Goal: Task Accomplishment & Management: Use online tool/utility

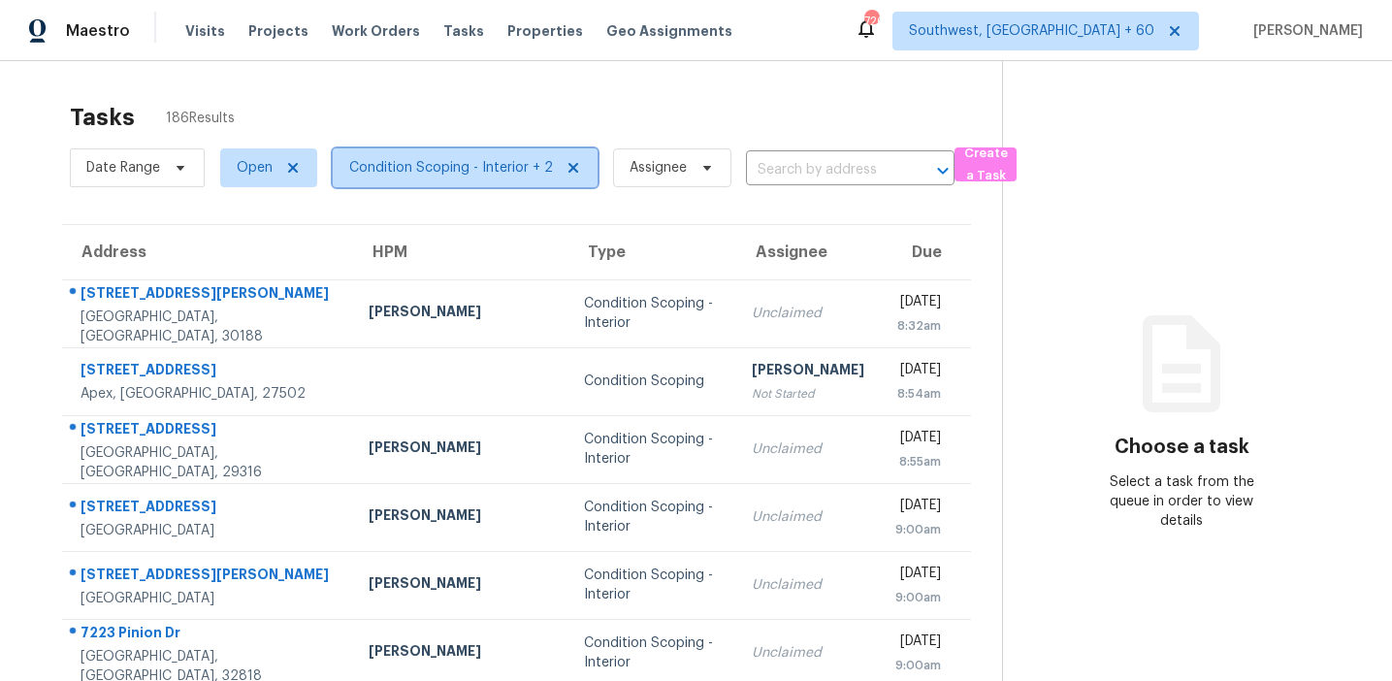
click at [457, 167] on span "Condition Scoping - Interior + 2" at bounding box center [451, 167] width 204 height 19
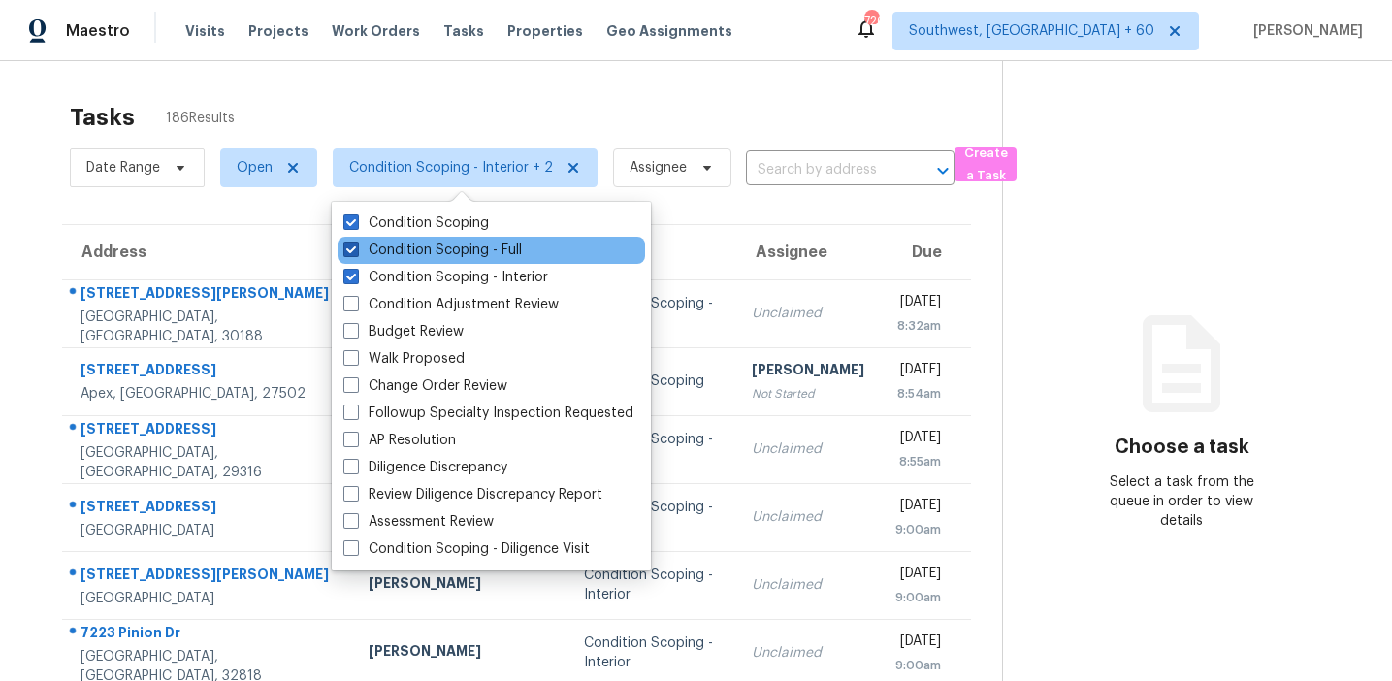
click at [428, 257] on label "Condition Scoping - Full" at bounding box center [432, 250] width 179 height 19
click at [356, 253] on input "Condition Scoping - Full" at bounding box center [349, 247] width 13 height 13
checkbox input "false"
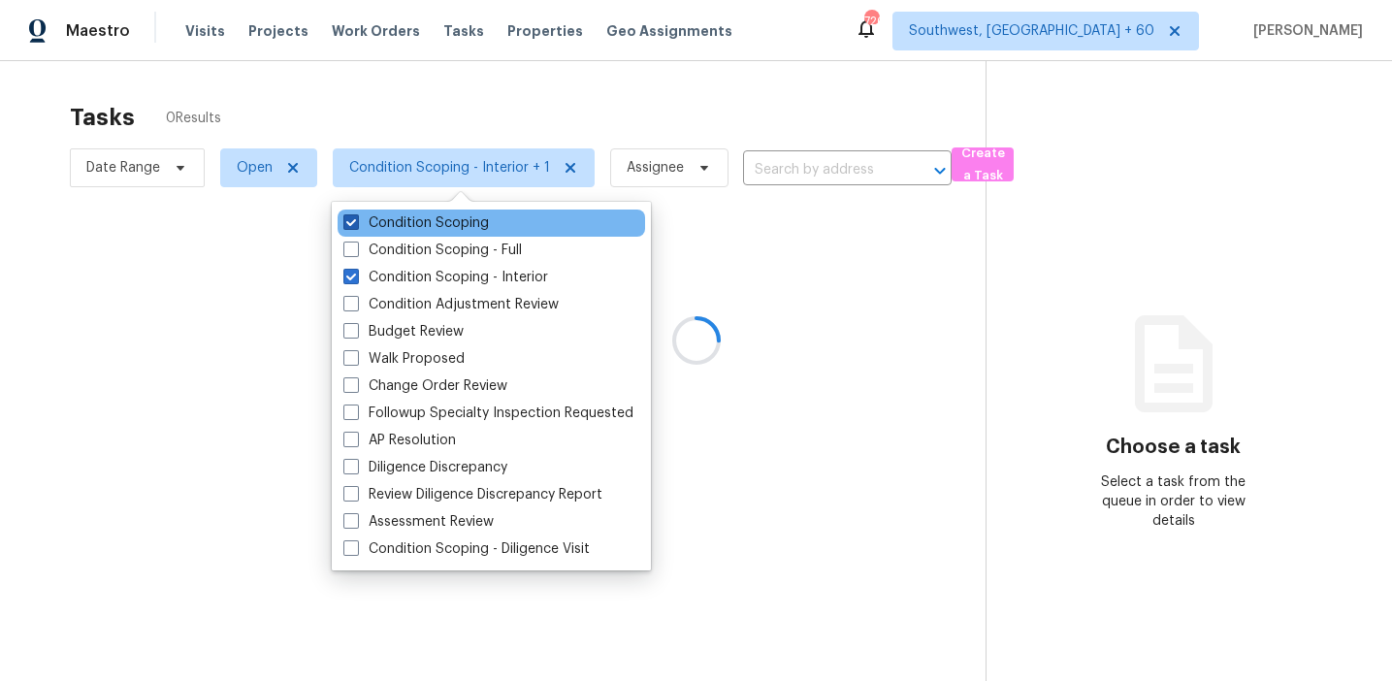
click at [427, 223] on label "Condition Scoping" at bounding box center [416, 222] width 146 height 19
click at [356, 223] on input "Condition Scoping" at bounding box center [349, 219] width 13 height 13
checkbox input "false"
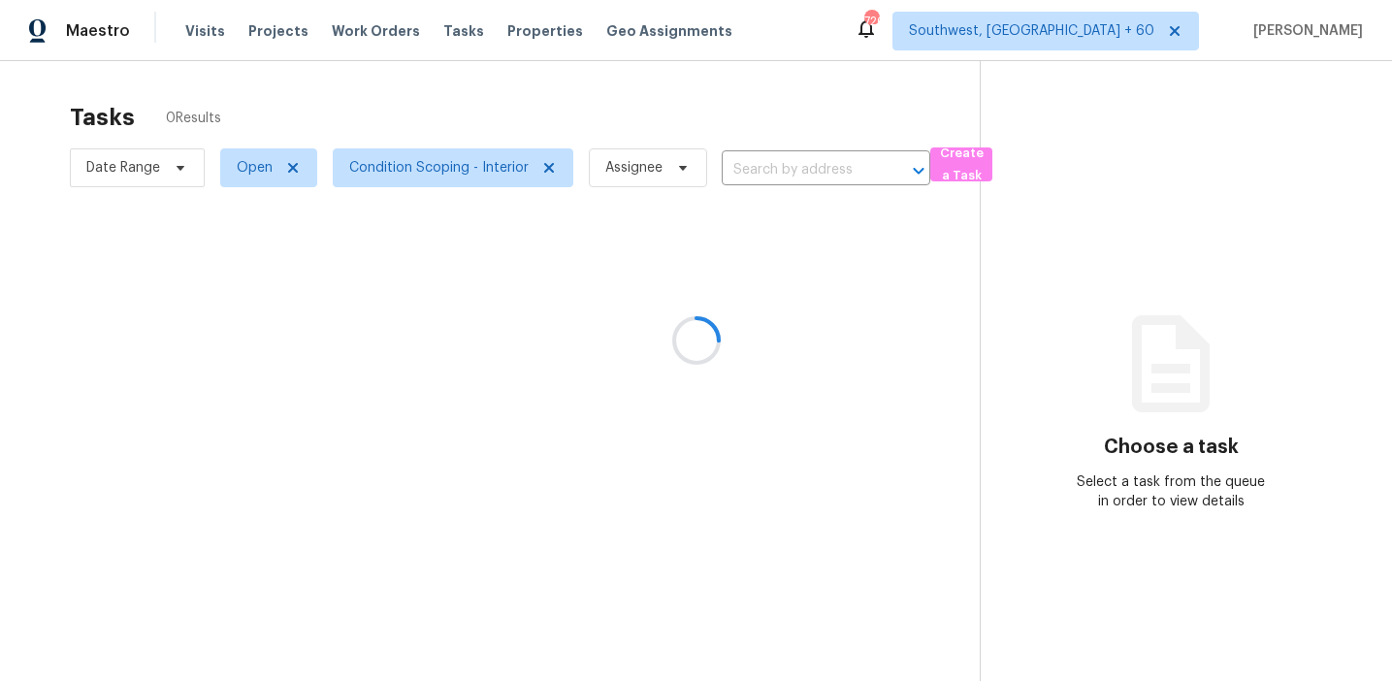
click at [449, 114] on div at bounding box center [696, 340] width 1392 height 681
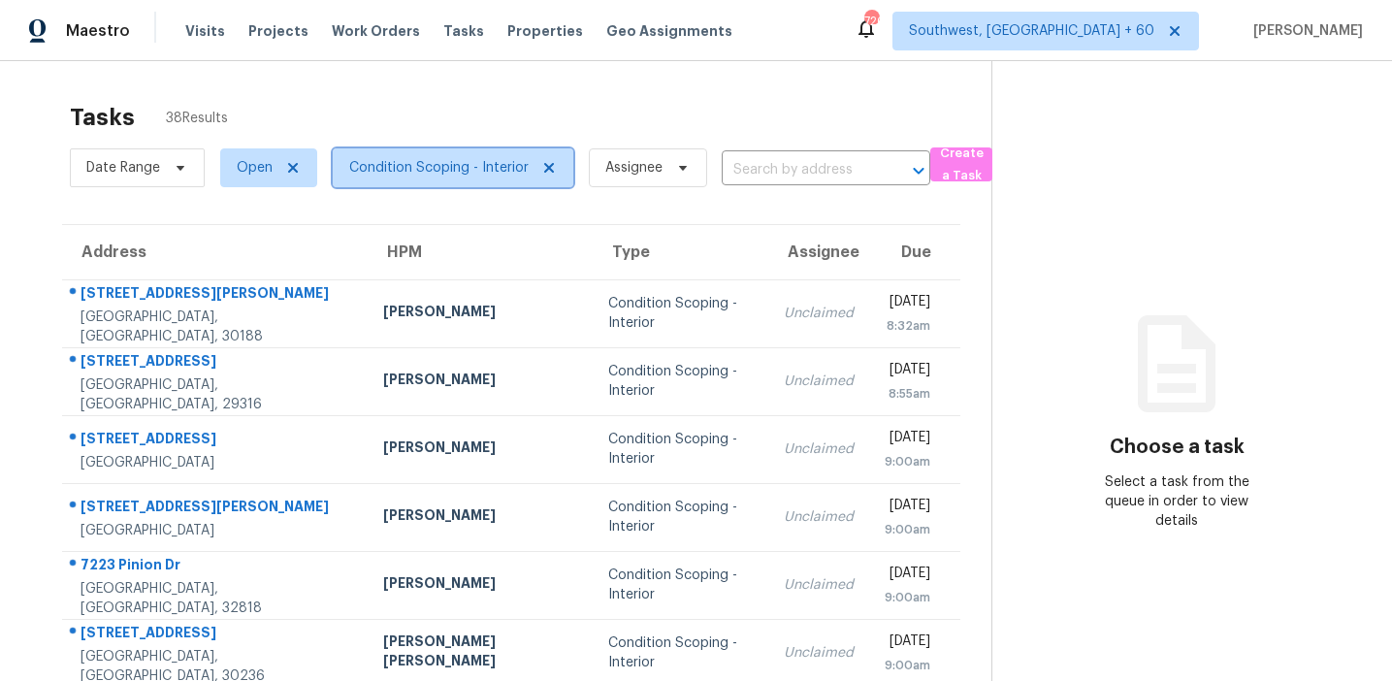
click at [406, 178] on span "Condition Scoping - Interior" at bounding box center [453, 167] width 241 height 39
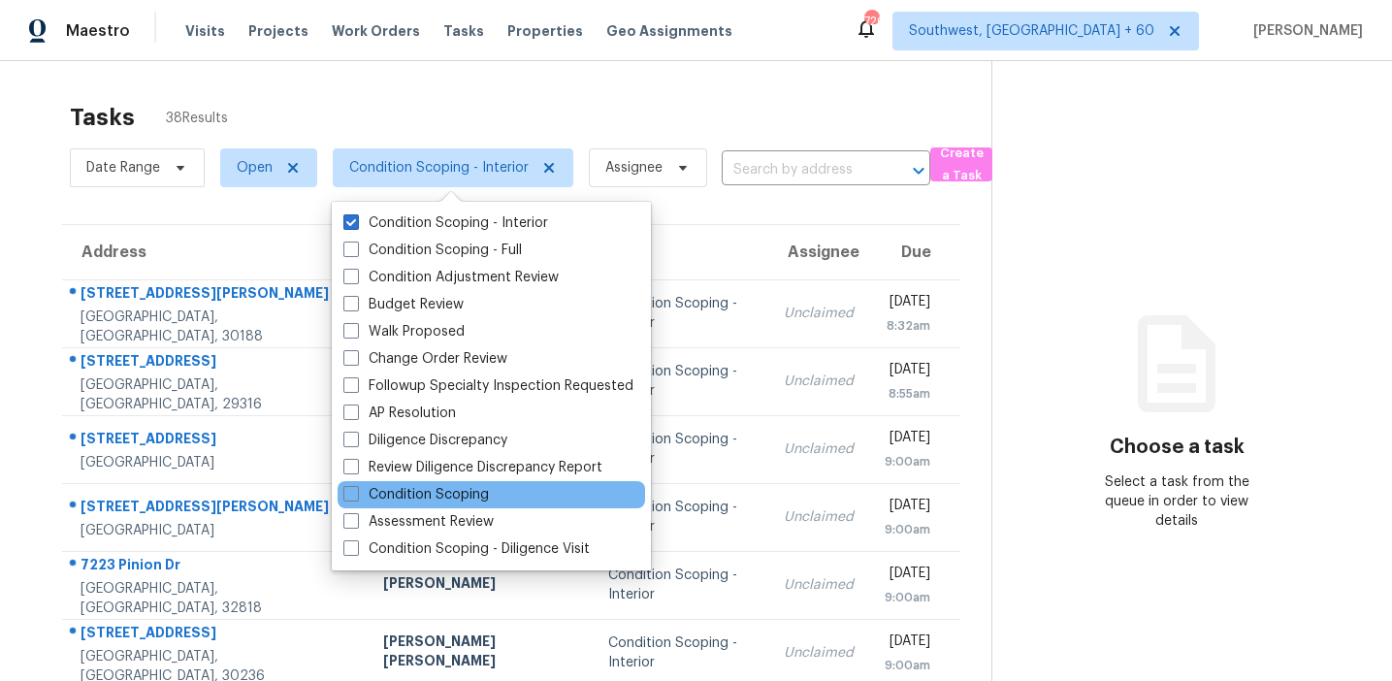
click at [434, 481] on div "Condition Scoping" at bounding box center [492, 494] width 308 height 27
click at [428, 488] on label "Condition Scoping" at bounding box center [416, 494] width 146 height 19
click at [356, 488] on input "Condition Scoping" at bounding box center [349, 491] width 13 height 13
checkbox input "true"
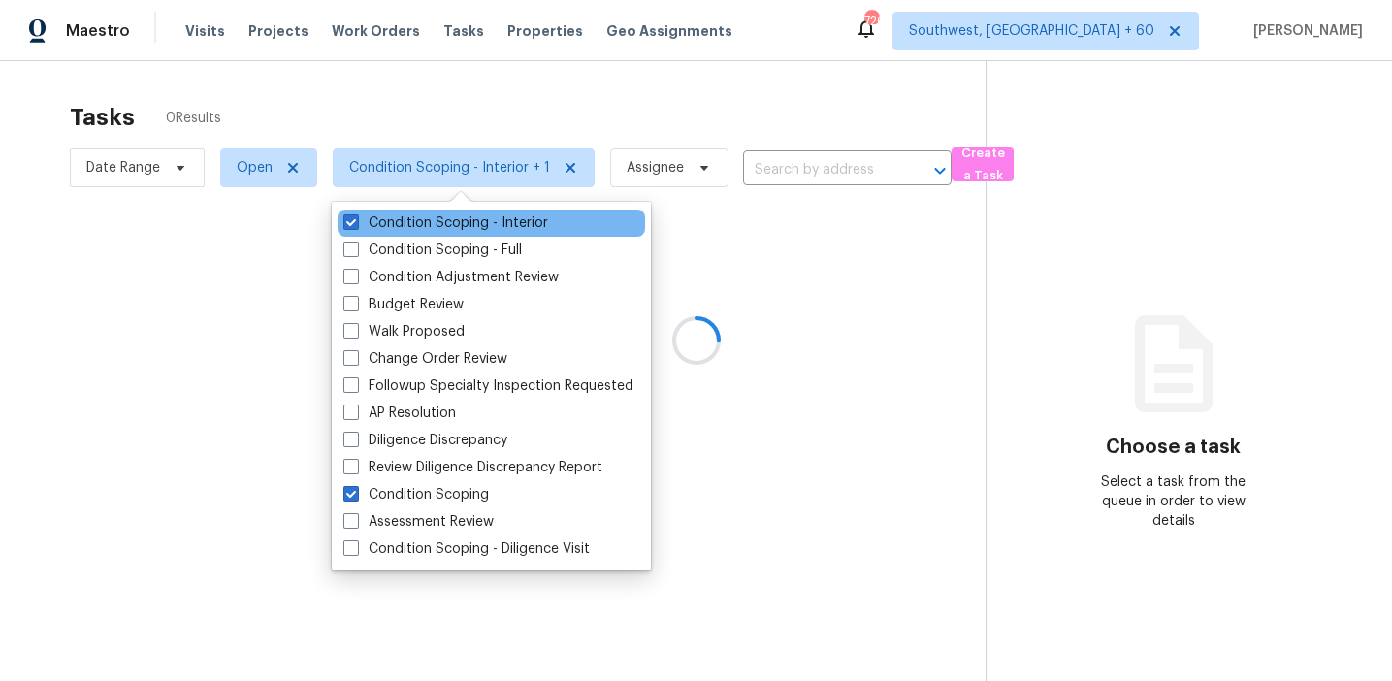
click at [425, 233] on div "Condition Scoping - Interior" at bounding box center [492, 223] width 308 height 27
click at [410, 214] on label "Condition Scoping - Interior" at bounding box center [445, 222] width 205 height 19
click at [356, 214] on input "Condition Scoping - Interior" at bounding box center [349, 219] width 13 height 13
checkbox input "false"
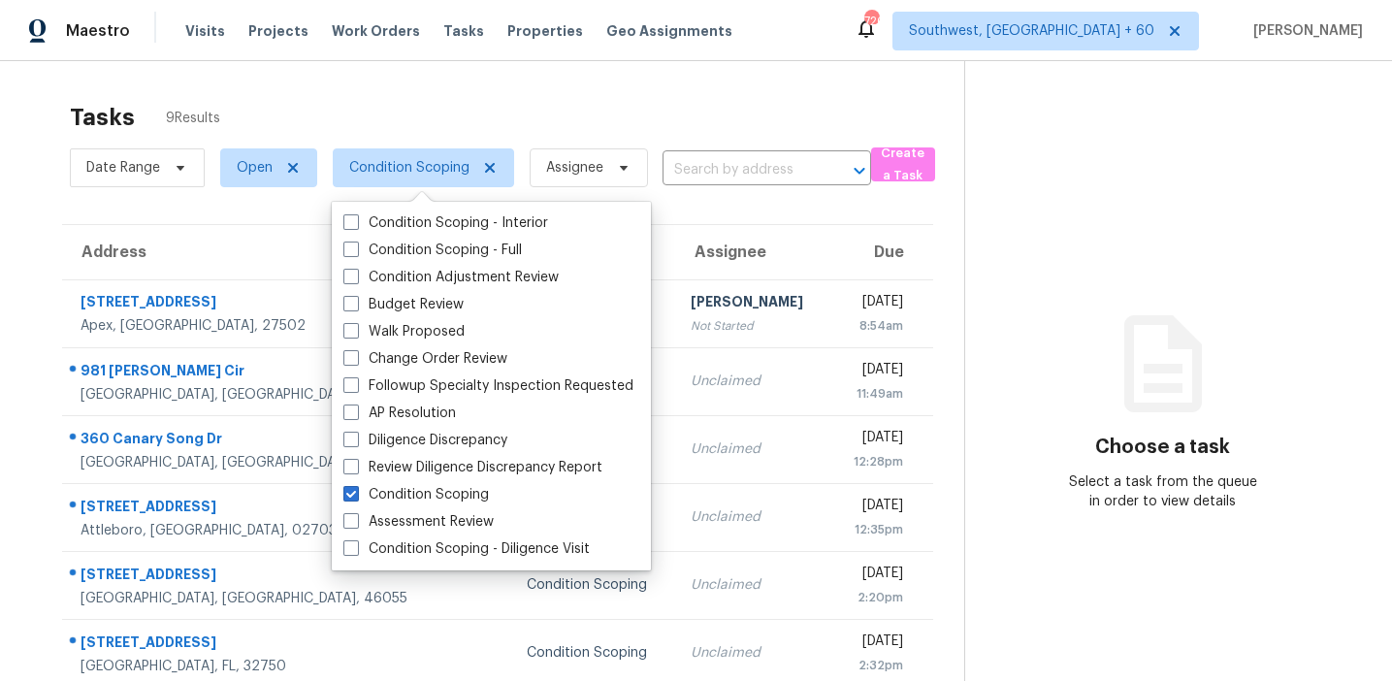
click at [498, 103] on div "Tasks 9 Results" at bounding box center [517, 117] width 895 height 50
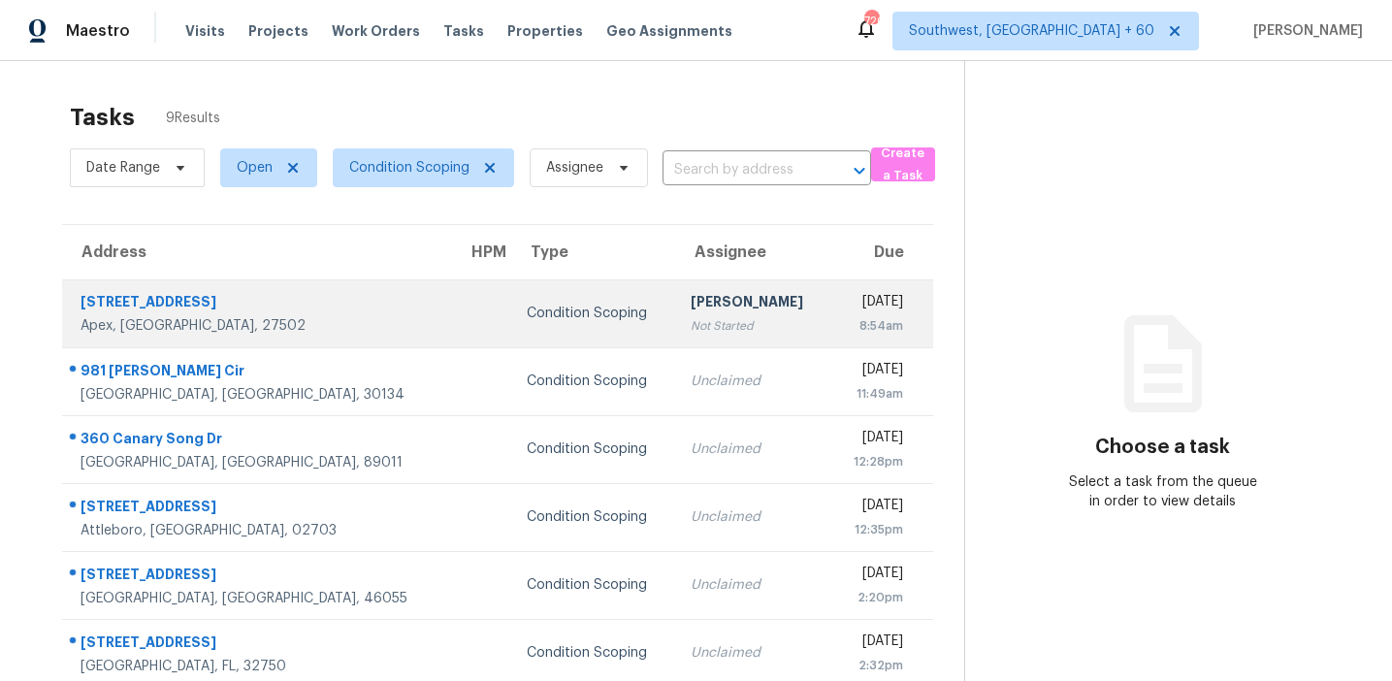
click at [517, 329] on td "Condition Scoping" at bounding box center [593, 313] width 164 height 68
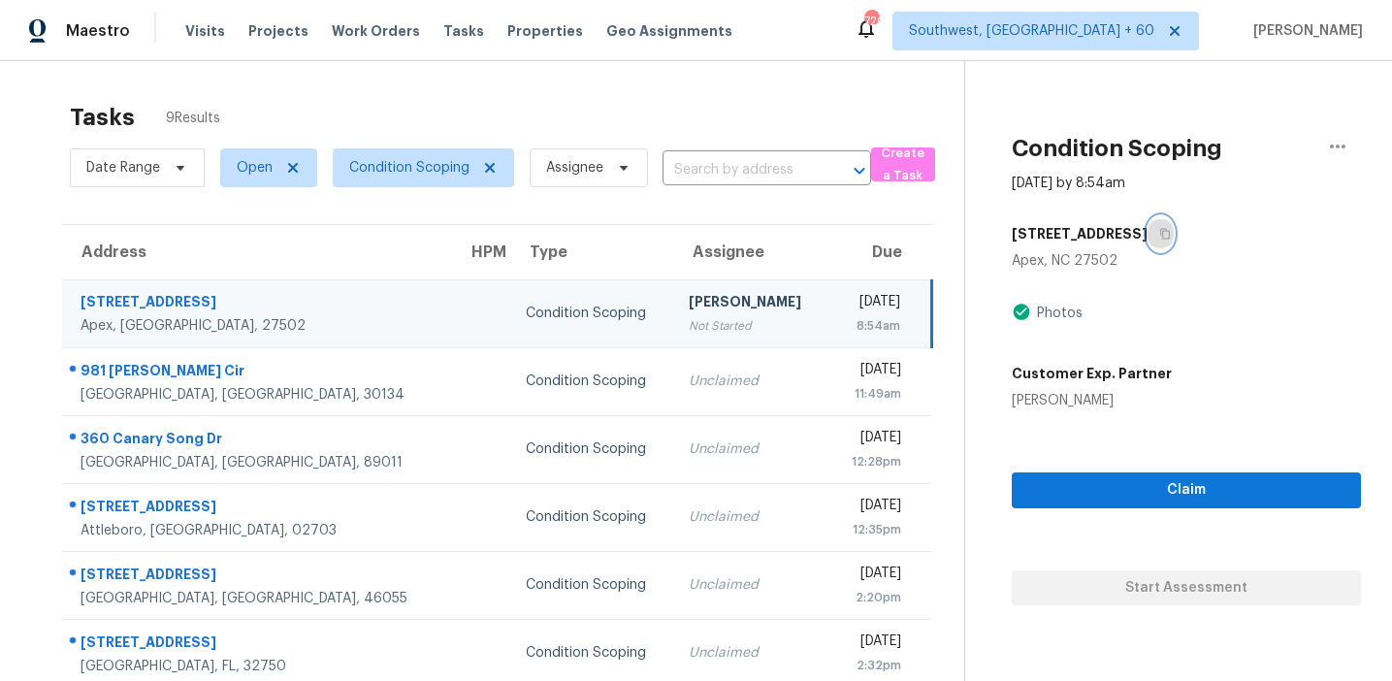
click at [1148, 240] on button "button" at bounding box center [1161, 233] width 26 height 35
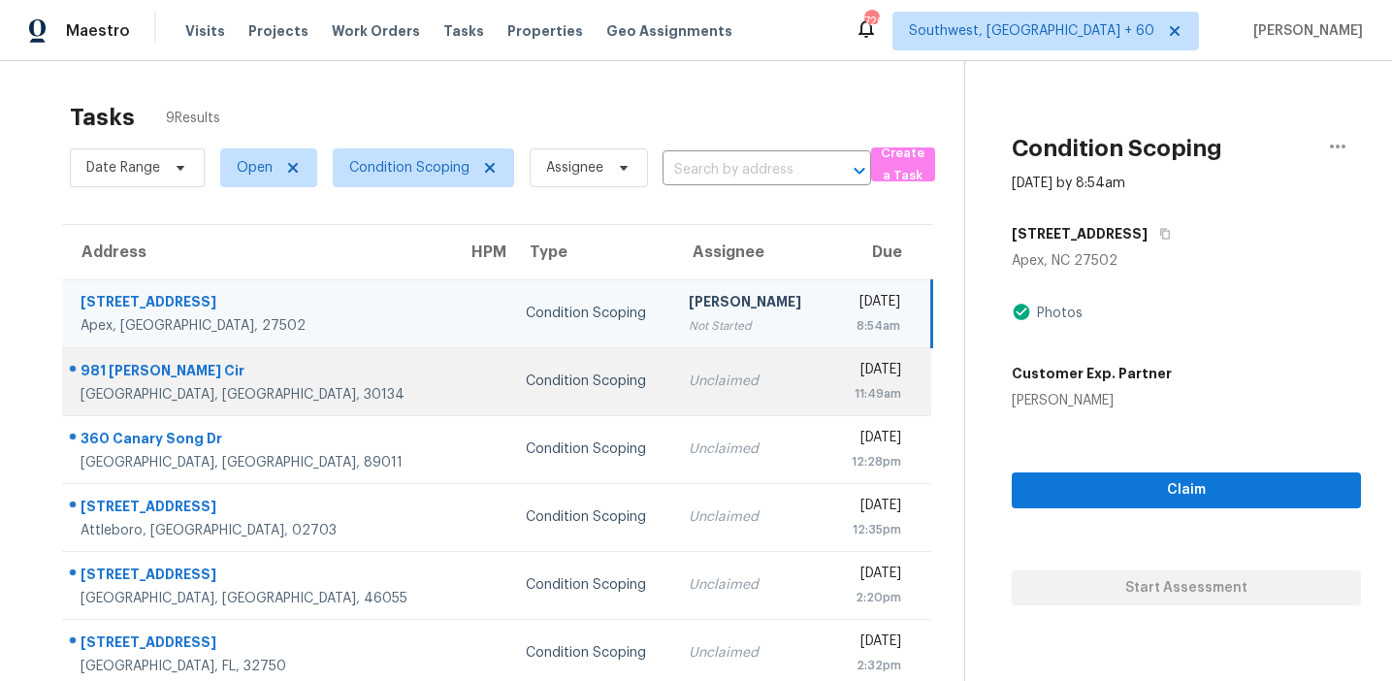
click at [526, 389] on div "Condition Scoping" at bounding box center [592, 381] width 132 height 19
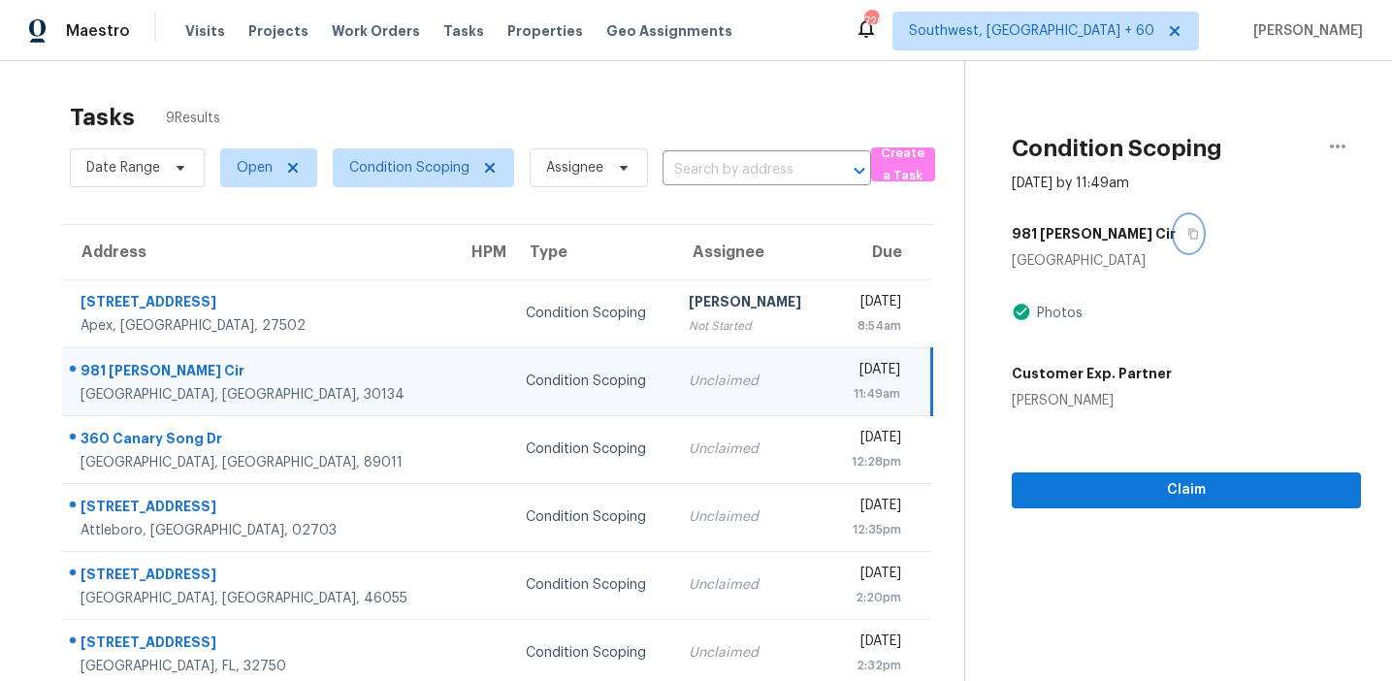
click at [1176, 225] on button "button" at bounding box center [1189, 233] width 26 height 35
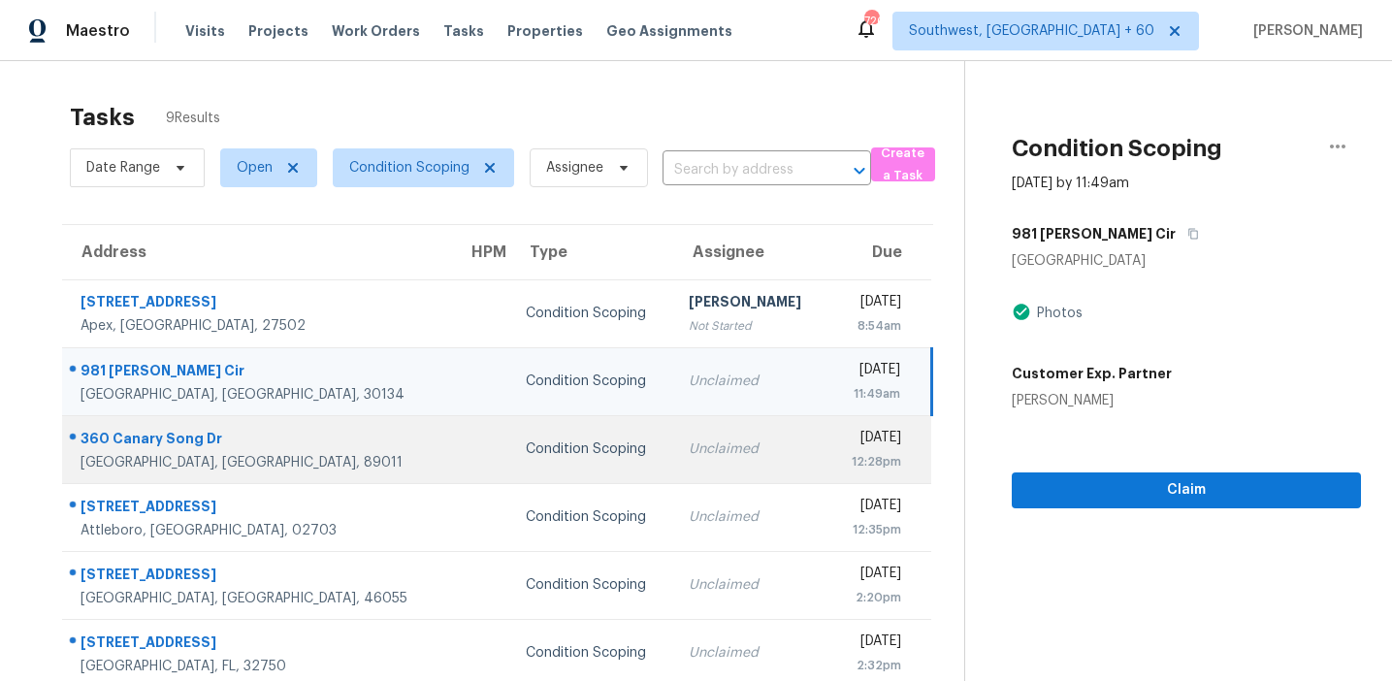
click at [510, 433] on td "Condition Scoping" at bounding box center [591, 449] width 163 height 68
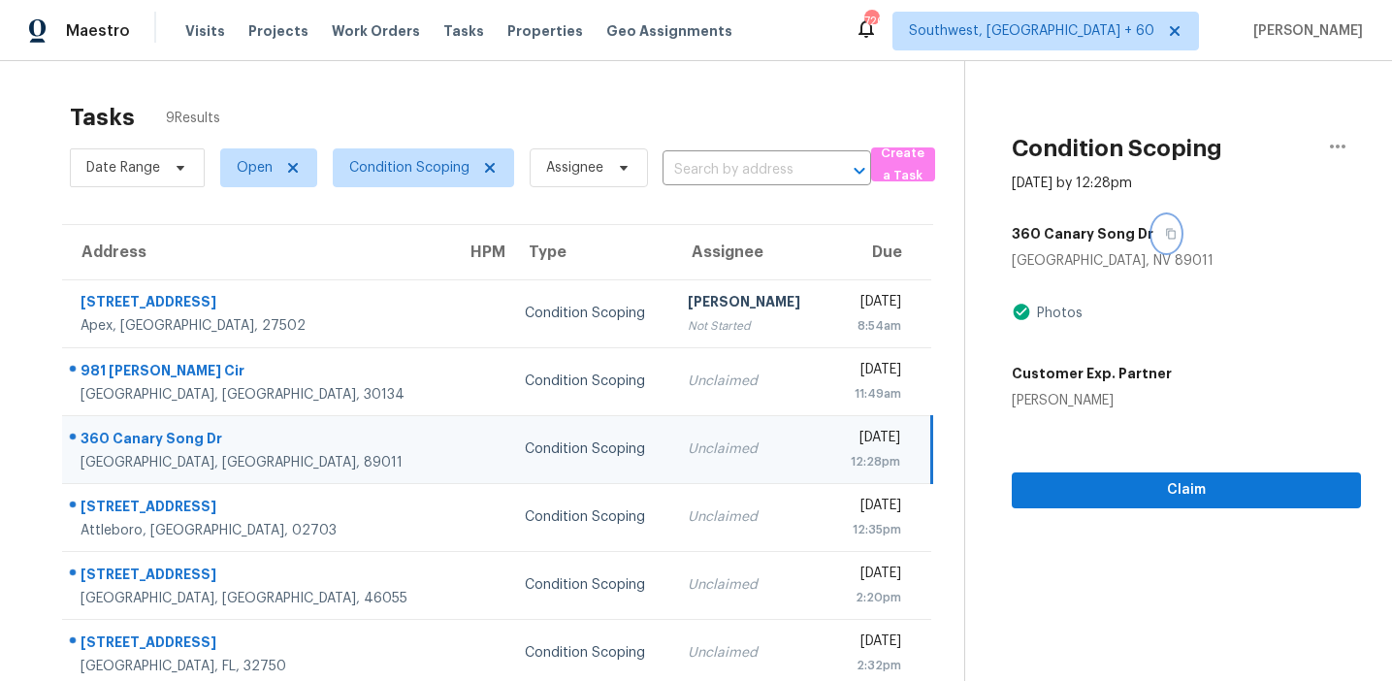
click at [1165, 231] on icon "button" at bounding box center [1171, 234] width 12 height 12
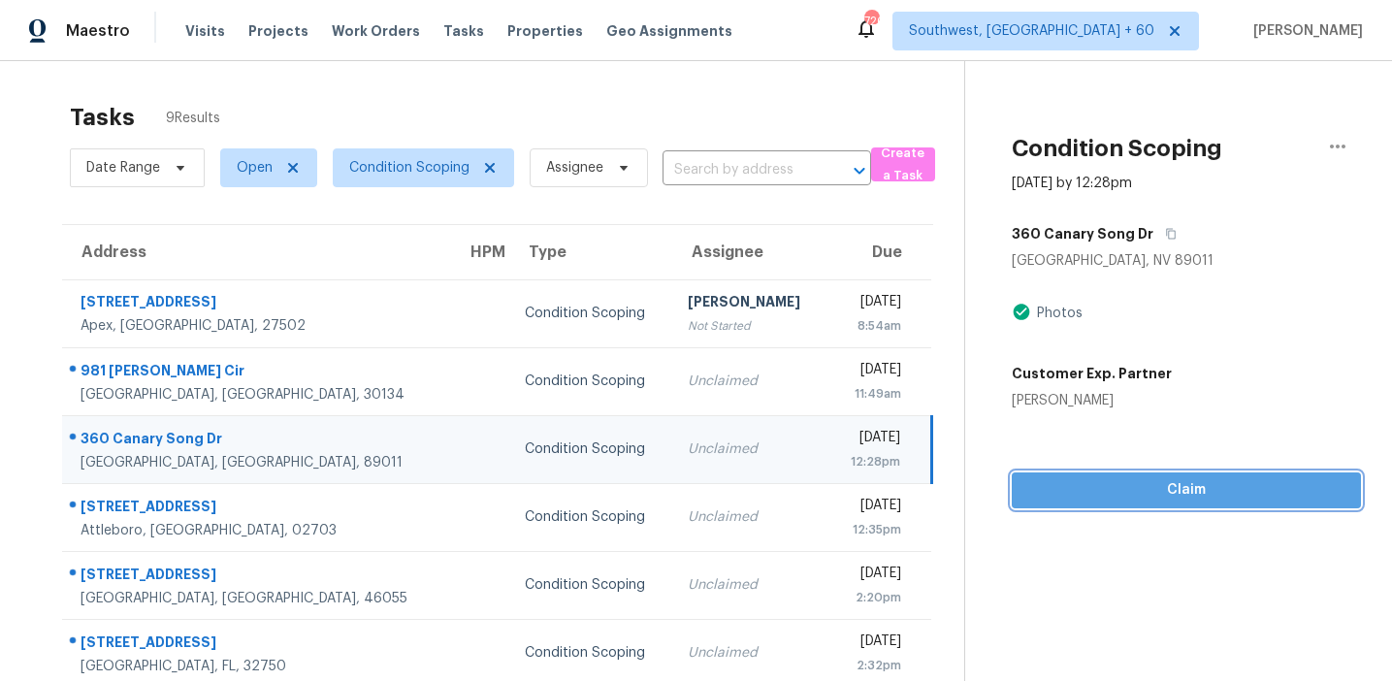
click at [1066, 496] on span "Claim" at bounding box center [1187, 490] width 318 height 24
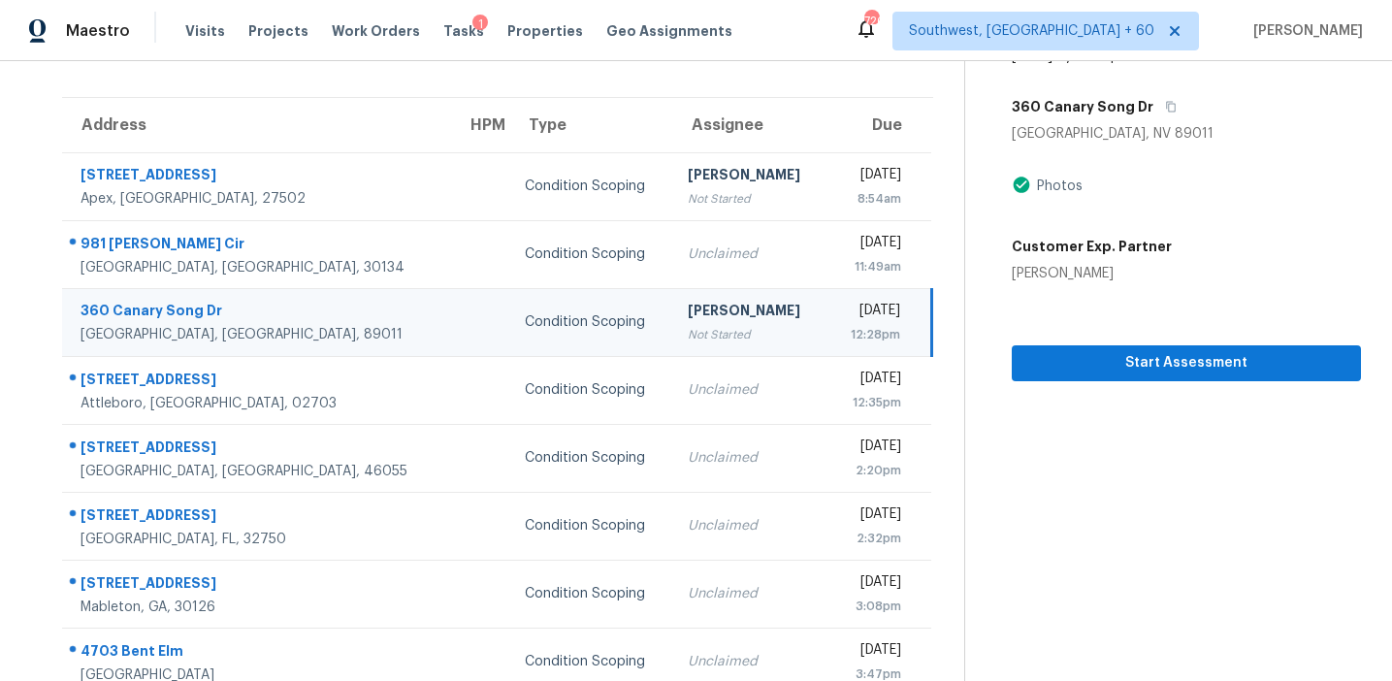
scroll to position [115, 0]
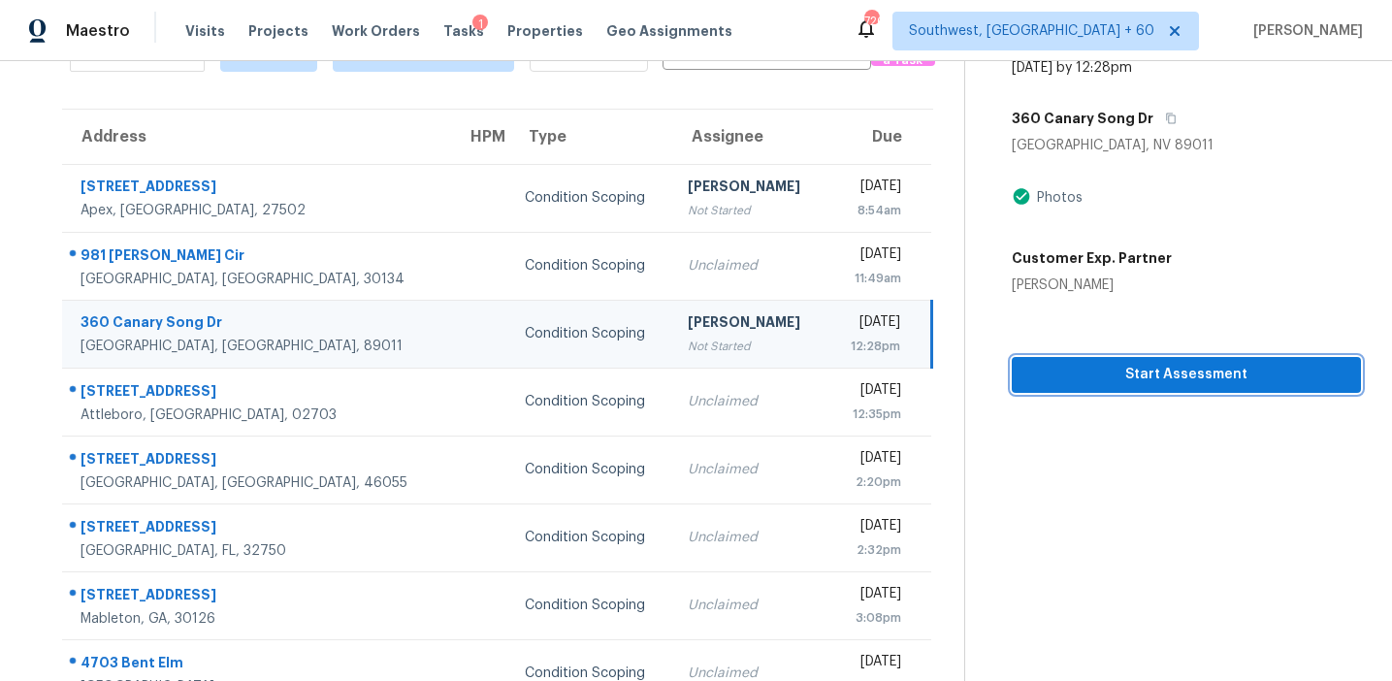
click at [1065, 376] on span "Start Assessment" at bounding box center [1187, 375] width 318 height 24
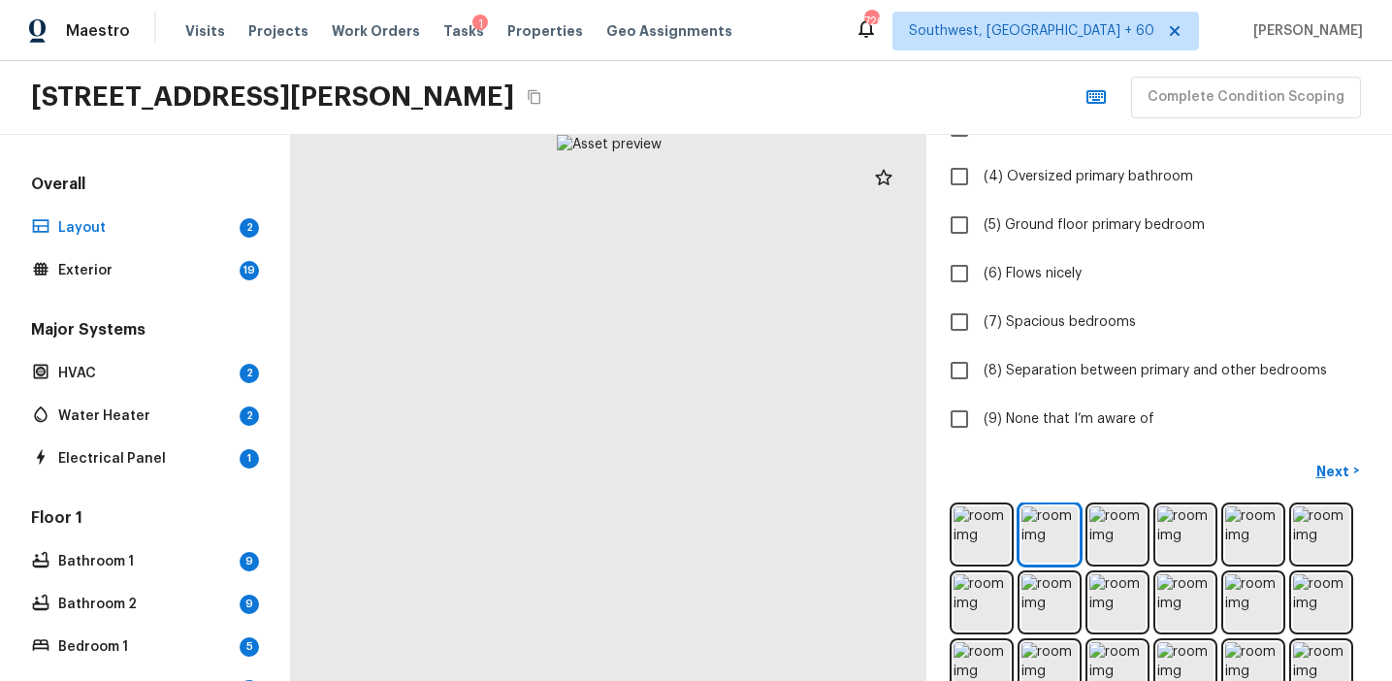
scroll to position [469, 0]
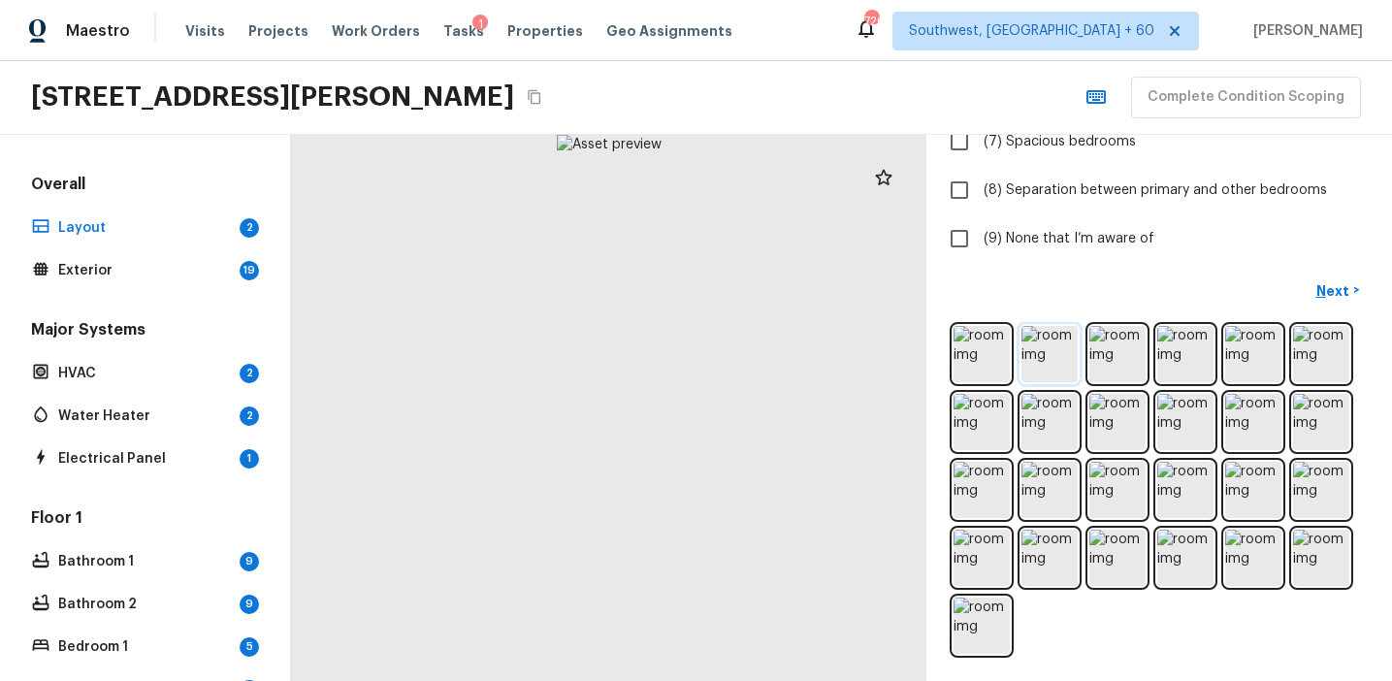
click at [1032, 357] on img at bounding box center [1050, 354] width 56 height 56
click at [1112, 364] on img at bounding box center [1118, 354] width 56 height 56
click at [995, 374] on img at bounding box center [982, 354] width 56 height 56
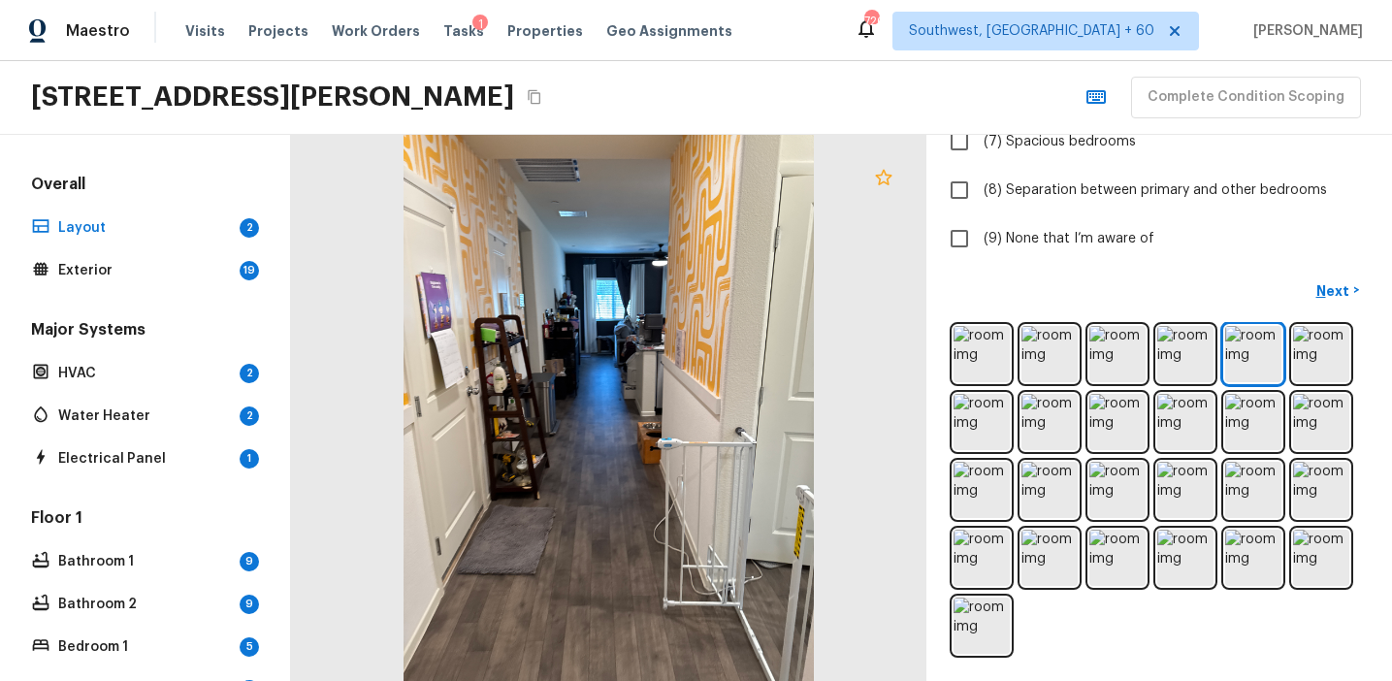
click at [883, 180] on icon at bounding box center [883, 177] width 16 height 16
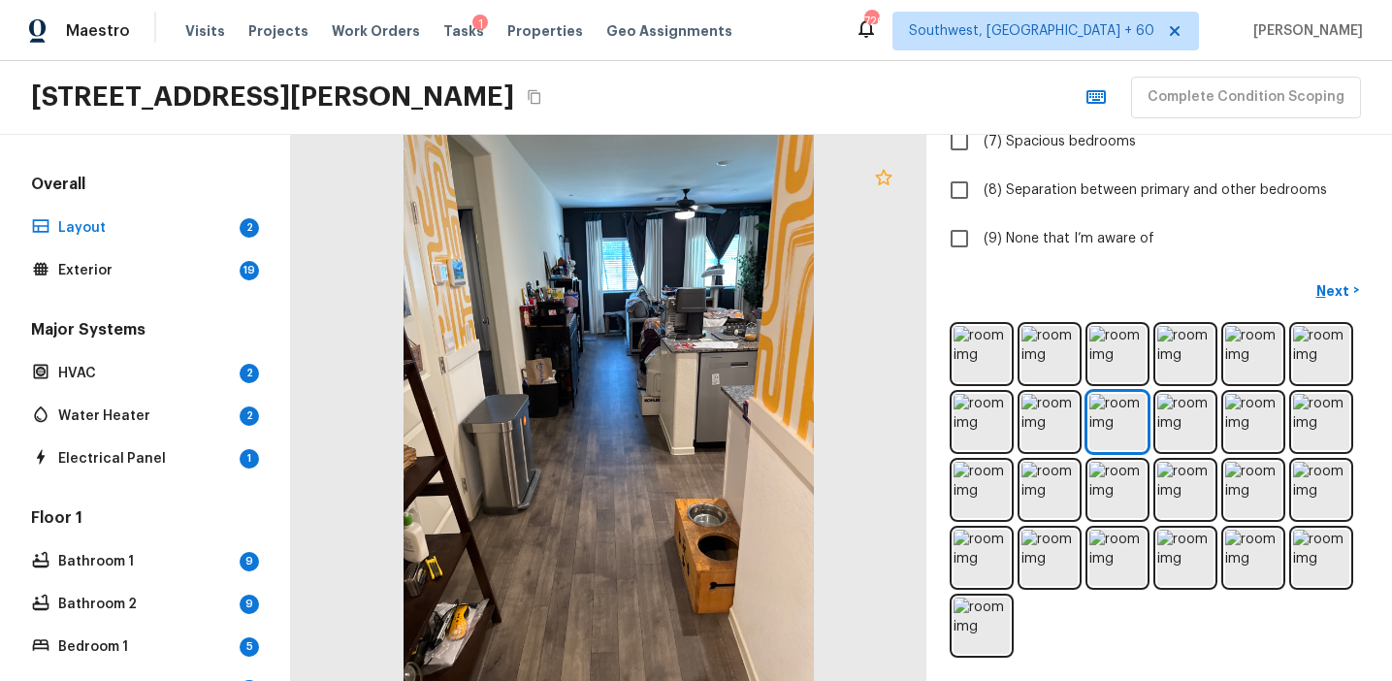
click at [883, 170] on icon at bounding box center [883, 177] width 16 height 16
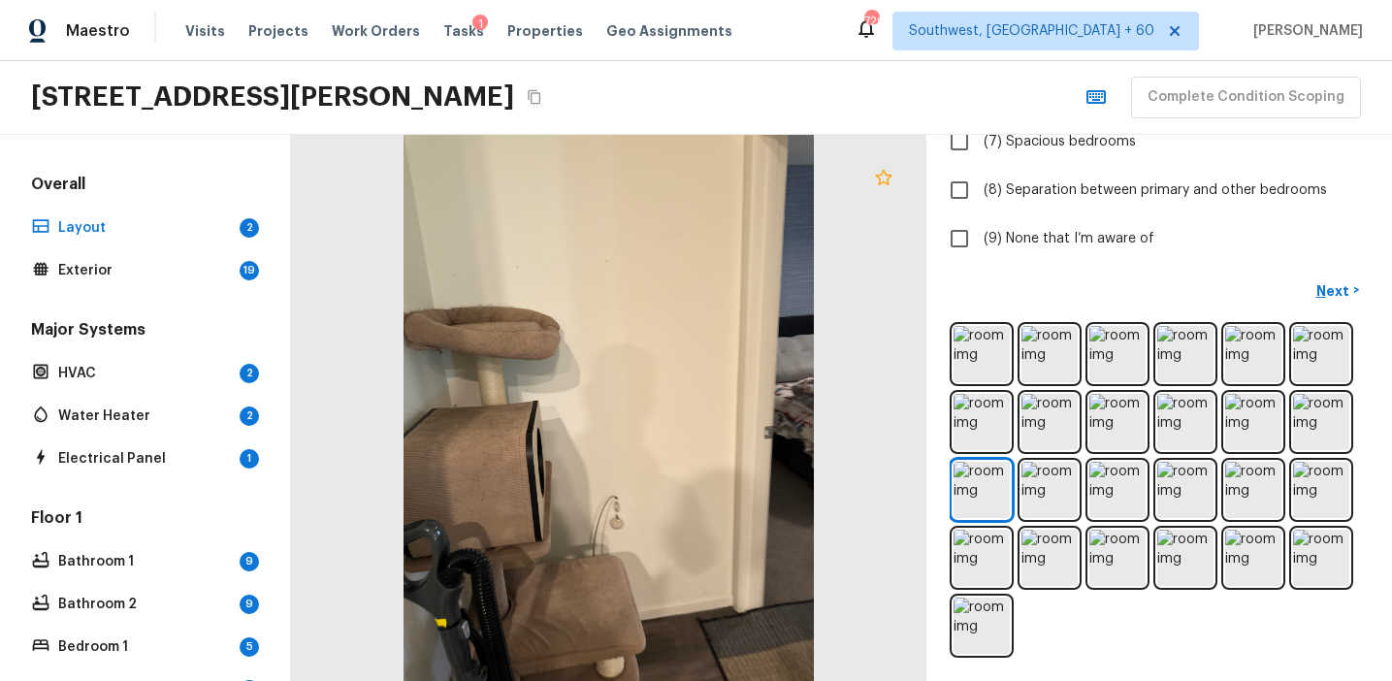
click at [882, 172] on icon at bounding box center [883, 177] width 16 height 16
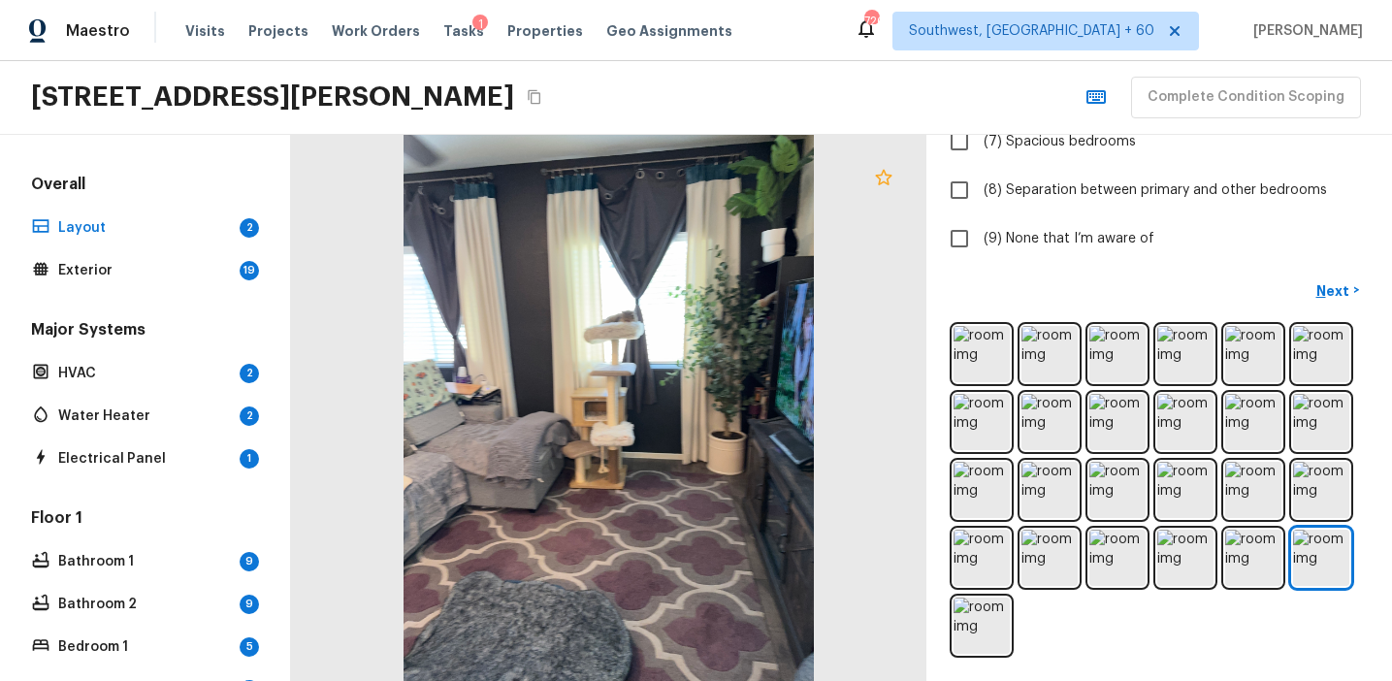
click at [884, 180] on icon at bounding box center [883, 177] width 23 height 23
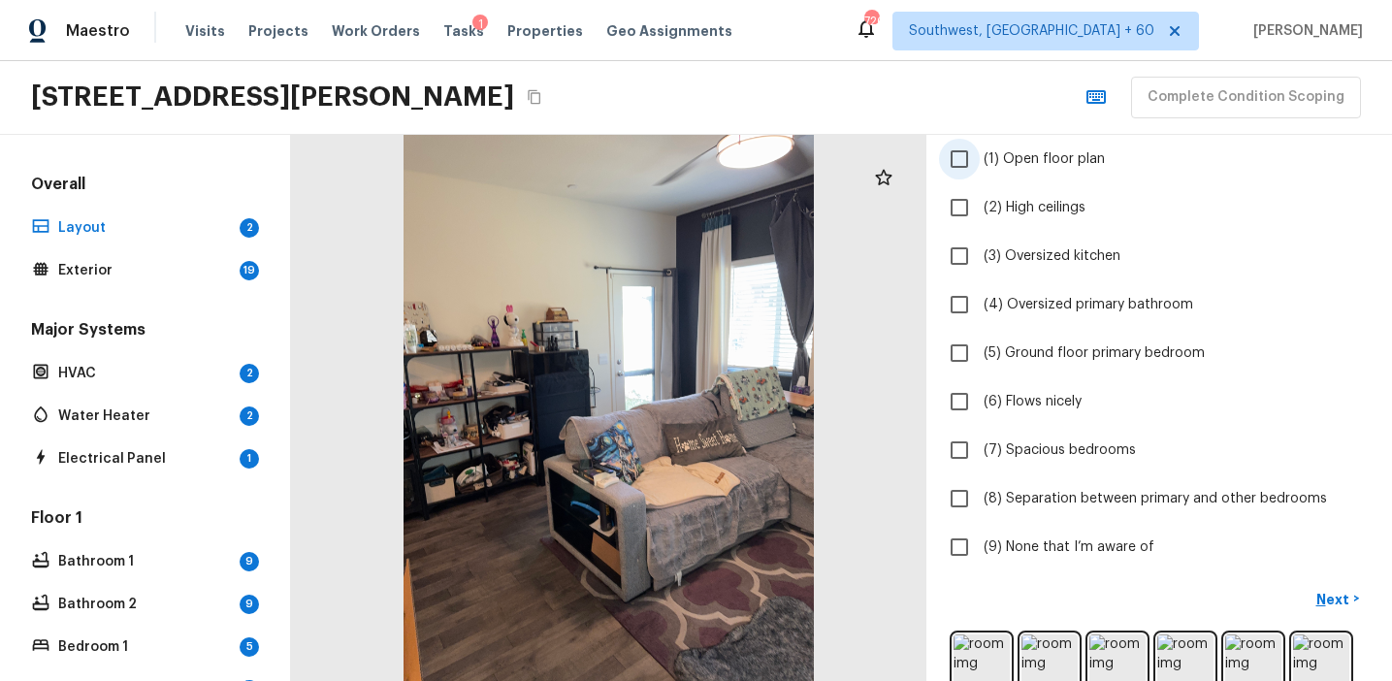
scroll to position [151, 0]
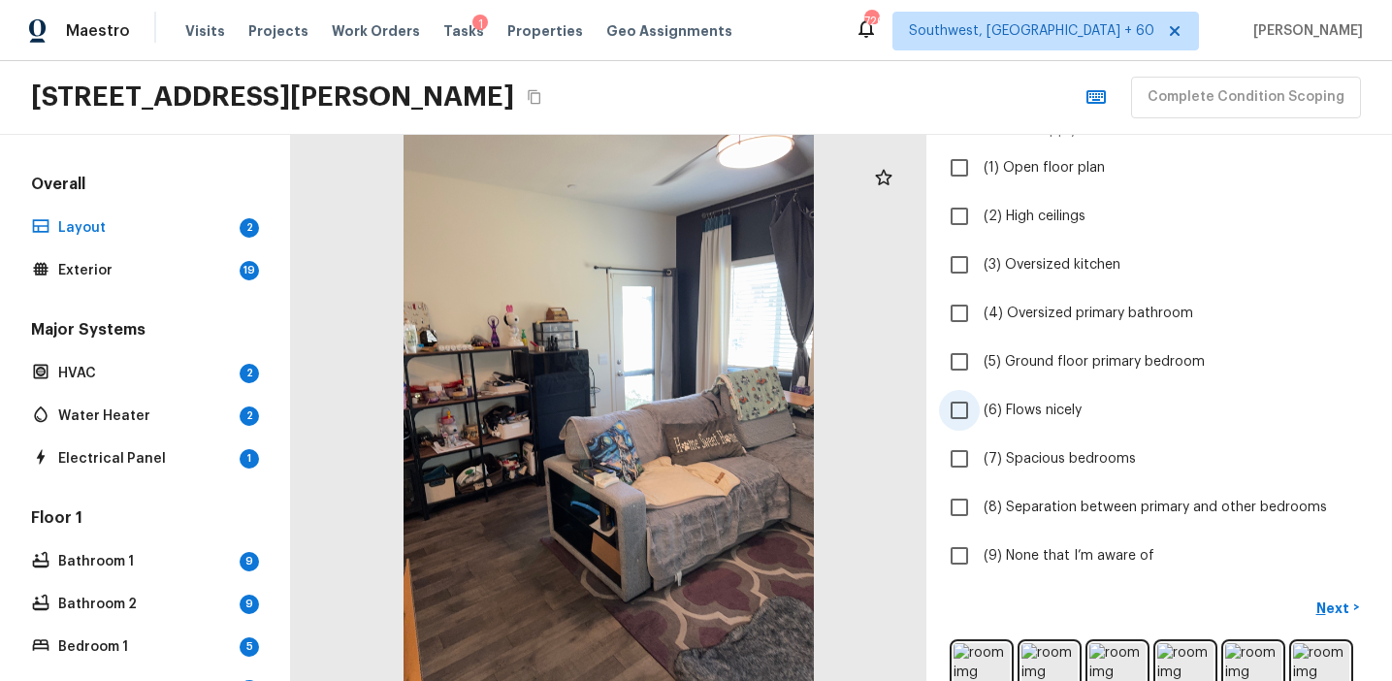
click at [1035, 403] on span "(6) Flows nicely" at bounding box center [1033, 410] width 98 height 19
click at [980, 403] on input "(6) Flows nicely" at bounding box center [959, 410] width 41 height 41
checkbox input "true"
click at [1329, 602] on p "Next" at bounding box center [1335, 608] width 37 height 19
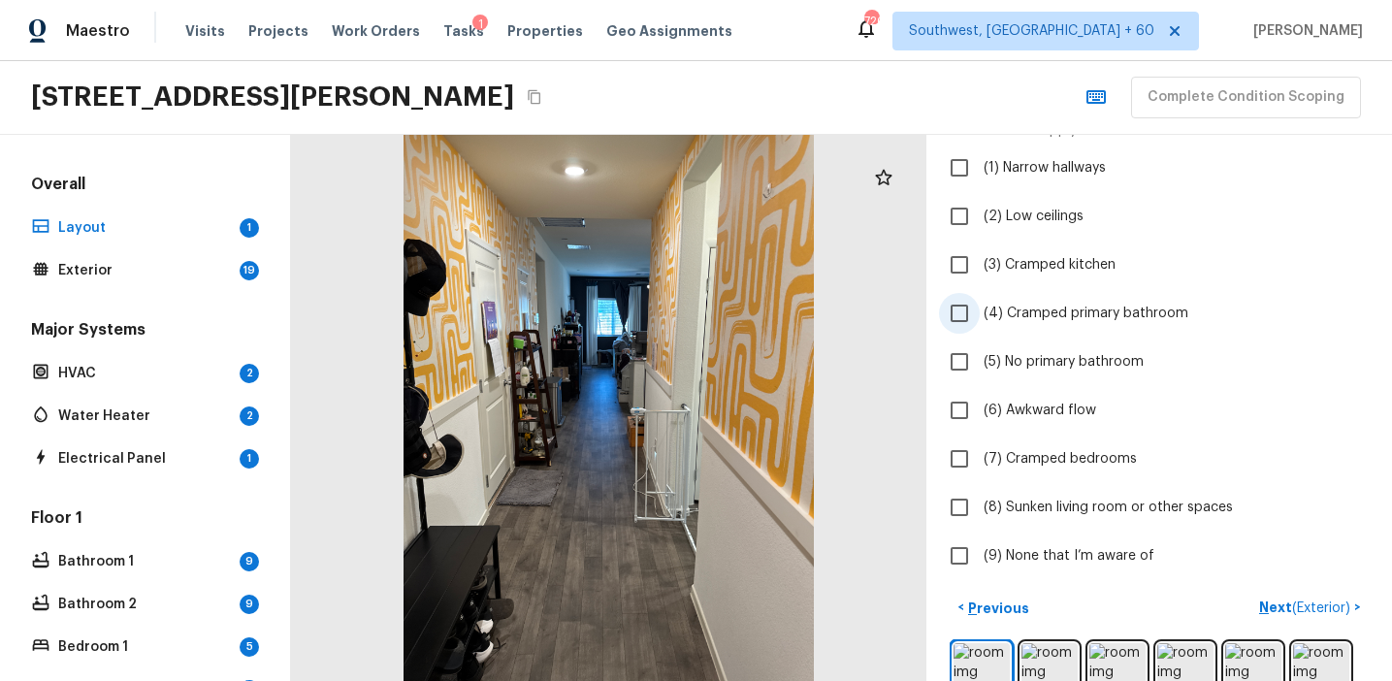
scroll to position [114, 0]
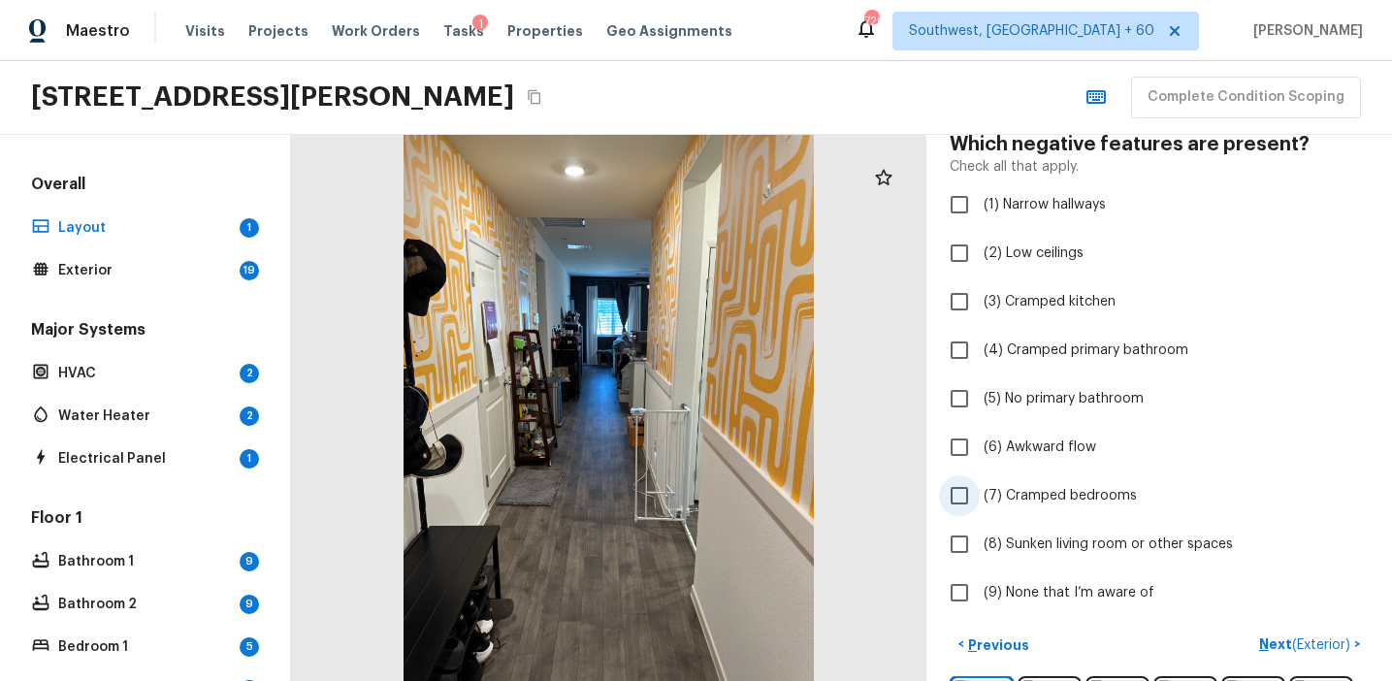
click at [1086, 497] on span "(7) Cramped bedrooms" at bounding box center [1060, 495] width 153 height 19
click at [980, 497] on input "(7) Cramped bedrooms" at bounding box center [959, 495] width 41 height 41
checkbox input "true"
click at [1074, 200] on span "(1) Narrow hallways" at bounding box center [1045, 204] width 122 height 19
click at [980, 200] on input "(1) Narrow hallways" at bounding box center [959, 204] width 41 height 41
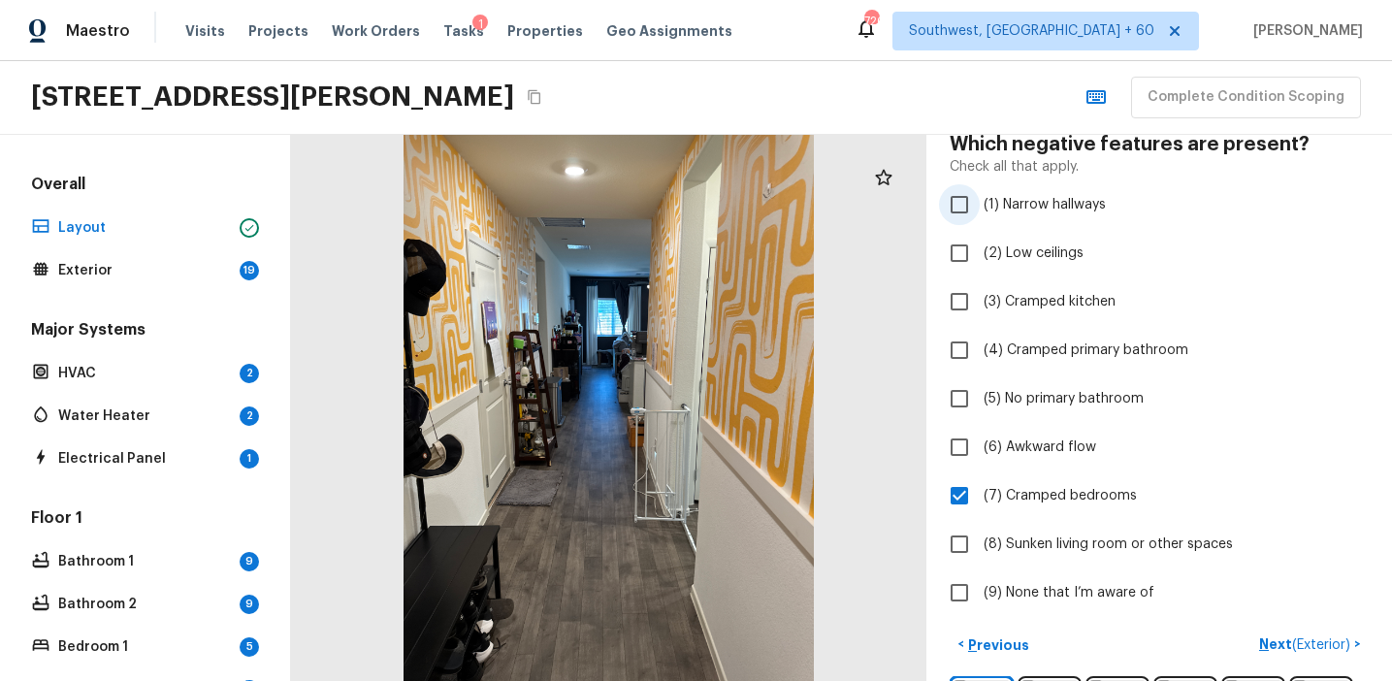
checkbox input "true"
click at [1266, 632] on button "Next ( Exterior ) >" at bounding box center [1310, 645] width 117 height 32
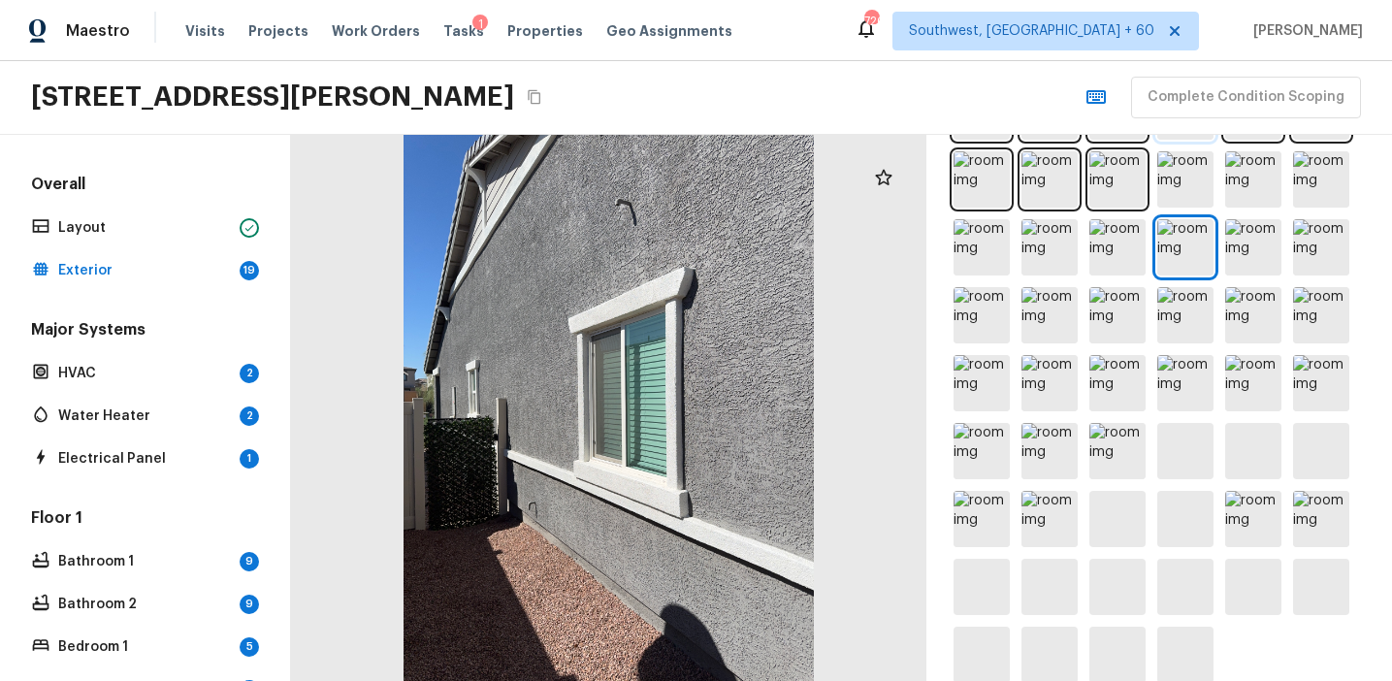
scroll to position [897, 0]
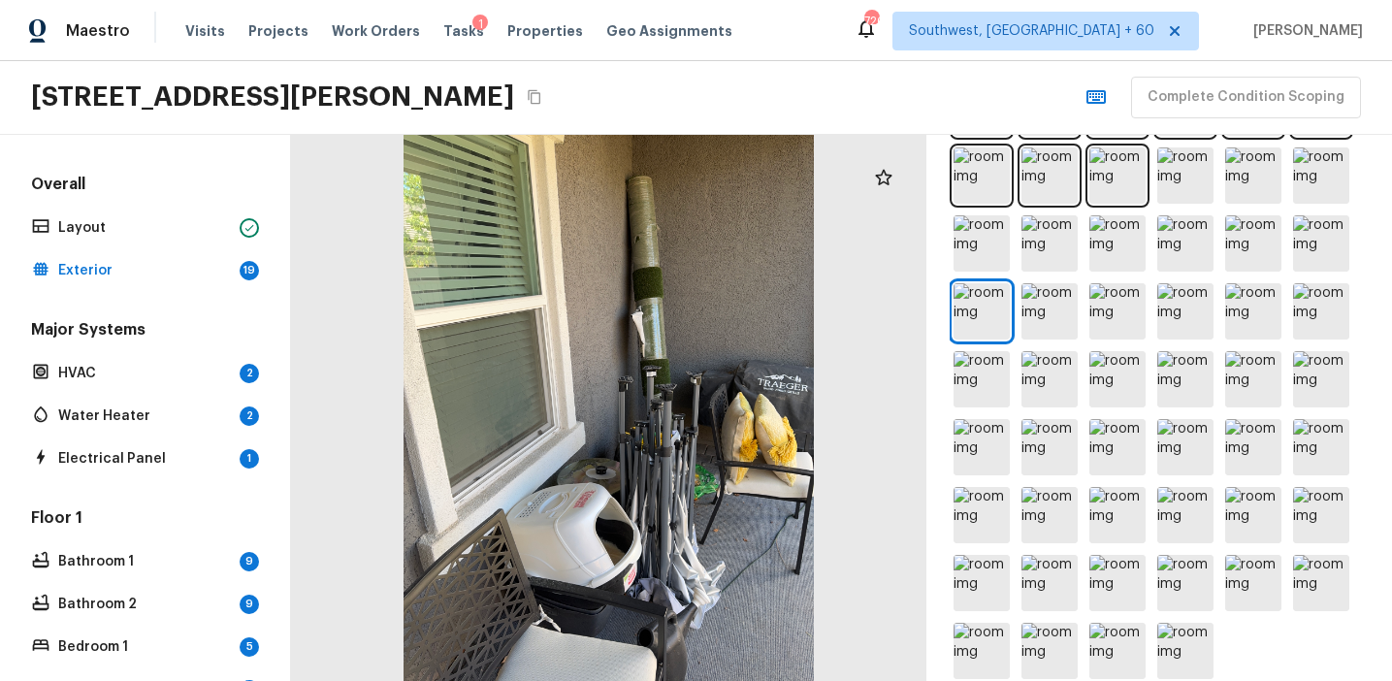
click at [755, 539] on div at bounding box center [609, 408] width 636 height 546
click at [756, 539] on div at bounding box center [609, 408] width 636 height 546
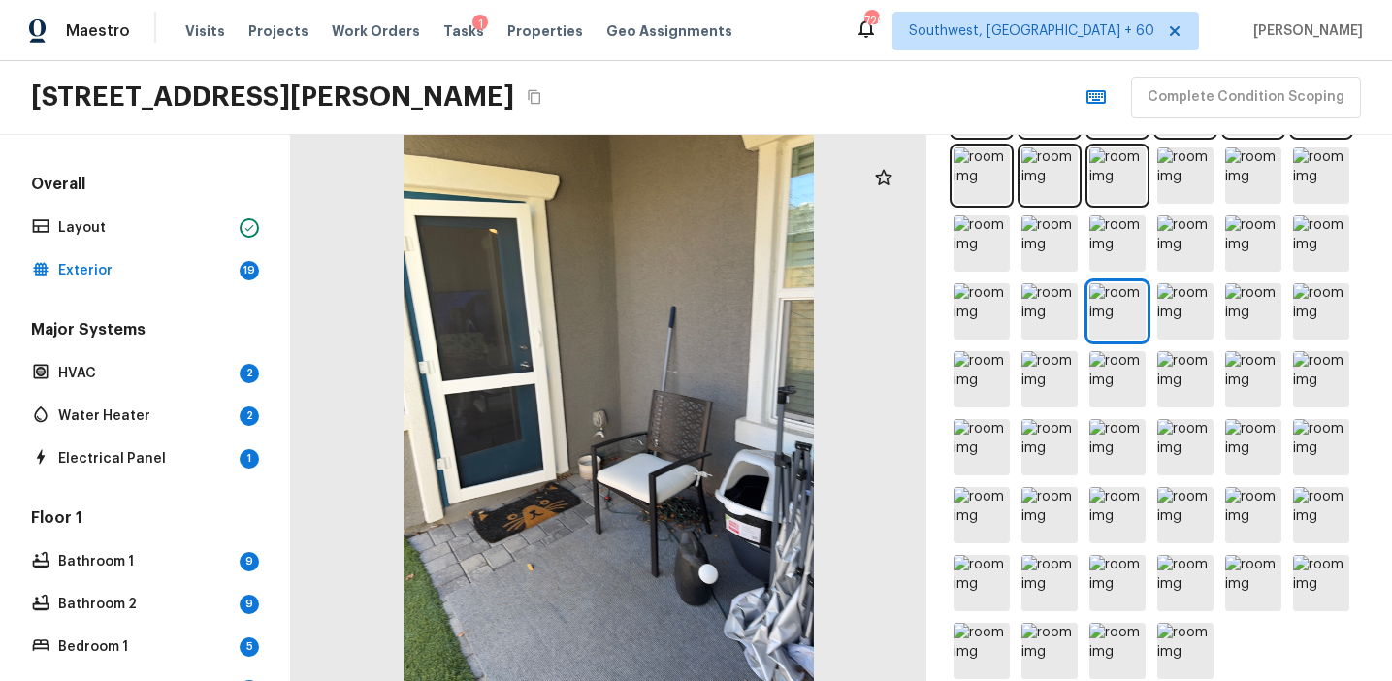
click at [540, 555] on div at bounding box center [609, 408] width 636 height 546
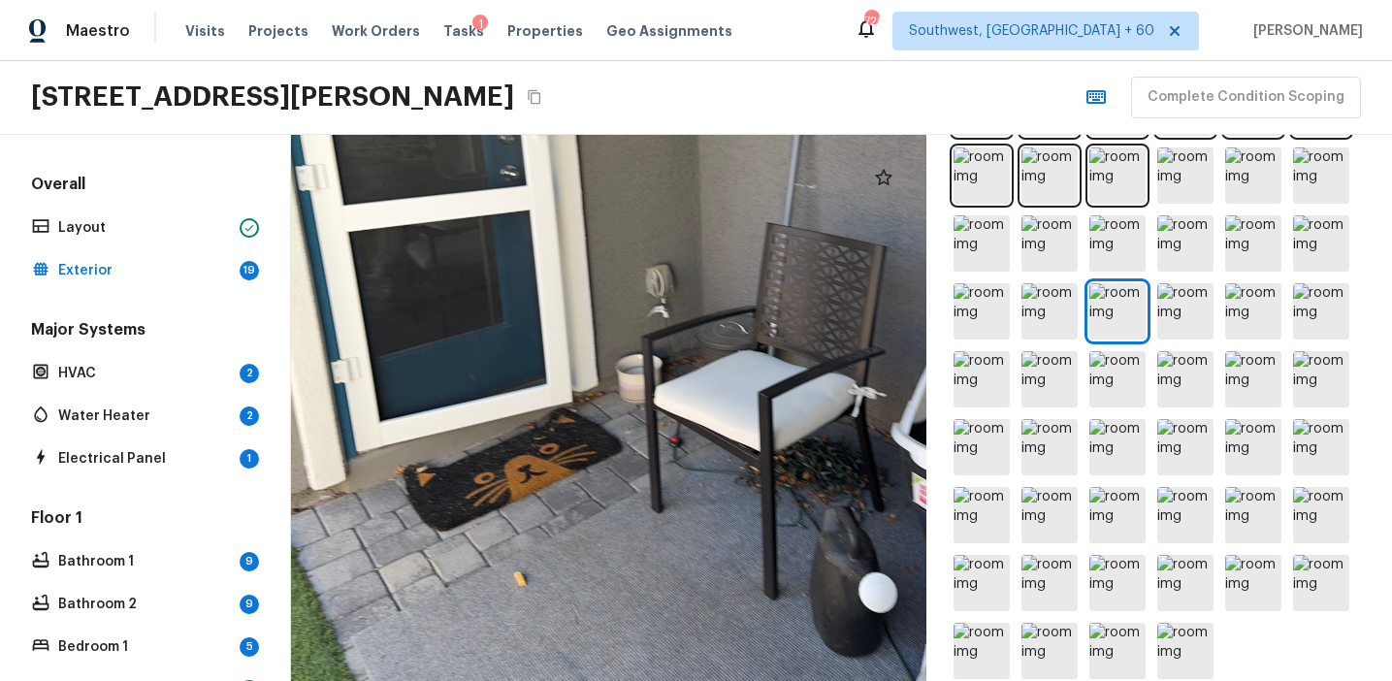
click at [606, 536] on div at bounding box center [678, 259] width 1278 height 1098
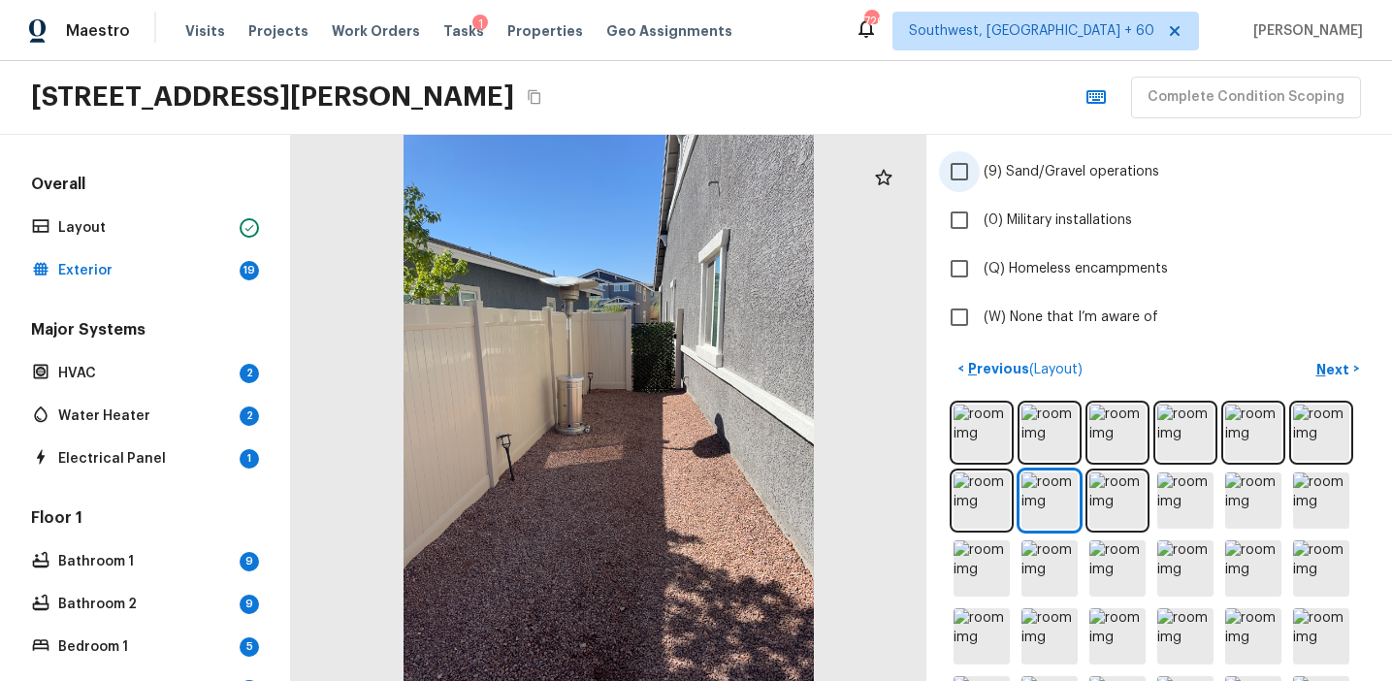
scroll to position [655, 0]
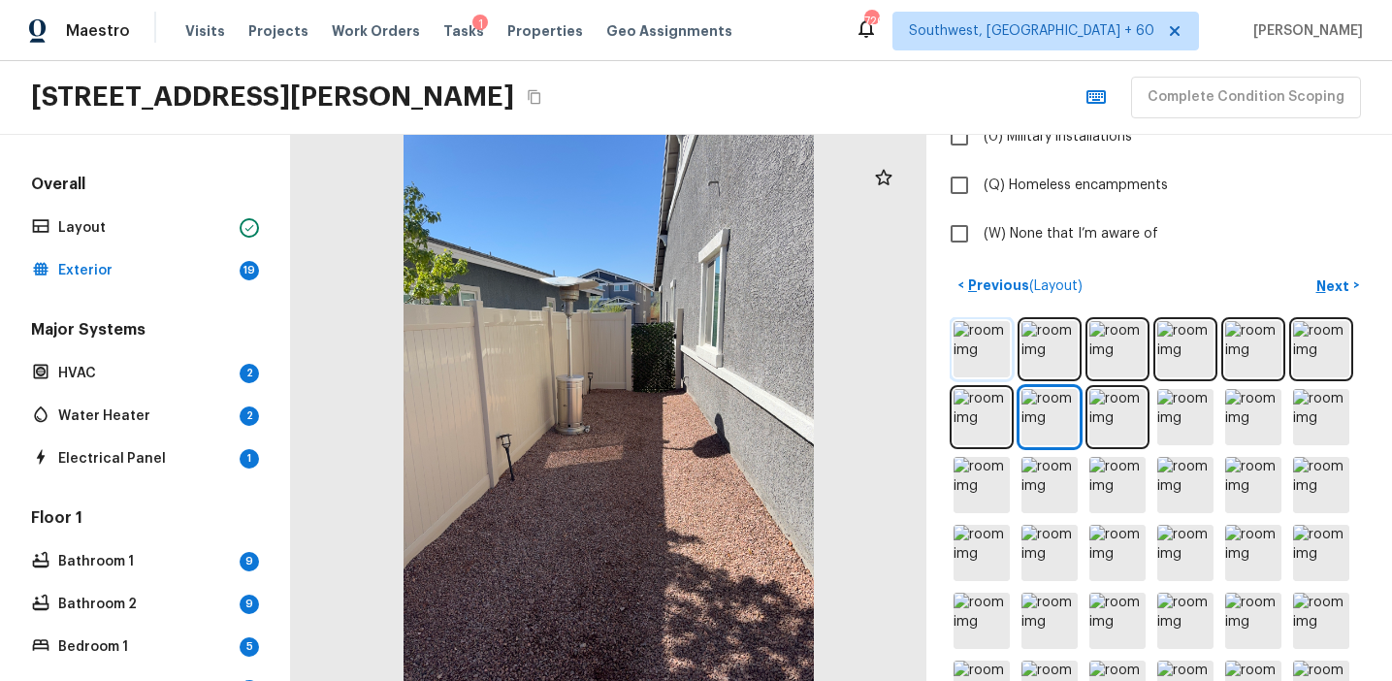
click at [975, 340] on img at bounding box center [982, 349] width 56 height 56
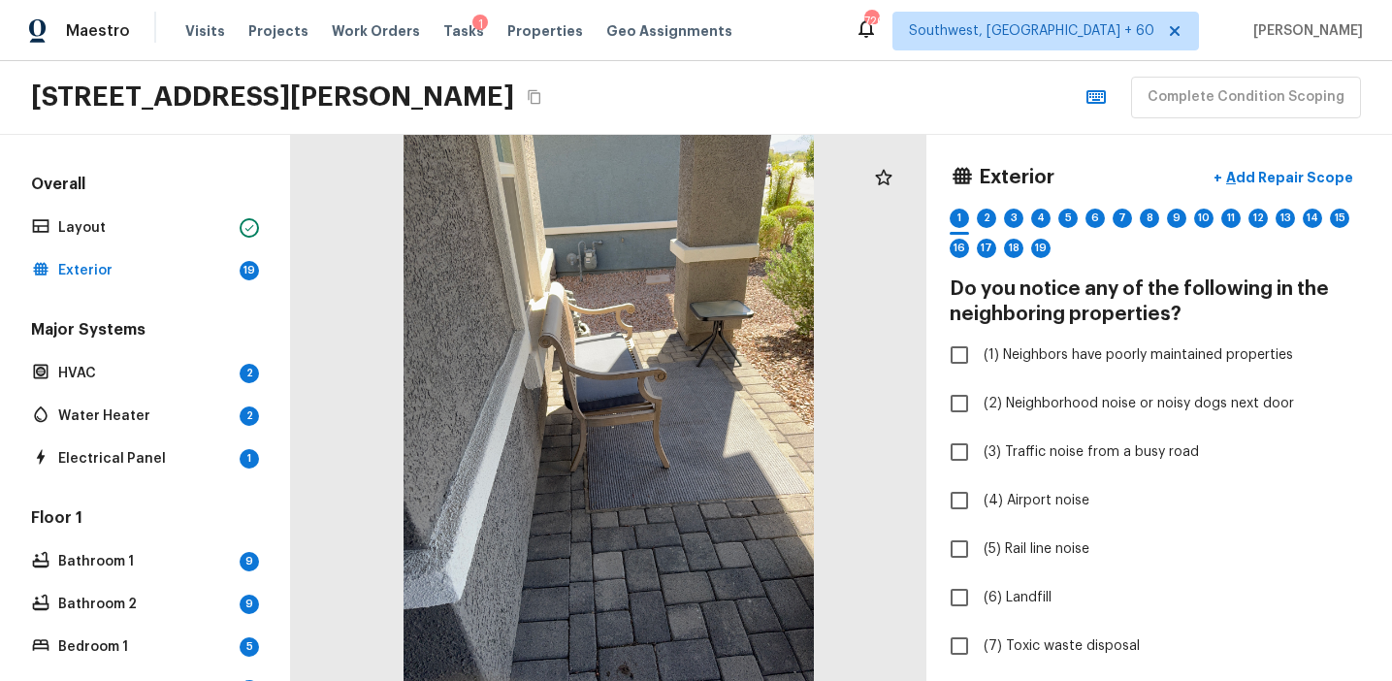
scroll to position [103, 0]
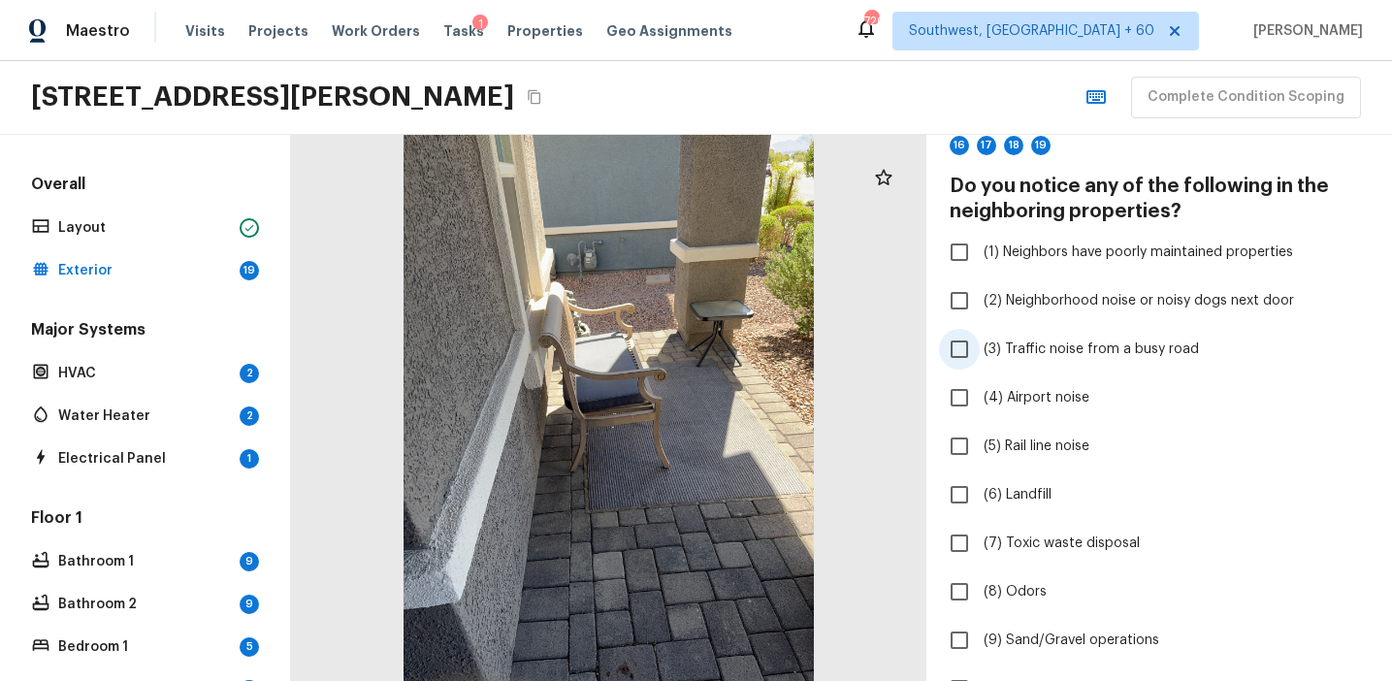
click at [1039, 354] on span "(3) Traffic noise from a busy road" at bounding box center [1091, 349] width 215 height 19
click at [980, 354] on input "(3) Traffic noise from a busy road" at bounding box center [959, 349] width 41 height 41
checkbox input "true"
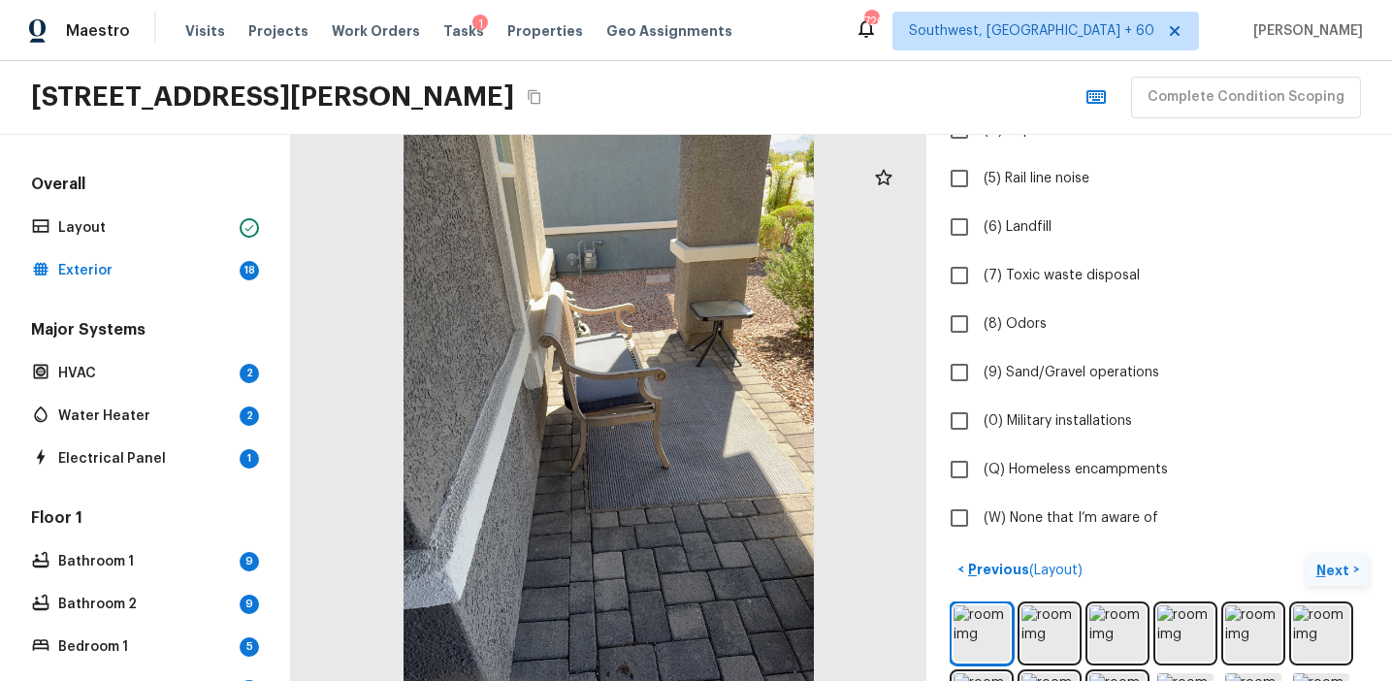
click at [1327, 564] on p "Next" at bounding box center [1335, 570] width 37 height 19
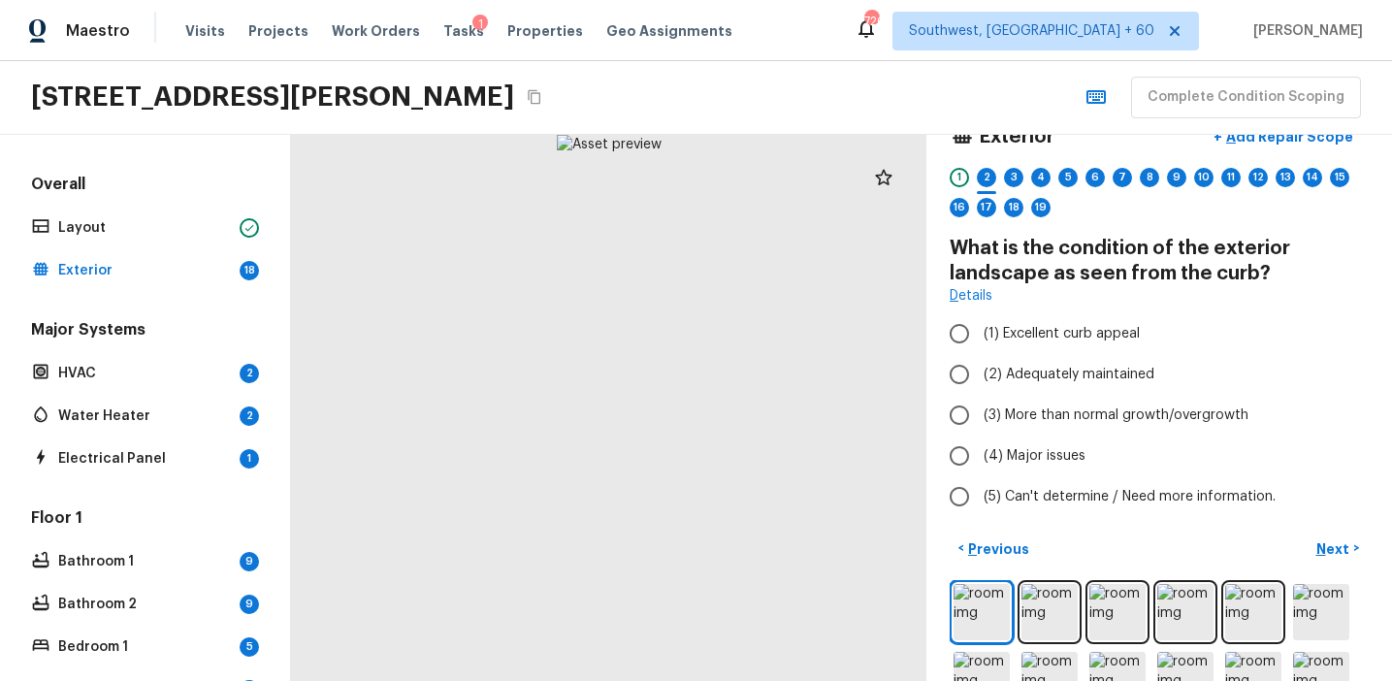
scroll to position [0, 0]
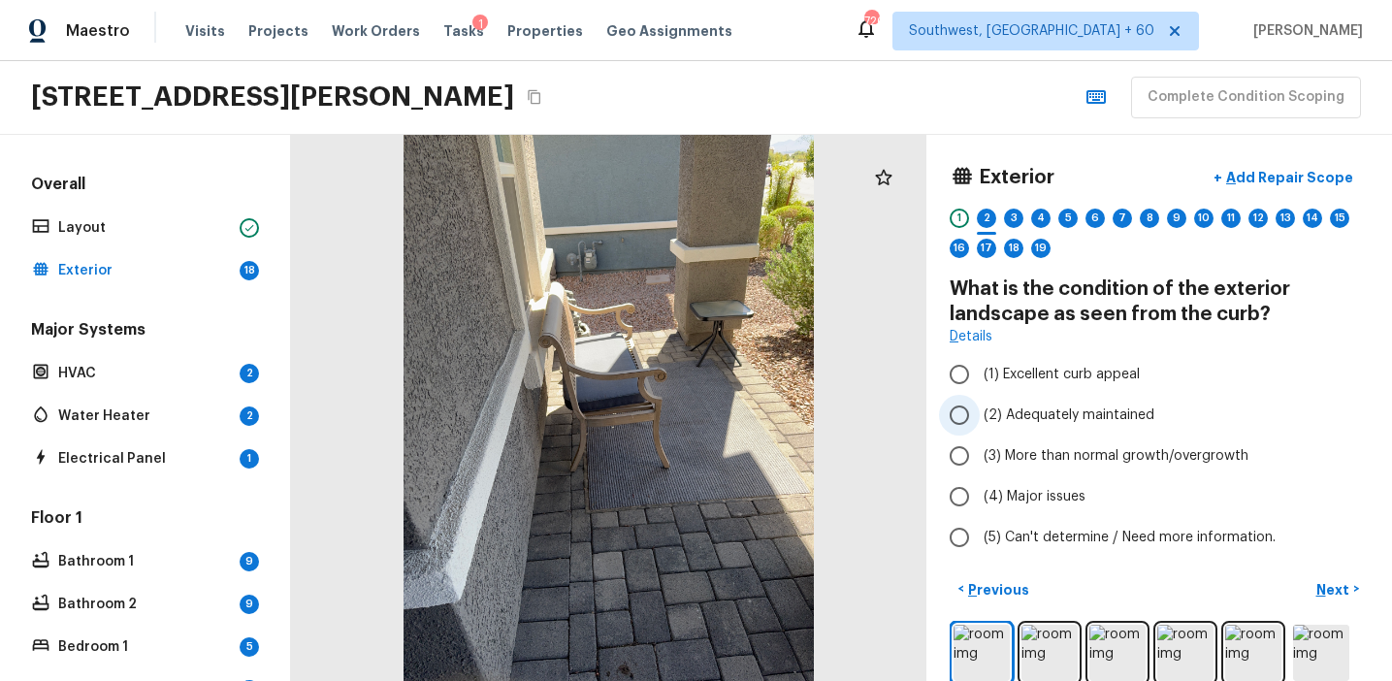
click at [1104, 417] on span "(2) Adequately maintained" at bounding box center [1069, 415] width 171 height 19
click at [980, 417] on input "(2) Adequately maintained" at bounding box center [959, 415] width 41 height 41
radio input "true"
click at [1338, 593] on p "Next" at bounding box center [1335, 589] width 37 height 19
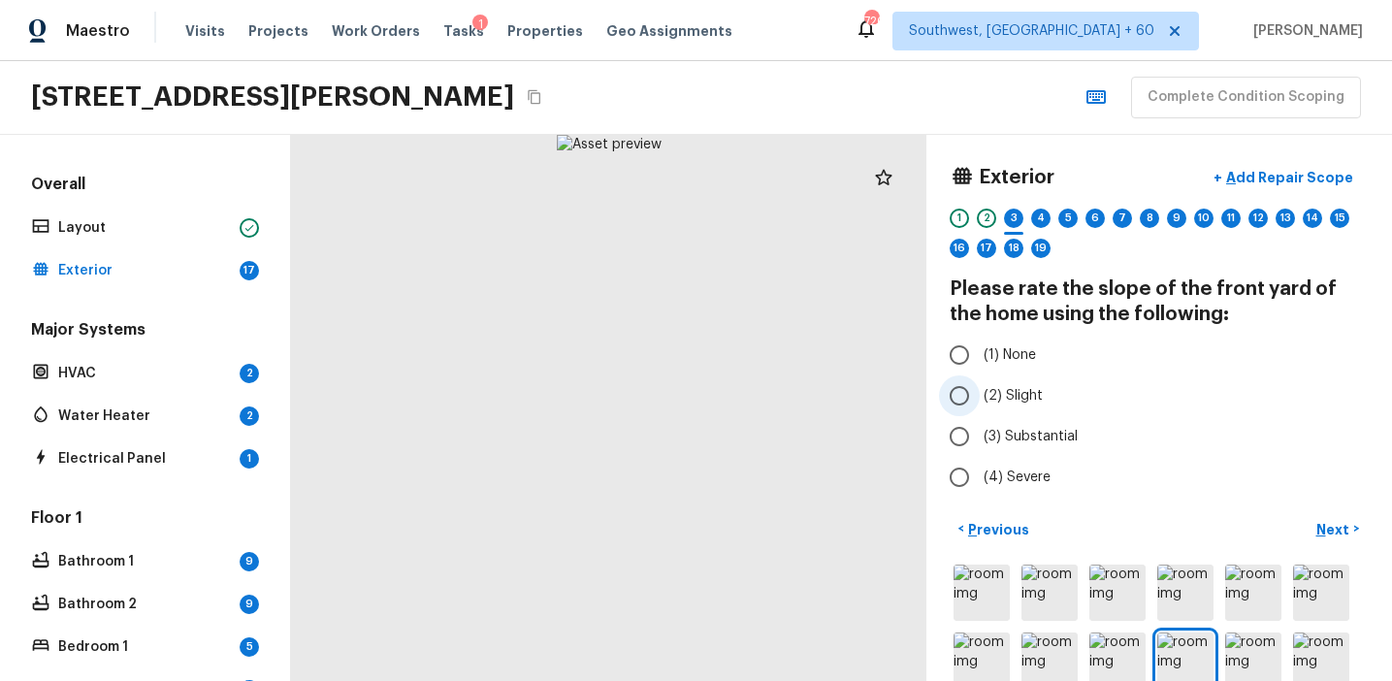
click at [1000, 395] on span "(2) Slight" at bounding box center [1013, 395] width 59 height 19
click at [980, 395] on input "(2) Slight" at bounding box center [959, 396] width 41 height 41
radio input "true"
click at [1326, 527] on p "Next" at bounding box center [1335, 529] width 37 height 19
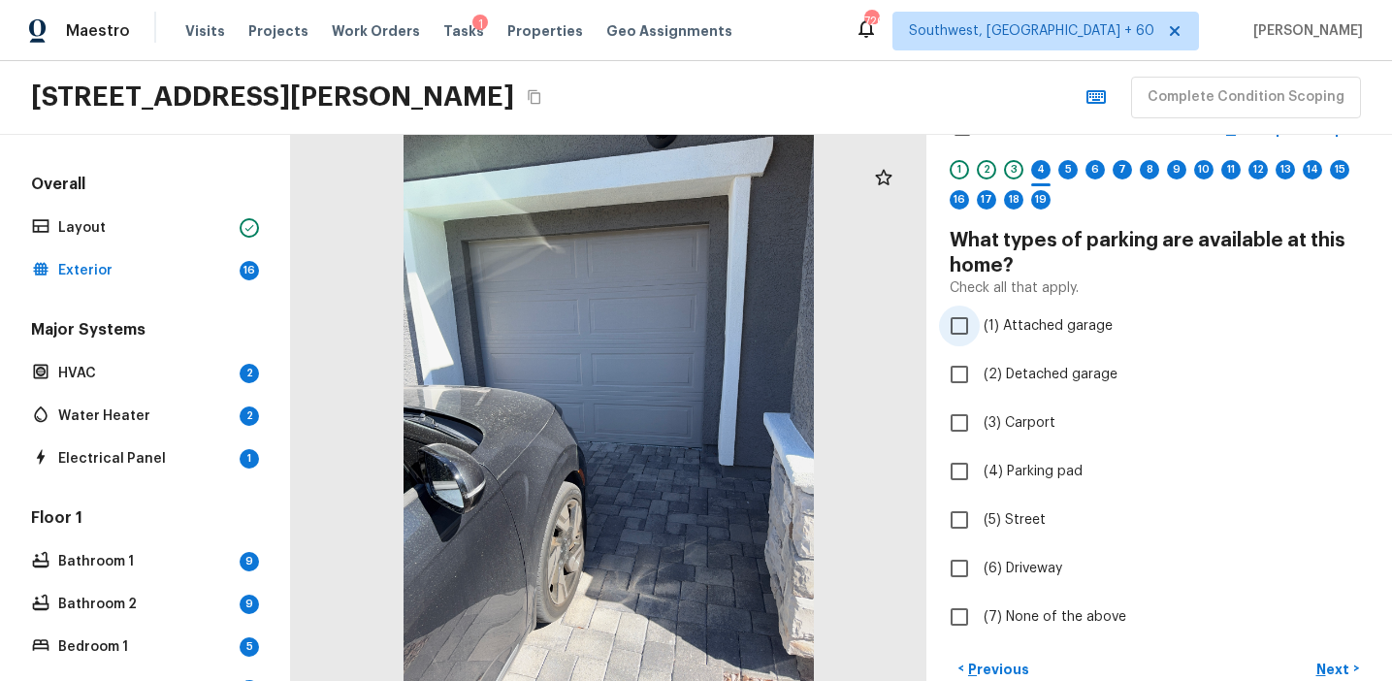
scroll to position [58, 0]
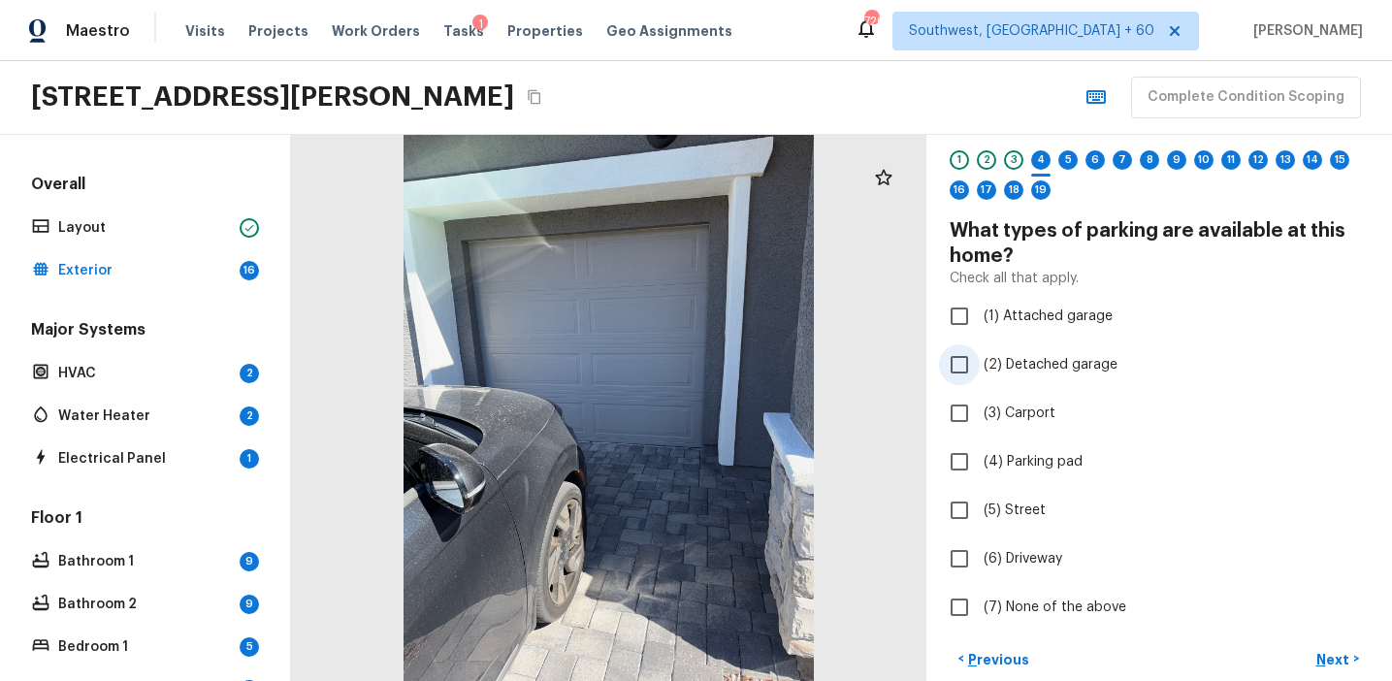
click at [1023, 362] on span "(2) Detached garage" at bounding box center [1051, 364] width 134 height 19
click at [980, 362] on input "(2) Detached garage" at bounding box center [959, 364] width 41 height 41
checkbox input "true"
click at [1022, 544] on label "(6) Driveway" at bounding box center [1146, 559] width 414 height 41
click at [980, 544] on input "(6) Driveway" at bounding box center [959, 559] width 41 height 41
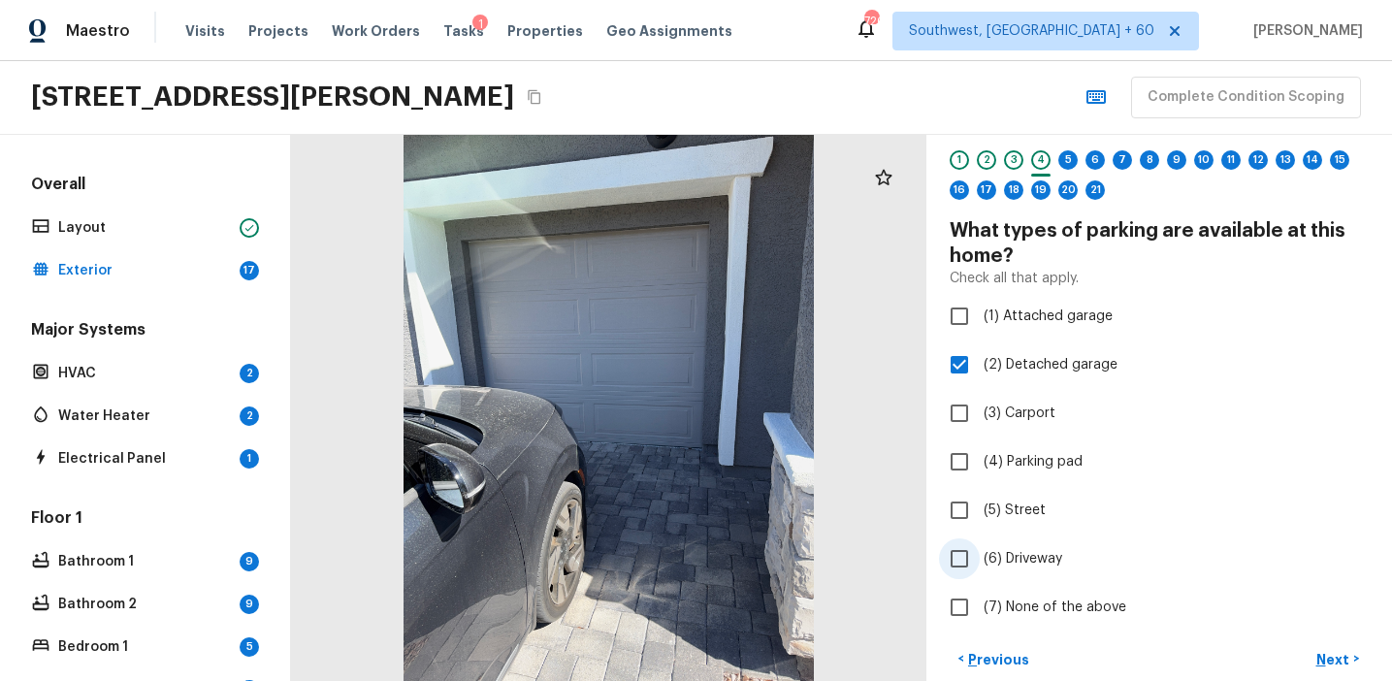
checkbox input "true"
click at [1022, 518] on span "(5) Street" at bounding box center [1015, 510] width 62 height 19
click at [980, 518] on input "(5) Street" at bounding box center [959, 510] width 41 height 41
checkbox input "true"
click at [1323, 650] on p "Next" at bounding box center [1335, 659] width 37 height 19
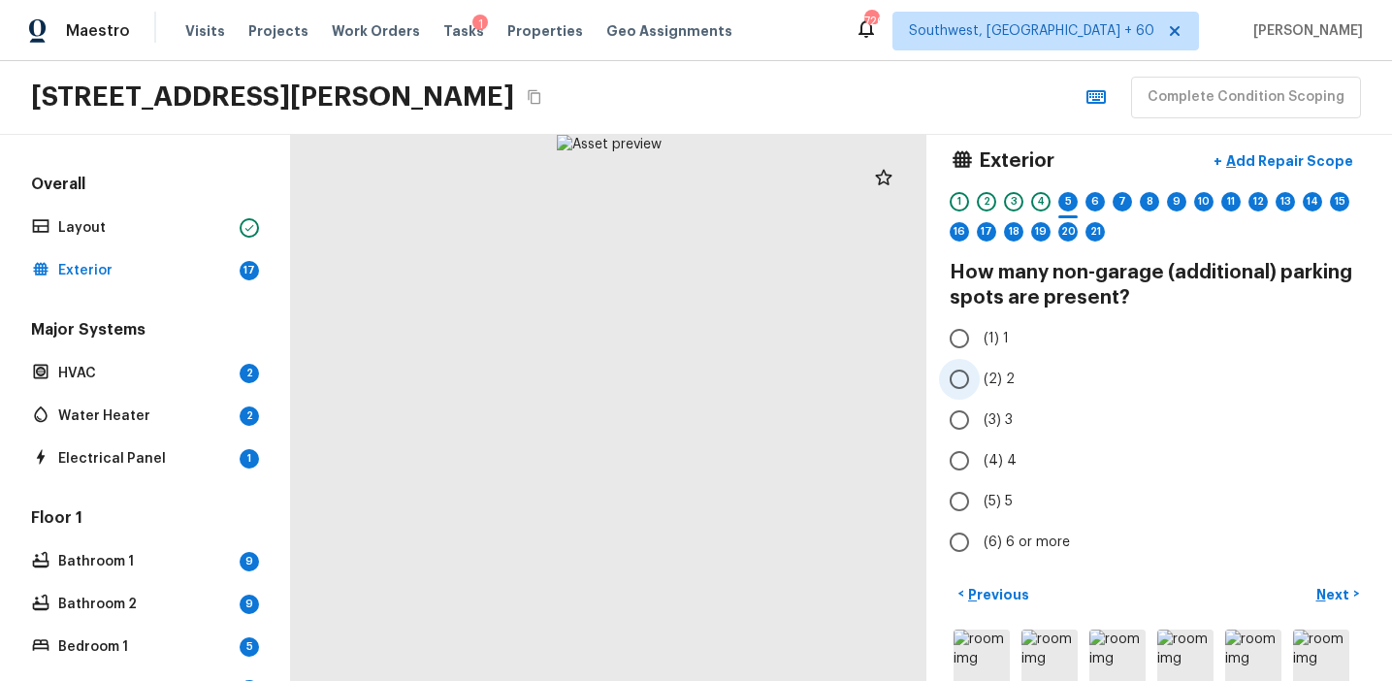
scroll to position [0, 0]
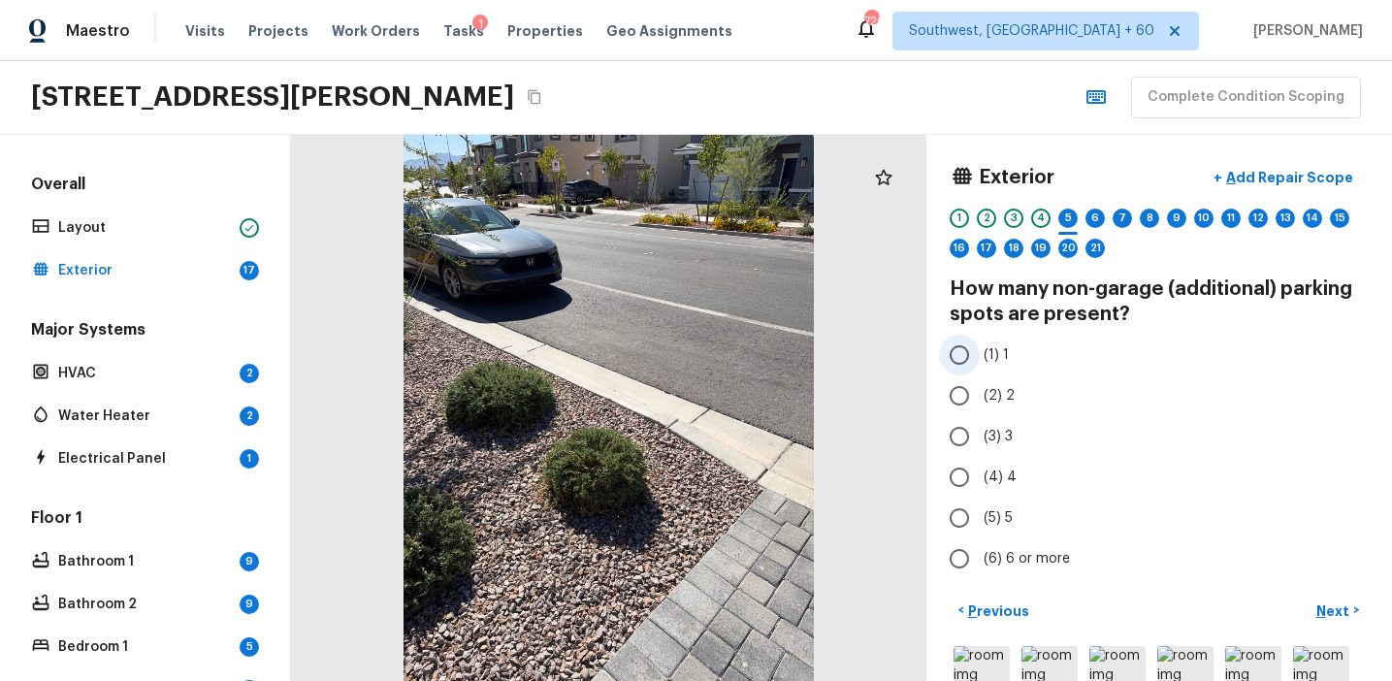
click at [1005, 348] on span "(1) 1" at bounding box center [996, 354] width 25 height 19
click at [980, 348] on input "(1) 1" at bounding box center [959, 355] width 41 height 41
radio input "true"
click at [999, 393] on span "(2) 2" at bounding box center [999, 395] width 31 height 19
click at [980, 393] on input "(2) 2" at bounding box center [959, 396] width 41 height 41
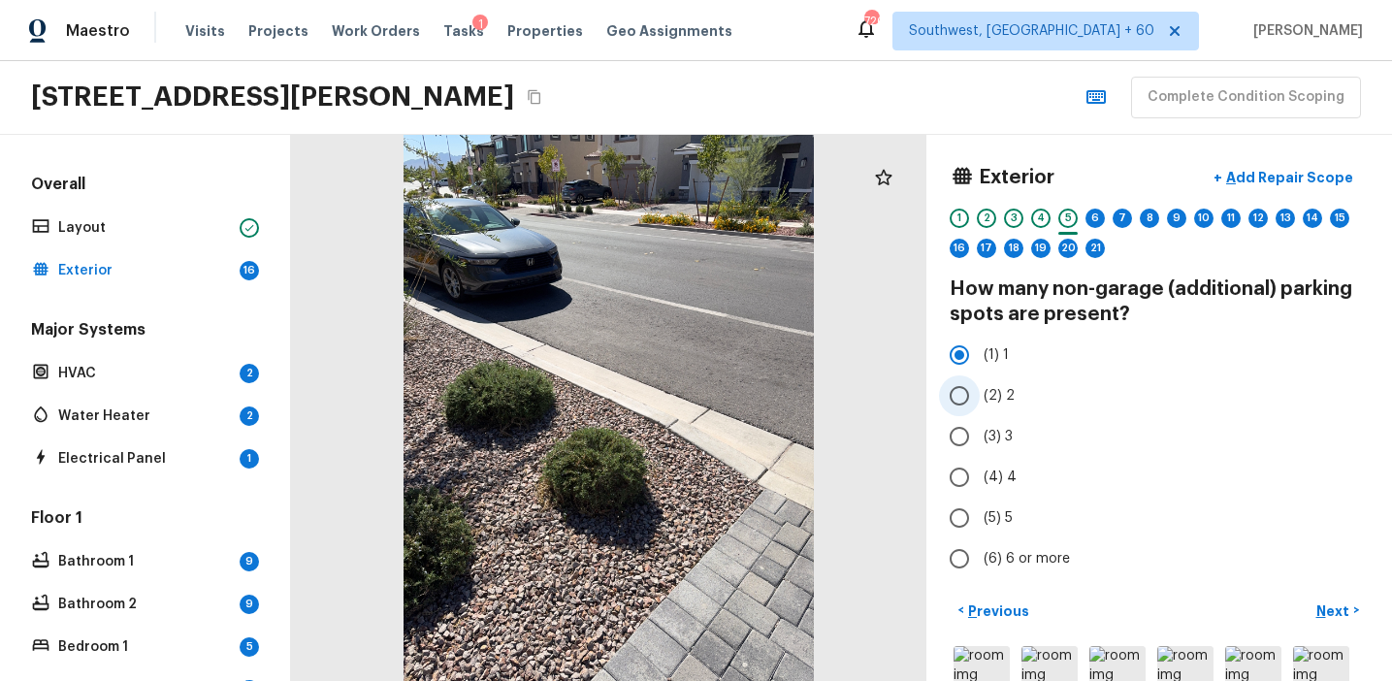
radio input "true"
click at [1341, 614] on p "Next" at bounding box center [1335, 611] width 37 height 19
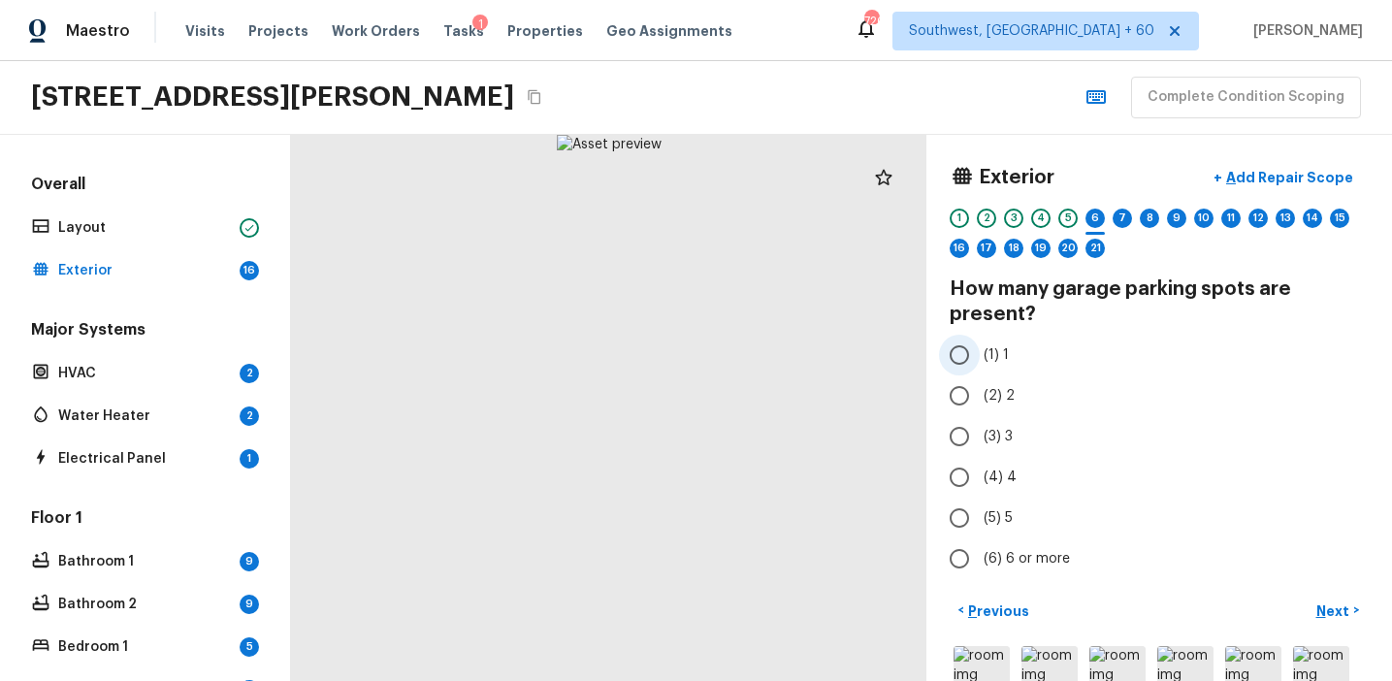
click at [996, 367] on label "(1) 1" at bounding box center [1146, 355] width 414 height 41
click at [980, 367] on input "(1) 1" at bounding box center [959, 355] width 41 height 41
radio input "true"
click at [1327, 607] on p "Next" at bounding box center [1335, 611] width 37 height 19
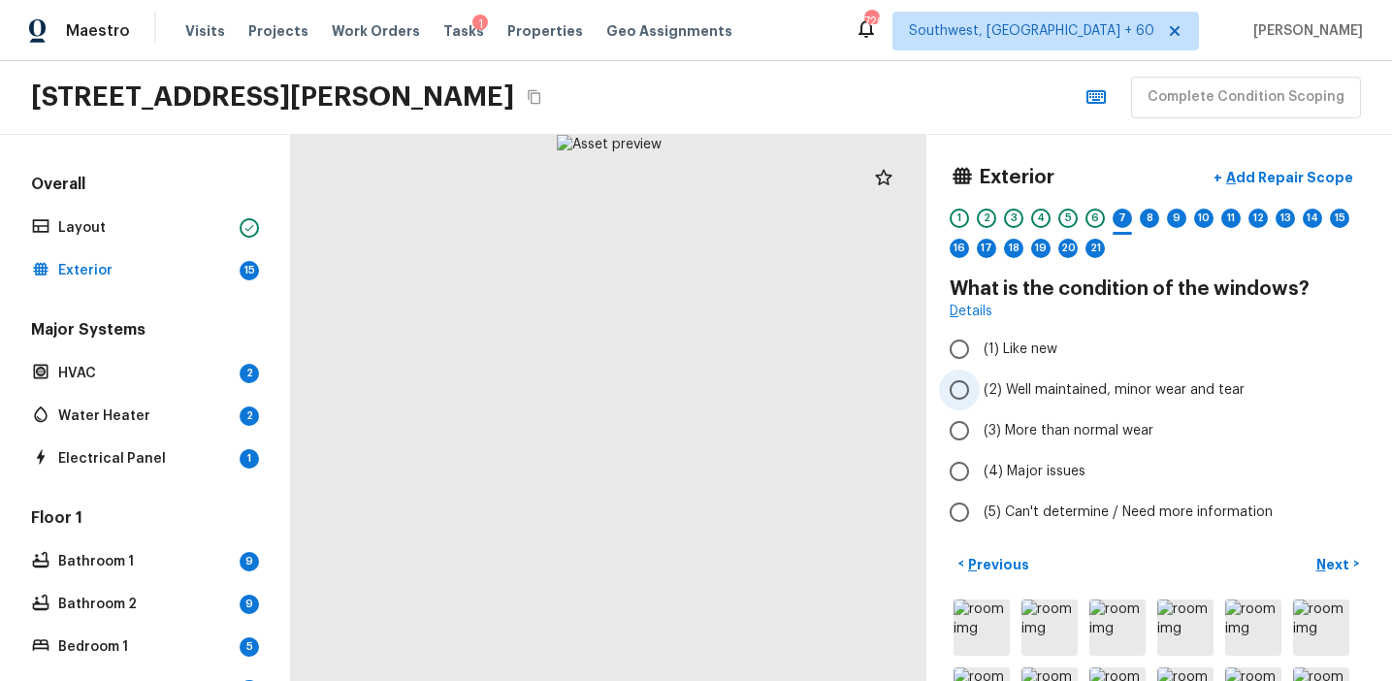
click at [1045, 387] on span "(2) Well maintained, minor wear and tear" at bounding box center [1114, 389] width 261 height 19
click at [980, 387] on input "(2) Well maintained, minor wear and tear" at bounding box center [959, 390] width 41 height 41
radio input "true"
click at [1325, 574] on button "Next >" at bounding box center [1338, 564] width 62 height 32
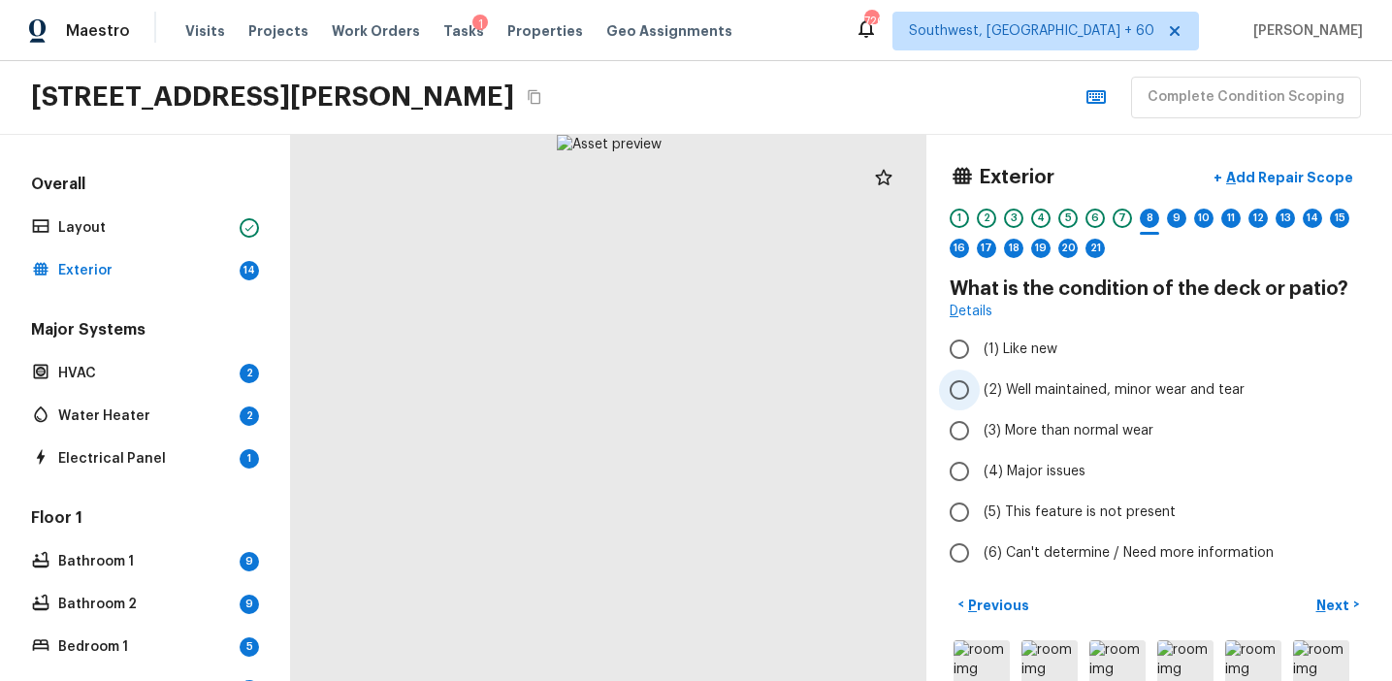
click at [1030, 392] on span "(2) Well maintained, minor wear and tear" at bounding box center [1114, 389] width 261 height 19
click at [980, 392] on input "(2) Well maintained, minor wear and tear" at bounding box center [959, 390] width 41 height 41
radio input "true"
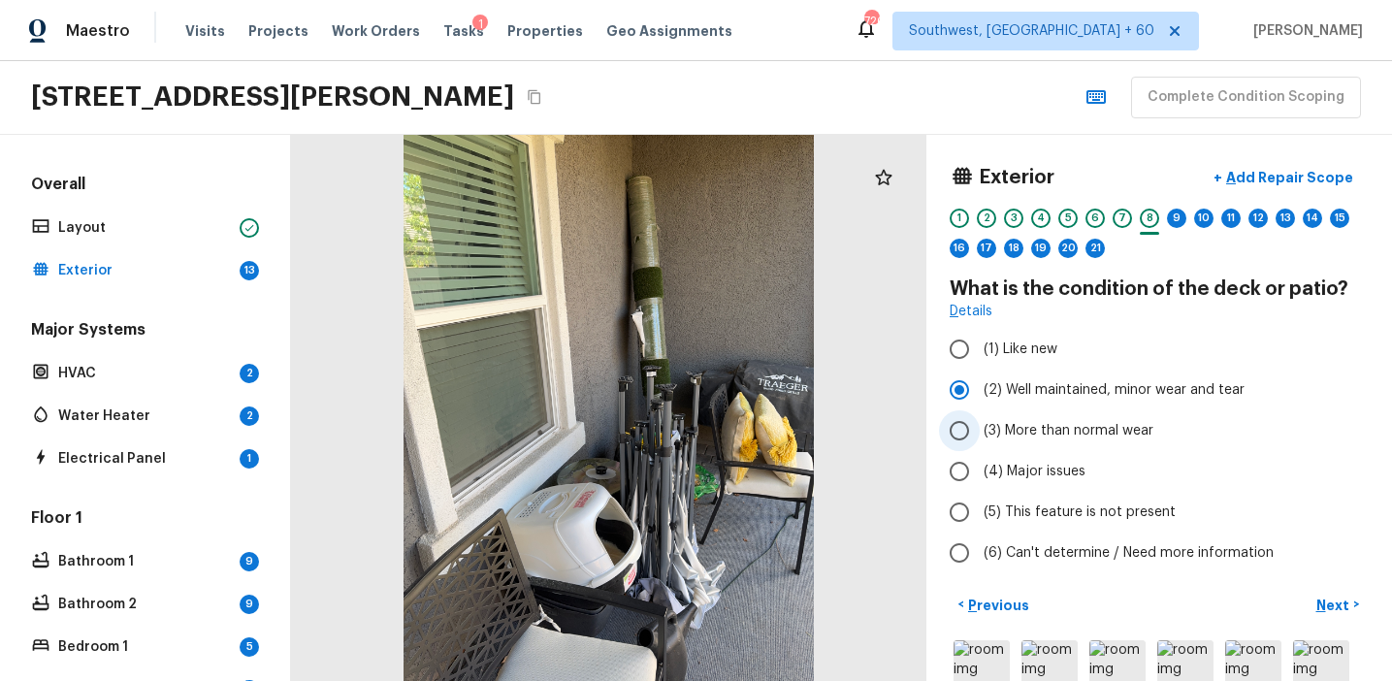
click at [1151, 440] on span "(3) More than normal wear" at bounding box center [1069, 430] width 170 height 19
click at [980, 440] on input "(3) More than normal wear" at bounding box center [959, 430] width 41 height 41
radio input "true"
click at [1323, 600] on p "Next" at bounding box center [1335, 605] width 37 height 19
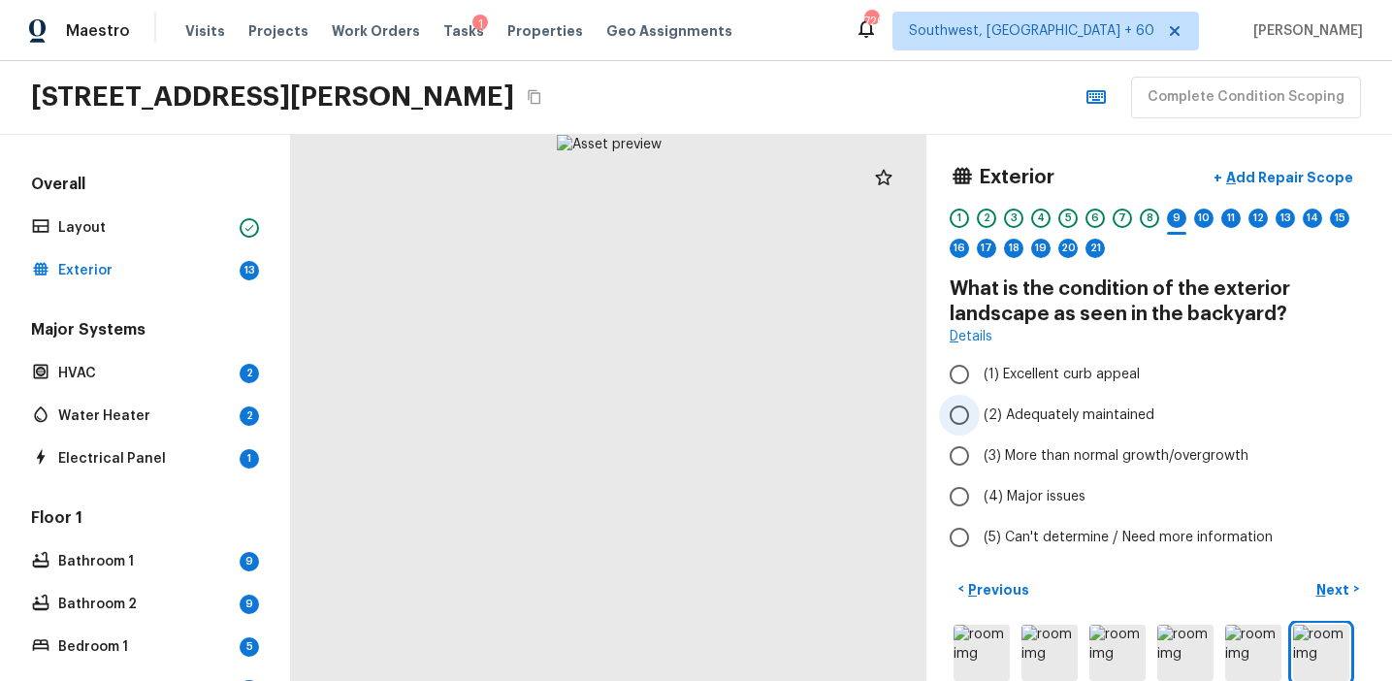
click at [1097, 413] on span "(2) Adequately maintained" at bounding box center [1069, 415] width 171 height 19
click at [980, 413] on input "(2) Adequately maintained" at bounding box center [959, 415] width 41 height 41
radio input "true"
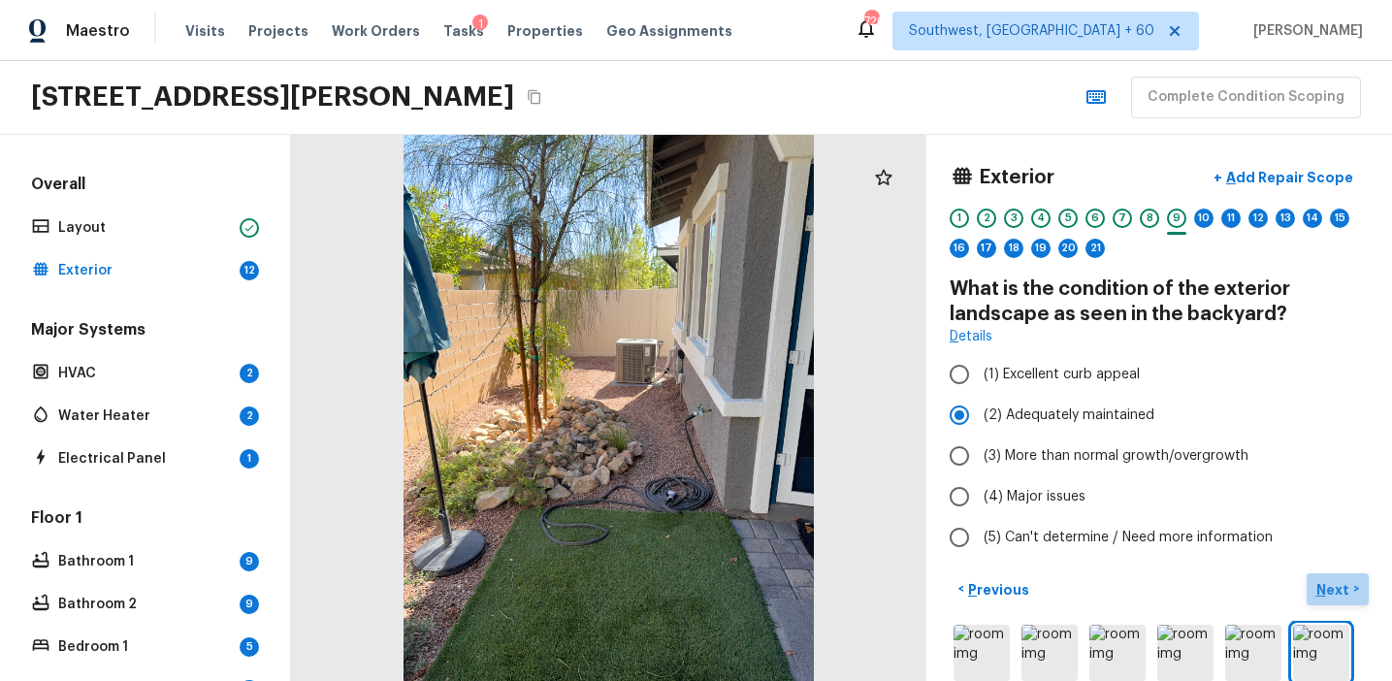
click at [1329, 586] on p "Next" at bounding box center [1335, 589] width 37 height 19
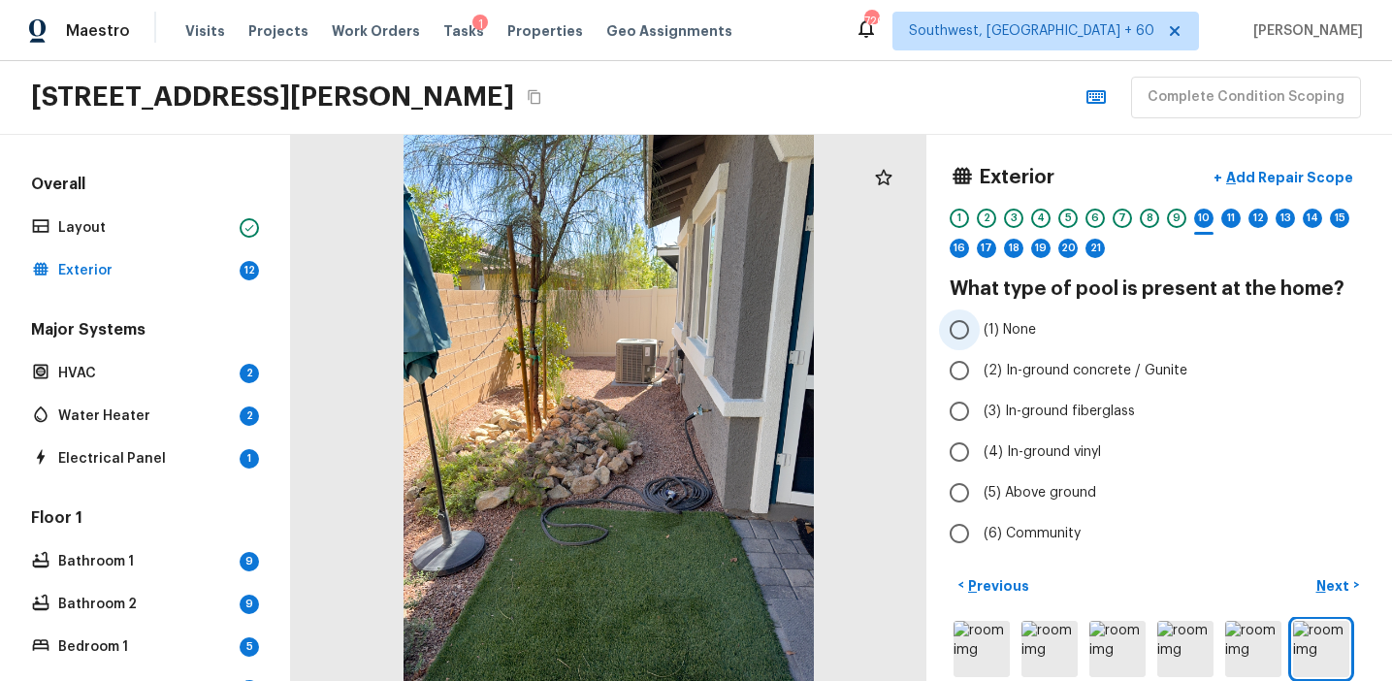
click at [1020, 320] on span "(1) None" at bounding box center [1010, 329] width 52 height 19
click at [980, 320] on input "(1) None" at bounding box center [959, 330] width 41 height 41
radio input "true"
click at [1327, 586] on p "Next" at bounding box center [1335, 585] width 37 height 19
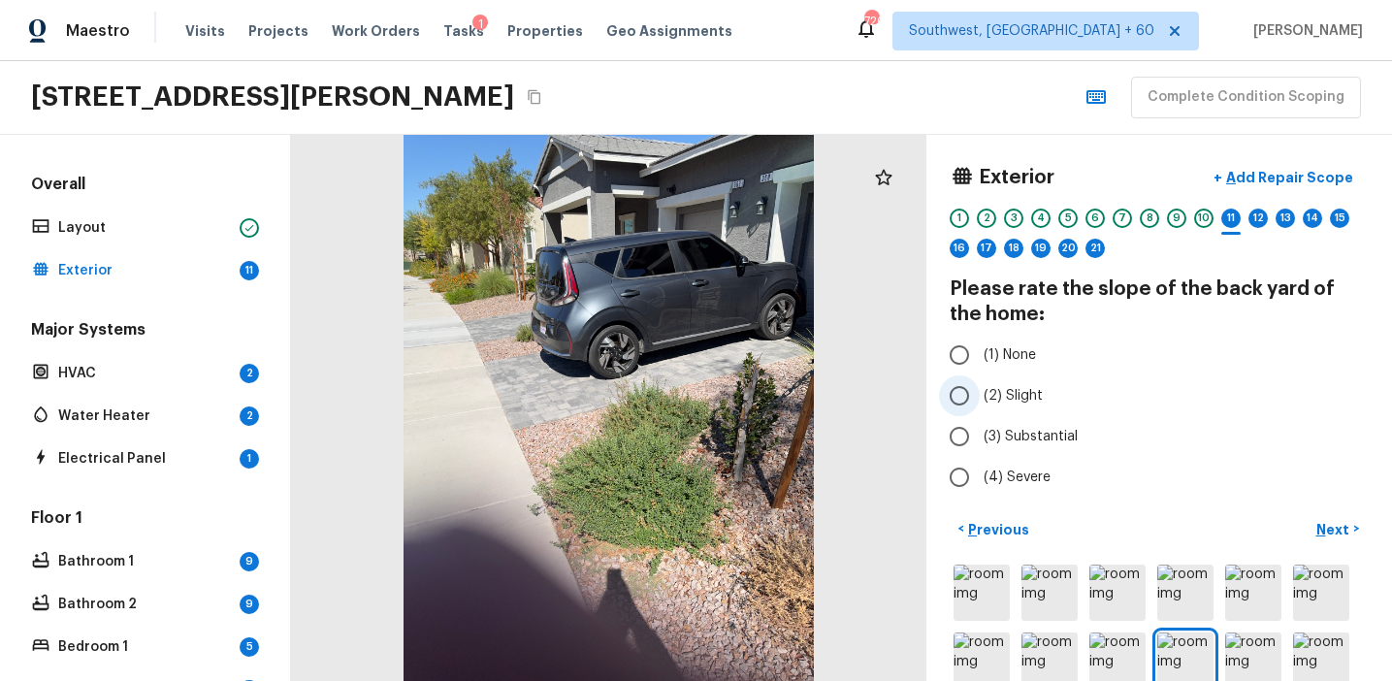
click at [1029, 398] on span "(2) Slight" at bounding box center [1013, 395] width 59 height 19
click at [980, 398] on input "(2) Slight" at bounding box center [959, 396] width 41 height 41
radio input "true"
click at [1019, 347] on span "(1) None" at bounding box center [1010, 354] width 52 height 19
click at [980, 347] on input "(1) None" at bounding box center [959, 355] width 41 height 41
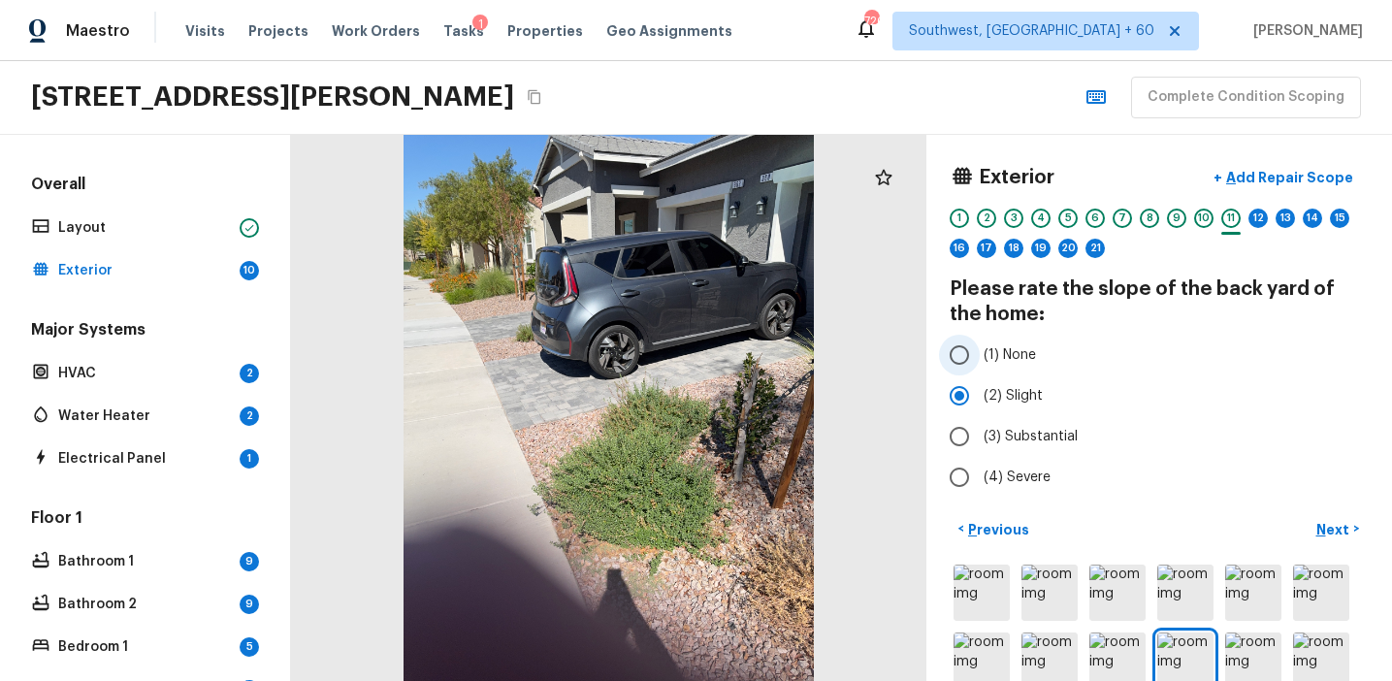
radio input "true"
click at [1325, 529] on p "Next" at bounding box center [1335, 529] width 37 height 19
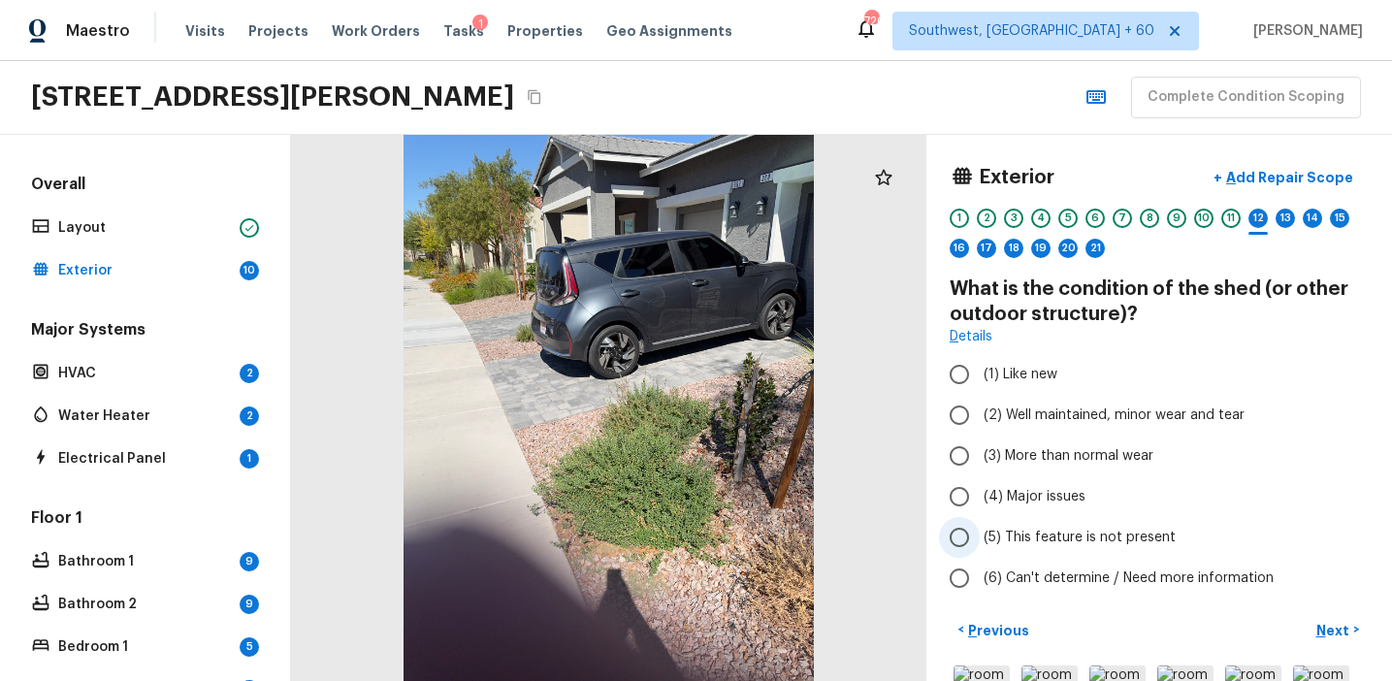
click at [1016, 531] on span "(5) This feature is not present" at bounding box center [1080, 537] width 192 height 19
click at [980, 531] on input "(5) This feature is not present" at bounding box center [959, 537] width 41 height 41
radio input "true"
click at [1324, 624] on p "Next" at bounding box center [1335, 630] width 37 height 19
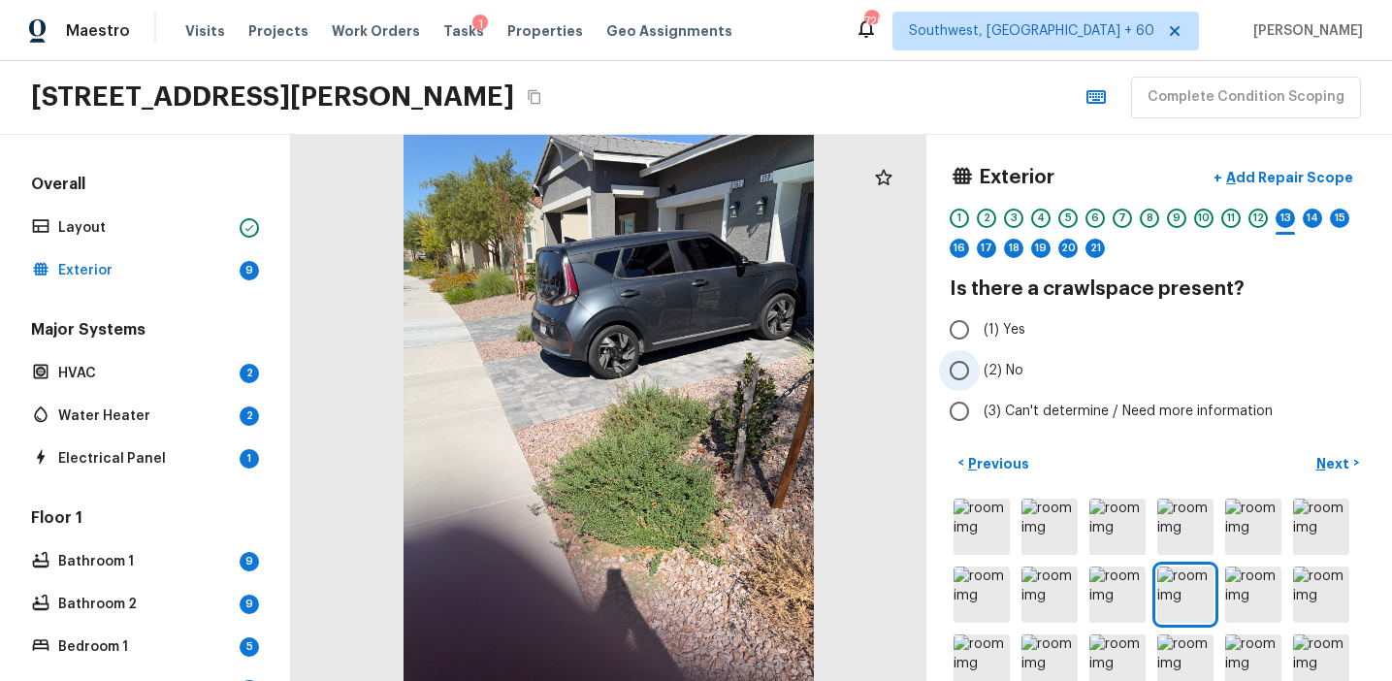
click at [1011, 372] on span "(2) No" at bounding box center [1004, 370] width 40 height 19
click at [980, 372] on input "(2) No" at bounding box center [959, 370] width 41 height 41
radio input "true"
click at [1316, 473] on button "Next >" at bounding box center [1338, 463] width 62 height 32
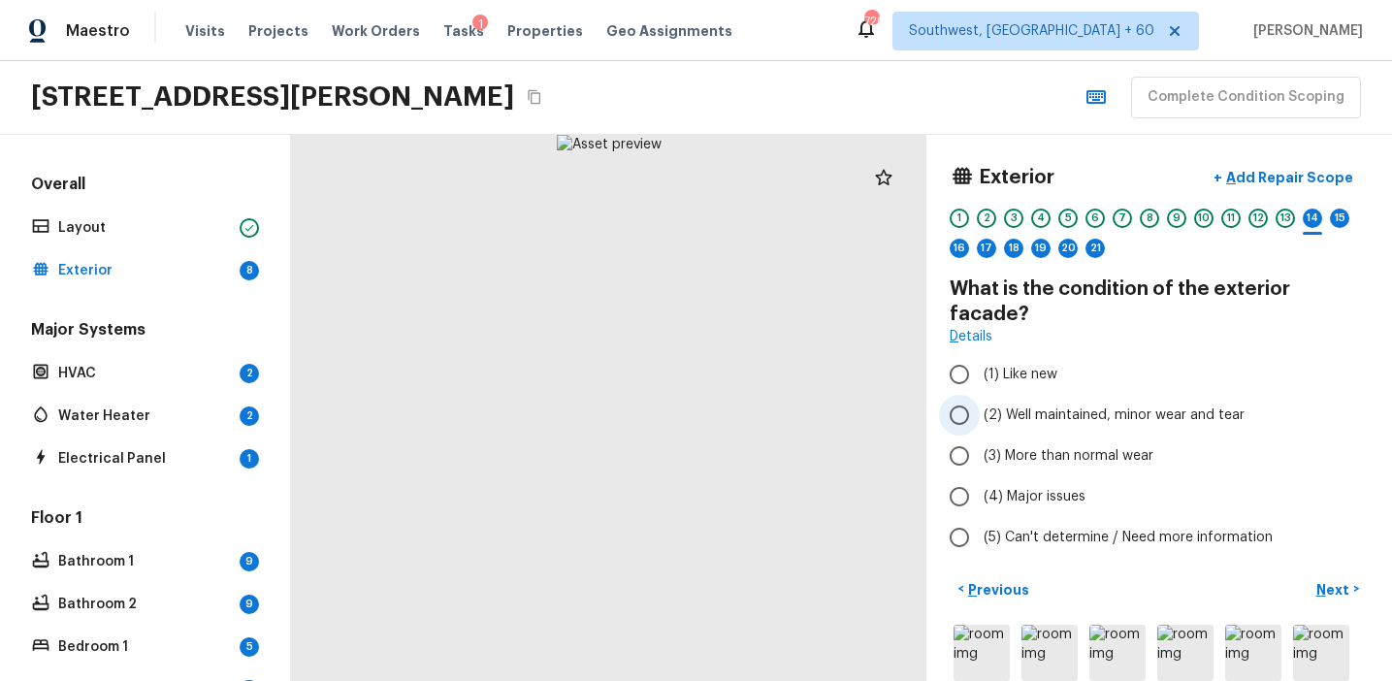
click at [1019, 406] on span "(2) Well maintained, minor wear and tear" at bounding box center [1114, 415] width 261 height 19
click at [980, 395] on input "(2) Well maintained, minor wear and tear" at bounding box center [959, 415] width 41 height 41
radio input "true"
click at [1323, 580] on p "Next" at bounding box center [1335, 589] width 37 height 19
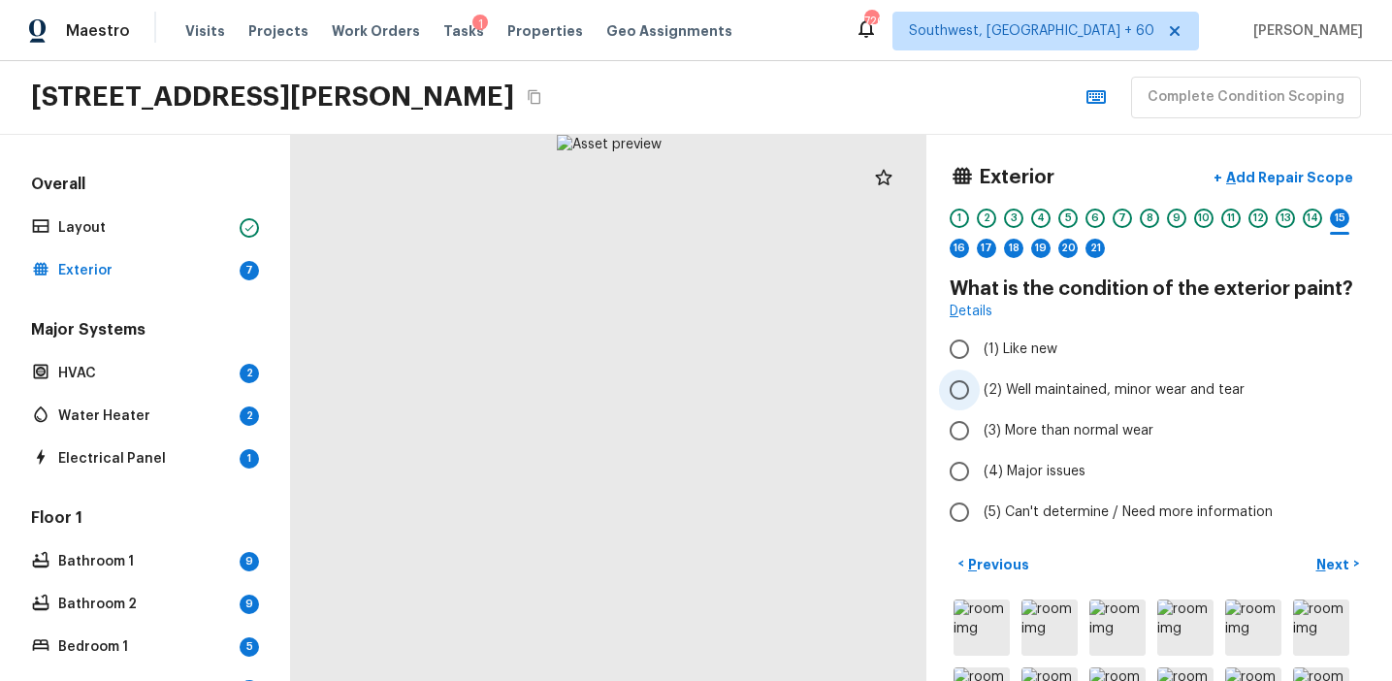
click at [1080, 388] on span "(2) Well maintained, minor wear and tear" at bounding box center [1114, 389] width 261 height 19
click at [980, 388] on input "(2) Well maintained, minor wear and tear" at bounding box center [959, 390] width 41 height 41
radio input "true"
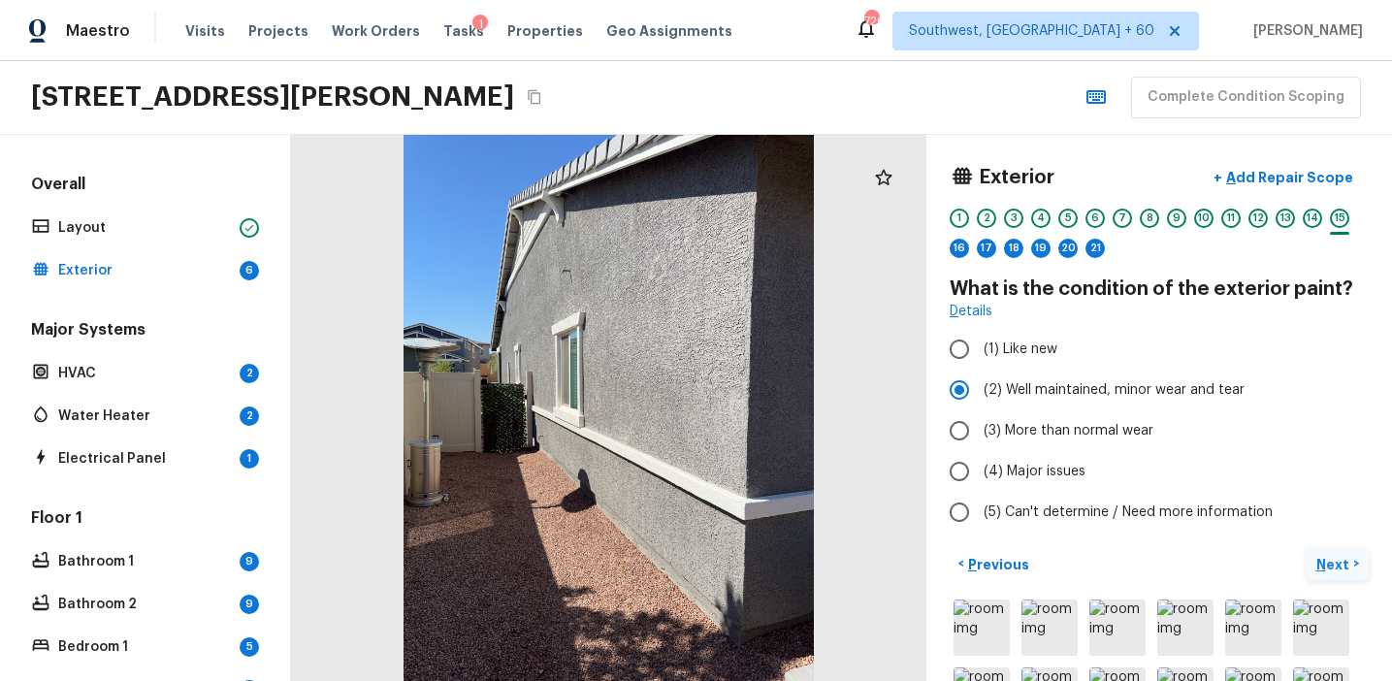
click at [1320, 564] on p "Next" at bounding box center [1335, 564] width 37 height 19
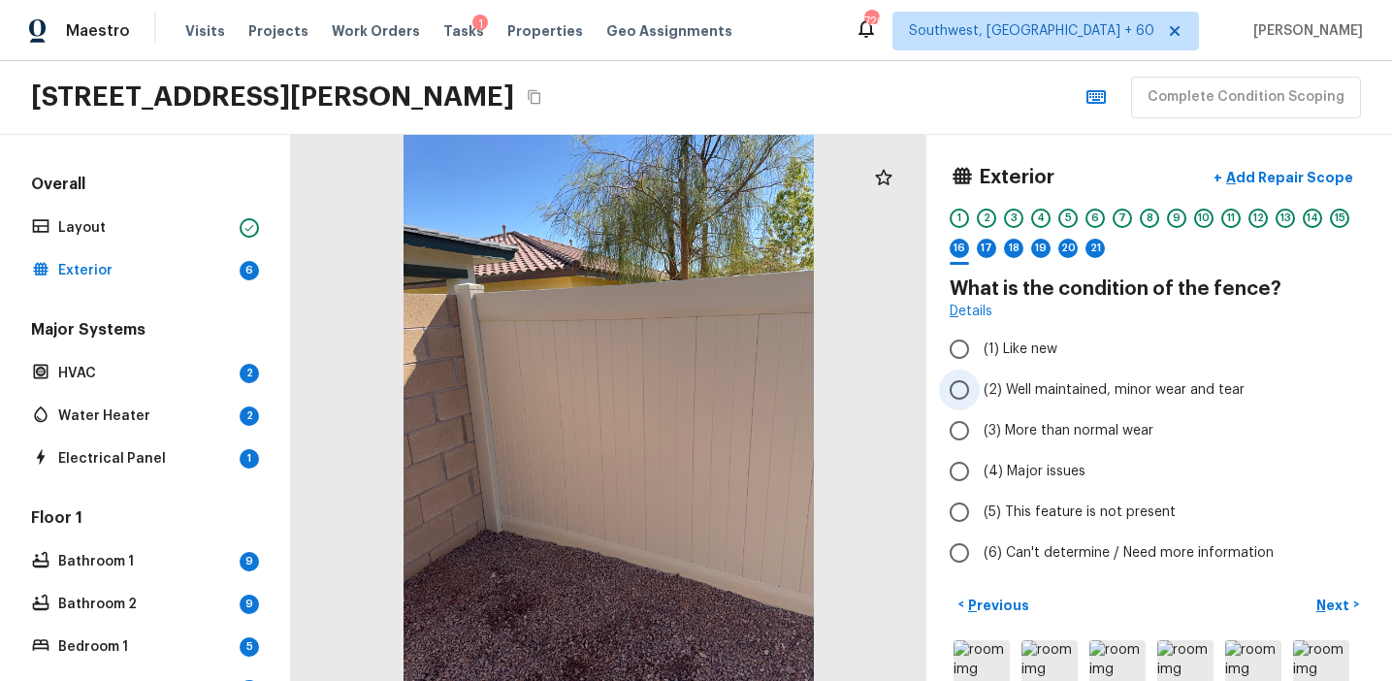
click at [1044, 393] on span "(2) Well maintained, minor wear and tear" at bounding box center [1114, 389] width 261 height 19
click at [980, 393] on input "(2) Well maintained, minor wear and tear" at bounding box center [959, 390] width 41 height 41
radio input "true"
click at [1323, 606] on p "Next" at bounding box center [1335, 605] width 37 height 19
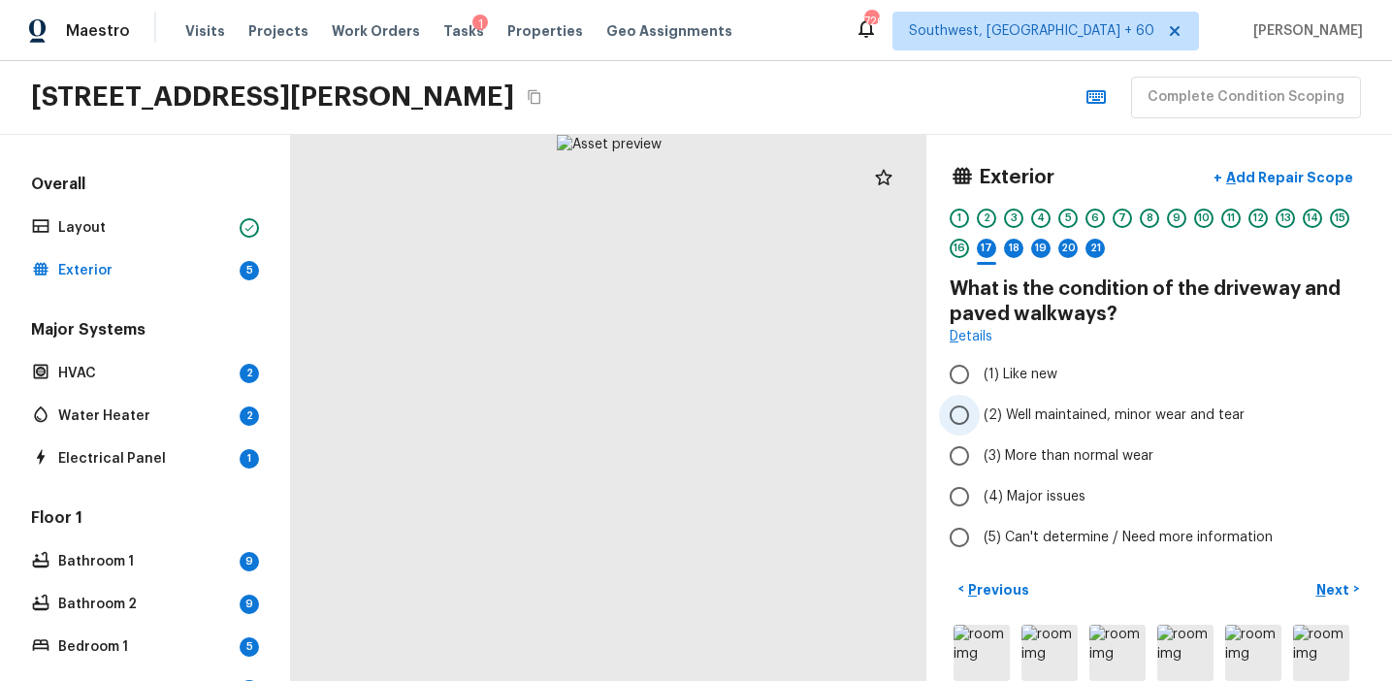
click at [999, 406] on span "(2) Well maintained, minor wear and tear" at bounding box center [1114, 415] width 261 height 19
click at [980, 406] on input "(2) Well maintained, minor wear and tear" at bounding box center [959, 415] width 41 height 41
radio input "true"
click at [1322, 586] on p "Next" at bounding box center [1335, 589] width 37 height 19
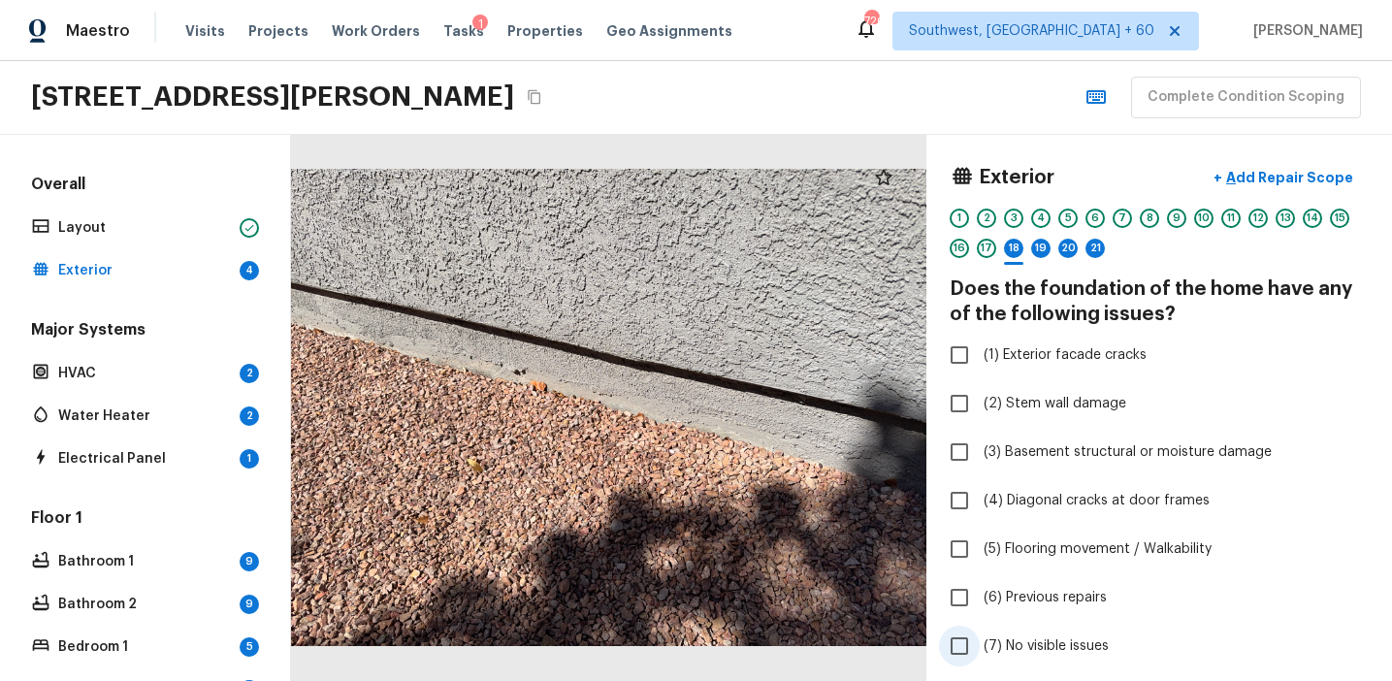
click at [1051, 641] on span "(7) No visible issues" at bounding box center [1046, 646] width 125 height 19
click at [980, 641] on input "(7) No visible issues" at bounding box center [959, 646] width 41 height 41
checkbox input "true"
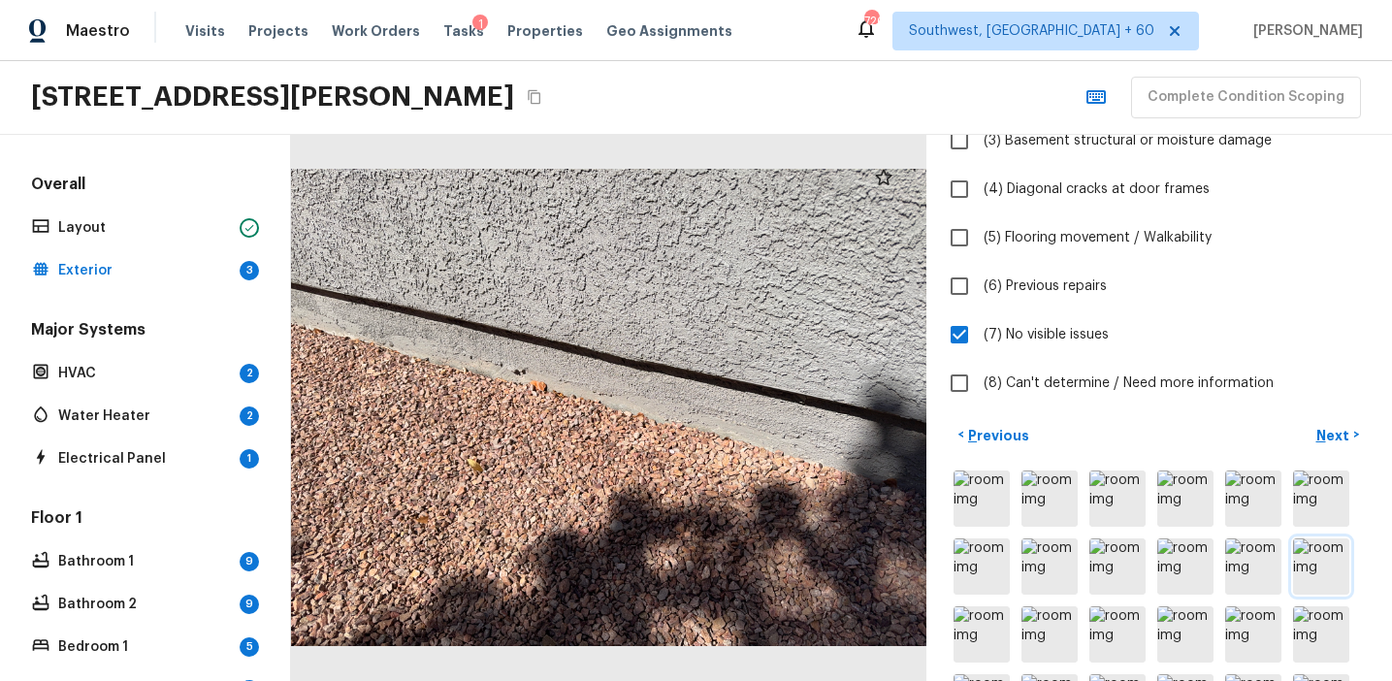
scroll to position [315, 0]
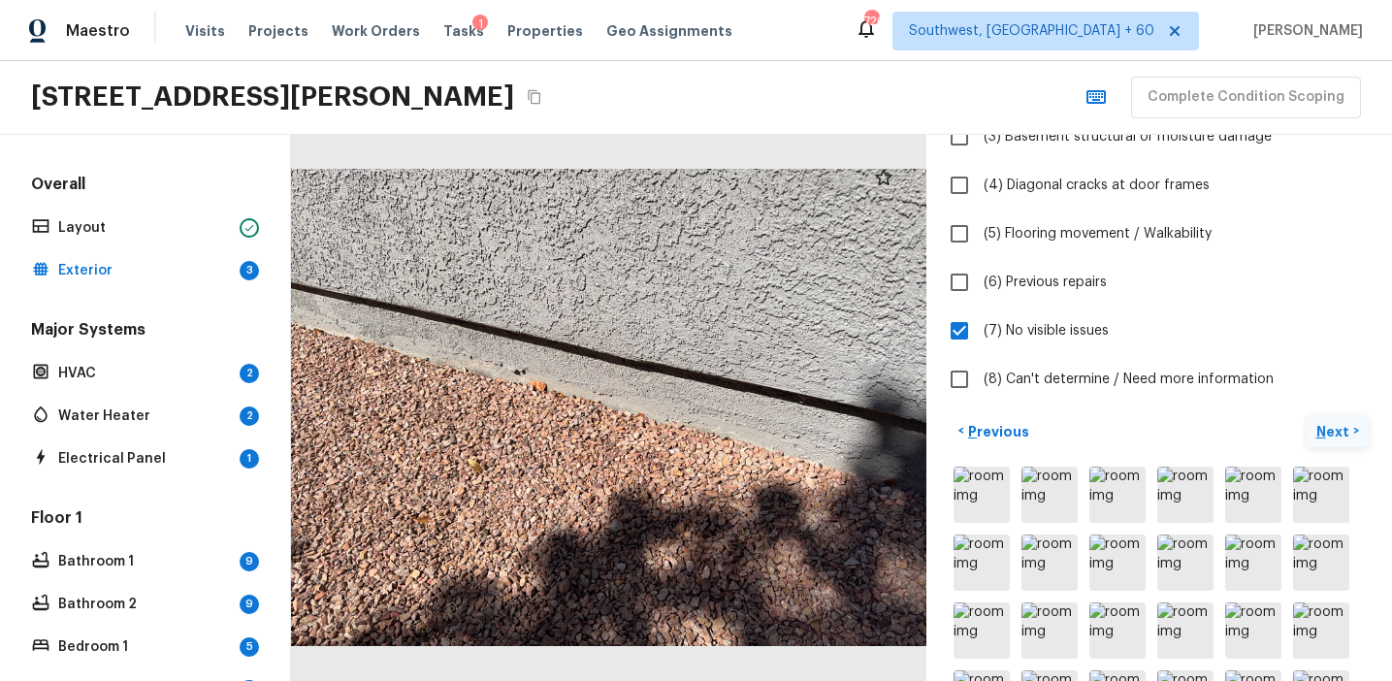
click at [1329, 419] on button "Next >" at bounding box center [1338, 431] width 62 height 32
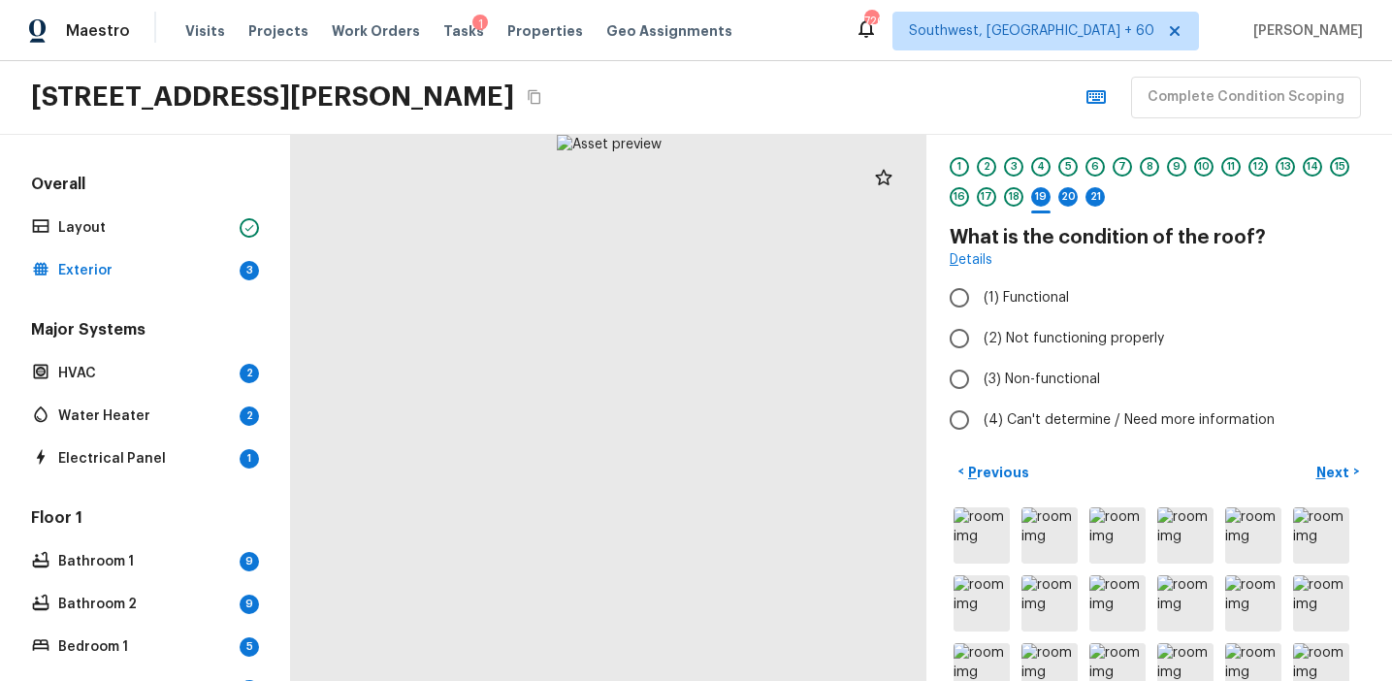
scroll to position [0, 0]
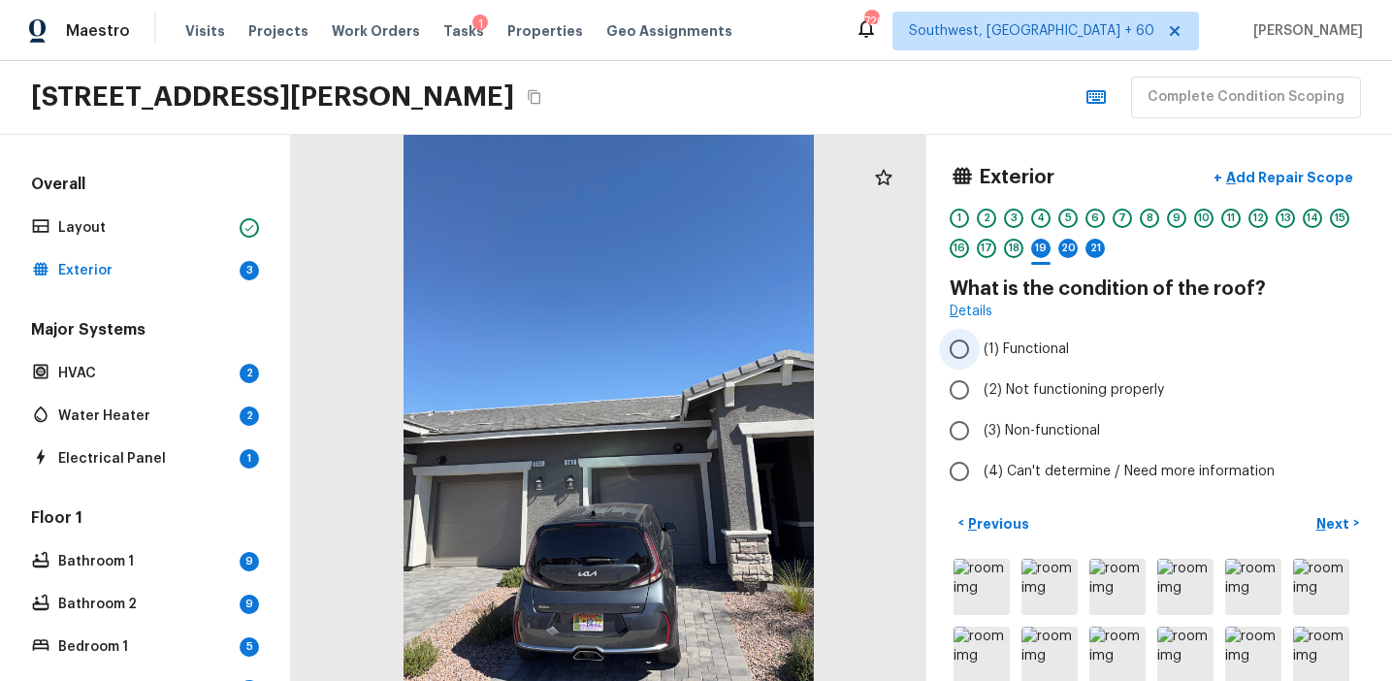
click at [1070, 343] on label "(1) Functional" at bounding box center [1146, 349] width 414 height 41
click at [980, 343] on input "(1) Functional" at bounding box center [959, 349] width 41 height 41
radio input "true"
click at [1324, 520] on p "Next" at bounding box center [1335, 523] width 37 height 19
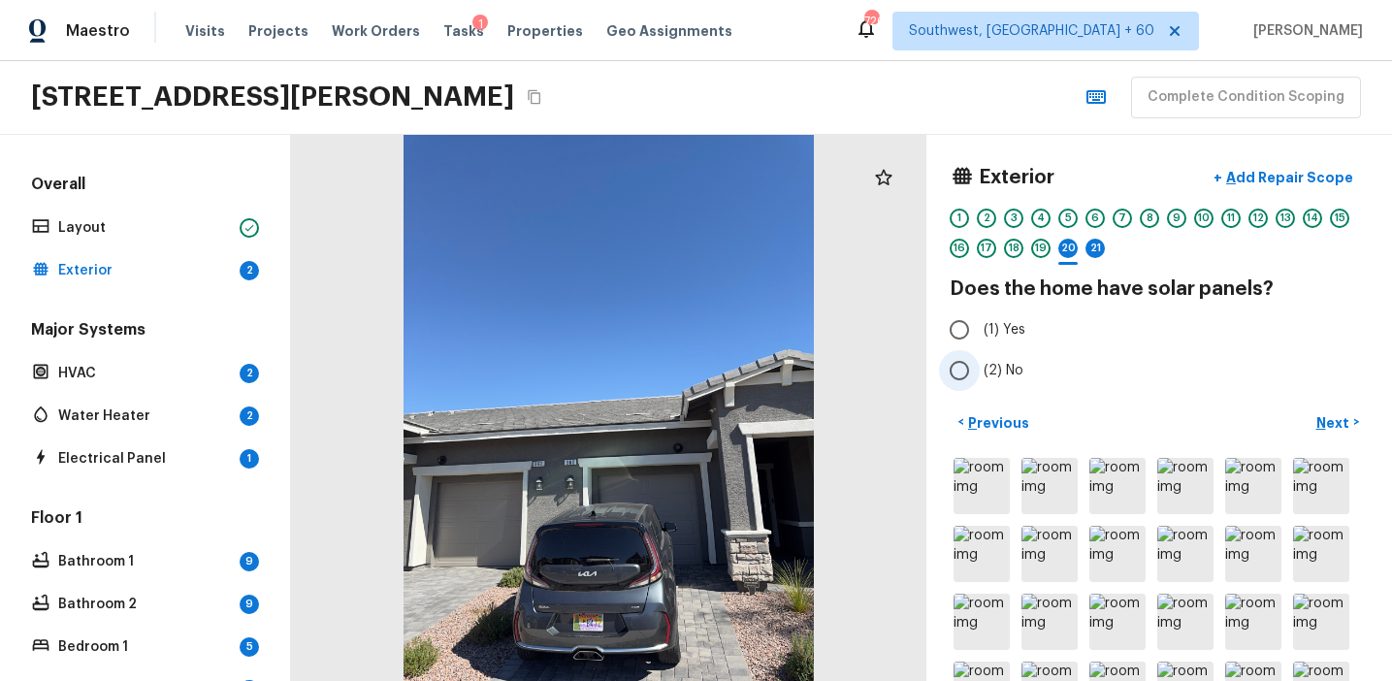
click at [996, 372] on span "(2) No" at bounding box center [1004, 370] width 40 height 19
click at [980, 372] on input "(2) No" at bounding box center [959, 370] width 41 height 41
radio input "true"
click at [1333, 416] on p "Next" at bounding box center [1335, 422] width 37 height 19
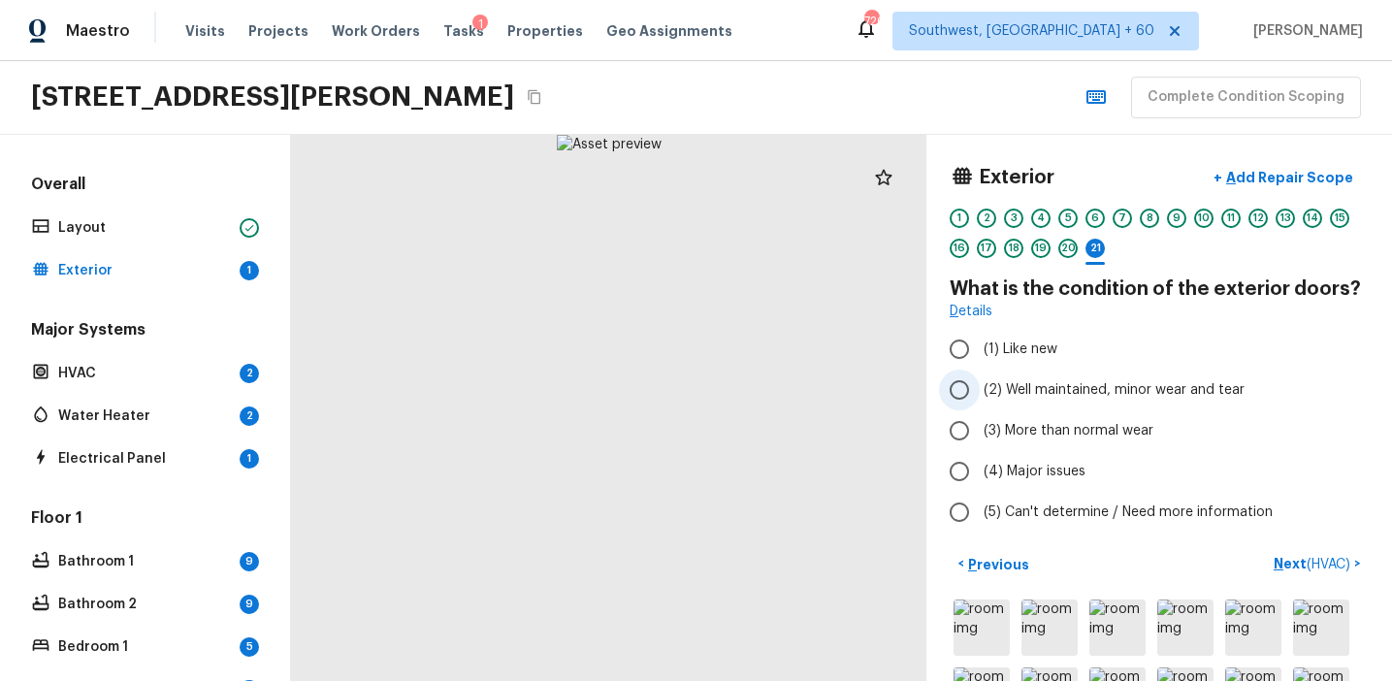
click at [1024, 401] on label "(2) Well maintained, minor wear and tear" at bounding box center [1146, 390] width 414 height 41
click at [980, 401] on input "(2) Well maintained, minor wear and tear" at bounding box center [959, 390] width 41 height 41
radio input "true"
click at [1281, 552] on button "Next ( HVAC ) >" at bounding box center [1317, 564] width 103 height 32
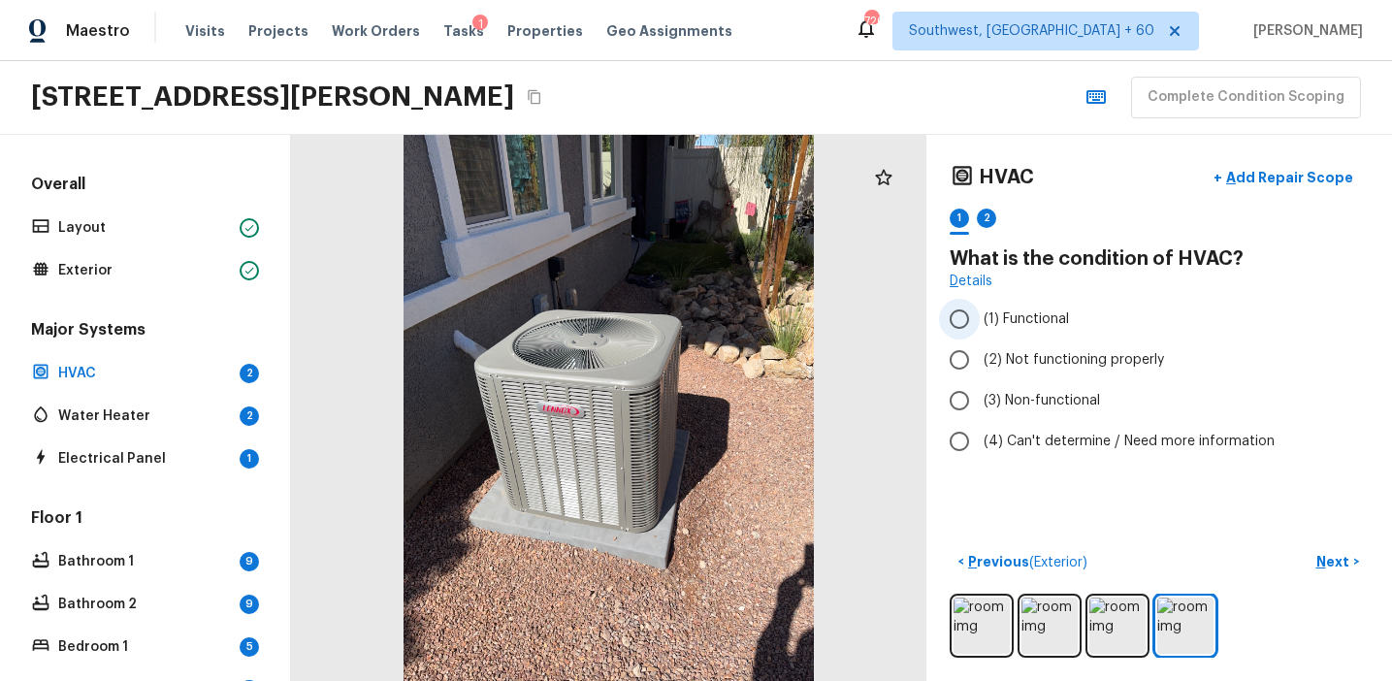
click at [1076, 333] on label "(1) Functional" at bounding box center [1146, 319] width 414 height 41
click at [980, 333] on input "(1) Functional" at bounding box center [959, 319] width 41 height 41
radio input "true"
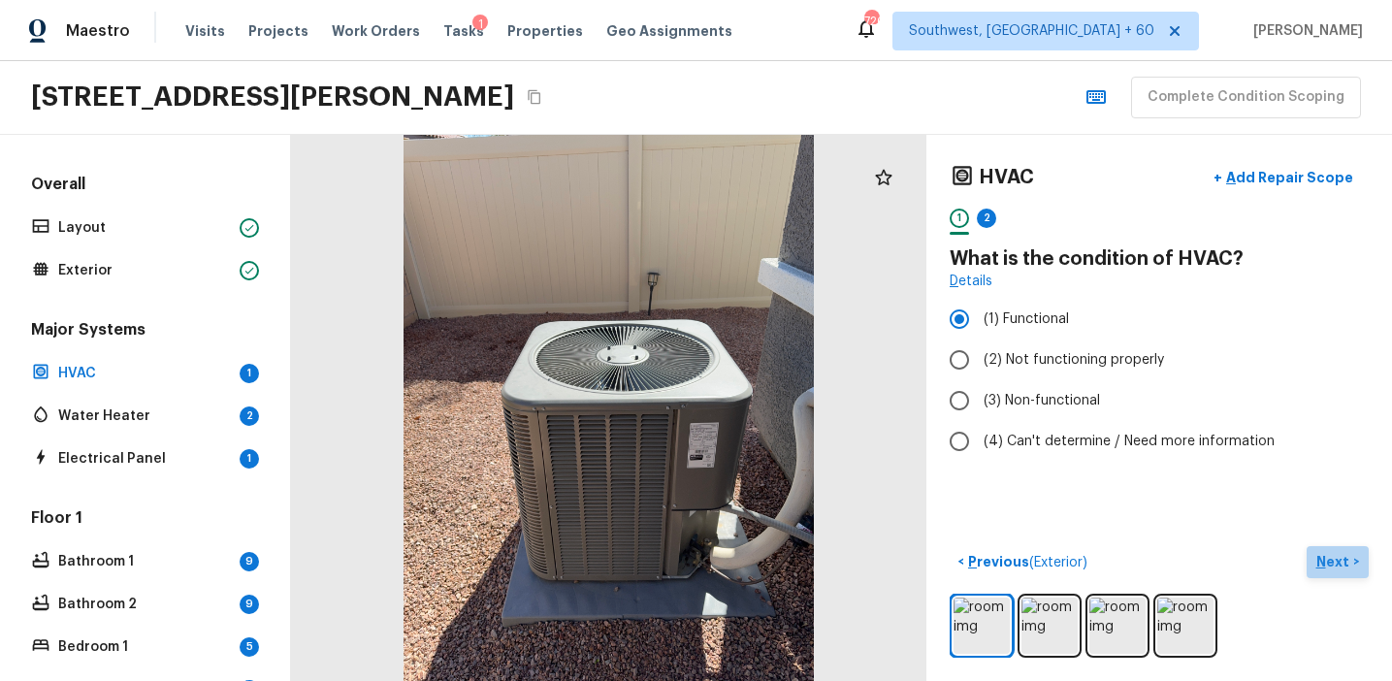
click at [1322, 555] on p "Next" at bounding box center [1335, 561] width 37 height 19
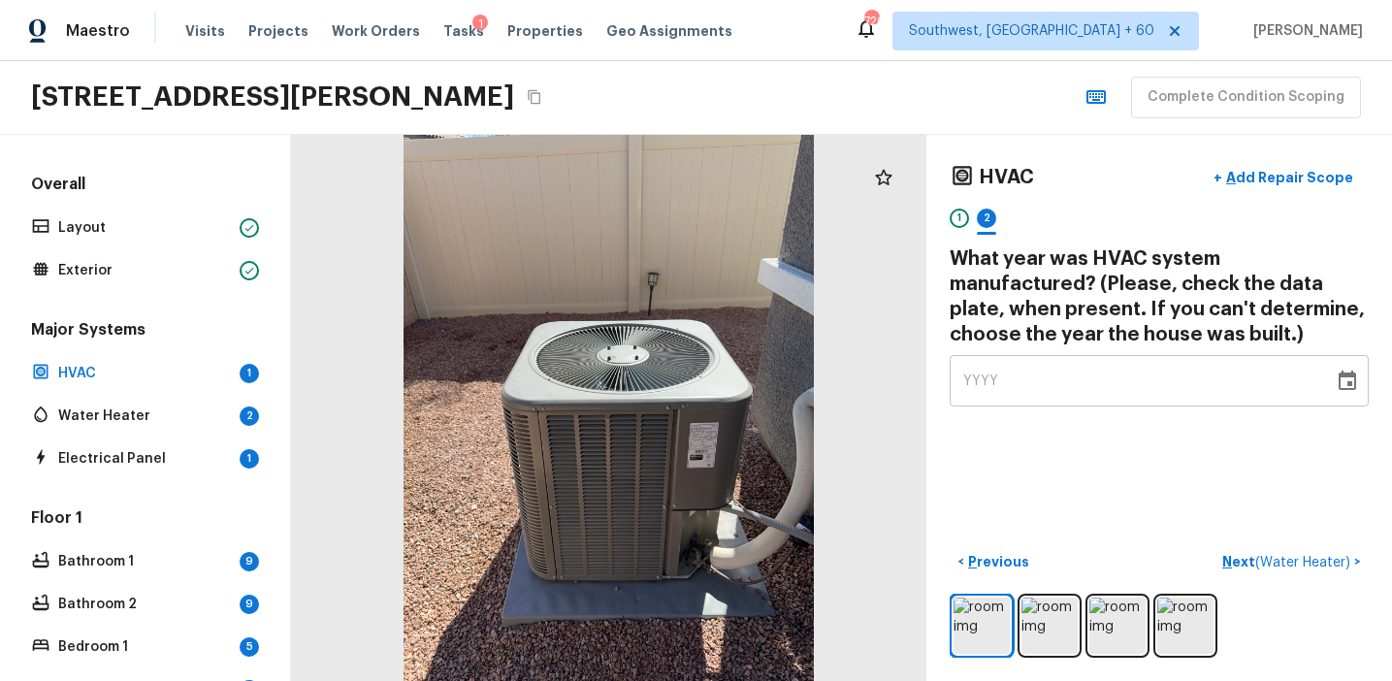
click at [1046, 383] on div "YYYY" at bounding box center [1142, 380] width 357 height 51
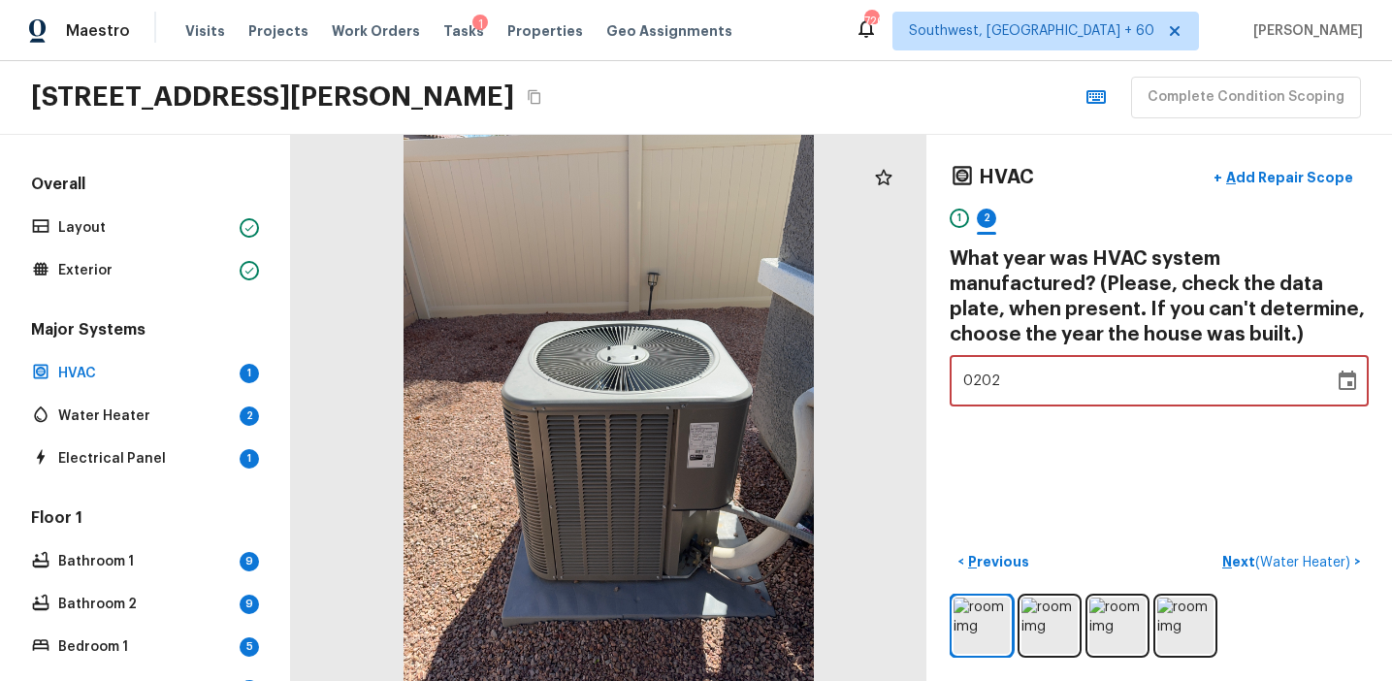
type input "2023"
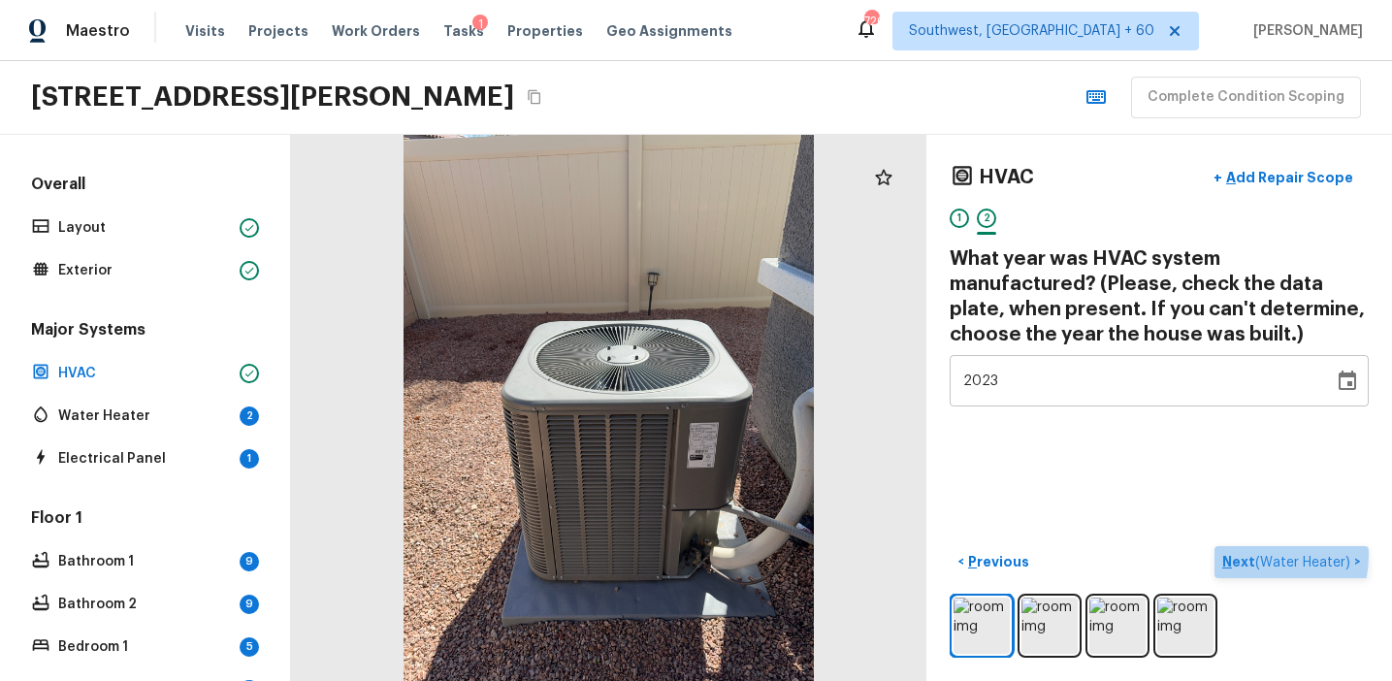
click at [1242, 554] on p "Next ( Water Heater )" at bounding box center [1289, 562] width 132 height 20
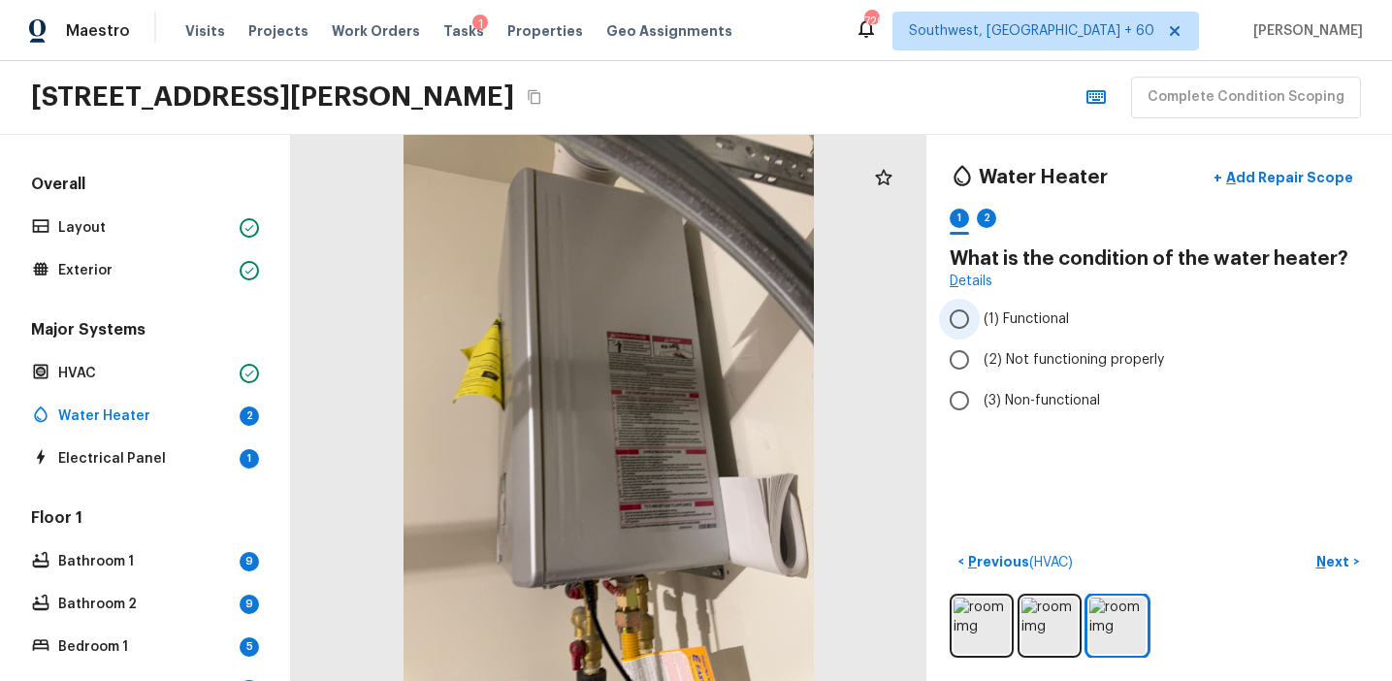
click at [1014, 322] on span "(1) Functional" at bounding box center [1026, 319] width 85 height 19
click at [980, 322] on input "(1) Functional" at bounding box center [959, 319] width 41 height 41
radio input "true"
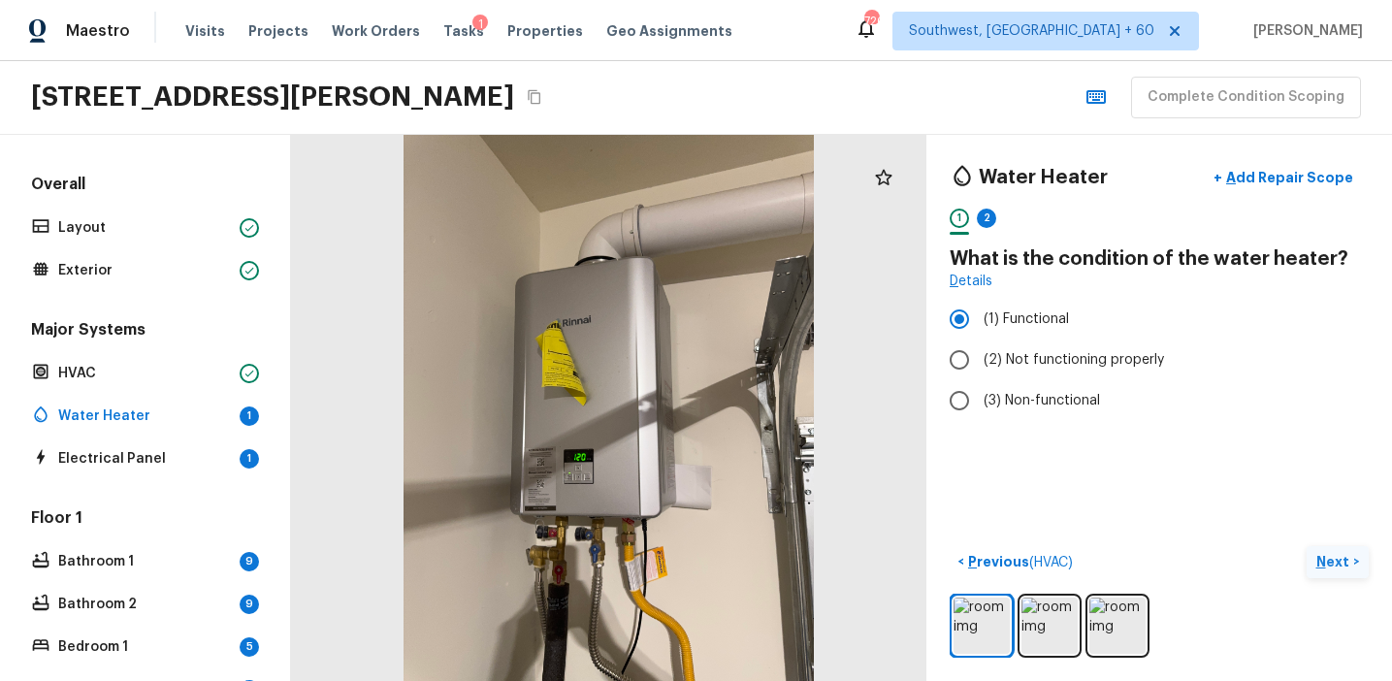
click at [1344, 557] on p "Next" at bounding box center [1335, 561] width 37 height 19
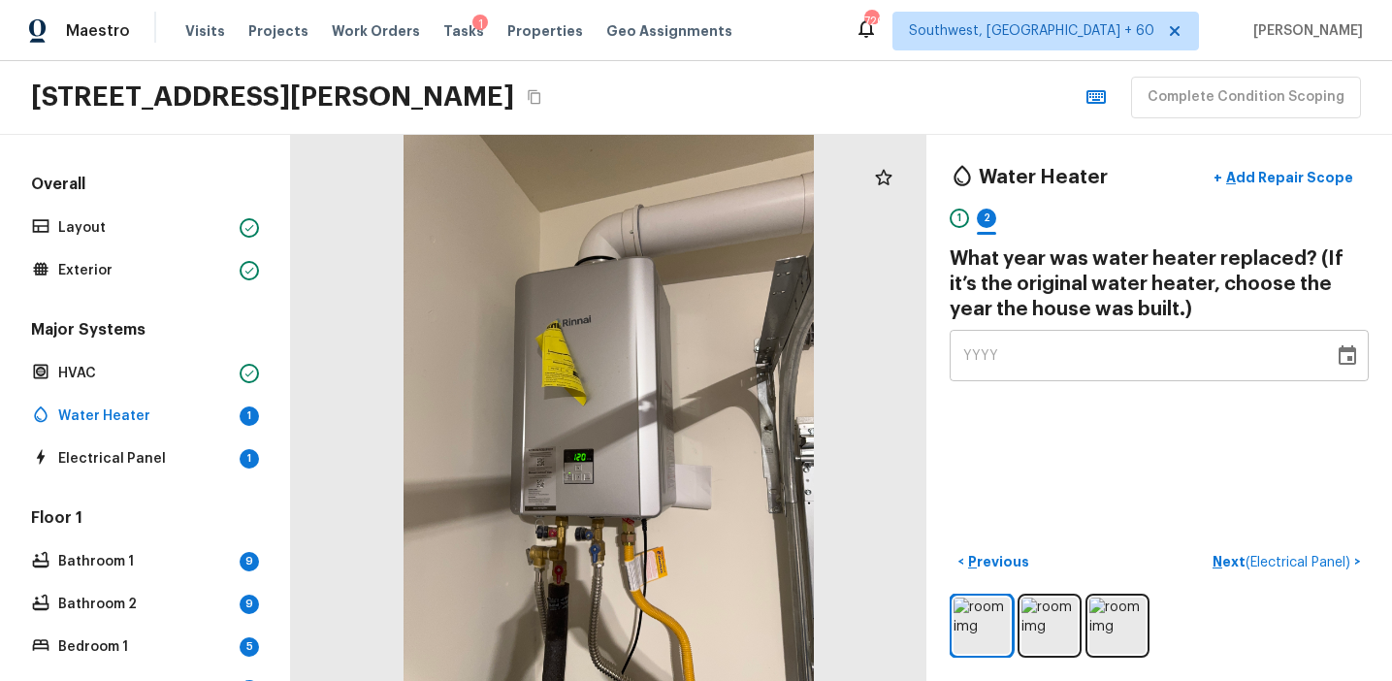
click at [1092, 364] on div "YYYY" at bounding box center [1142, 355] width 357 height 51
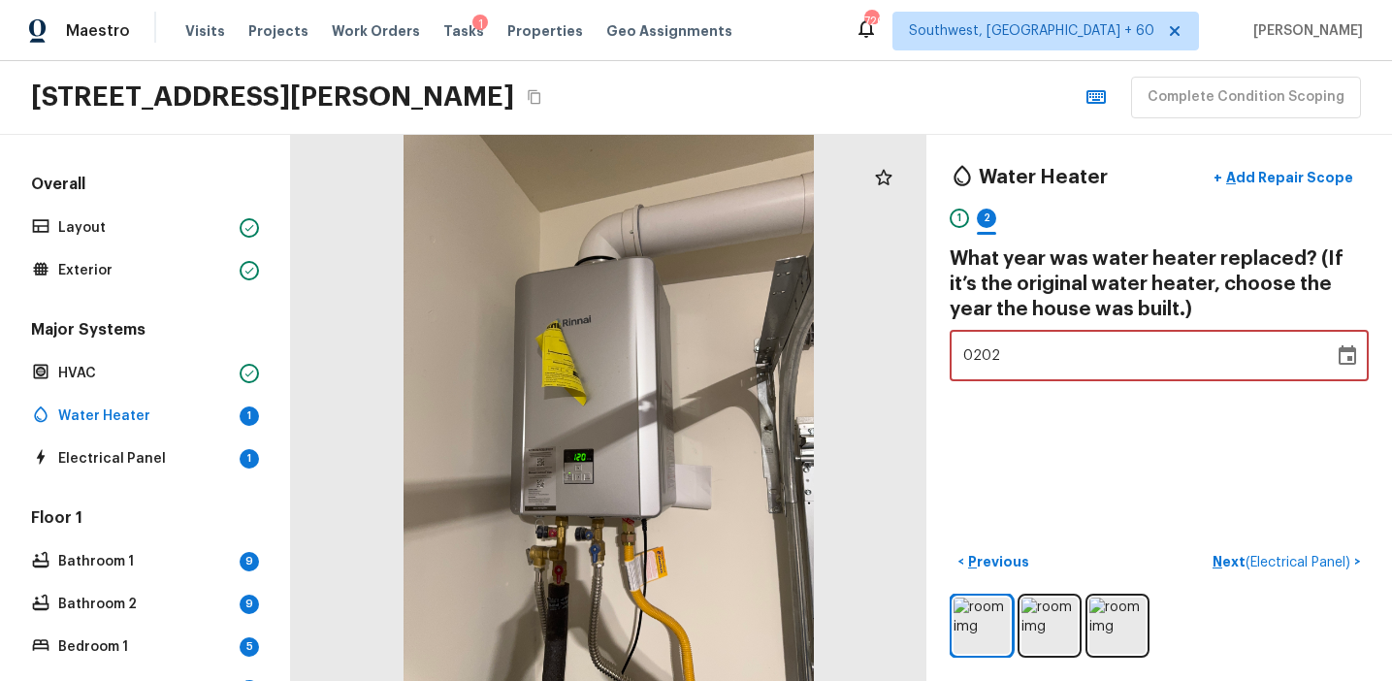
type input "2023"
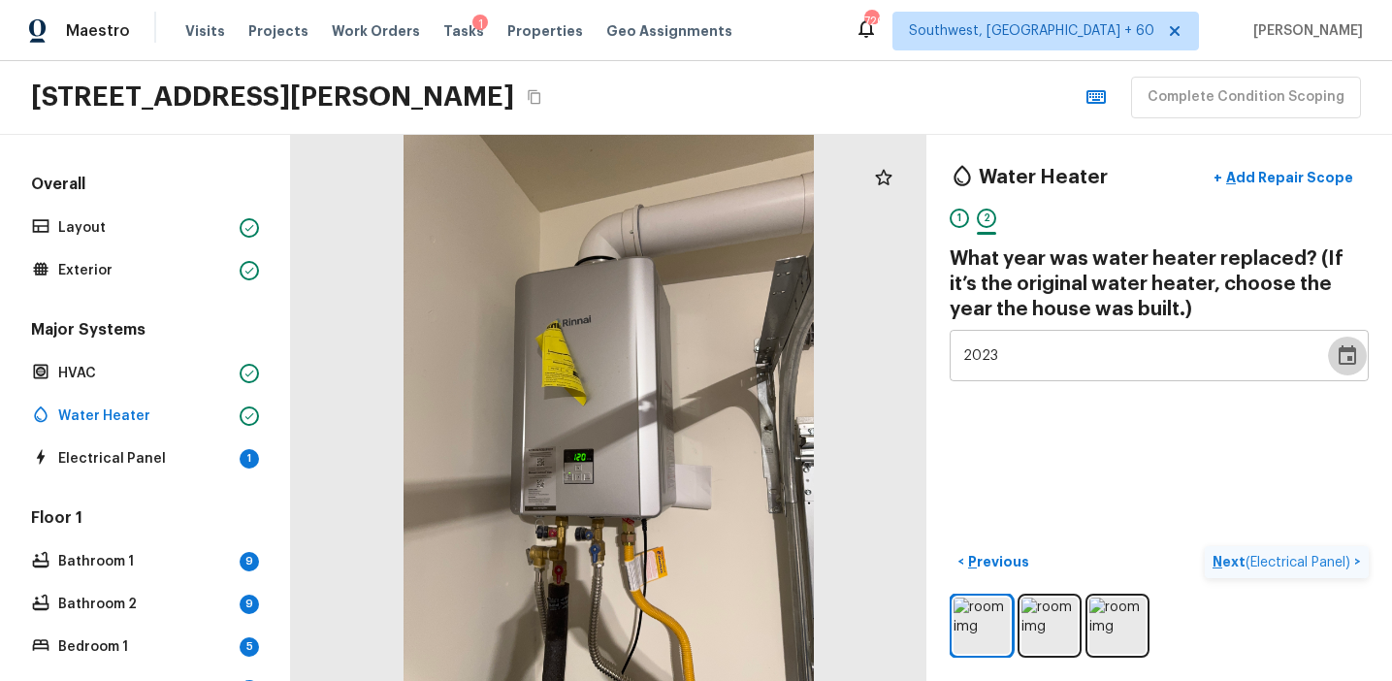
click at [1231, 556] on p "Next ( Electrical Panel )" at bounding box center [1284, 562] width 142 height 20
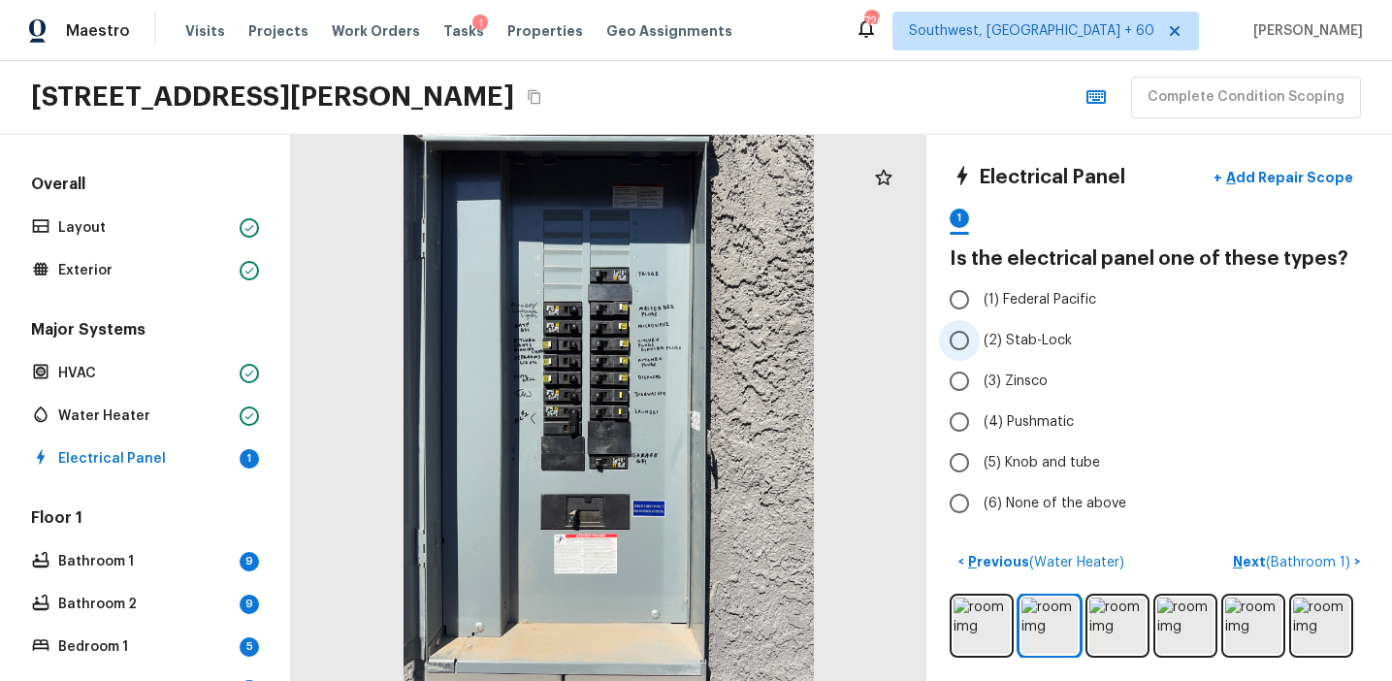
click at [1054, 344] on span "(2) Stab-Lock" at bounding box center [1028, 340] width 88 height 19
click at [980, 344] on input "(2) Stab-Lock" at bounding box center [959, 340] width 41 height 41
radio input "true"
click at [1244, 558] on p "Next ( Bathroom 1 )" at bounding box center [1293, 562] width 121 height 20
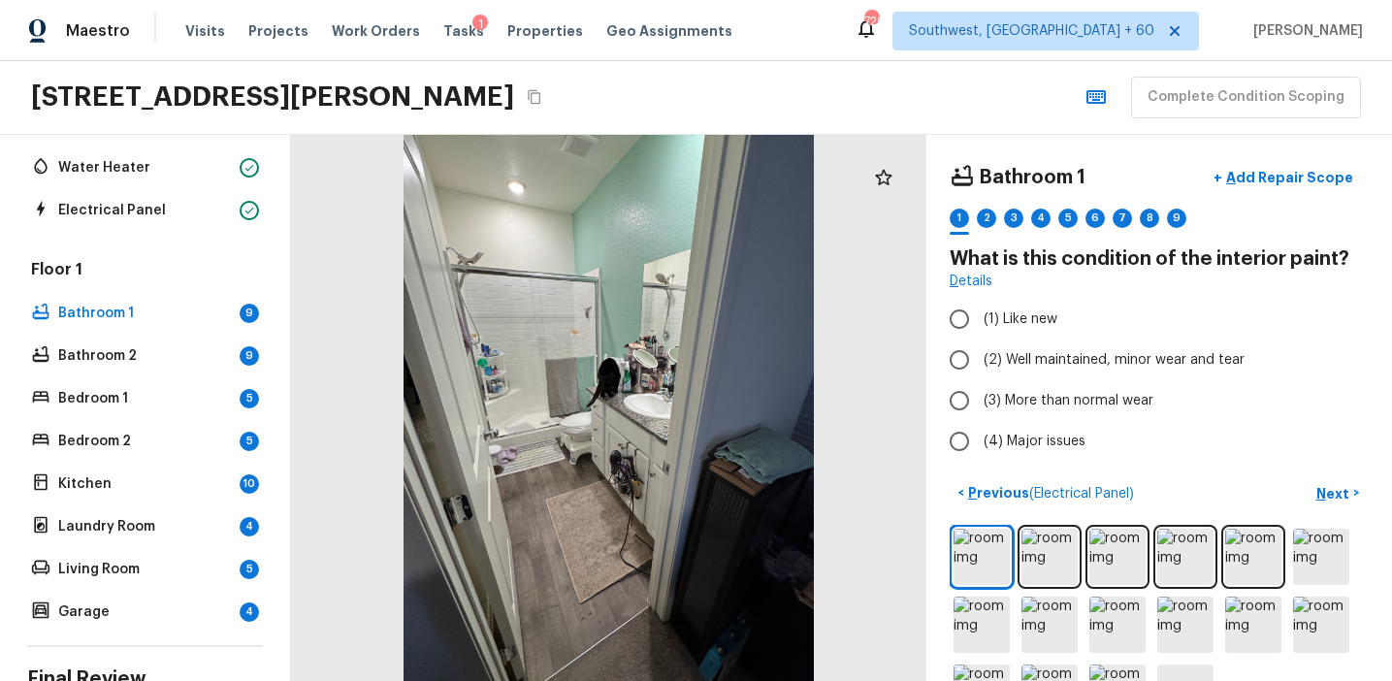
scroll to position [239, 0]
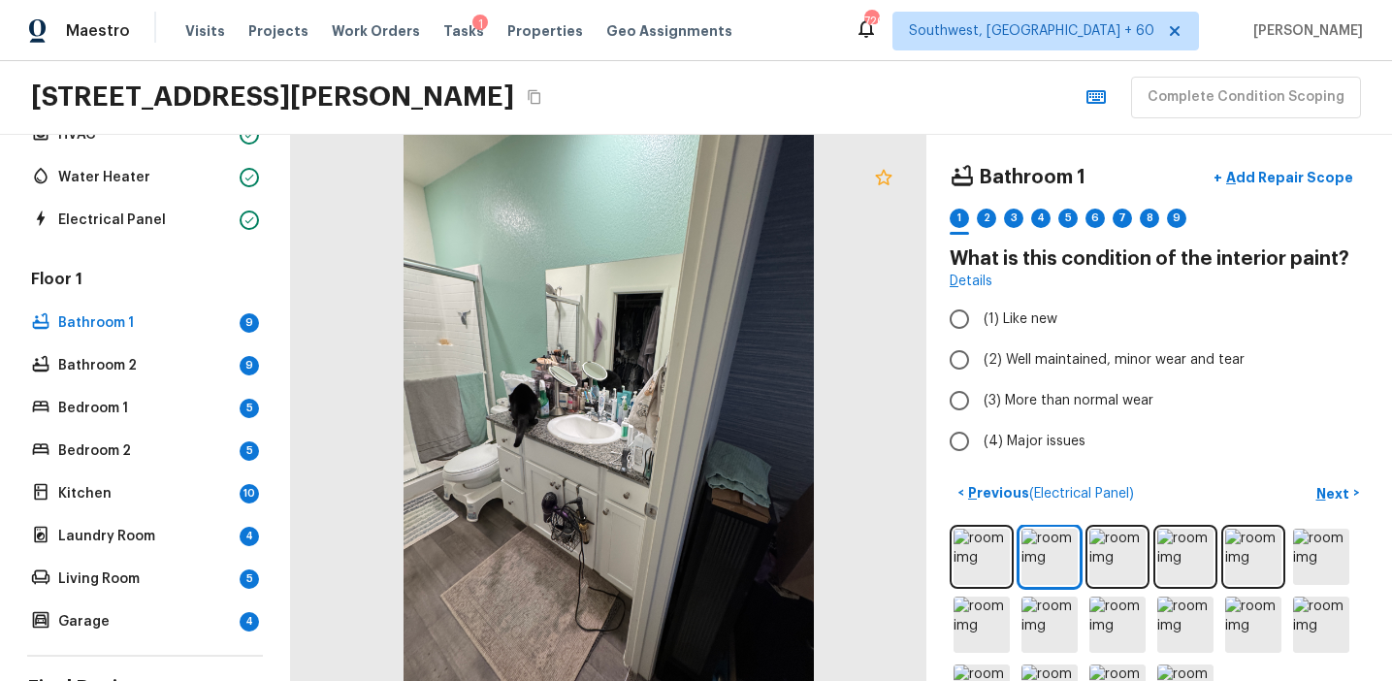
click at [881, 185] on icon at bounding box center [883, 177] width 23 height 23
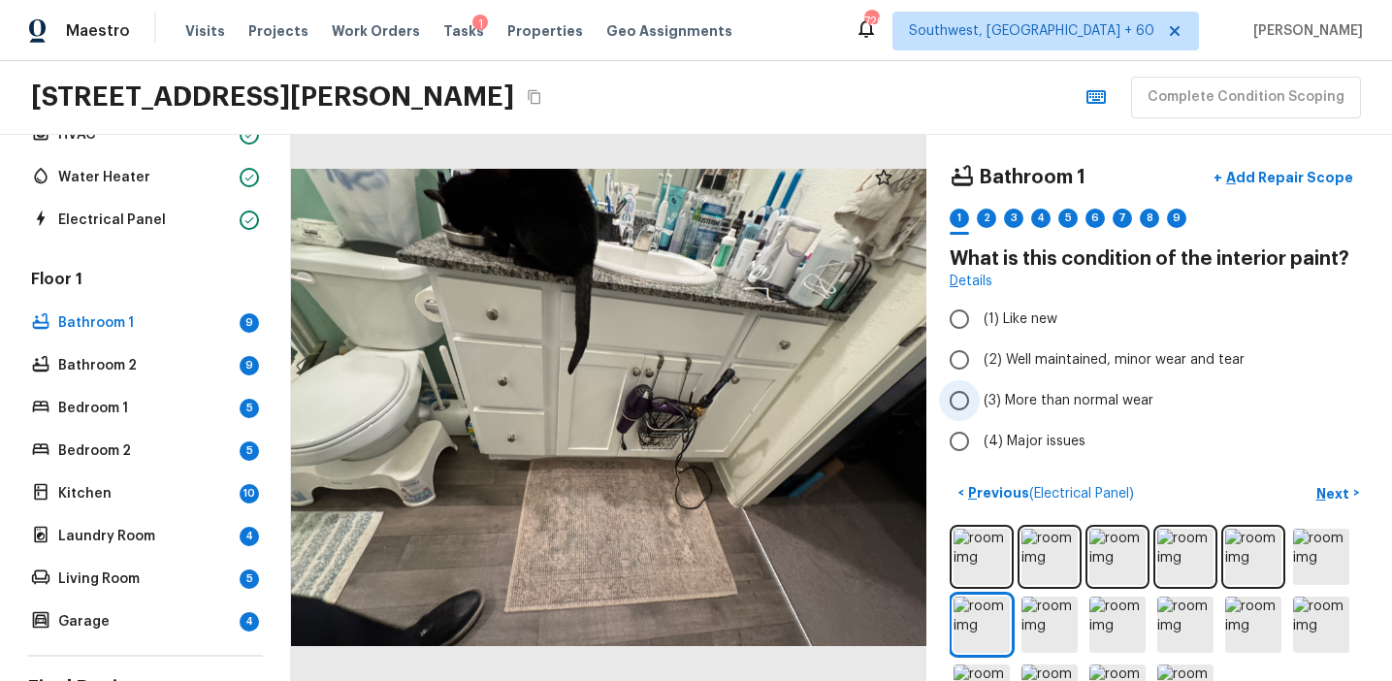
scroll to position [67, 0]
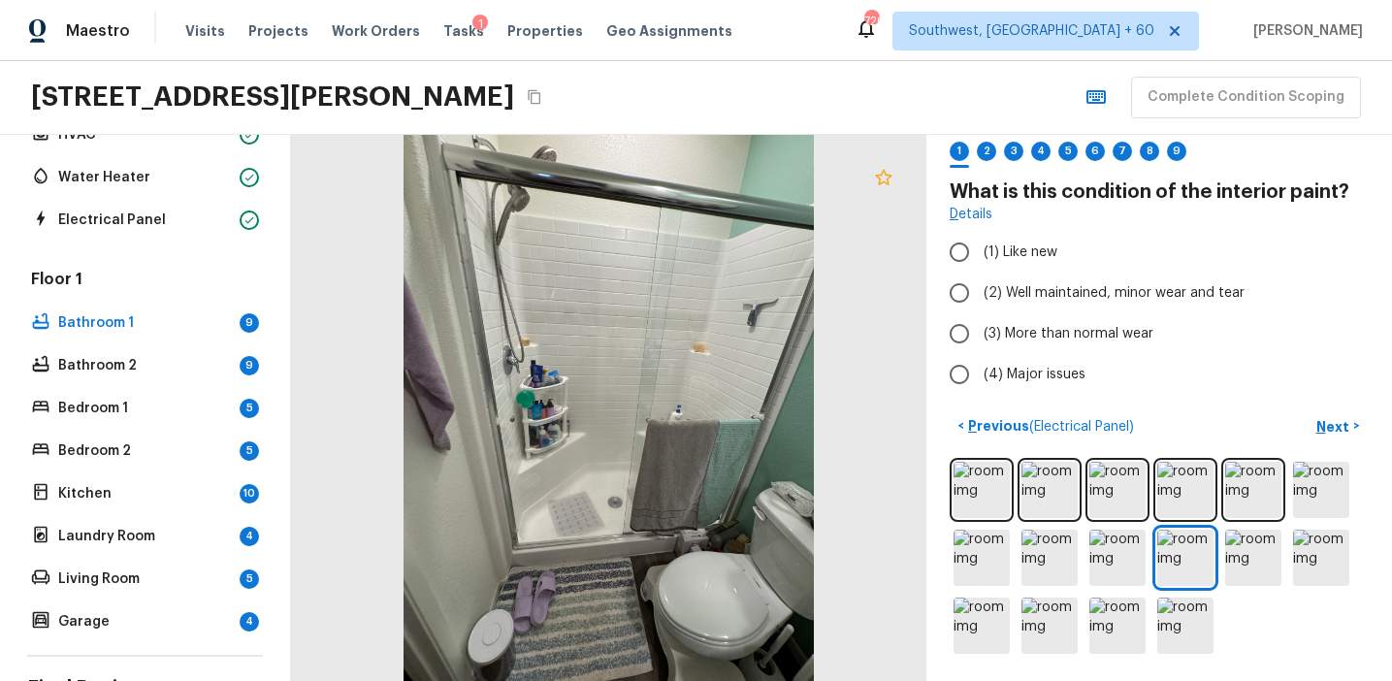
click at [880, 179] on icon at bounding box center [883, 177] width 16 height 16
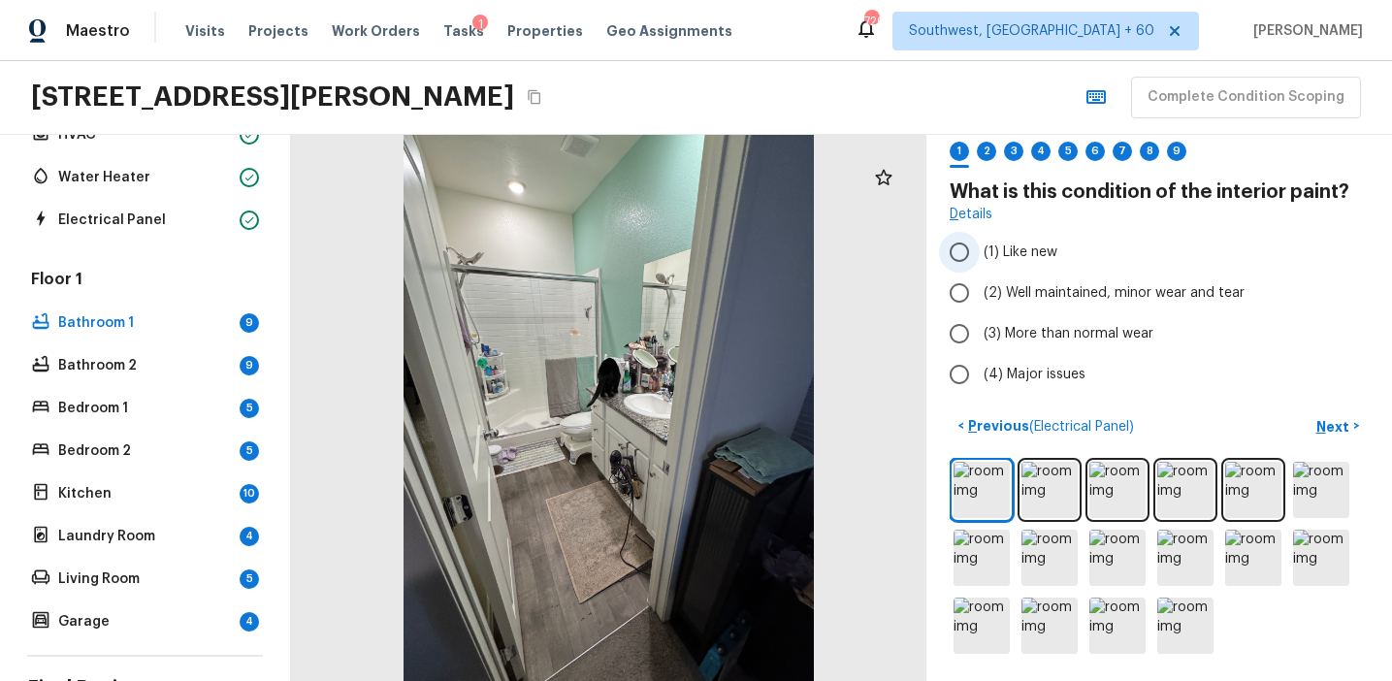
scroll to position [56, 0]
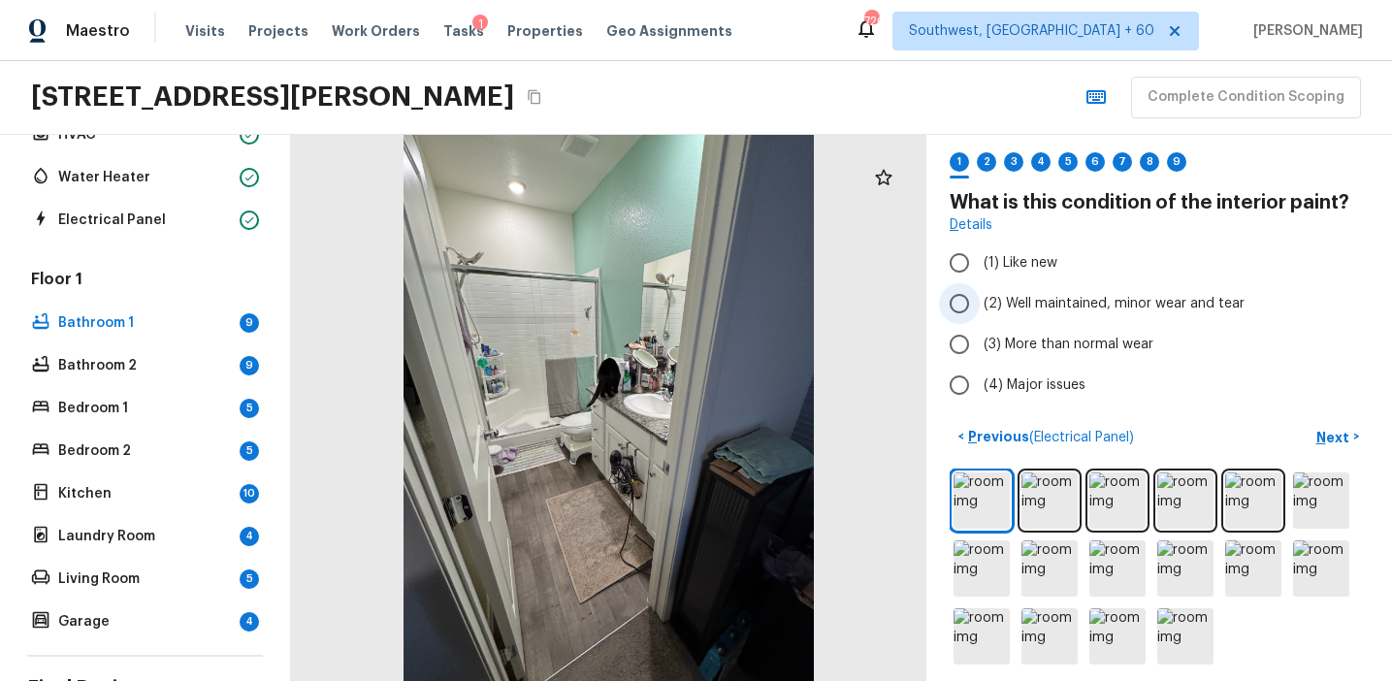
click at [1030, 301] on span "(2) Well maintained, minor wear and tear" at bounding box center [1114, 303] width 261 height 19
click at [980, 301] on input "(2) Well maintained, minor wear and tear" at bounding box center [959, 303] width 41 height 41
radio input "true"
click at [1328, 432] on p "Next" at bounding box center [1335, 437] width 37 height 19
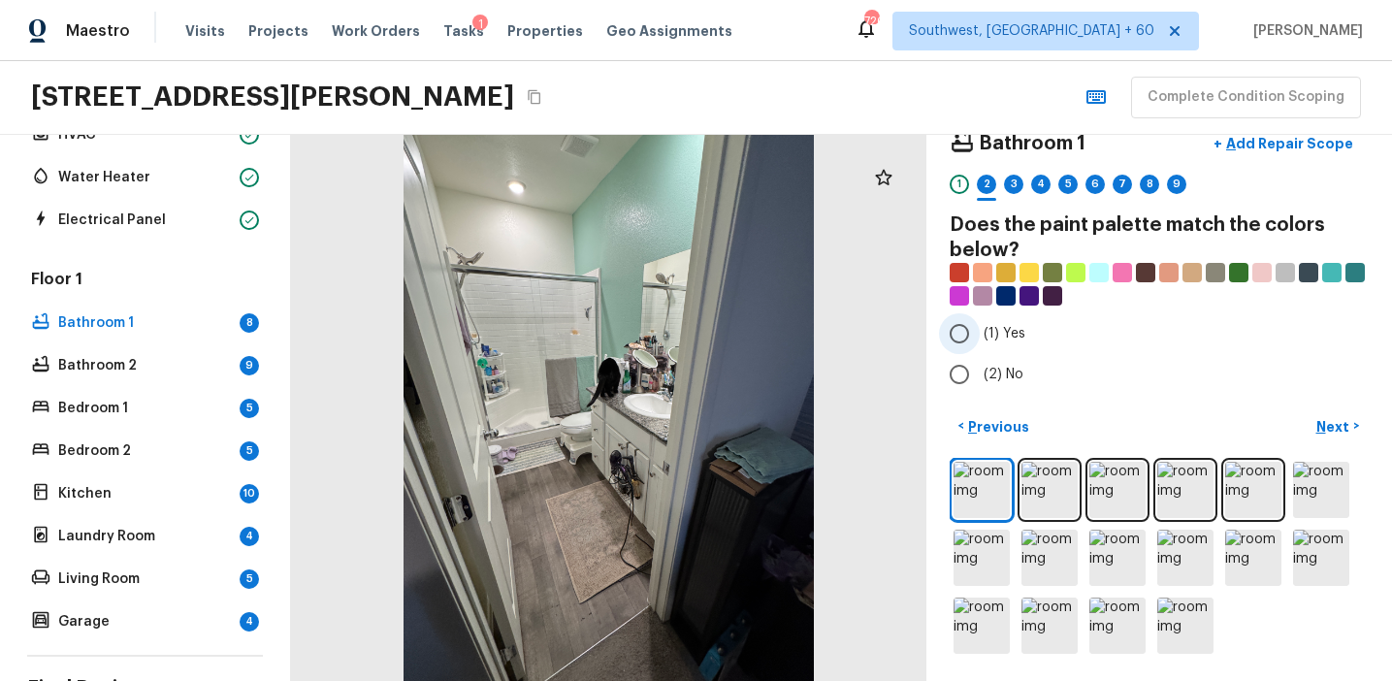
click at [993, 336] on span "(1) Yes" at bounding box center [1005, 333] width 42 height 19
click at [980, 336] on input "(1) Yes" at bounding box center [959, 333] width 41 height 41
radio input "true"
click at [1319, 417] on p "Next" at bounding box center [1335, 426] width 37 height 19
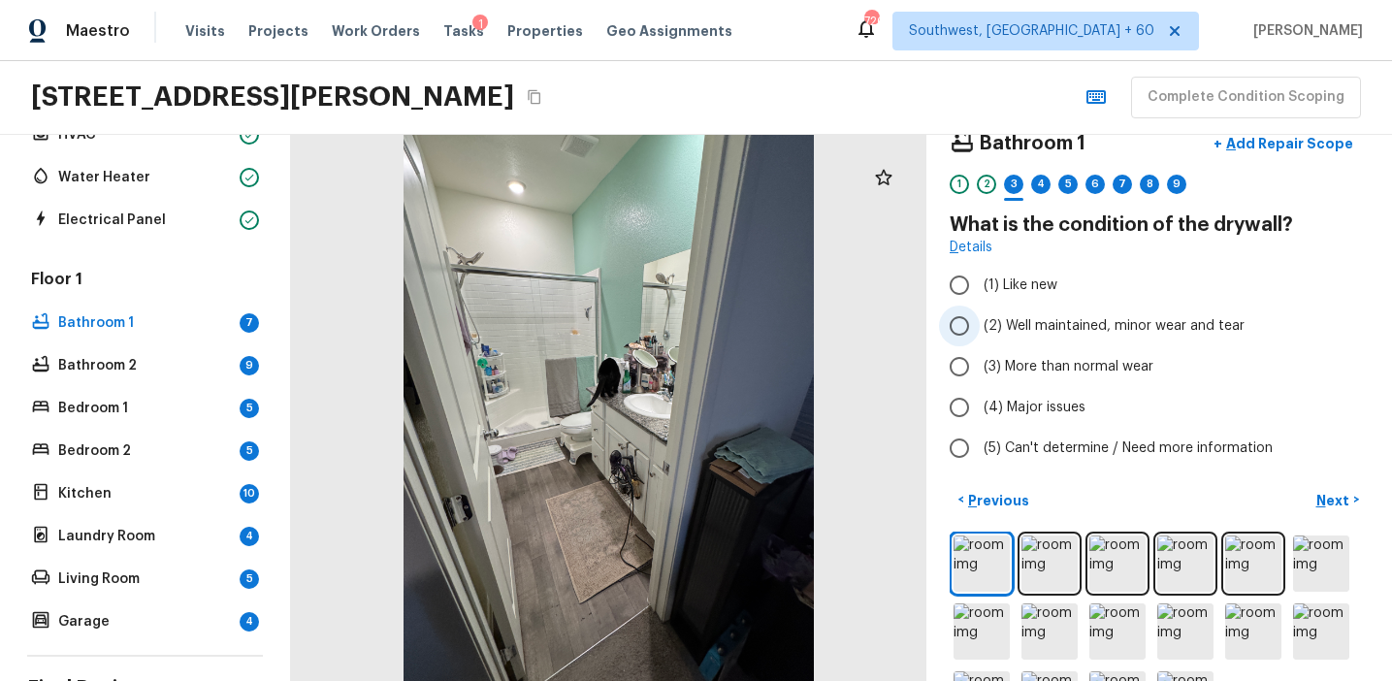
click at [1014, 335] on span "(2) Well maintained, minor wear and tear" at bounding box center [1114, 325] width 261 height 19
click at [980, 335] on input "(2) Well maintained, minor wear and tear" at bounding box center [959, 326] width 41 height 41
radio input "true"
click at [1334, 503] on p "Next" at bounding box center [1335, 500] width 37 height 19
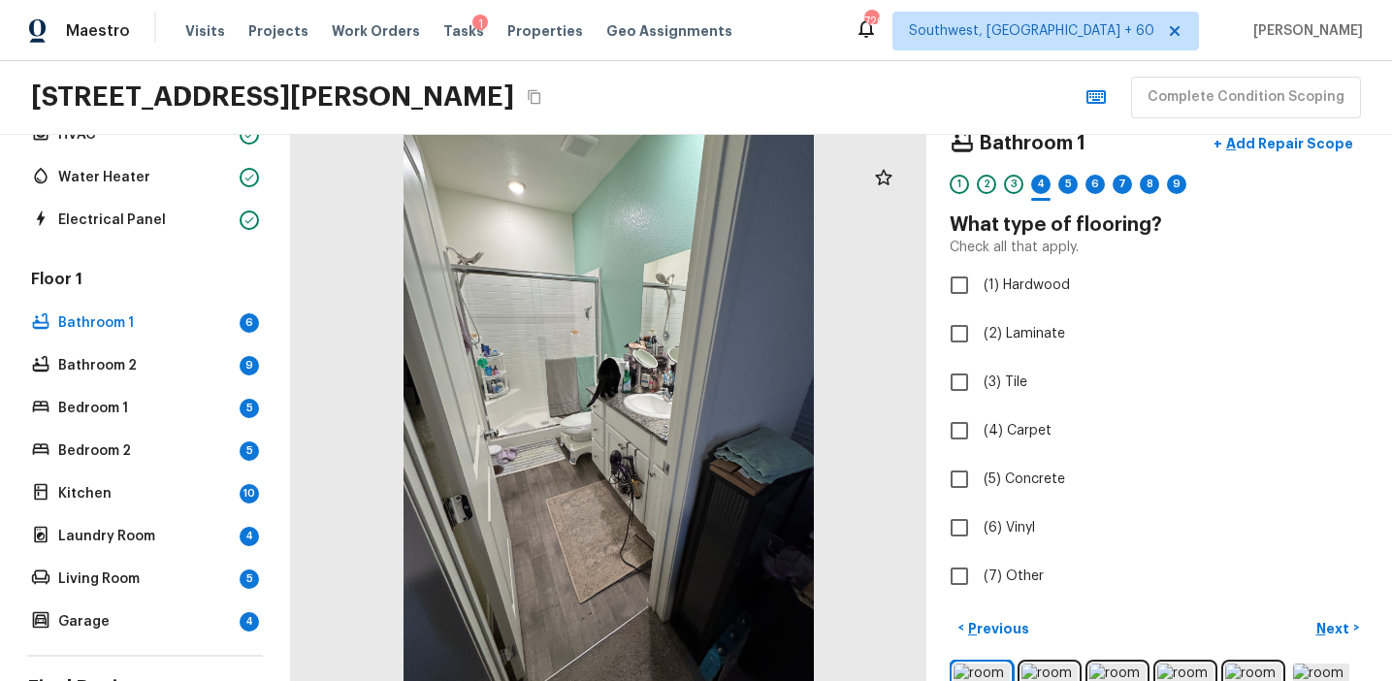
click at [572, 558] on div at bounding box center [609, 408] width 636 height 546
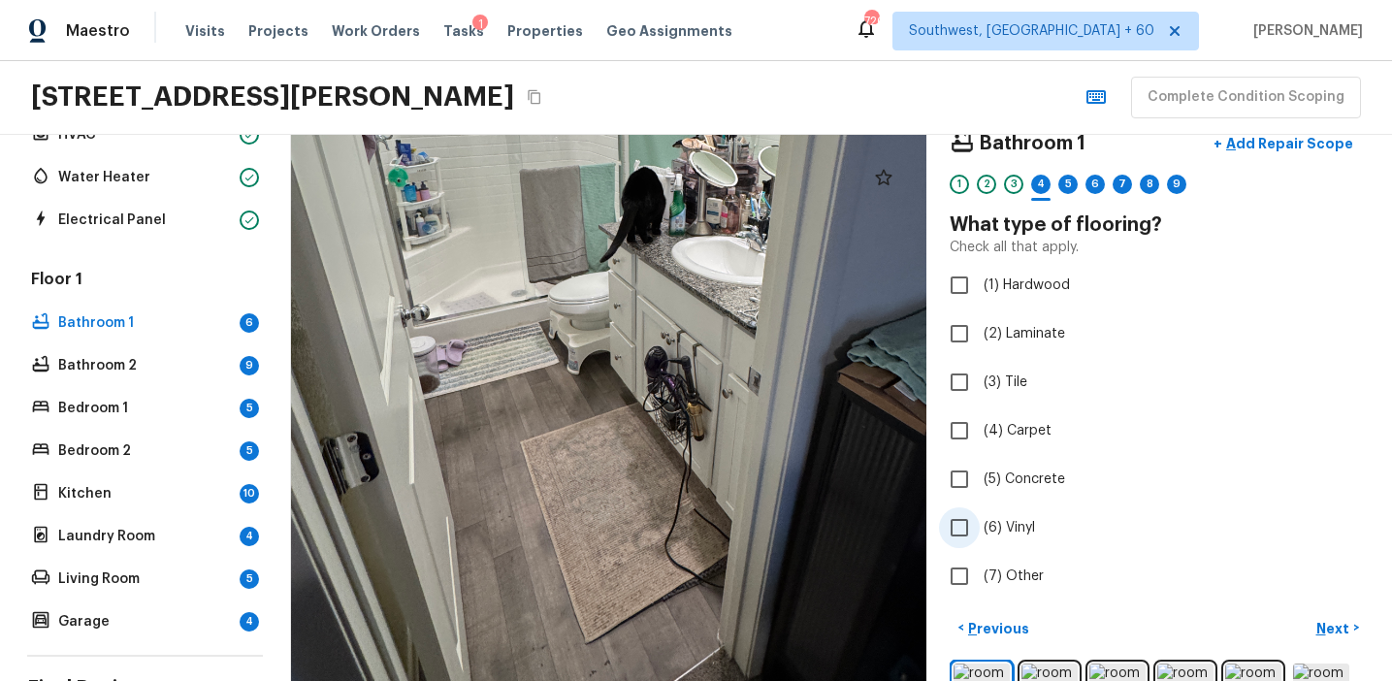
click at [1028, 530] on span "(6) Vinyl" at bounding box center [1009, 527] width 51 height 19
click at [980, 530] on input "(6) Vinyl" at bounding box center [959, 527] width 41 height 41
checkbox input "true"
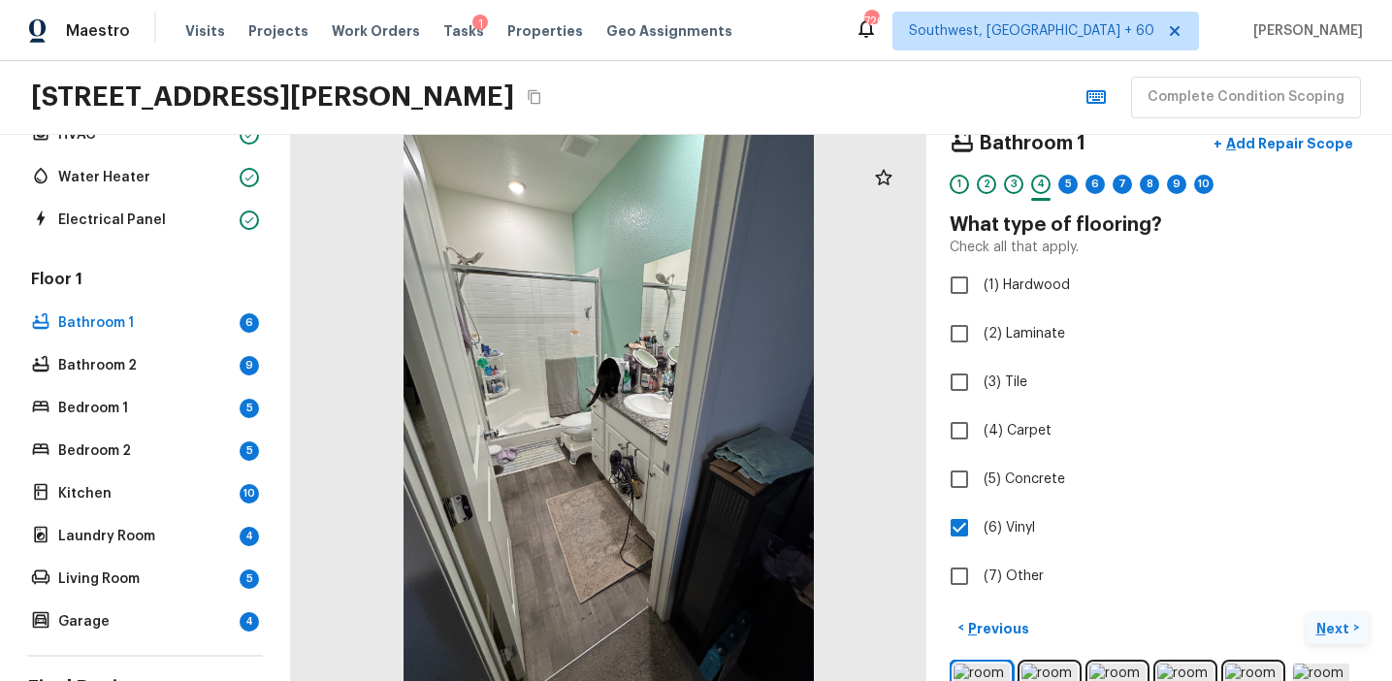
click at [1321, 619] on p "Next" at bounding box center [1335, 628] width 37 height 19
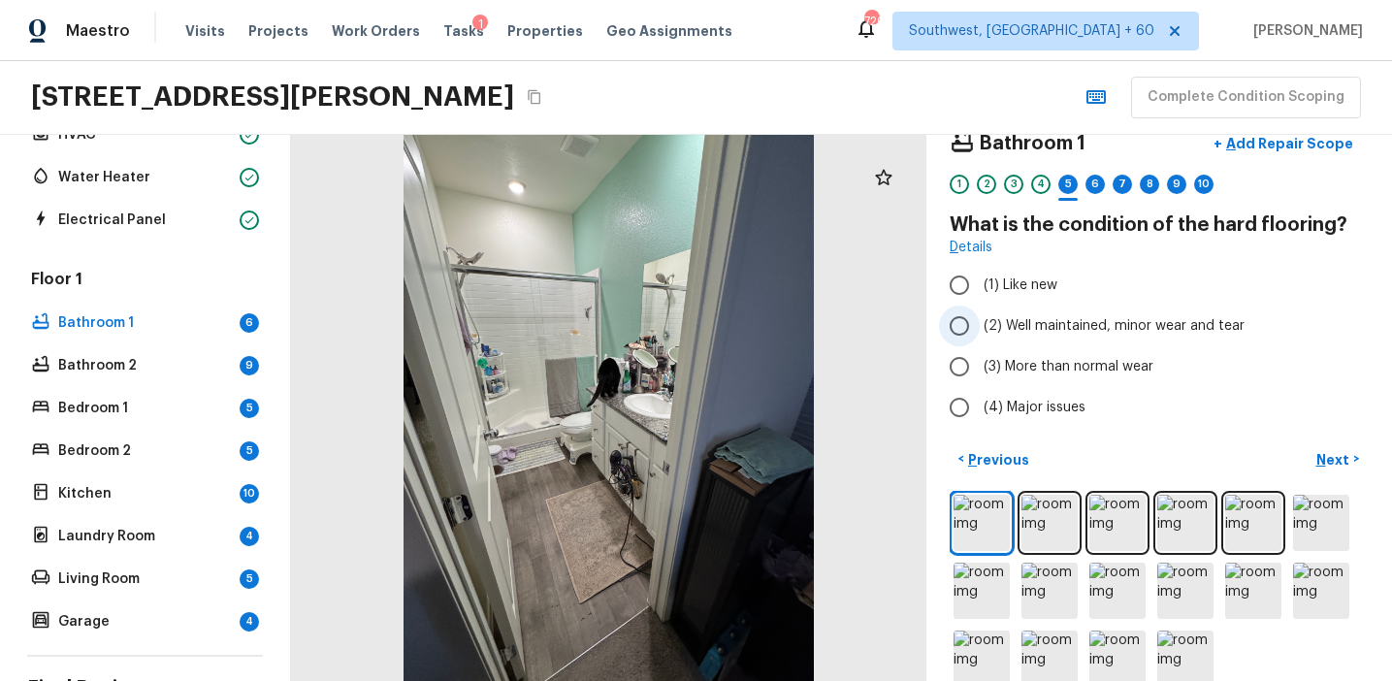
click at [1156, 324] on span "(2) Well maintained, minor wear and tear" at bounding box center [1114, 325] width 261 height 19
click at [980, 324] on input "(2) Well maintained, minor wear and tear" at bounding box center [959, 326] width 41 height 41
radio input "true"
click at [1334, 450] on p "Next" at bounding box center [1335, 459] width 37 height 19
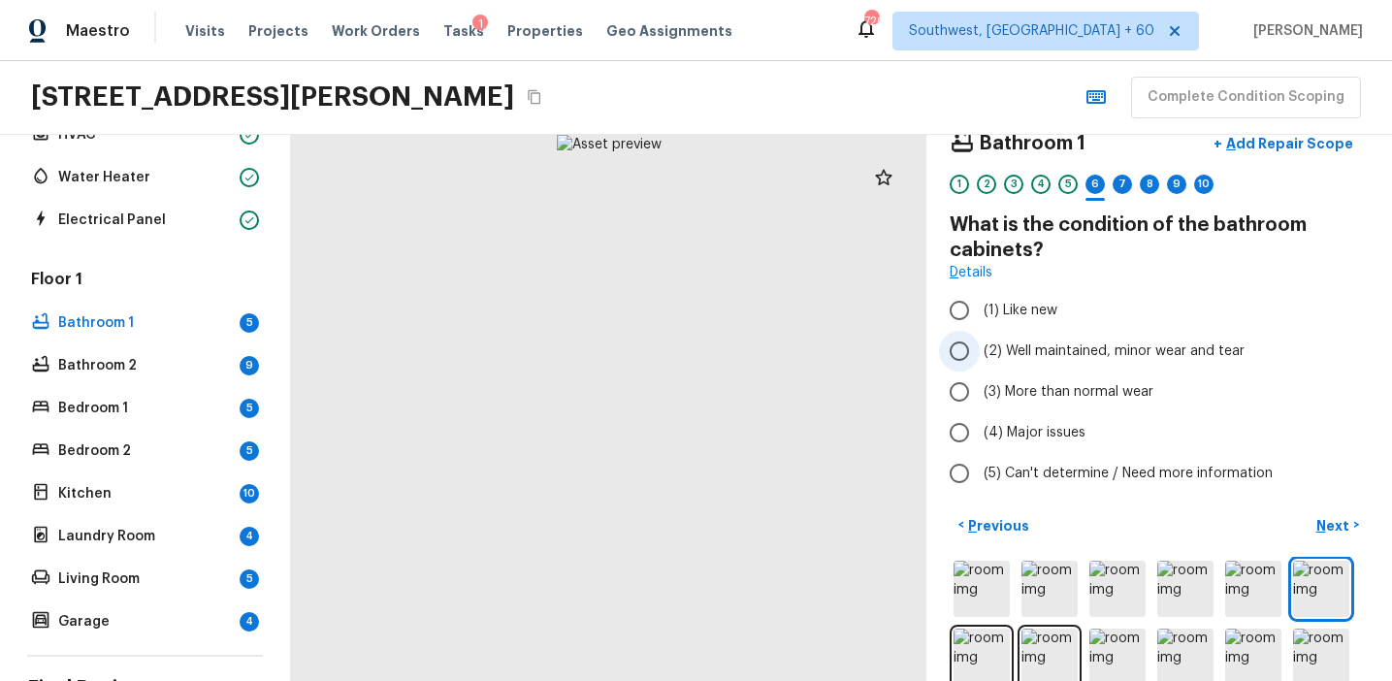
click at [1093, 343] on span "(2) Well maintained, minor wear and tear" at bounding box center [1114, 351] width 261 height 19
click at [980, 343] on input "(2) Well maintained, minor wear and tear" at bounding box center [959, 351] width 41 height 41
radio input "true"
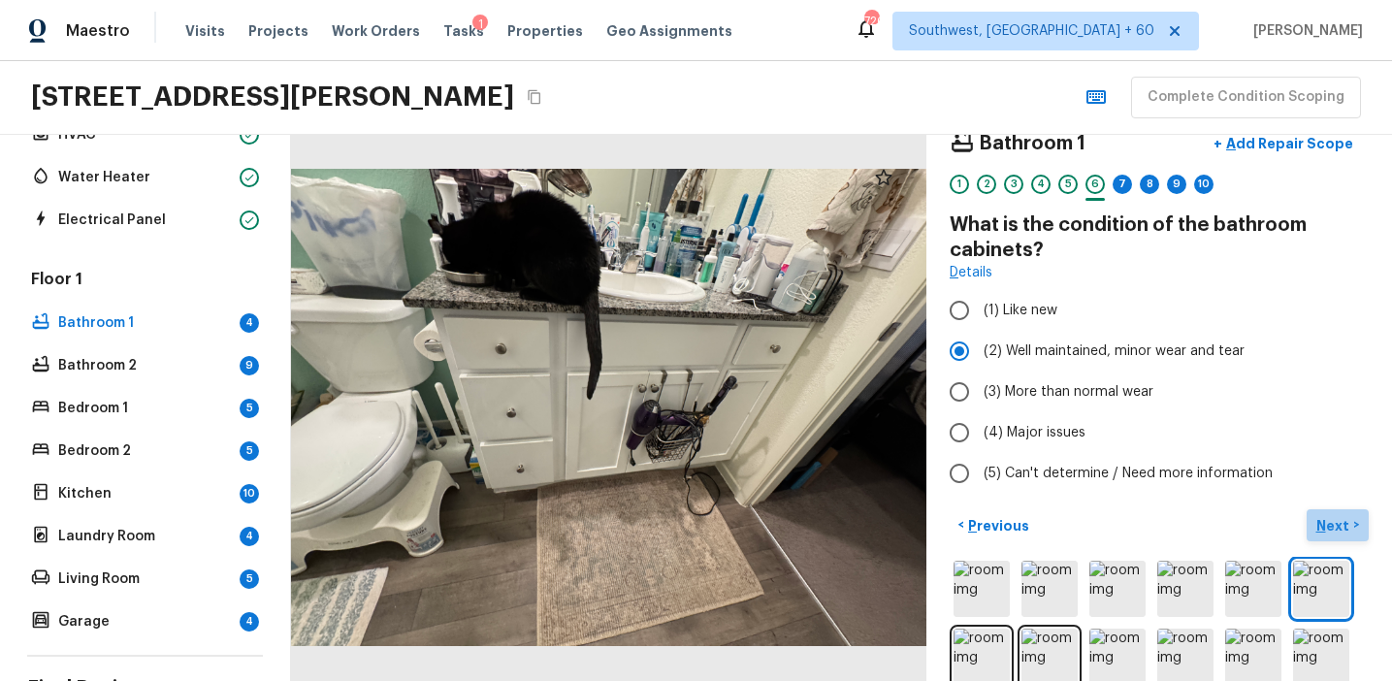
click at [1329, 520] on p "Next" at bounding box center [1335, 525] width 37 height 19
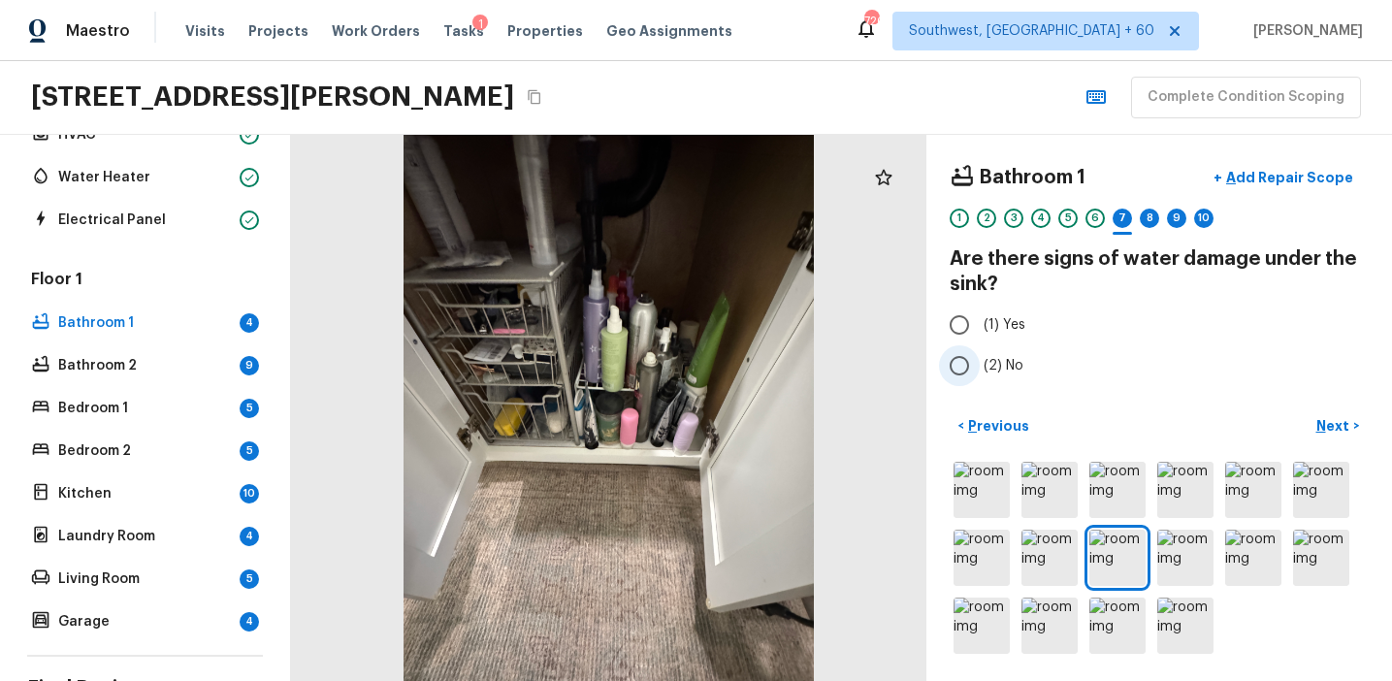
click at [993, 358] on span "(2) No" at bounding box center [1004, 365] width 40 height 19
click at [980, 358] on input "(2) No" at bounding box center [959, 365] width 41 height 41
radio input "true"
click at [1327, 417] on p "Next" at bounding box center [1335, 425] width 37 height 19
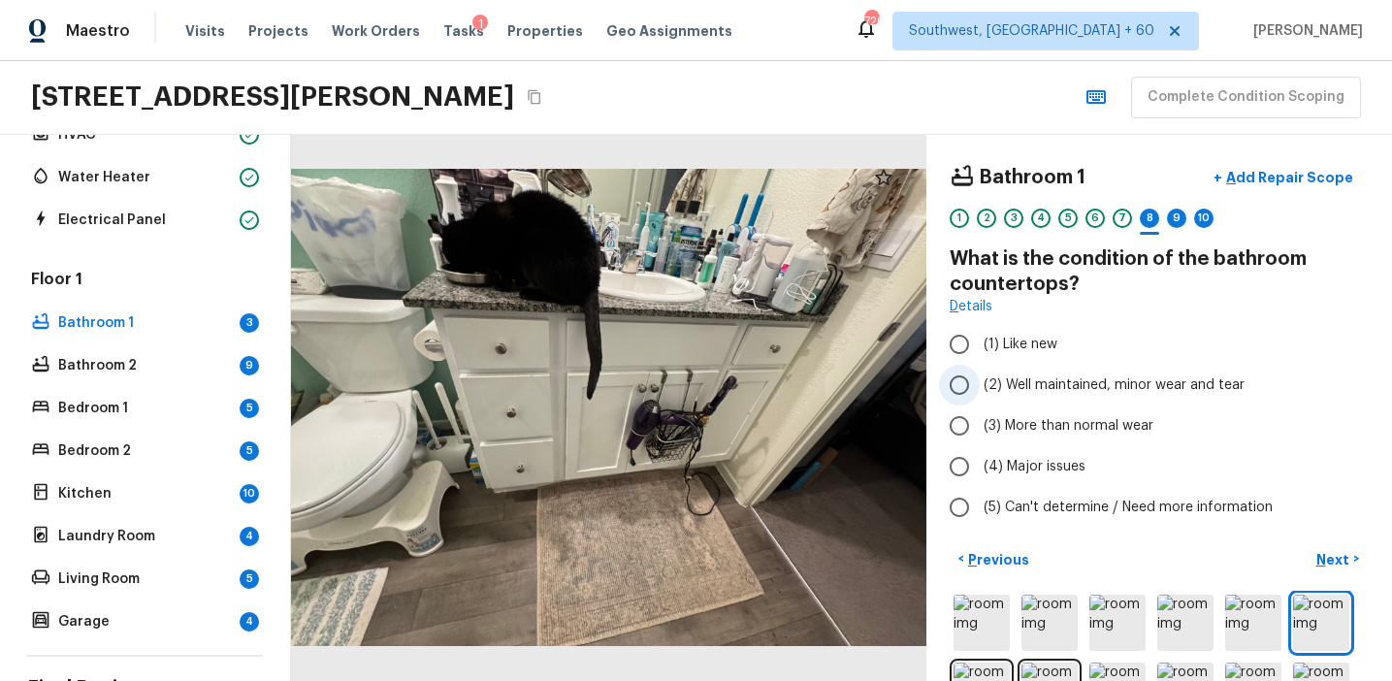
click at [995, 379] on span "(2) Well maintained, minor wear and tear" at bounding box center [1114, 385] width 261 height 19
click at [980, 379] on input "(2) Well maintained, minor wear and tear" at bounding box center [959, 385] width 41 height 41
radio input "true"
click at [1316, 557] on button "Next >" at bounding box center [1338, 559] width 62 height 32
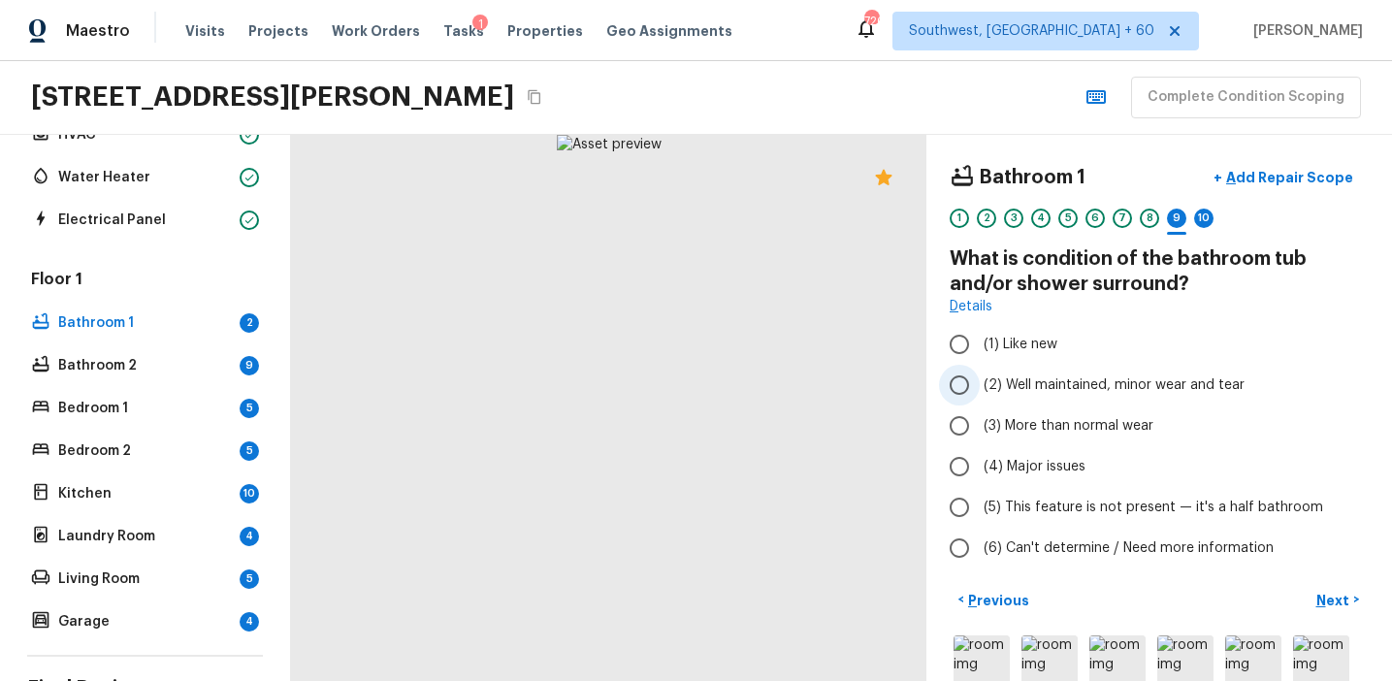
click at [1033, 390] on span "(2) Well maintained, minor wear and tear" at bounding box center [1114, 385] width 261 height 19
click at [980, 390] on input "(2) Well maintained, minor wear and tear" at bounding box center [959, 385] width 41 height 41
radio input "true"
click at [1327, 598] on p "Next" at bounding box center [1335, 600] width 37 height 19
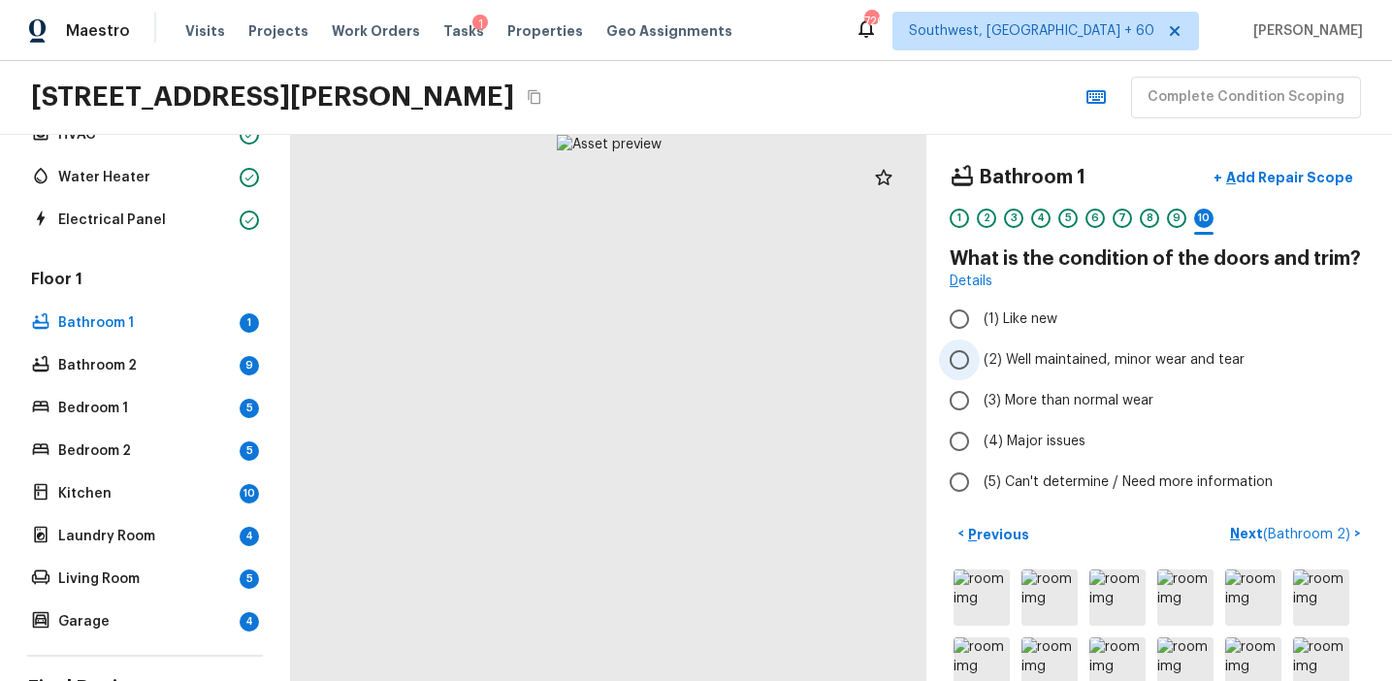
click at [1011, 374] on label "(2) Well maintained, minor wear and tear" at bounding box center [1146, 360] width 414 height 41
click at [980, 374] on input "(2) Well maintained, minor wear and tear" at bounding box center [959, 360] width 41 height 41
radio input "true"
click at [1246, 538] on p "Next ( Bathroom 2 )" at bounding box center [1292, 534] width 124 height 20
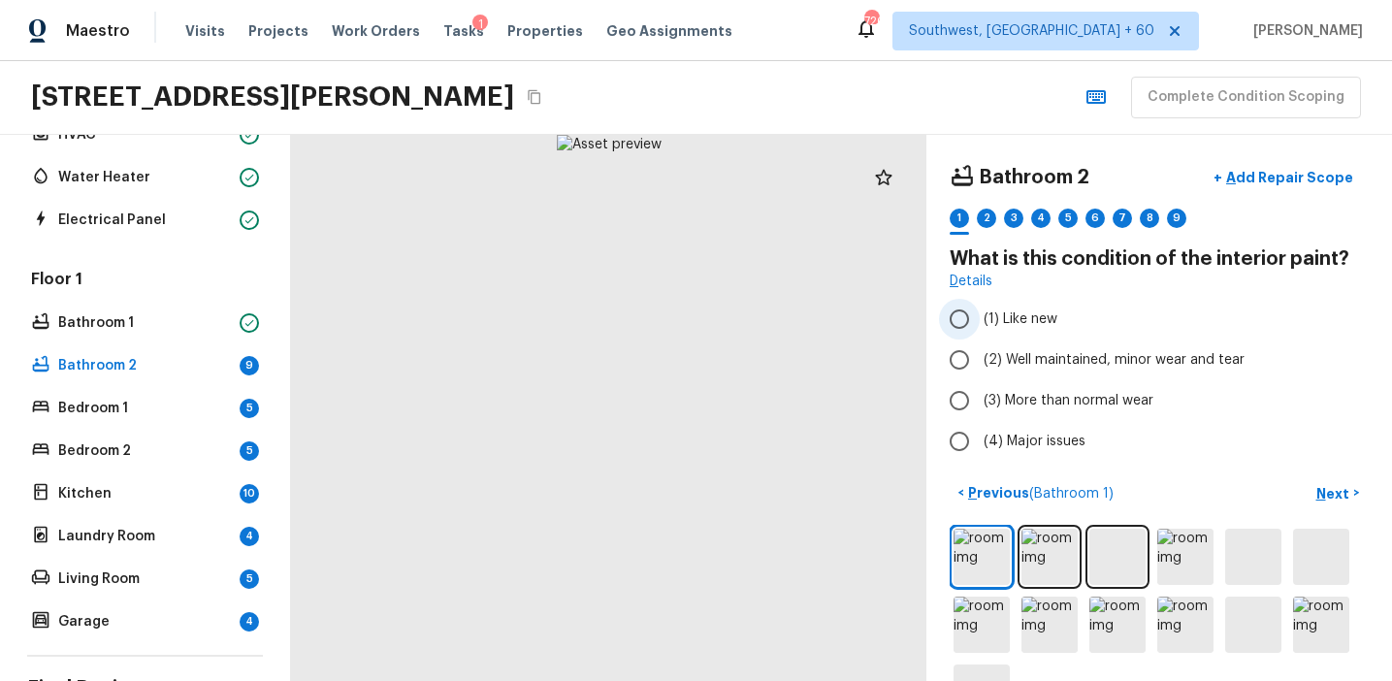
scroll to position [67, 0]
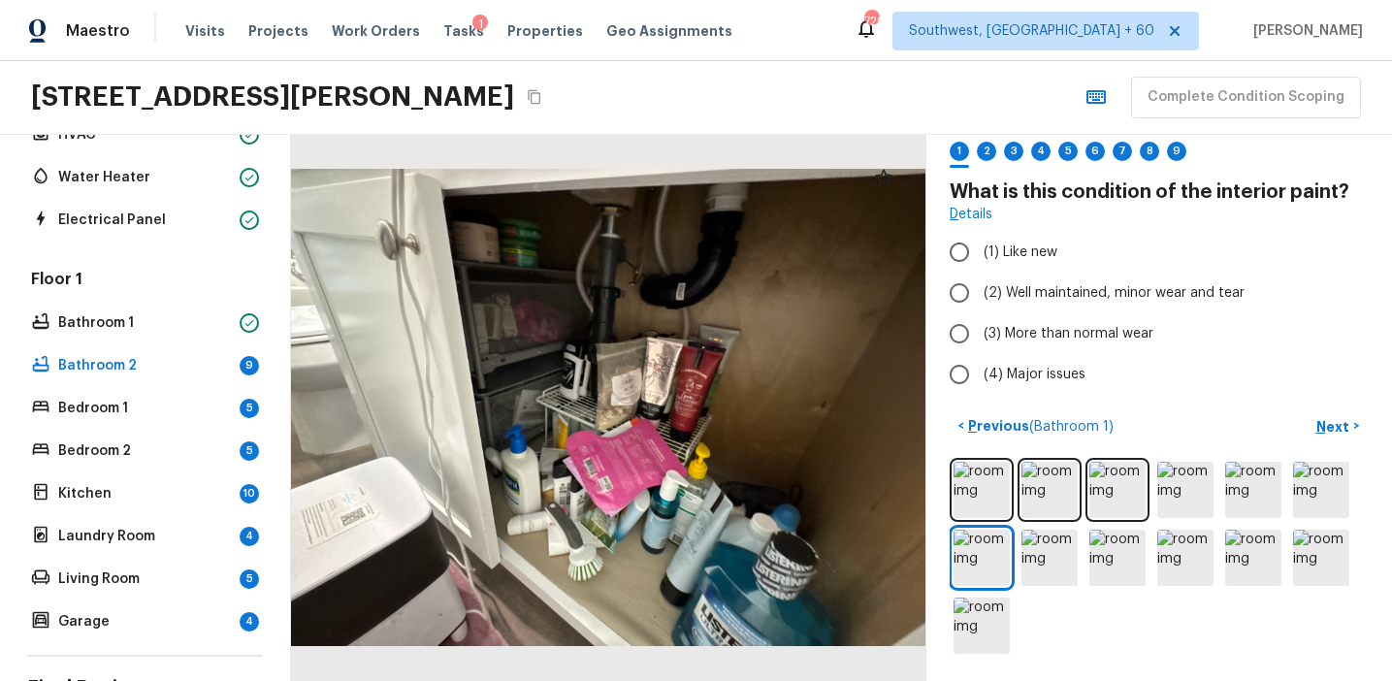
click at [790, 465] on div at bounding box center [608, 408] width 636 height 546
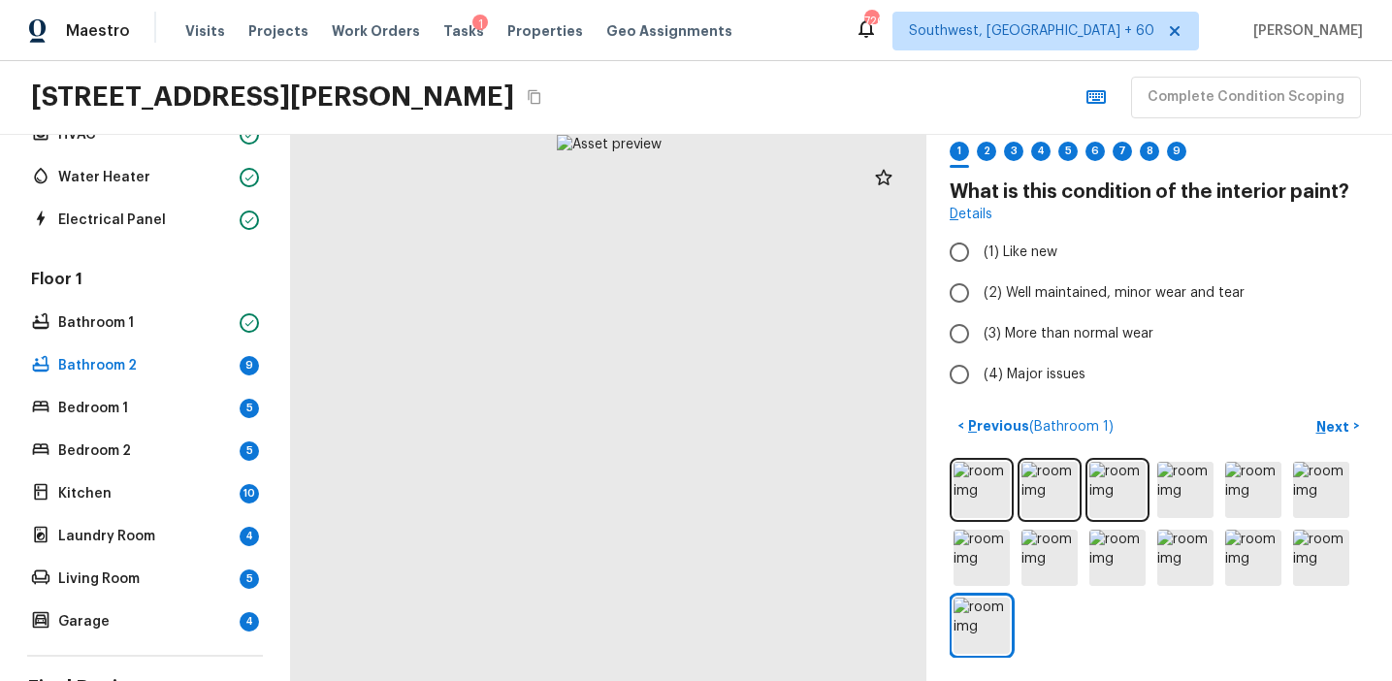
scroll to position [0, 0]
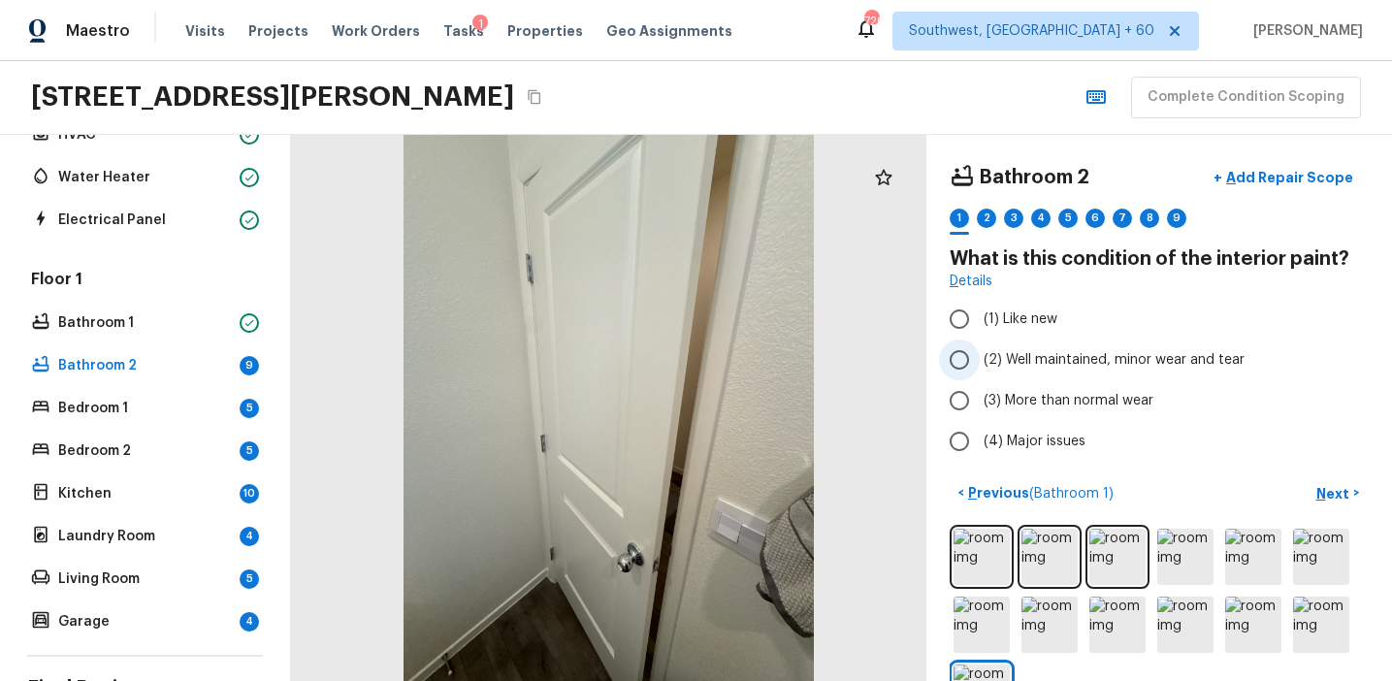
click at [1044, 352] on span "(2) Well maintained, minor wear and tear" at bounding box center [1114, 359] width 261 height 19
click at [980, 352] on input "(2) Well maintained, minor wear and tear" at bounding box center [959, 360] width 41 height 41
radio input "true"
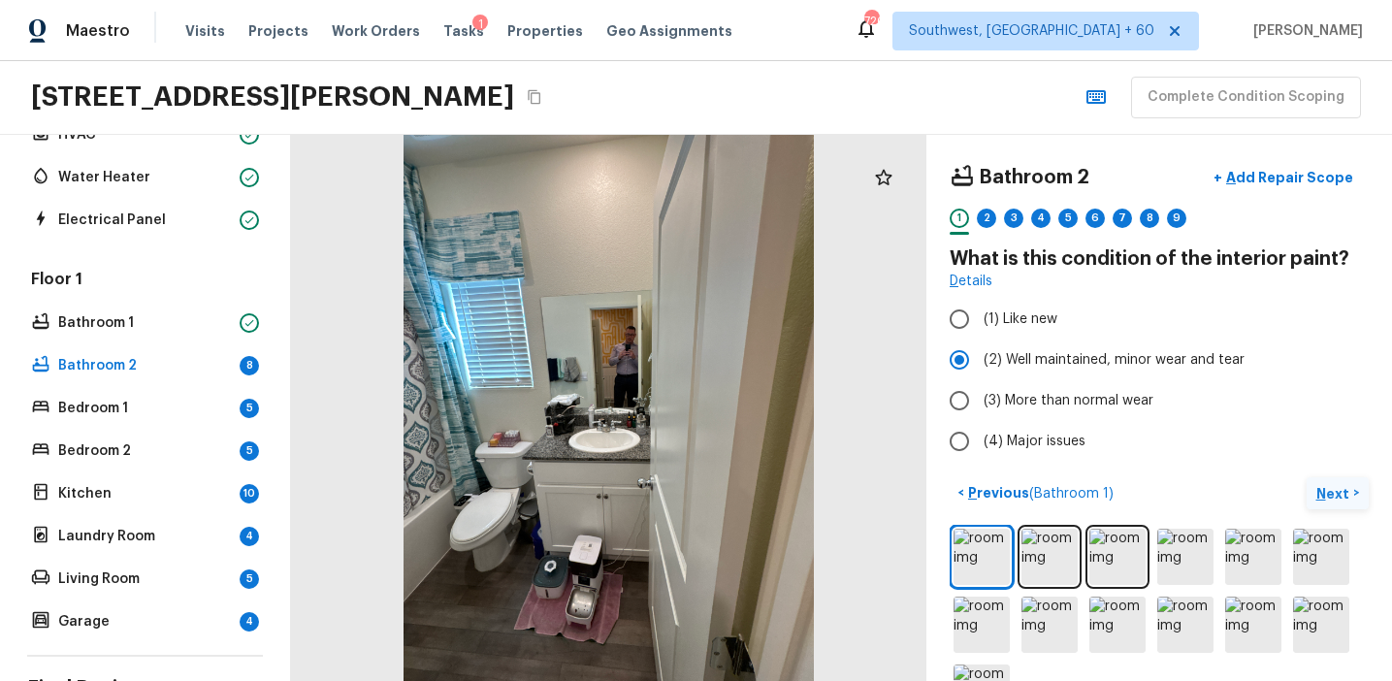
click at [1322, 486] on p "Next" at bounding box center [1335, 493] width 37 height 19
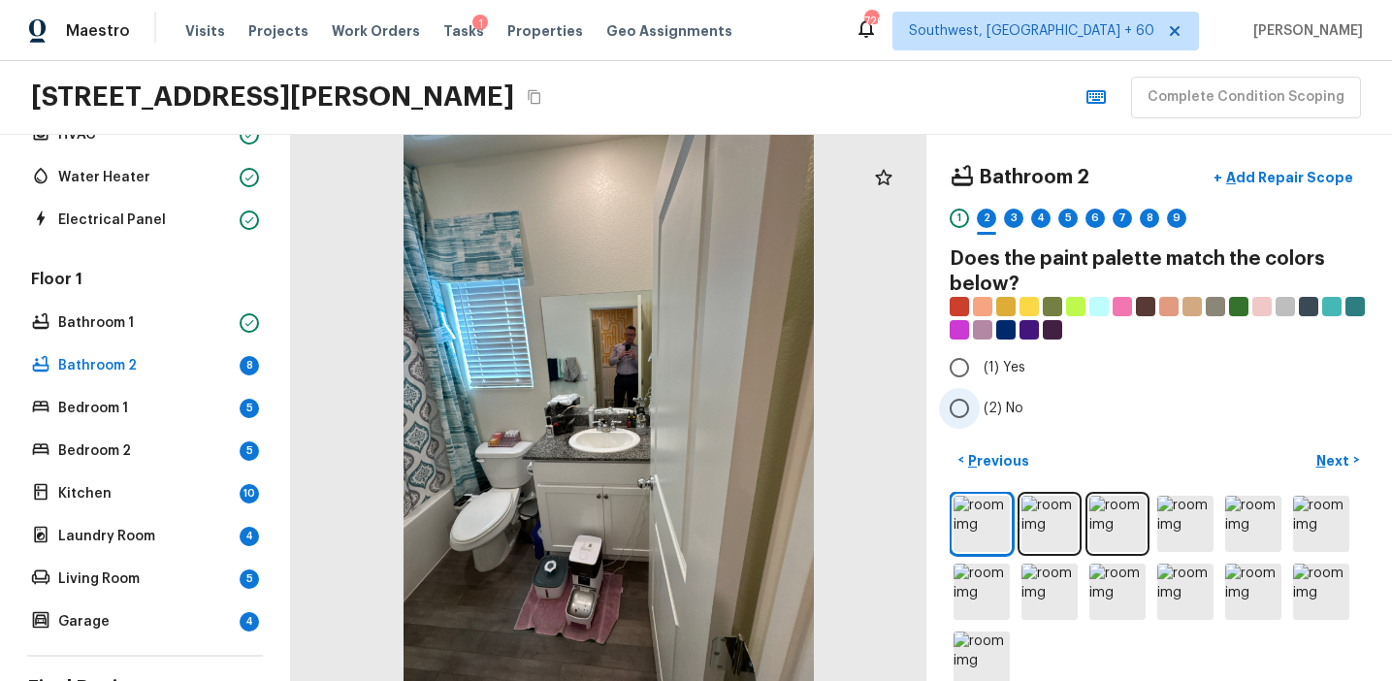
click at [993, 411] on span "(2) No" at bounding box center [1004, 408] width 40 height 19
click at [980, 411] on input "(2) No" at bounding box center [959, 408] width 41 height 41
radio input "true"
click at [1324, 449] on button "Next >" at bounding box center [1338, 460] width 62 height 32
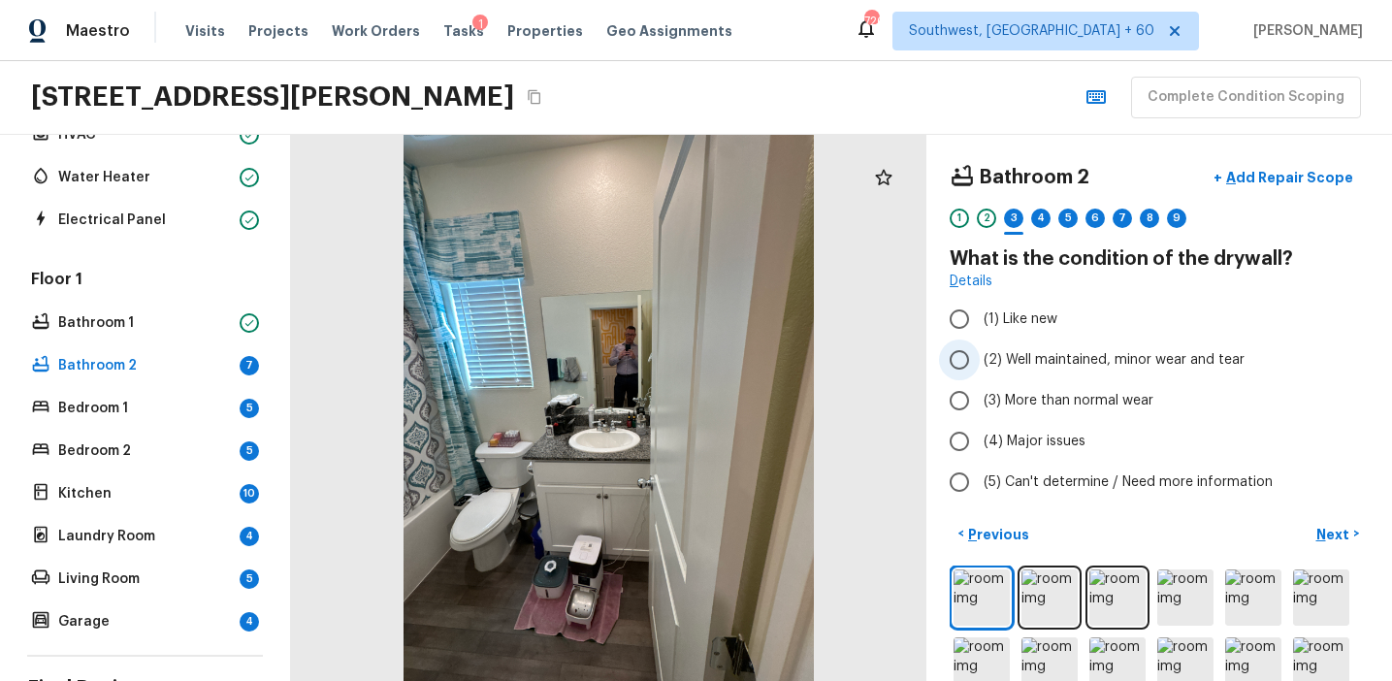
click at [1082, 366] on span "(2) Well maintained, minor wear and tear" at bounding box center [1114, 359] width 261 height 19
click at [980, 366] on input "(2) Well maintained, minor wear and tear" at bounding box center [959, 360] width 41 height 41
radio input "true"
click at [1323, 533] on p "Next" at bounding box center [1335, 534] width 37 height 19
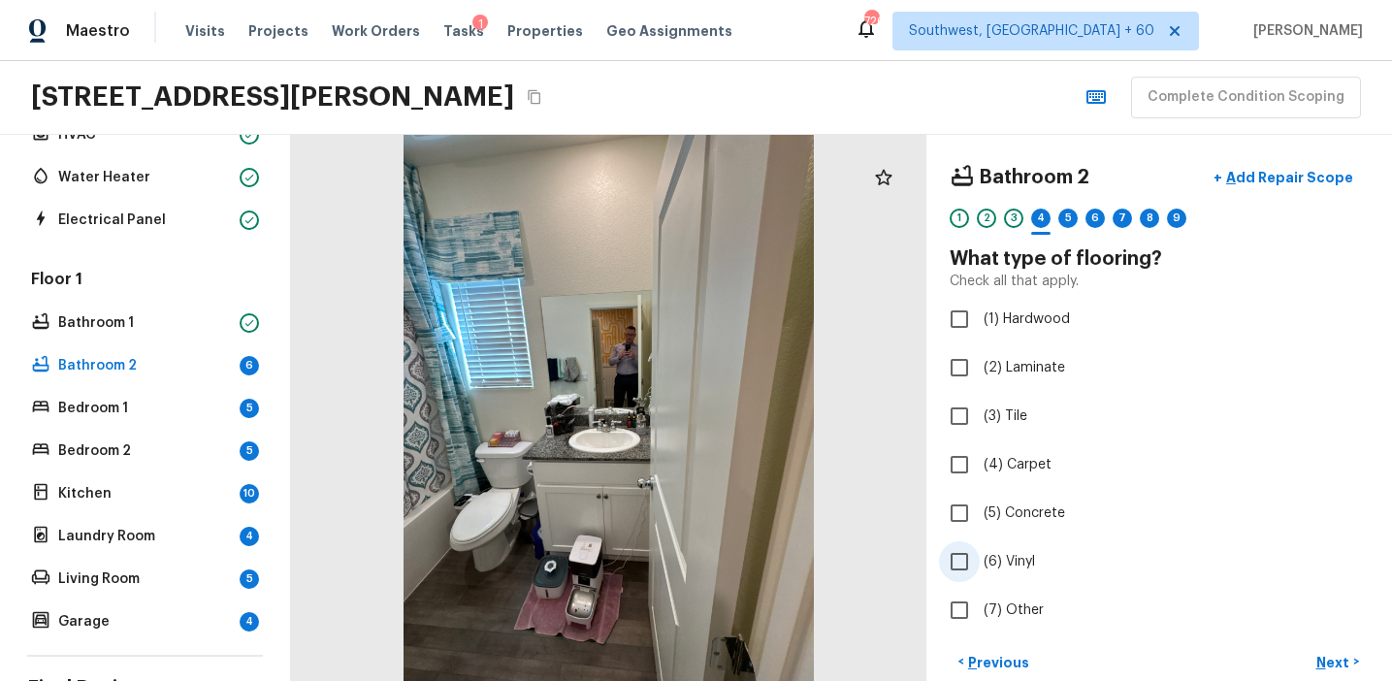
click at [1006, 552] on span "(6) Vinyl" at bounding box center [1009, 561] width 51 height 19
click at [980, 552] on input "(6) Vinyl" at bounding box center [959, 561] width 41 height 41
checkbox input "true"
click at [1334, 669] on p "Next" at bounding box center [1335, 662] width 37 height 19
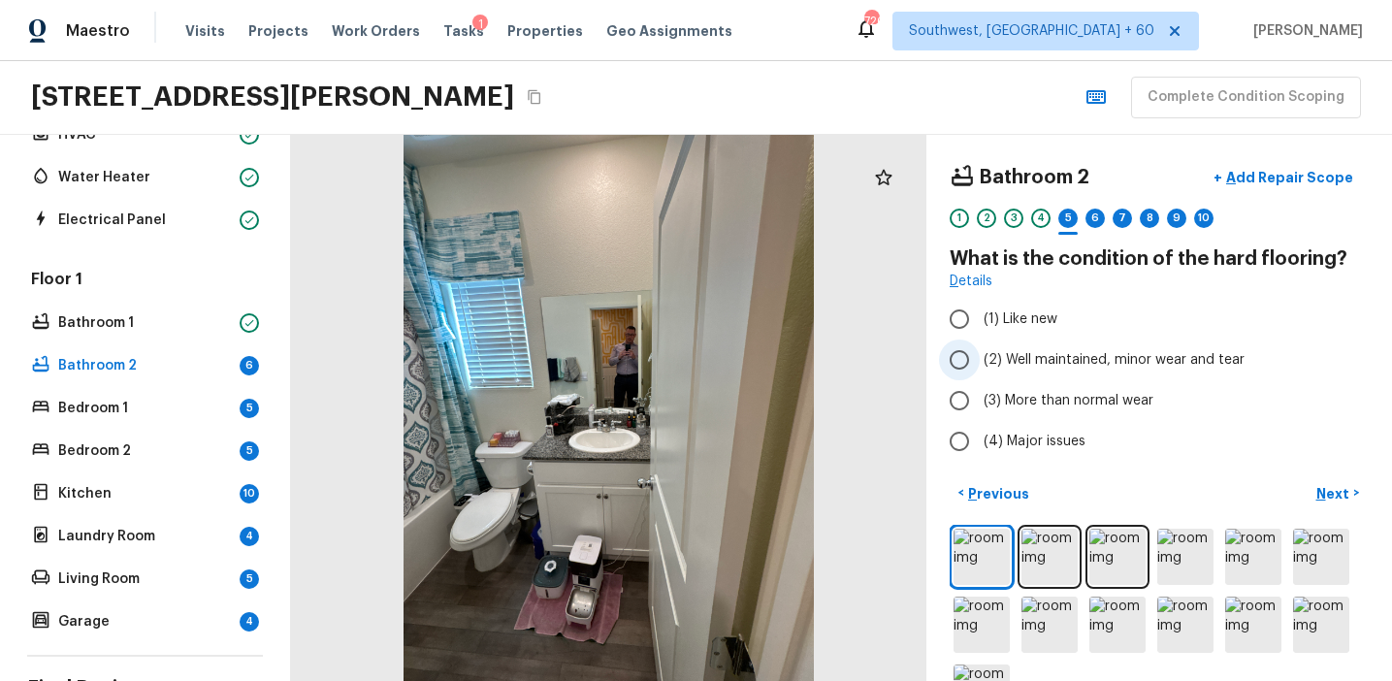
click at [1015, 362] on span "(2) Well maintained, minor wear and tear" at bounding box center [1114, 359] width 261 height 19
click at [980, 362] on input "(2) Well maintained, minor wear and tear" at bounding box center [959, 360] width 41 height 41
radio input "true"
click at [1324, 481] on button "Next >" at bounding box center [1338, 493] width 62 height 32
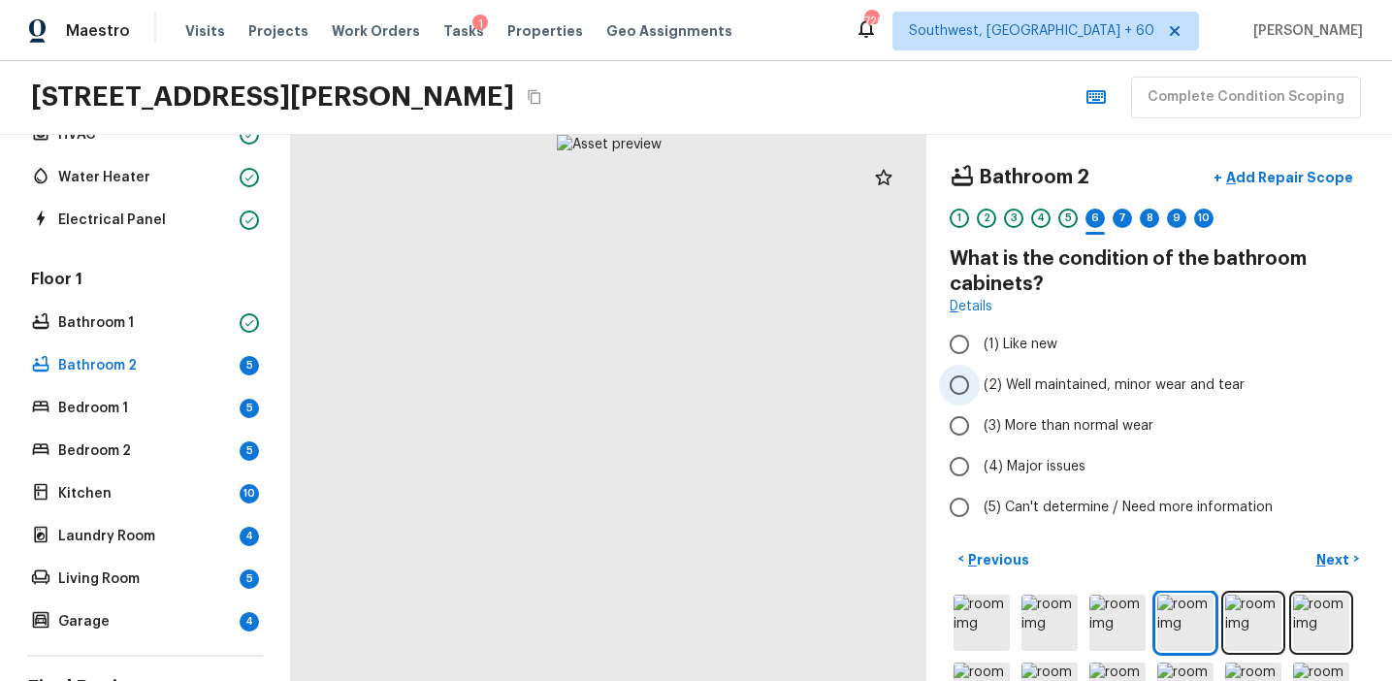
click at [1029, 391] on span "(2) Well maintained, minor wear and tear" at bounding box center [1114, 385] width 261 height 19
click at [980, 391] on input "(2) Well maintained, minor wear and tear" at bounding box center [959, 385] width 41 height 41
radio input "true"
click at [1330, 554] on p "Next" at bounding box center [1335, 559] width 37 height 19
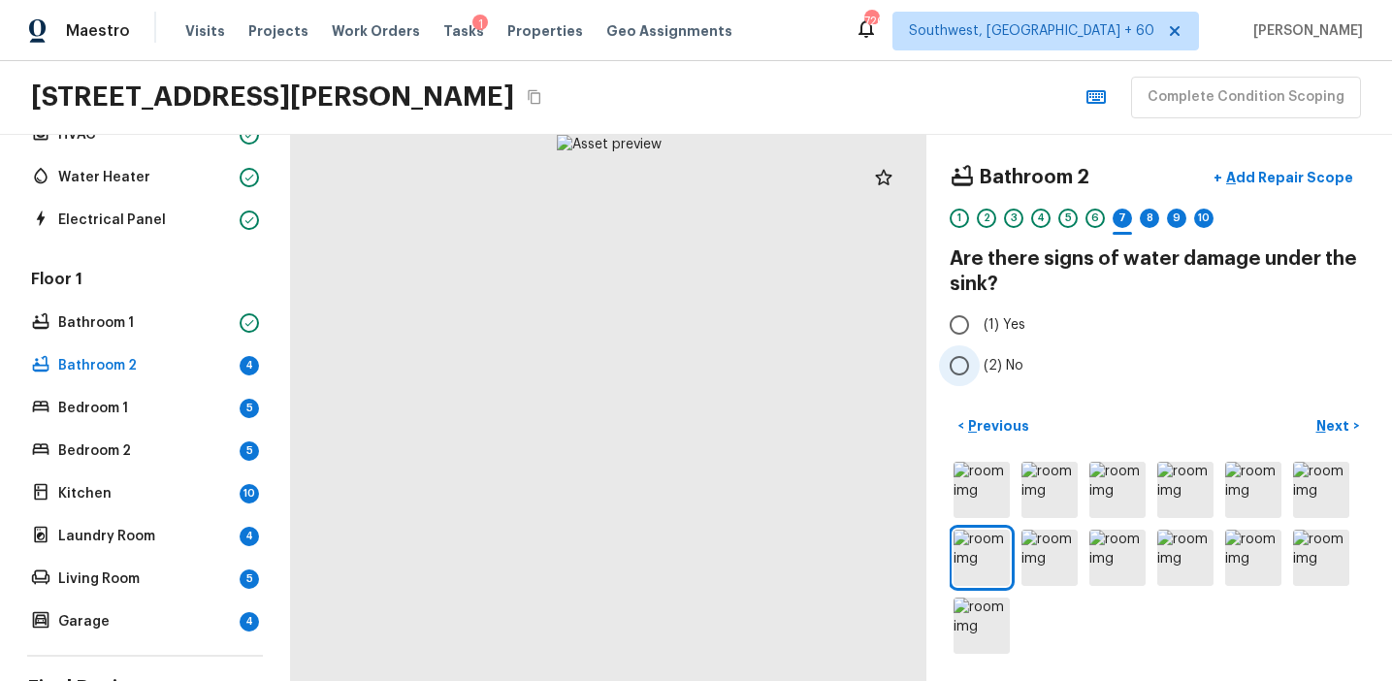
click at [1009, 367] on span "(2) No" at bounding box center [1004, 365] width 40 height 19
click at [980, 367] on input "(2) No" at bounding box center [959, 365] width 41 height 41
radio input "true"
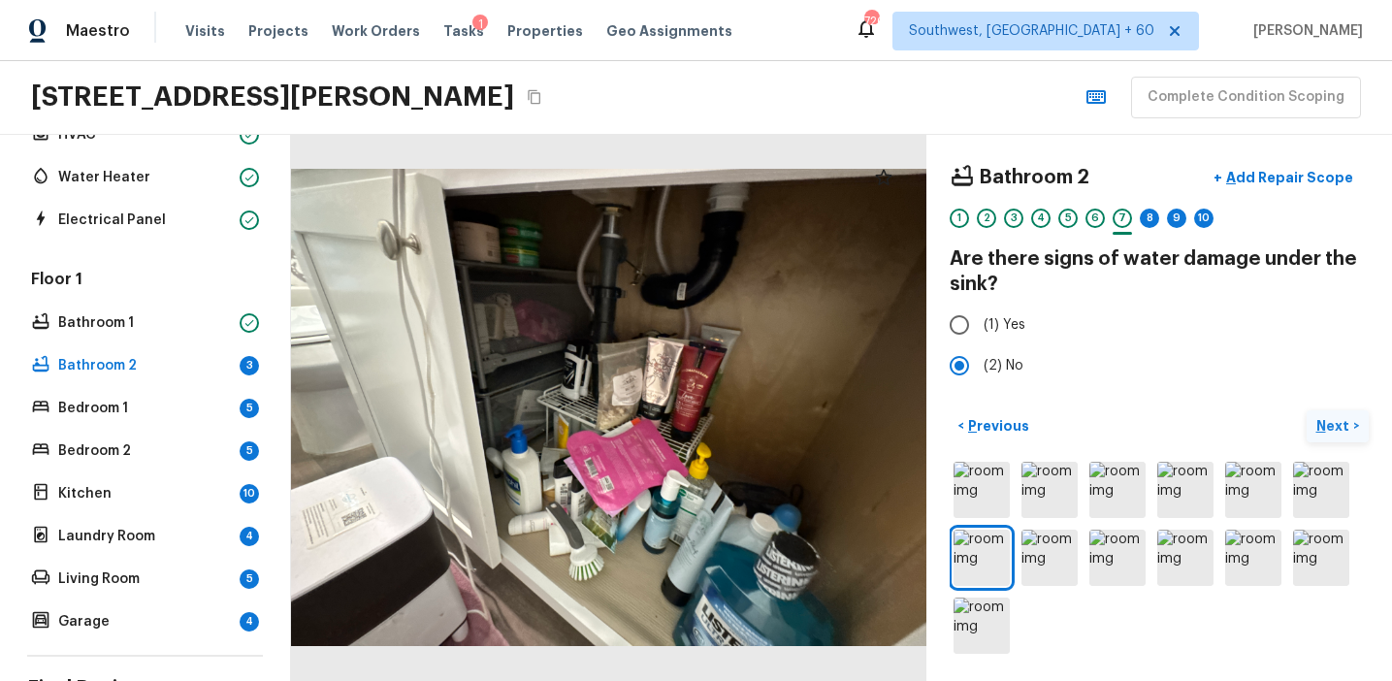
click at [1320, 417] on p "Next" at bounding box center [1335, 425] width 37 height 19
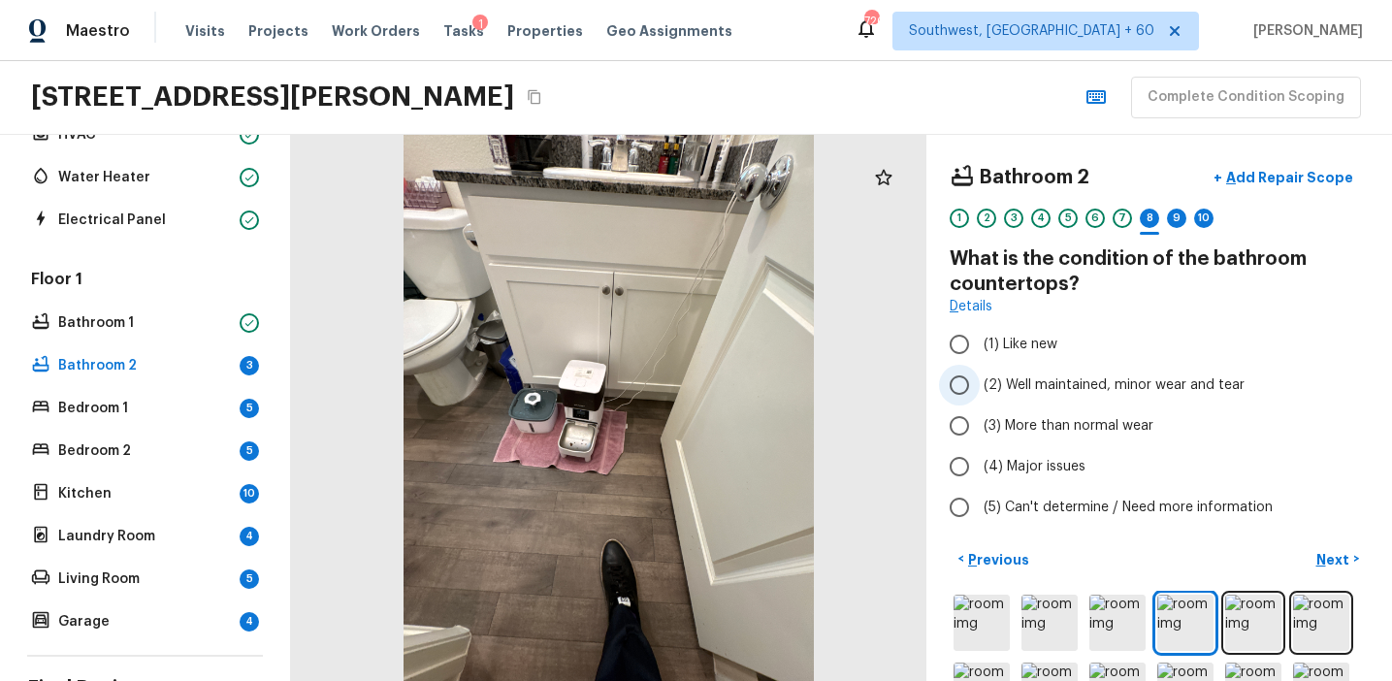
click at [1041, 377] on span "(2) Well maintained, minor wear and tear" at bounding box center [1114, 385] width 261 height 19
click at [980, 377] on input "(2) Well maintained, minor wear and tear" at bounding box center [959, 385] width 41 height 41
radio input "true"
click at [1315, 549] on button "Next >" at bounding box center [1338, 559] width 62 height 32
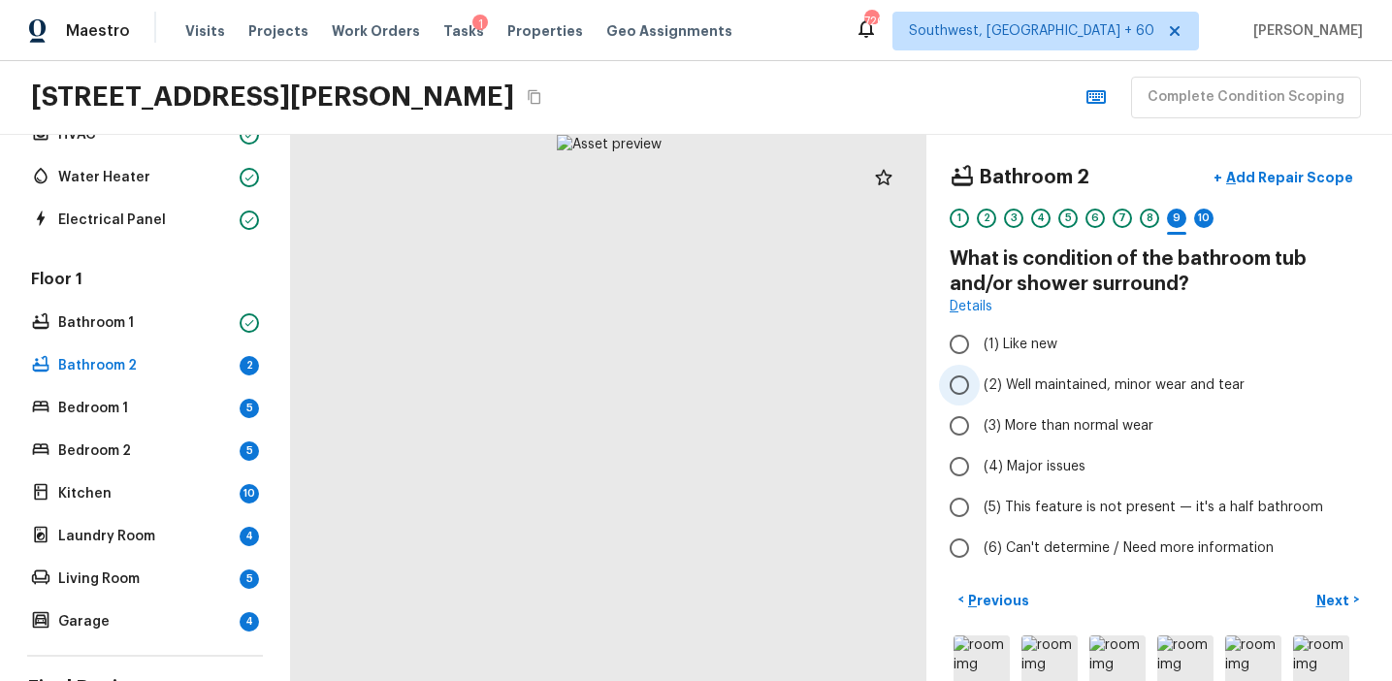
click at [1024, 390] on span "(2) Well maintained, minor wear and tear" at bounding box center [1114, 385] width 261 height 19
click at [980, 390] on input "(2) Well maintained, minor wear and tear" at bounding box center [959, 385] width 41 height 41
radio input "true"
click at [1333, 587] on button "Next >" at bounding box center [1338, 600] width 62 height 32
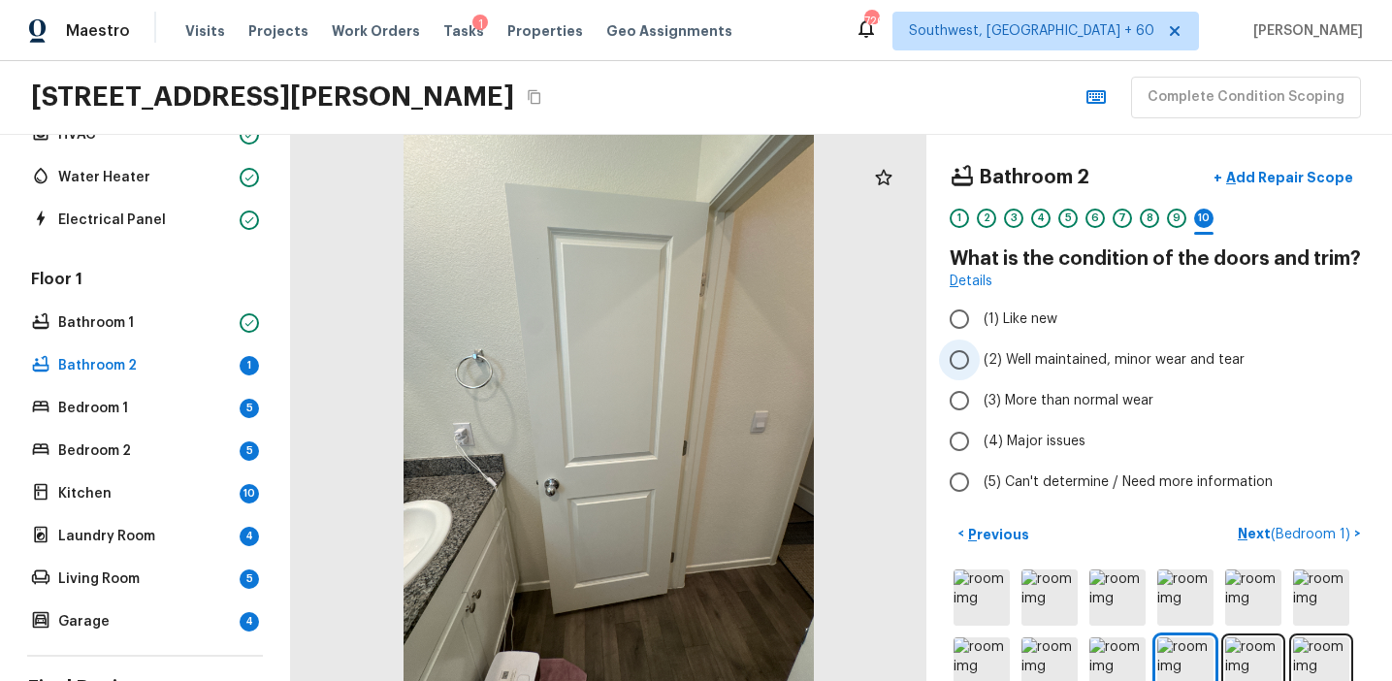
click at [996, 347] on label "(2) Well maintained, minor wear and tear" at bounding box center [1146, 360] width 414 height 41
click at [980, 347] on input "(2) Well maintained, minor wear and tear" at bounding box center [959, 360] width 41 height 41
radio input "true"
click at [1244, 533] on p "Next ( Bedroom 1 )" at bounding box center [1296, 534] width 116 height 20
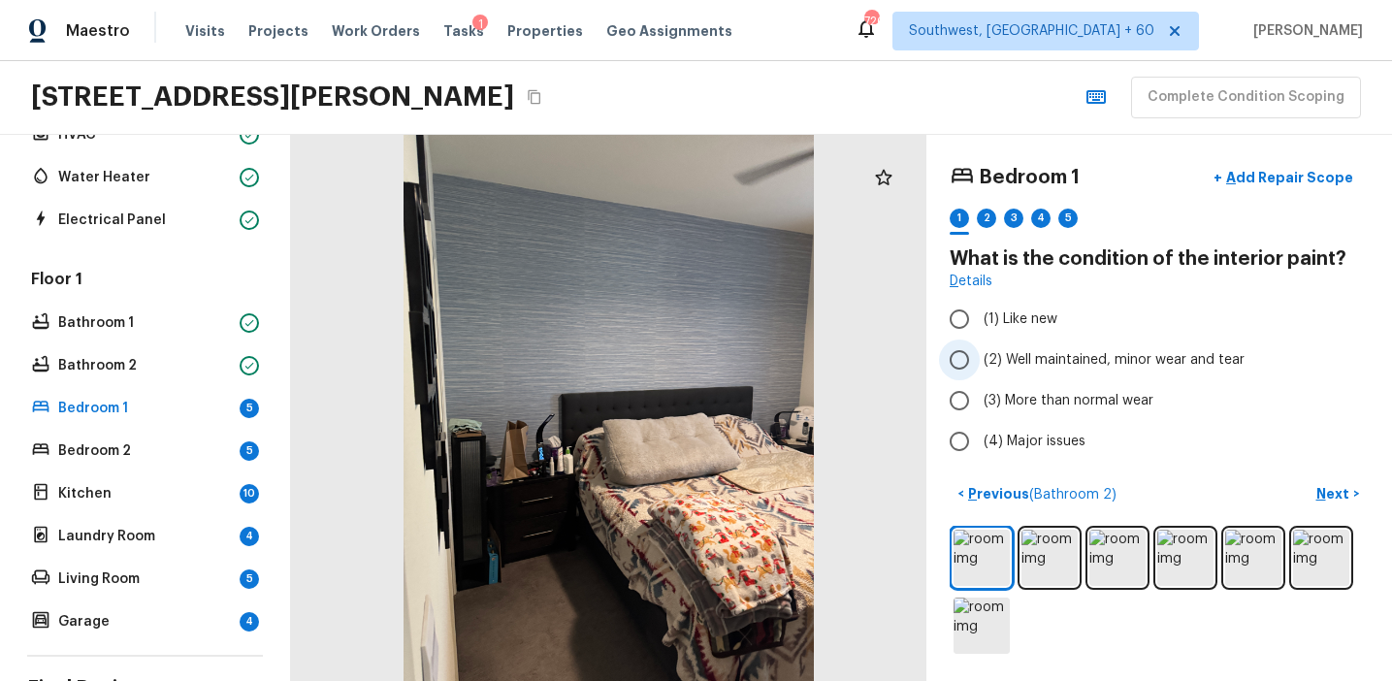
click at [1032, 364] on span "(2) Well maintained, minor wear and tear" at bounding box center [1114, 359] width 261 height 19
click at [980, 364] on input "(2) Well maintained, minor wear and tear" at bounding box center [959, 360] width 41 height 41
radio input "true"
click at [1321, 485] on p "Next" at bounding box center [1335, 493] width 37 height 19
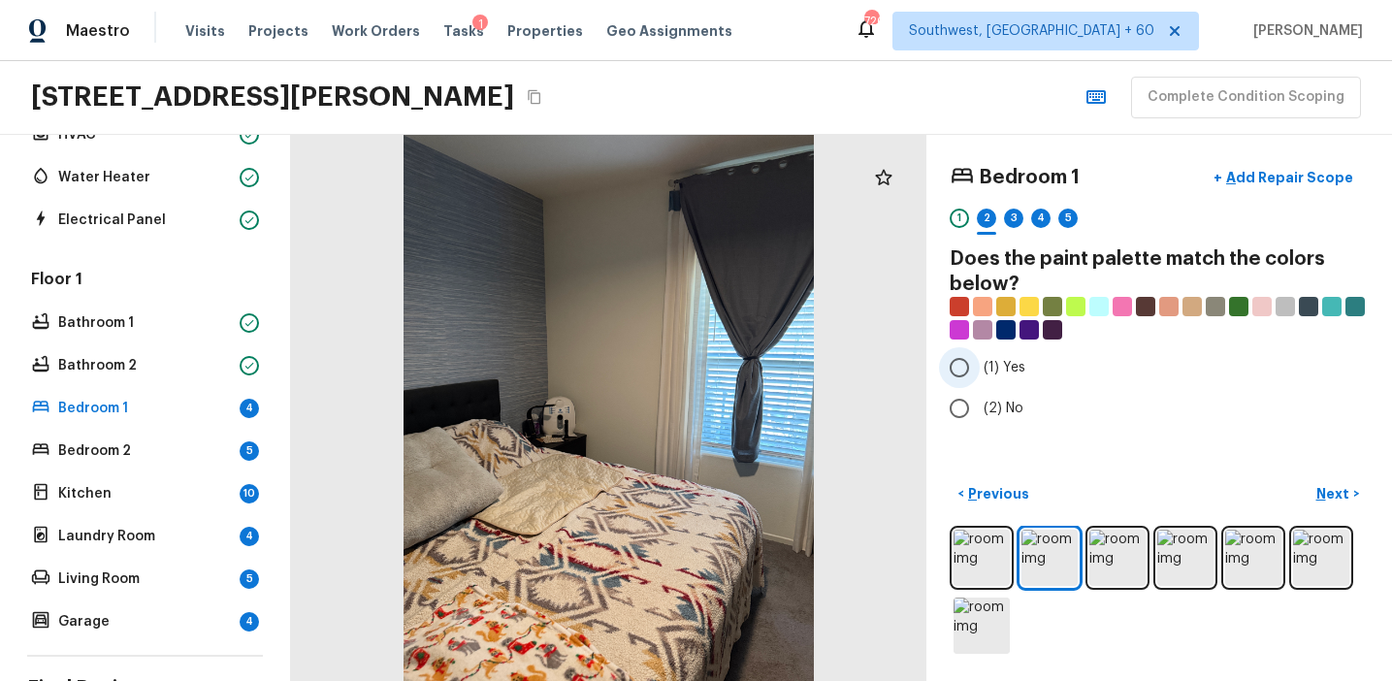
click at [980, 379] on label "(1) Yes" at bounding box center [1146, 367] width 414 height 41
click at [980, 379] on input "(1) Yes" at bounding box center [959, 367] width 41 height 41
radio input "true"
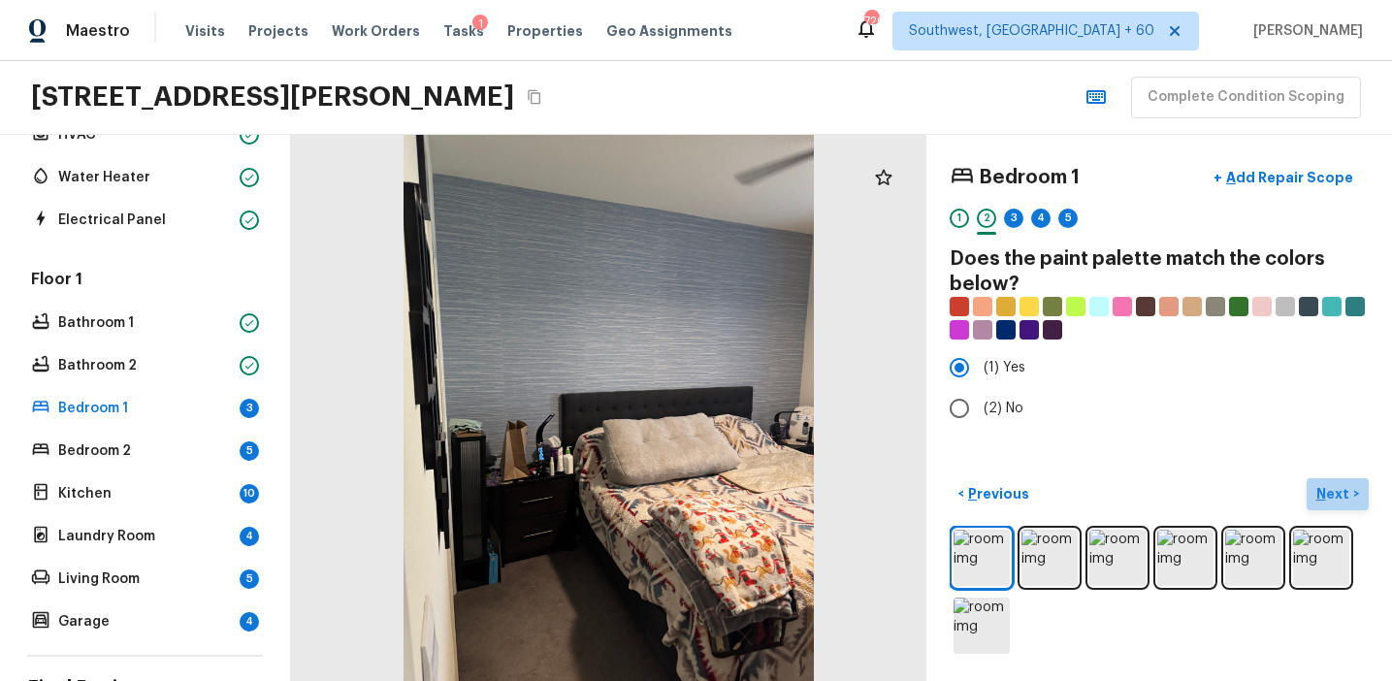
click at [1318, 492] on p "Next" at bounding box center [1335, 493] width 37 height 19
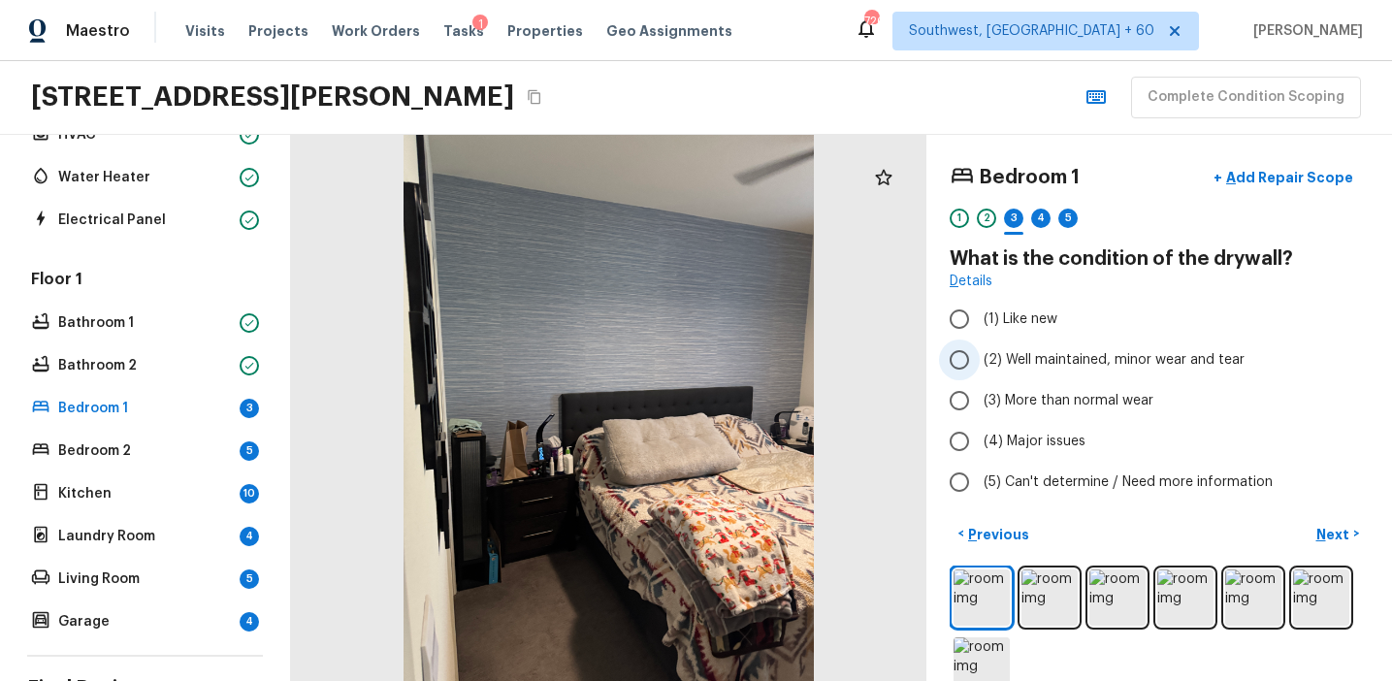
click at [1064, 355] on span "(2) Well maintained, minor wear and tear" at bounding box center [1114, 359] width 261 height 19
click at [980, 355] on input "(2) Well maintained, minor wear and tear" at bounding box center [959, 360] width 41 height 41
radio input "true"
click at [1326, 532] on p "Next" at bounding box center [1335, 534] width 37 height 19
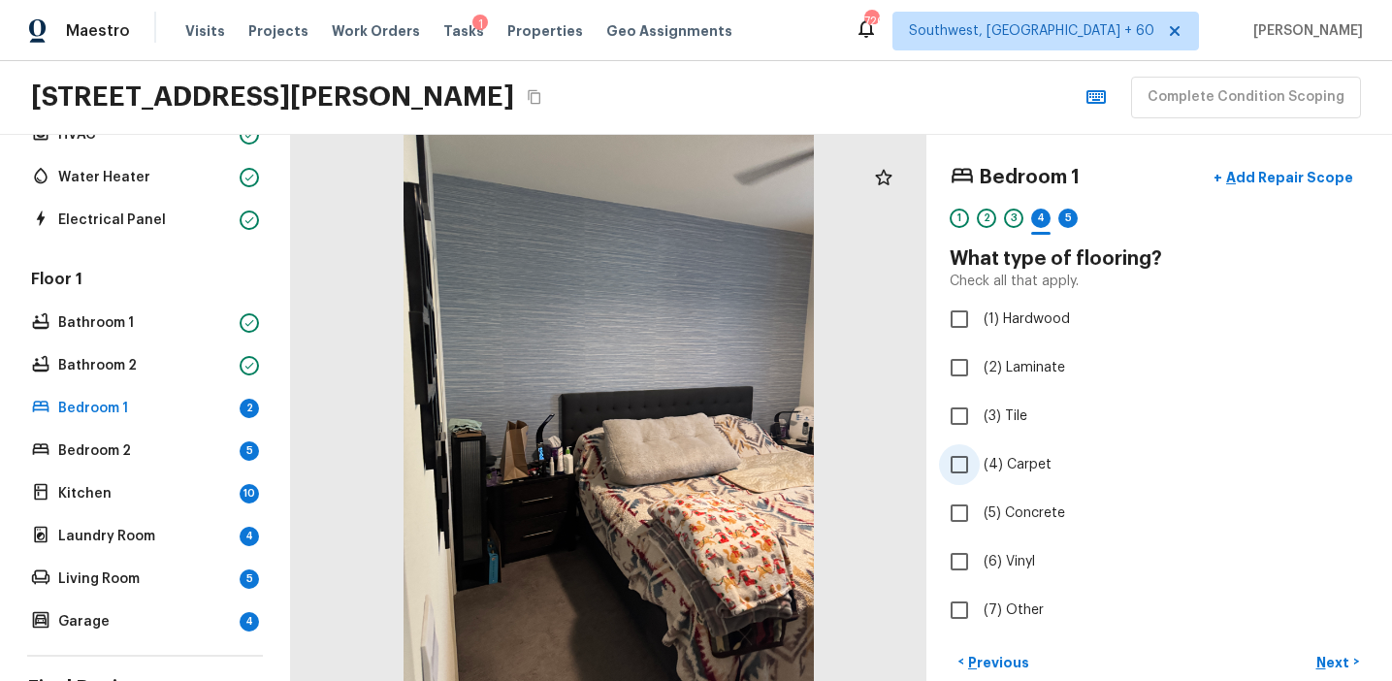
click at [1003, 458] on span "(4) Carpet" at bounding box center [1018, 464] width 68 height 19
click at [980, 458] on input "(4) Carpet" at bounding box center [959, 464] width 41 height 41
checkbox input "true"
click at [1307, 661] on button "Next >" at bounding box center [1338, 662] width 62 height 32
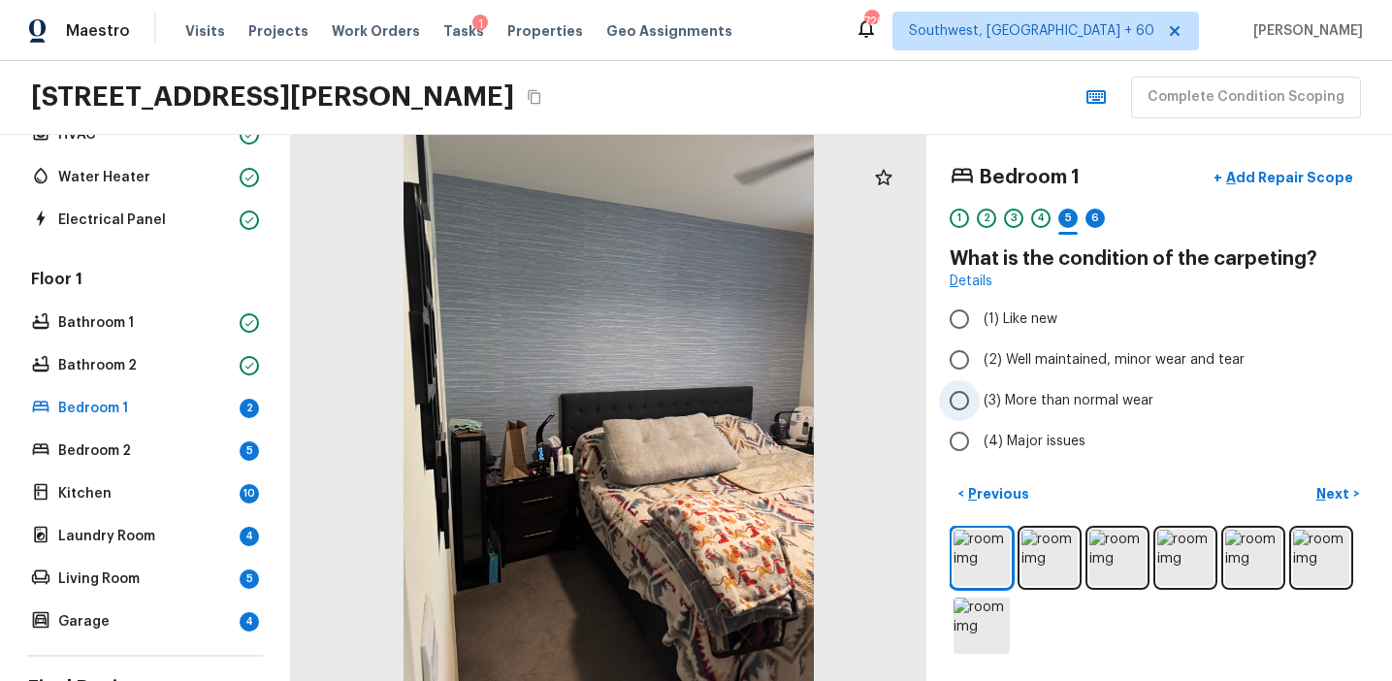
click at [1034, 394] on span "(3) More than normal wear" at bounding box center [1069, 400] width 170 height 19
click at [980, 394] on input "(3) More than normal wear" at bounding box center [959, 400] width 41 height 41
radio input "true"
click at [1315, 497] on button "Next >" at bounding box center [1338, 494] width 62 height 32
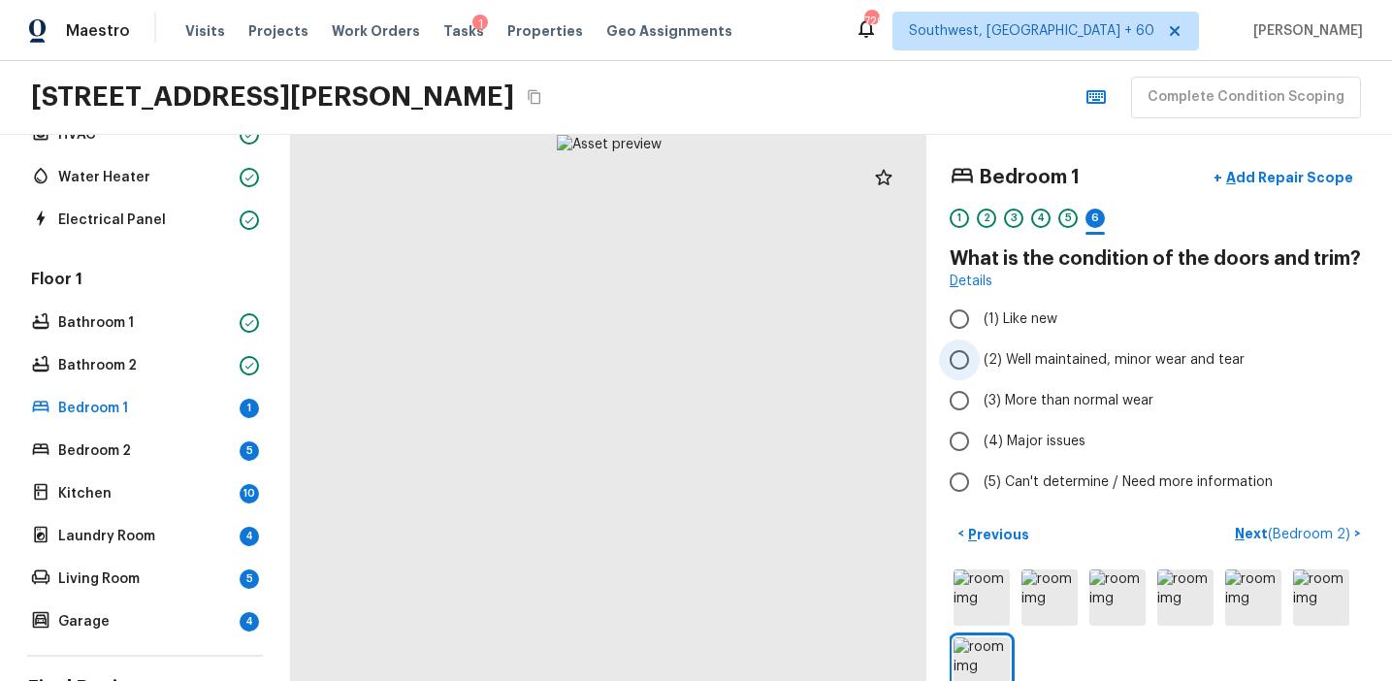
click at [1010, 359] on span "(2) Well maintained, minor wear and tear" at bounding box center [1114, 359] width 261 height 19
click at [980, 359] on input "(2) Well maintained, minor wear and tear" at bounding box center [959, 360] width 41 height 41
radio input "true"
click at [1253, 535] on p "Next ( Bedroom 2 )" at bounding box center [1294, 534] width 119 height 20
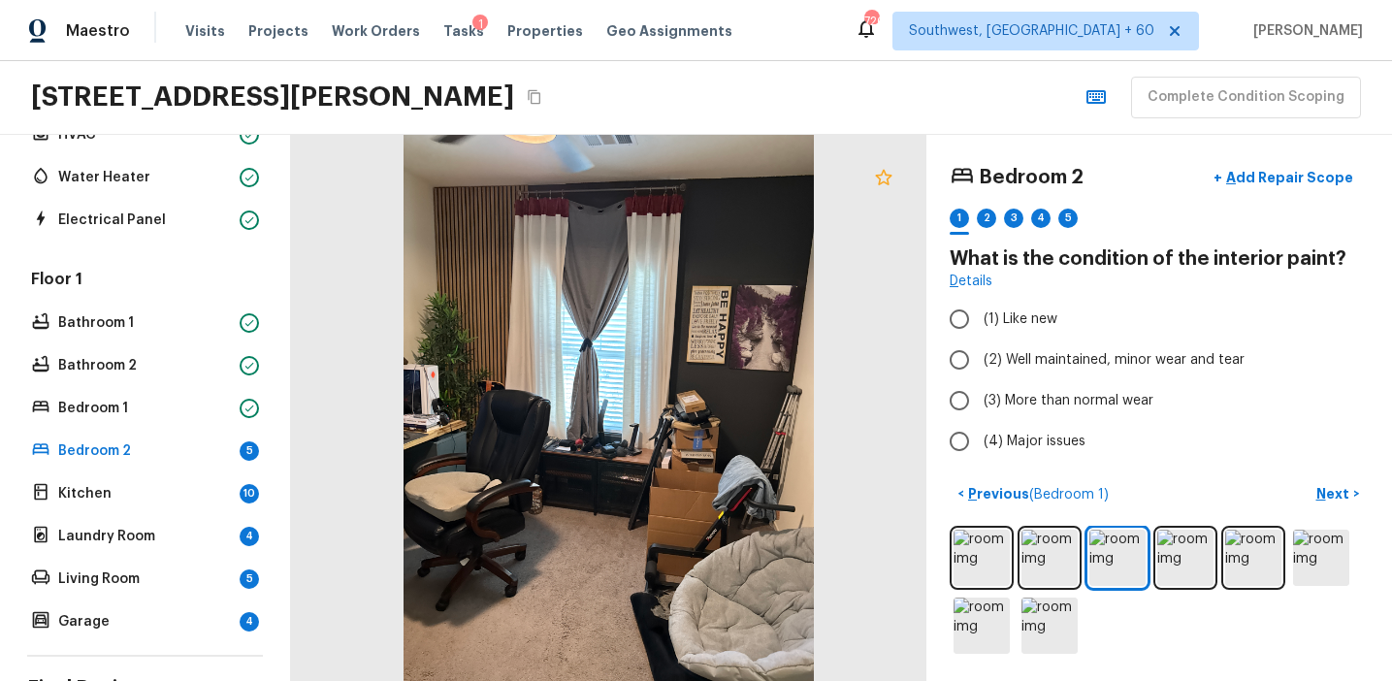
click at [886, 174] on icon at bounding box center [883, 177] width 16 height 16
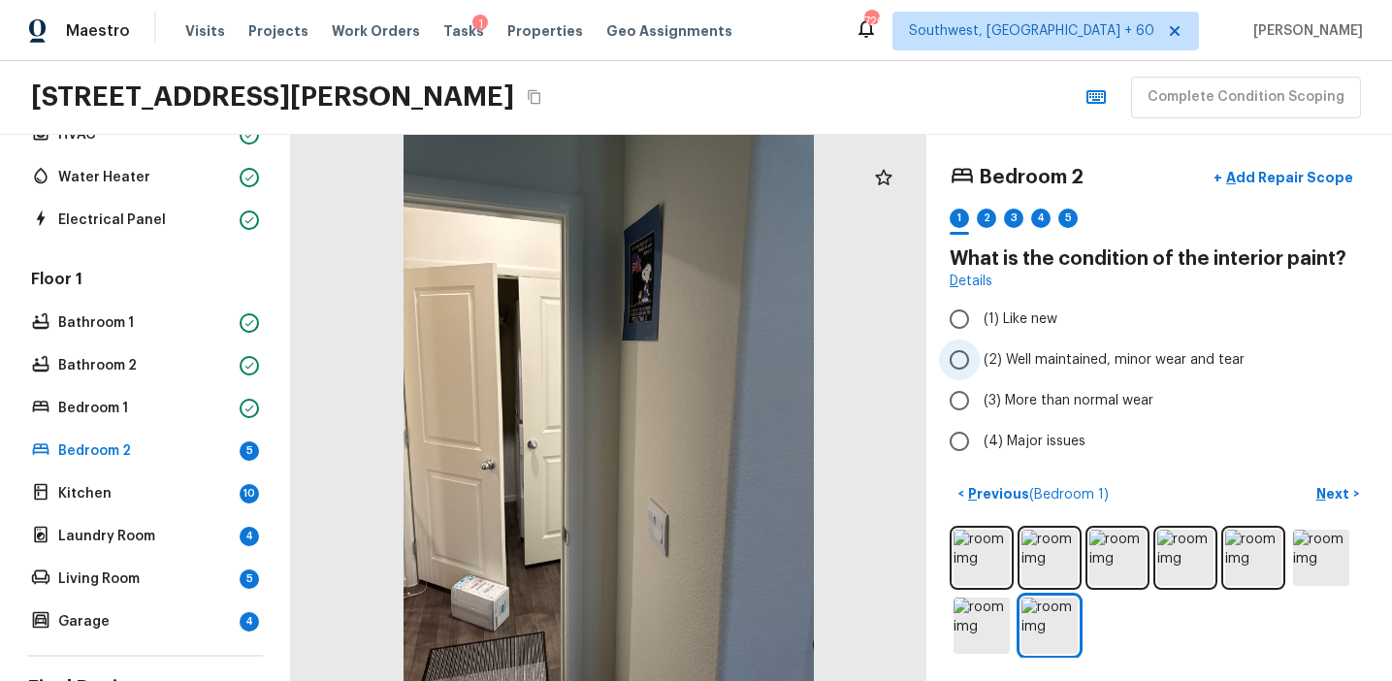
click at [1050, 356] on span "(2) Well maintained, minor wear and tear" at bounding box center [1114, 359] width 261 height 19
click at [980, 356] on input "(2) Well maintained, minor wear and tear" at bounding box center [959, 360] width 41 height 41
radio input "true"
click at [1335, 491] on p "Next" at bounding box center [1335, 493] width 37 height 19
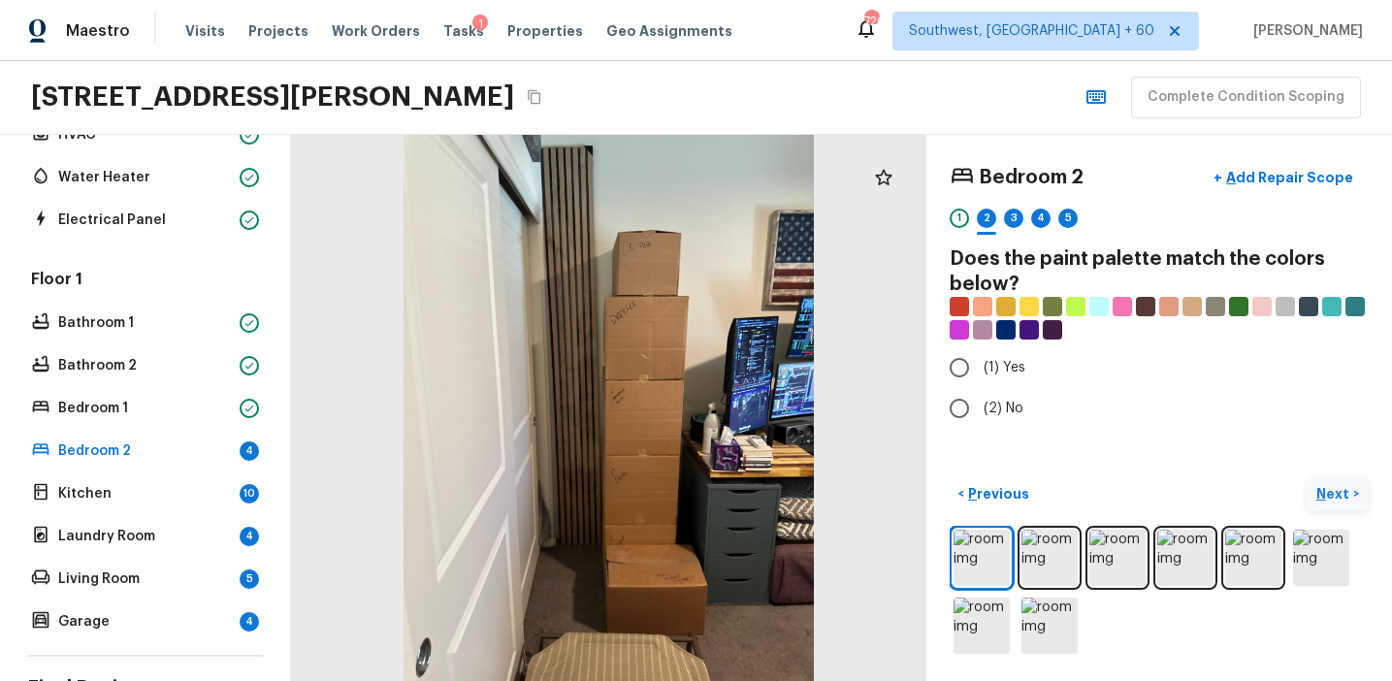
click at [1335, 491] on p "Next" at bounding box center [1335, 493] width 37 height 19
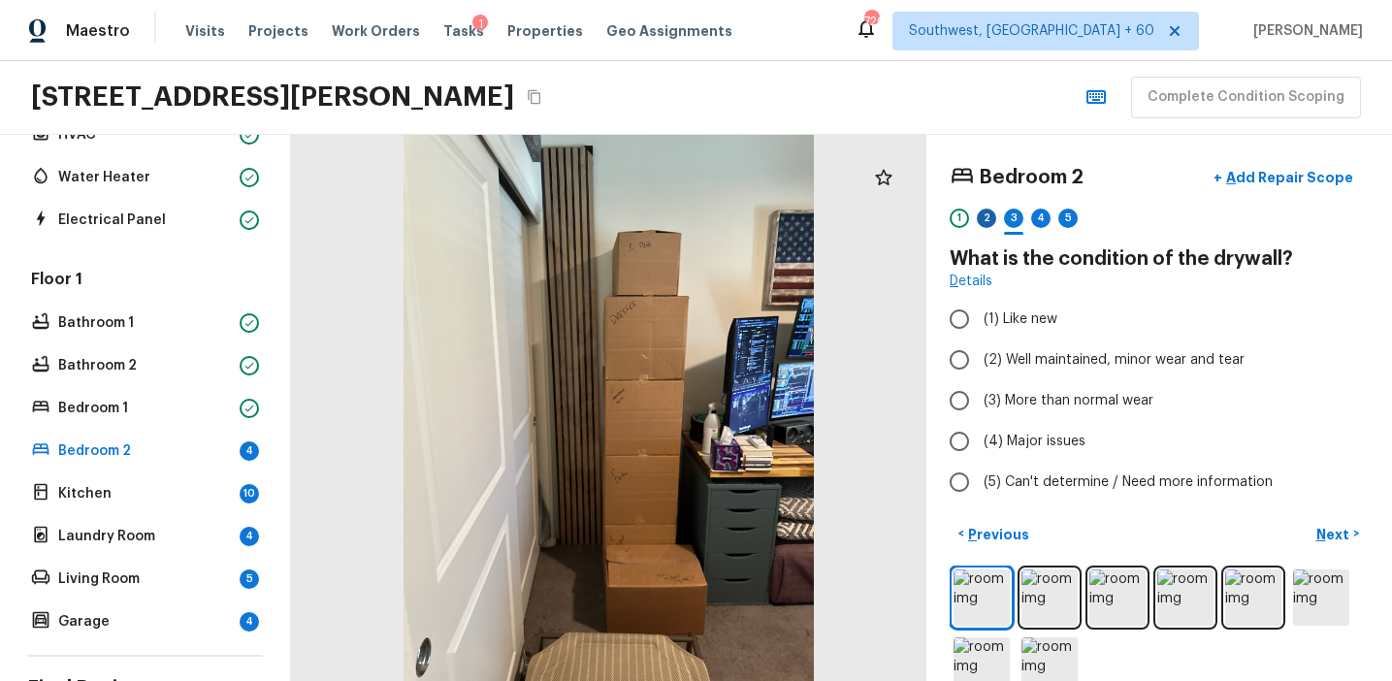
click at [985, 221] on div "2" at bounding box center [986, 218] width 19 height 19
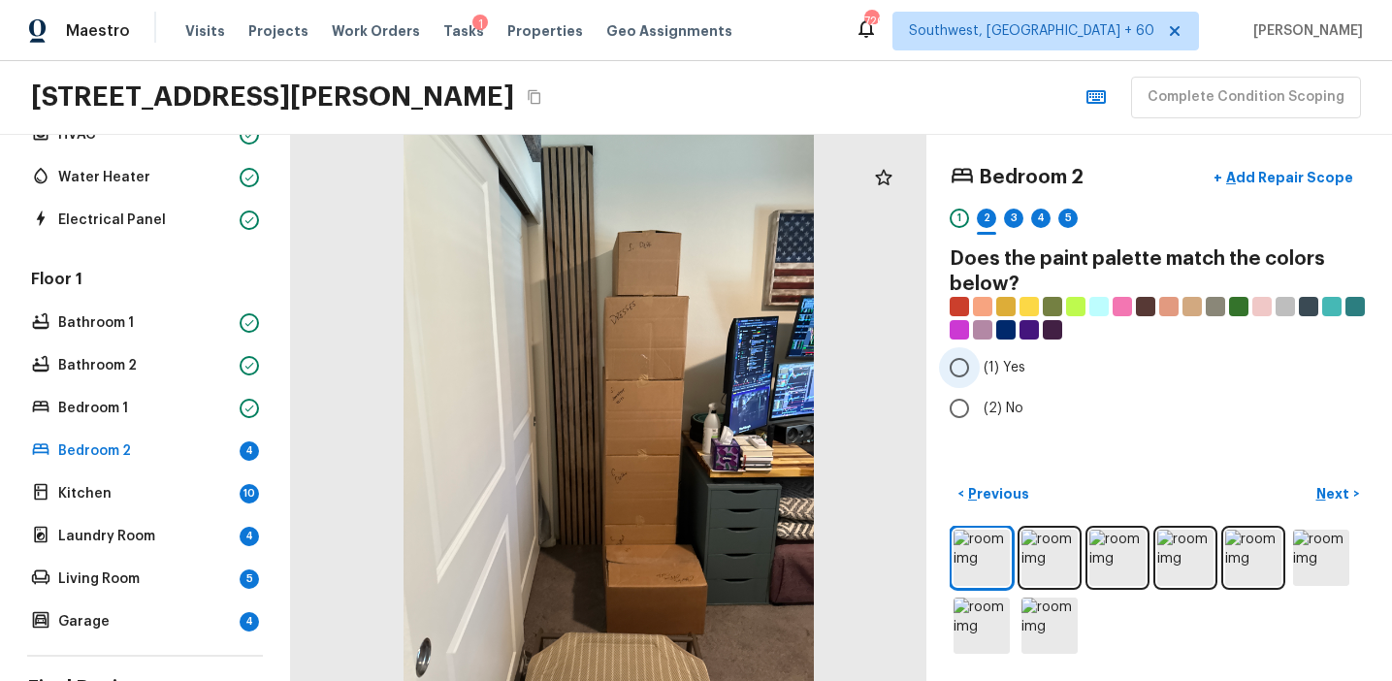
click at [1002, 366] on span "(1) Yes" at bounding box center [1005, 367] width 42 height 19
click at [980, 366] on input "(1) Yes" at bounding box center [959, 367] width 41 height 41
radio input "true"
click at [1330, 494] on p "Next" at bounding box center [1335, 493] width 37 height 19
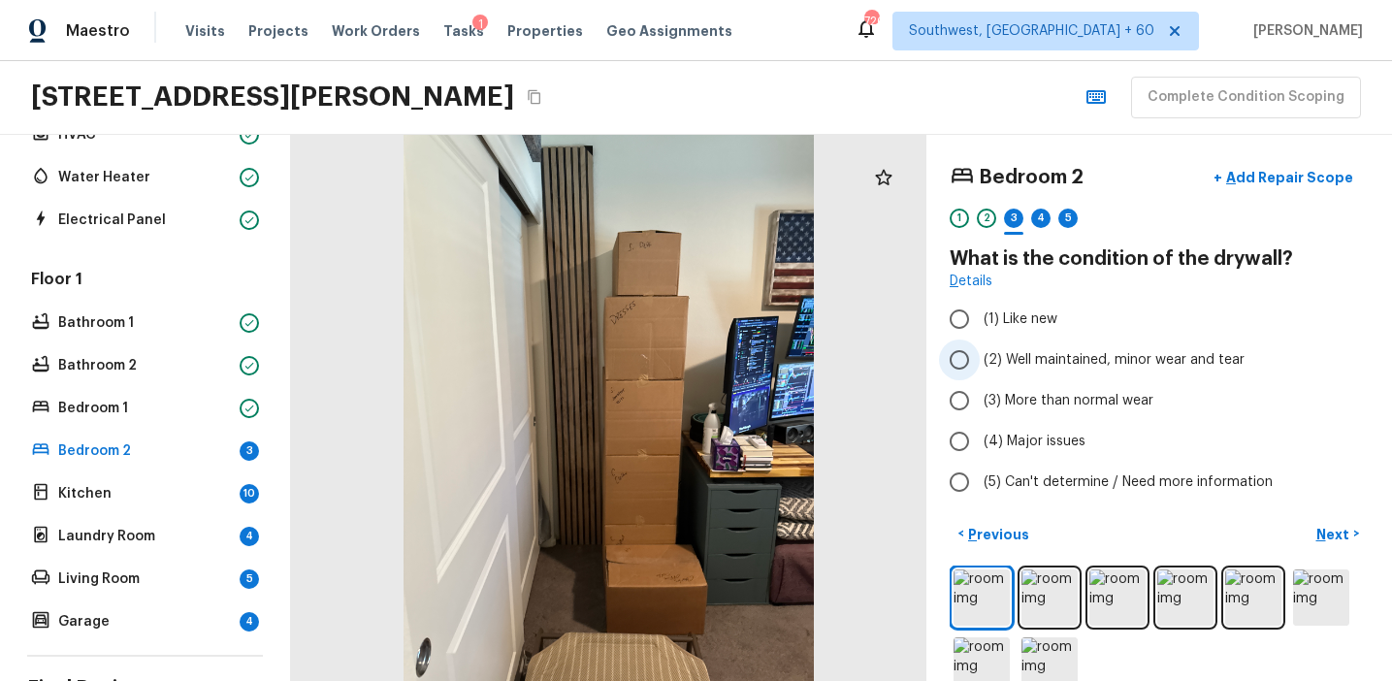
click at [1056, 351] on span "(2) Well maintained, minor wear and tear" at bounding box center [1114, 359] width 261 height 19
click at [980, 351] on input "(2) Well maintained, minor wear and tear" at bounding box center [959, 360] width 41 height 41
radio input "true"
click at [1327, 528] on p "Next" at bounding box center [1335, 534] width 37 height 19
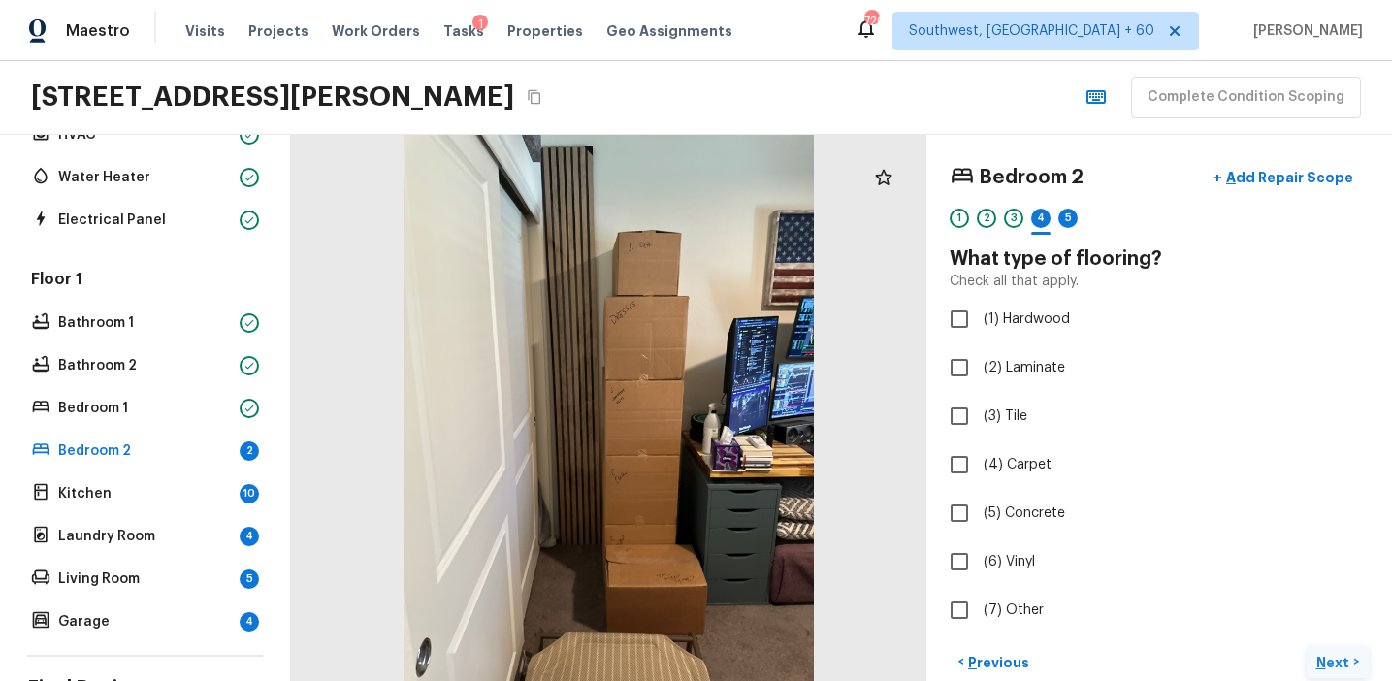
click at [1327, 528] on label "(5) Concrete" at bounding box center [1146, 513] width 414 height 41
click at [980, 528] on input "(5) Concrete" at bounding box center [959, 513] width 41 height 41
checkbox input "true"
click at [1205, 571] on label "(6) Vinyl" at bounding box center [1146, 561] width 414 height 41
click at [980, 571] on input "(6) Vinyl" at bounding box center [959, 561] width 41 height 41
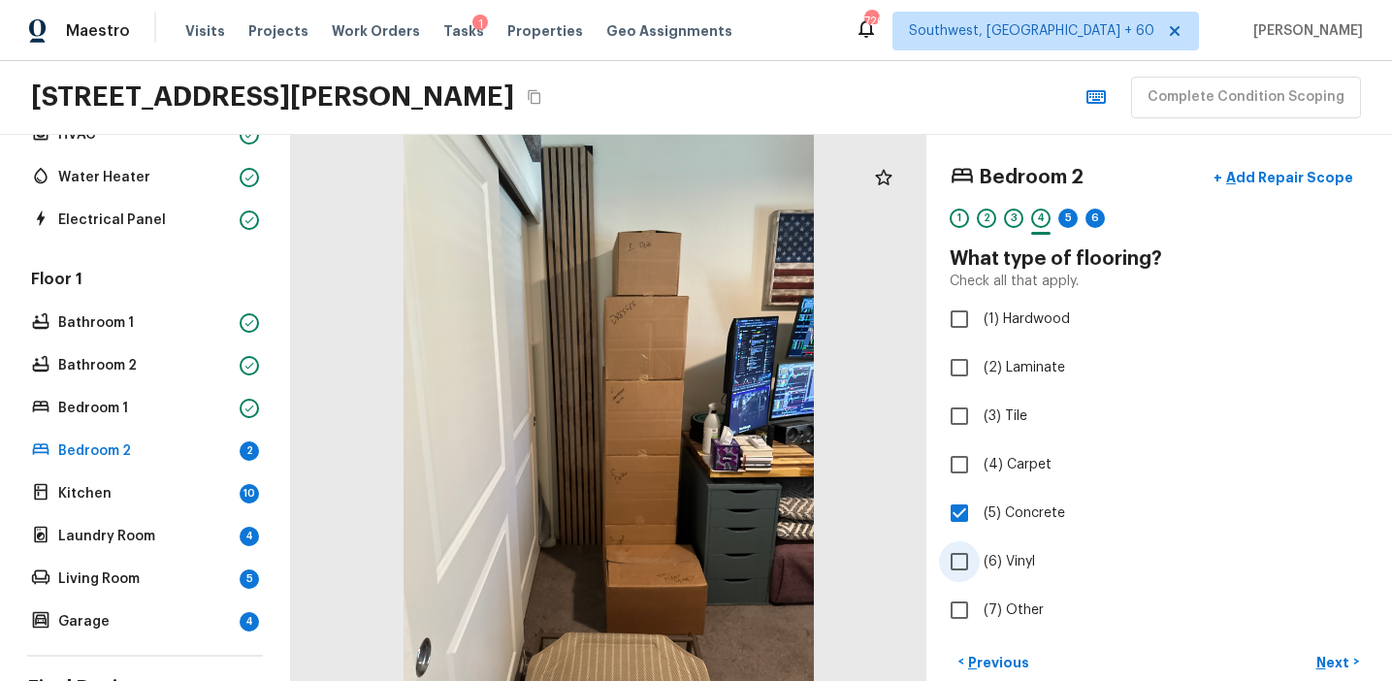
checkbox input "true"
click at [1098, 460] on label "(4) Carpet" at bounding box center [1146, 464] width 414 height 41
click at [980, 460] on input "(4) Carpet" at bounding box center [959, 464] width 41 height 41
checkbox input "true"
click at [954, 555] on input "(6) Vinyl" at bounding box center [959, 561] width 41 height 41
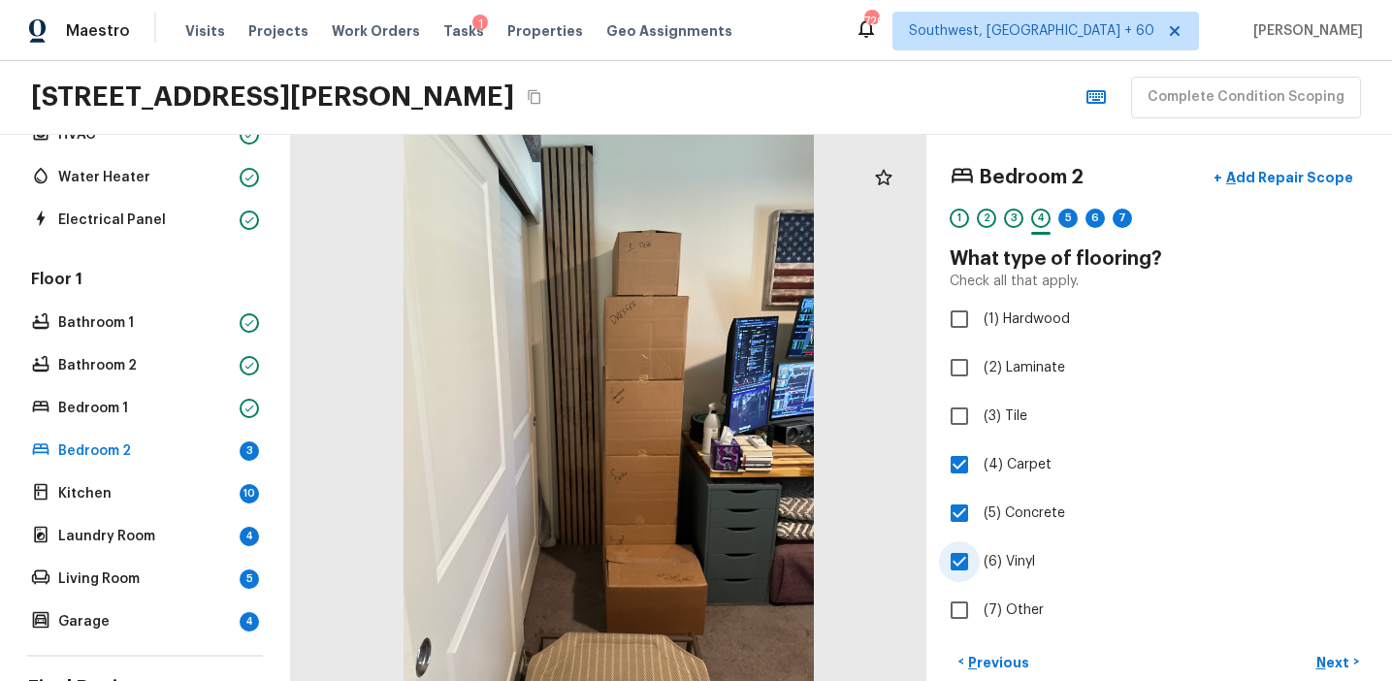
checkbox input "false"
click at [974, 524] on input "(5) Concrete" at bounding box center [959, 513] width 41 height 41
checkbox input "false"
click at [1313, 660] on button "Next >" at bounding box center [1338, 662] width 62 height 32
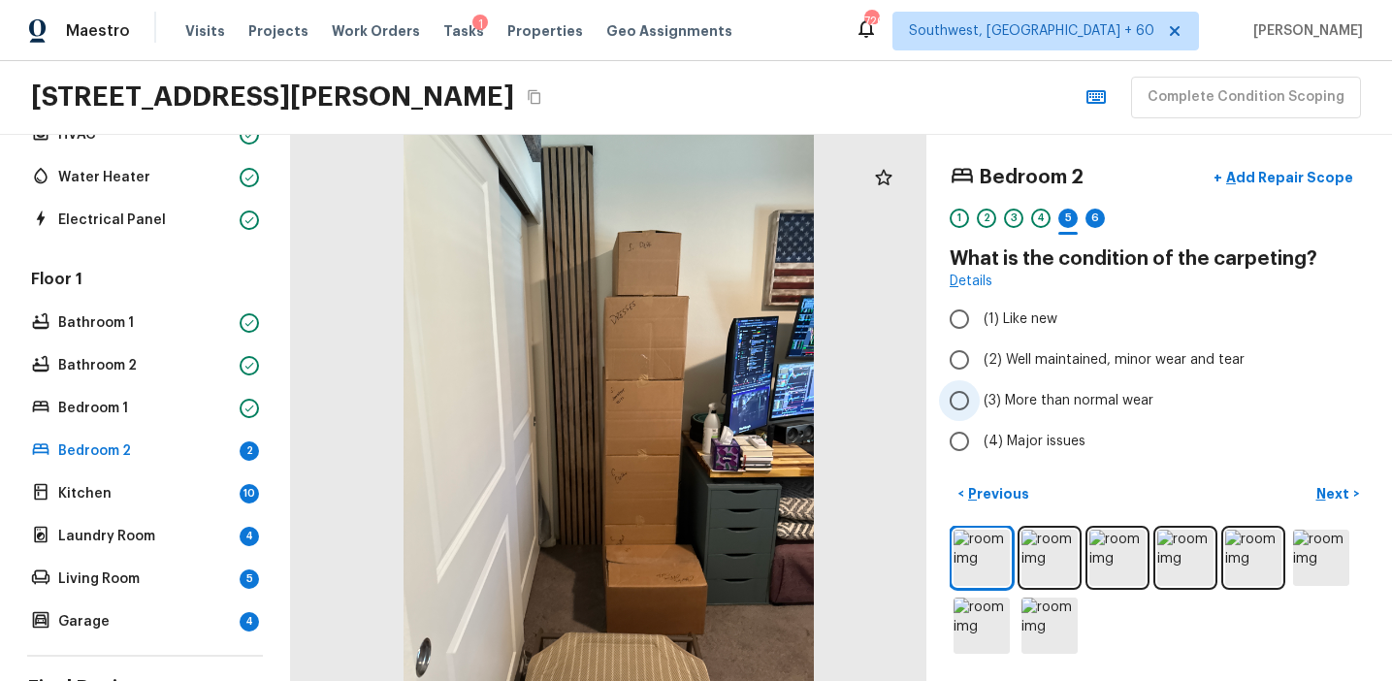
click at [1069, 397] on span "(3) More than normal wear" at bounding box center [1069, 400] width 170 height 19
click at [980, 397] on input "(3) More than normal wear" at bounding box center [959, 400] width 41 height 41
radio input "true"
click at [1318, 490] on p "Next" at bounding box center [1335, 493] width 37 height 19
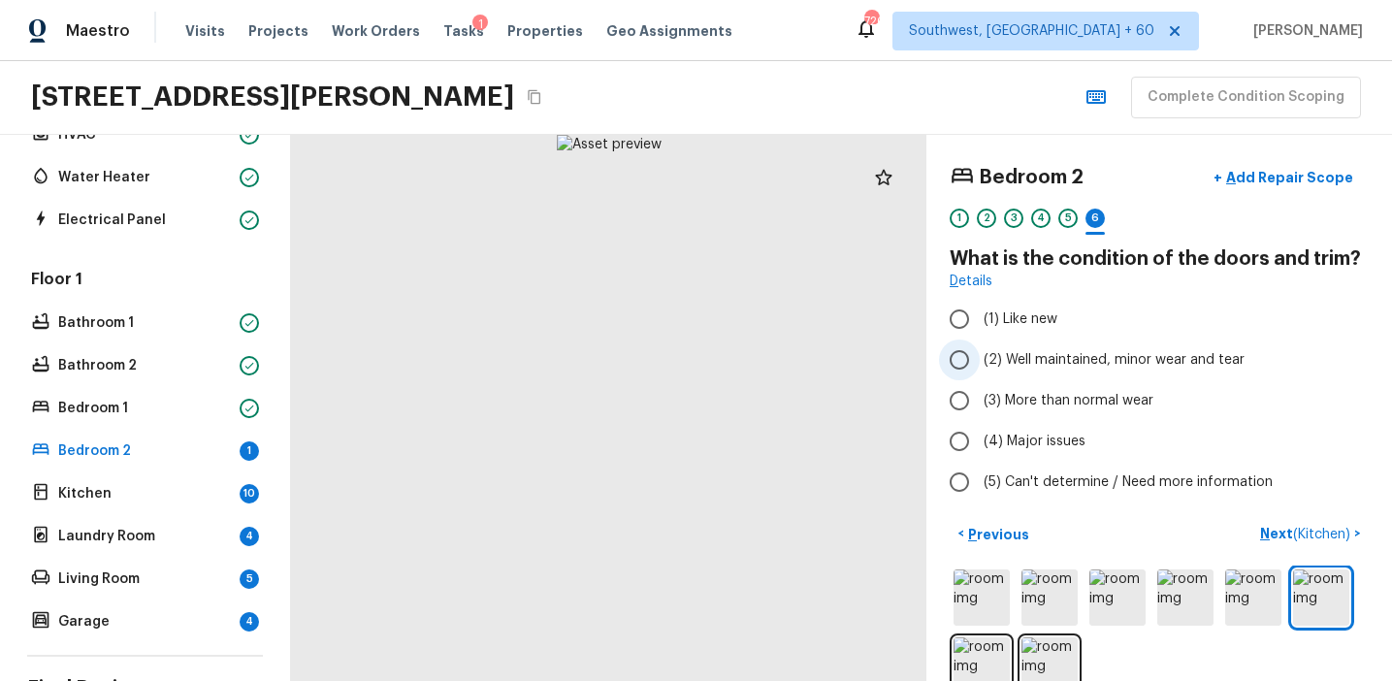
click at [1047, 348] on label "(2) Well maintained, minor wear and tear" at bounding box center [1146, 360] width 414 height 41
click at [980, 348] on input "(2) Well maintained, minor wear and tear" at bounding box center [959, 360] width 41 height 41
radio input "true"
click at [1263, 526] on p "Next ( Kitchen )" at bounding box center [1307, 534] width 94 height 20
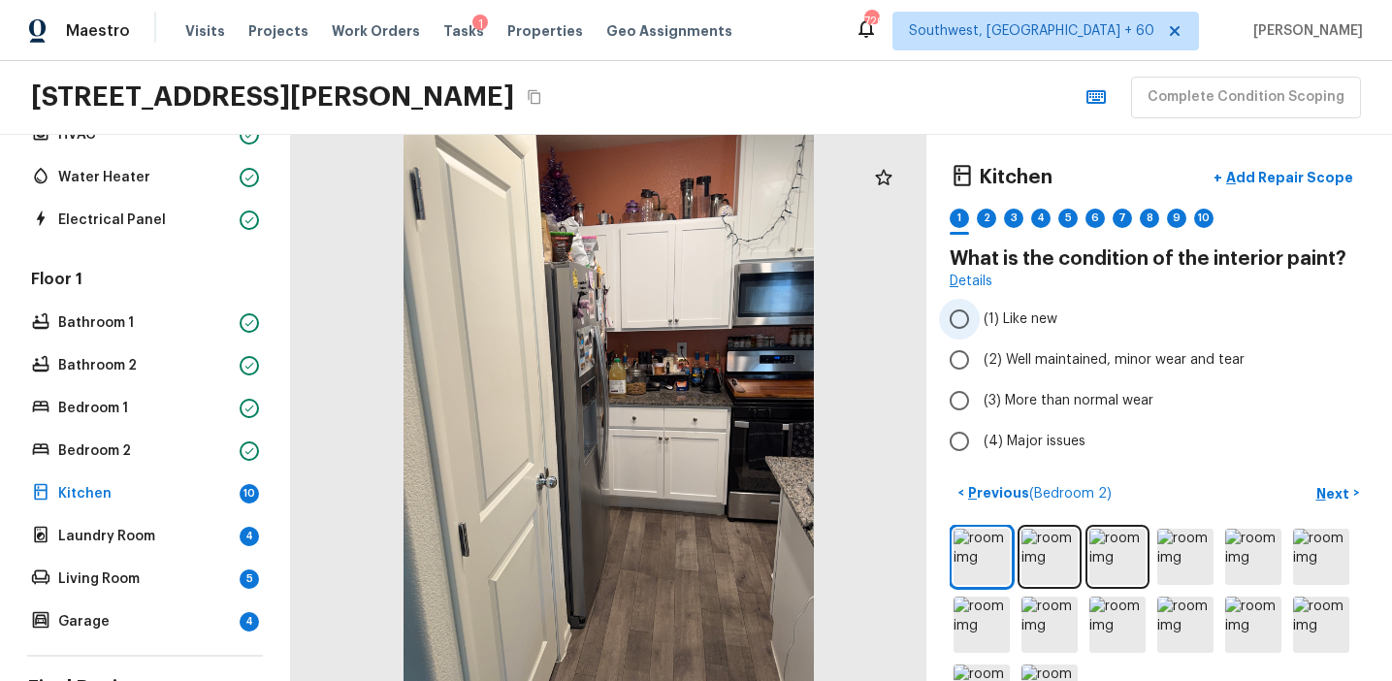
click at [1033, 335] on label "(1) Like new" at bounding box center [1146, 319] width 414 height 41
click at [980, 335] on input "(1) Like new" at bounding box center [959, 319] width 41 height 41
radio input "true"
click at [1057, 357] on span "(2) Well maintained, minor wear and tear" at bounding box center [1114, 359] width 261 height 19
click at [980, 357] on input "(2) Well maintained, minor wear and tear" at bounding box center [959, 360] width 41 height 41
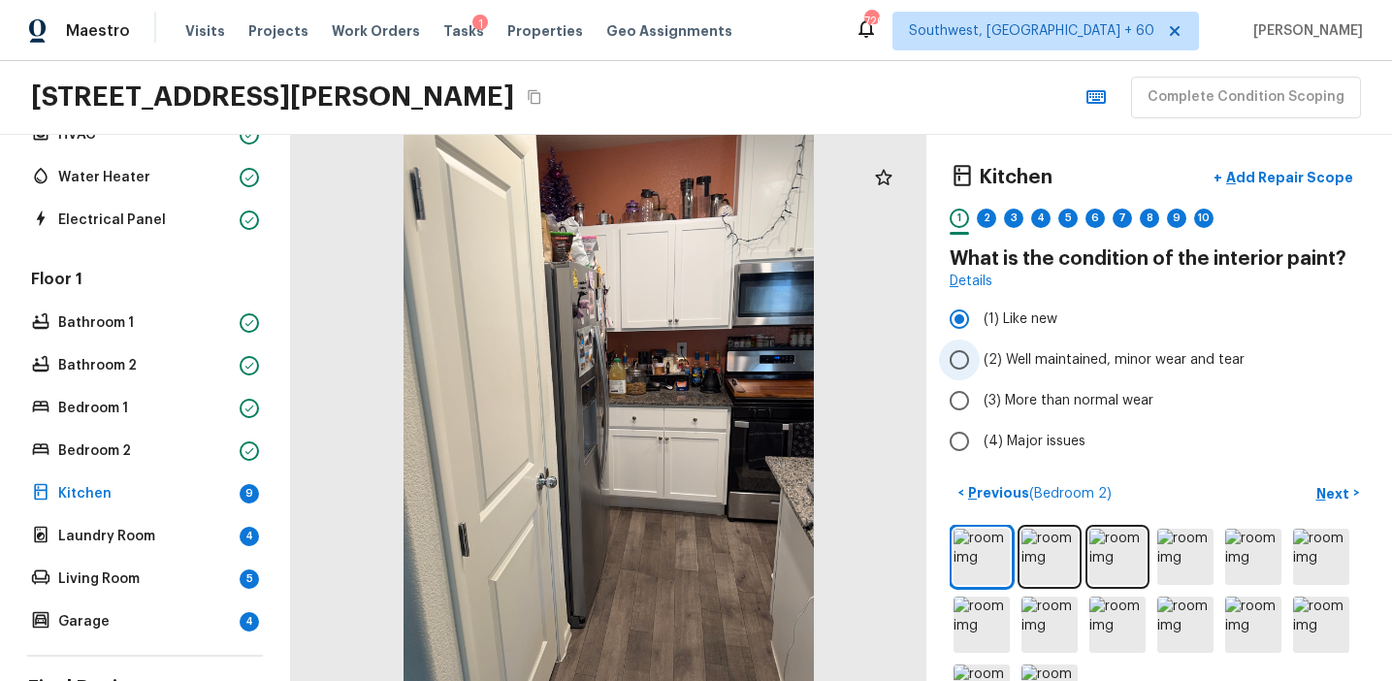
radio input "true"
click at [1322, 495] on p "Next" at bounding box center [1335, 493] width 37 height 19
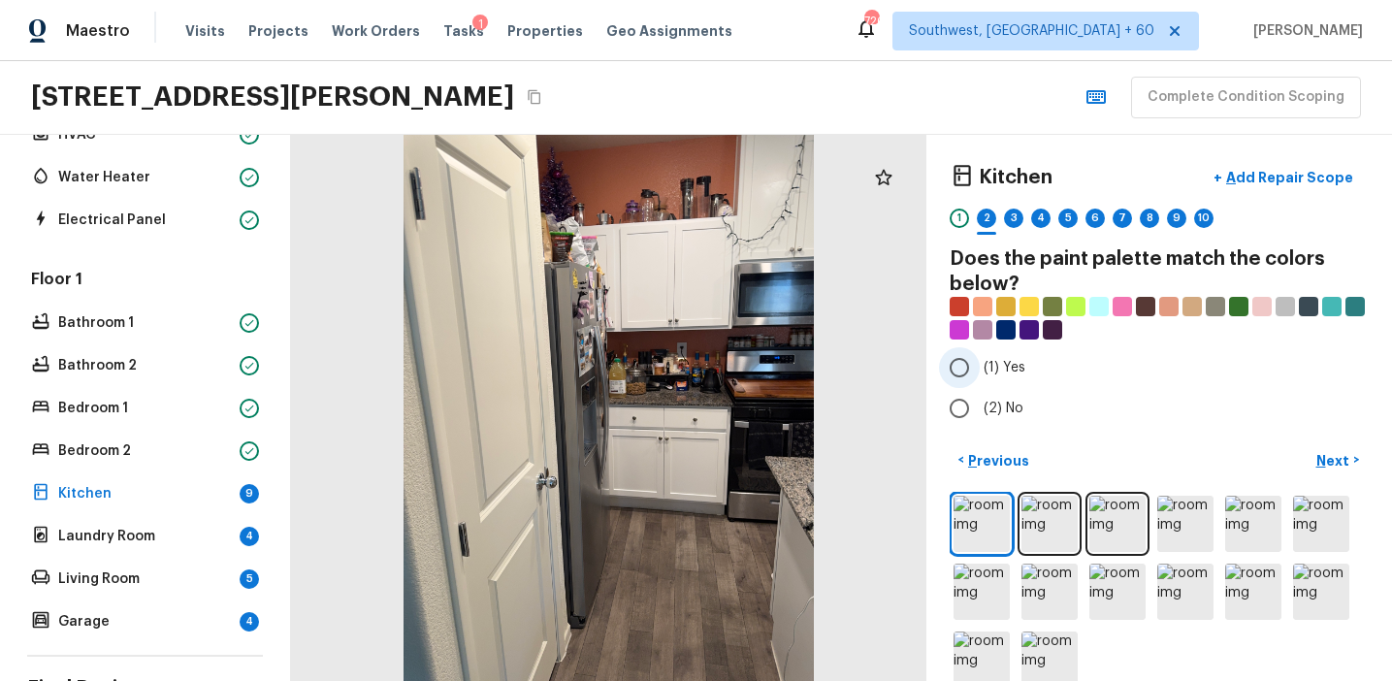
click at [1018, 375] on span "(1) Yes" at bounding box center [1005, 367] width 42 height 19
click at [980, 375] on input "(1) Yes" at bounding box center [959, 367] width 41 height 41
radio input "true"
click at [1324, 466] on p "Next" at bounding box center [1335, 460] width 37 height 19
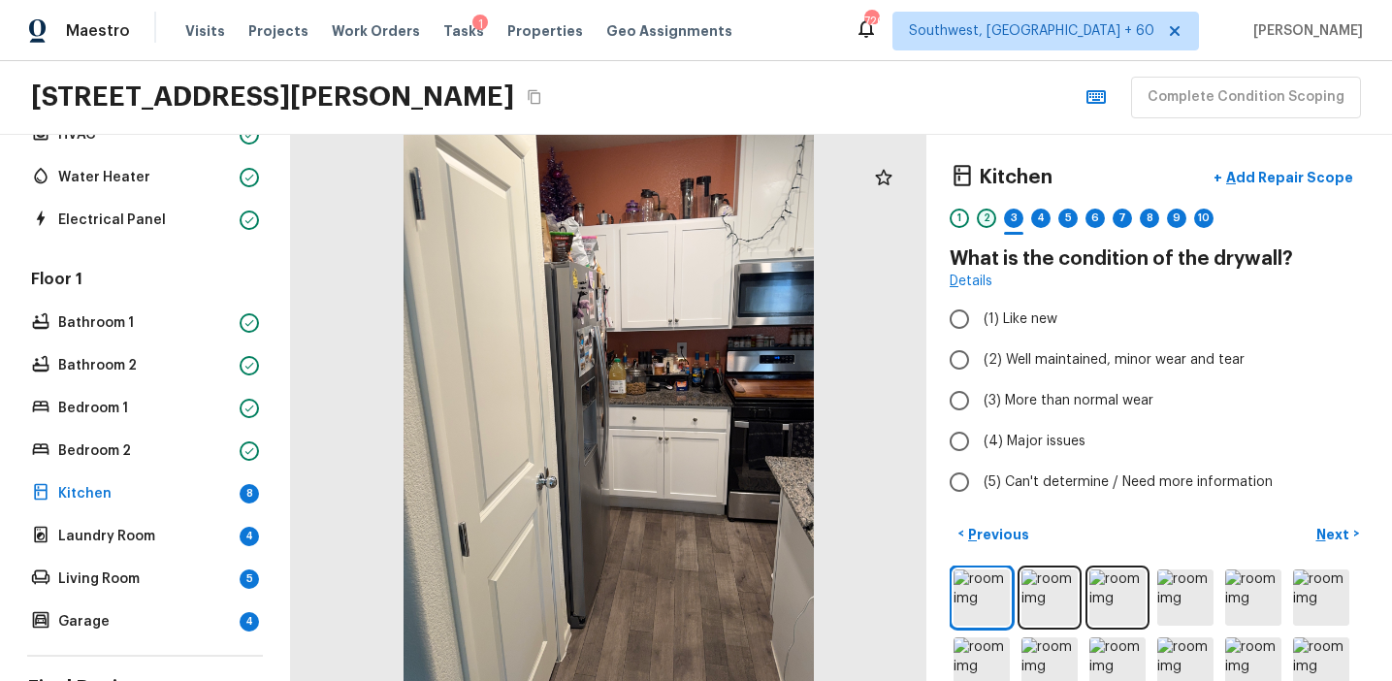
click at [985, 224] on div "2" at bounding box center [986, 218] width 19 height 19
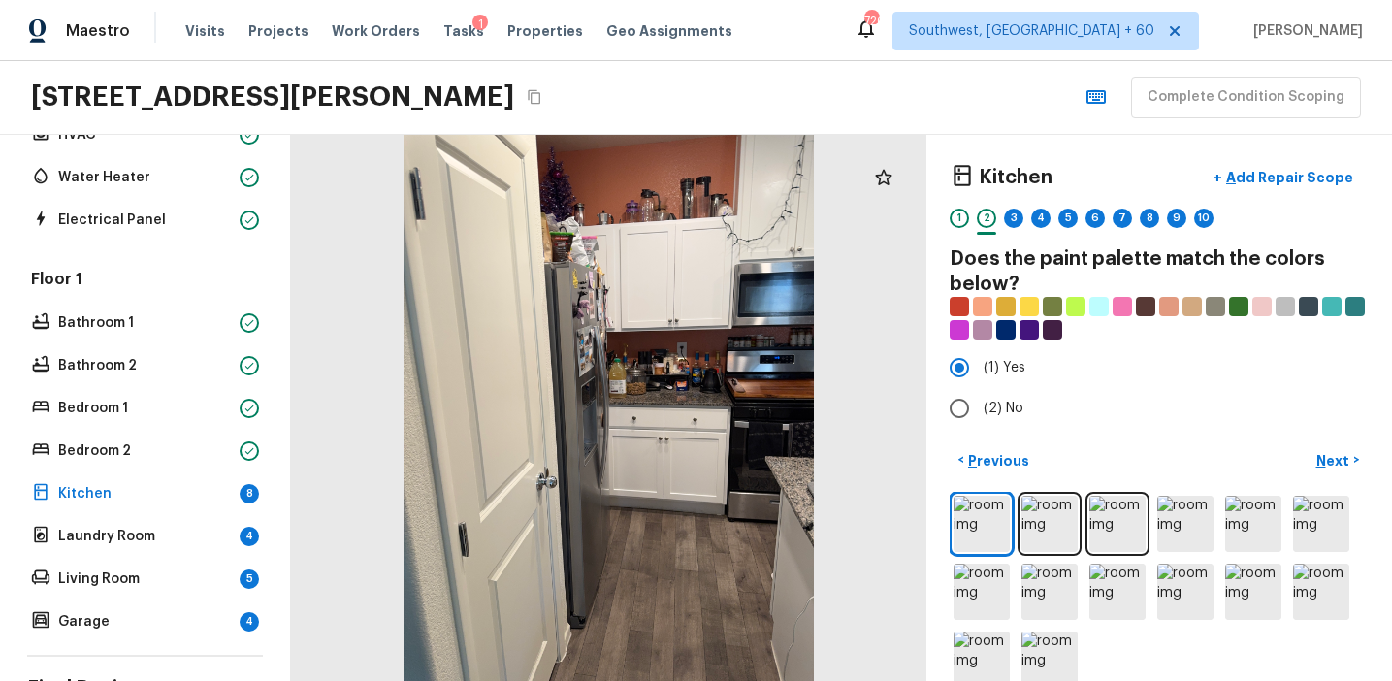
scroll to position [7, 0]
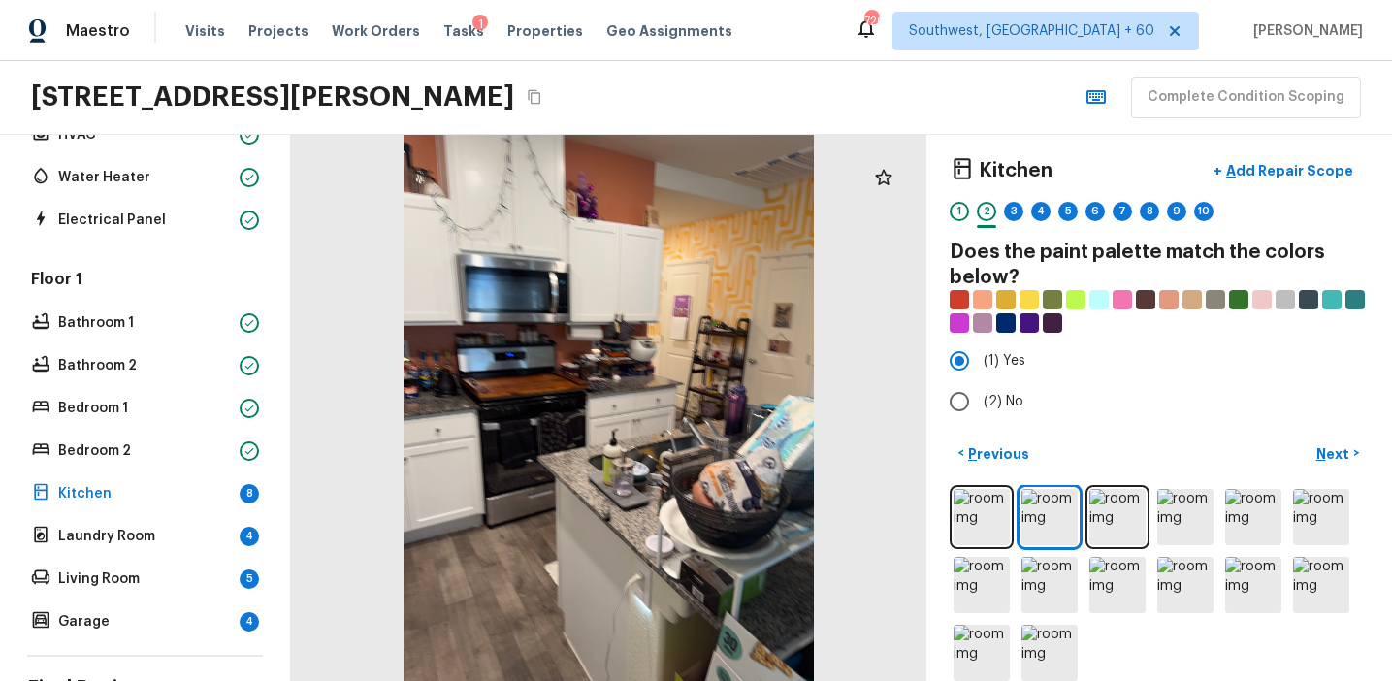
click at [620, 498] on div at bounding box center [609, 408] width 636 height 546
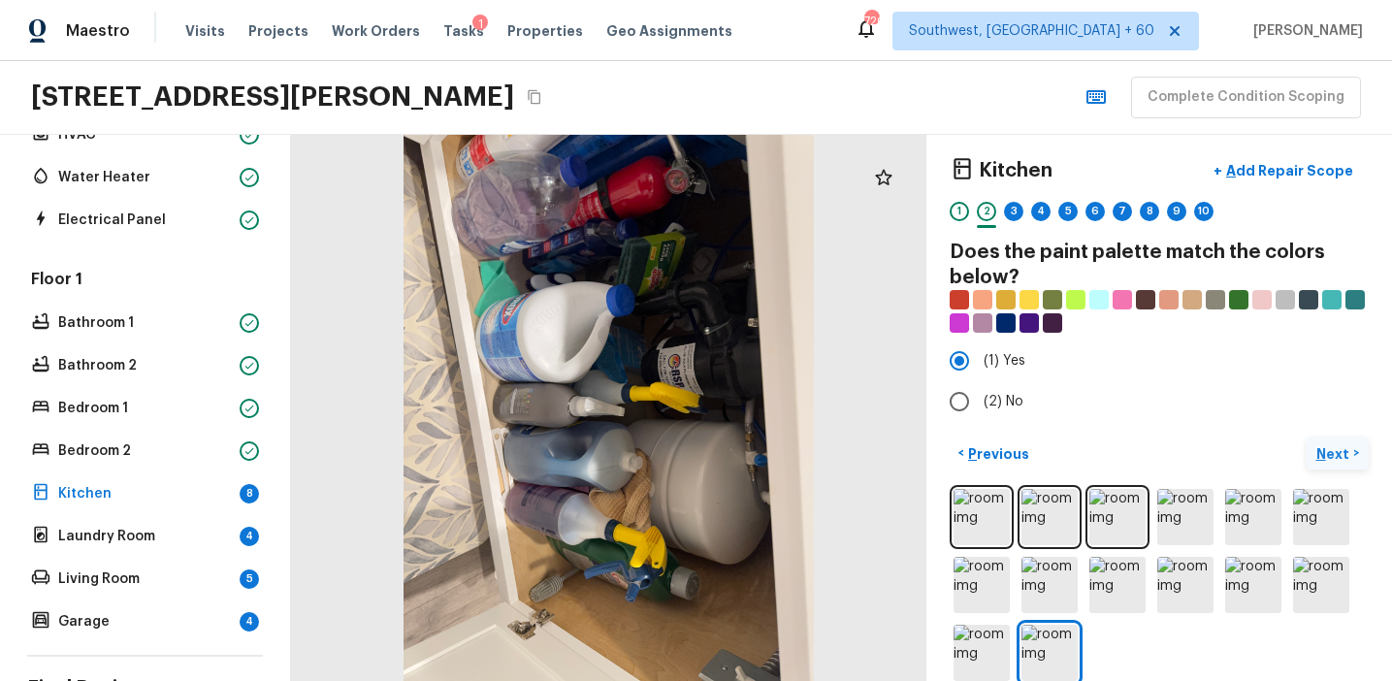
click at [1325, 455] on p "Next" at bounding box center [1335, 453] width 37 height 19
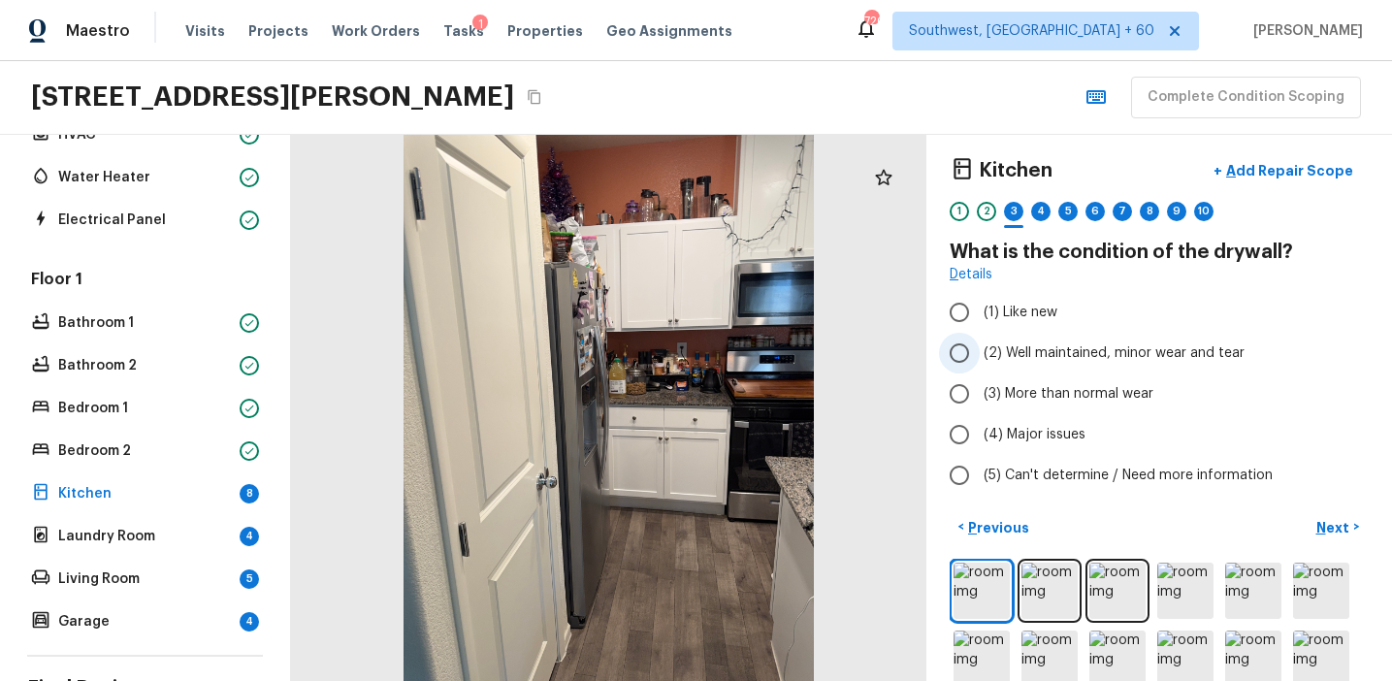
click at [1092, 358] on span "(2) Well maintained, minor wear and tear" at bounding box center [1114, 352] width 261 height 19
click at [980, 358] on input "(2) Well maintained, minor wear and tear" at bounding box center [959, 353] width 41 height 41
radio input "true"
click at [1329, 532] on p "Next" at bounding box center [1335, 527] width 37 height 19
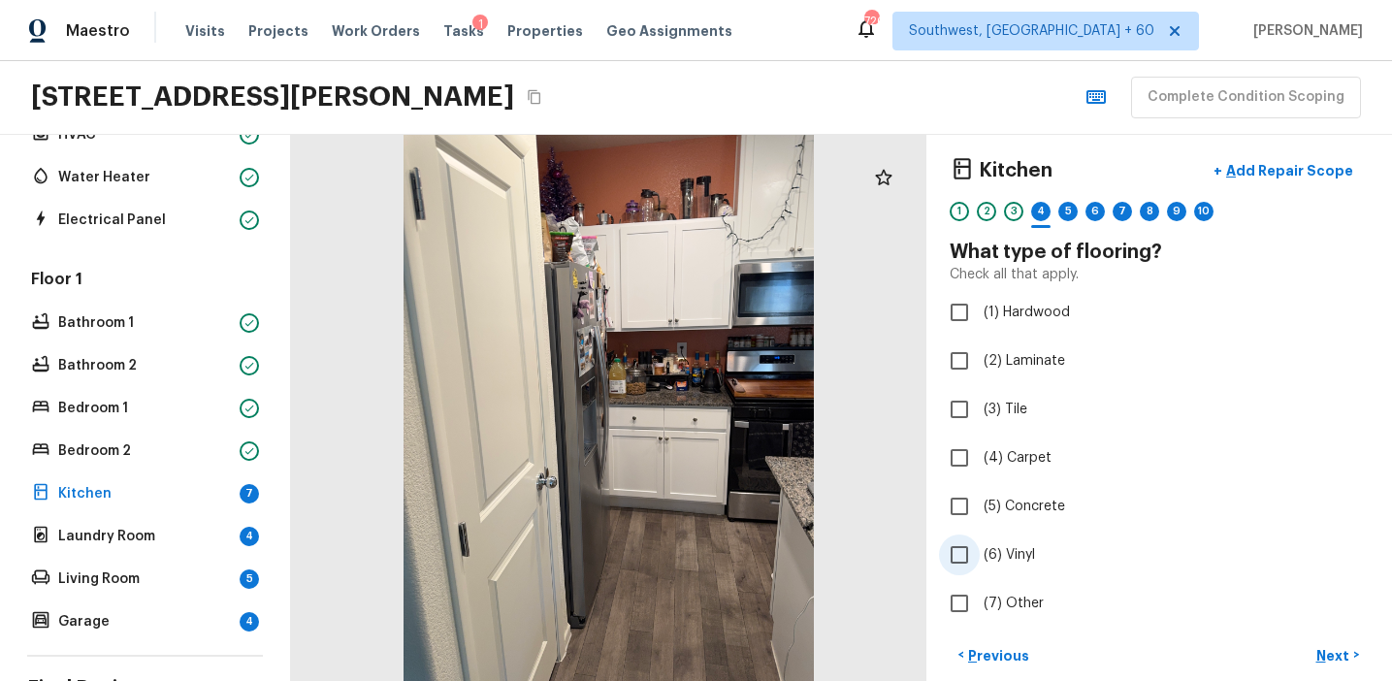
click at [1005, 553] on span "(6) Vinyl" at bounding box center [1009, 554] width 51 height 19
click at [980, 553] on input "(6) Vinyl" at bounding box center [959, 555] width 41 height 41
checkbox input "true"
click at [1340, 657] on p "Next" at bounding box center [1335, 655] width 37 height 19
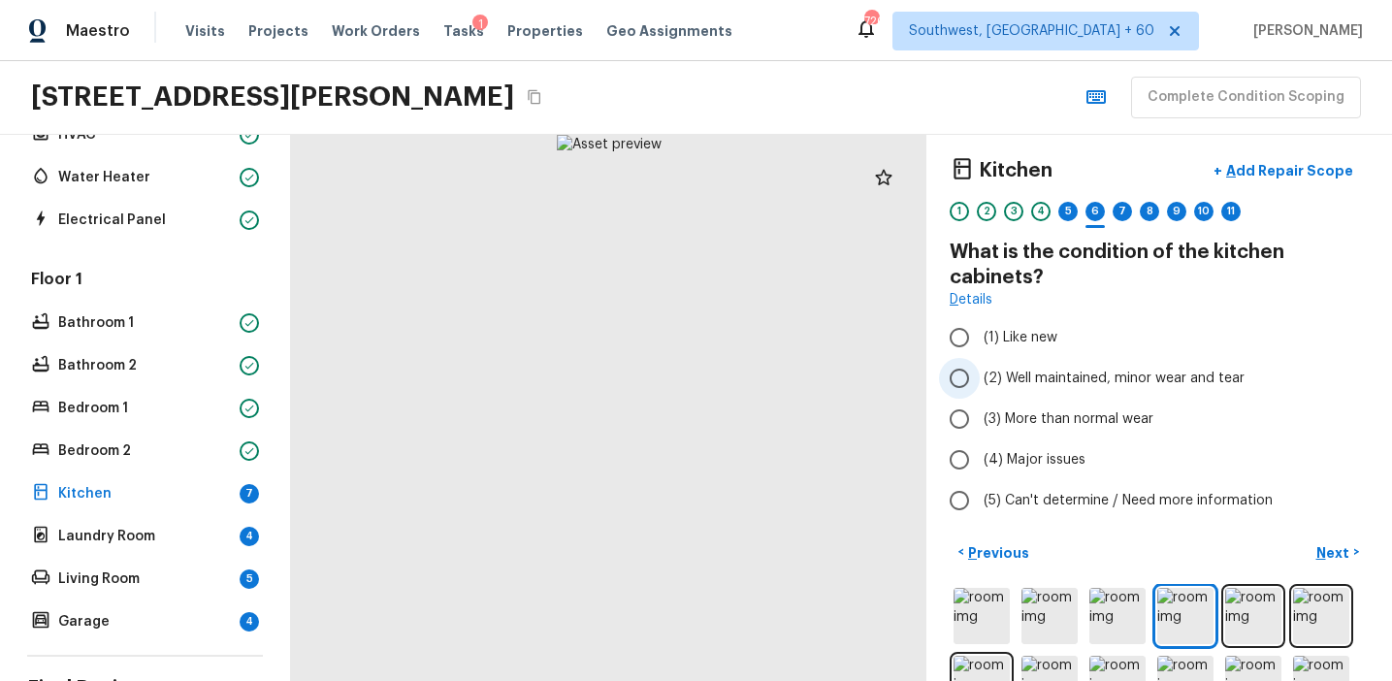
click at [1059, 384] on span "(2) Well maintained, minor wear and tear" at bounding box center [1114, 378] width 261 height 19
click at [980, 384] on input "(2) Well maintained, minor wear and tear" at bounding box center [959, 378] width 41 height 41
radio input "true"
click at [1325, 550] on p "Next" at bounding box center [1335, 552] width 37 height 19
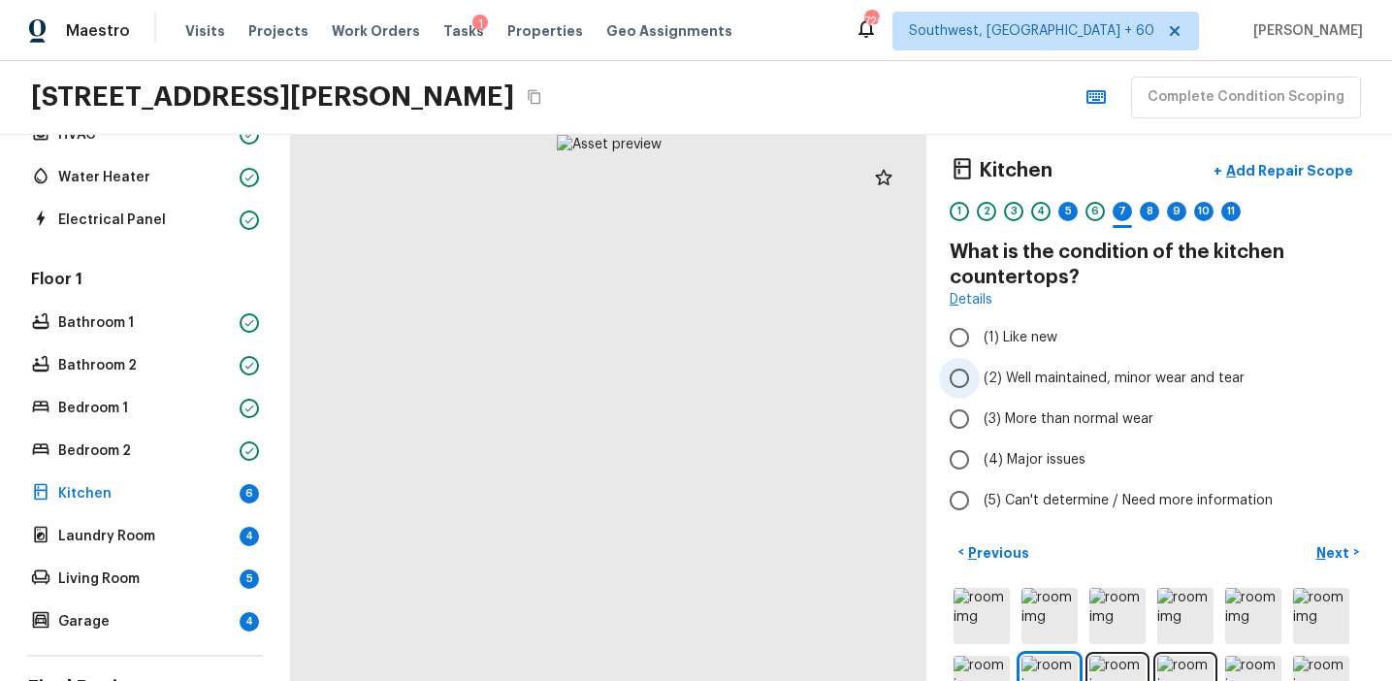
click at [1073, 373] on span "(2) Well maintained, minor wear and tear" at bounding box center [1114, 378] width 261 height 19
click at [980, 373] on input "(2) Well maintained, minor wear and tear" at bounding box center [959, 378] width 41 height 41
radio input "true"
click at [1315, 542] on button "Next >" at bounding box center [1338, 553] width 62 height 32
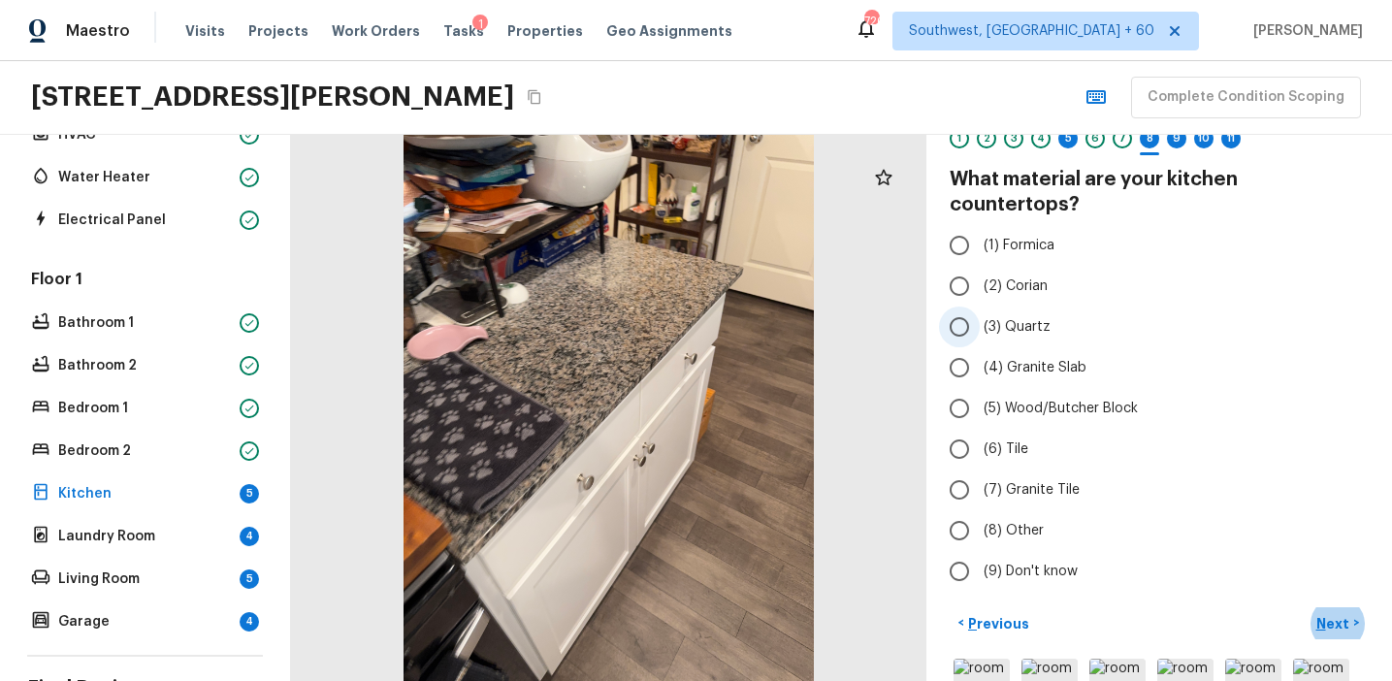
scroll to position [78, 0]
click at [1050, 360] on span "(4) Granite Slab" at bounding box center [1035, 369] width 103 height 19
click at [980, 350] on input "(4) Granite Slab" at bounding box center [959, 369] width 41 height 41
radio input "true"
click at [1321, 616] on p "Next" at bounding box center [1335, 625] width 37 height 19
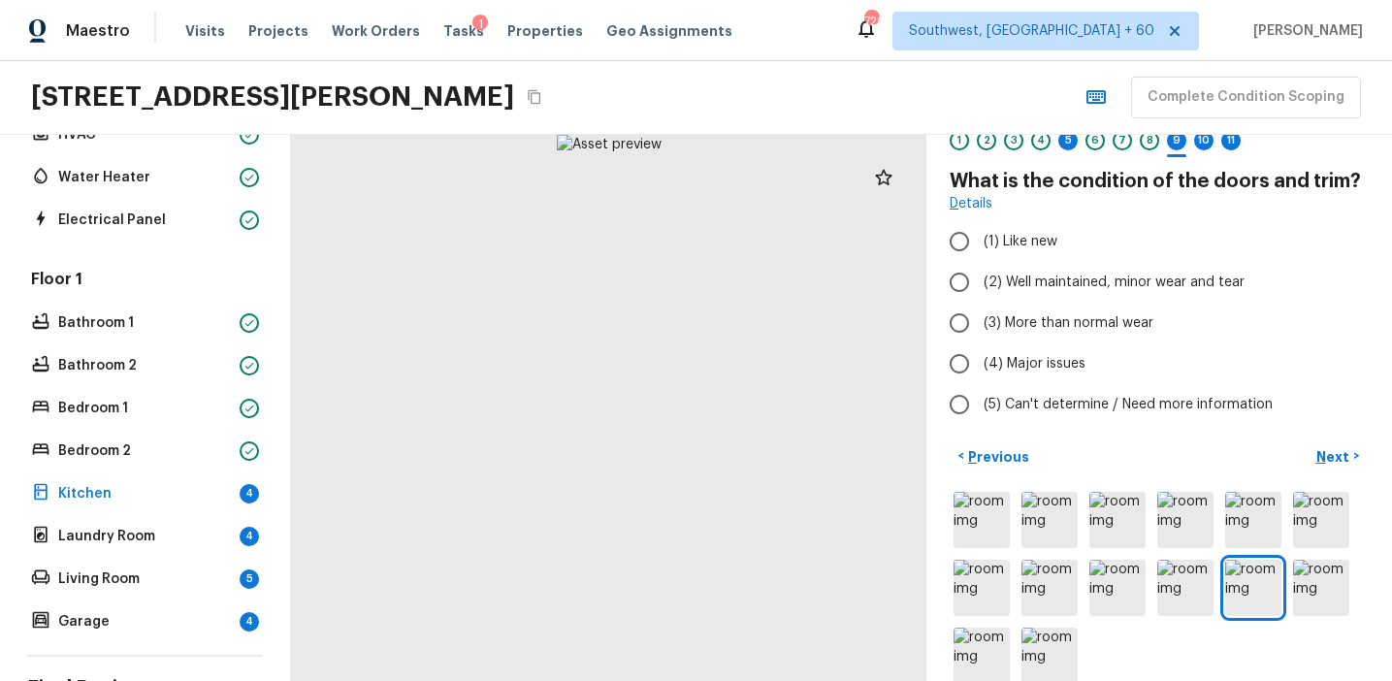
scroll to position [0, 0]
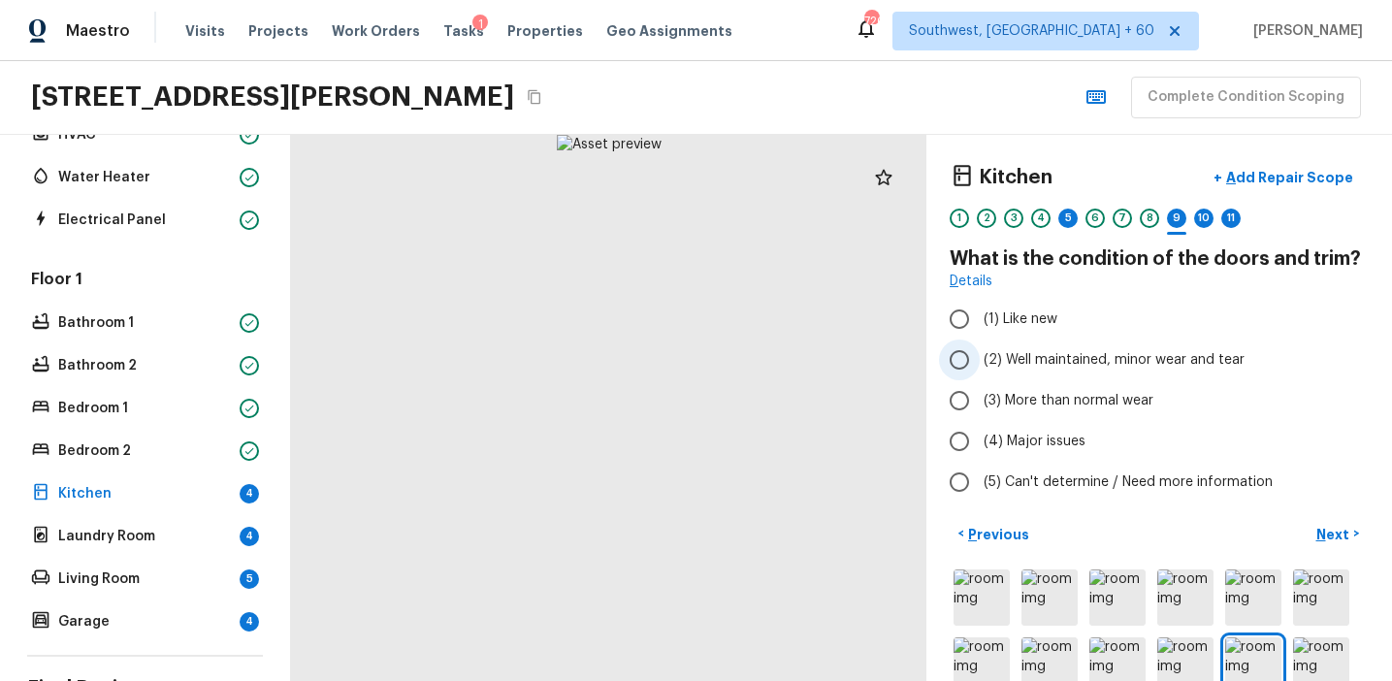
click at [1042, 354] on span "(2) Well maintained, minor wear and tear" at bounding box center [1114, 359] width 261 height 19
click at [980, 354] on input "(2) Well maintained, minor wear and tear" at bounding box center [959, 360] width 41 height 41
radio input "true"
click at [1323, 531] on p "Next" at bounding box center [1335, 534] width 37 height 19
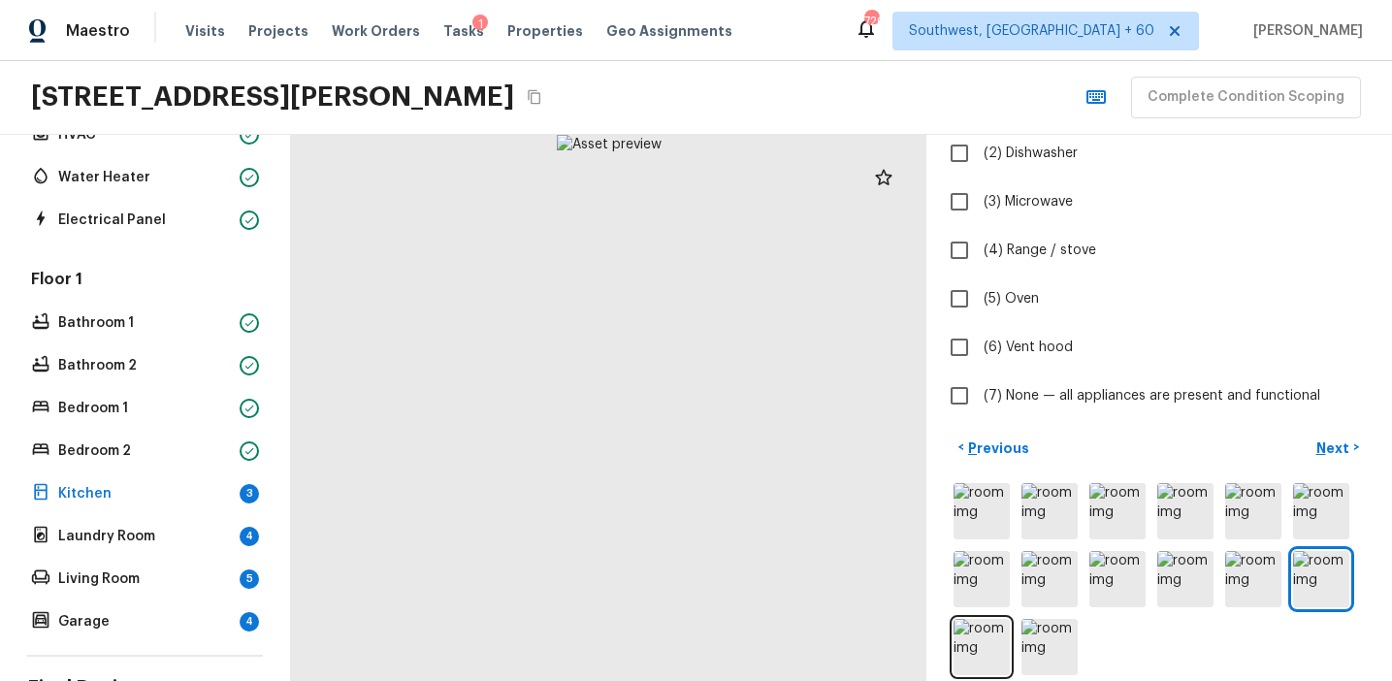
scroll to position [259, 0]
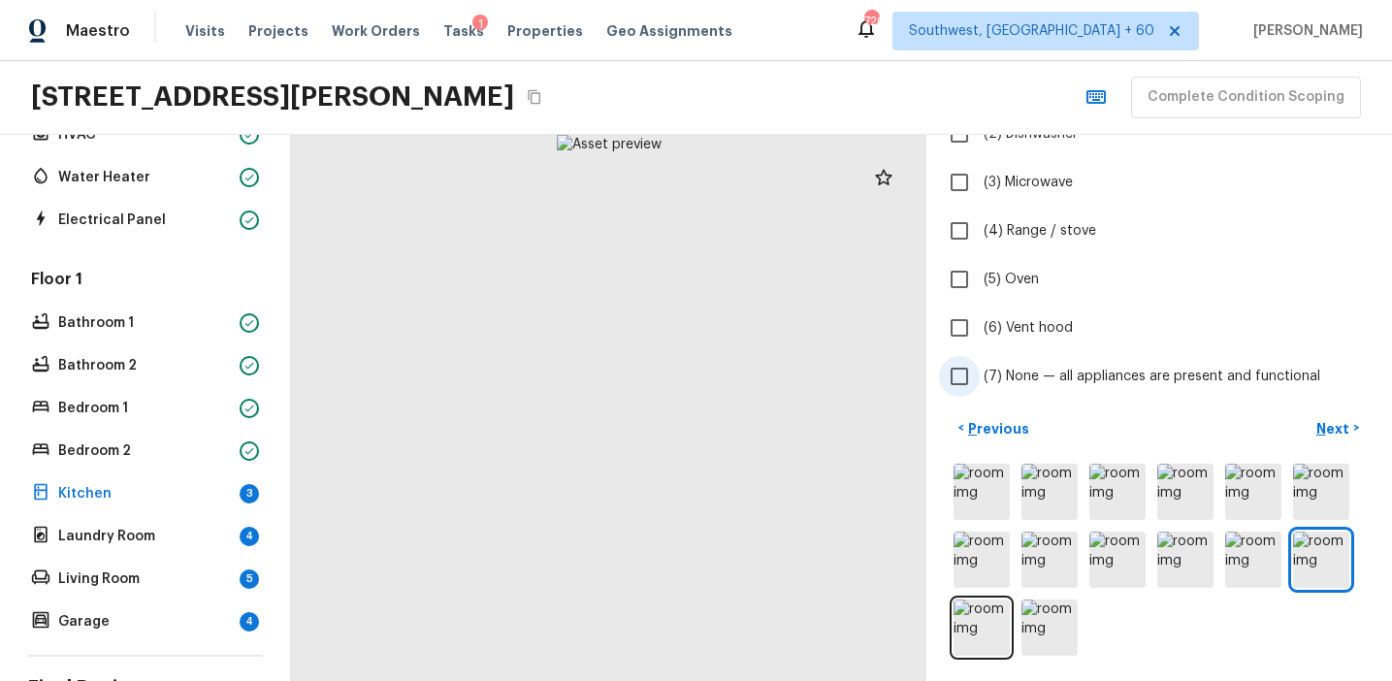
click at [1017, 376] on span "(7) None — all appliances are present and functional" at bounding box center [1152, 376] width 337 height 19
click at [980, 376] on input "(7) None — all appliances are present and functional" at bounding box center [959, 376] width 41 height 41
checkbox input "true"
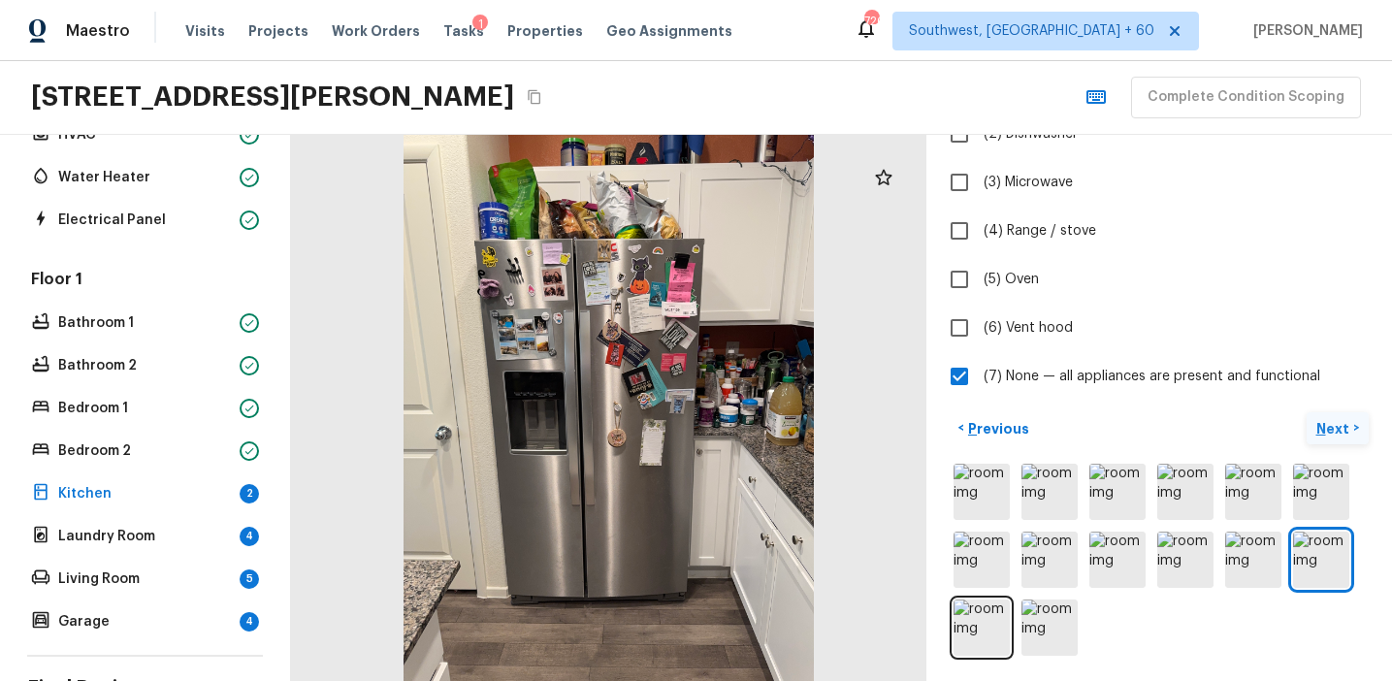
click at [1333, 423] on p "Next" at bounding box center [1335, 428] width 37 height 19
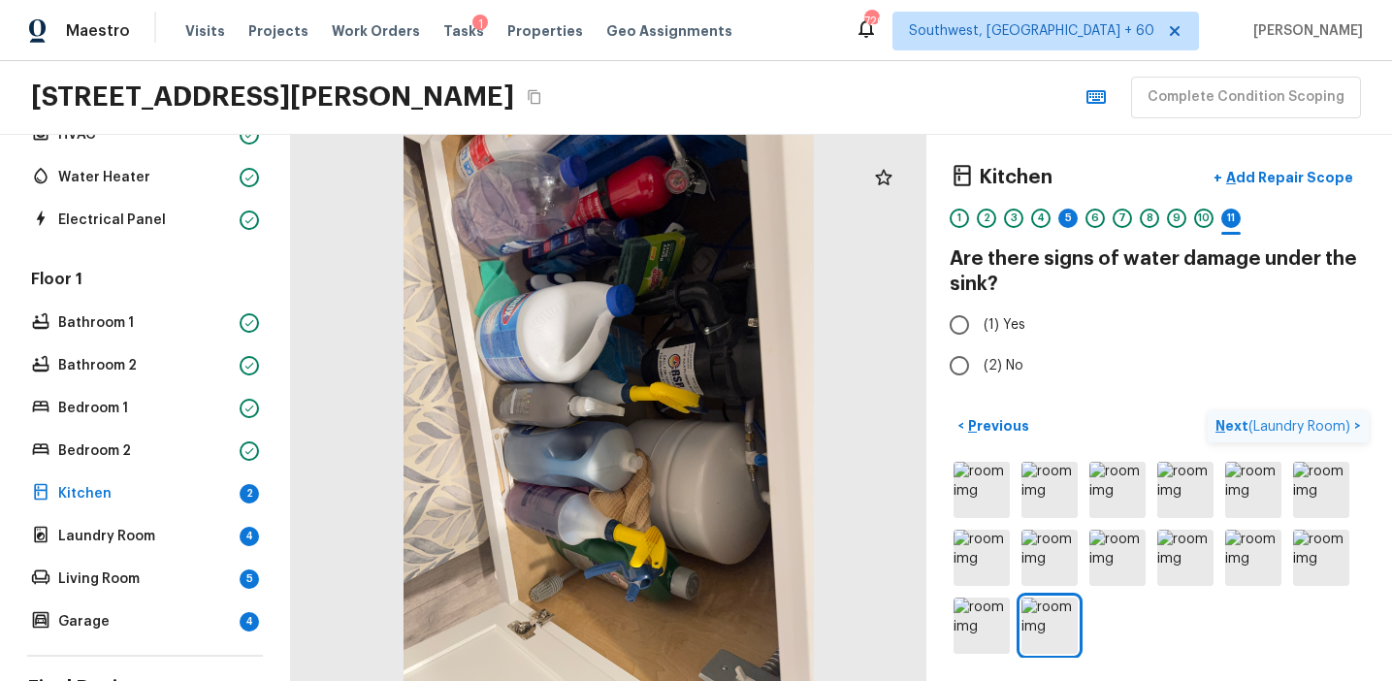
scroll to position [0, 0]
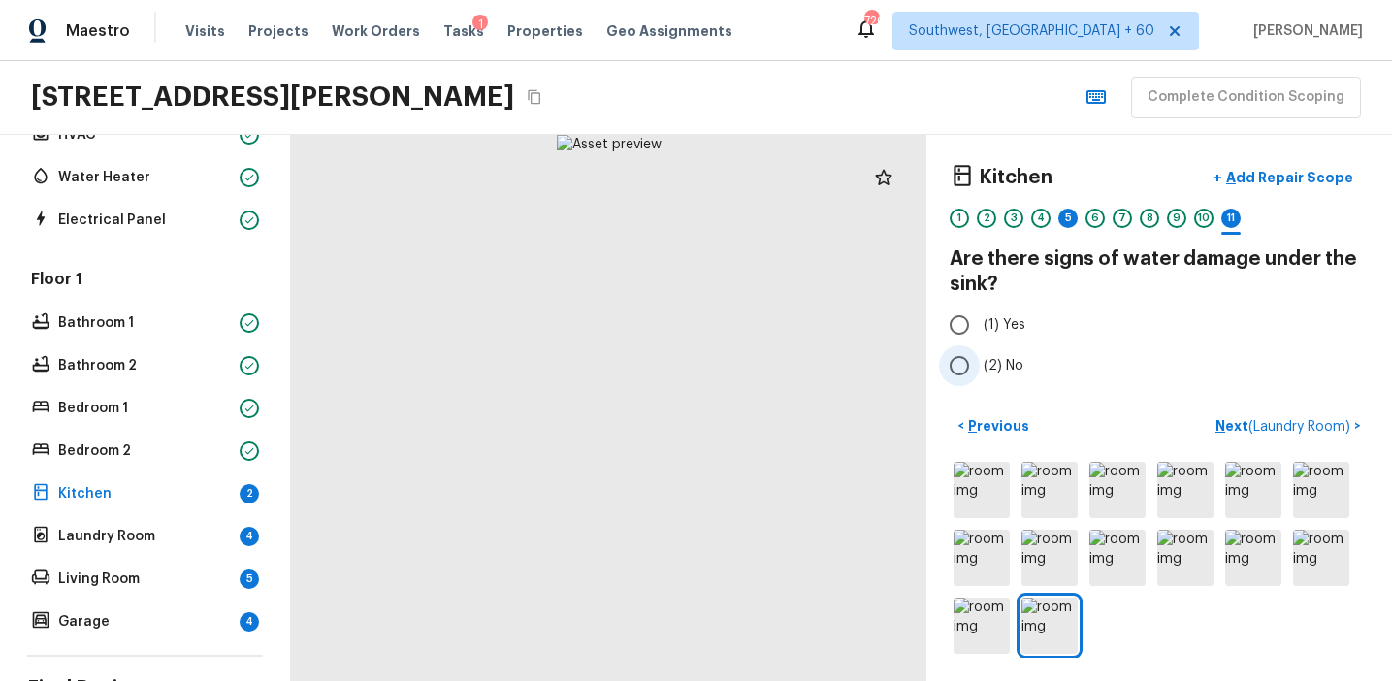
click at [1013, 353] on label "(2) No" at bounding box center [1146, 365] width 414 height 41
click at [980, 353] on input "(2) No" at bounding box center [959, 365] width 41 height 41
radio input "true"
click at [1226, 420] on p "Next ( Laundry Room )" at bounding box center [1285, 426] width 139 height 20
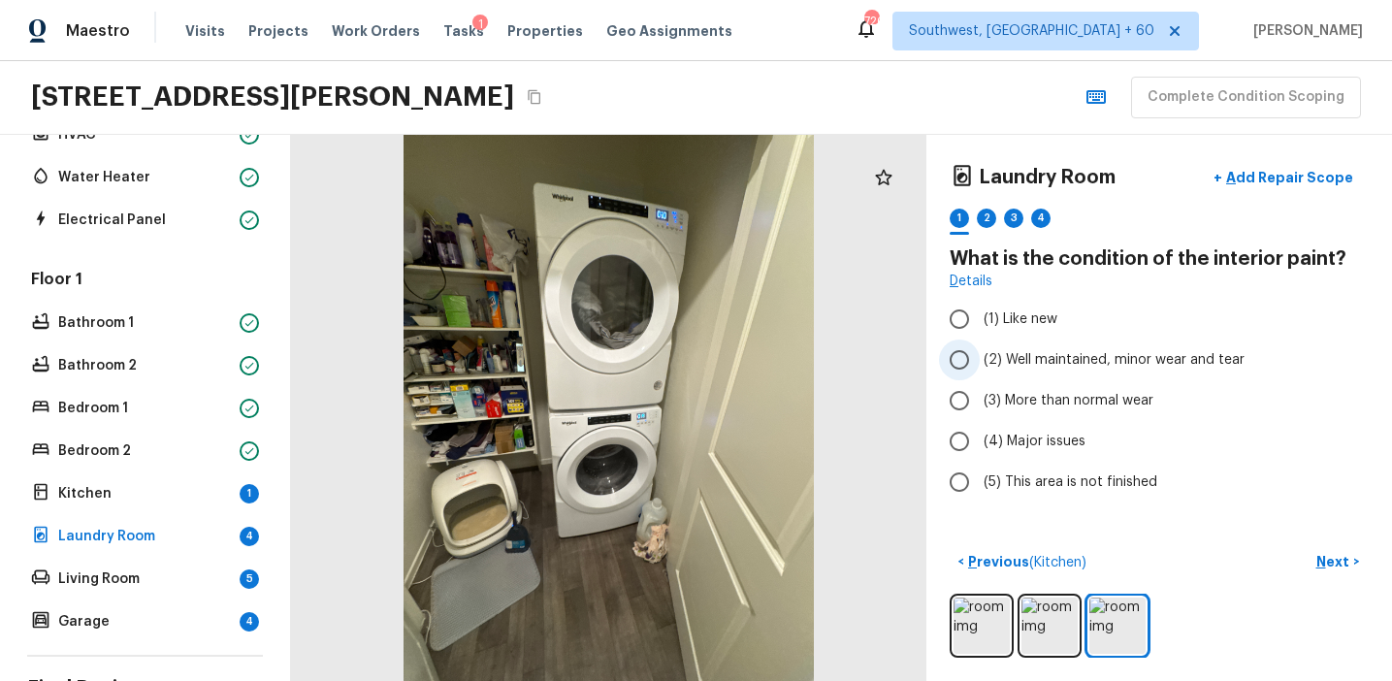
click at [1114, 352] on span "(2) Well maintained, minor wear and tear" at bounding box center [1114, 359] width 261 height 19
click at [980, 352] on input "(2) Well maintained, minor wear and tear" at bounding box center [959, 360] width 41 height 41
radio input "true"
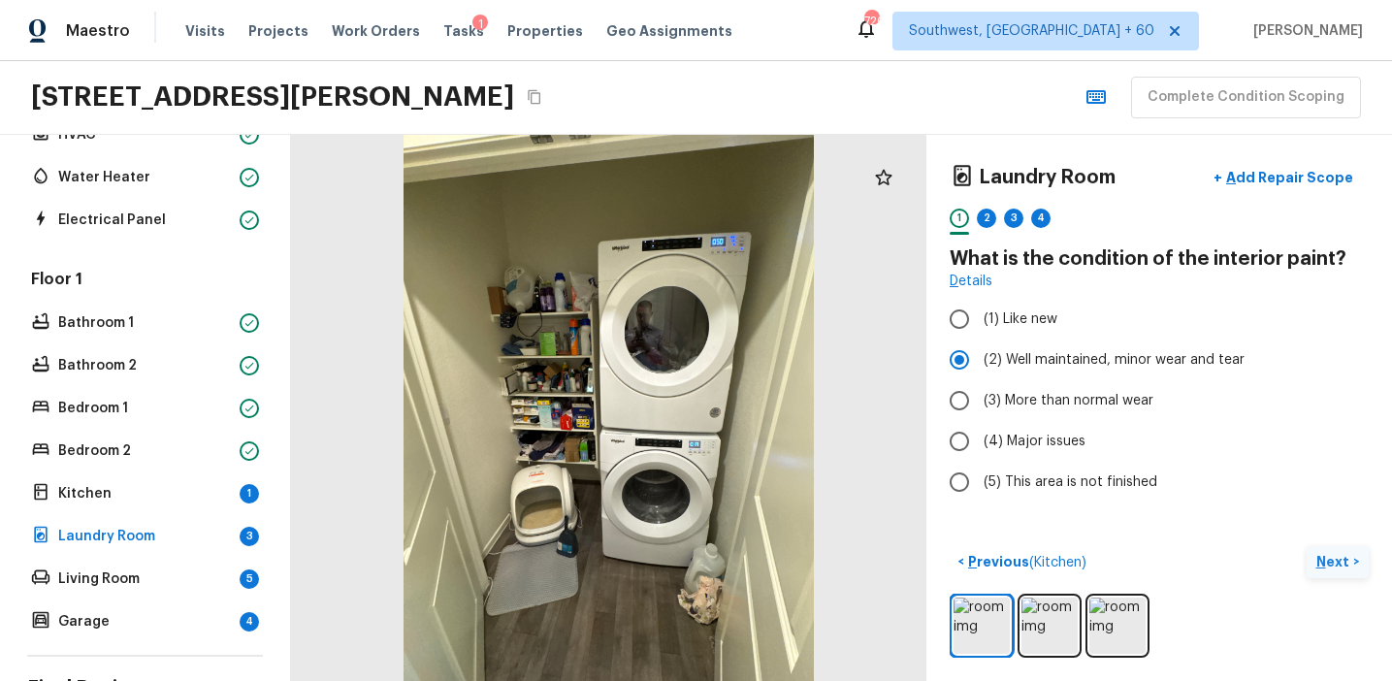
click at [1323, 560] on p "Next" at bounding box center [1335, 561] width 37 height 19
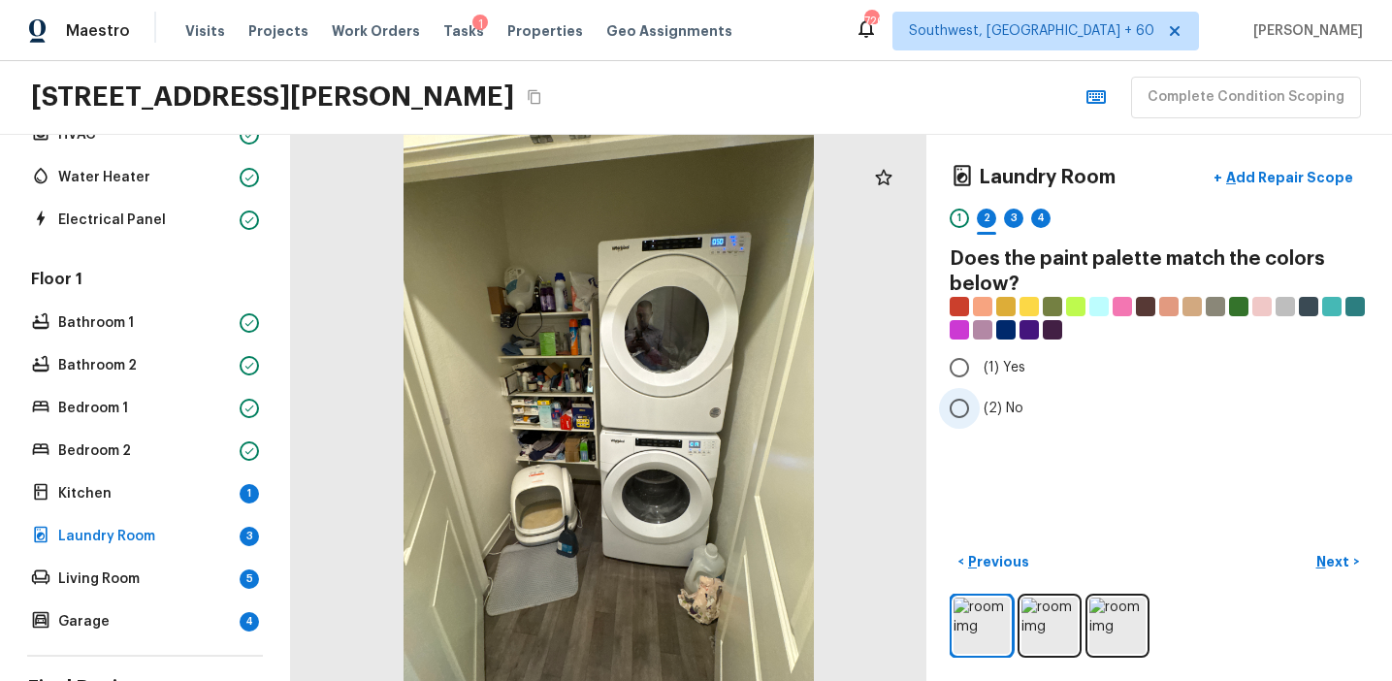
click at [996, 408] on span "(2) No" at bounding box center [1004, 408] width 40 height 19
click at [980, 408] on input "(2) No" at bounding box center [959, 408] width 41 height 41
radio input "true"
click at [1322, 554] on p "Next" at bounding box center [1335, 561] width 37 height 19
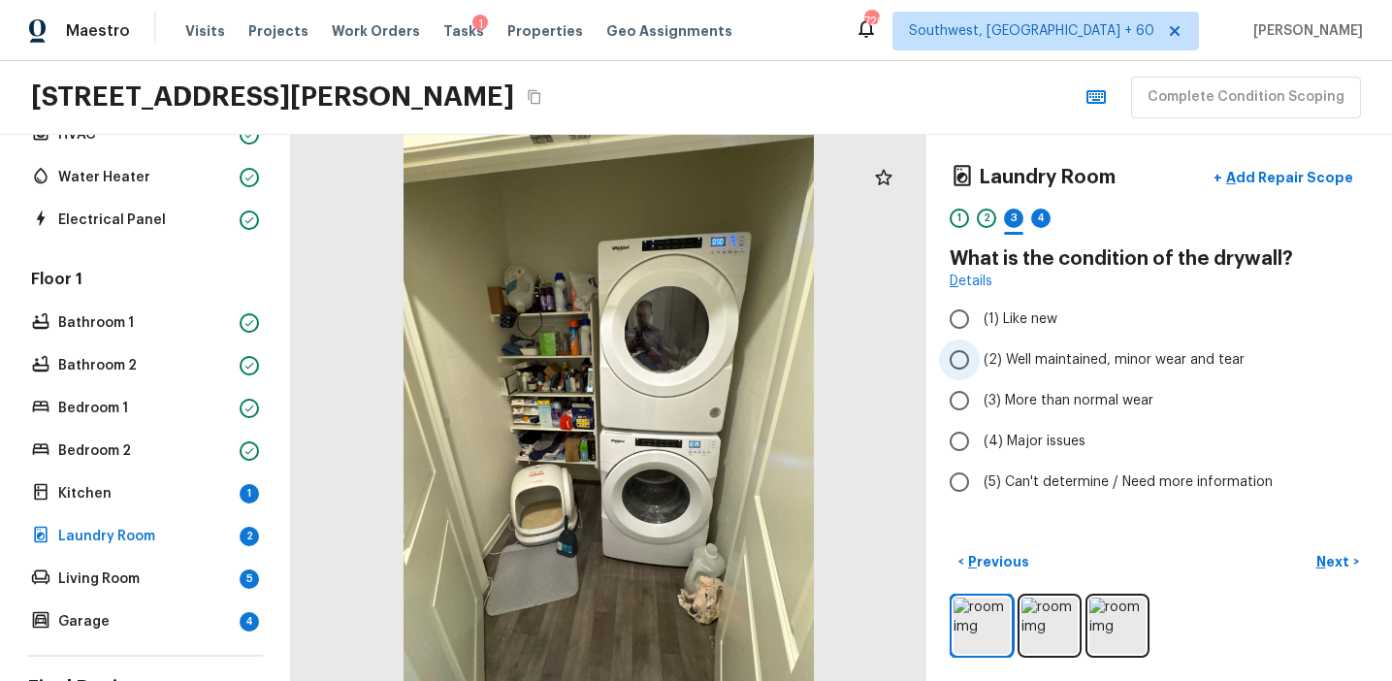
click at [1027, 353] on span "(2) Well maintained, minor wear and tear" at bounding box center [1114, 359] width 261 height 19
click at [980, 353] on input "(2) Well maintained, minor wear and tear" at bounding box center [959, 360] width 41 height 41
radio input "true"
click at [1323, 557] on p "Next" at bounding box center [1335, 561] width 37 height 19
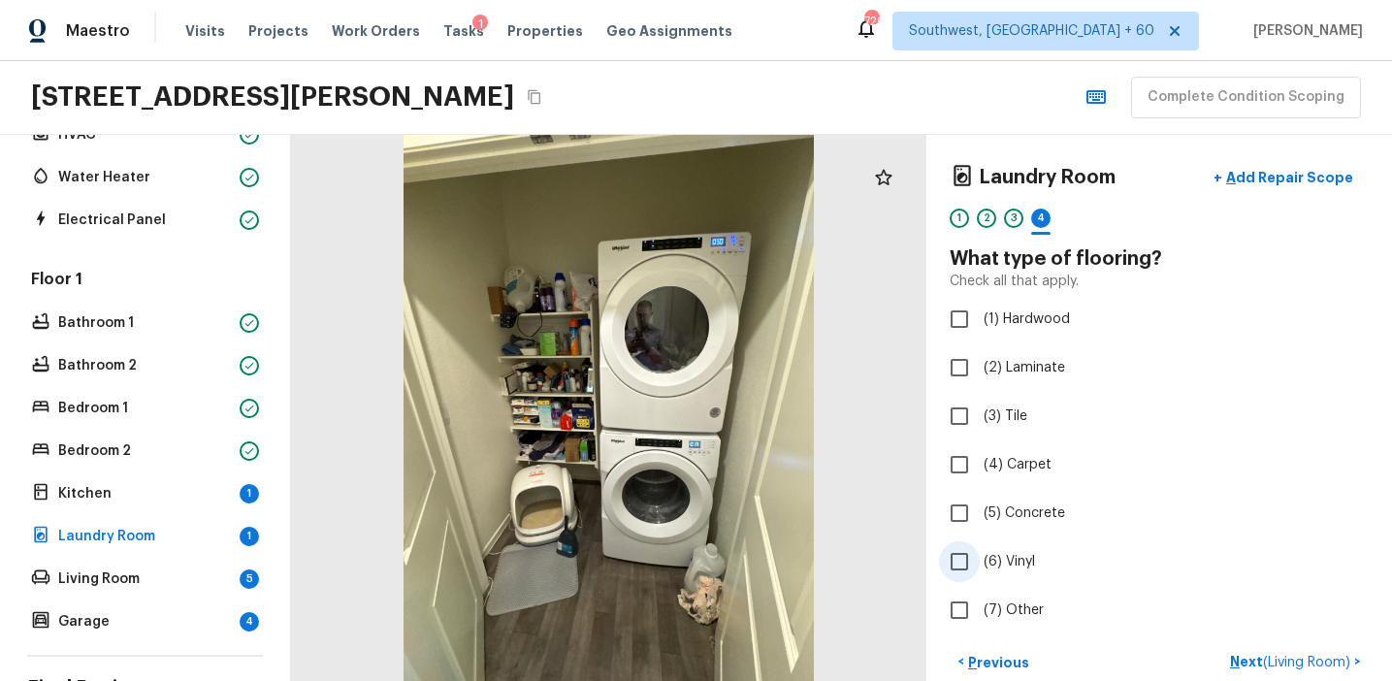
click at [1010, 562] on span "(6) Vinyl" at bounding box center [1009, 561] width 51 height 19
click at [980, 562] on input "(6) Vinyl" at bounding box center [959, 561] width 41 height 41
checkbox input "true"
click at [1241, 660] on div "< Previous Next >" at bounding box center [1159, 662] width 419 height 32
click at [1340, 661] on p "Next" at bounding box center [1335, 662] width 37 height 19
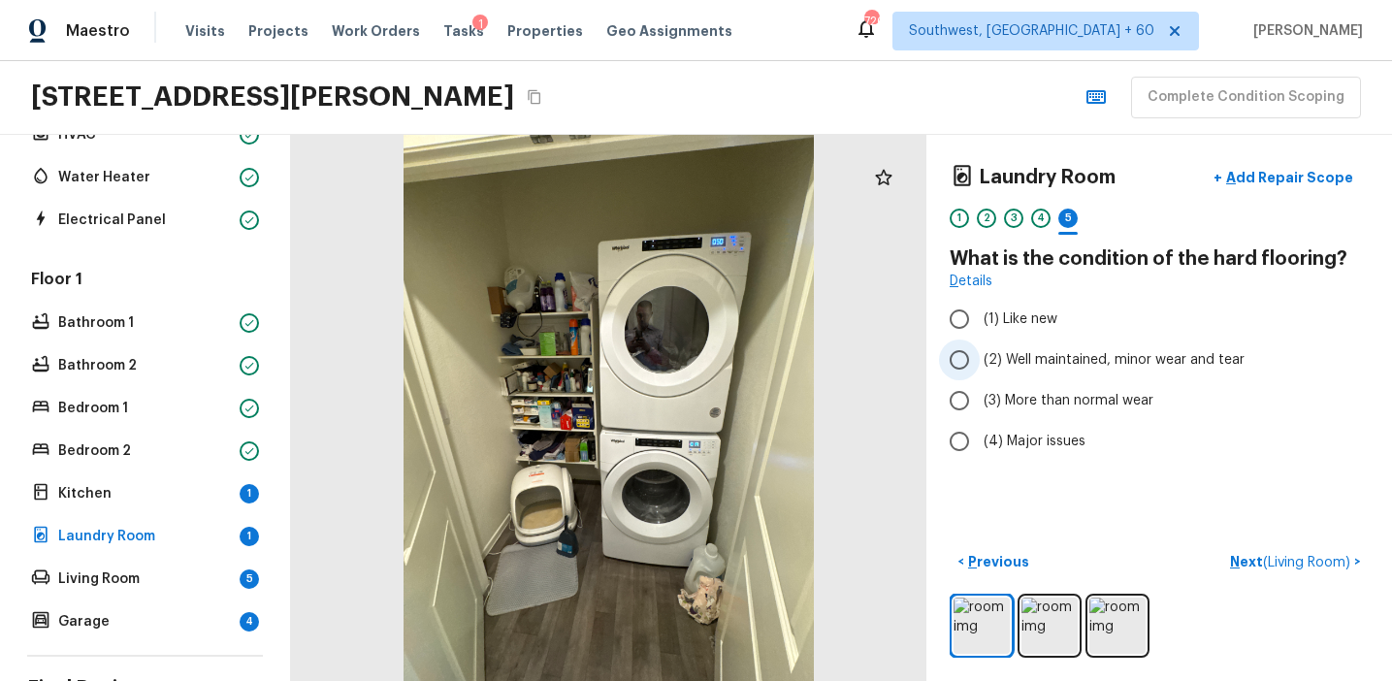
click at [1088, 357] on span "(2) Well maintained, minor wear and tear" at bounding box center [1114, 359] width 261 height 19
click at [980, 357] on input "(2) Well maintained, minor wear and tear" at bounding box center [959, 360] width 41 height 41
radio input "true"
click at [1237, 567] on p "Next ( Living Room )" at bounding box center [1292, 562] width 124 height 20
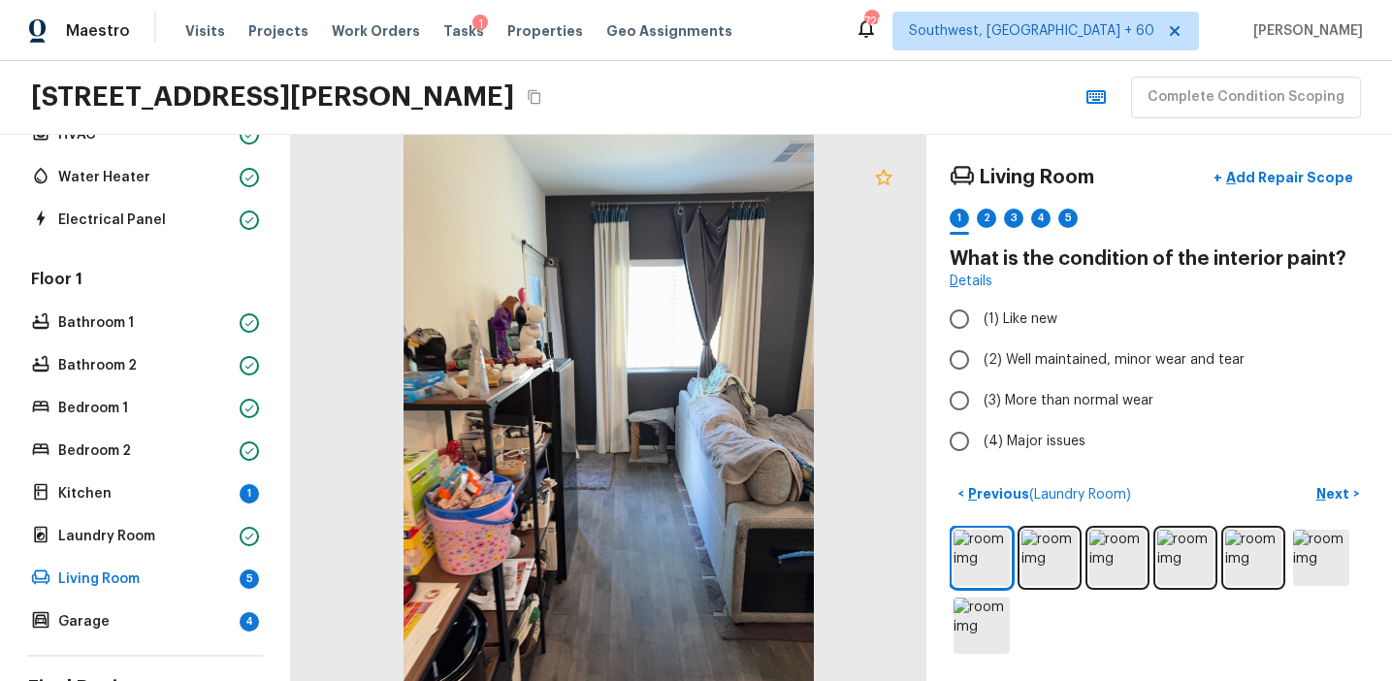
click at [884, 175] on icon at bounding box center [883, 177] width 23 height 23
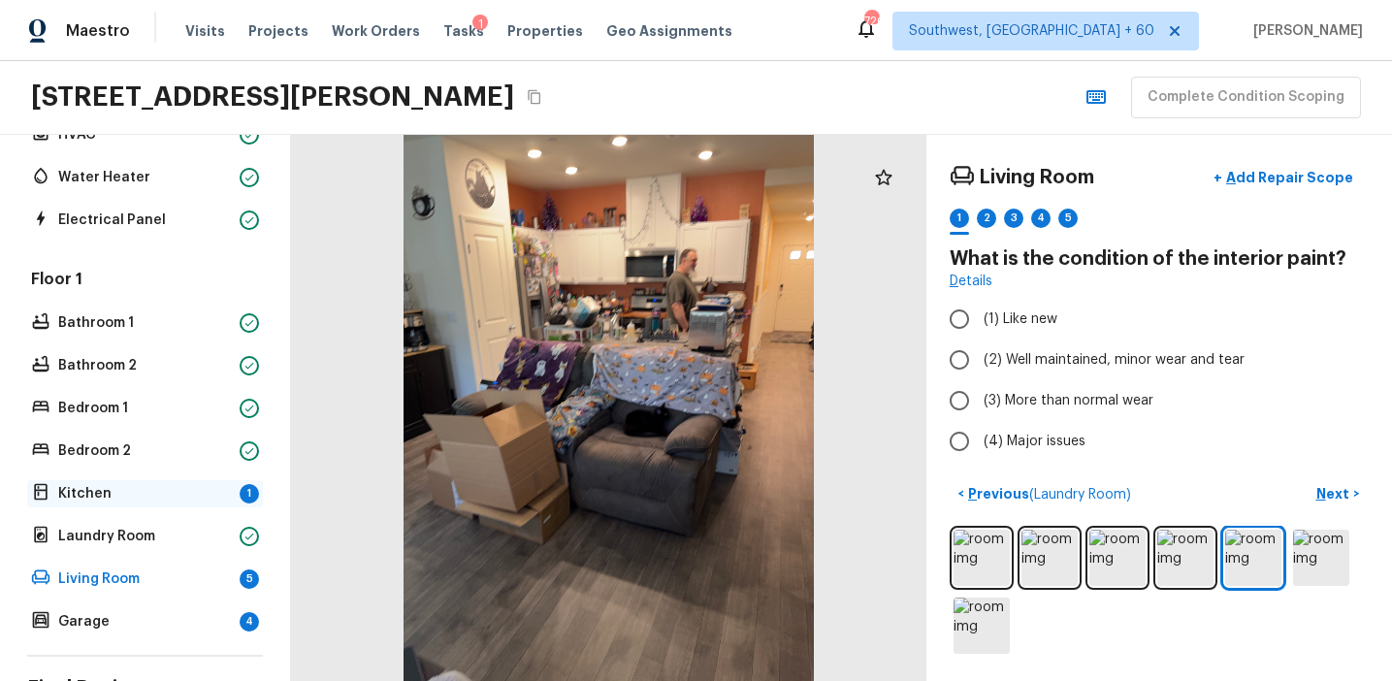
click at [232, 487] on div "Kitchen 1" at bounding box center [145, 493] width 236 height 27
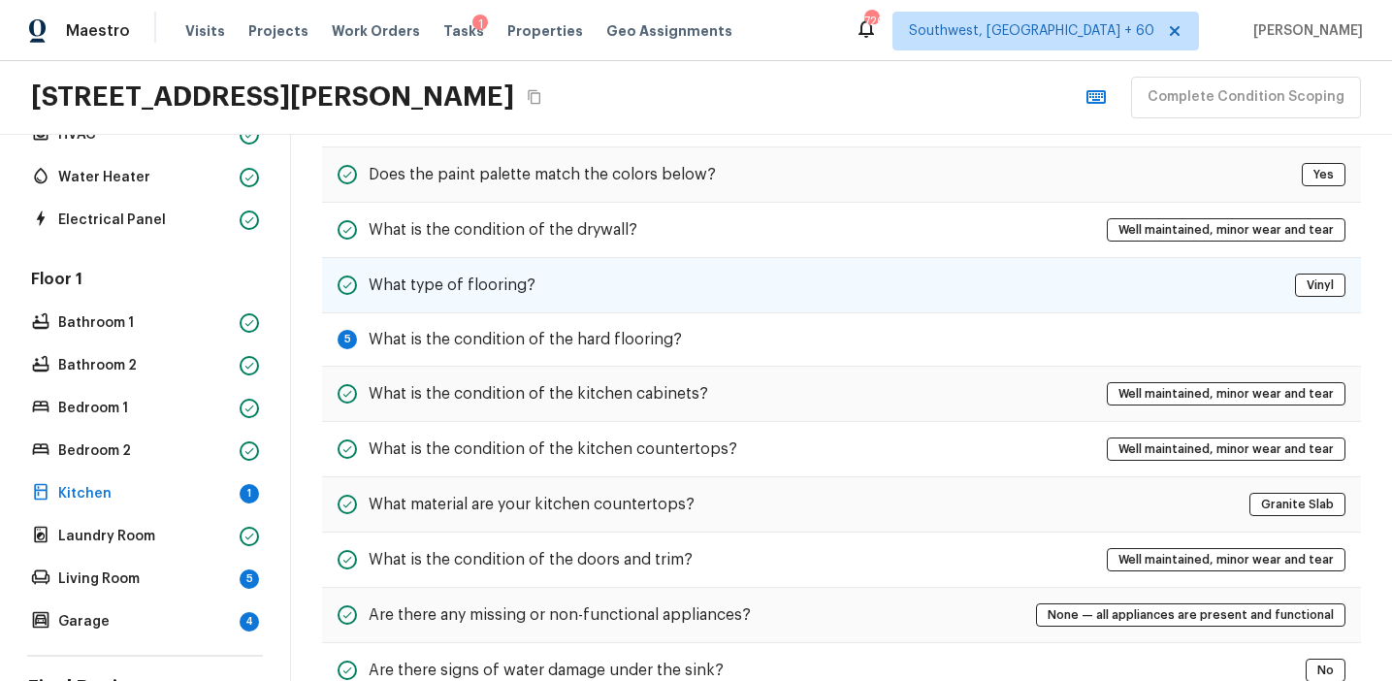
scroll to position [201, 0]
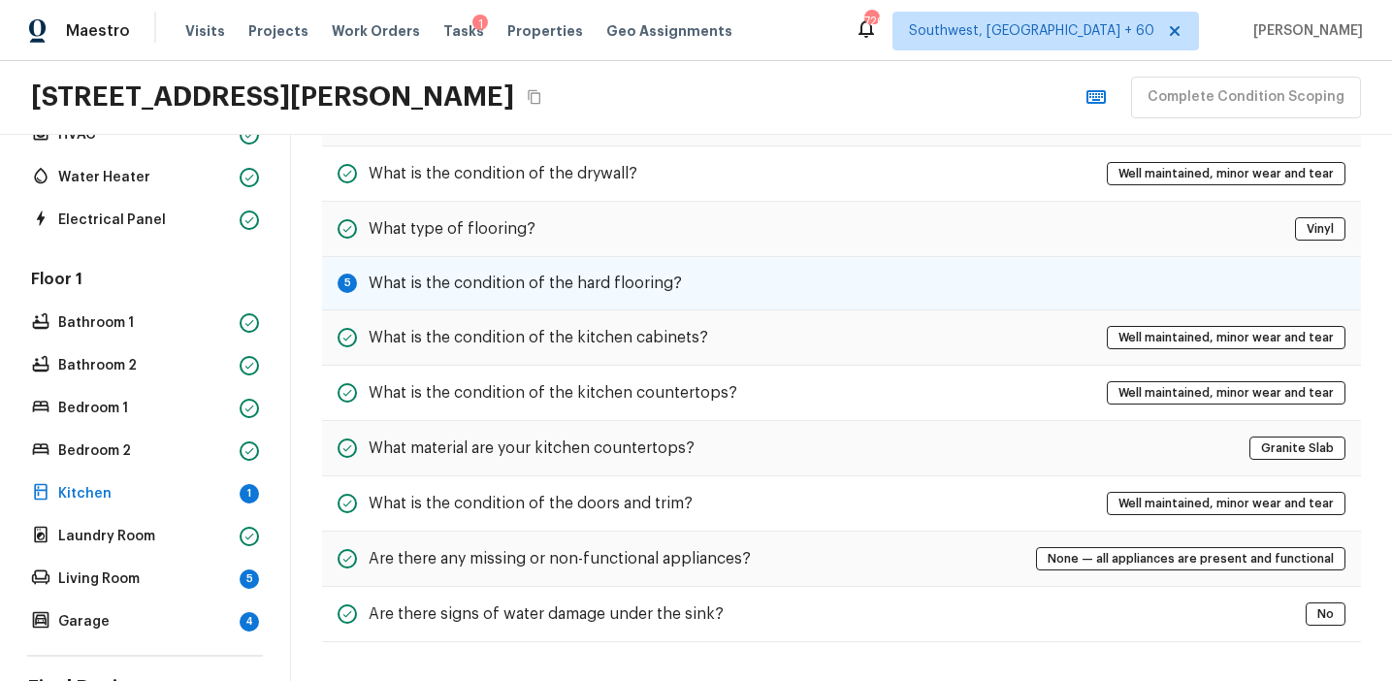
click at [429, 276] on h5 "What is the condition of the hard flooring?" at bounding box center [525, 283] width 313 height 21
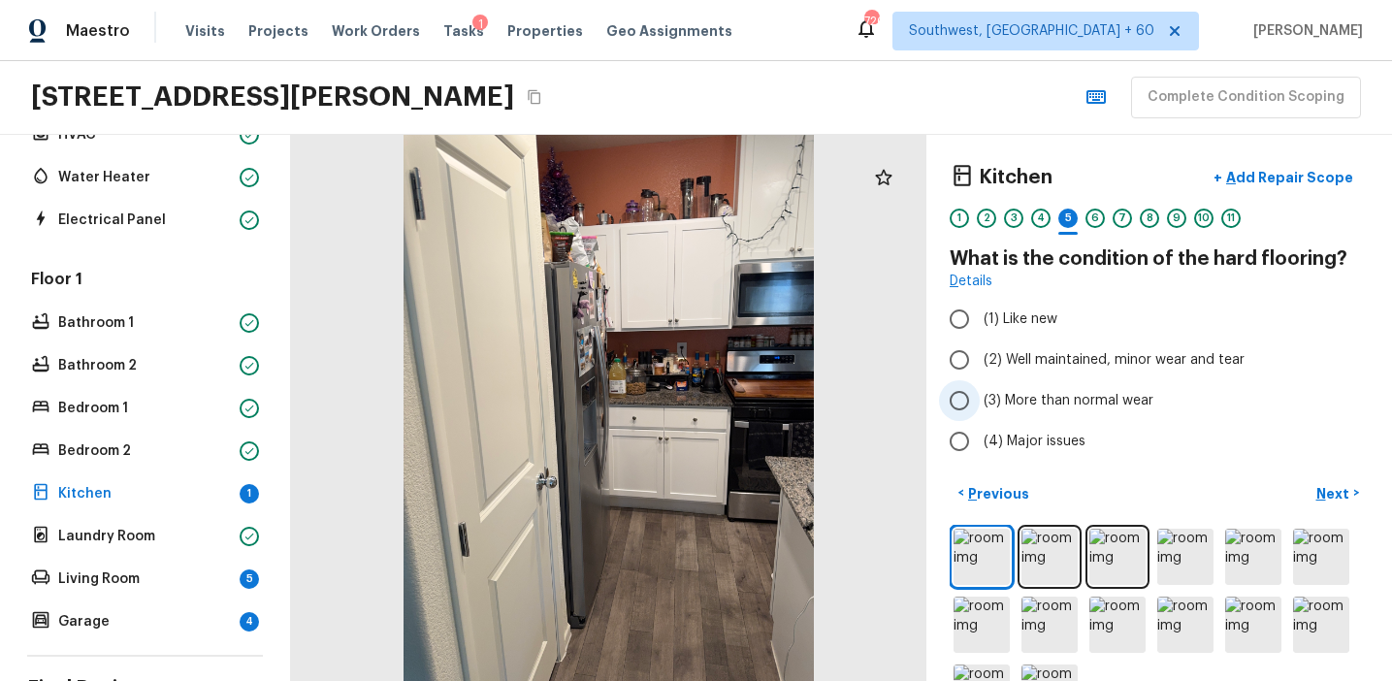
click at [1057, 401] on span "(3) More than normal wear" at bounding box center [1069, 400] width 170 height 19
click at [980, 401] on input "(3) More than normal wear" at bounding box center [959, 400] width 41 height 41
radio input "true"
click at [1331, 501] on p "Next" at bounding box center [1335, 493] width 37 height 19
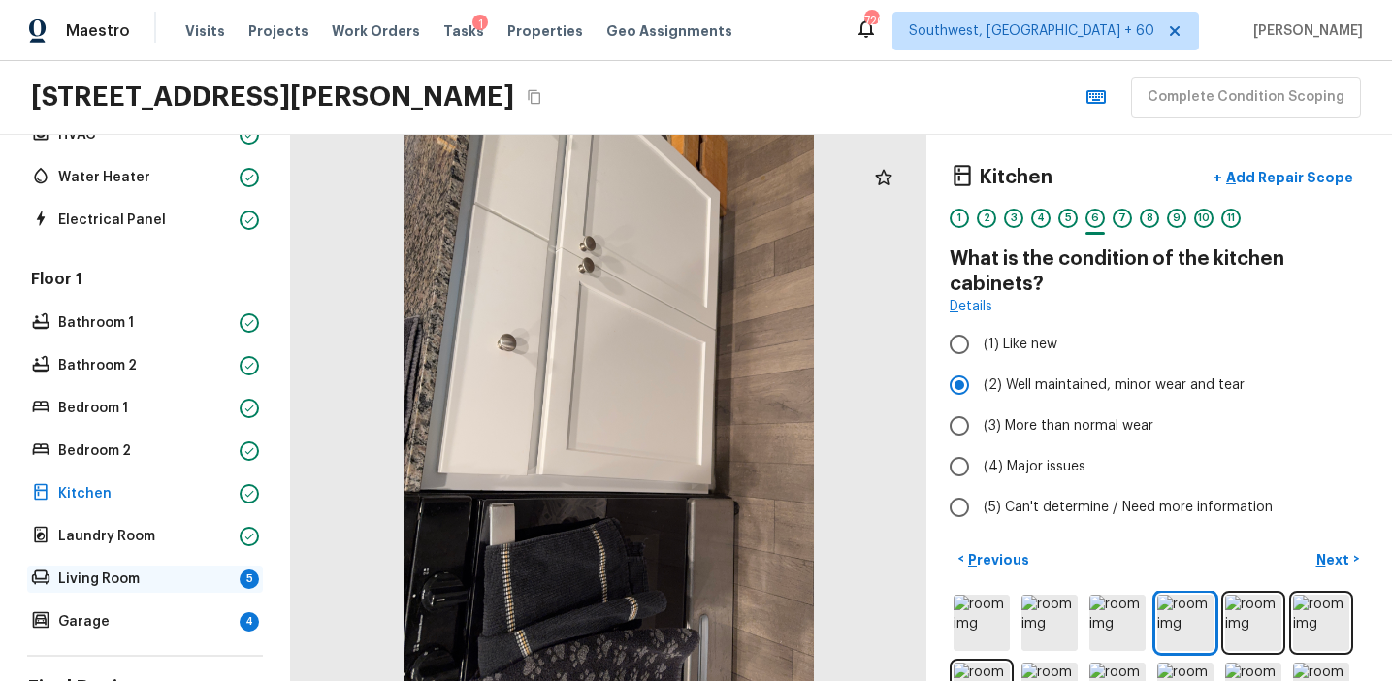
click at [225, 584] on p "Living Room" at bounding box center [145, 579] width 174 height 19
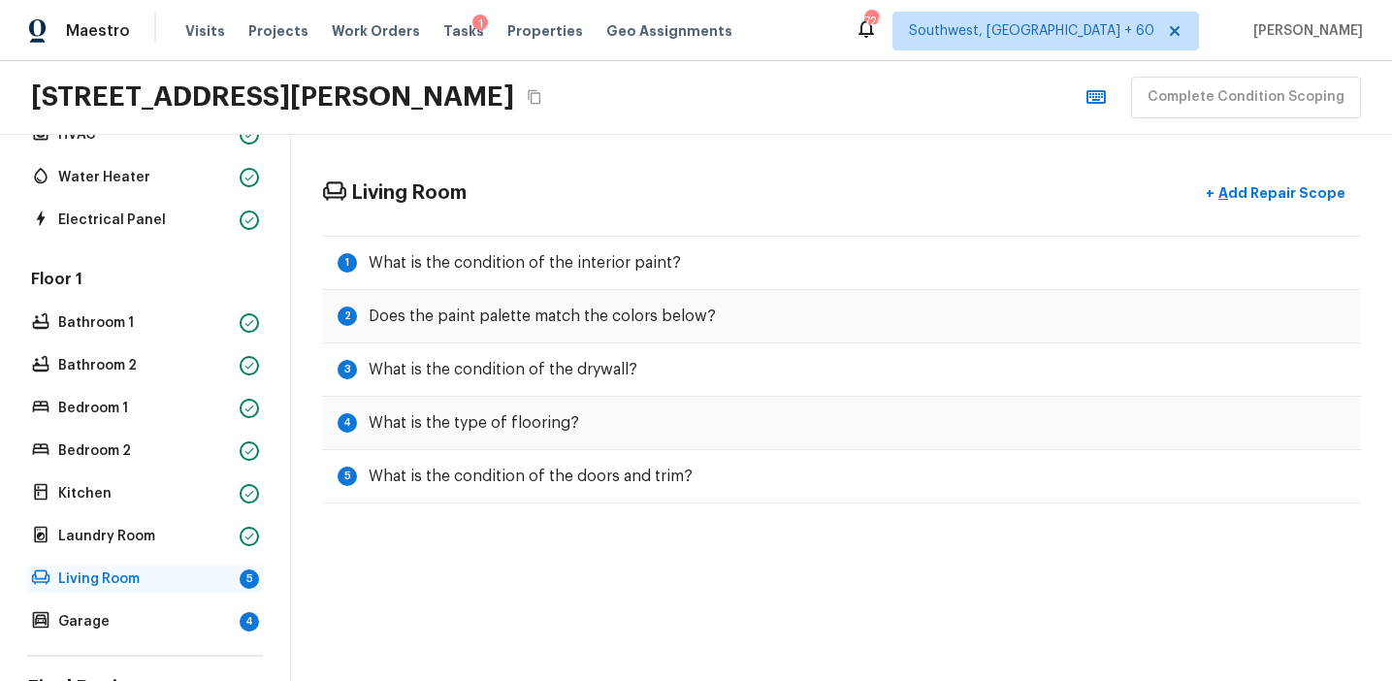
click at [227, 574] on p "Living Room" at bounding box center [145, 579] width 174 height 19
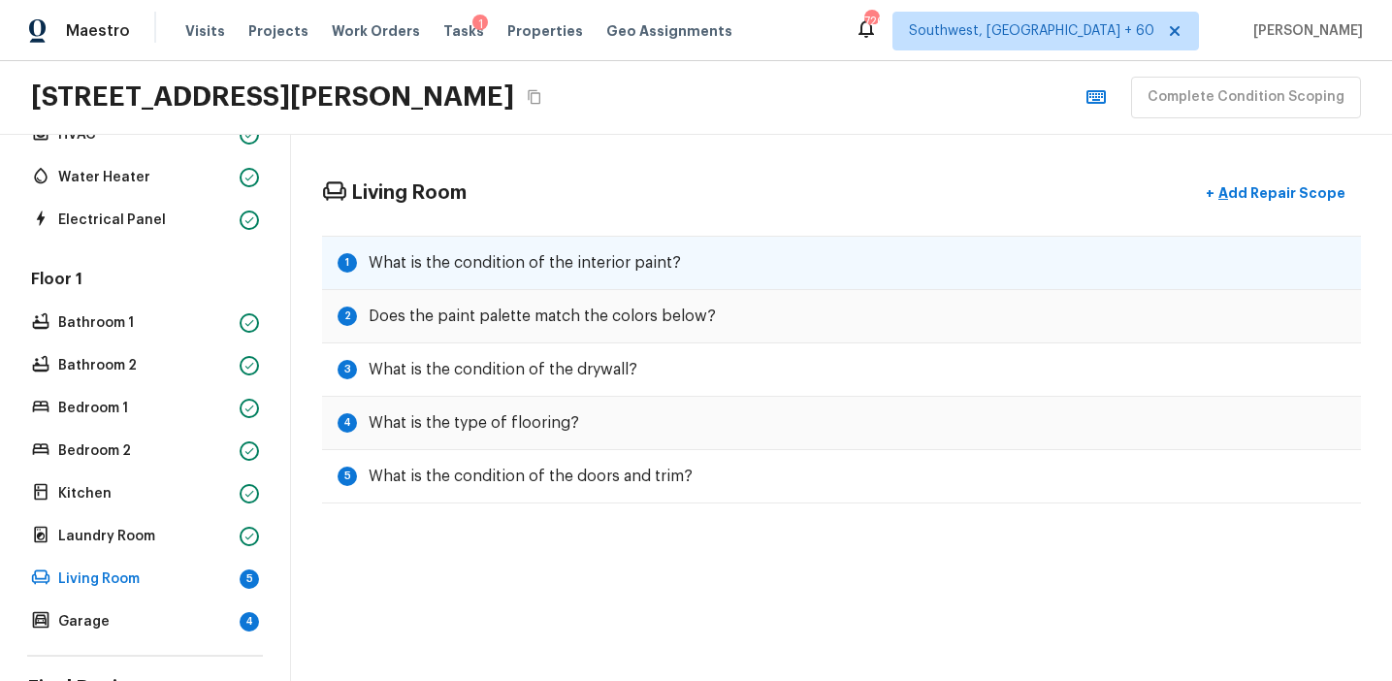
click at [659, 258] on h5 "What is the condition of the interior paint?" at bounding box center [525, 262] width 312 height 21
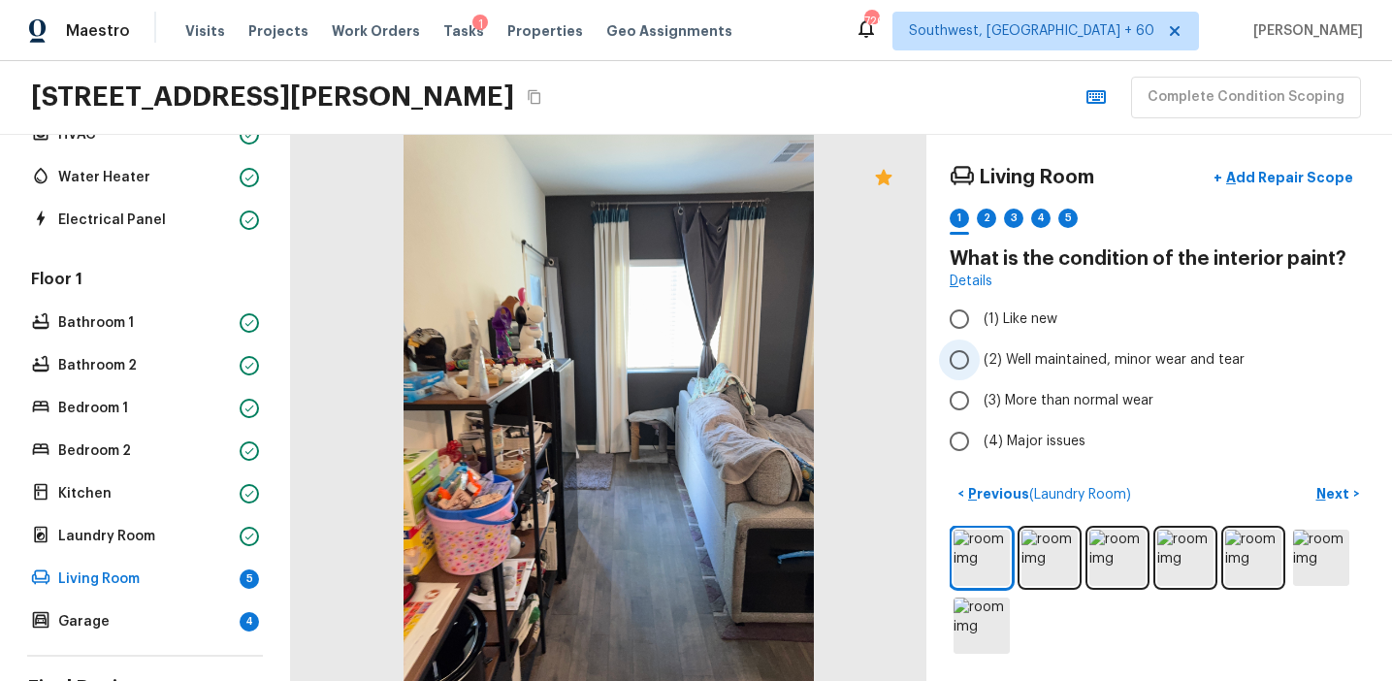
click at [1025, 354] on span "(2) Well maintained, minor wear and tear" at bounding box center [1114, 359] width 261 height 19
click at [980, 354] on input "(2) Well maintained, minor wear and tear" at bounding box center [959, 360] width 41 height 41
radio input "true"
click at [1328, 499] on p "Next" at bounding box center [1335, 493] width 37 height 19
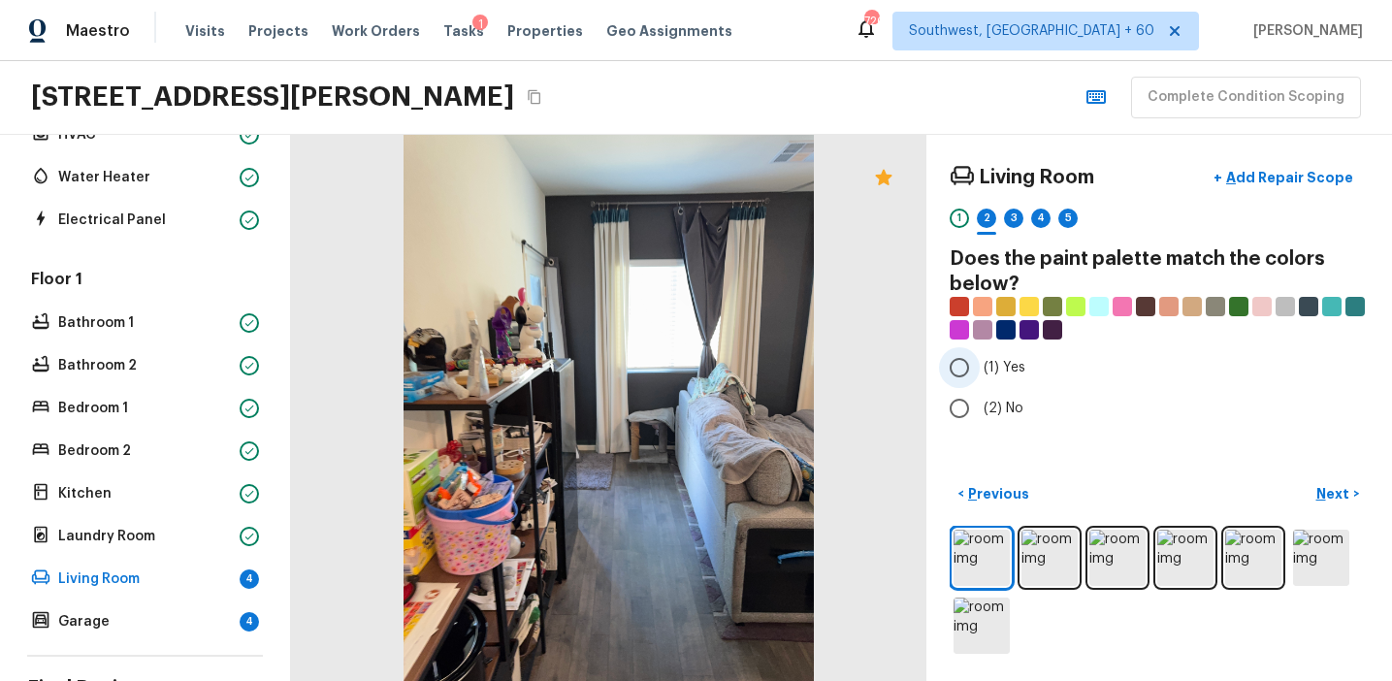
click at [1021, 385] on label "(1) Yes" at bounding box center [1146, 367] width 414 height 41
click at [980, 385] on input "(1) Yes" at bounding box center [959, 367] width 41 height 41
radio input "true"
click at [1326, 486] on p "Next" at bounding box center [1335, 493] width 37 height 19
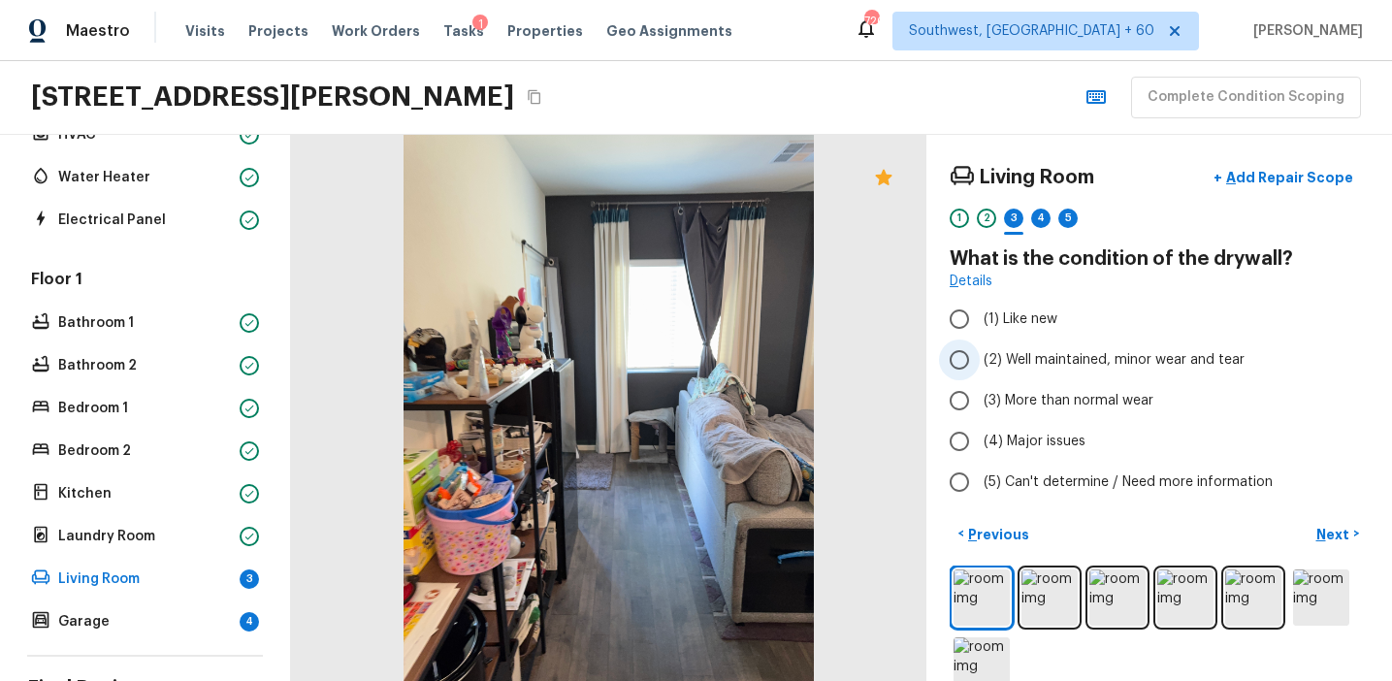
click at [997, 376] on label "(2) Well maintained, minor wear and tear" at bounding box center [1146, 360] width 414 height 41
click at [980, 376] on input "(2) Well maintained, minor wear and tear" at bounding box center [959, 360] width 41 height 41
radio input "true"
click at [1315, 529] on button "Next >" at bounding box center [1338, 534] width 62 height 32
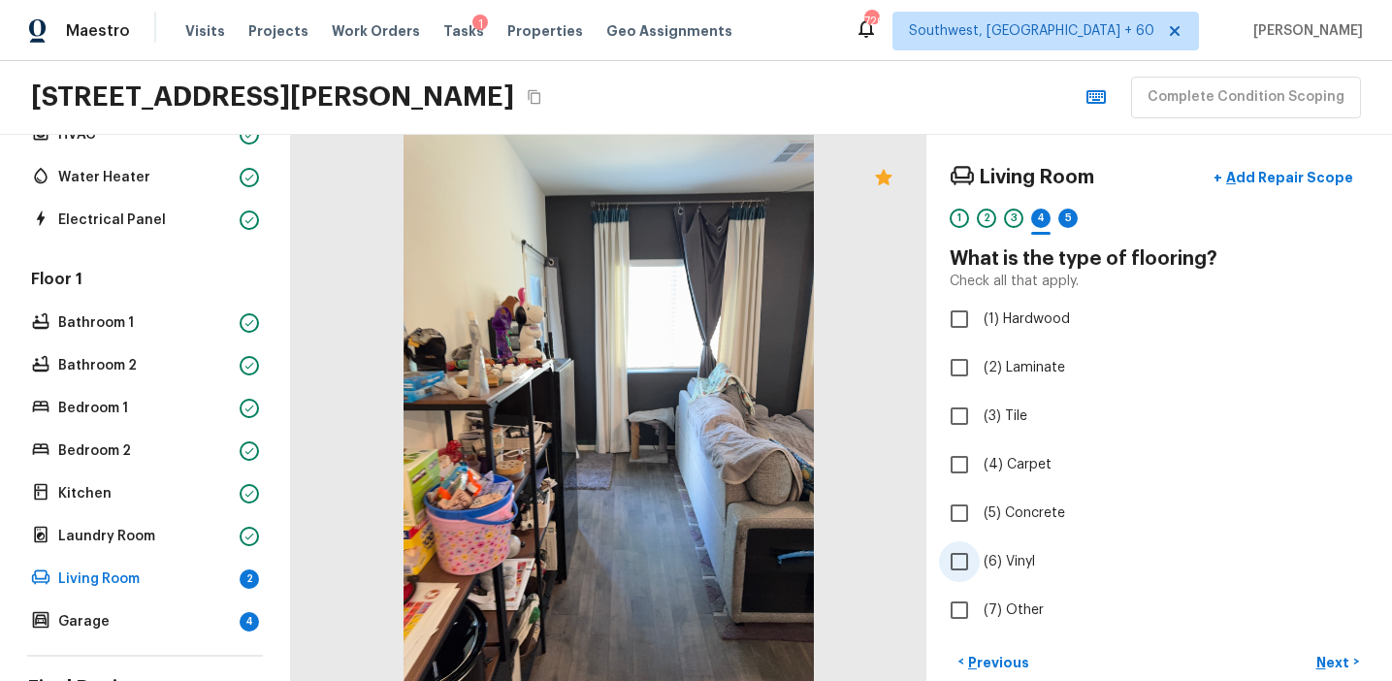
click at [1014, 550] on label "(6) Vinyl" at bounding box center [1146, 561] width 414 height 41
click at [980, 550] on input "(6) Vinyl" at bounding box center [959, 561] width 41 height 41
checkbox input "true"
click at [1330, 658] on p "Next" at bounding box center [1335, 662] width 37 height 19
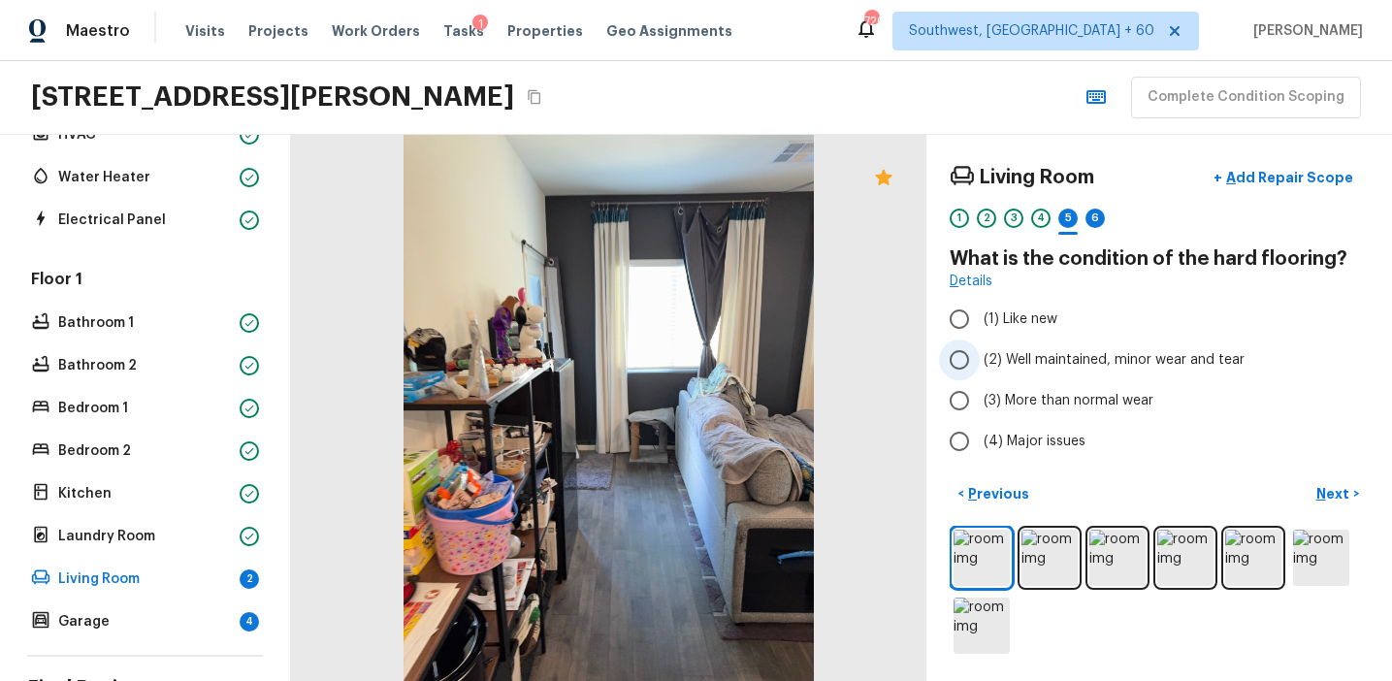
click at [1111, 360] on span "(2) Well maintained, minor wear and tear" at bounding box center [1114, 359] width 261 height 19
click at [980, 360] on input "(2) Well maintained, minor wear and tear" at bounding box center [959, 360] width 41 height 41
radio input "true"
click at [1331, 498] on p "Next" at bounding box center [1335, 493] width 37 height 19
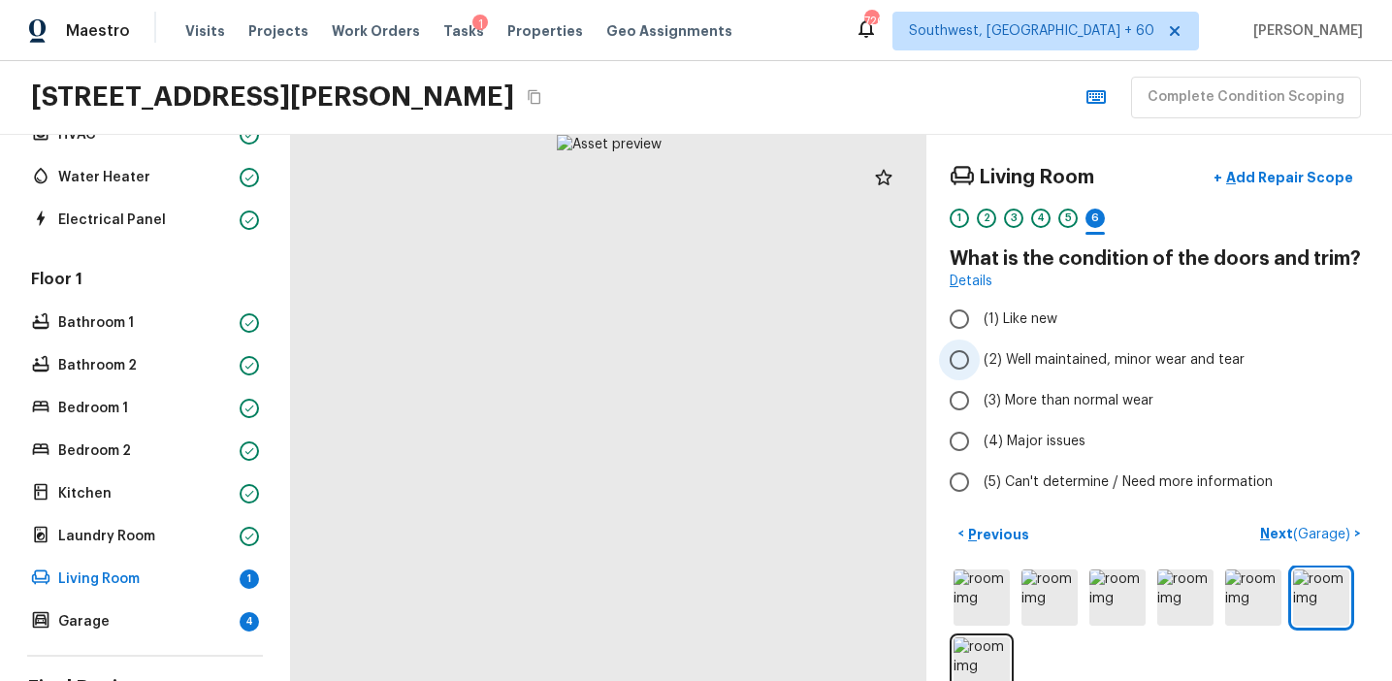
click at [1095, 356] on span "(2) Well maintained, minor wear and tear" at bounding box center [1114, 359] width 261 height 19
click at [980, 356] on input "(2) Well maintained, minor wear and tear" at bounding box center [959, 360] width 41 height 41
radio input "true"
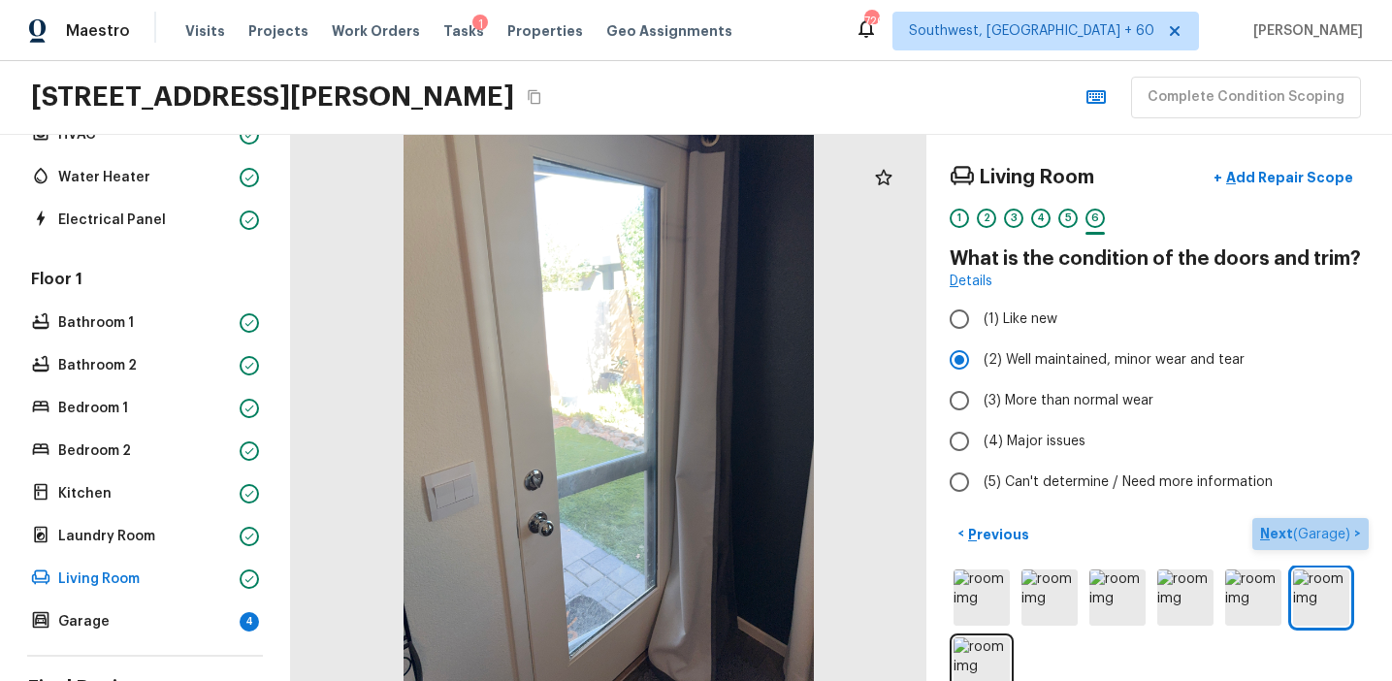
click at [1276, 529] on p "Next ( Garage )" at bounding box center [1307, 534] width 94 height 20
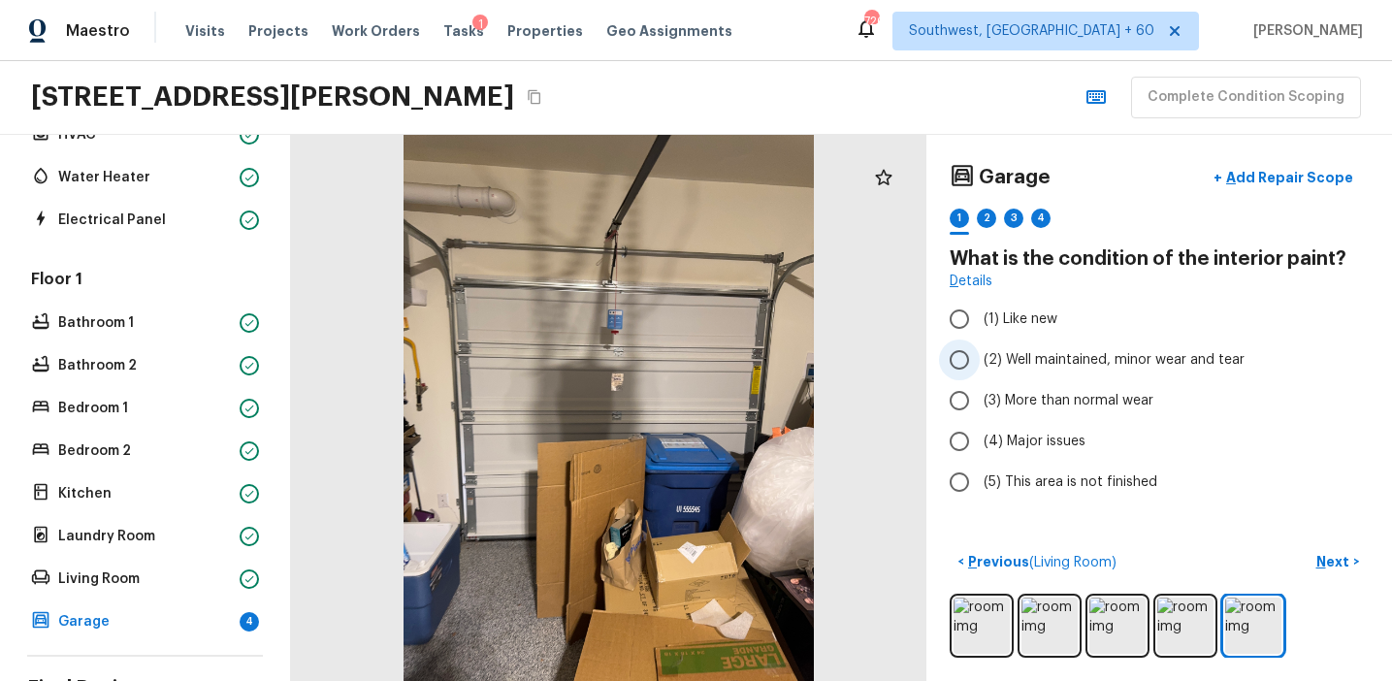
click at [1022, 347] on label "(2) Well maintained, minor wear and tear" at bounding box center [1146, 360] width 414 height 41
click at [980, 347] on input "(2) Well maintained, minor wear and tear" at bounding box center [959, 360] width 41 height 41
radio input "true"
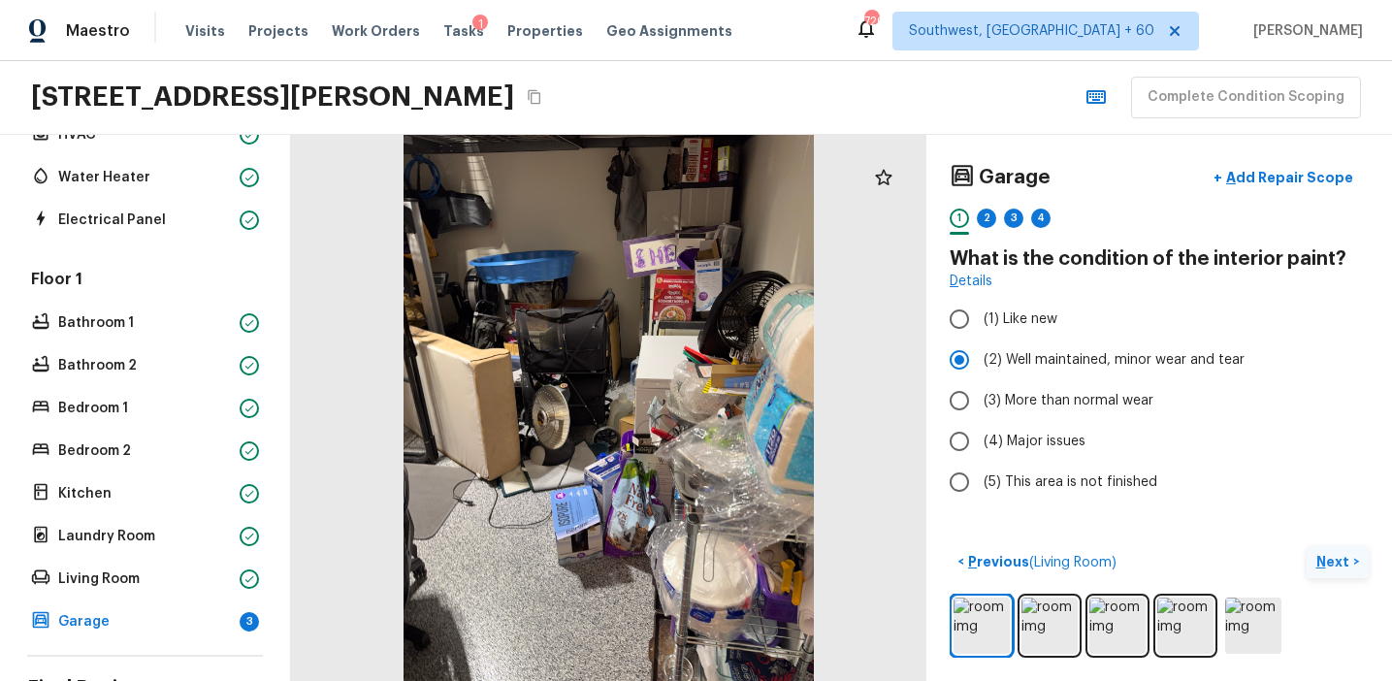
click at [1329, 573] on button "Next >" at bounding box center [1338, 562] width 62 height 32
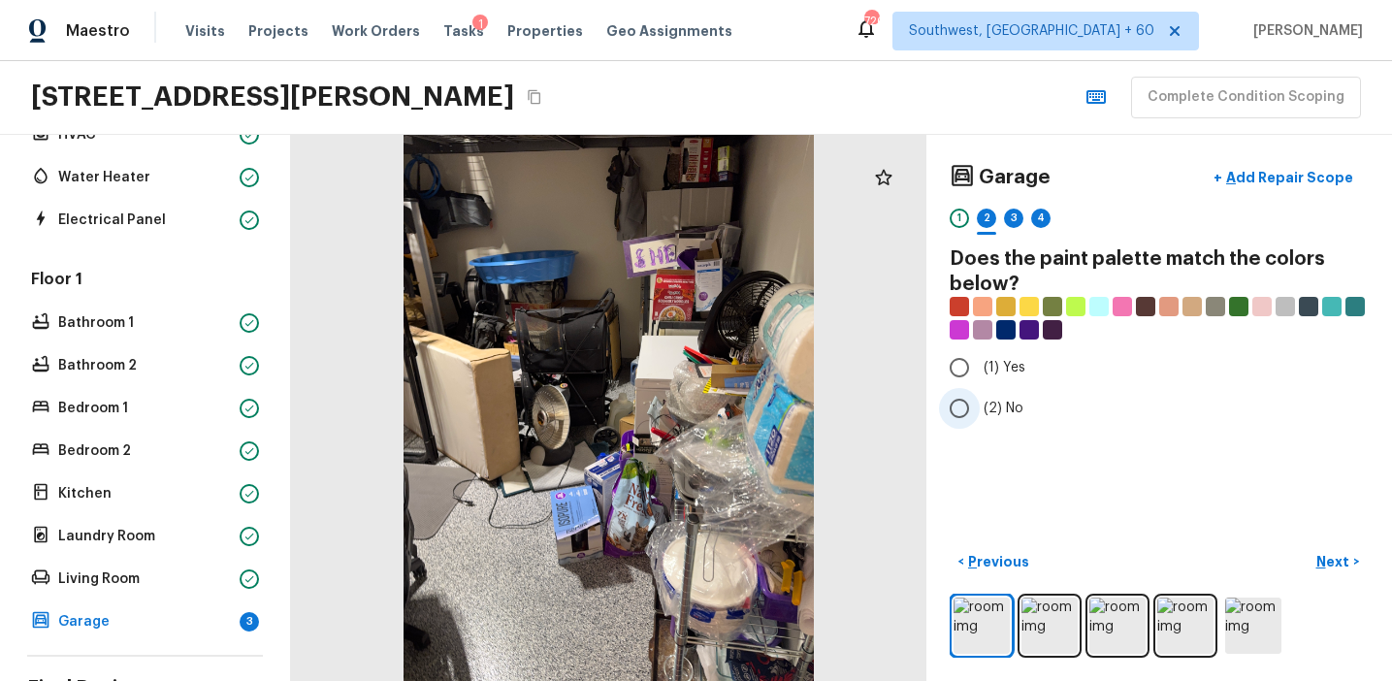
click at [982, 410] on label "(2) No" at bounding box center [1146, 408] width 414 height 41
click at [980, 410] on input "(2) No" at bounding box center [959, 408] width 41 height 41
radio input "true"
click at [1327, 564] on p "Next" at bounding box center [1335, 561] width 37 height 19
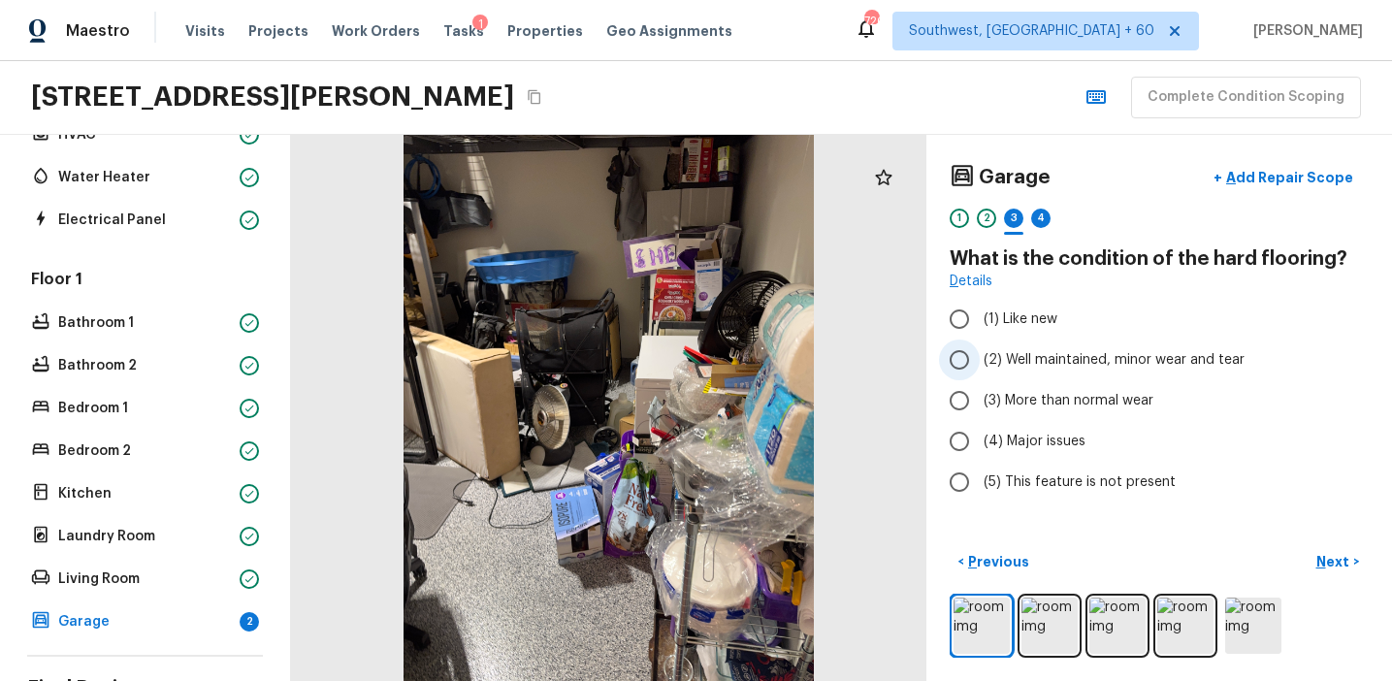
click at [1055, 356] on span "(2) Well maintained, minor wear and tear" at bounding box center [1114, 359] width 261 height 19
click at [980, 356] on input "(2) Well maintained, minor wear and tear" at bounding box center [959, 360] width 41 height 41
radio input "true"
click at [1321, 557] on p "Next" at bounding box center [1335, 561] width 37 height 19
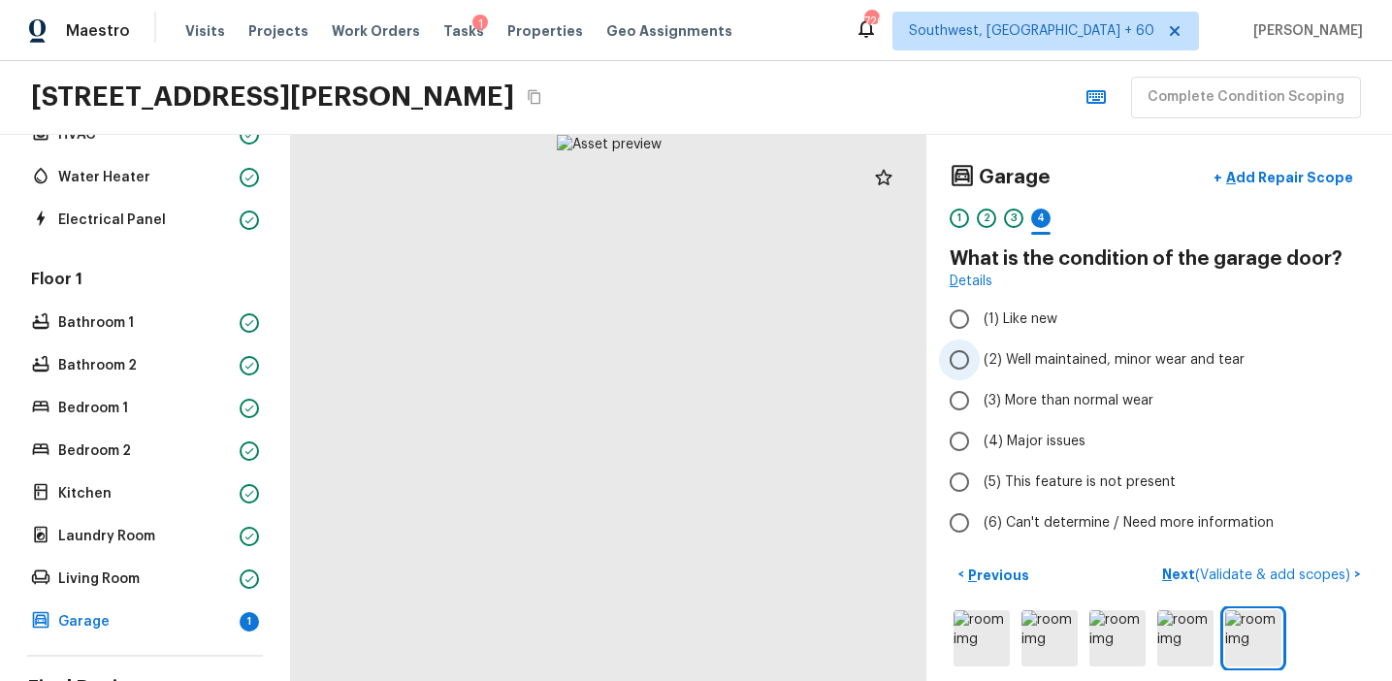
click at [1068, 360] on span "(2) Well maintained, minor wear and tear" at bounding box center [1114, 359] width 261 height 19
click at [980, 360] on input "(2) Well maintained, minor wear and tear" at bounding box center [959, 360] width 41 height 41
radio input "true"
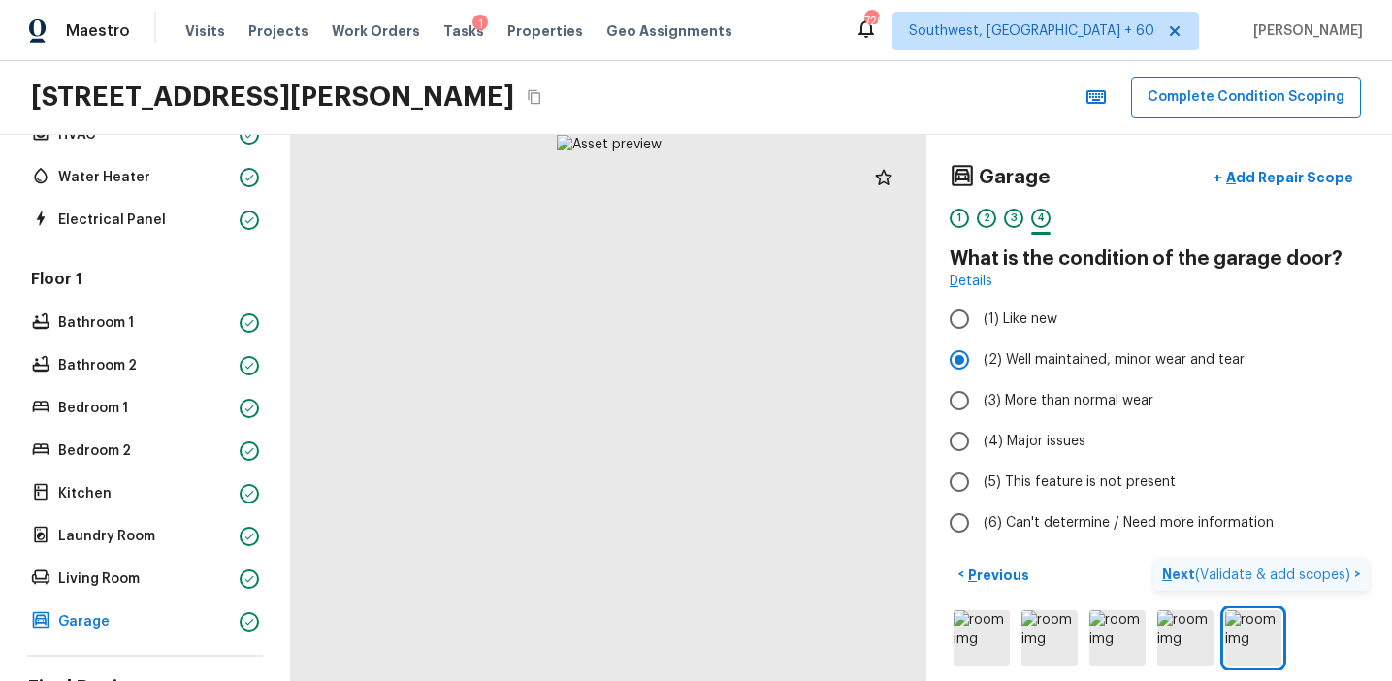
click at [1174, 580] on p "Next ( Validate & add scopes )" at bounding box center [1258, 575] width 192 height 20
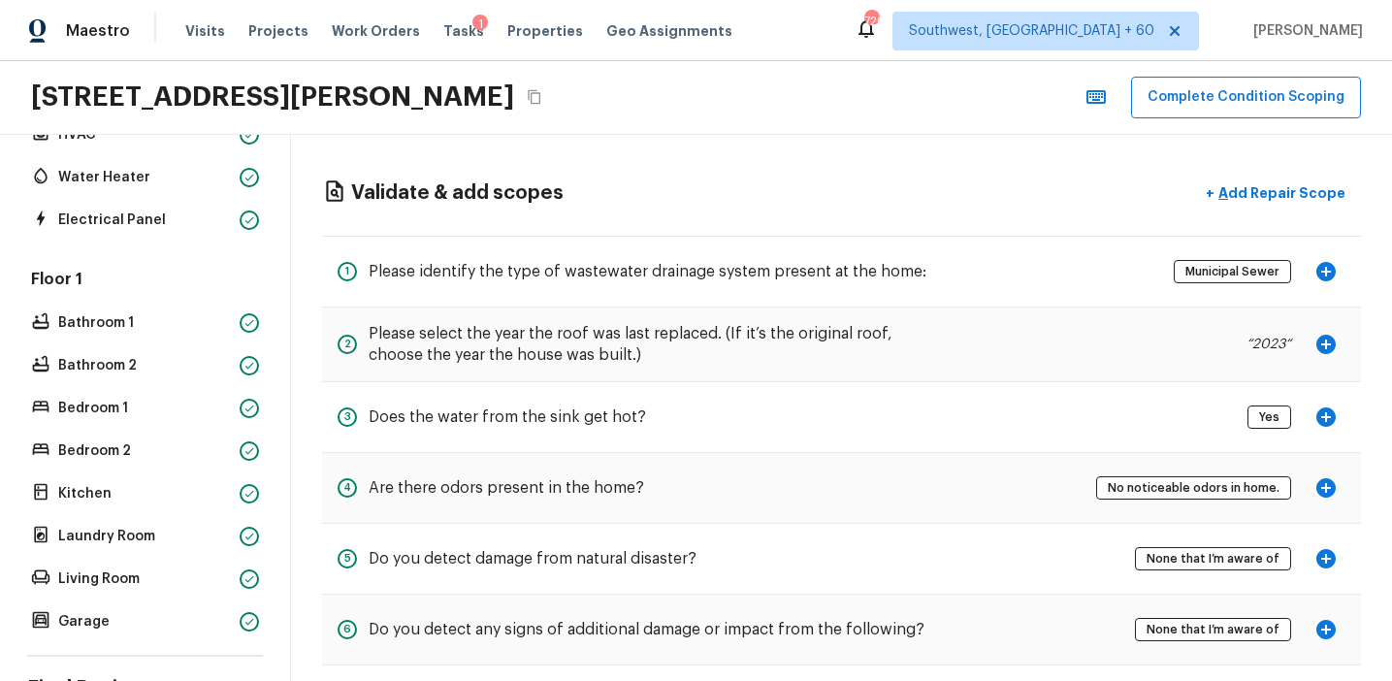
scroll to position [94, 0]
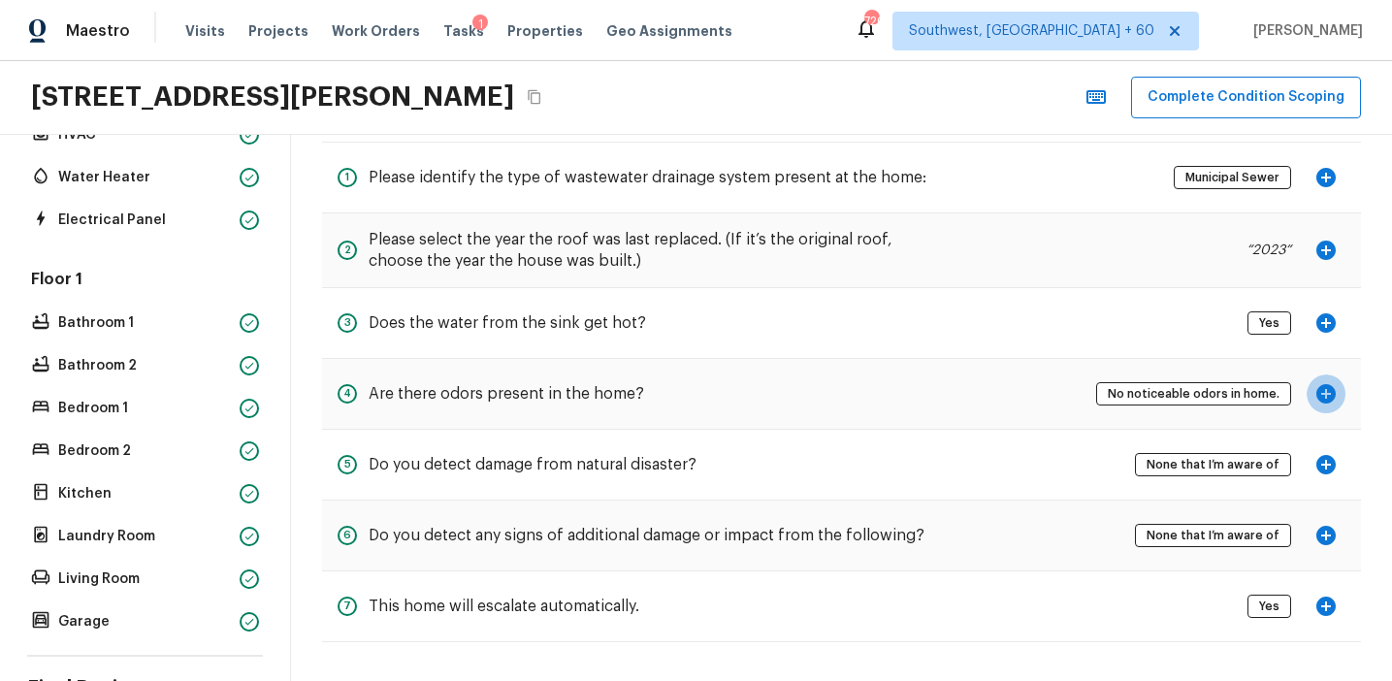
click at [1317, 395] on icon "button" at bounding box center [1326, 393] width 23 height 23
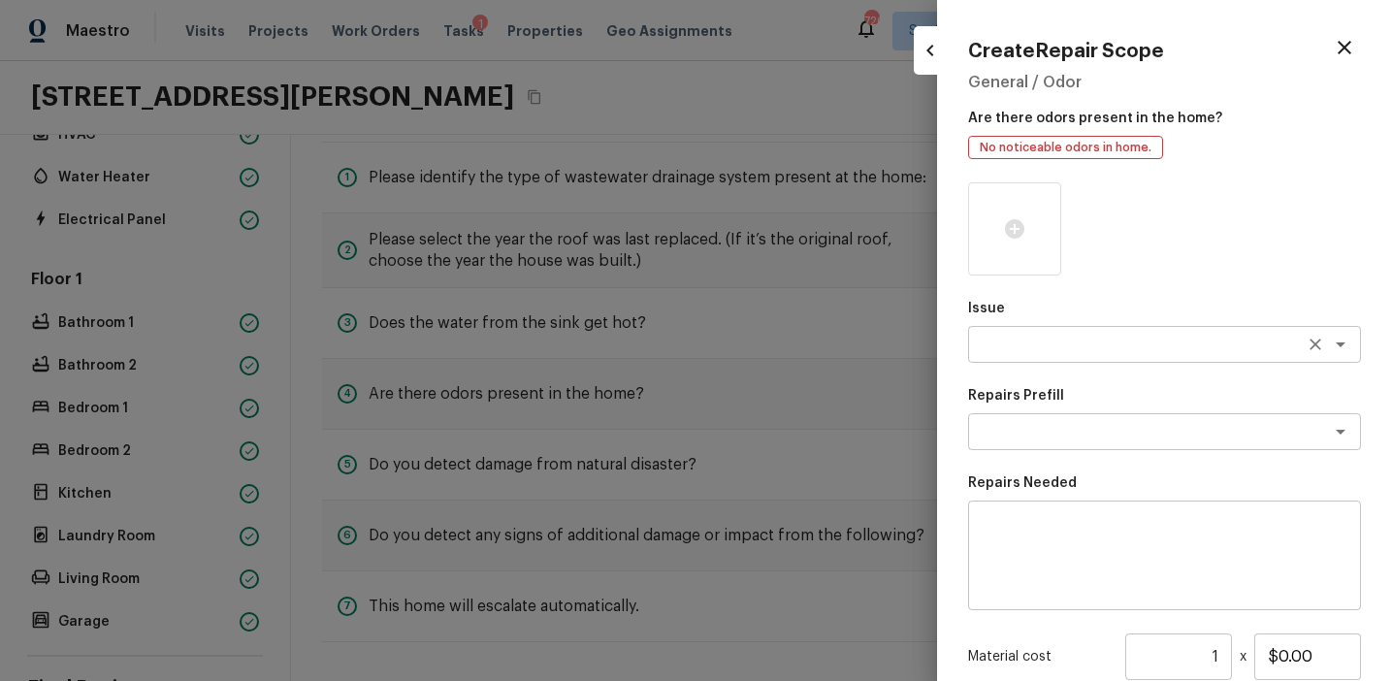
click at [1012, 355] on div "x ​" at bounding box center [1164, 344] width 393 height 37
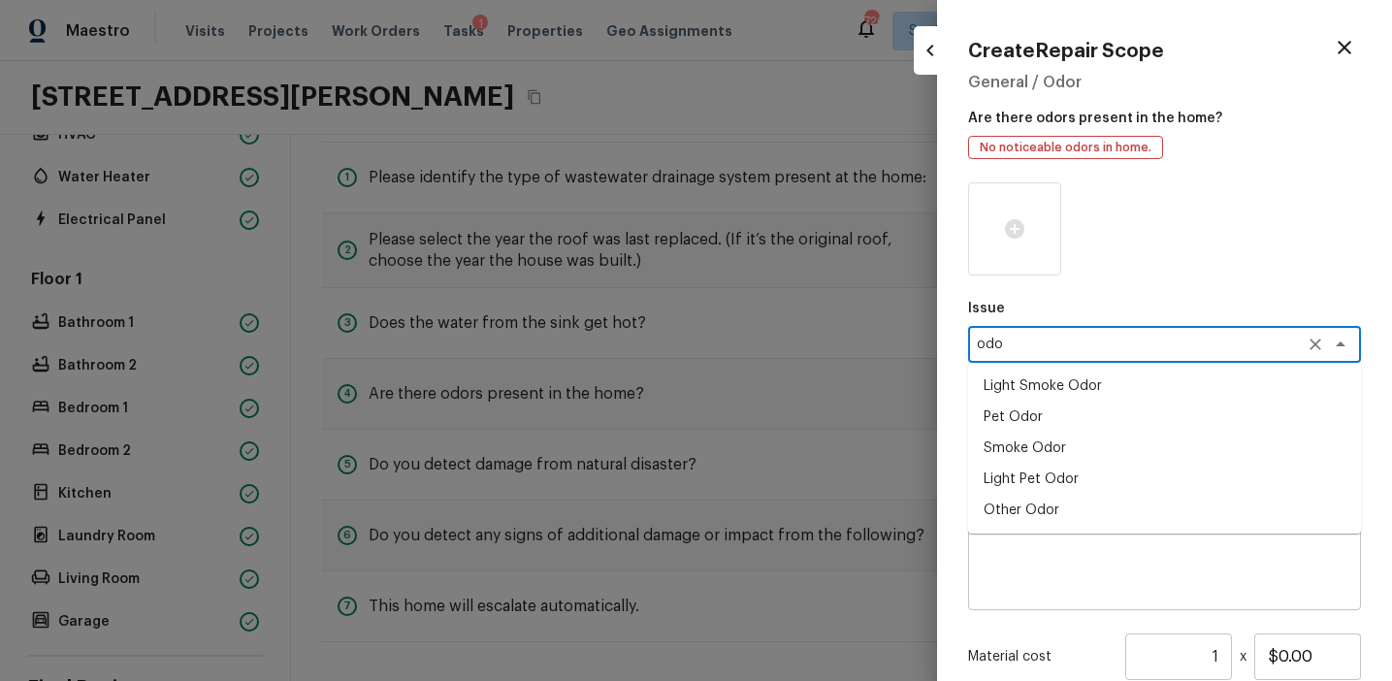
click at [1055, 467] on li "Light Pet Odor" at bounding box center [1164, 479] width 393 height 31
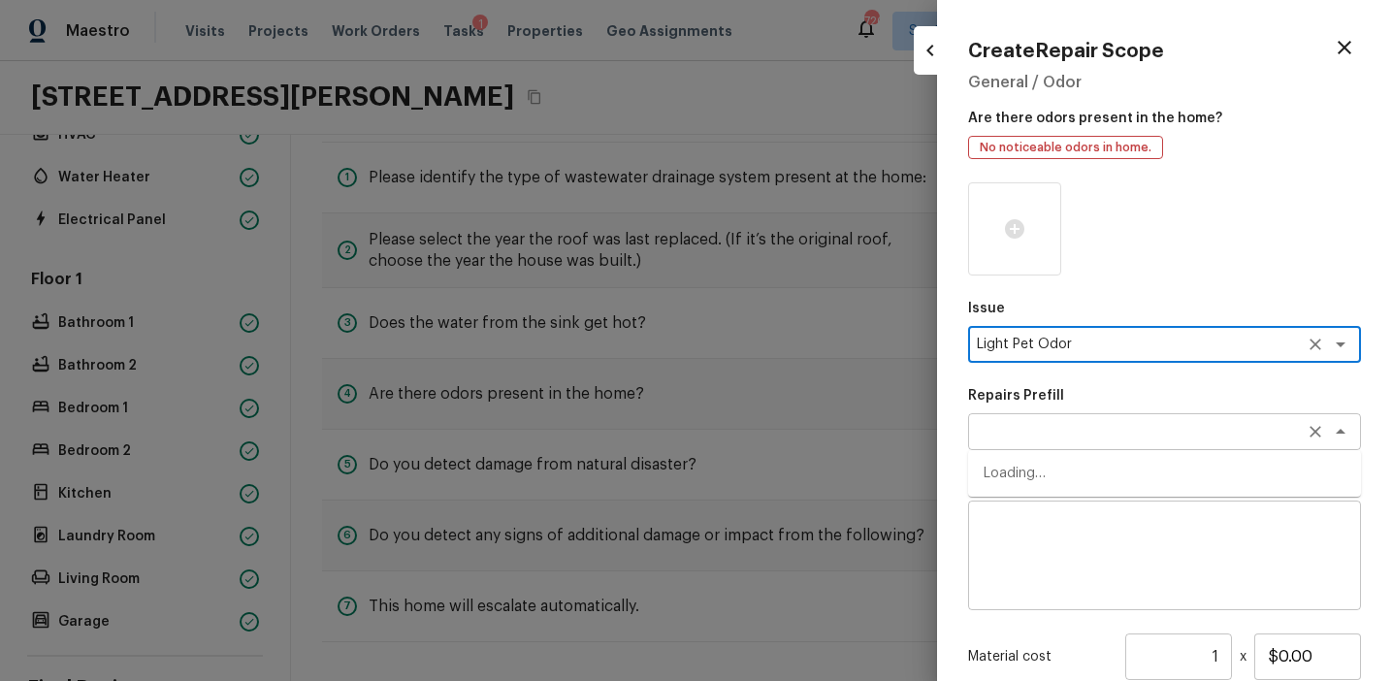
click at [1024, 421] on div "x ​" at bounding box center [1164, 431] width 393 height 37
type textarea "Light Pet Odor"
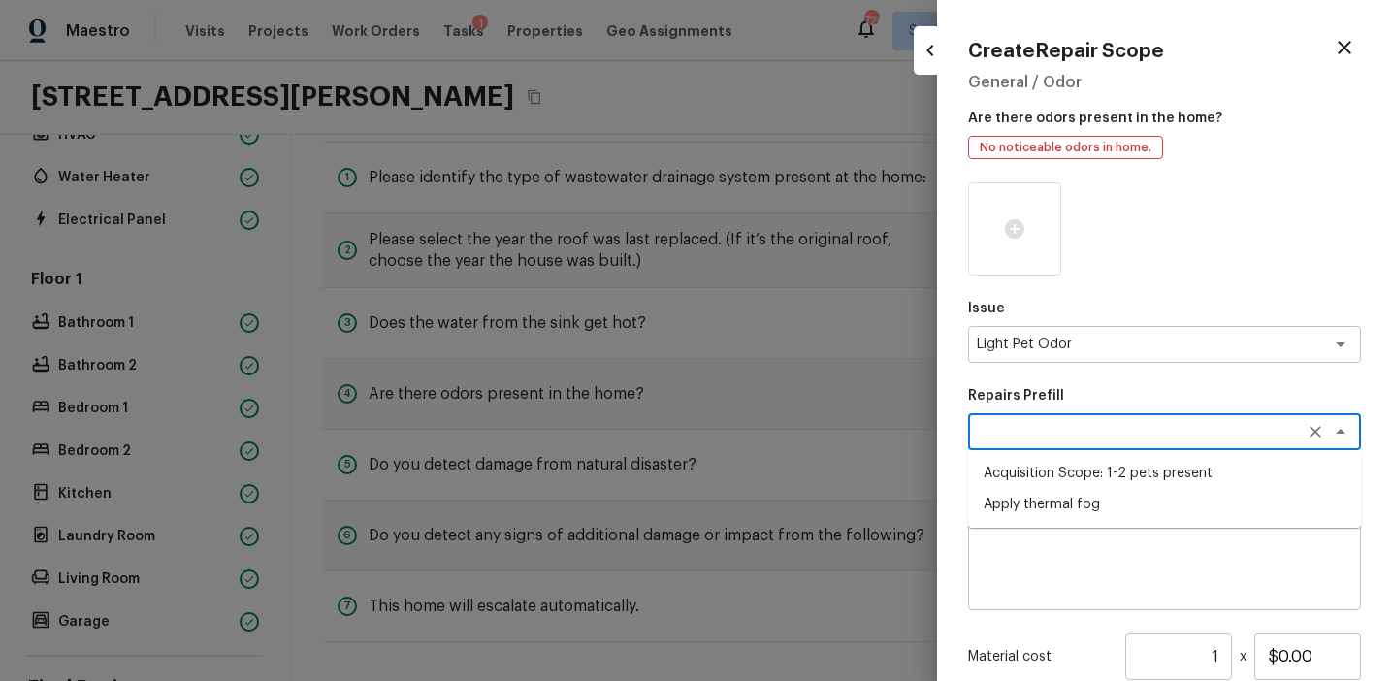
click at [1045, 474] on li "Acquisition Scope: 1-2 pets present" at bounding box center [1164, 473] width 393 height 31
type textarea "Acquisition Scope: 1-2 pets present"
type input "$575.00"
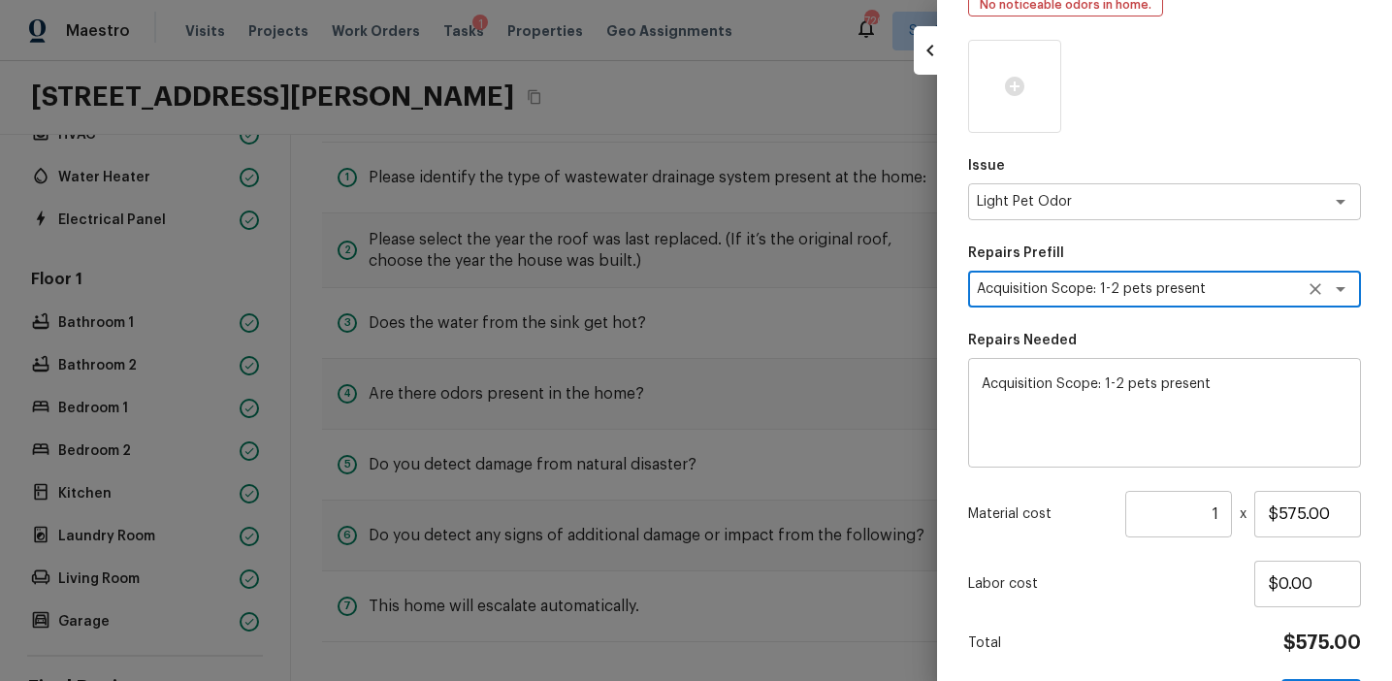
scroll to position [211, 0]
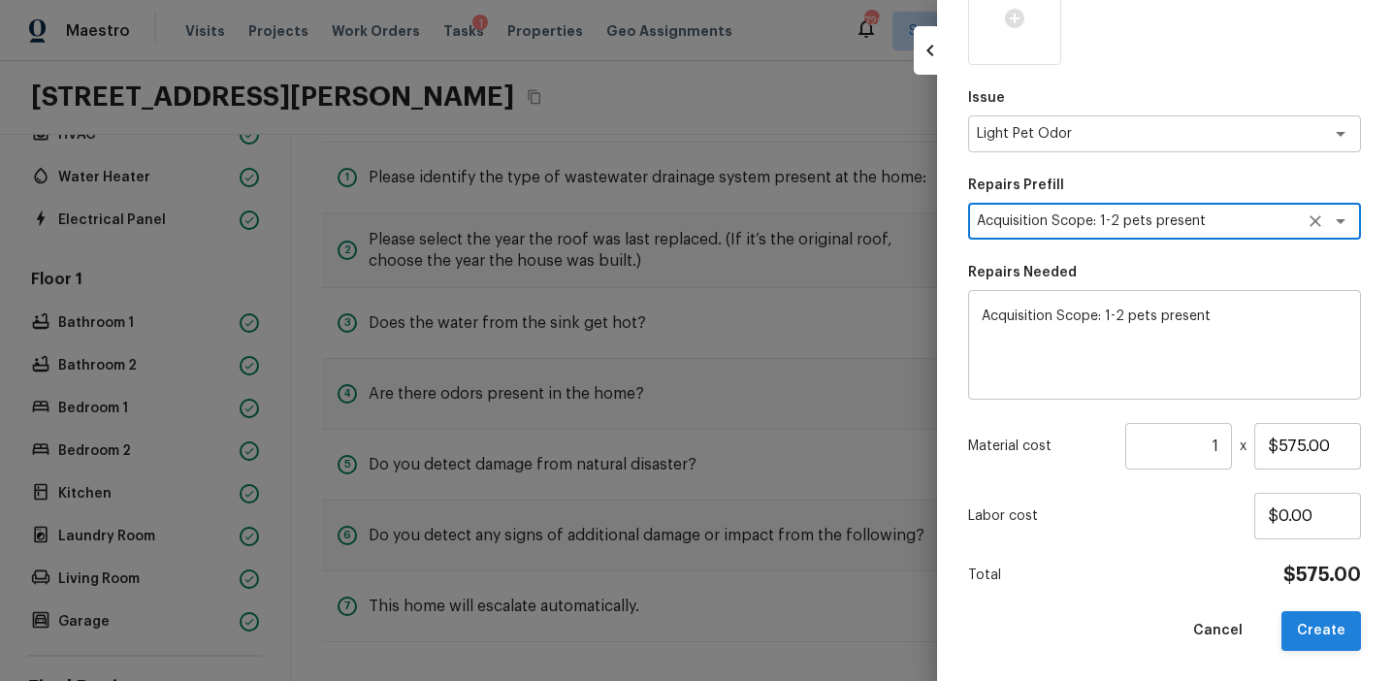
click at [1326, 628] on button "Create" at bounding box center [1322, 631] width 80 height 40
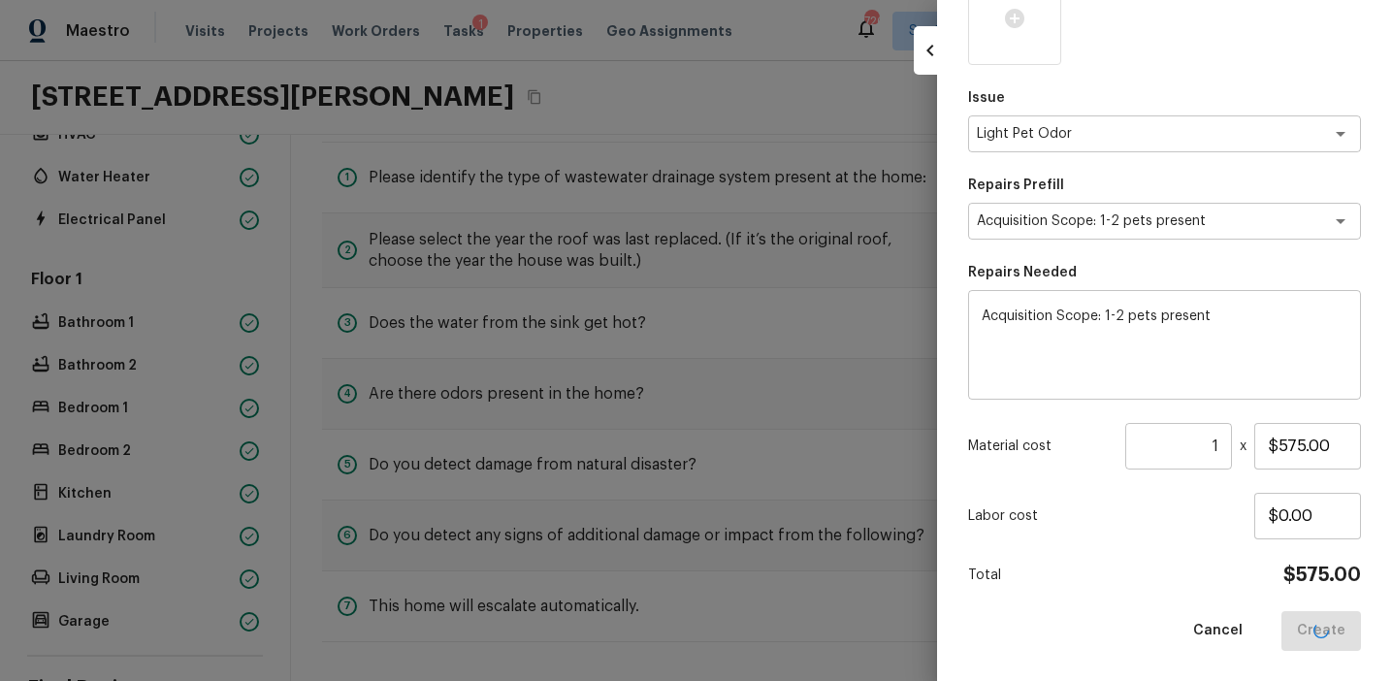
type input "$0.00"
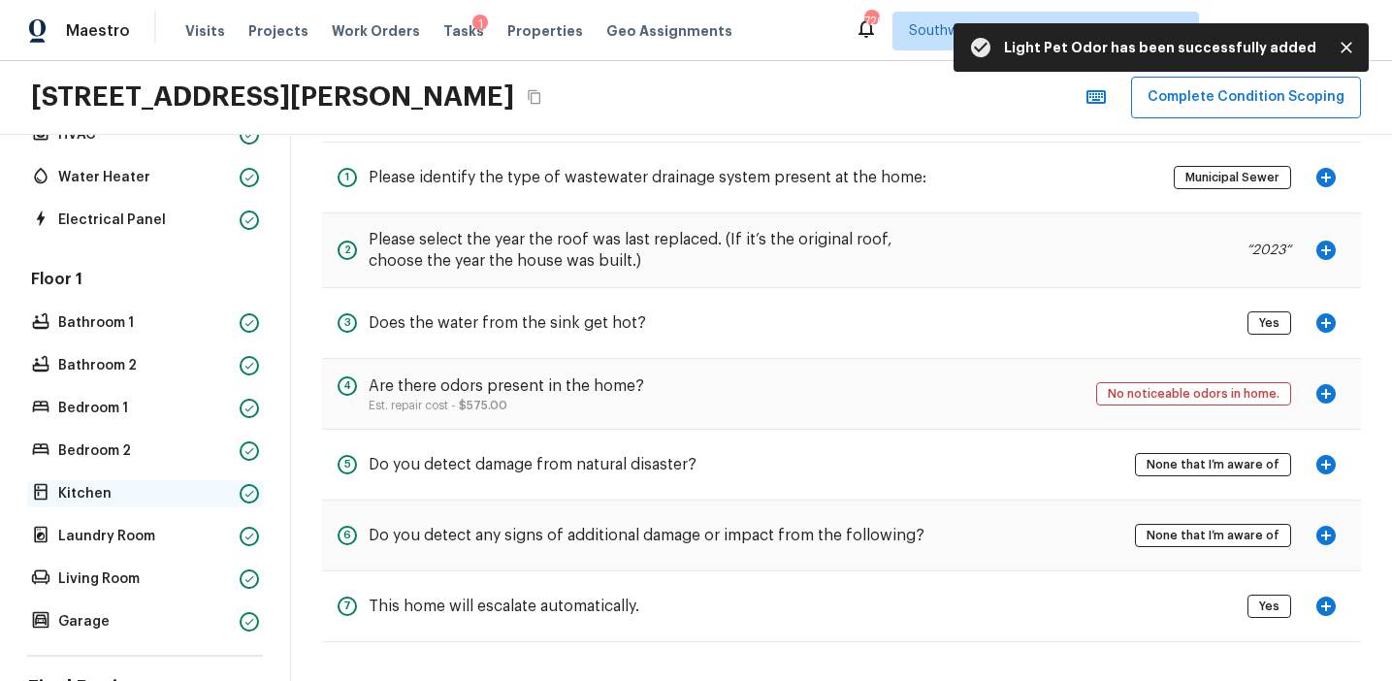
scroll to position [422, 0]
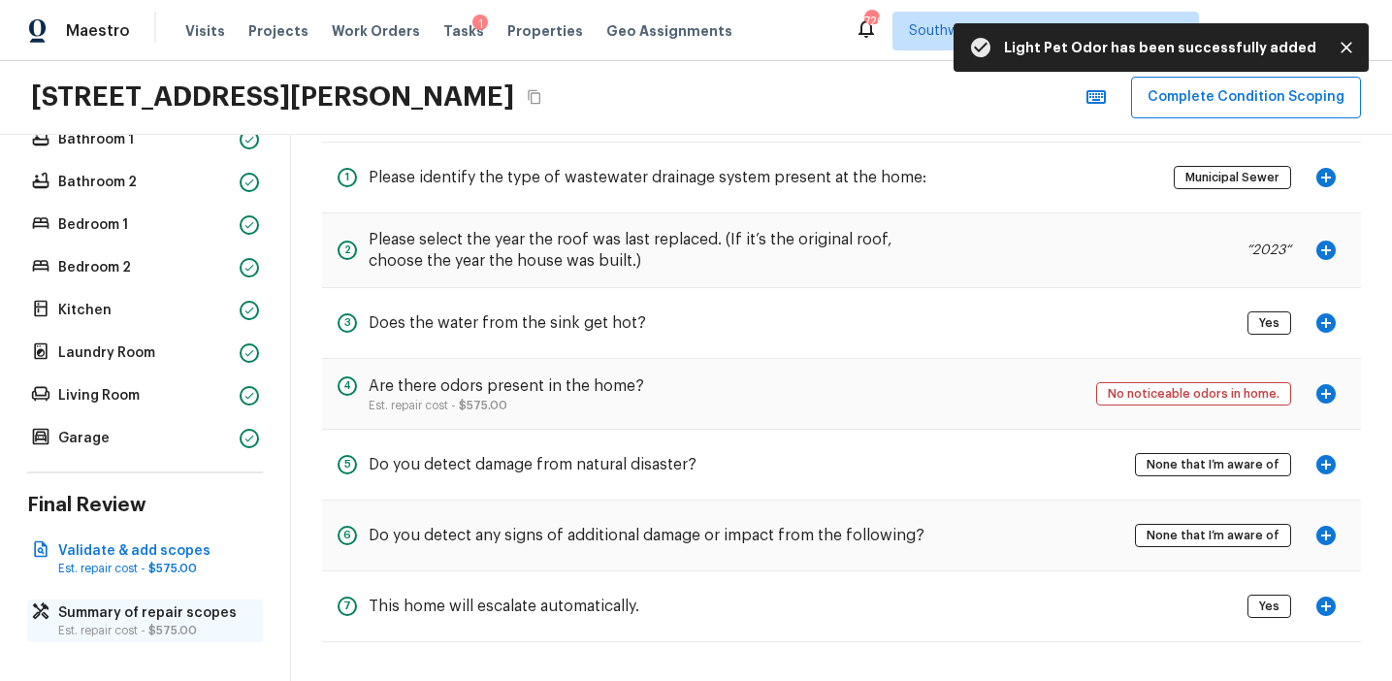
click at [180, 628] on span "$575.00" at bounding box center [172, 631] width 49 height 12
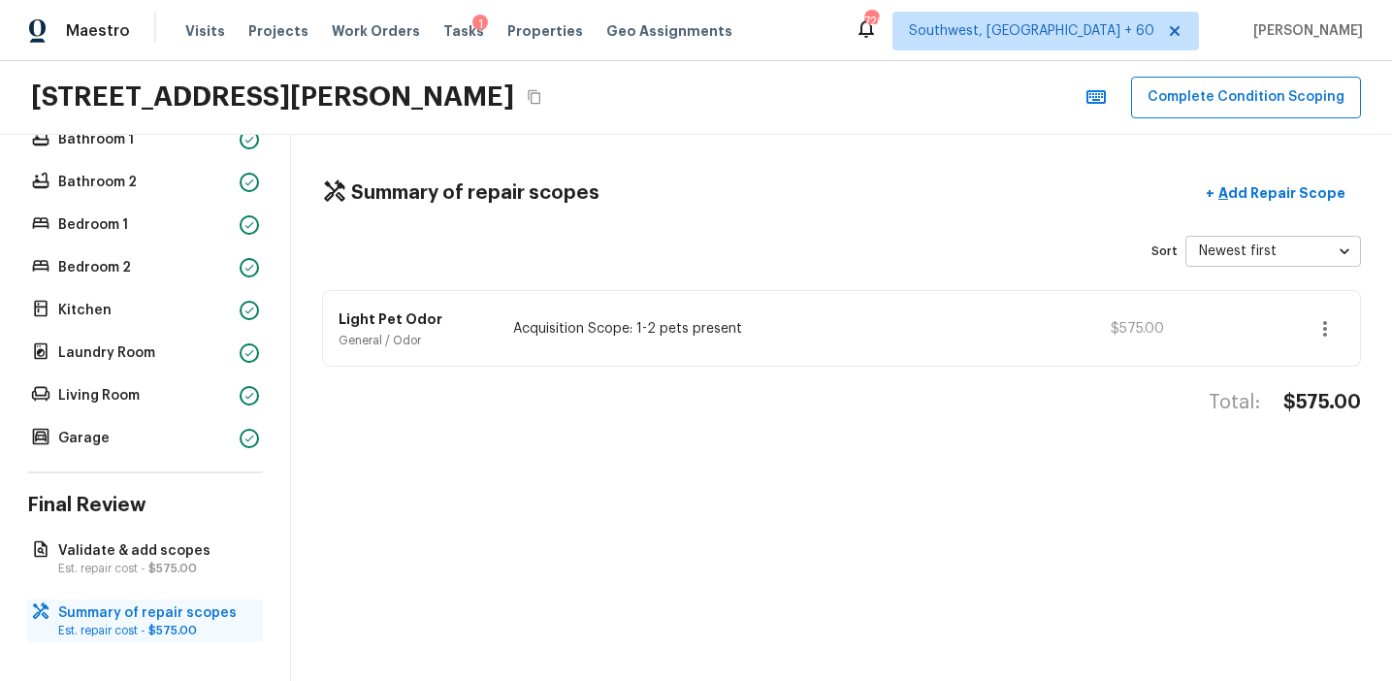
scroll to position [0, 0]
click at [1258, 201] on p "Add Repair Scope" at bounding box center [1280, 192] width 131 height 19
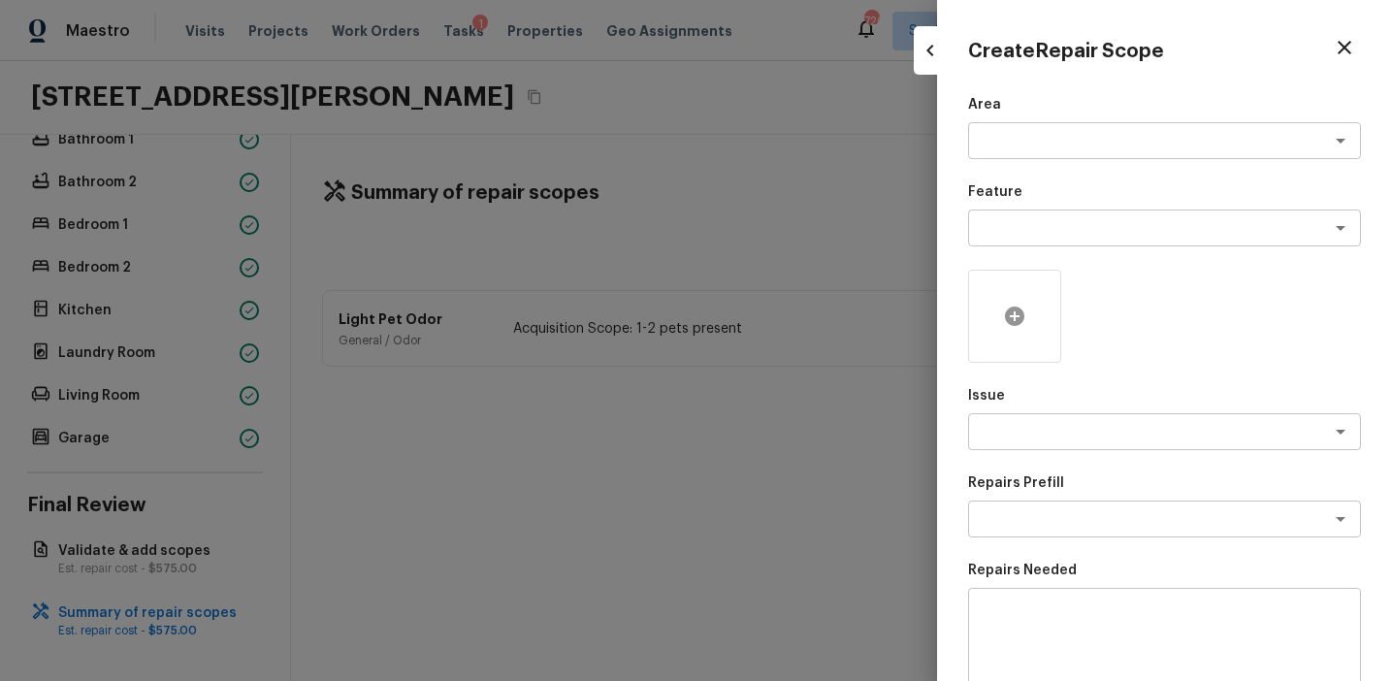
click at [1029, 325] on div at bounding box center [1014, 316] width 93 height 93
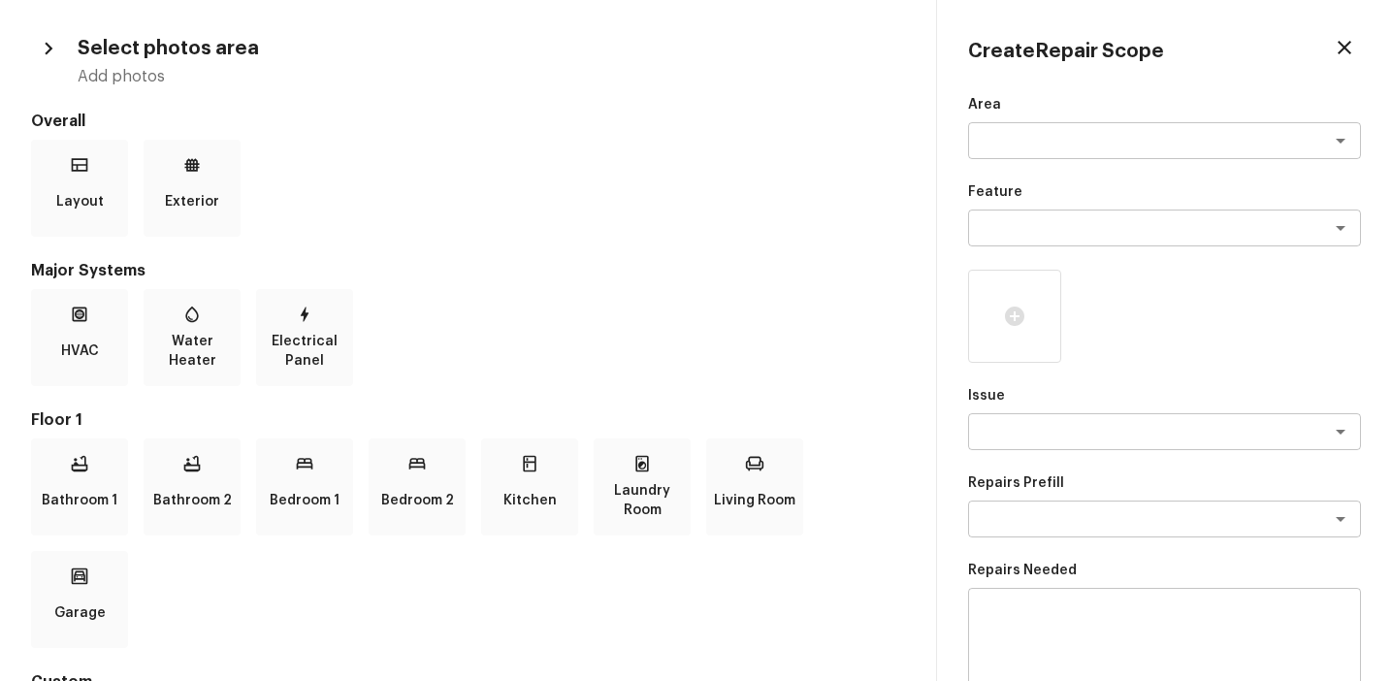
click at [773, 562] on div "Bathroom 1 Bathroom 2 Bedroom 1 Bedroom 2 Kitchen Laundry Room Living Room Gara…" at bounding box center [468, 544] width 874 height 210
click at [761, 492] on p "Living Room" at bounding box center [755, 500] width 82 height 39
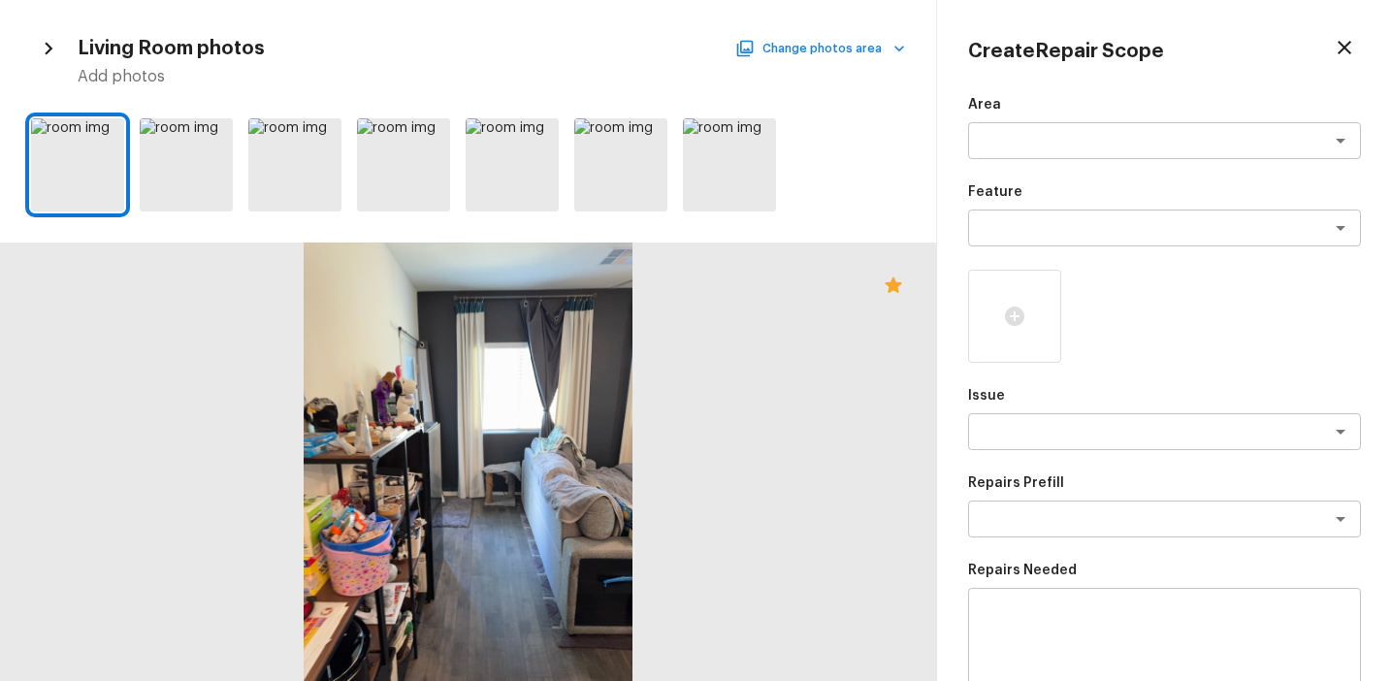
click at [802, 56] on button "Change photos area" at bounding box center [822, 48] width 166 height 25
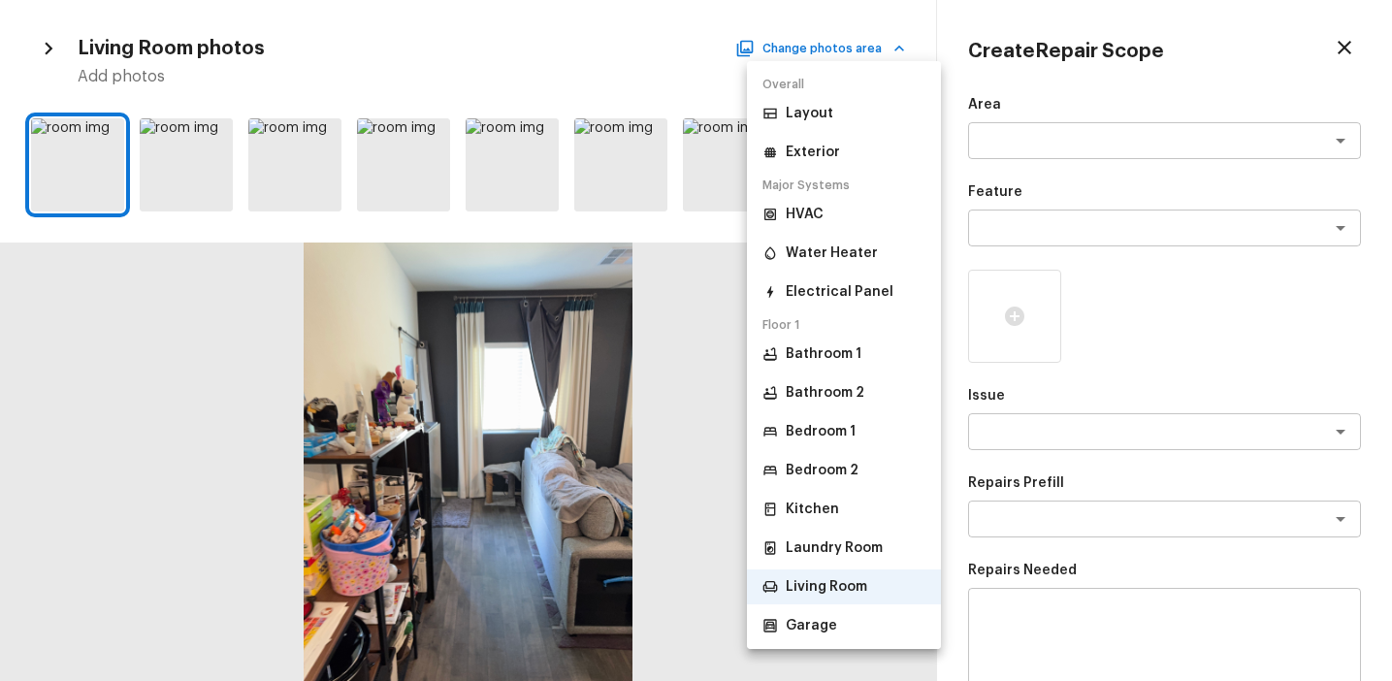
scroll to position [64, 0]
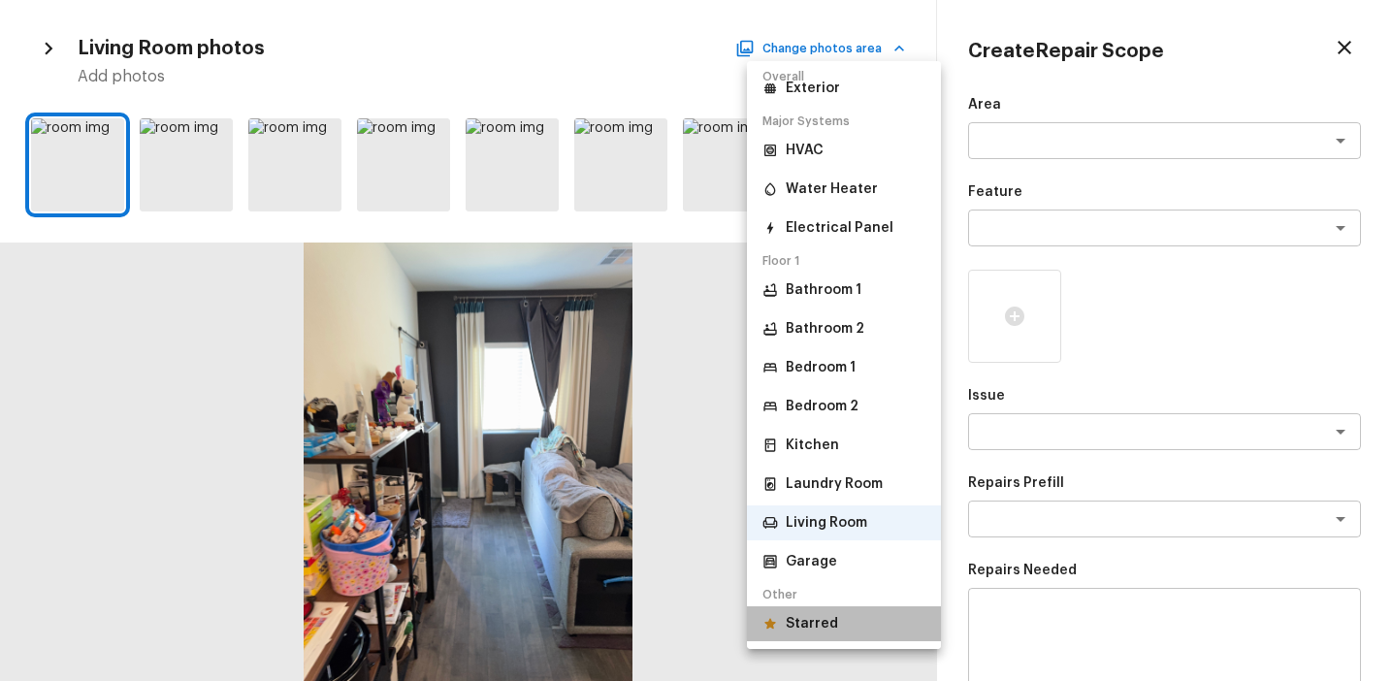
click at [816, 619] on p "Starred" at bounding box center [812, 623] width 52 height 19
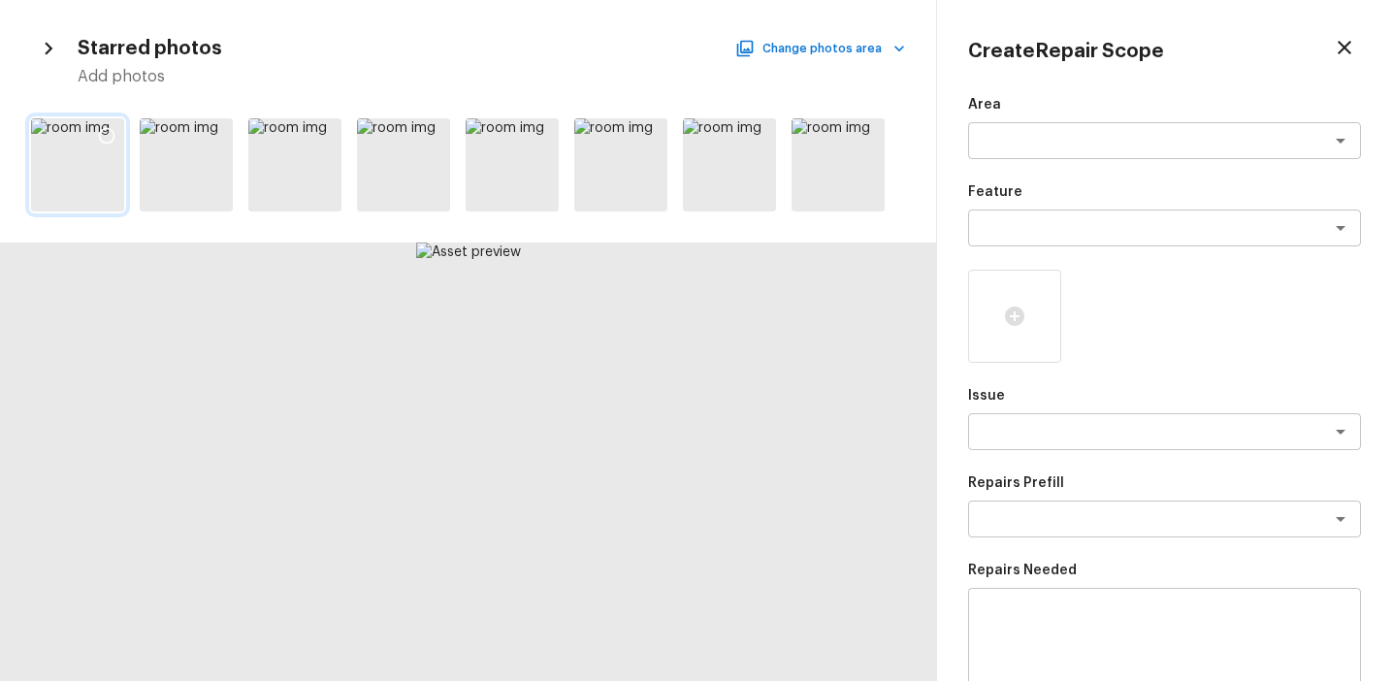
click at [105, 131] on icon at bounding box center [106, 135] width 19 height 19
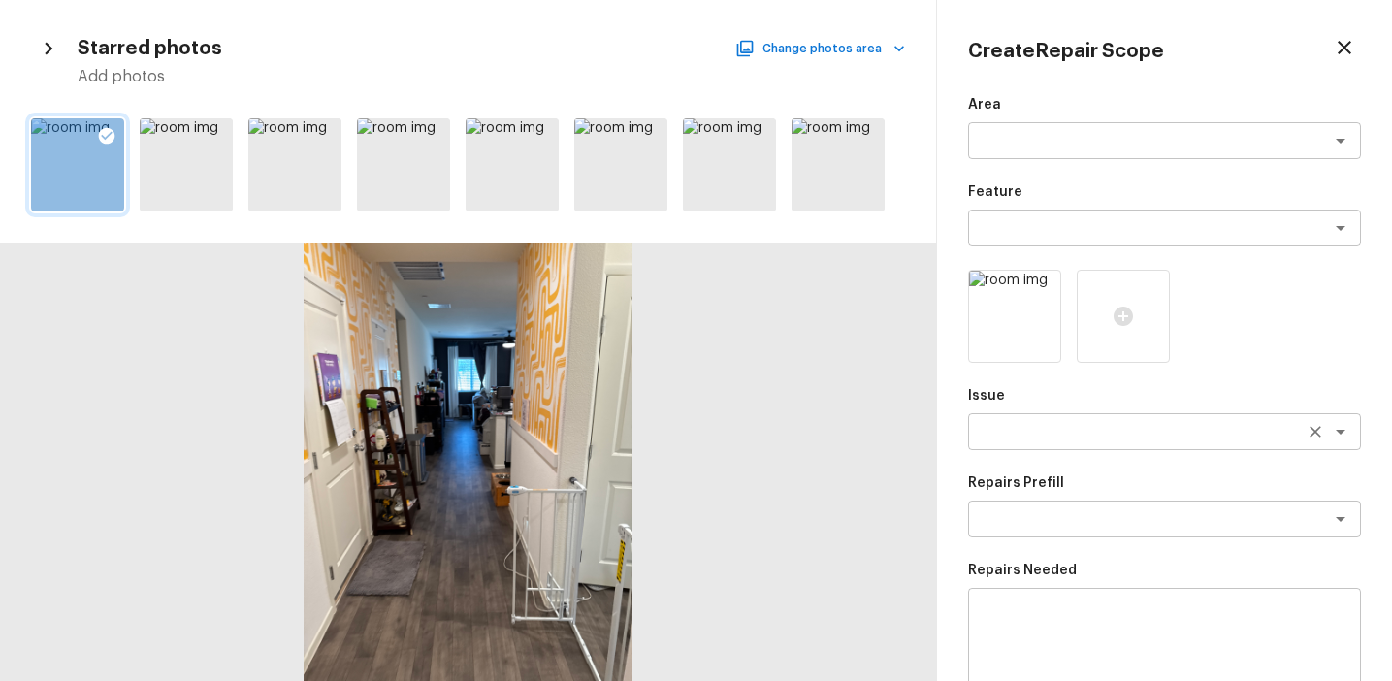
click at [1027, 435] on textarea at bounding box center [1137, 431] width 321 height 19
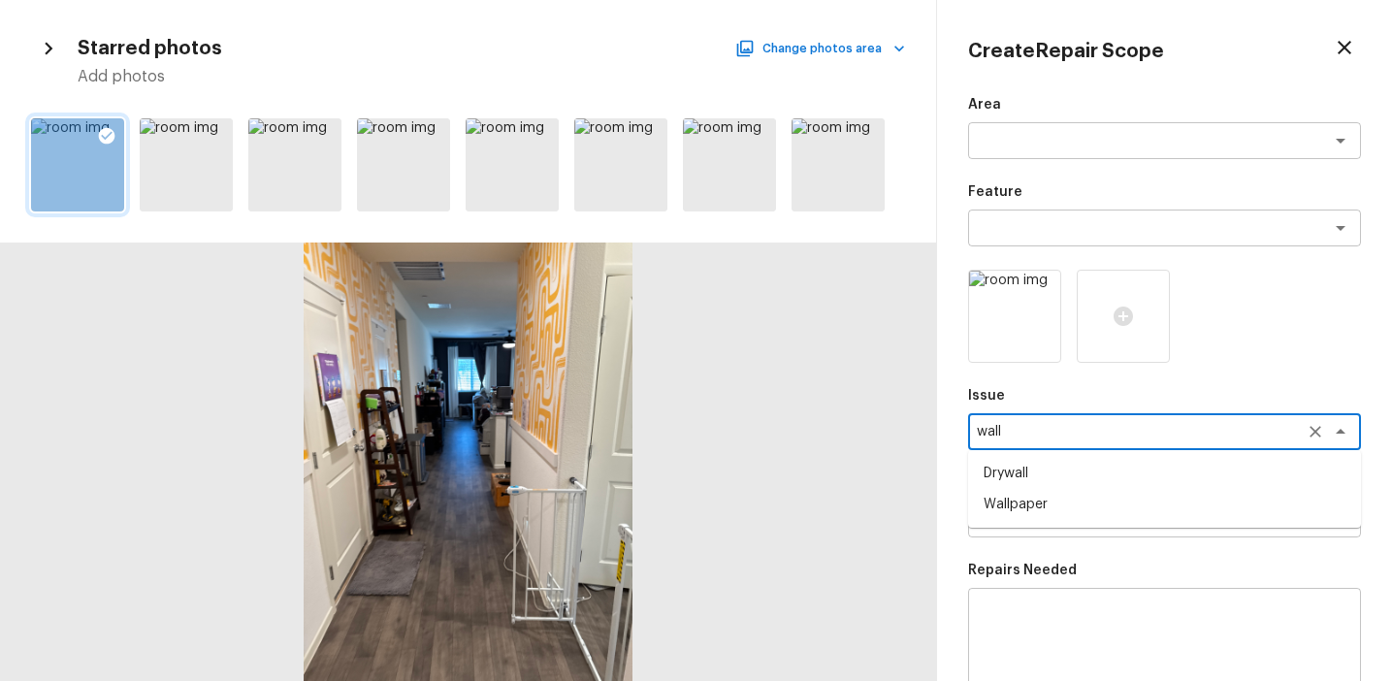
click at [1042, 511] on li "Wallpaper" at bounding box center [1164, 504] width 393 height 31
type textarea "Wallpaper"
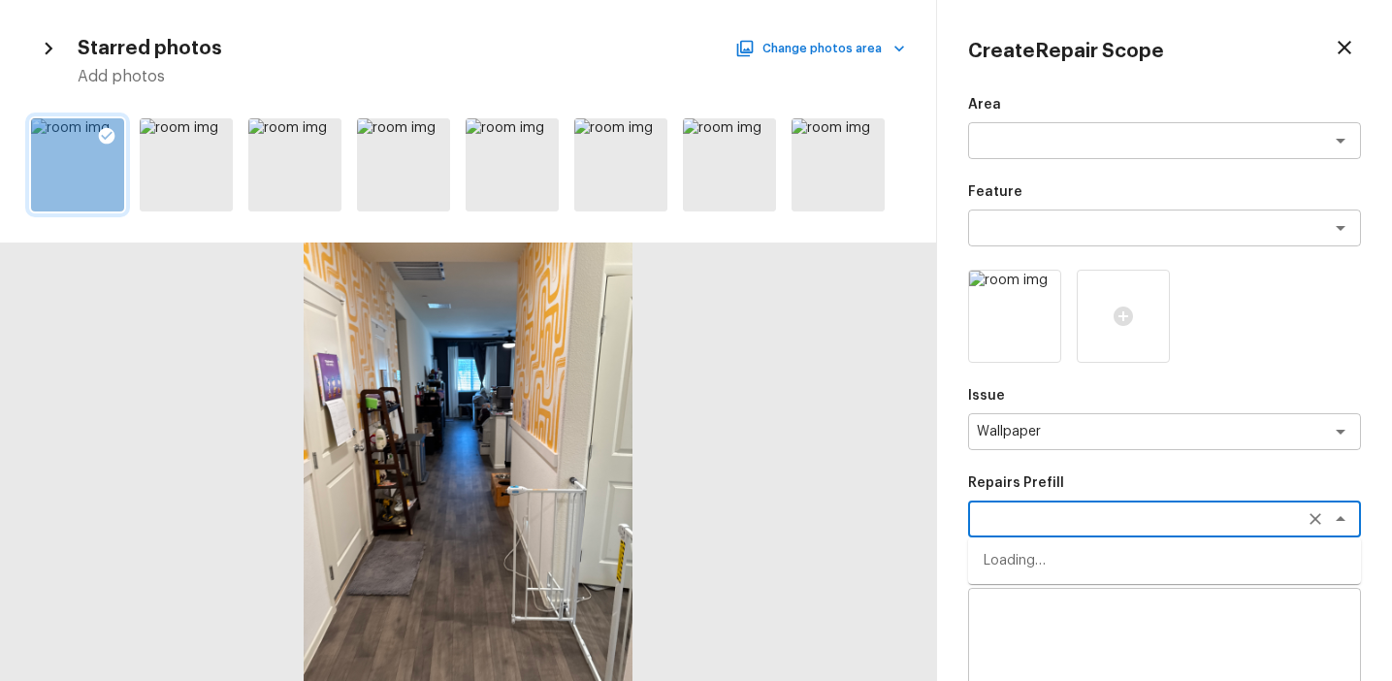
click at [1042, 511] on textarea at bounding box center [1137, 518] width 321 height 19
click at [1059, 624] on li "Remove Wallpaper" at bounding box center [1164, 622] width 393 height 31
type textarea "Remove Wallpaper"
type textarea "Remove wallpaper and texture walls to best match existing conditions"
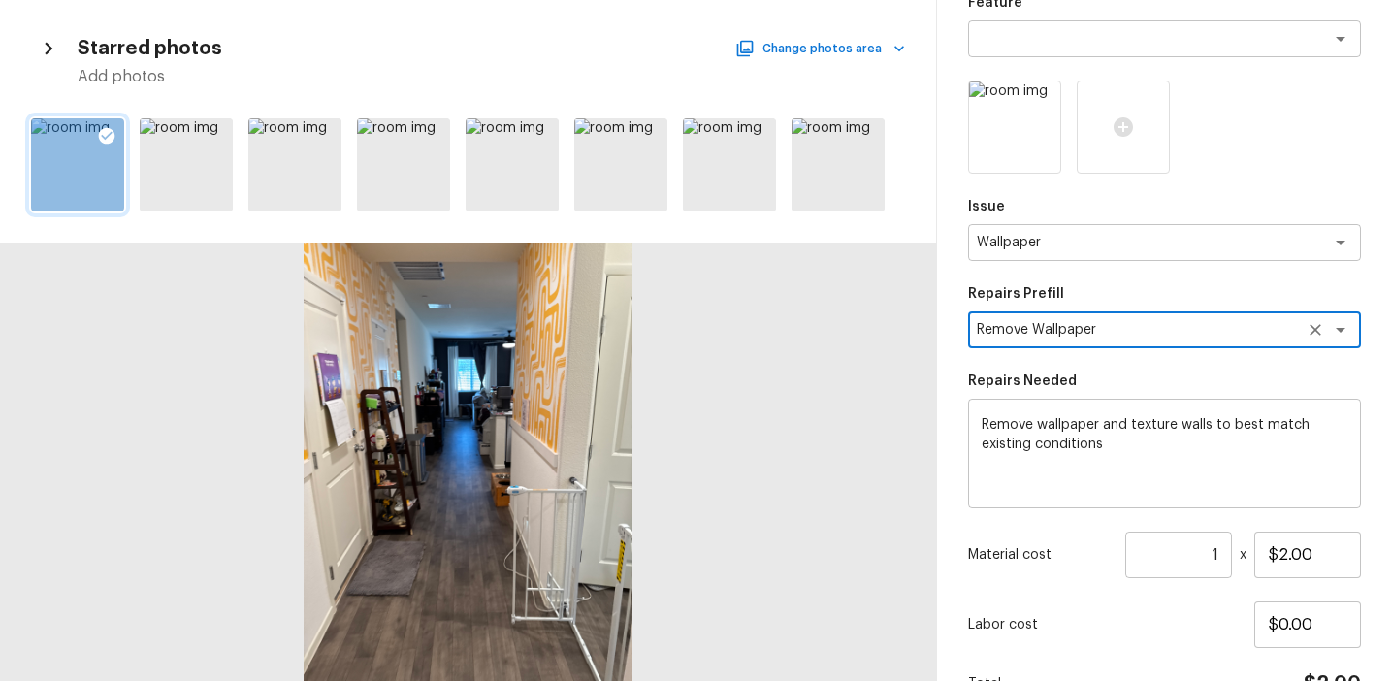
scroll to position [298, 0]
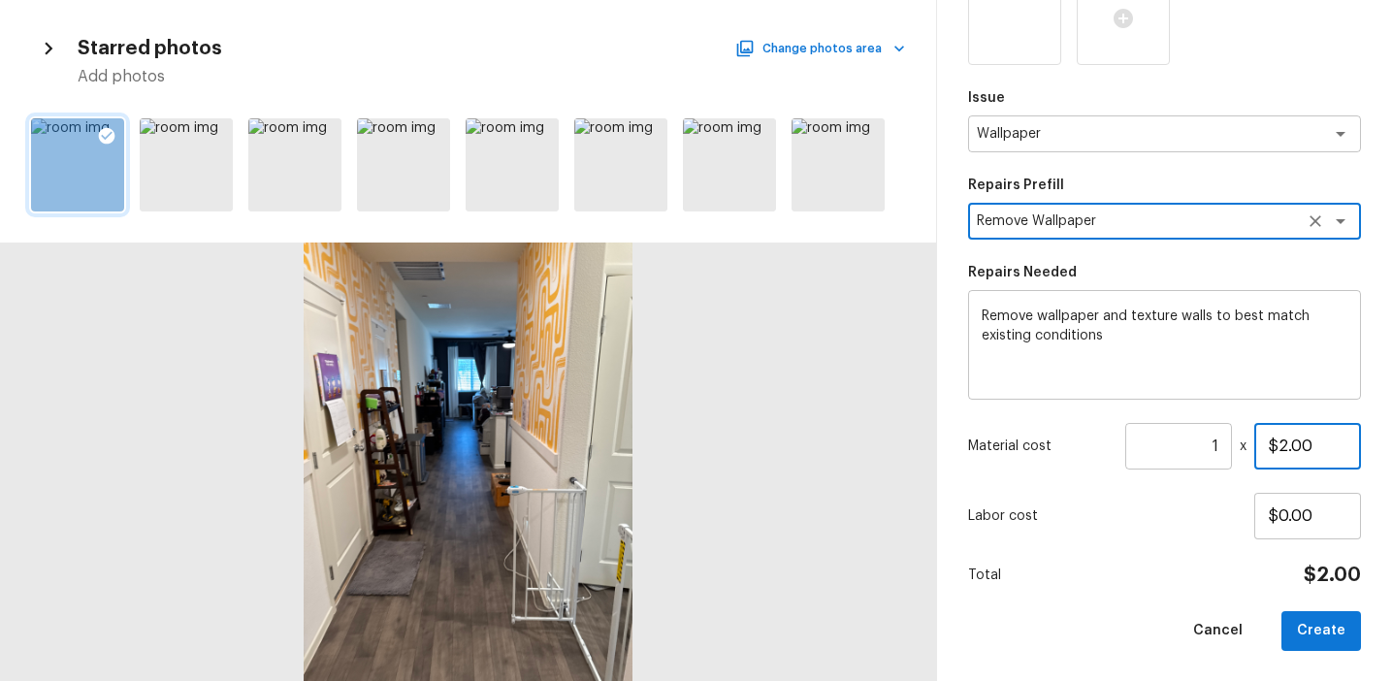
click at [1283, 443] on input "$2.00" at bounding box center [1308, 446] width 107 height 47
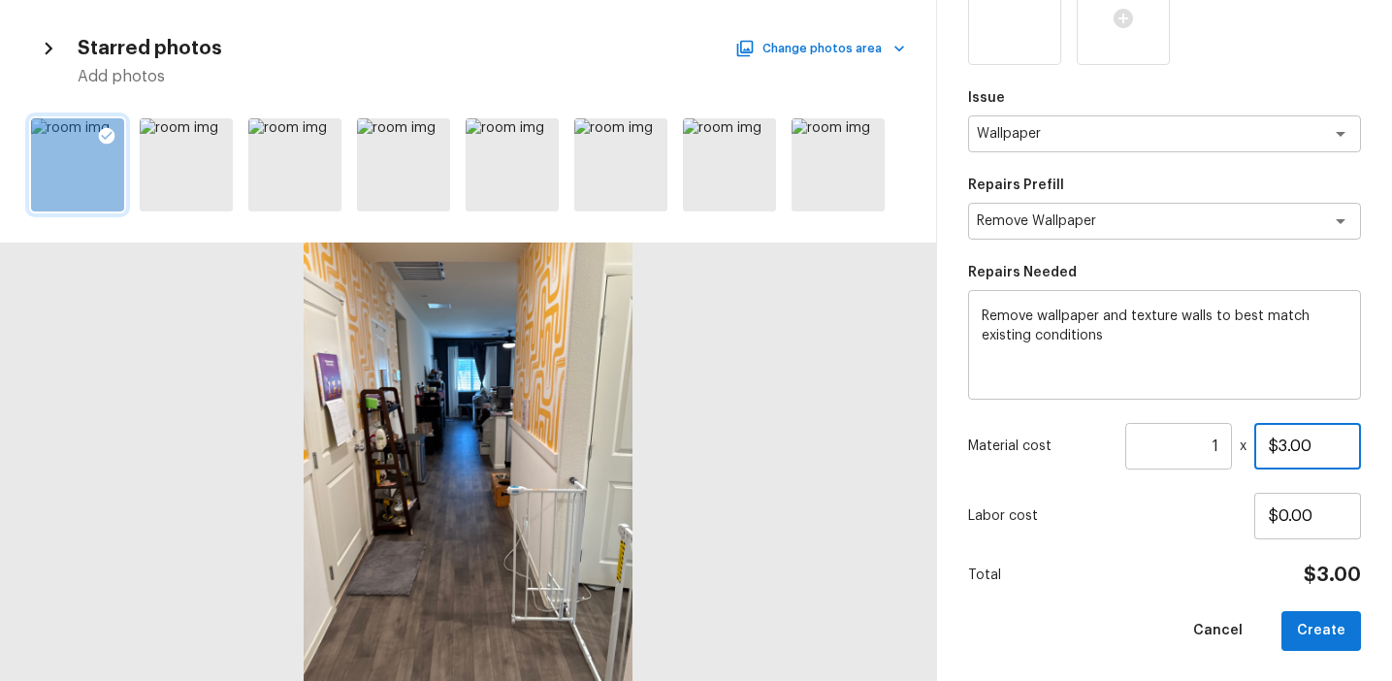
type input "$3.00"
click at [1215, 445] on input "1" at bounding box center [1179, 446] width 107 height 47
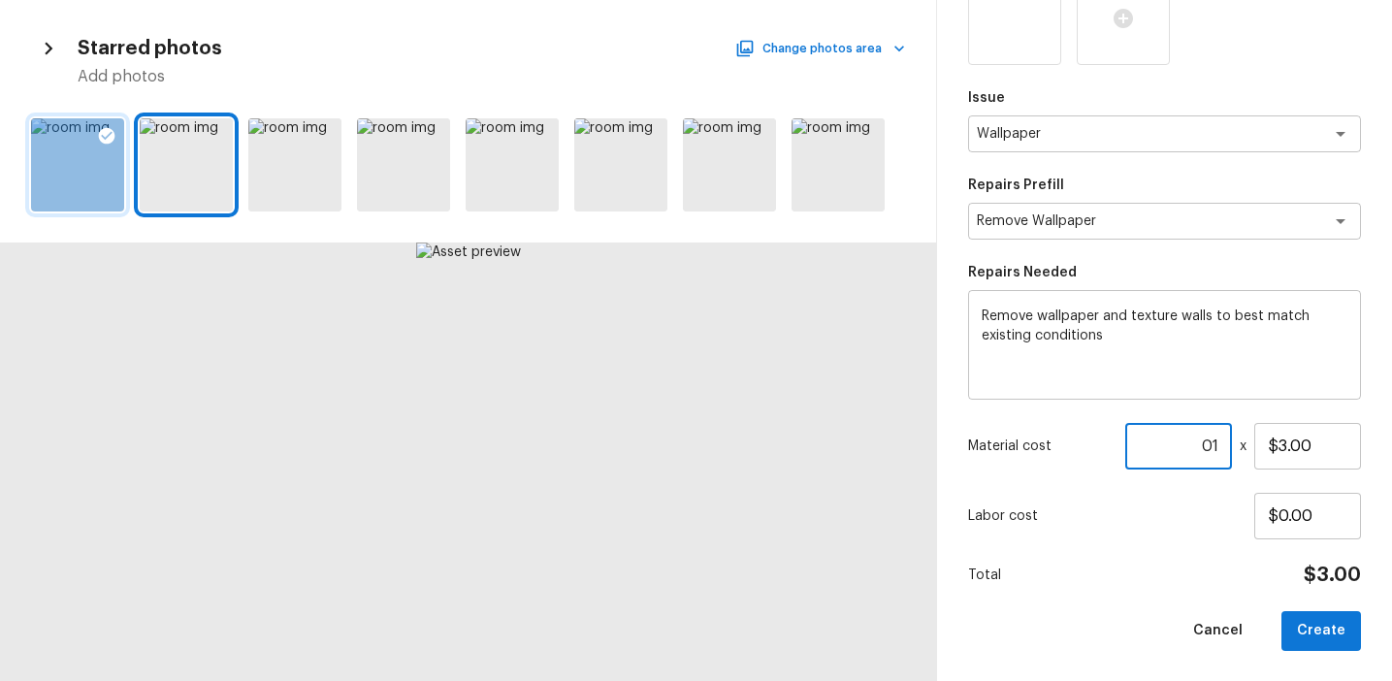
type input "1"
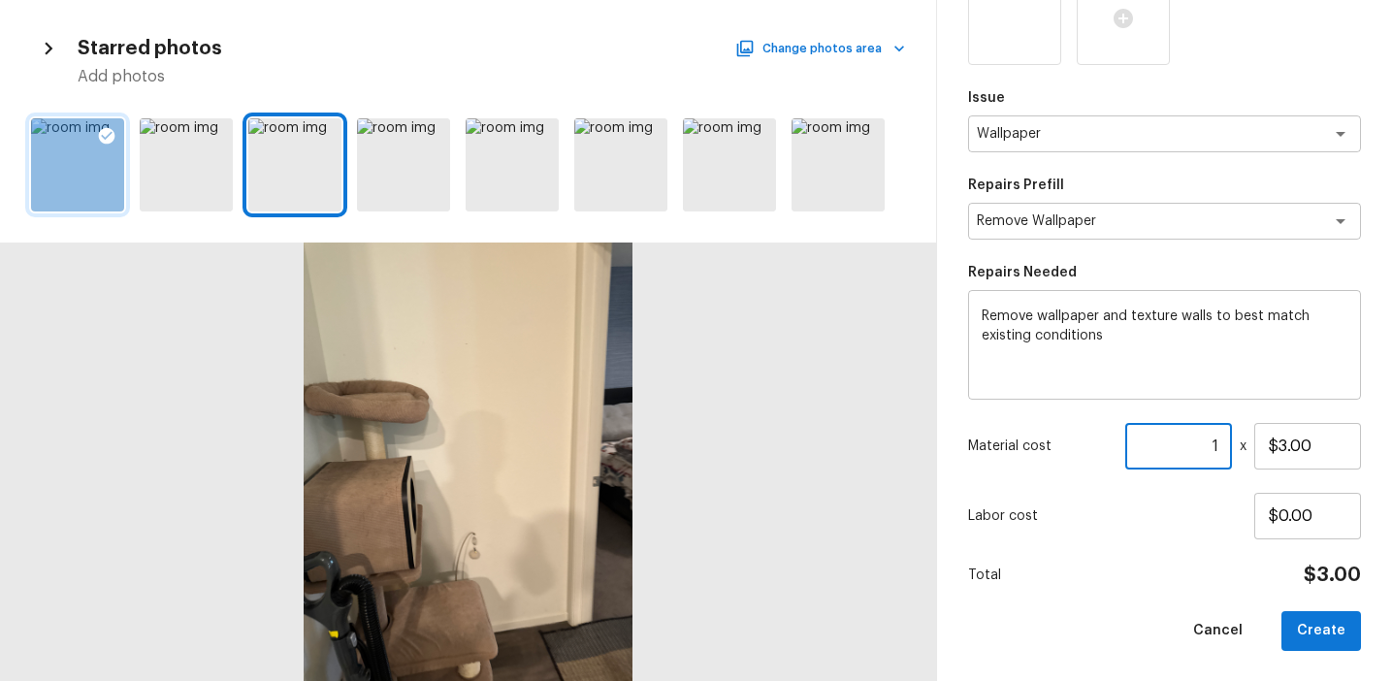
click at [1222, 448] on input "1" at bounding box center [1179, 446] width 107 height 47
click at [1288, 445] on input "$3.00" at bounding box center [1308, 446] width 107 height 47
type input "$300.00"
click at [1193, 437] on input "number" at bounding box center [1179, 446] width 107 height 47
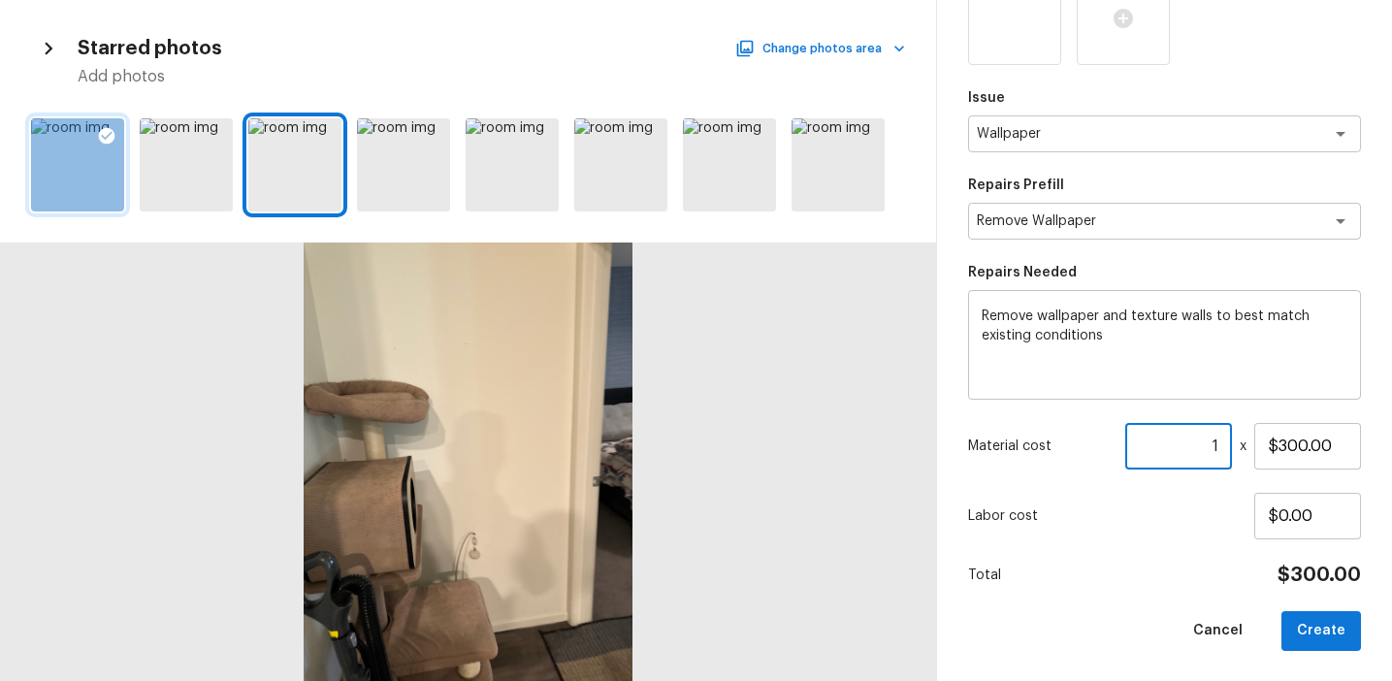
type input "1"
click at [1316, 622] on button "Create" at bounding box center [1322, 631] width 80 height 40
type input "$0.00"
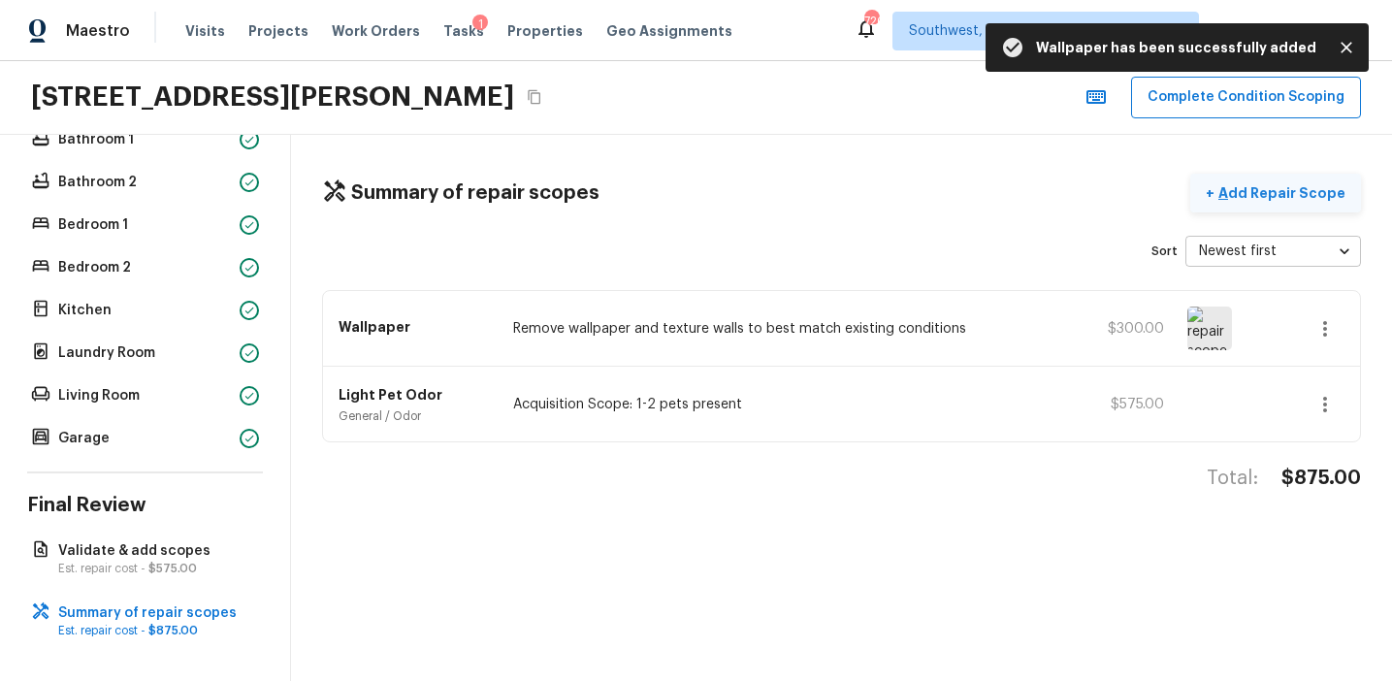
click at [1260, 187] on p "Add Repair Scope" at bounding box center [1280, 192] width 131 height 19
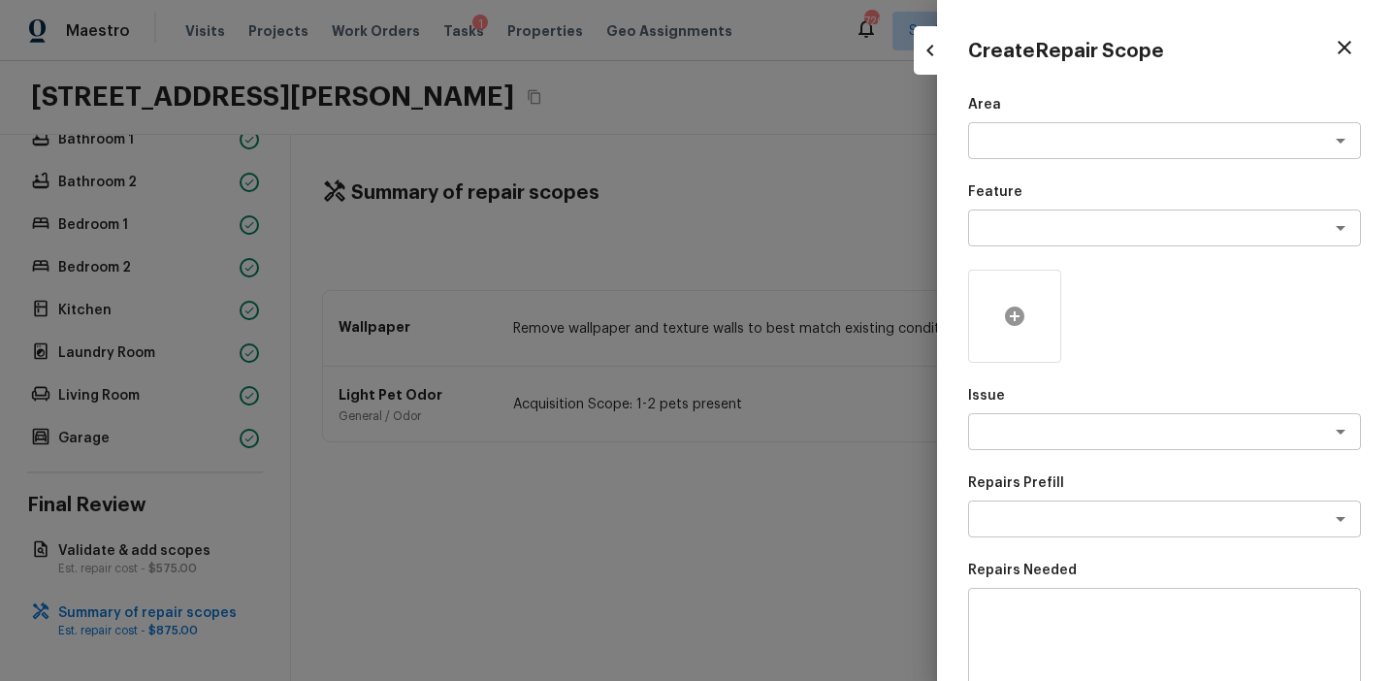
click at [1027, 343] on div at bounding box center [1014, 316] width 93 height 93
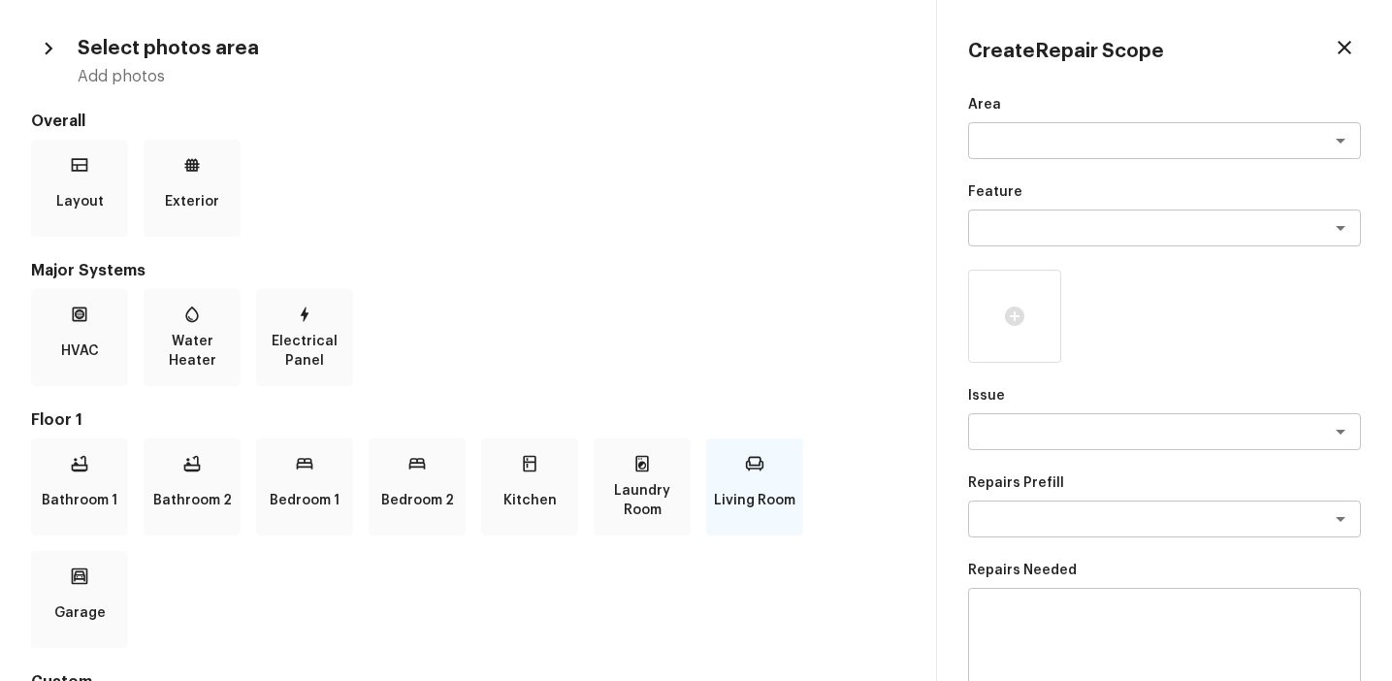
click at [783, 474] on div "Living Room" at bounding box center [754, 487] width 97 height 97
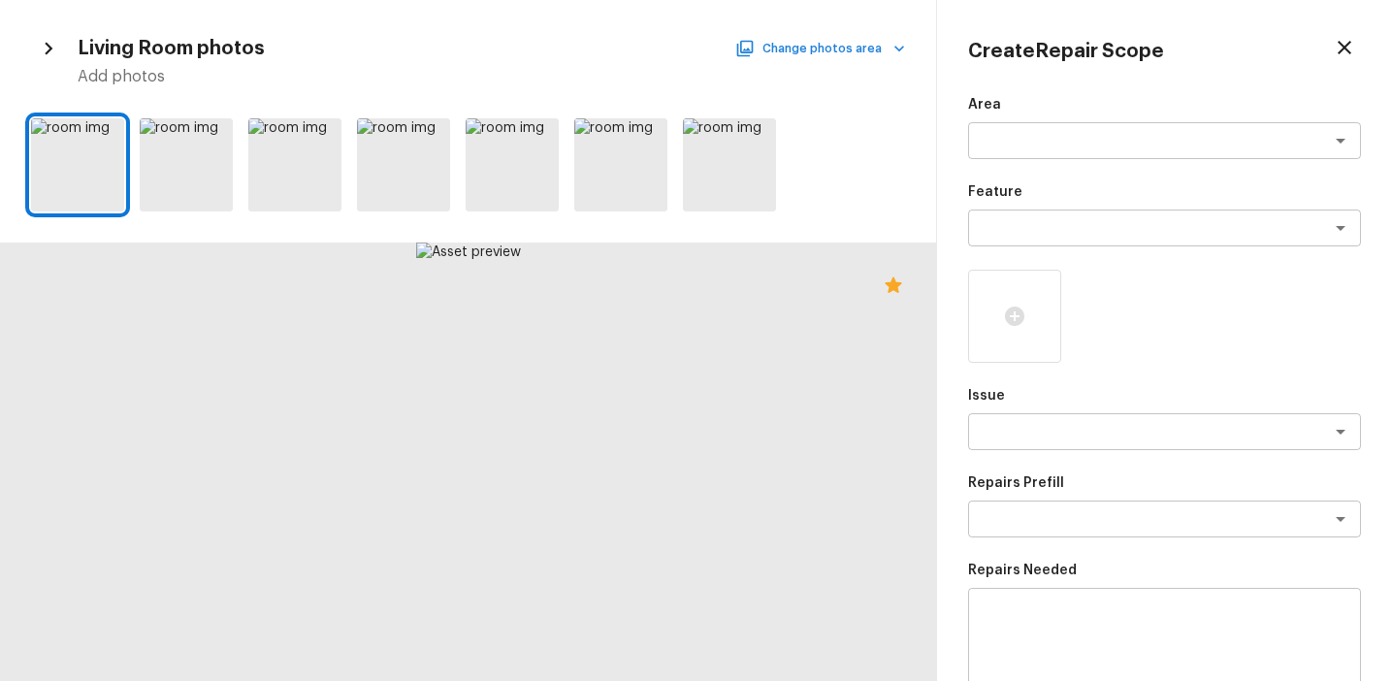
click at [856, 55] on button "Change photos area" at bounding box center [822, 48] width 166 height 25
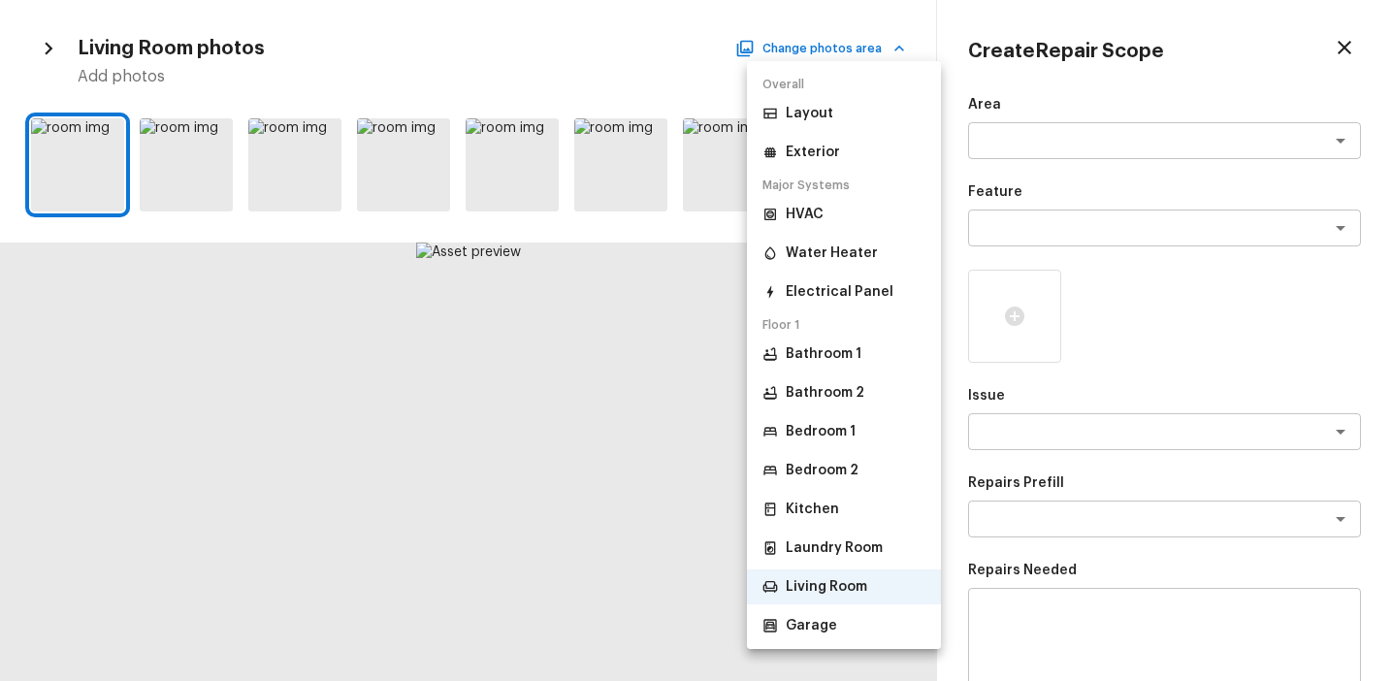
scroll to position [64, 0]
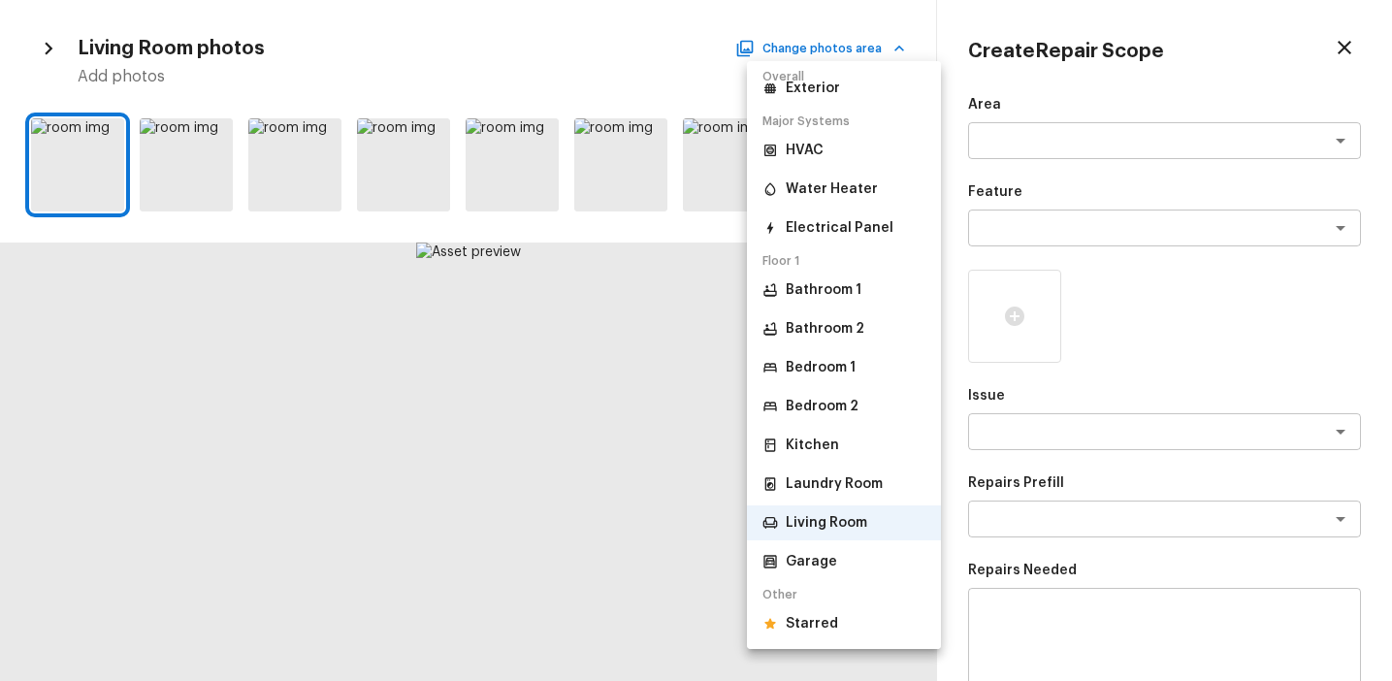
click at [814, 629] on p "Starred" at bounding box center [812, 623] width 52 height 19
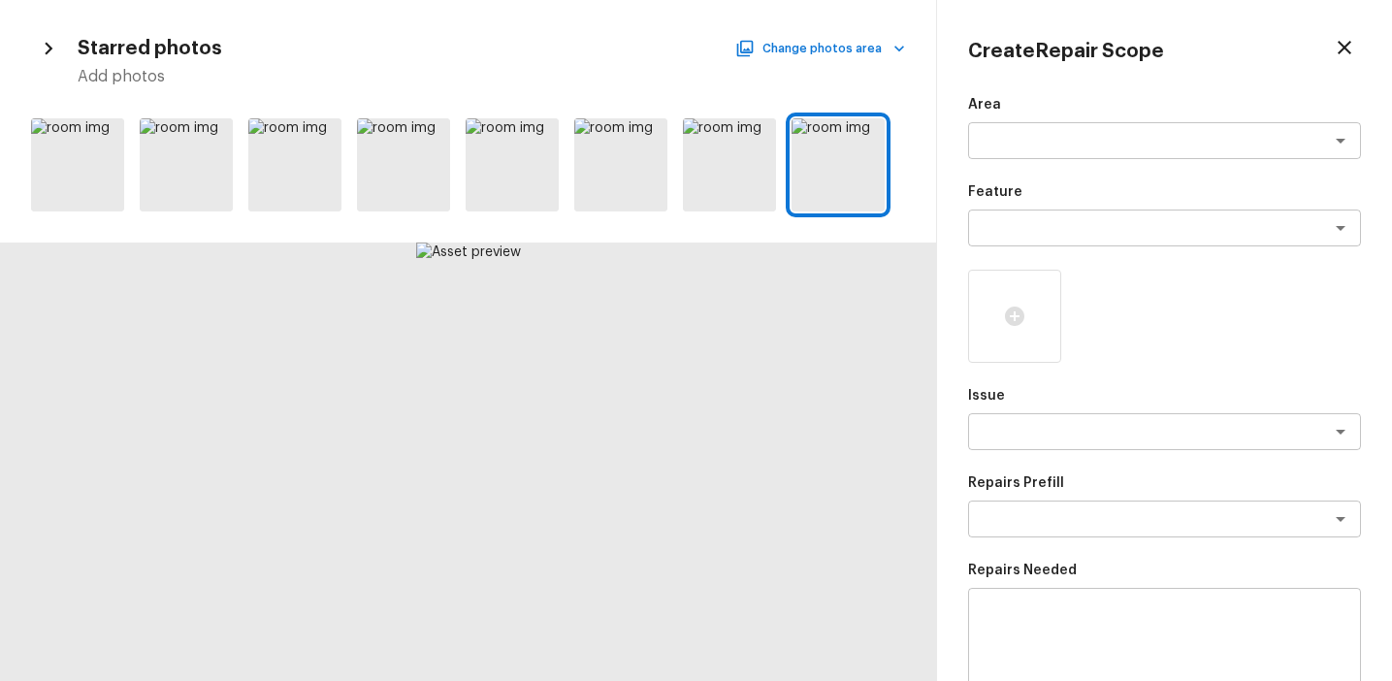
click at [809, 407] on div at bounding box center [468, 462] width 936 height 439
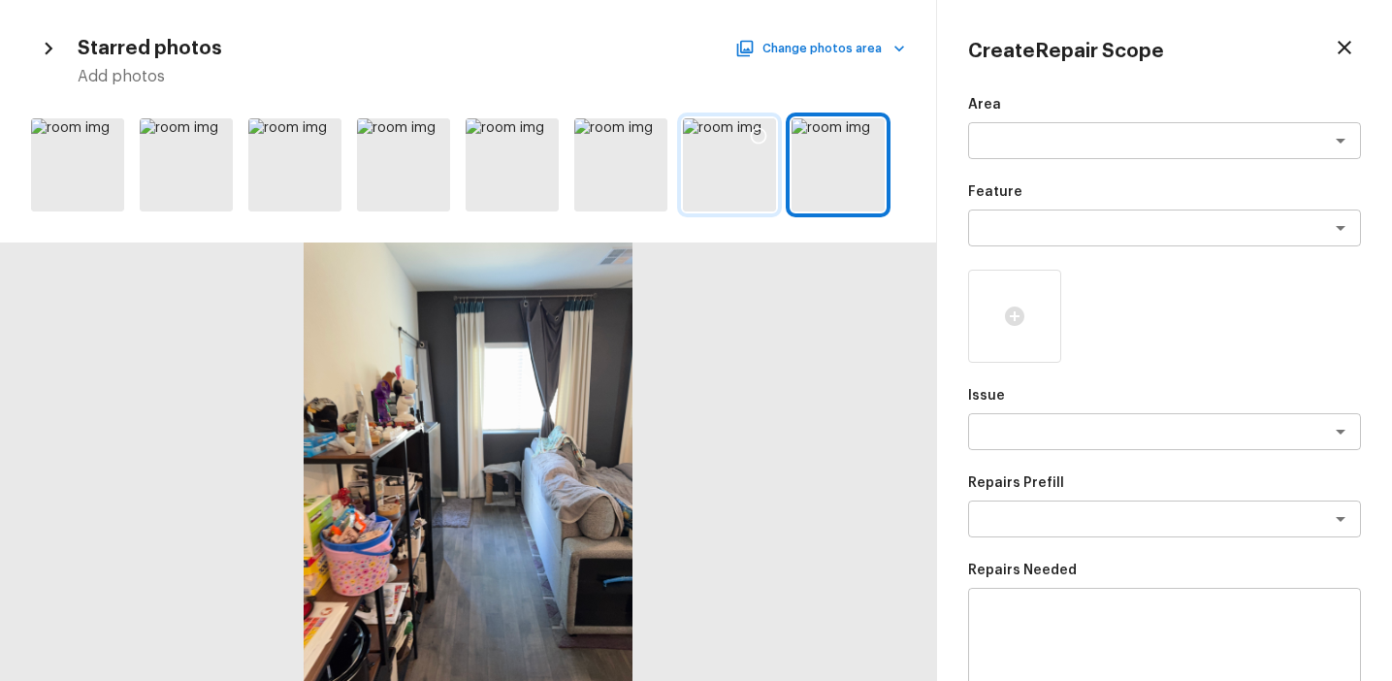
click at [742, 207] on div at bounding box center [729, 164] width 93 height 93
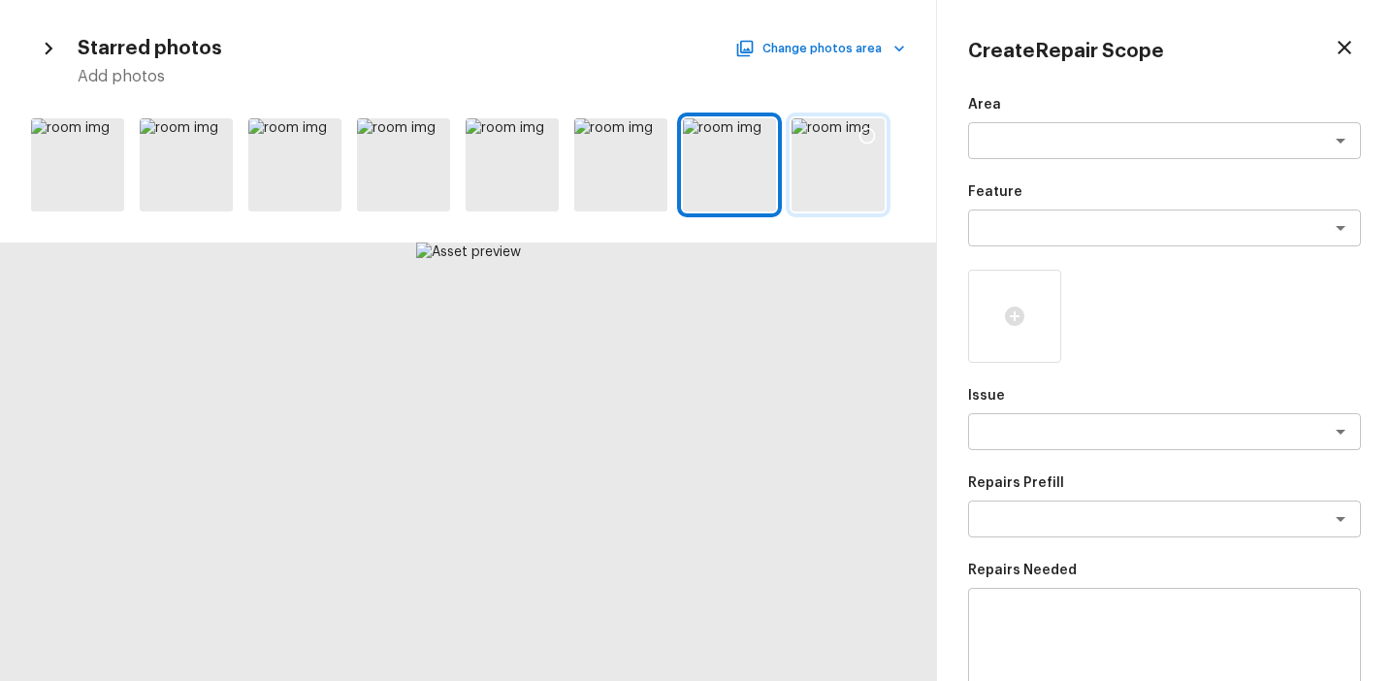
click at [866, 137] on icon at bounding box center [867, 135] width 19 height 19
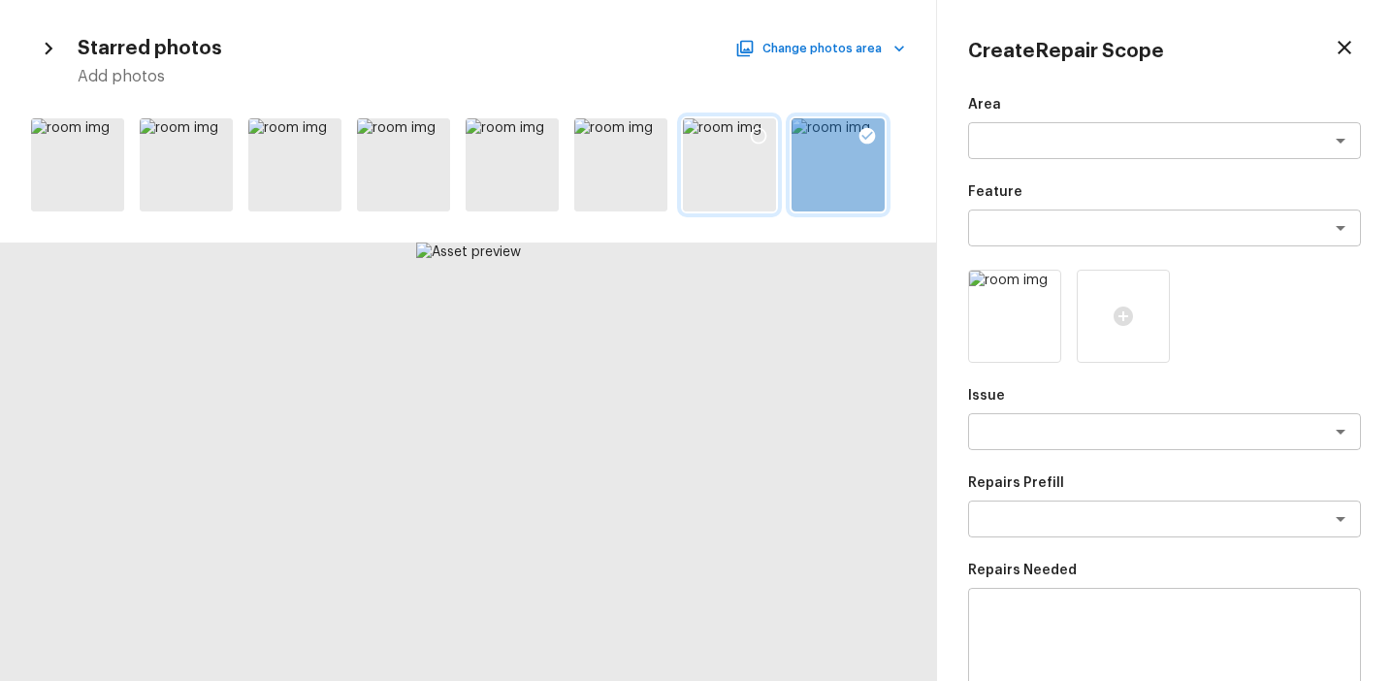
click at [764, 134] on icon at bounding box center [758, 135] width 19 height 19
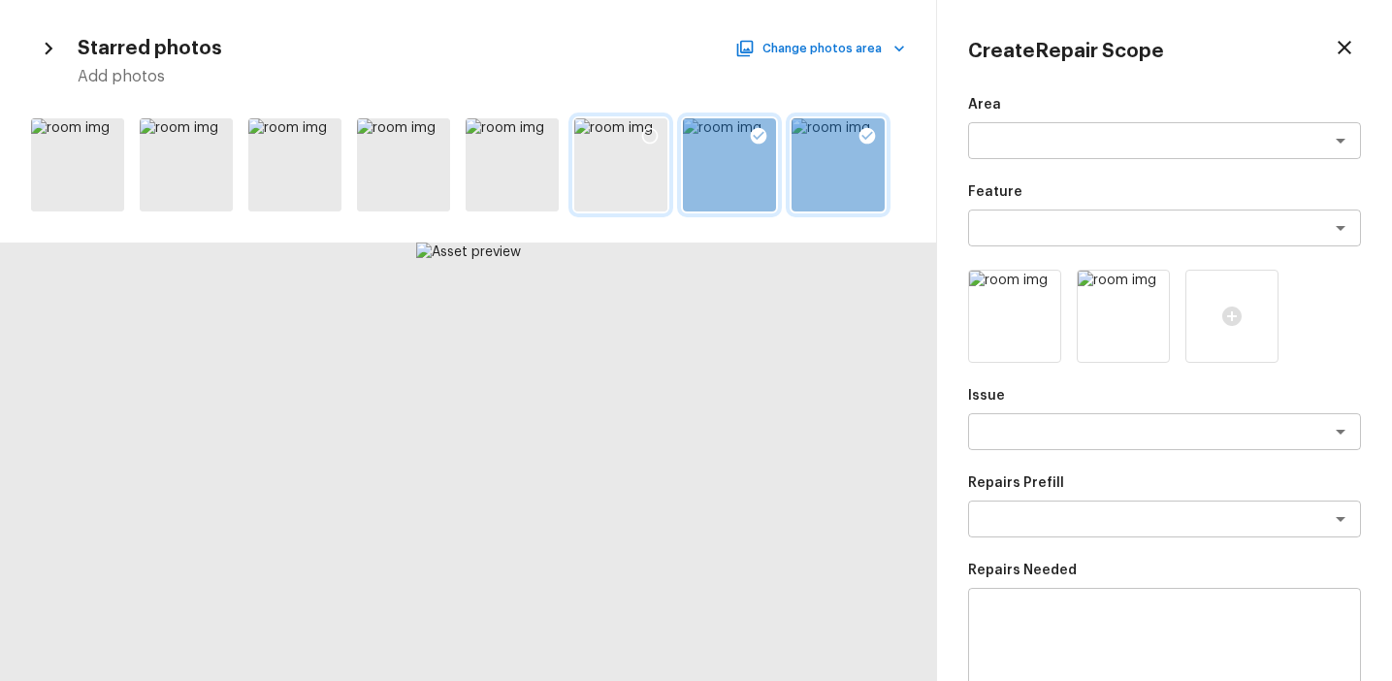
click at [644, 134] on icon at bounding box center [649, 135] width 19 height 19
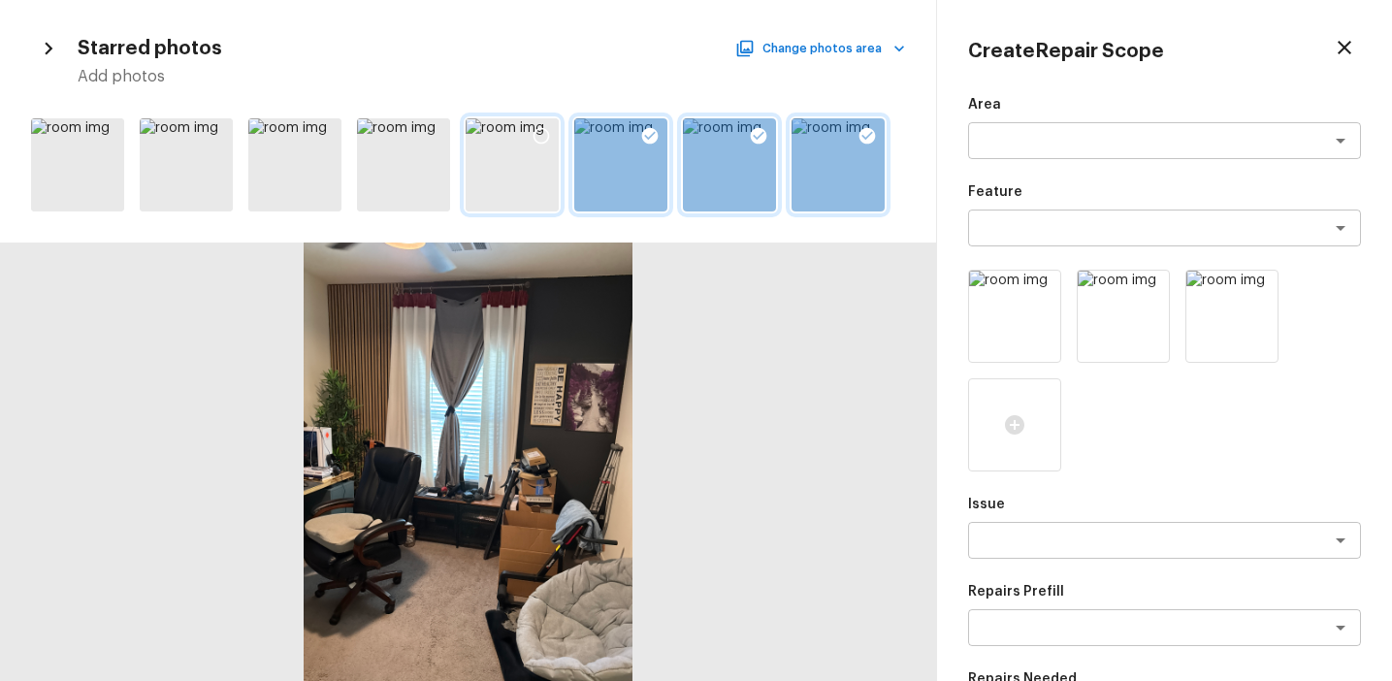
click at [541, 137] on icon at bounding box center [541, 135] width 19 height 19
click at [644, 130] on icon at bounding box center [650, 136] width 16 height 16
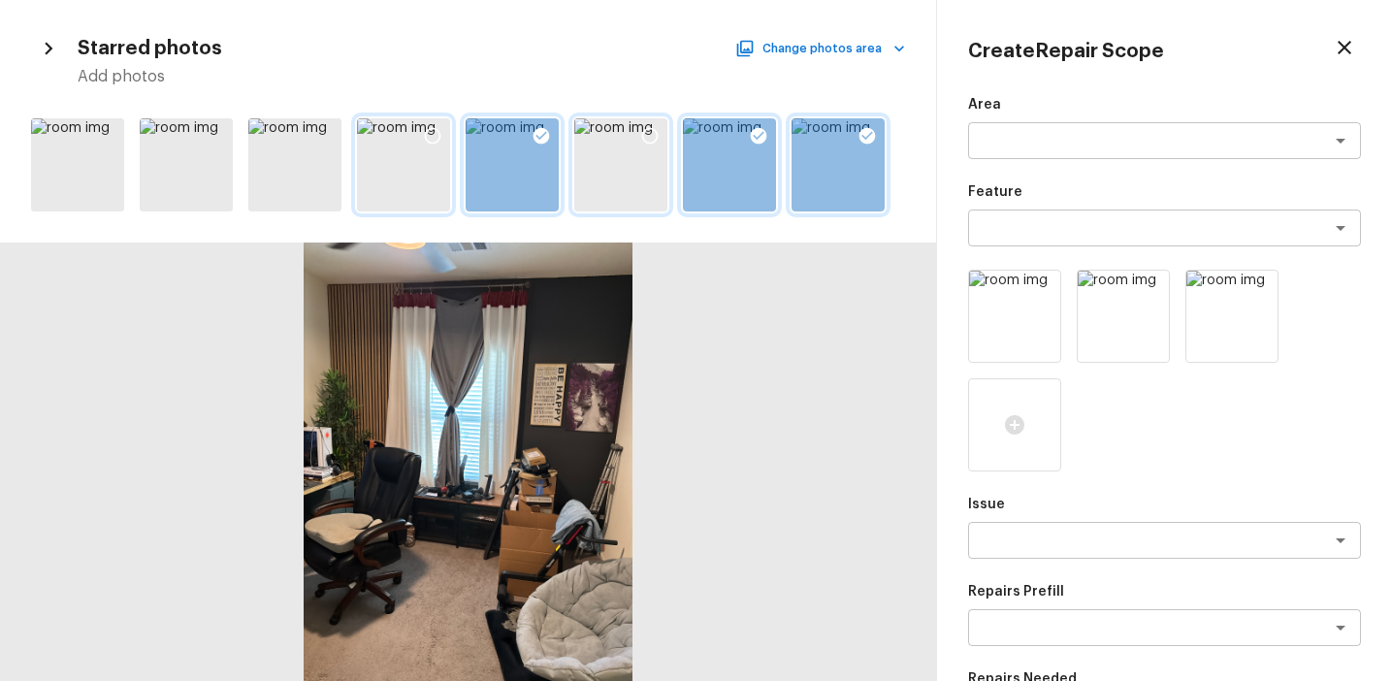
click at [436, 136] on icon at bounding box center [432, 135] width 19 height 19
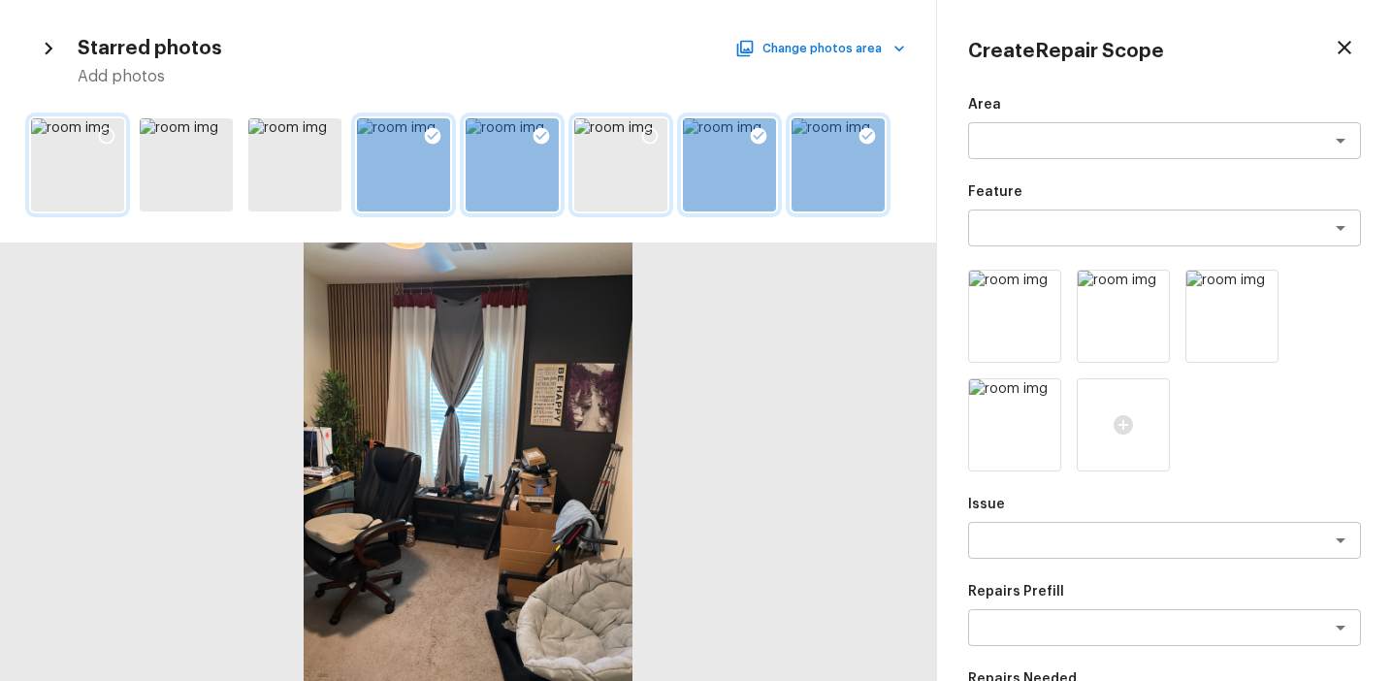
click at [107, 128] on icon at bounding box center [107, 136] width 16 height 16
click at [992, 526] on div "x ​" at bounding box center [1164, 540] width 393 height 37
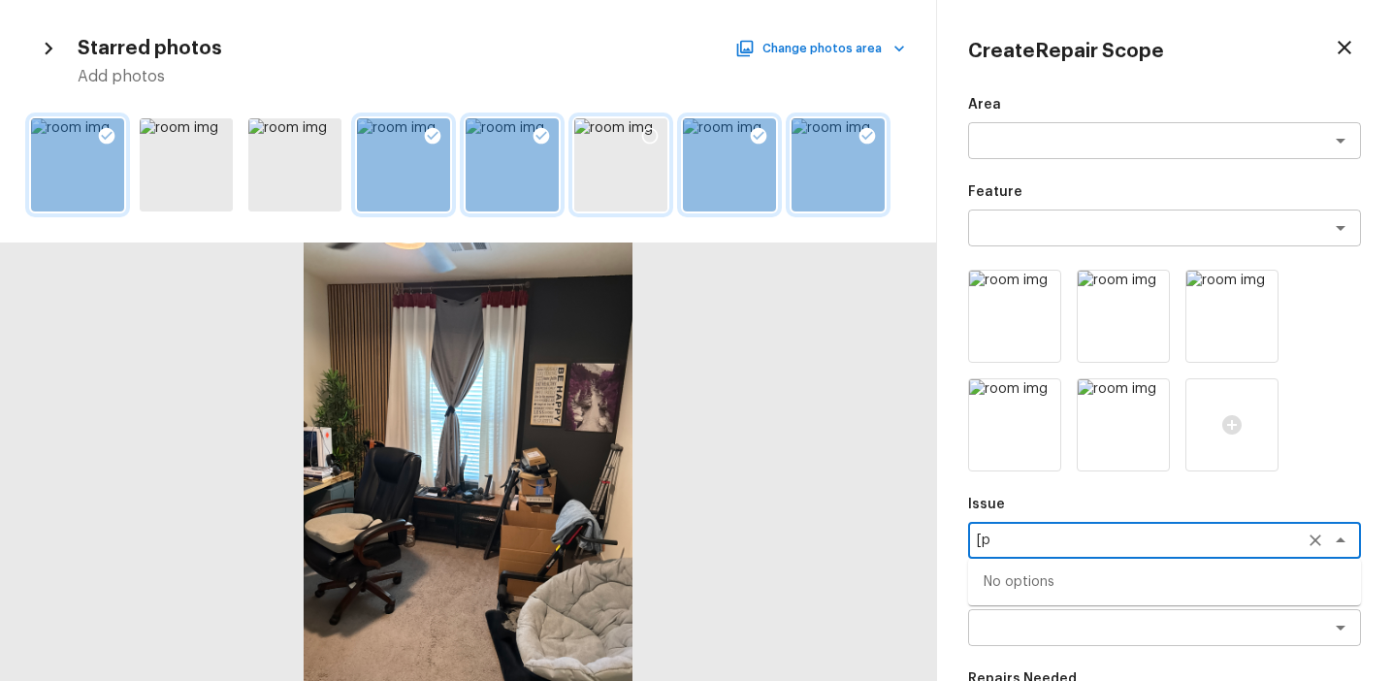
type textarea "["
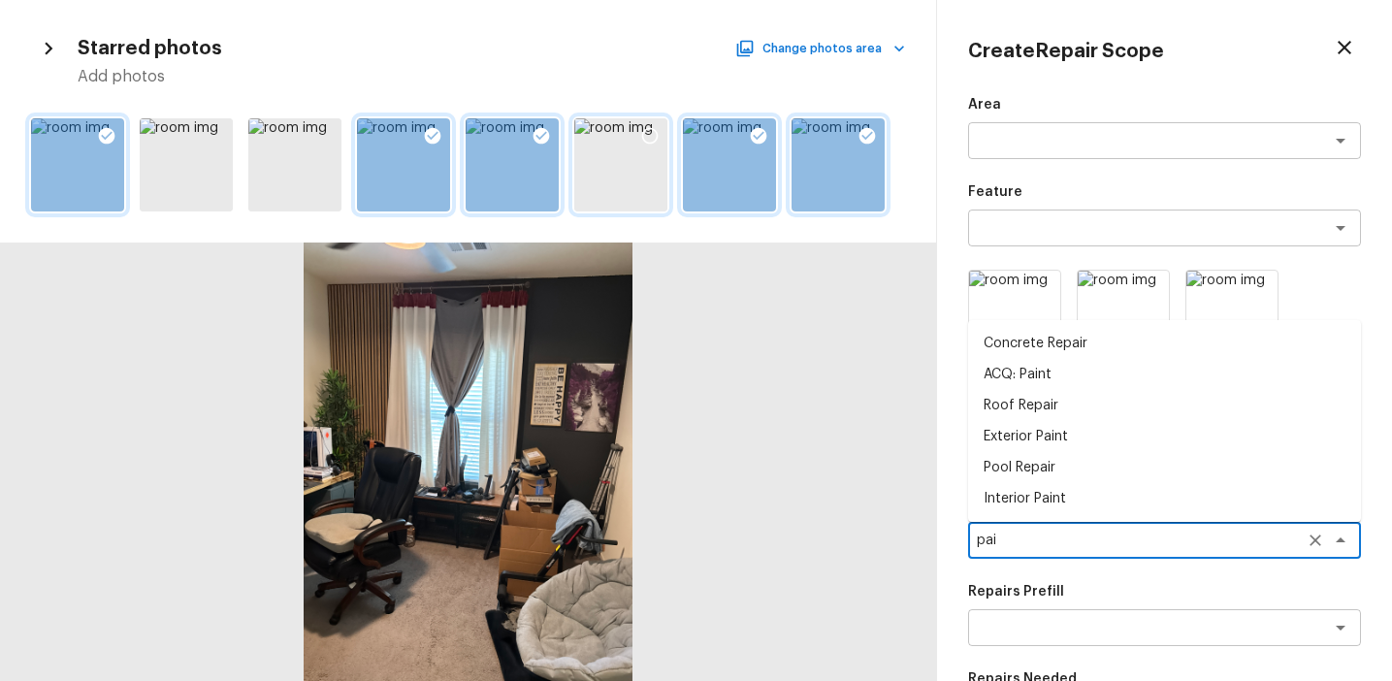
click at [1062, 493] on li "Interior Paint" at bounding box center [1164, 498] width 393 height 31
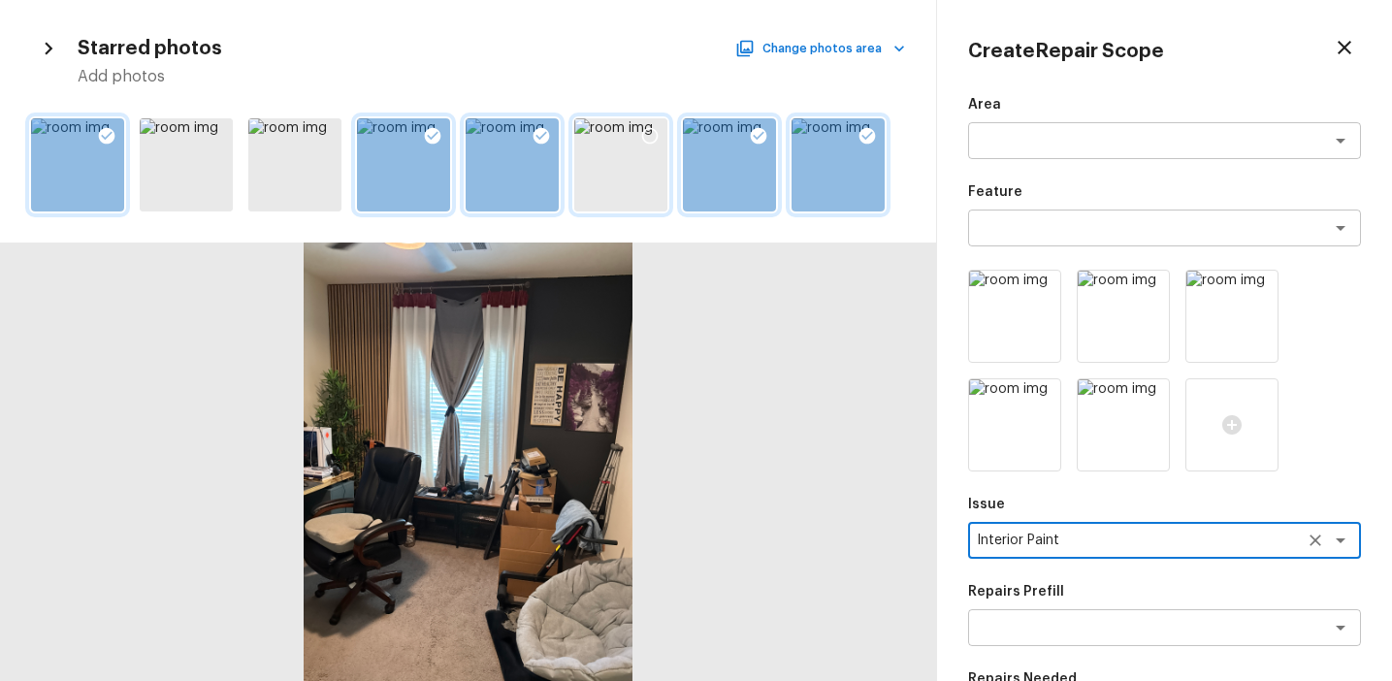
scroll to position [139, 0]
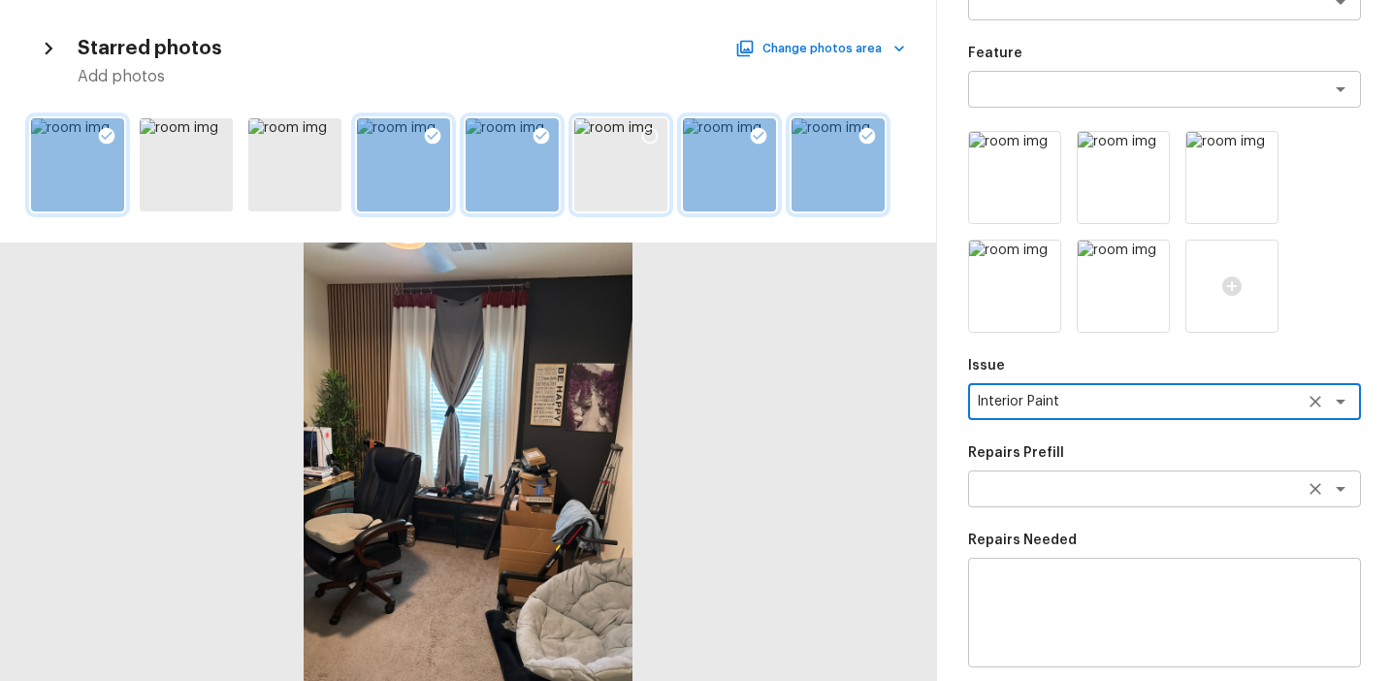
type textarea "Interior Paint"
click at [1059, 484] on textarea at bounding box center [1137, 488] width 321 height 19
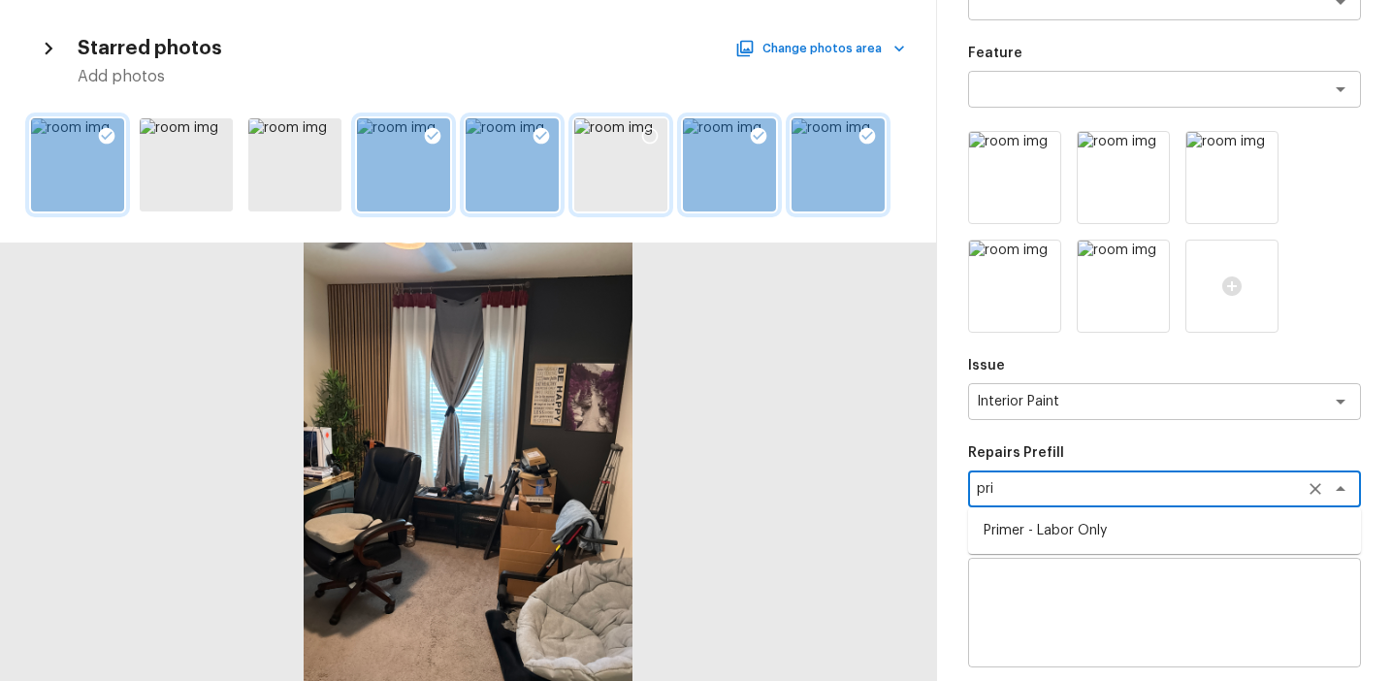
click at [1072, 523] on li "Primer - Labor Only" at bounding box center [1164, 530] width 393 height 31
type textarea "Primer - Labor Only"
type textarea "Interior primer - PRIMER PROVIDED BY OPENDOOR - All nails, screws, drywall anch…"
type input "$0.40"
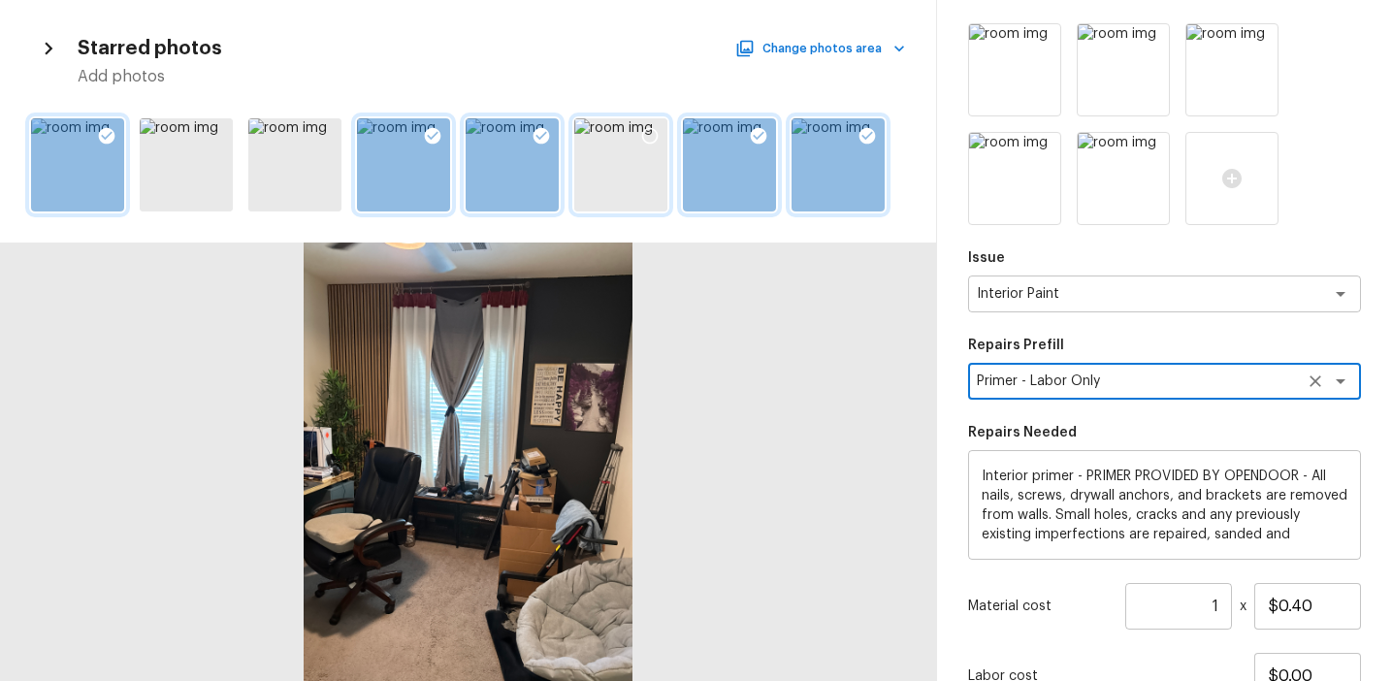
scroll to position [337, 0]
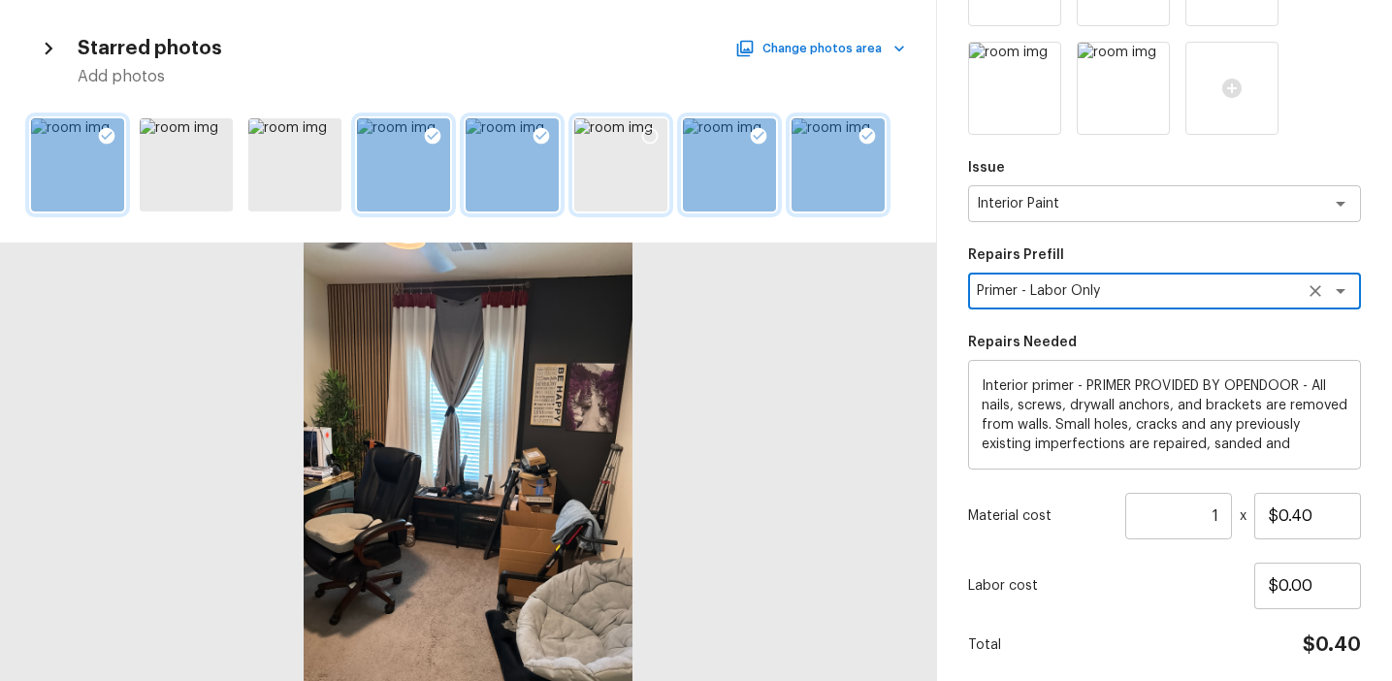
type textarea "Primer - Labor Only"
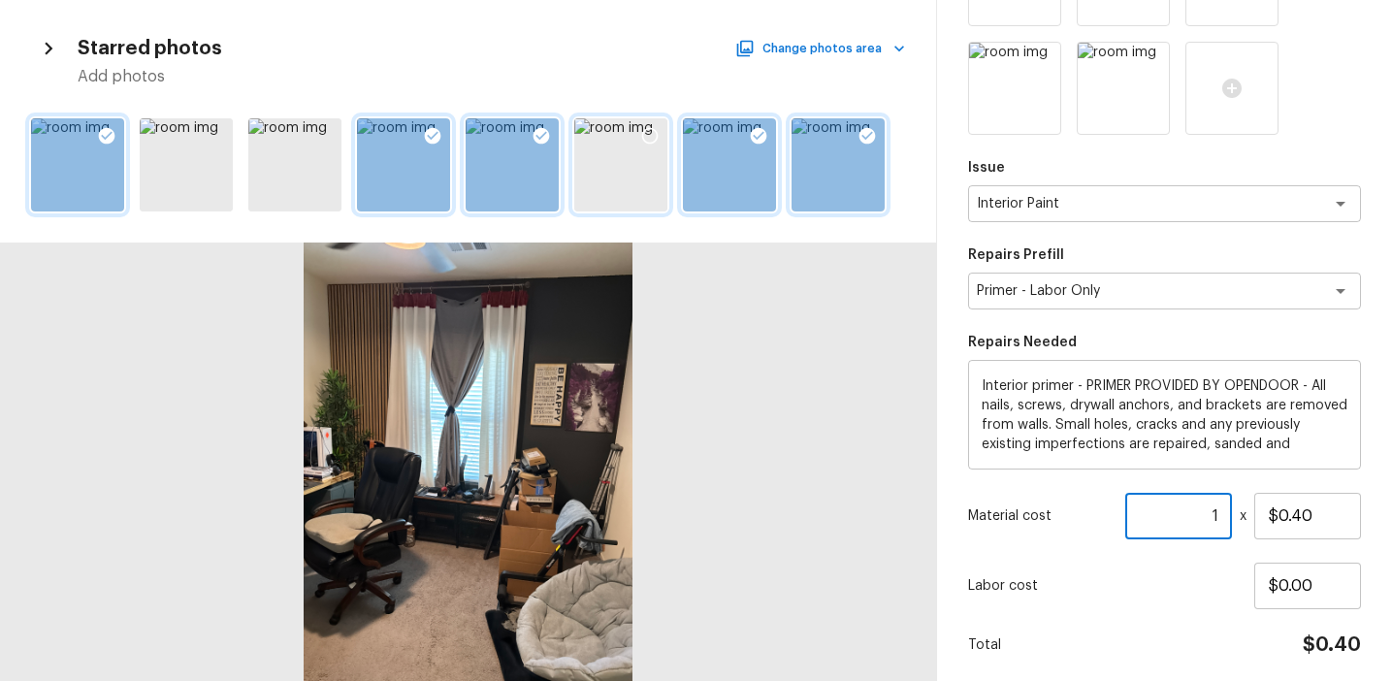
click at [1212, 512] on input "1" at bounding box center [1179, 516] width 107 height 47
type input "400"
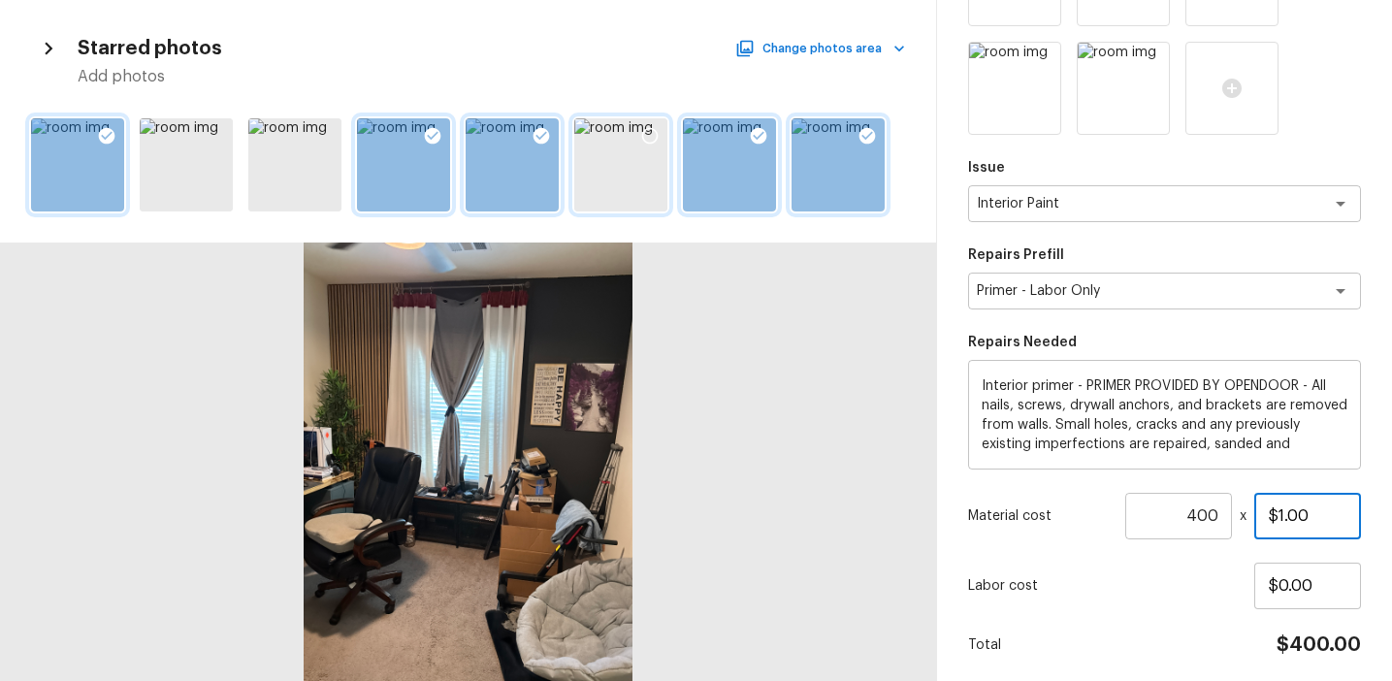
scroll to position [407, 0]
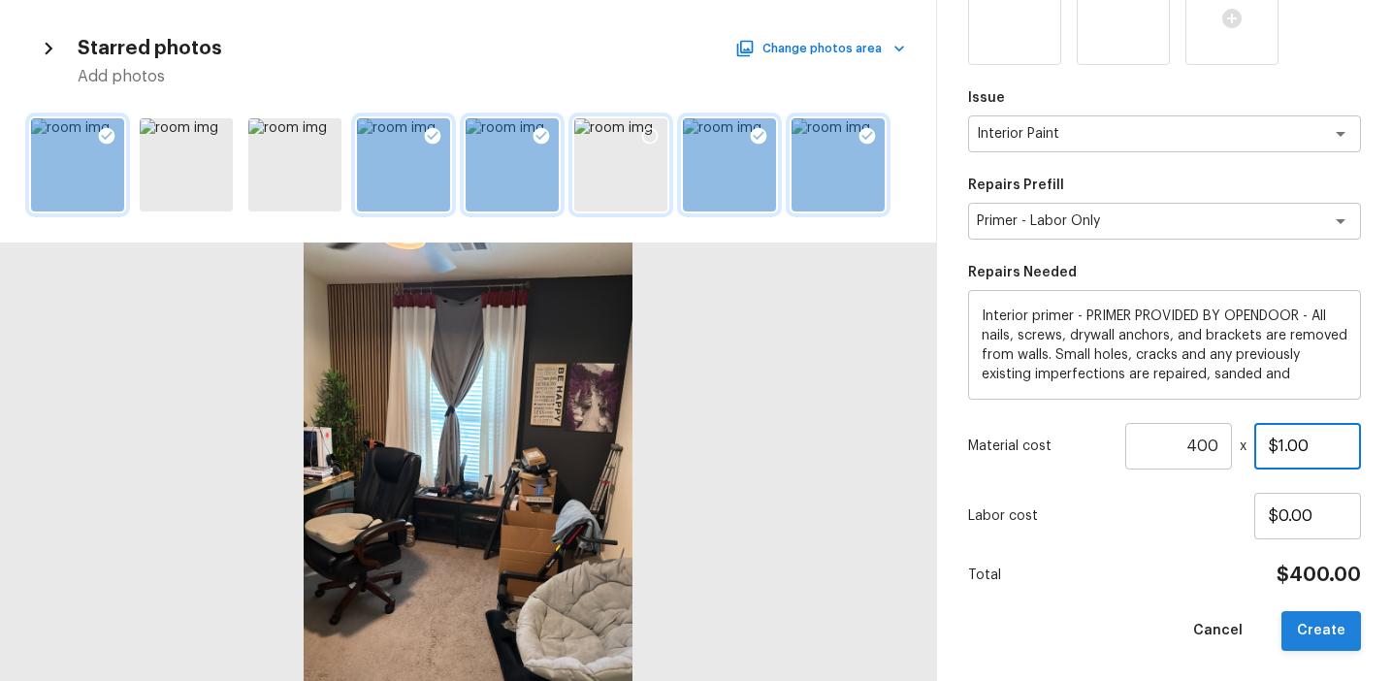
type input "$1.00"
click at [1315, 646] on button "Create" at bounding box center [1322, 631] width 80 height 40
type input "1"
type input "$0.00"
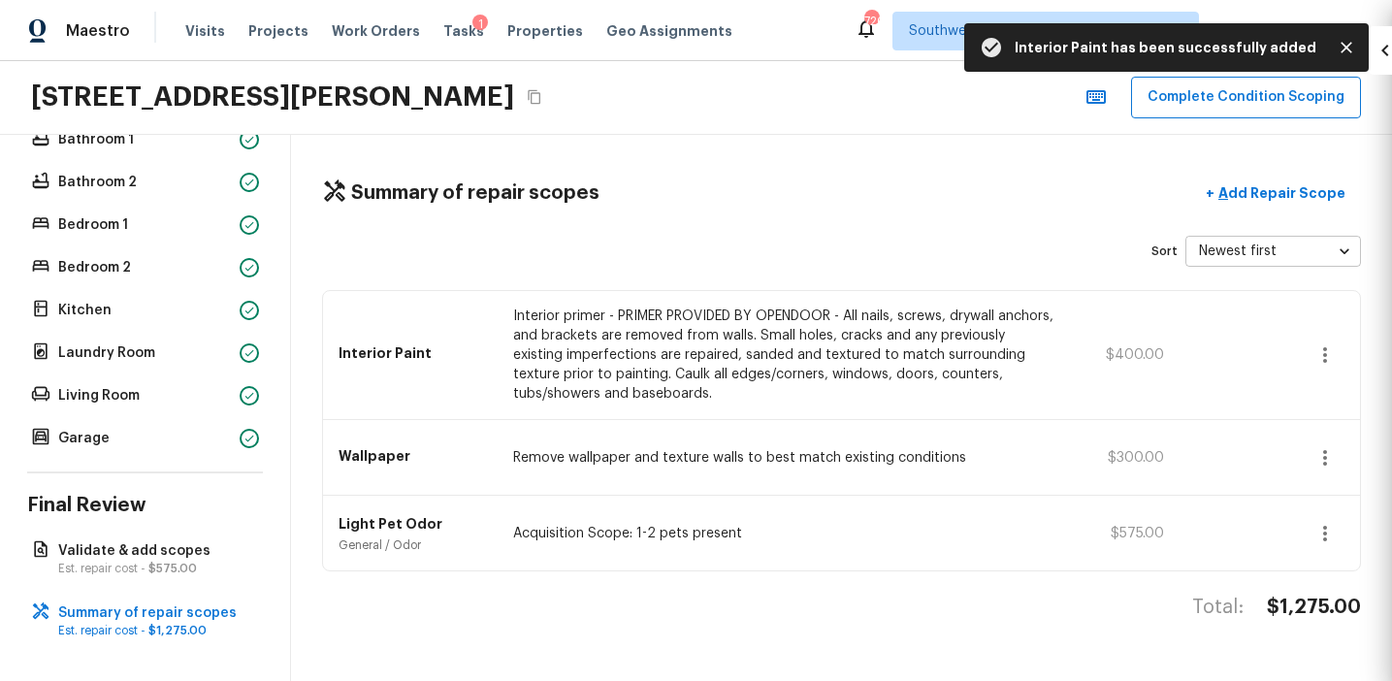
scroll to position [298, 0]
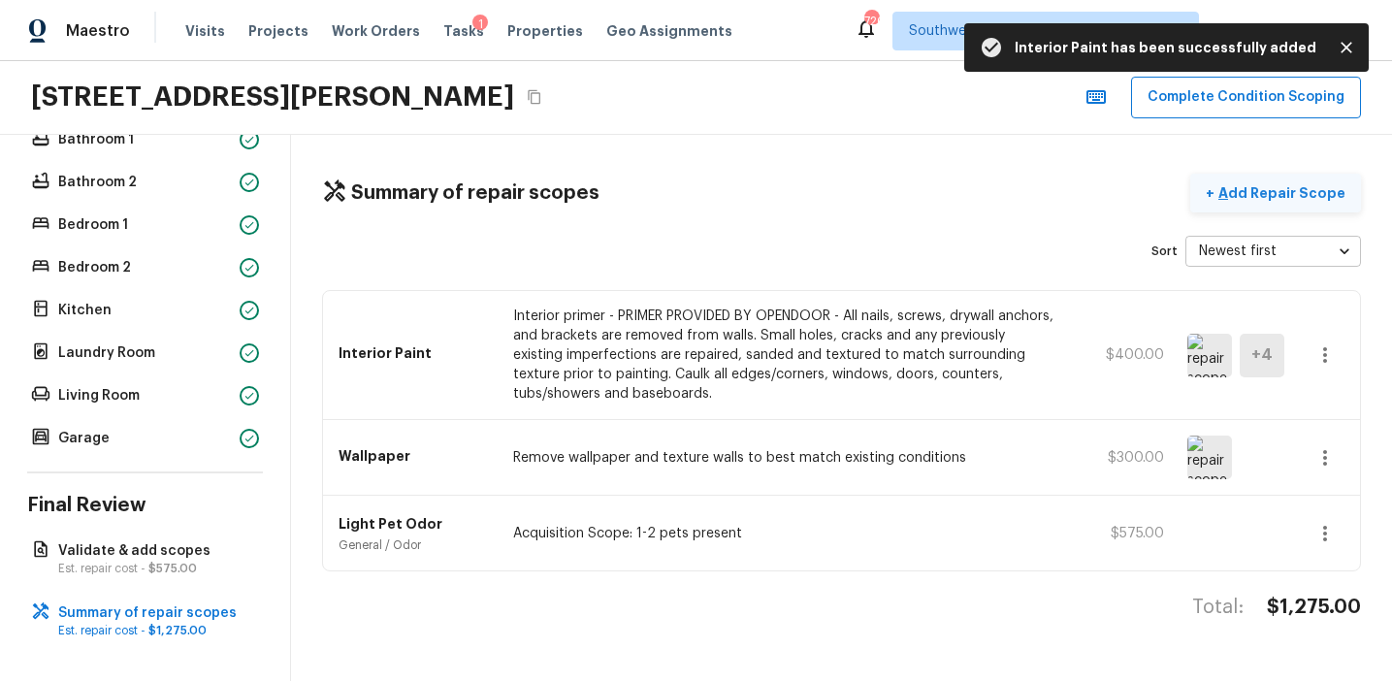
click at [1286, 183] on p "Add Repair Scope" at bounding box center [1280, 192] width 131 height 19
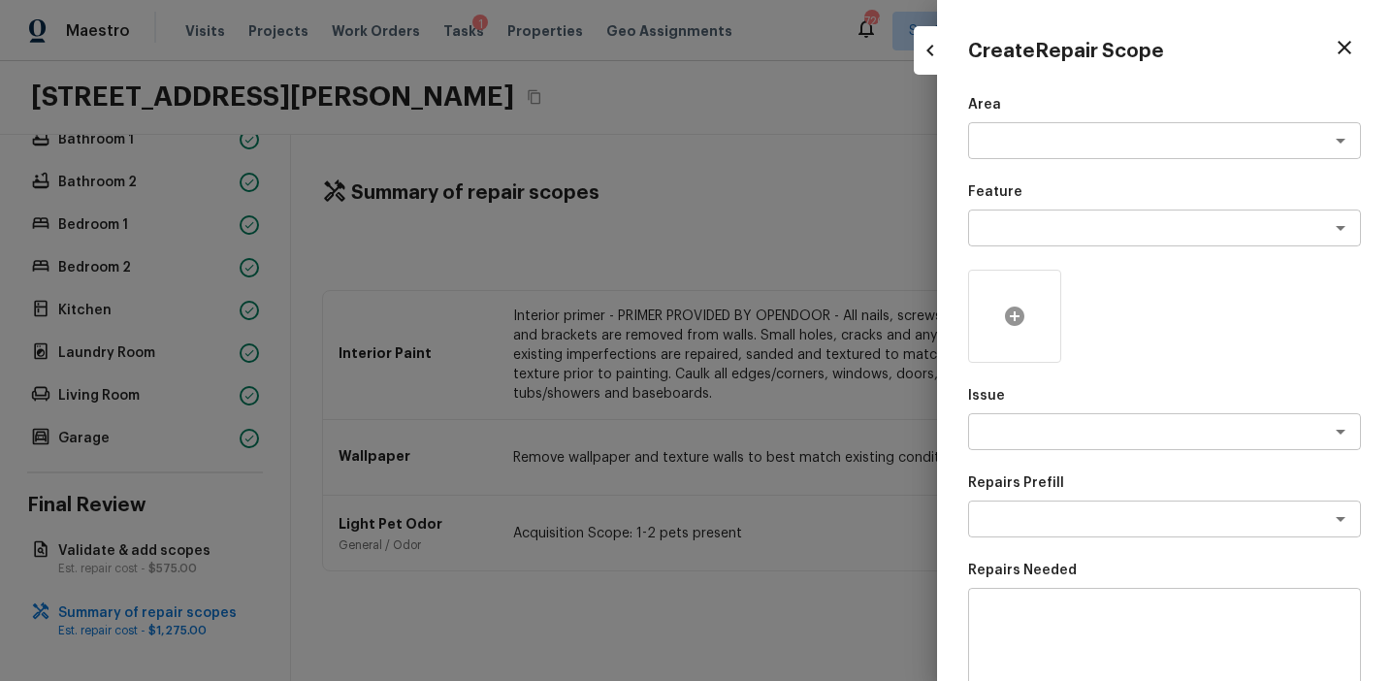
click at [998, 314] on div at bounding box center [1014, 316] width 93 height 93
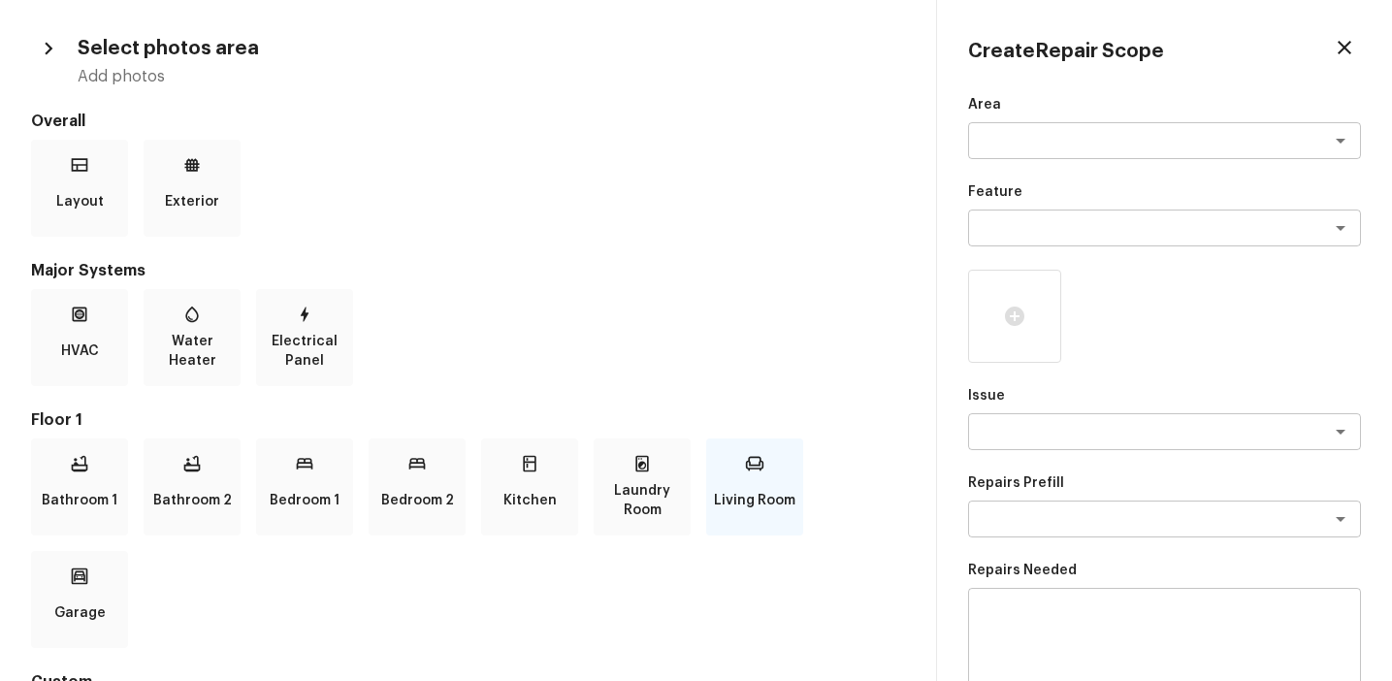
click at [743, 466] on div "Living Room" at bounding box center [754, 487] width 97 height 97
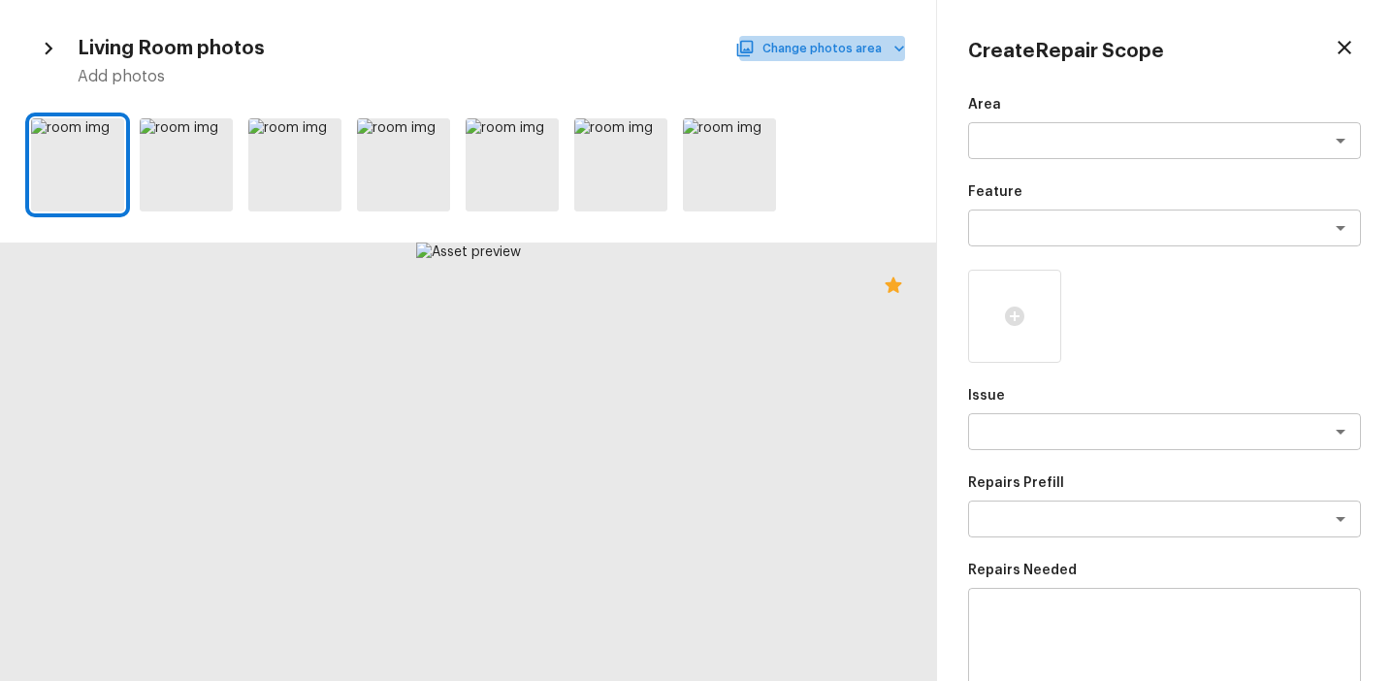
click at [831, 44] on button "Change photos area" at bounding box center [822, 48] width 166 height 25
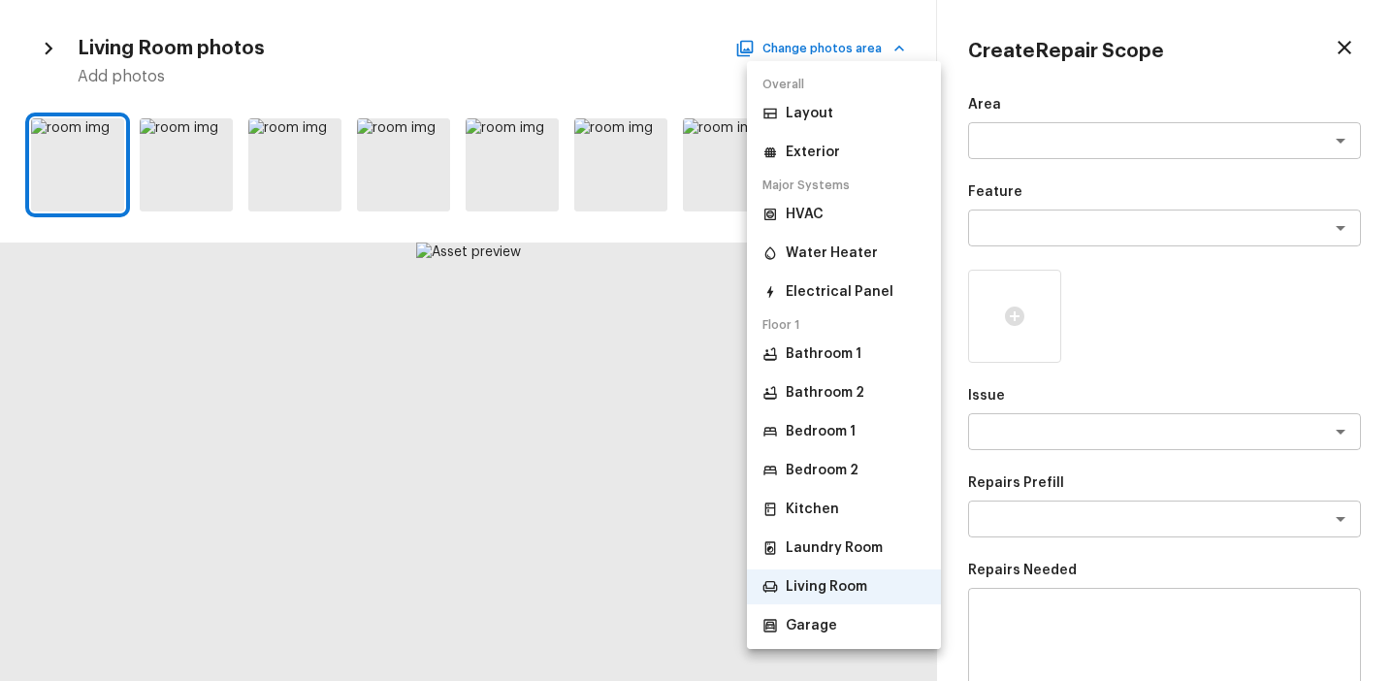
scroll to position [64, 0]
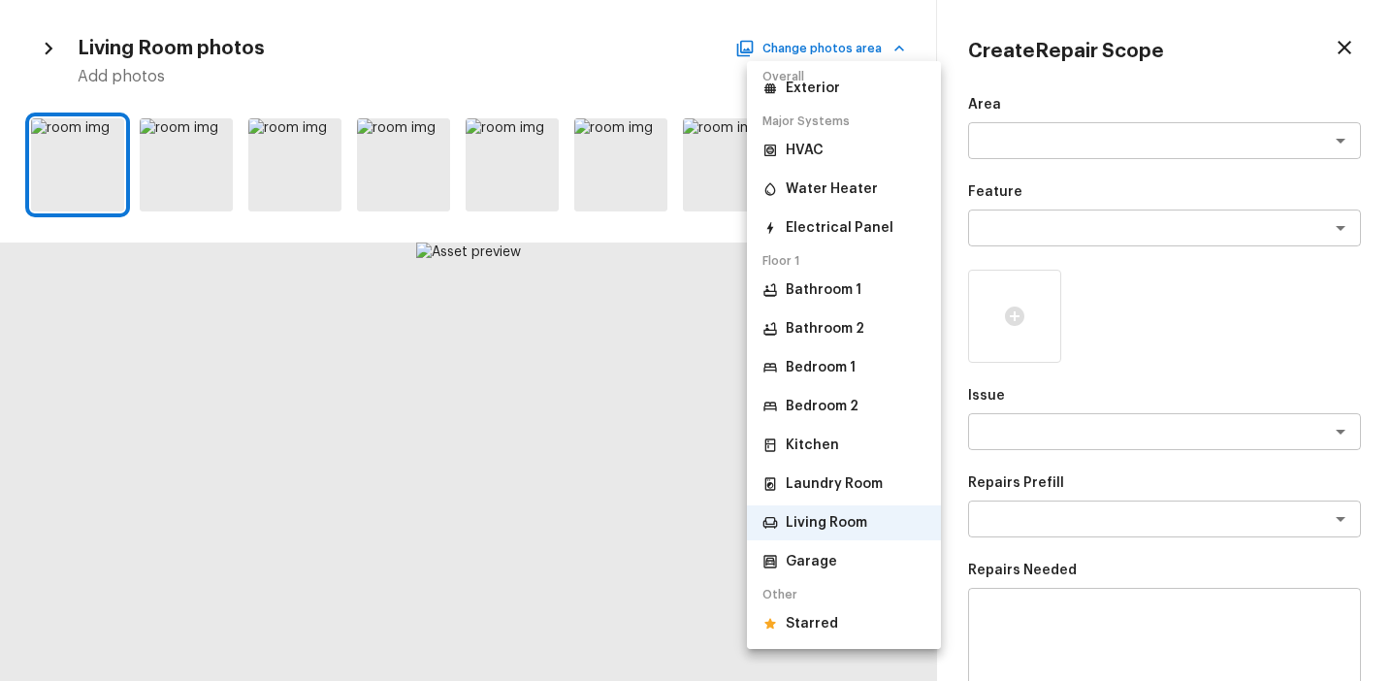
click at [828, 623] on p "Starred" at bounding box center [812, 623] width 52 height 19
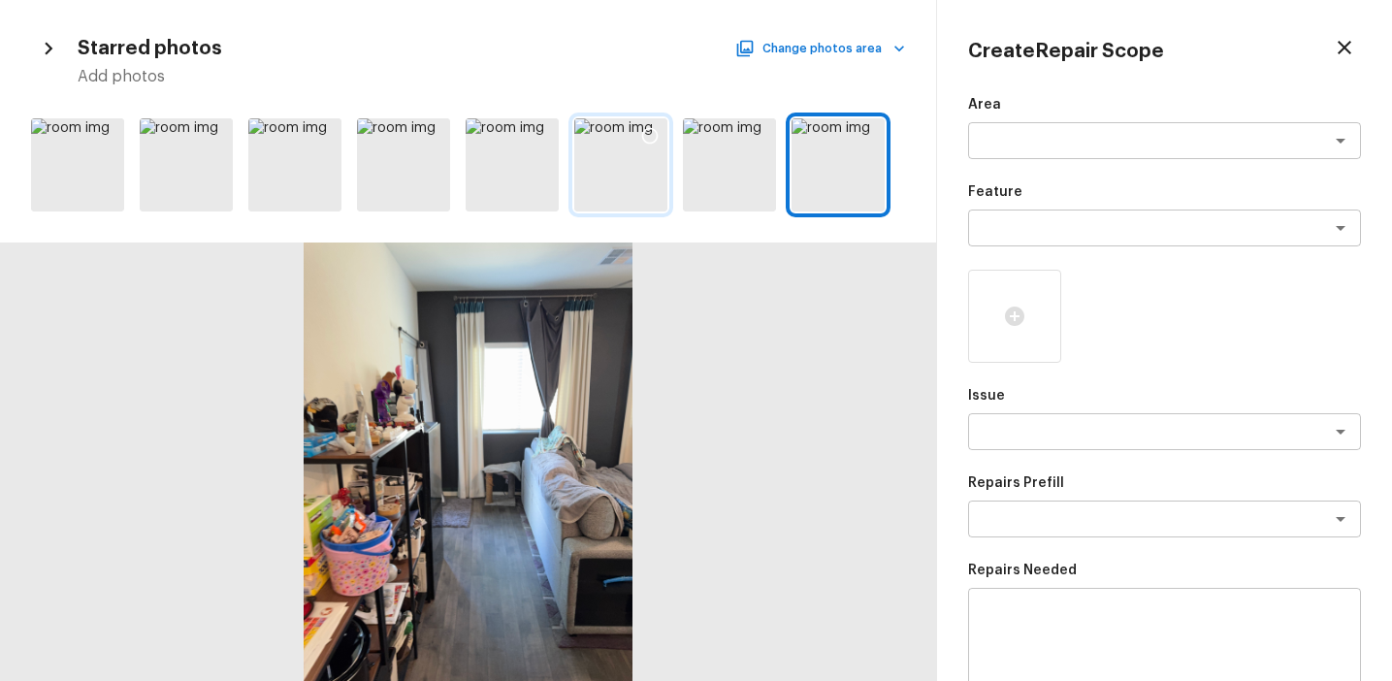
click at [654, 133] on icon at bounding box center [649, 135] width 19 height 19
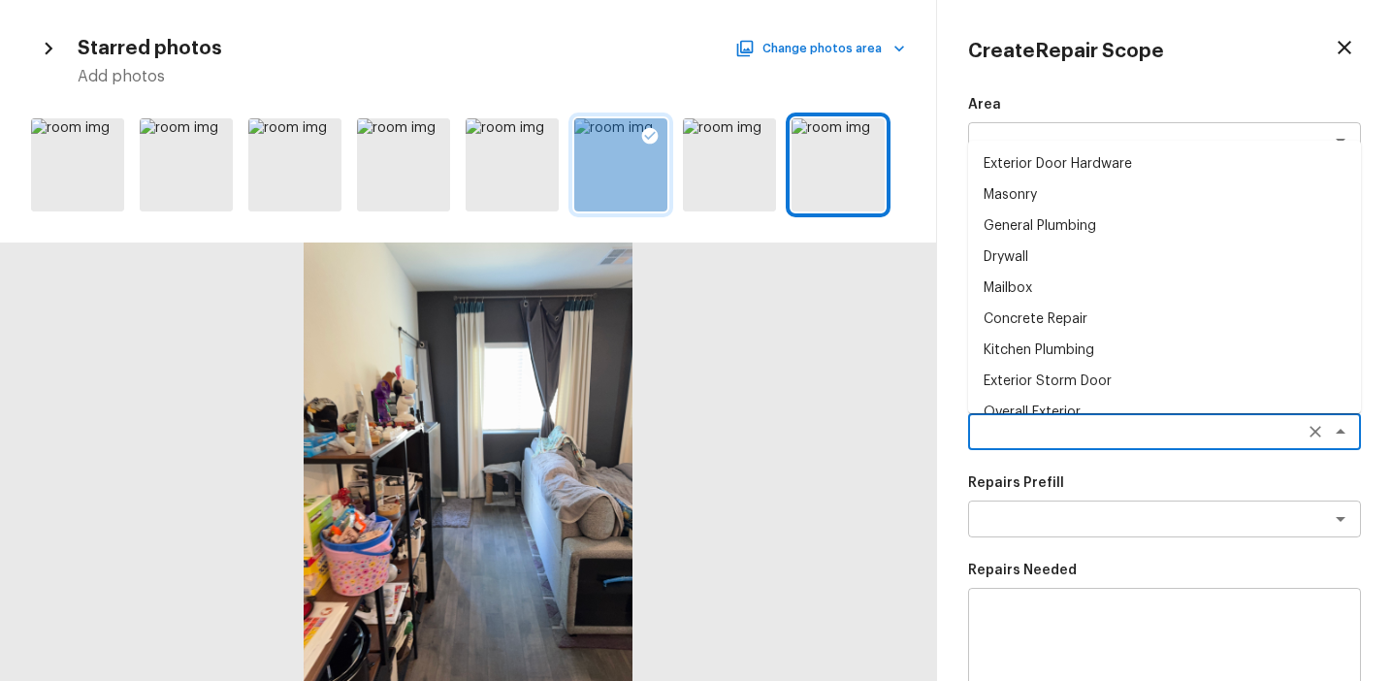
click at [1063, 436] on textarea at bounding box center [1137, 431] width 321 height 19
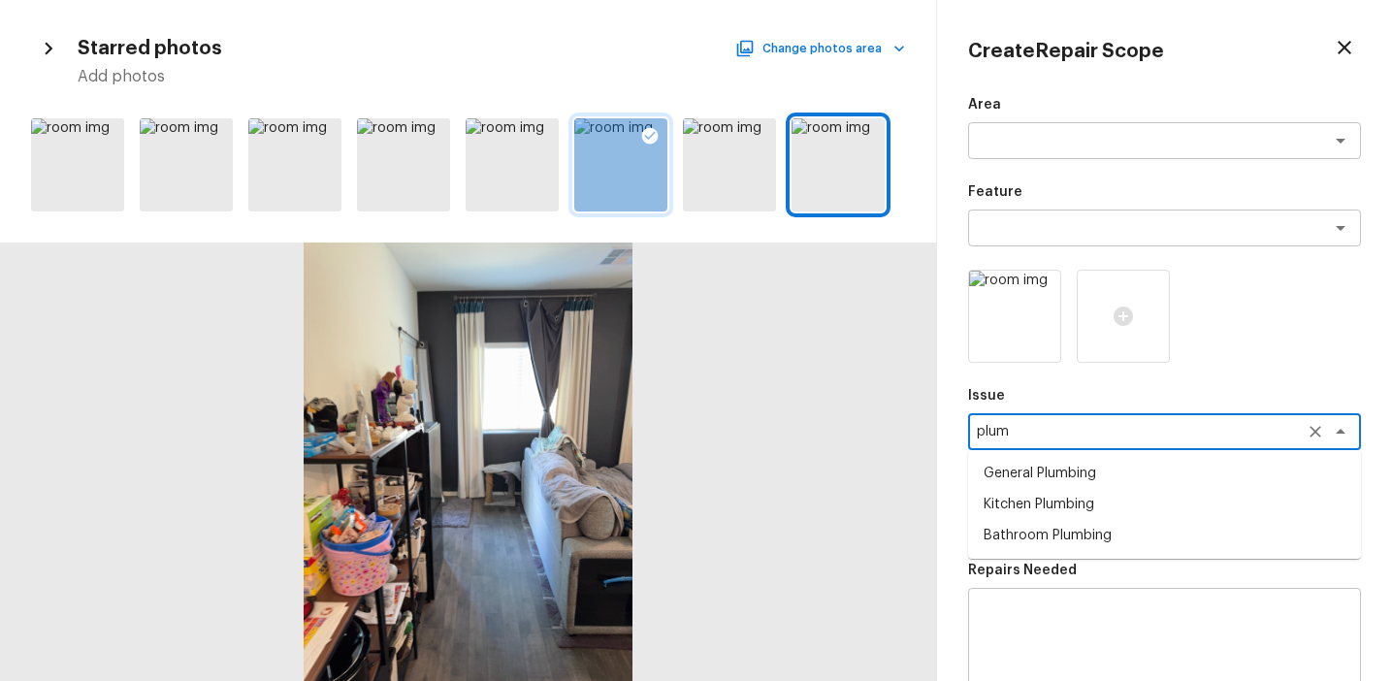
click at [1102, 530] on li "Bathroom Plumbing" at bounding box center [1164, 535] width 393 height 31
type textarea "Bathroom Plumbing"
click at [1076, 511] on textarea at bounding box center [1137, 518] width 321 height 19
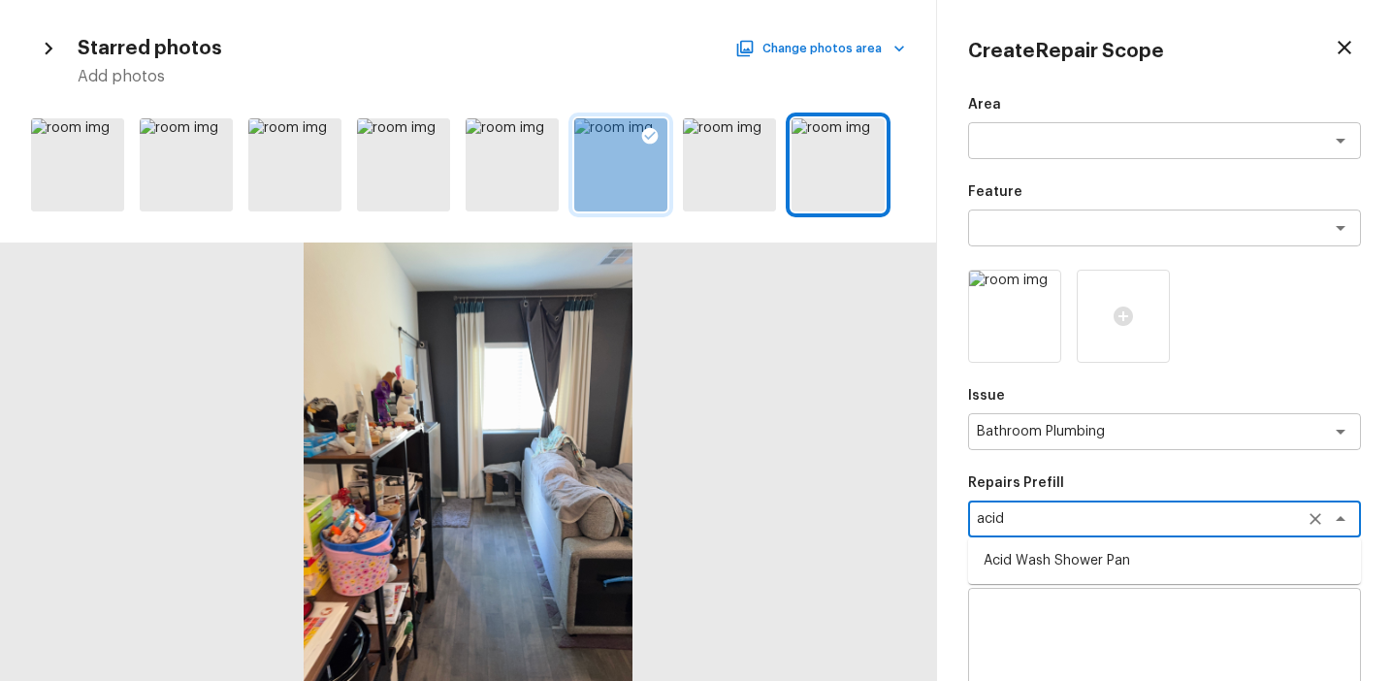
click at [1072, 554] on li "Acid Wash Shower Pan" at bounding box center [1164, 560] width 393 height 31
type textarea "Acid Wash Shower Pan"
type textarea "Prep and acid wash/deep clean the shower pan."
type input "$50.00"
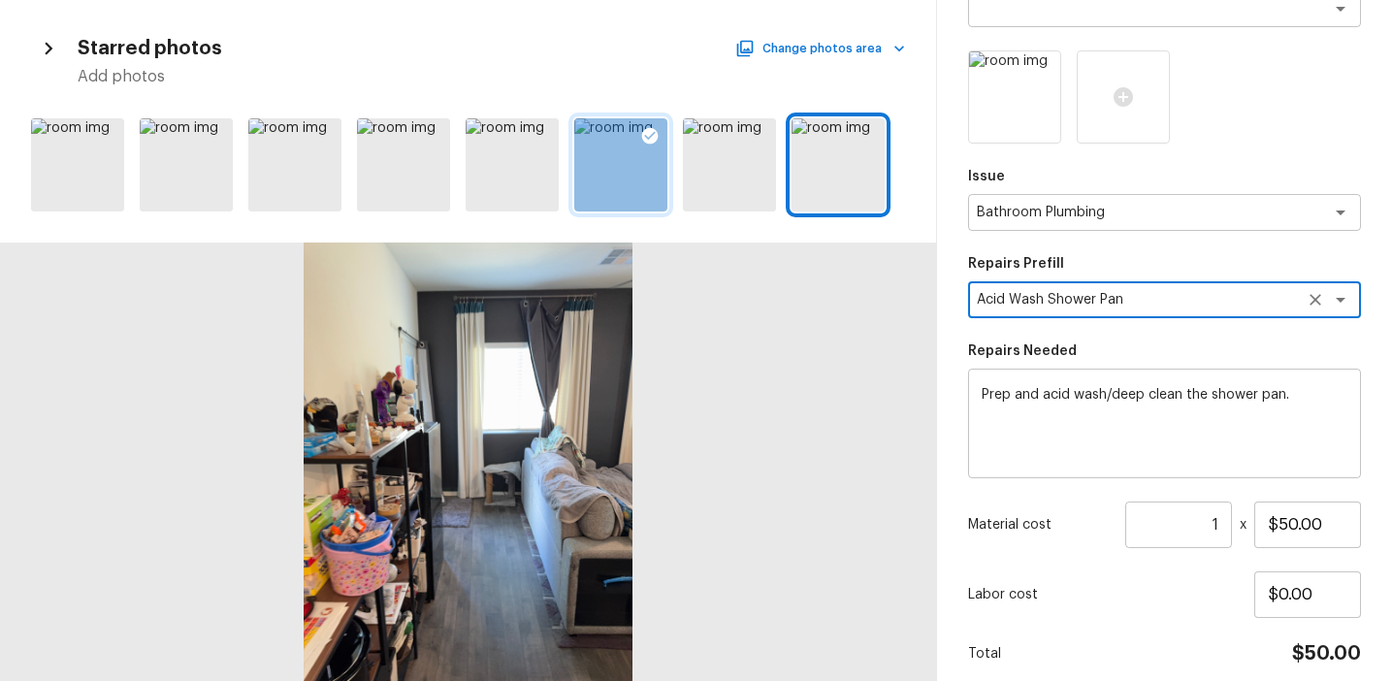
scroll to position [298, 0]
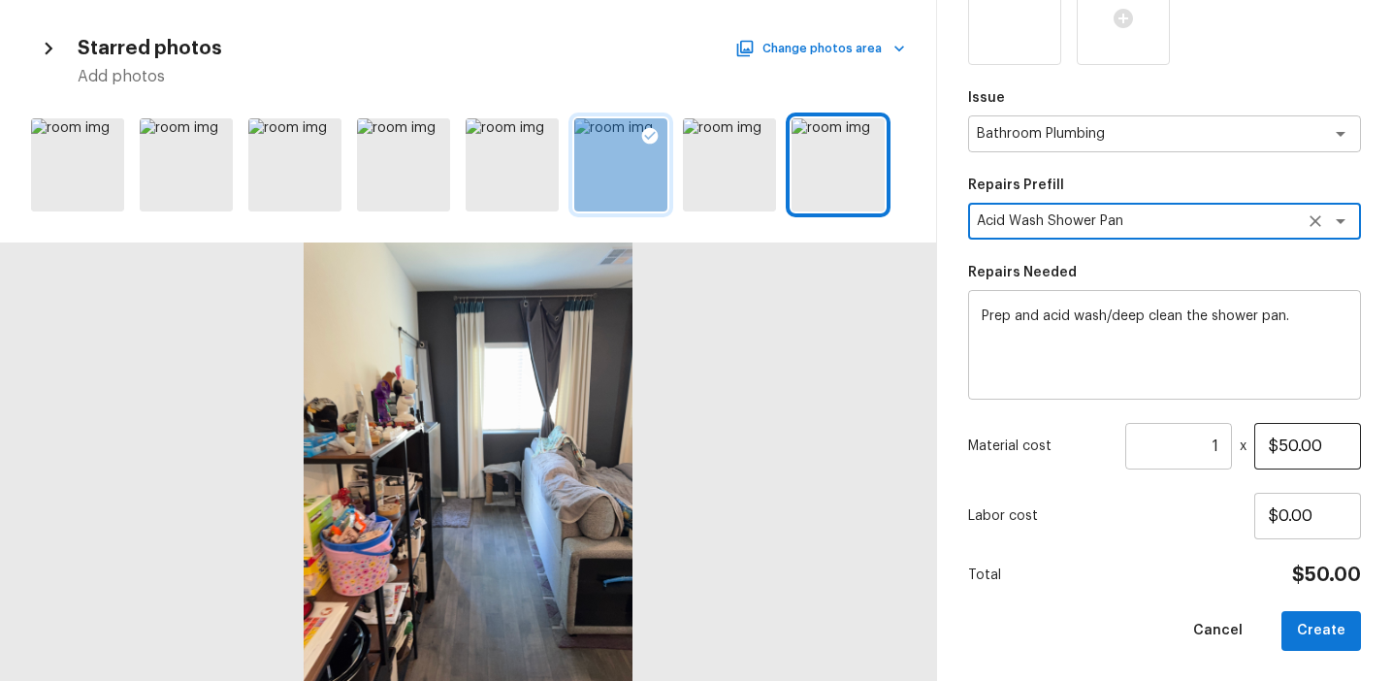
type textarea "Acid Wash Shower Pan"
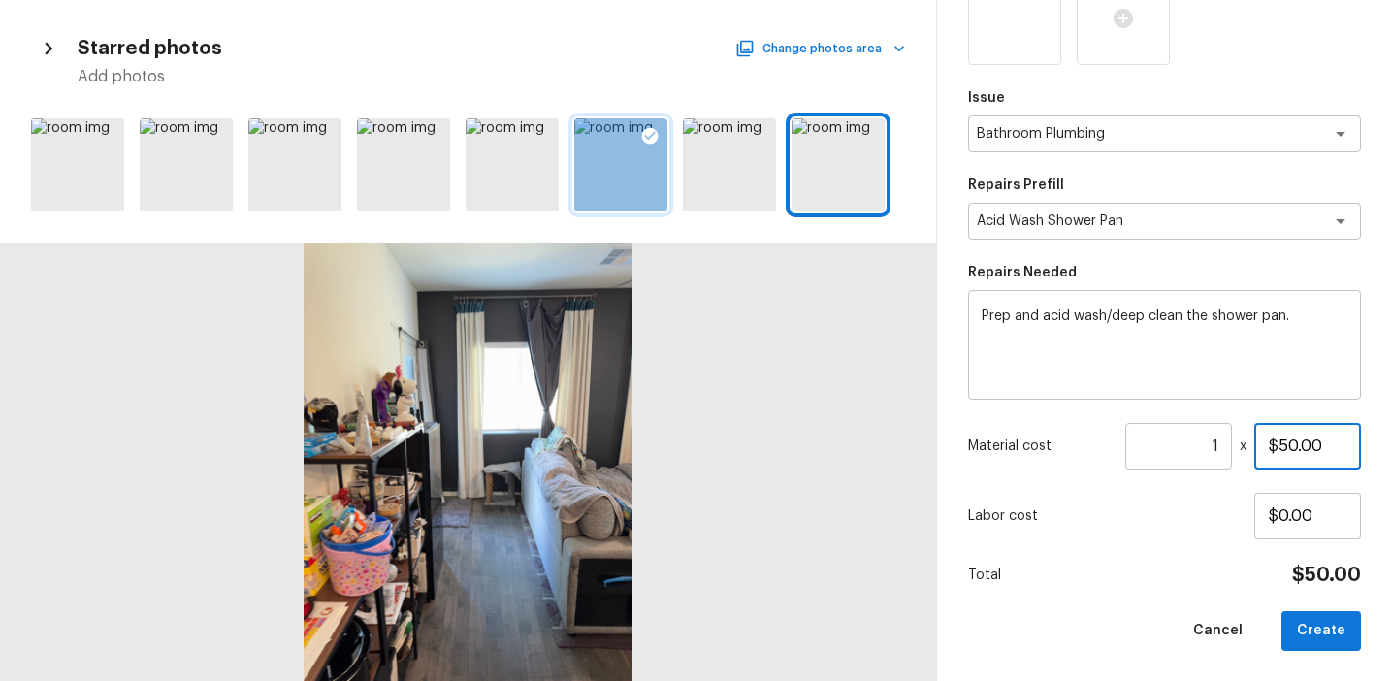
click at [1285, 442] on input "$50.00" at bounding box center [1308, 446] width 107 height 47
type input "$100.00"
click at [1219, 449] on input "1" at bounding box center [1179, 446] width 107 height 47
type input "2"
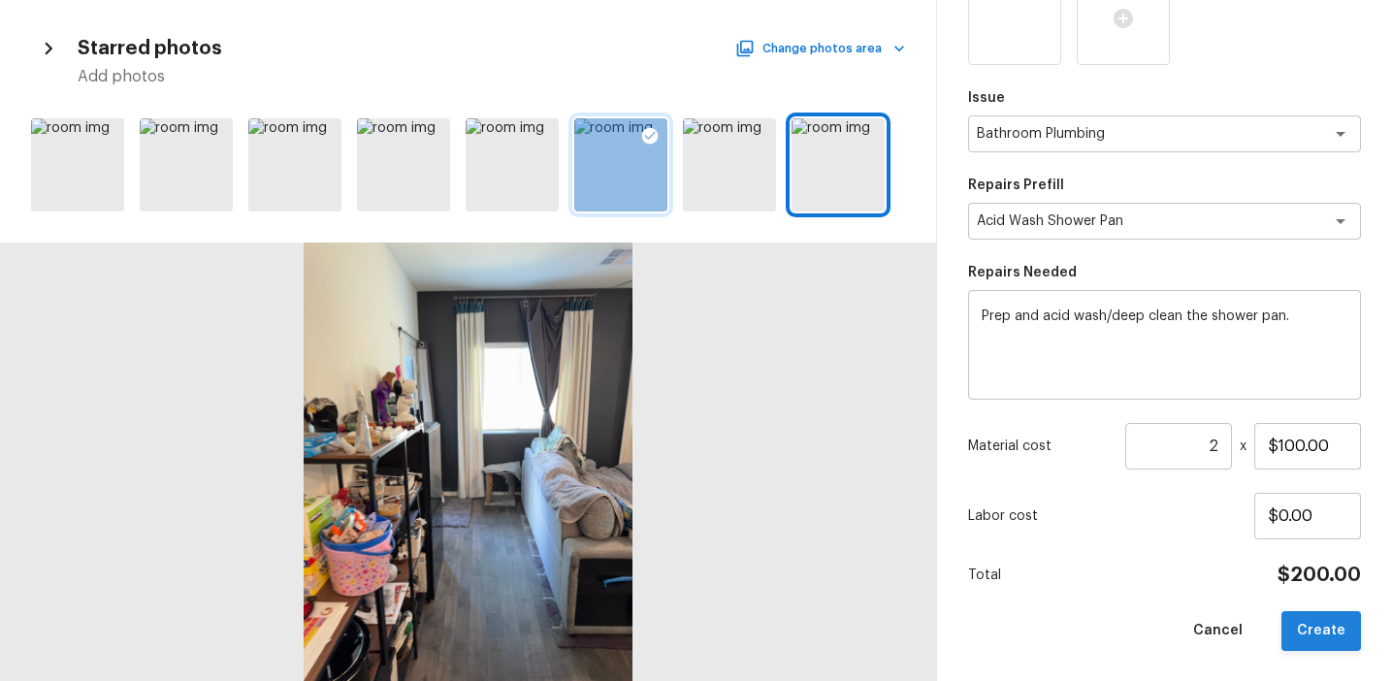
click at [1294, 622] on button "Create" at bounding box center [1322, 631] width 80 height 40
type input "1"
type input "$0.00"
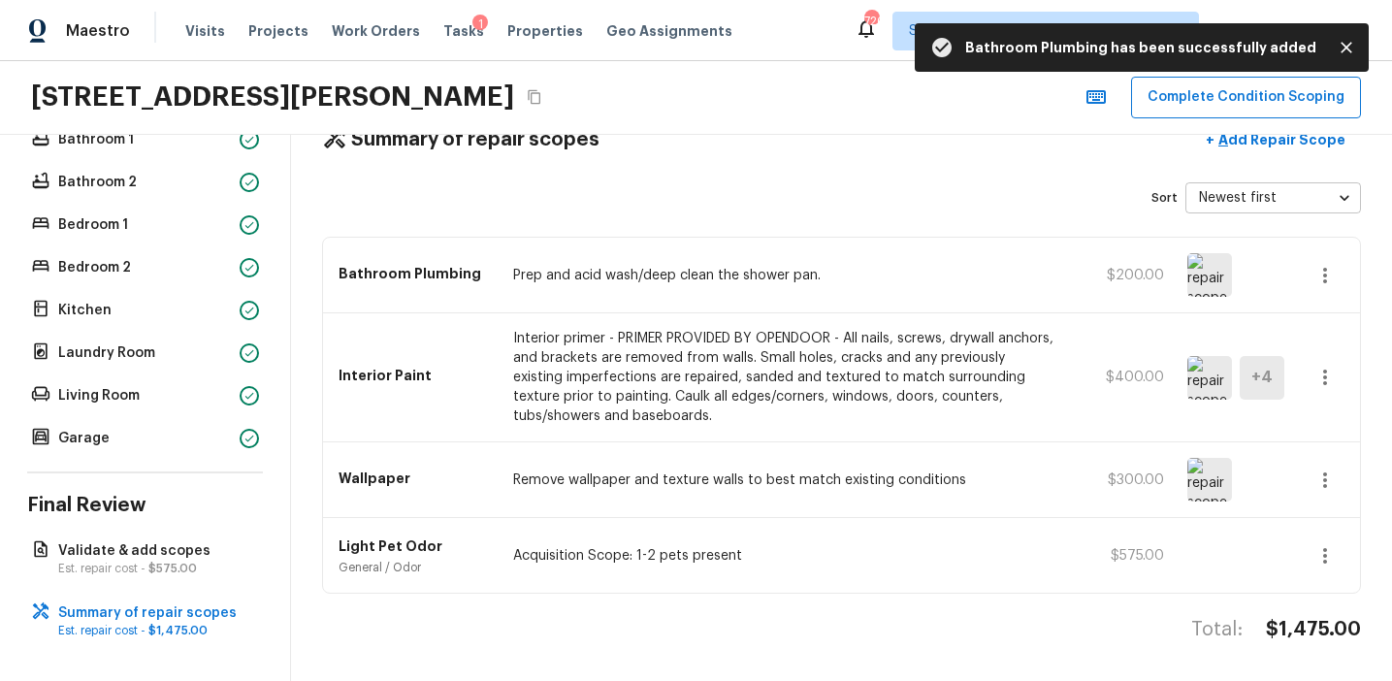
scroll to position [0, 0]
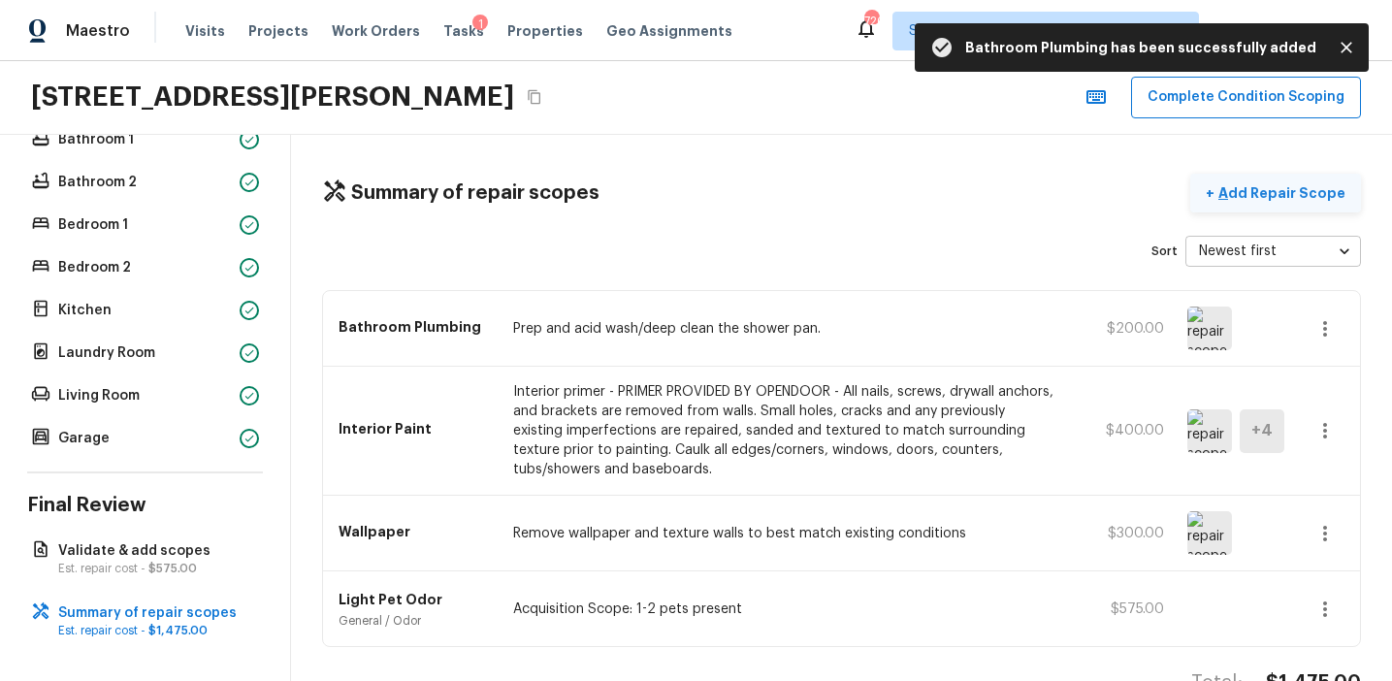
click at [1256, 195] on p "Add Repair Scope" at bounding box center [1280, 192] width 131 height 19
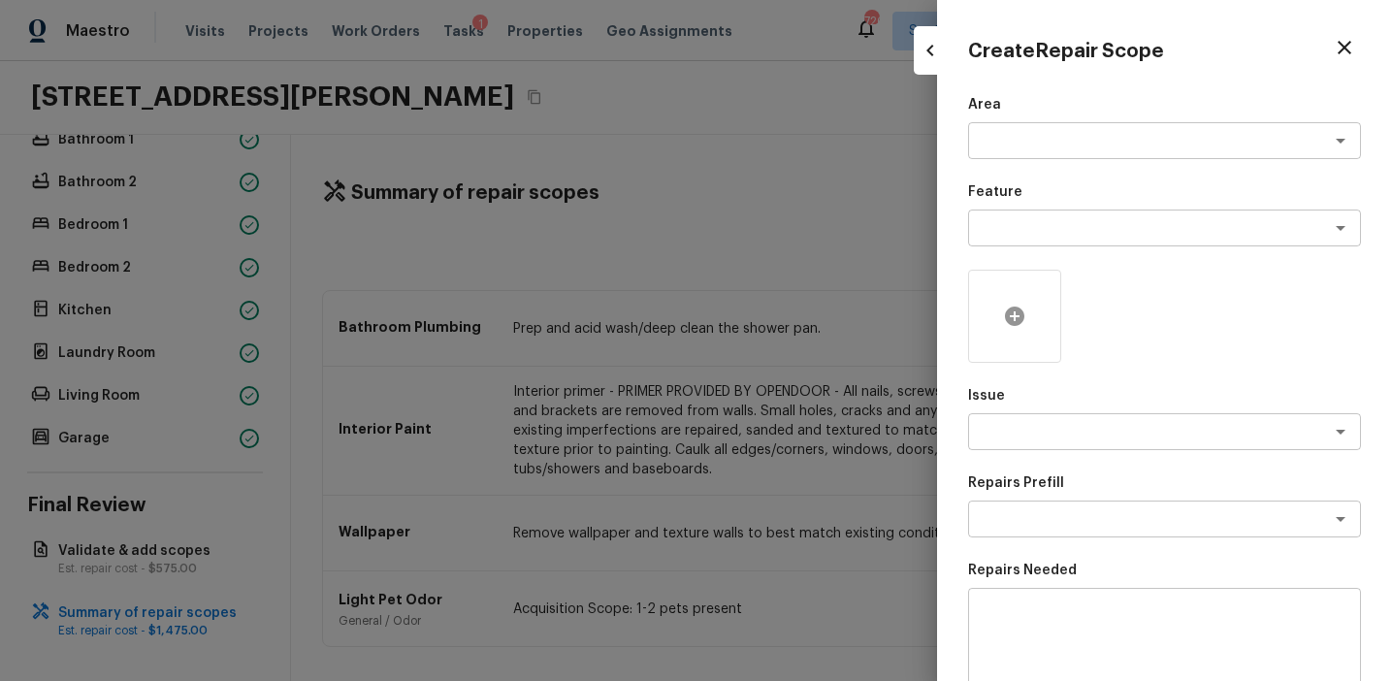
click at [1012, 303] on div at bounding box center [1014, 316] width 93 height 93
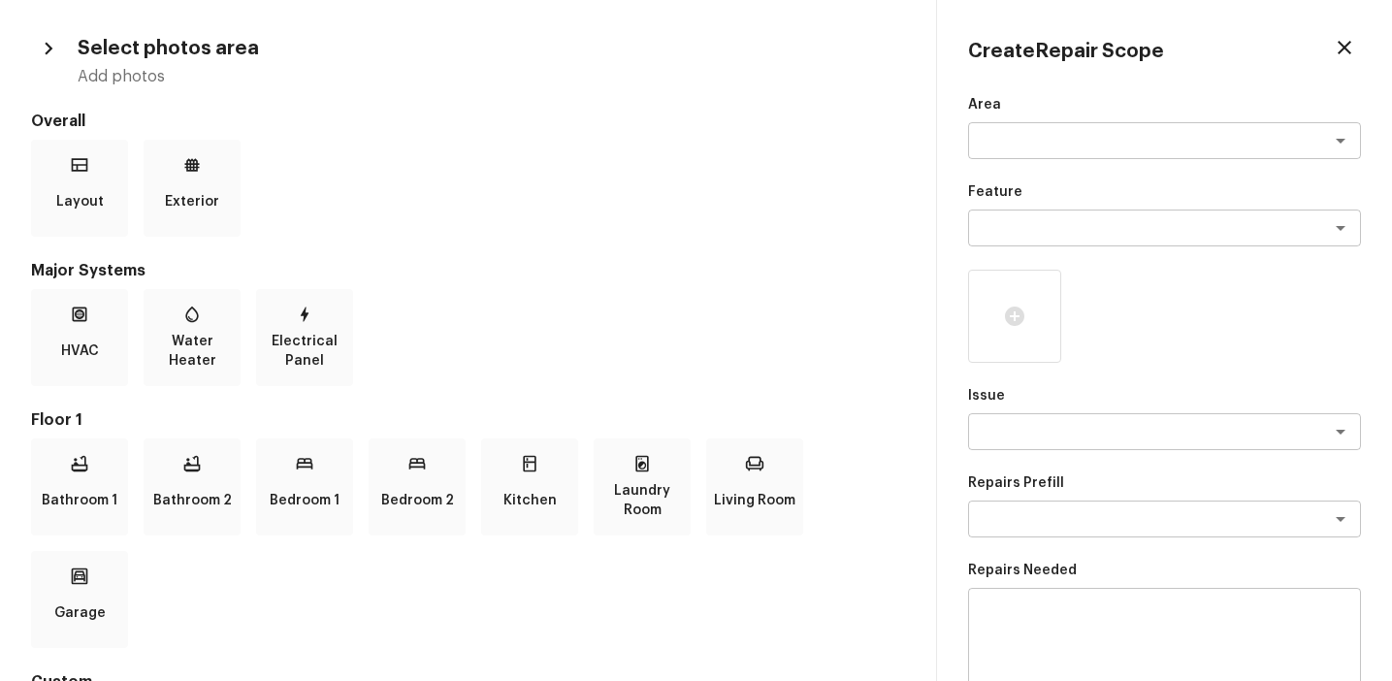
click at [700, 463] on div "Bathroom 1 Bathroom 2 Bedroom 1 Bedroom 2 Kitchen Laundry Room Living Room Gara…" at bounding box center [468, 544] width 874 height 210
click at [722, 458] on div "Living Room" at bounding box center [754, 487] width 97 height 97
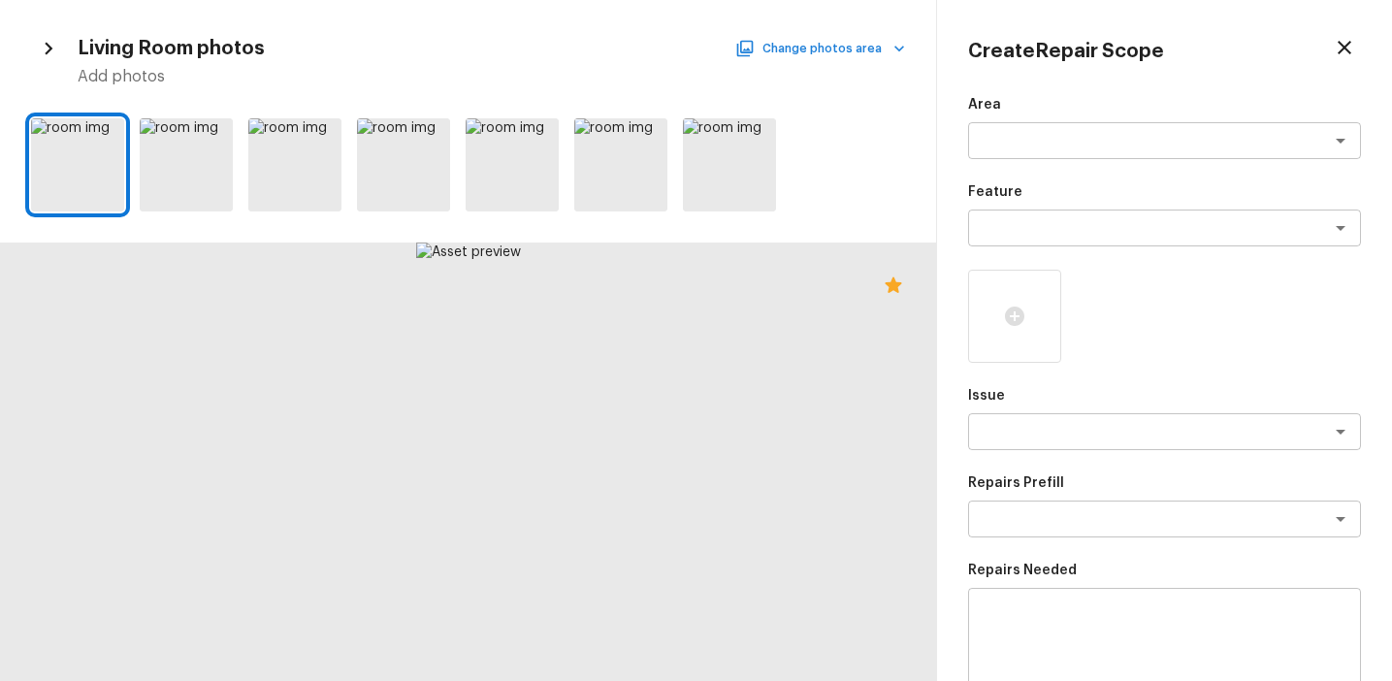
click at [824, 58] on button "Change photos area" at bounding box center [822, 48] width 166 height 25
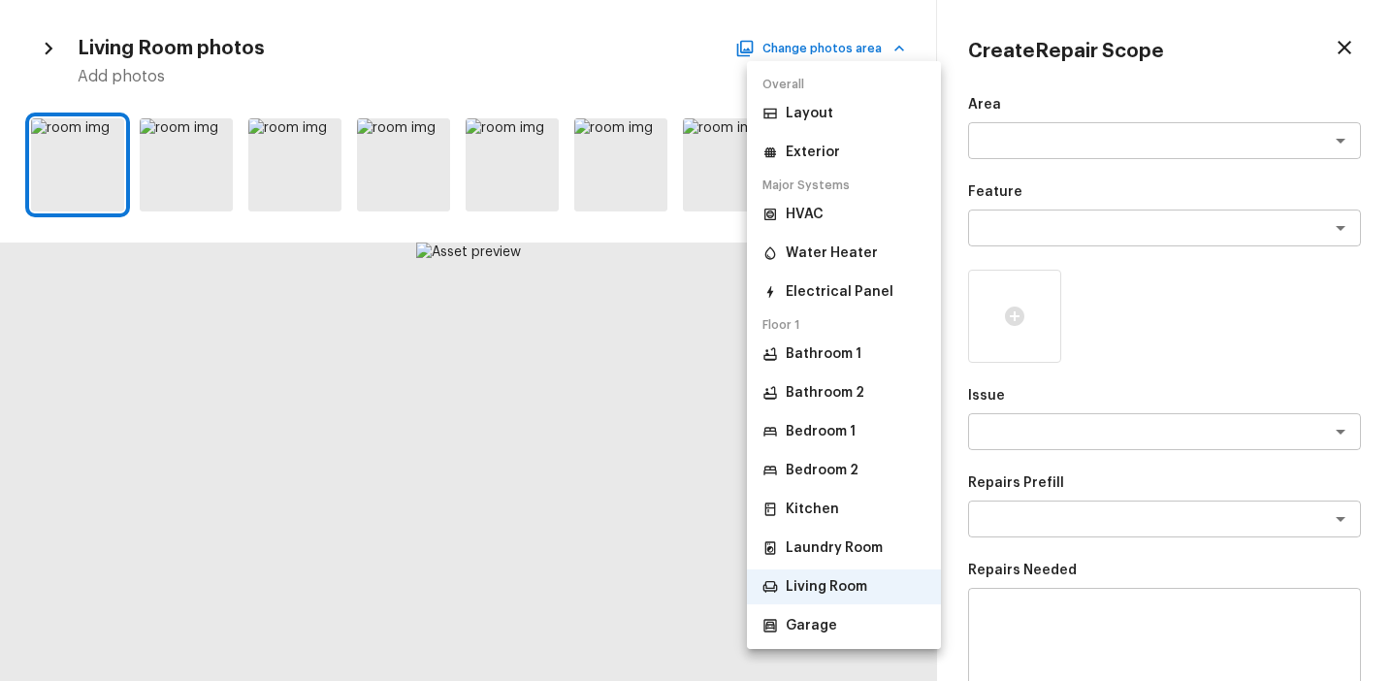
scroll to position [64, 0]
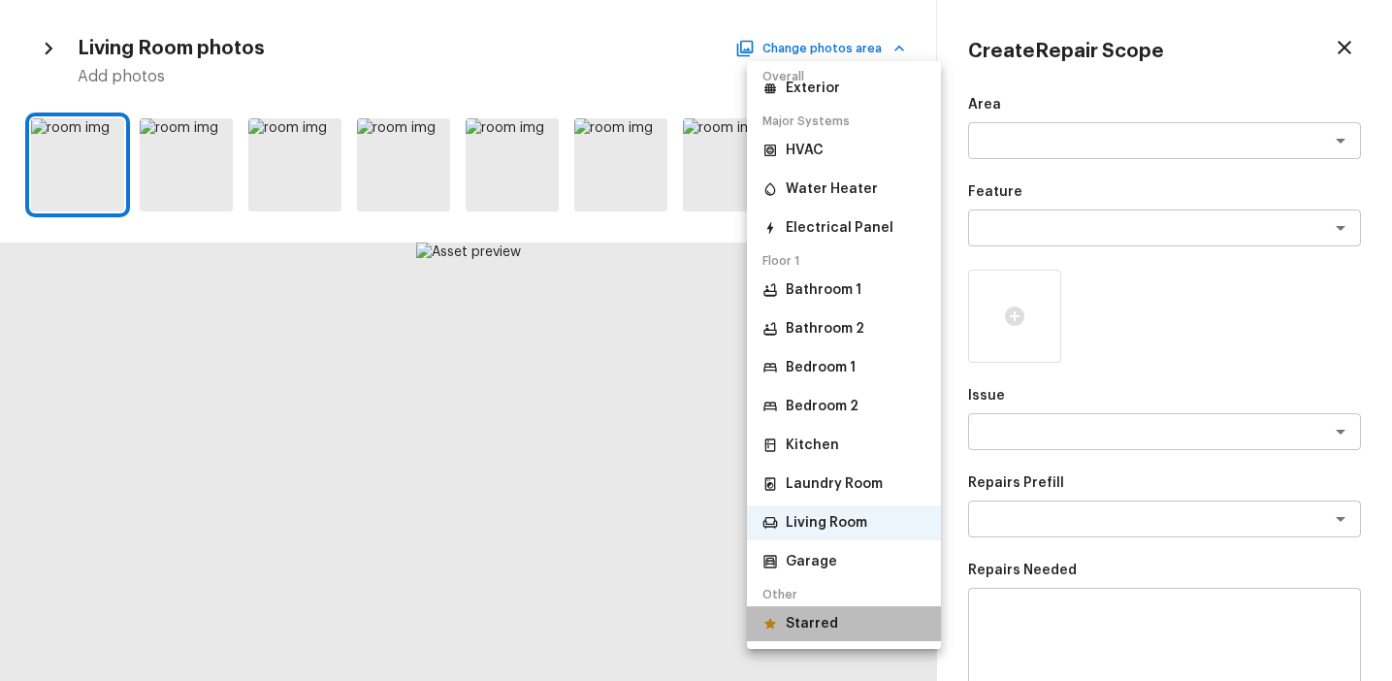
click at [816, 617] on p "Starred" at bounding box center [812, 623] width 52 height 19
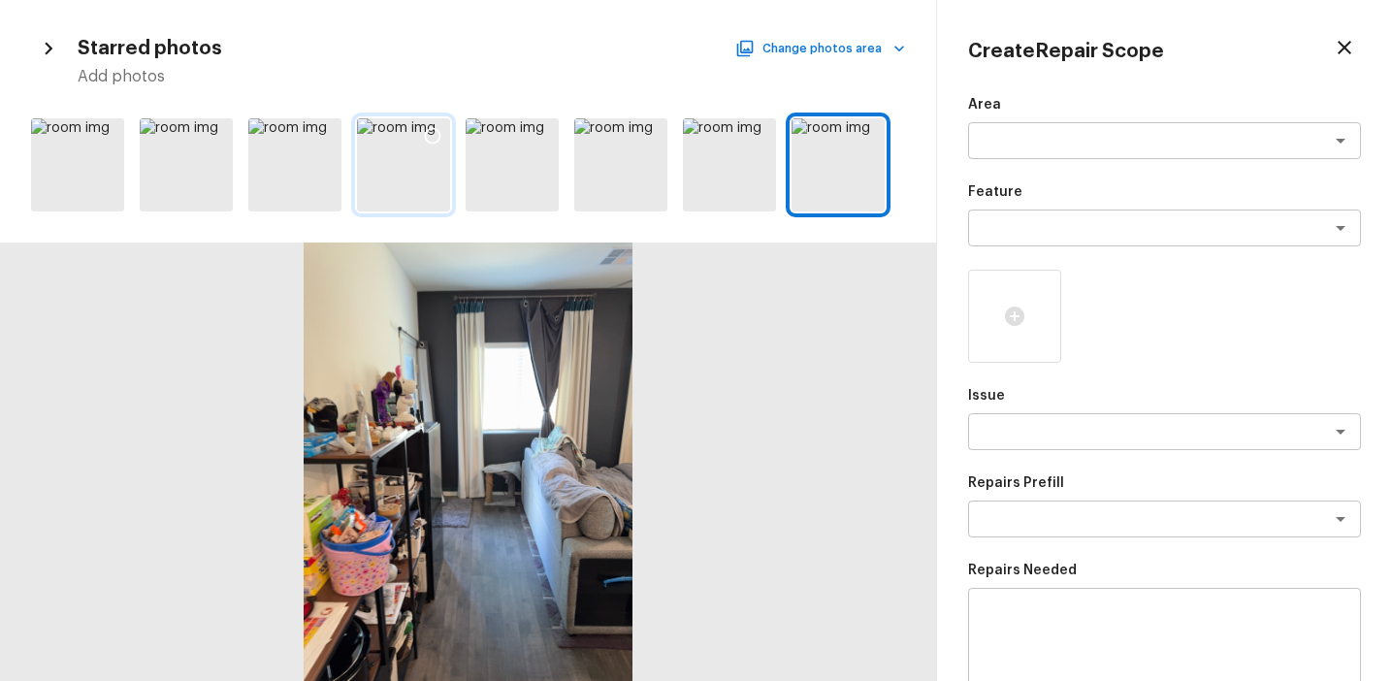
click at [435, 129] on icon at bounding box center [433, 136] width 16 height 16
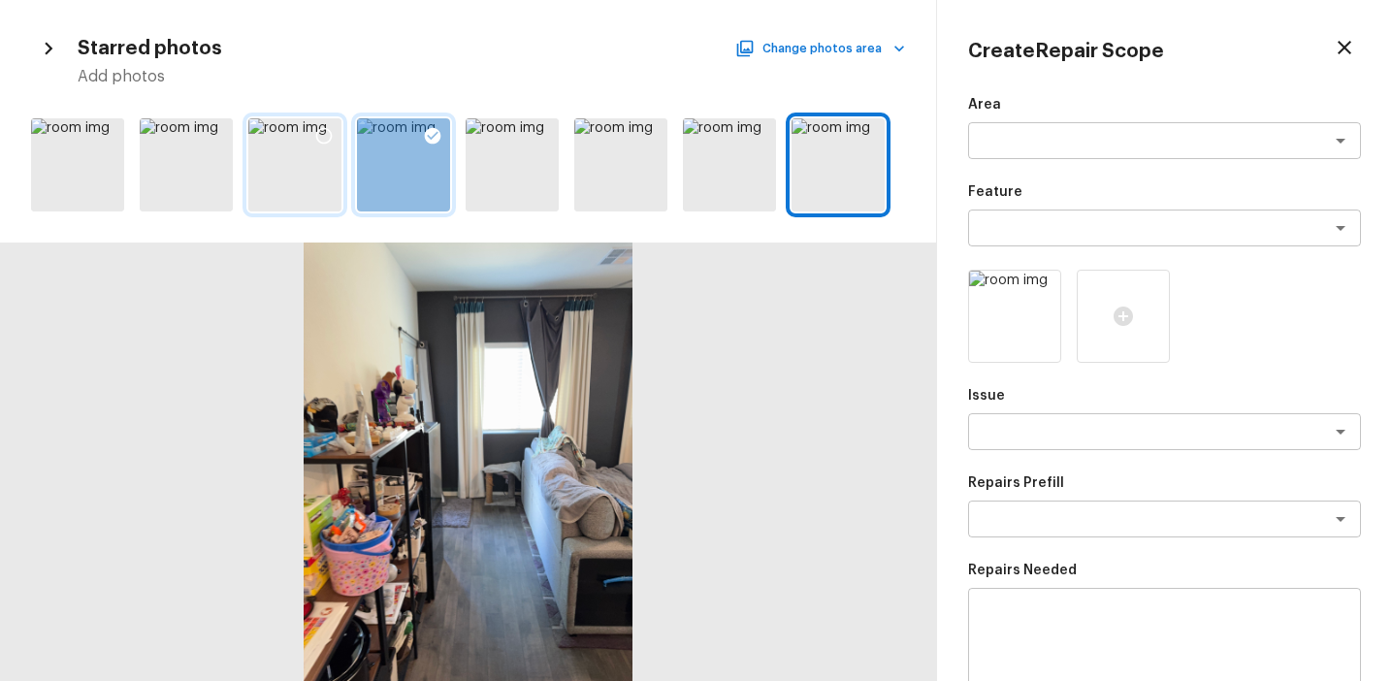
click at [319, 140] on icon at bounding box center [323, 135] width 19 height 19
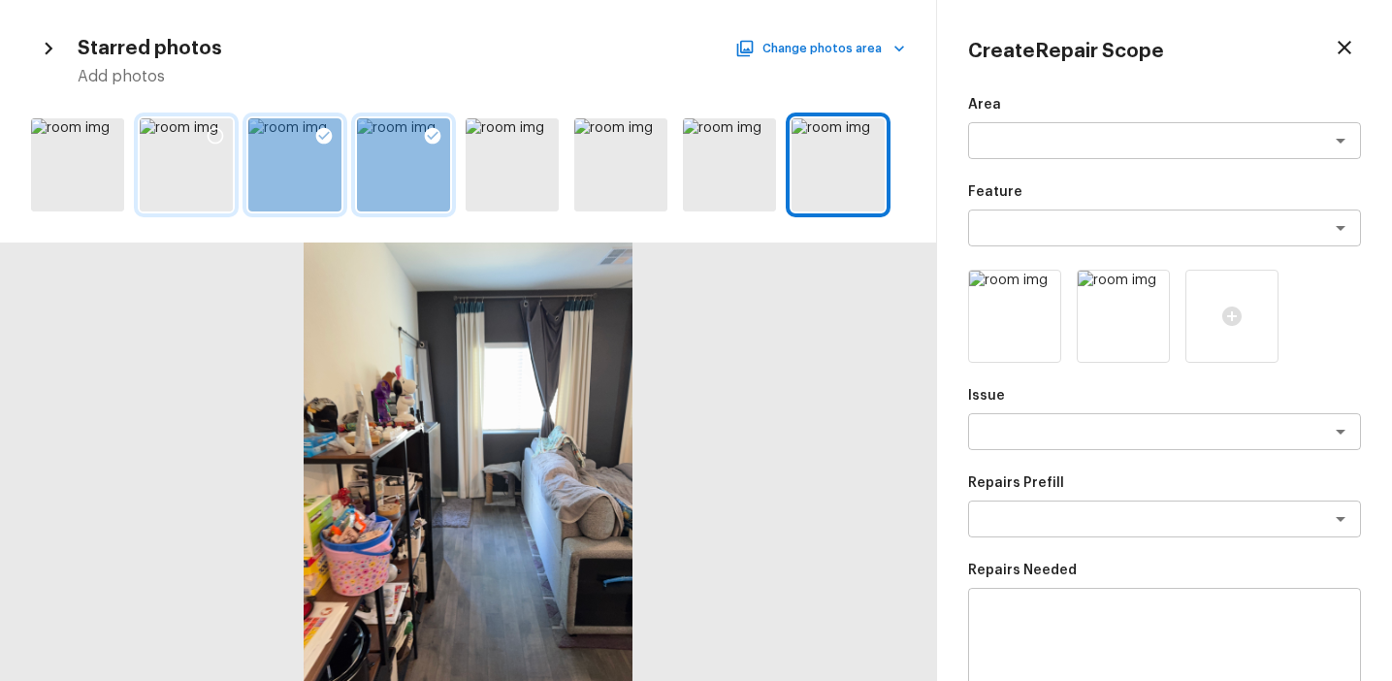
click at [215, 131] on icon at bounding box center [215, 135] width 19 height 19
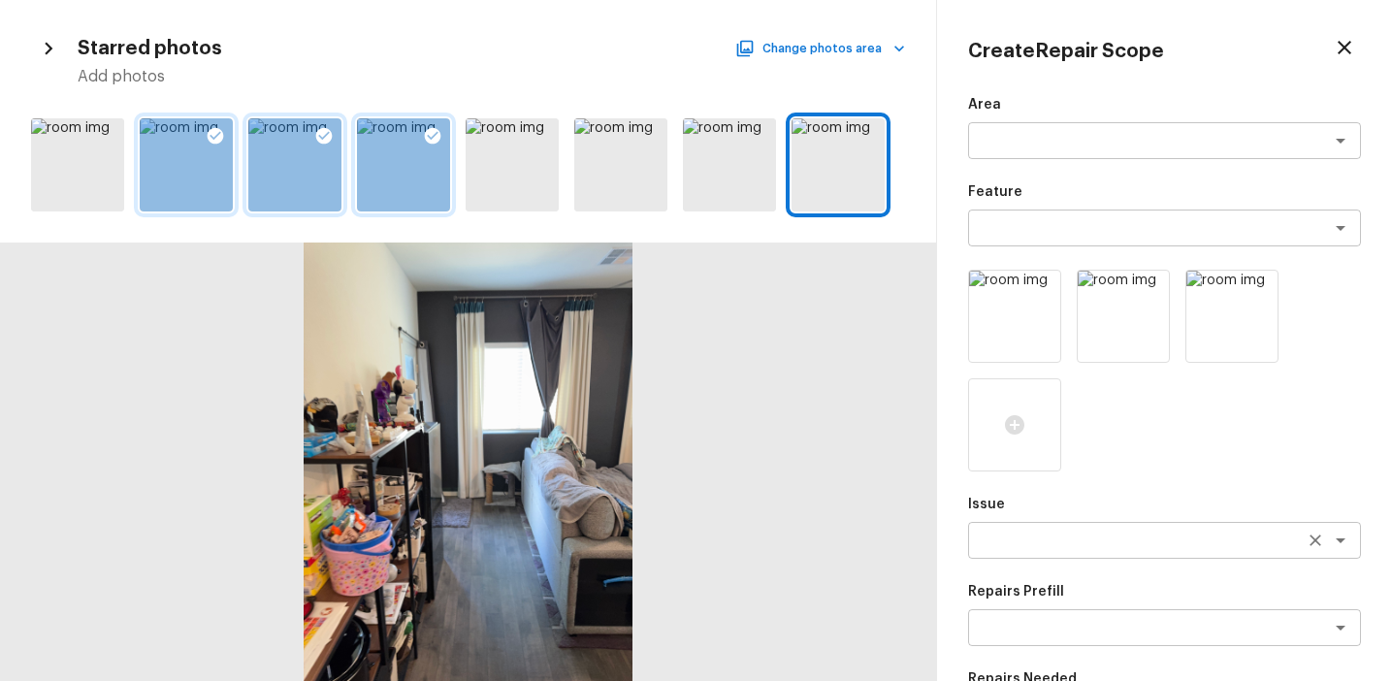
click at [1010, 547] on textarea at bounding box center [1137, 540] width 321 height 19
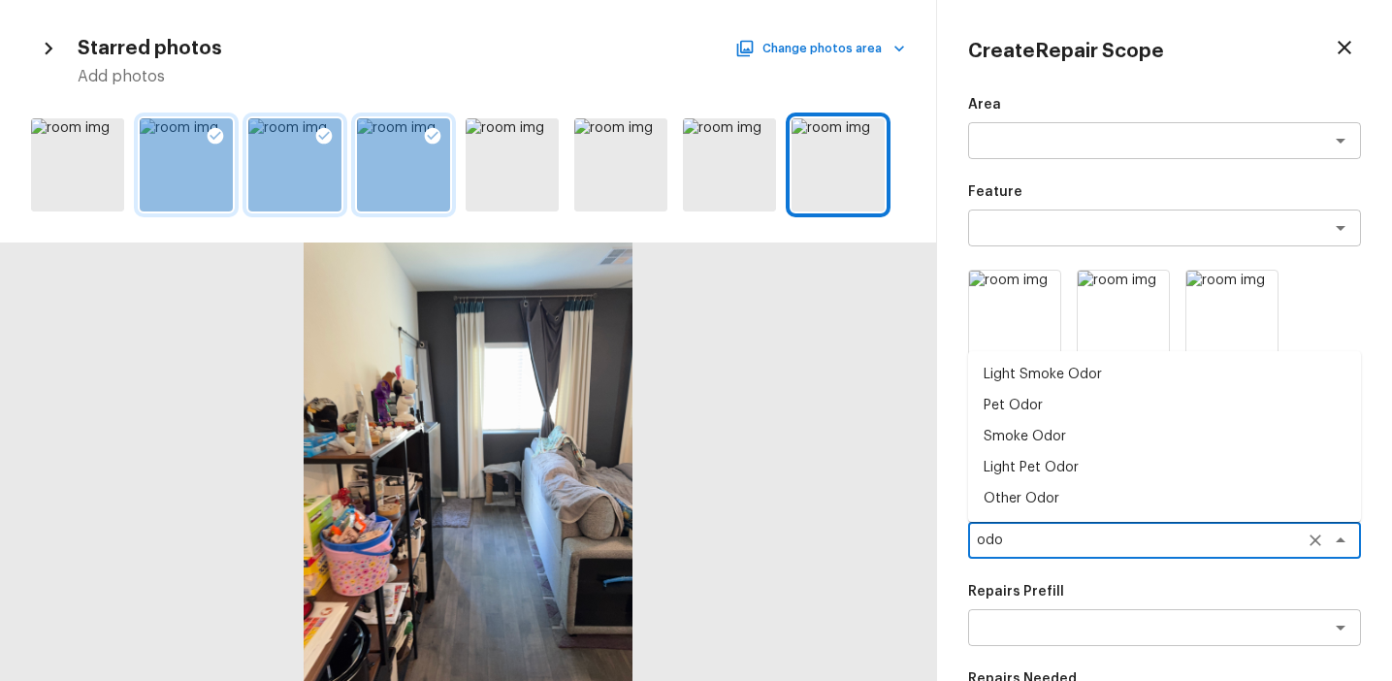
type textarea "odo"
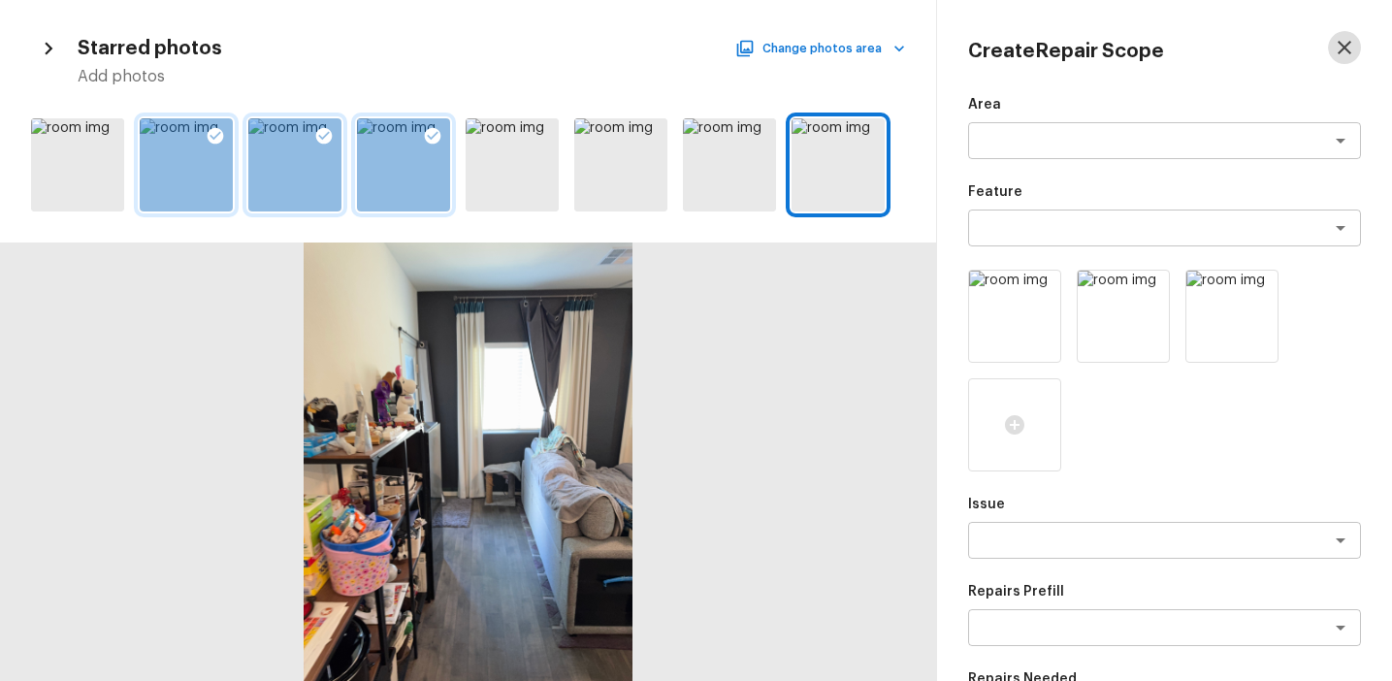
click at [1343, 46] on icon "button" at bounding box center [1345, 48] width 14 height 14
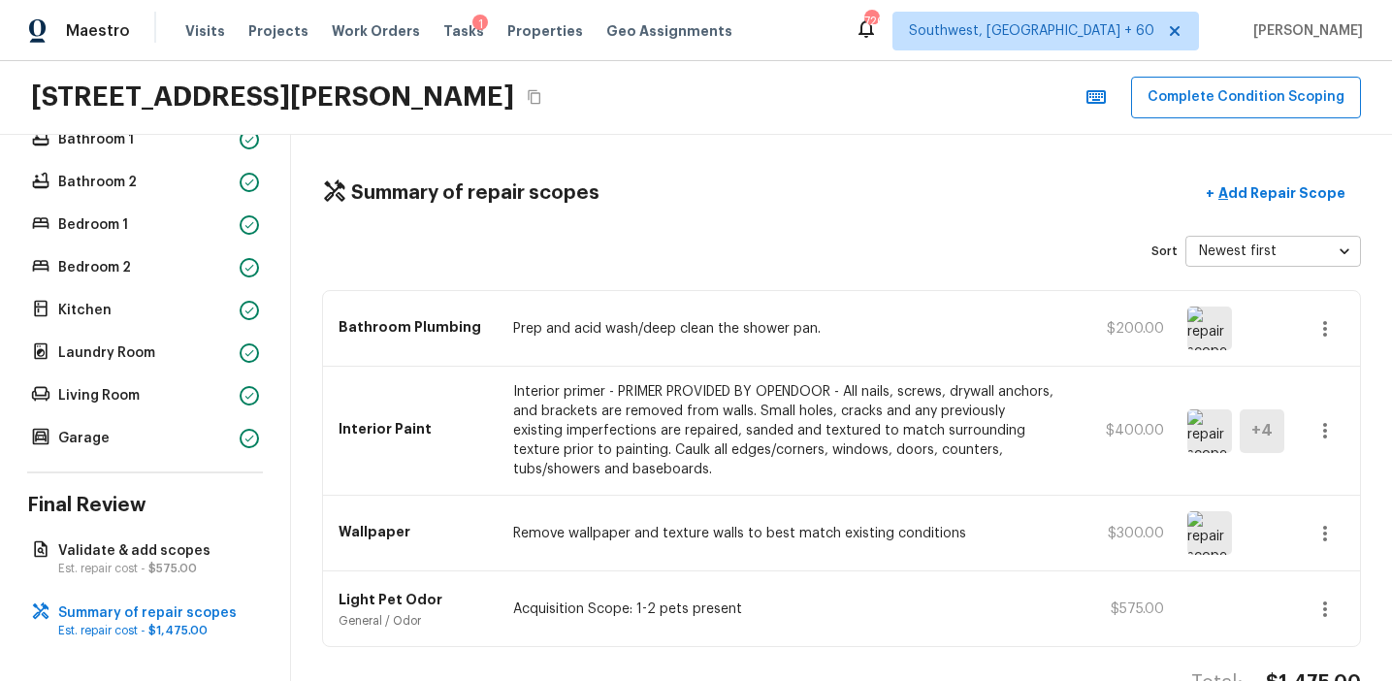
click at [1144, 362] on div "Bathroom Plumbing Prep and acid wash/deep clean the shower pan. $200.00" at bounding box center [841, 329] width 1037 height 76
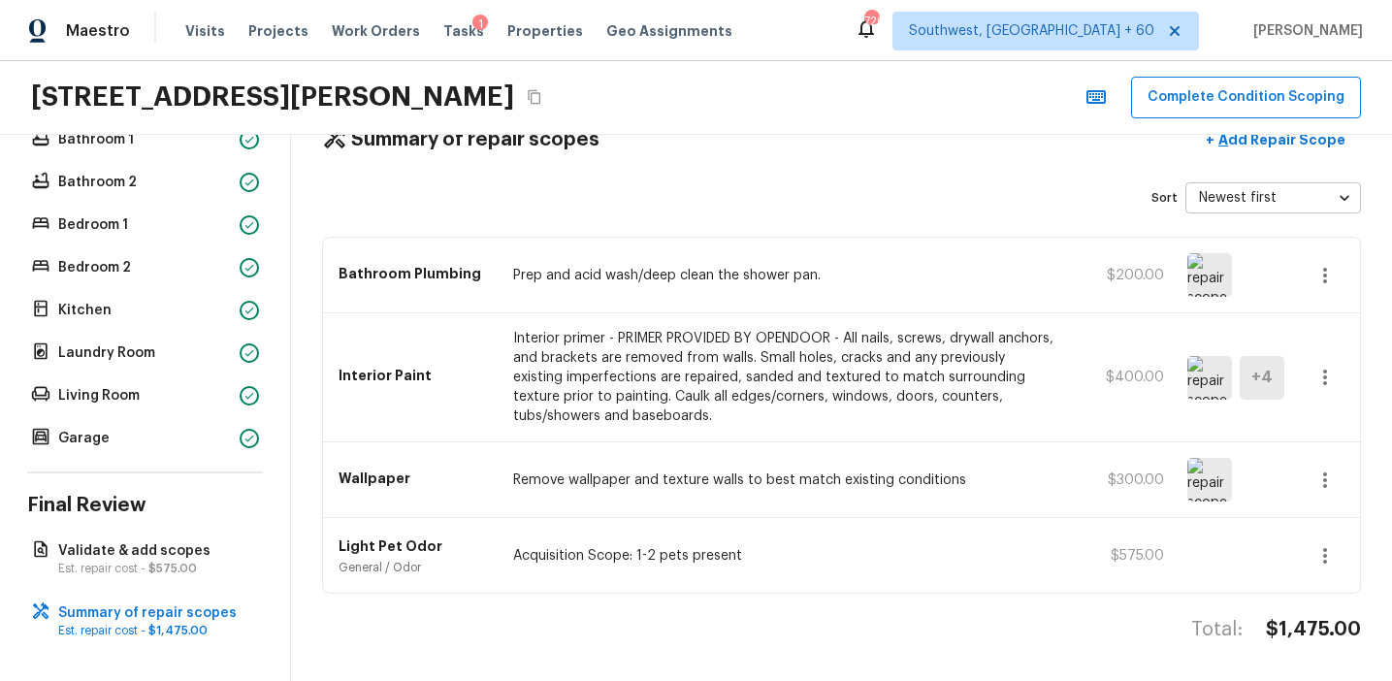
click at [1331, 567] on button "button" at bounding box center [1325, 556] width 39 height 39
click at [1322, 568] on li "Edit" at bounding box center [1332, 570] width 90 height 58
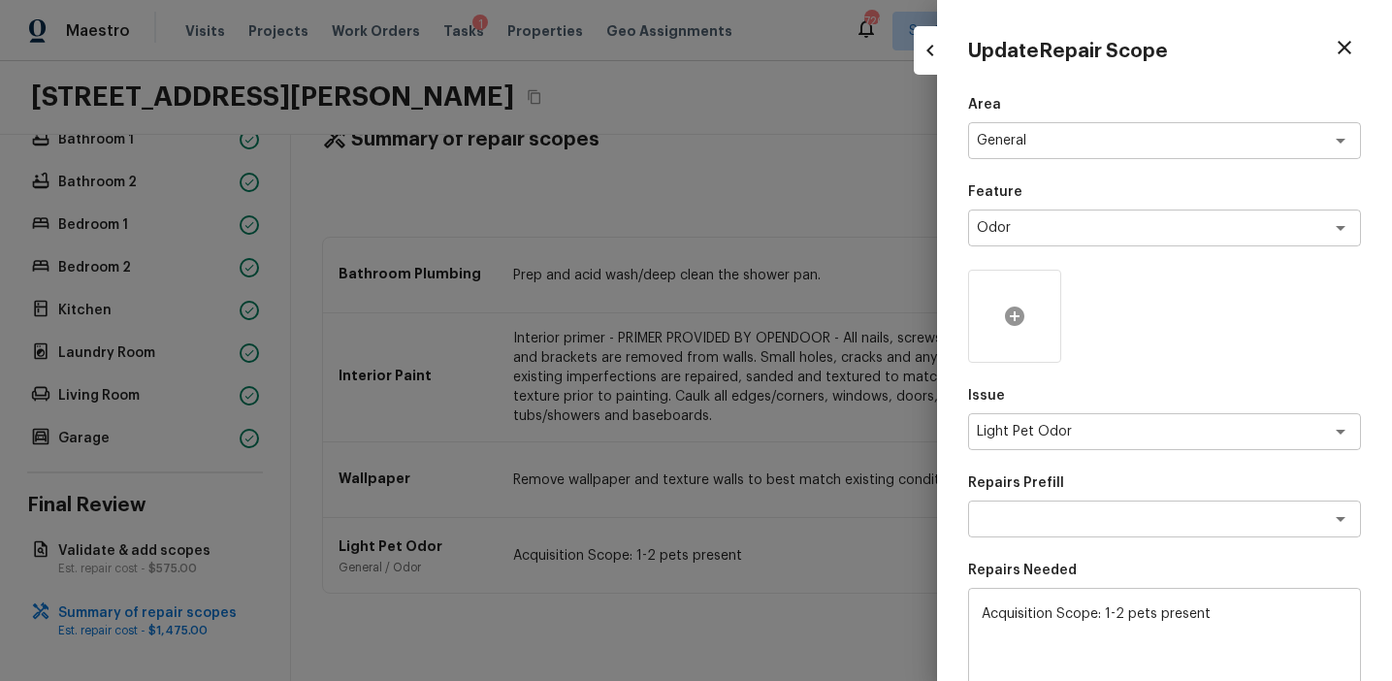
click at [1011, 325] on icon at bounding box center [1014, 316] width 23 height 23
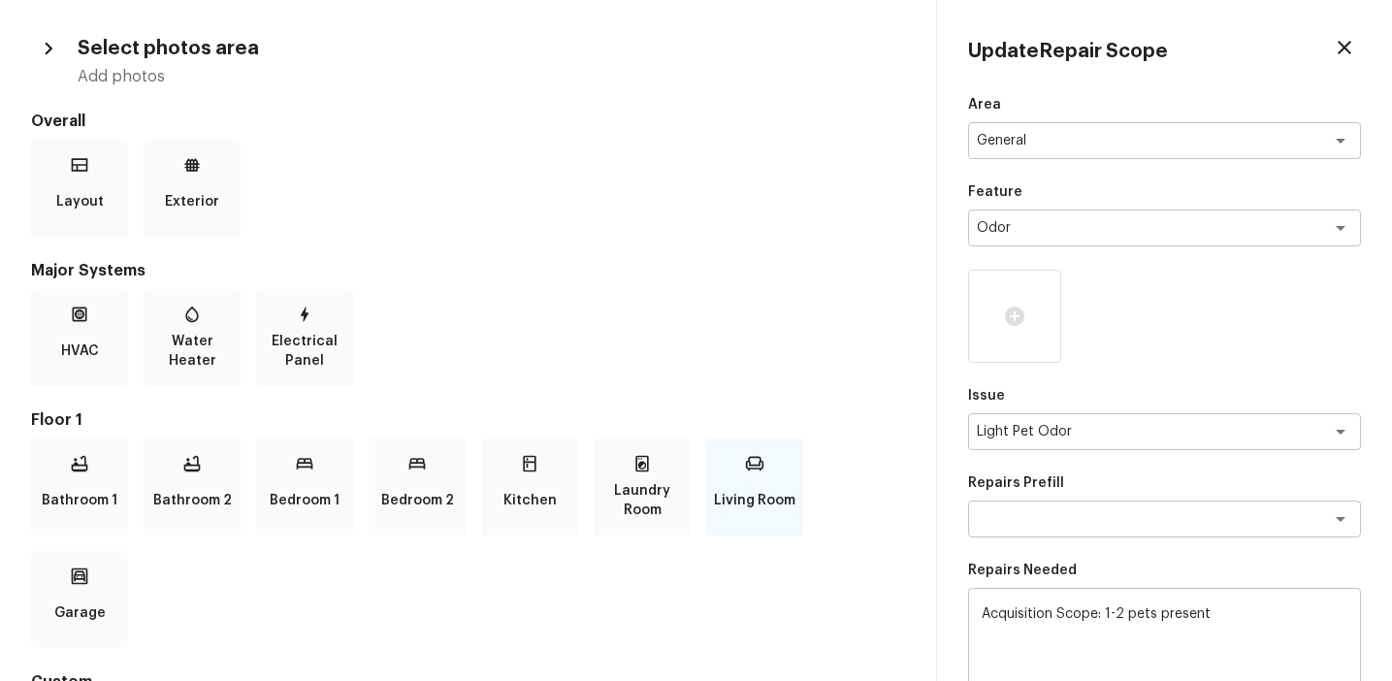
click at [748, 457] on icon at bounding box center [754, 463] width 19 height 19
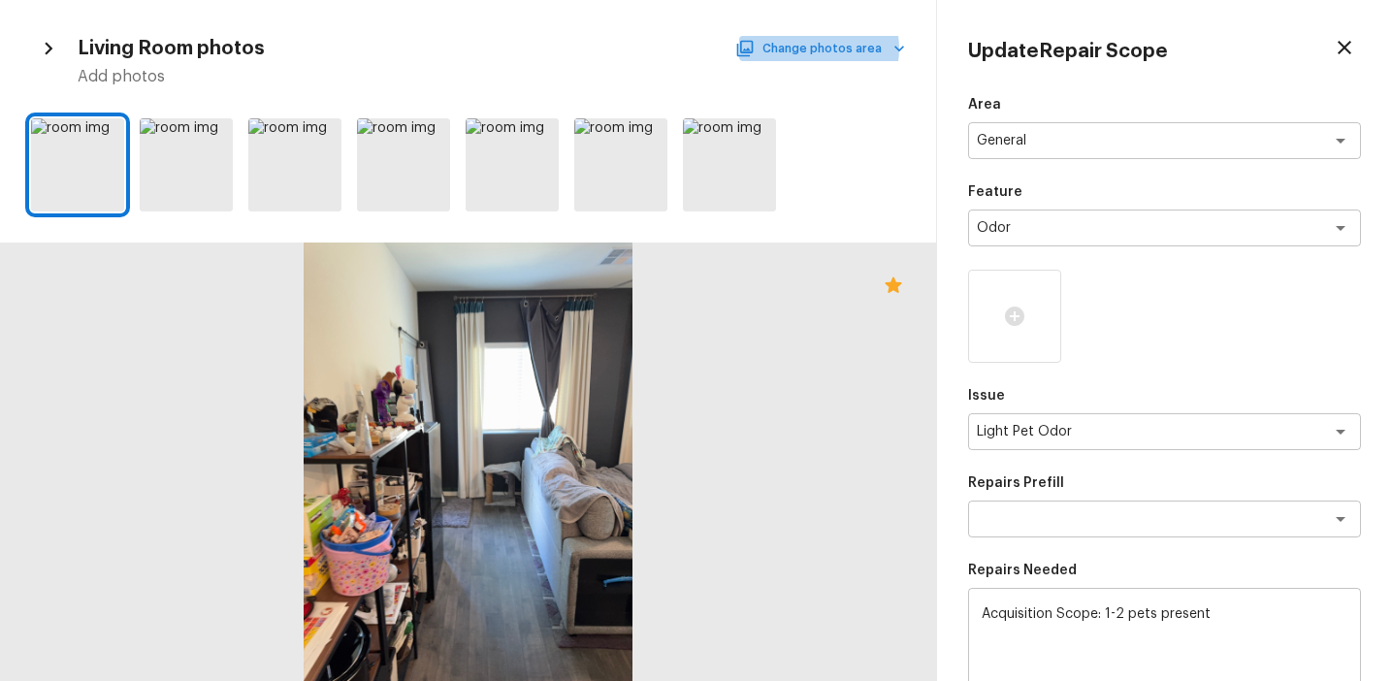
click at [821, 49] on button "Change photos area" at bounding box center [822, 48] width 166 height 25
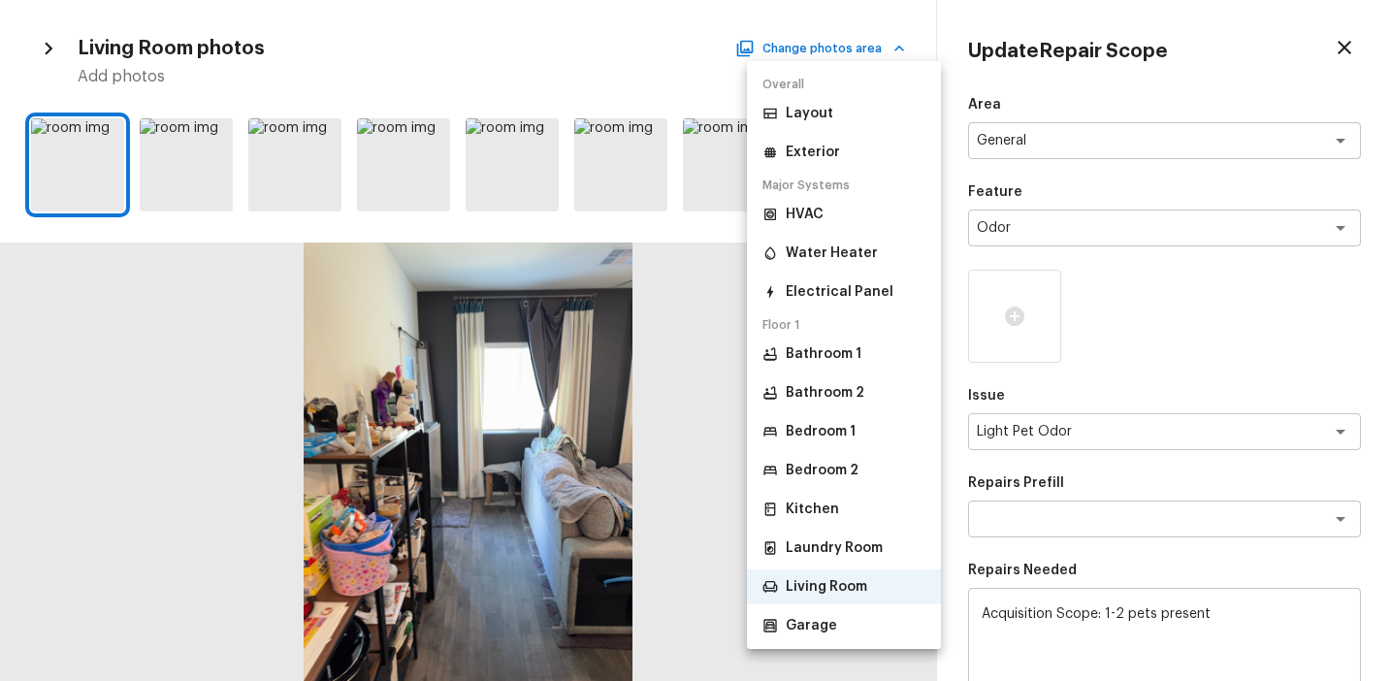
scroll to position [64, 0]
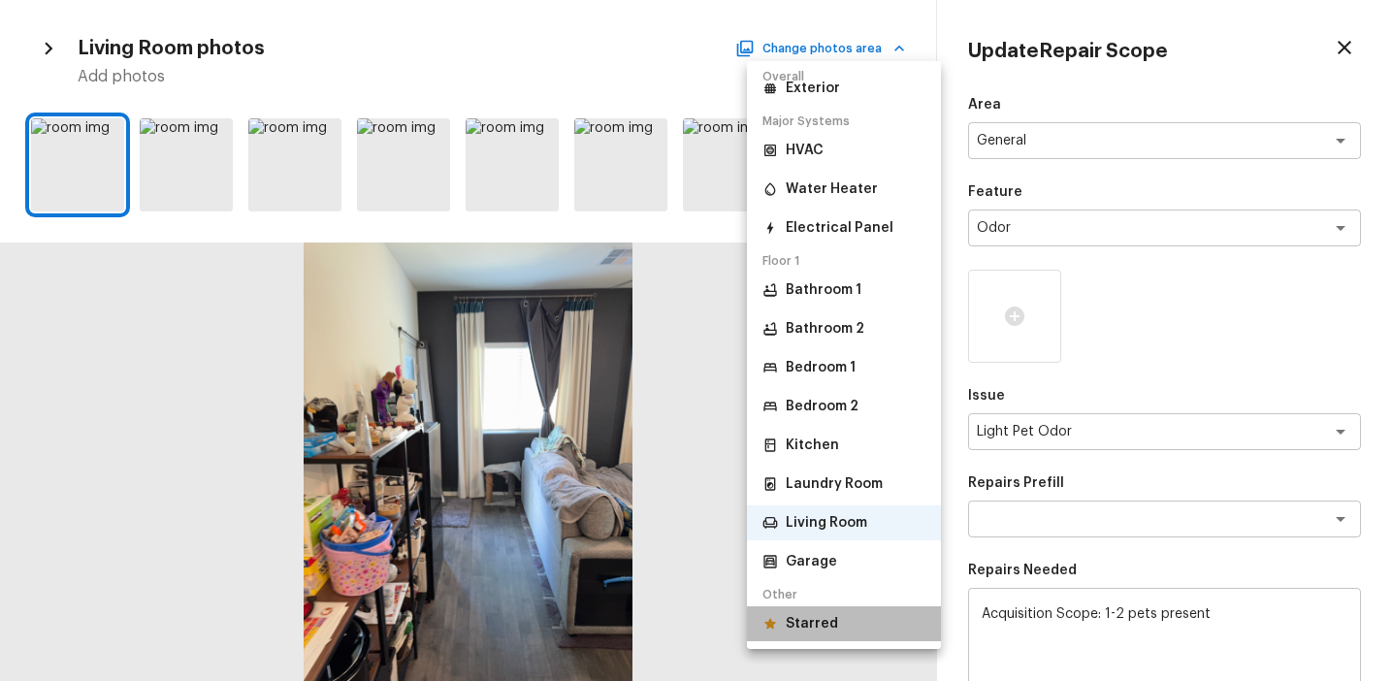
click at [826, 621] on p "Starred" at bounding box center [812, 623] width 52 height 19
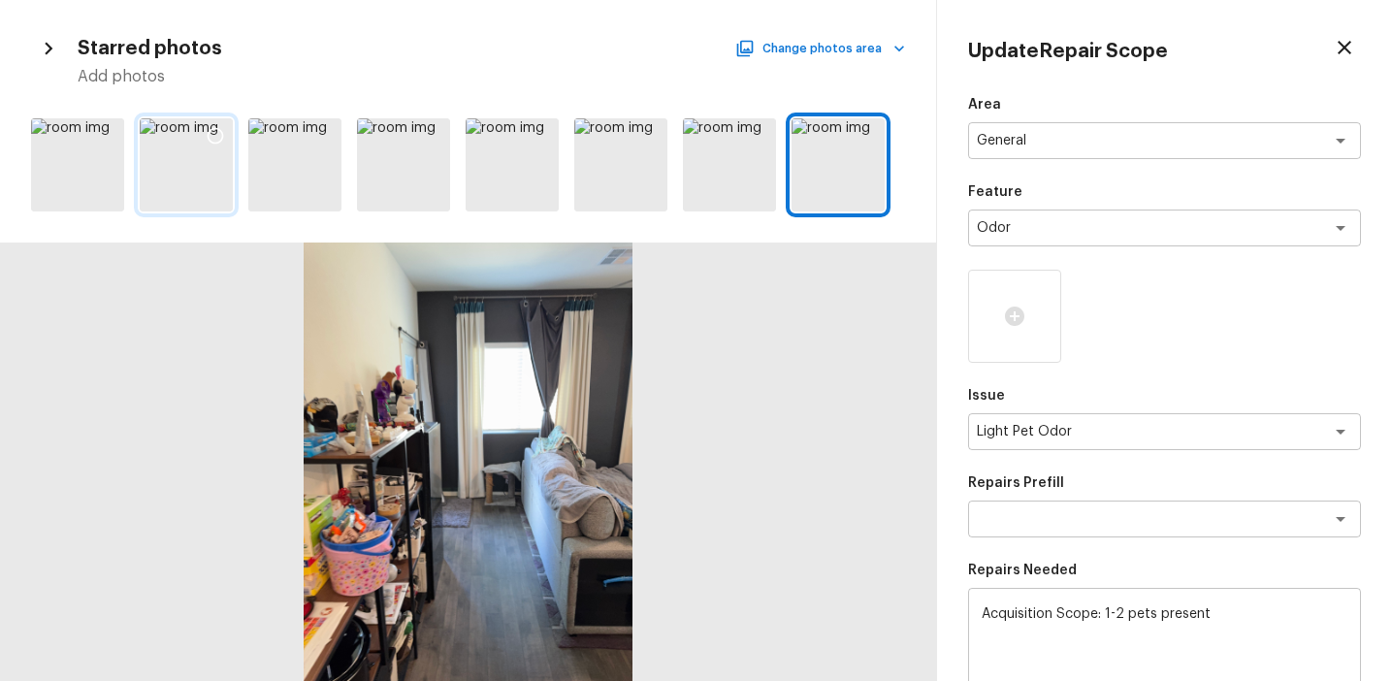
click at [211, 138] on icon at bounding box center [215, 135] width 19 height 19
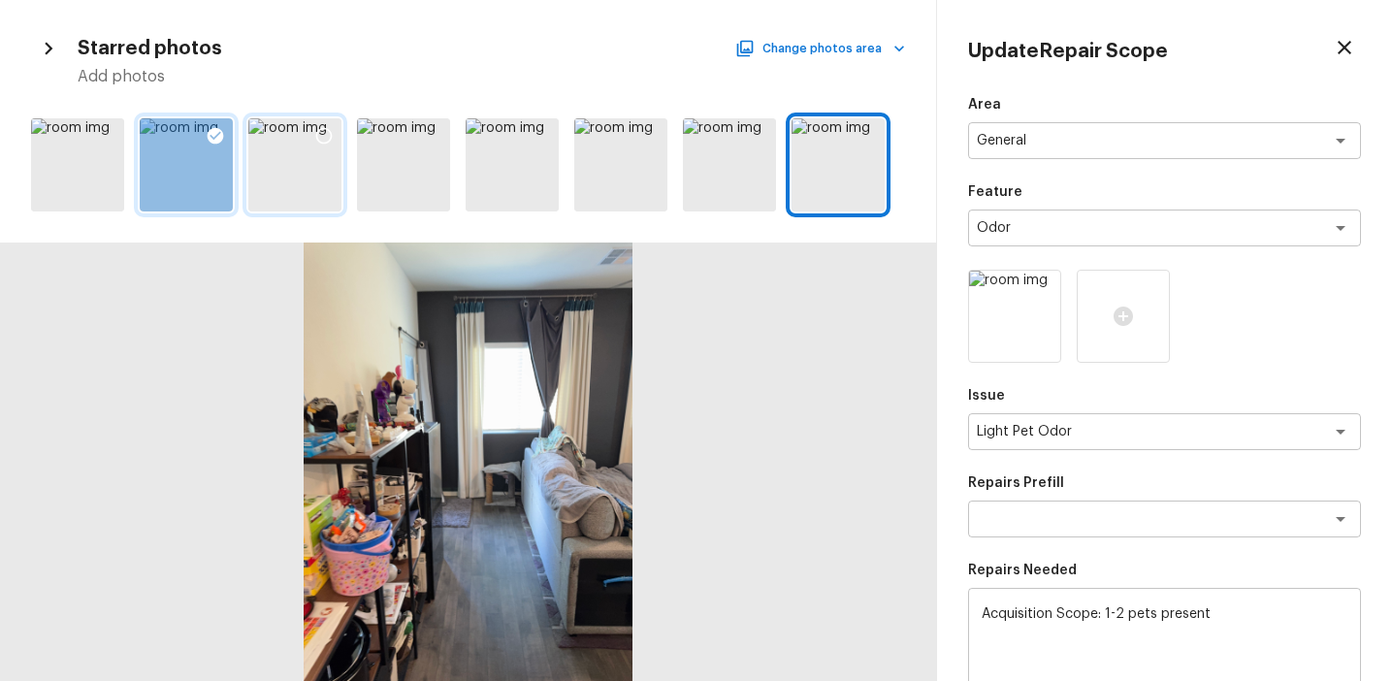
click at [319, 136] on icon at bounding box center [323, 135] width 19 height 19
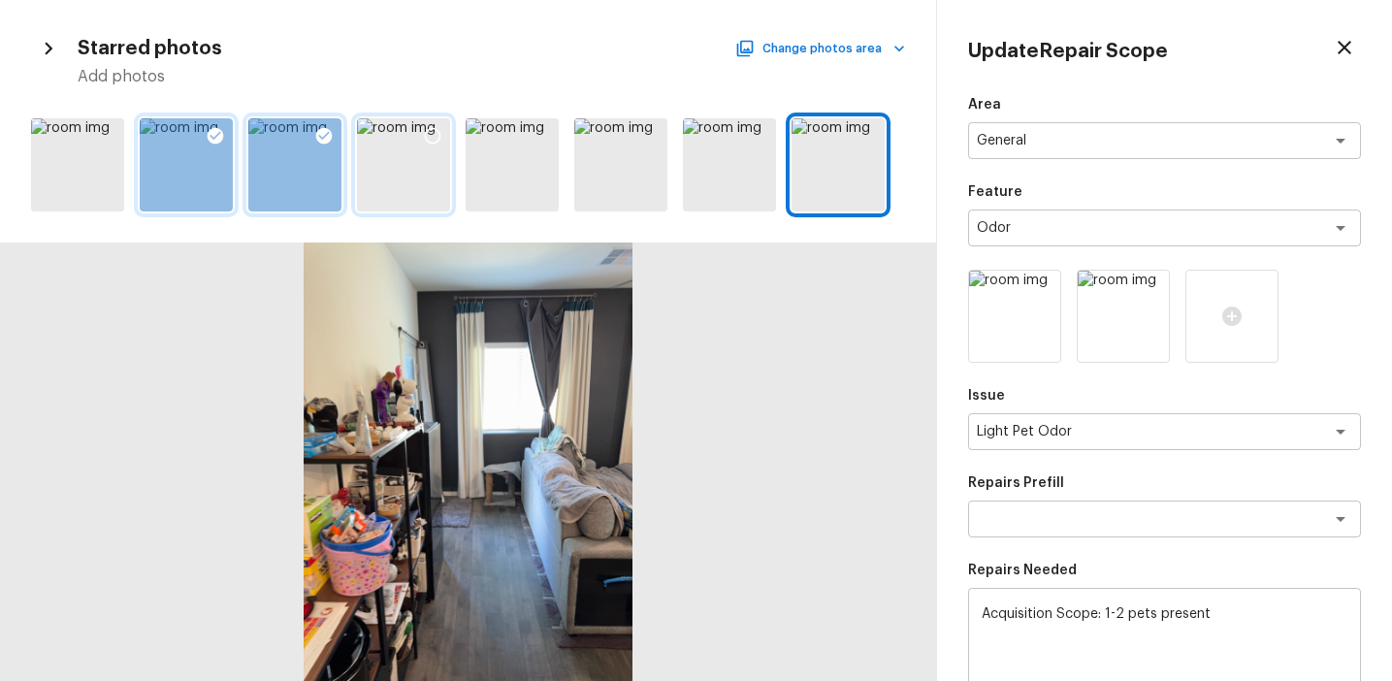
click at [445, 147] on div at bounding box center [432, 138] width 35 height 41
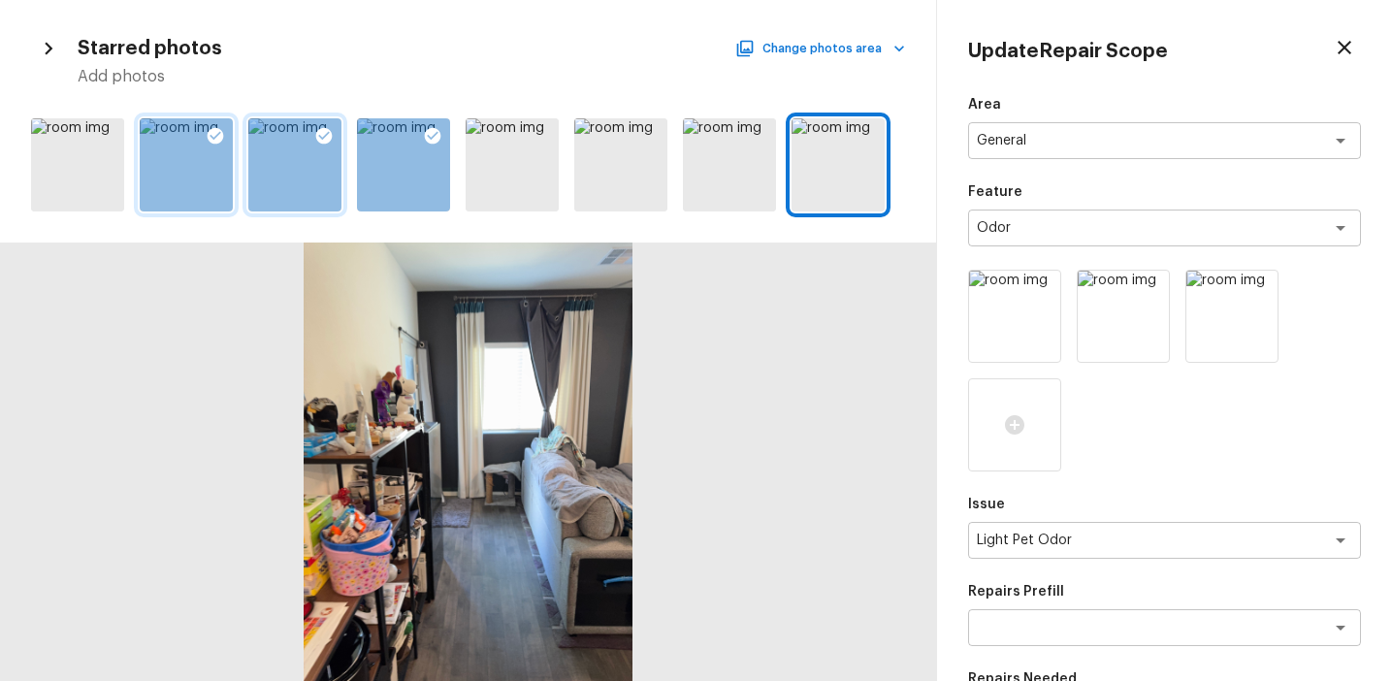
scroll to position [407, 0]
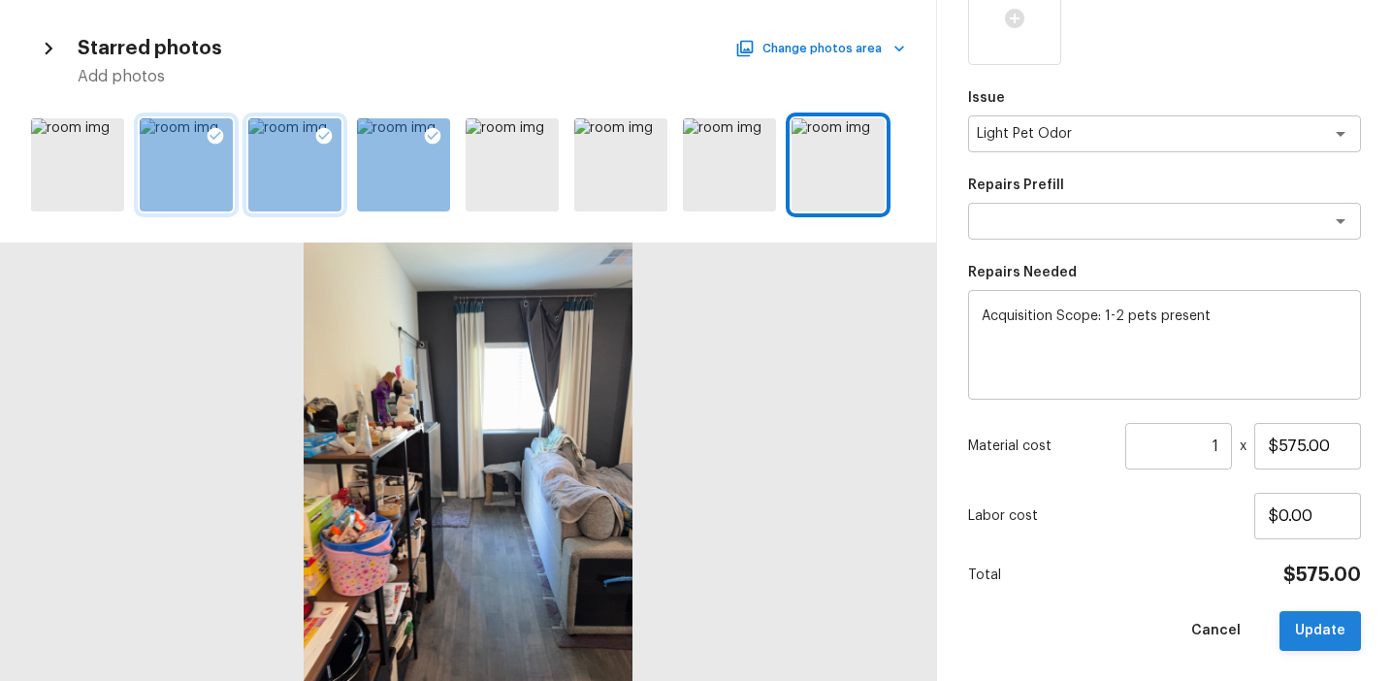
click at [1294, 613] on button "Update" at bounding box center [1321, 631] width 82 height 40
type input "$0.00"
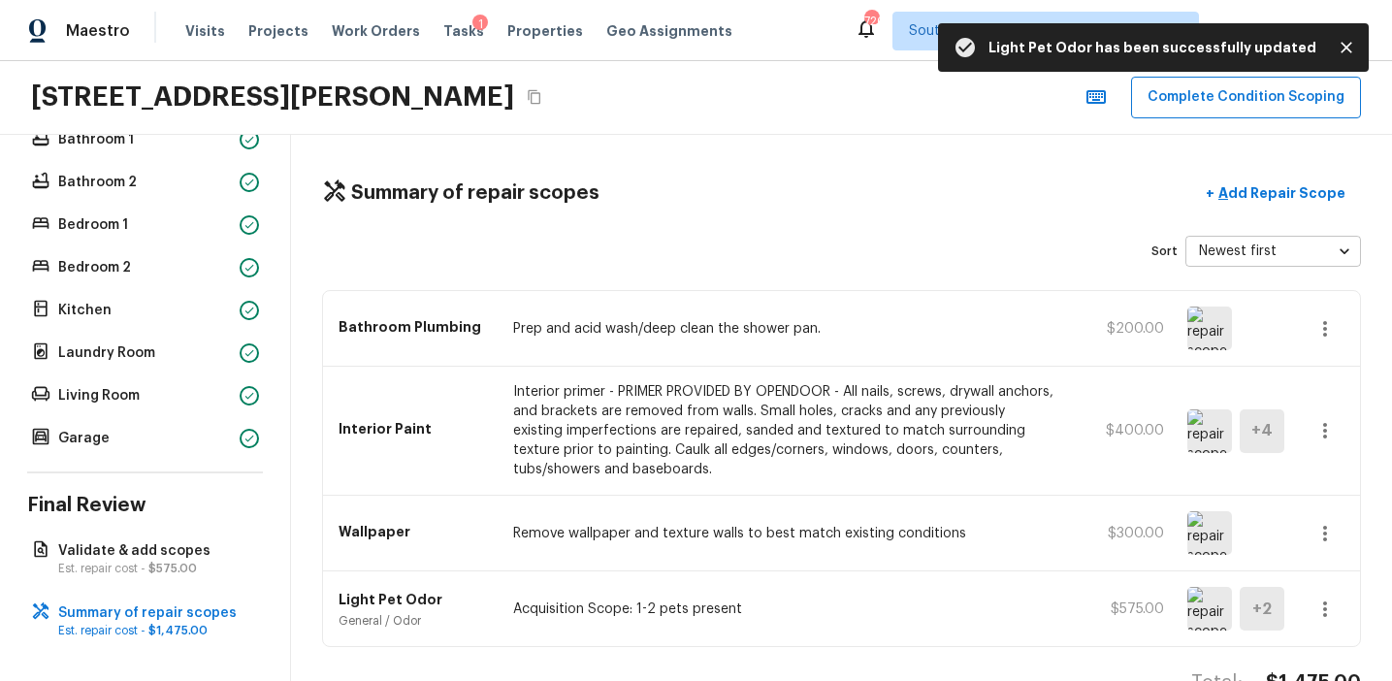
scroll to position [53, 0]
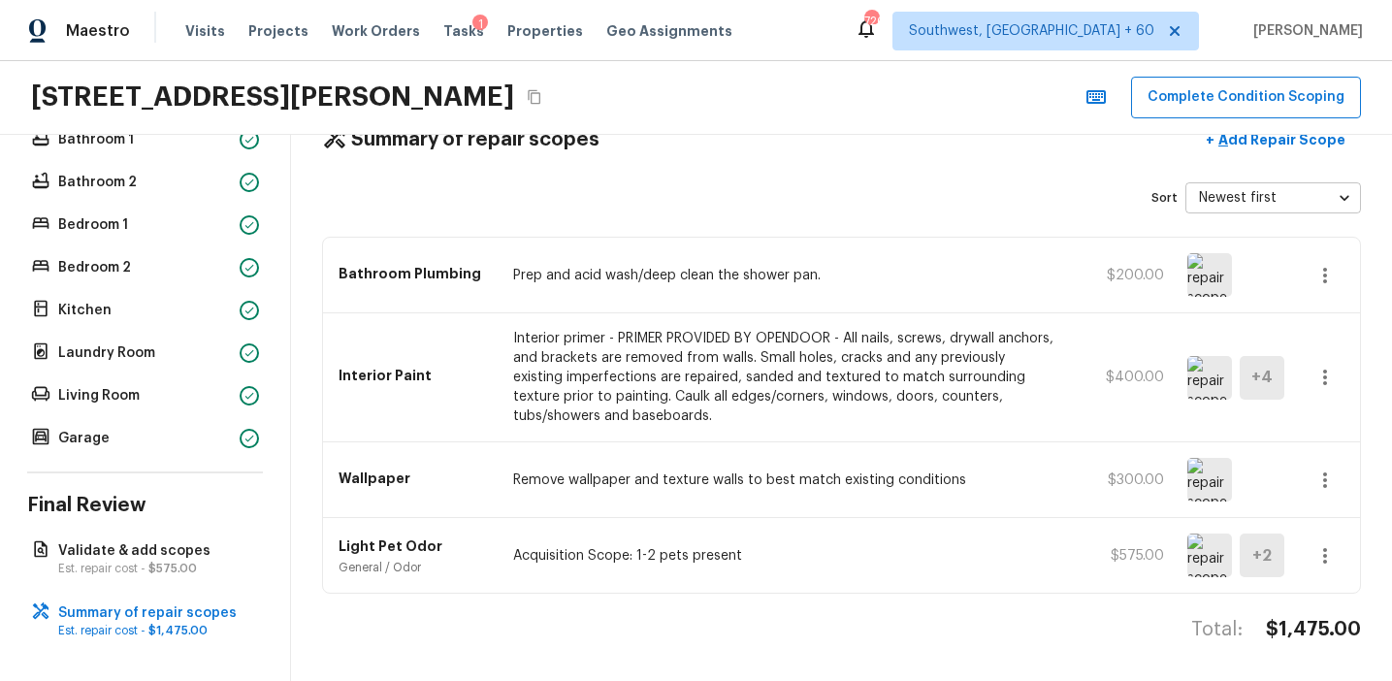
click at [968, 441] on div "Interior Paint Interior primer - PRIMER PROVIDED BY OPENDOOR - All nails, screw…" at bounding box center [841, 377] width 1037 height 129
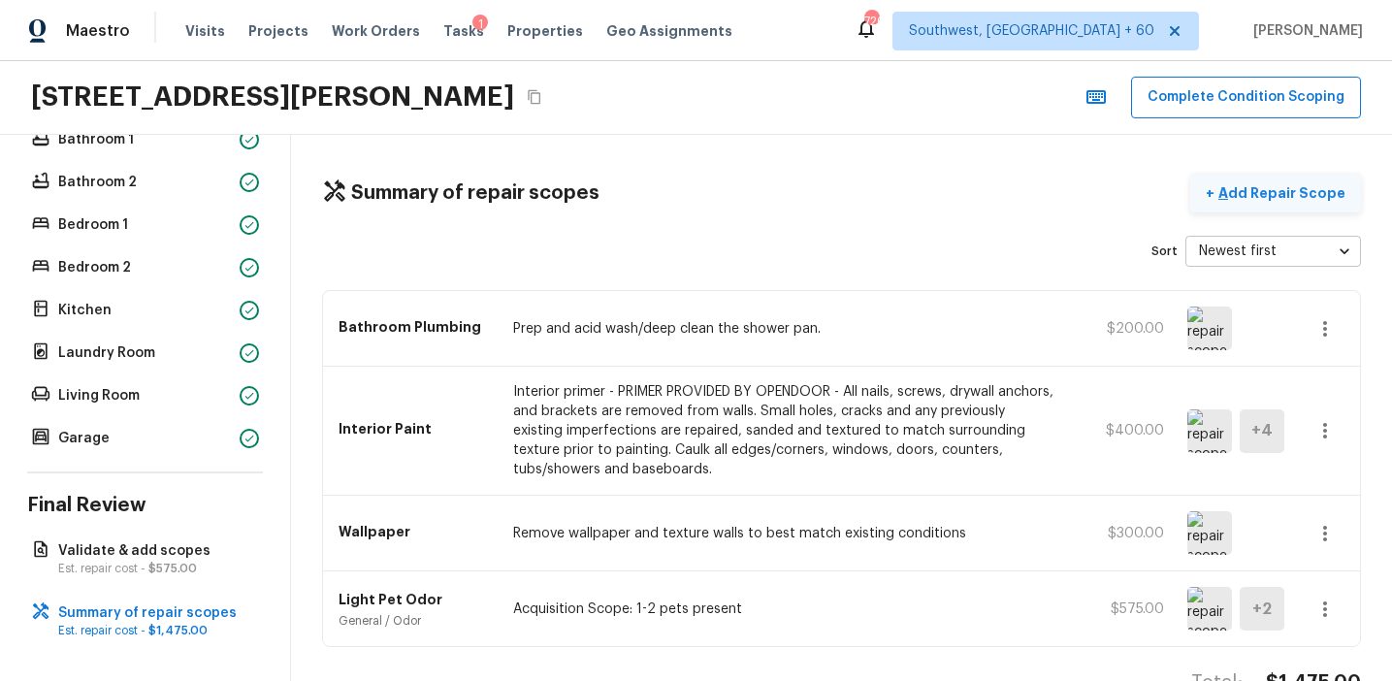
click at [1278, 197] on p "Add Repair Scope" at bounding box center [1280, 192] width 131 height 19
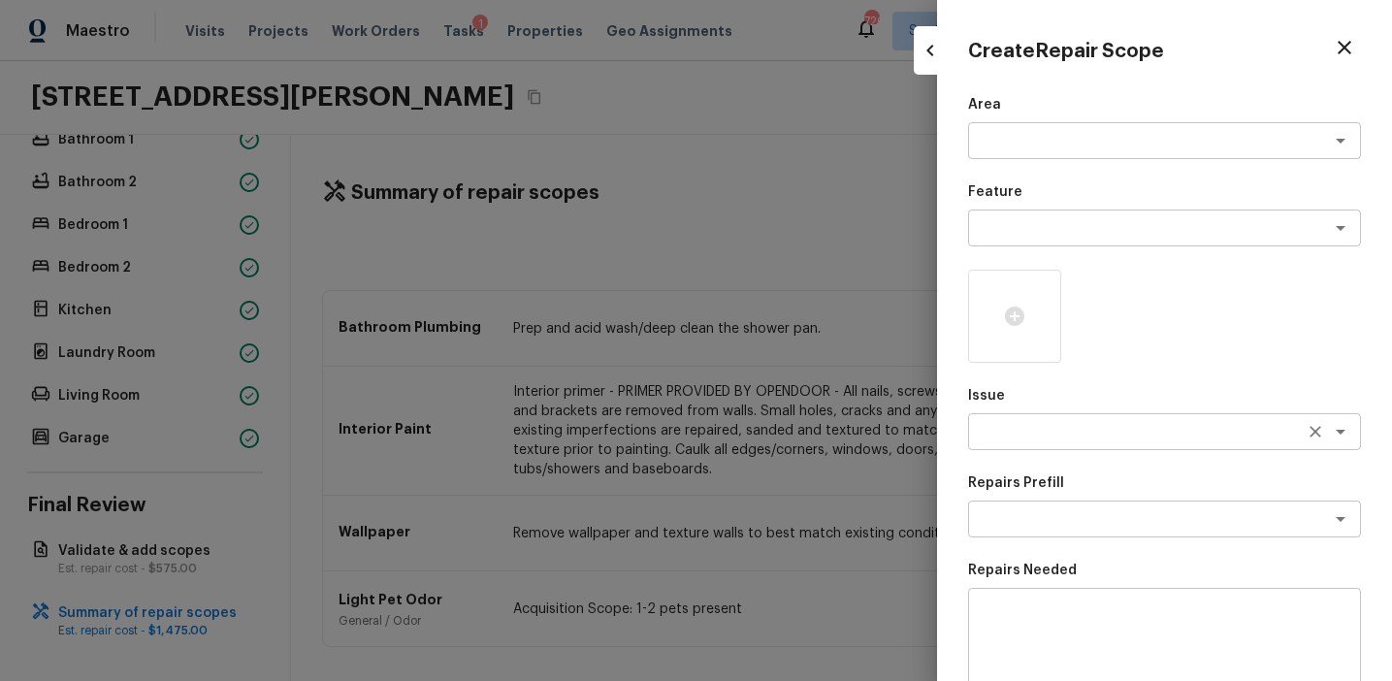
click at [1026, 427] on textarea at bounding box center [1137, 431] width 321 height 19
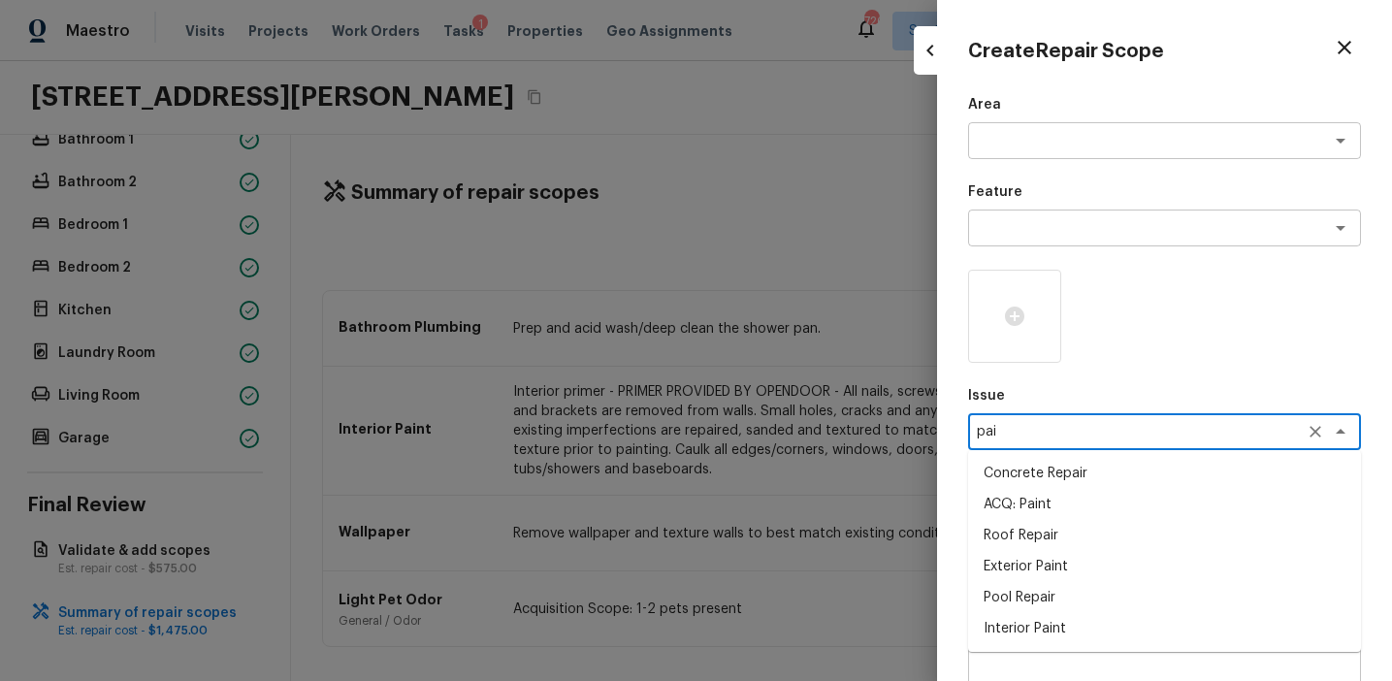
click at [1040, 495] on li "ACQ: Paint" at bounding box center [1164, 504] width 393 height 31
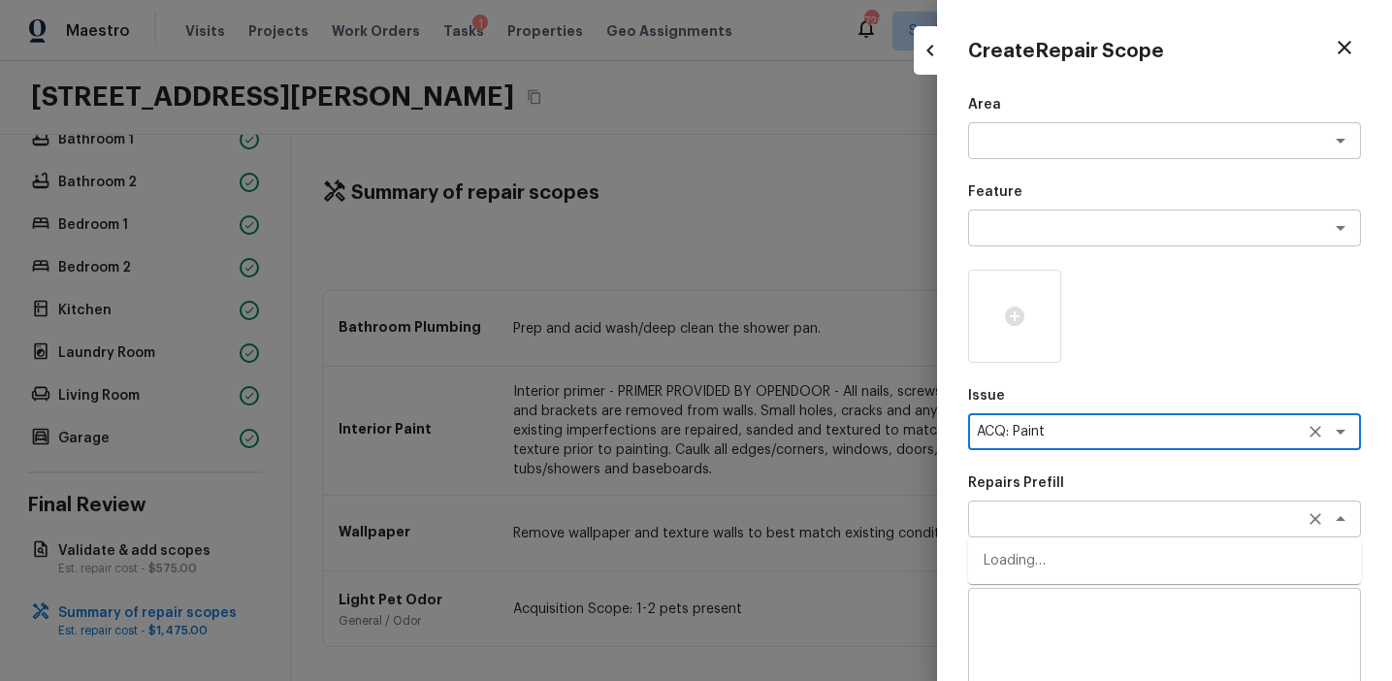
click at [1052, 535] on div "x ​" at bounding box center [1164, 519] width 393 height 37
type textarea "ACQ: Paint"
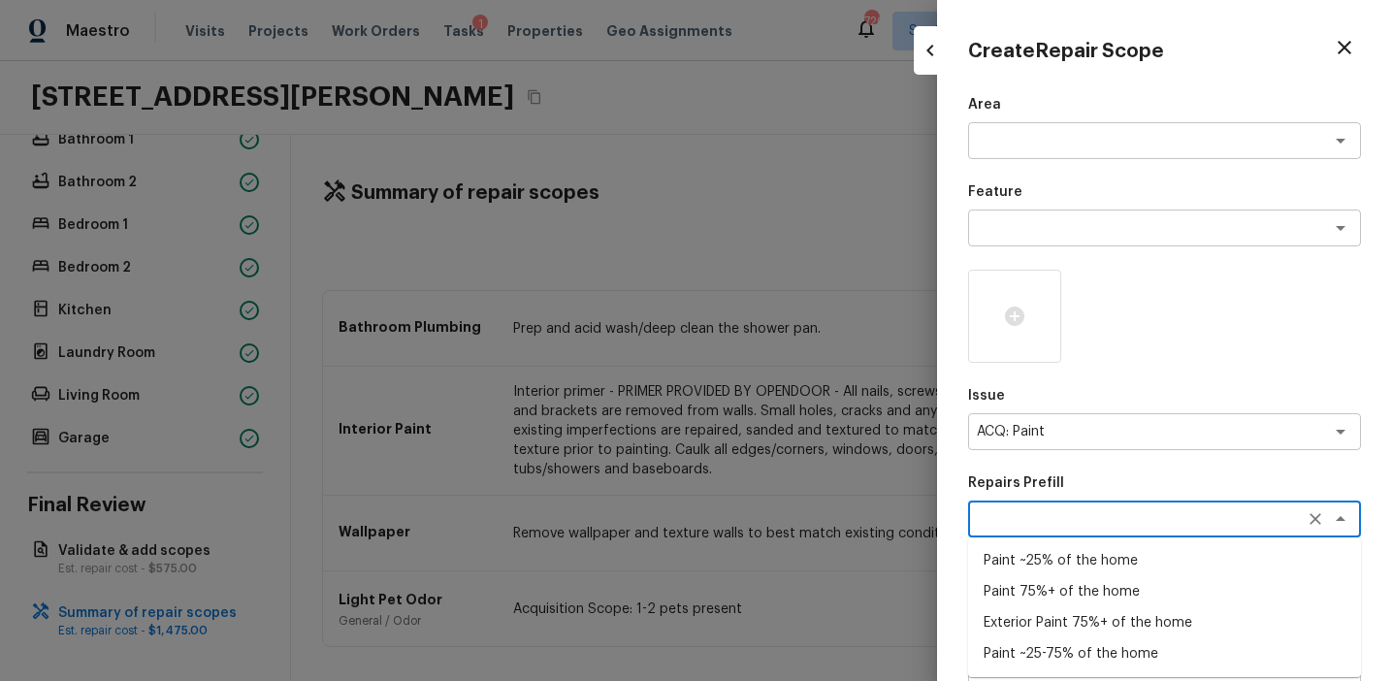
click at [1053, 567] on li "Paint ~25% of the home" at bounding box center [1164, 560] width 393 height 31
type textarea "Paint ~25% of the home"
type textarea "Acquisition Scope: ~25% of the home needs interior paint"
type input "$0.38"
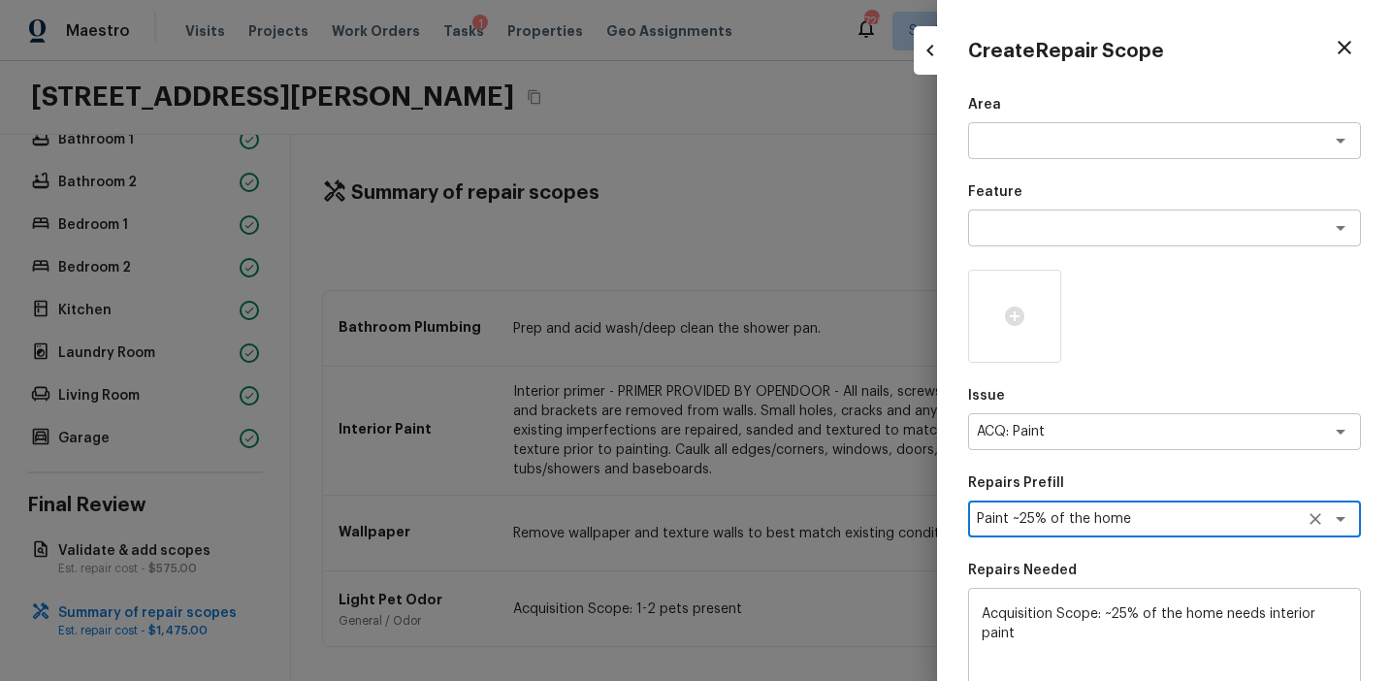
scroll to position [298, 0]
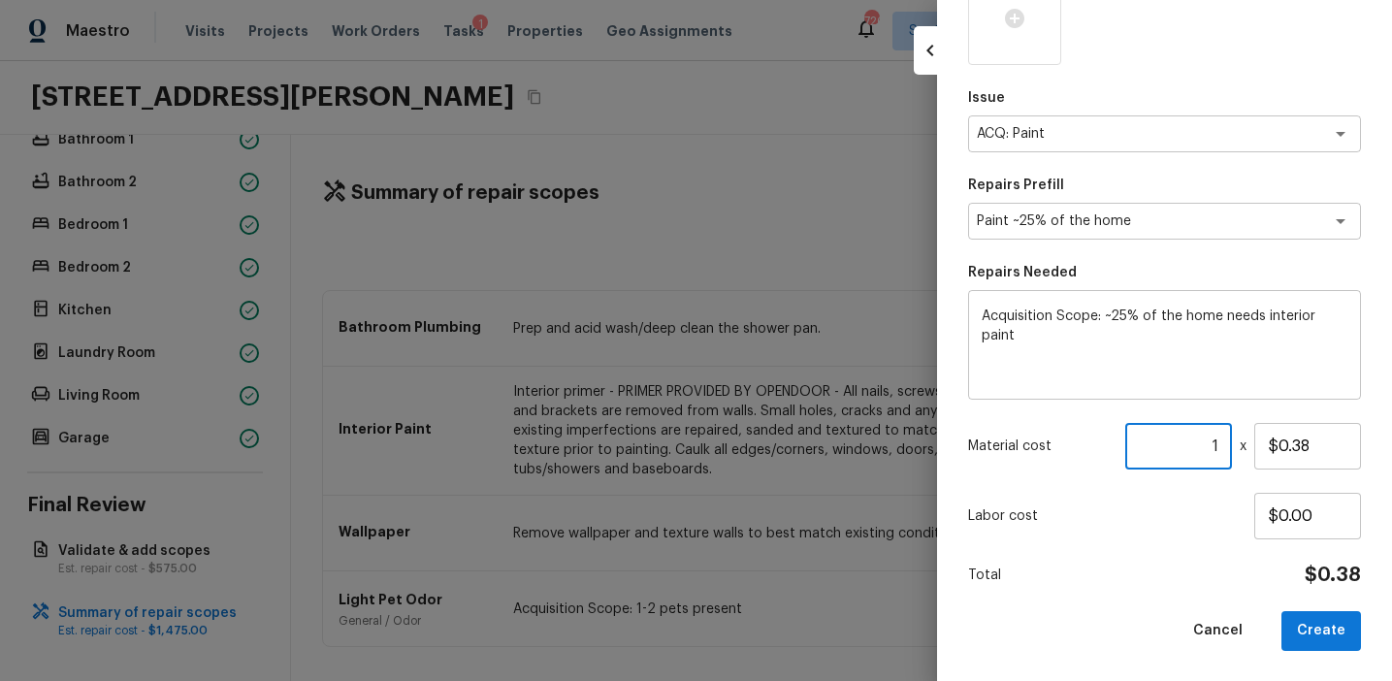
click at [1212, 437] on input "1" at bounding box center [1179, 446] width 107 height 47
paste input "099"
type input "1099"
click at [1137, 213] on textarea "Paint ~25% of the home" at bounding box center [1137, 221] width 321 height 19
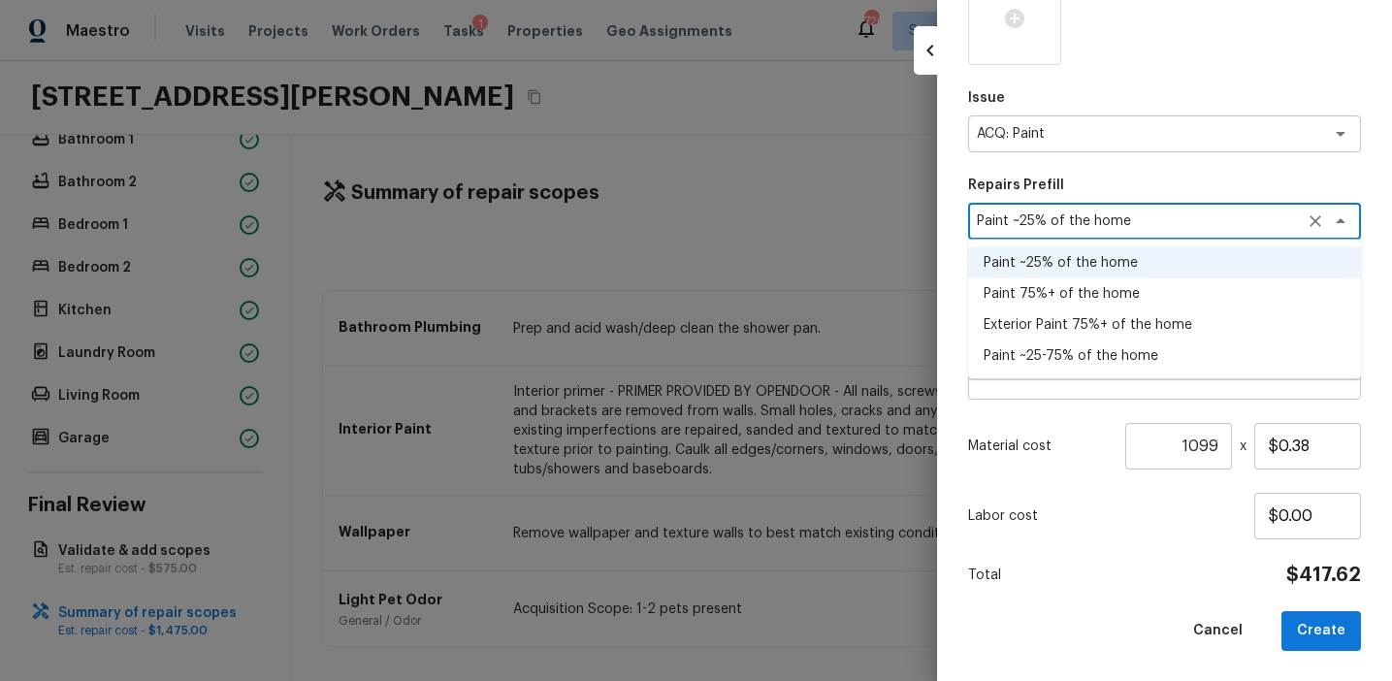
click at [1122, 350] on li "Paint ~25-75% of the home" at bounding box center [1164, 356] width 393 height 31
type textarea "Paint ~25-75% of the home"
type textarea "Acquisition Scope: ~25 - 75% of the home needs interior paint"
type input "$0.75"
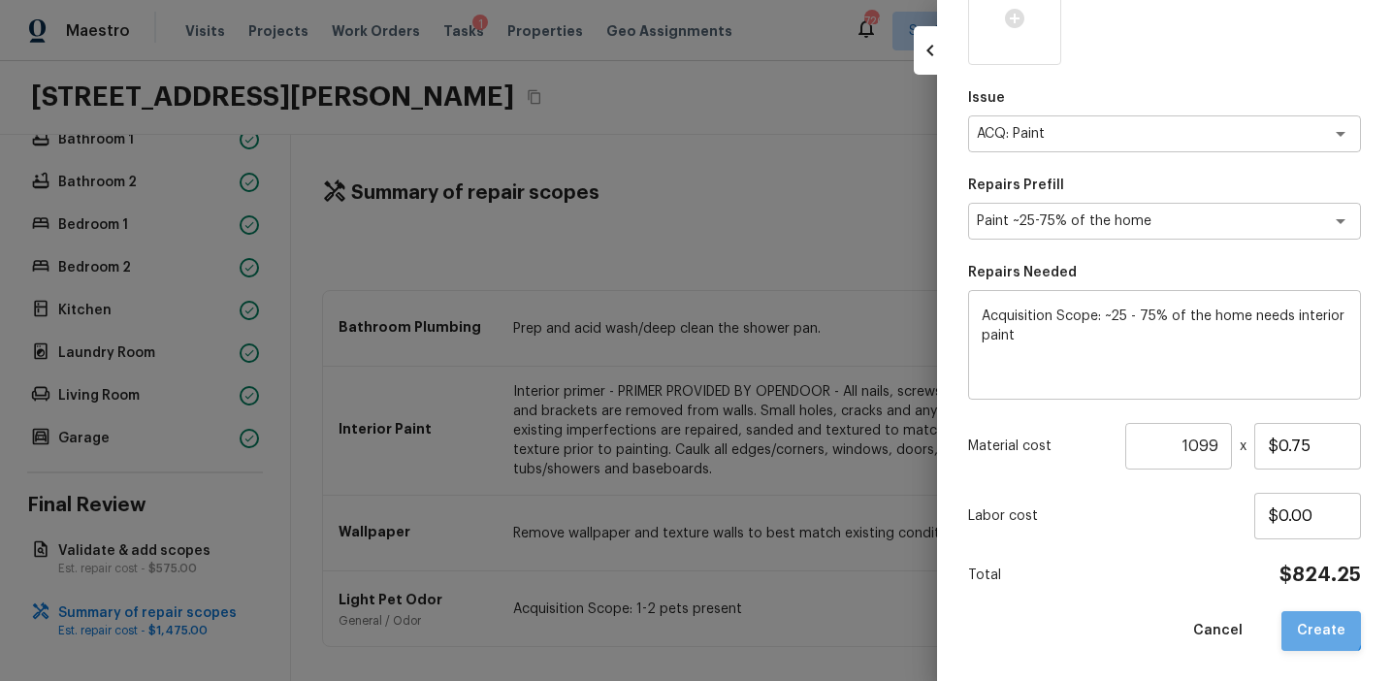
click at [1306, 619] on button "Create" at bounding box center [1322, 631] width 80 height 40
type input "1"
type input "$0.00"
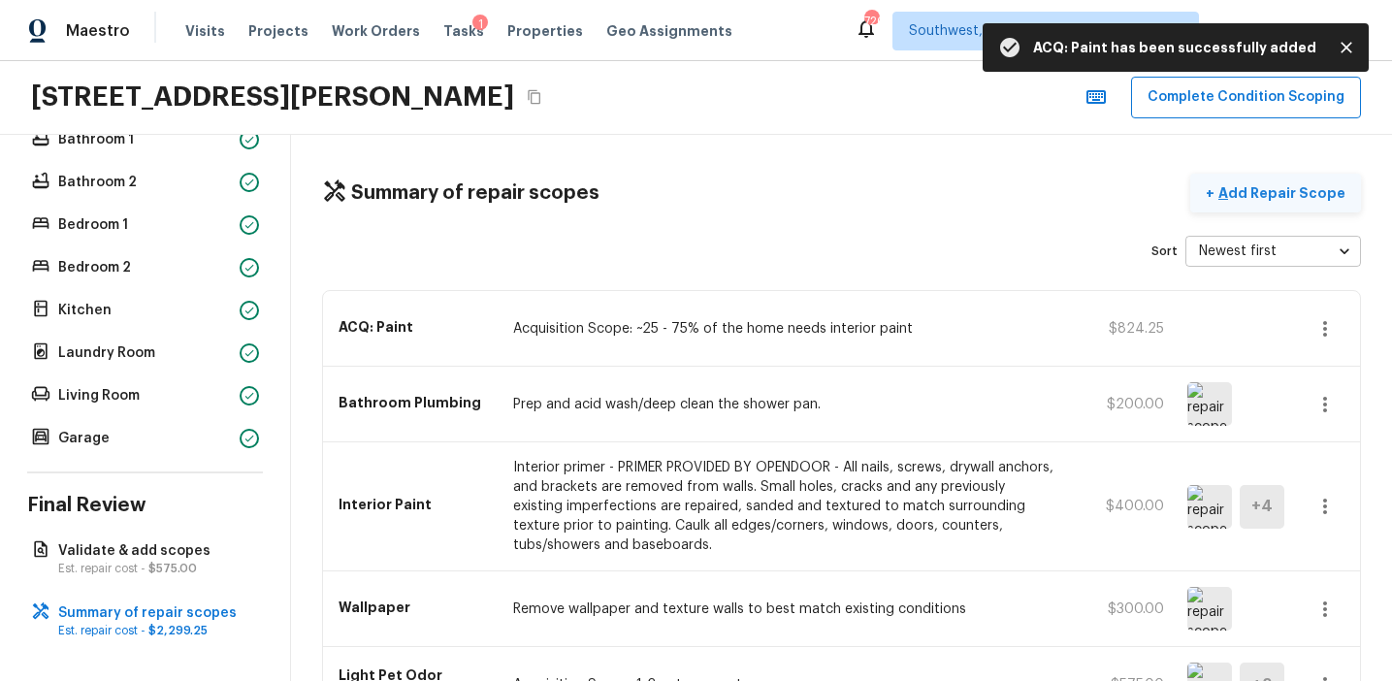
click at [1260, 197] on p "Add Repair Scope" at bounding box center [1280, 192] width 131 height 19
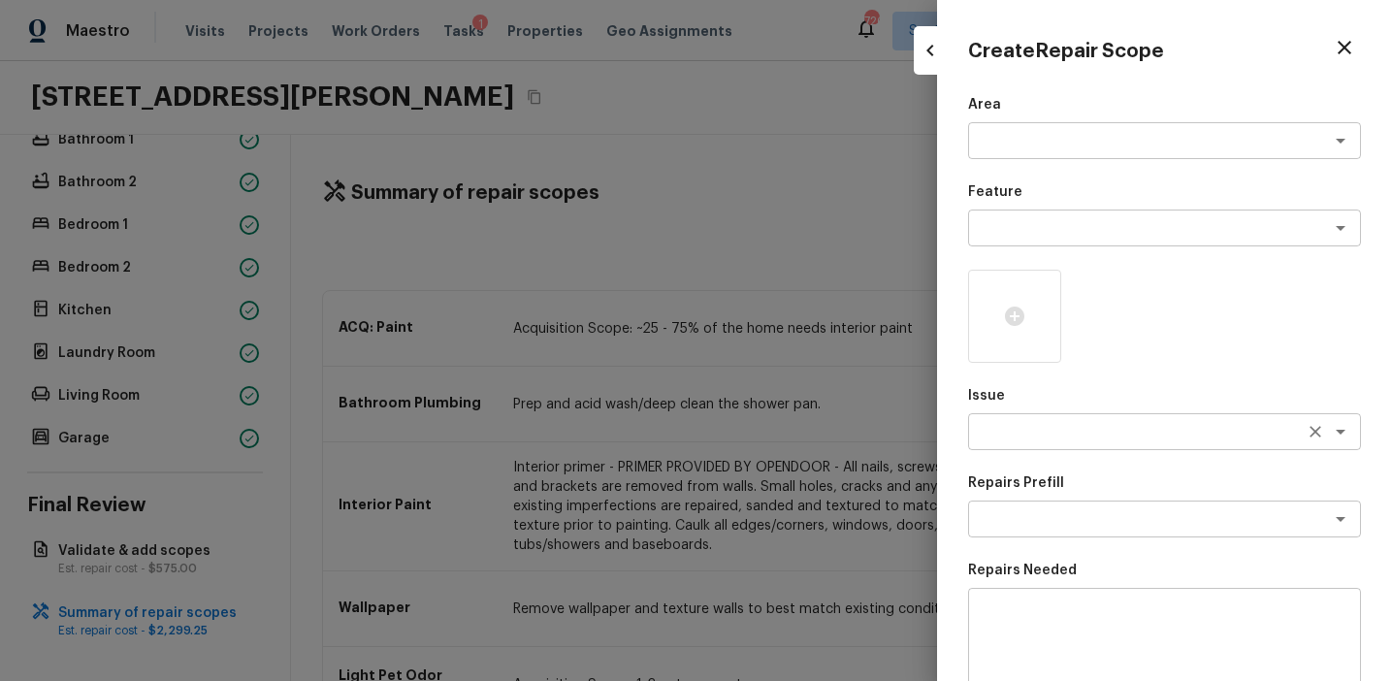
click at [1023, 438] on textarea at bounding box center [1137, 431] width 321 height 19
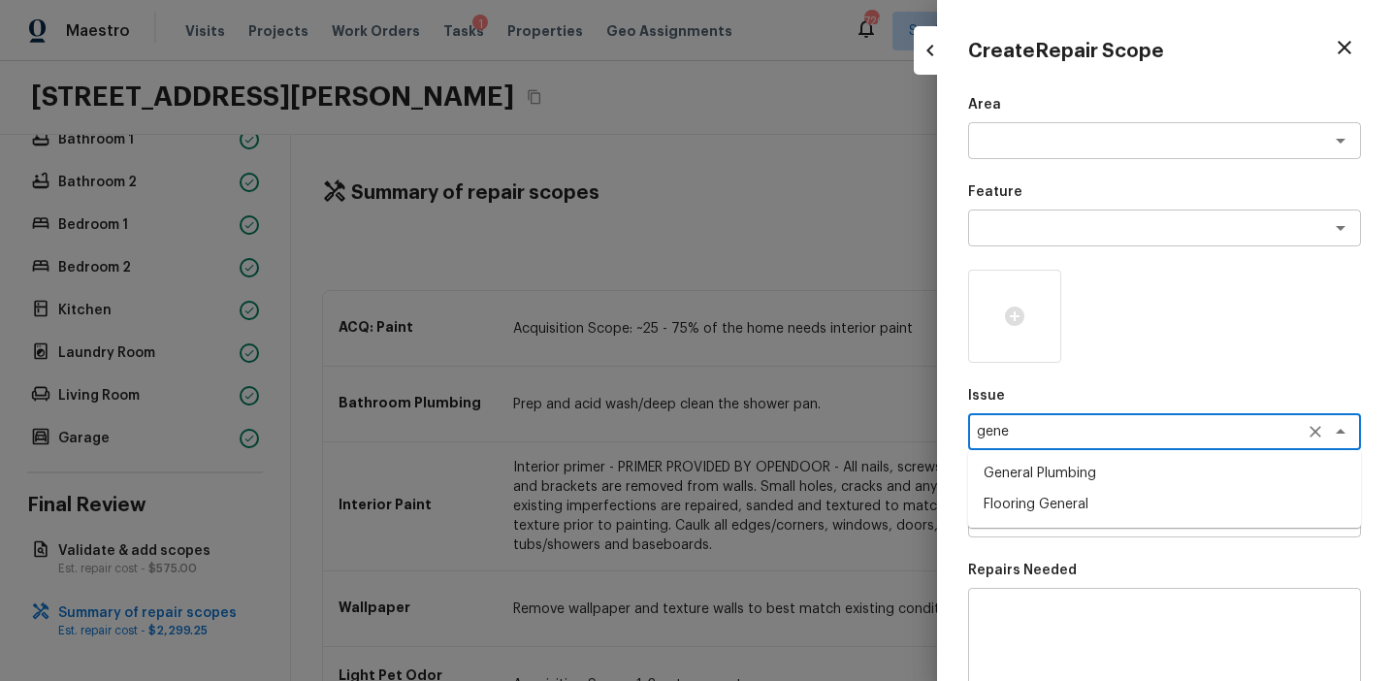
click at [1061, 475] on li "General Plumbing" at bounding box center [1164, 473] width 393 height 31
type textarea "General Plumbing"
click at [1050, 509] on textarea at bounding box center [1137, 518] width 321 height 19
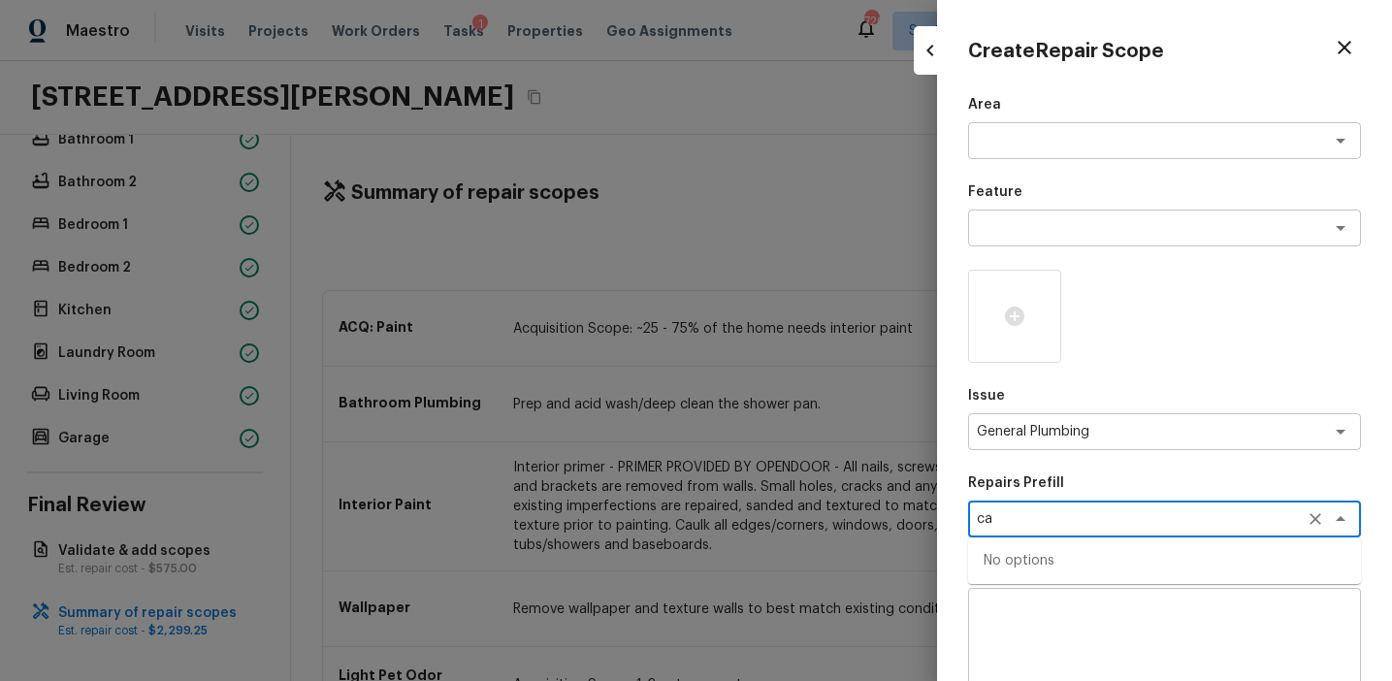
type textarea "c"
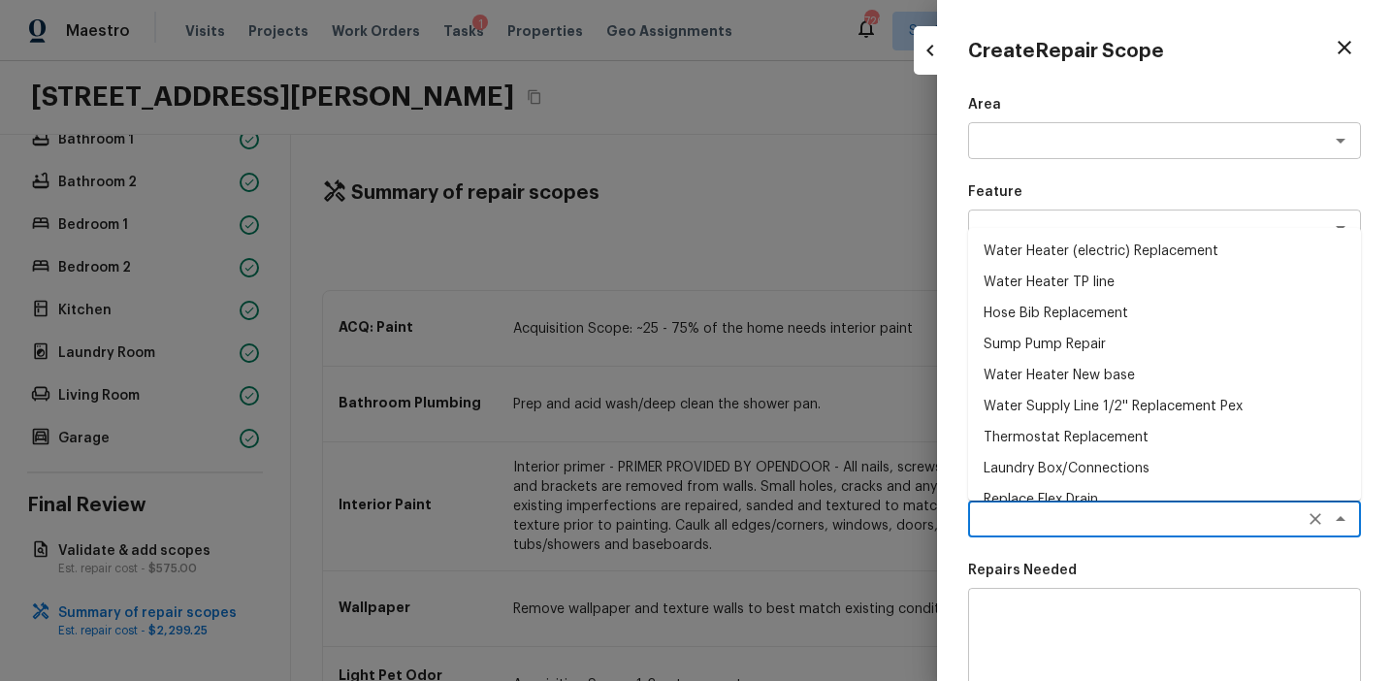
click at [957, 411] on div "Create Repair Scope Area x ​ Feature x ​ Issue General Plumbing x ​ Repairs Pre…" at bounding box center [1164, 340] width 455 height 681
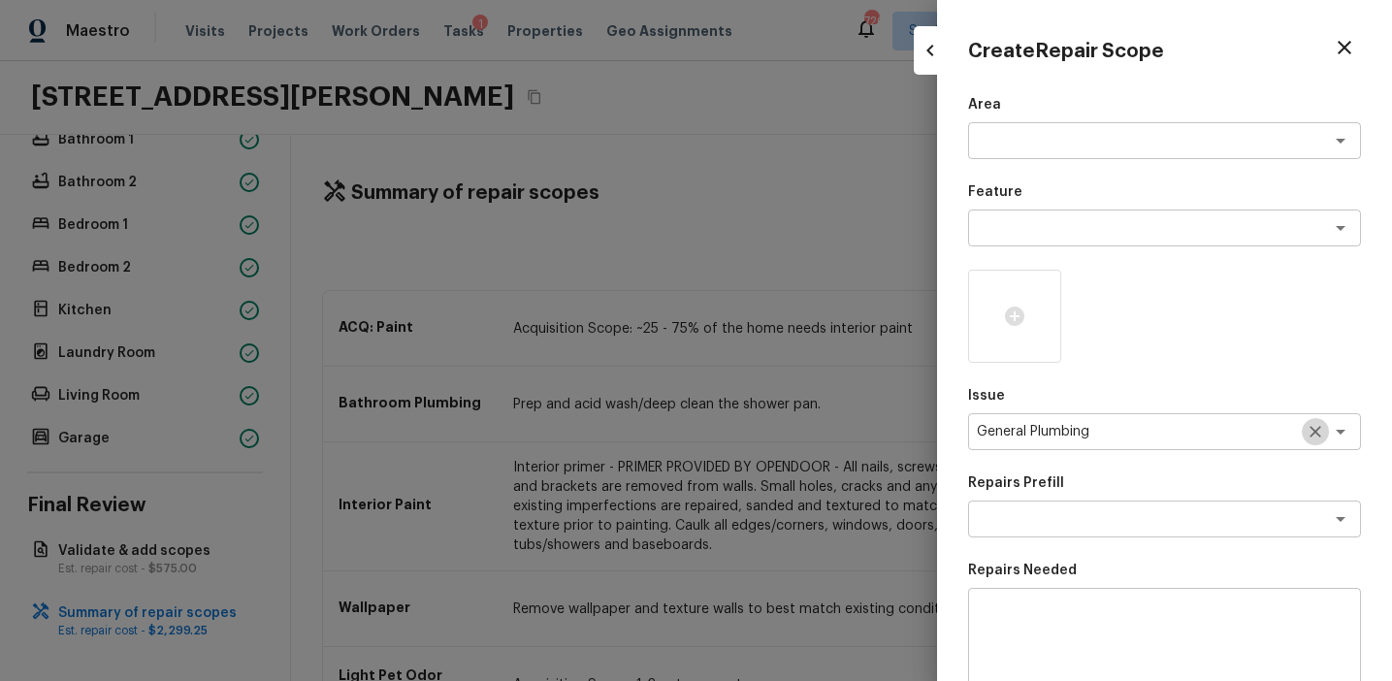
click at [1314, 432] on icon "Clear" at bounding box center [1315, 431] width 19 height 19
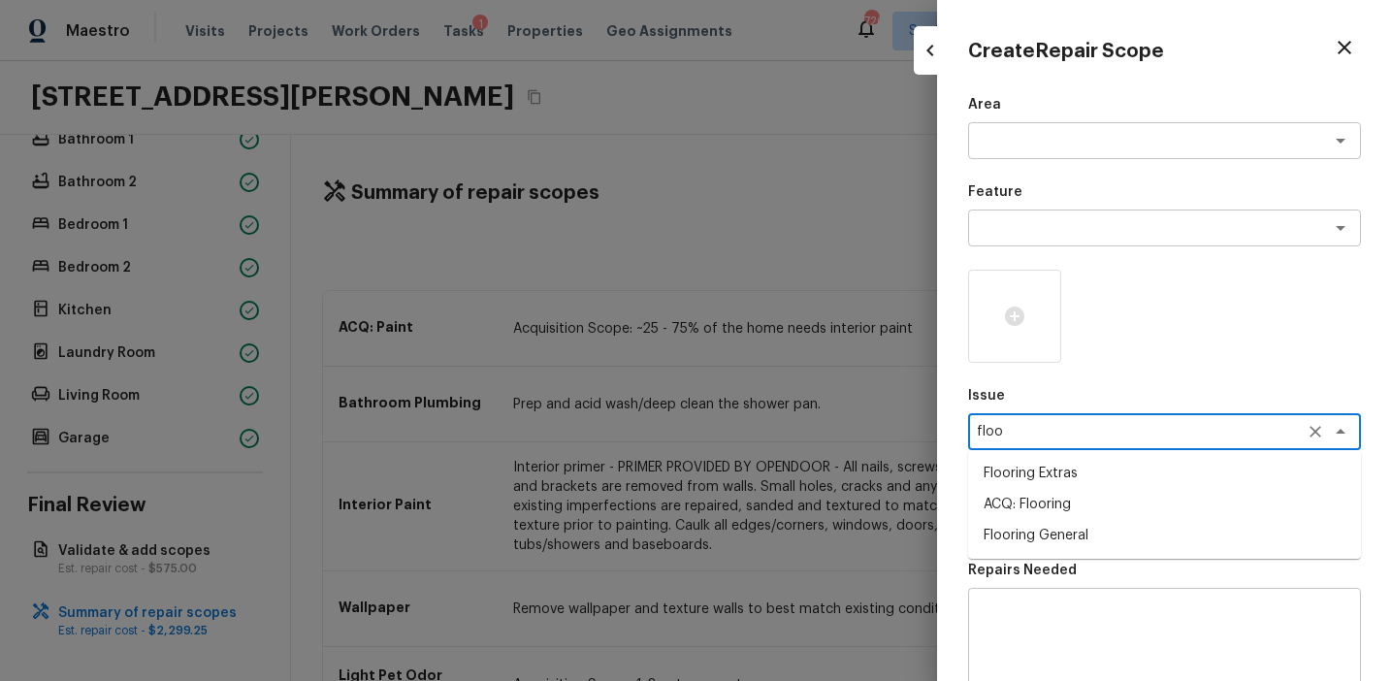
click at [1205, 536] on li "Flooring General" at bounding box center [1164, 535] width 393 height 31
type textarea "Flooring General"
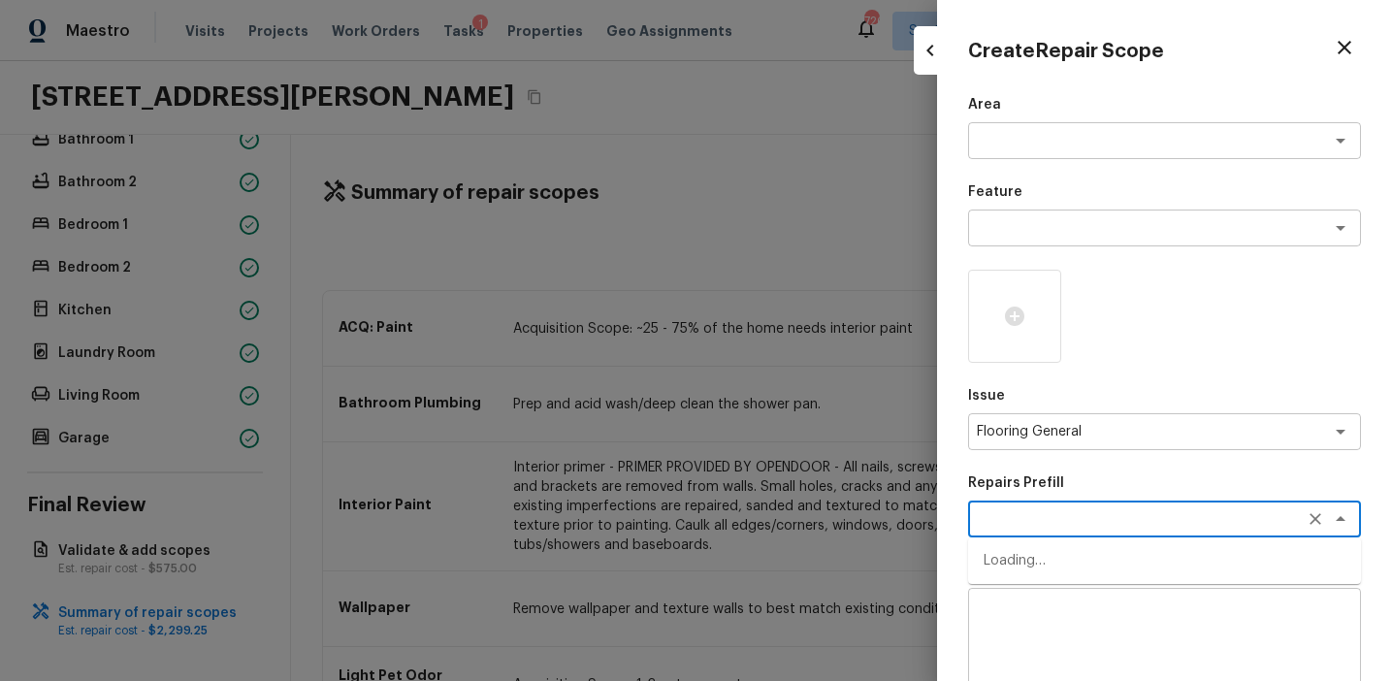
click at [1032, 515] on textarea at bounding box center [1137, 518] width 321 height 19
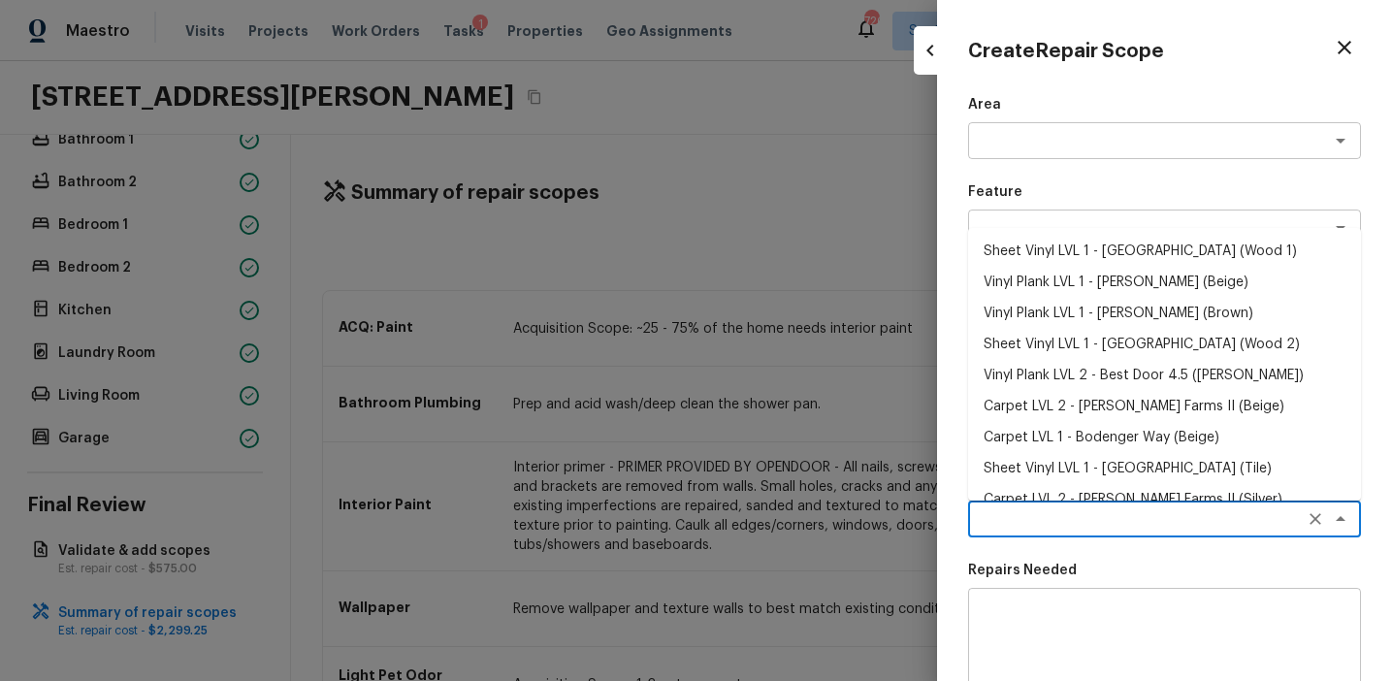
click at [1086, 340] on li "Sheet Vinyl LVL 1 - Sugar Valley (Wood 2)" at bounding box center [1164, 344] width 393 height 31
type textarea "Sheet Vinyl LVL 1 - Sugar Valley (Wood 2)"
type textarea "Install sheet vinyl flooring (Sugar Valley - Wood "Look", 549 Whiskey Barrel) i…"
type input "$1.41"
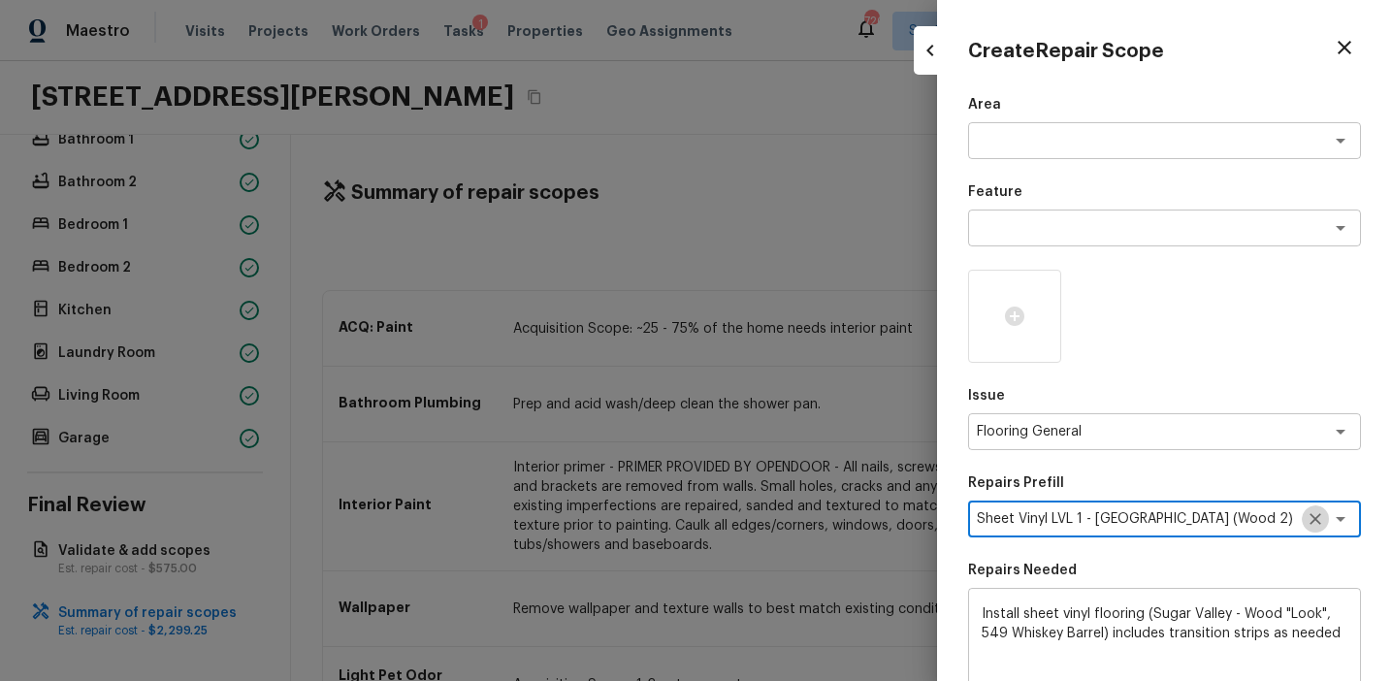
click at [1317, 527] on icon "Clear" at bounding box center [1315, 518] width 19 height 19
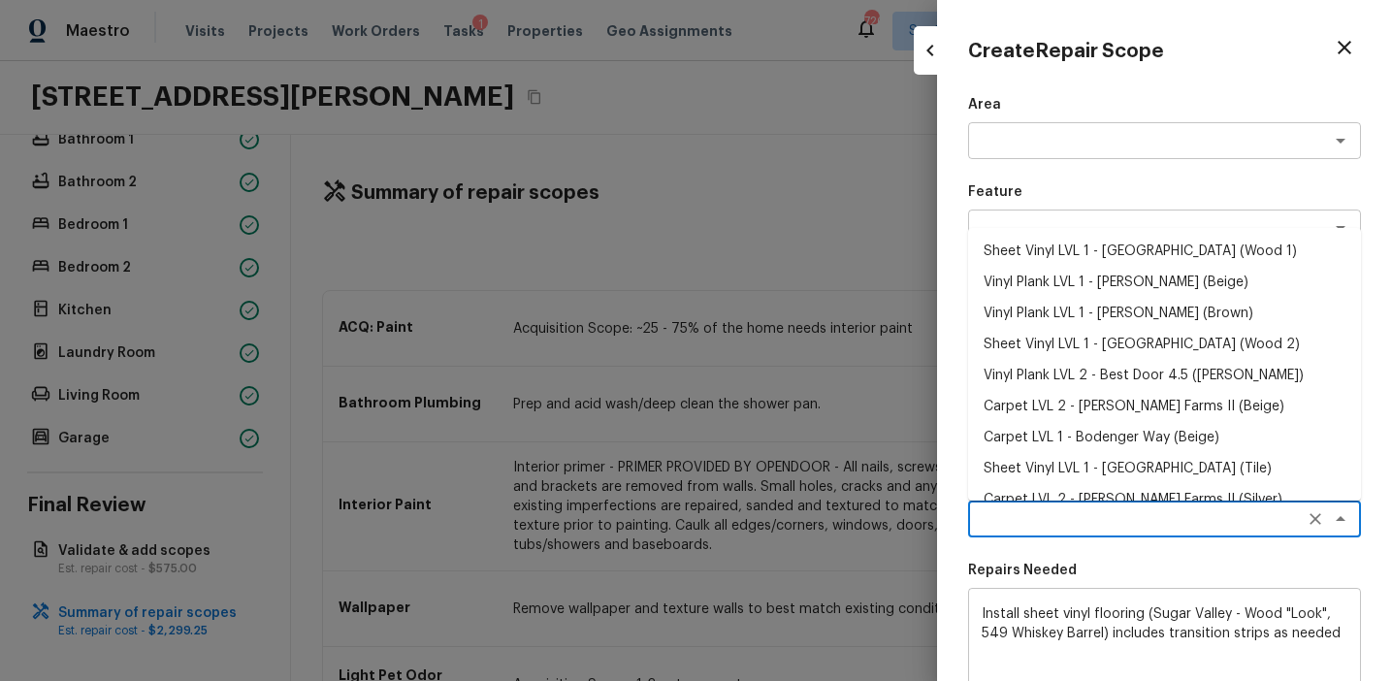
click at [1133, 518] on textarea at bounding box center [1137, 518] width 321 height 19
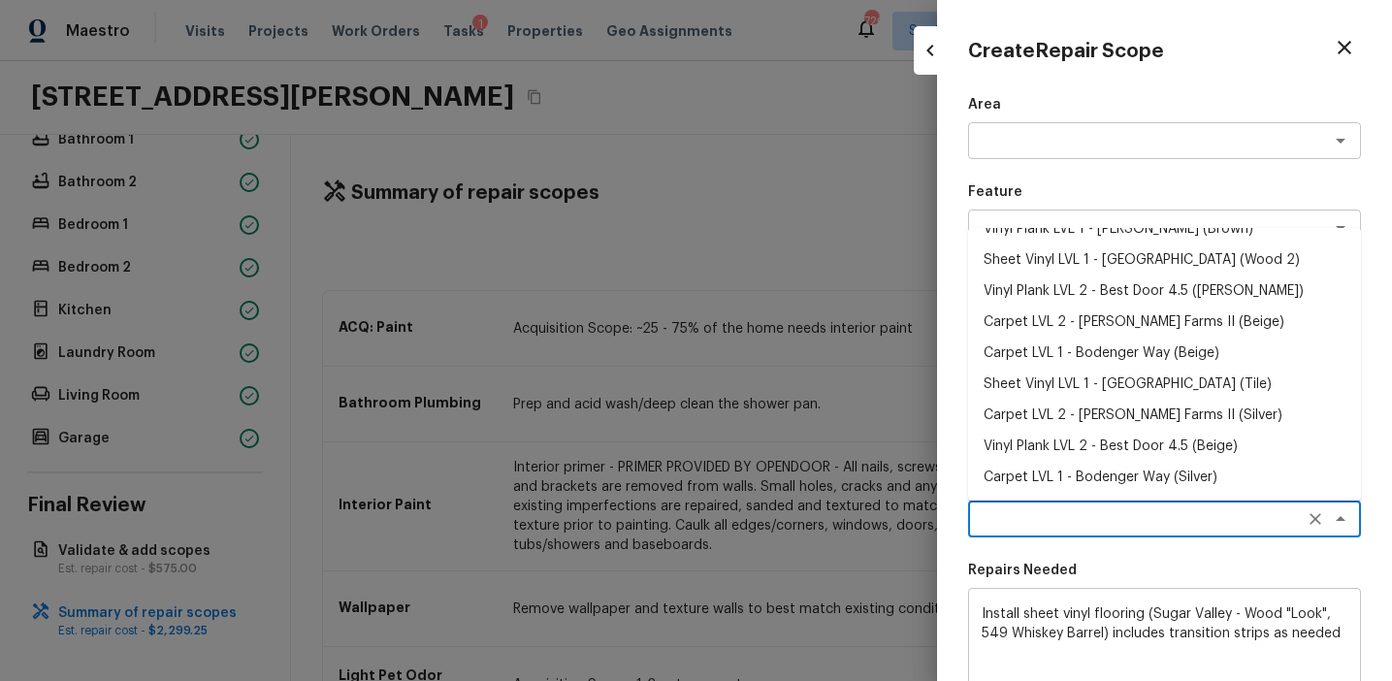
click at [1092, 321] on li "Carpet LVL 2 - Abshire Farms II (Beige)" at bounding box center [1164, 322] width 393 height 31
type textarea "Carpet LVL 2 - Abshire Farms II (Beige)"
type textarea "Install new carpet (Abshire Farms II - 749 Stony Glade) at all previously carpe…"
type input "$1.69"
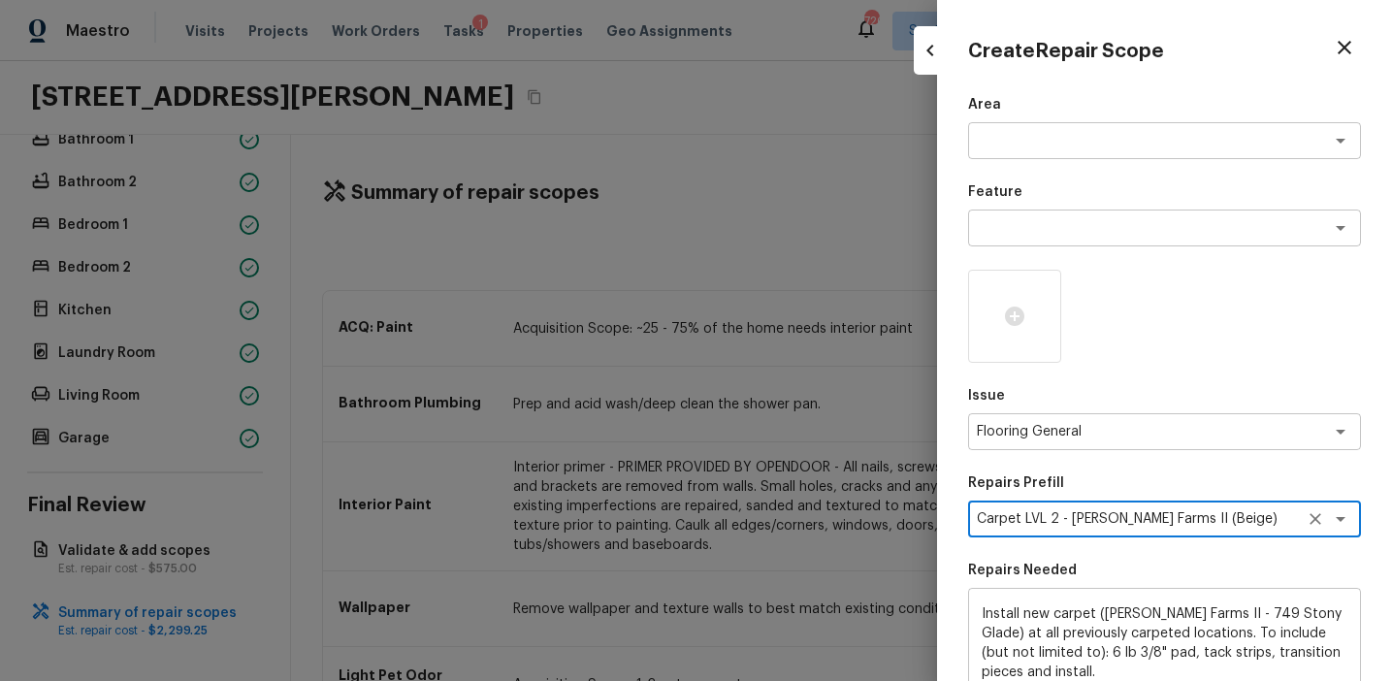
scroll to position [298, 0]
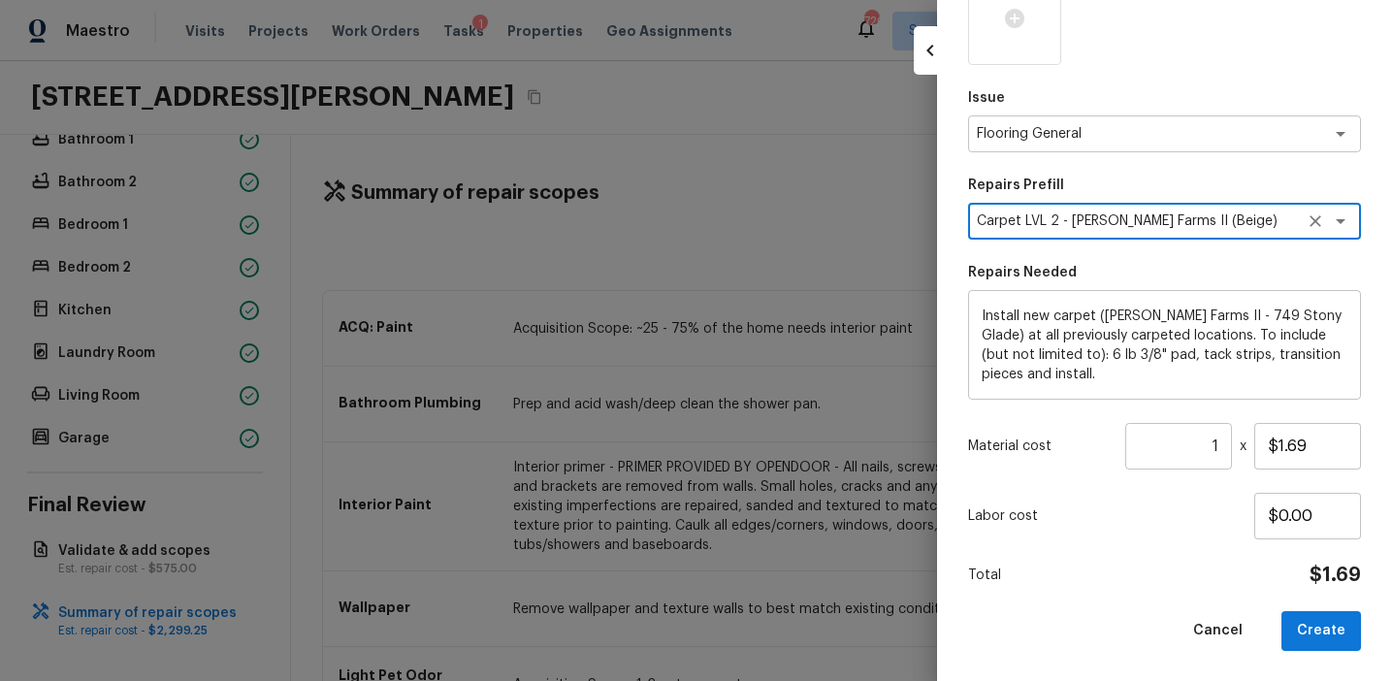
click at [1219, 445] on input "1" at bounding box center [1179, 446] width 107 height 47
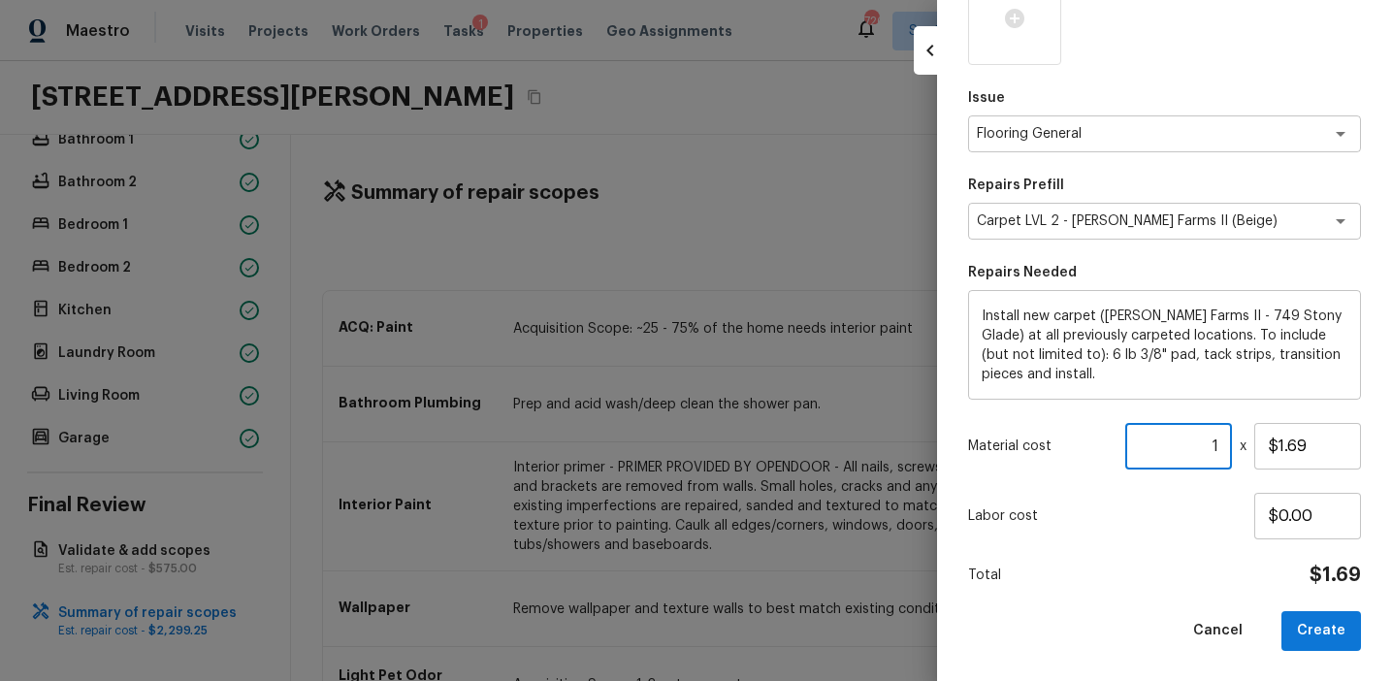
click at [1219, 445] on input "1" at bounding box center [1179, 446] width 107 height 47
click at [1198, 444] on input "1" at bounding box center [1179, 446] width 107 height 47
paste input "549.5"
type input "549.5"
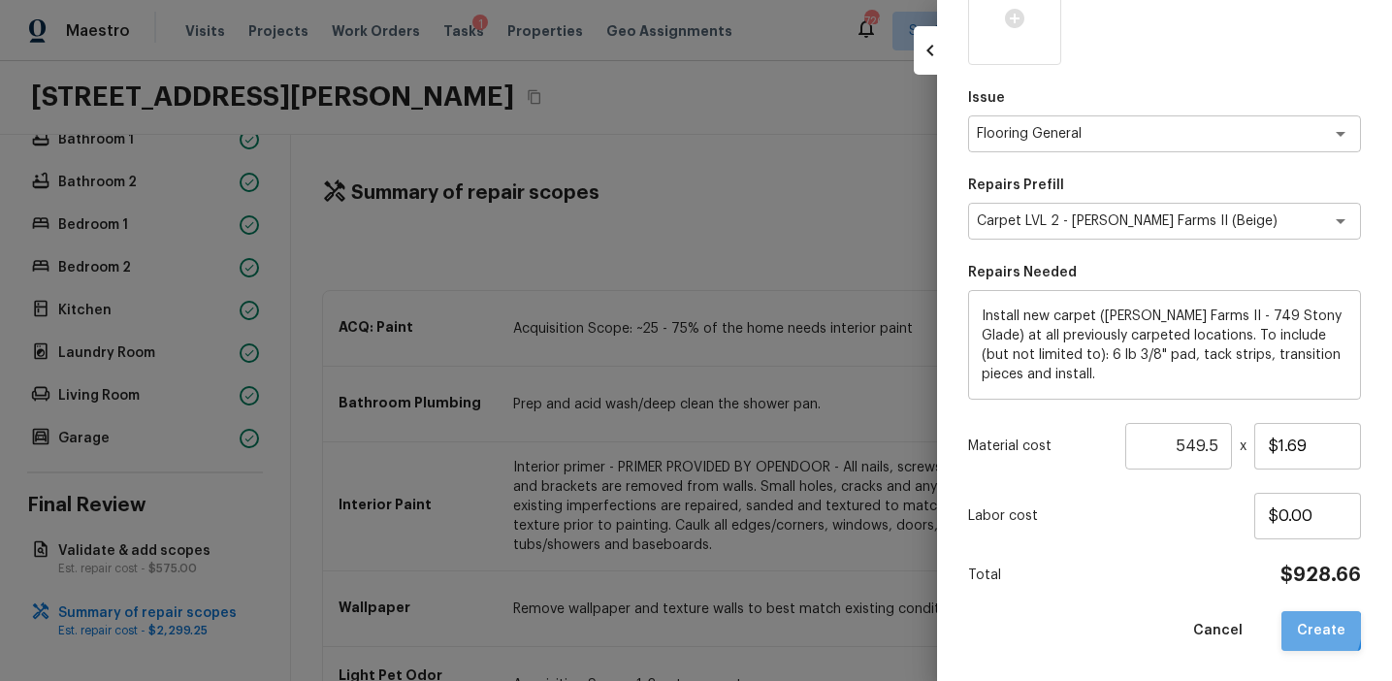
click at [1302, 627] on button "Create" at bounding box center [1322, 631] width 80 height 40
type input "1"
type input "$0.00"
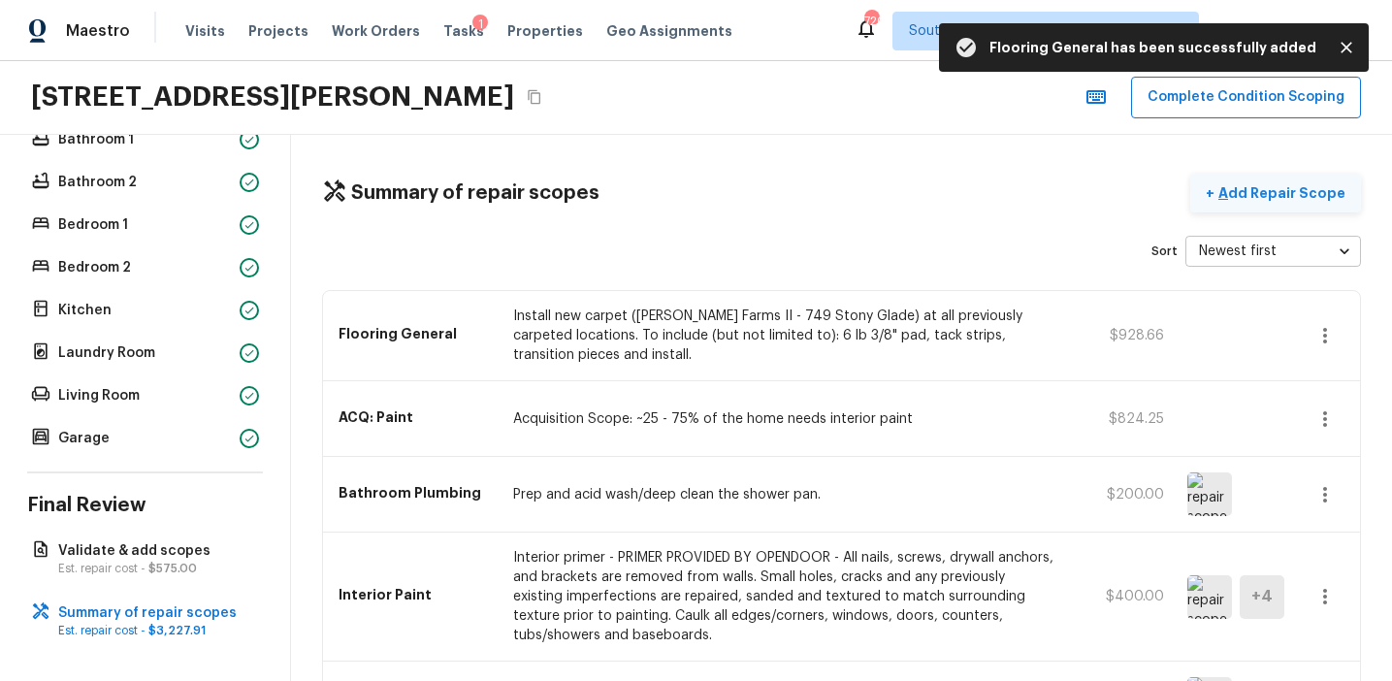
click at [1281, 196] on p "Add Repair Scope" at bounding box center [1280, 192] width 131 height 19
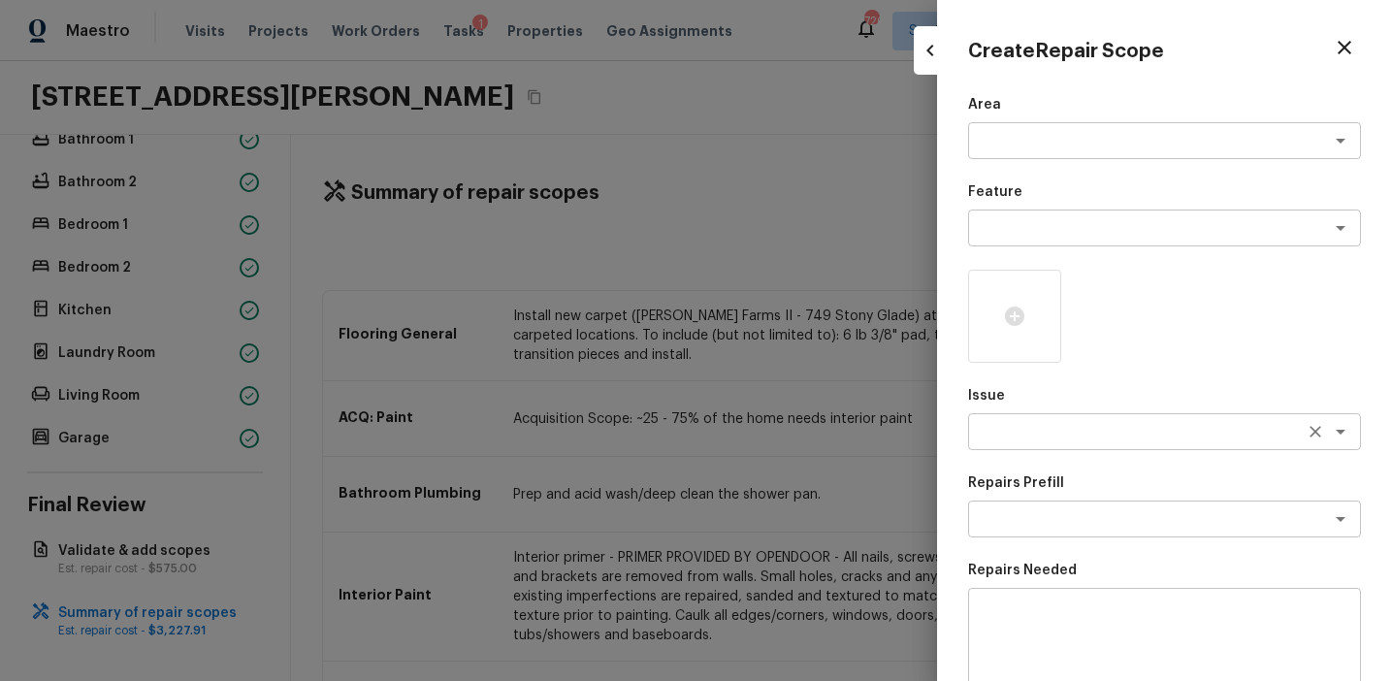
click at [994, 441] on div "x ​" at bounding box center [1164, 431] width 393 height 37
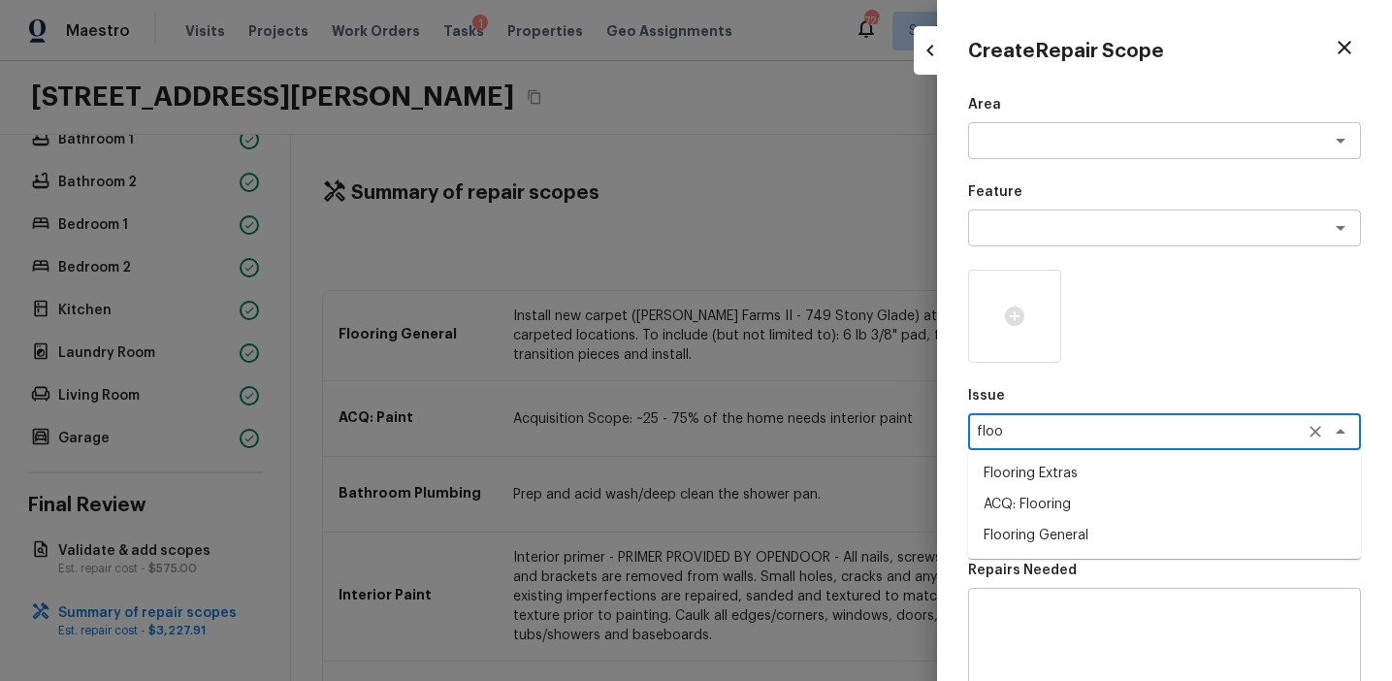
click at [1058, 459] on li "Flooring Extras" at bounding box center [1164, 473] width 393 height 31
click at [1032, 530] on div "x ​" at bounding box center [1164, 519] width 393 height 37
type textarea "Flooring Extras"
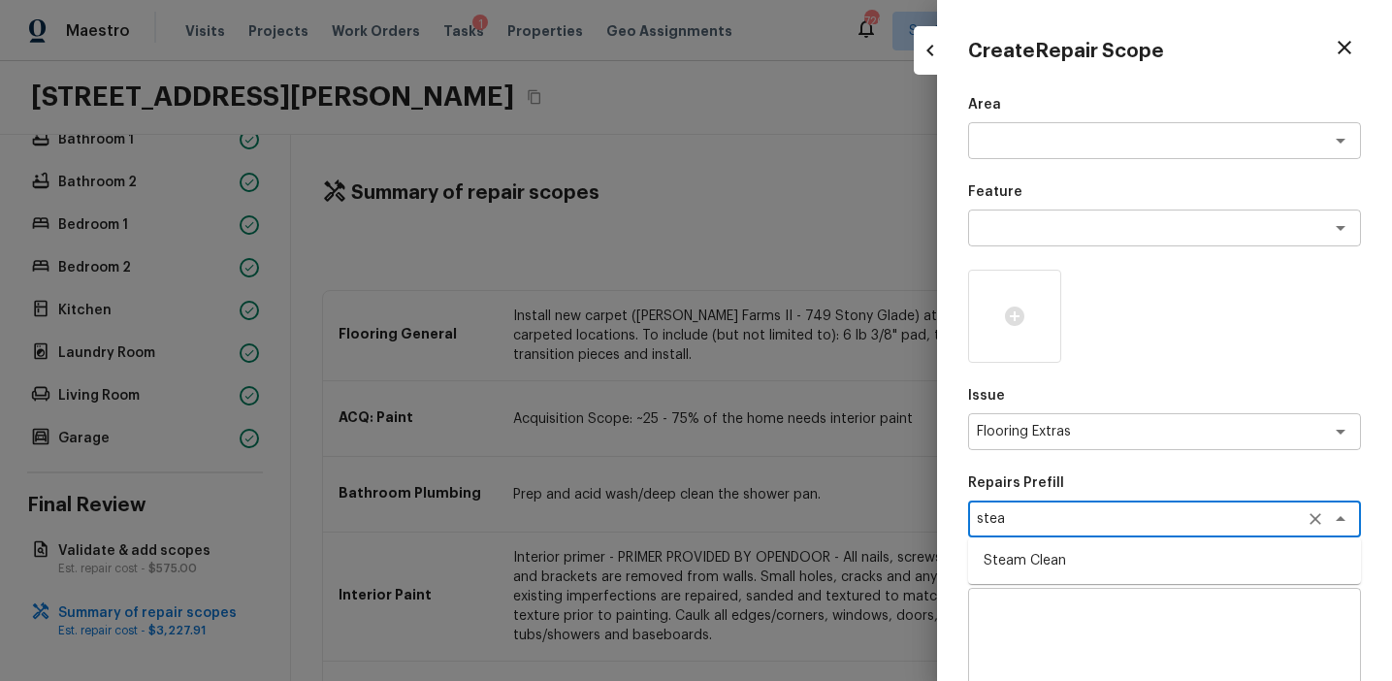
click at [1074, 565] on li "Steam Clean" at bounding box center [1164, 560] width 393 height 31
type textarea "Steam Clean"
type textarea "Steam clean floors"
type input "$250.00"
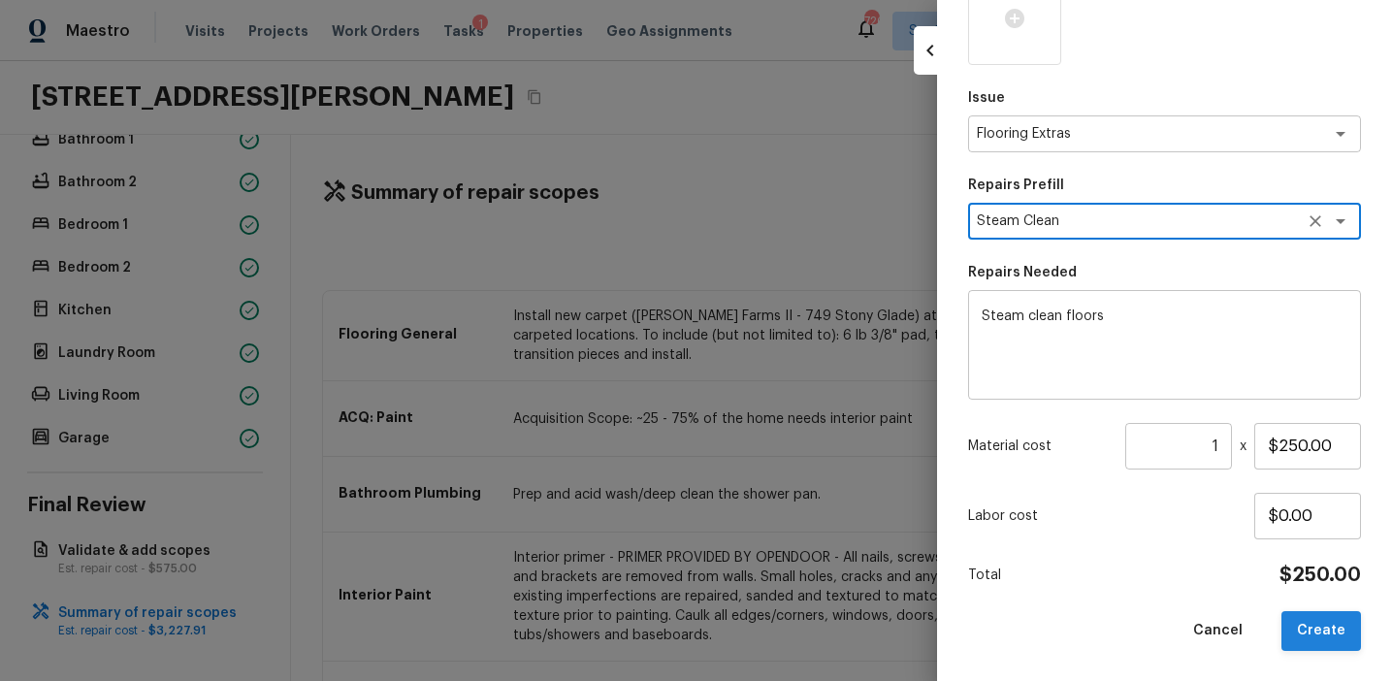
type textarea "Steam Clean"
click at [1318, 626] on button "Create" at bounding box center [1322, 631] width 80 height 40
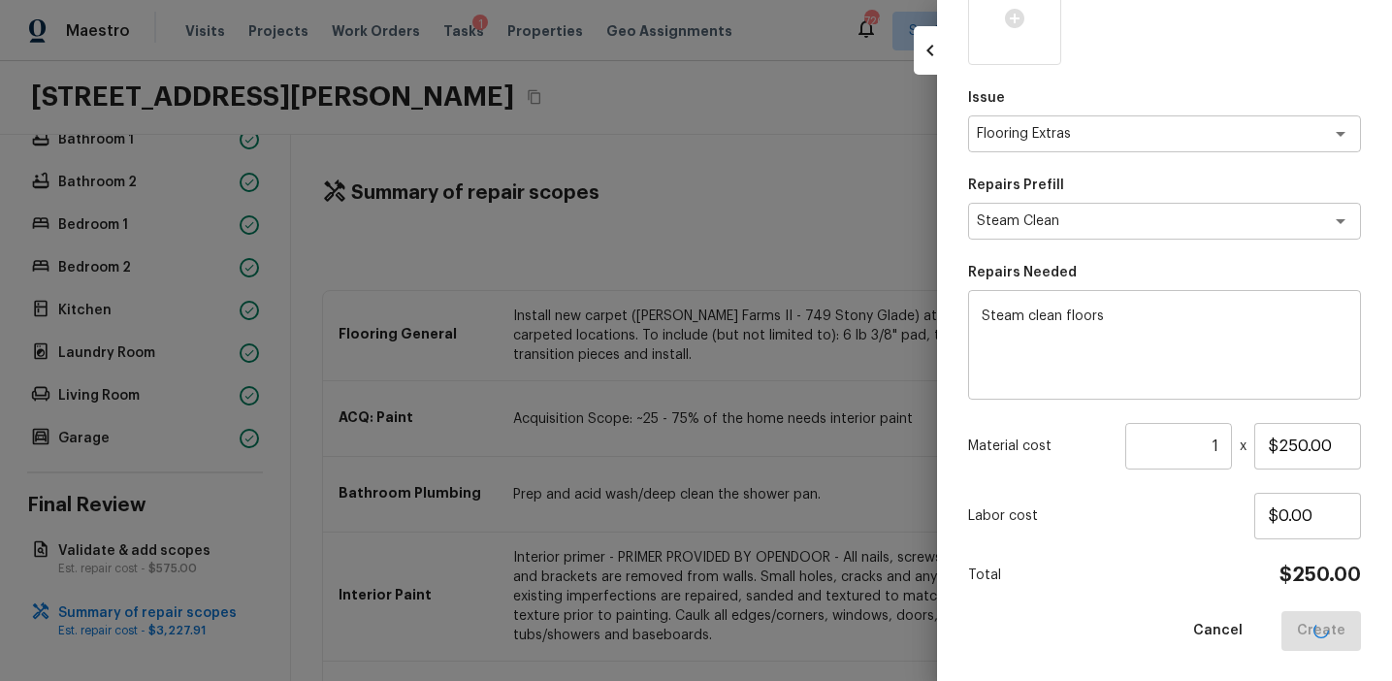
type input "$0.00"
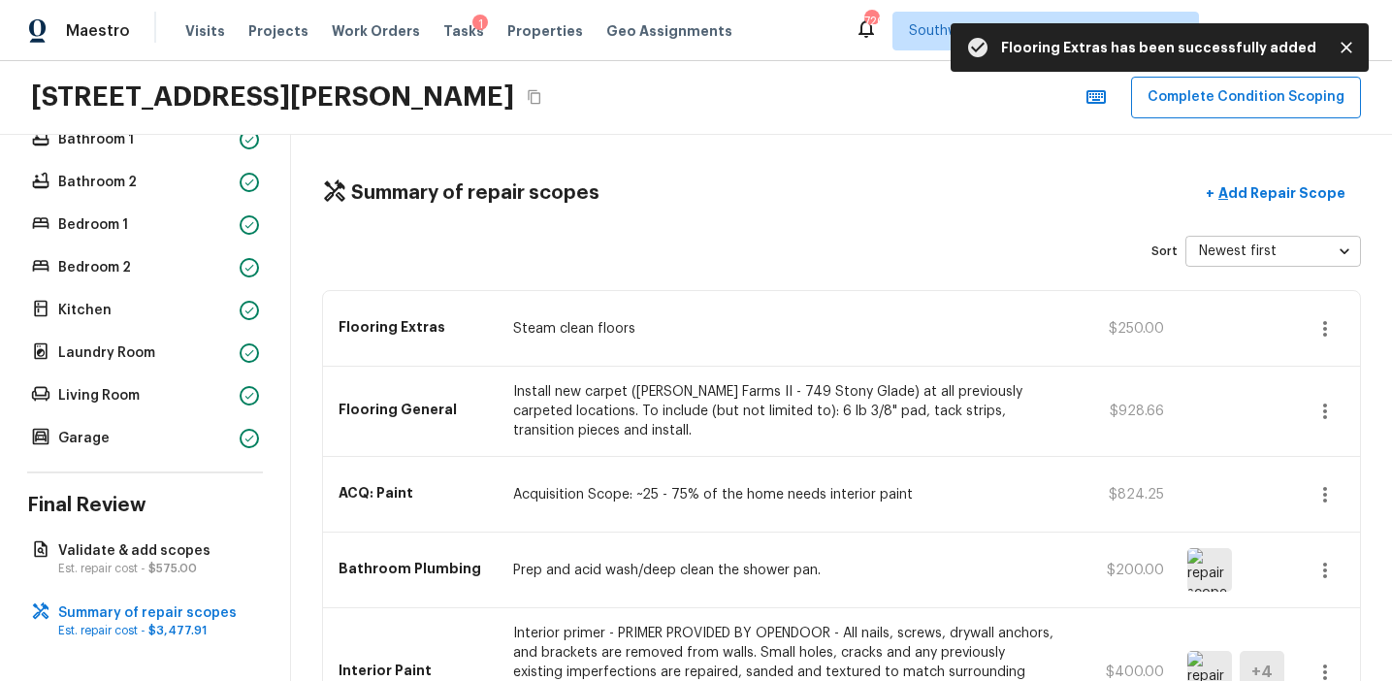
scroll to position [295, 0]
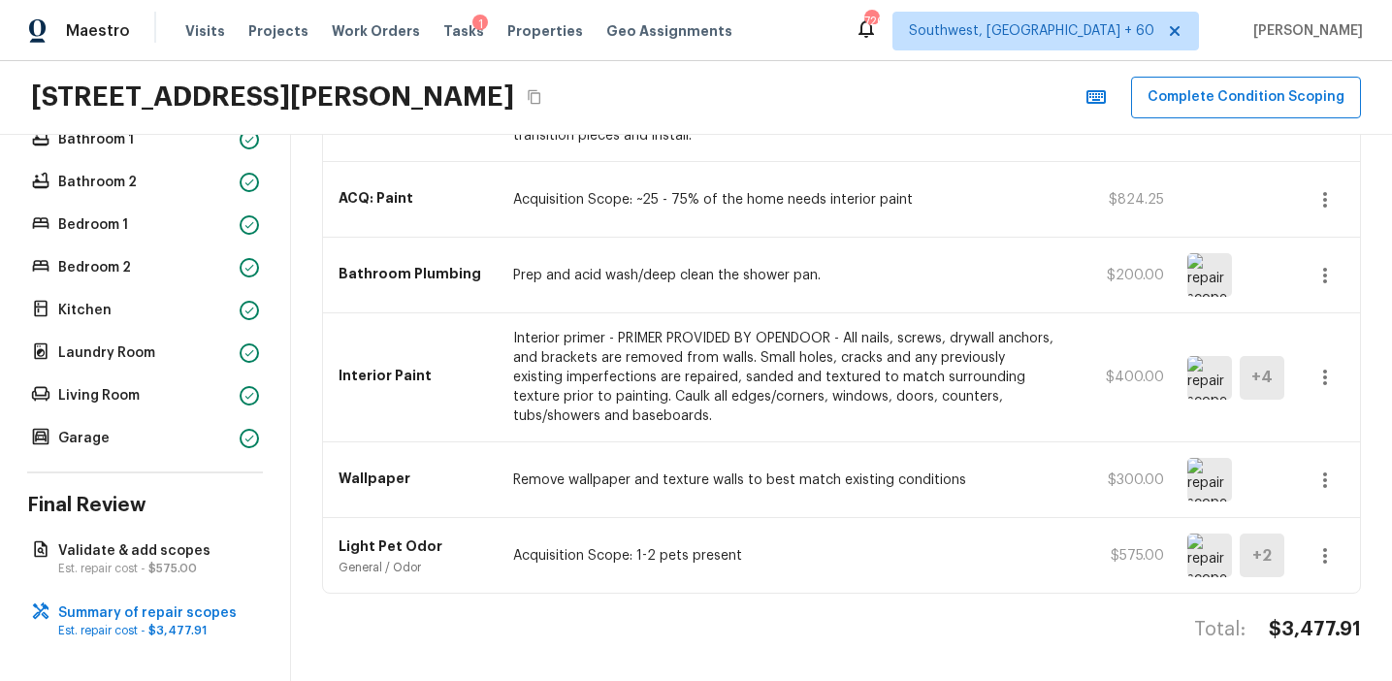
click at [1317, 630] on h4 "$3,477.91" at bounding box center [1315, 629] width 92 height 25
copy h4 "3,477.91"
click at [680, 639] on div "Total: $3,477.91" at bounding box center [841, 649] width 1039 height 64
click at [641, 405] on p "Interior primer - PRIMER PROVIDED BY OPENDOOR - All nails, screws, drywall anch…" at bounding box center [783, 377] width 540 height 97
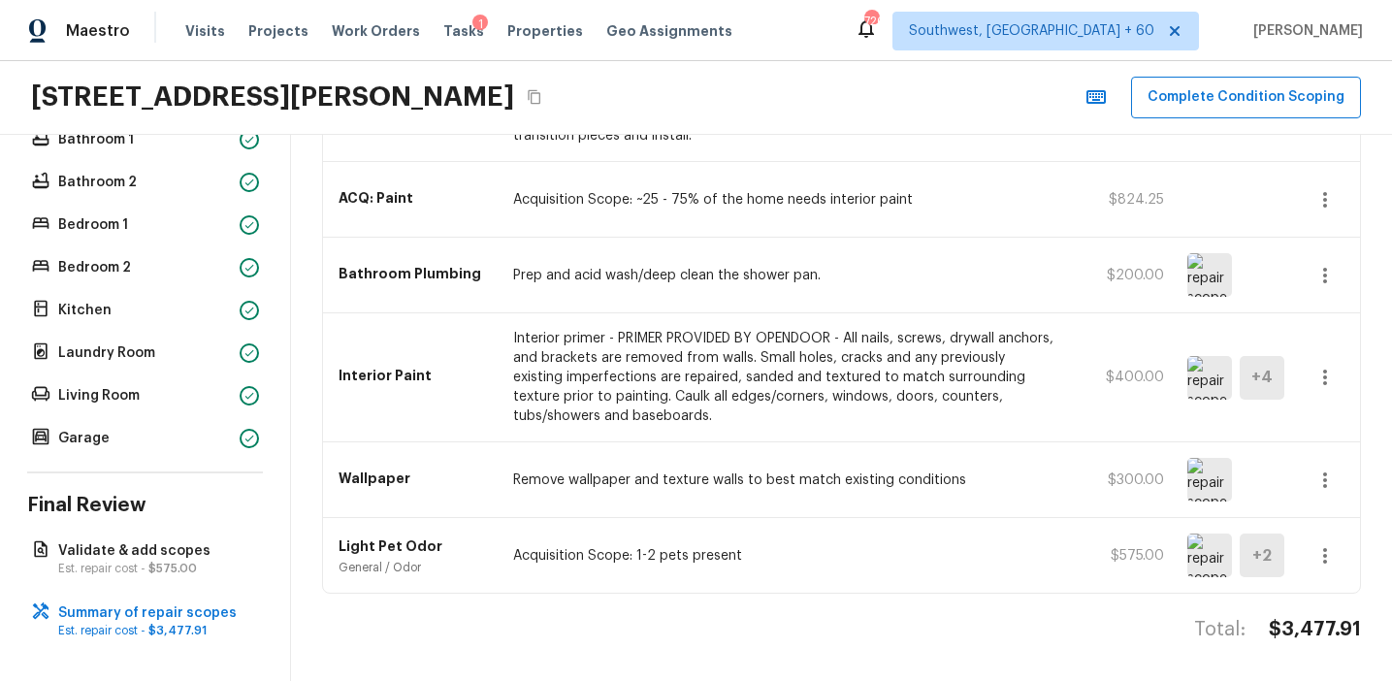
click at [641, 405] on p "Interior primer - PRIMER PROVIDED BY OPENDOOR - All nails, screws, drywall anch…" at bounding box center [783, 377] width 540 height 97
click at [192, 557] on p "Validate & add scopes" at bounding box center [154, 550] width 193 height 19
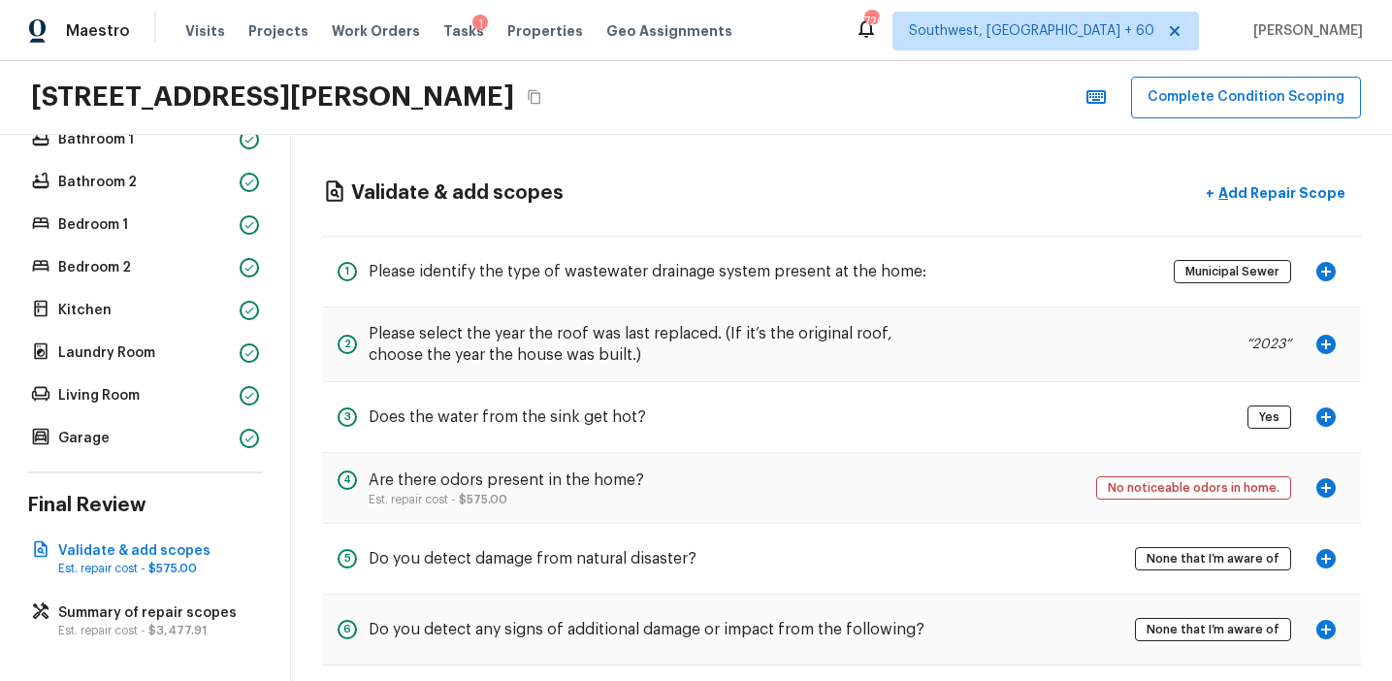
scroll to position [94, 0]
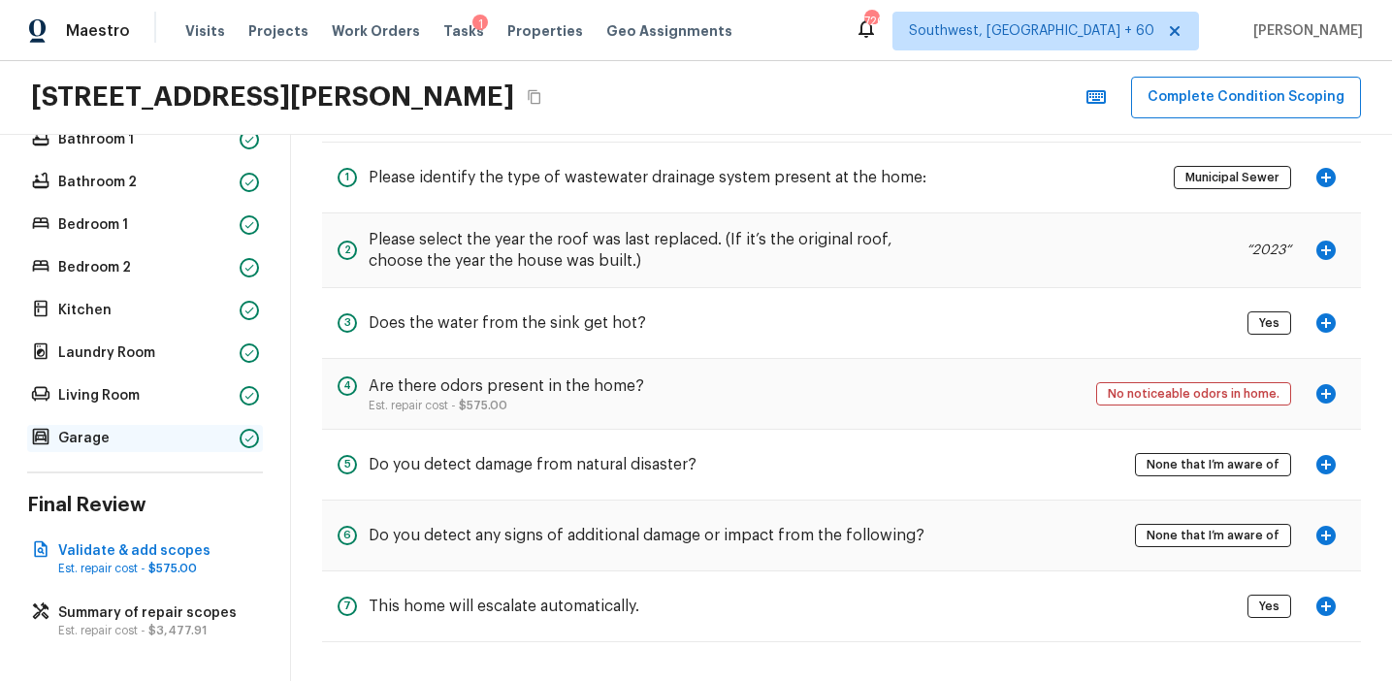
click at [230, 433] on p "Garage" at bounding box center [145, 438] width 174 height 19
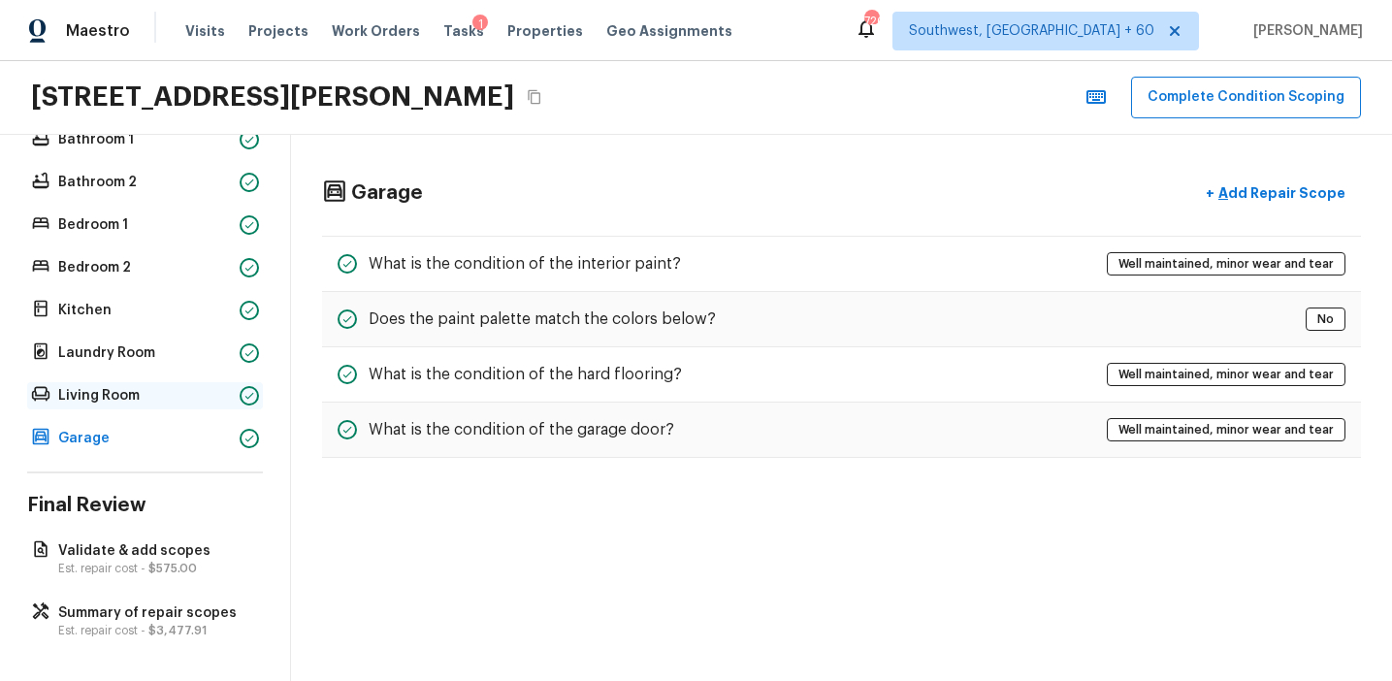
click at [195, 401] on p "Living Room" at bounding box center [145, 395] width 174 height 19
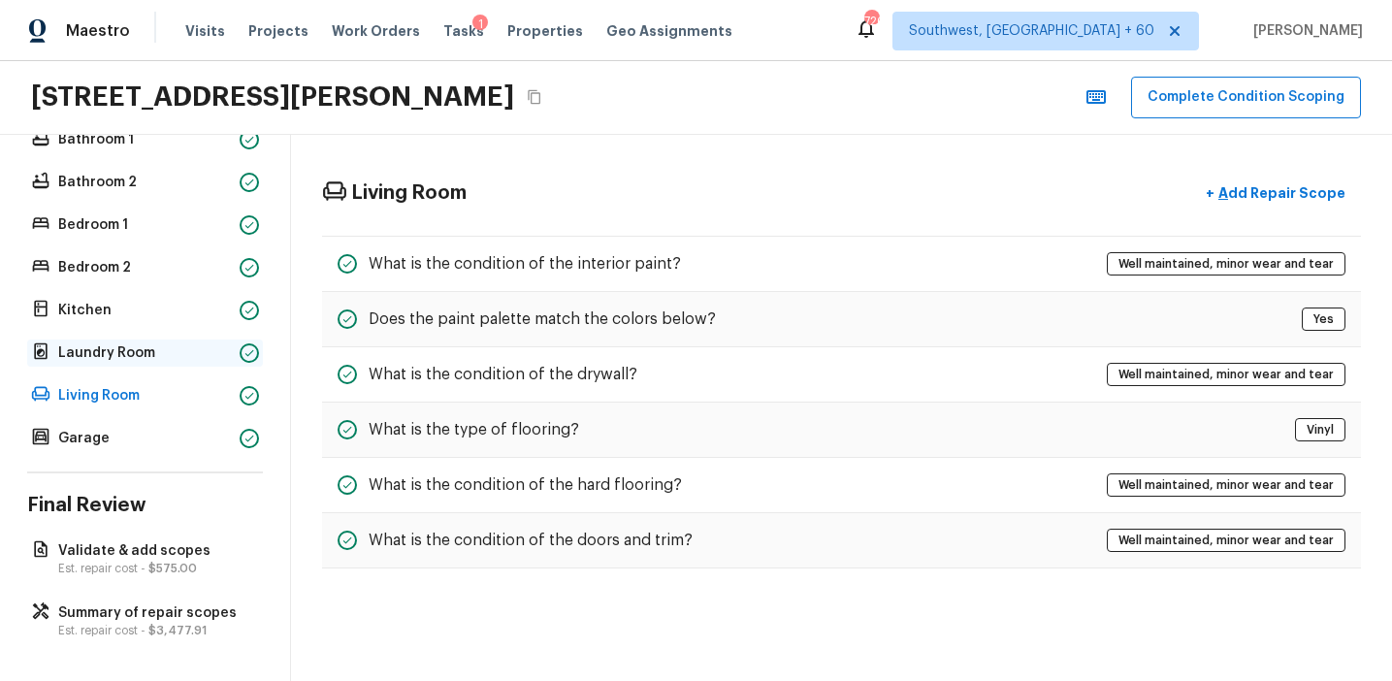
click at [213, 357] on p "Laundry Room" at bounding box center [145, 352] width 174 height 19
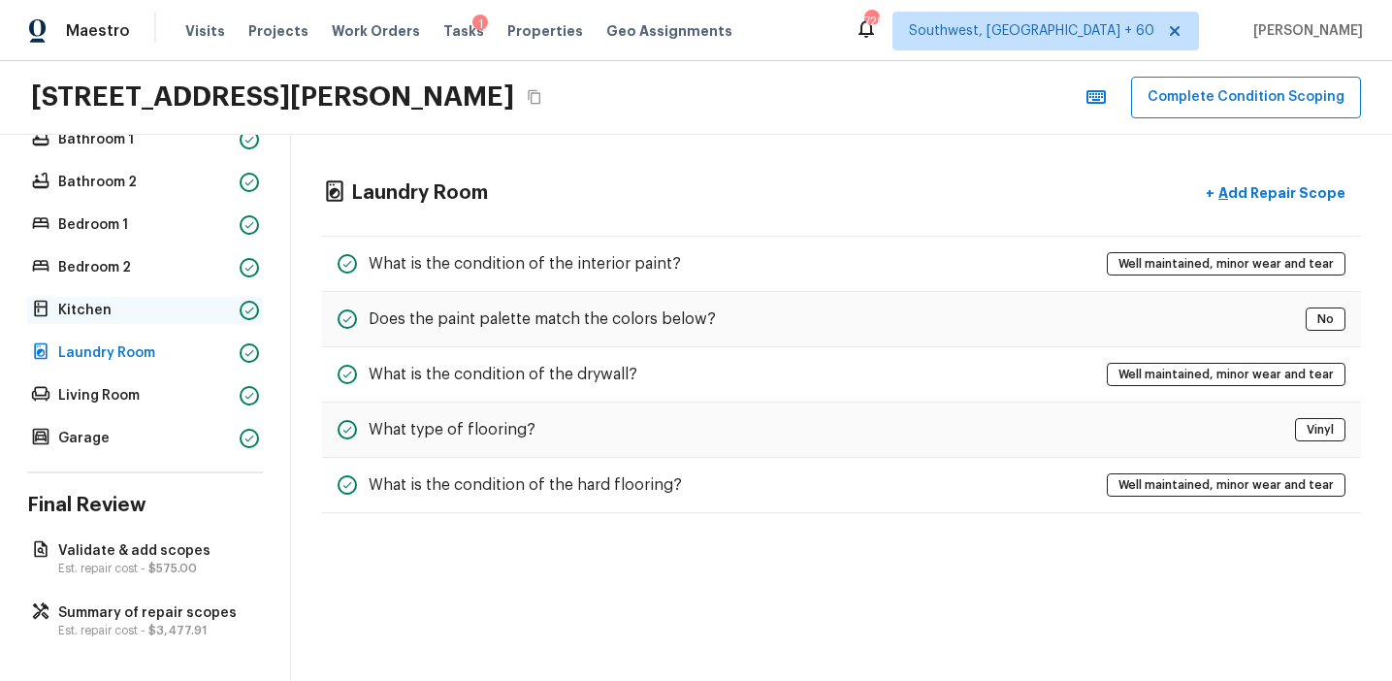
click at [222, 307] on p "Kitchen" at bounding box center [145, 310] width 174 height 19
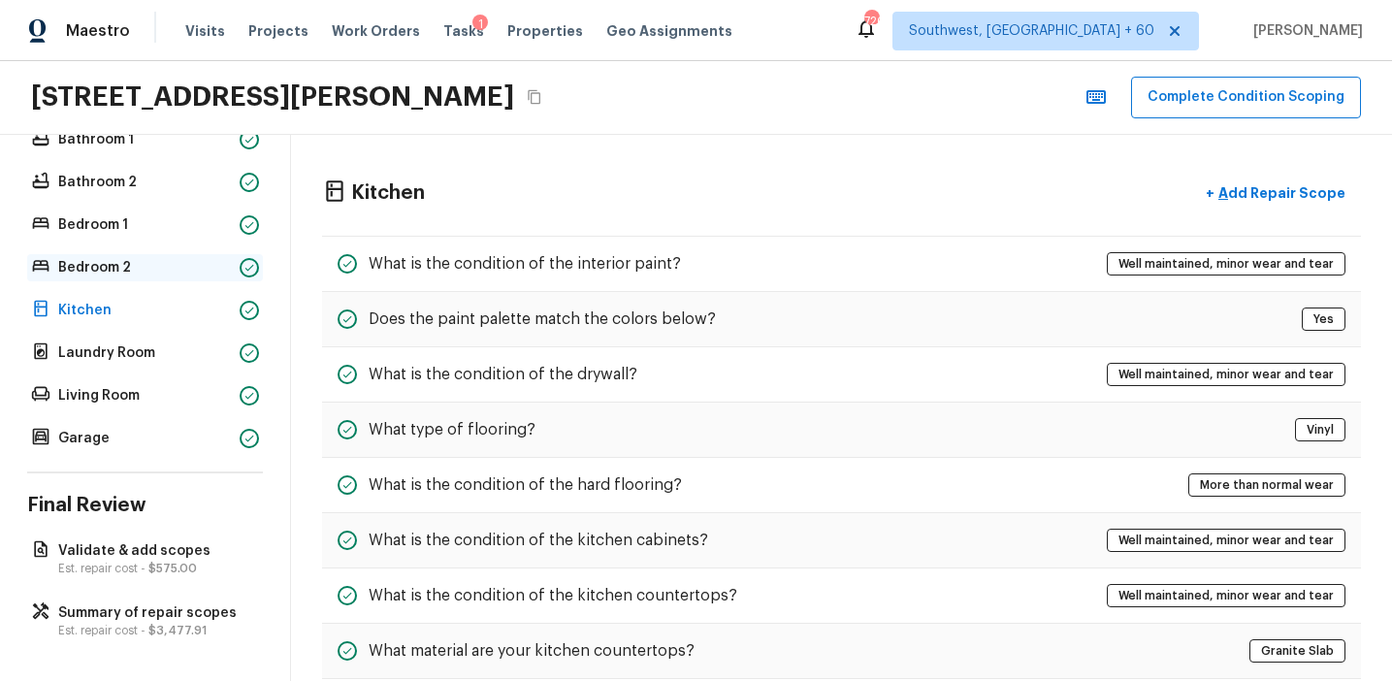
click at [226, 263] on p "Bedroom 2" at bounding box center [145, 267] width 174 height 19
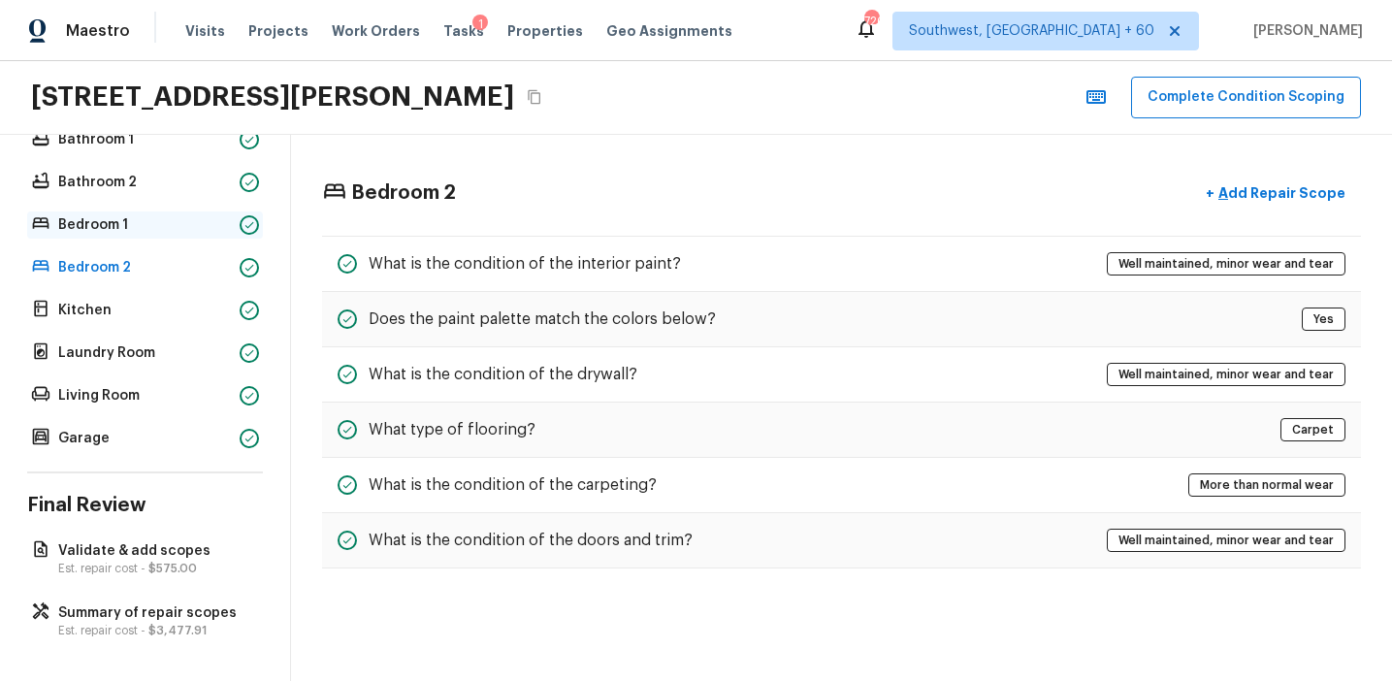
click at [233, 235] on div "Bedroom 1" at bounding box center [145, 225] width 236 height 27
click at [250, 177] on icon at bounding box center [250, 183] width 12 height 12
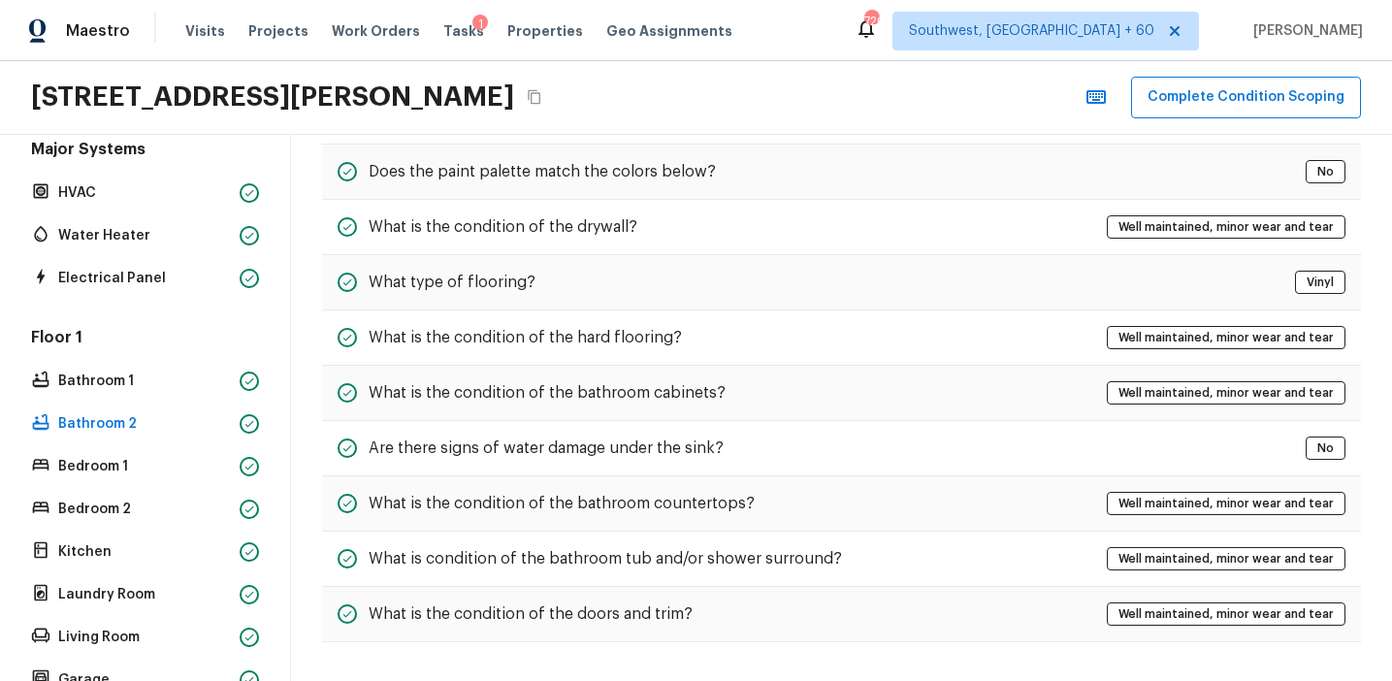
scroll to position [116, 0]
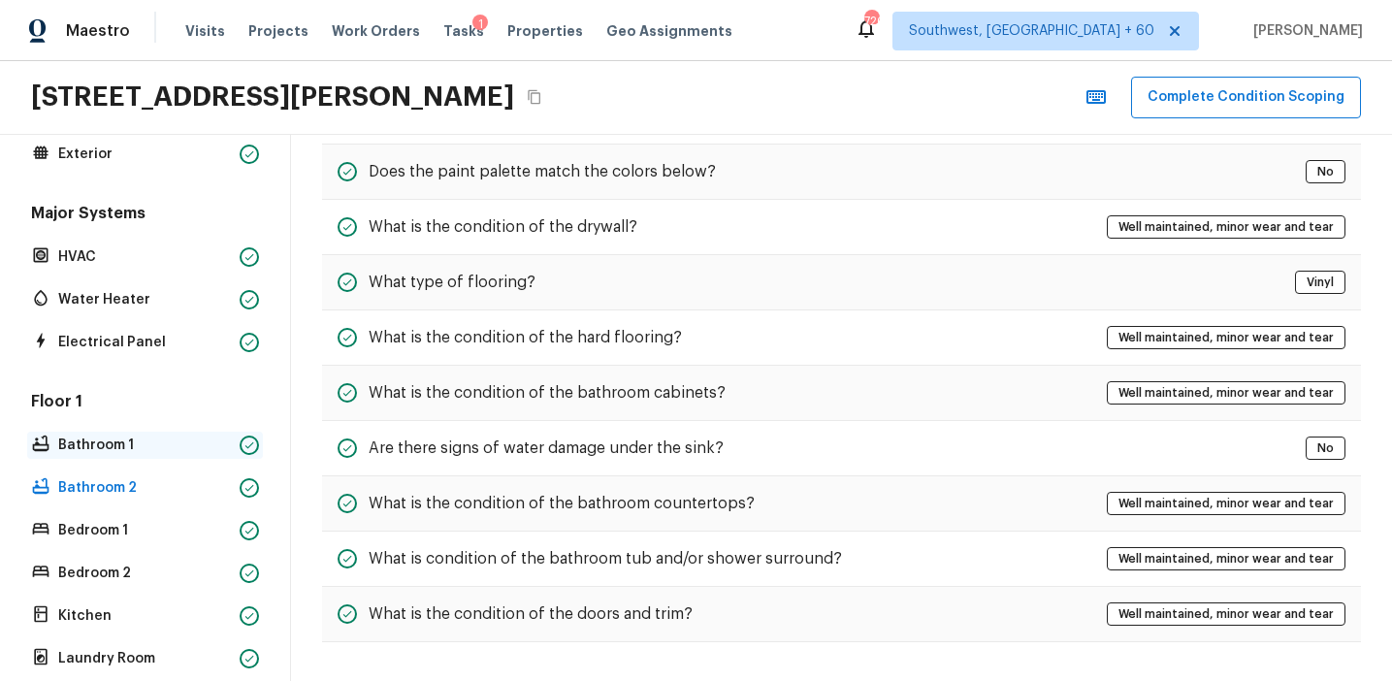
click at [188, 438] on p "Bathroom 1" at bounding box center [145, 445] width 174 height 19
click at [214, 348] on p "Electrical Panel" at bounding box center [145, 342] width 174 height 19
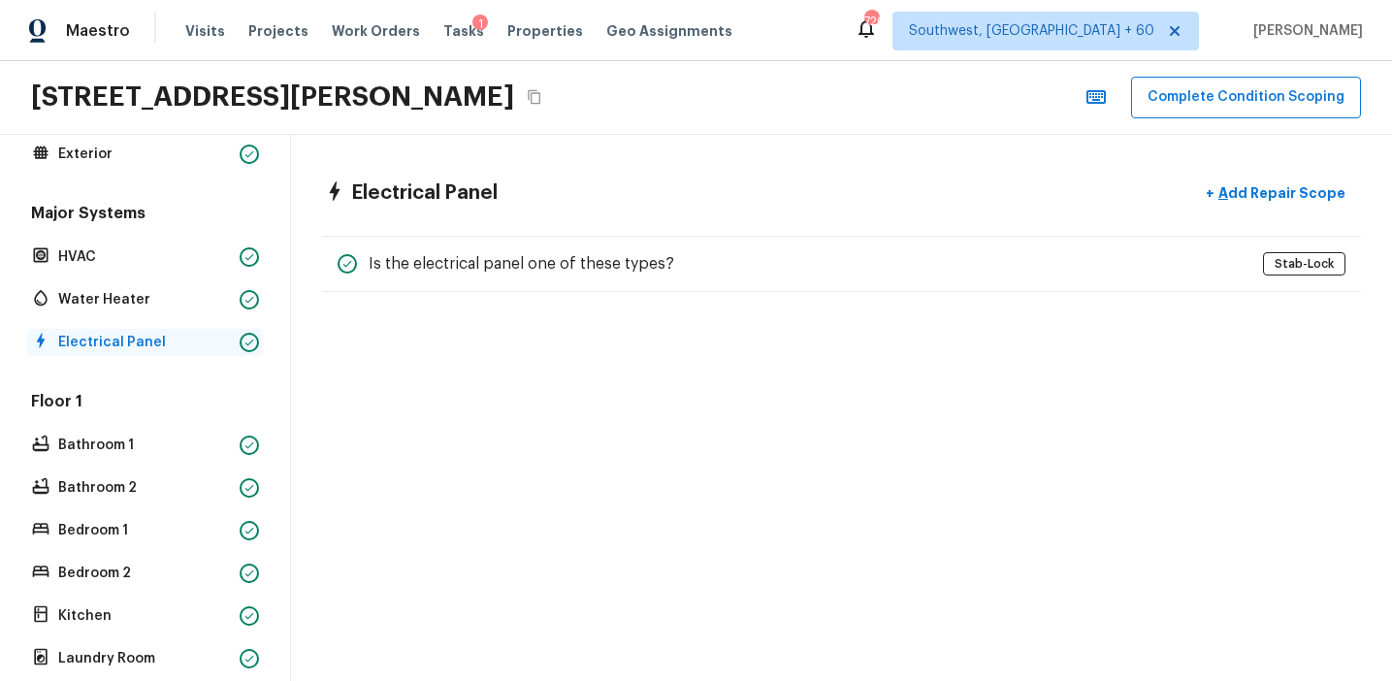
scroll to position [0, 0]
click at [221, 296] on p "Water Heater" at bounding box center [145, 299] width 174 height 19
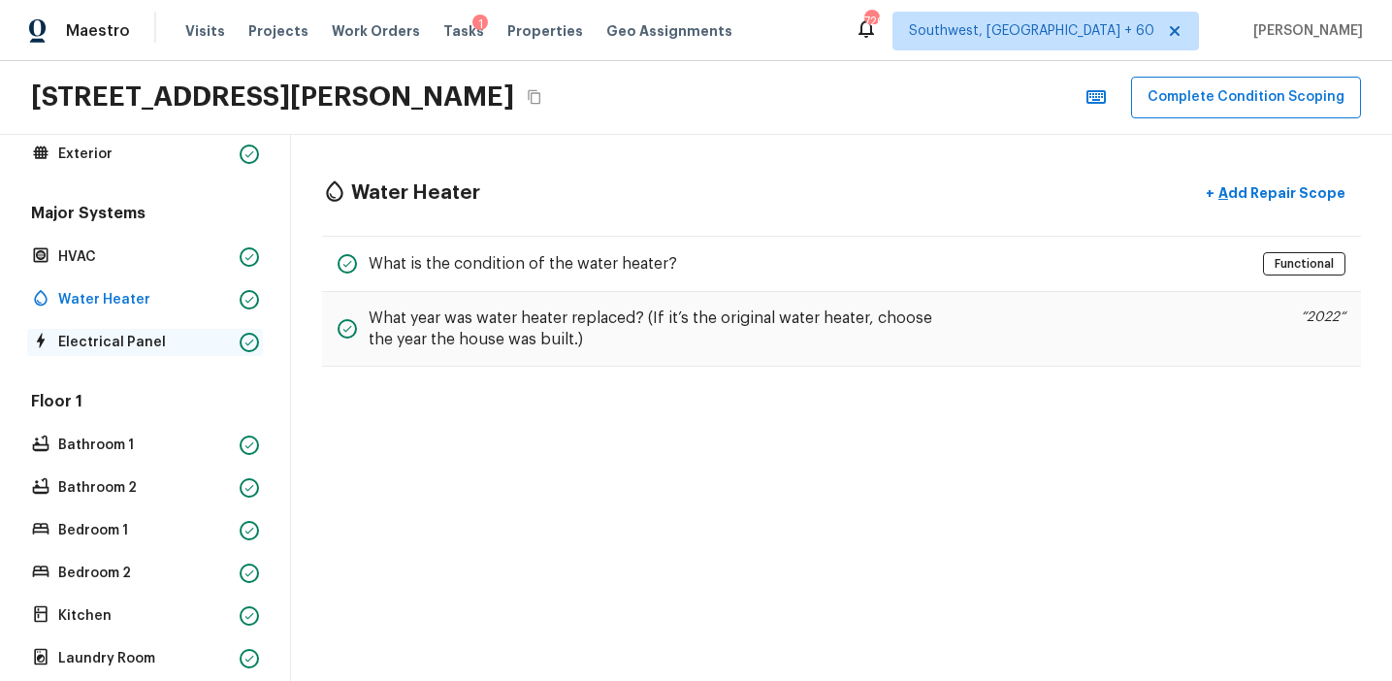
click at [219, 336] on p "Electrical Panel" at bounding box center [145, 342] width 174 height 19
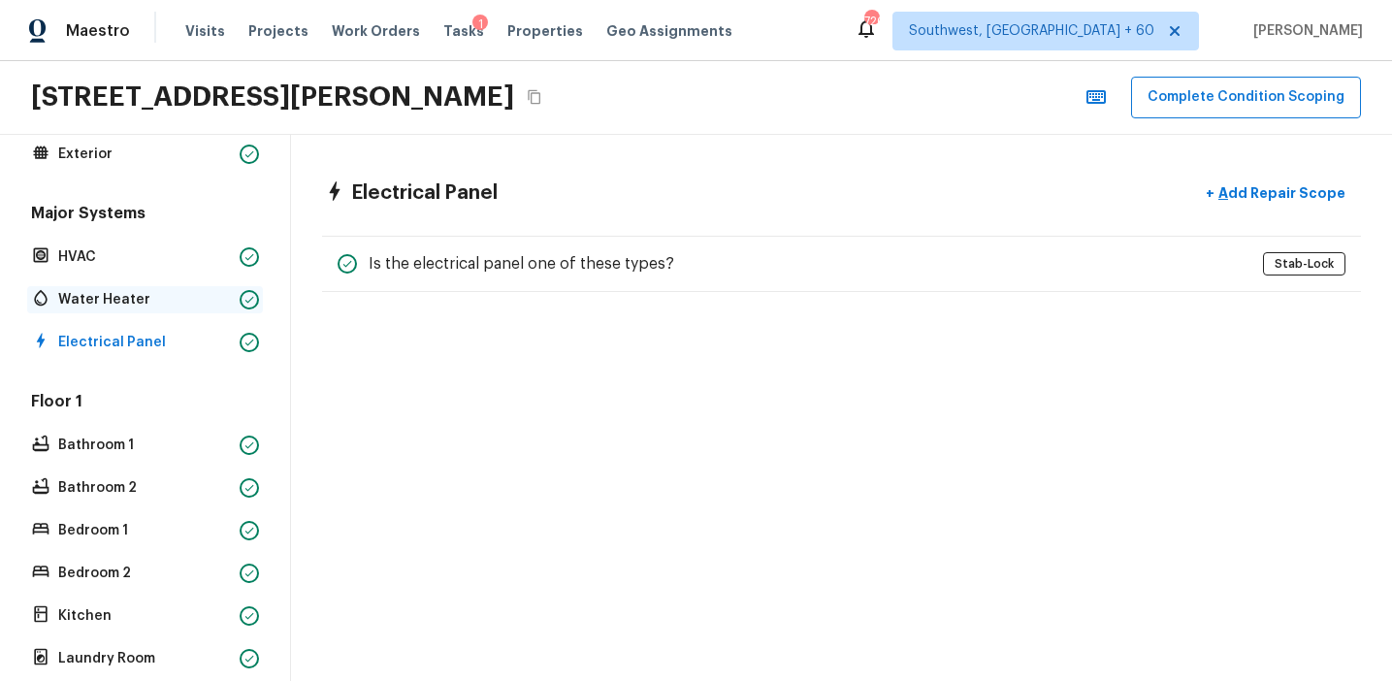
click at [219, 293] on p "Water Heater" at bounding box center [145, 299] width 174 height 19
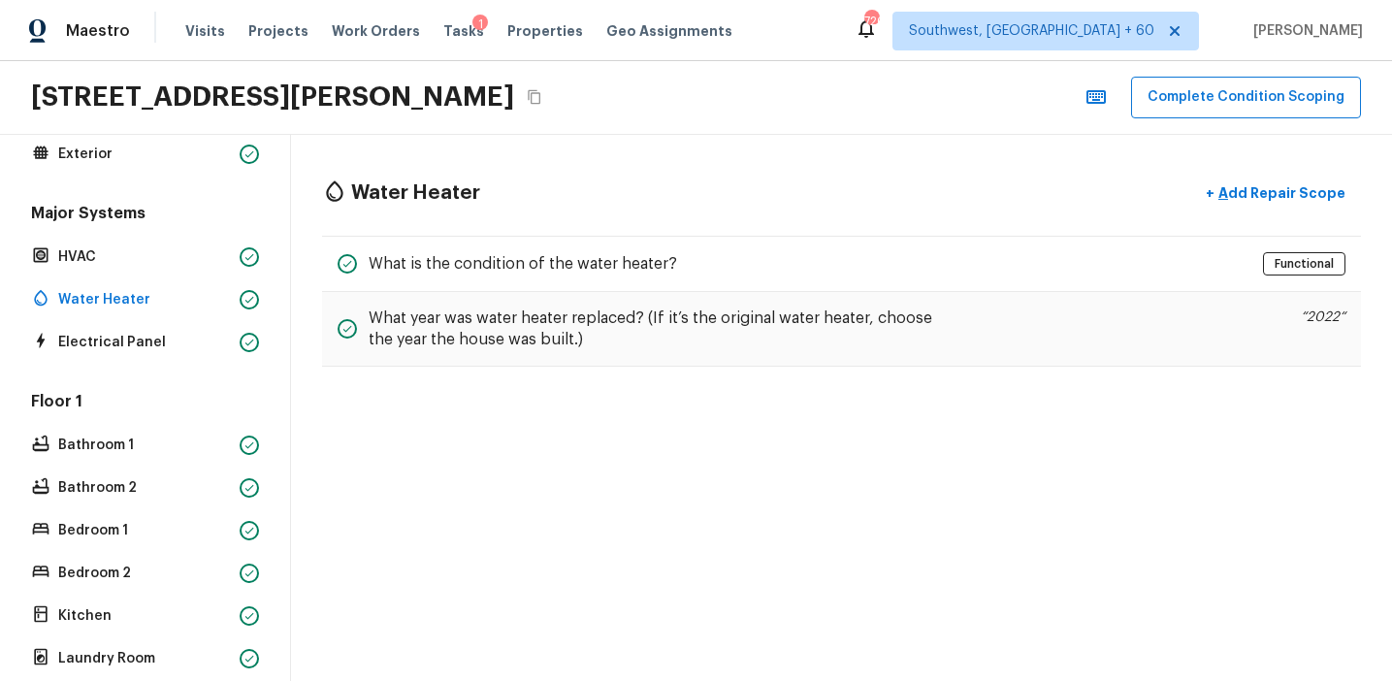
click at [225, 272] on div "Major Systems HVAC Water Heater Electrical Panel" at bounding box center [145, 279] width 236 height 153
click at [240, 255] on div at bounding box center [249, 256] width 19 height 19
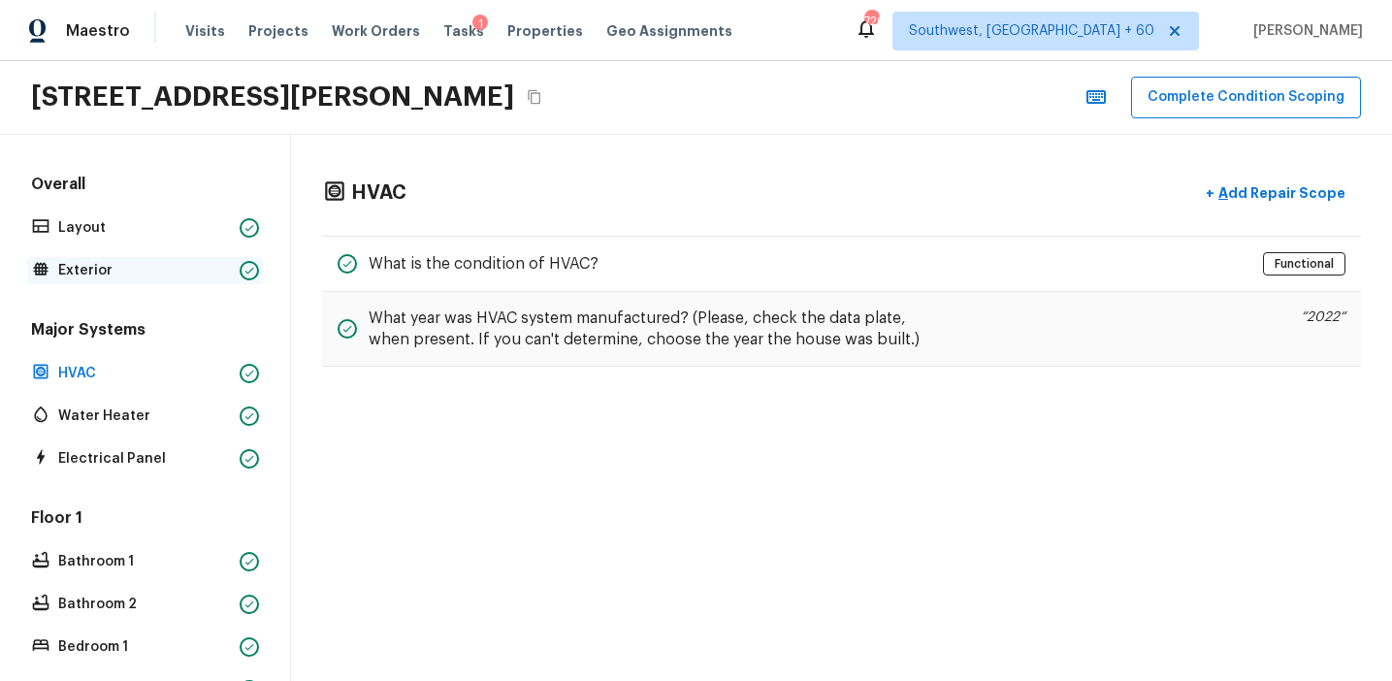
click at [235, 257] on div "Exterior" at bounding box center [145, 270] width 236 height 27
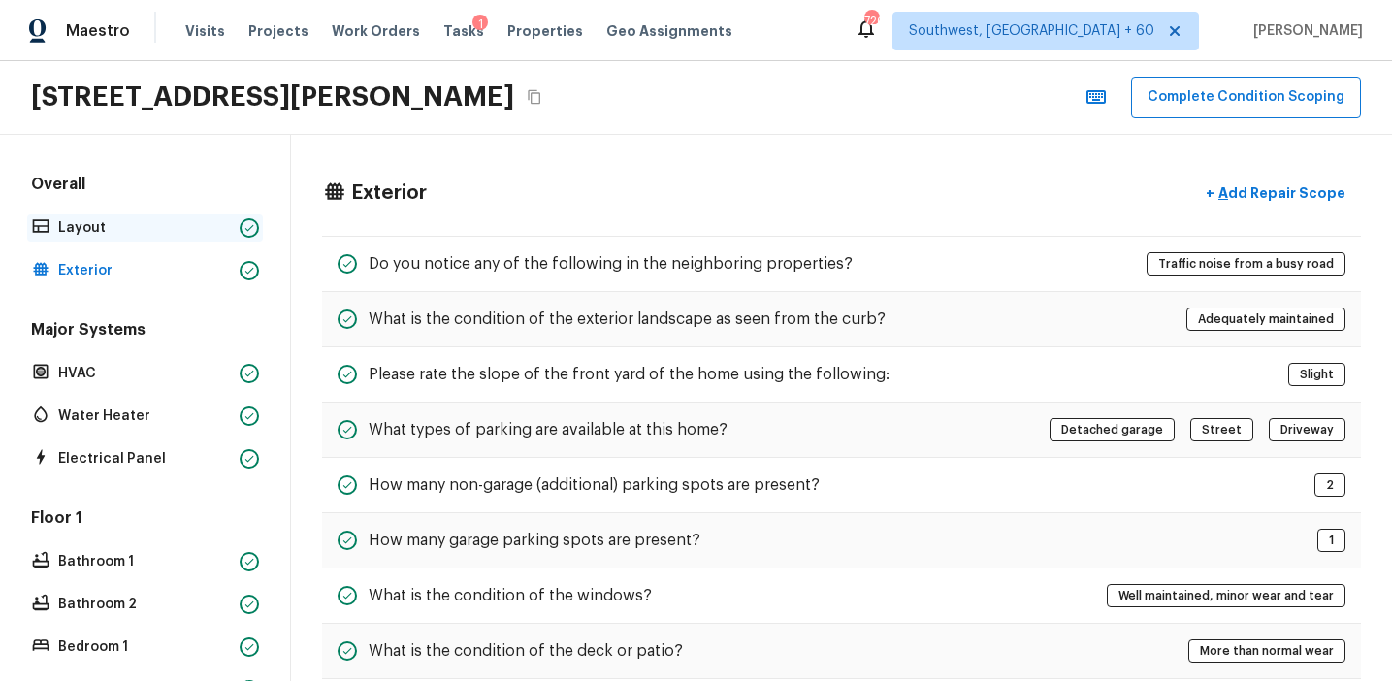
click at [234, 220] on div "Layout" at bounding box center [145, 227] width 236 height 27
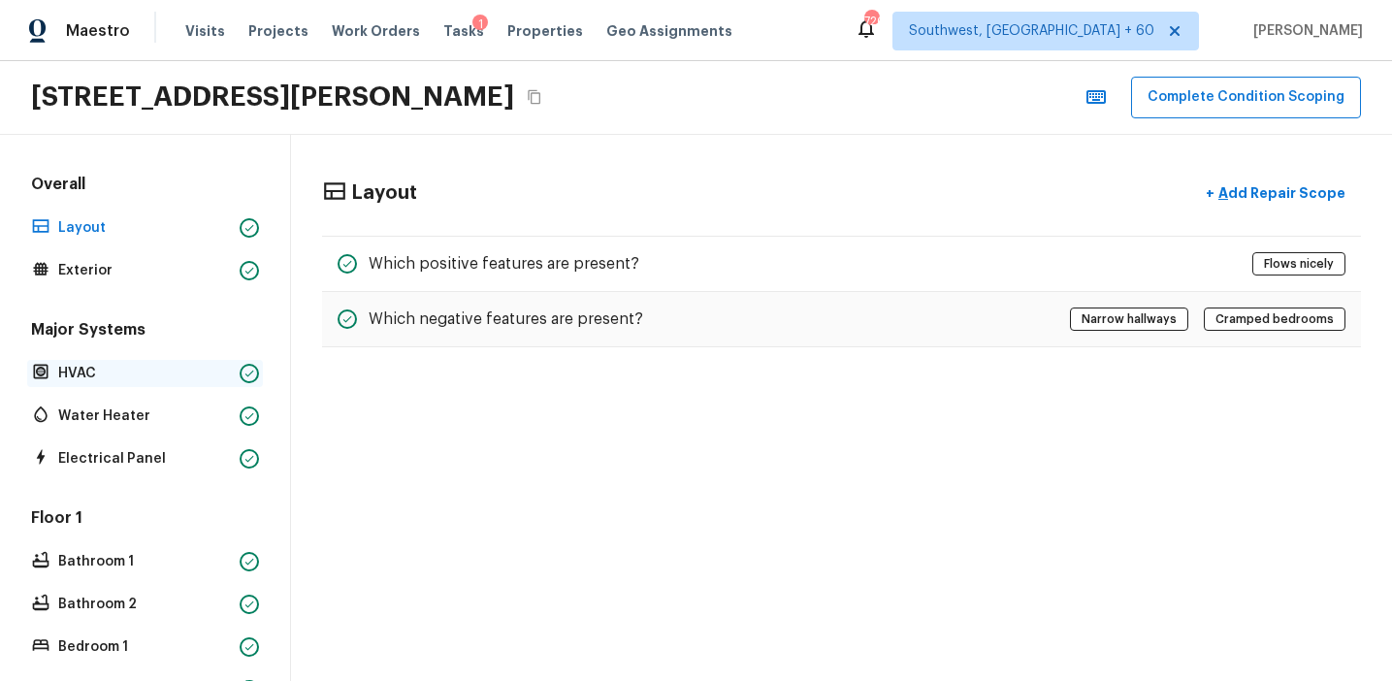
scroll to position [422, 0]
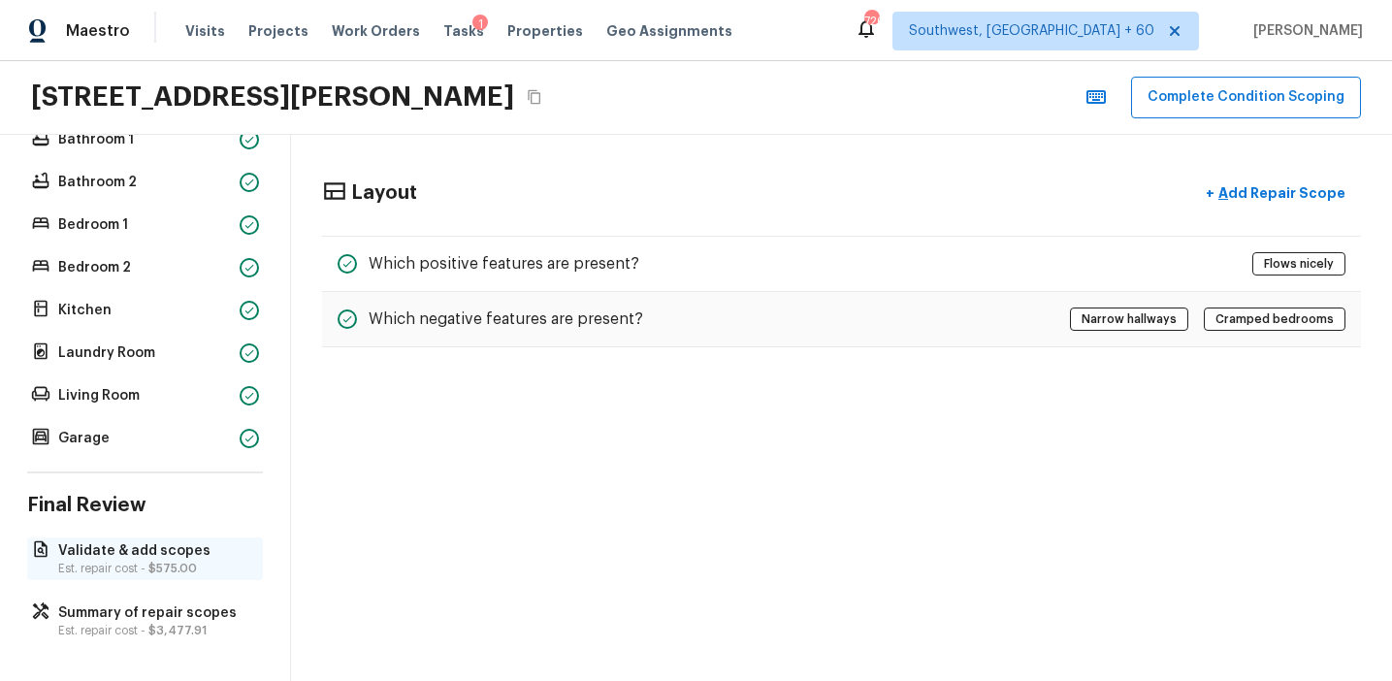
click at [209, 538] on div "Validate & add scopes Est. repair cost - $575.00" at bounding box center [145, 559] width 236 height 43
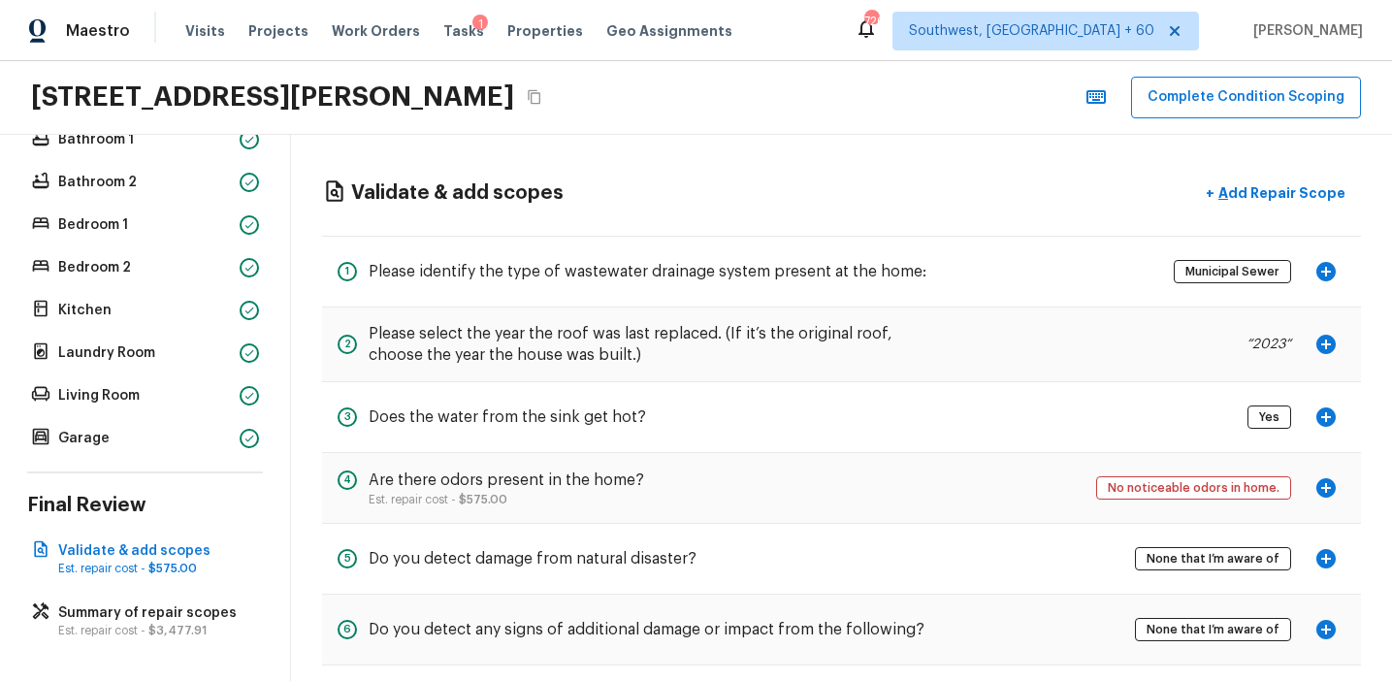
scroll to position [94, 0]
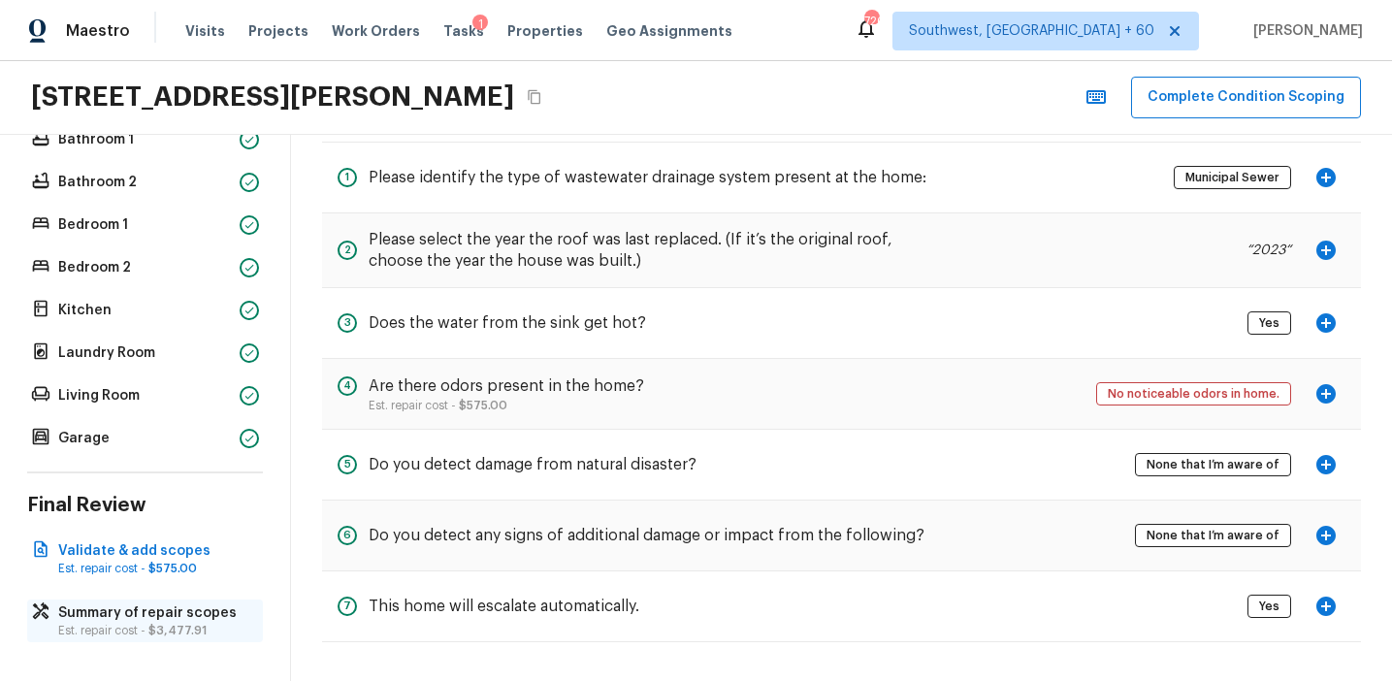
click at [144, 629] on p "Est. repair cost - $3,477.91" at bounding box center [154, 631] width 193 height 16
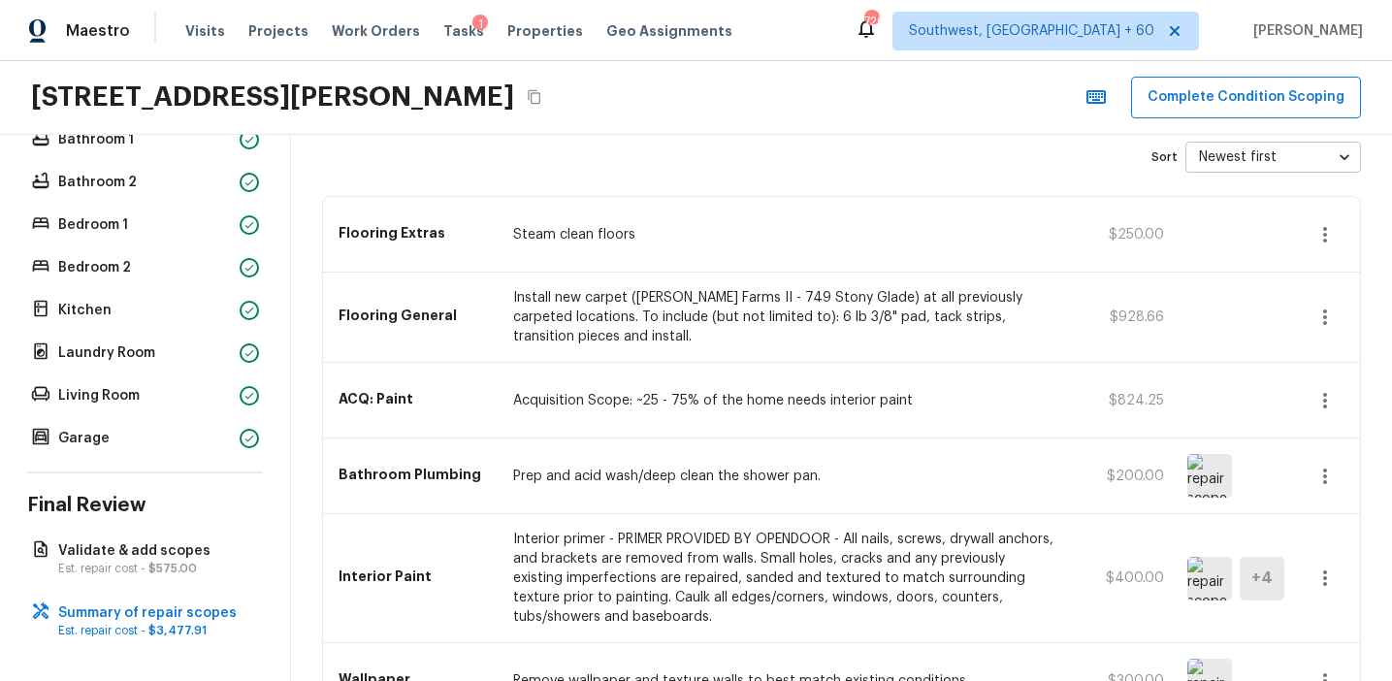
scroll to position [295, 0]
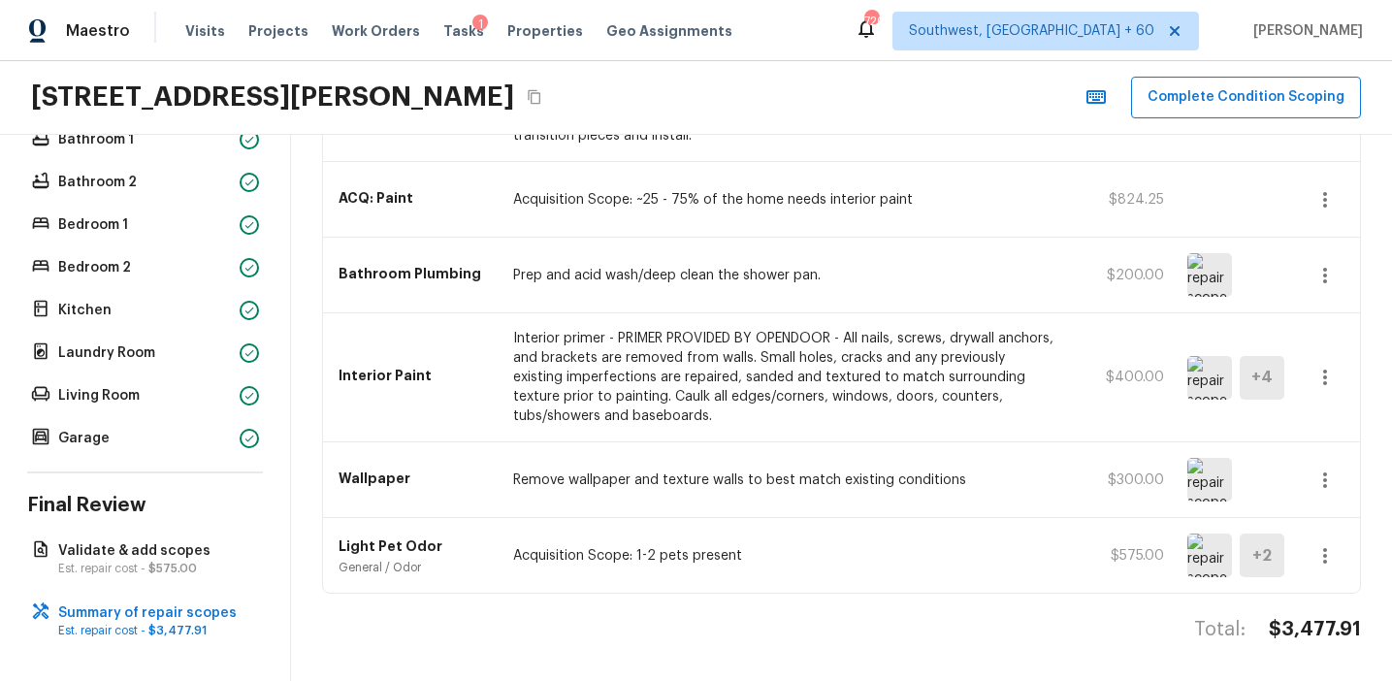
click at [672, 477] on p "Remove wallpaper and texture walls to best match existing conditions" at bounding box center [783, 480] width 540 height 19
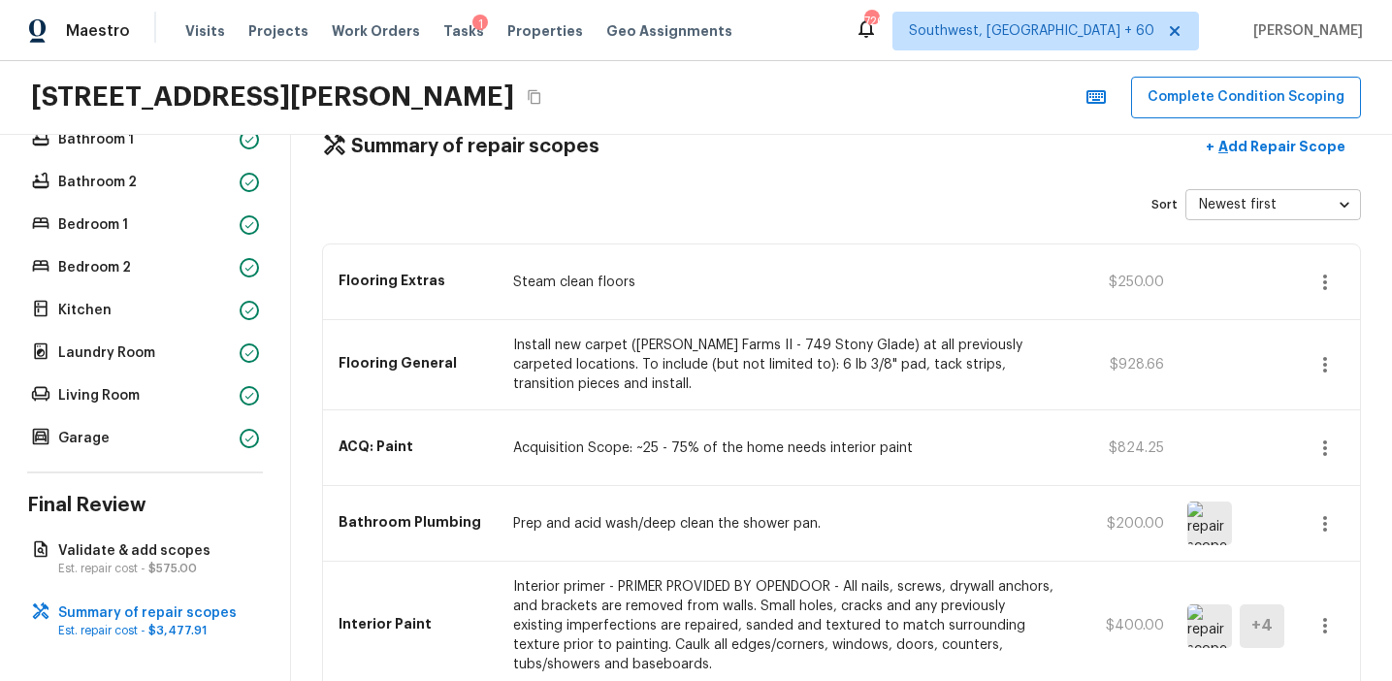
scroll to position [0, 0]
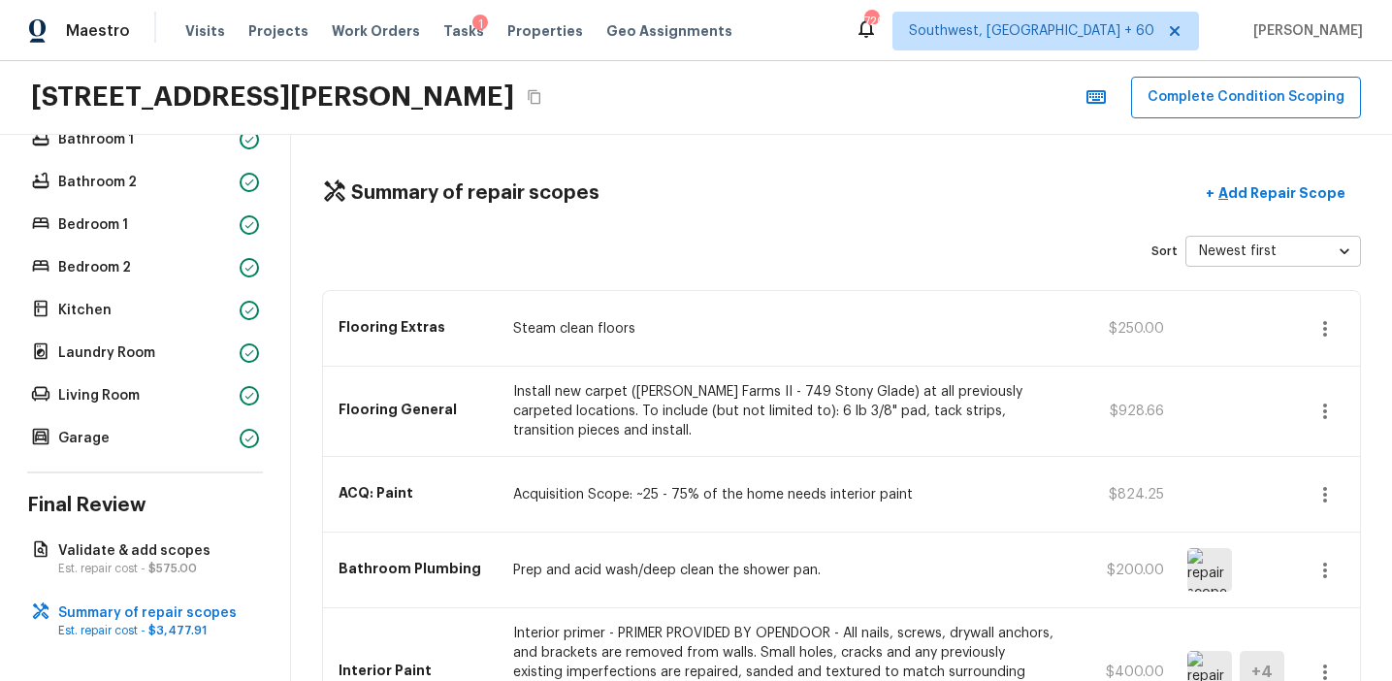
click at [851, 441] on div "Flooring General Install new carpet (Abshire Farms II - 749 Stony Glade) at all…" at bounding box center [841, 412] width 1037 height 90
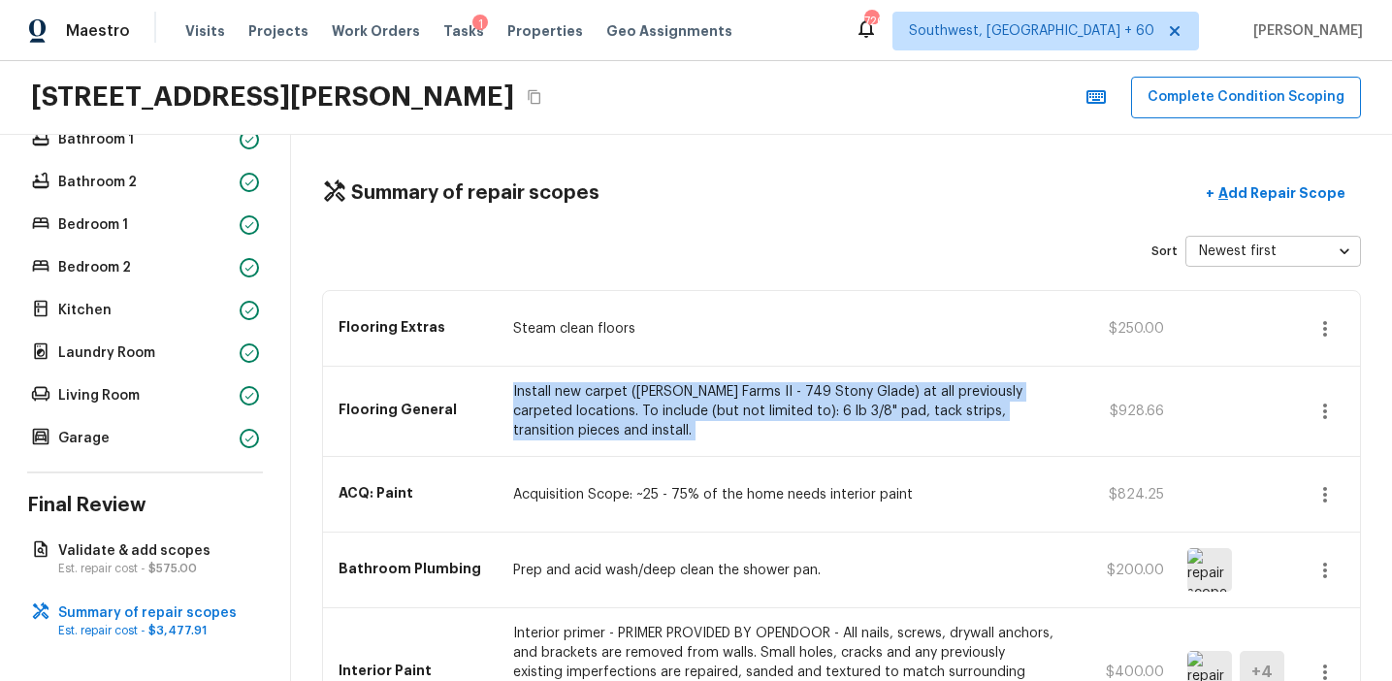
click at [851, 441] on div "Flooring General Install new carpet (Abshire Farms II - 749 Stony Glade) at all…" at bounding box center [841, 412] width 1037 height 90
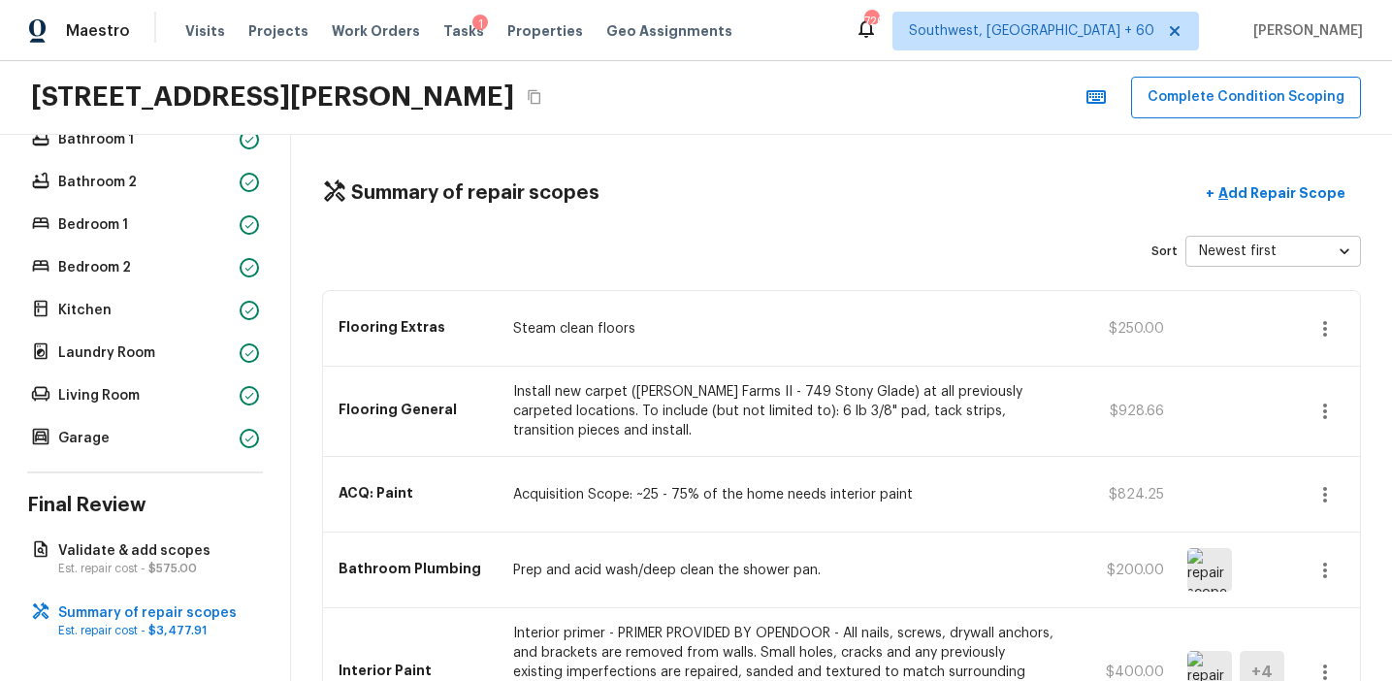
click at [851, 441] on div "Flooring General Install new carpet (Abshire Farms II - 749 Stony Glade) at all…" at bounding box center [841, 412] width 1037 height 90
click at [853, 361] on div "Flooring Extras Steam clean floors $250.00" at bounding box center [841, 329] width 1037 height 76
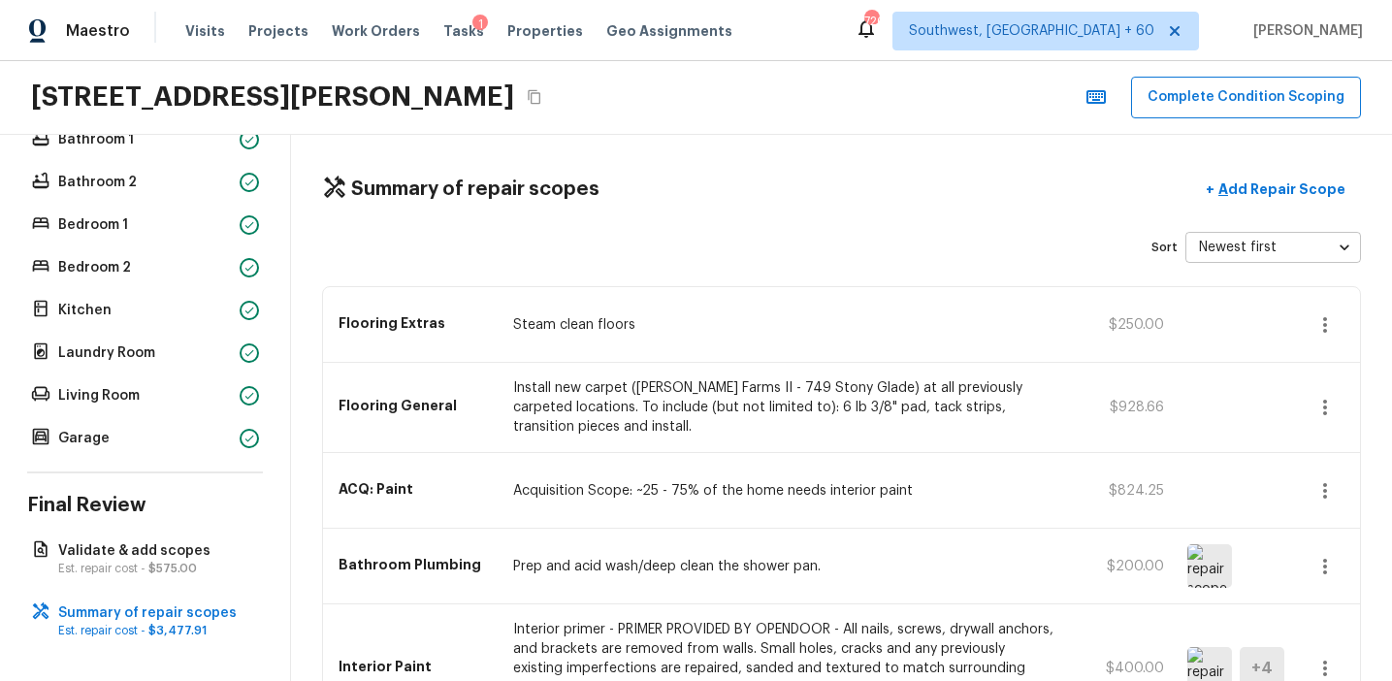
scroll to position [3, 0]
click at [869, 436] on p "Install new carpet (Abshire Farms II - 749 Stony Glade) at all previously carpe…" at bounding box center [783, 408] width 540 height 58
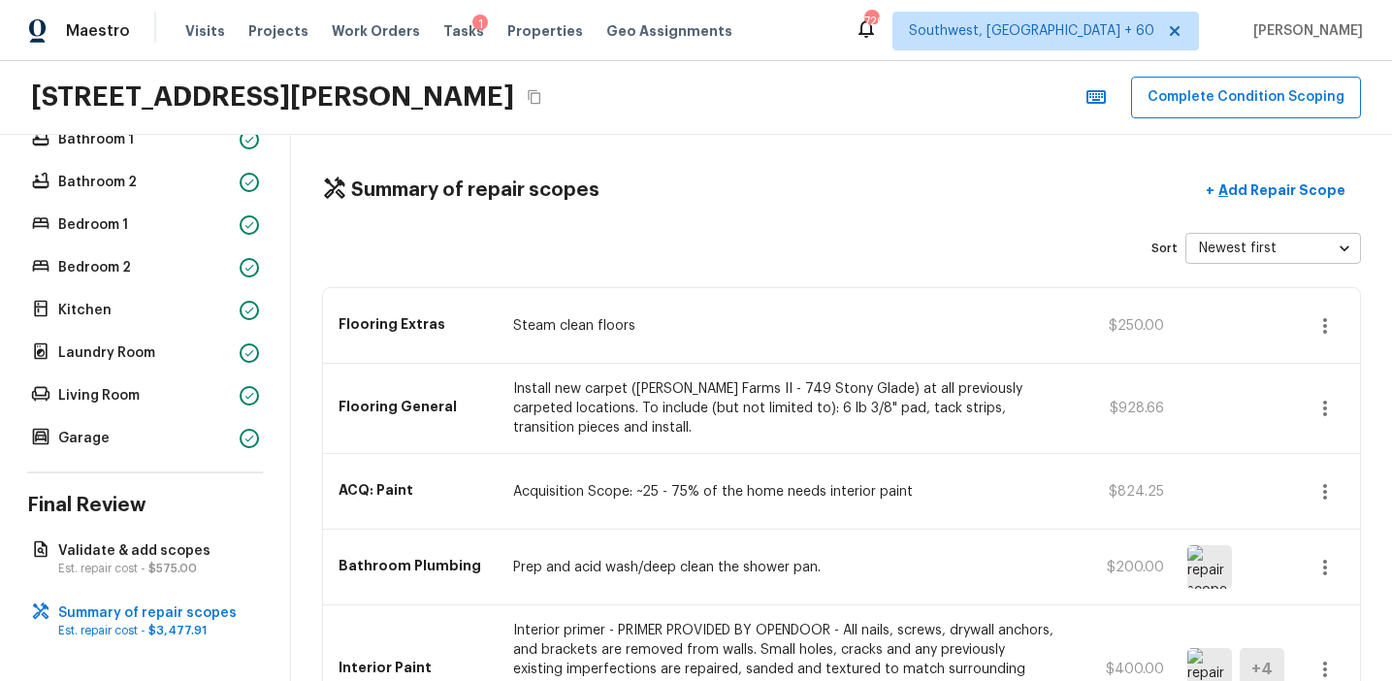
scroll to position [295, 0]
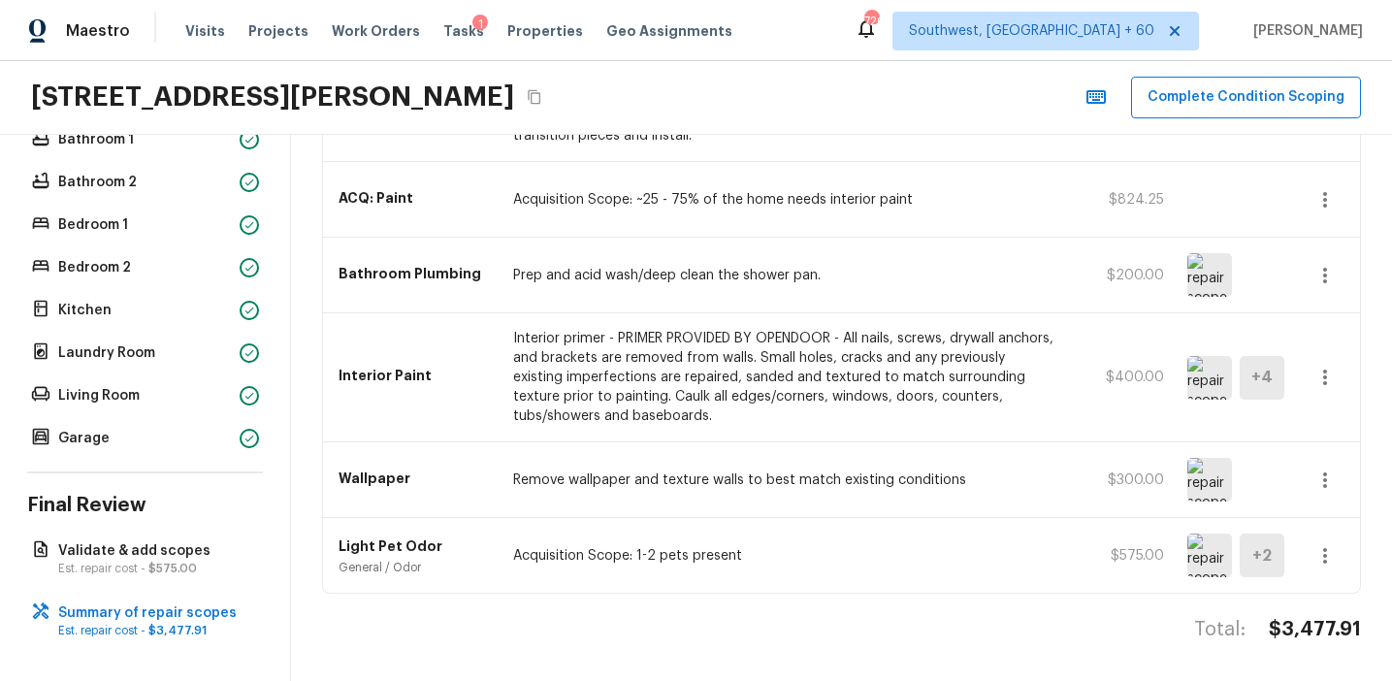
click at [869, 436] on div "Interior Paint Interior primer - PRIMER PROVIDED BY OPENDOOR - All nails, screw…" at bounding box center [841, 377] width 1037 height 129
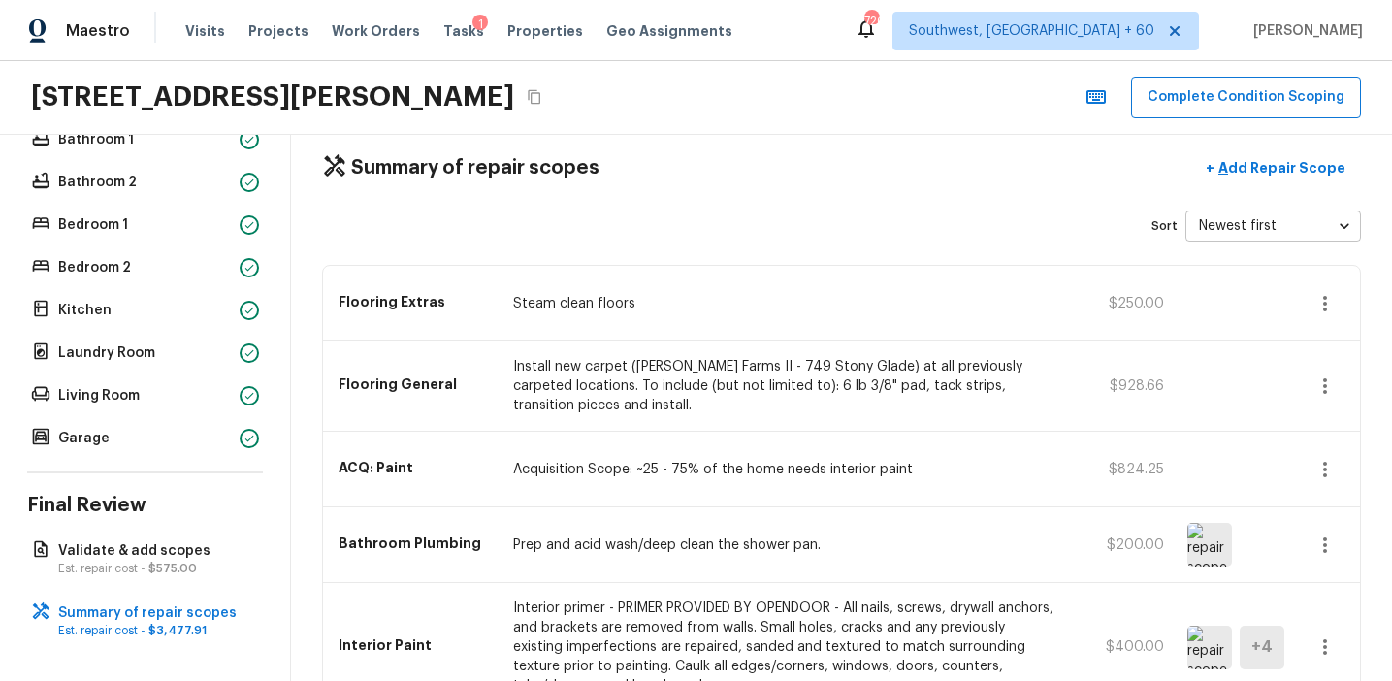
scroll to position [0, 0]
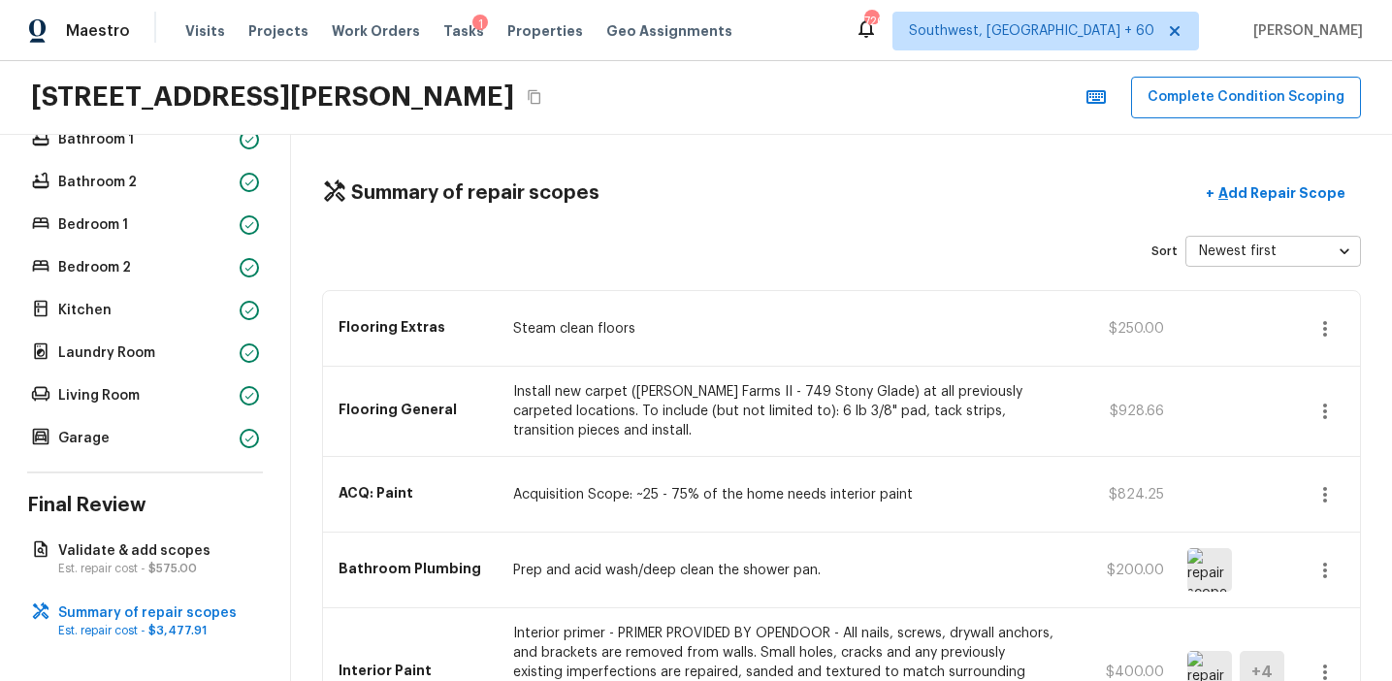
click at [869, 436] on p "Install new carpet (Abshire Farms II - 749 Stony Glade) at all previously carpe…" at bounding box center [783, 411] width 540 height 58
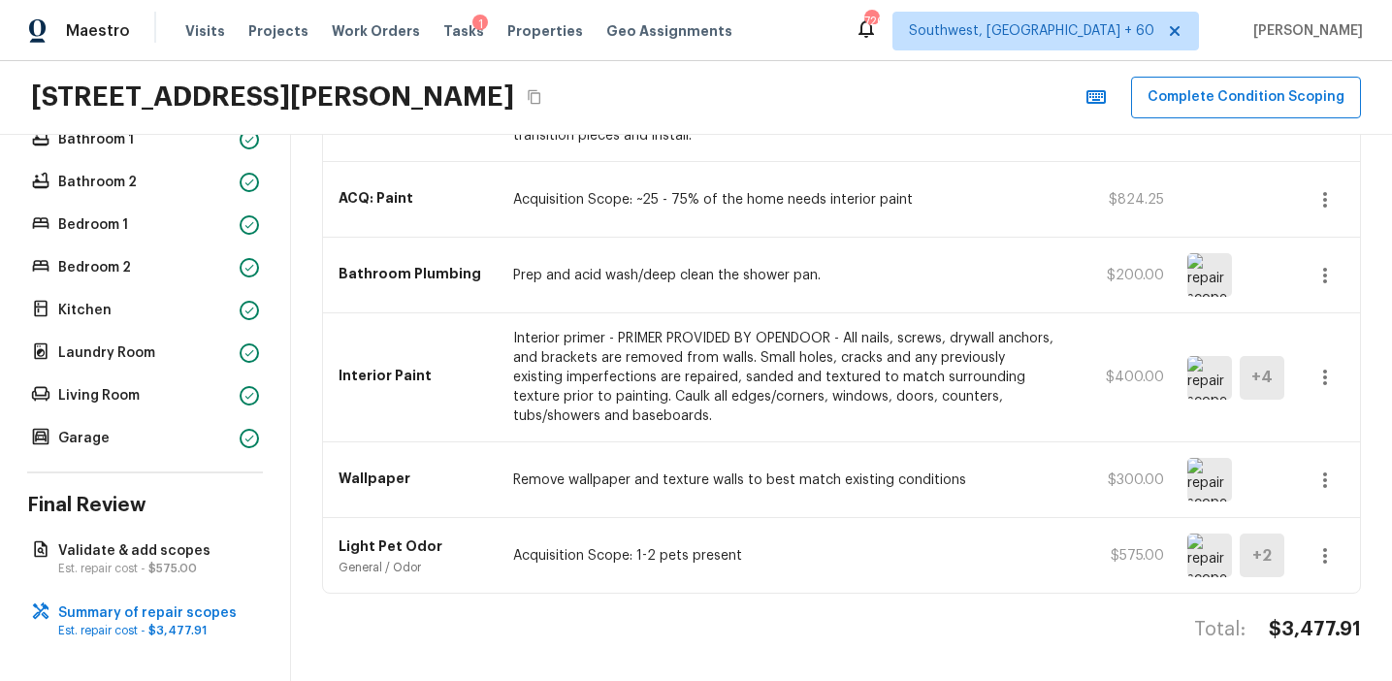
click at [856, 378] on p "Interior primer - PRIMER PROVIDED BY OPENDOOR - All nails, screws, drywall anch…" at bounding box center [783, 377] width 540 height 97
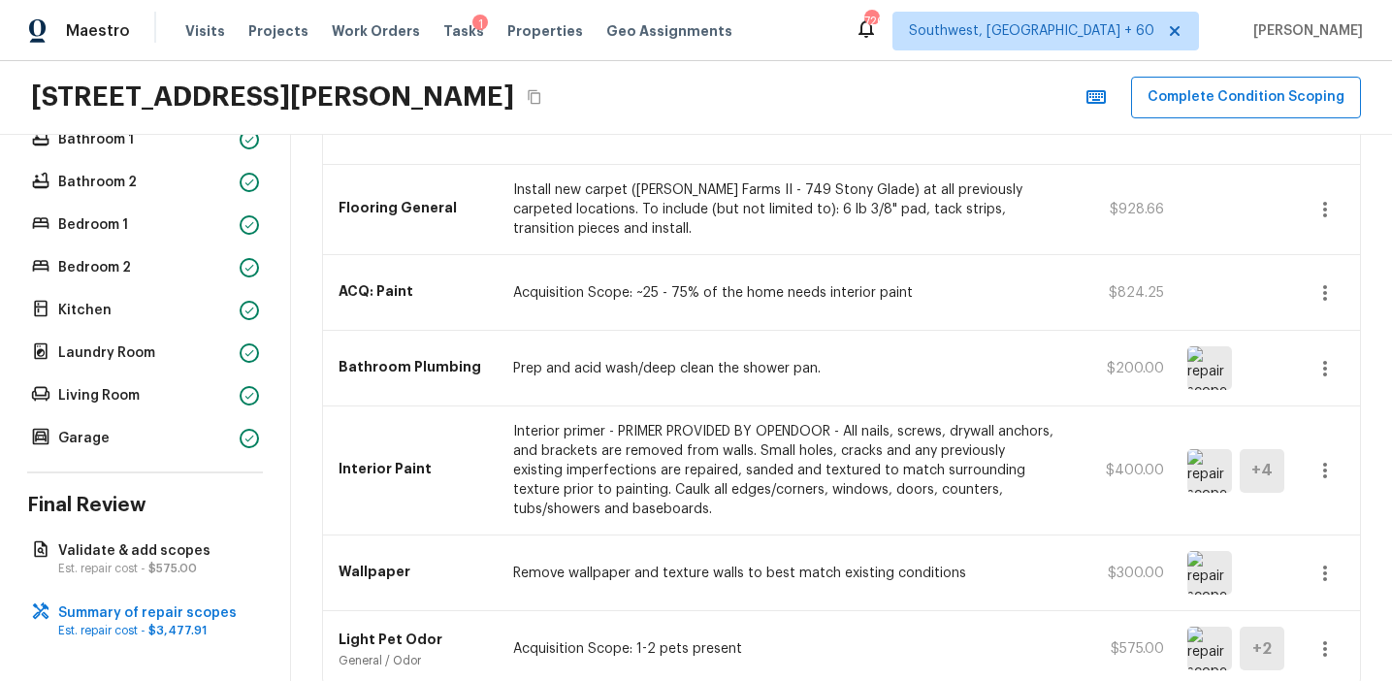
scroll to position [198, 0]
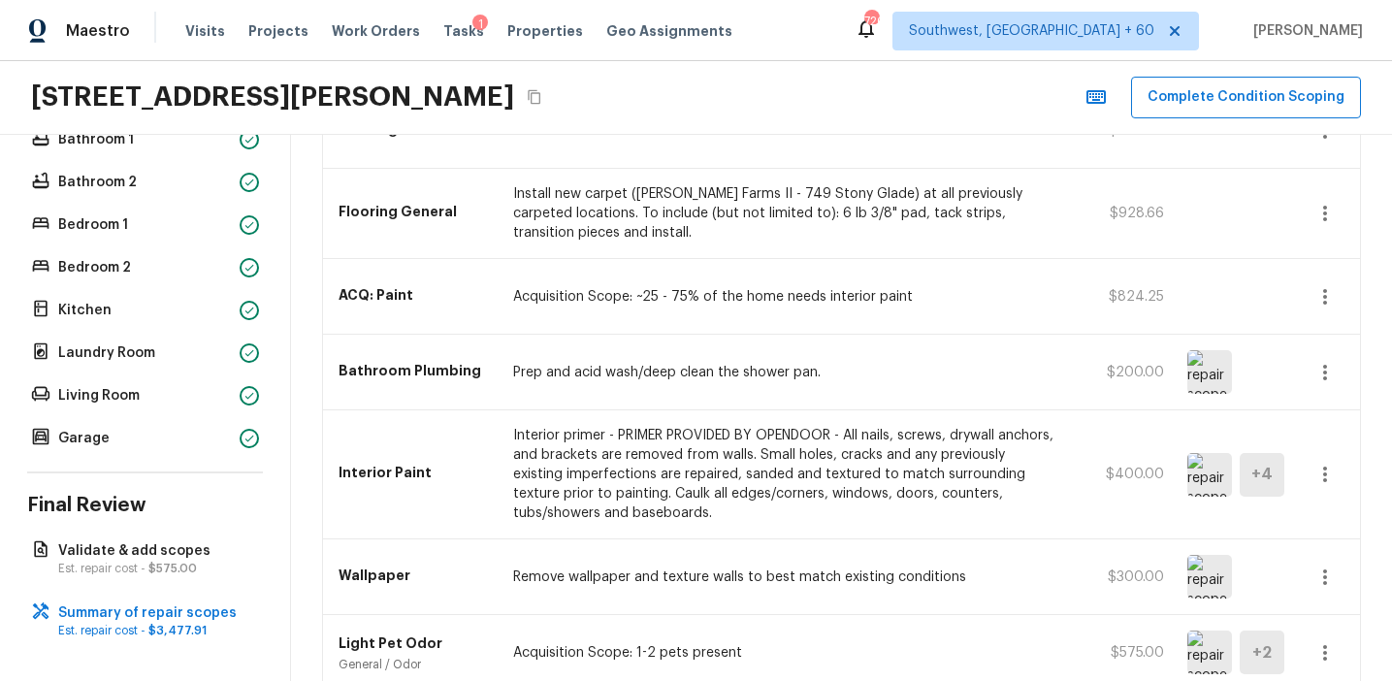
click at [856, 378] on p "Prep and acid wash/deep clean the shower pan." at bounding box center [783, 372] width 540 height 19
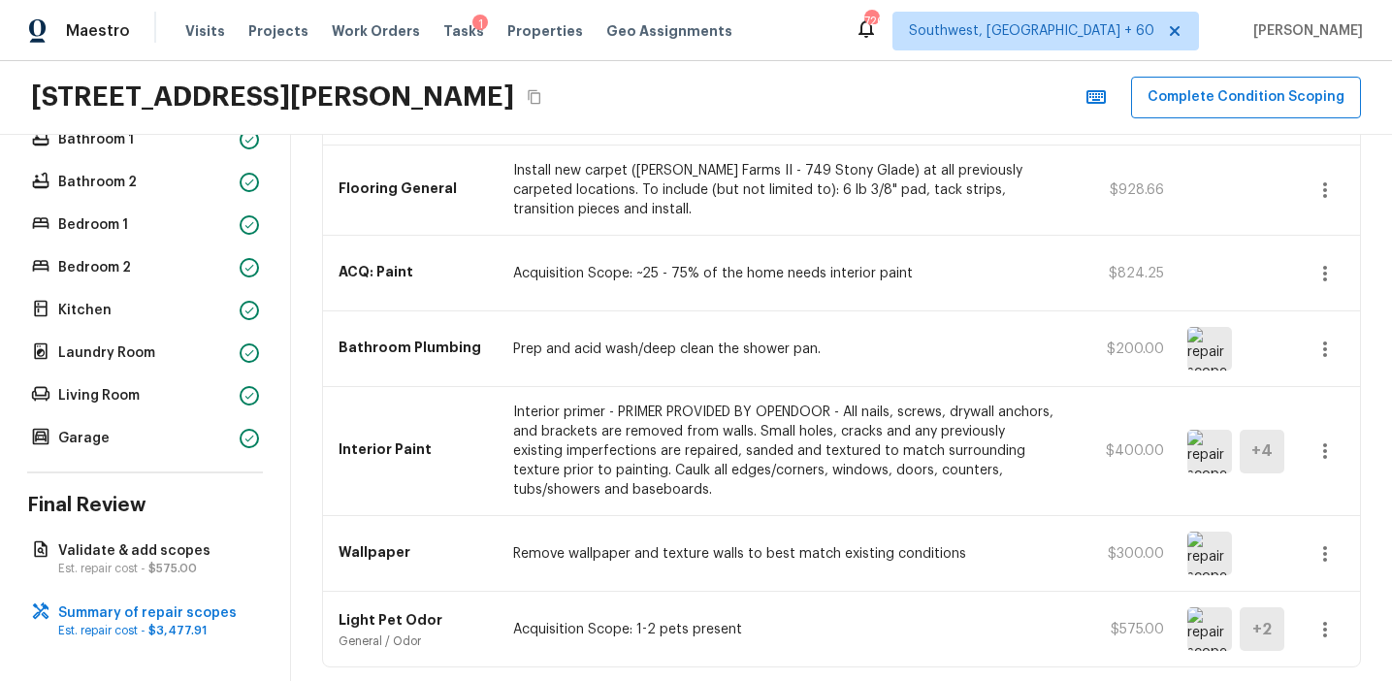
scroll to position [295, 0]
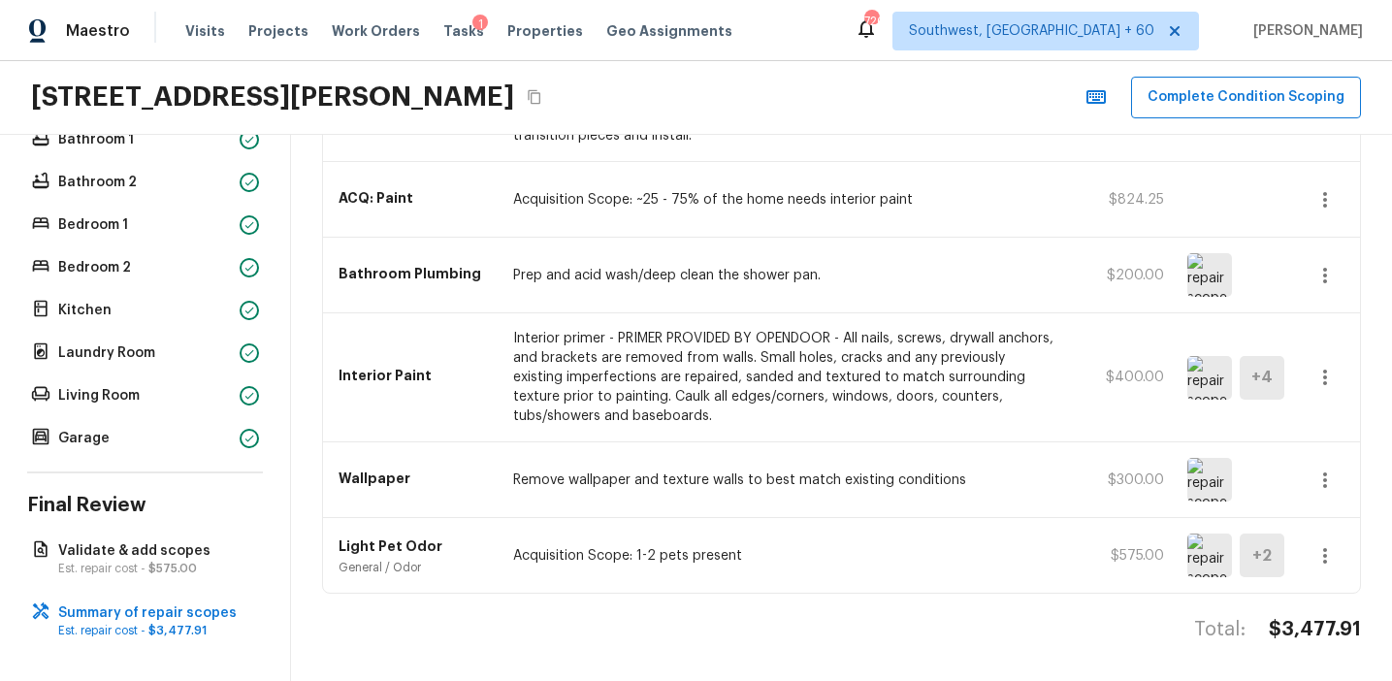
click at [971, 303] on div "Bathroom Plumbing Prep and acid wash/deep clean the shower pan. $200.00" at bounding box center [841, 276] width 1037 height 76
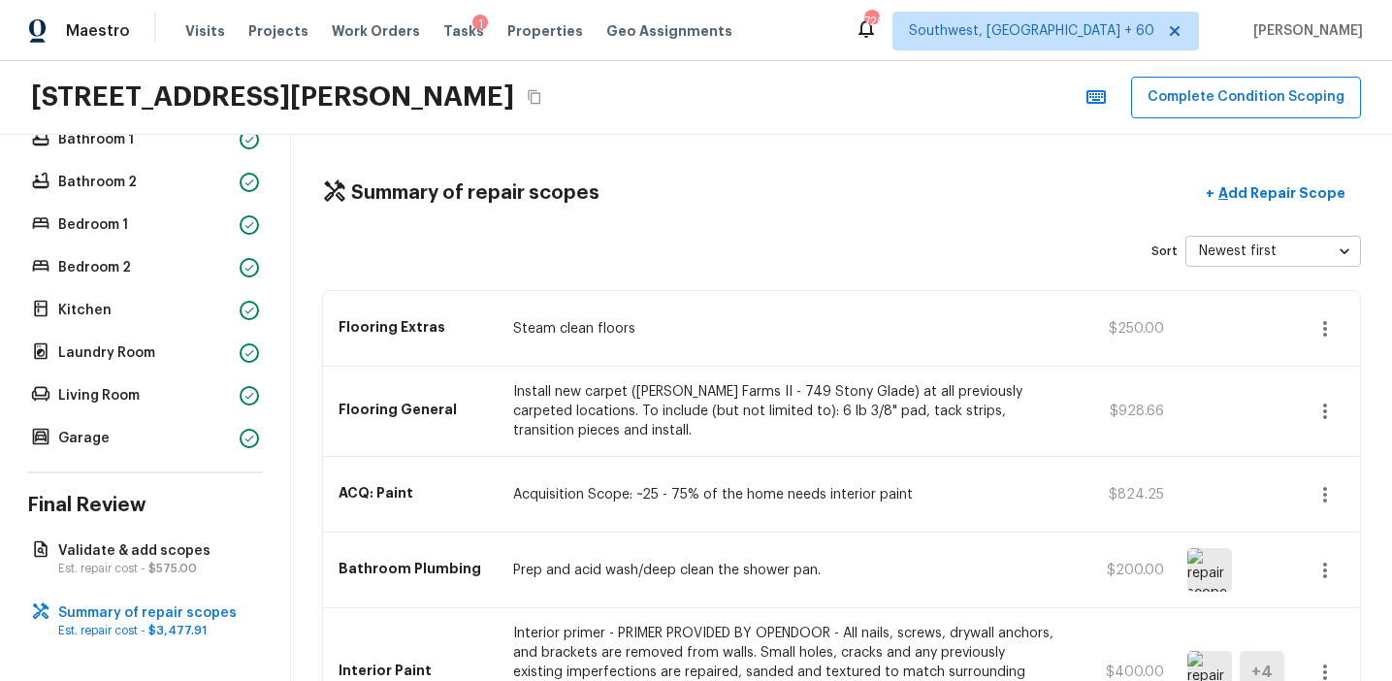
click at [936, 330] on p "Steam clean floors" at bounding box center [783, 328] width 540 height 19
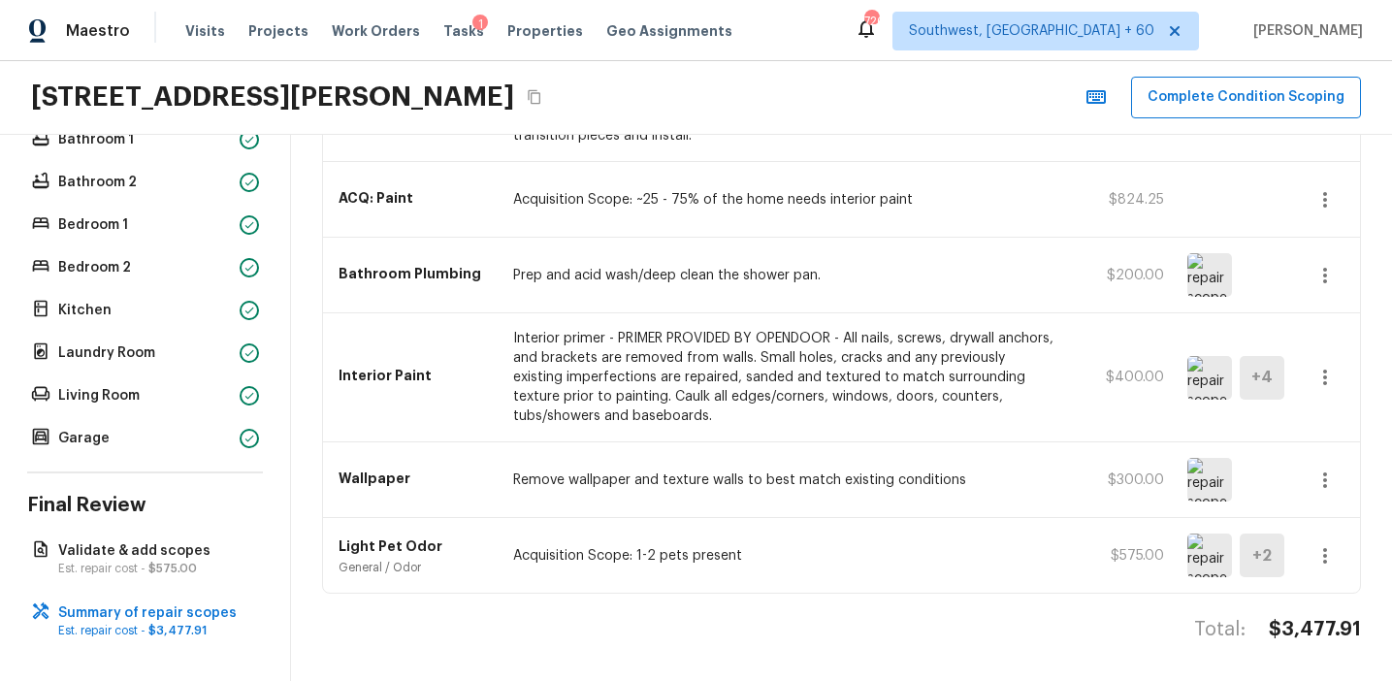
click at [859, 307] on div "Bathroom Plumbing Prep and acid wash/deep clean the shower pan. $200.00" at bounding box center [841, 276] width 1037 height 76
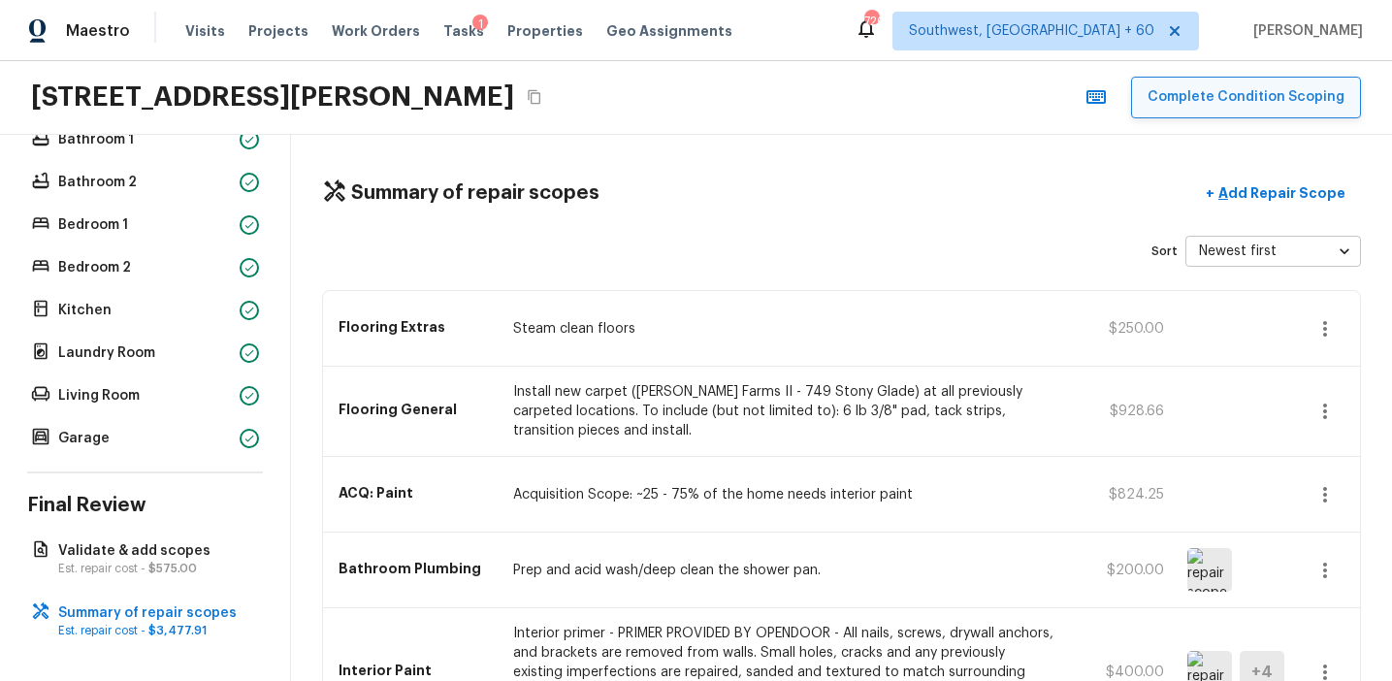
click at [1227, 98] on button "Complete Condition Scoping" at bounding box center [1246, 98] width 230 height 42
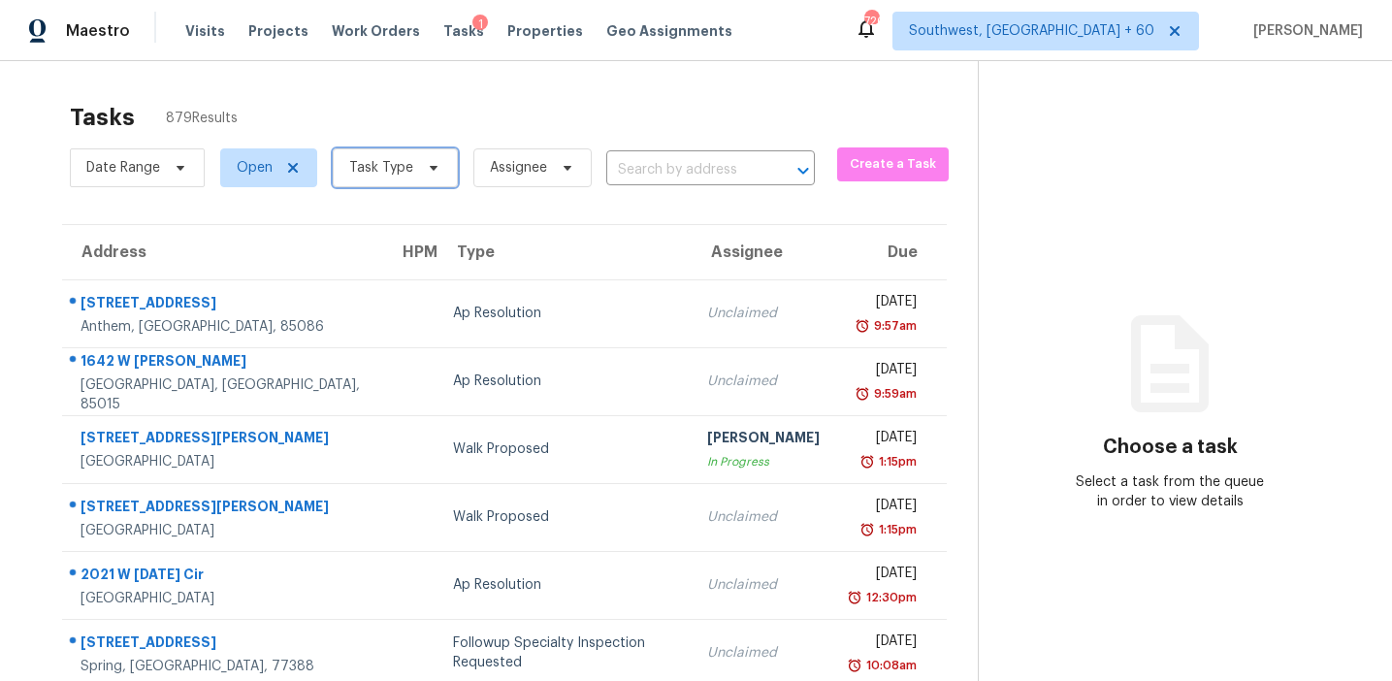
click at [397, 172] on span "Task Type" at bounding box center [381, 167] width 64 height 19
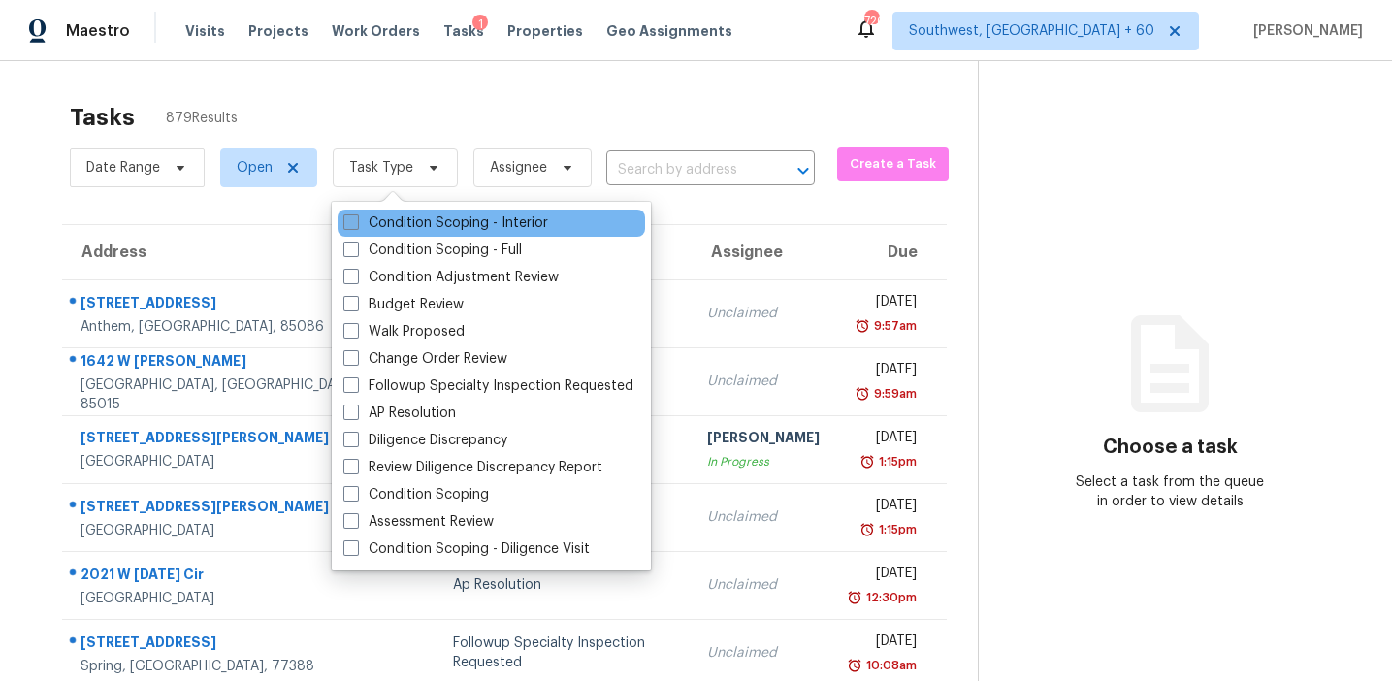
click at [417, 222] on label "Condition Scoping - Interior" at bounding box center [445, 222] width 205 height 19
click at [356, 222] on input "Condition Scoping - Interior" at bounding box center [349, 219] width 13 height 13
checkbox input "true"
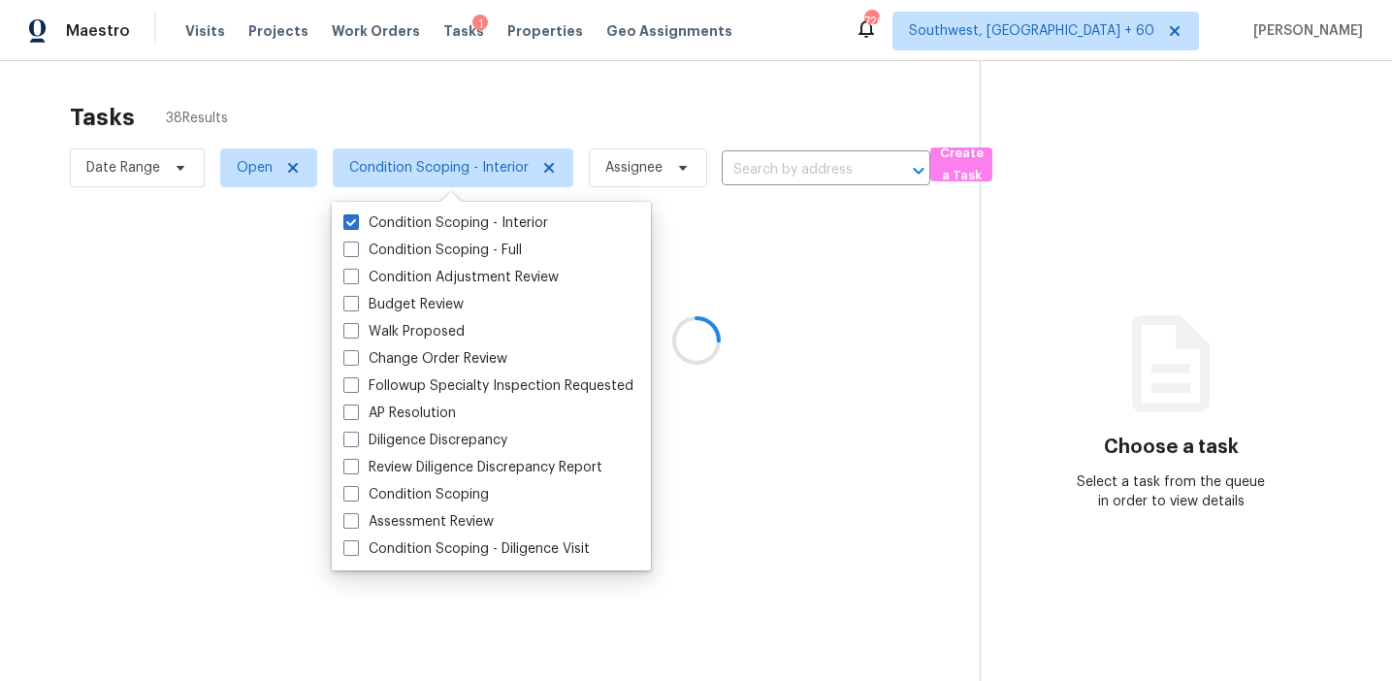
click at [555, 102] on div at bounding box center [696, 340] width 1392 height 681
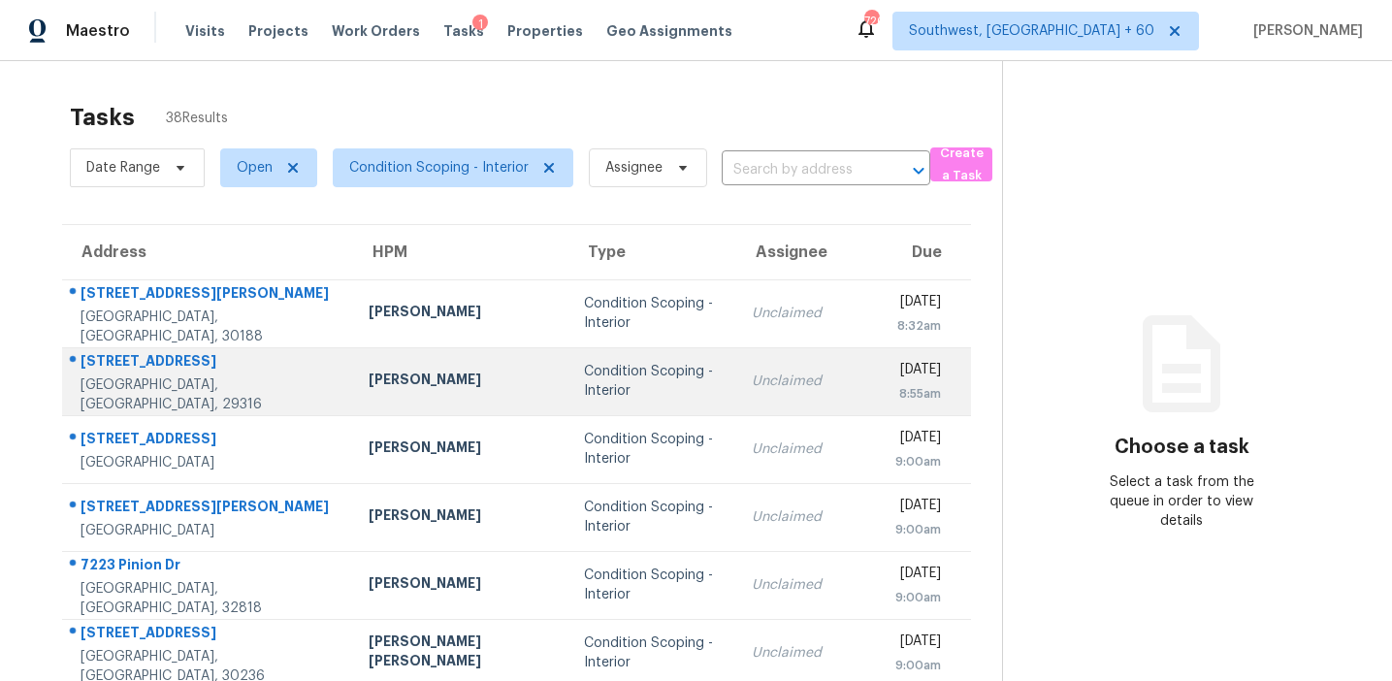
click at [589, 393] on td "Condition Scoping - Interior" at bounding box center [652, 381] width 167 height 68
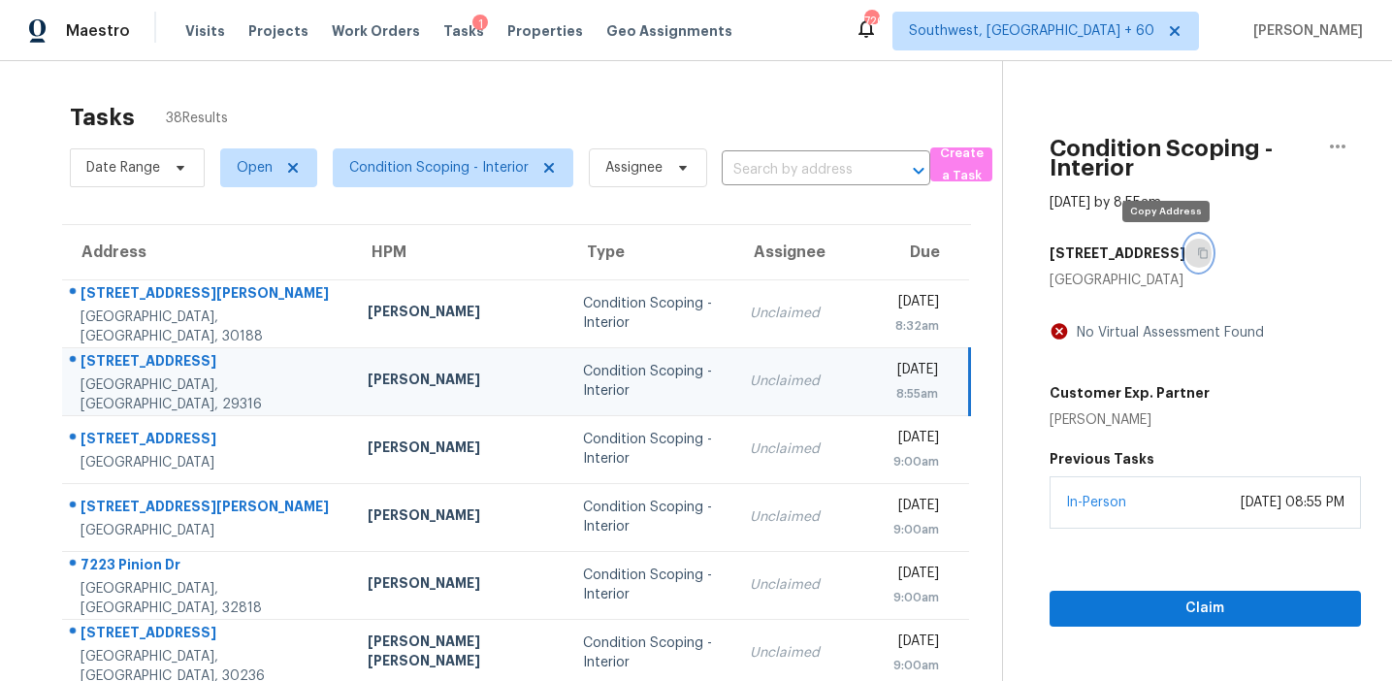
click at [1197, 251] on icon "button" at bounding box center [1203, 253] width 12 height 12
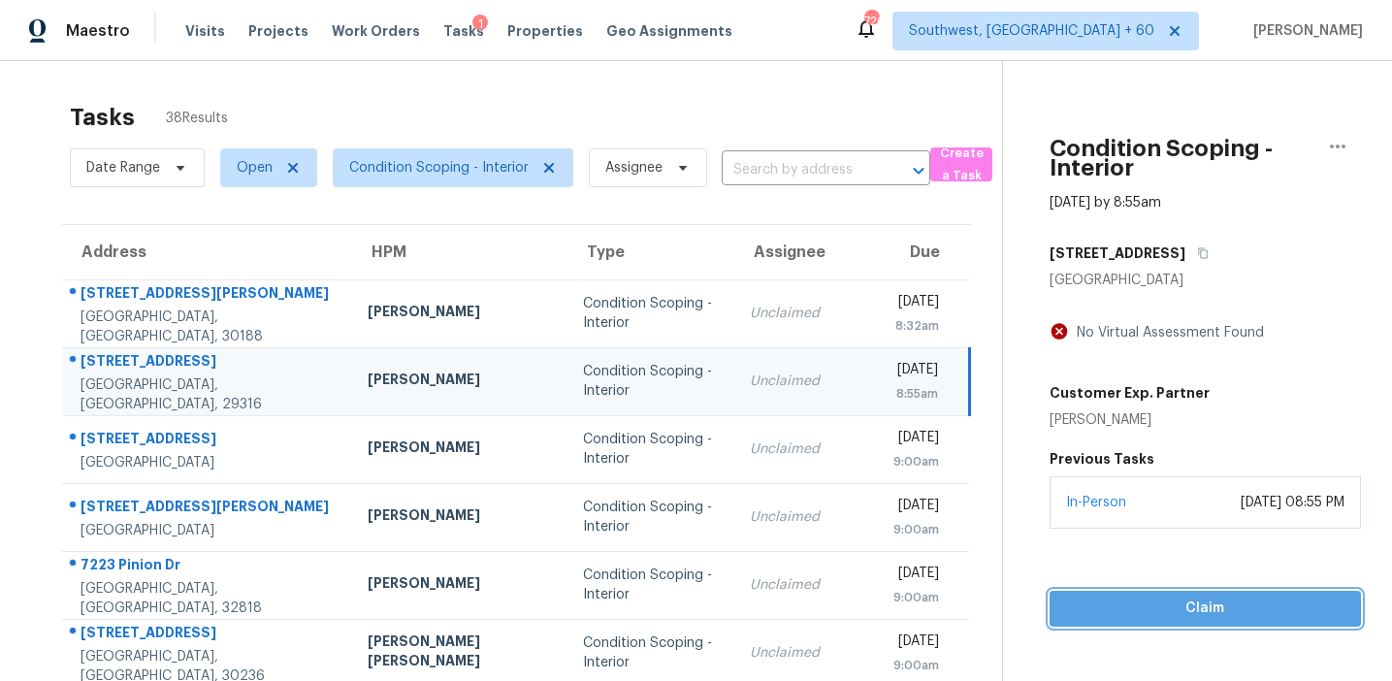
click at [1090, 608] on span "Claim" at bounding box center [1205, 609] width 280 height 24
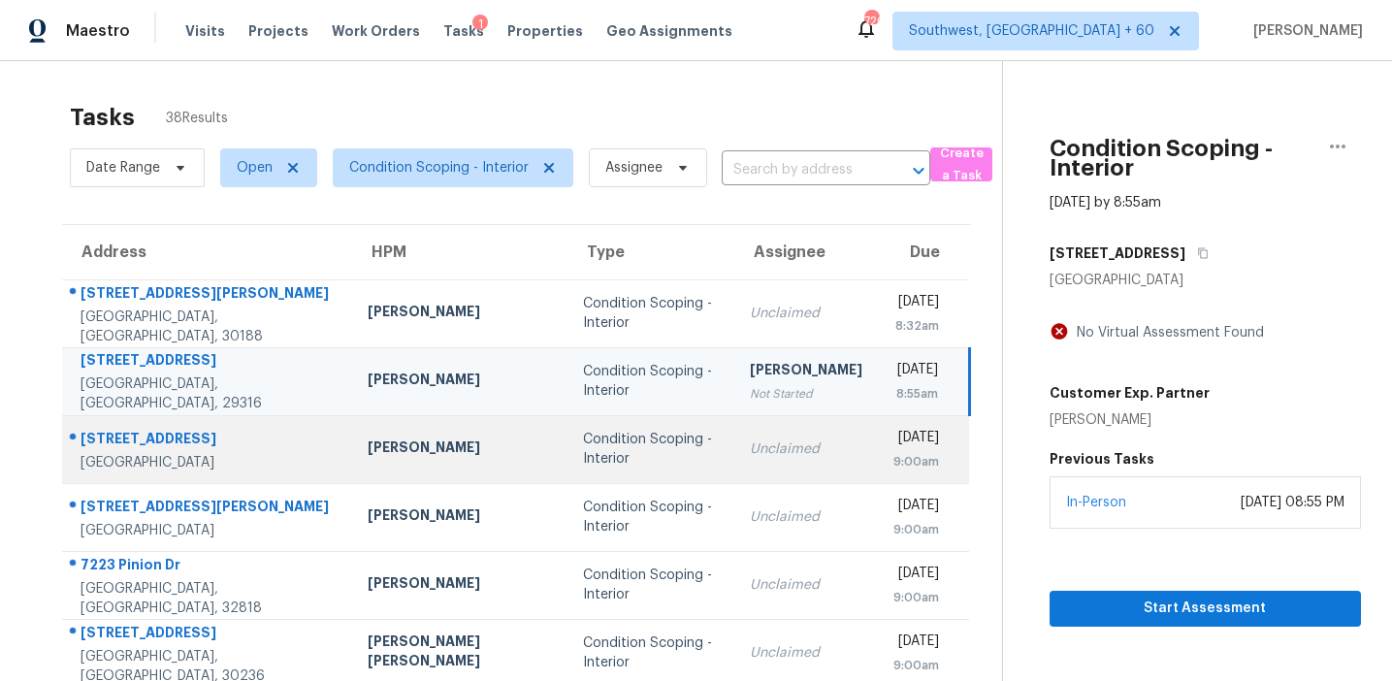
click at [583, 441] on div "Condition Scoping - Interior" at bounding box center [651, 449] width 136 height 39
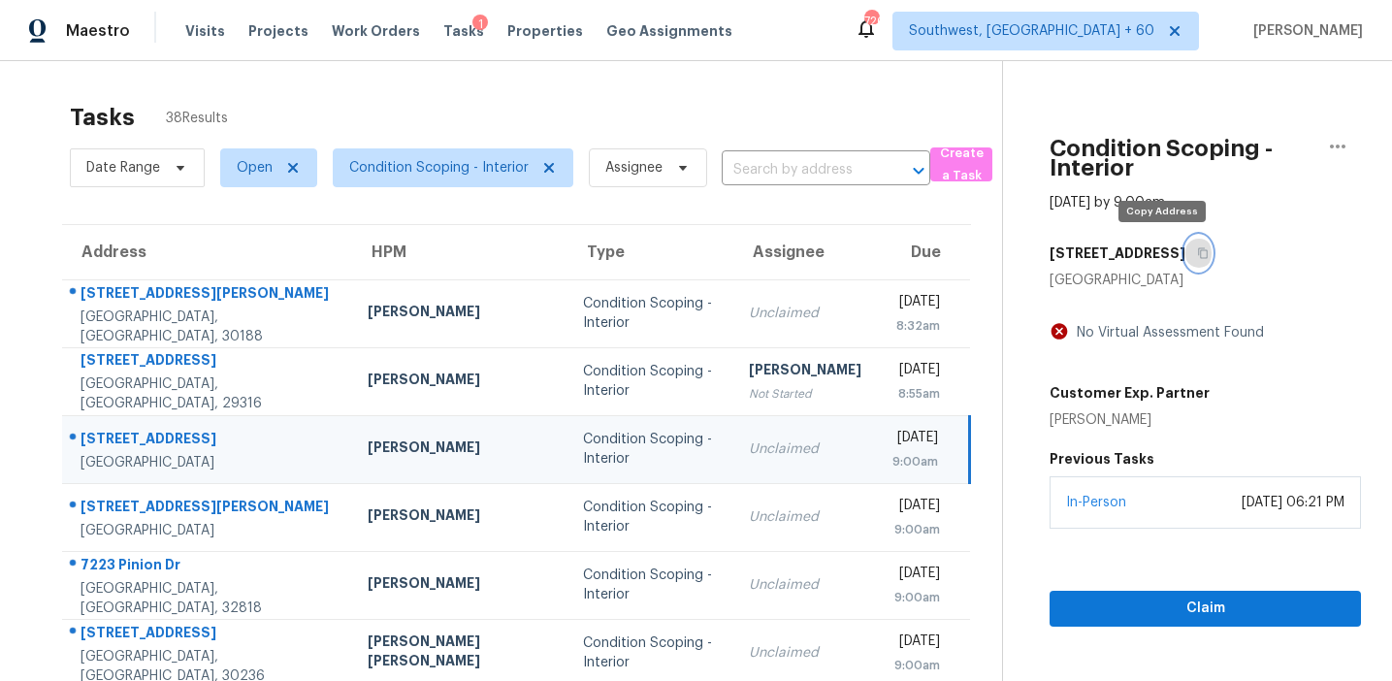
click at [1197, 249] on icon "button" at bounding box center [1203, 253] width 12 height 12
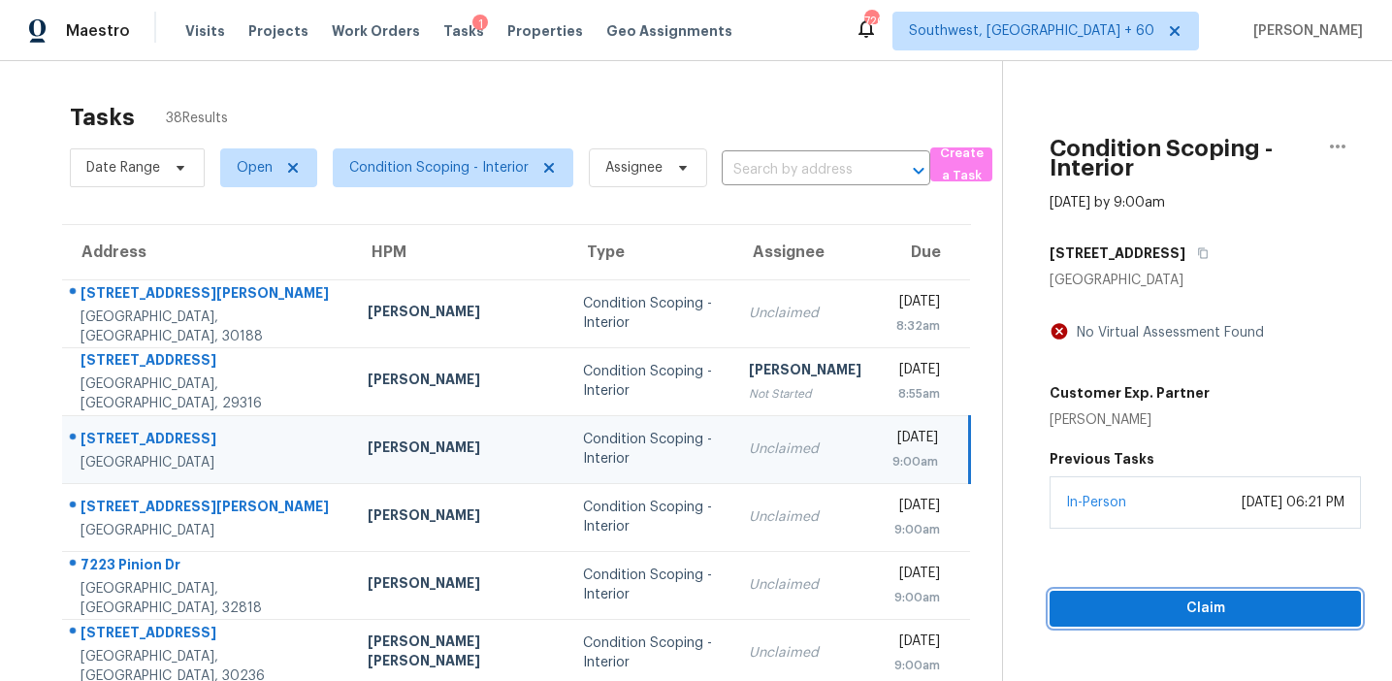
click at [1066, 598] on span "Claim" at bounding box center [1205, 609] width 280 height 24
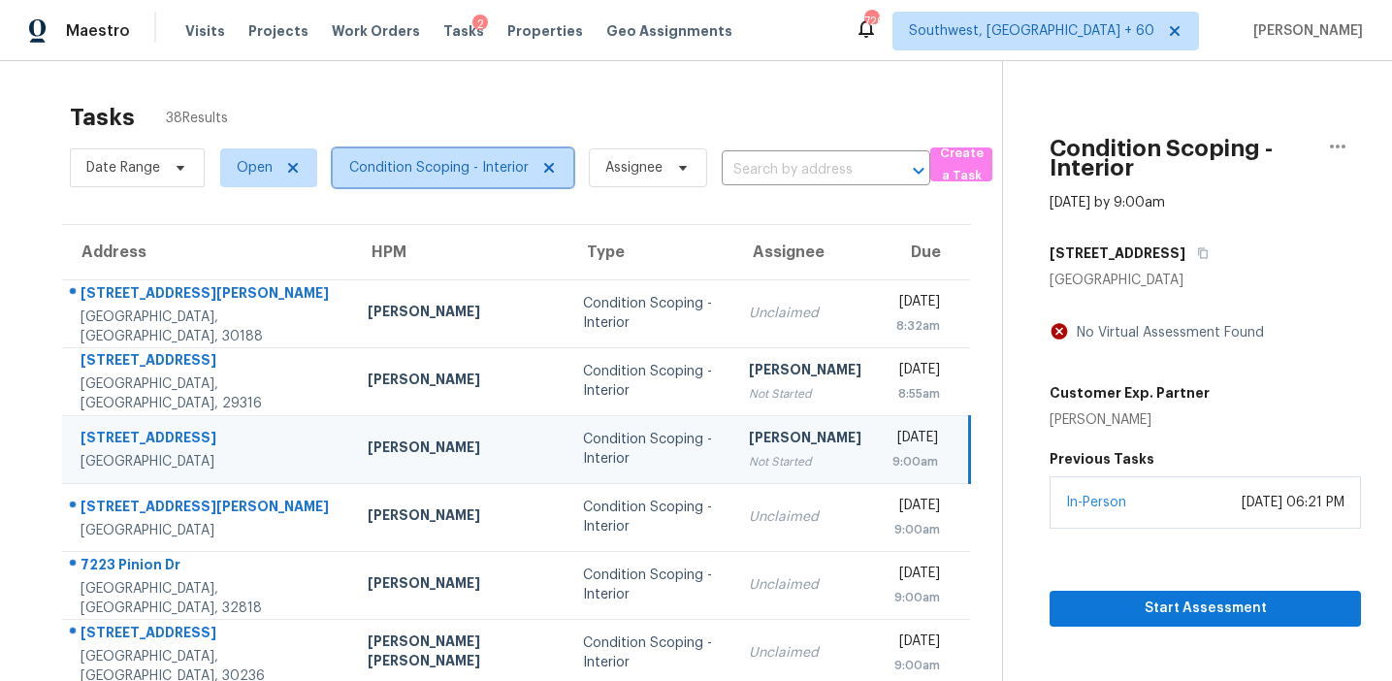
click at [392, 159] on span "Condition Scoping - Interior" at bounding box center [439, 167] width 180 height 19
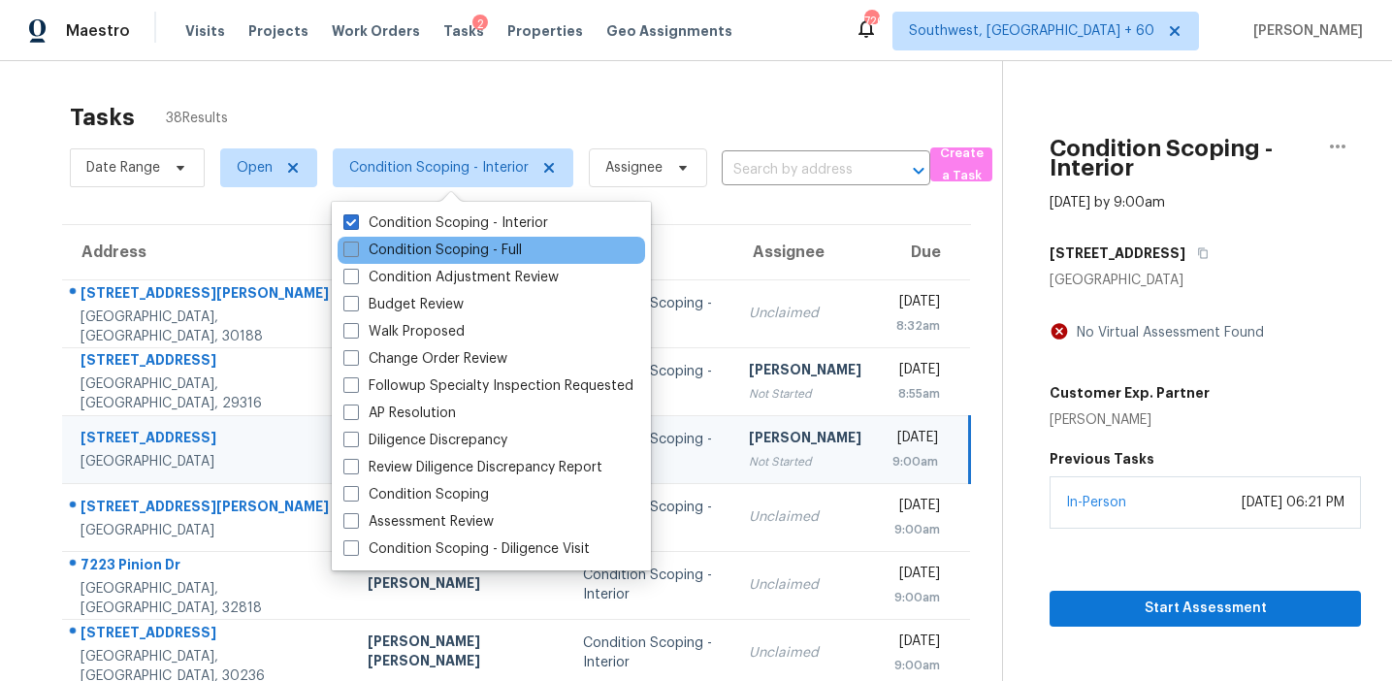
click at [424, 248] on label "Condition Scoping - Full" at bounding box center [432, 250] width 179 height 19
click at [356, 248] on input "Condition Scoping - Full" at bounding box center [349, 247] width 13 height 13
checkbox input "true"
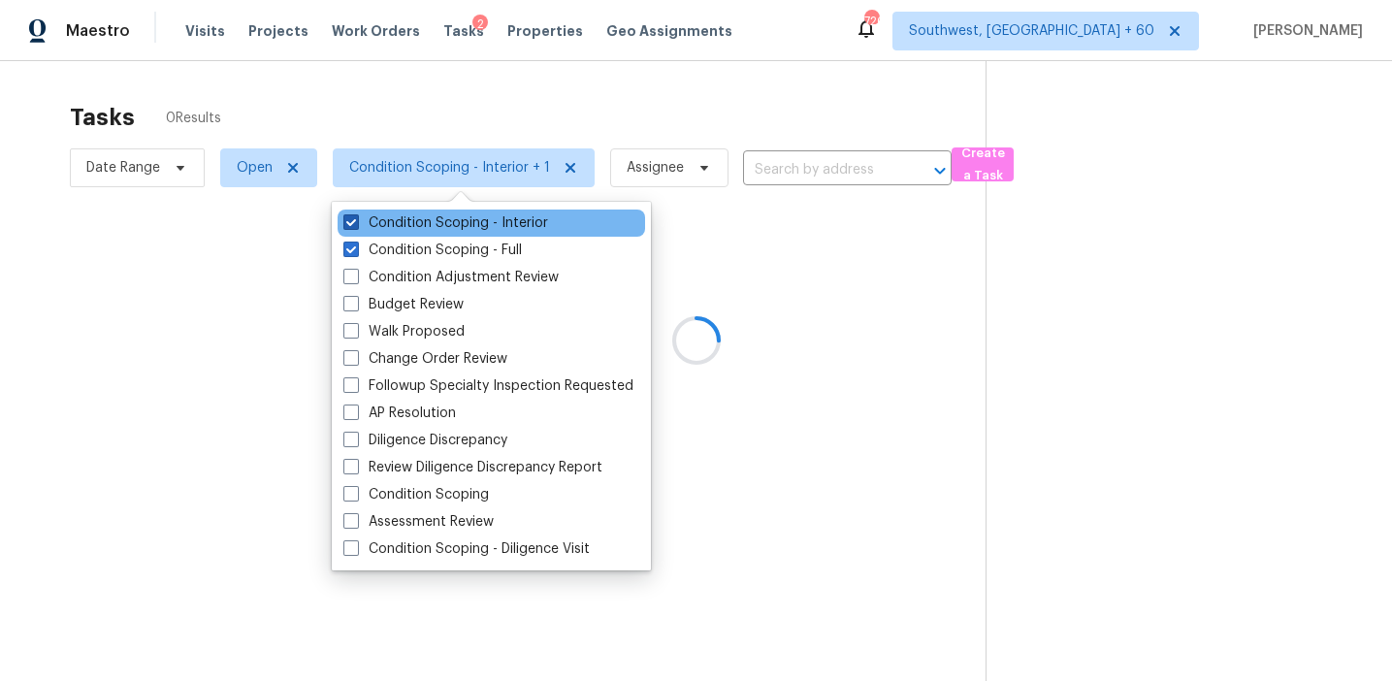
click at [423, 219] on label "Condition Scoping - Interior" at bounding box center [445, 222] width 205 height 19
click at [356, 219] on input "Condition Scoping - Interior" at bounding box center [349, 219] width 13 height 13
checkbox input "false"
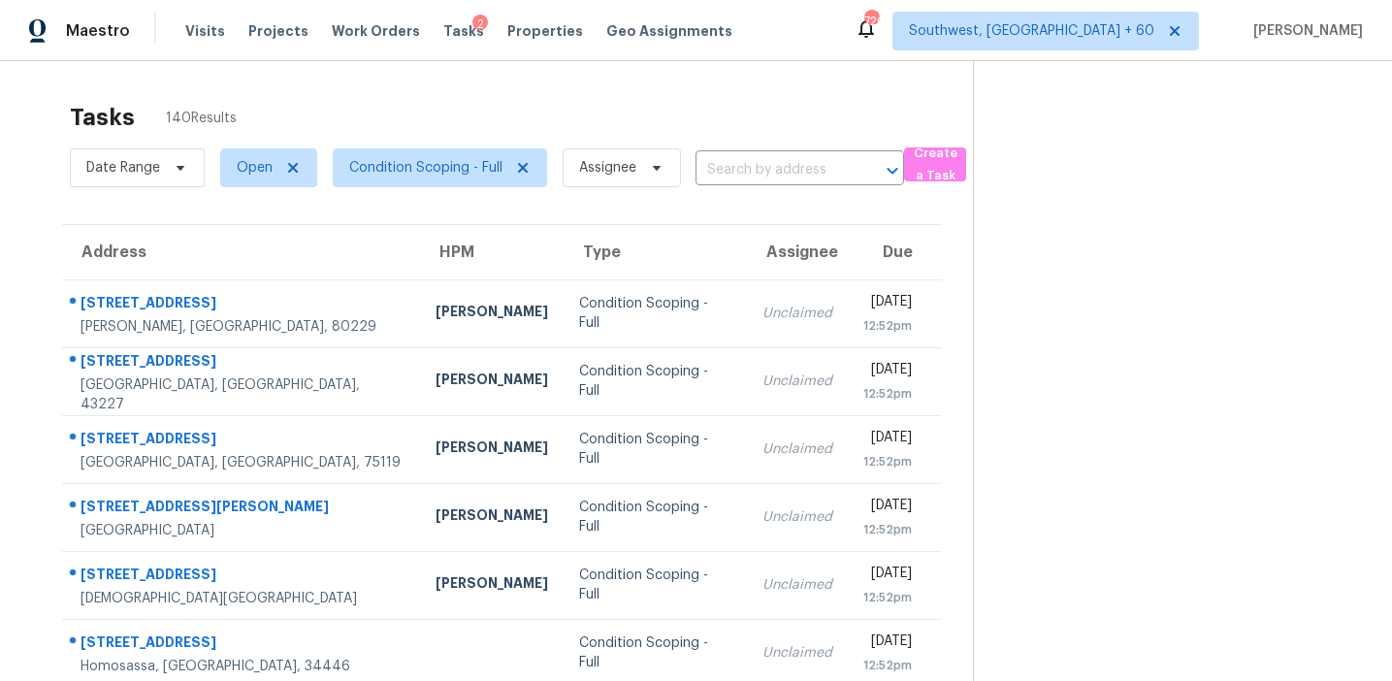
click at [493, 97] on div "Tasks 140 Results" at bounding box center [521, 117] width 903 height 50
click at [736, 160] on input "text" at bounding box center [773, 170] width 154 height 30
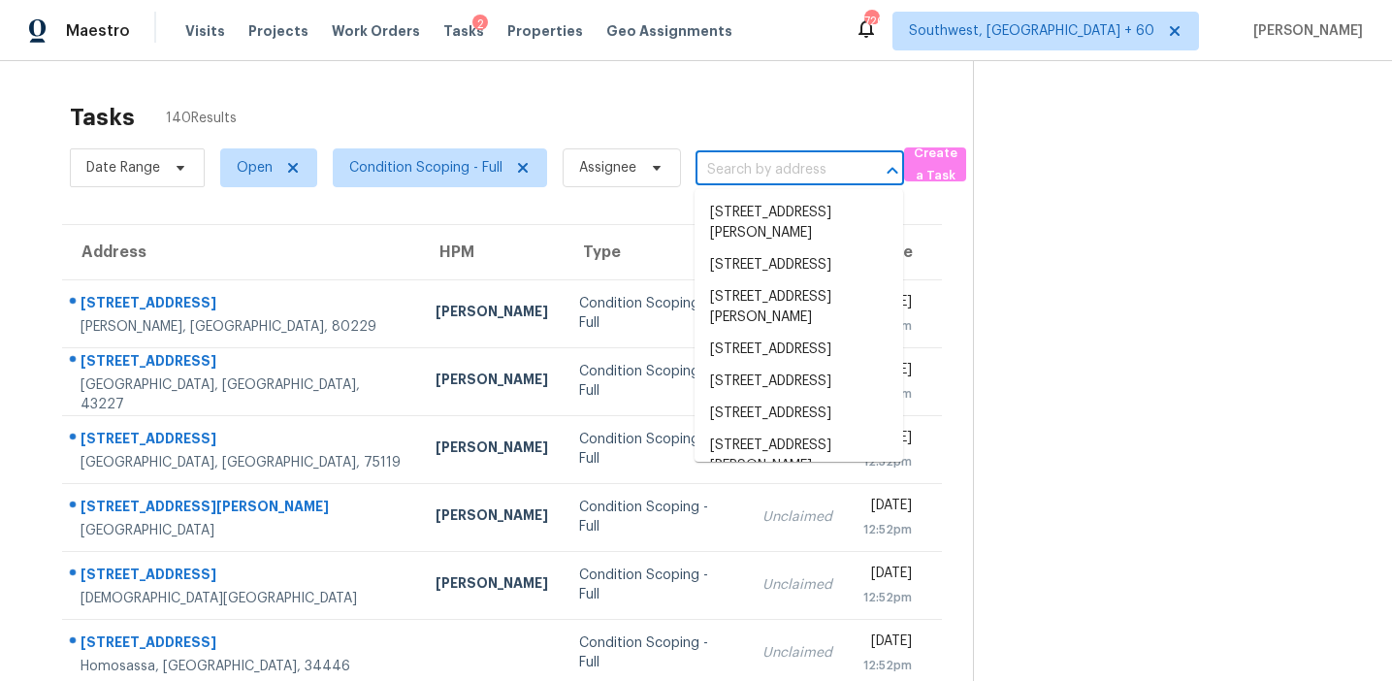
paste input "1685 Cedar Hl Douglasville, GA, 30134"
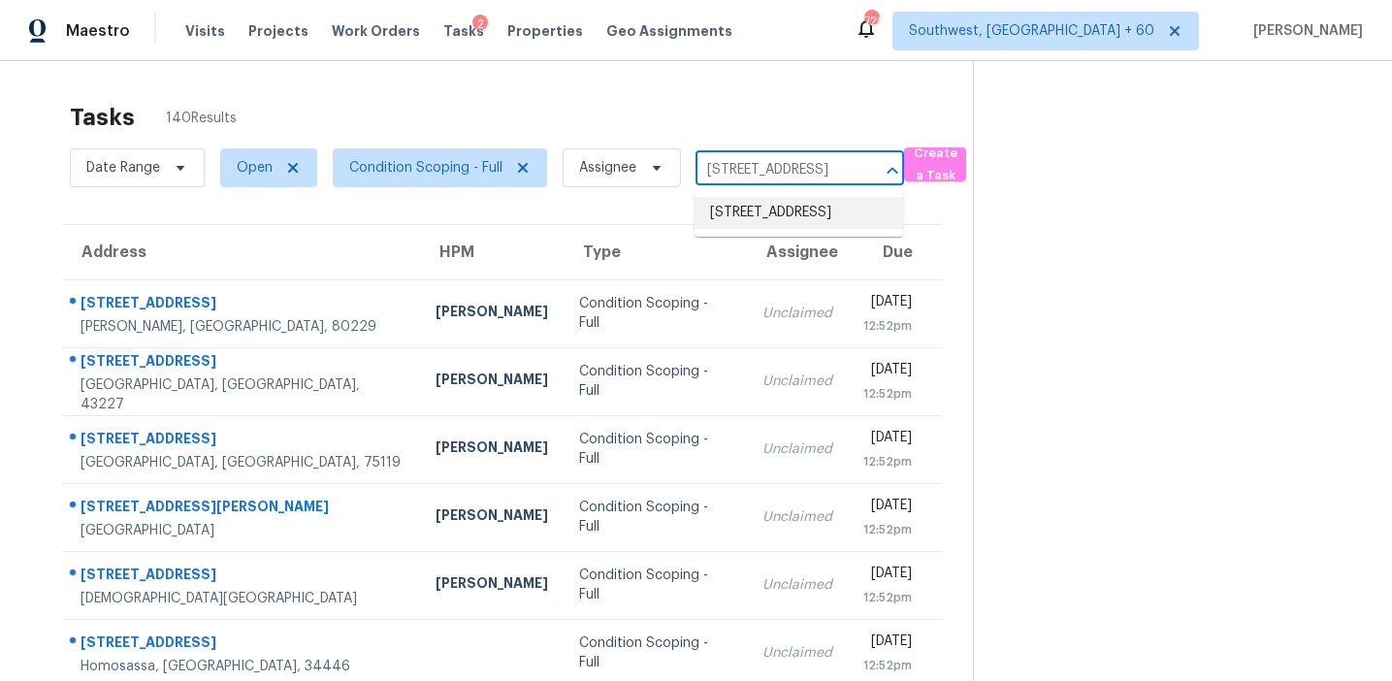
click at [774, 204] on li "1685 Cedar Hl, Douglasville, GA 30134" at bounding box center [799, 213] width 209 height 32
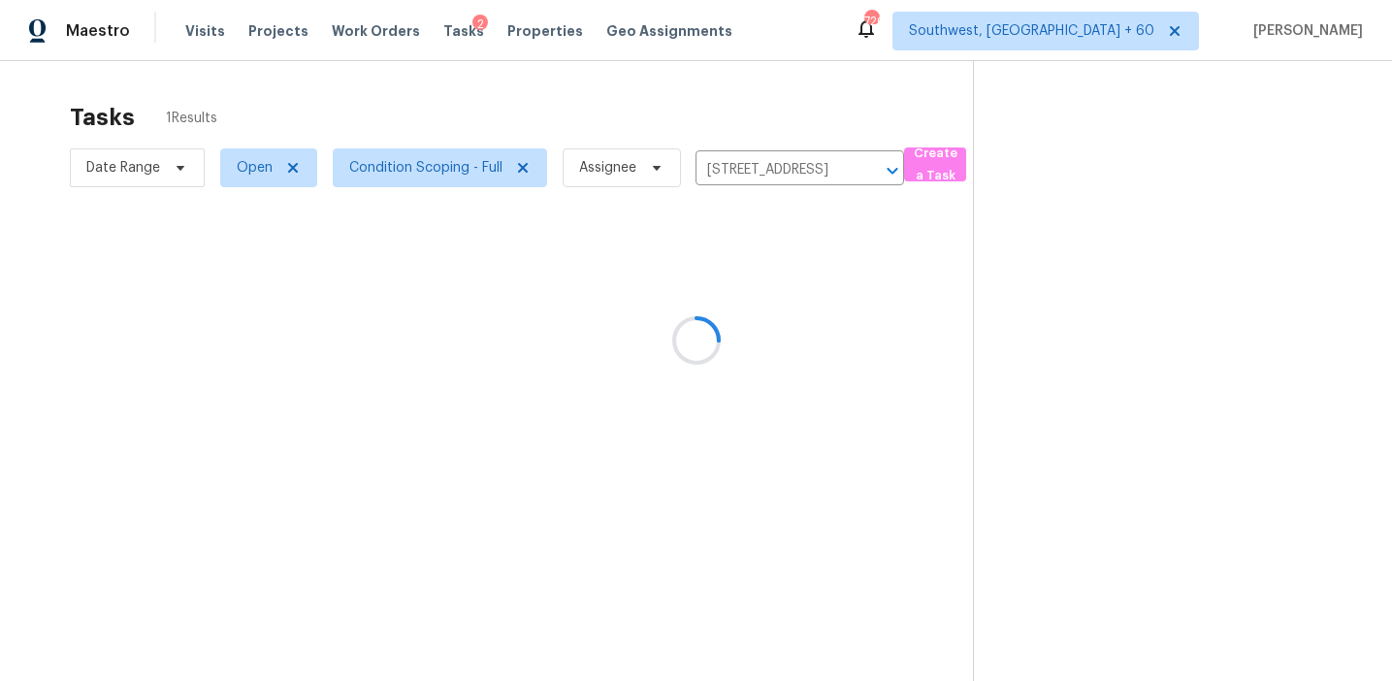
click at [684, 303] on div at bounding box center [696, 340] width 1392 height 681
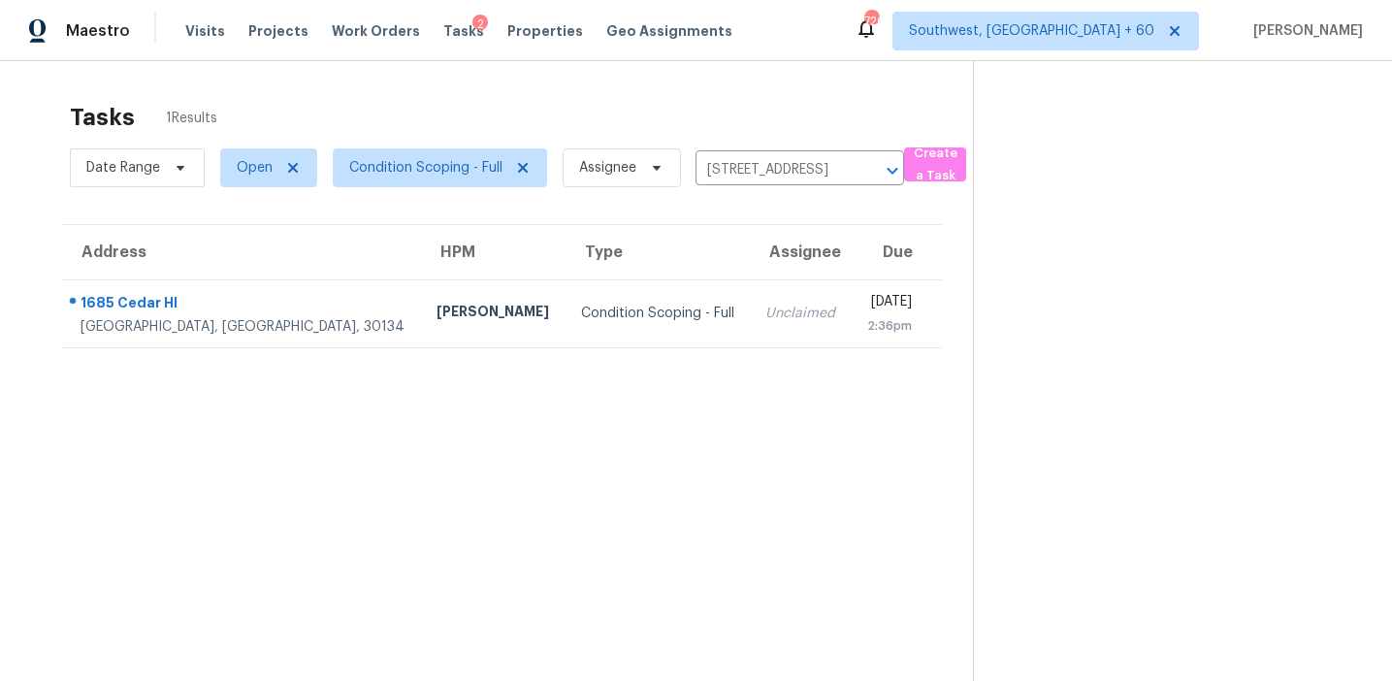
click at [766, 304] on div "Unclaimed" at bounding box center [801, 313] width 70 height 19
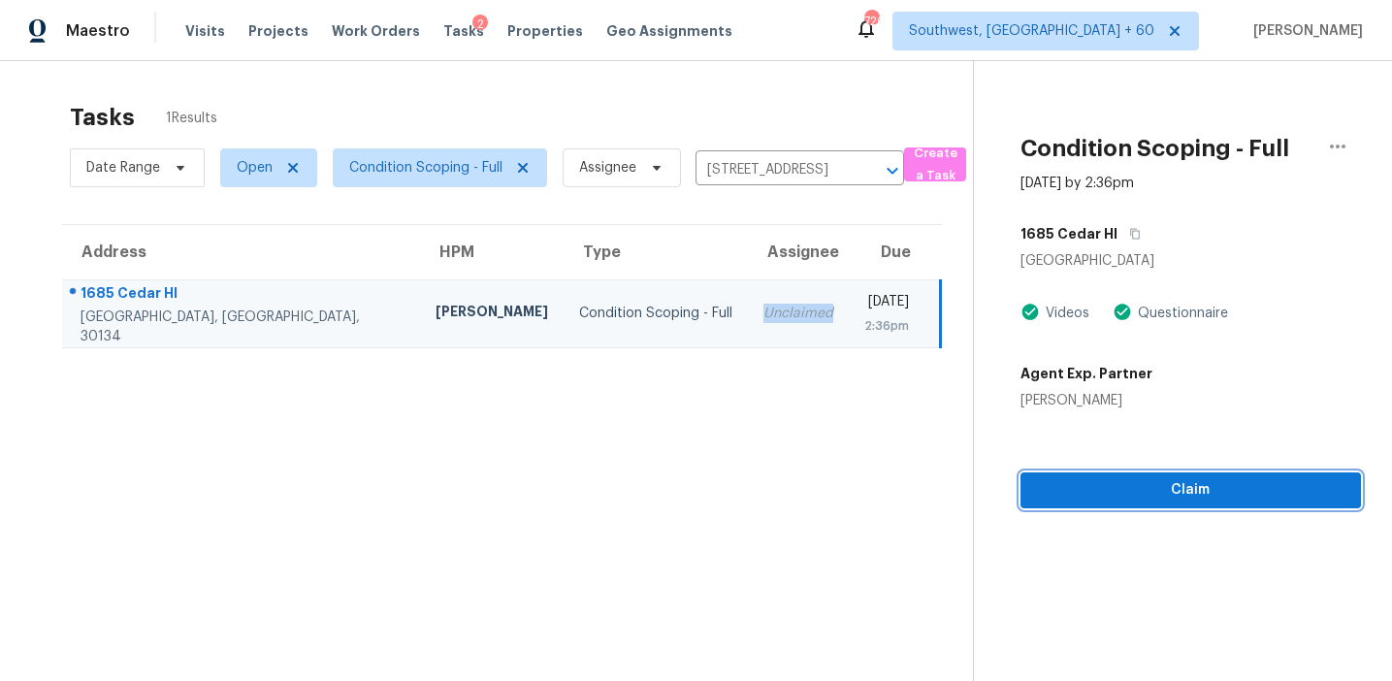
click at [1068, 478] on span "Claim" at bounding box center [1191, 490] width 310 height 24
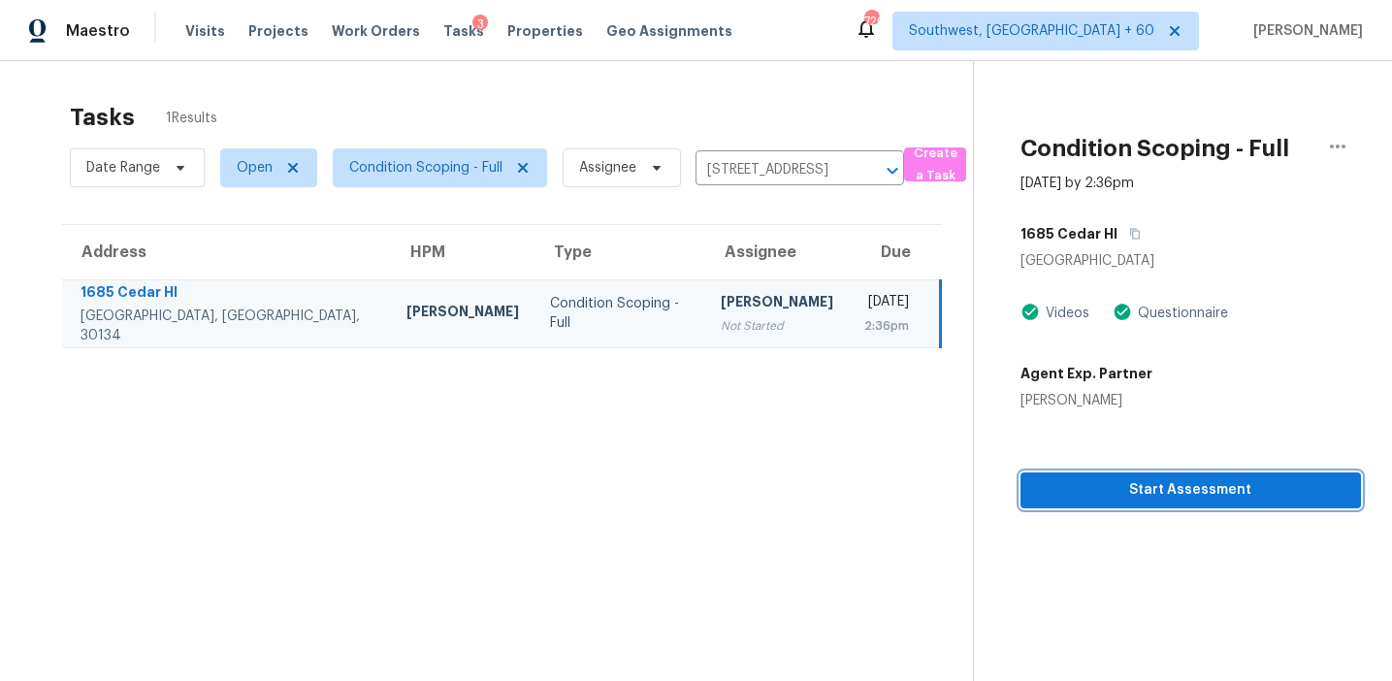
click at [1077, 481] on span "Start Assessment" at bounding box center [1191, 490] width 310 height 24
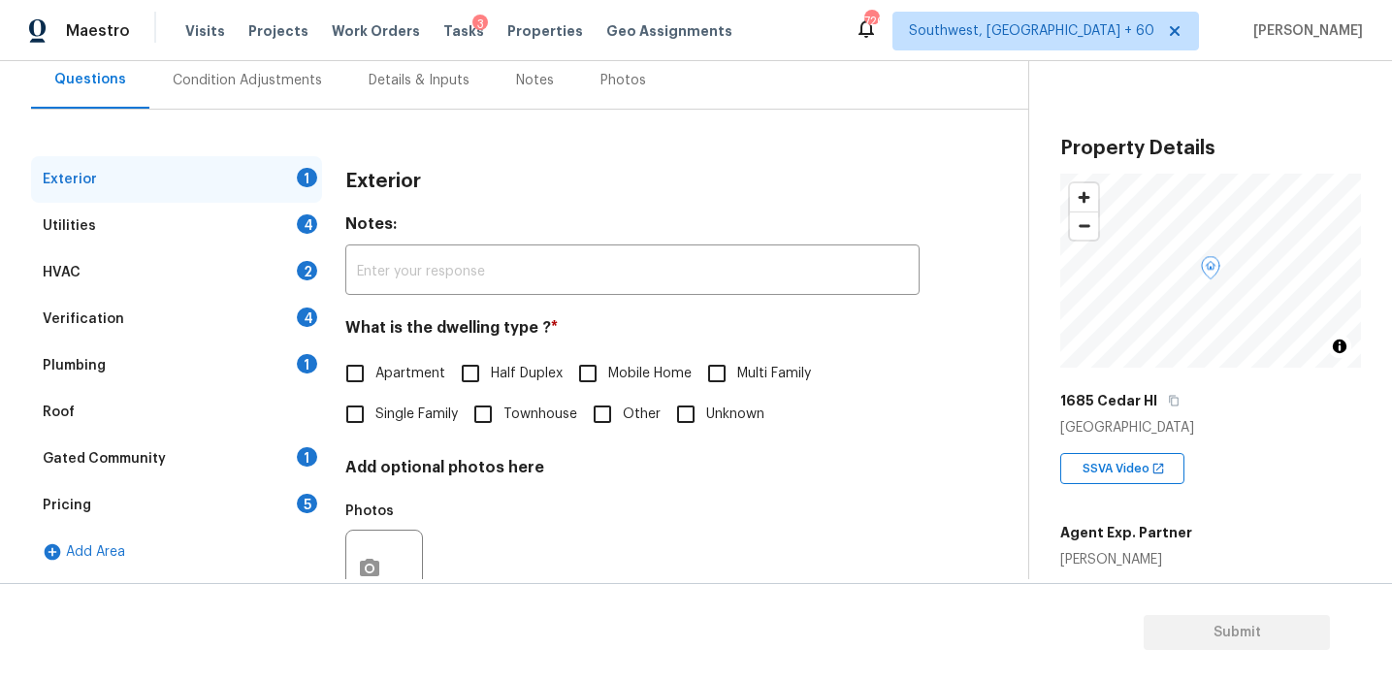
scroll to position [186, 0]
click at [260, 502] on div "Pricing 5" at bounding box center [176, 503] width 291 height 47
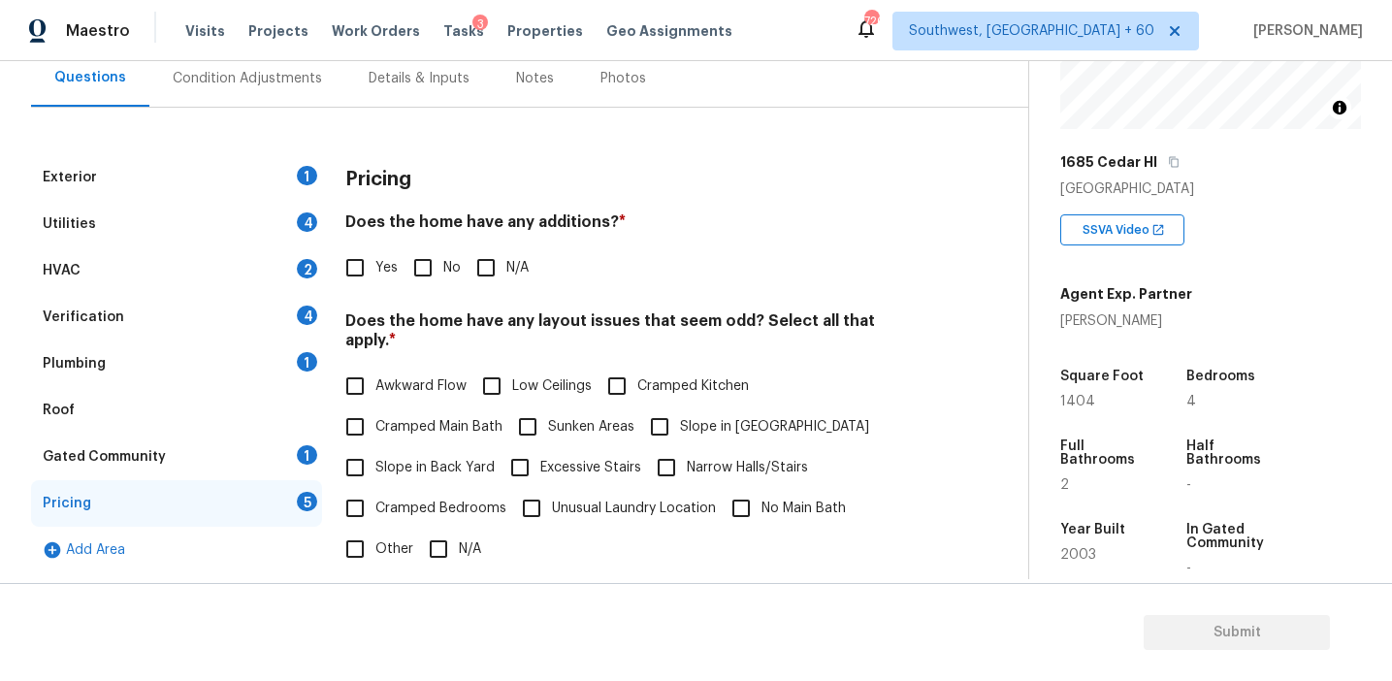
scroll to position [235, 0]
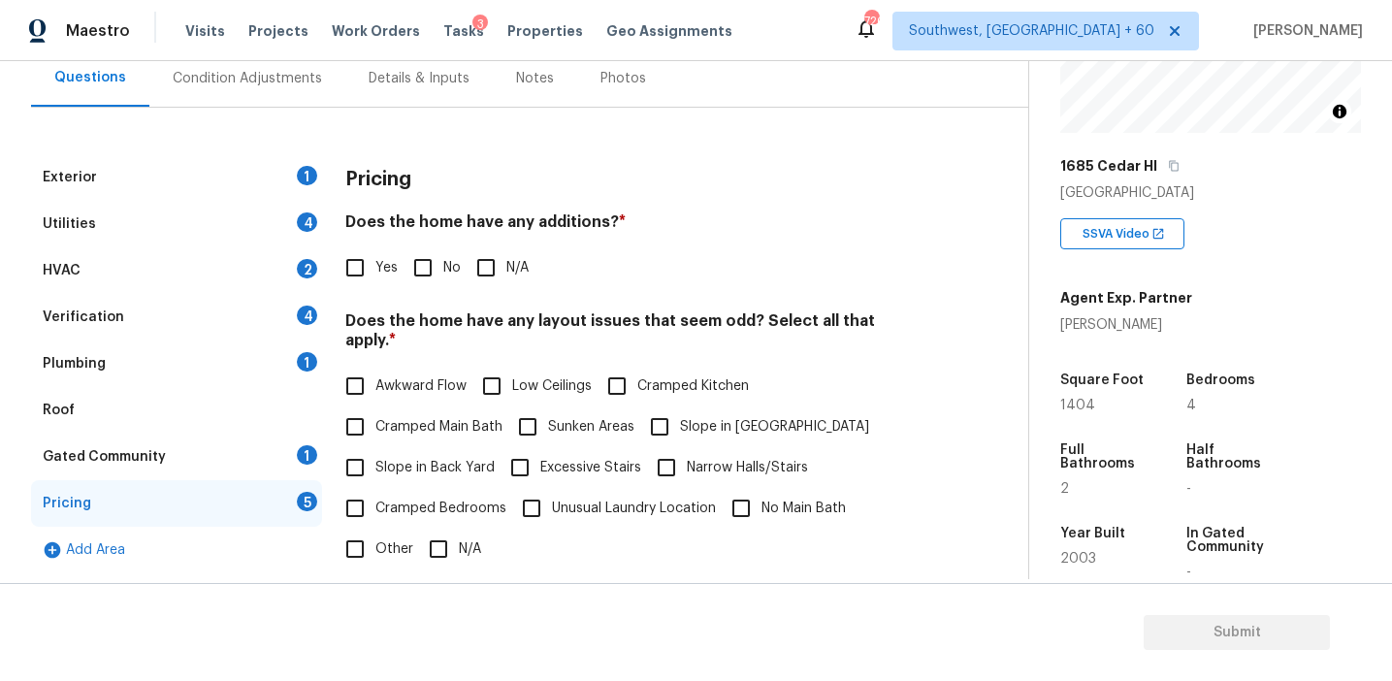
click at [281, 84] on div "Condition Adjustments" at bounding box center [247, 78] width 149 height 19
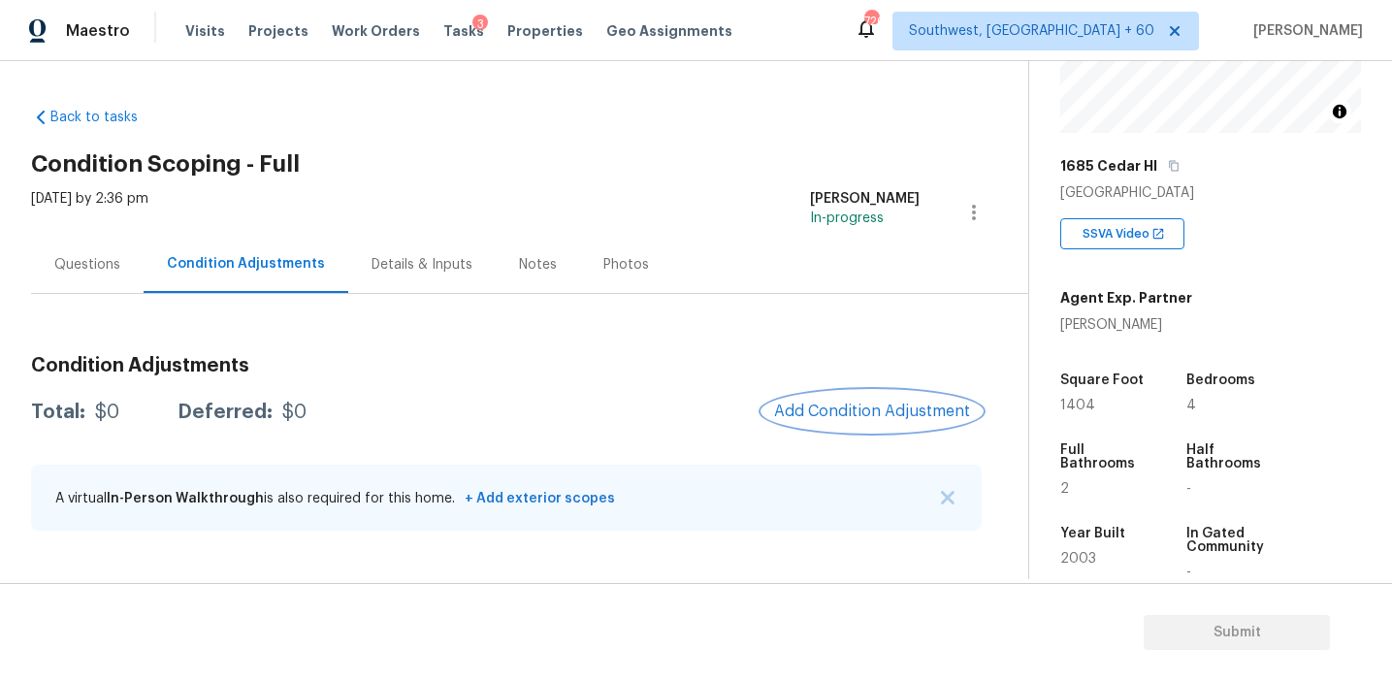
click at [795, 405] on span "Add Condition Adjustment" at bounding box center [872, 411] width 196 height 17
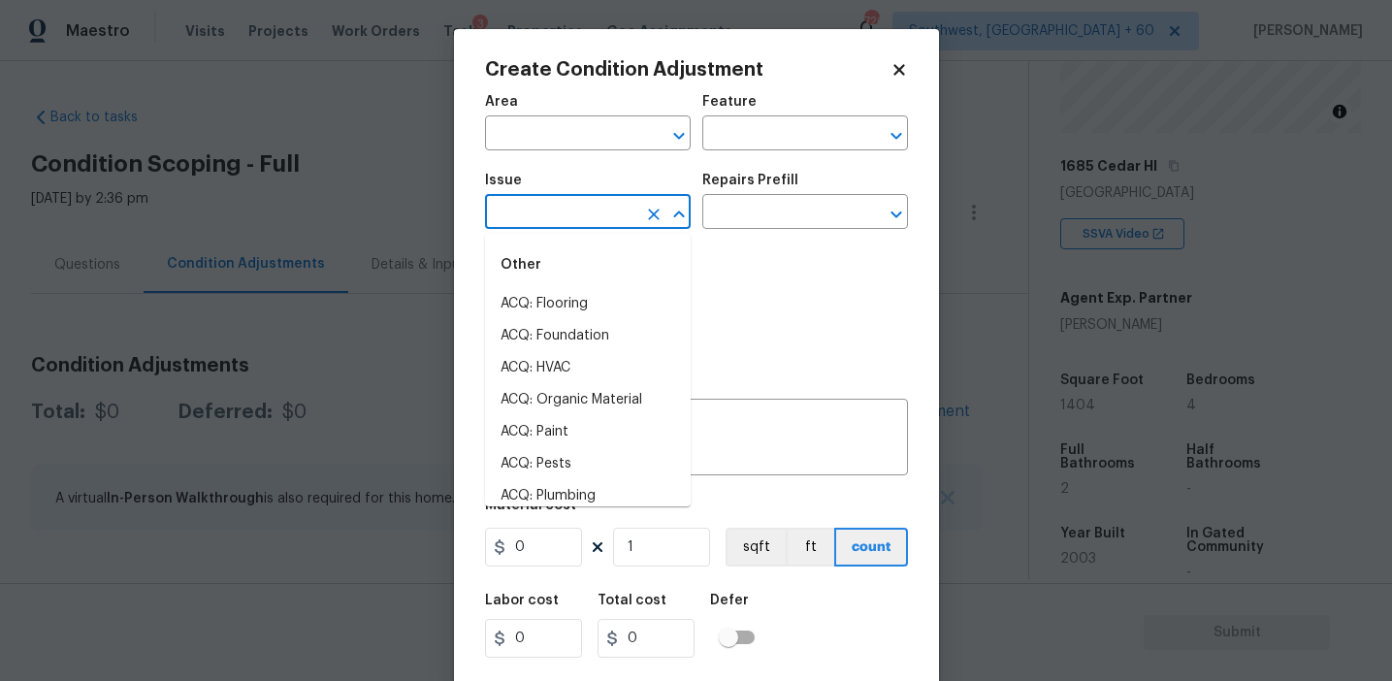
click at [570, 217] on input "text" at bounding box center [560, 214] width 151 height 30
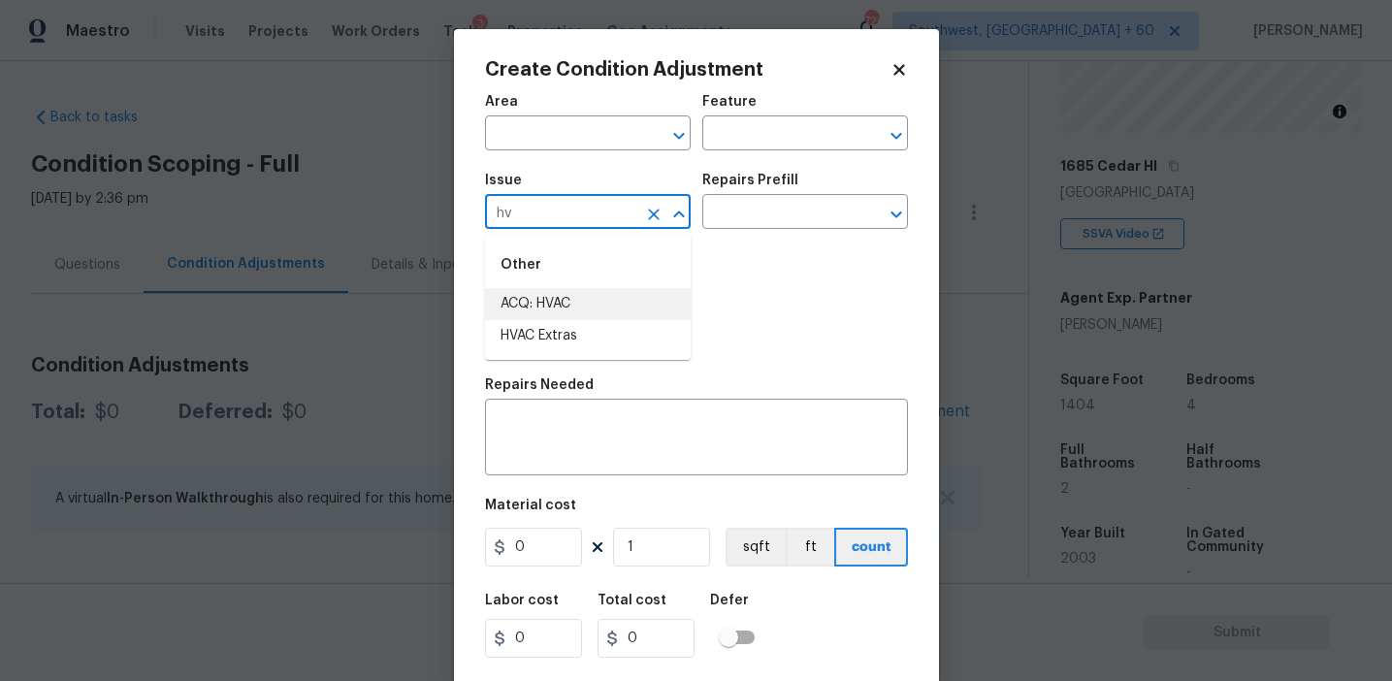
click at [612, 301] on li "ACQ: HVAC" at bounding box center [588, 304] width 206 height 32
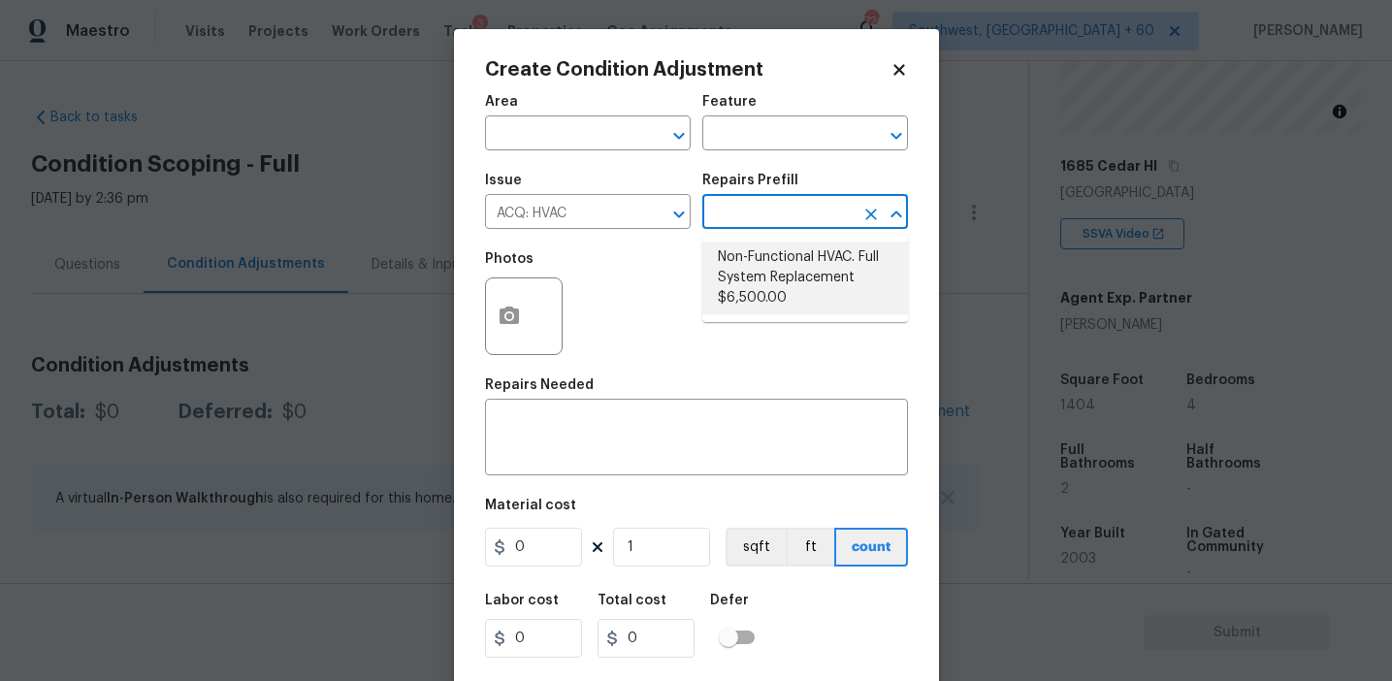
click at [749, 274] on li "Non-Functional HVAC. Full System Replacement $6,500.00" at bounding box center [806, 278] width 206 height 73
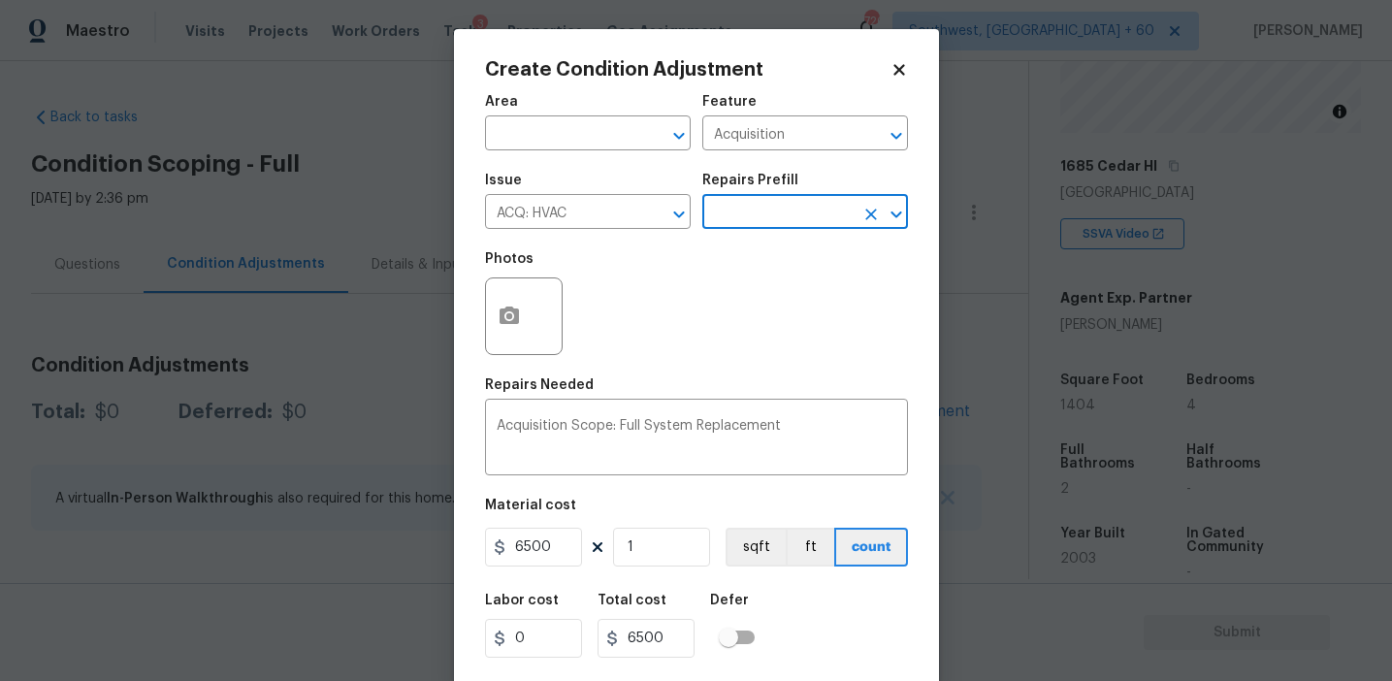
scroll to position [44, 0]
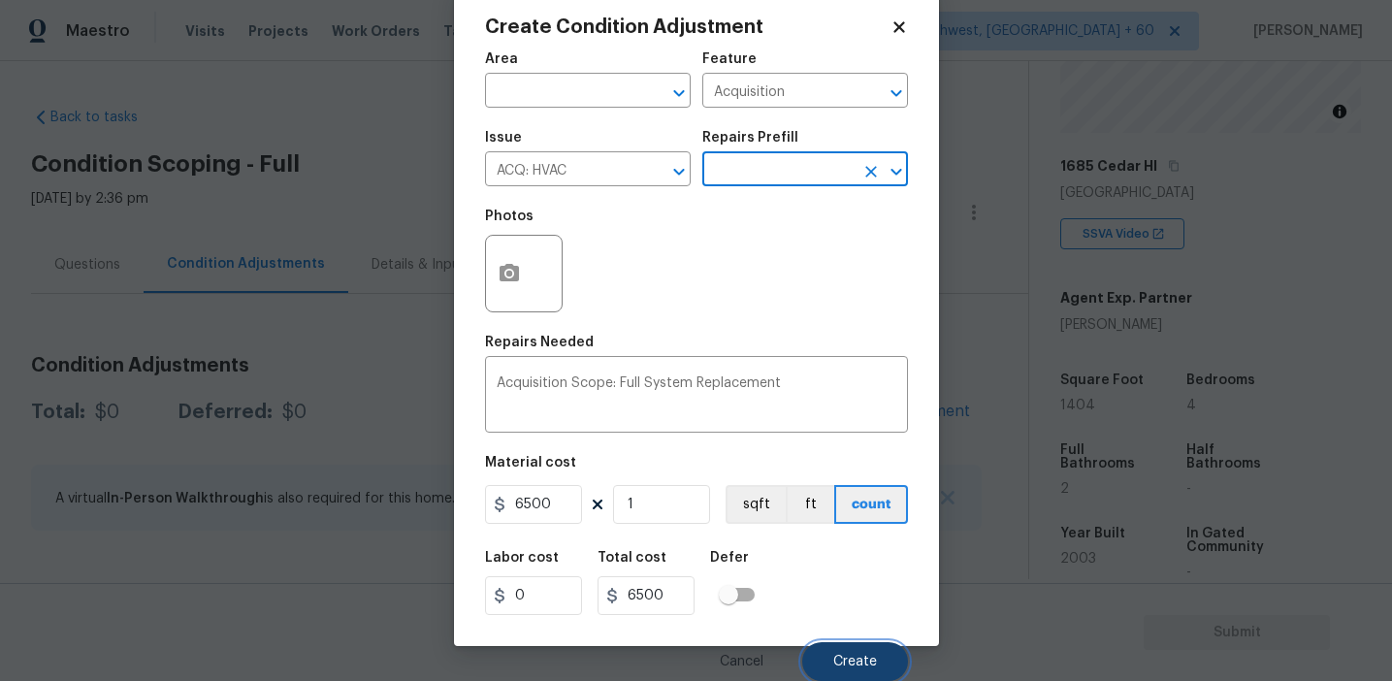
click at [823, 644] on button "Create" at bounding box center [855, 661] width 106 height 39
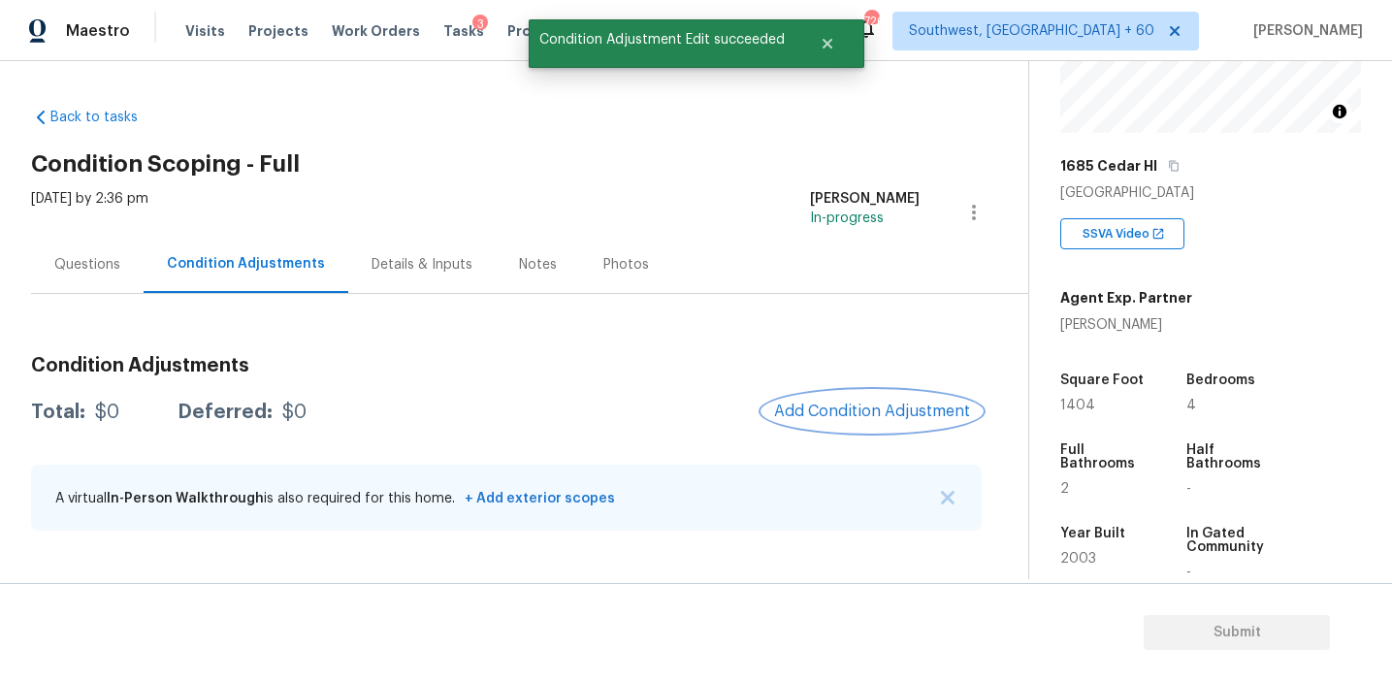
scroll to position [0, 0]
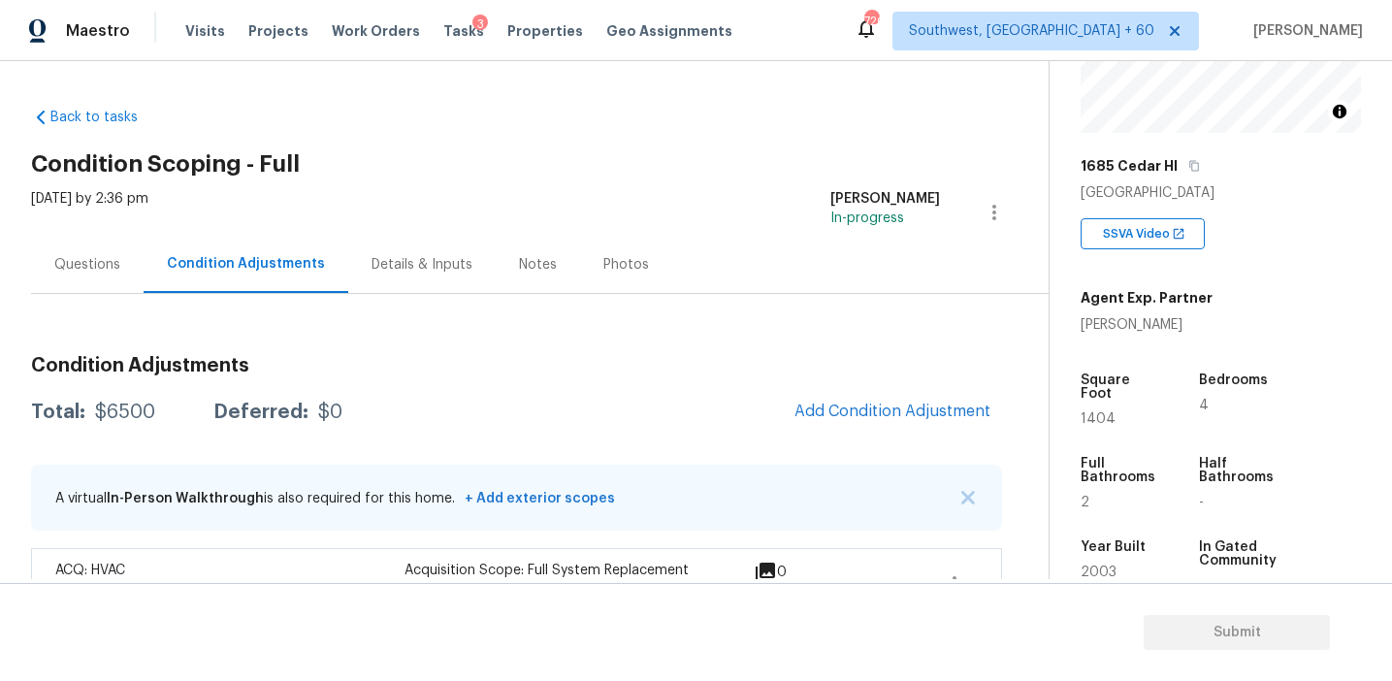
click at [399, 342] on div "Condition Adjustments Total: $6500 Deferred: $0 Add Condition Adjustment A virt…" at bounding box center [516, 480] width 971 height 279
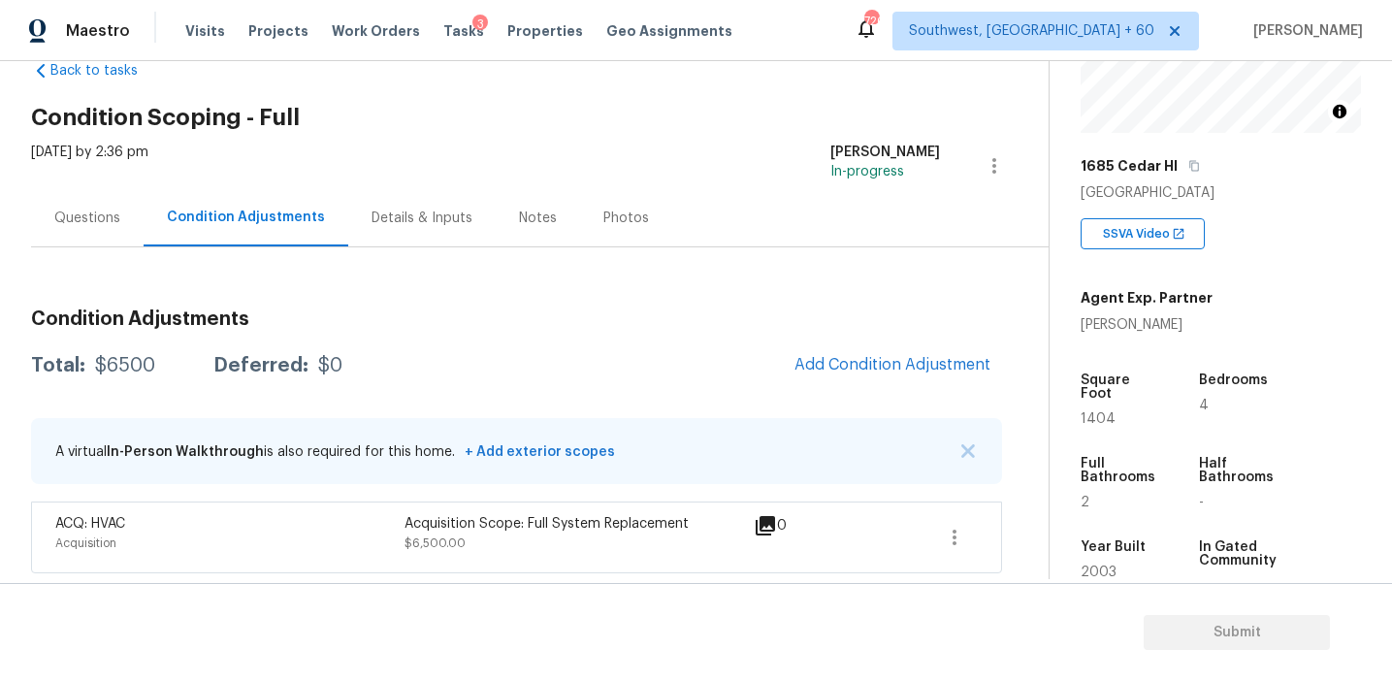
click at [76, 215] on div "Questions" at bounding box center [87, 218] width 66 height 19
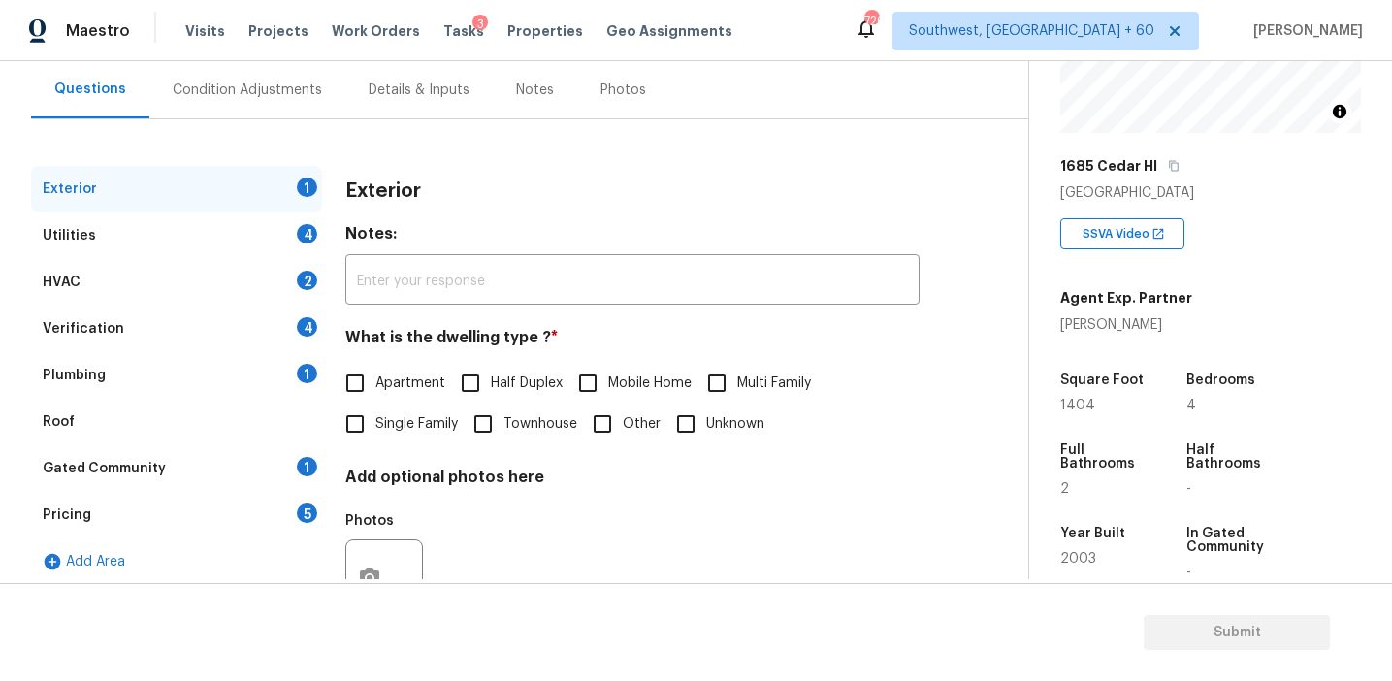
scroll to position [190, 0]
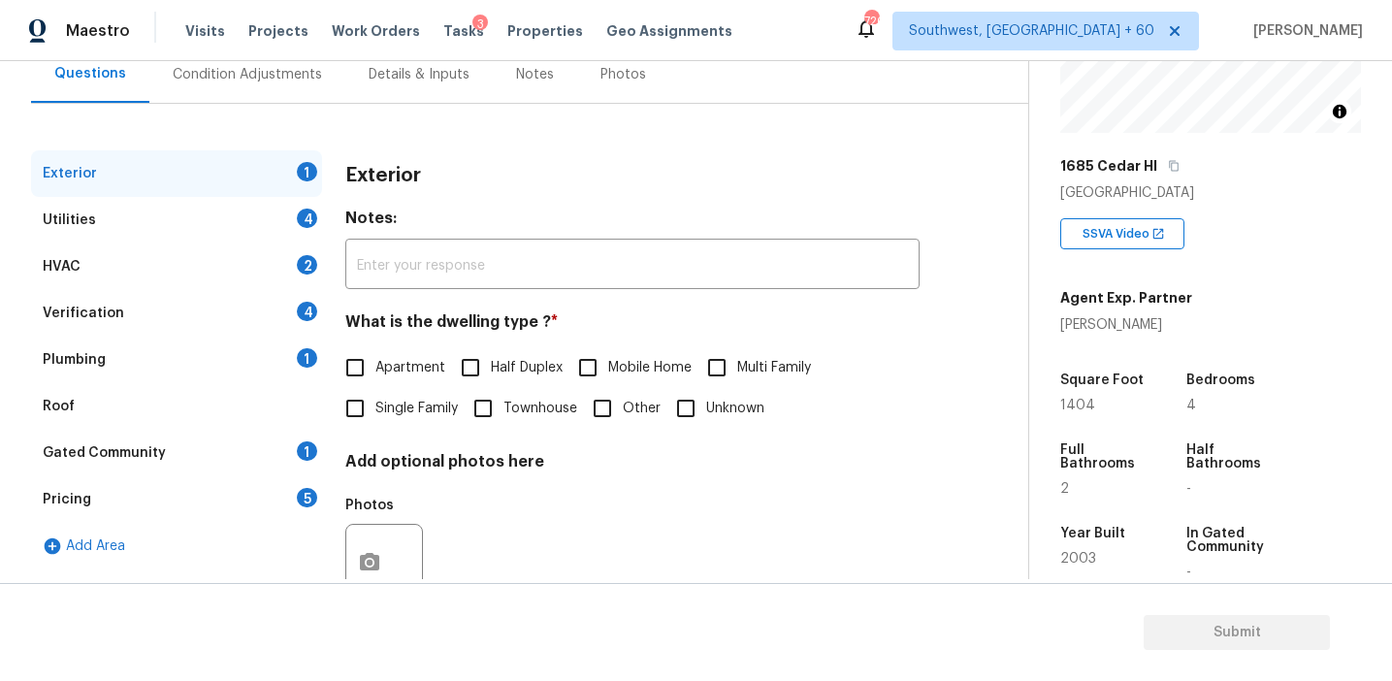
click at [222, 507] on div "Pricing 5" at bounding box center [176, 499] width 291 height 47
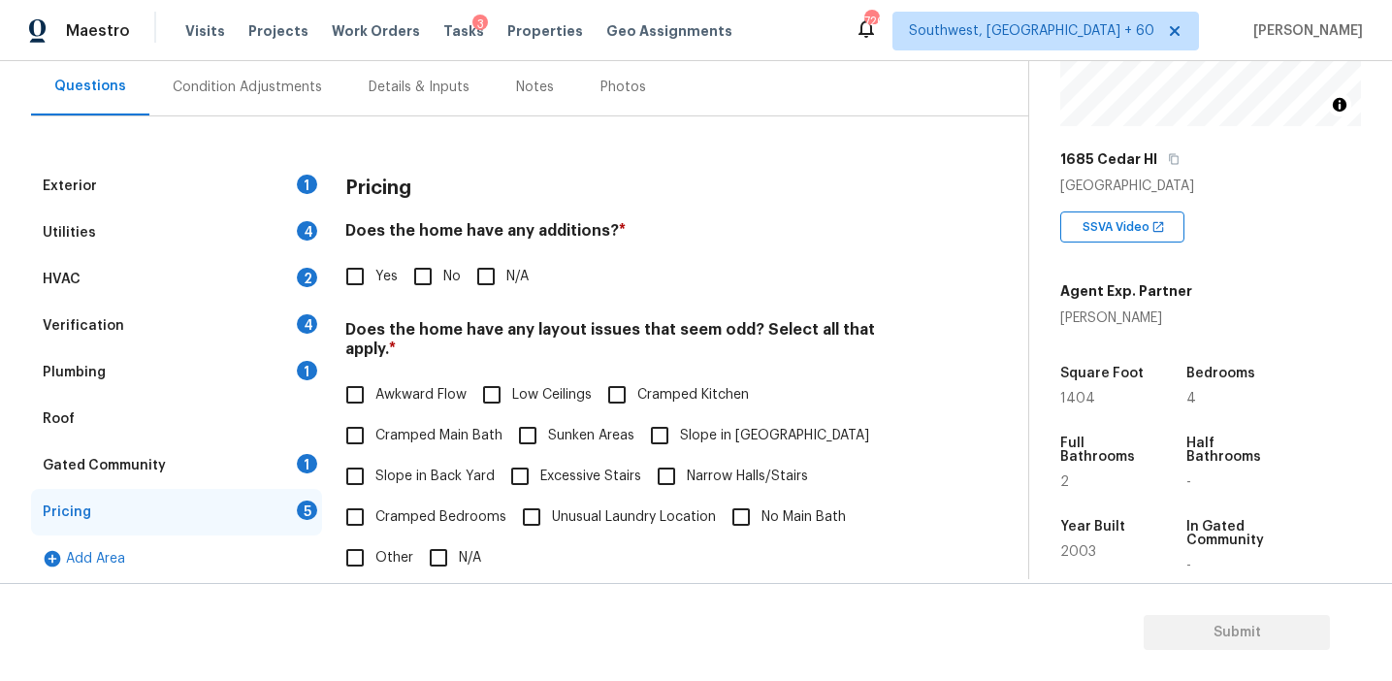
scroll to position [177, 0]
click at [430, 277] on input "No" at bounding box center [423, 277] width 41 height 41
click at [398, 468] on span "Slope in Back Yard" at bounding box center [435, 478] width 119 height 20
click at [376, 457] on input "Slope in Back Yard" at bounding box center [355, 477] width 41 height 41
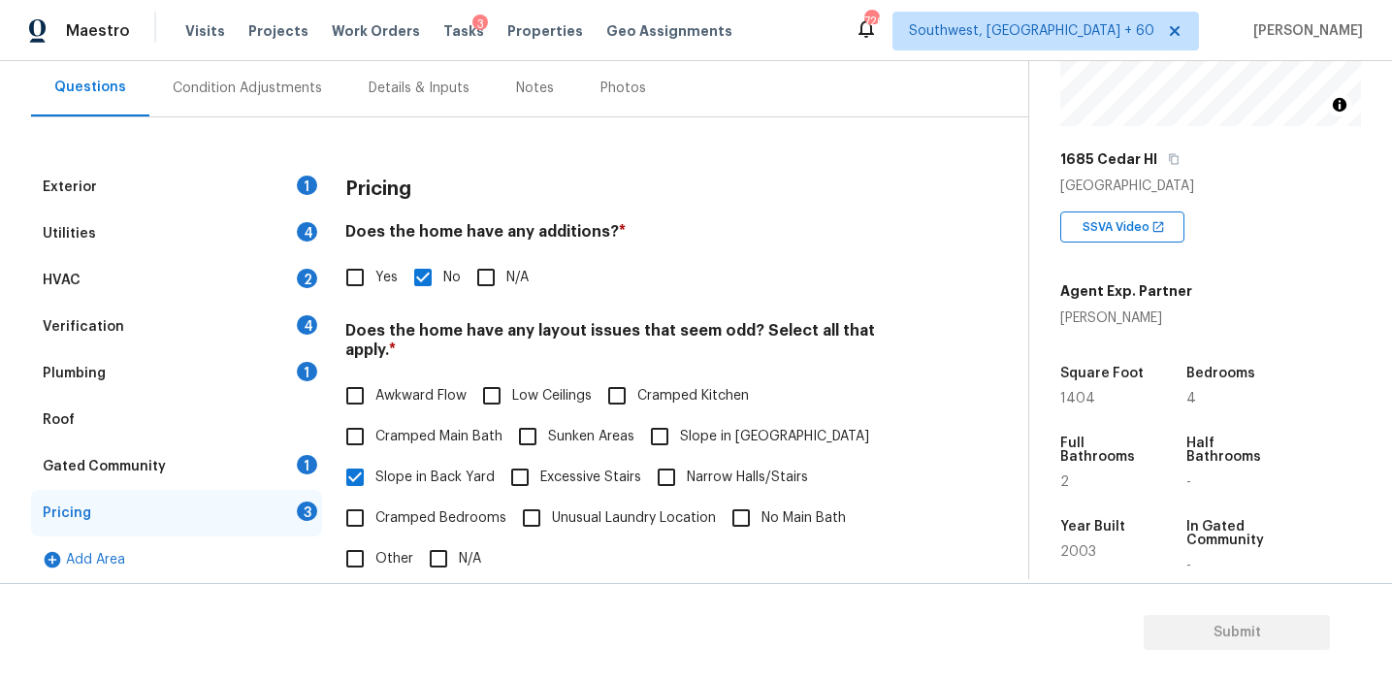
click at [682, 427] on span "Slope in [GEOGRAPHIC_DATA]" at bounding box center [774, 437] width 189 height 20
click at [680, 416] on input "Slope in [GEOGRAPHIC_DATA]" at bounding box center [659, 436] width 41 height 41
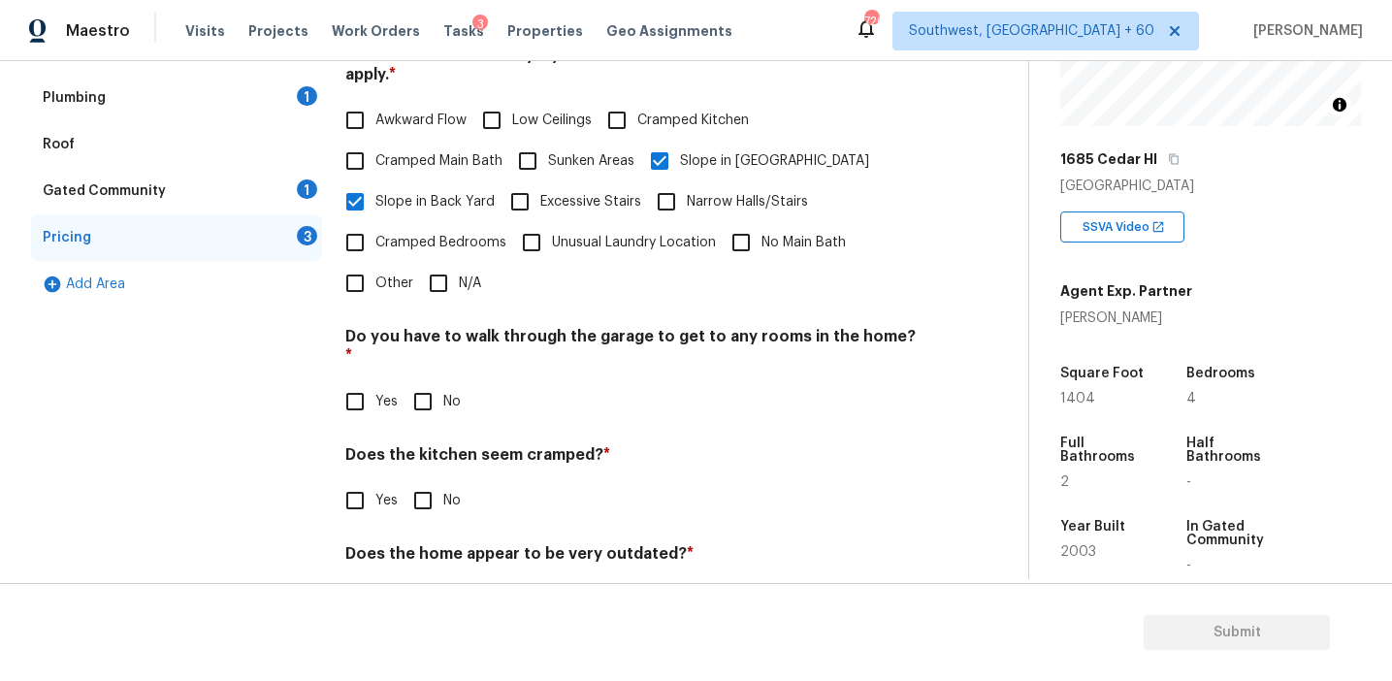
scroll to position [483, 0]
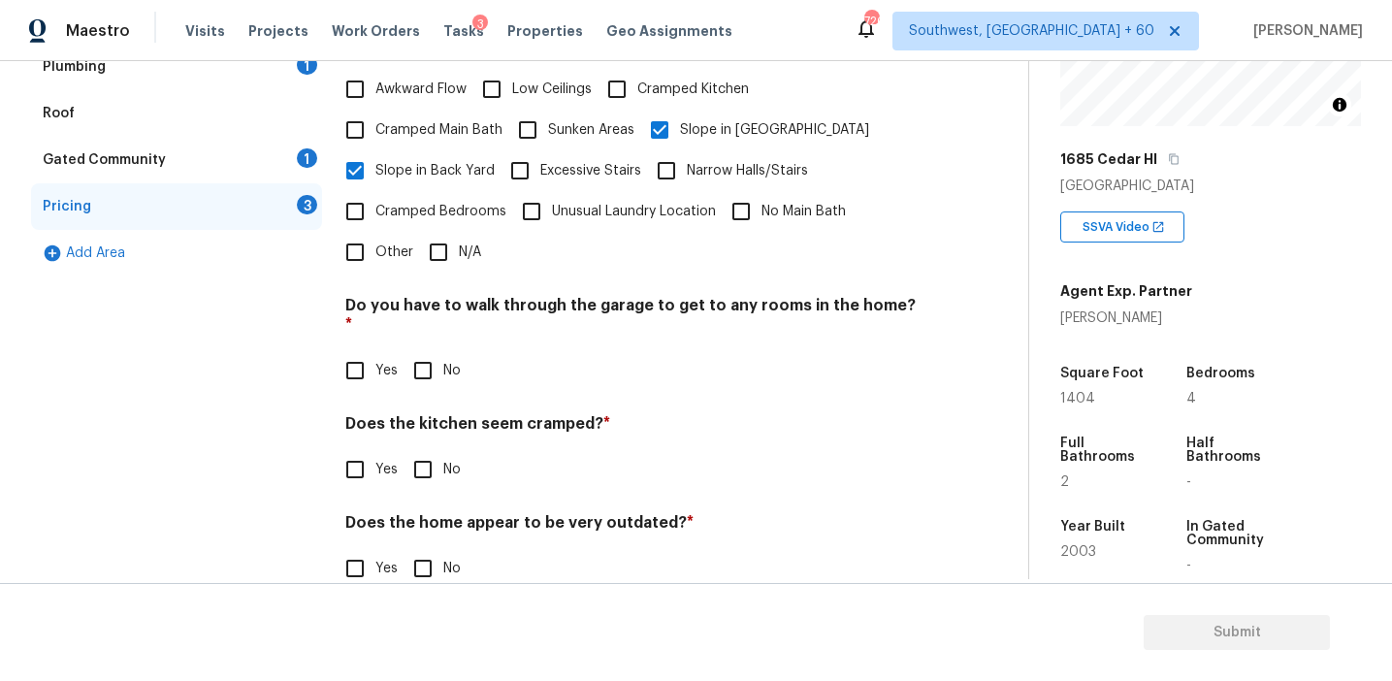
click at [366, 240] on input "Other" at bounding box center [355, 252] width 41 height 41
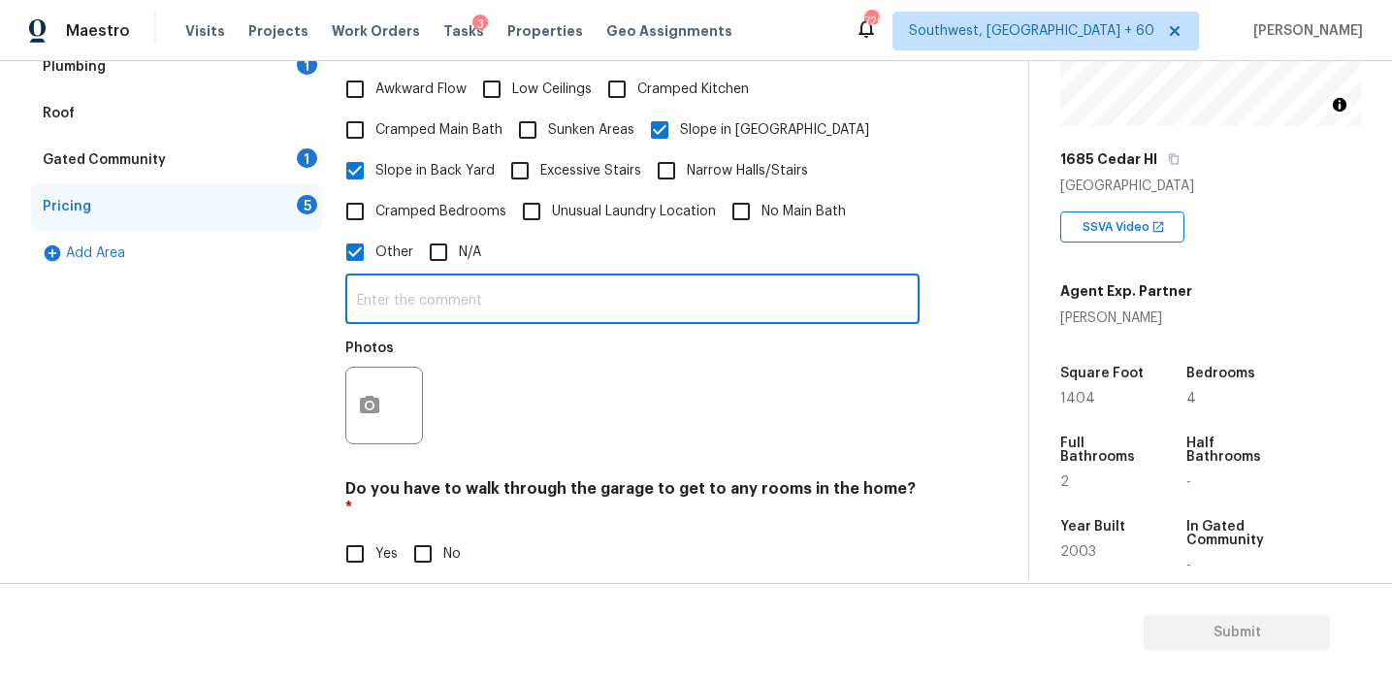
click at [426, 289] on input "text" at bounding box center [632, 301] width 574 height 46
click at [375, 383] on button "button" at bounding box center [369, 406] width 47 height 76
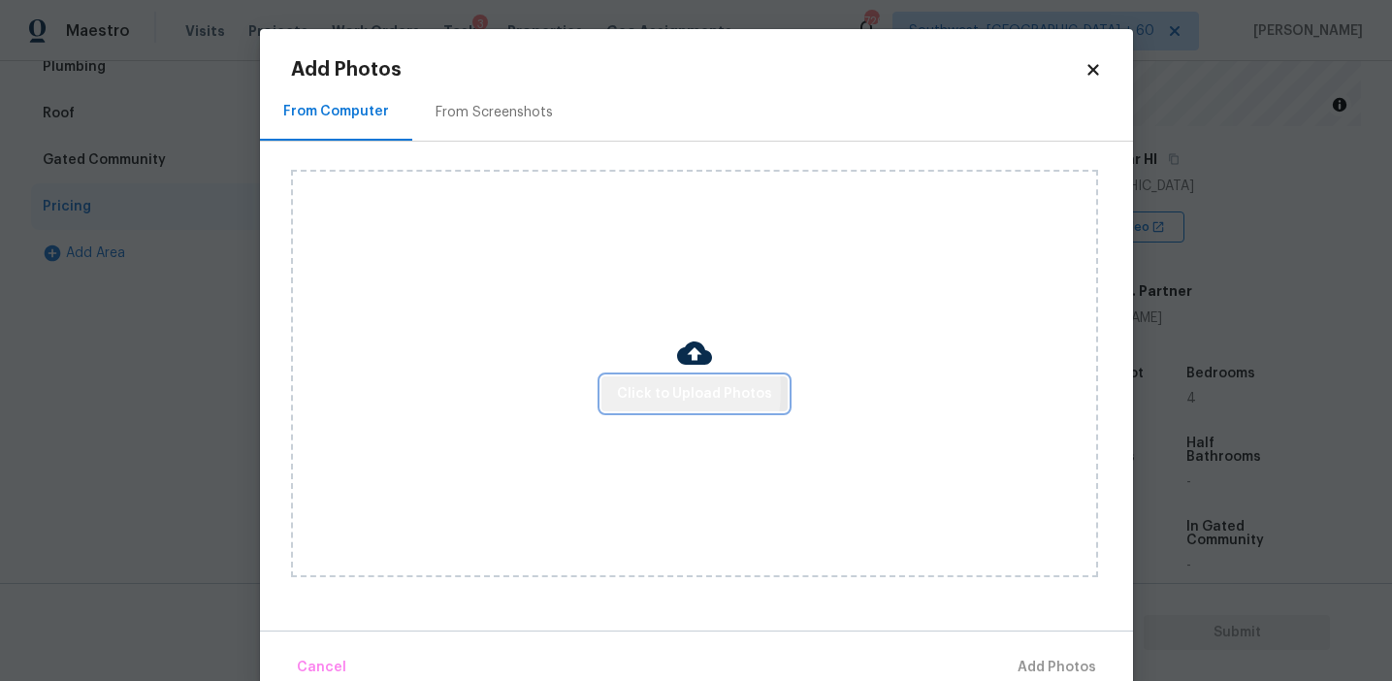
click at [637, 390] on span "Click to Upload Photos" at bounding box center [694, 394] width 155 height 24
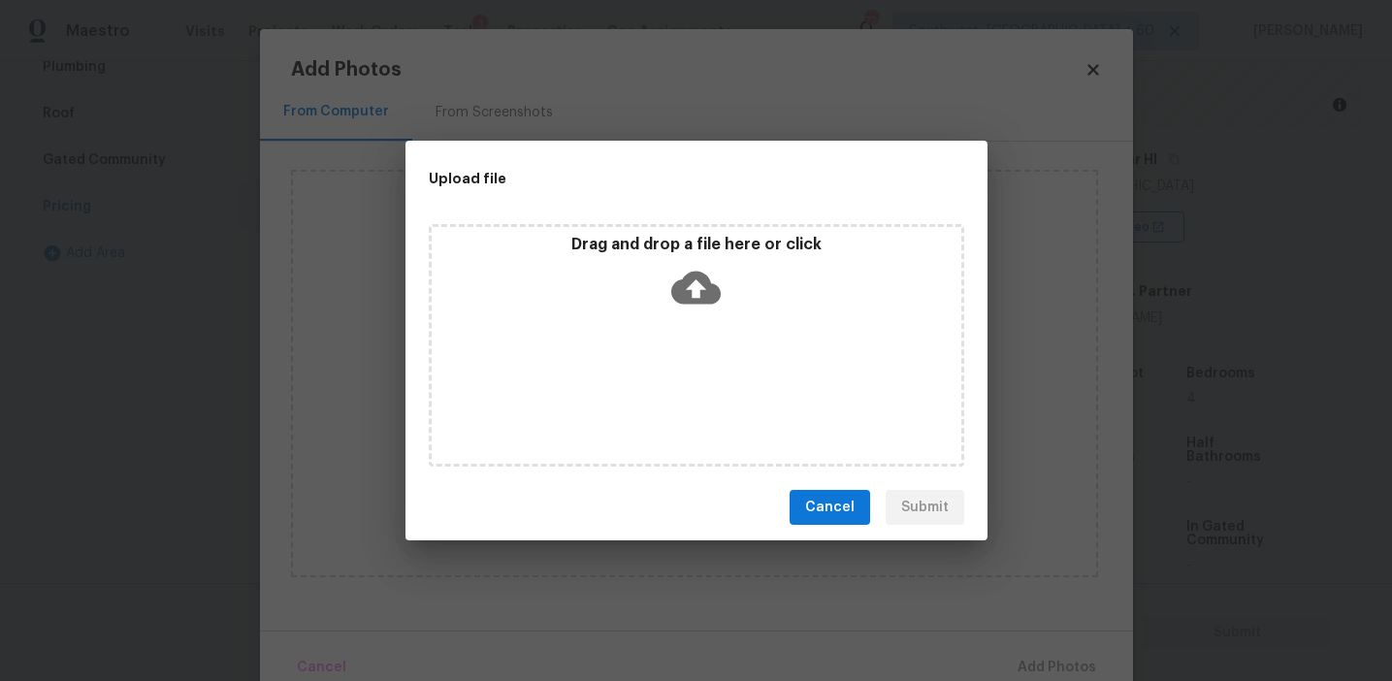
click at [641, 270] on div "Drag and drop a file here or click" at bounding box center [697, 276] width 530 height 83
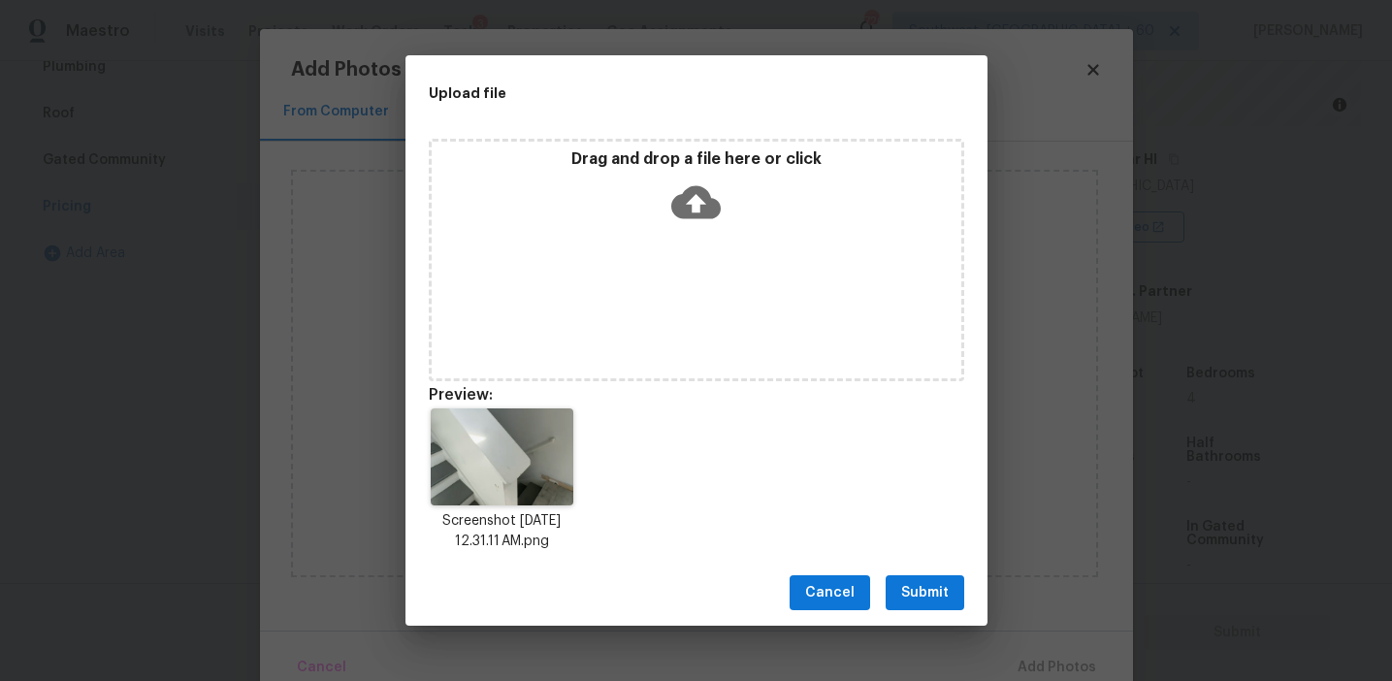
click at [915, 601] on span "Submit" at bounding box center [925, 593] width 48 height 24
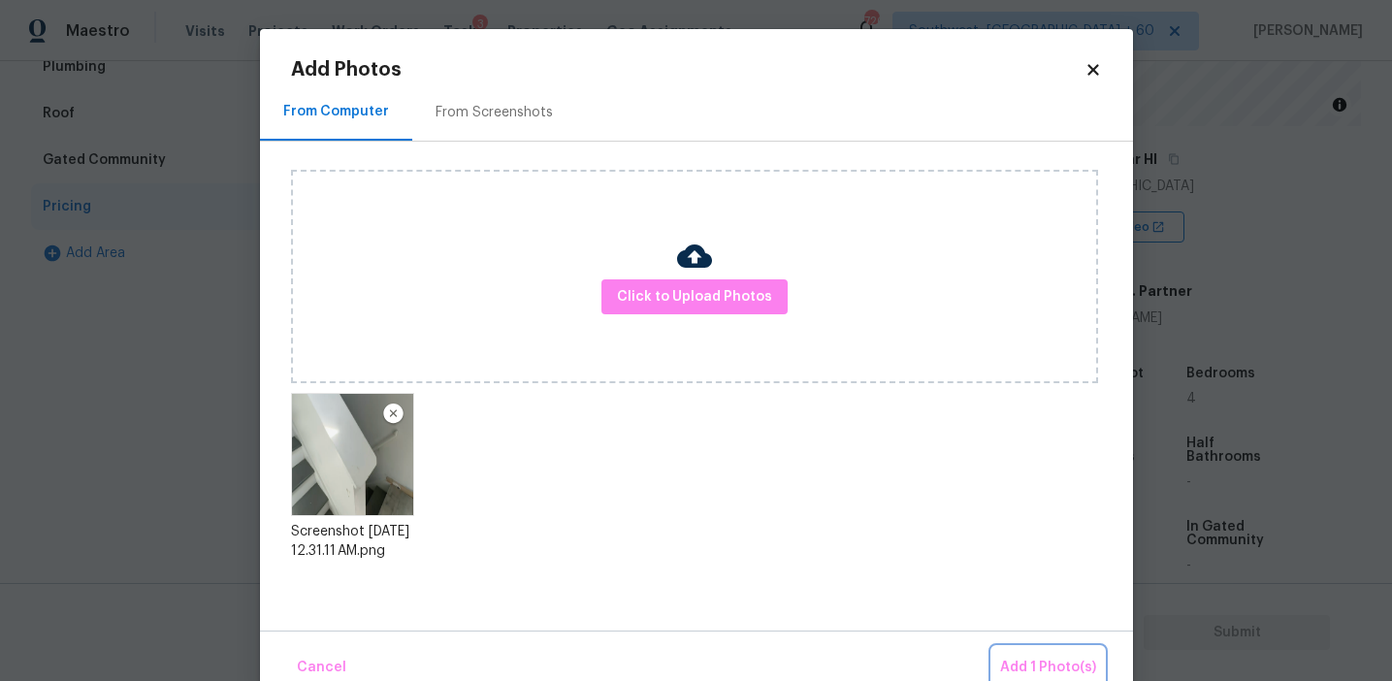
click at [1044, 663] on span "Add 1 Photo(s)" at bounding box center [1048, 668] width 96 height 24
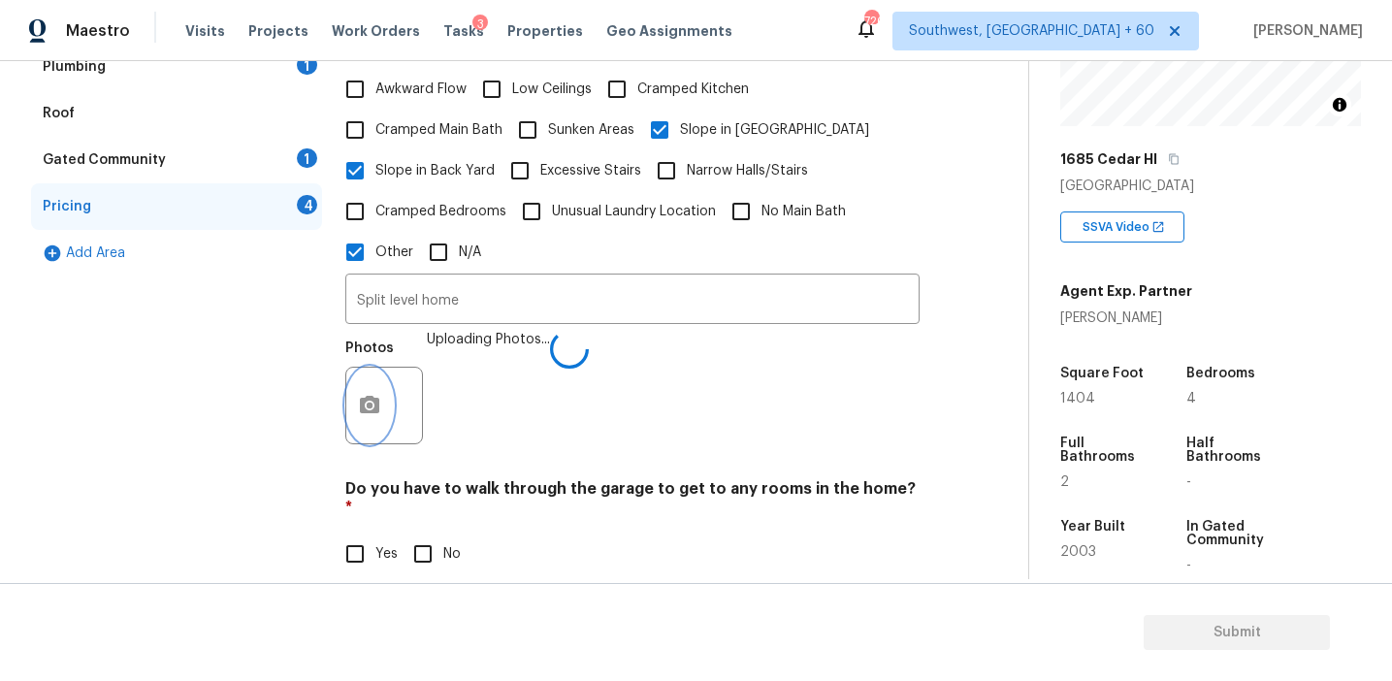
scroll to position [667, 0]
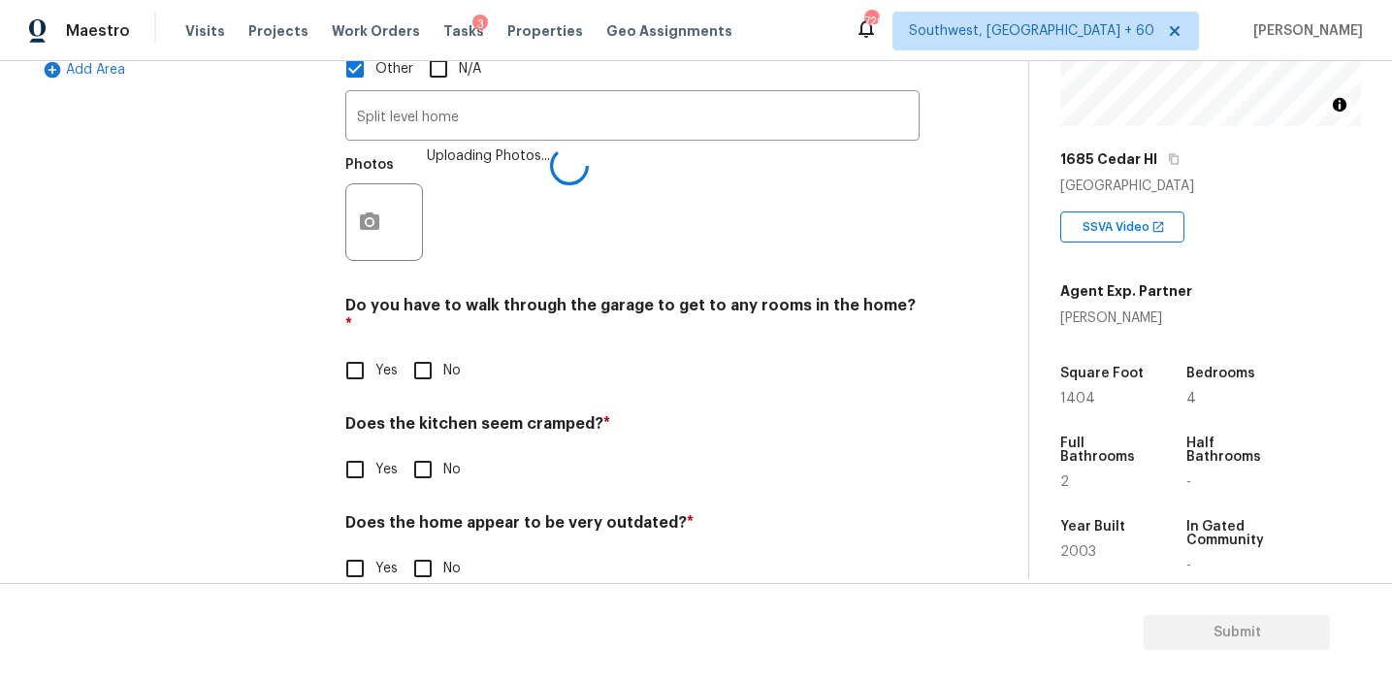
click at [425, 350] on input "No" at bounding box center [423, 370] width 41 height 41
click at [422, 451] on input "No" at bounding box center [423, 471] width 41 height 41
click at [428, 548] on input "No" at bounding box center [423, 568] width 41 height 41
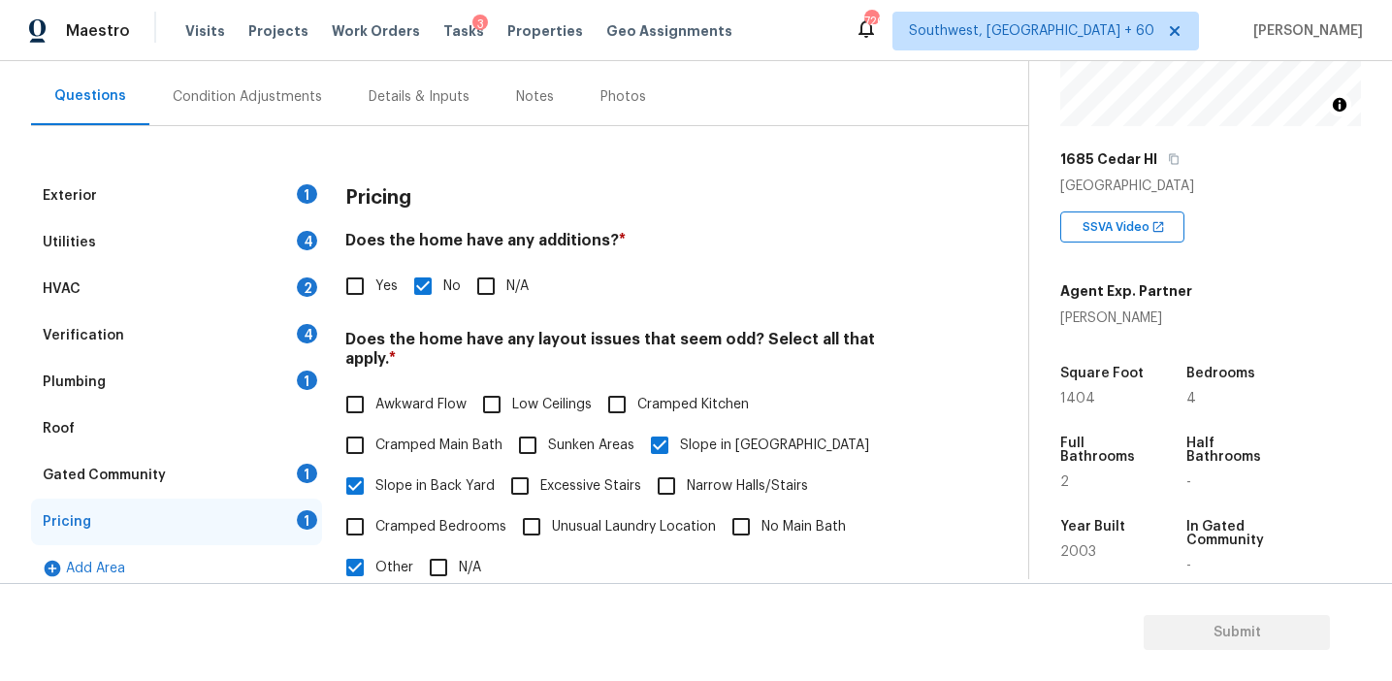
scroll to position [178, 0]
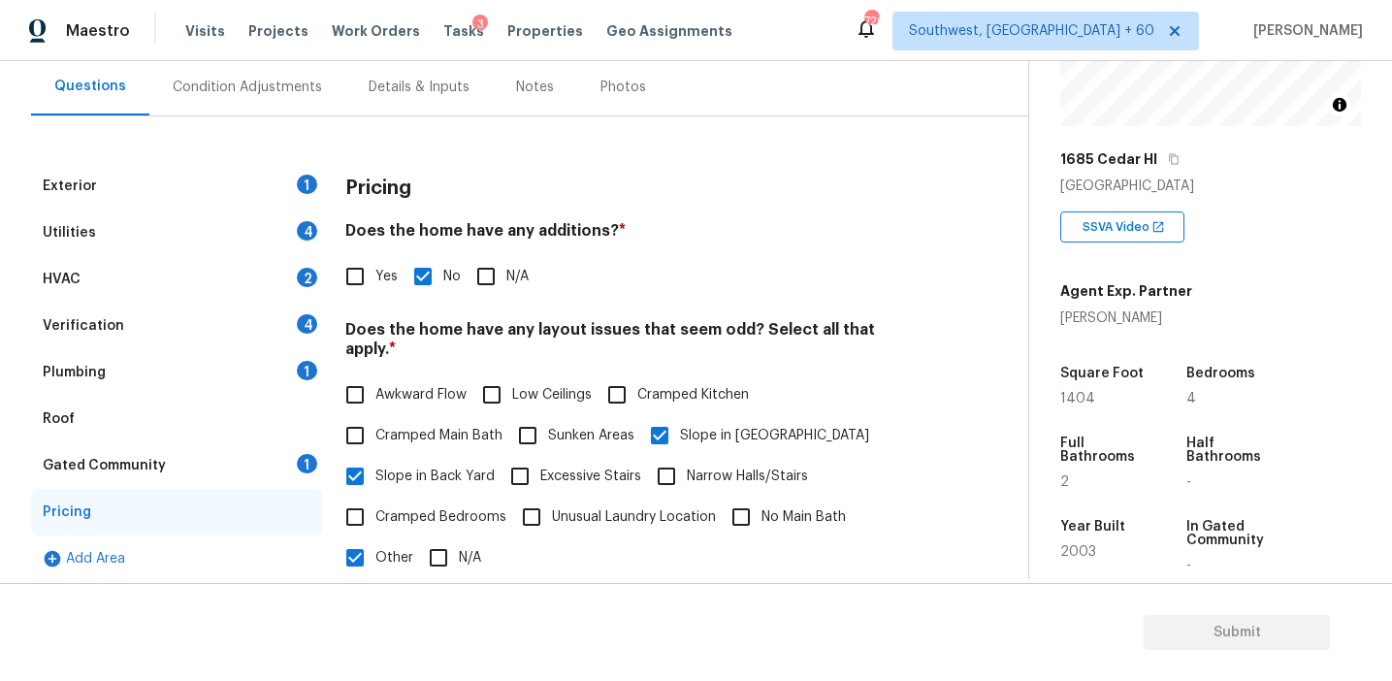
click at [300, 462] on div "1" at bounding box center [307, 463] width 20 height 19
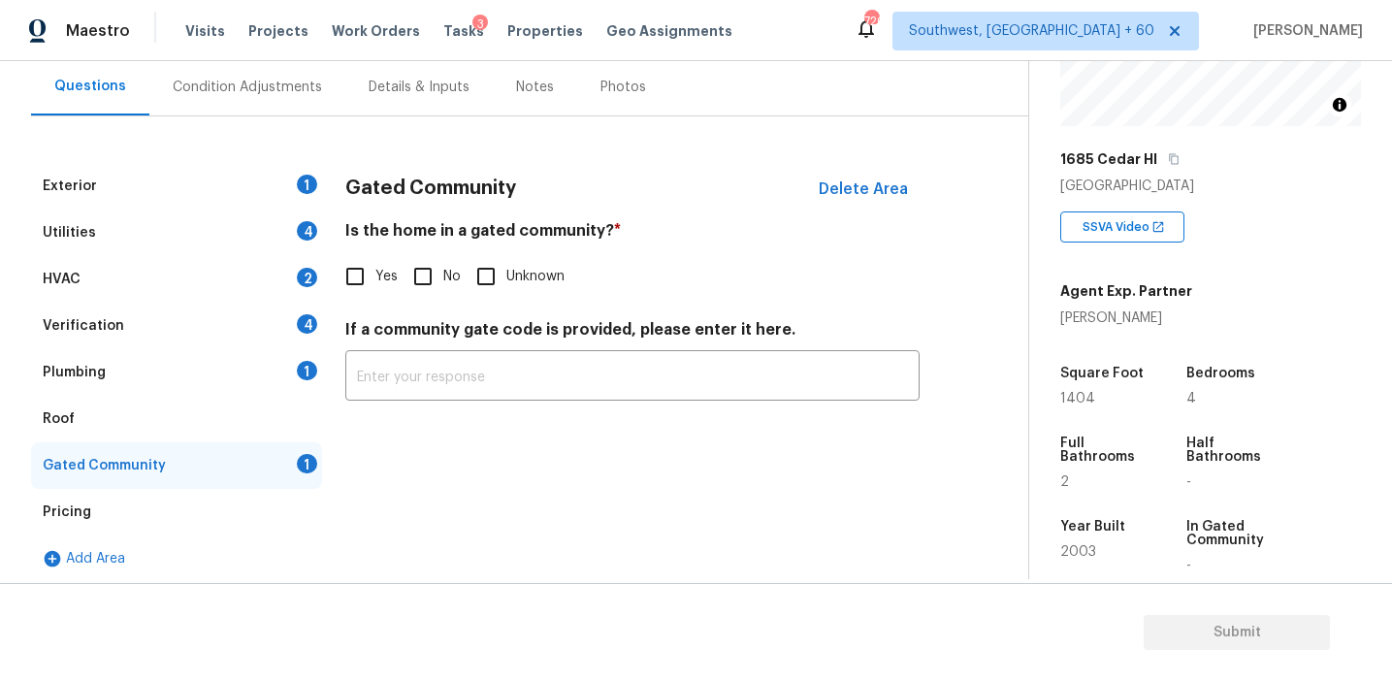
click at [415, 277] on input "No" at bounding box center [423, 276] width 41 height 41
click at [289, 357] on div "Plumbing 1" at bounding box center [176, 372] width 291 height 47
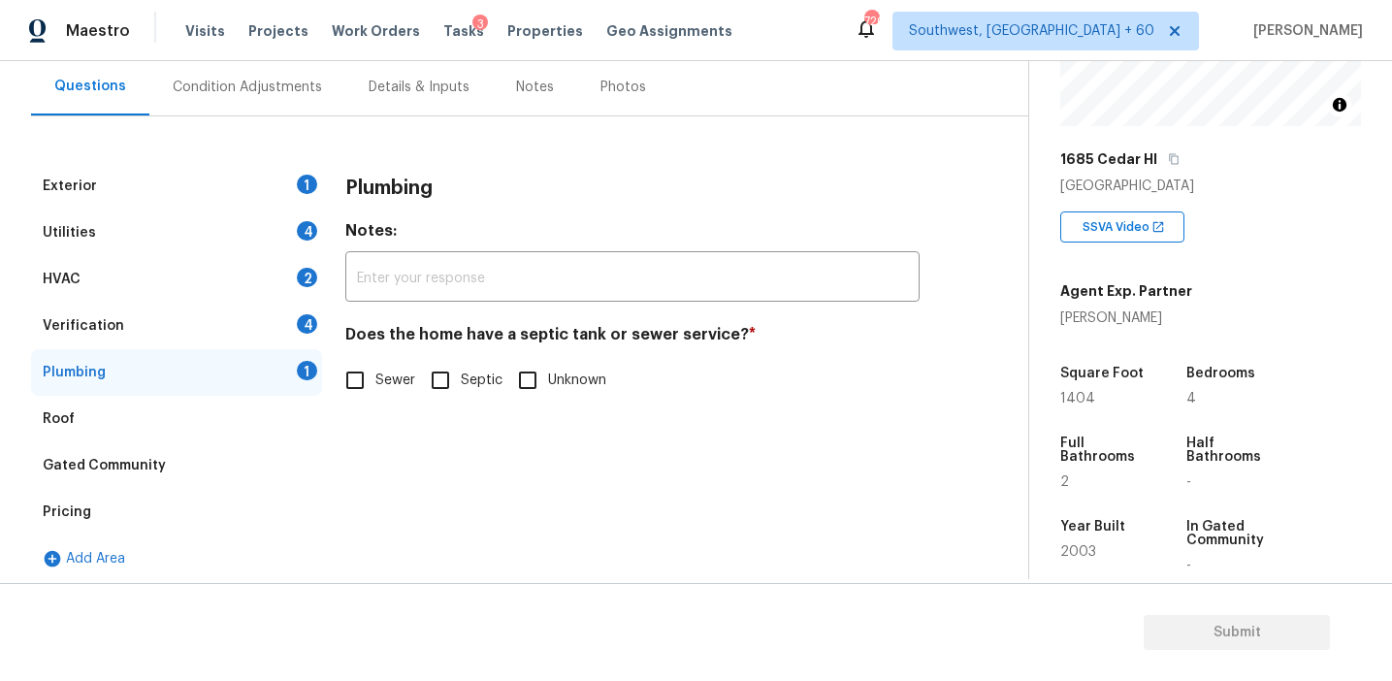
click at [362, 376] on input "Sewer" at bounding box center [355, 380] width 41 height 41
click at [309, 332] on div "4" at bounding box center [307, 323] width 20 height 19
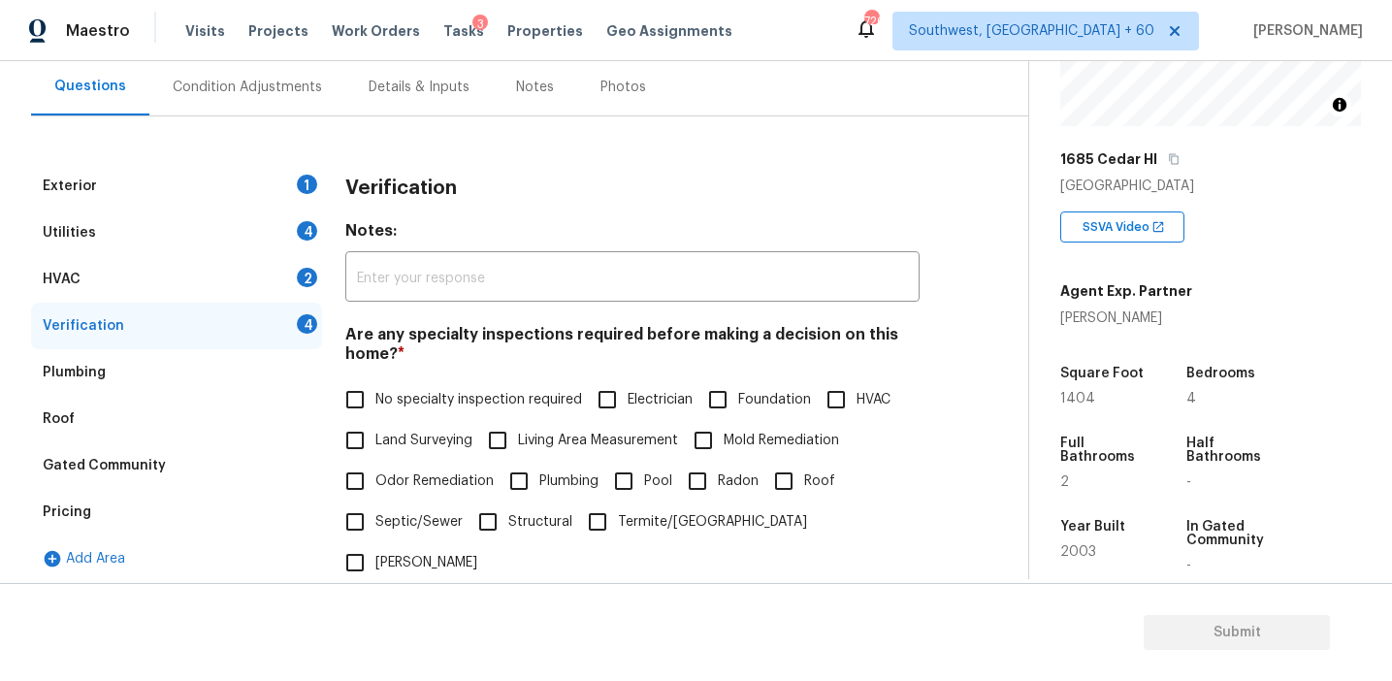
click at [417, 412] on label "No specialty inspection required" at bounding box center [458, 399] width 247 height 41
click at [376, 412] on input "No specialty inspection required" at bounding box center [355, 399] width 41 height 41
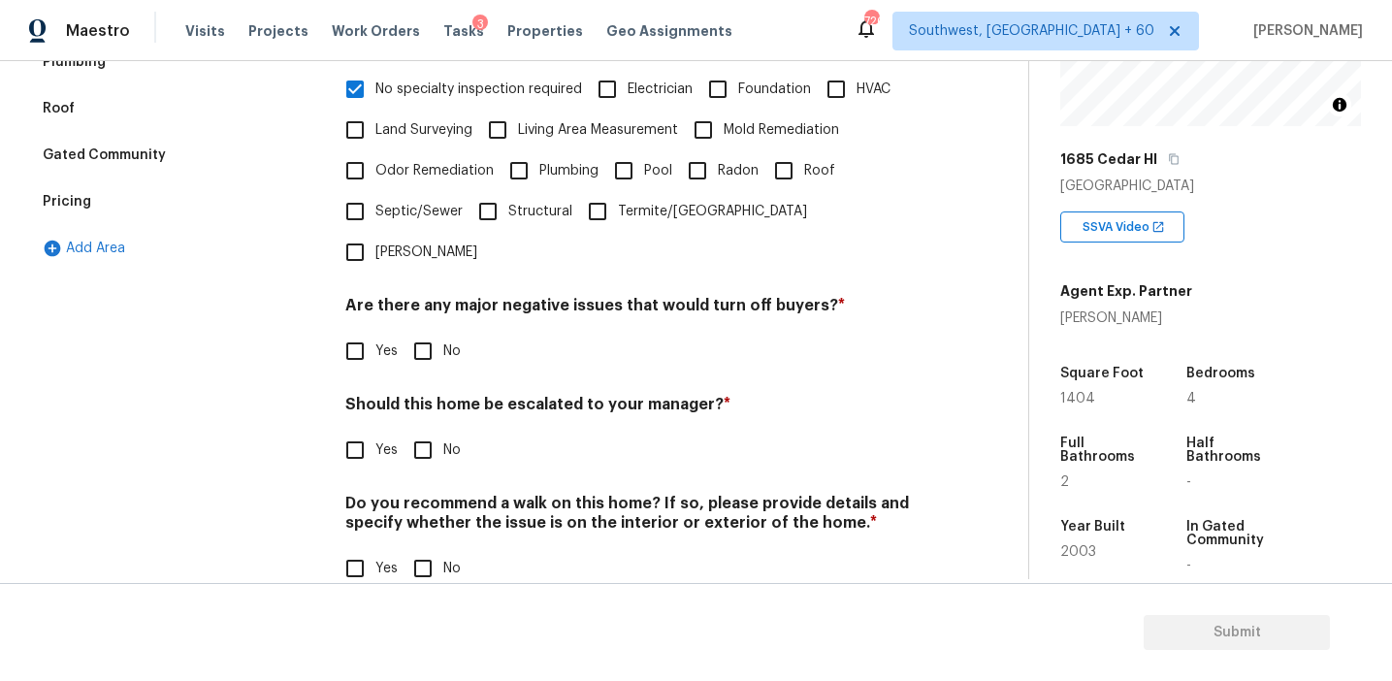
scroll to position [486, 0]
click at [426, 333] on input "No" at bounding box center [423, 353] width 41 height 41
click at [419, 432] on input "No" at bounding box center [423, 452] width 41 height 41
click at [424, 503] on div "Do you recommend a walk on this home? If so, please provide details and specify…" at bounding box center [632, 543] width 574 height 95
click at [416, 550] on input "No" at bounding box center [423, 570] width 41 height 41
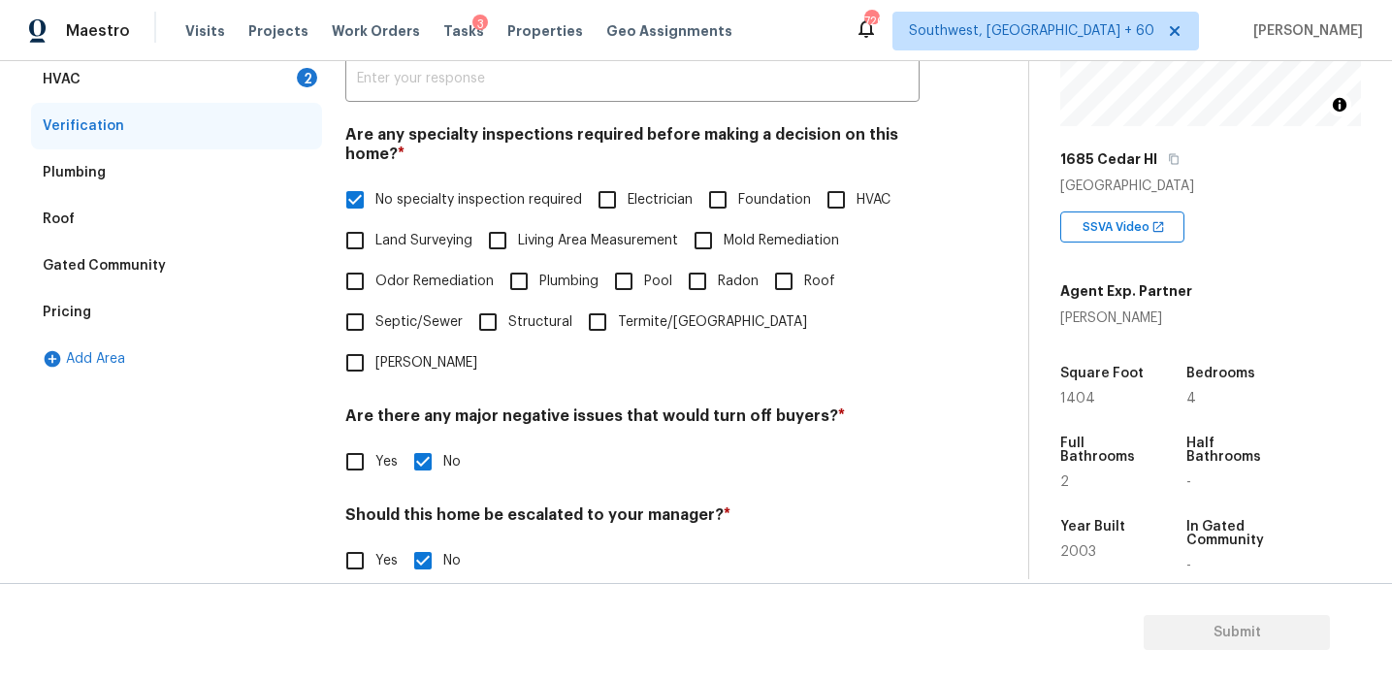
click at [275, 81] on div "HVAC 2" at bounding box center [176, 79] width 291 height 47
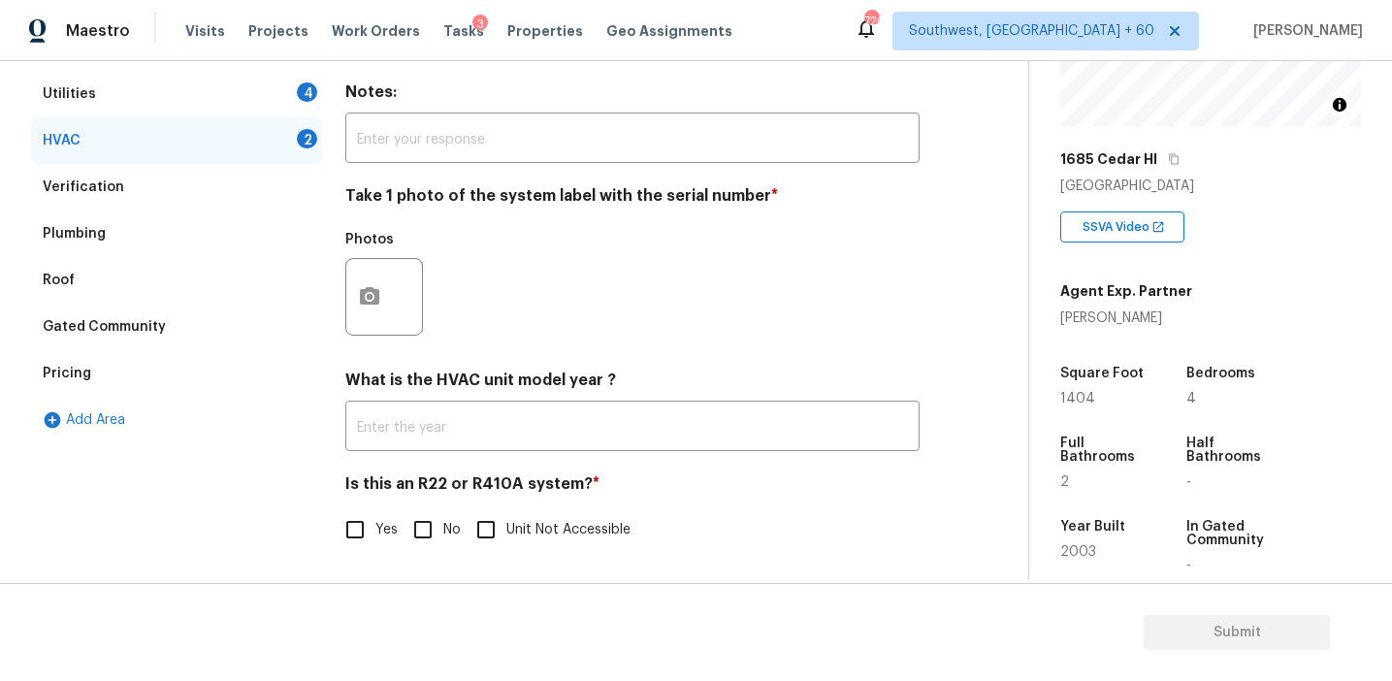
click at [421, 533] on input "No" at bounding box center [423, 529] width 41 height 41
click at [378, 292] on icon "button" at bounding box center [369, 295] width 19 height 17
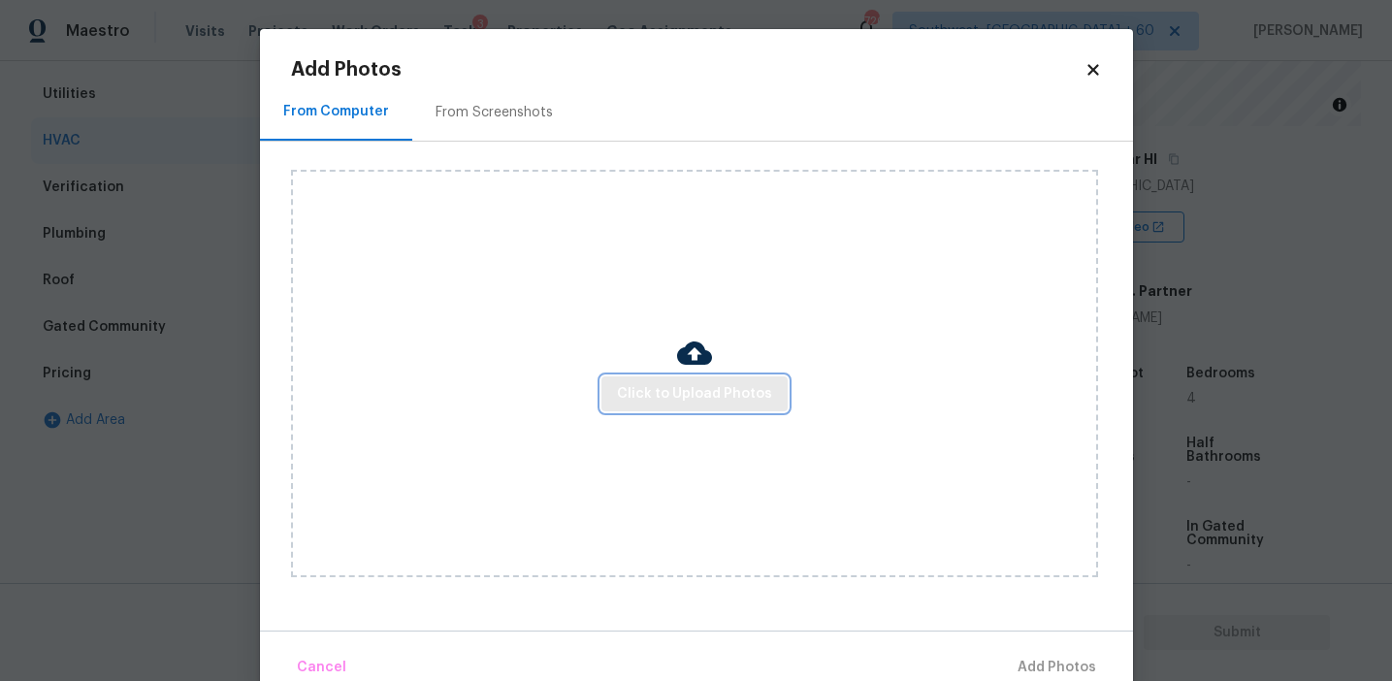
click at [687, 402] on span "Click to Upload Photos" at bounding box center [694, 394] width 155 height 24
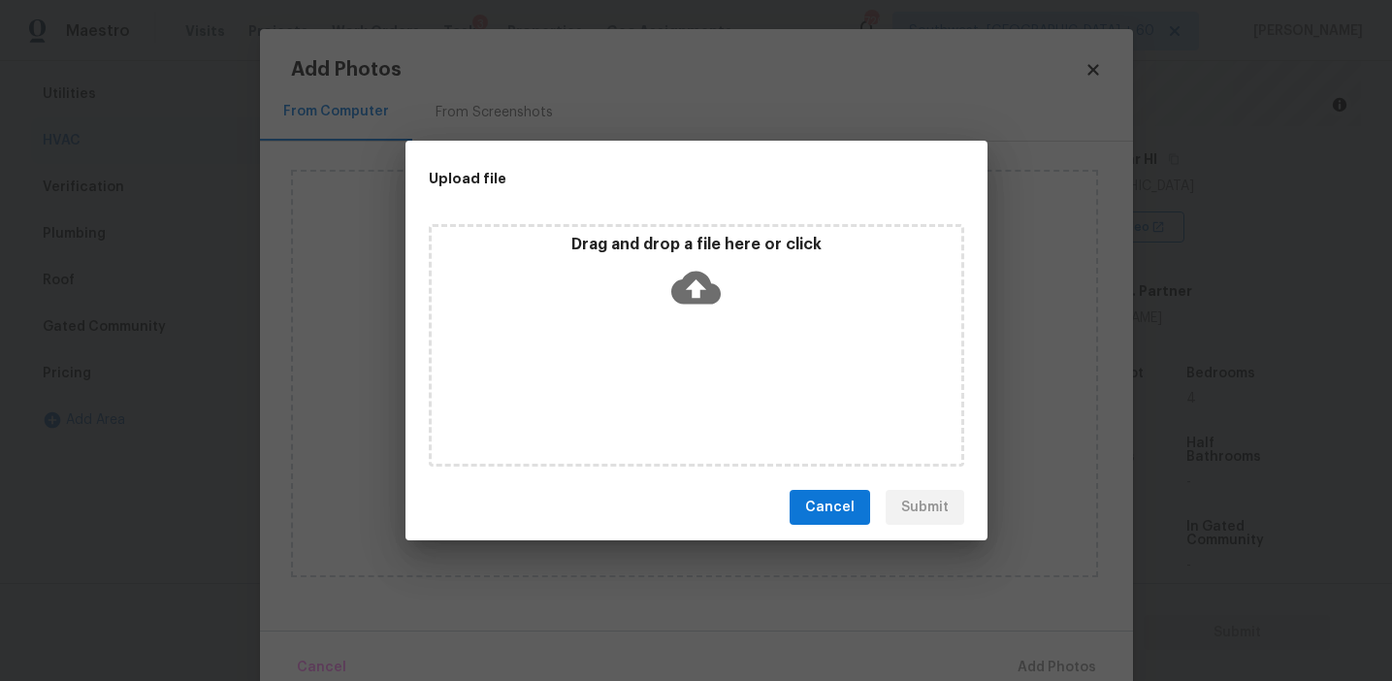
click at [686, 316] on div "Drag and drop a file here or click" at bounding box center [697, 345] width 536 height 243
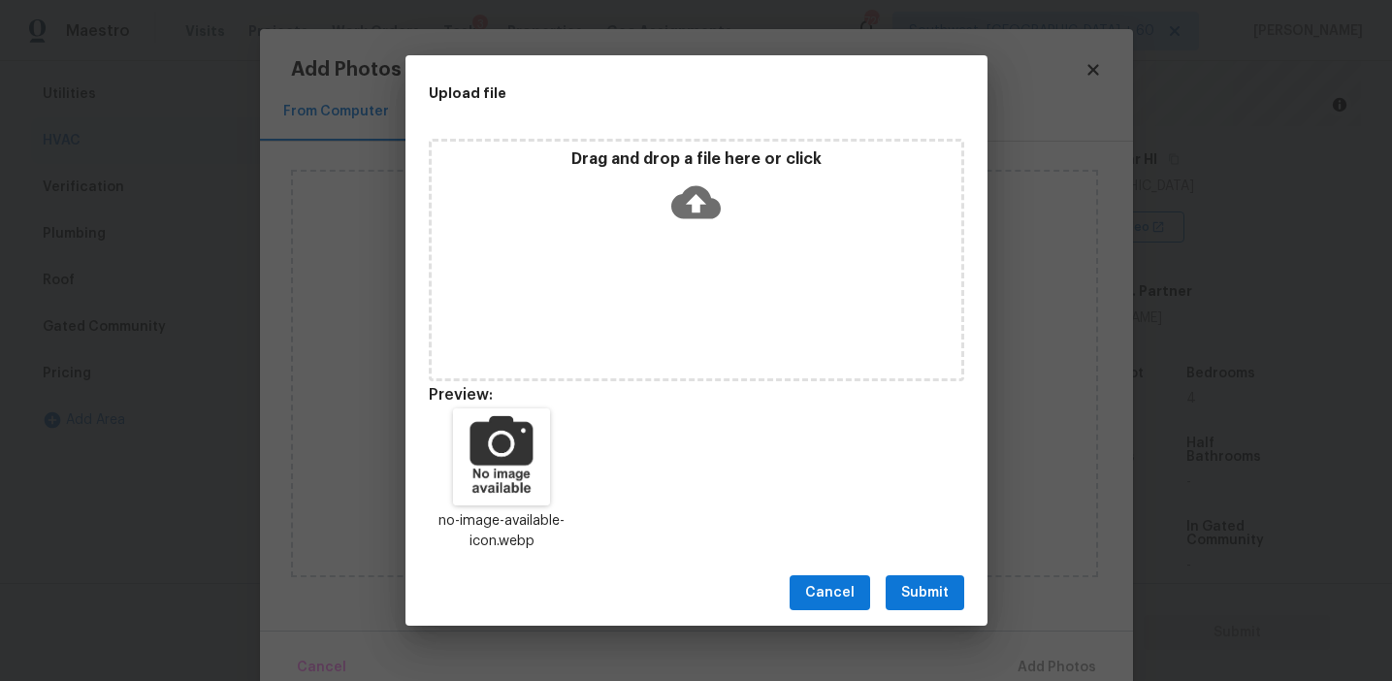
click at [932, 590] on span "Submit" at bounding box center [925, 593] width 48 height 24
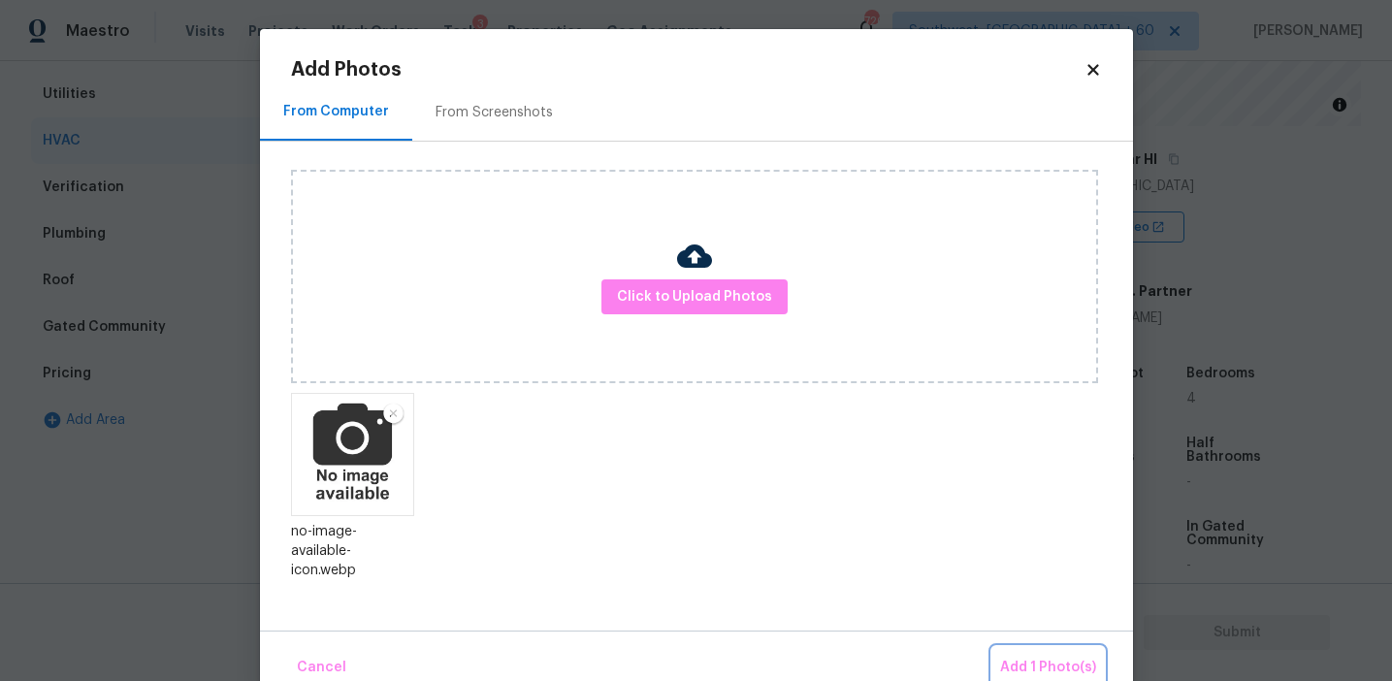
click at [1040, 660] on span "Add 1 Photo(s)" at bounding box center [1048, 668] width 96 height 24
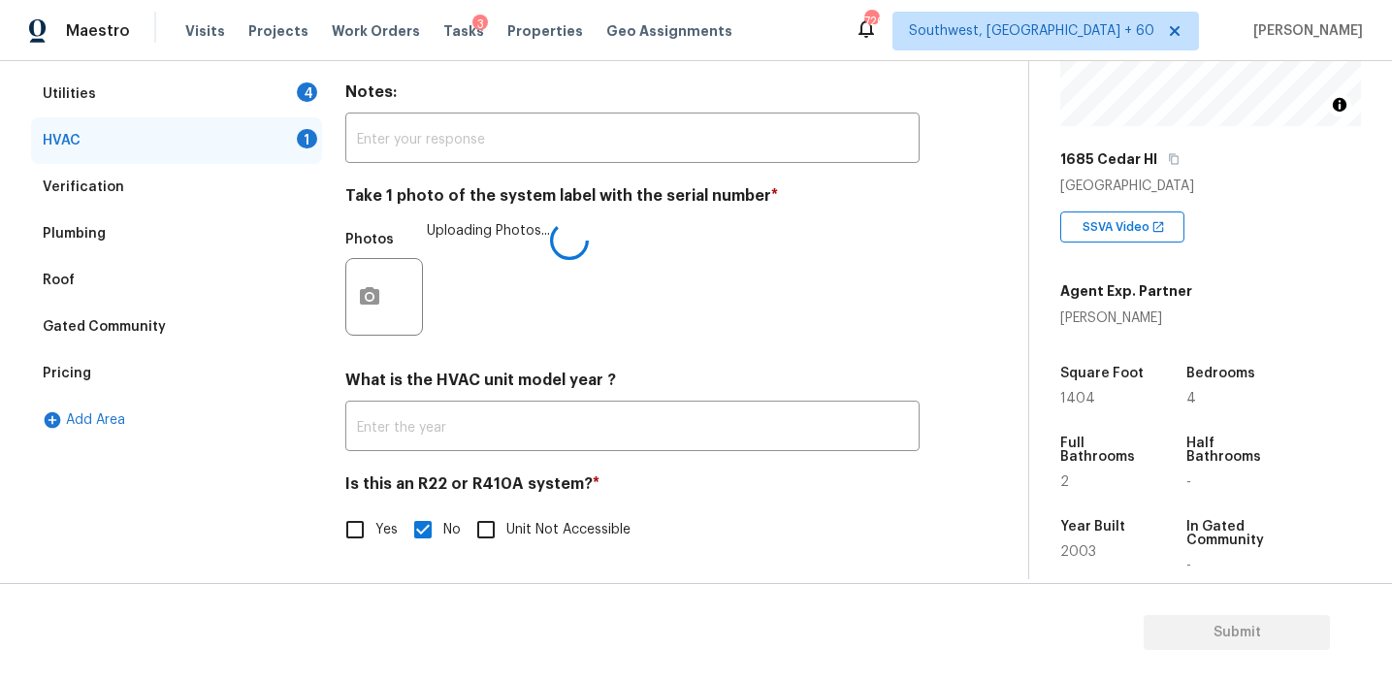
click at [630, 397] on h4 "What is the HVAC unit model year ?" at bounding box center [632, 384] width 574 height 27
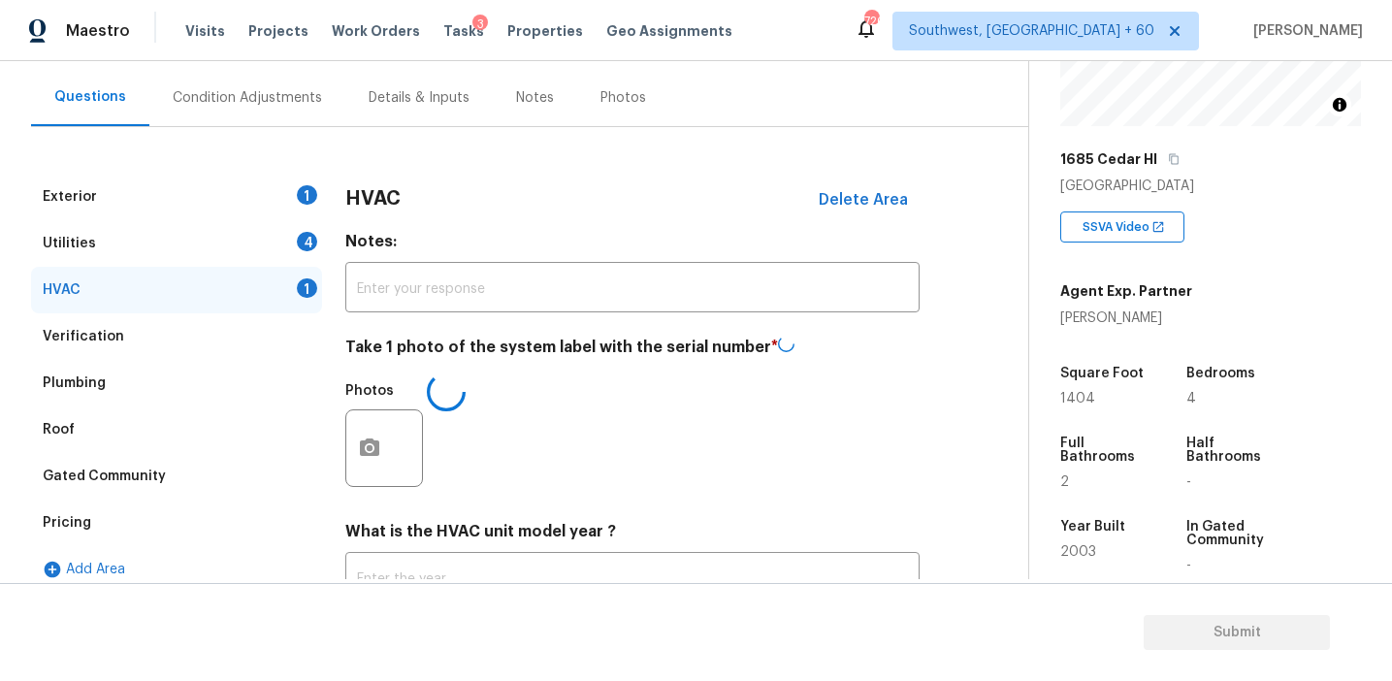
scroll to position [158, 0]
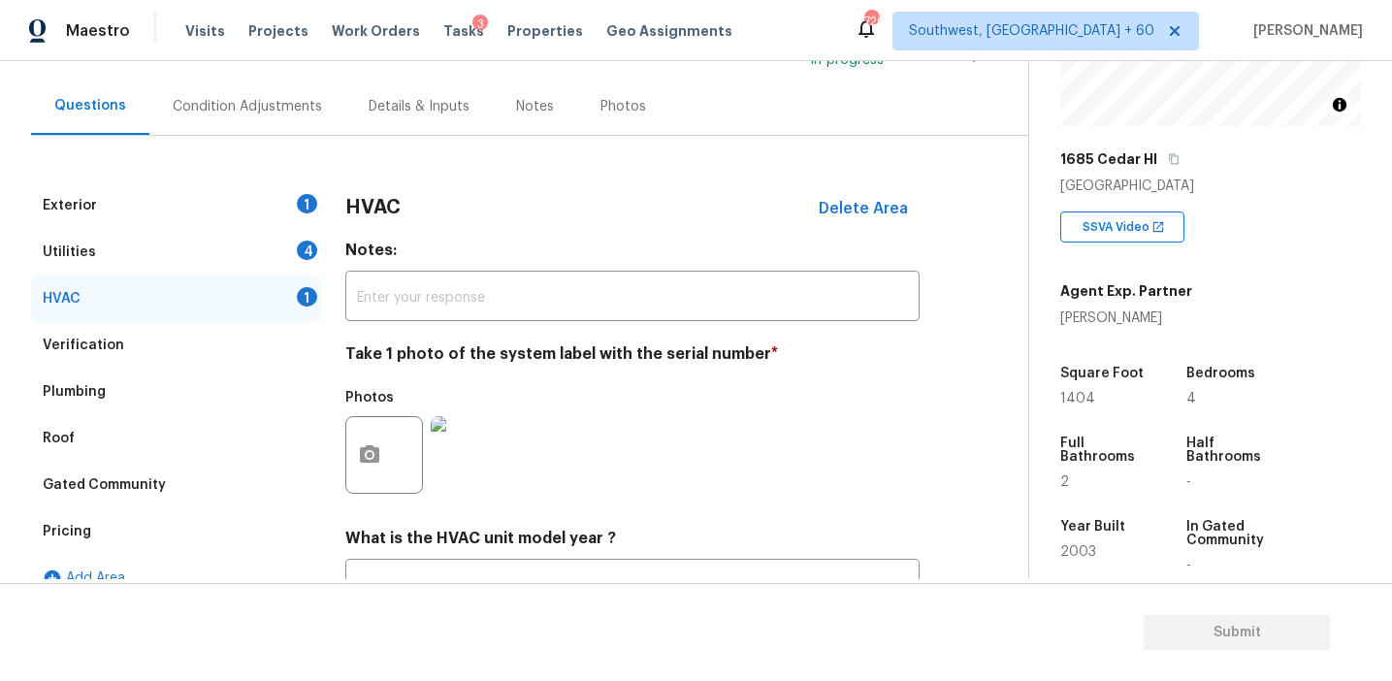
click at [371, 195] on div "HVAC Delete Area" at bounding box center [632, 207] width 574 height 50
click at [311, 254] on div "4" at bounding box center [307, 250] width 20 height 19
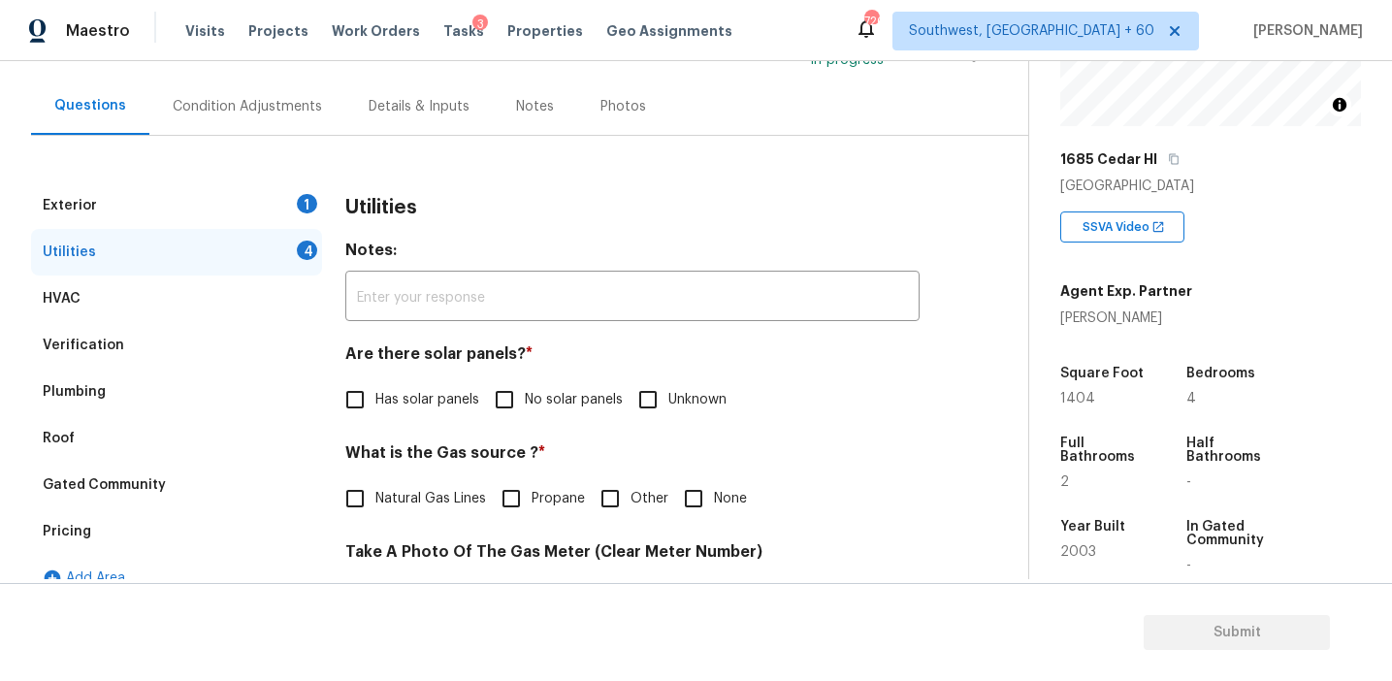
click at [515, 403] on input "No solar panels" at bounding box center [504, 399] width 41 height 41
click at [454, 470] on h4 "What is the Gas source ? *" at bounding box center [632, 458] width 574 height 27
click at [446, 507] on span "Natural Gas Lines" at bounding box center [431, 499] width 111 height 20
click at [376, 507] on input "Natural Gas Lines" at bounding box center [355, 498] width 41 height 41
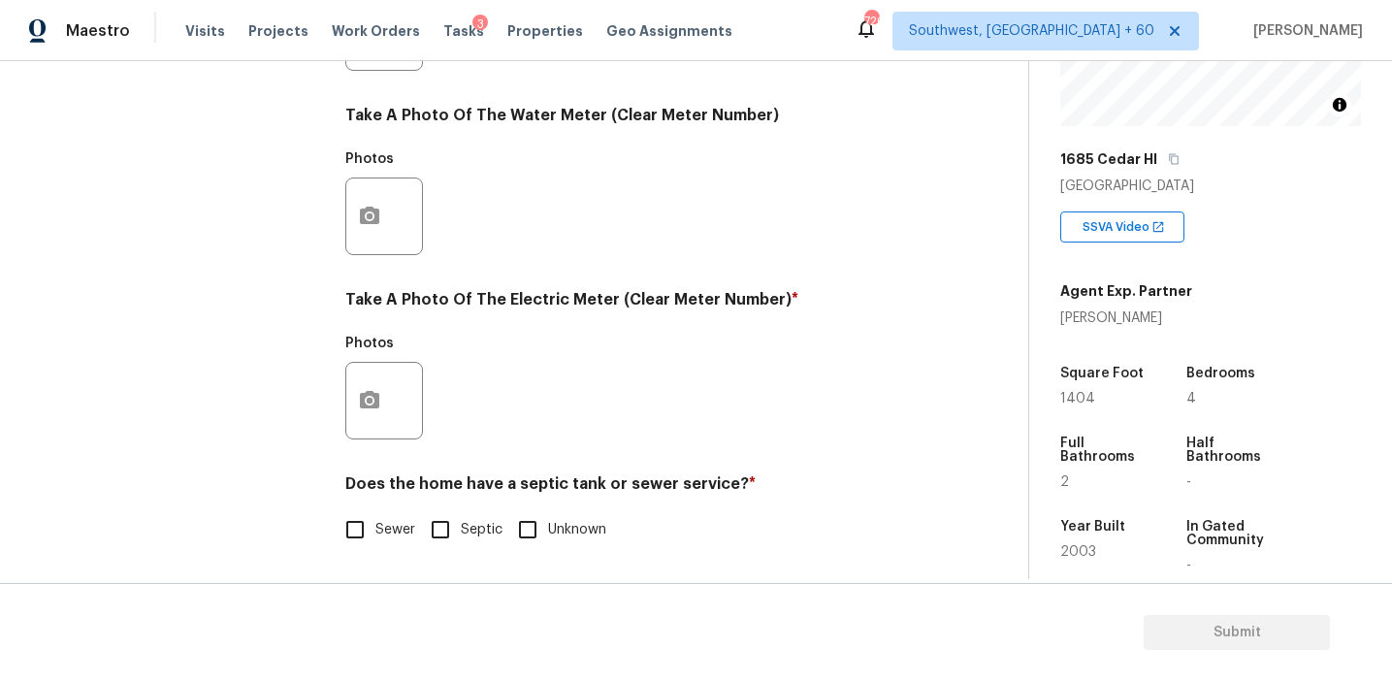
scroll to position [779, 0]
click at [350, 526] on input "Sewer" at bounding box center [355, 529] width 41 height 41
click at [380, 392] on icon "button" at bounding box center [369, 400] width 23 height 23
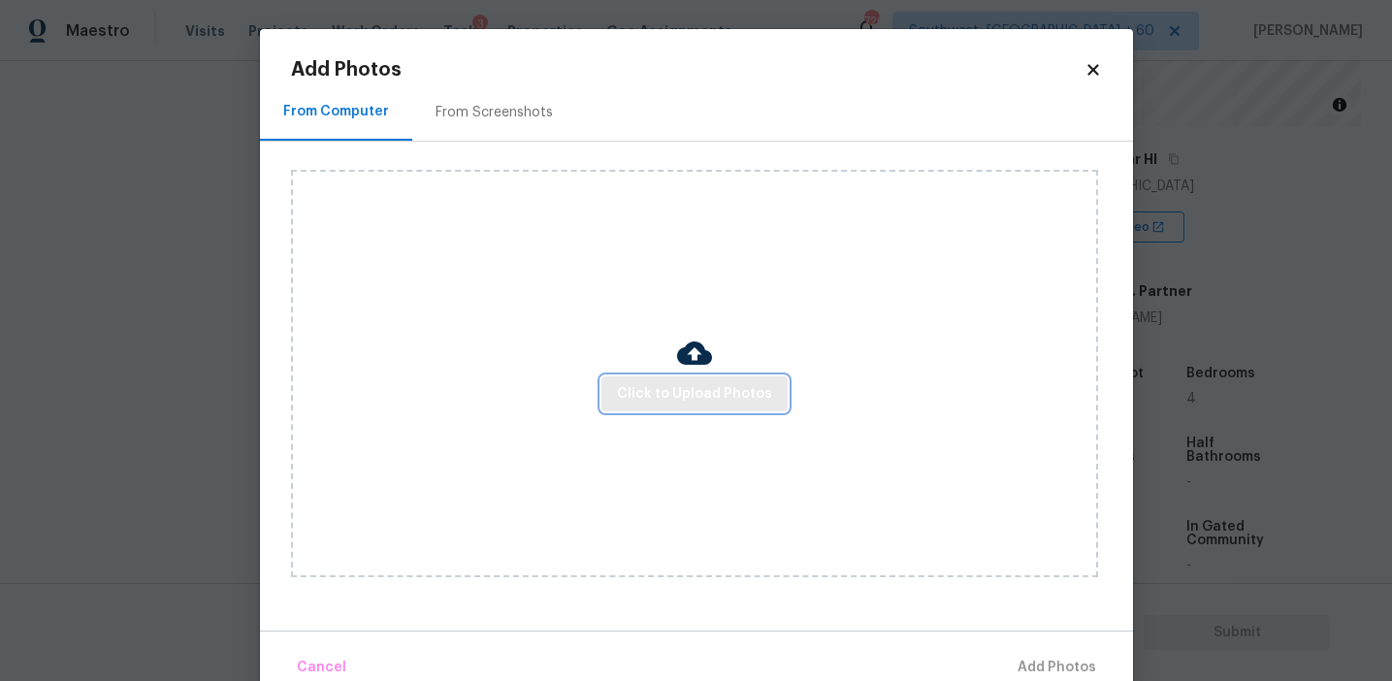
click at [718, 393] on span "Click to Upload Photos" at bounding box center [694, 394] width 155 height 24
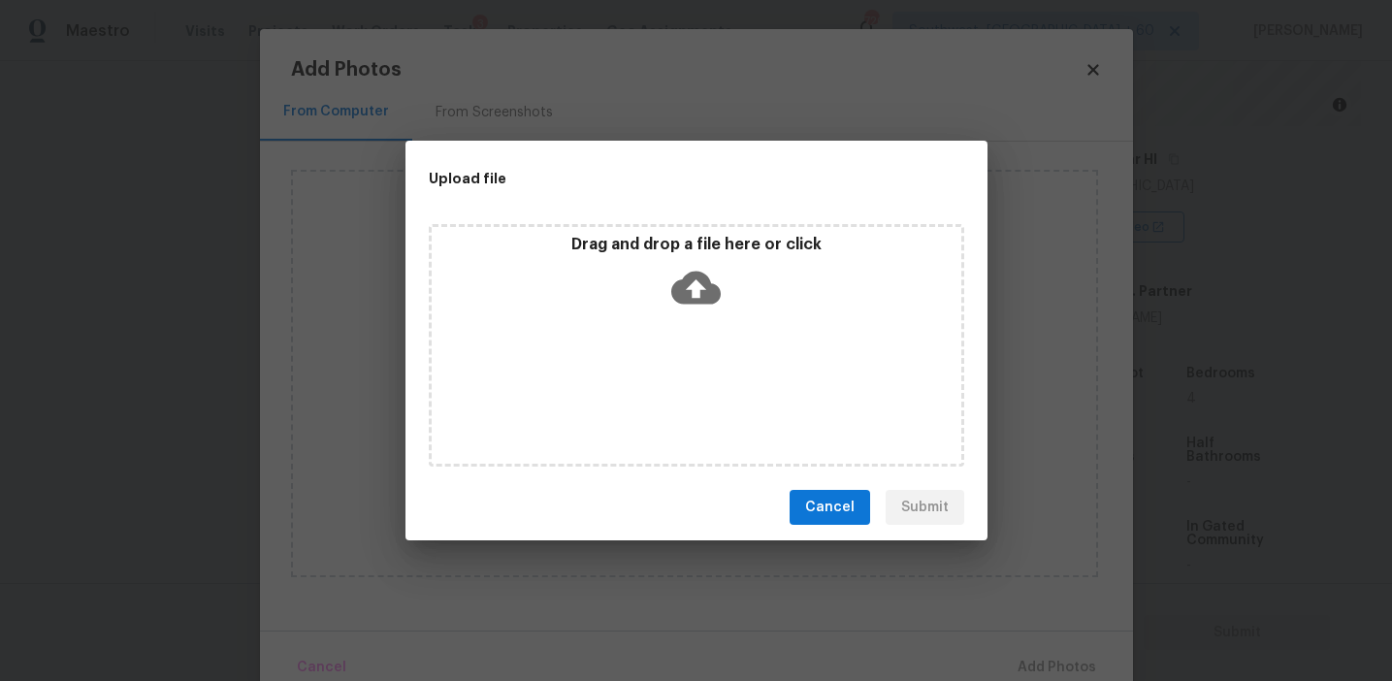
click at [703, 298] on icon at bounding box center [695, 288] width 49 height 33
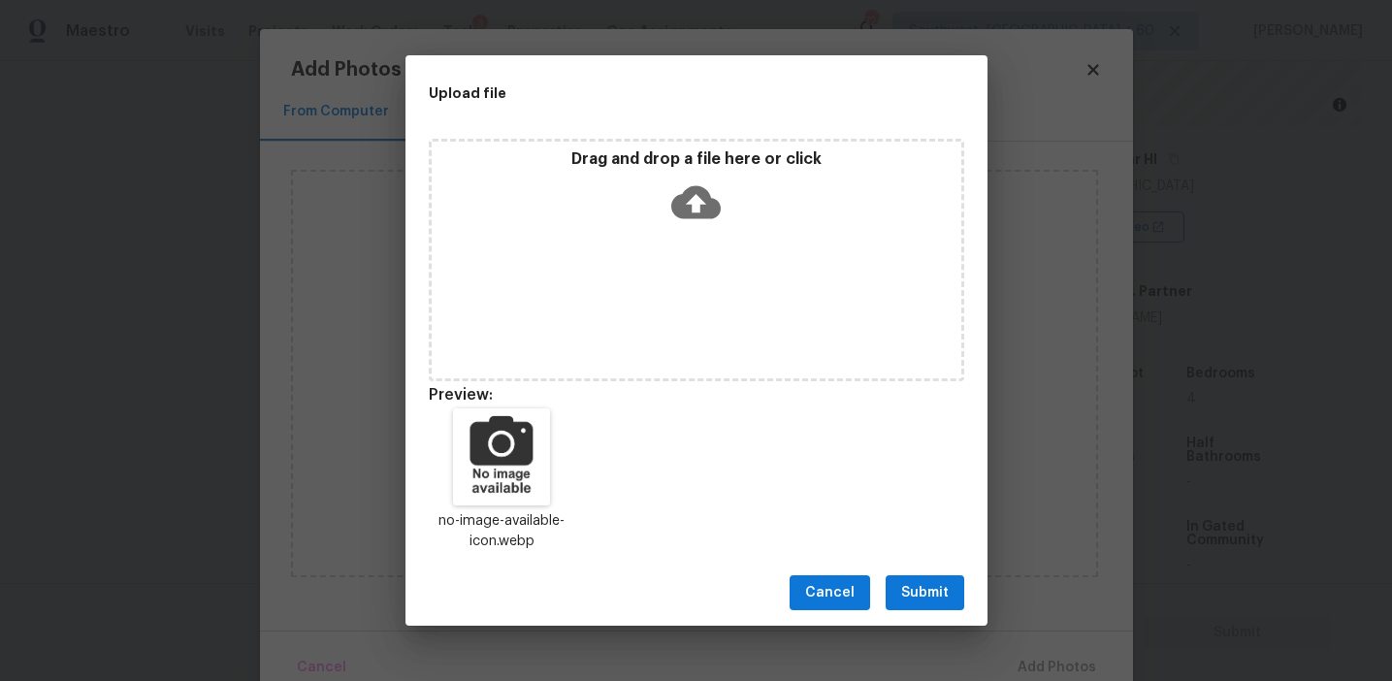
click at [931, 573] on div "Cancel Submit" at bounding box center [697, 593] width 582 height 67
click at [931, 579] on button "Submit" at bounding box center [925, 593] width 79 height 36
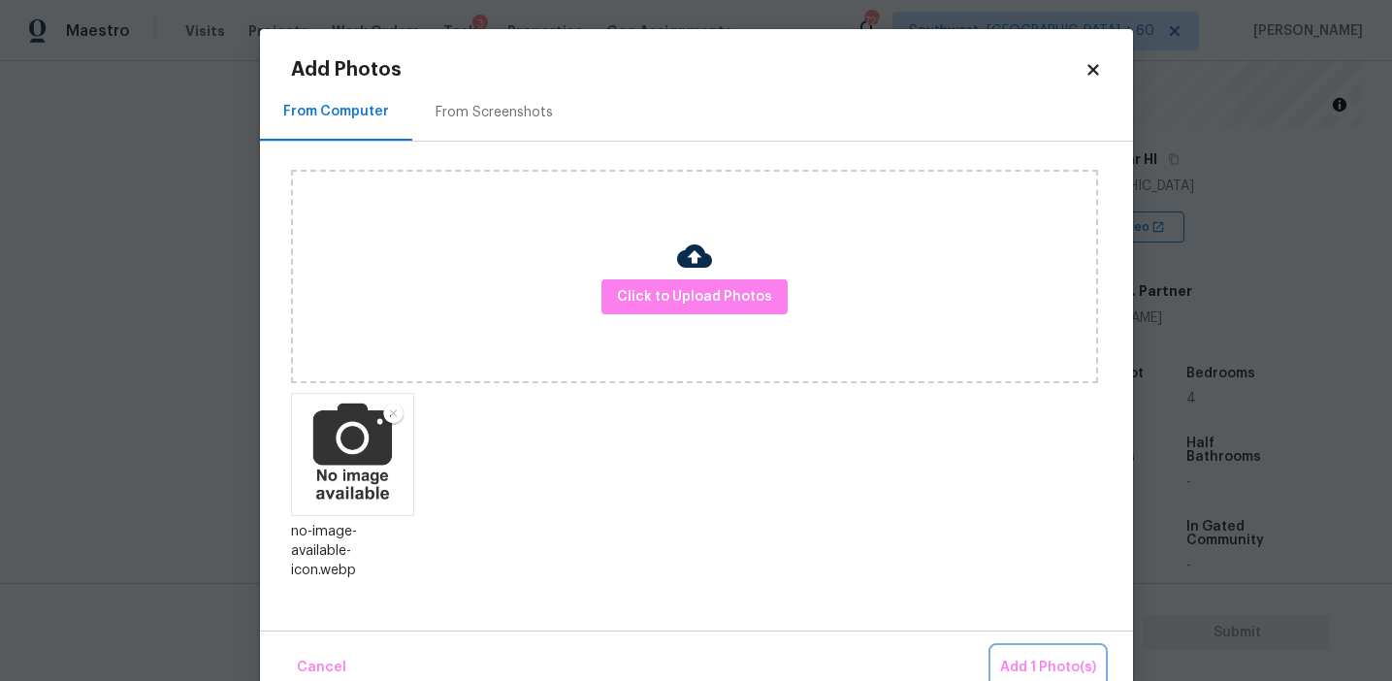
click at [1025, 659] on span "Add 1 Photo(s)" at bounding box center [1048, 668] width 96 height 24
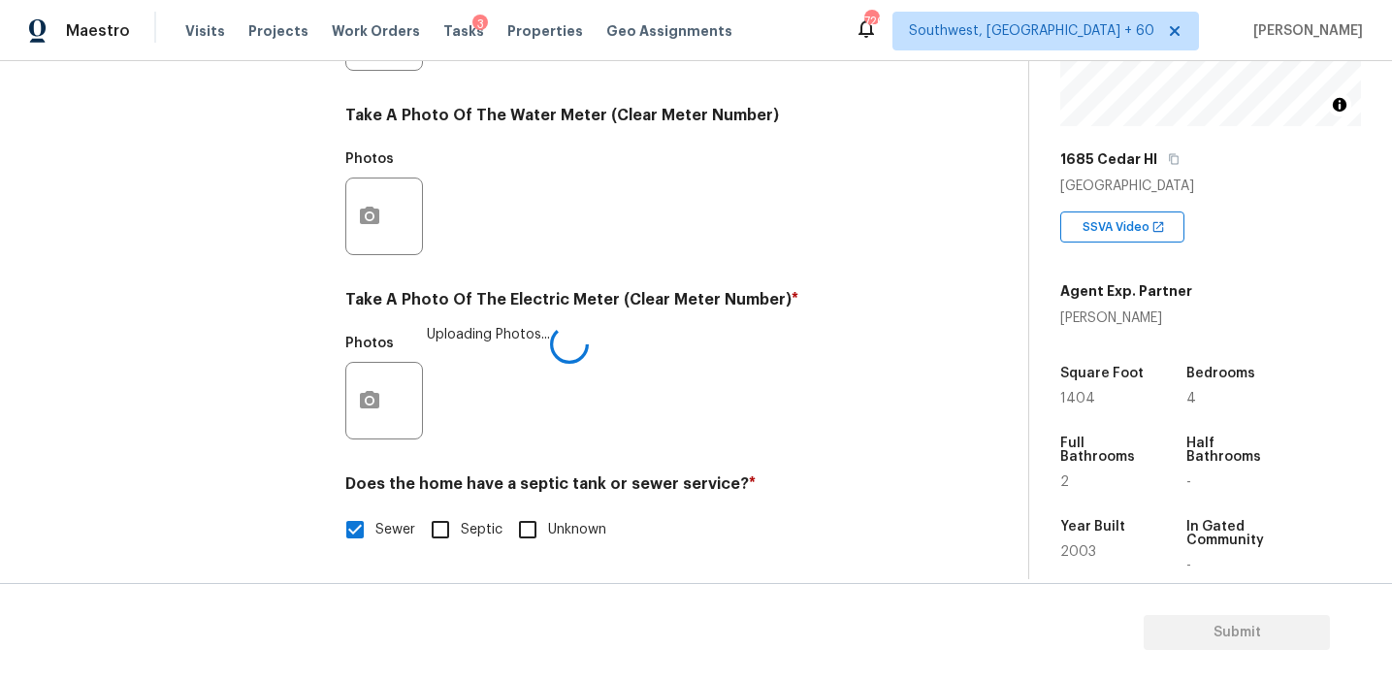
click at [667, 461] on div "Utilities Notes: ​ Are there solar panels? * Has solar panels No solar panels U…" at bounding box center [632, 67] width 574 height 1012
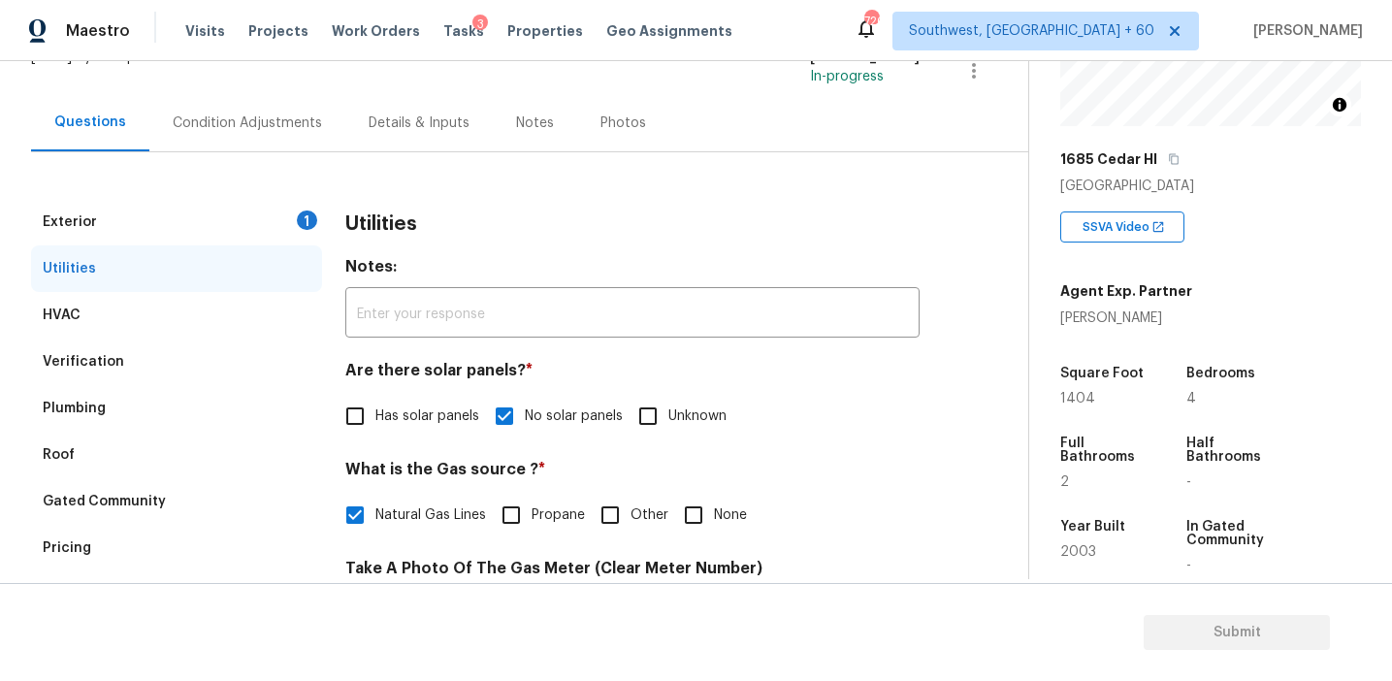
scroll to position [160, 0]
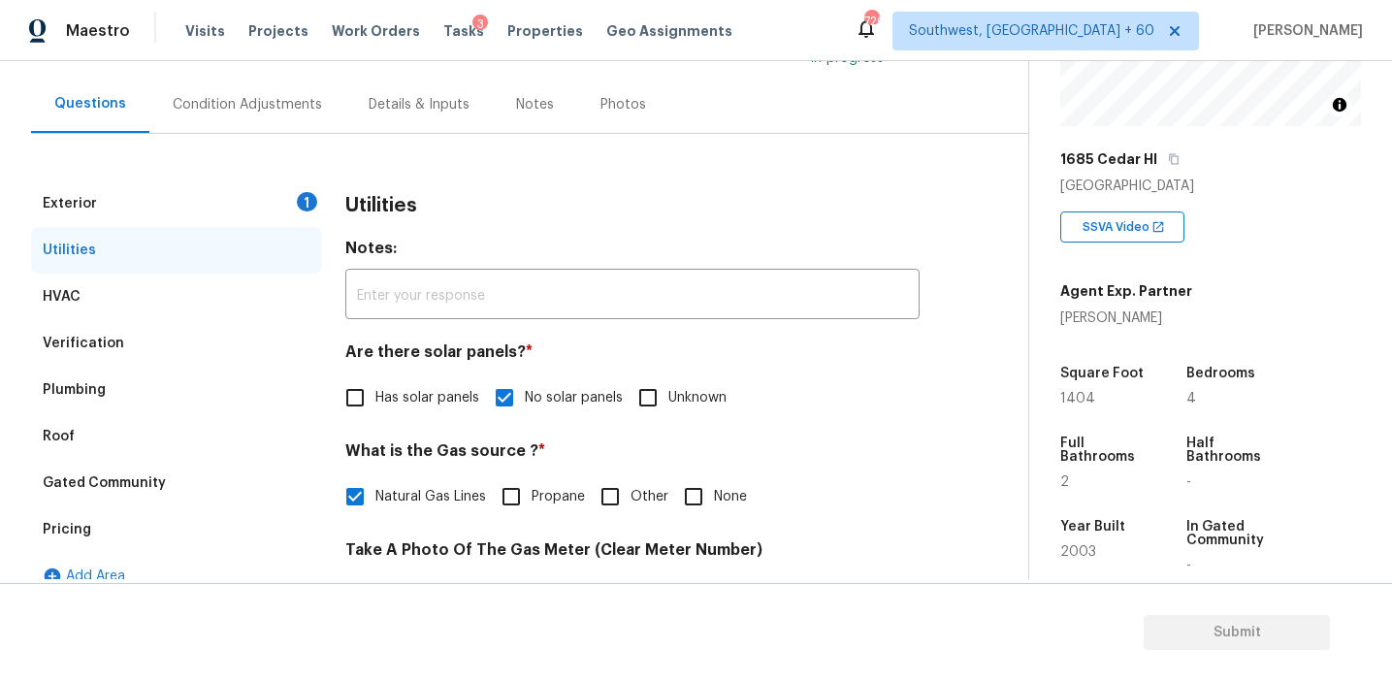
click at [298, 224] on div "Exterior 1" at bounding box center [176, 203] width 291 height 47
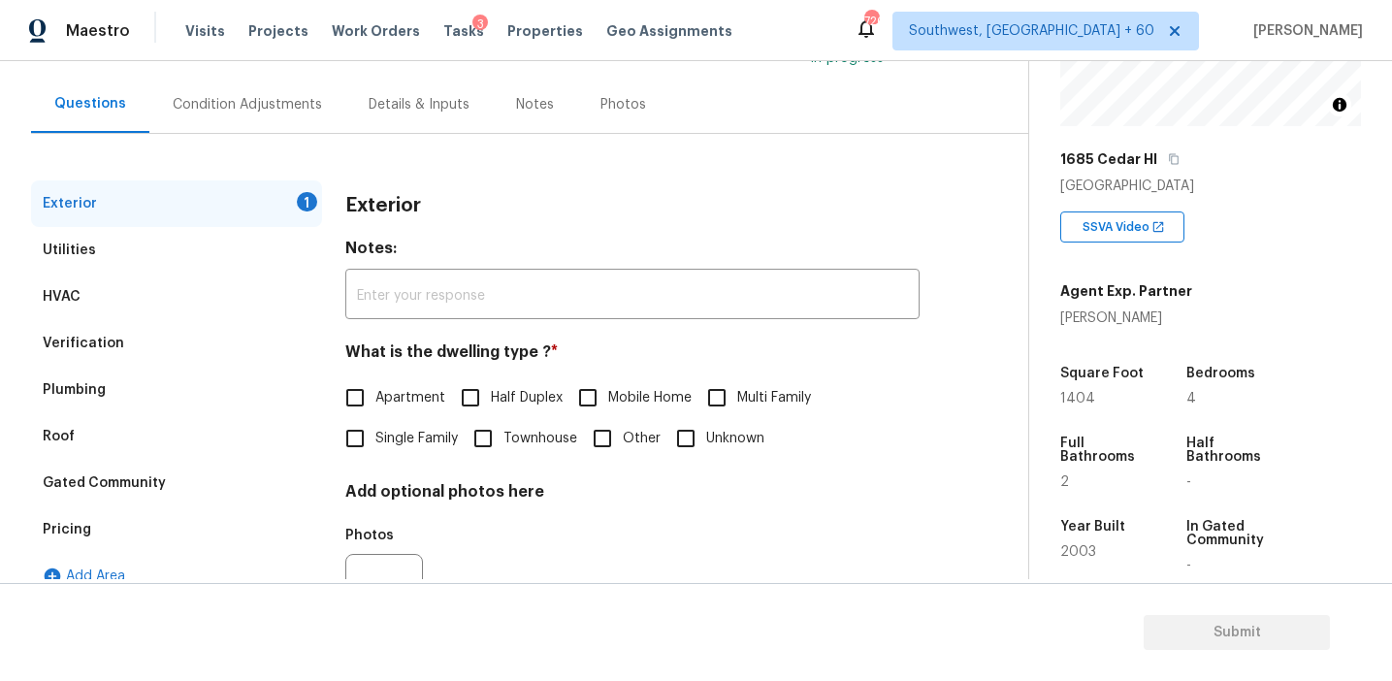
click at [407, 432] on span "Single Family" at bounding box center [417, 439] width 82 height 20
click at [376, 432] on input "Single Family" at bounding box center [355, 438] width 41 height 41
click at [282, 105] on div "Condition Adjustments" at bounding box center [247, 104] width 149 height 19
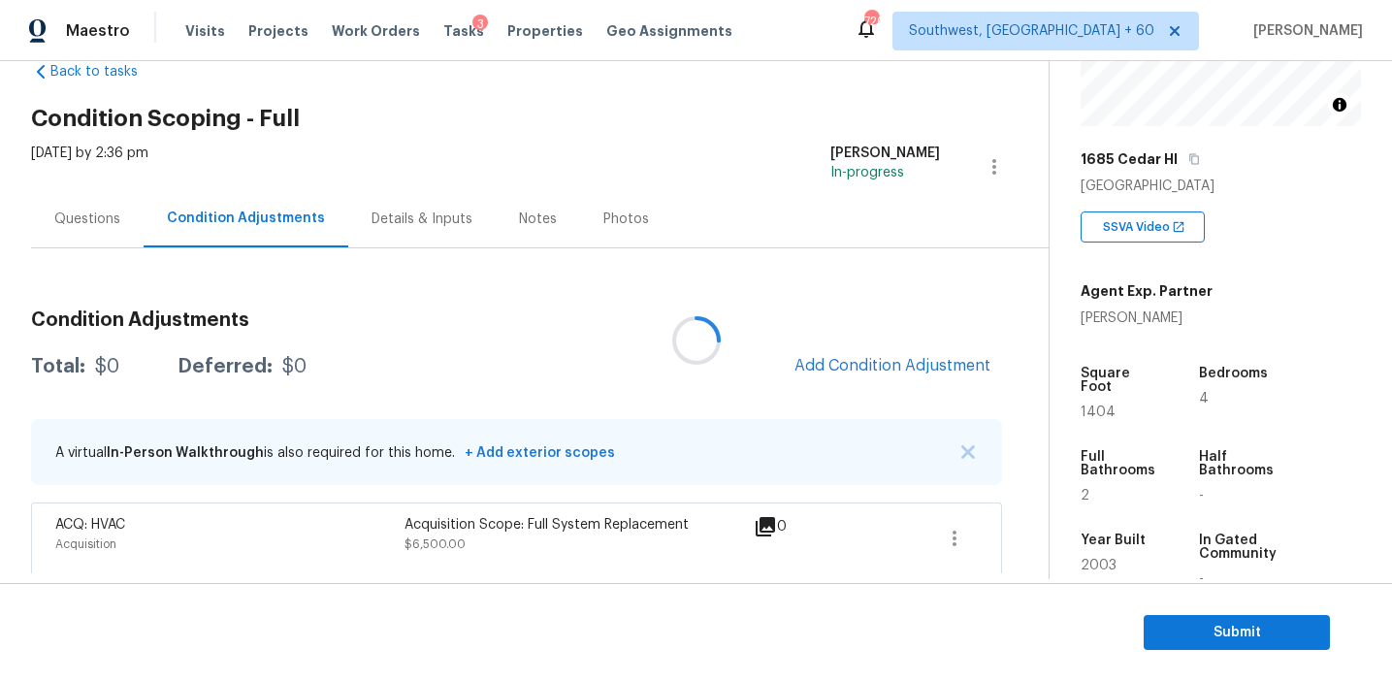
scroll to position [47, 0]
click at [824, 374] on button "Add Condition Adjustment" at bounding box center [892, 364] width 219 height 41
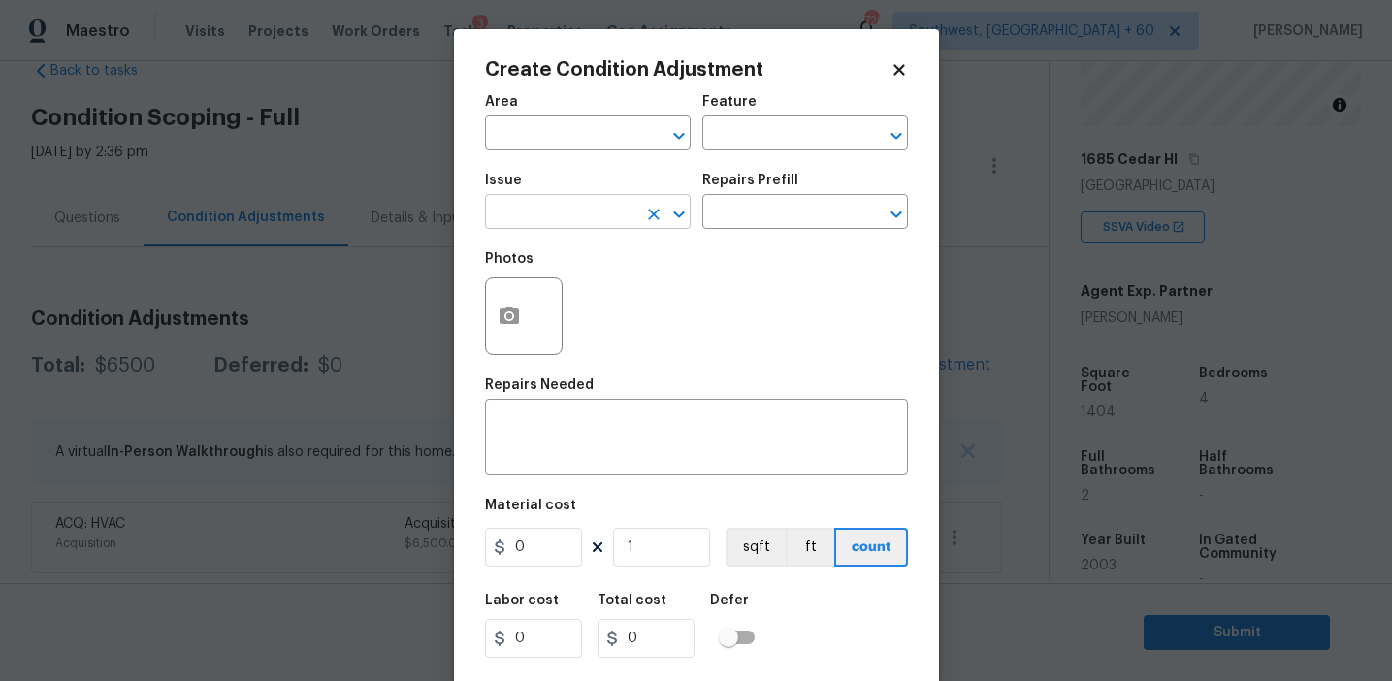
click at [548, 222] on input "text" at bounding box center [560, 214] width 151 height 30
click at [605, 304] on li "Pressure Washing" at bounding box center [588, 304] width 206 height 32
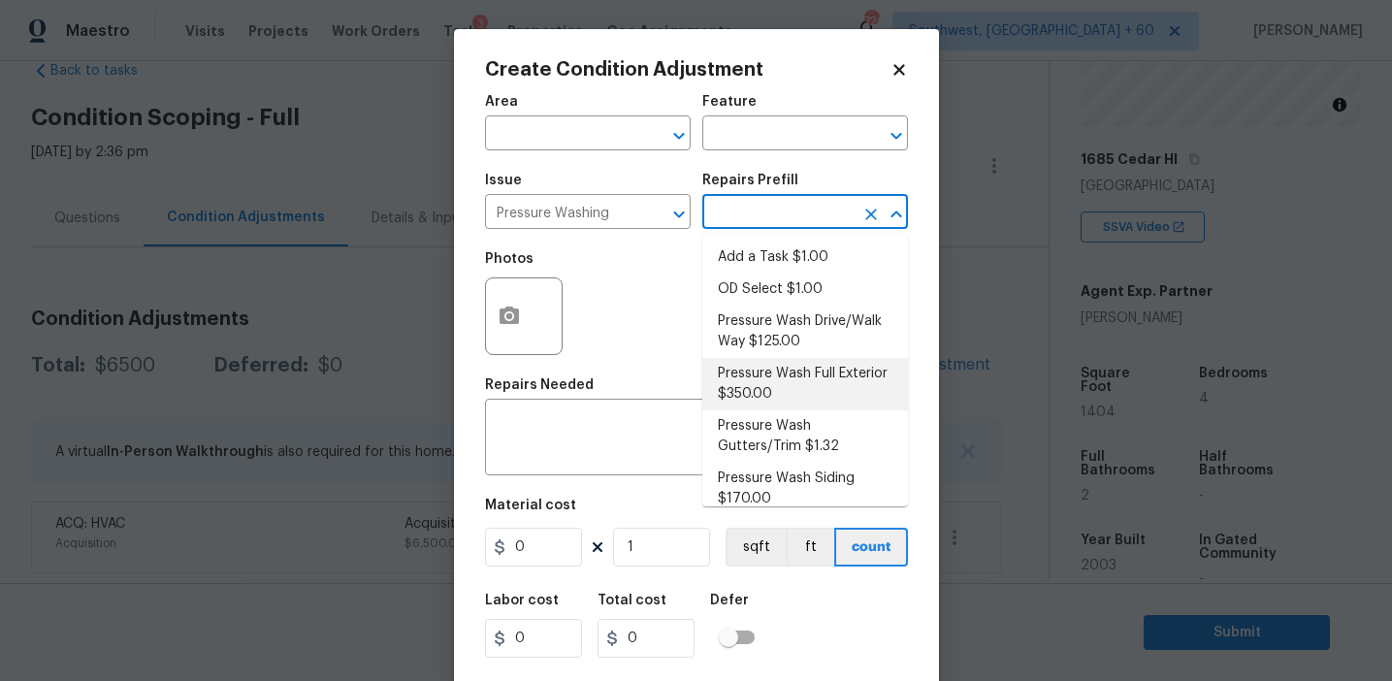
click at [756, 377] on li "Pressure Wash Full Exterior $350.00" at bounding box center [806, 384] width 206 height 52
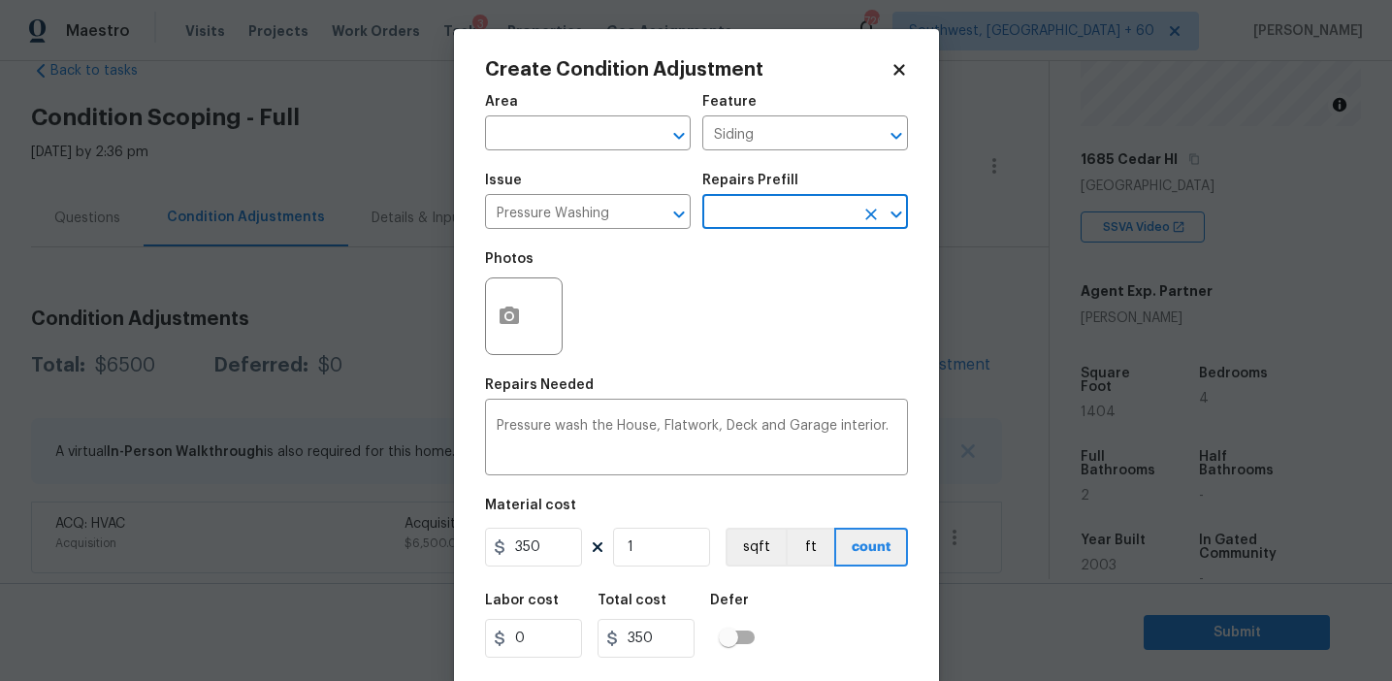
scroll to position [44, 0]
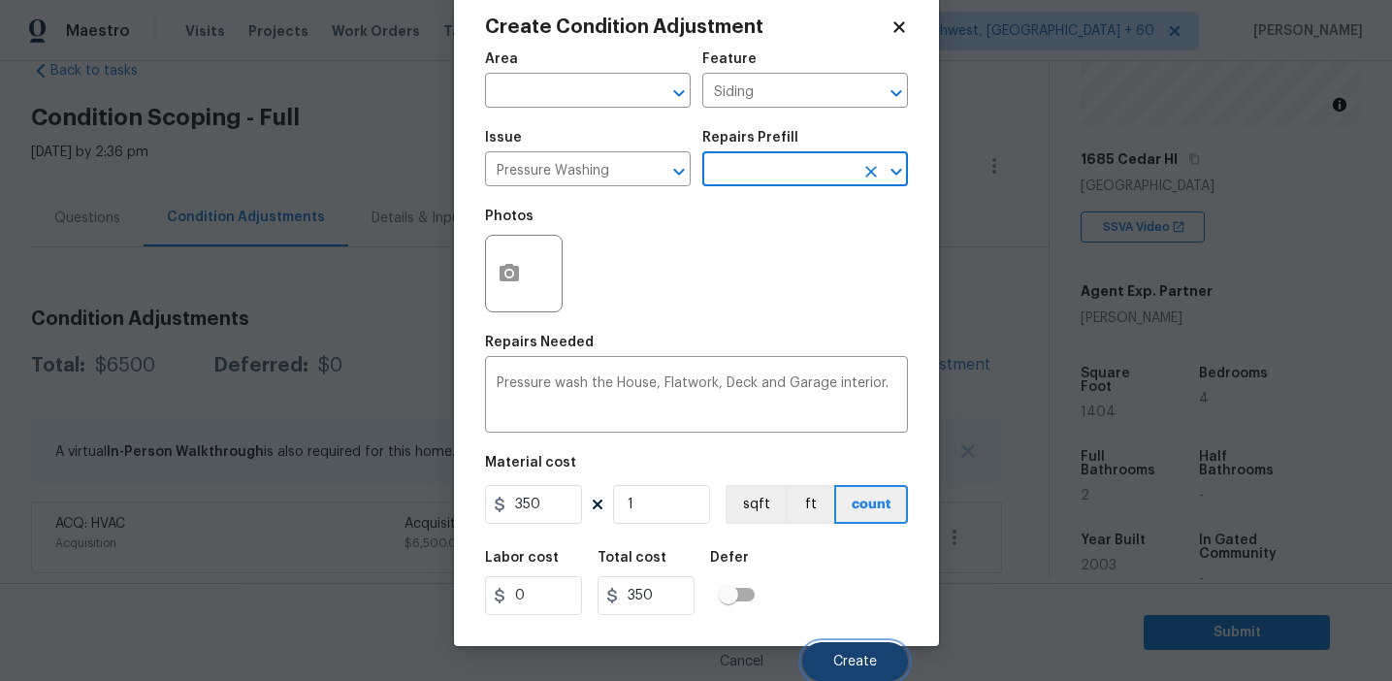
click at [824, 664] on button "Create" at bounding box center [855, 661] width 106 height 39
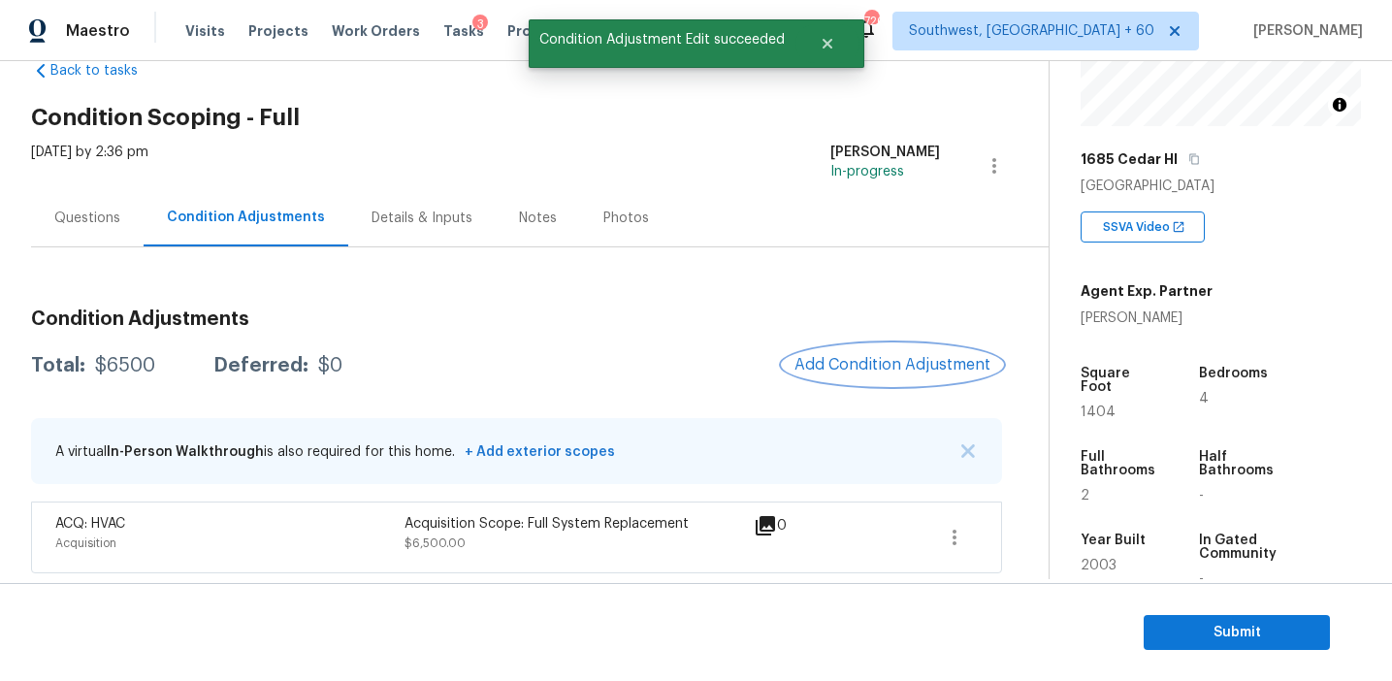
scroll to position [0, 0]
click at [882, 365] on span "Add Condition Adjustment" at bounding box center [893, 364] width 196 height 17
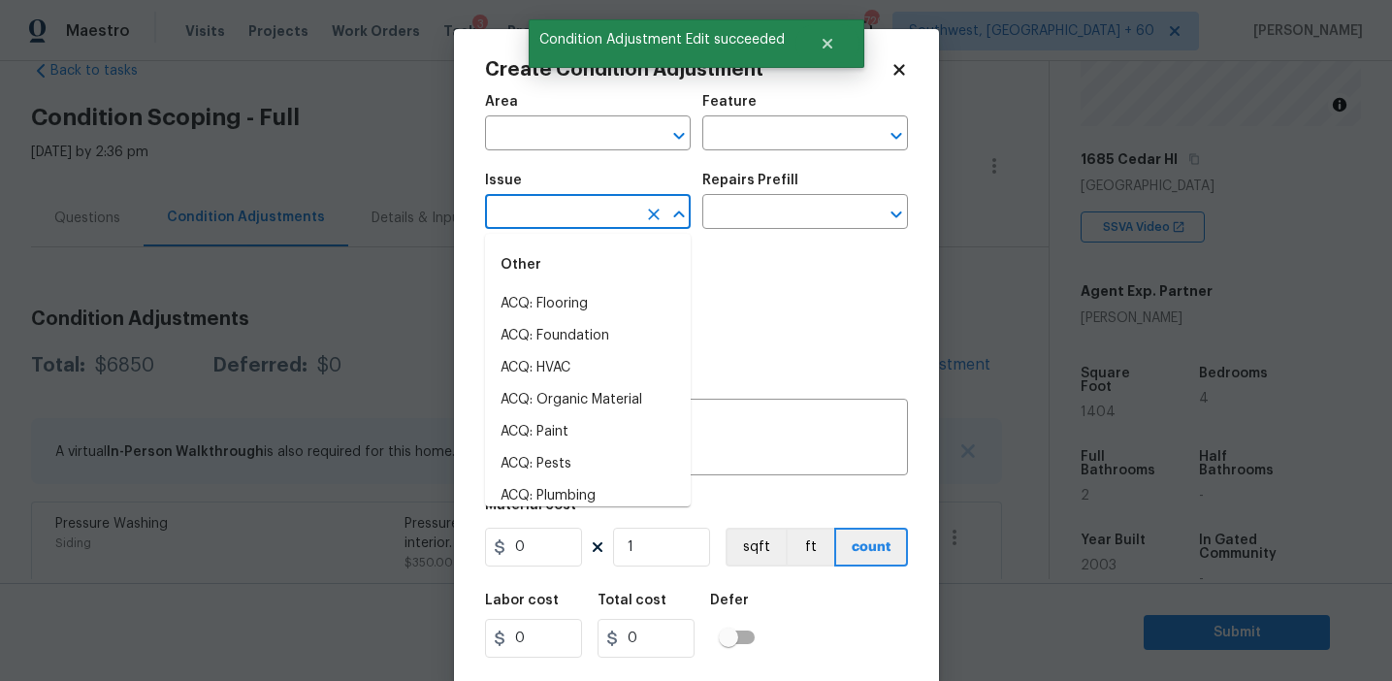
click at [539, 212] on input "text" at bounding box center [560, 214] width 151 height 30
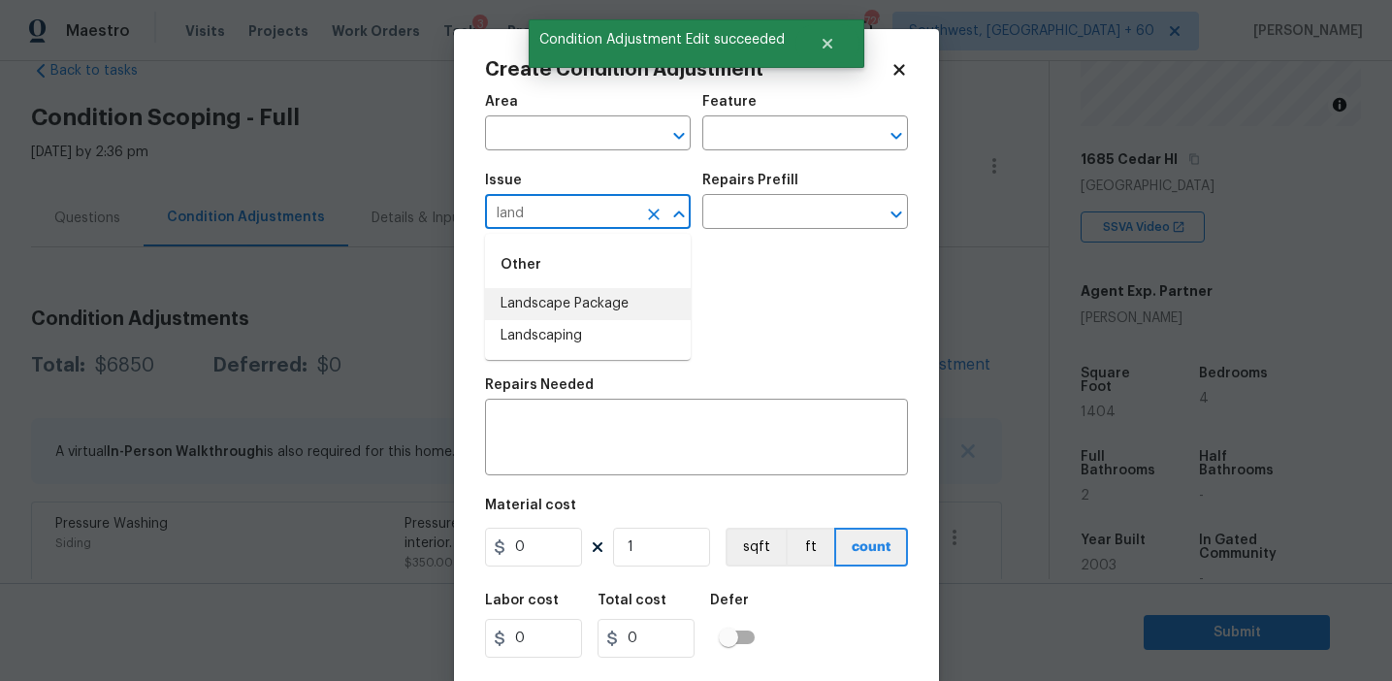
click at [601, 304] on li "Landscape Package" at bounding box center [588, 304] width 206 height 32
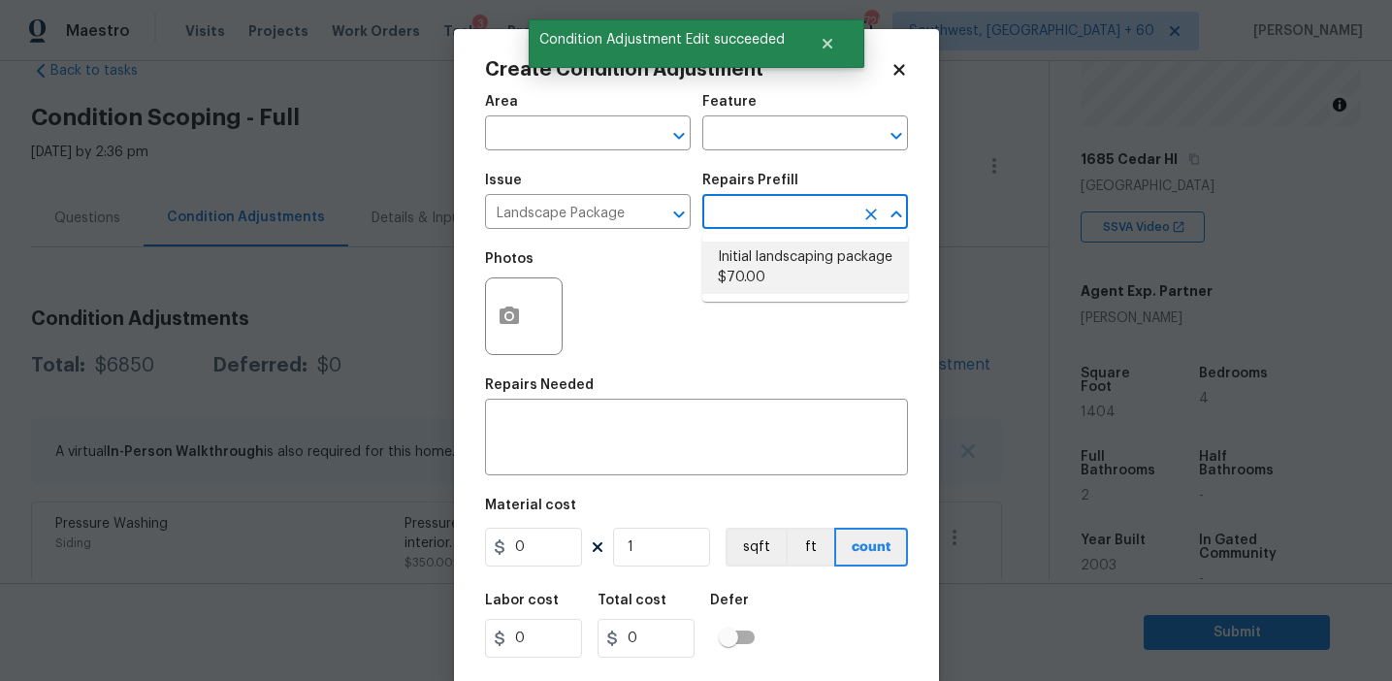
click at [768, 251] on li "Initial landscaping package $70.00" at bounding box center [806, 268] width 206 height 52
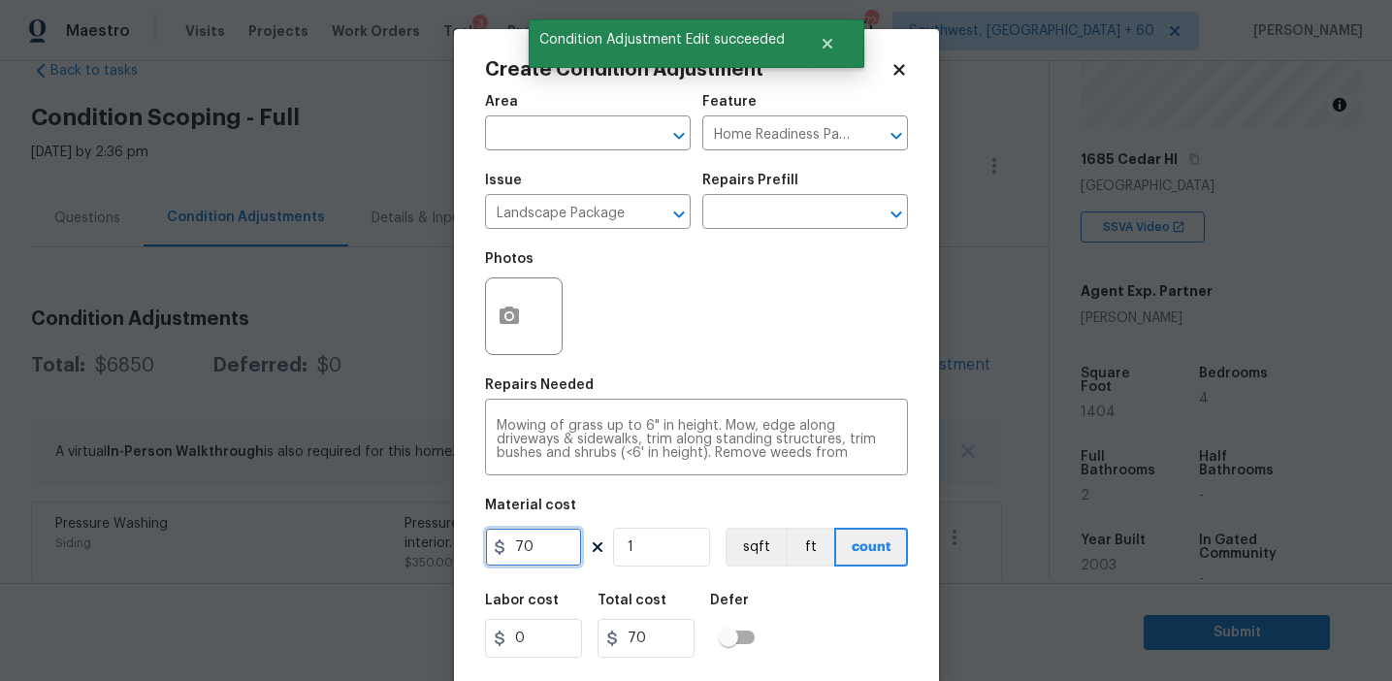
click at [525, 537] on input "70" at bounding box center [533, 547] width 97 height 39
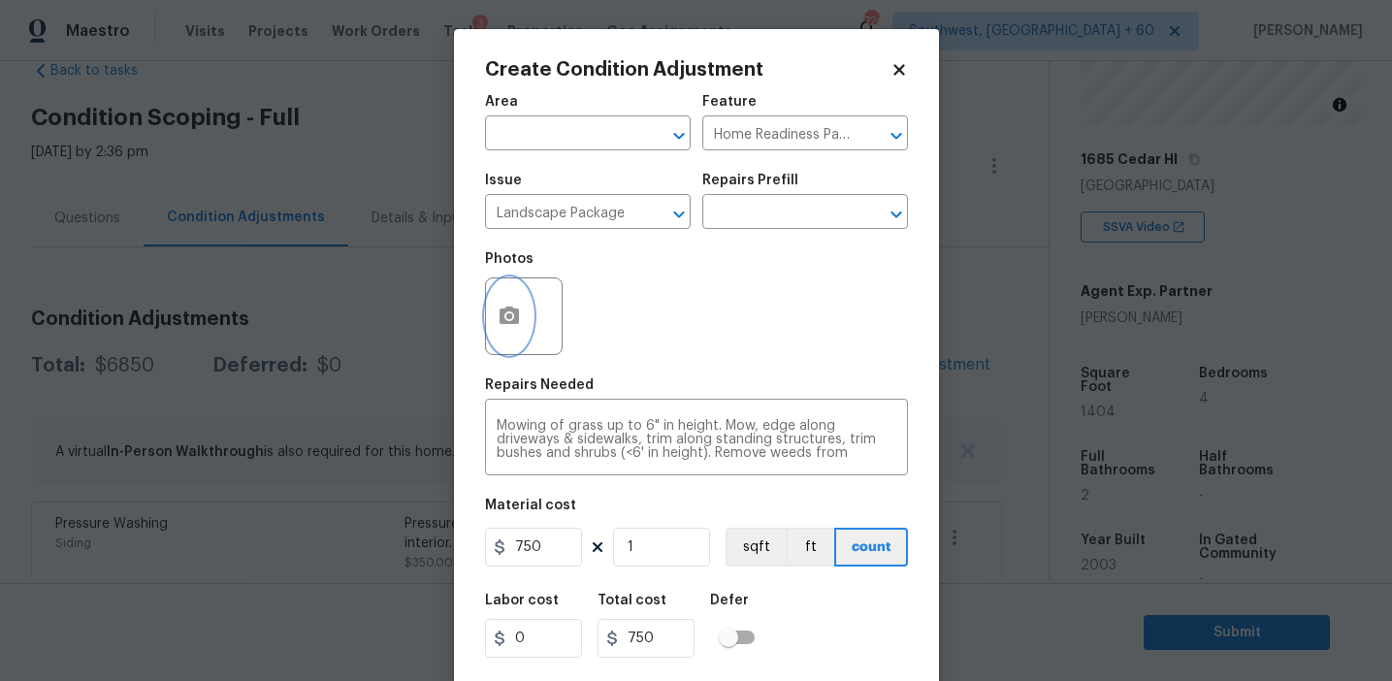
click at [502, 313] on icon "button" at bounding box center [509, 315] width 19 height 17
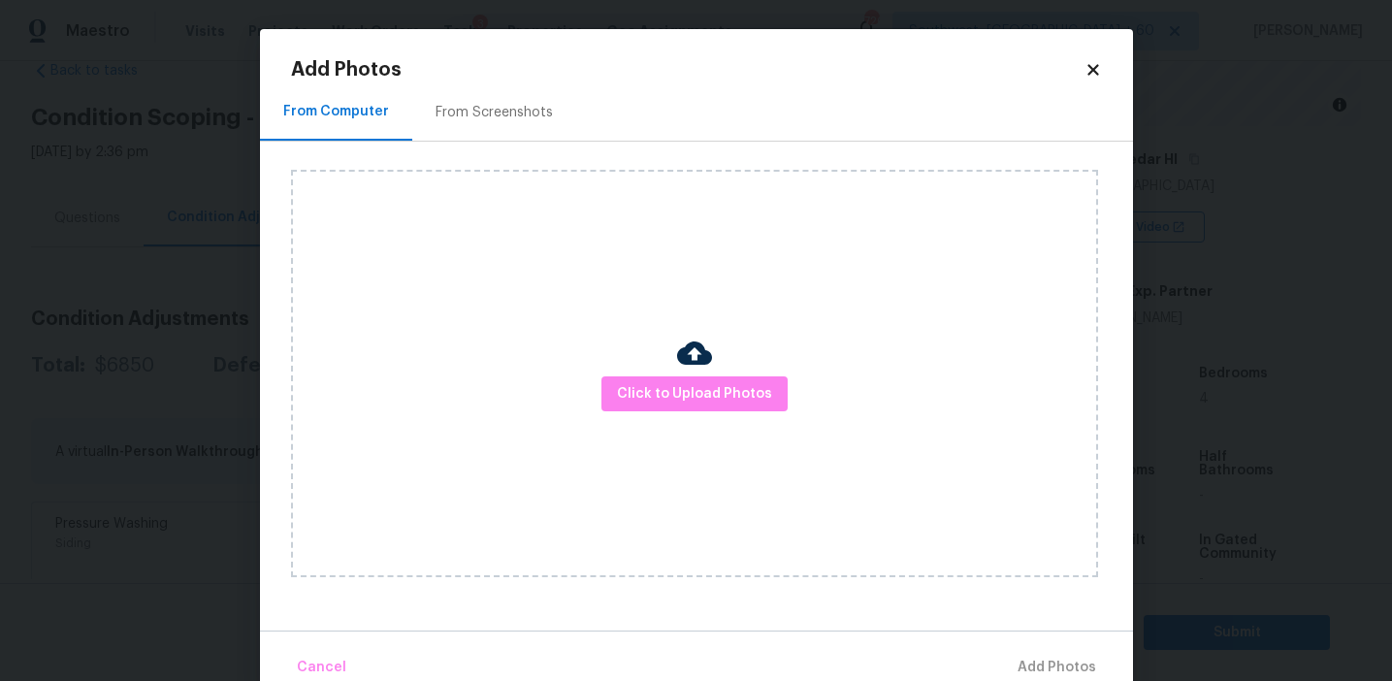
click at [508, 124] on div "From Screenshots" at bounding box center [494, 111] width 164 height 57
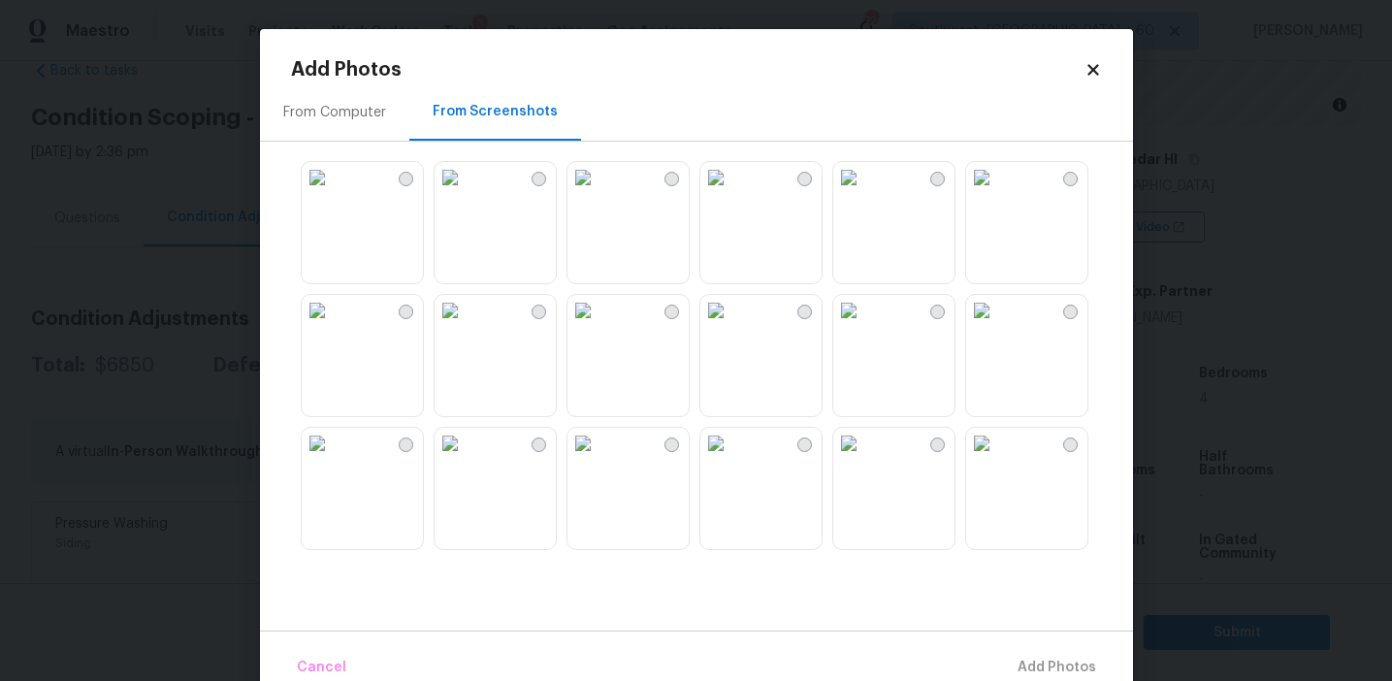
click at [865, 193] on img at bounding box center [848, 177] width 31 height 31
click at [466, 326] on img at bounding box center [450, 310] width 31 height 31
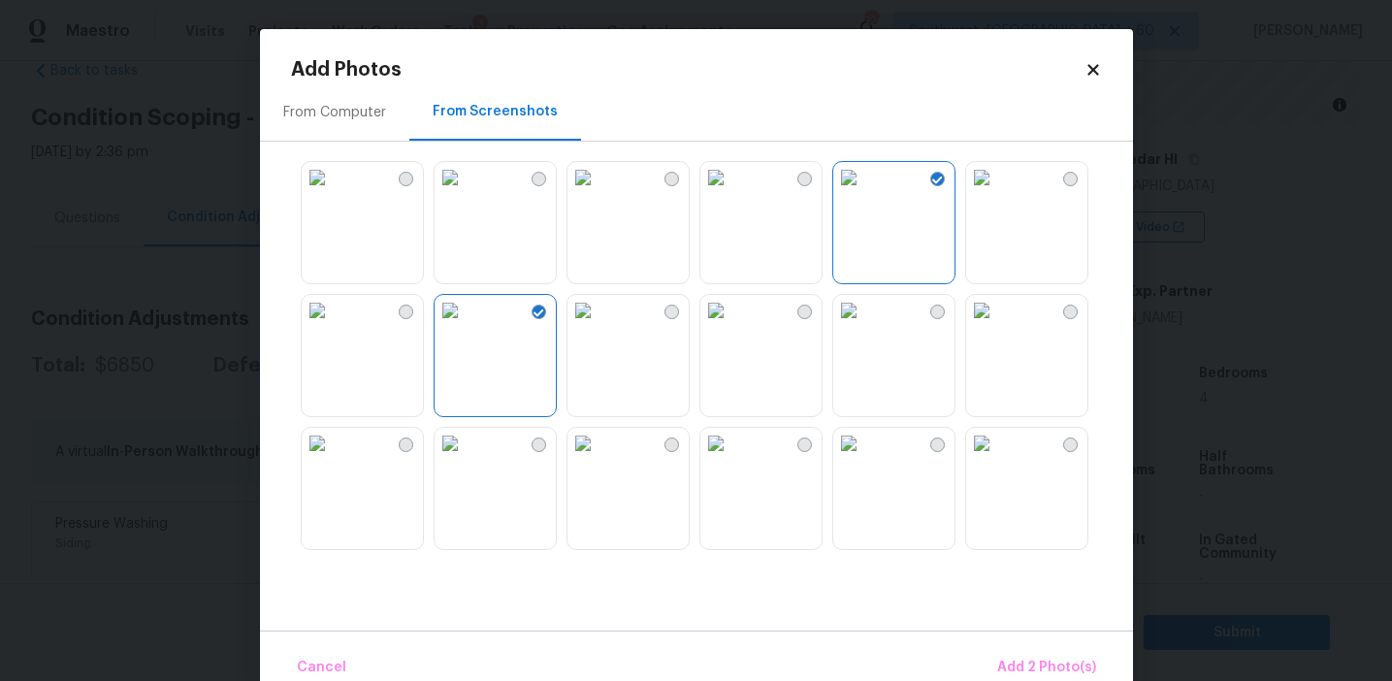
click at [599, 459] on img at bounding box center [583, 443] width 31 height 31
click at [732, 326] on img at bounding box center [716, 310] width 31 height 31
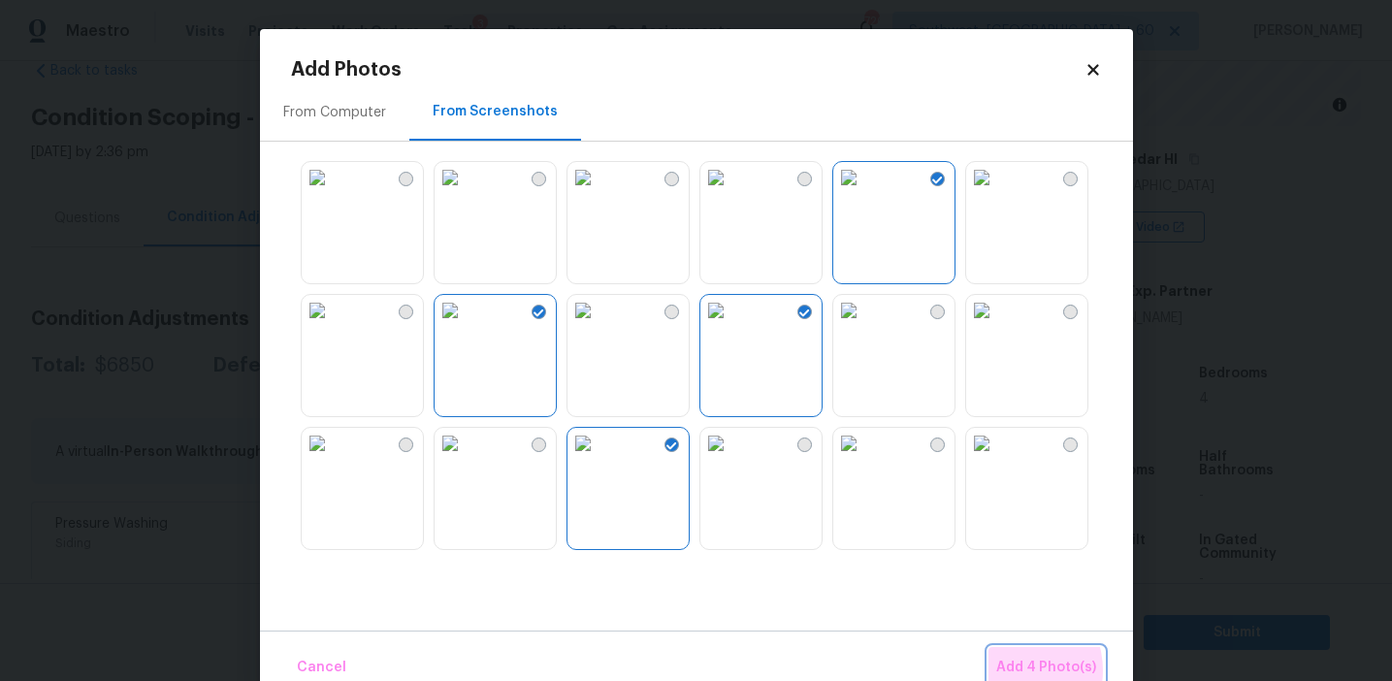
click at [1015, 670] on span "Add 4 Photo(s)" at bounding box center [1047, 668] width 100 height 24
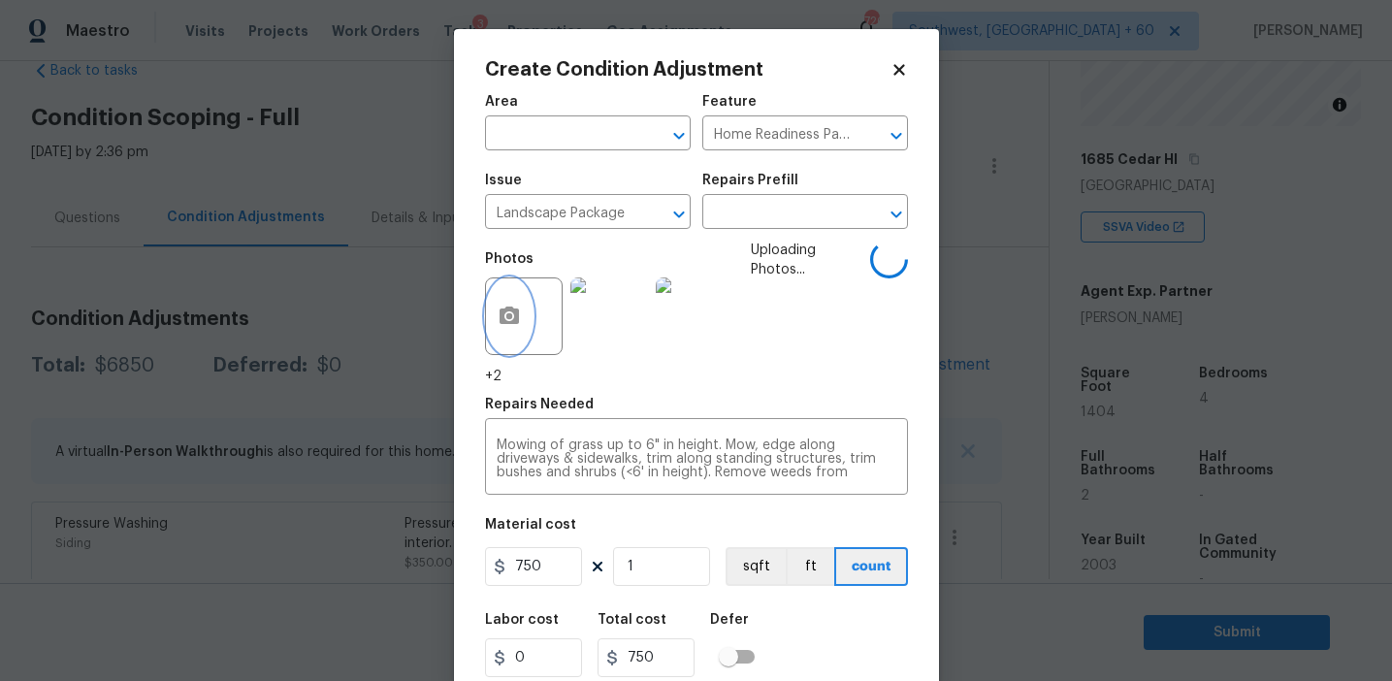
scroll to position [44, 0]
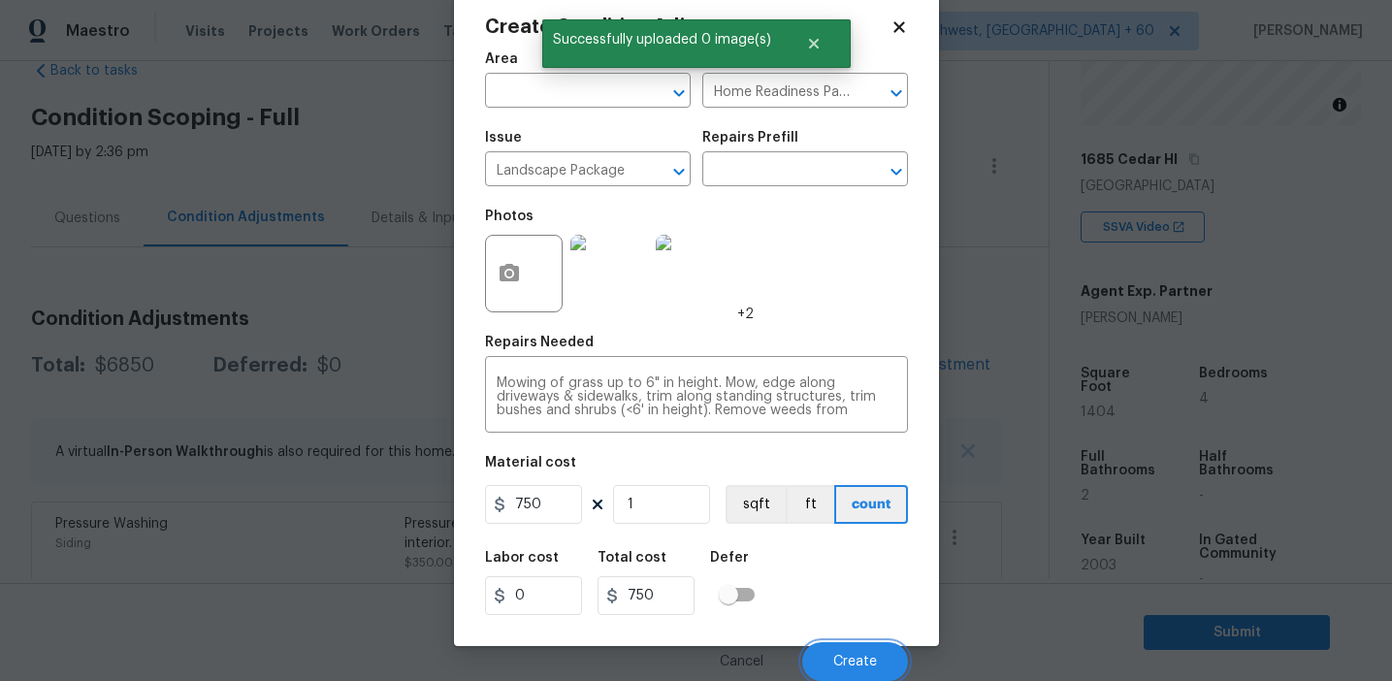
click at [881, 660] on button "Create" at bounding box center [855, 661] width 106 height 39
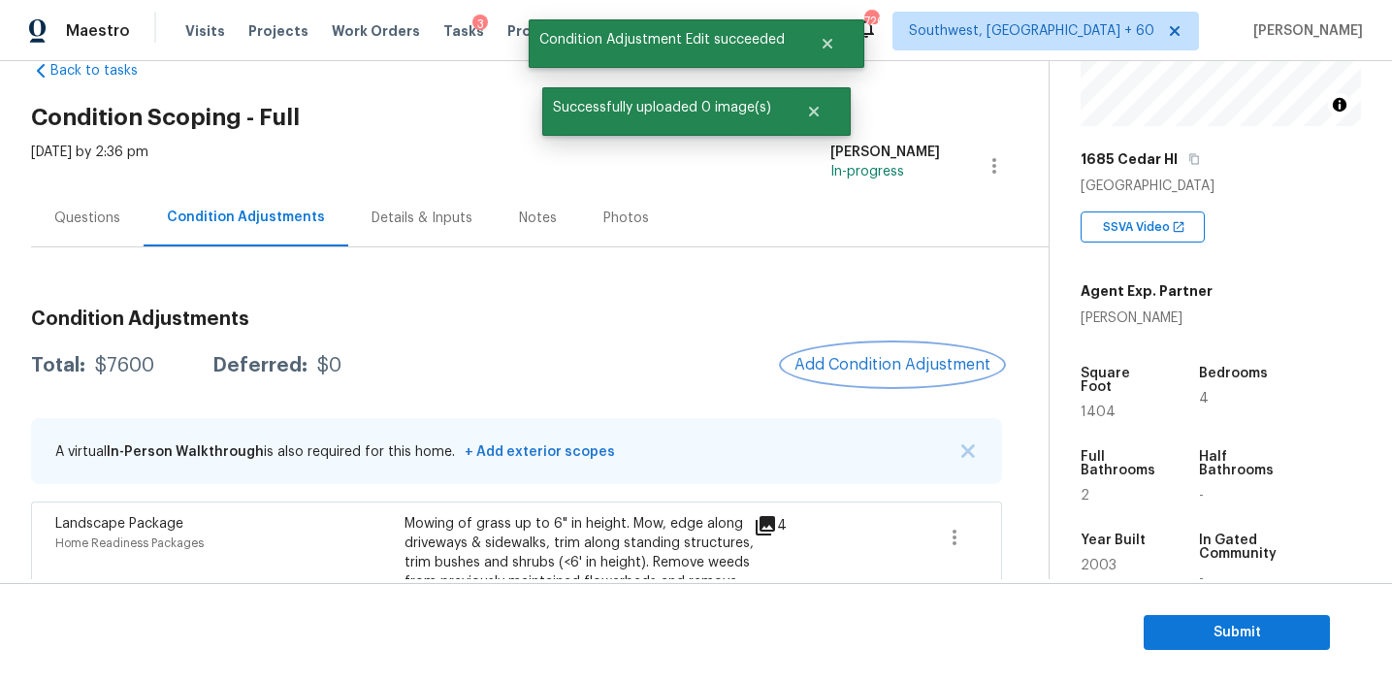
scroll to position [0, 0]
click at [920, 368] on span "Add Condition Adjustment" at bounding box center [893, 364] width 196 height 17
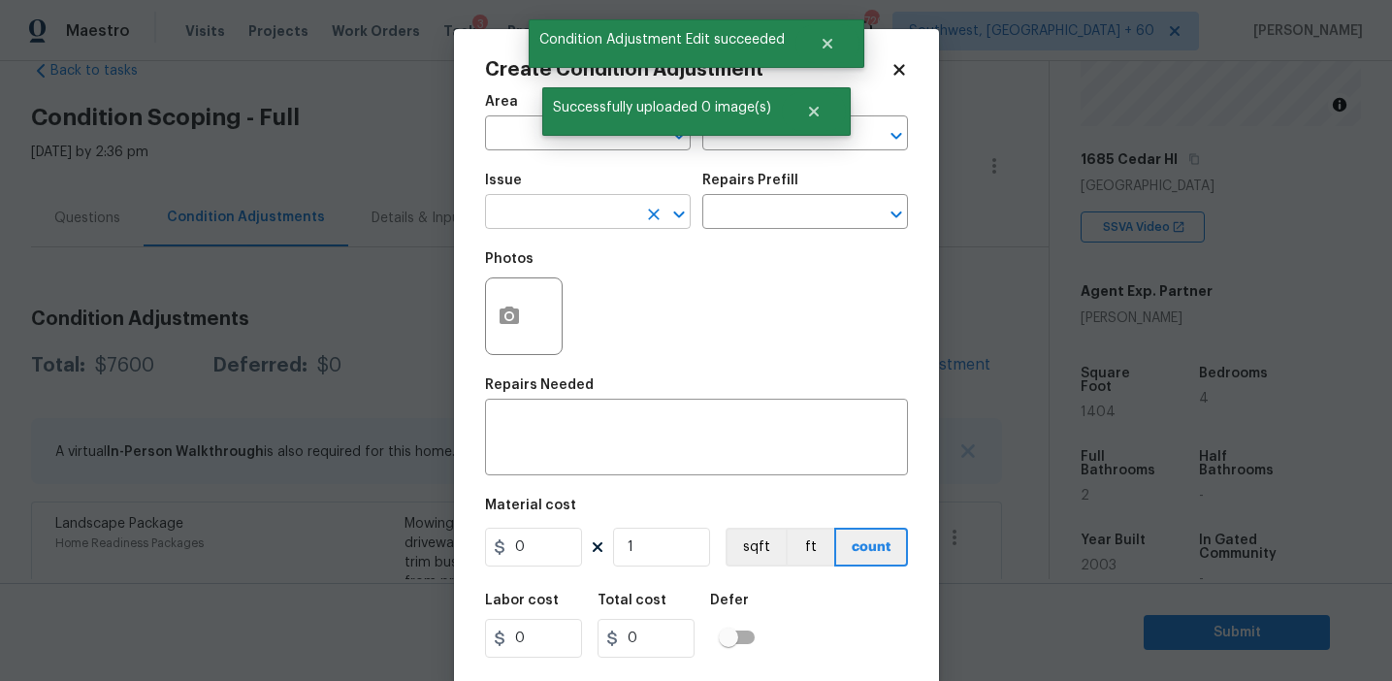
click at [597, 207] on input "text" at bounding box center [560, 214] width 151 height 30
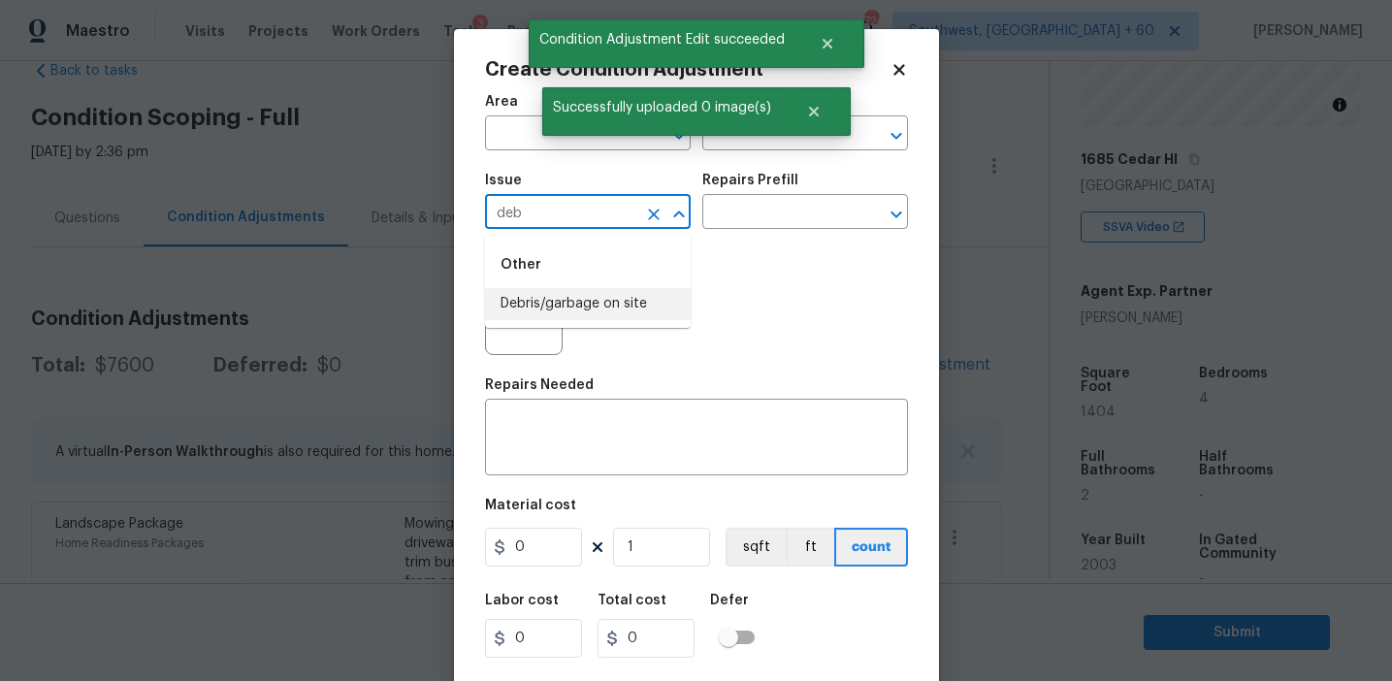
click at [622, 302] on li "Debris/garbage on site" at bounding box center [588, 304] width 206 height 32
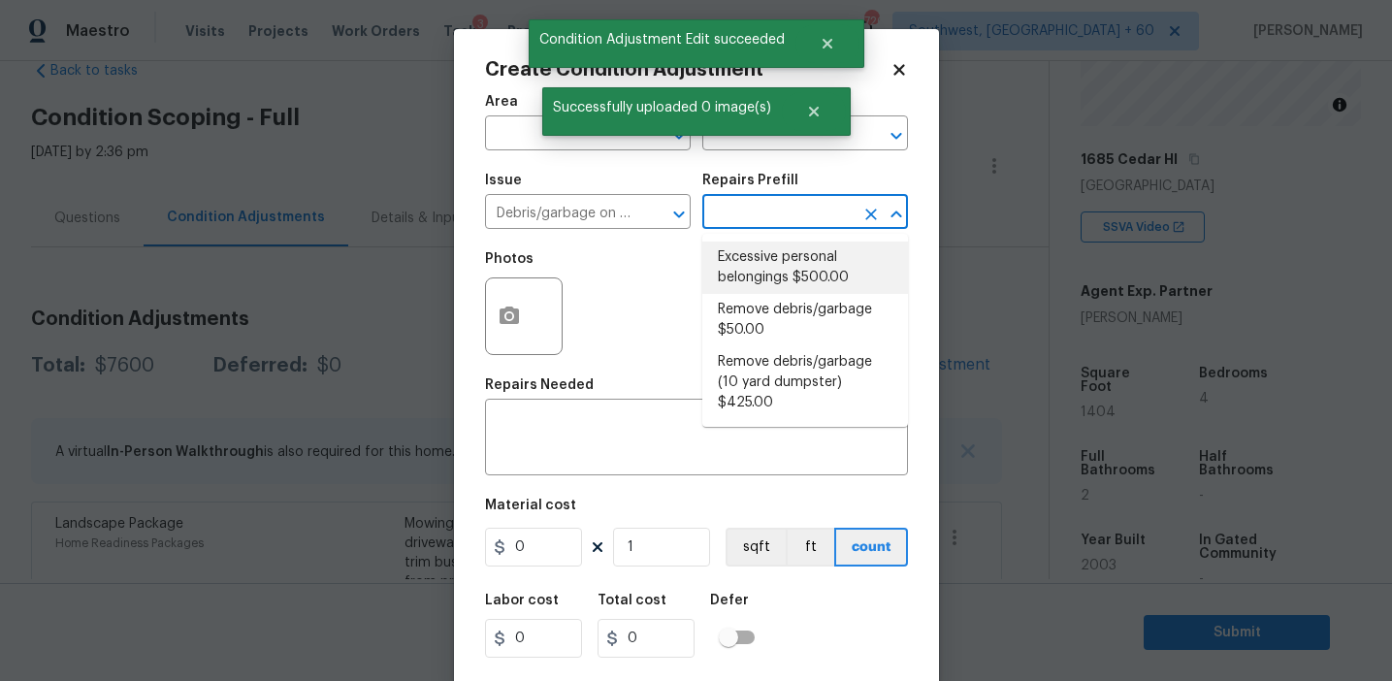
click at [729, 272] on li "Excessive personal belongings $500.00" at bounding box center [806, 268] width 206 height 52
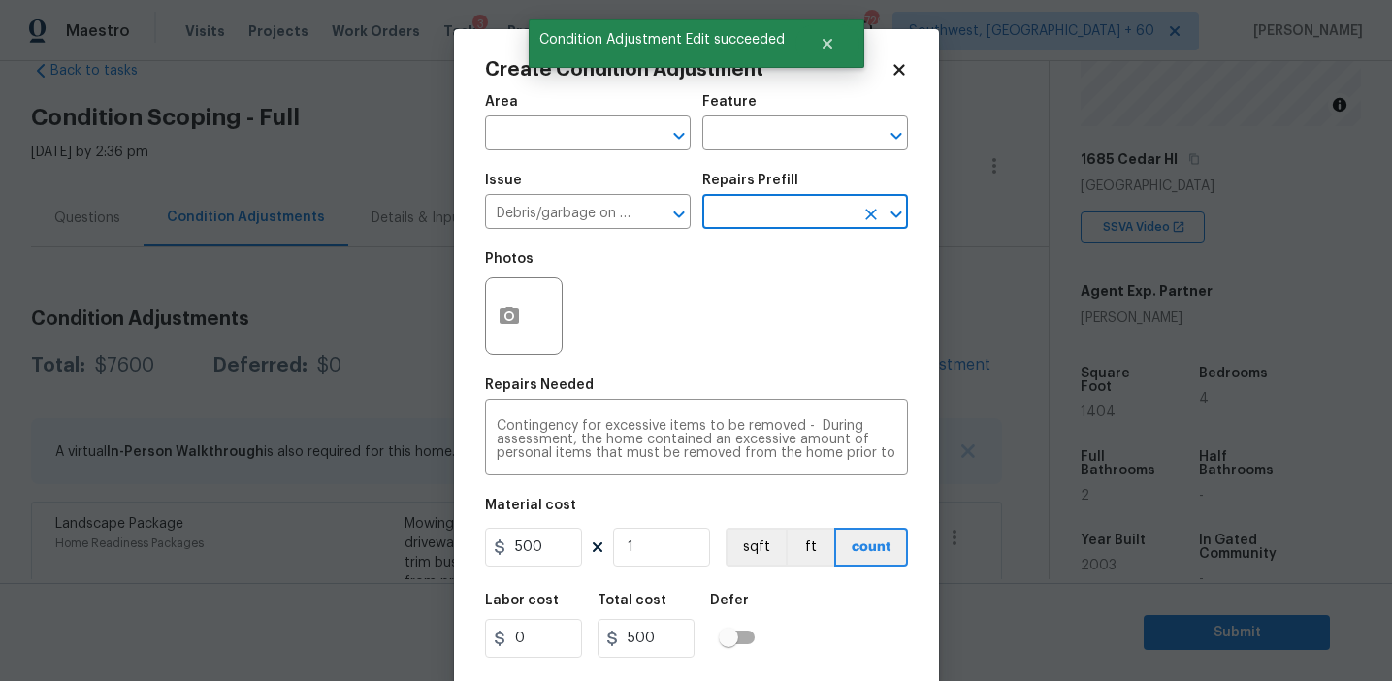
click at [734, 198] on div "Repairs Prefill" at bounding box center [806, 186] width 206 height 25
click at [735, 226] on input "text" at bounding box center [778, 214] width 151 height 30
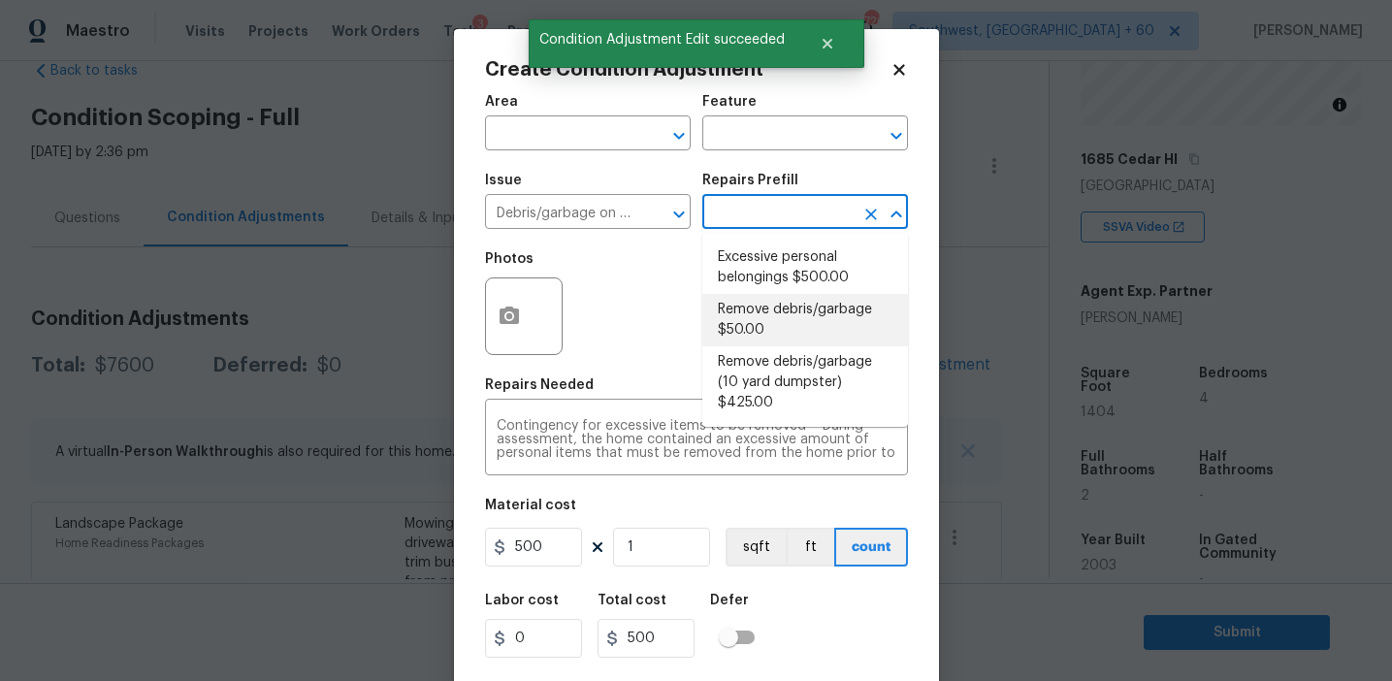
click at [735, 337] on li "Remove debris/garbage $50.00" at bounding box center [806, 320] width 206 height 52
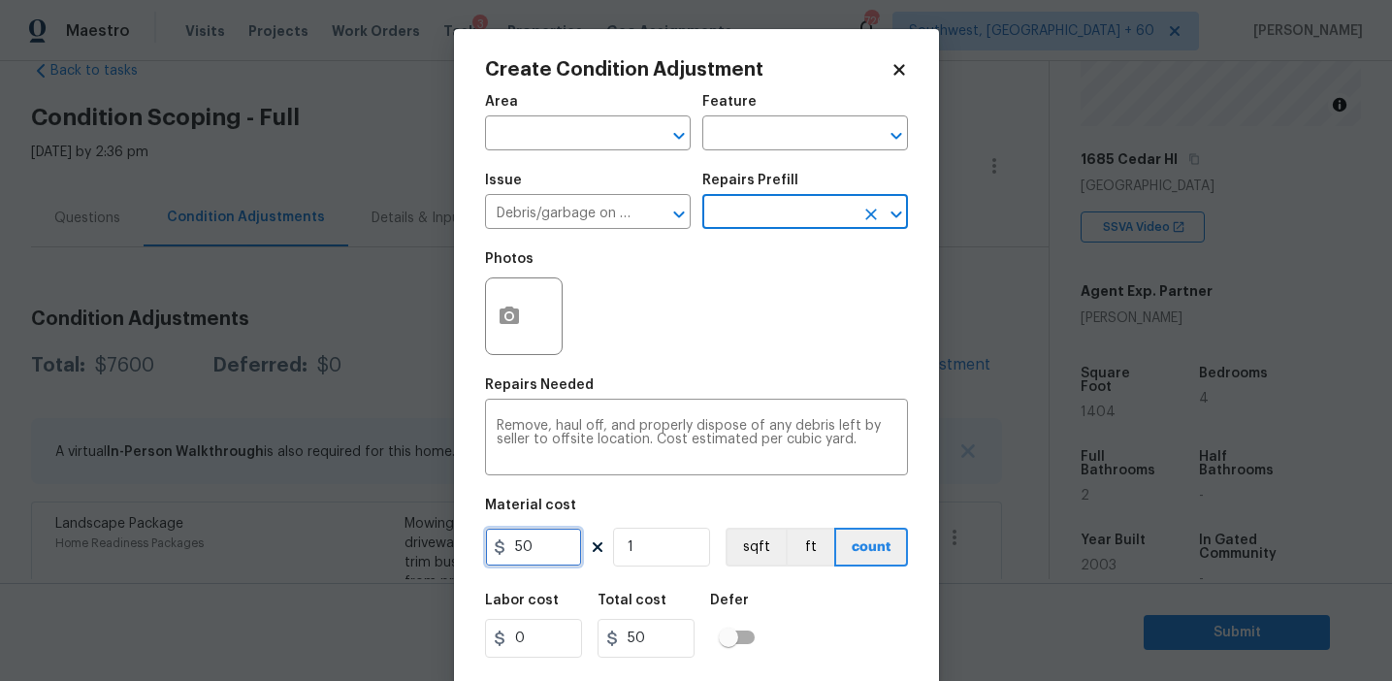
click at [515, 545] on input "50" at bounding box center [533, 547] width 97 height 39
click at [546, 423] on textarea "Remove, haul off, and properly dispose of any debris left by seller to offsite …" at bounding box center [697, 439] width 400 height 41
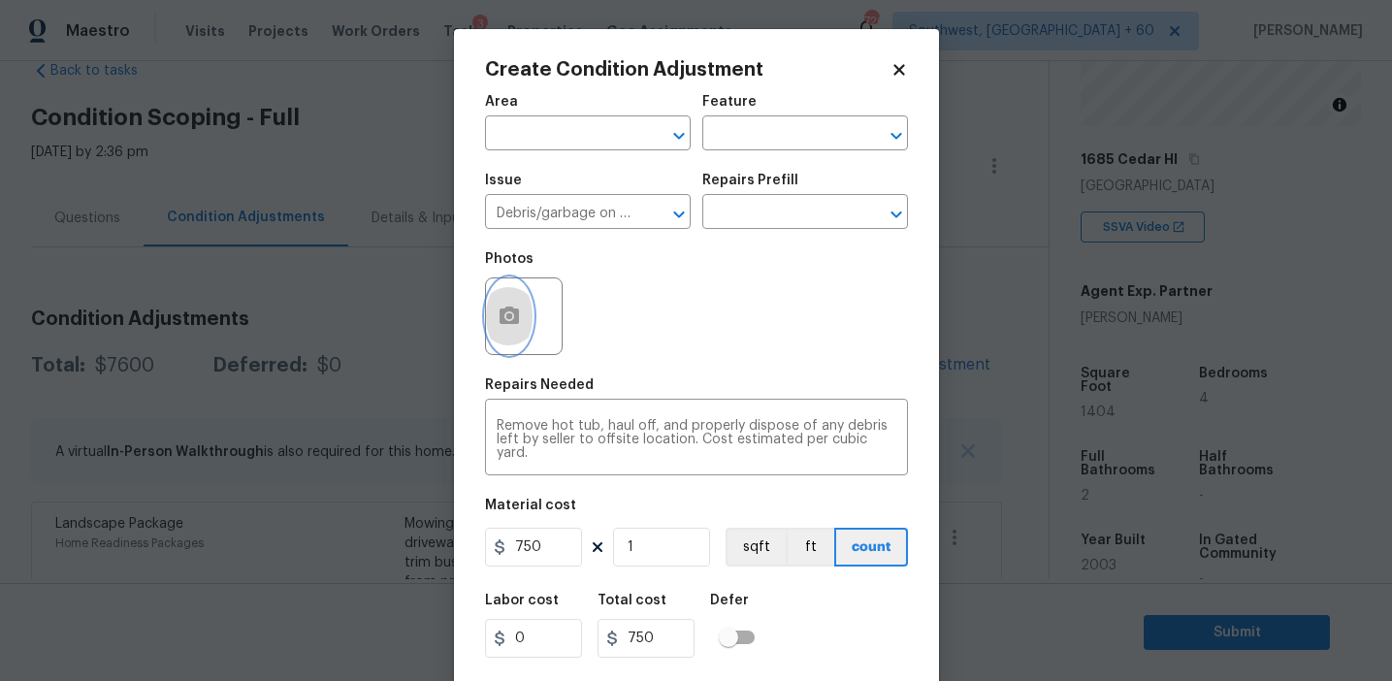
click at [521, 321] on button "button" at bounding box center [509, 316] width 47 height 76
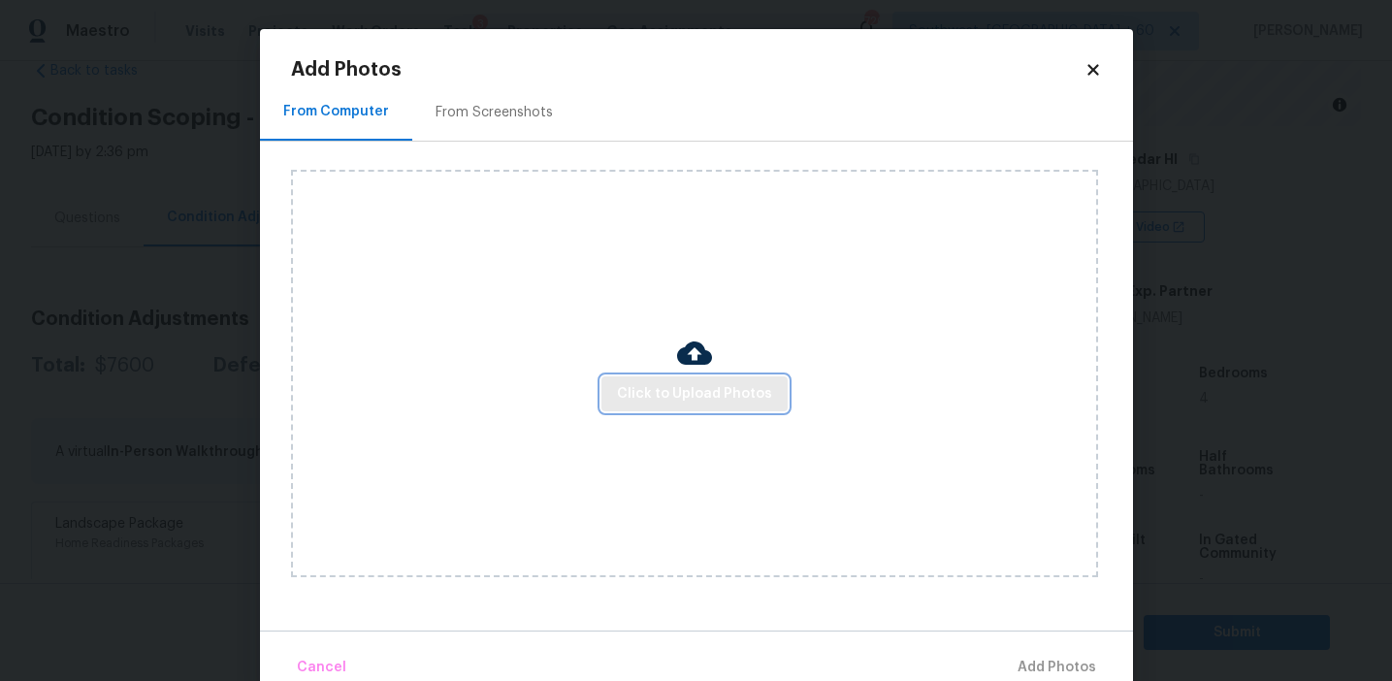
click at [651, 408] on button "Click to Upload Photos" at bounding box center [695, 394] width 186 height 36
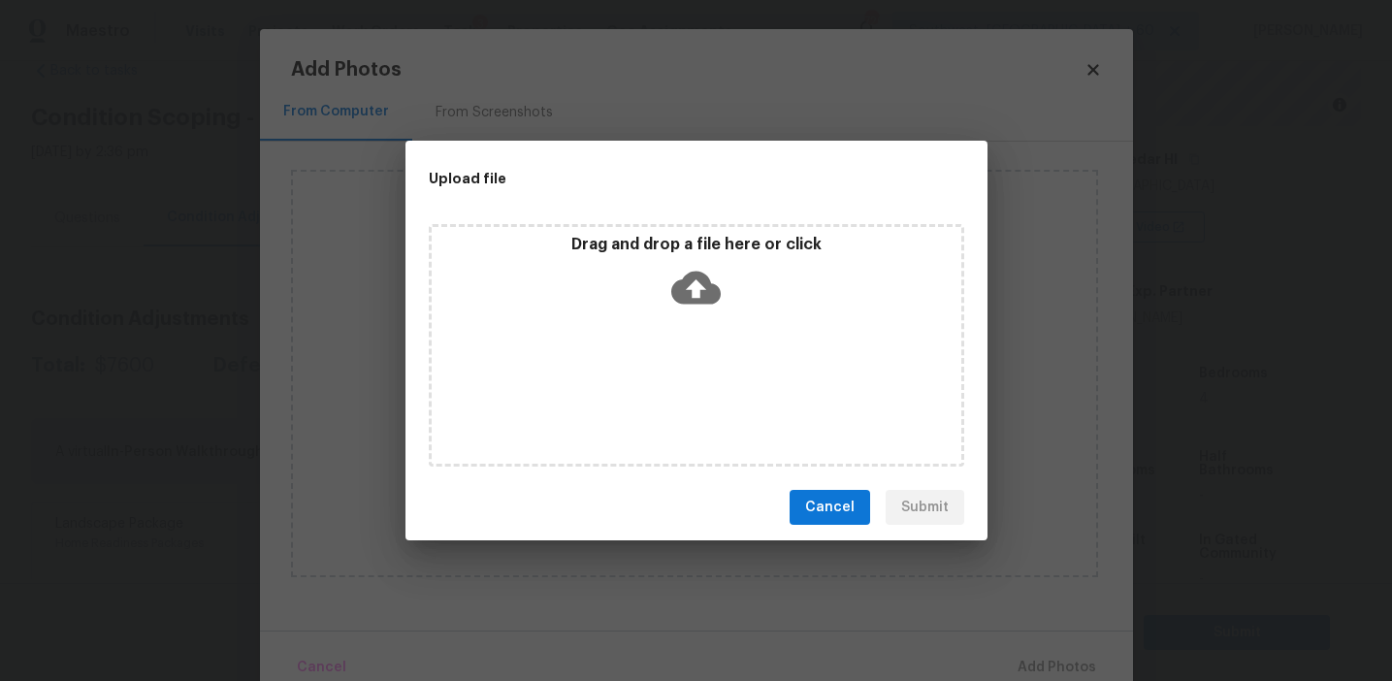
click at [651, 321] on div "Drag and drop a file here or click" at bounding box center [697, 345] width 536 height 243
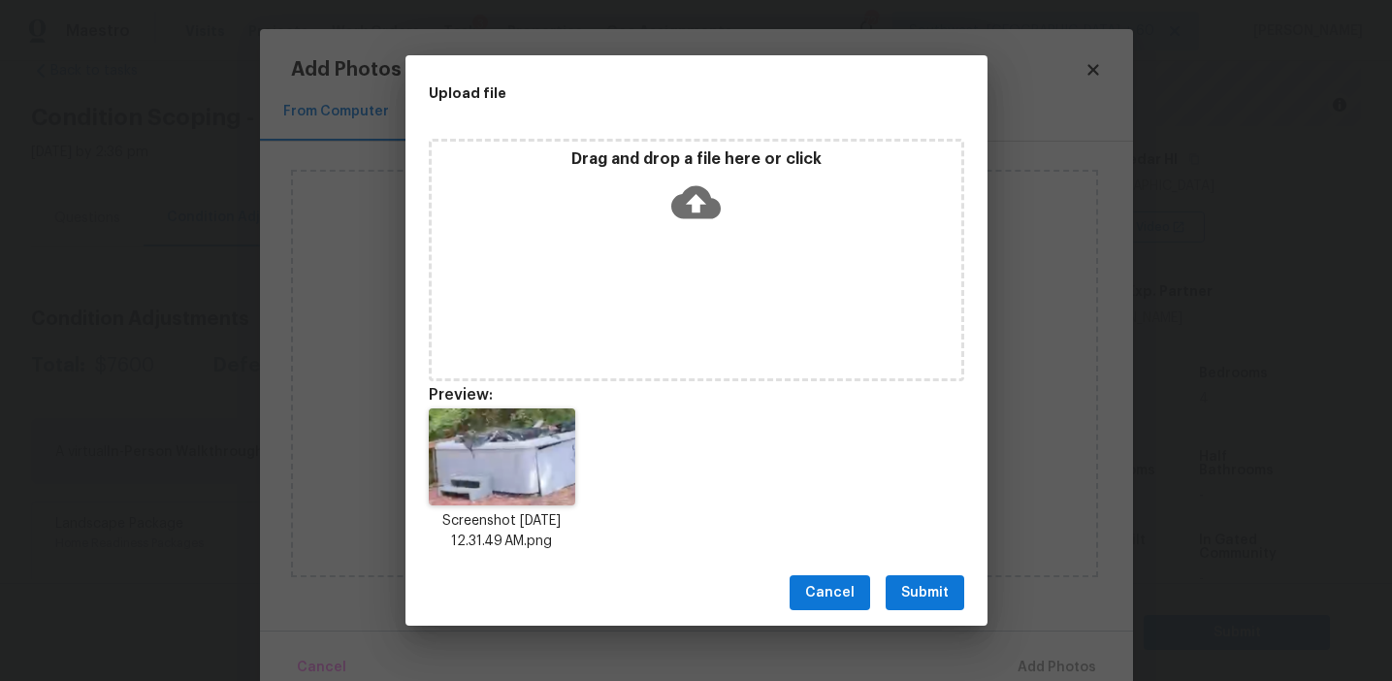
click at [919, 588] on span "Submit" at bounding box center [925, 593] width 48 height 24
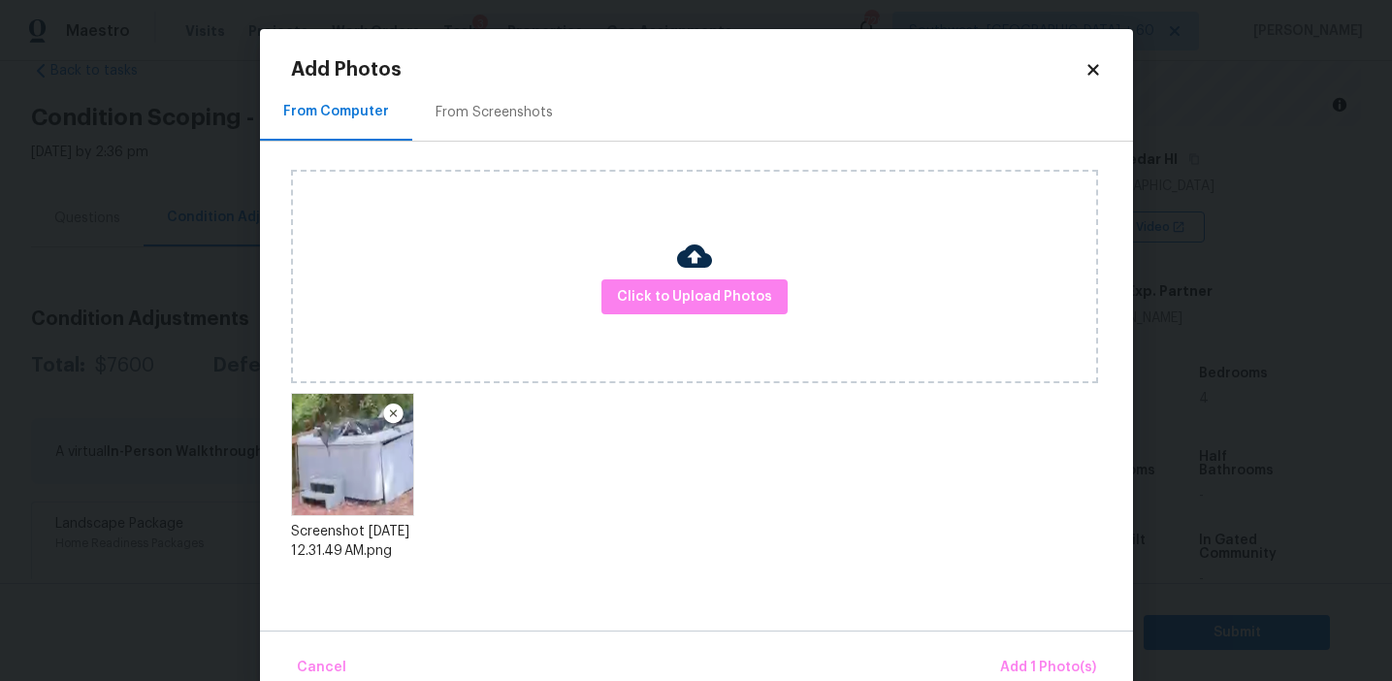
click at [1046, 635] on div "Cancel Add 1 Photo(s)" at bounding box center [696, 660] width 873 height 58
click at [1030, 657] on span "Add 1 Photo(s)" at bounding box center [1048, 668] width 96 height 24
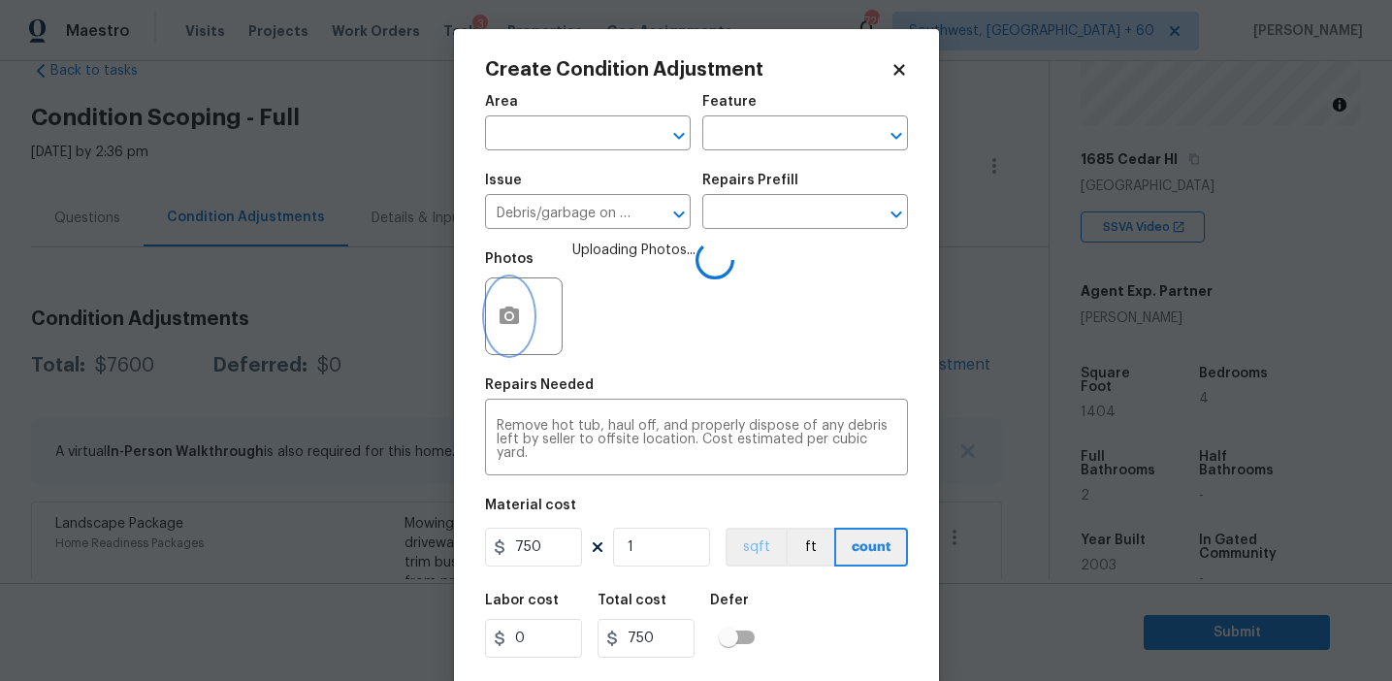
scroll to position [44, 0]
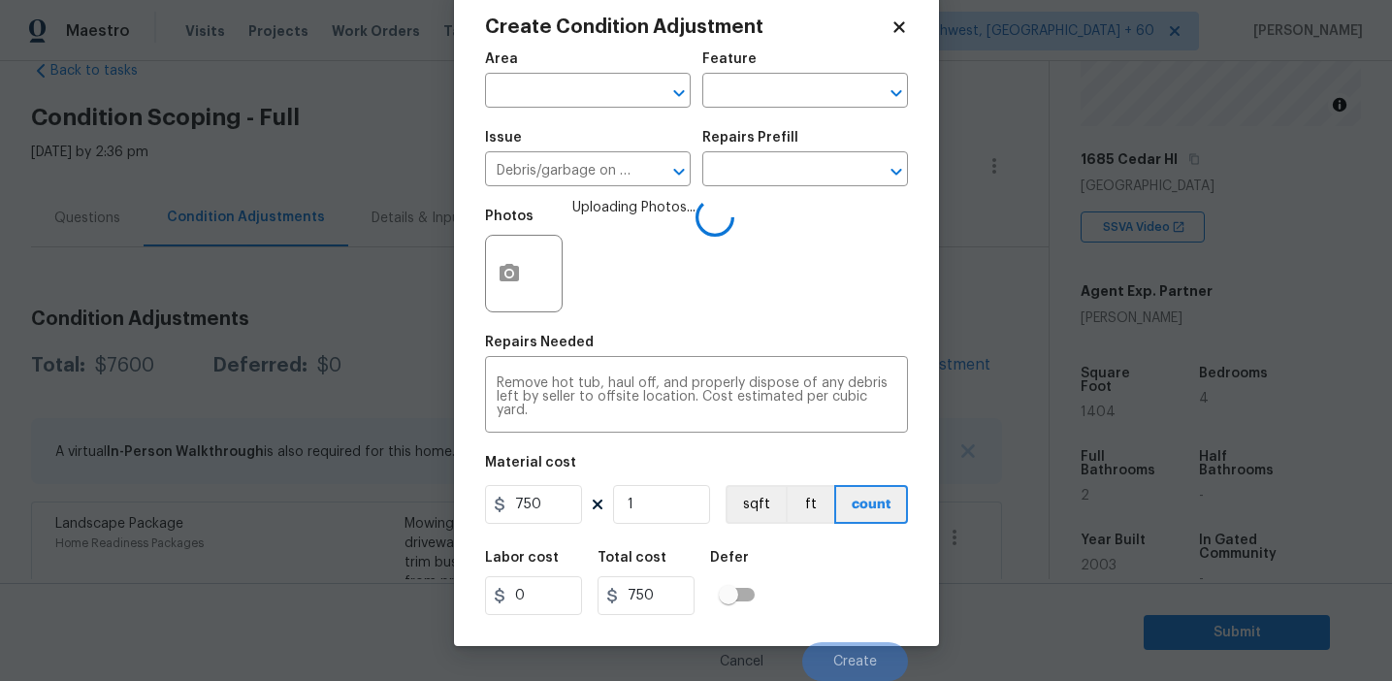
click at [840, 600] on div "Labor cost 0 Total cost 750 Defer" at bounding box center [696, 582] width 423 height 87
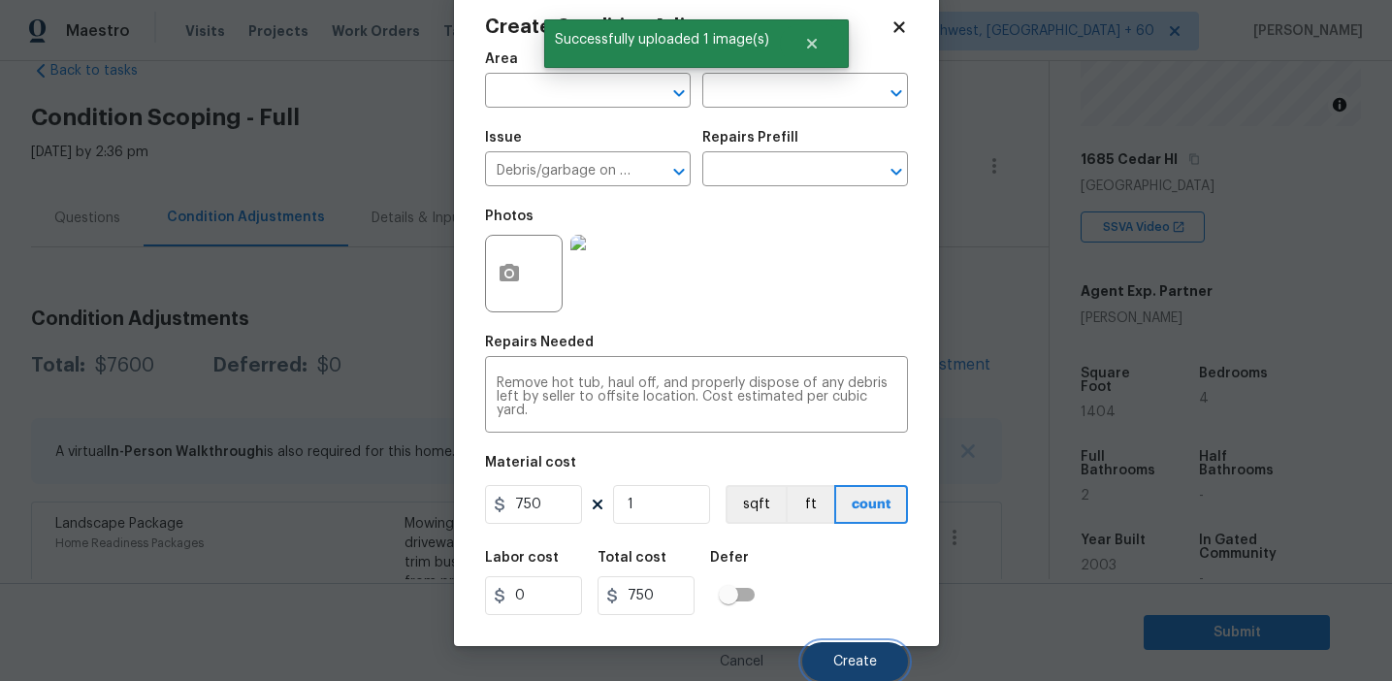
click at [843, 655] on span "Create" at bounding box center [855, 662] width 44 height 15
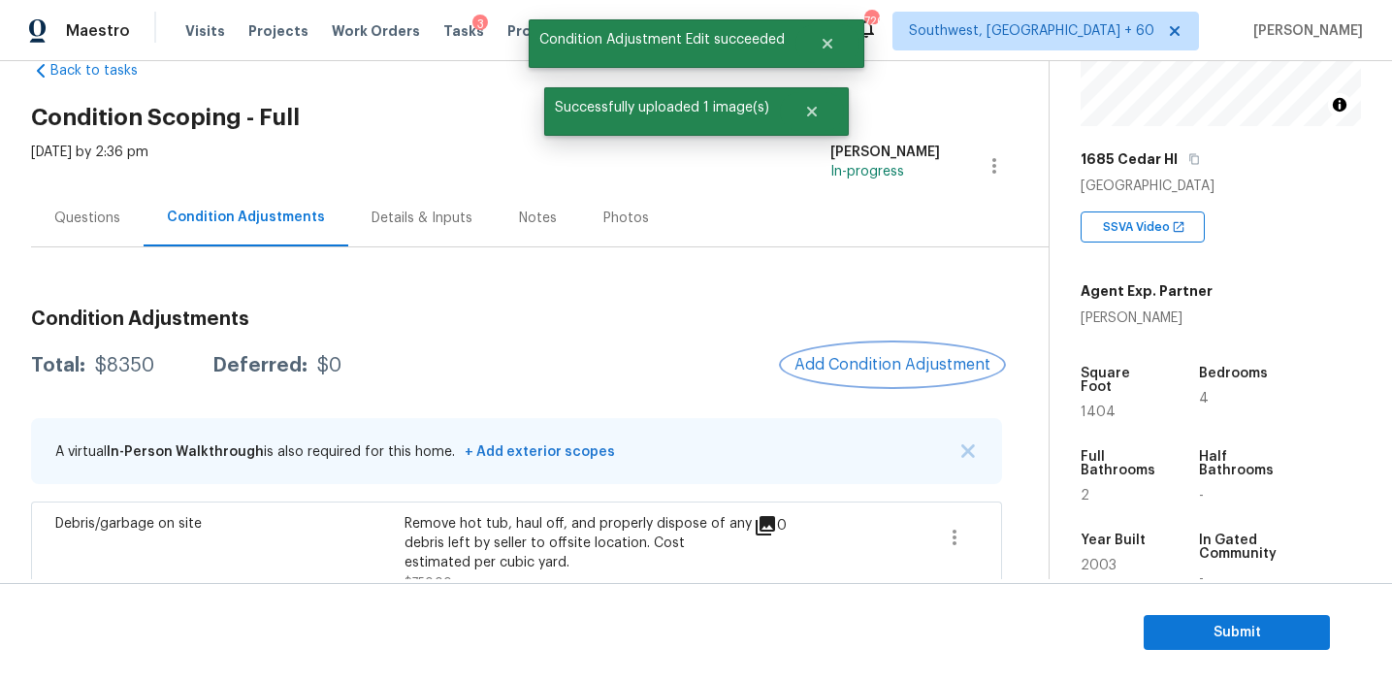
scroll to position [0, 0]
click at [845, 359] on span "Add Condition Adjustment" at bounding box center [893, 364] width 196 height 17
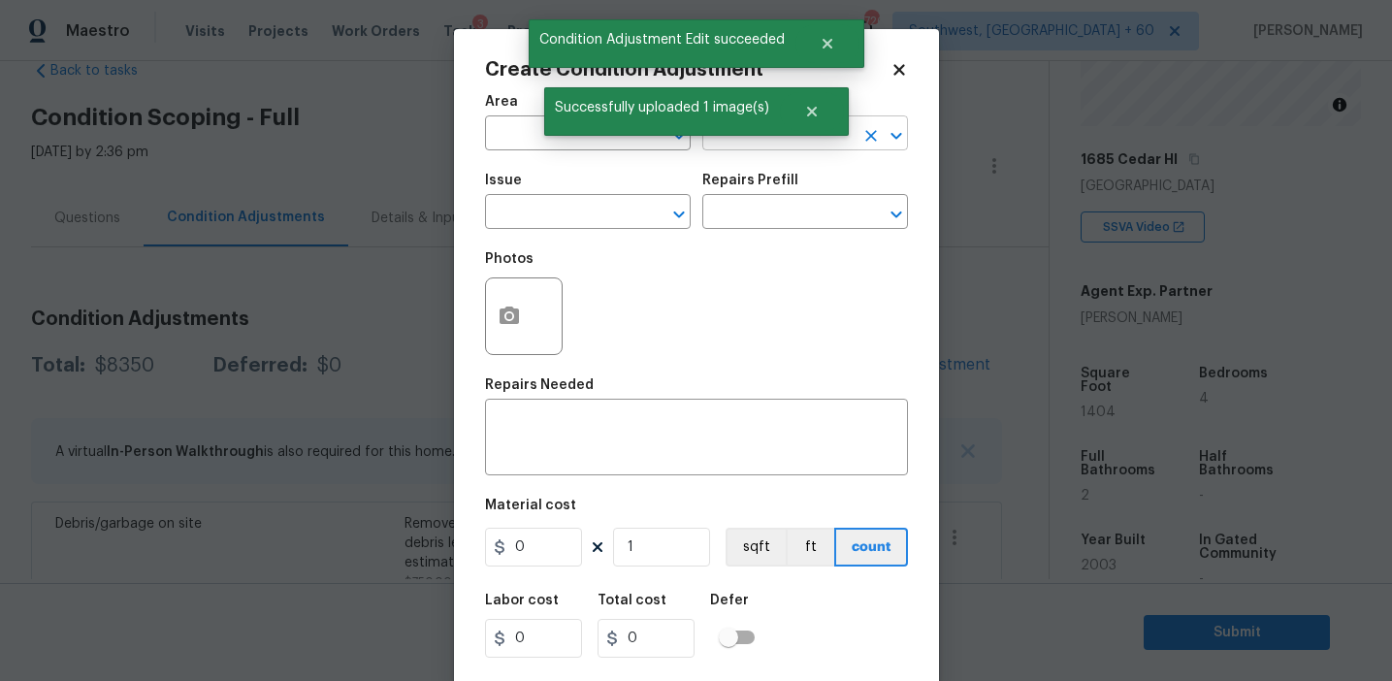
click at [731, 139] on input "text" at bounding box center [778, 135] width 151 height 30
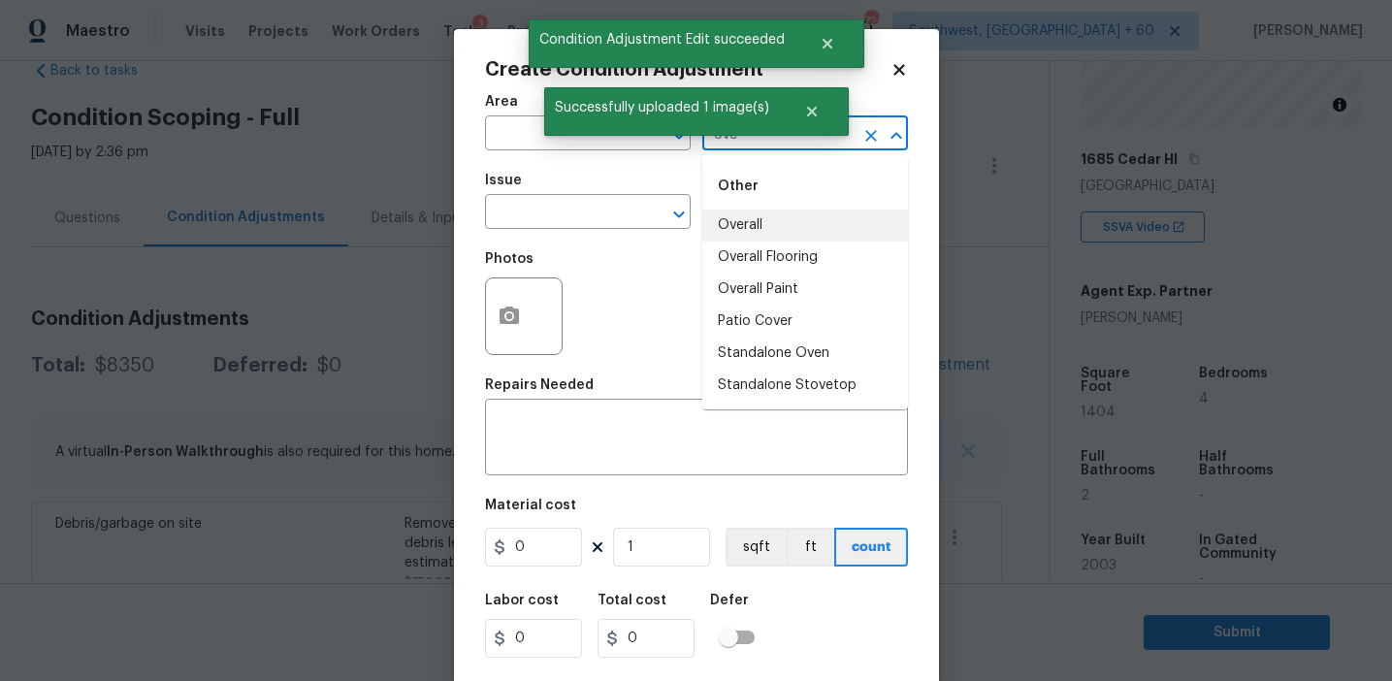
click at [763, 219] on li "Overall" at bounding box center [806, 226] width 206 height 32
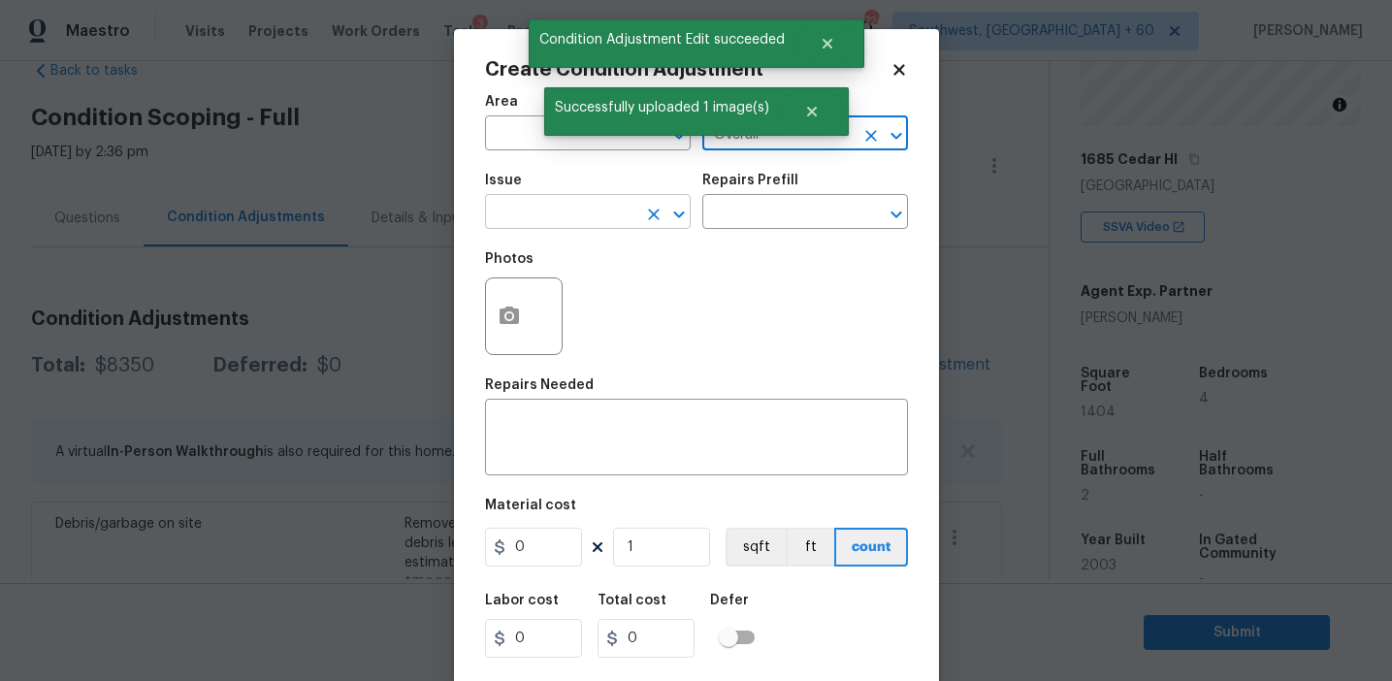
click at [583, 217] on input "text" at bounding box center [560, 214] width 151 height 30
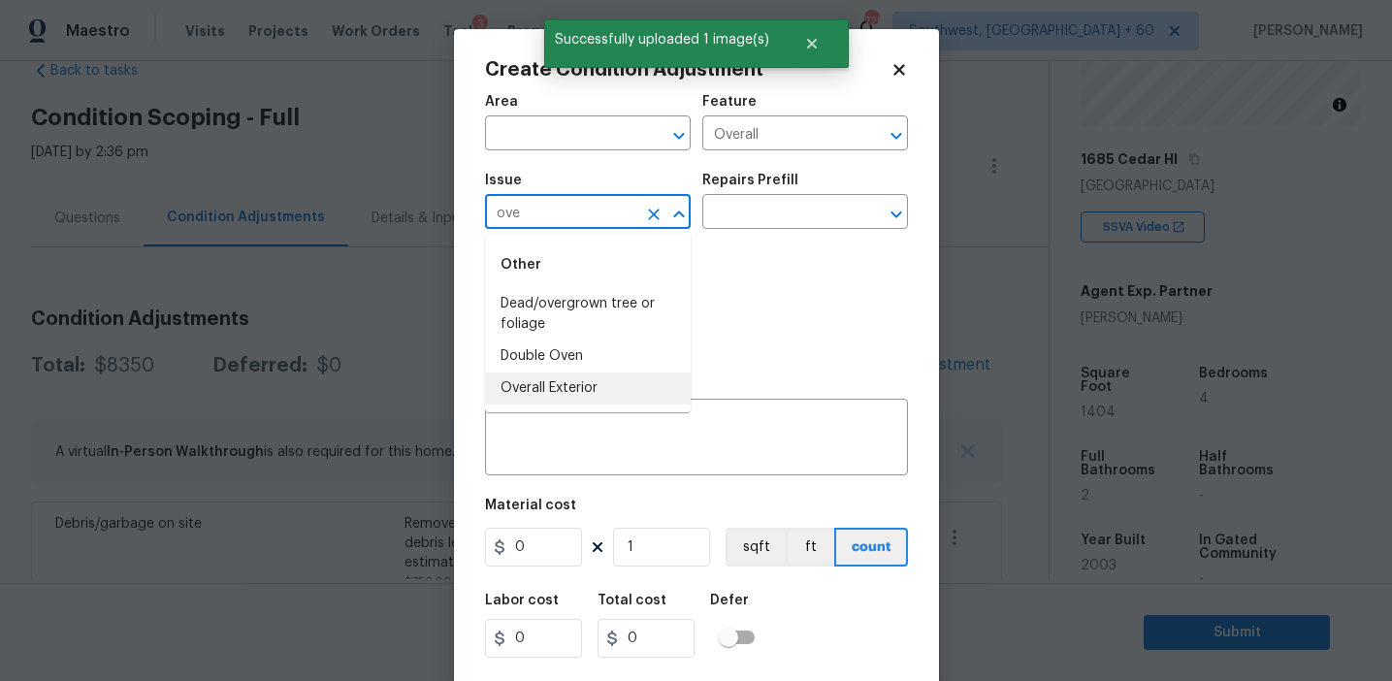
click at [572, 397] on li "Overall Exterior" at bounding box center [588, 389] width 206 height 32
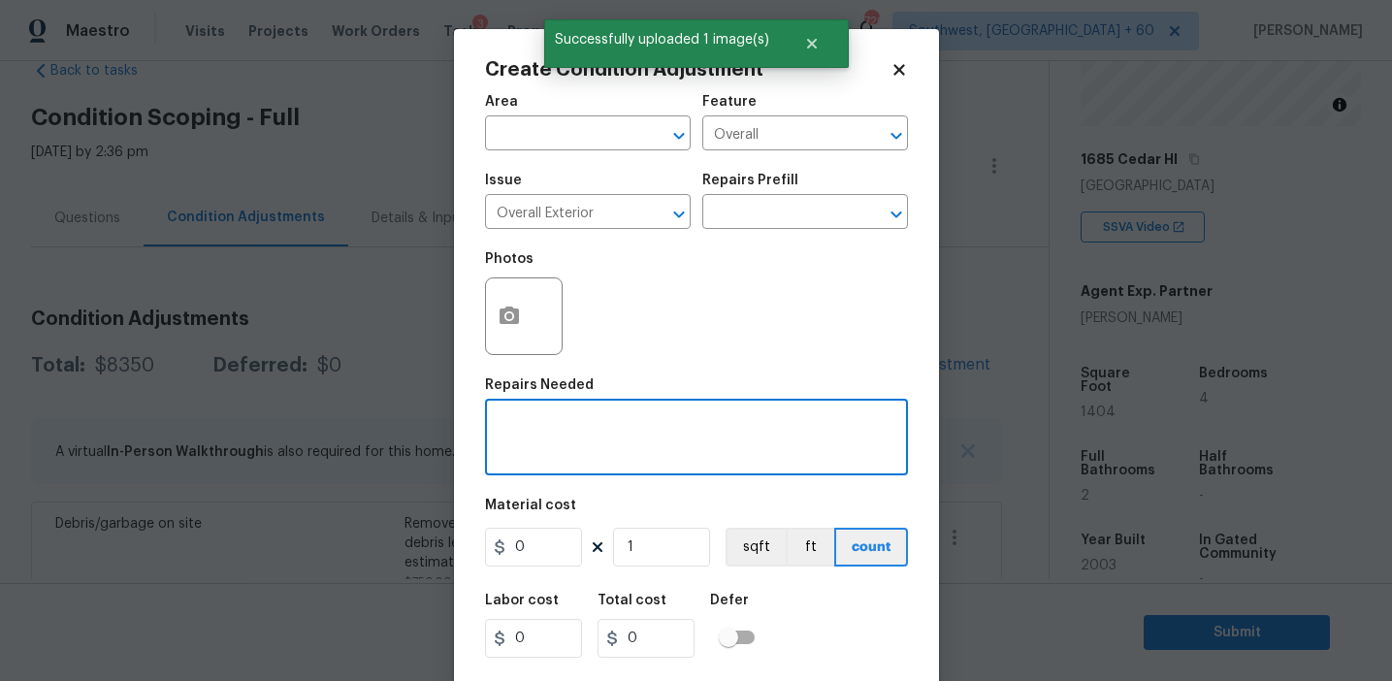
click at [645, 420] on textarea at bounding box center [697, 439] width 400 height 41
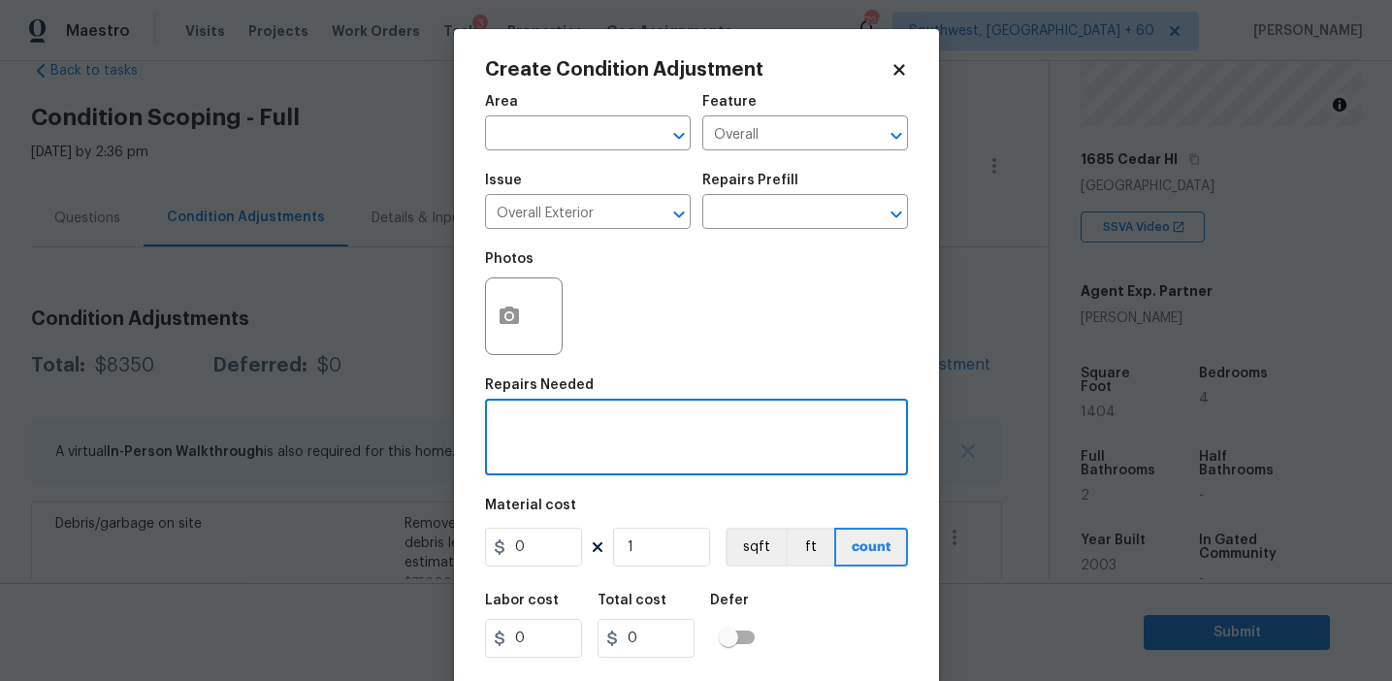
paste textarea "Overall exterior repairs (siding, stucco, fencing, soffit, eaves, trims, fascia…"
click at [538, 437] on textarea "Overall exterior repairs (siding, stucco, fencing, soffit, eaves, trims, fascia…" at bounding box center [697, 439] width 400 height 41
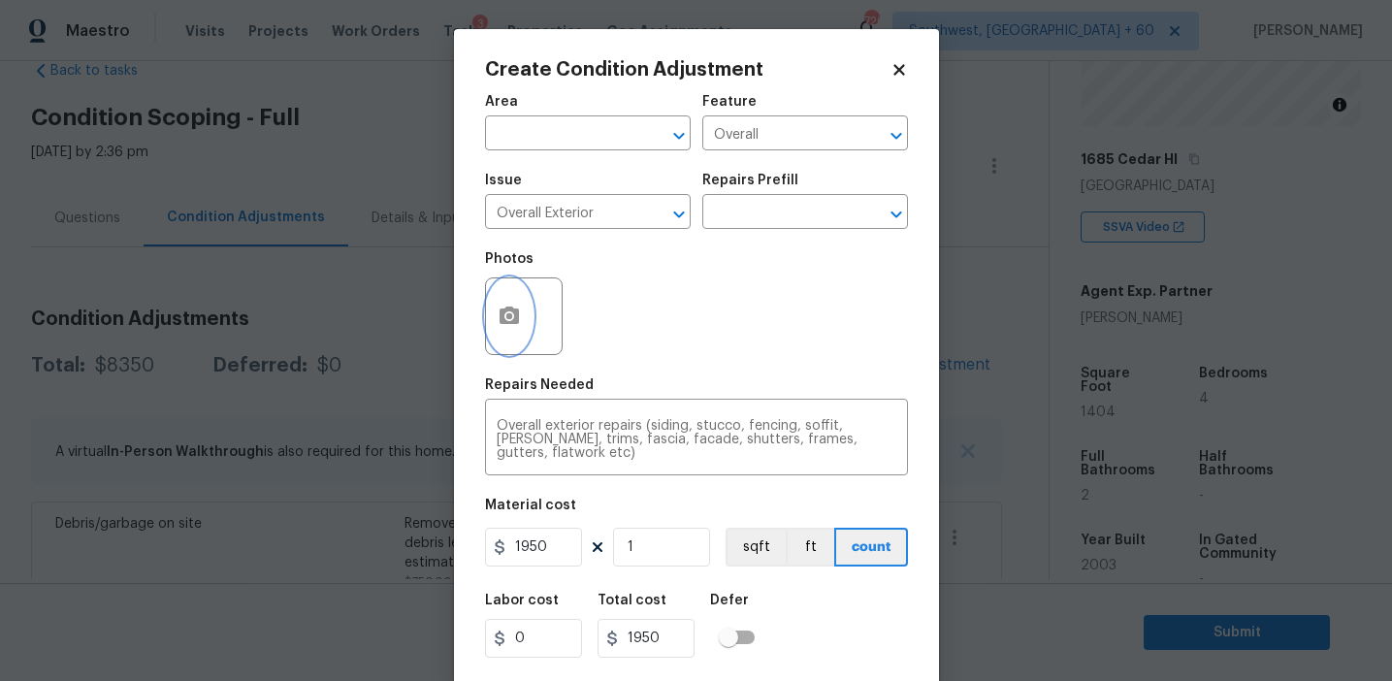
click at [502, 328] on icon "button" at bounding box center [509, 316] width 23 height 23
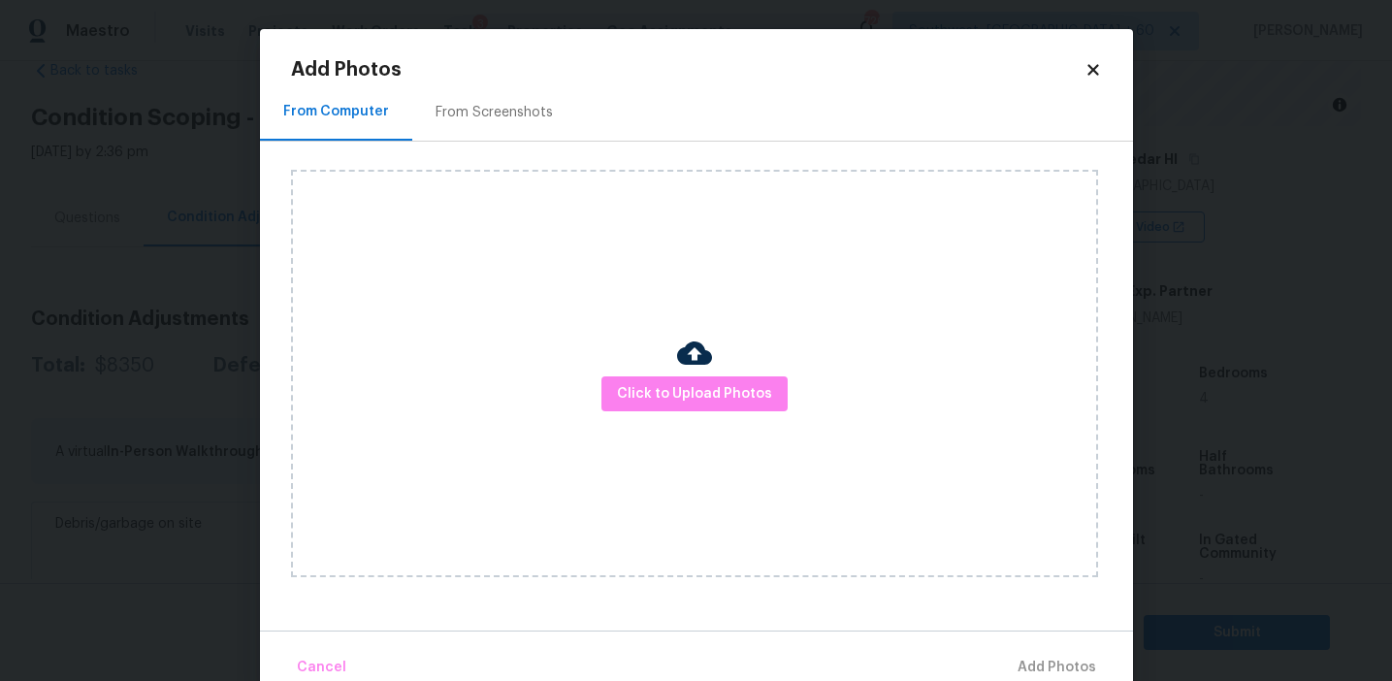
click at [513, 119] on div "From Screenshots" at bounding box center [494, 112] width 117 height 19
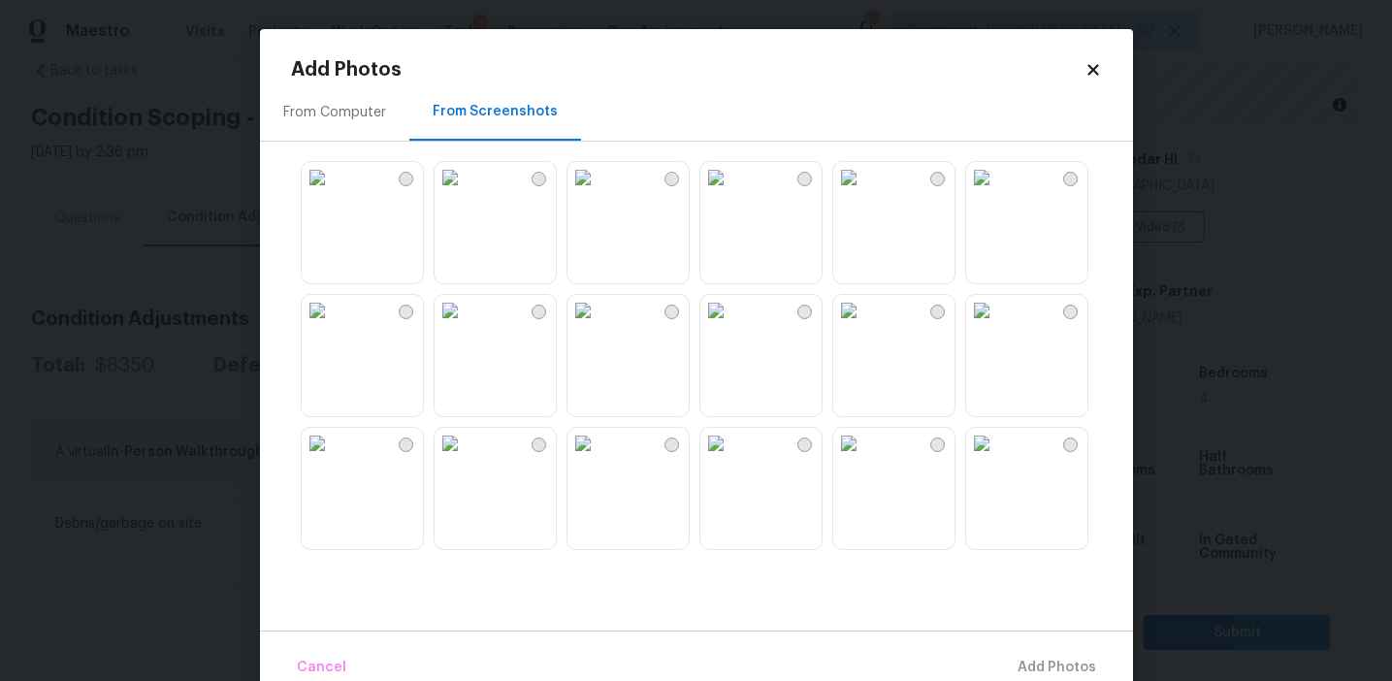
click at [466, 193] on img at bounding box center [450, 177] width 31 height 31
click at [333, 459] on img at bounding box center [317, 443] width 31 height 31
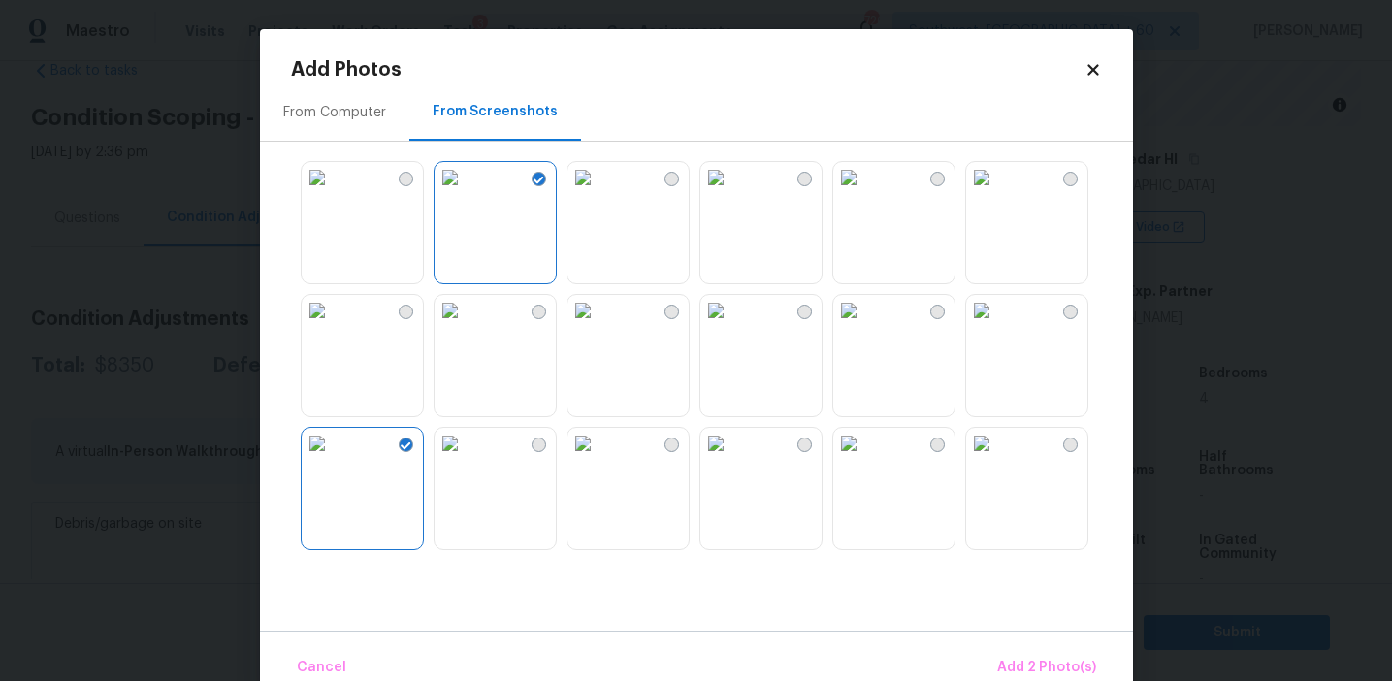
click at [466, 459] on img at bounding box center [450, 443] width 31 height 31
click at [599, 459] on img at bounding box center [583, 443] width 31 height 31
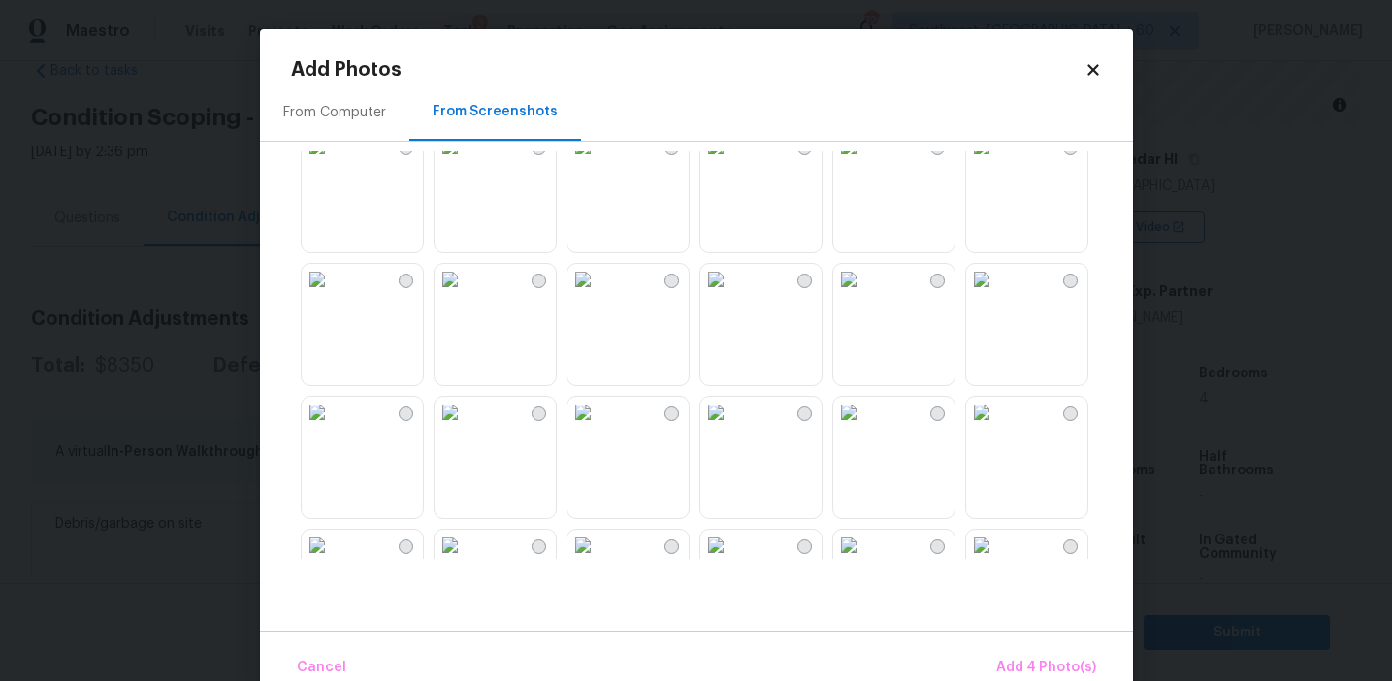
scroll to position [574, 0]
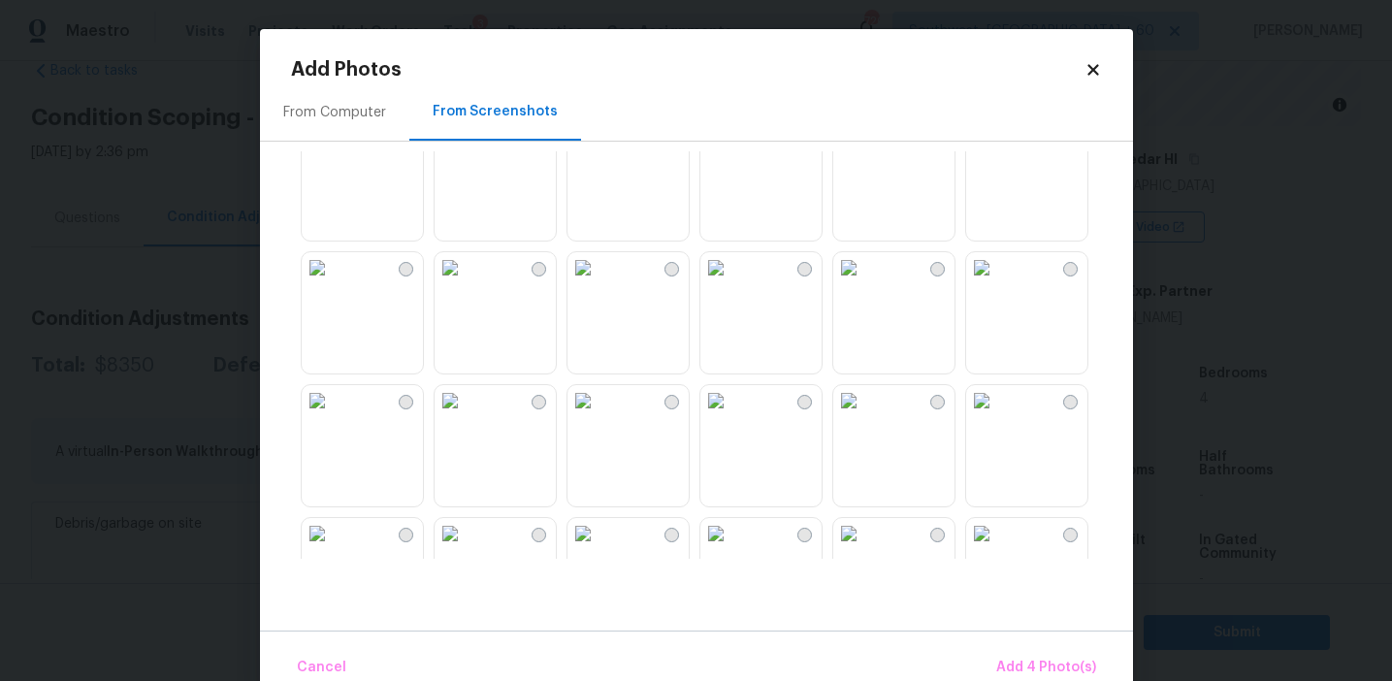
click at [865, 283] on img at bounding box center [848, 267] width 31 height 31
click at [997, 416] on img at bounding box center [981, 400] width 31 height 31
click at [466, 416] on img at bounding box center [450, 400] width 31 height 31
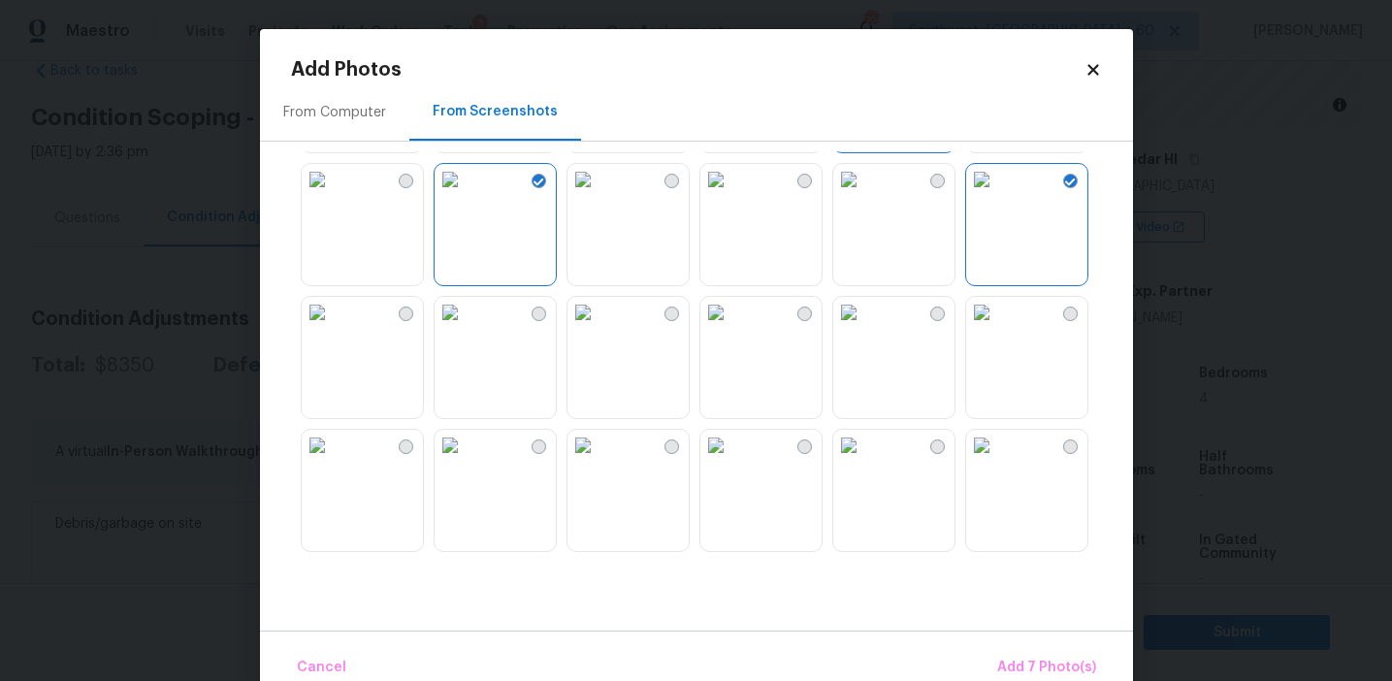
scroll to position [885, 0]
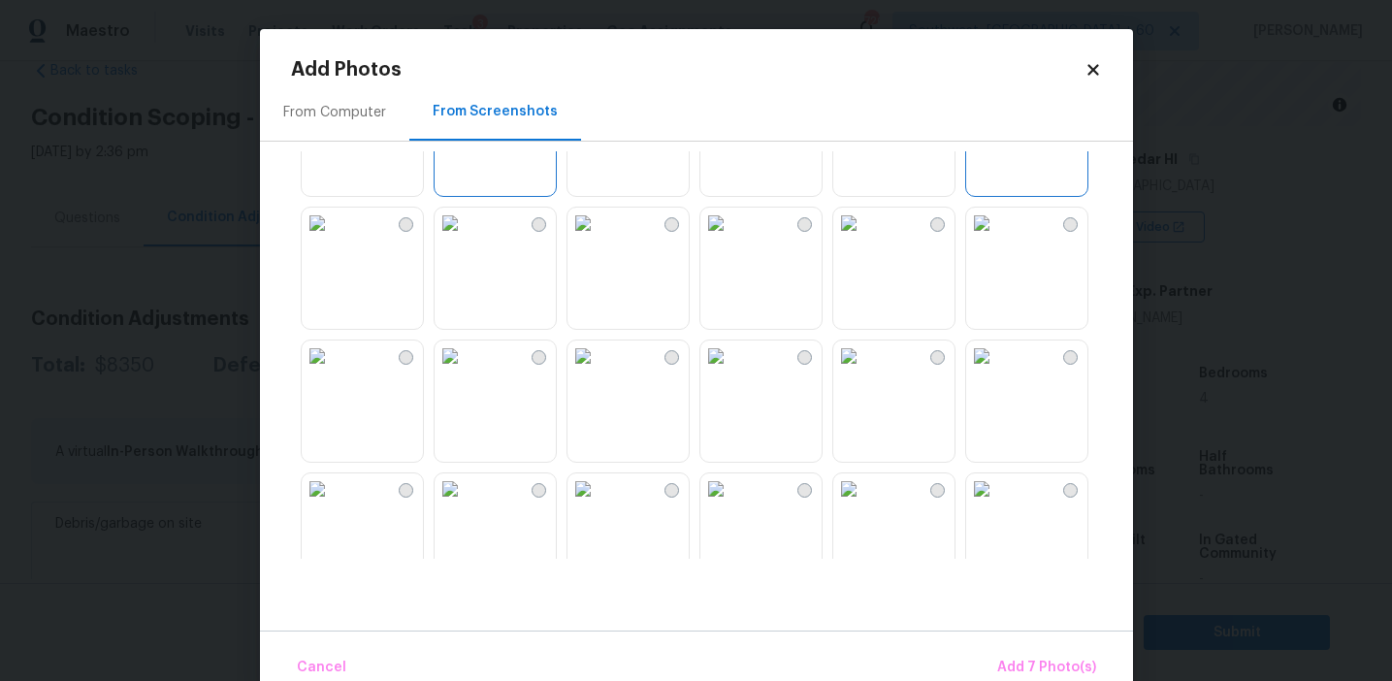
click at [864, 239] on img at bounding box center [848, 223] width 31 height 31
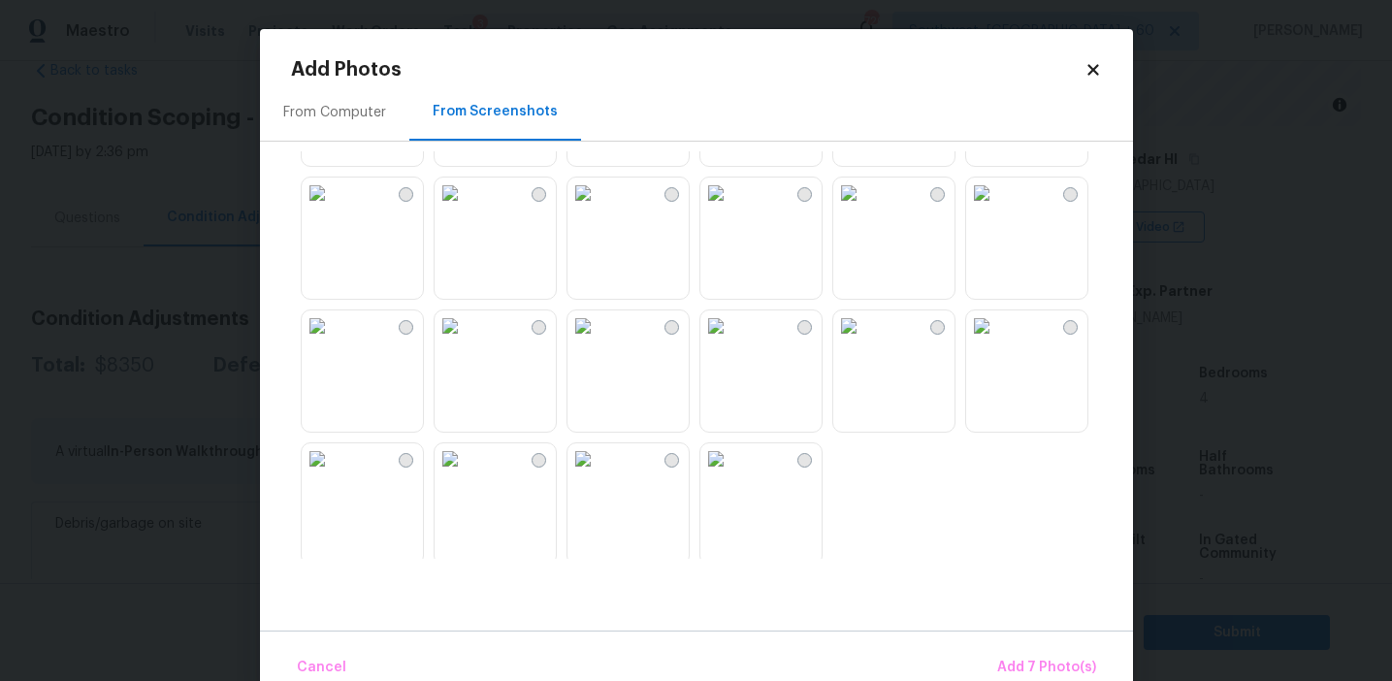
scroll to position [1853, 0]
click at [1040, 659] on span "Add 7 Photo(s)" at bounding box center [1046, 668] width 99 height 24
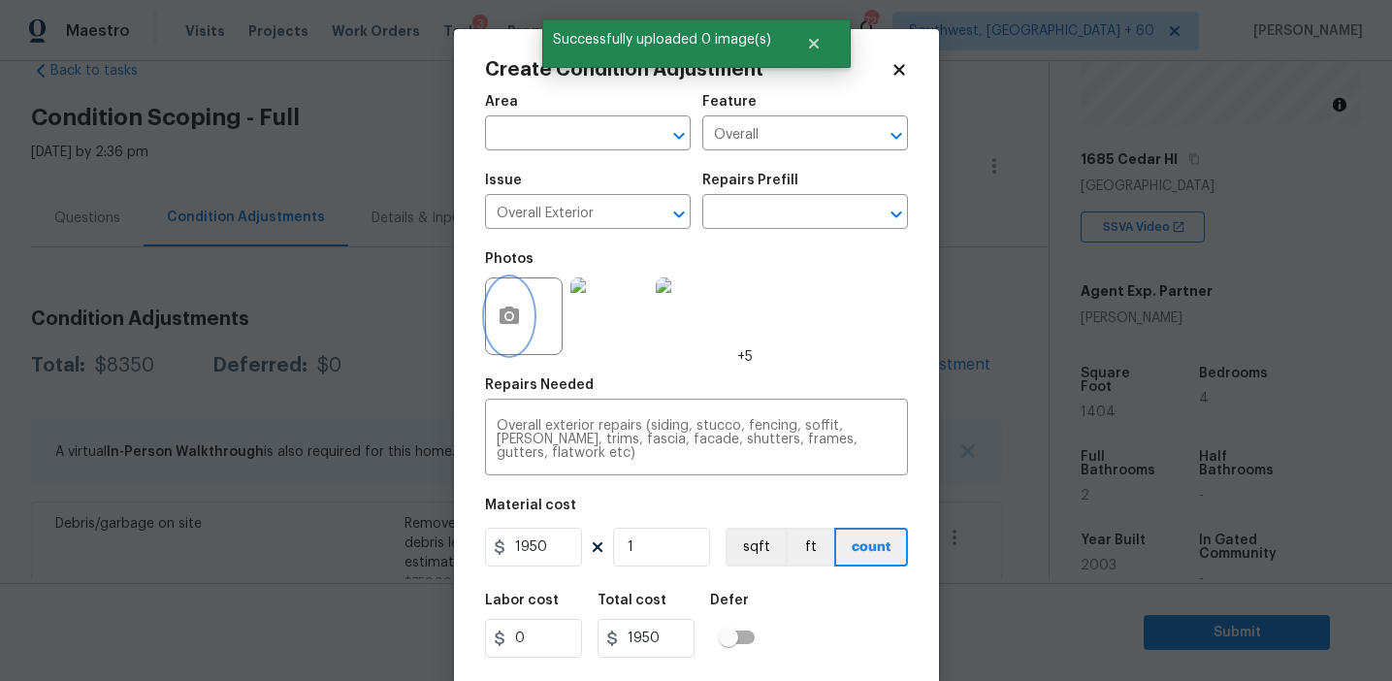
scroll to position [44, 0]
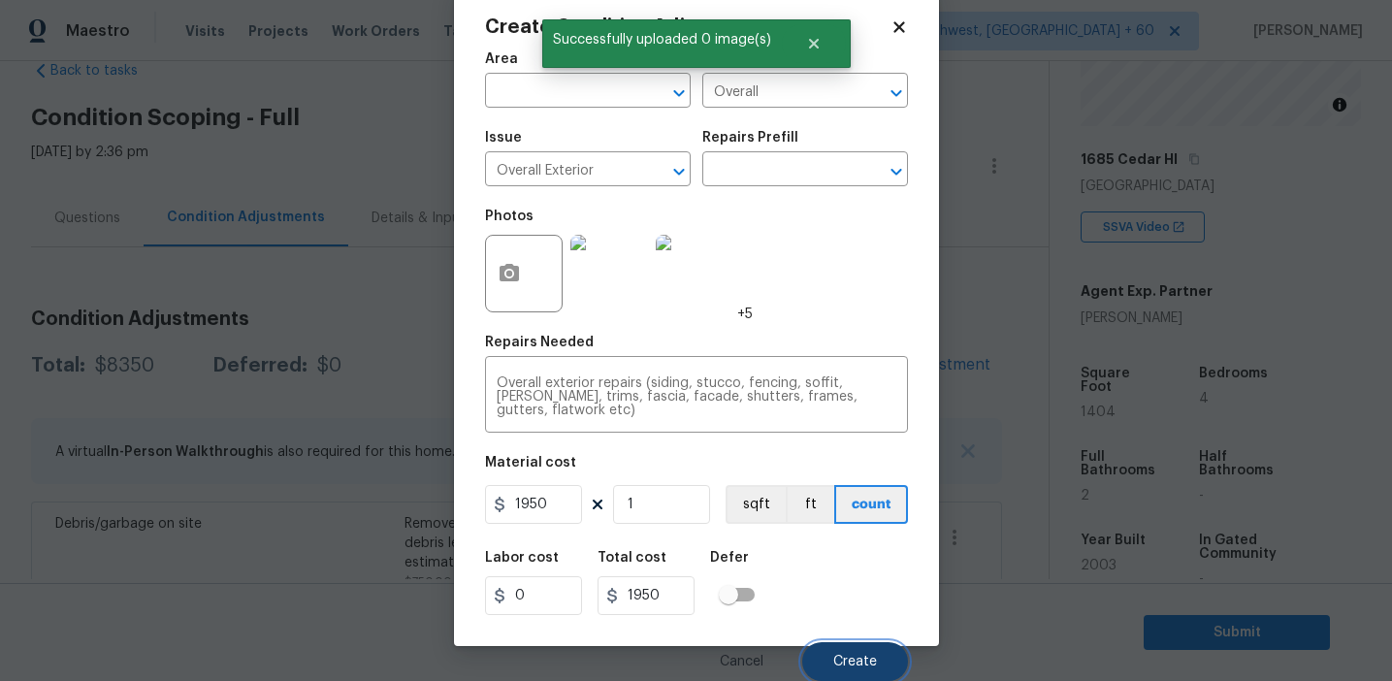
click at [854, 662] on span "Create" at bounding box center [855, 662] width 44 height 15
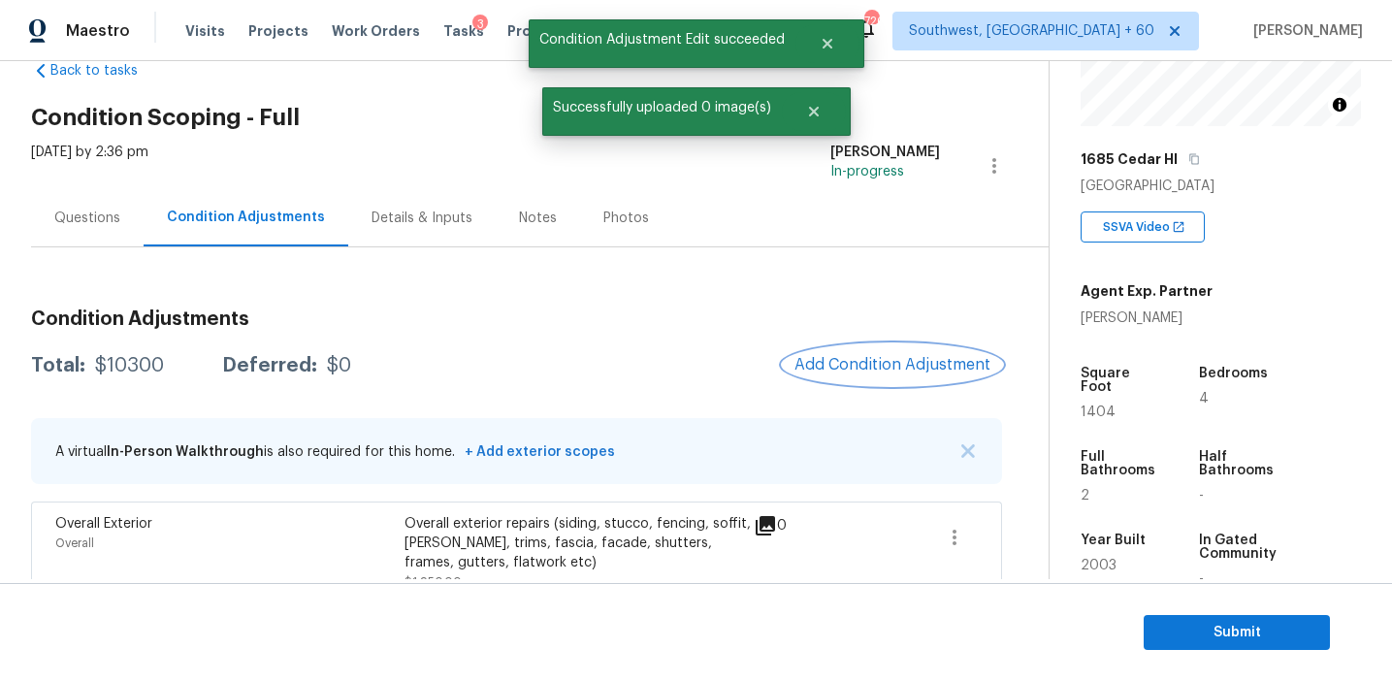
scroll to position [0, 0]
click at [832, 375] on button "Add Condition Adjustment" at bounding box center [892, 364] width 219 height 41
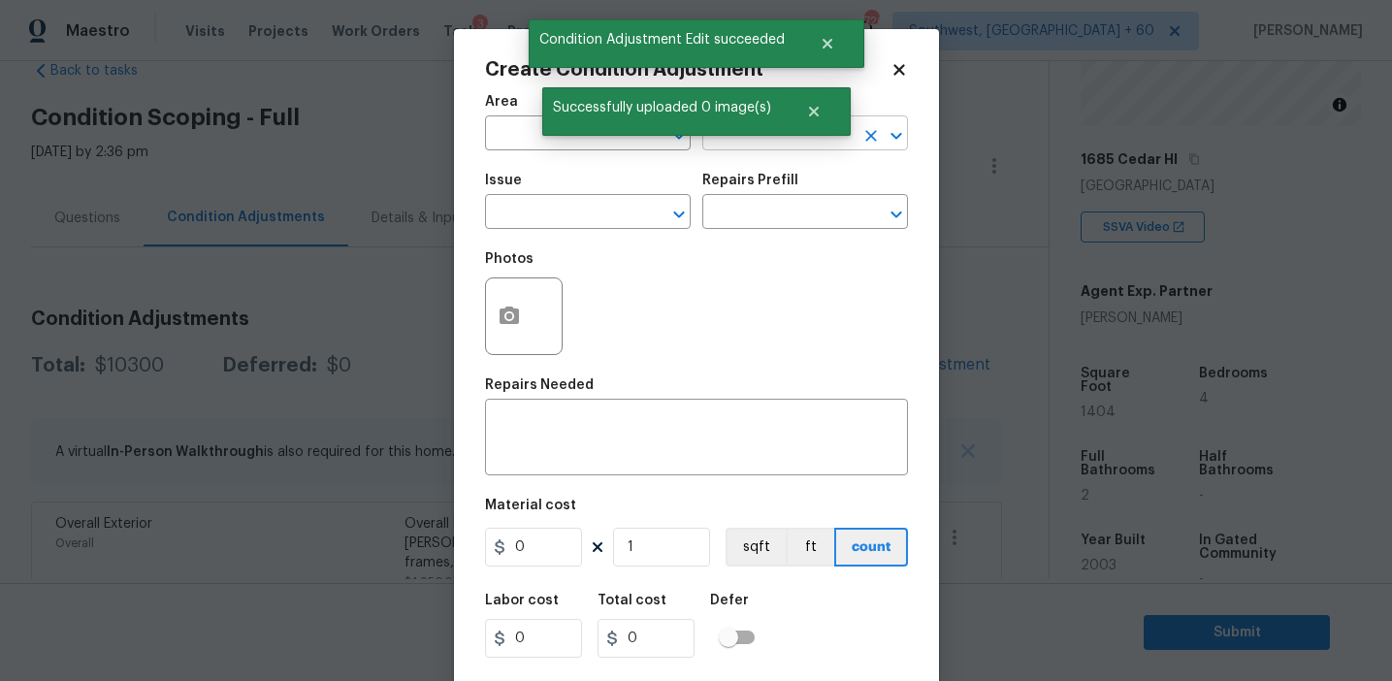
click at [779, 146] on input "text" at bounding box center [778, 135] width 151 height 30
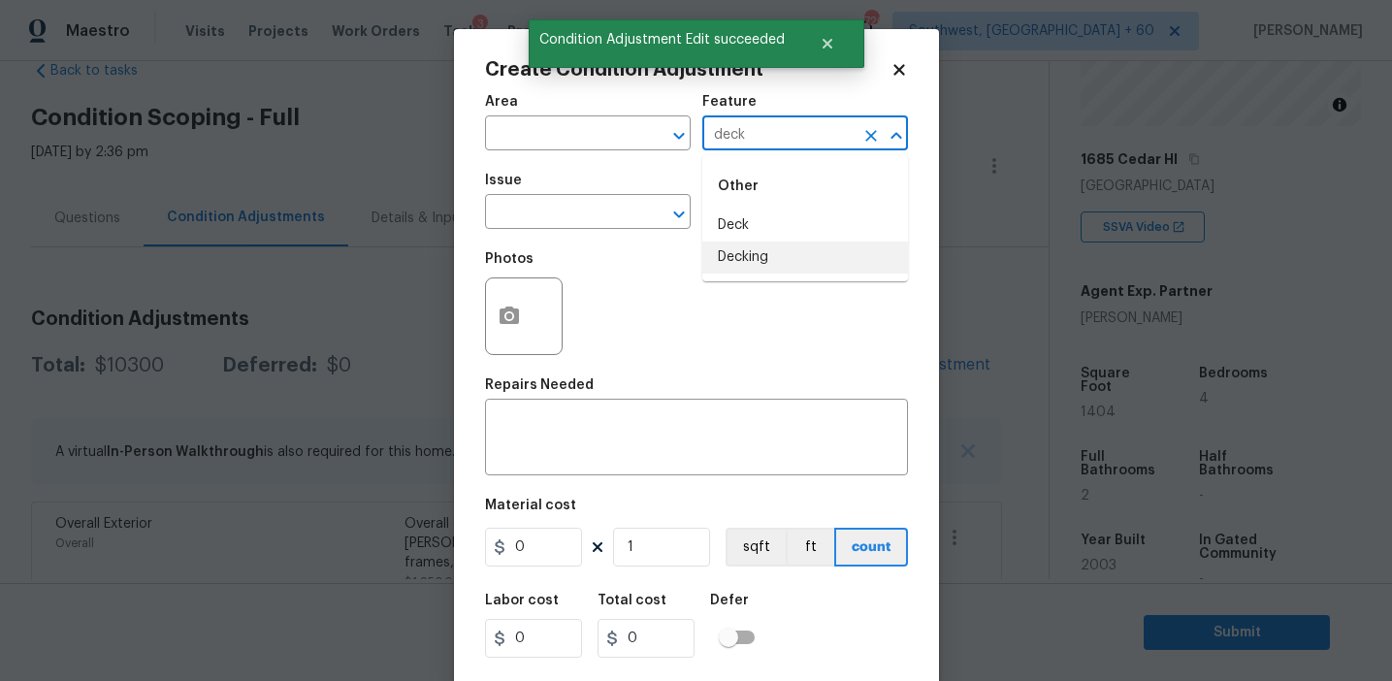
click at [767, 258] on li "Decking" at bounding box center [806, 258] width 206 height 32
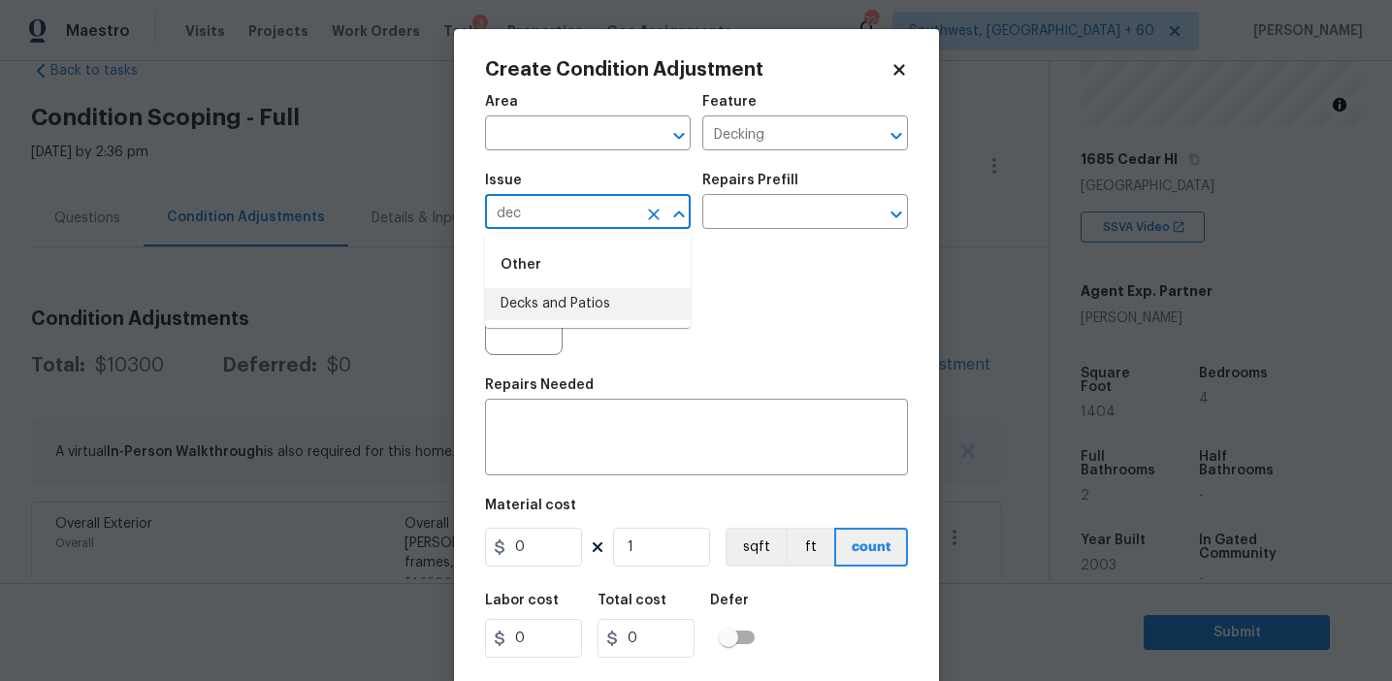
click at [606, 311] on li "Decks and Patios" at bounding box center [588, 304] width 206 height 32
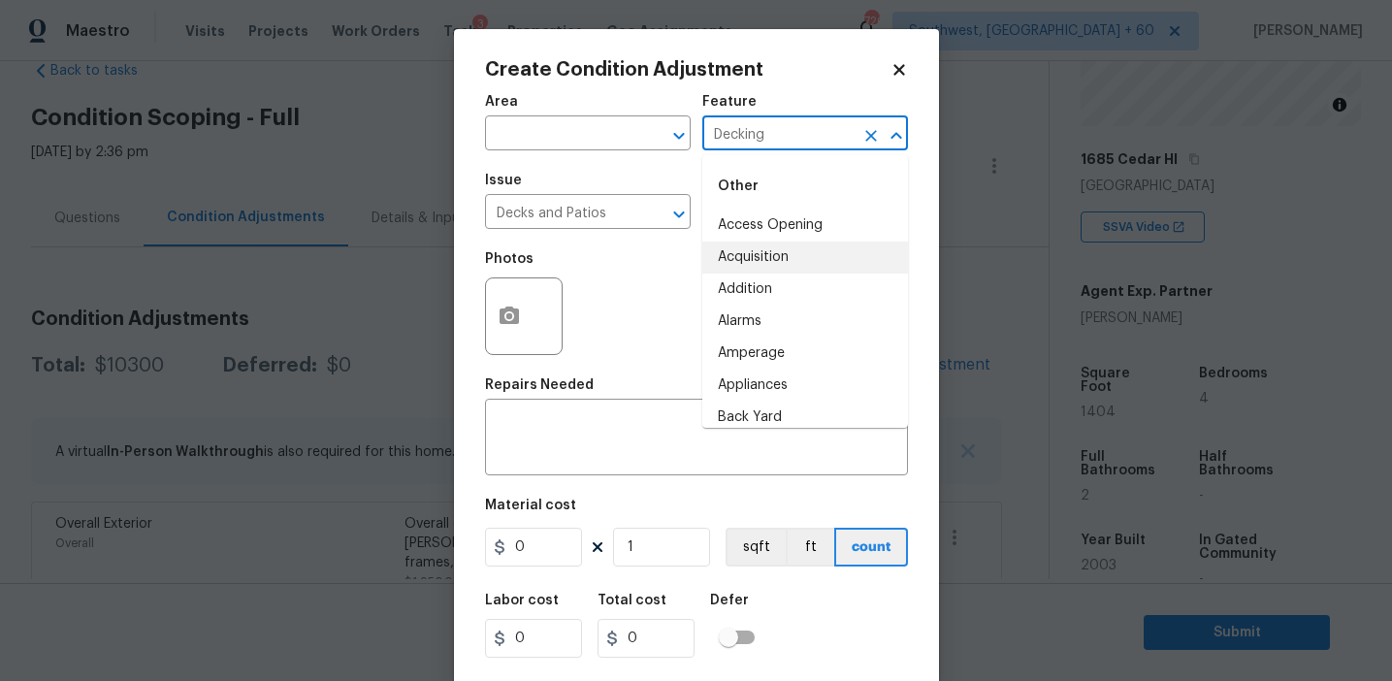
click at [740, 138] on input "Decking" at bounding box center [778, 135] width 151 height 30
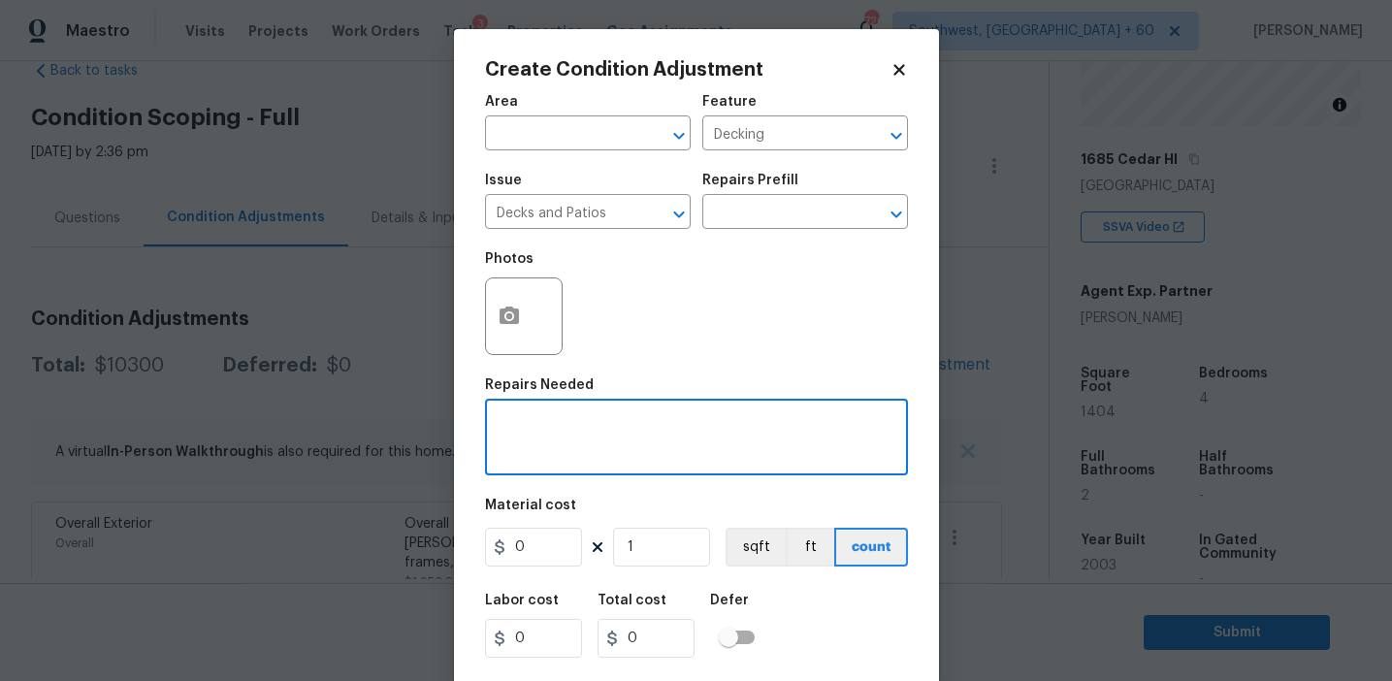
click at [580, 429] on textarea at bounding box center [697, 439] width 400 height 41
paste textarea "Decking"
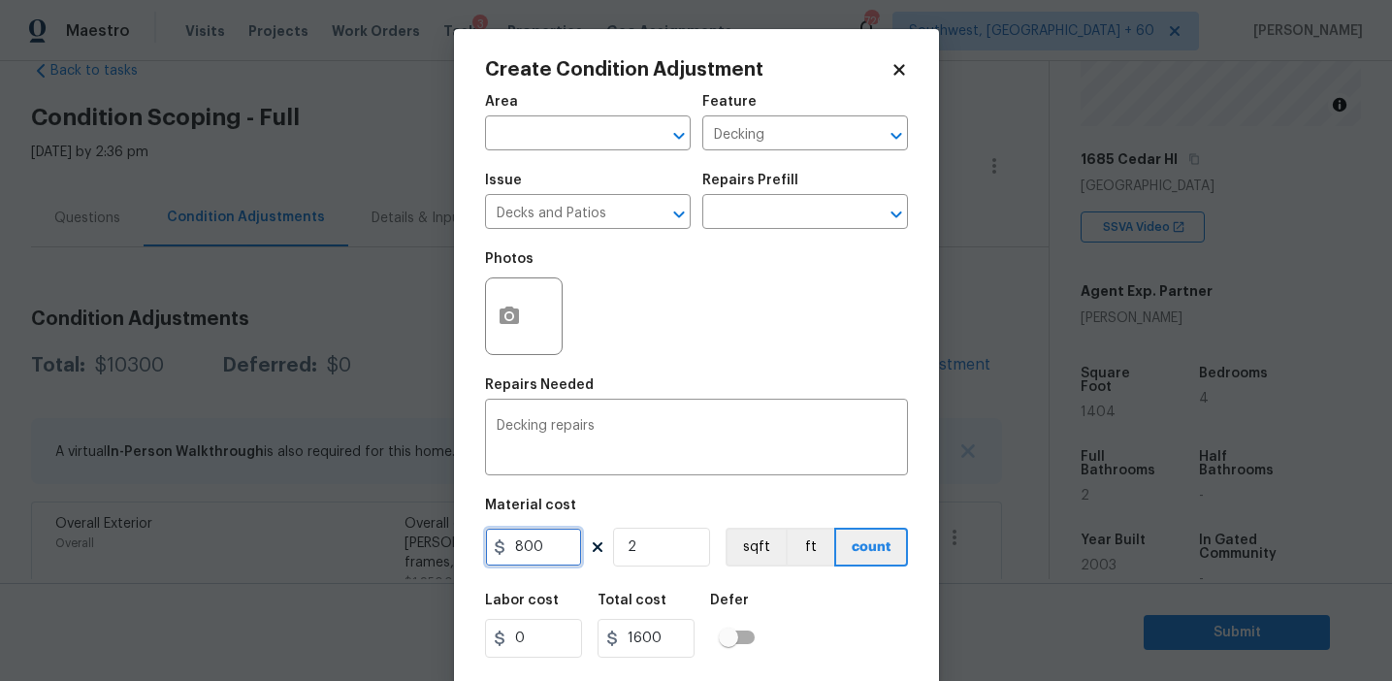
click at [548, 560] on input "800" at bounding box center [533, 547] width 97 height 39
click at [494, 304] on button "button" at bounding box center [509, 316] width 47 height 76
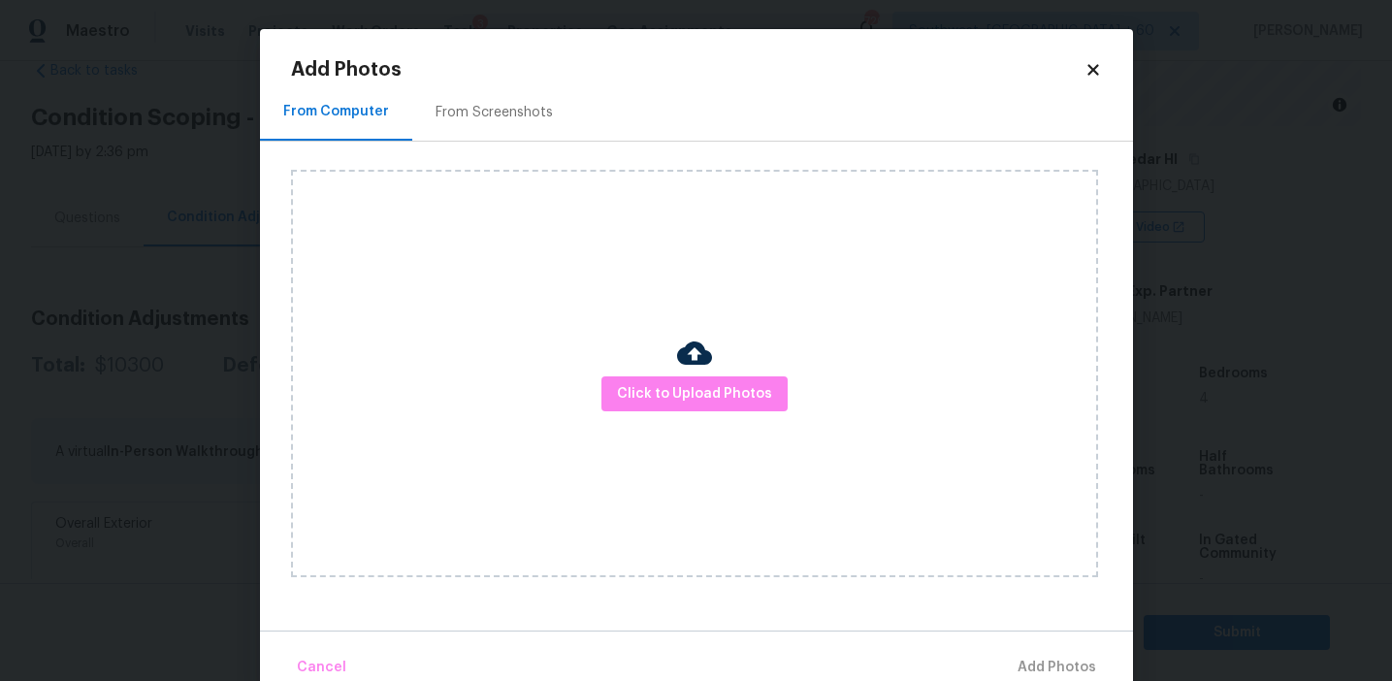
click at [529, 113] on div "From Screenshots" at bounding box center [494, 112] width 117 height 19
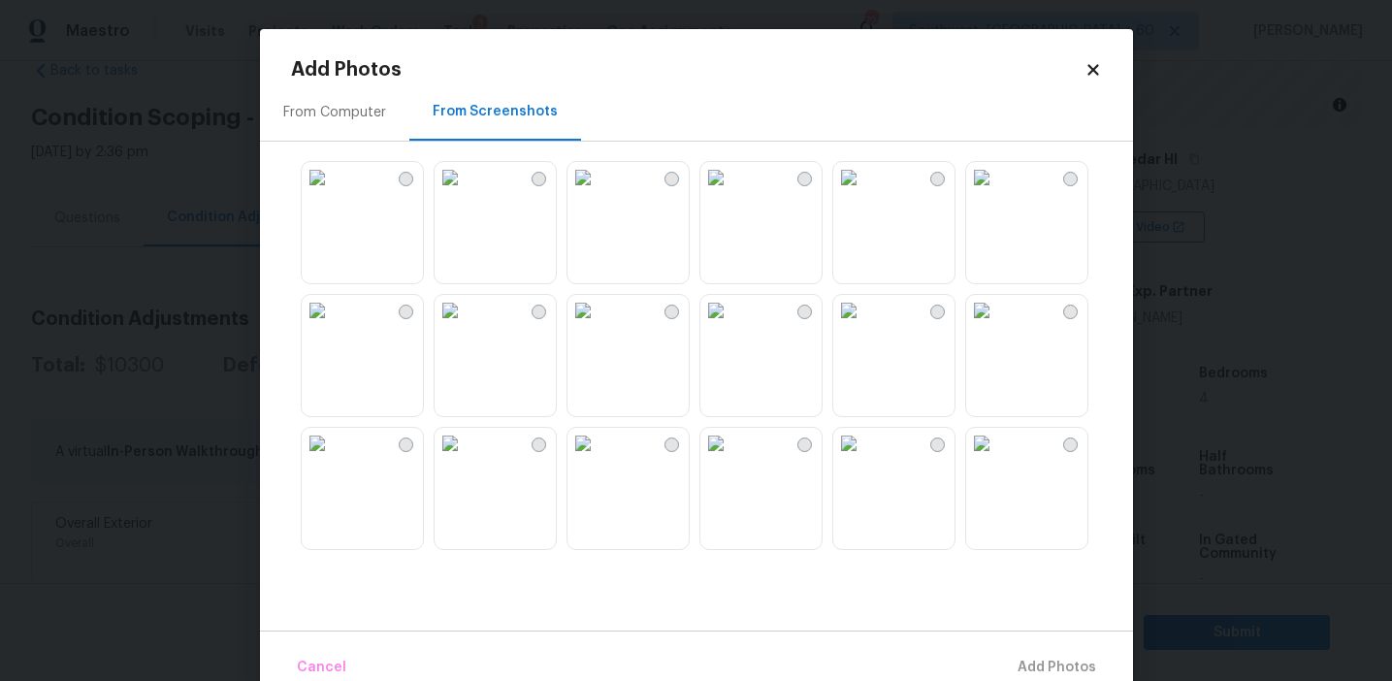
click at [466, 193] on img at bounding box center [450, 177] width 31 height 31
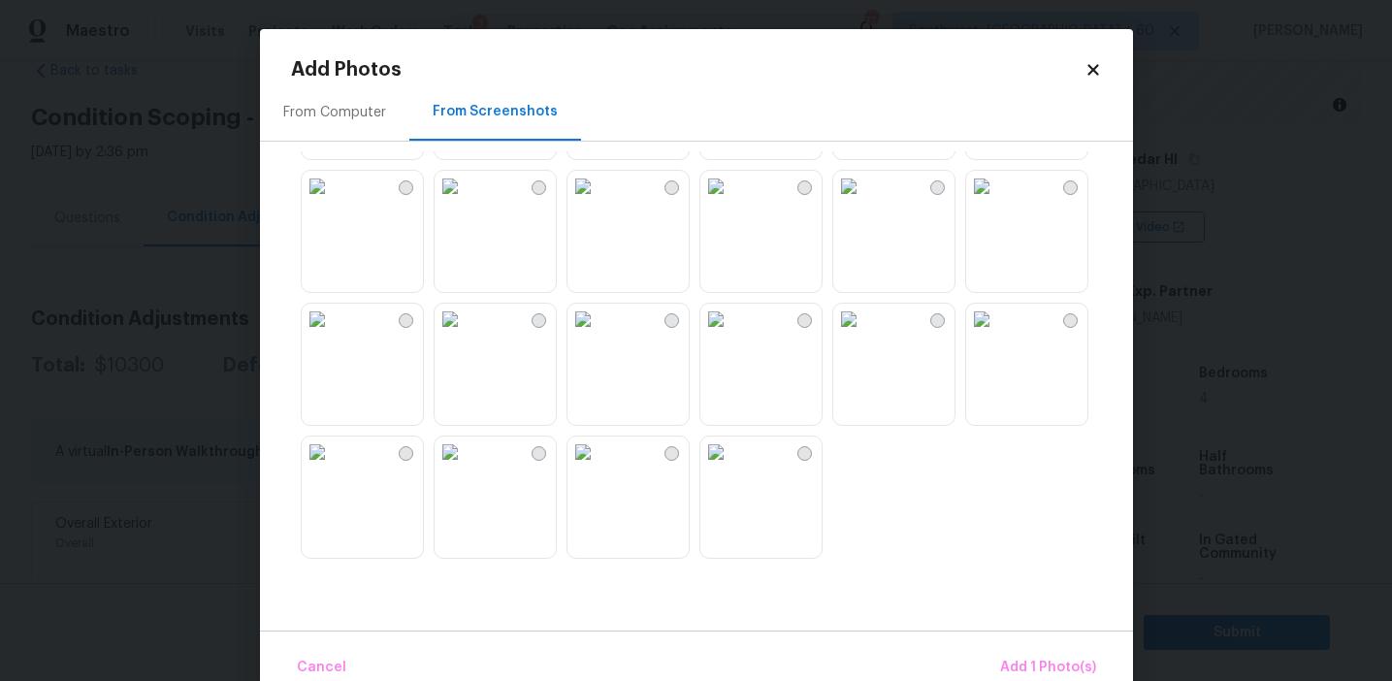
click at [466, 335] on img at bounding box center [450, 319] width 31 height 31
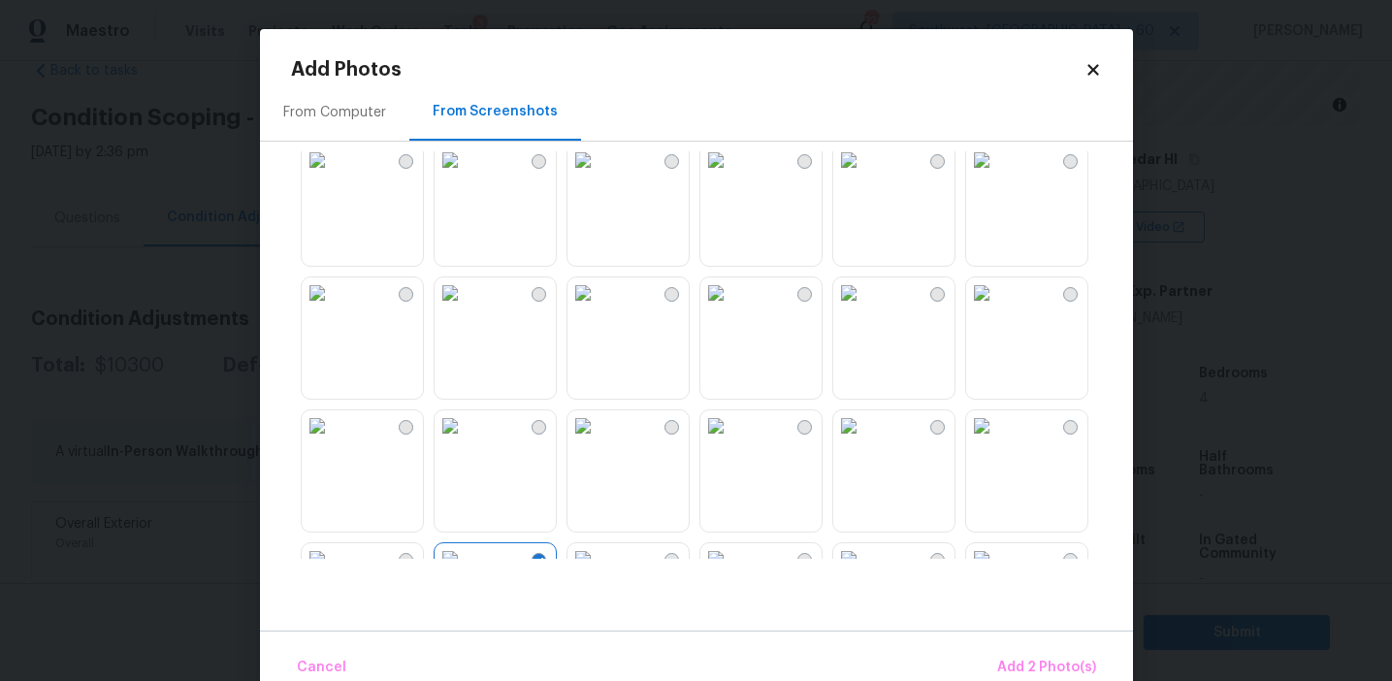
click at [333, 309] on img at bounding box center [317, 293] width 31 height 31
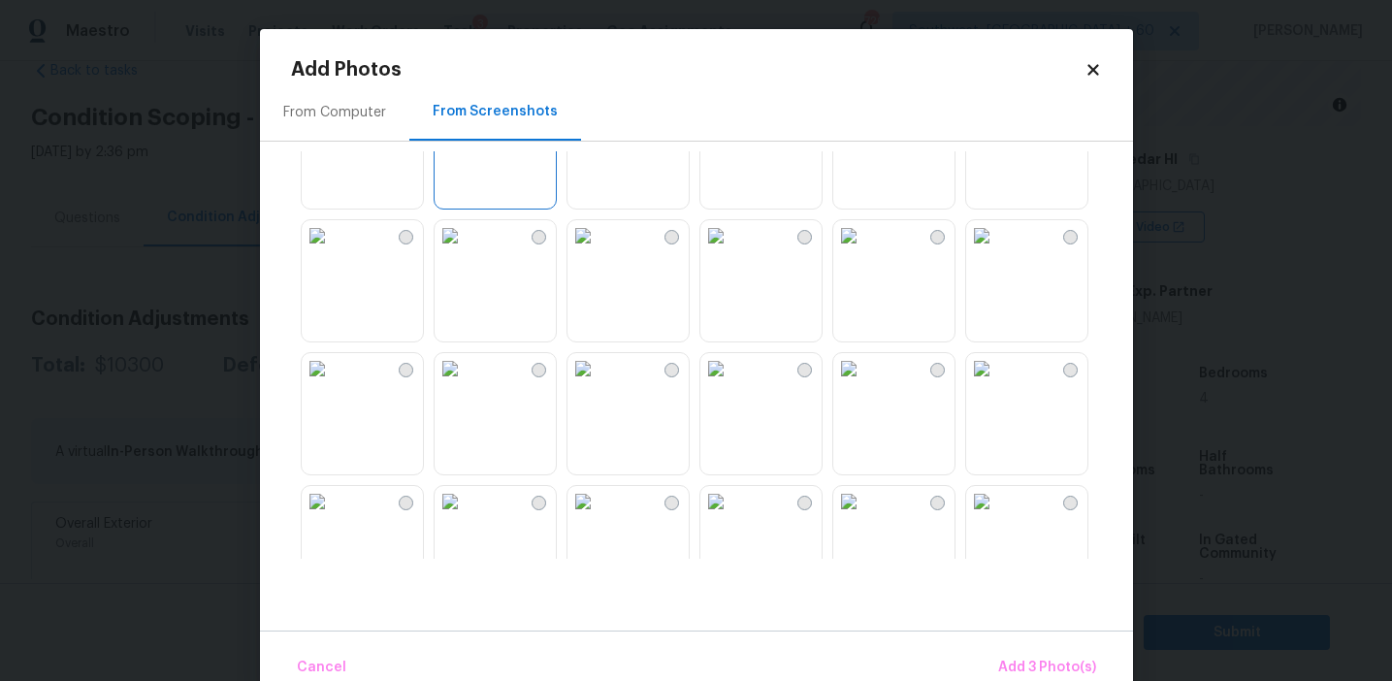
scroll to position [64, 0]
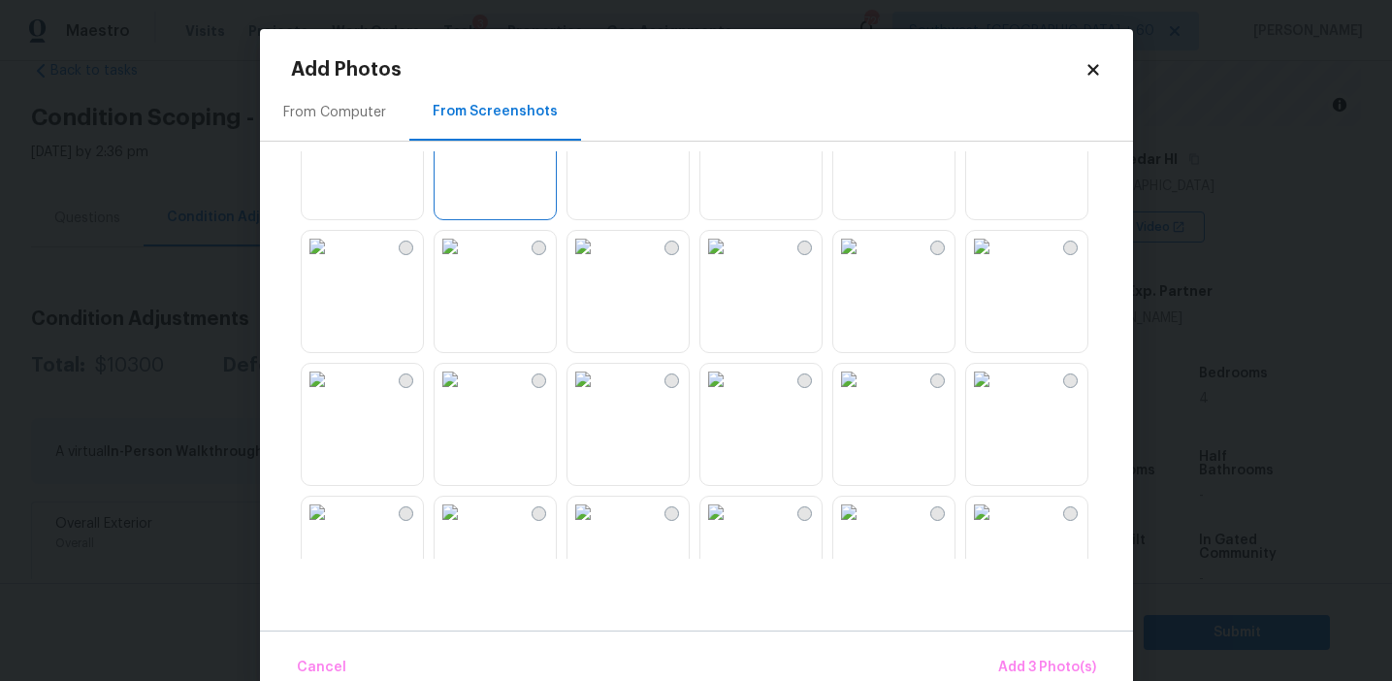
click at [333, 395] on img at bounding box center [317, 379] width 31 height 31
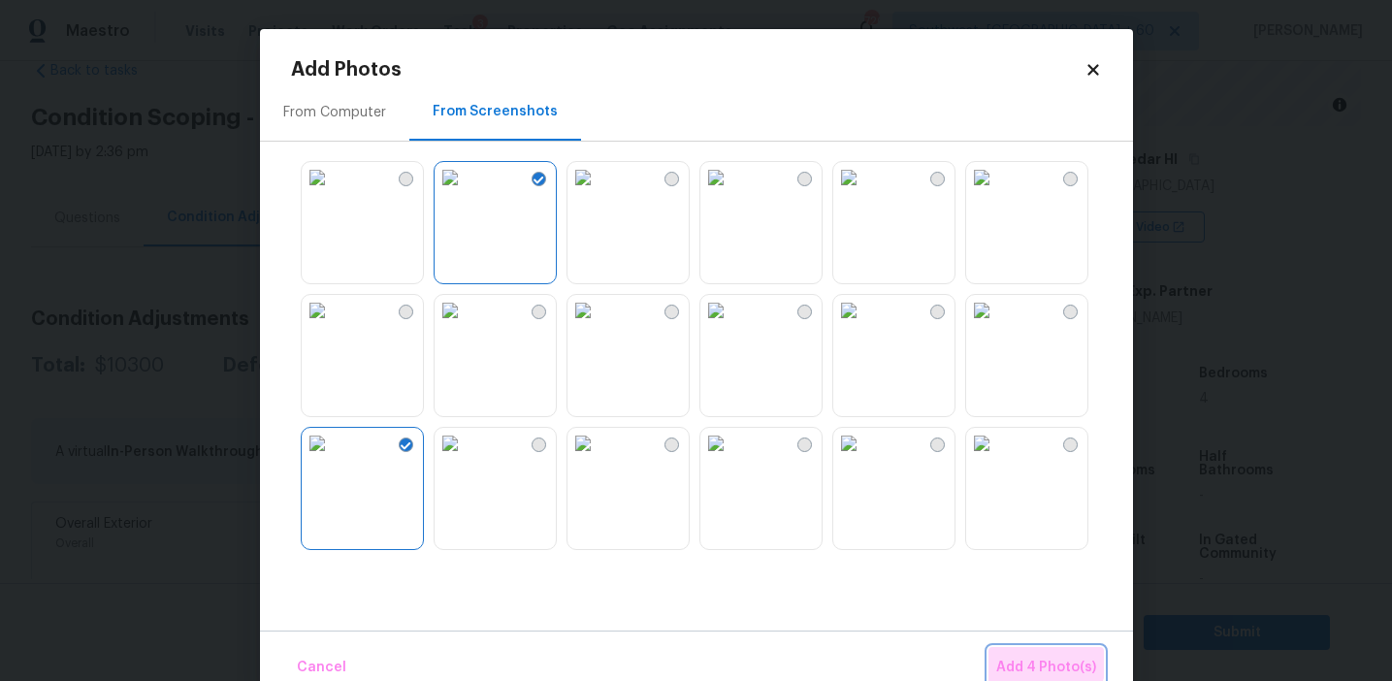
click at [1026, 656] on span "Add 4 Photo(s)" at bounding box center [1047, 668] width 100 height 24
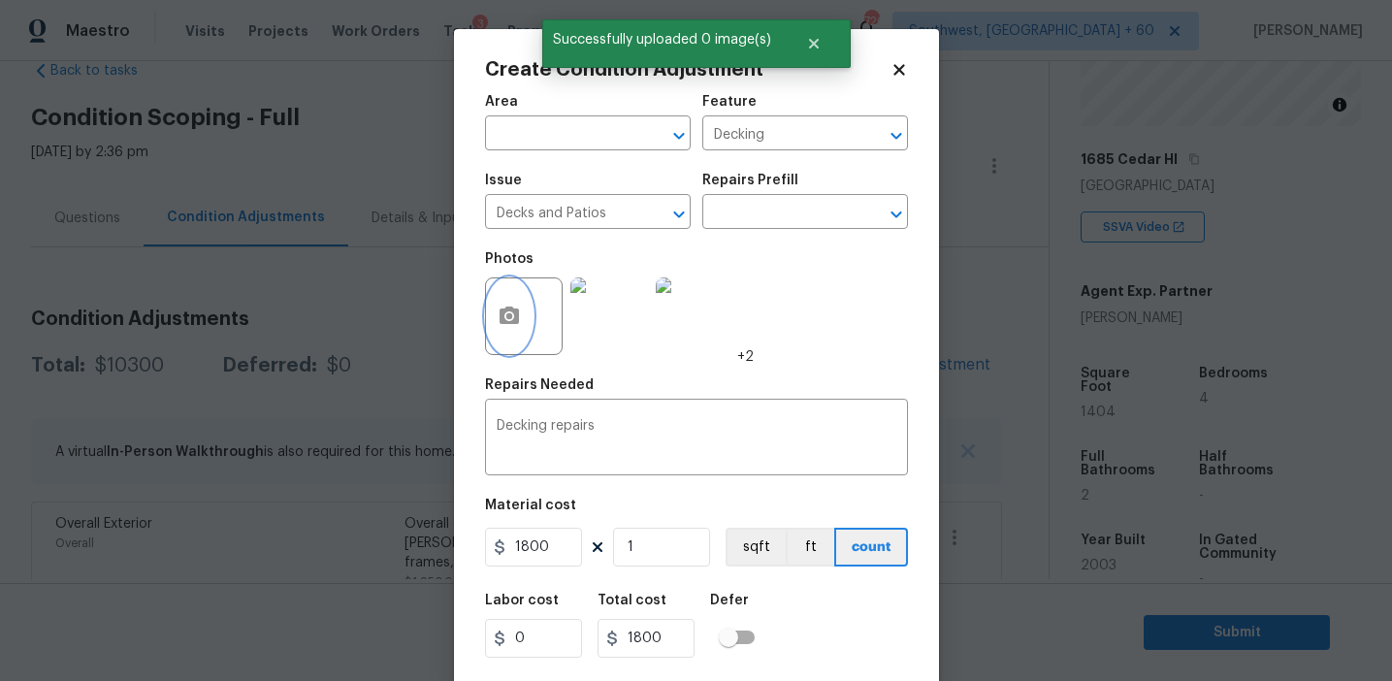
click at [522, 312] on button "button" at bounding box center [509, 316] width 47 height 76
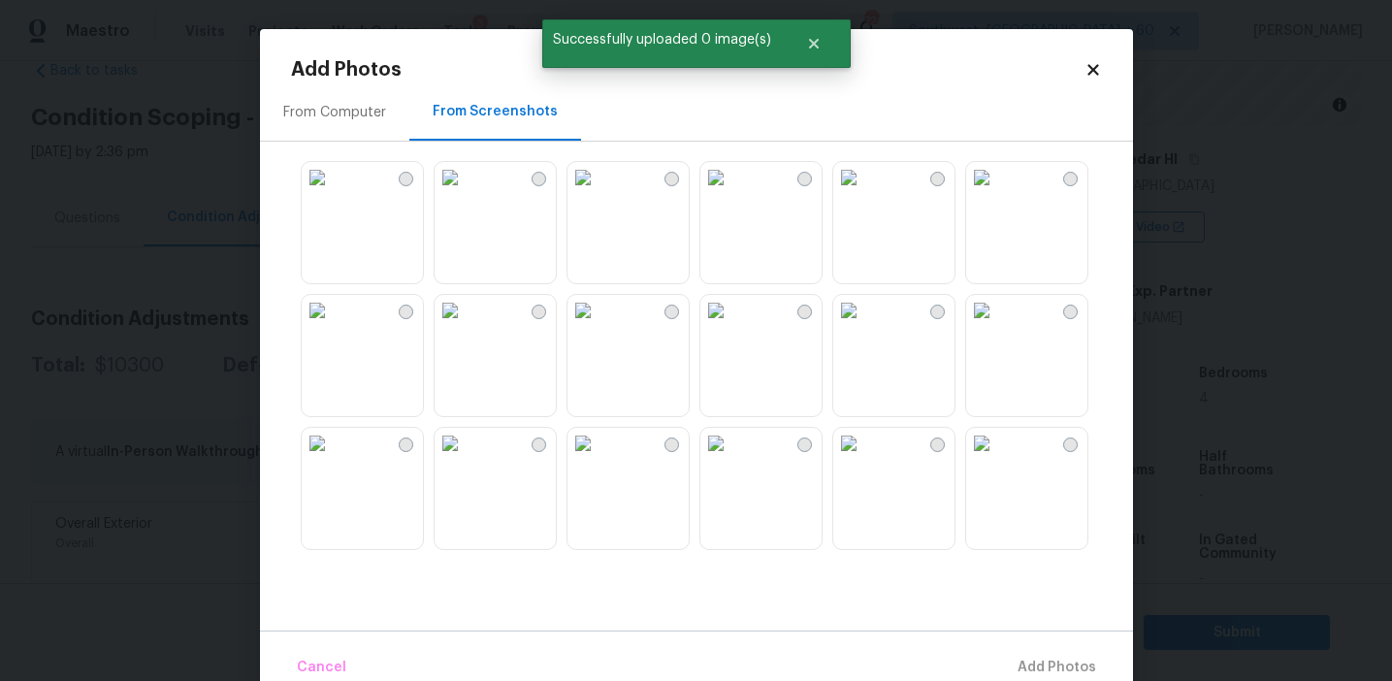
click at [388, 97] on div "From Computer" at bounding box center [334, 111] width 149 height 57
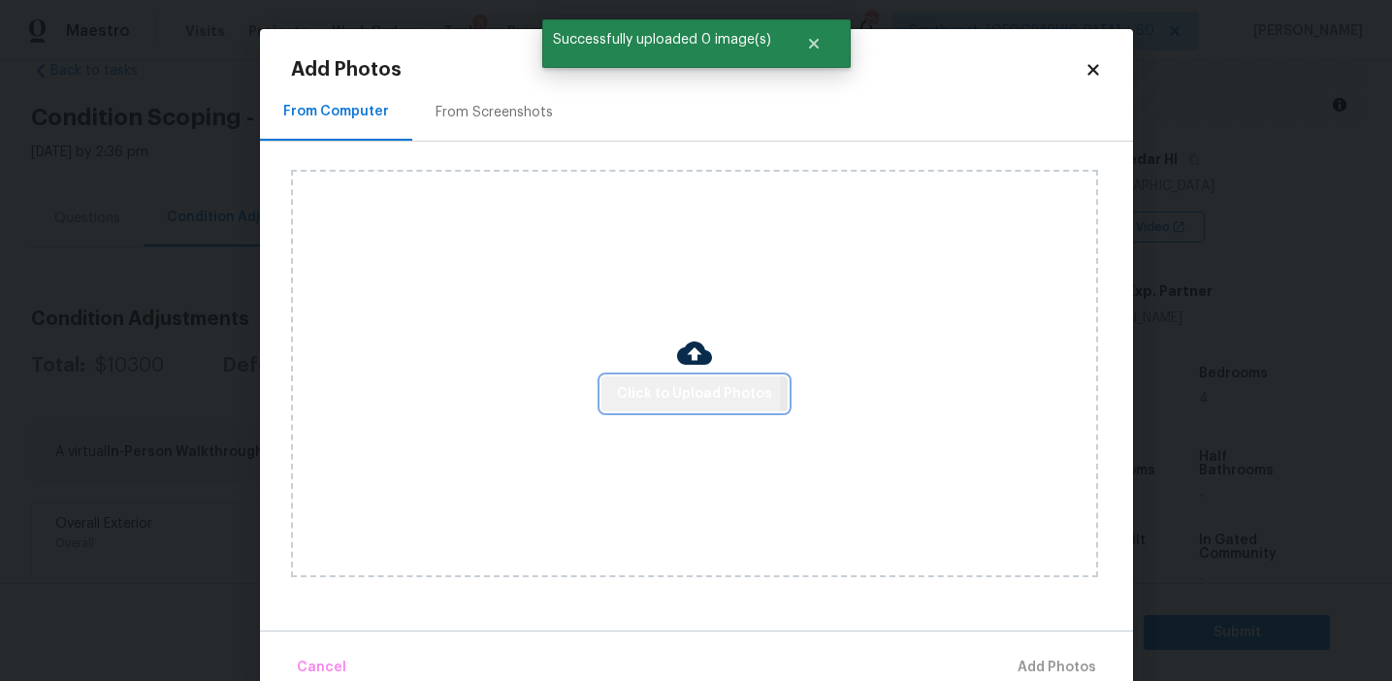
click at [658, 391] on span "Click to Upload Photos" at bounding box center [694, 394] width 155 height 24
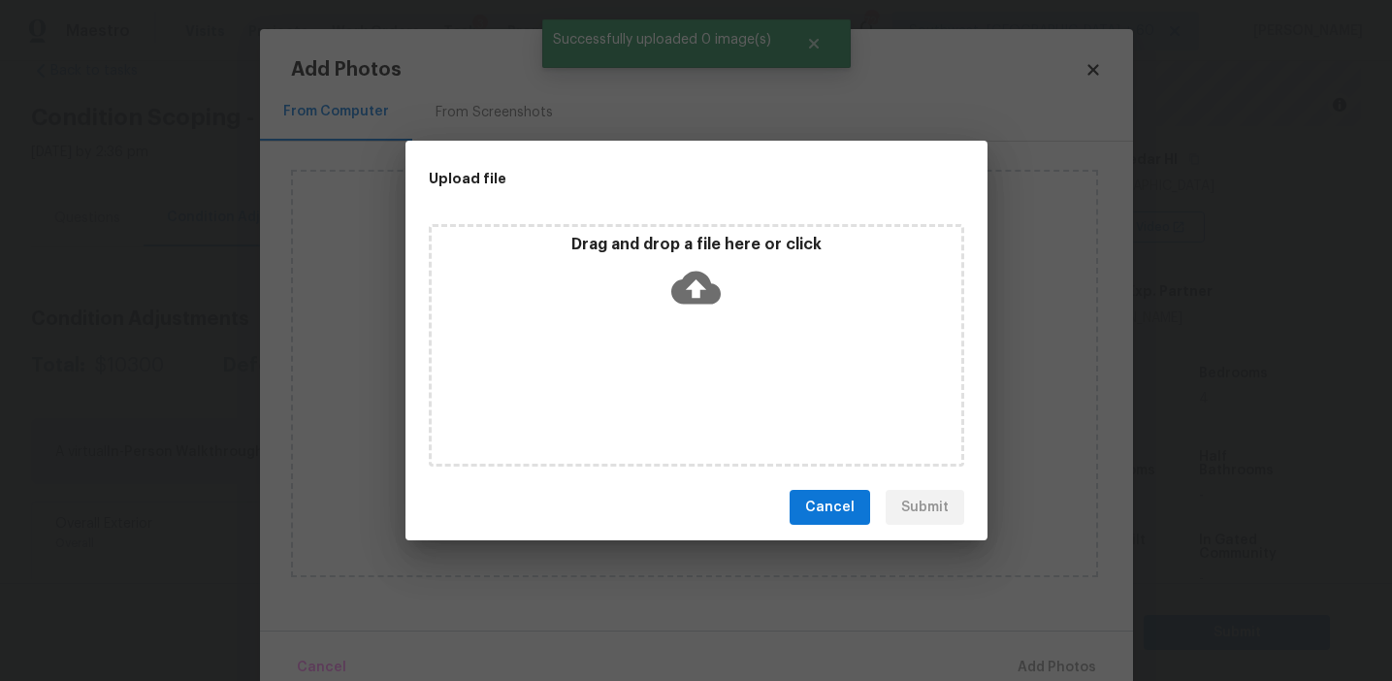
click at [651, 293] on div "Drag and drop a file here or click" at bounding box center [697, 276] width 530 height 83
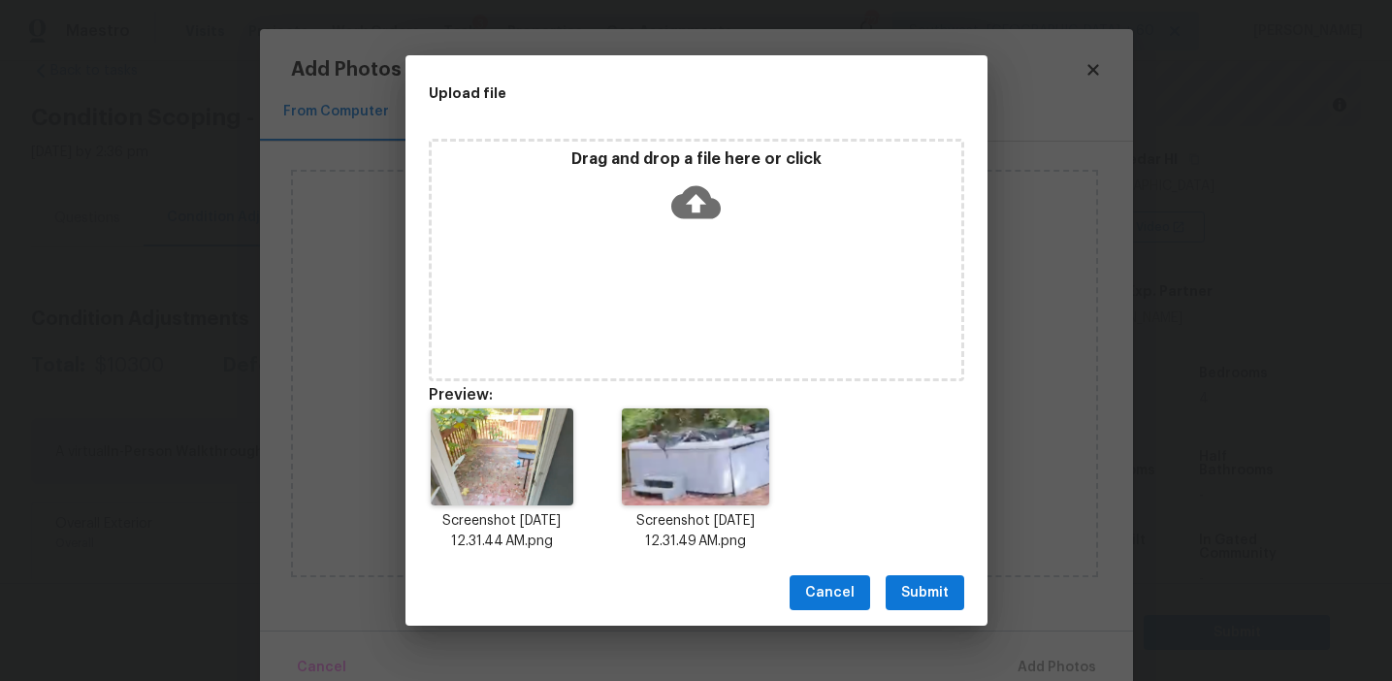
click at [915, 585] on span "Submit" at bounding box center [925, 593] width 48 height 24
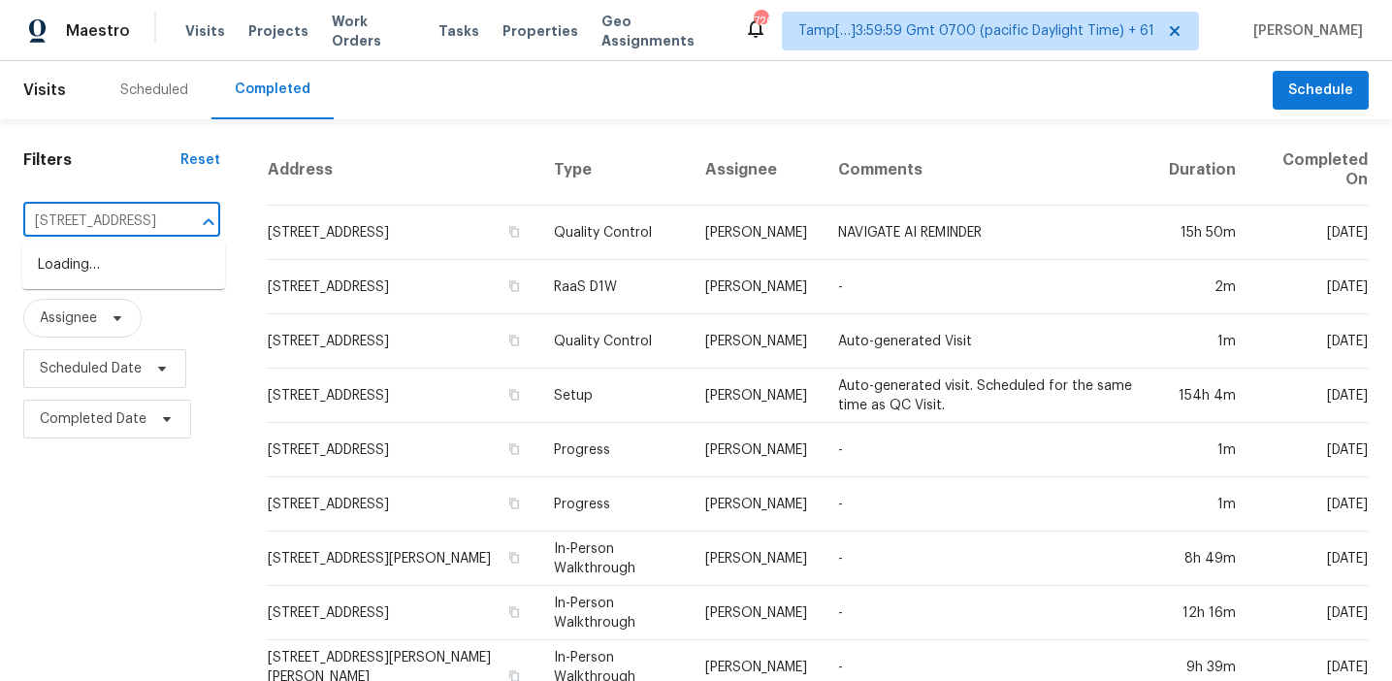
scroll to position [0, 152]
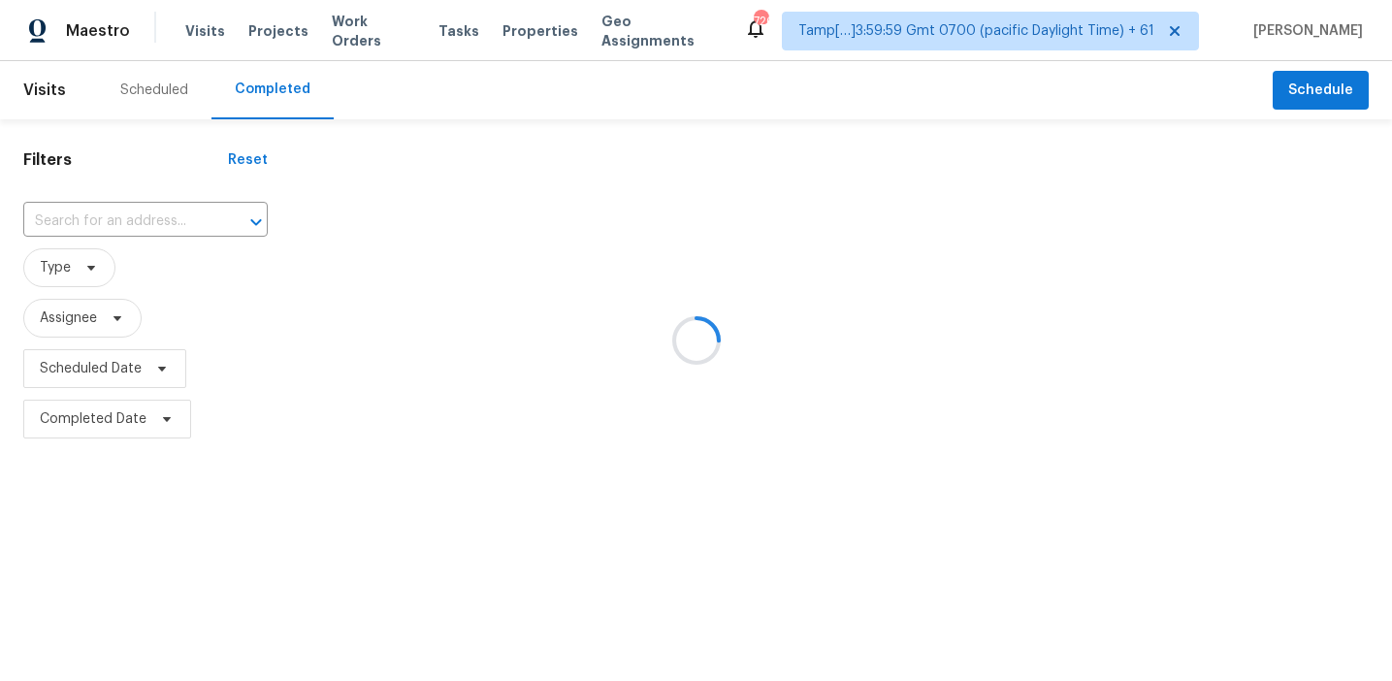
type input "404 Cresthaven Dr, Boiling Springs, SC 29316"
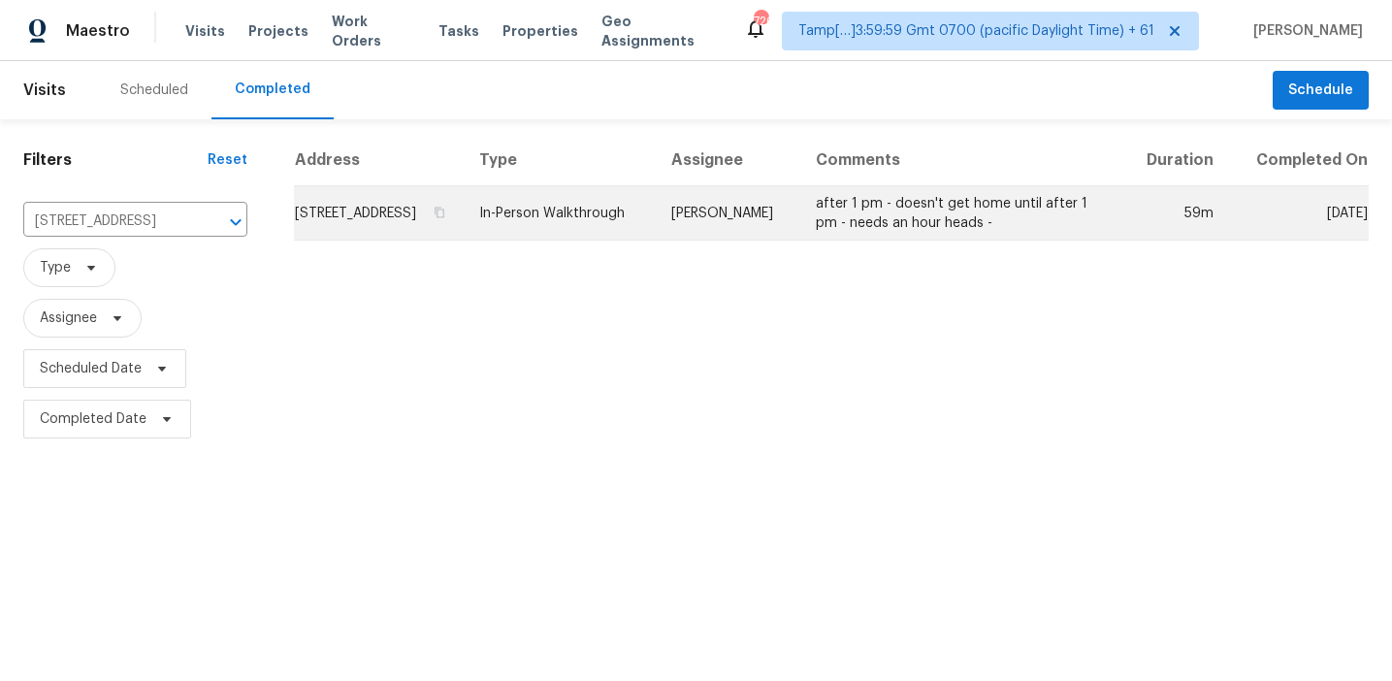
click at [422, 231] on td "404 Cresthaven Dr, Boiling Springs, SC 29316" at bounding box center [378, 213] width 169 height 54
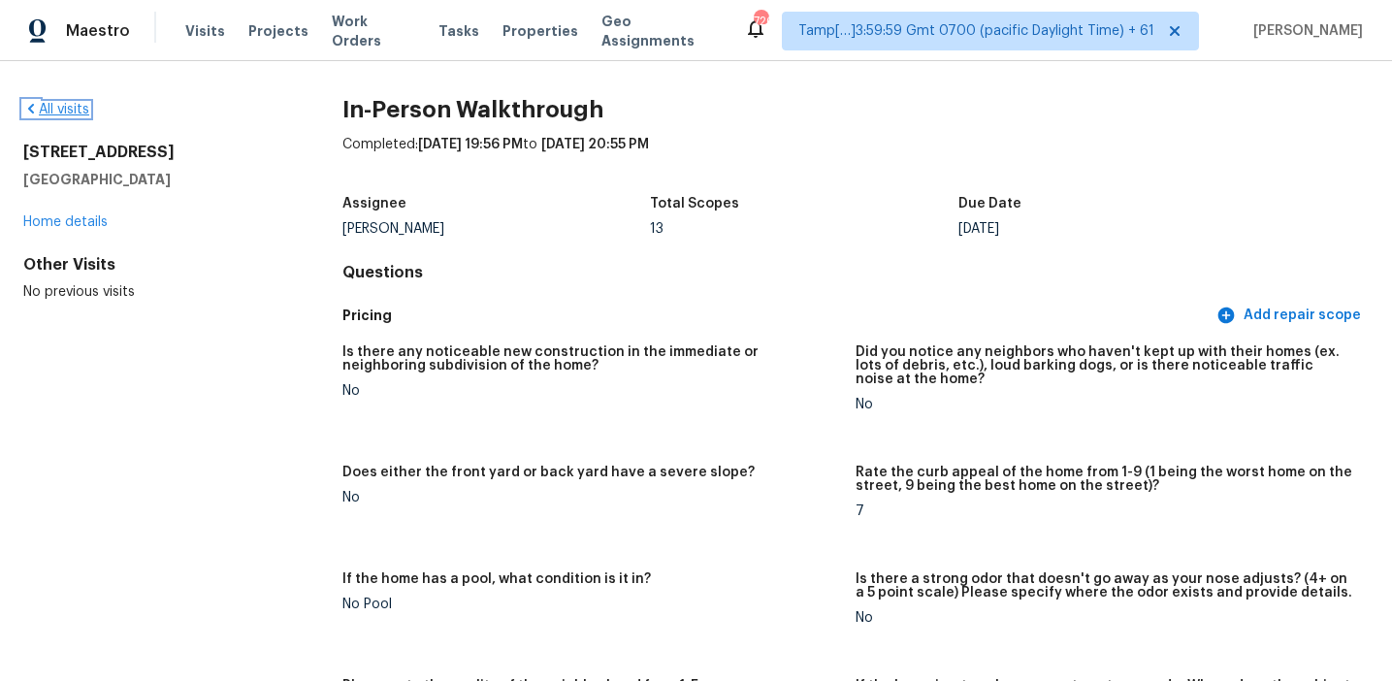
click at [48, 103] on link "All visits" at bounding box center [56, 110] width 66 height 14
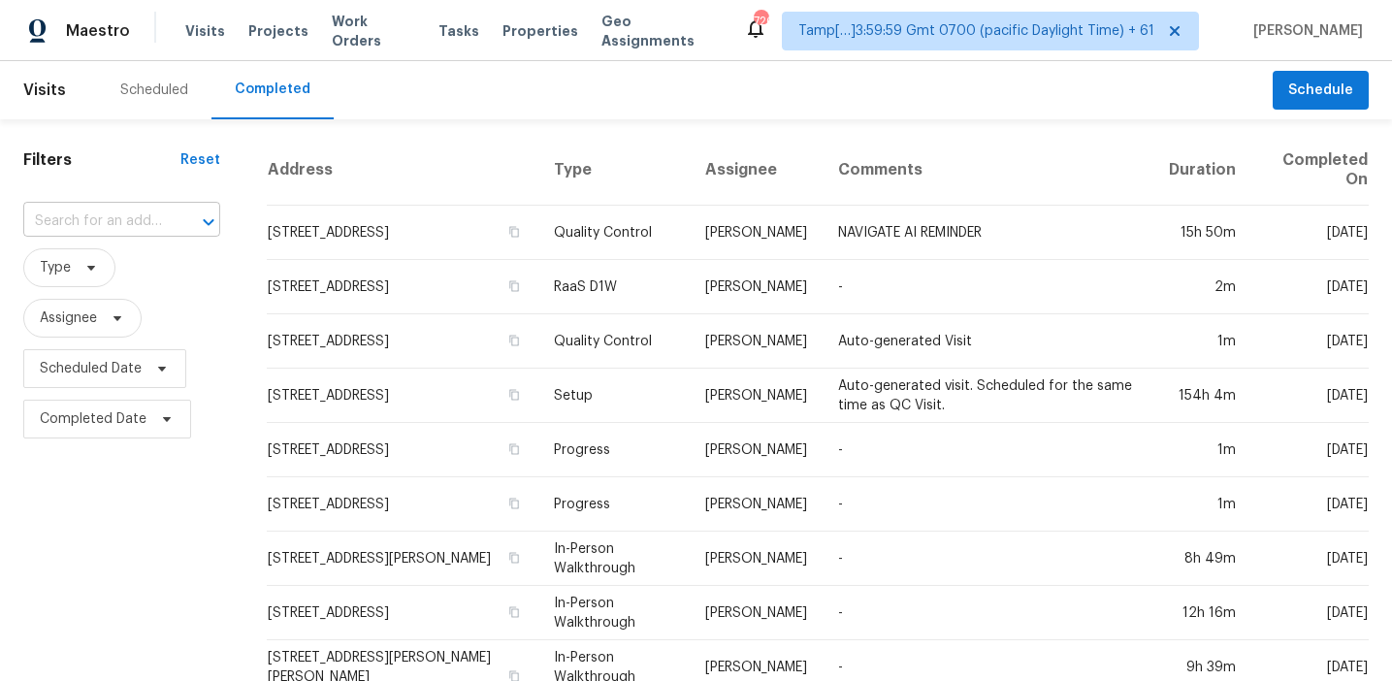
click at [144, 229] on input "text" at bounding box center [94, 222] width 143 height 30
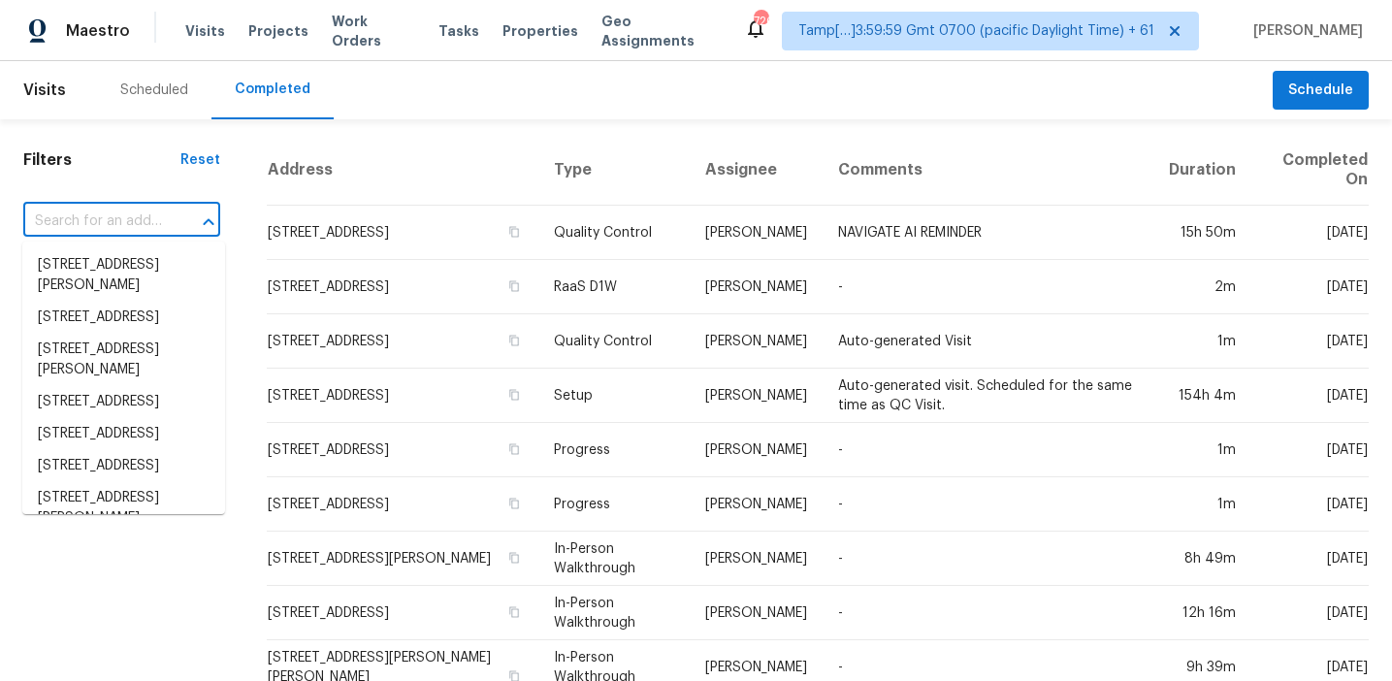
paste input "10468 Olathe Way, Commerce City, CO 80022"
type input "10468 Olathe Way, Commerce City, CO 80022"
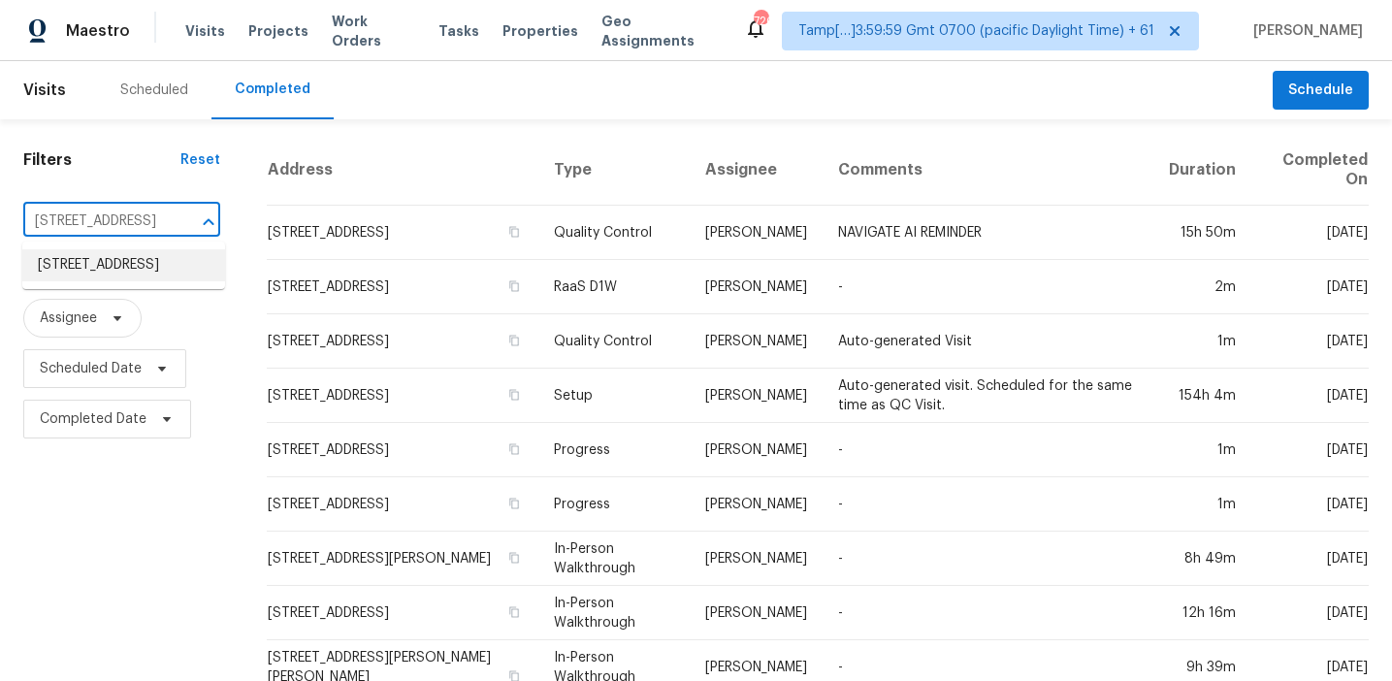
click at [151, 260] on li "10468 Olathe Way, Commerce City, CO 80022" at bounding box center [123, 265] width 203 height 32
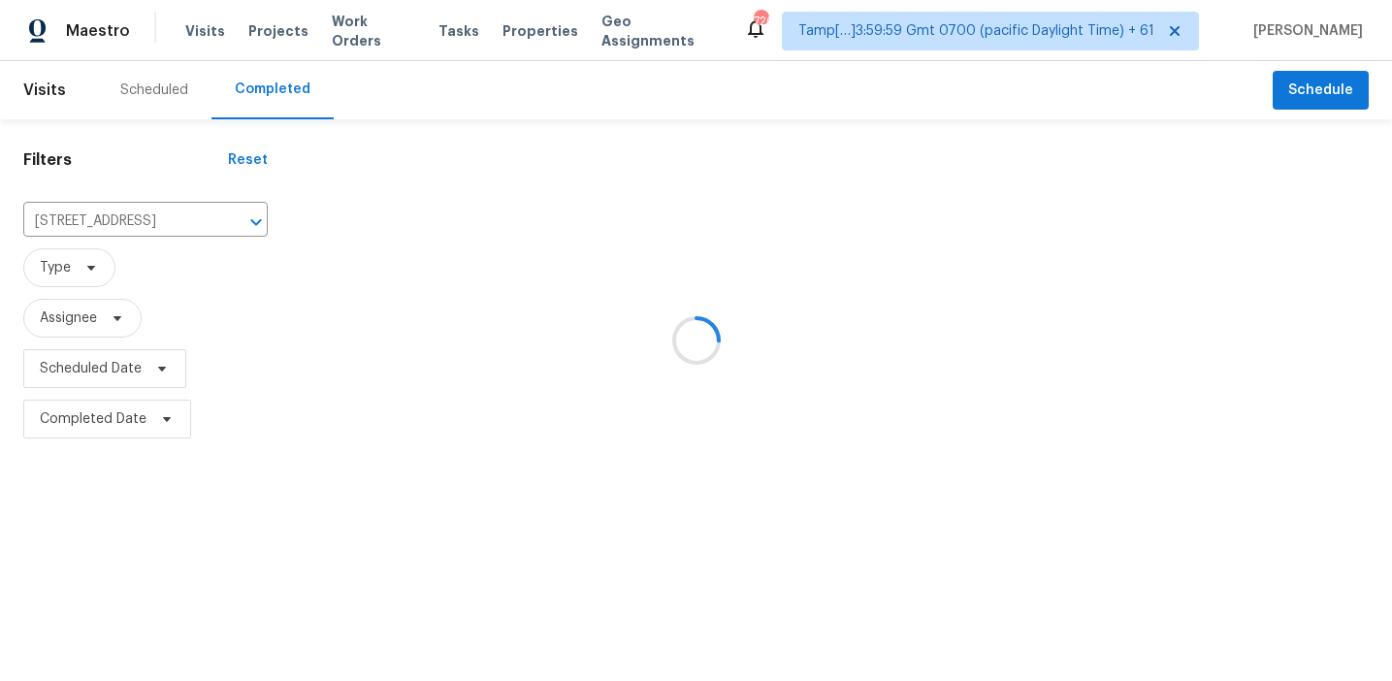
click at [151, 260] on div at bounding box center [696, 340] width 1392 height 681
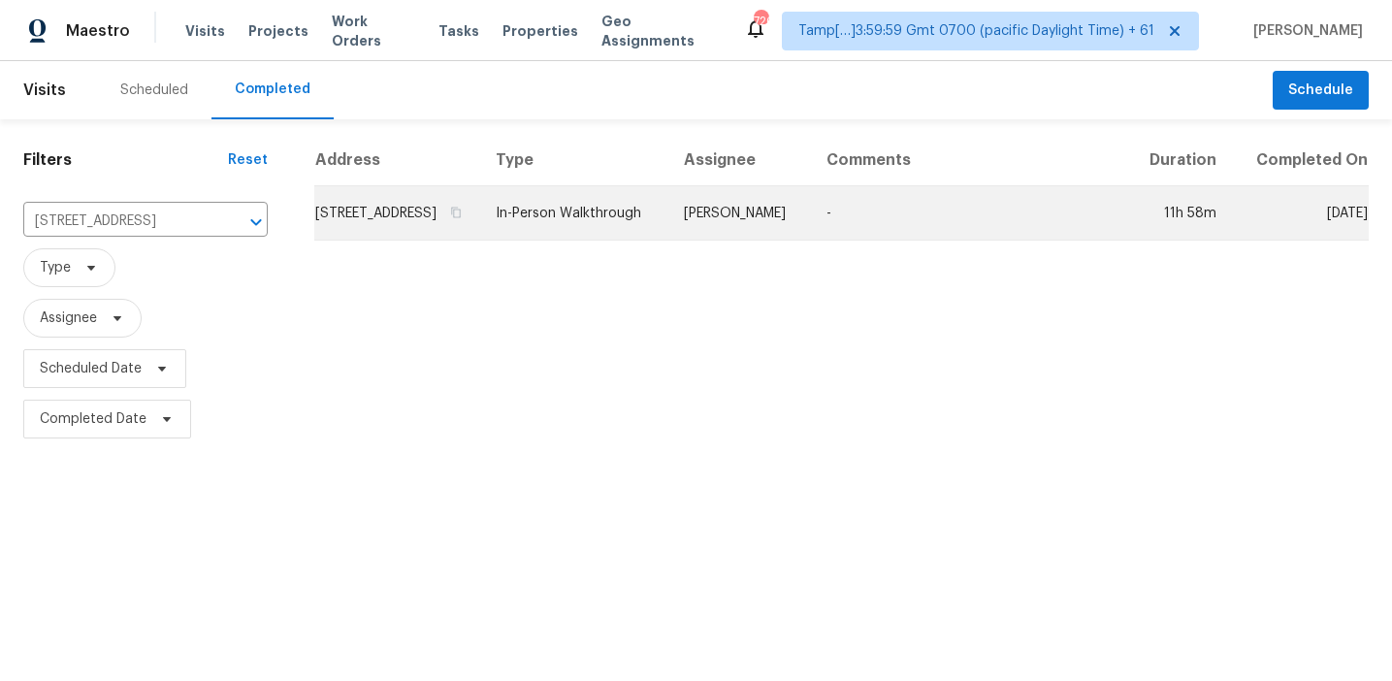
click at [403, 238] on td "10468 Olathe Way, Commerce City, CO 80022" at bounding box center [397, 213] width 166 height 54
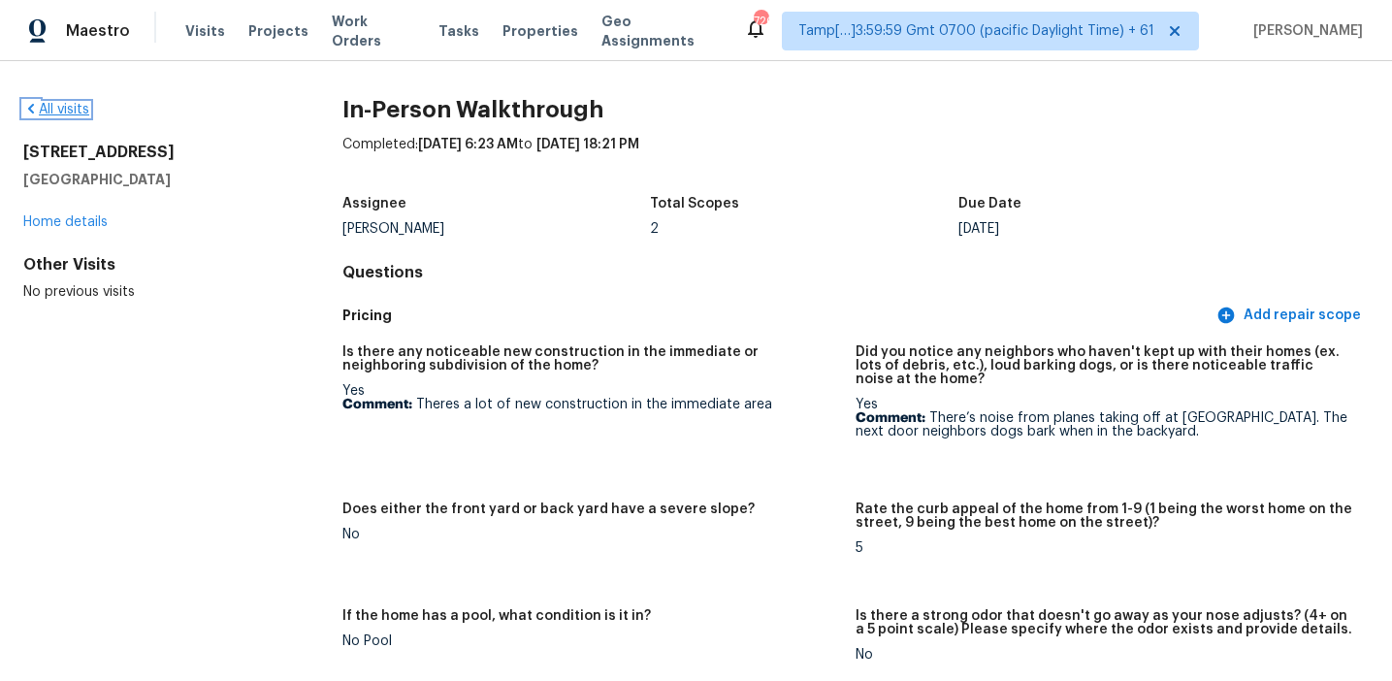
click at [82, 110] on link "All visits" at bounding box center [56, 110] width 66 height 14
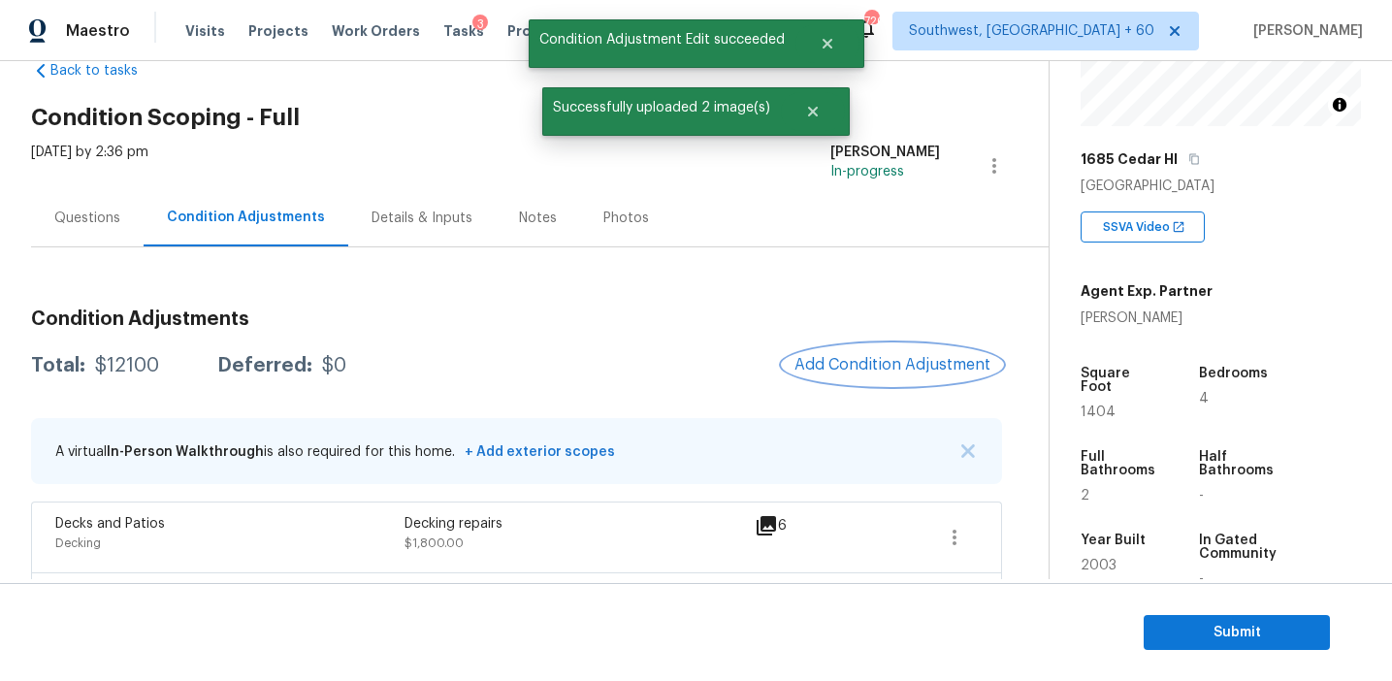
click at [833, 366] on span "Add Condition Adjustment" at bounding box center [893, 364] width 196 height 17
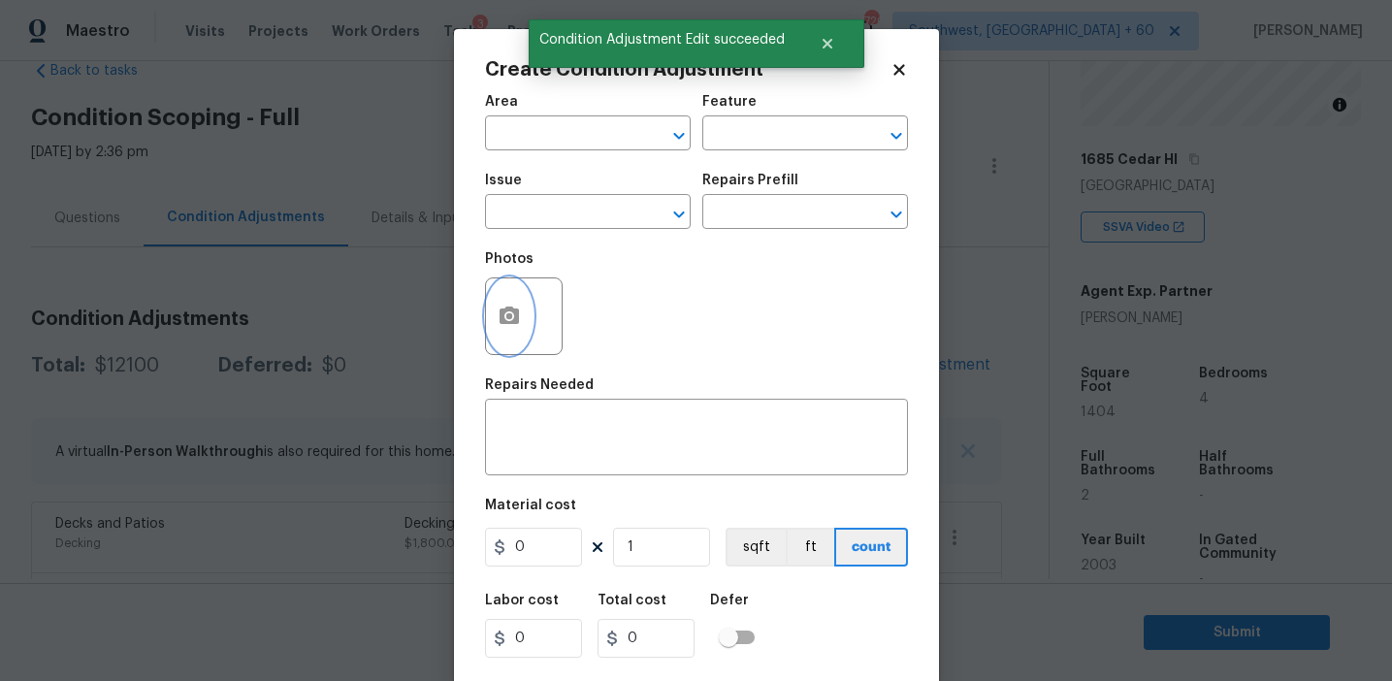
click at [491, 324] on button "button" at bounding box center [509, 316] width 47 height 76
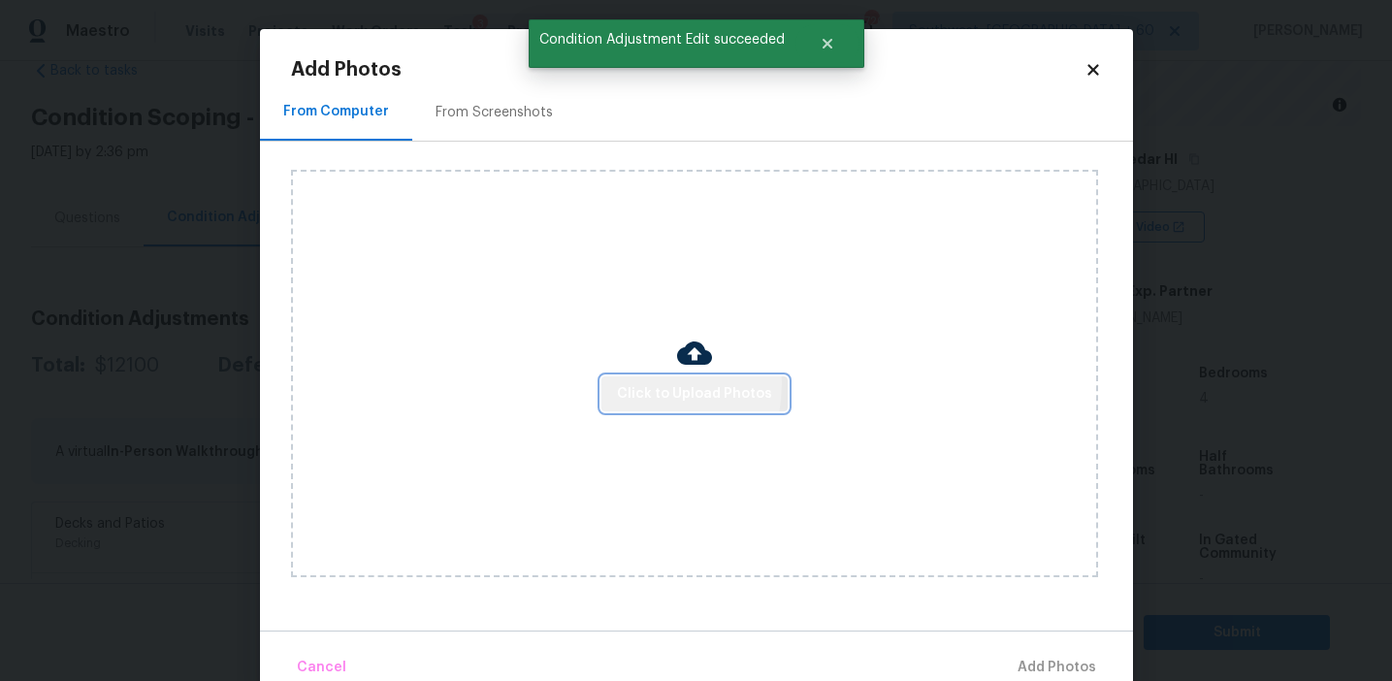
click at [638, 383] on span "Click to Upload Photos" at bounding box center [694, 394] width 155 height 24
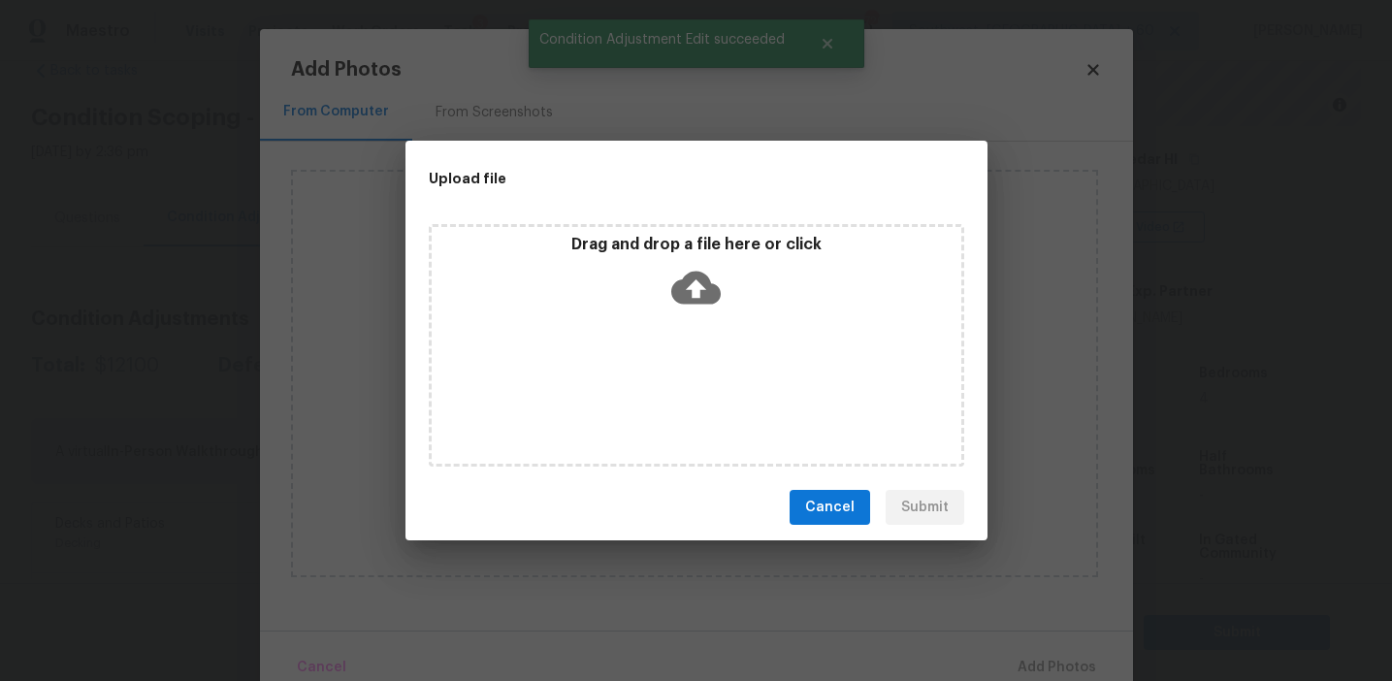
click at [633, 260] on div "Drag and drop a file here or click" at bounding box center [697, 276] width 530 height 83
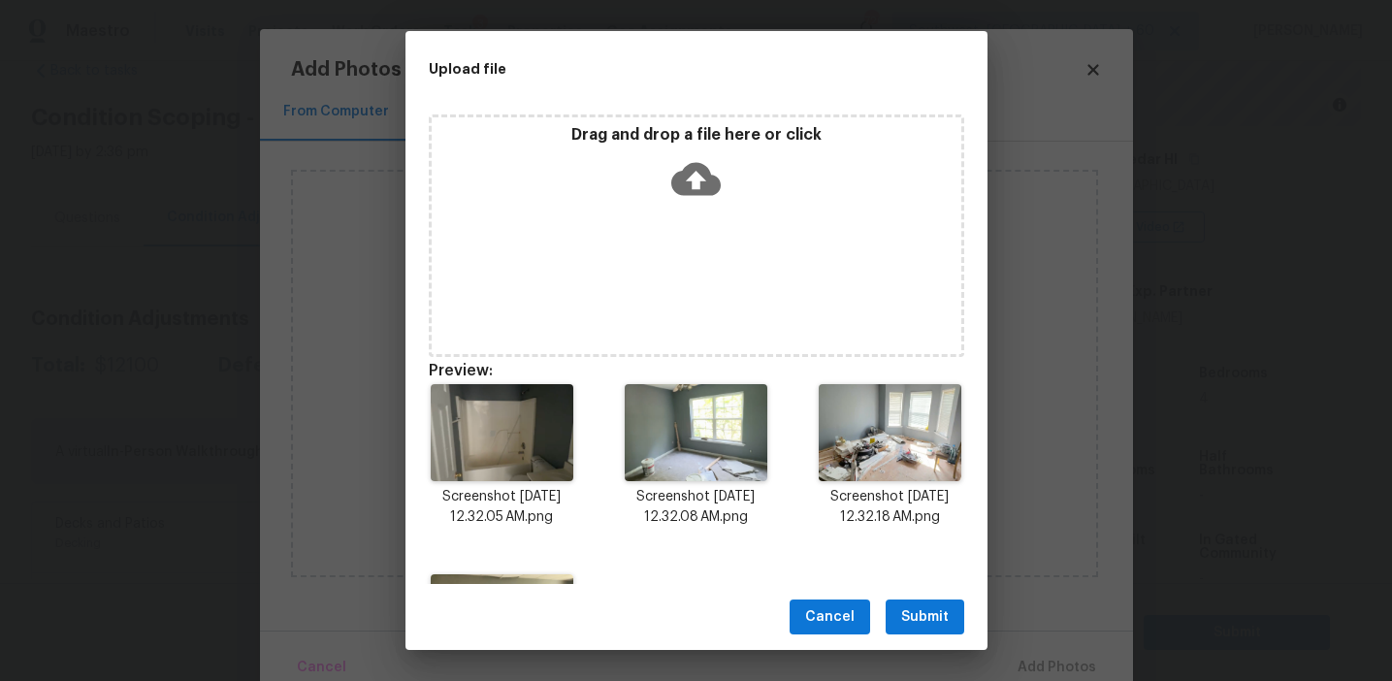
click at [925, 611] on span "Submit" at bounding box center [925, 617] width 48 height 24
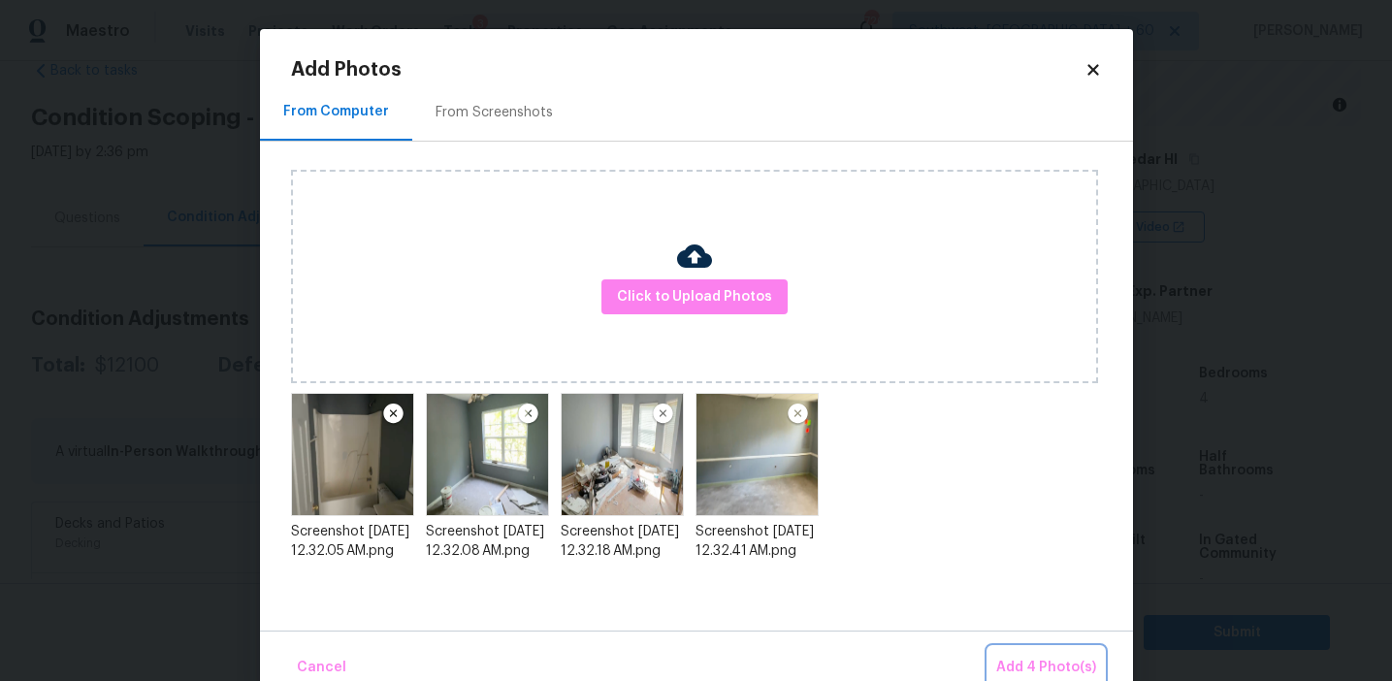
click at [1051, 664] on span "Add 4 Photo(s)" at bounding box center [1047, 668] width 100 height 24
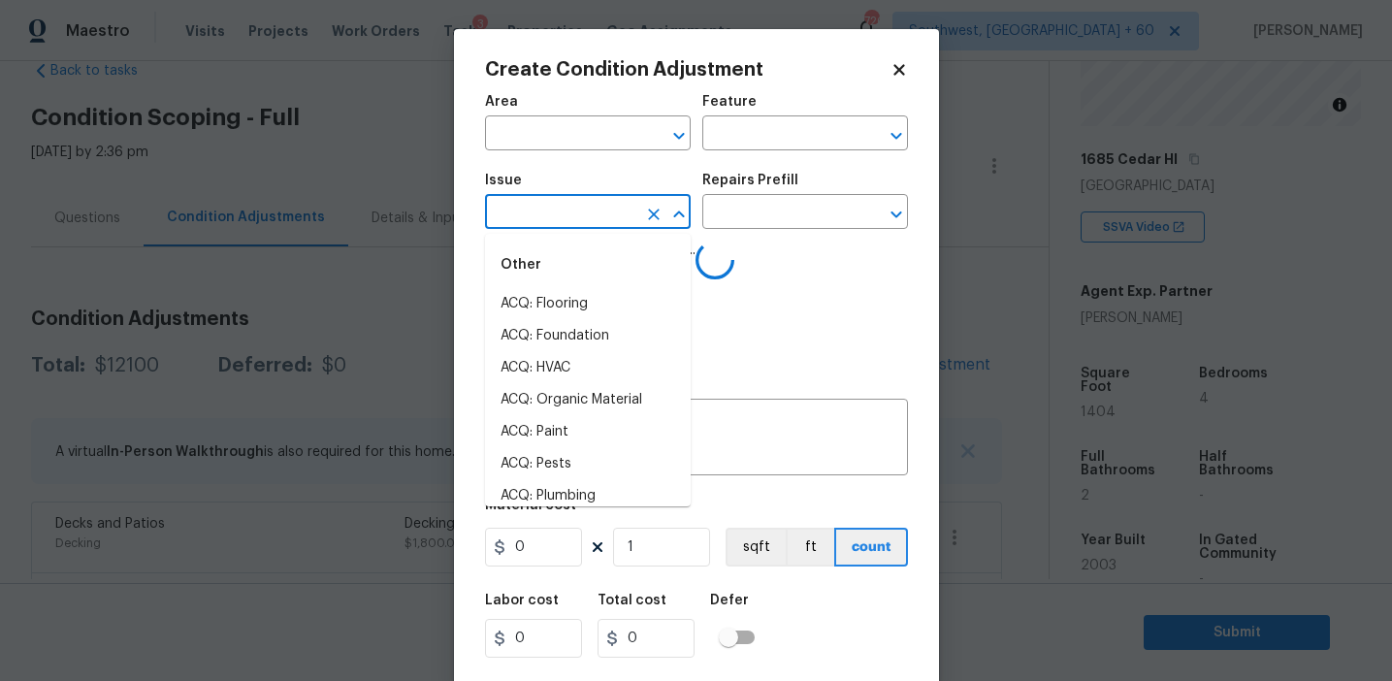
click at [555, 209] on input "text" at bounding box center [560, 214] width 151 height 30
click at [607, 405] on li "Interior Paint" at bounding box center [588, 400] width 206 height 32
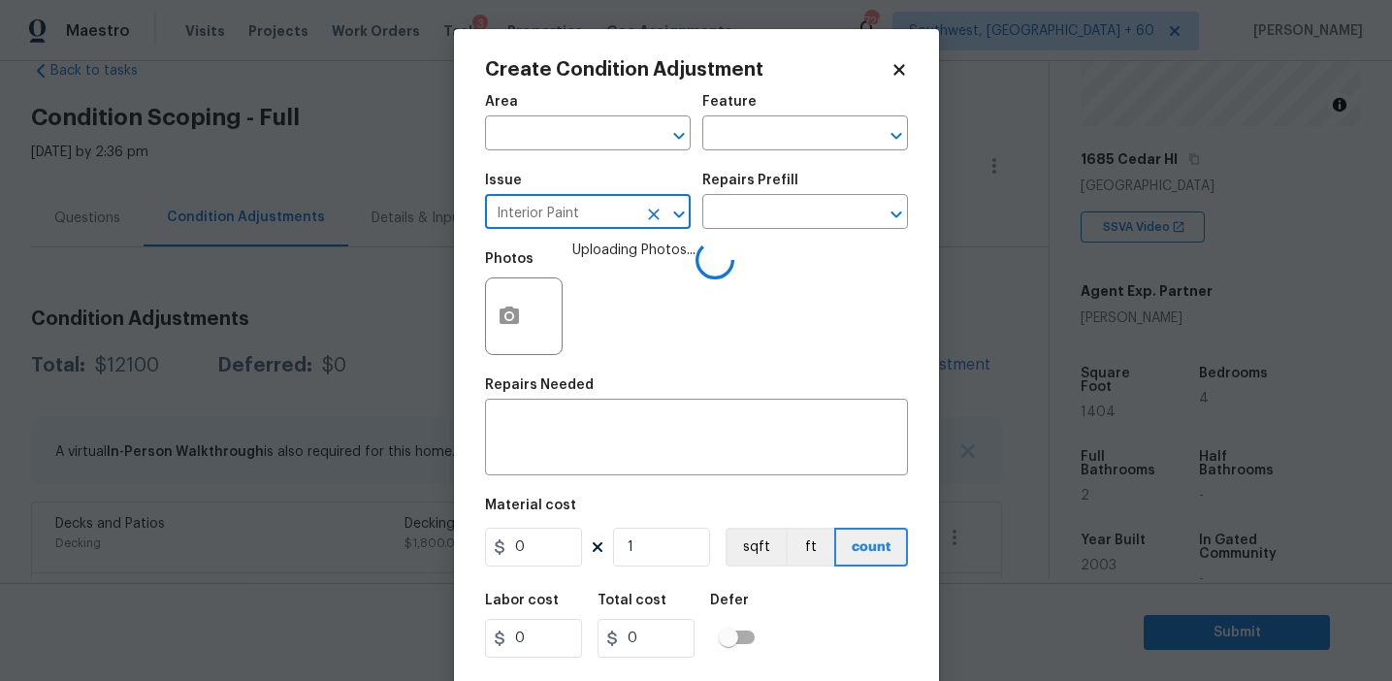
type input "Interior Paint"
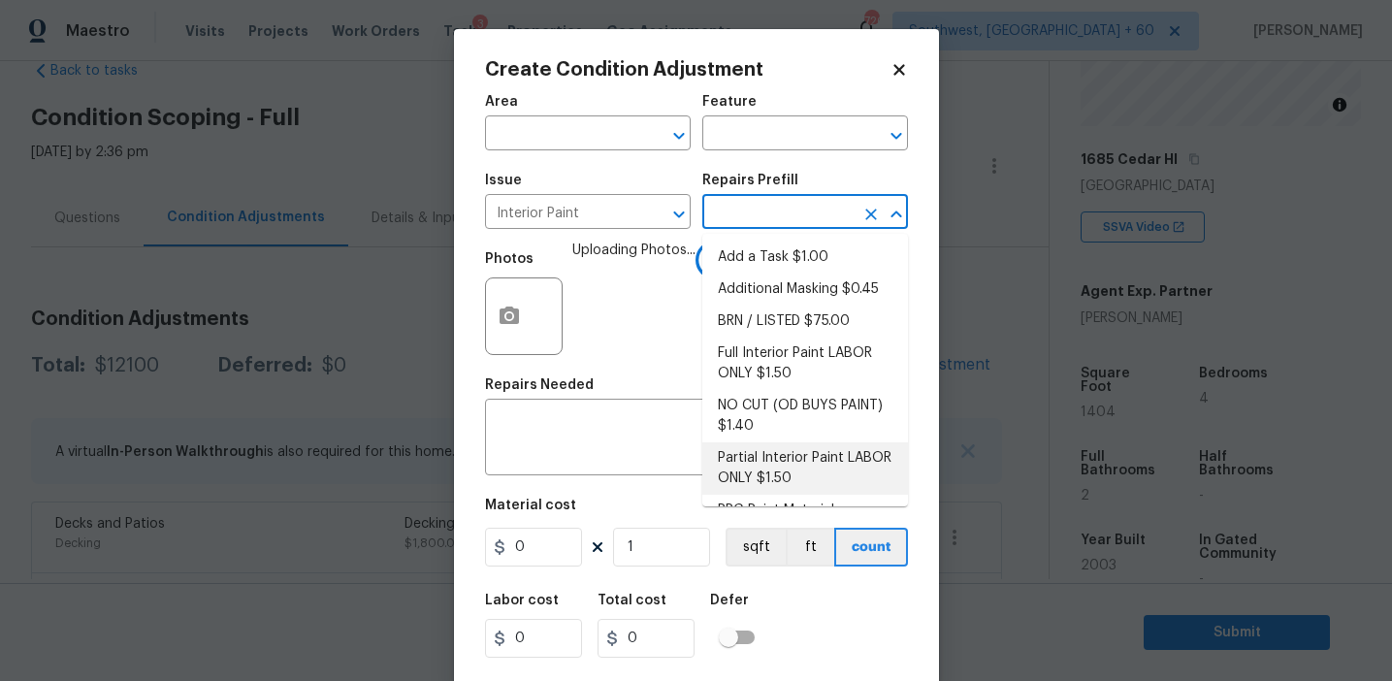
scroll to position [81, 0]
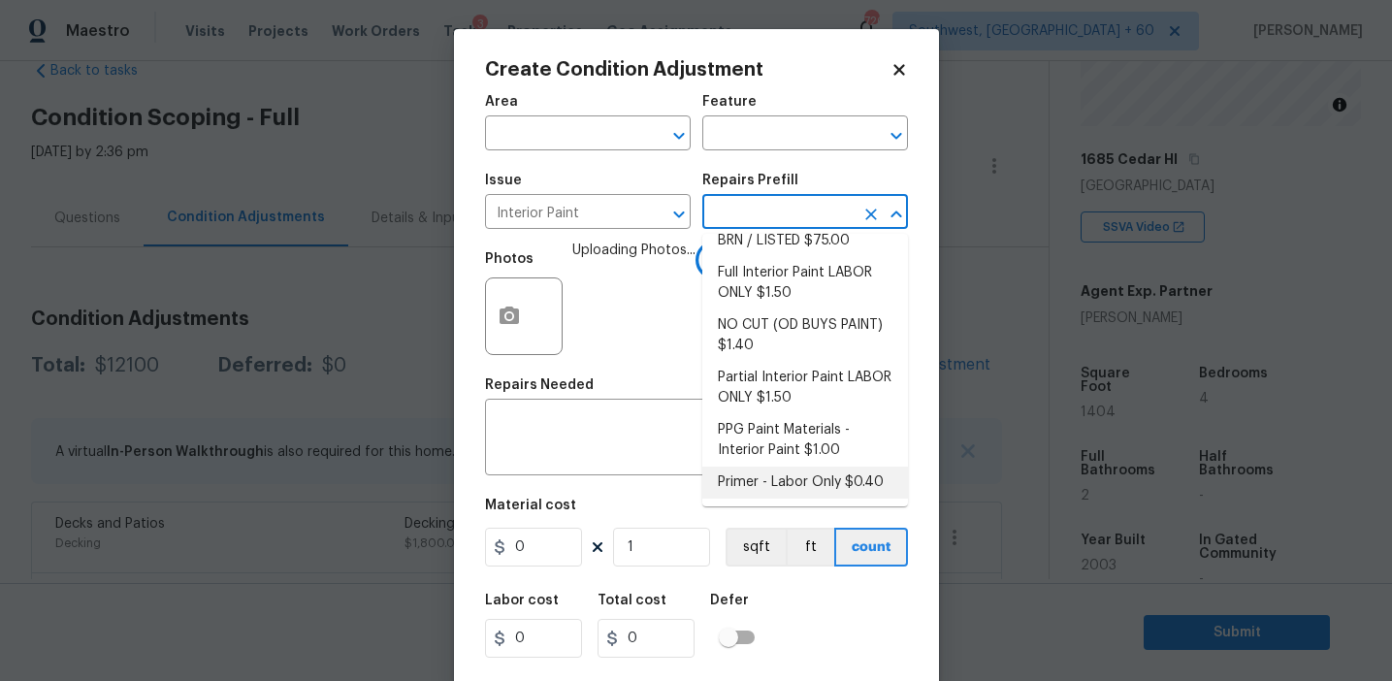
click at [746, 484] on li "Primer - Labor Only $0.40" at bounding box center [806, 483] width 206 height 32
type input "Overall Paint"
type textarea "Interior primer - PRIMER PROVIDED BY OPENDOOR - All nails, screws, drywall anch…"
type input "0.4"
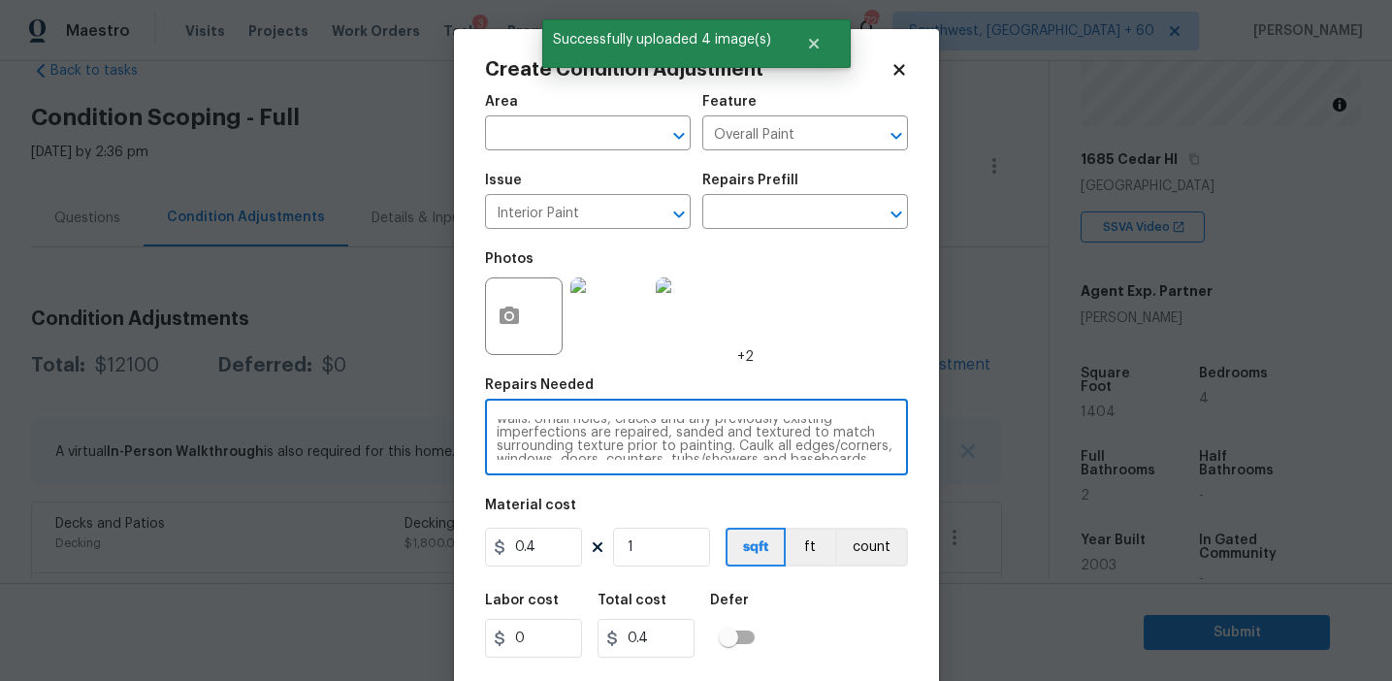
scroll to position [41, 0]
drag, startPoint x: 586, startPoint y: 421, endPoint x: 801, endPoint y: 459, distance: 218.7
click at [801, 459] on textarea "Interior primer - PRIMER PROVIDED BY OPENDOOR - All nails, screws, drywall anch…" at bounding box center [697, 439] width 400 height 41
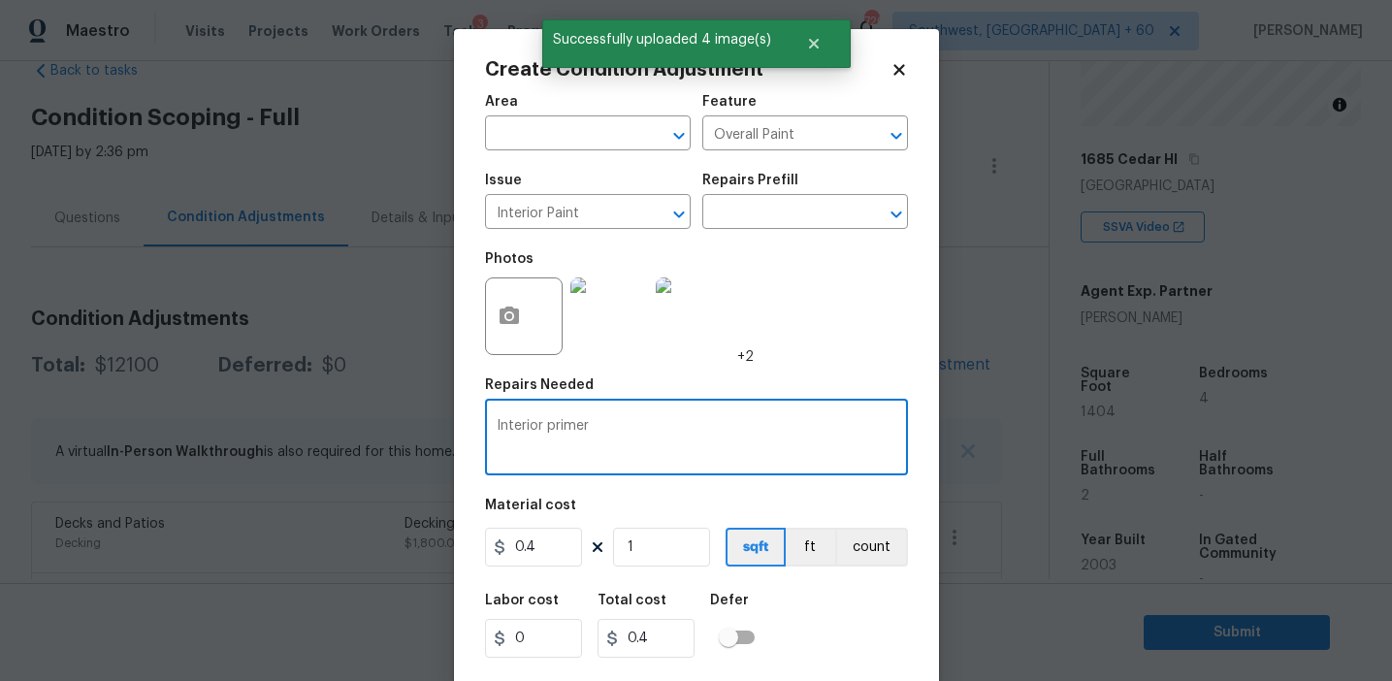
scroll to position [0, 0]
type textarea "Interior primer"
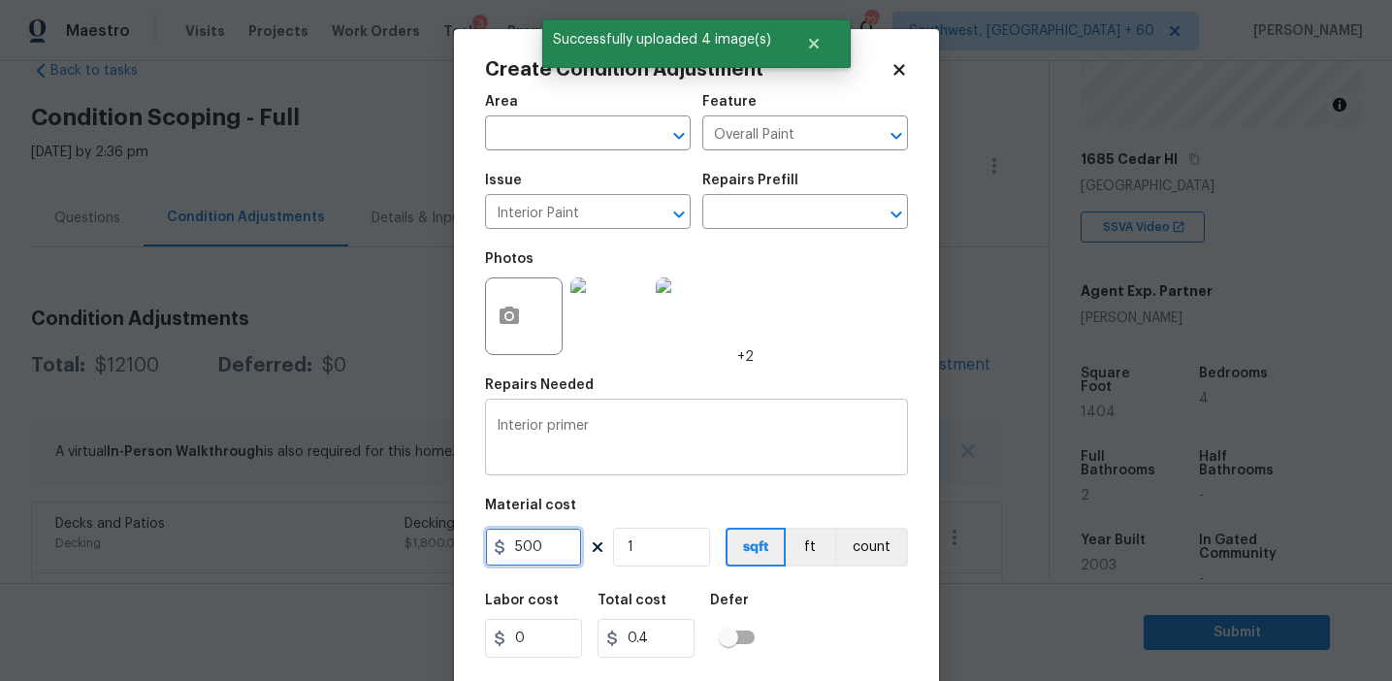
type input "500"
click at [865, 542] on button "count" at bounding box center [871, 547] width 73 height 39
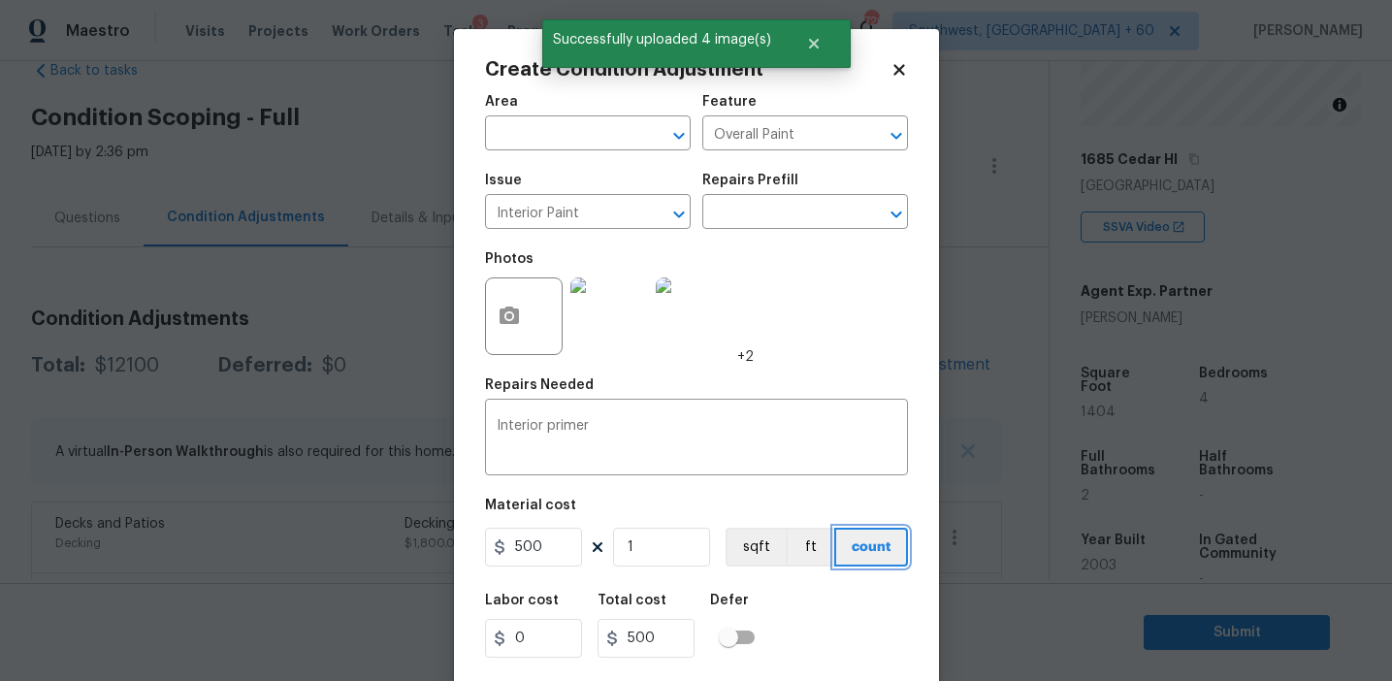
scroll to position [44, 0]
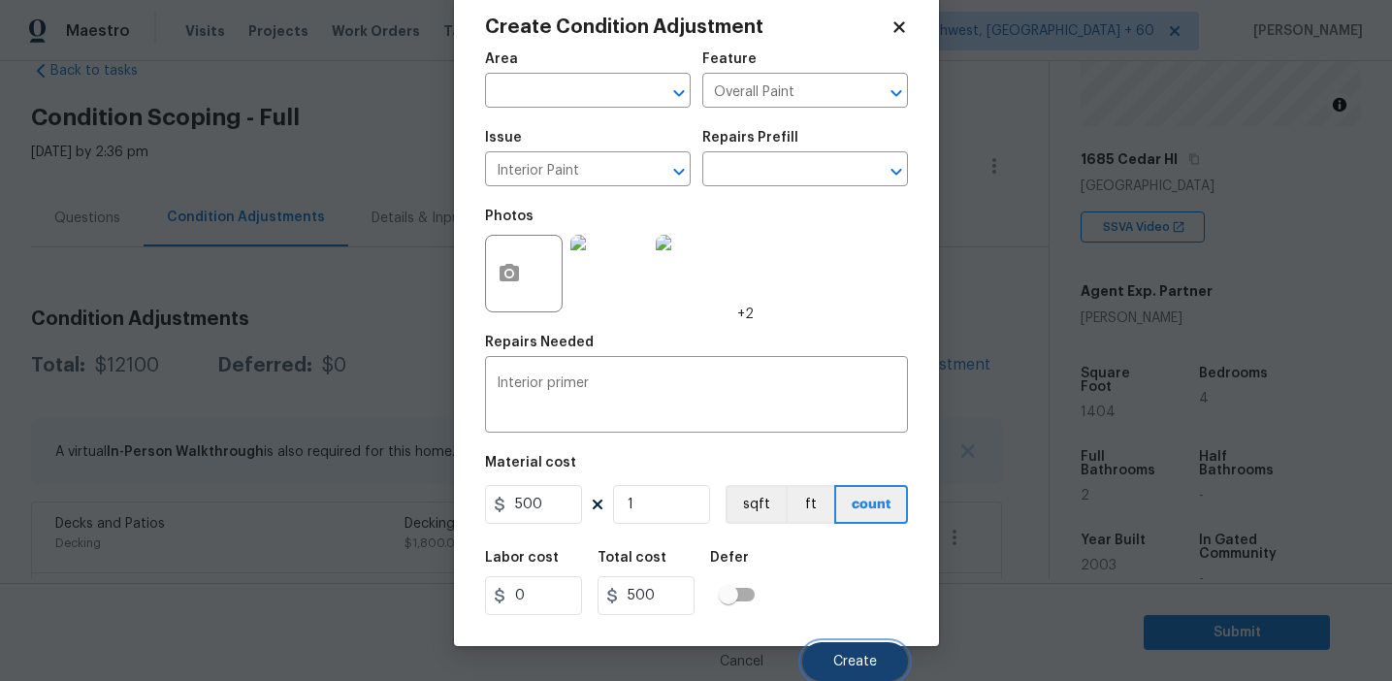
click at [849, 672] on button "Create" at bounding box center [855, 661] width 106 height 39
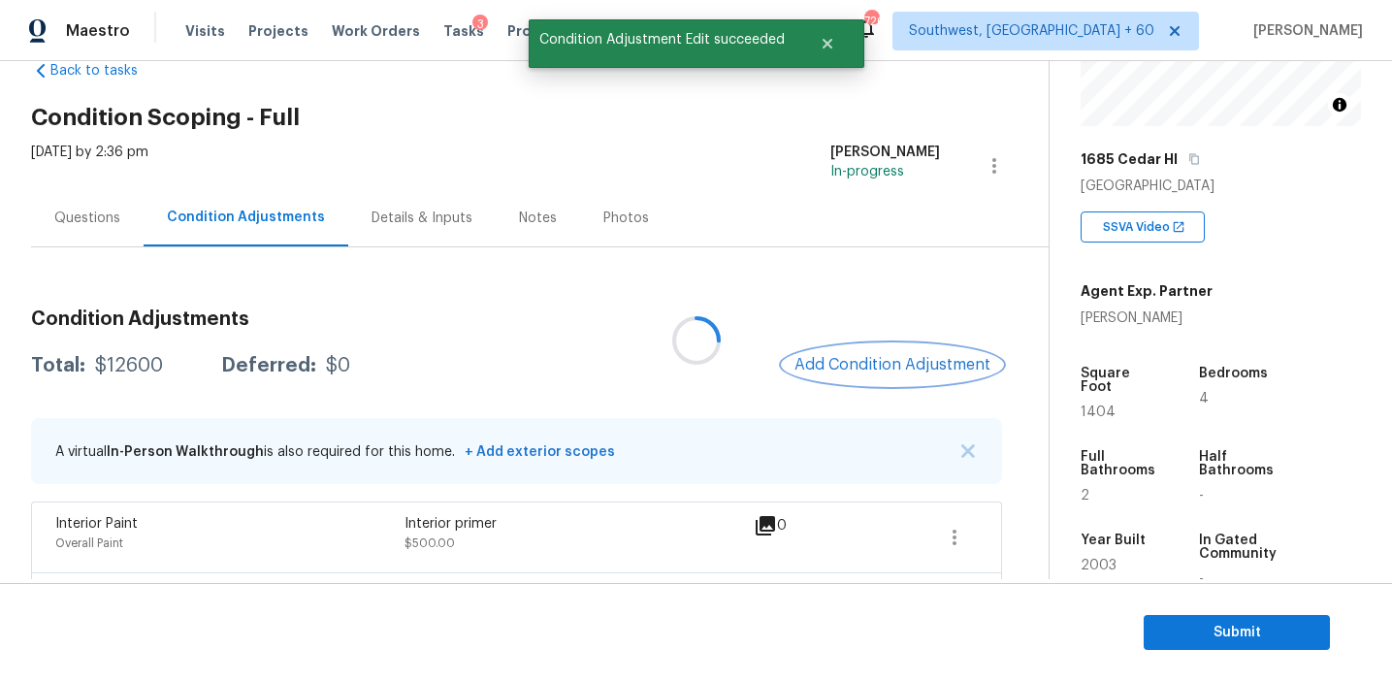
scroll to position [0, 0]
click at [853, 373] on span "Add Condition Adjustment" at bounding box center [893, 364] width 196 height 17
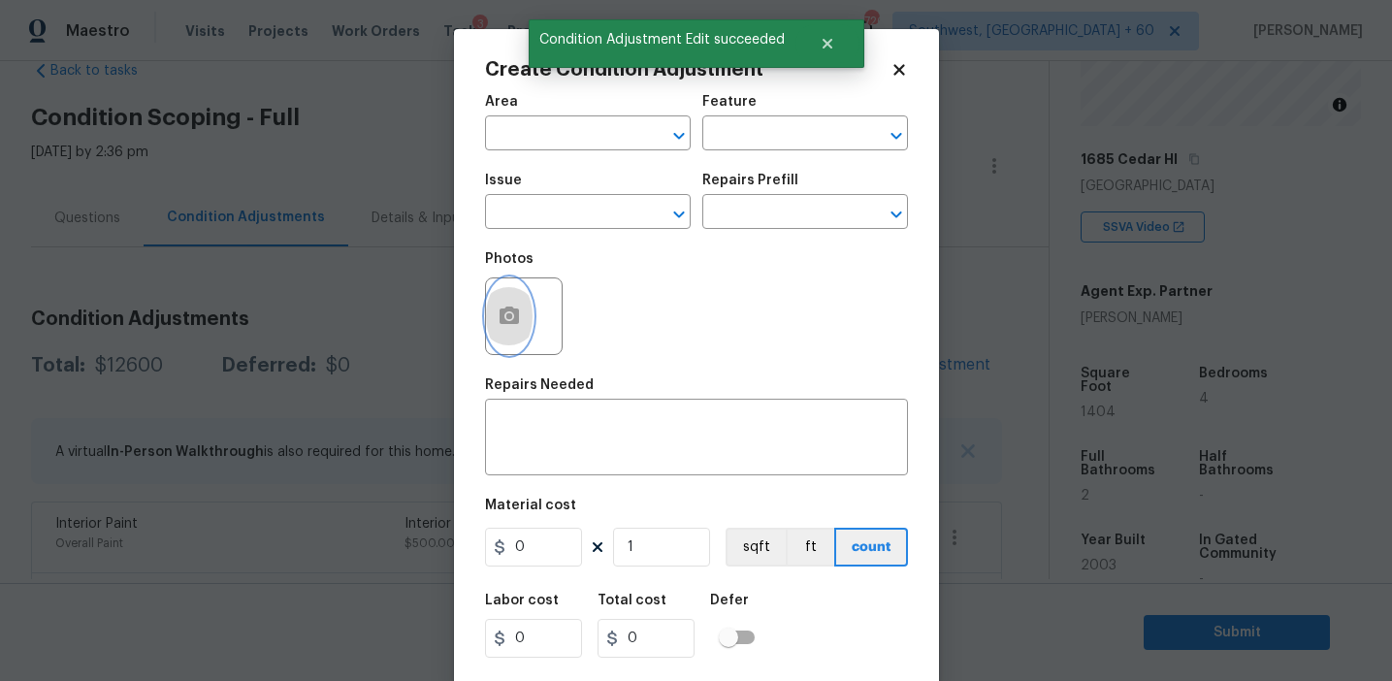
click at [493, 324] on button "button" at bounding box center [509, 316] width 47 height 76
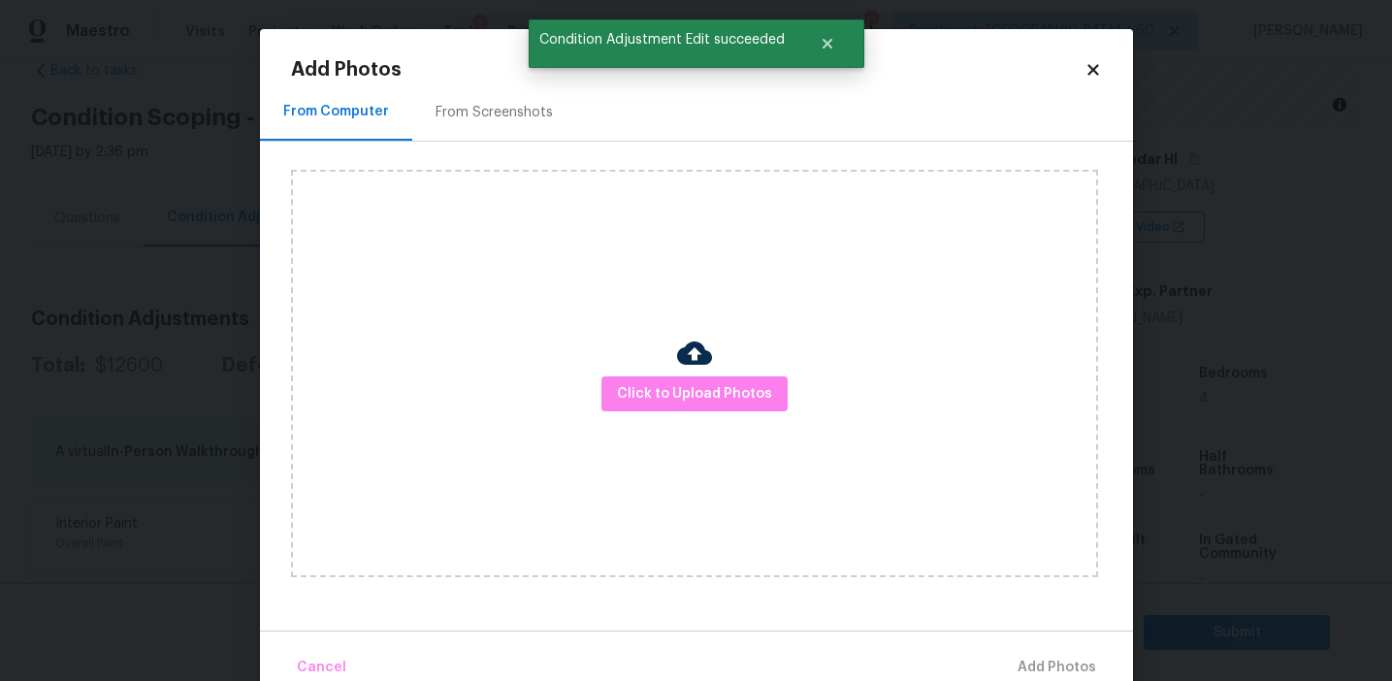
click at [726, 426] on div "Click to Upload Photos" at bounding box center [694, 374] width 807 height 408
click at [714, 388] on span "Click to Upload Photos" at bounding box center [694, 394] width 155 height 24
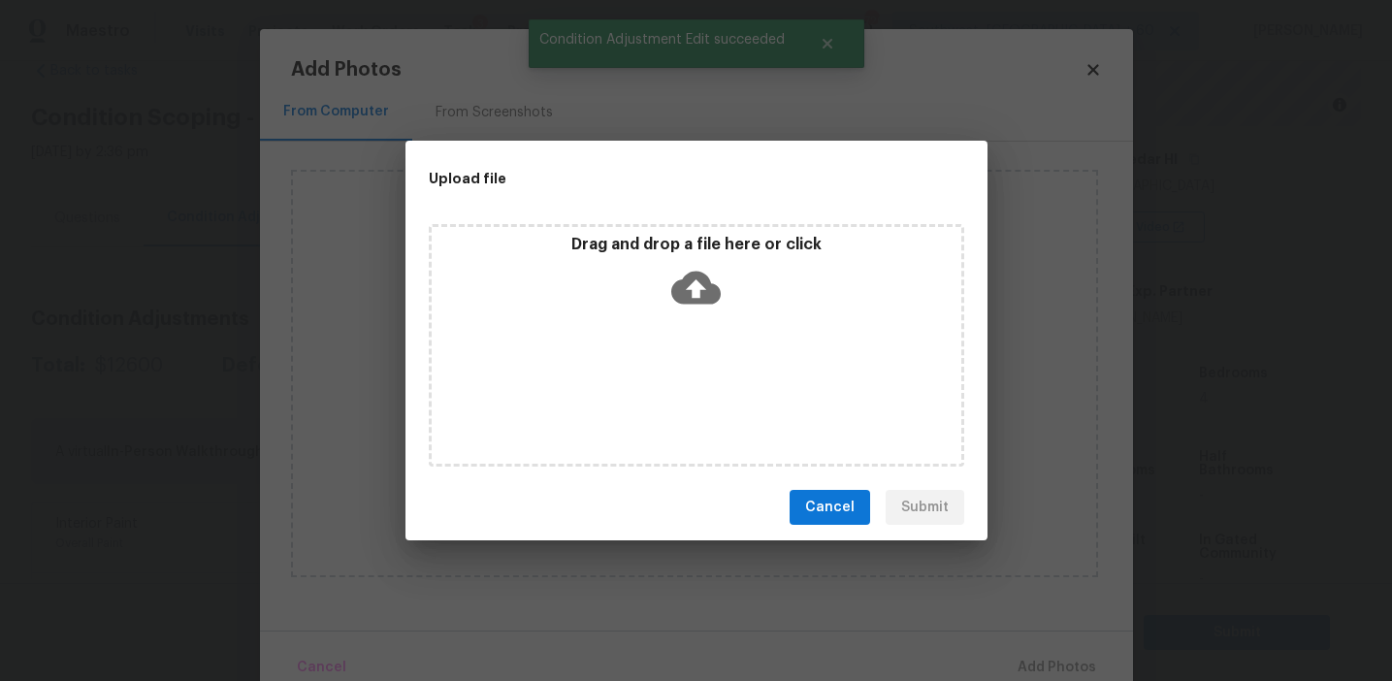
click at [696, 257] on div "Drag and drop a file here or click" at bounding box center [697, 276] width 530 height 83
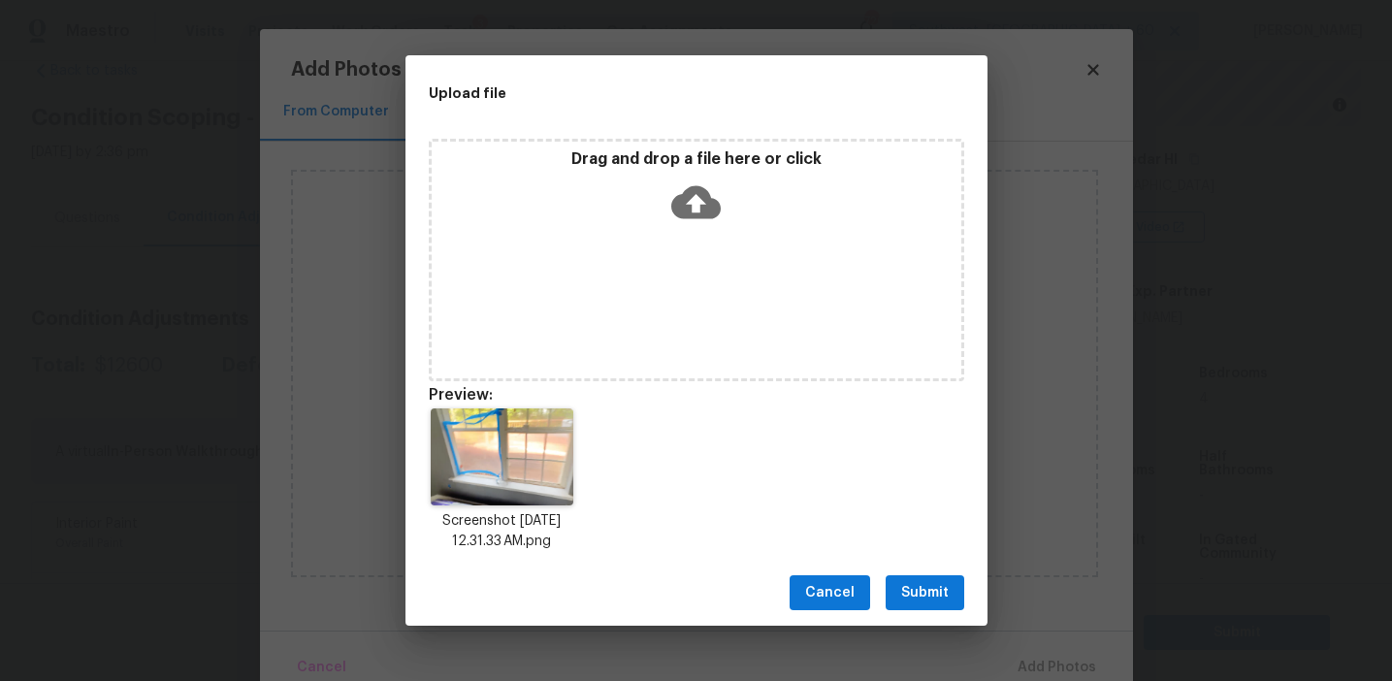
click at [936, 592] on span "Submit" at bounding box center [925, 593] width 48 height 24
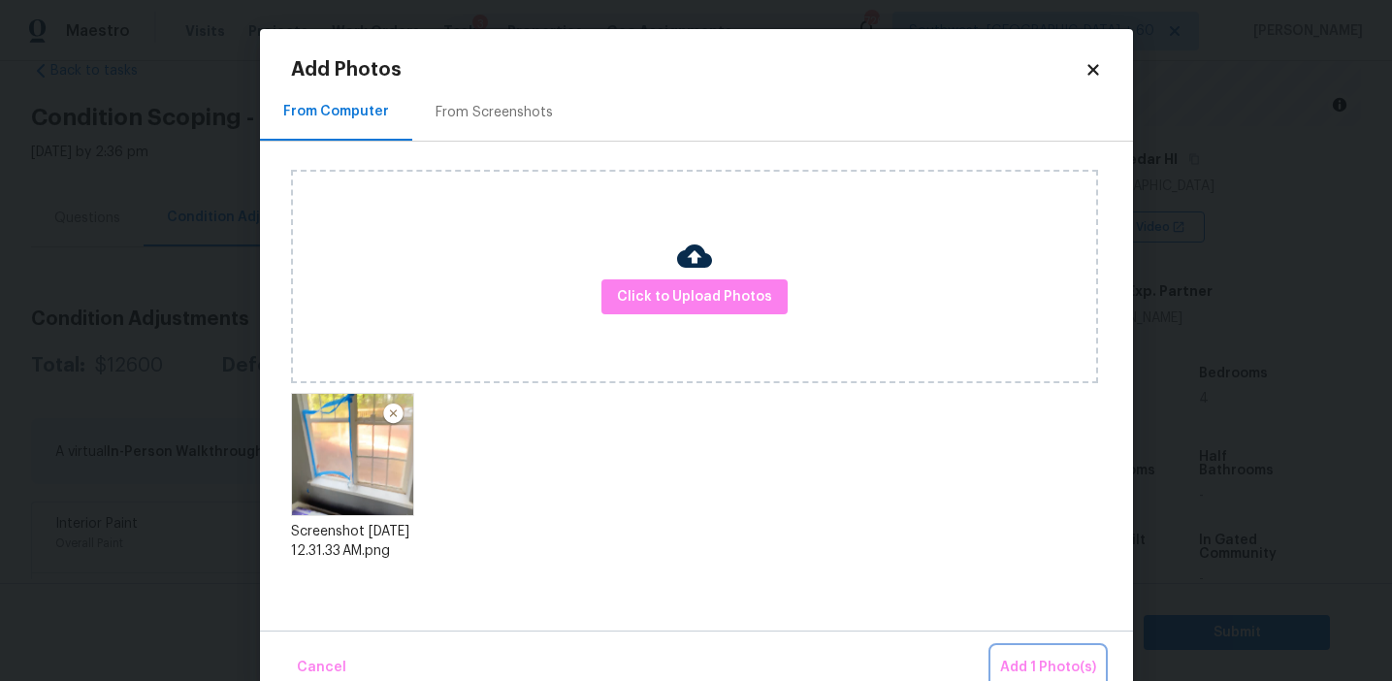
click at [1027, 664] on span "Add 1 Photo(s)" at bounding box center [1048, 668] width 96 height 24
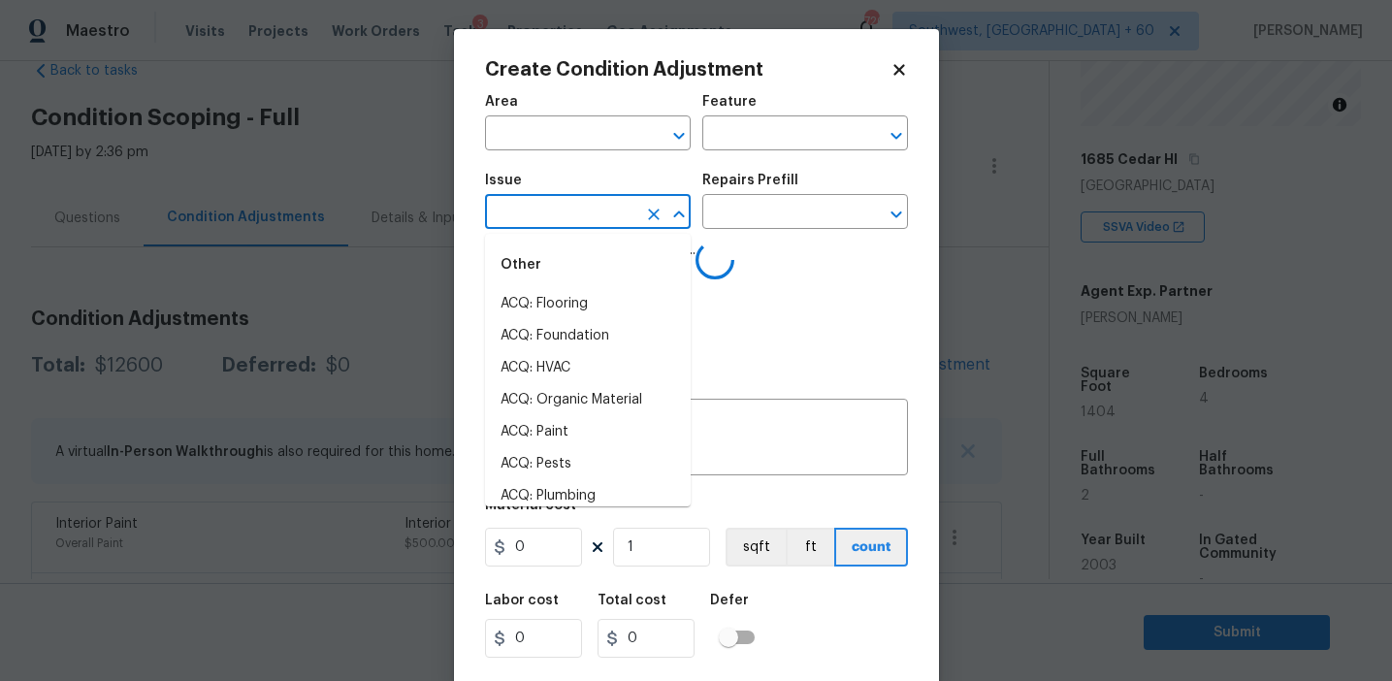
click at [581, 219] on input "text" at bounding box center [560, 214] width 151 height 30
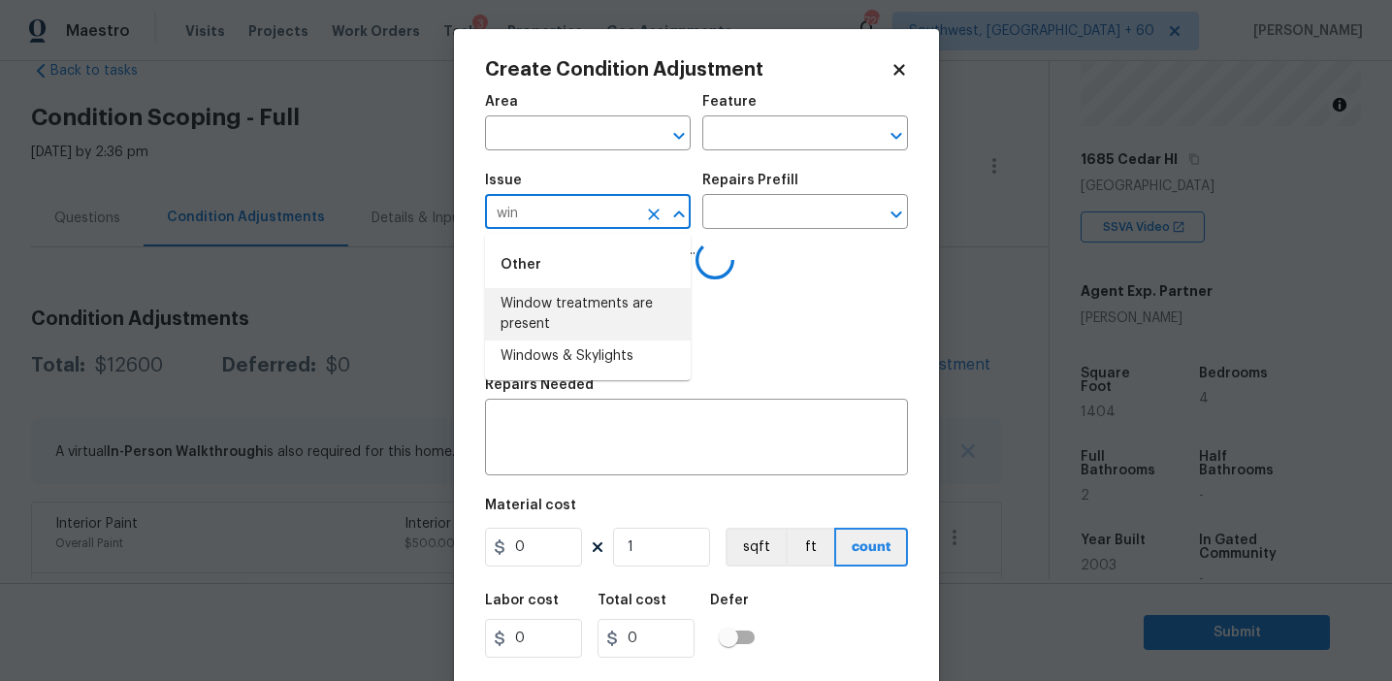
click at [602, 358] on li "Windows & Skylights" at bounding box center [588, 357] width 206 height 32
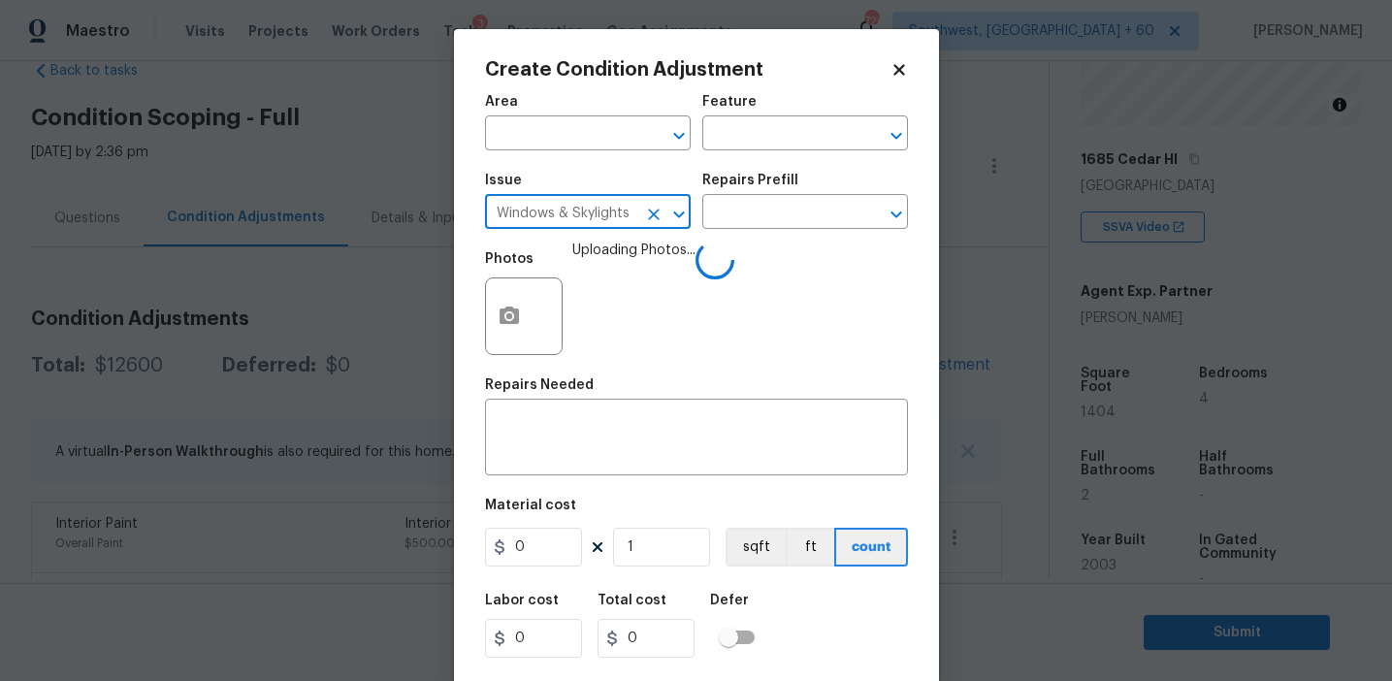
type input "Windows & Skylights"
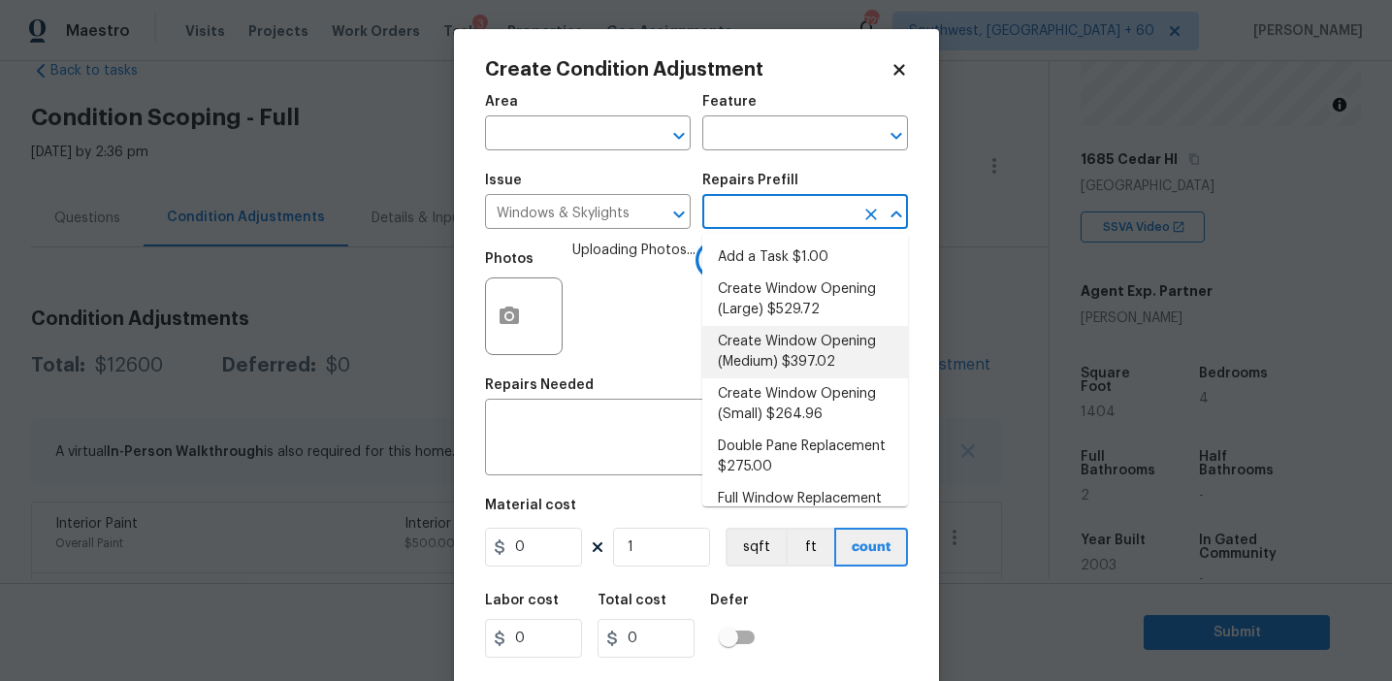
scroll to position [66, 0]
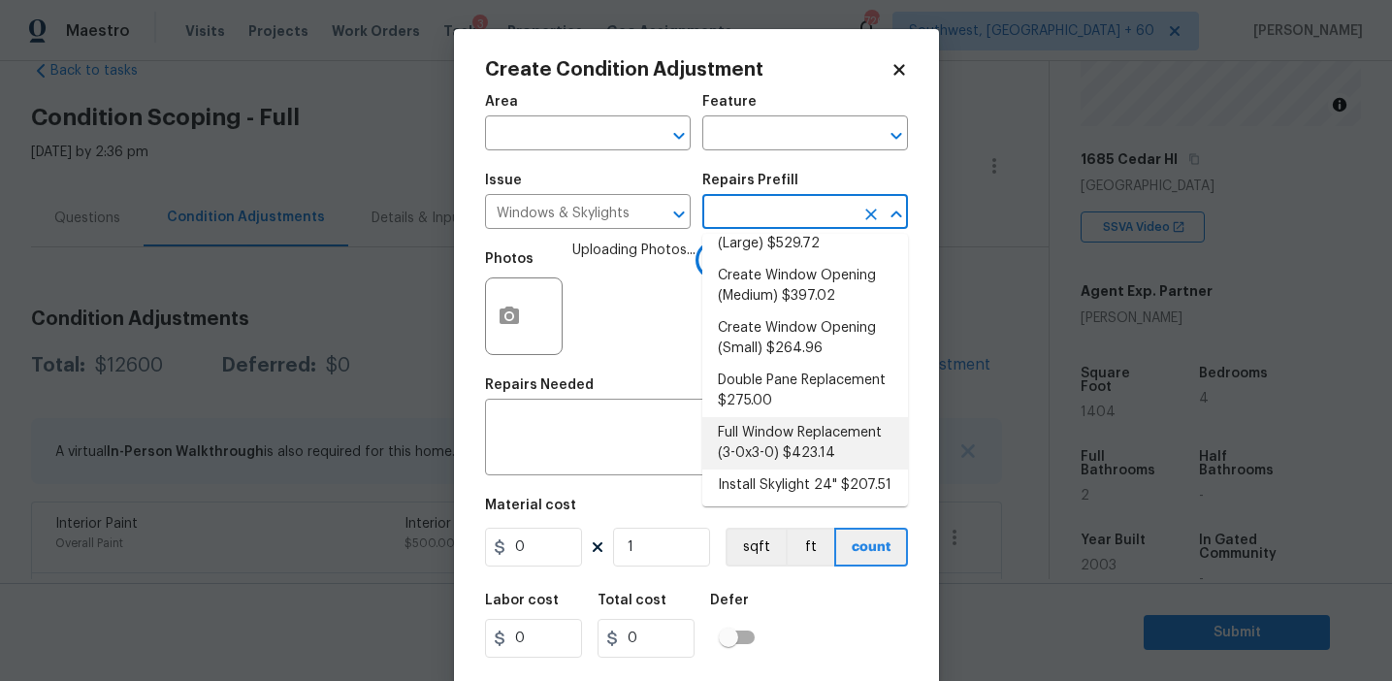
click at [770, 430] on li "Full Window Replacement (3-0x3-0) $423.14" at bounding box center [806, 443] width 206 height 52
type textarea "Remove and replace the 3-0 x 3-0 vinyl double hung, dual pane window with new. …"
type input "423.14"
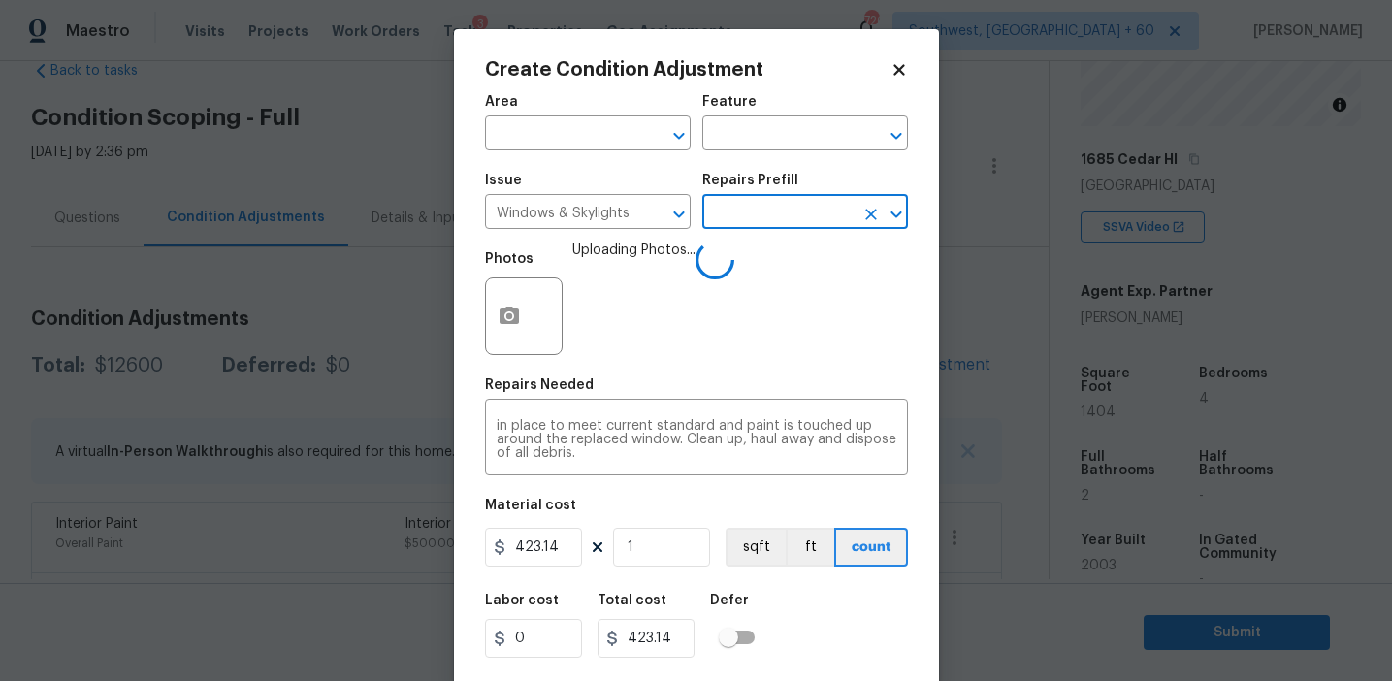
scroll to position [44, 0]
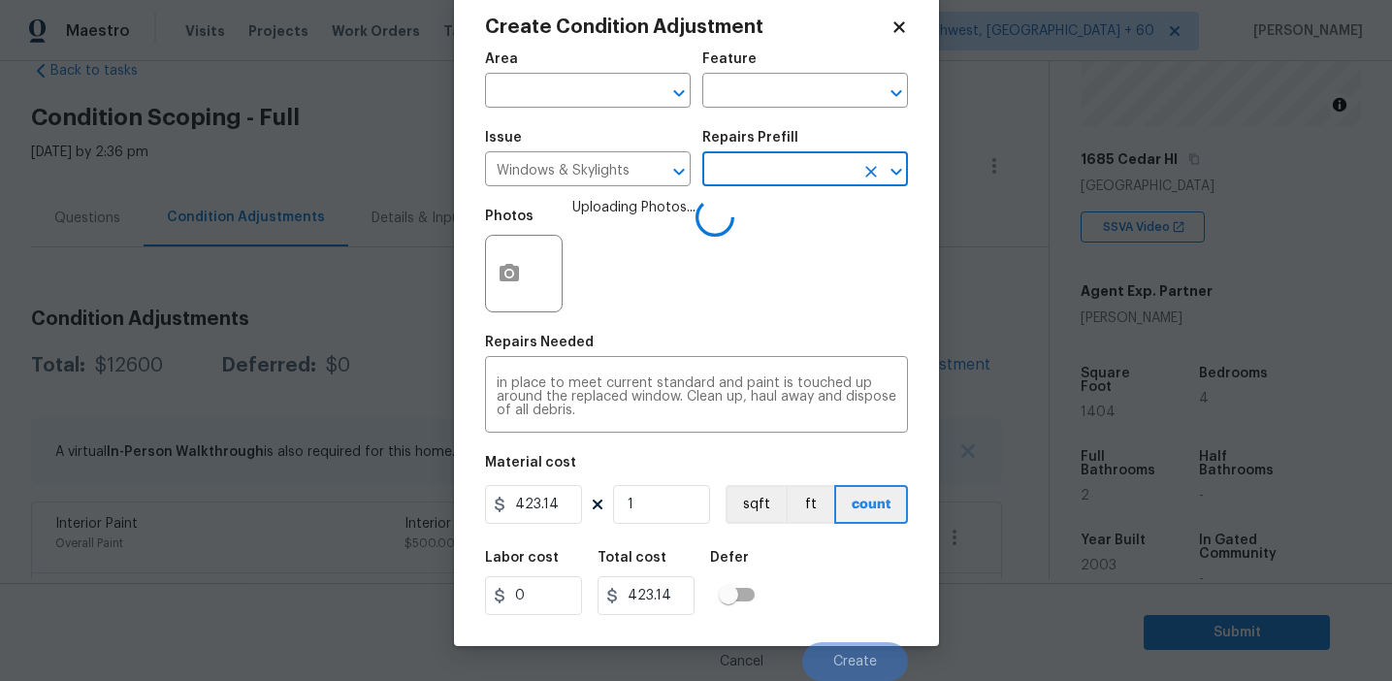
click at [838, 607] on div "Labor cost 0 Total cost 423.14 Defer" at bounding box center [696, 582] width 423 height 87
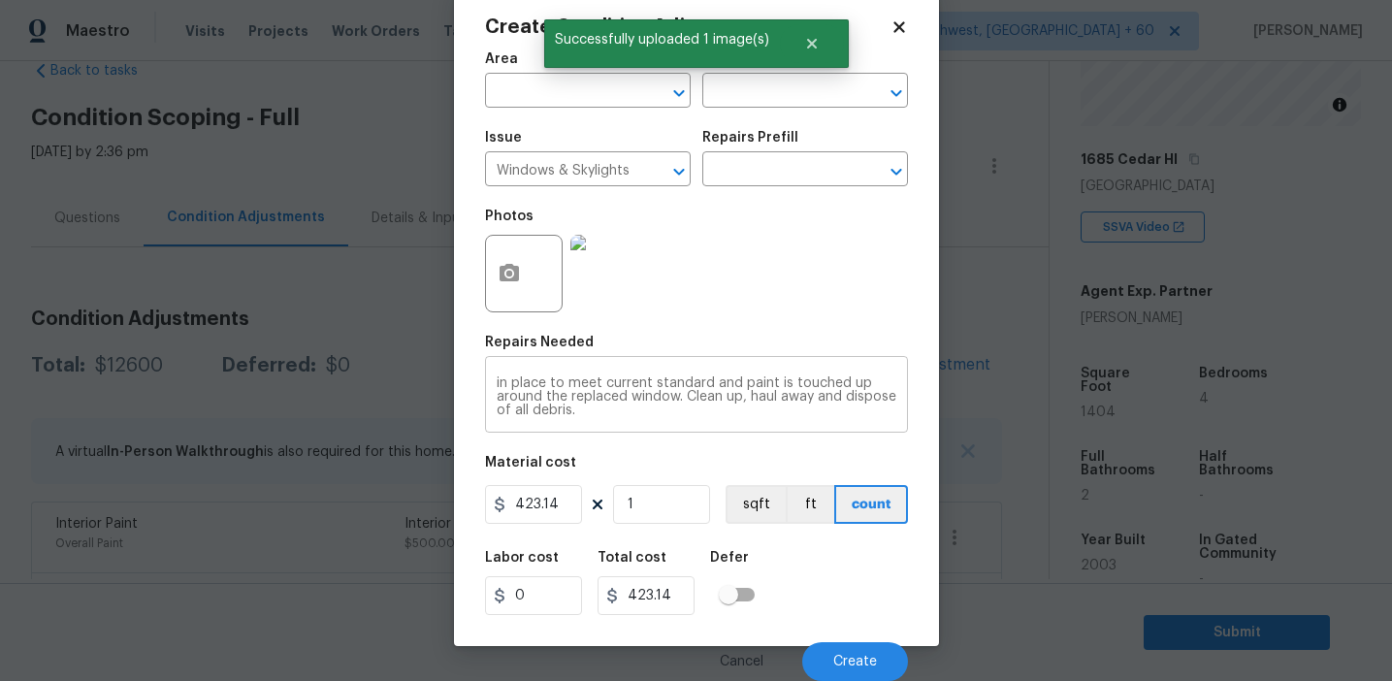
scroll to position [0, 0]
click at [826, 654] on button "Create" at bounding box center [855, 661] width 106 height 39
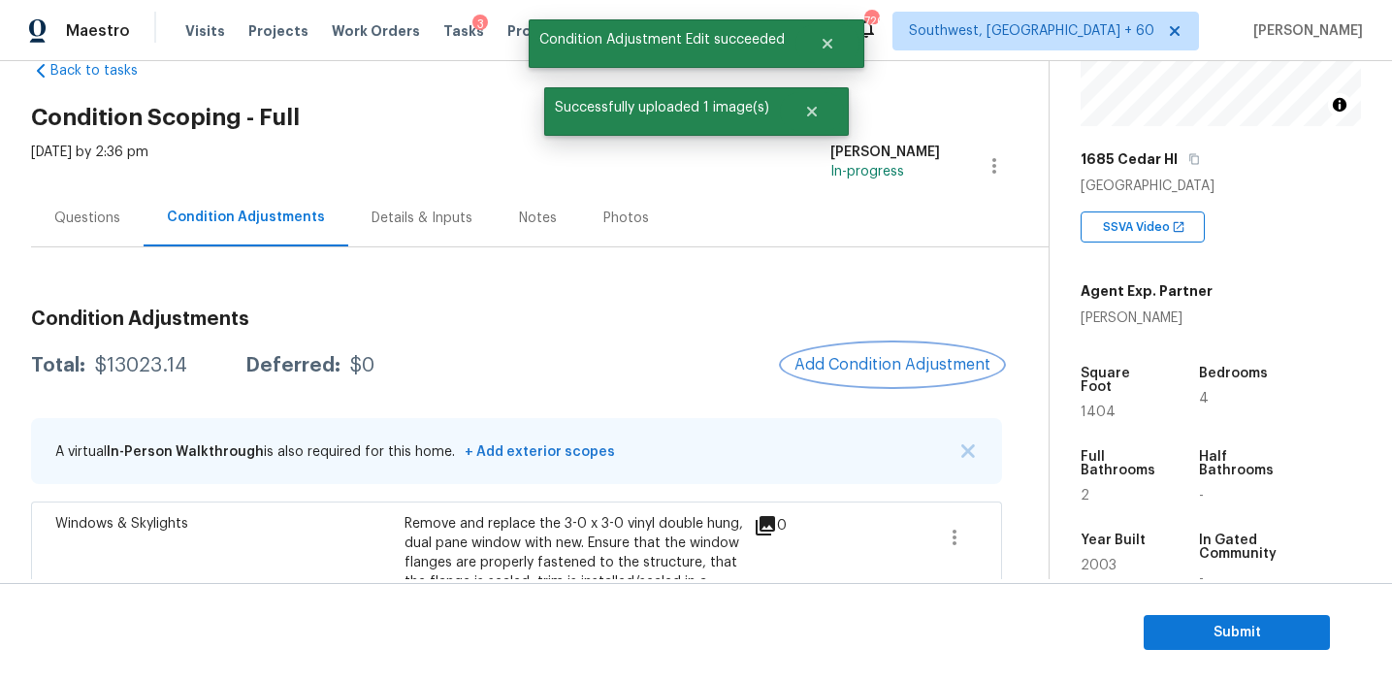
click at [838, 375] on button "Add Condition Adjustment" at bounding box center [892, 364] width 219 height 41
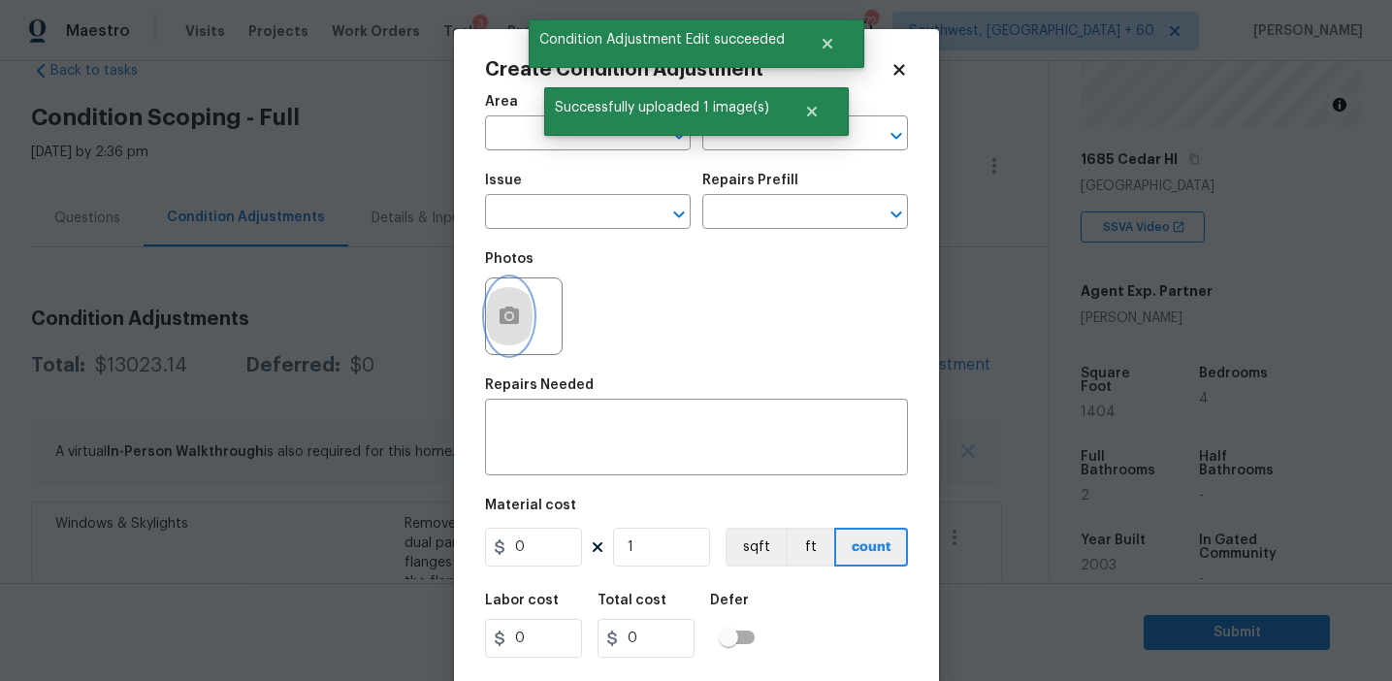
click at [498, 332] on button "button" at bounding box center [509, 316] width 47 height 76
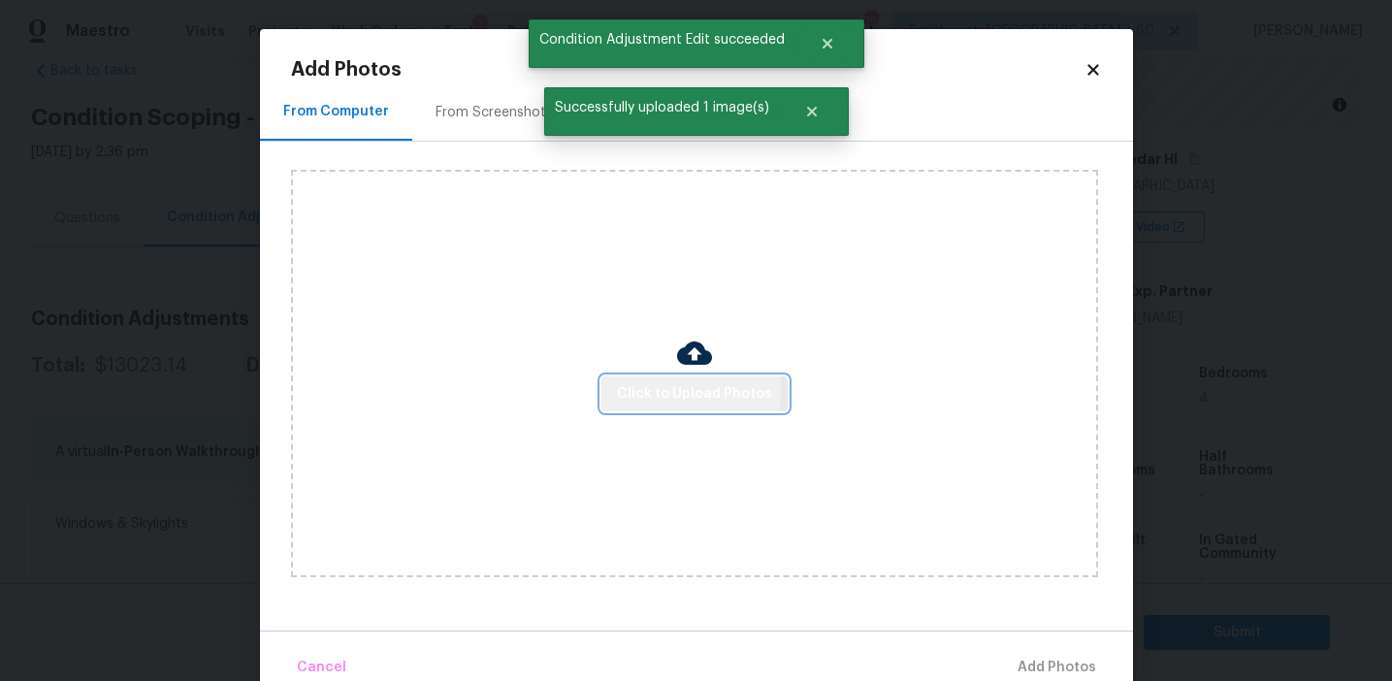
click at [643, 390] on span "Click to Upload Photos" at bounding box center [694, 394] width 155 height 24
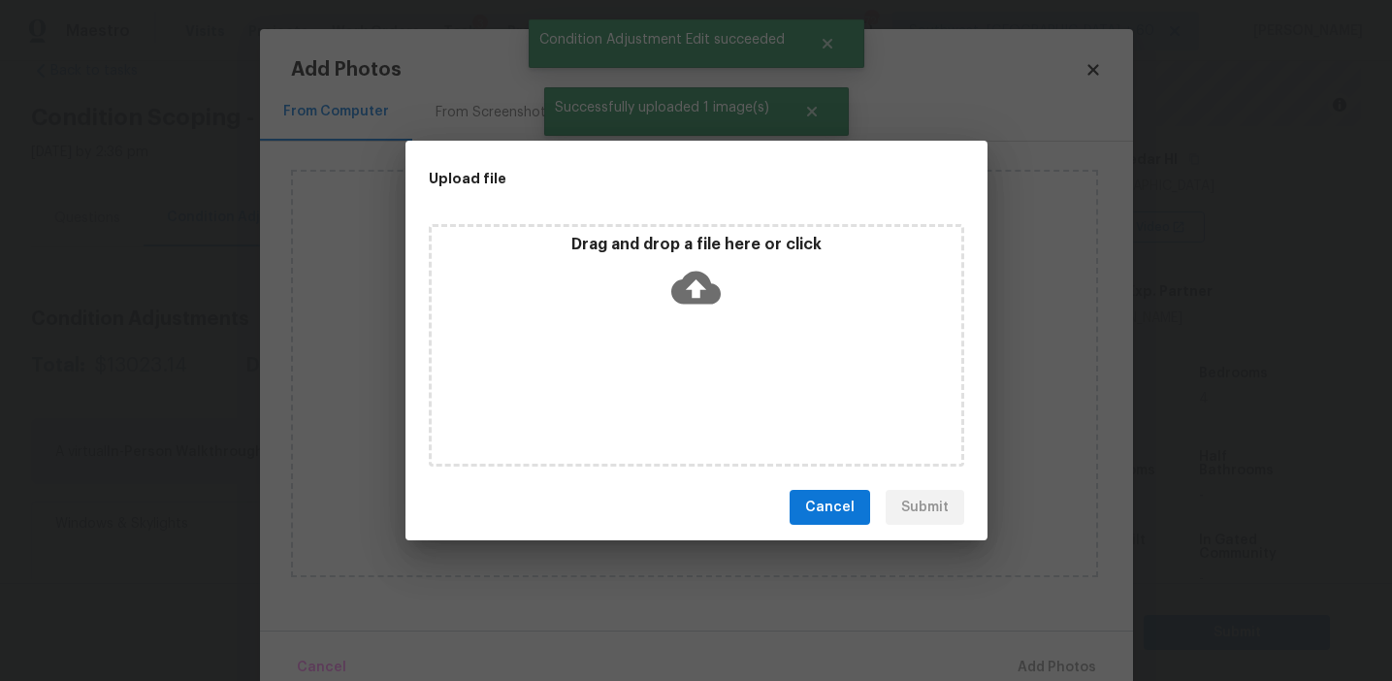
click at [645, 312] on div "Drag and drop a file here or click" at bounding box center [697, 276] width 530 height 83
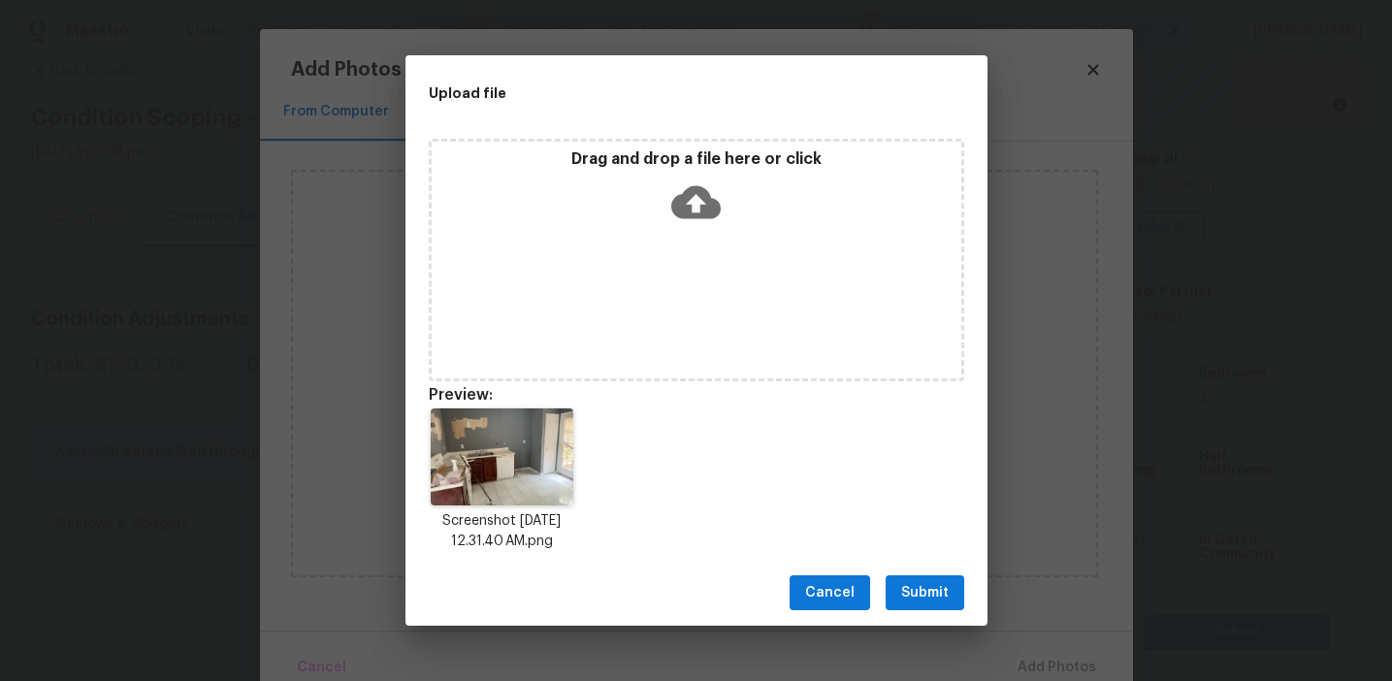
click at [902, 581] on span "Submit" at bounding box center [925, 593] width 48 height 24
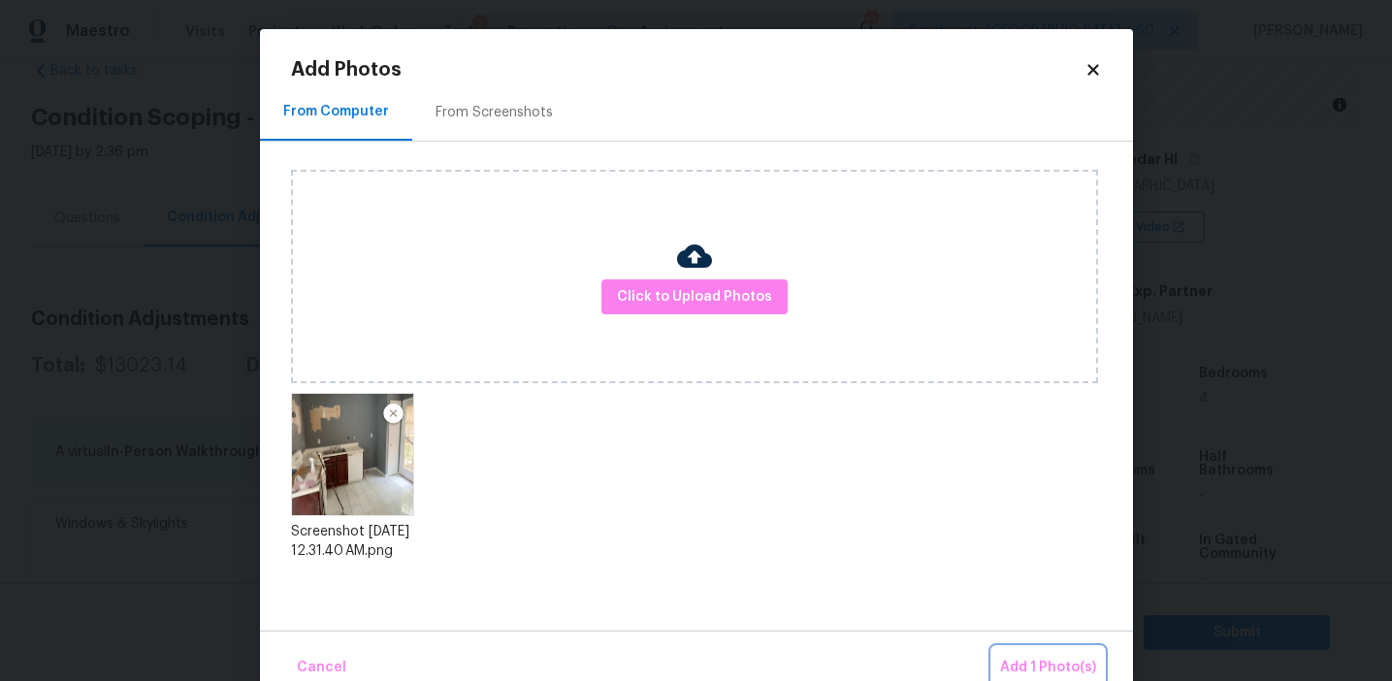
click at [1024, 667] on span "Add 1 Photo(s)" at bounding box center [1048, 668] width 96 height 24
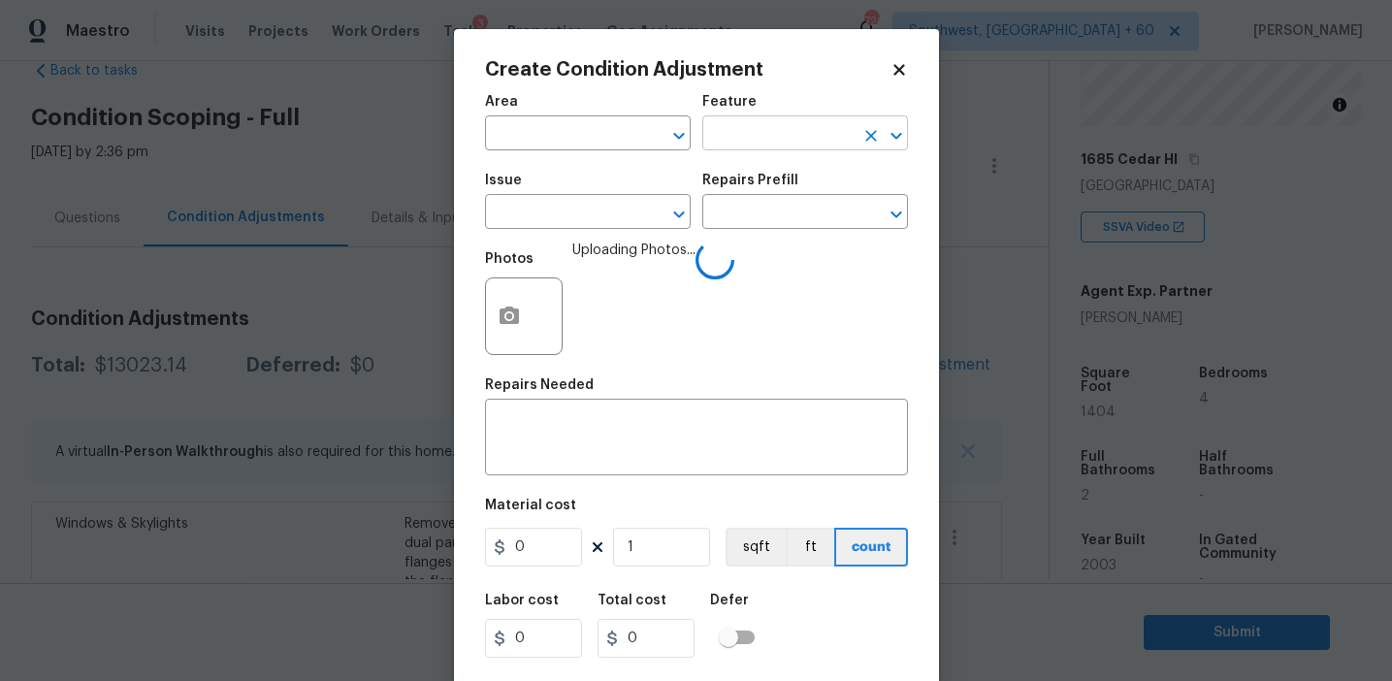
click at [732, 144] on input "text" at bounding box center [778, 135] width 151 height 30
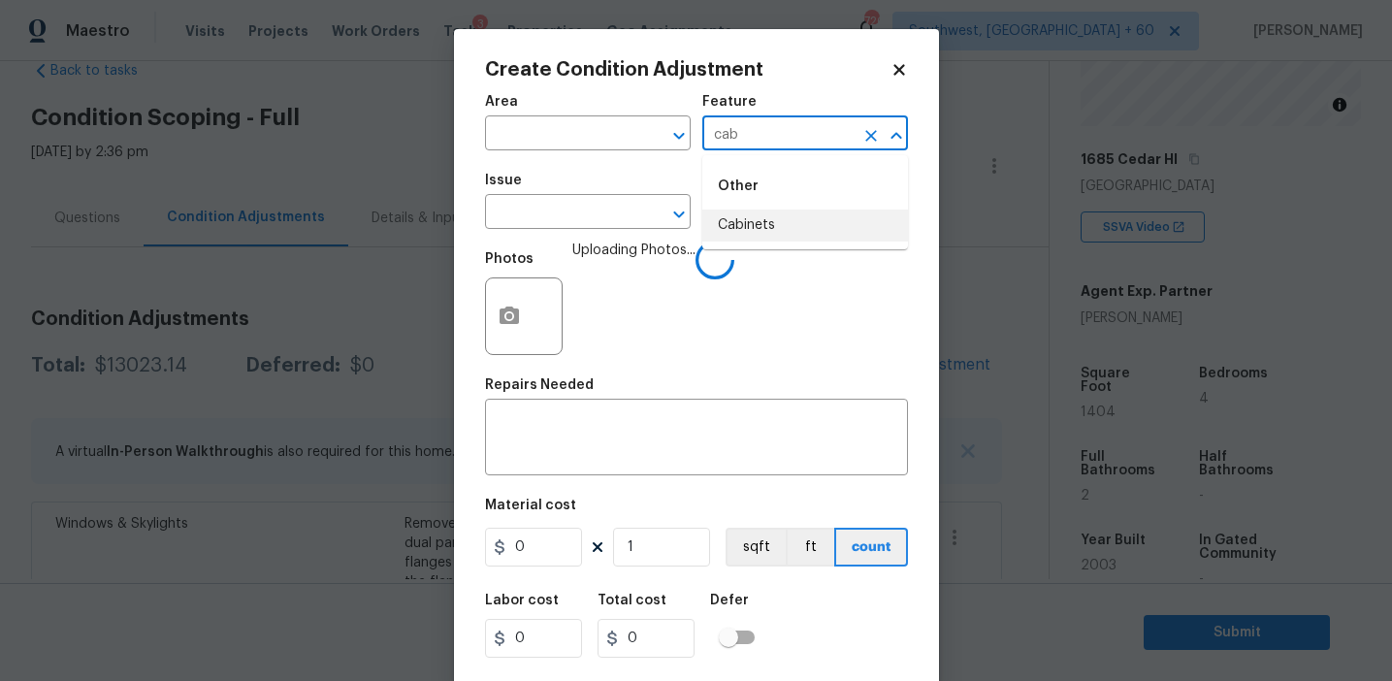
click at [783, 231] on li "Cabinets" at bounding box center [806, 226] width 206 height 32
type input "Cabinets"
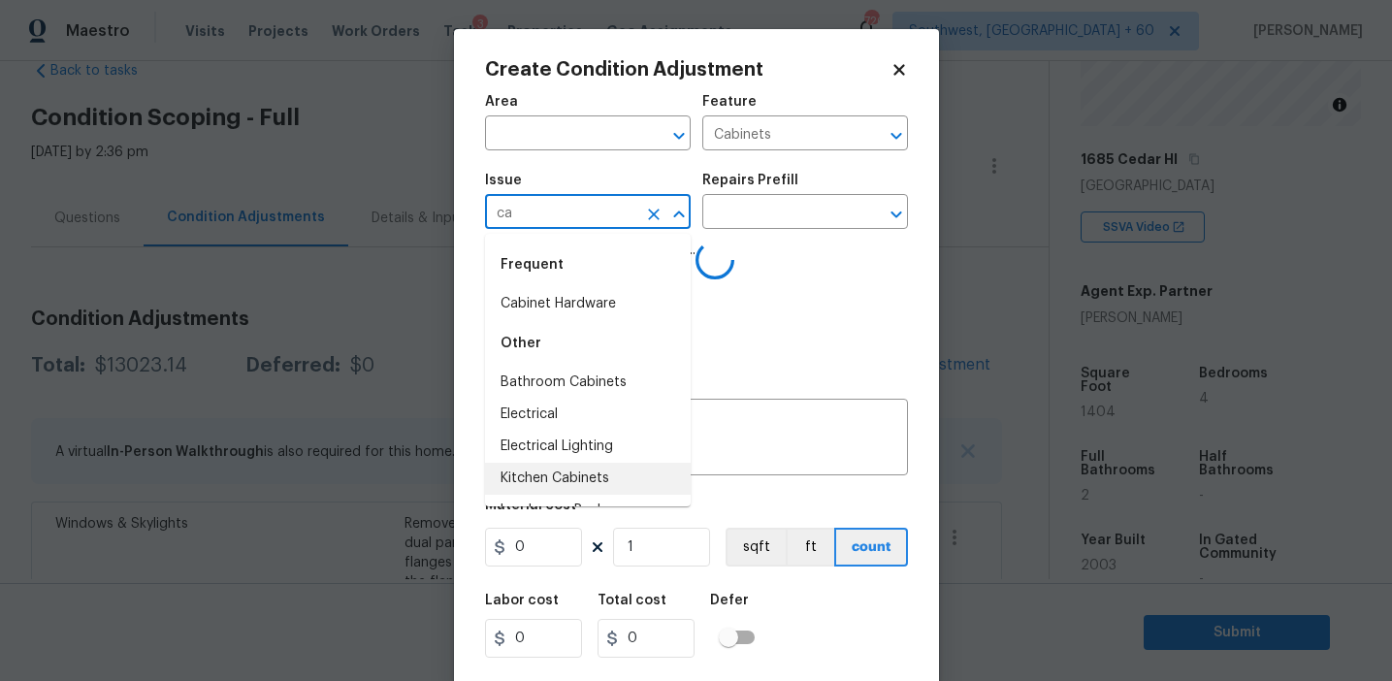
click at [579, 468] on li "Kitchen Cabinets" at bounding box center [588, 479] width 206 height 32
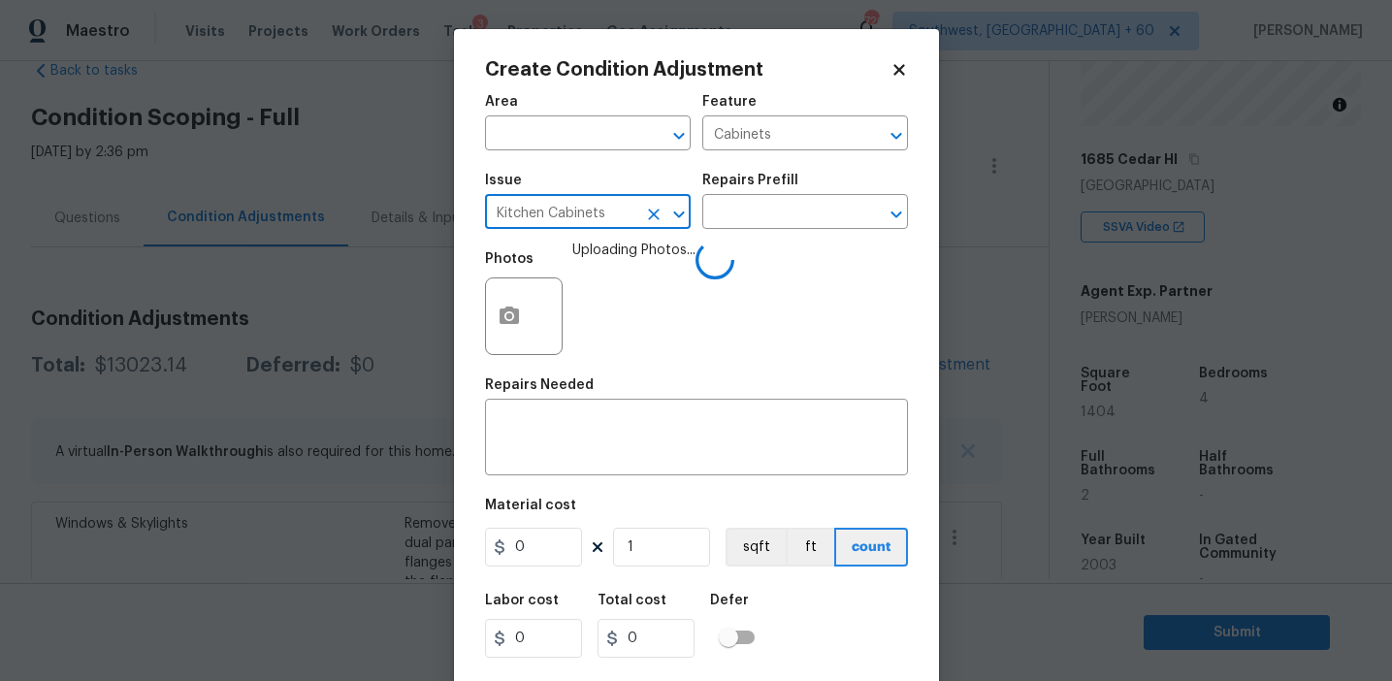
type input "Kitchen Cabinets"
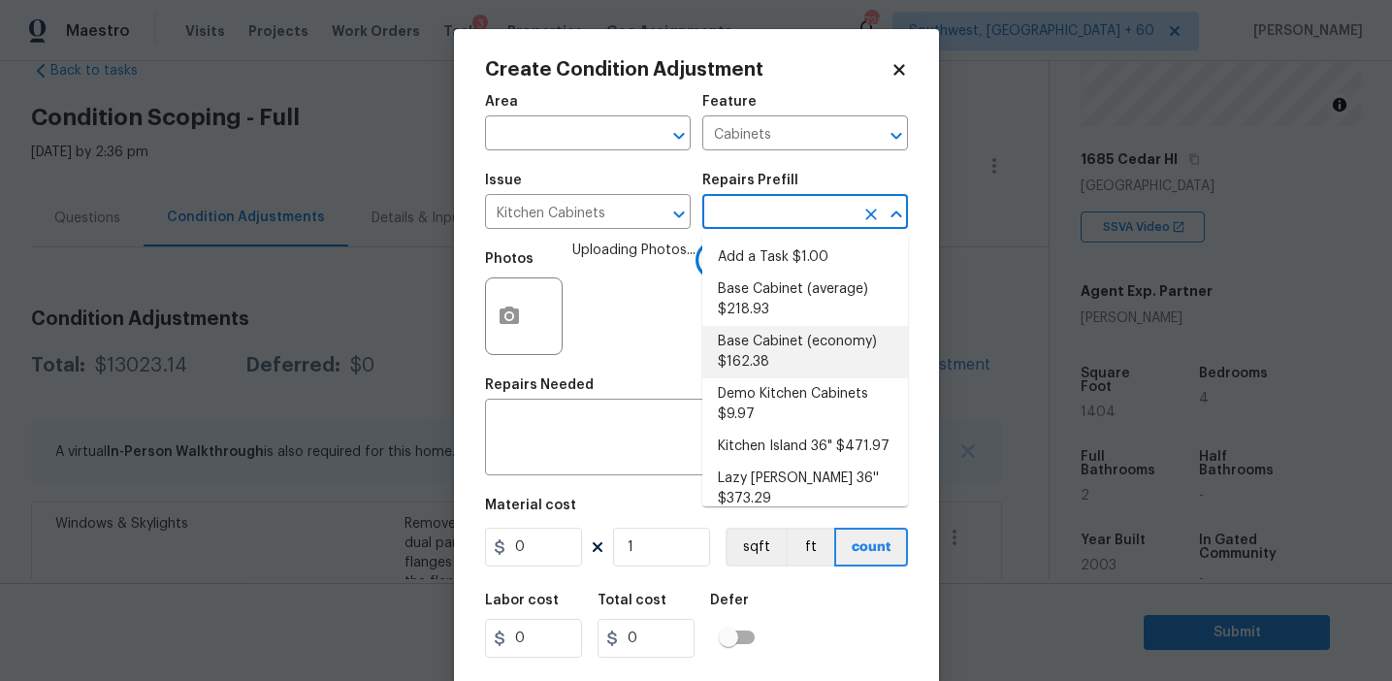
click at [762, 353] on li "Base Cabinet (economy) $162.38" at bounding box center [806, 352] width 206 height 52
type textarea "Remove the existing kitchen base cabinets (if present) and install a new kitche…"
type input "162.38"
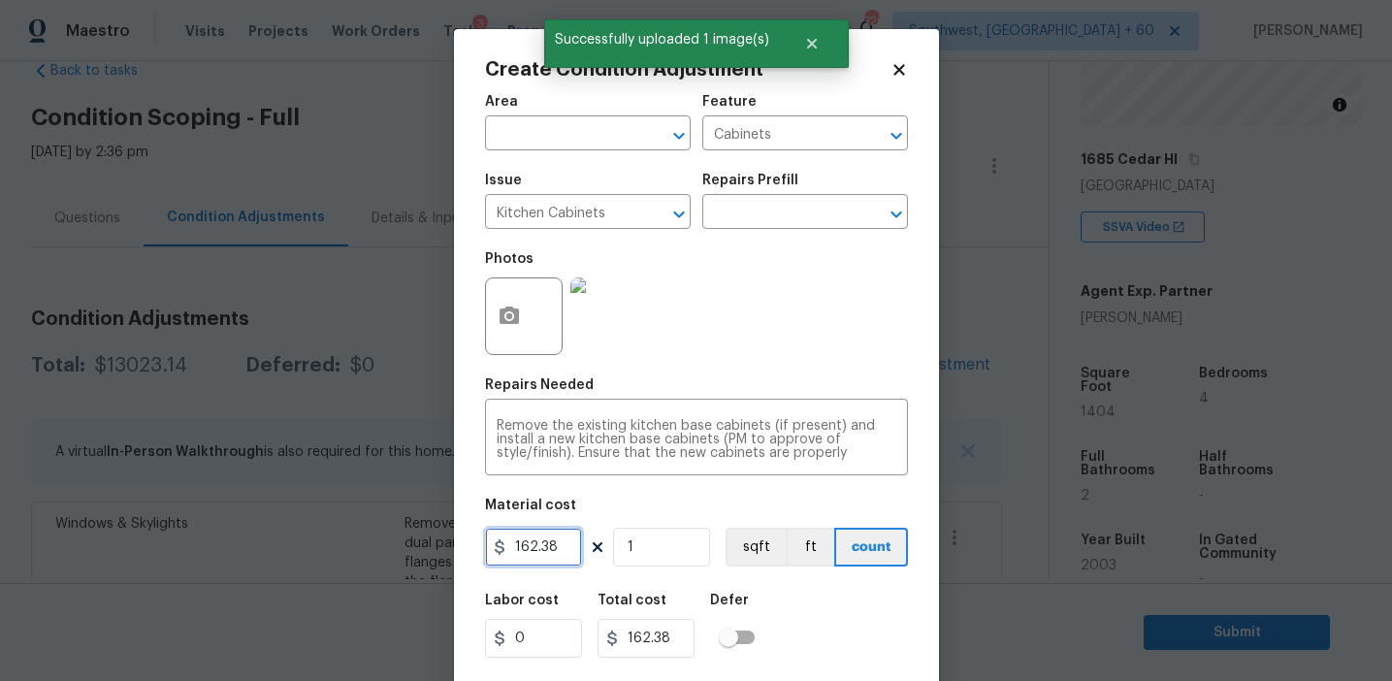
click at [572, 548] on input "162.38" at bounding box center [533, 547] width 97 height 39
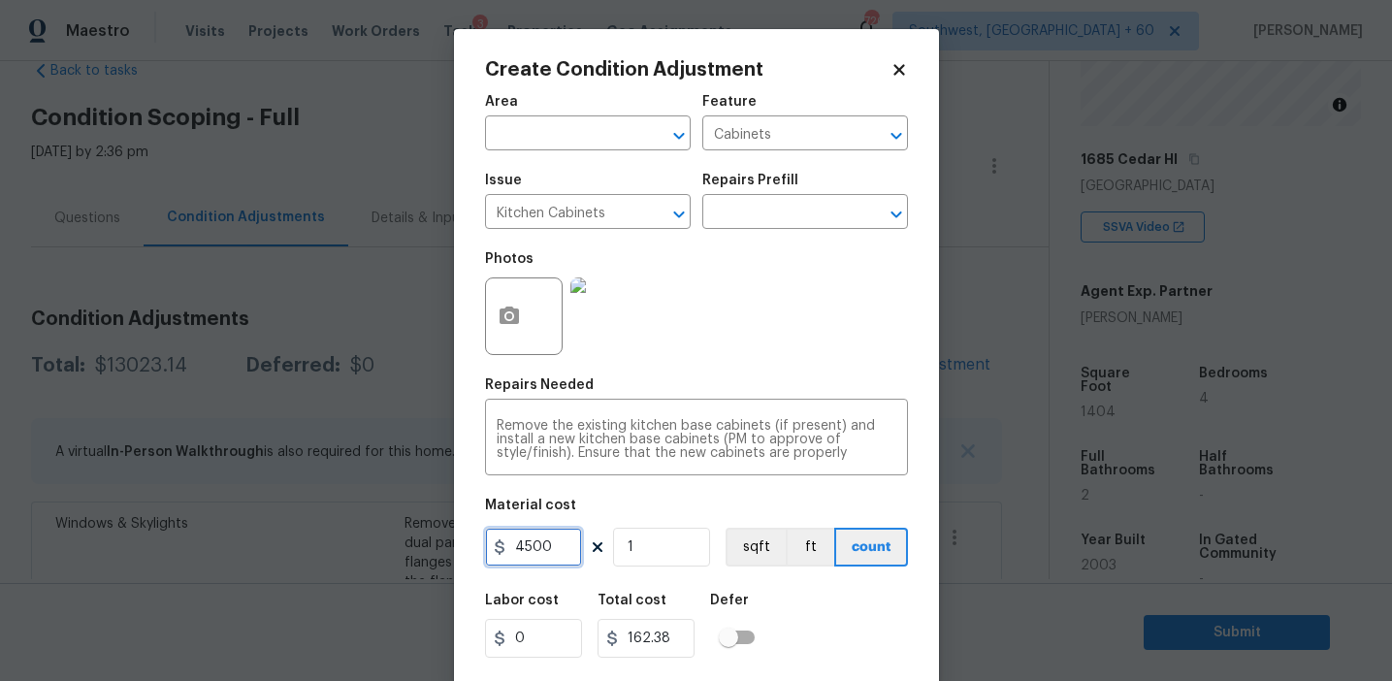
type input "4500"
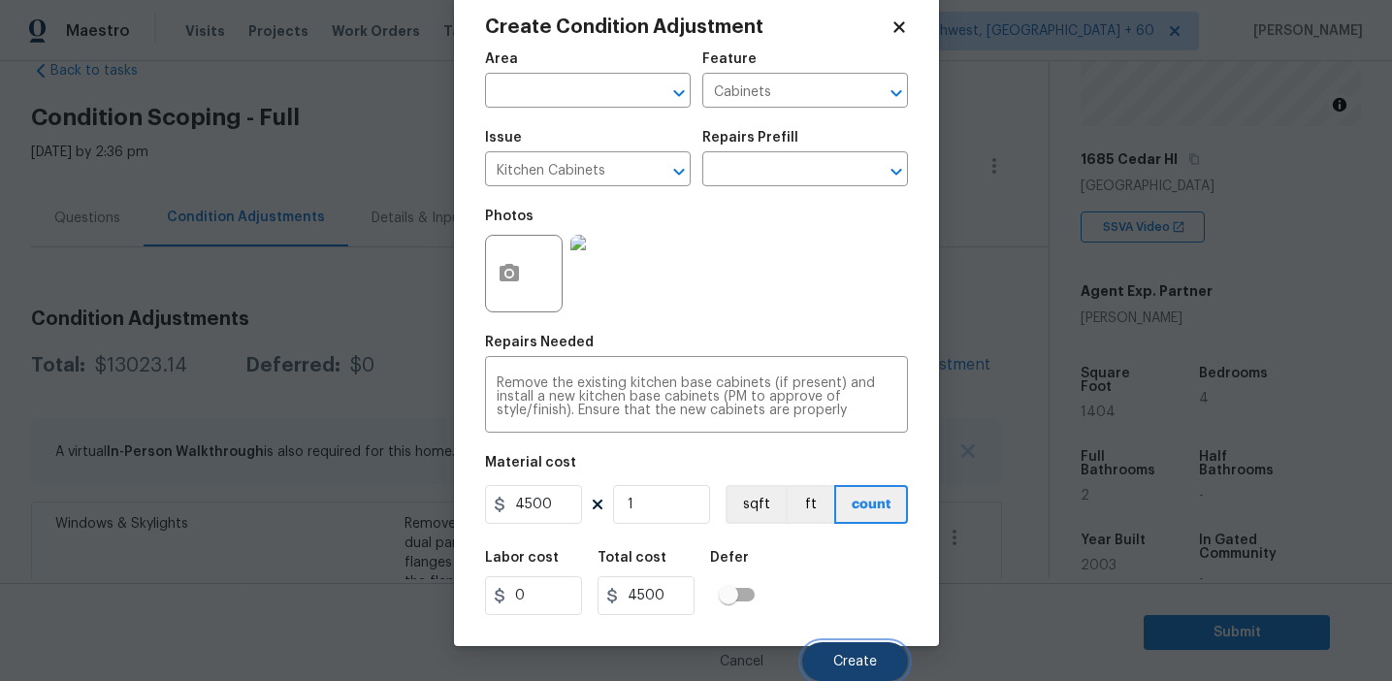
click at [855, 656] on span "Create" at bounding box center [855, 662] width 44 height 15
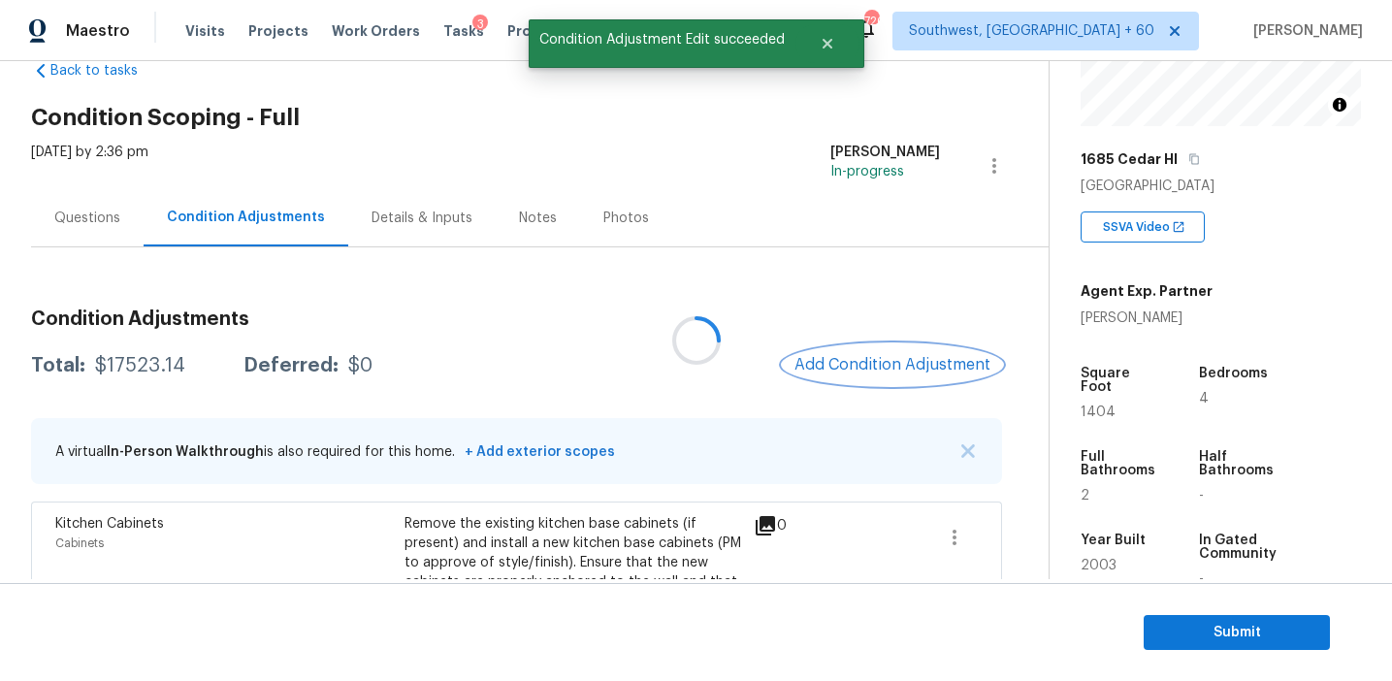
scroll to position [0, 0]
click at [852, 345] on button "Add Condition Adjustment" at bounding box center [892, 364] width 219 height 41
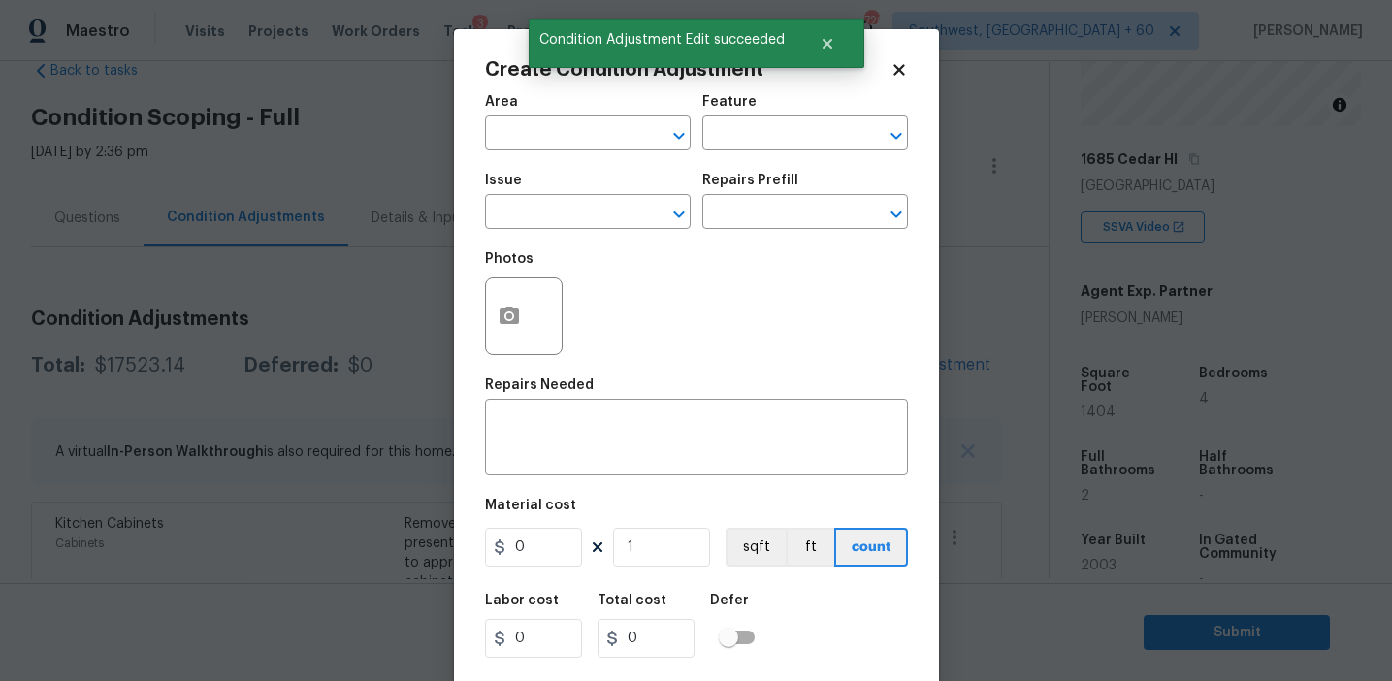
click at [505, 375] on div "Area ​ Feature ​ Issue ​ Repairs Prefill ​ Photos Repairs Needed x ​ Material c…" at bounding box center [696, 403] width 423 height 640
click at [505, 358] on div "Photos" at bounding box center [526, 304] width 82 height 126
click at [506, 325] on icon "button" at bounding box center [509, 316] width 23 height 23
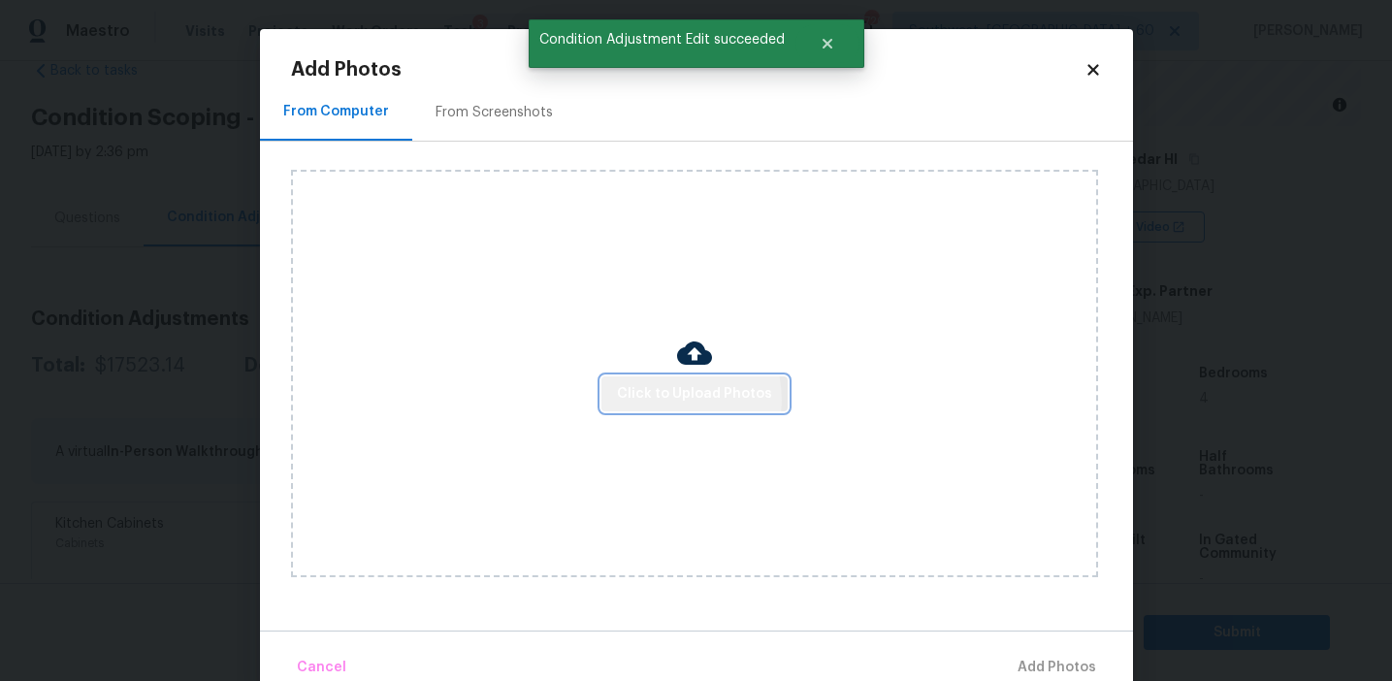
click at [679, 398] on span "Click to Upload Photos" at bounding box center [694, 394] width 155 height 24
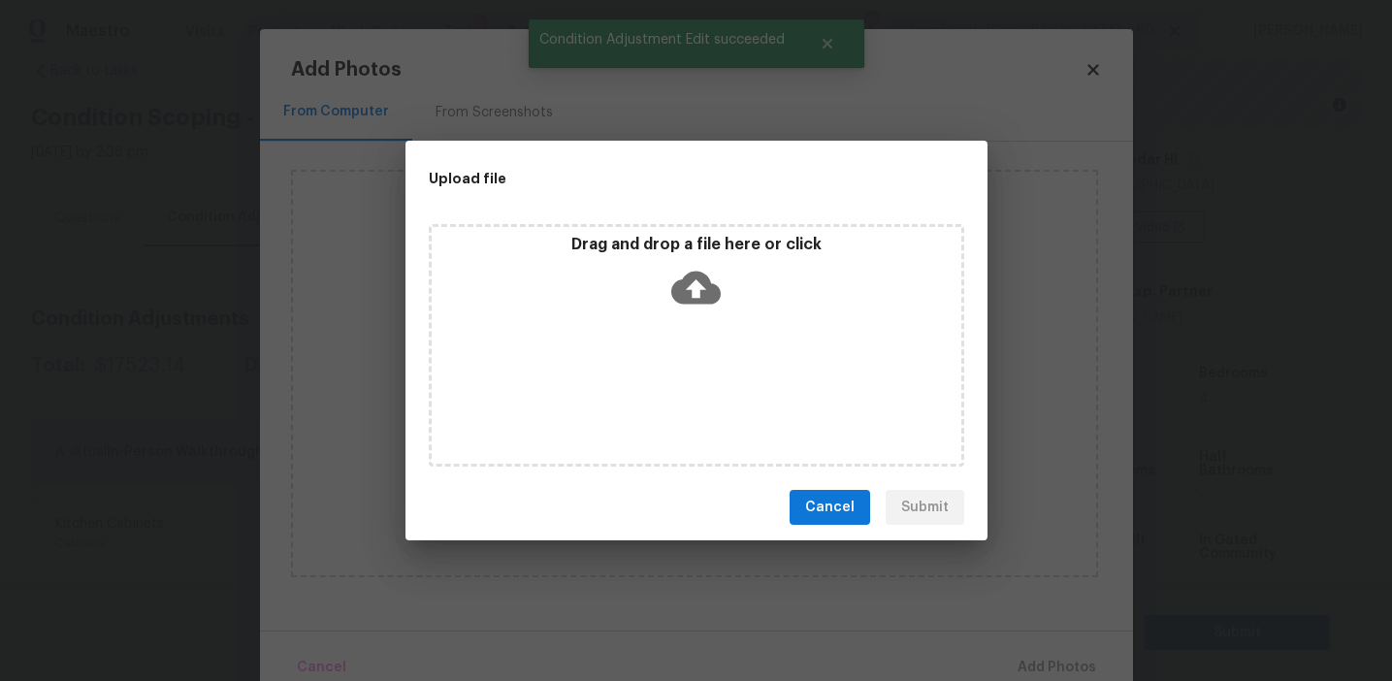
click at [663, 317] on div "Drag and drop a file here or click" at bounding box center [697, 345] width 536 height 243
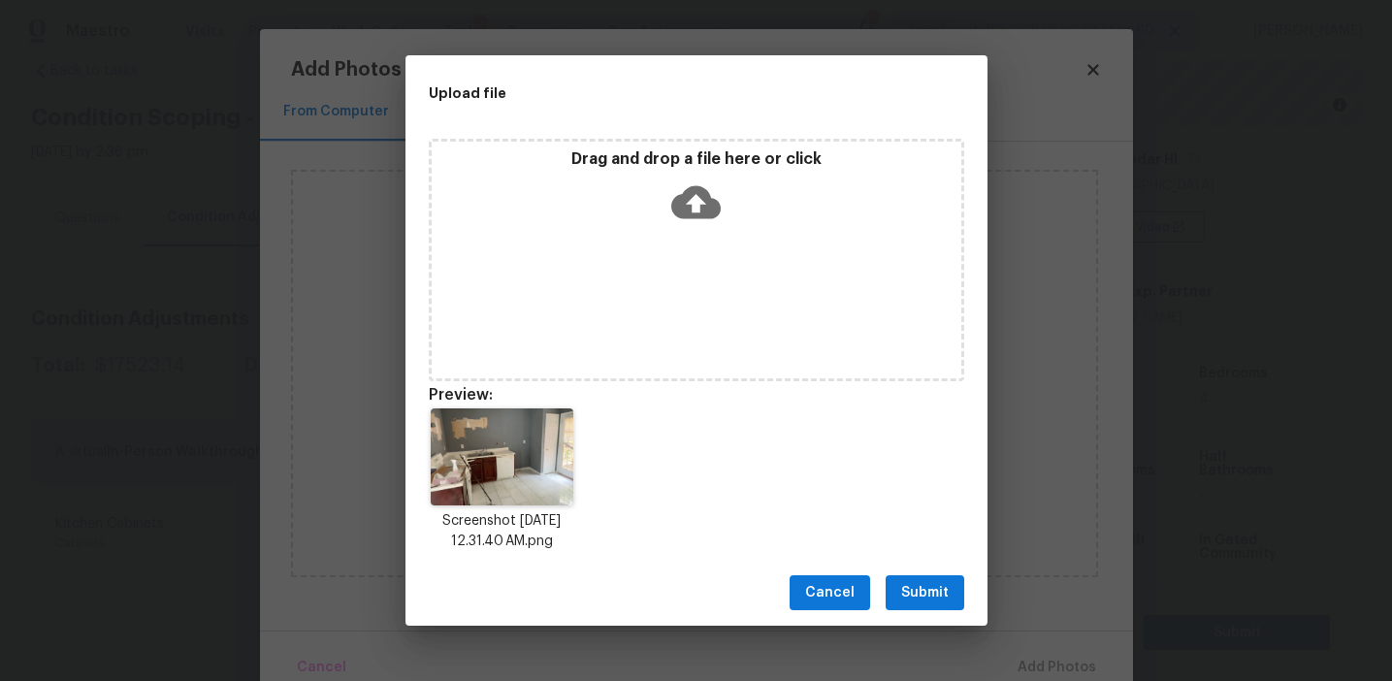
click at [936, 593] on span "Submit" at bounding box center [925, 593] width 48 height 24
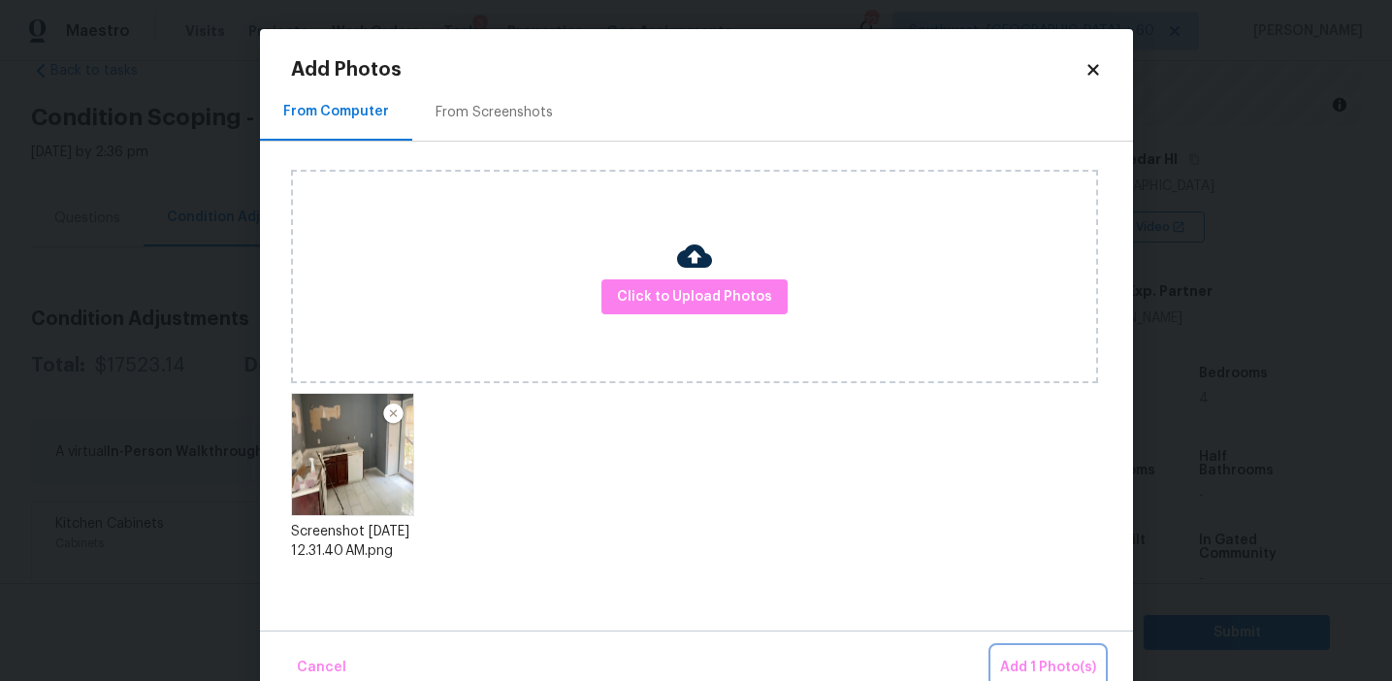
click at [1027, 651] on button "Add 1 Photo(s)" at bounding box center [1049, 668] width 112 height 42
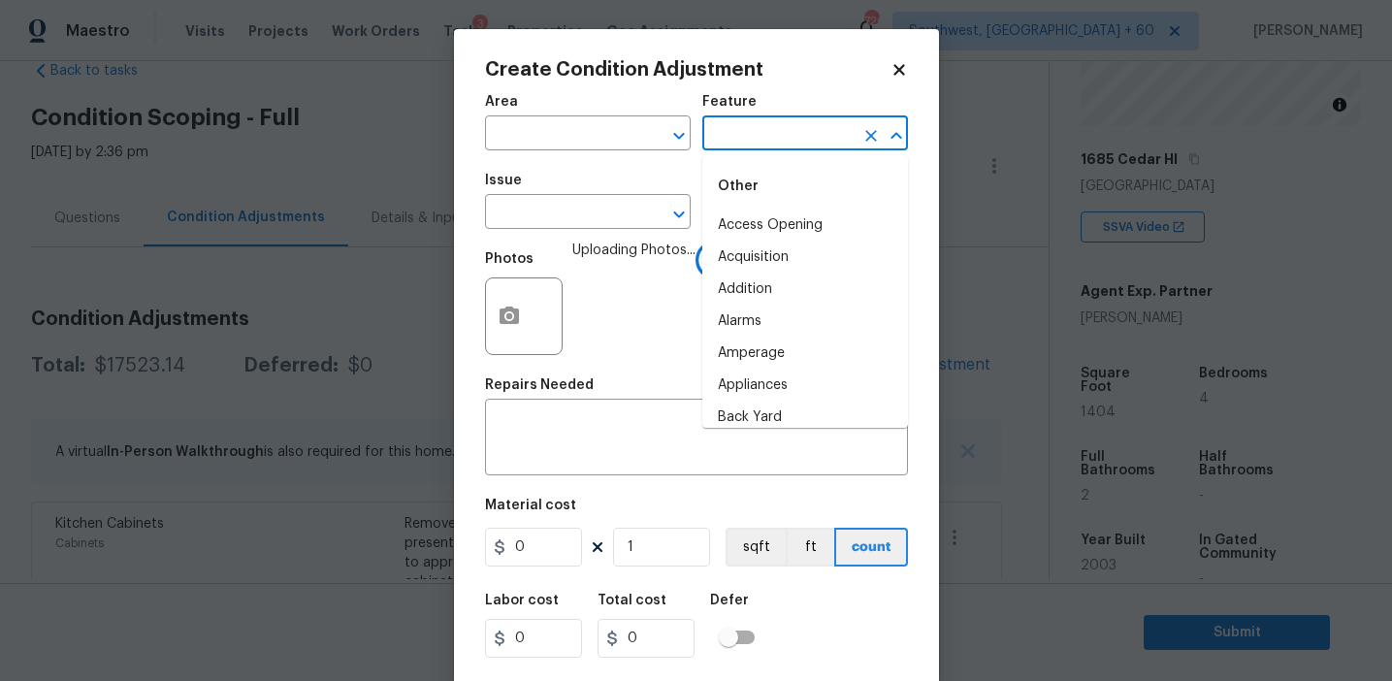
click at [743, 137] on input "text" at bounding box center [778, 135] width 151 height 30
click at [768, 213] on li "Appliances" at bounding box center [806, 226] width 206 height 32
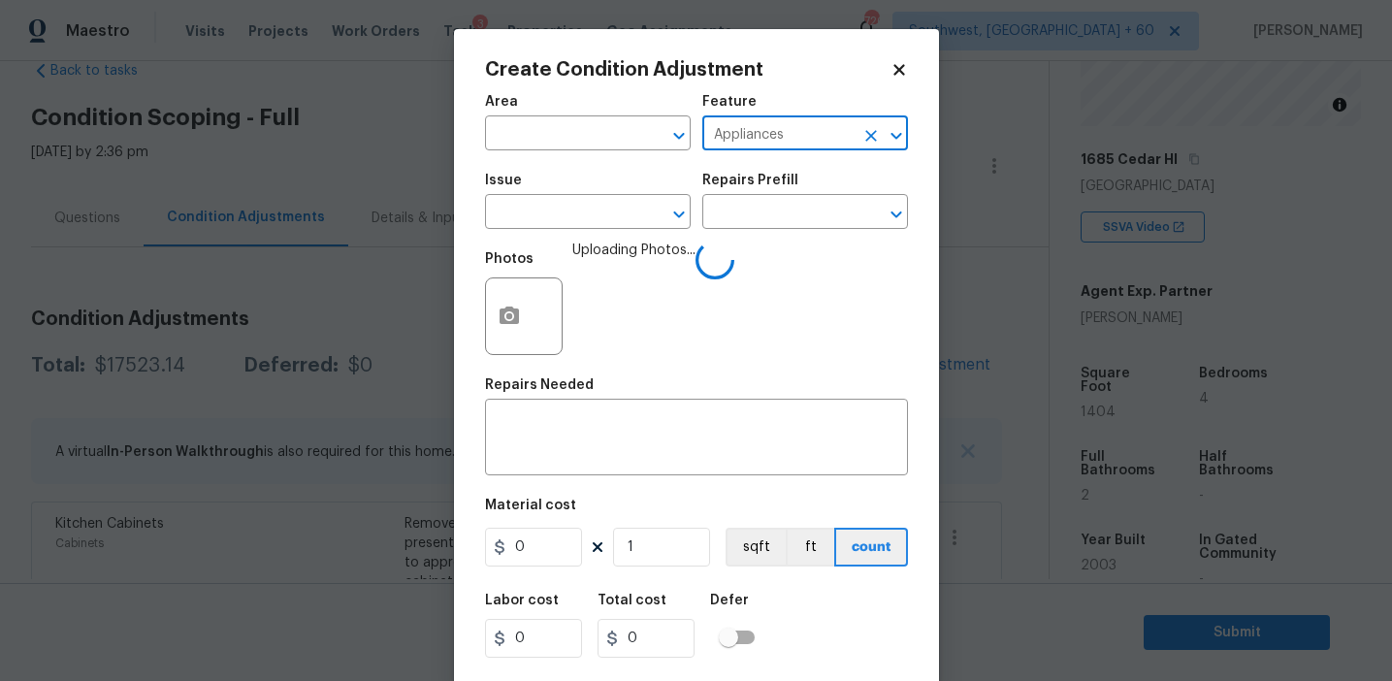
click at [750, 129] on input "Appliances" at bounding box center [778, 135] width 151 height 30
type input "Appliances"
click at [584, 193] on div "Issue" at bounding box center [588, 186] width 206 height 25
click at [585, 216] on input "text" at bounding box center [560, 214] width 151 height 30
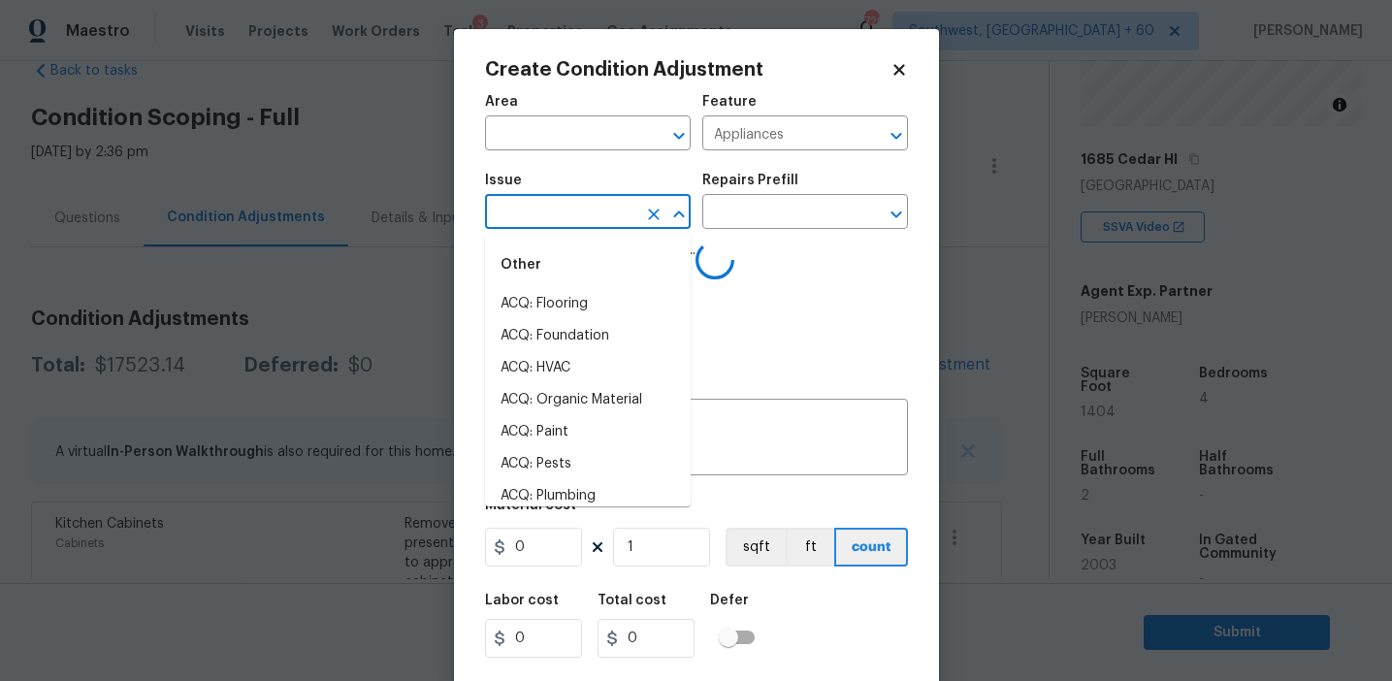
paste input "Appliances"
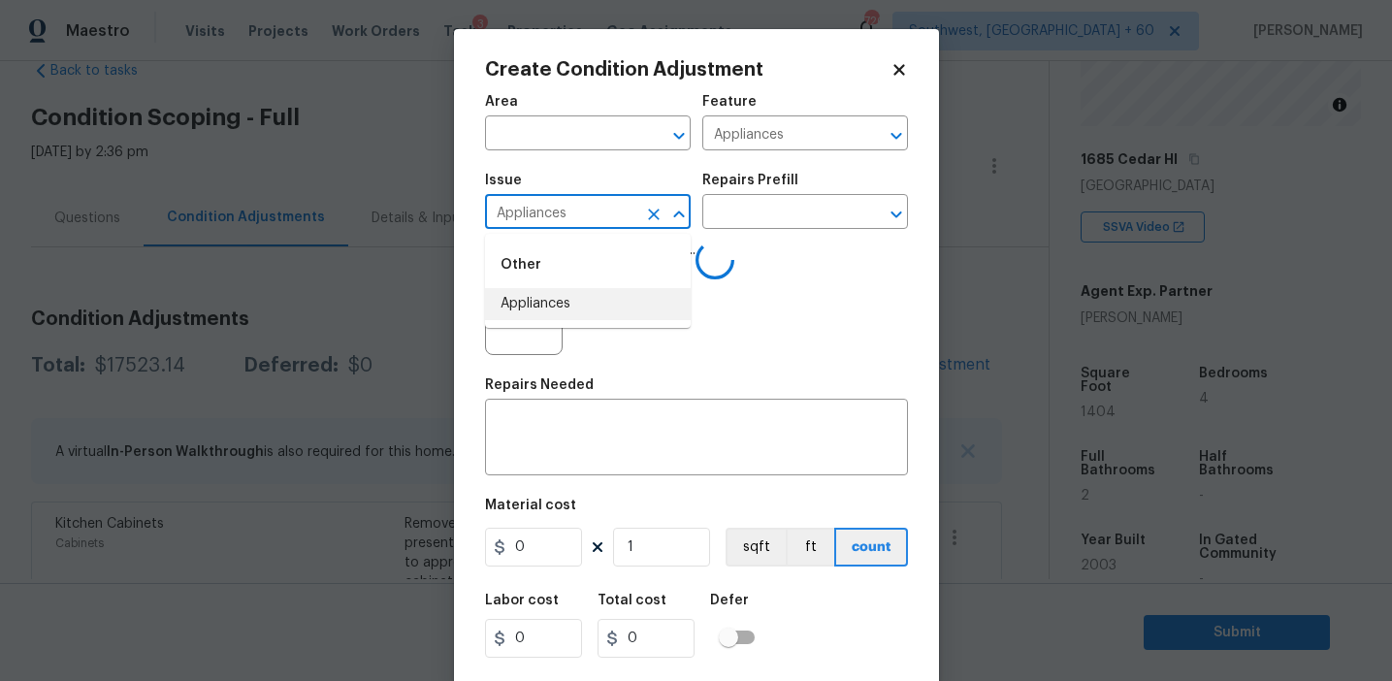
click at [583, 314] on li "Appliances" at bounding box center [588, 304] width 206 height 32
type input "Appliances"
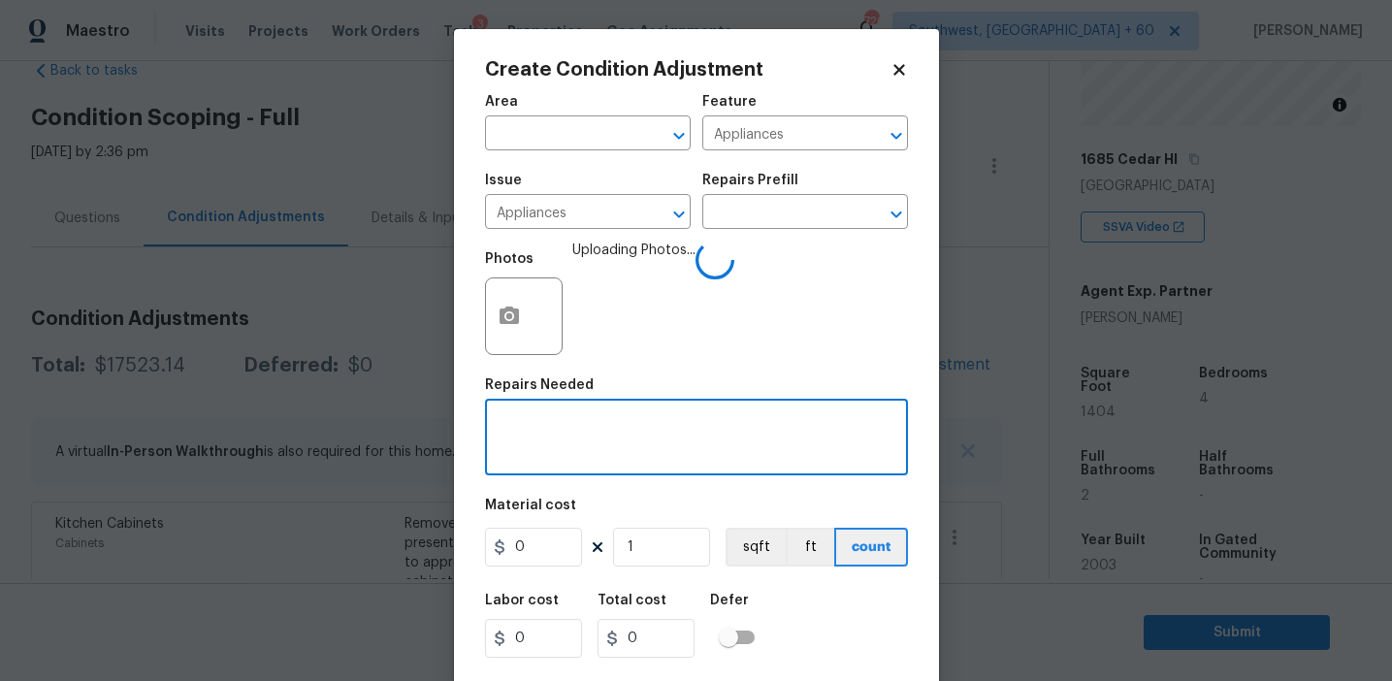
click at [588, 434] on textarea at bounding box center [697, 439] width 400 height 41
paste textarea "Appliances"
type textarea "Appliances package"
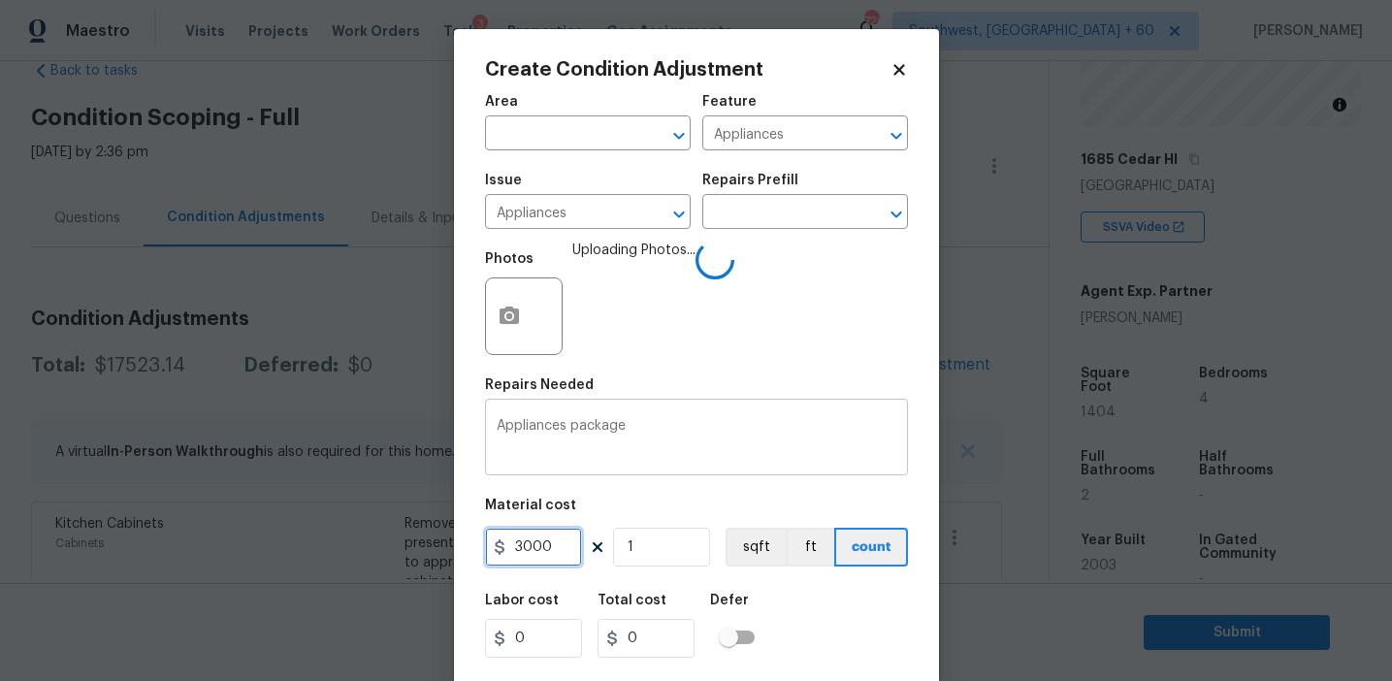
type input "3000"
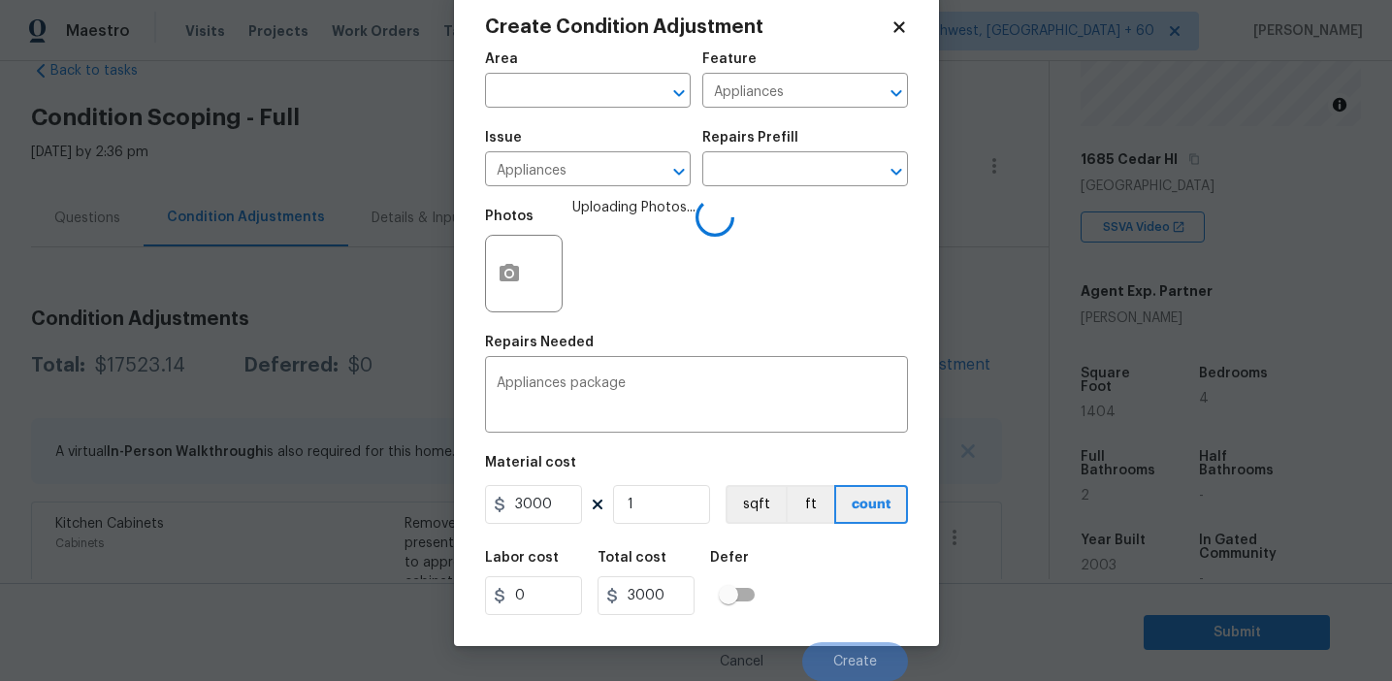
click at [804, 571] on div "Labor cost 0 Total cost 3000 Defer" at bounding box center [696, 582] width 423 height 87
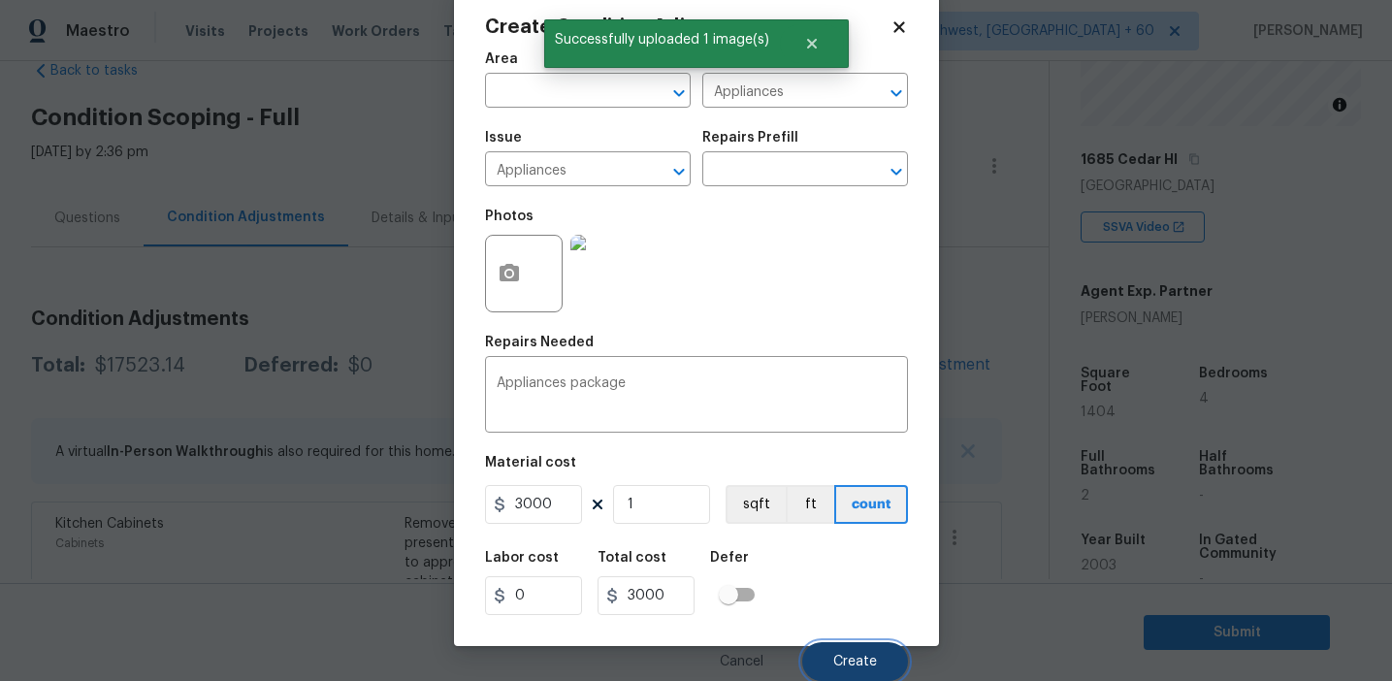
click at [846, 668] on span "Create" at bounding box center [855, 662] width 44 height 15
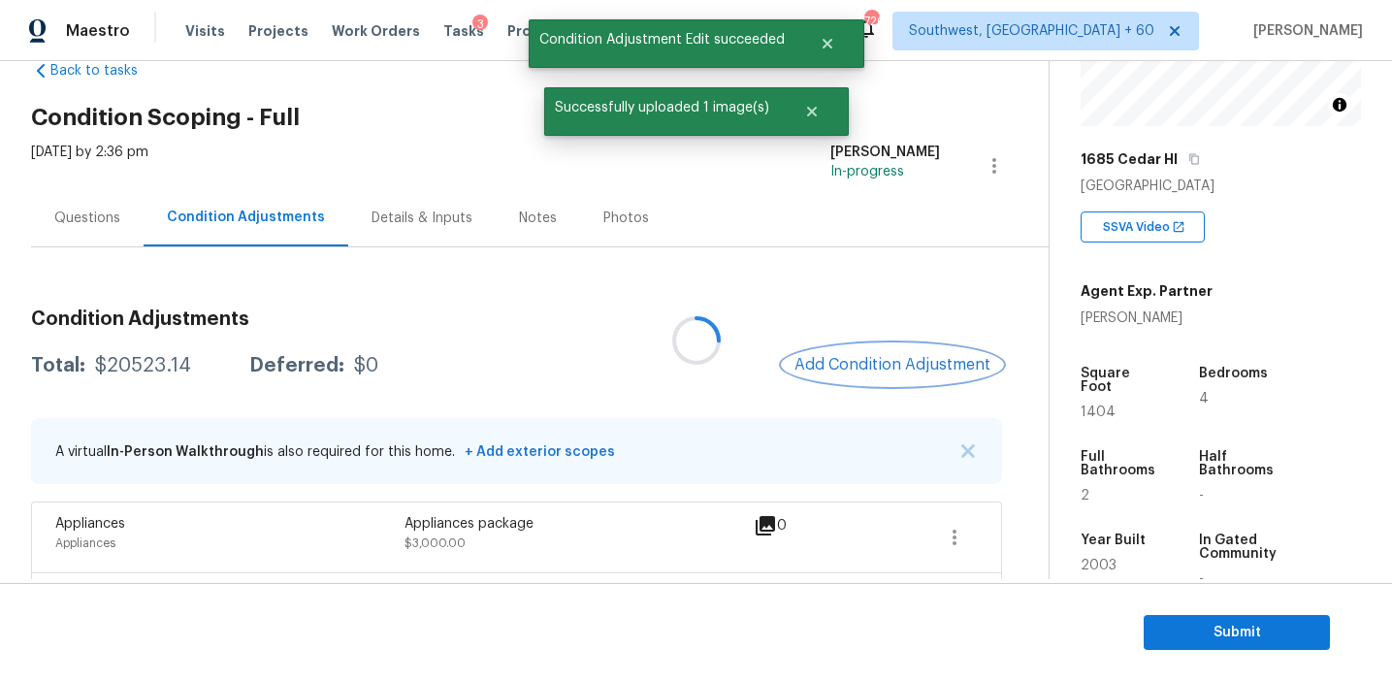
scroll to position [0, 0]
click at [840, 381] on button "Add Condition Adjustment" at bounding box center [892, 364] width 219 height 41
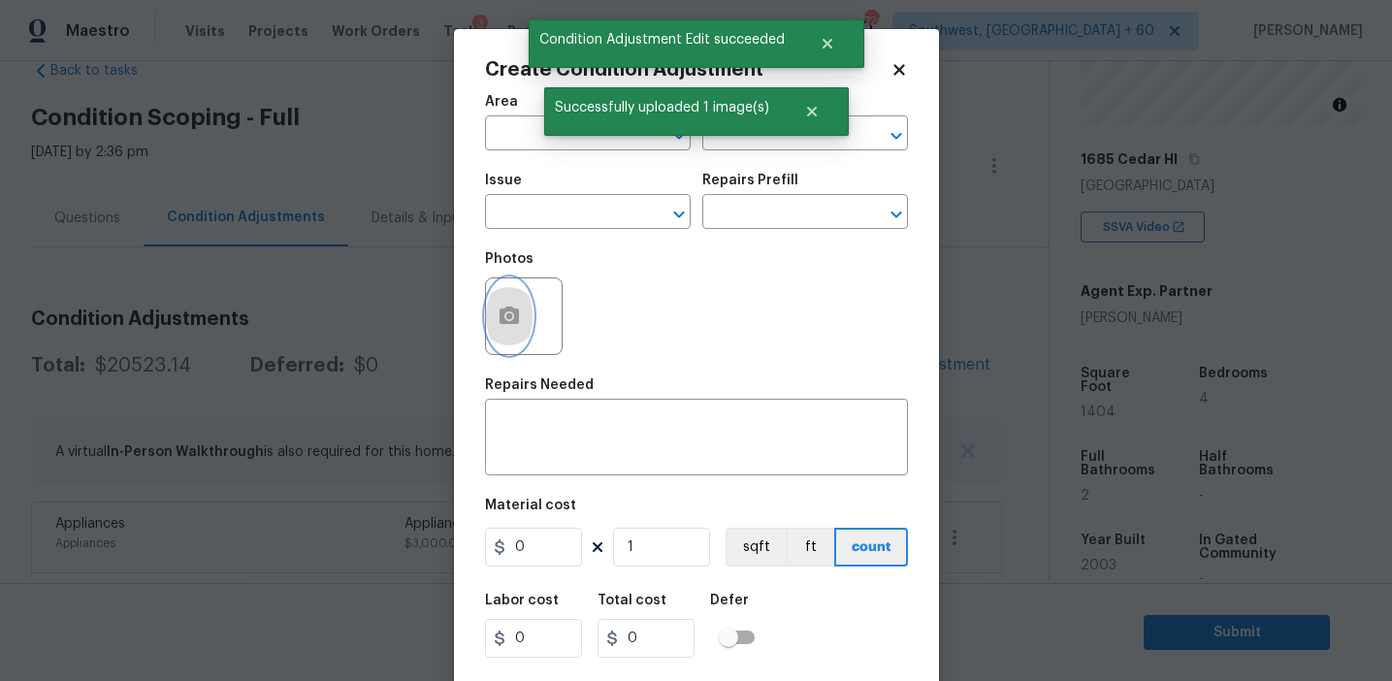
click at [509, 327] on icon "button" at bounding box center [509, 316] width 23 height 23
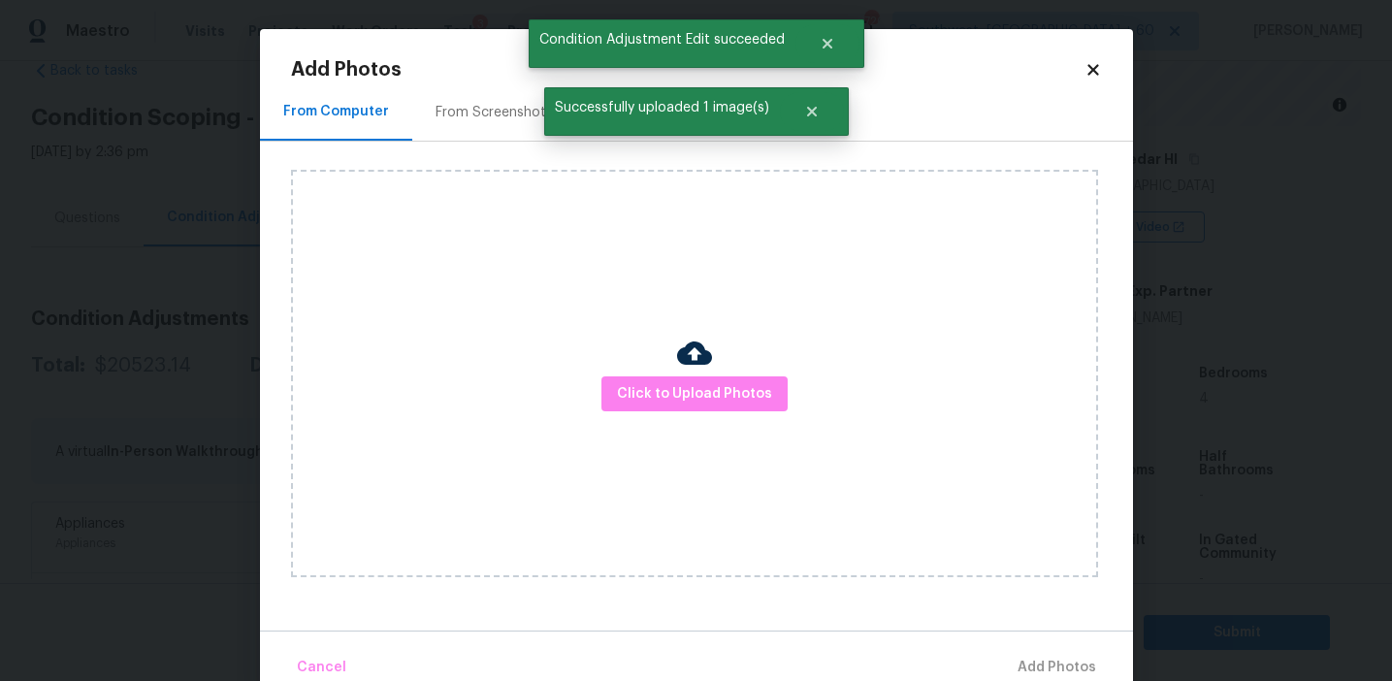
click at [696, 418] on div "Click to Upload Photos" at bounding box center [694, 374] width 807 height 408
click at [694, 394] on span "Click to Upload Photos" at bounding box center [694, 394] width 155 height 24
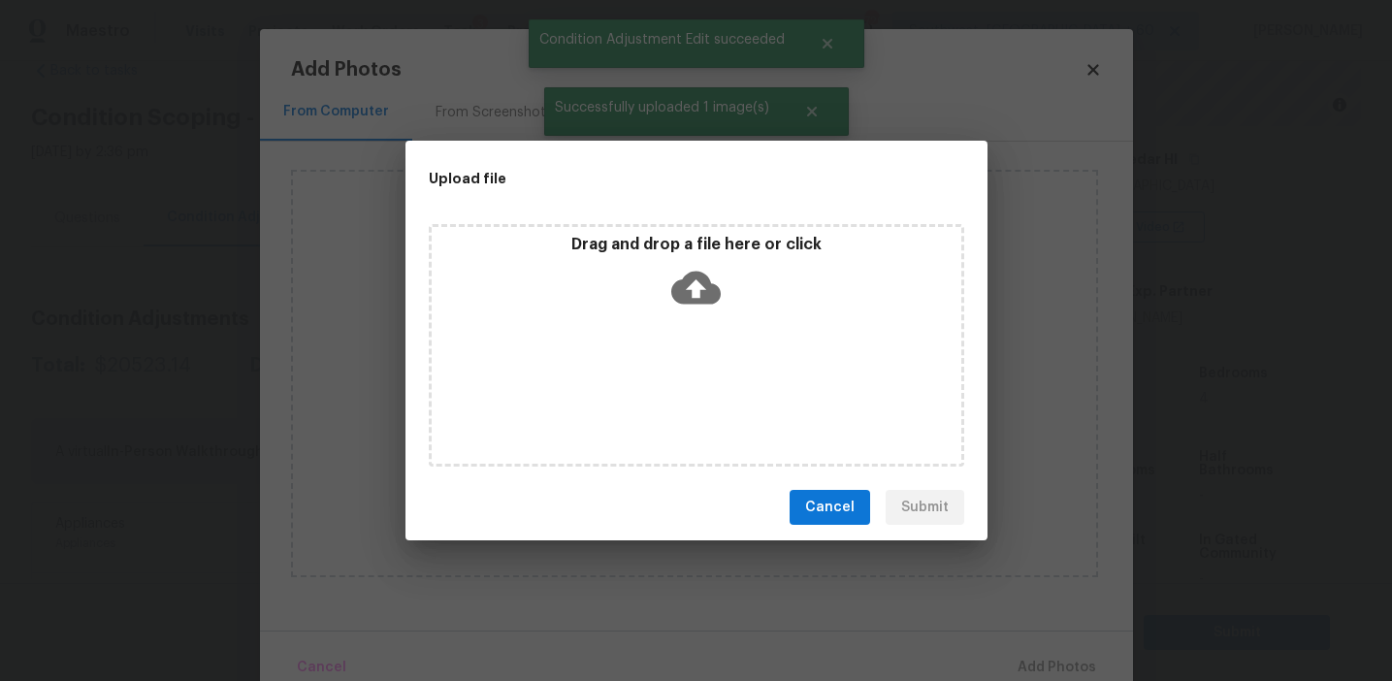
click at [690, 255] on div "Drag and drop a file here or click" at bounding box center [697, 276] width 530 height 83
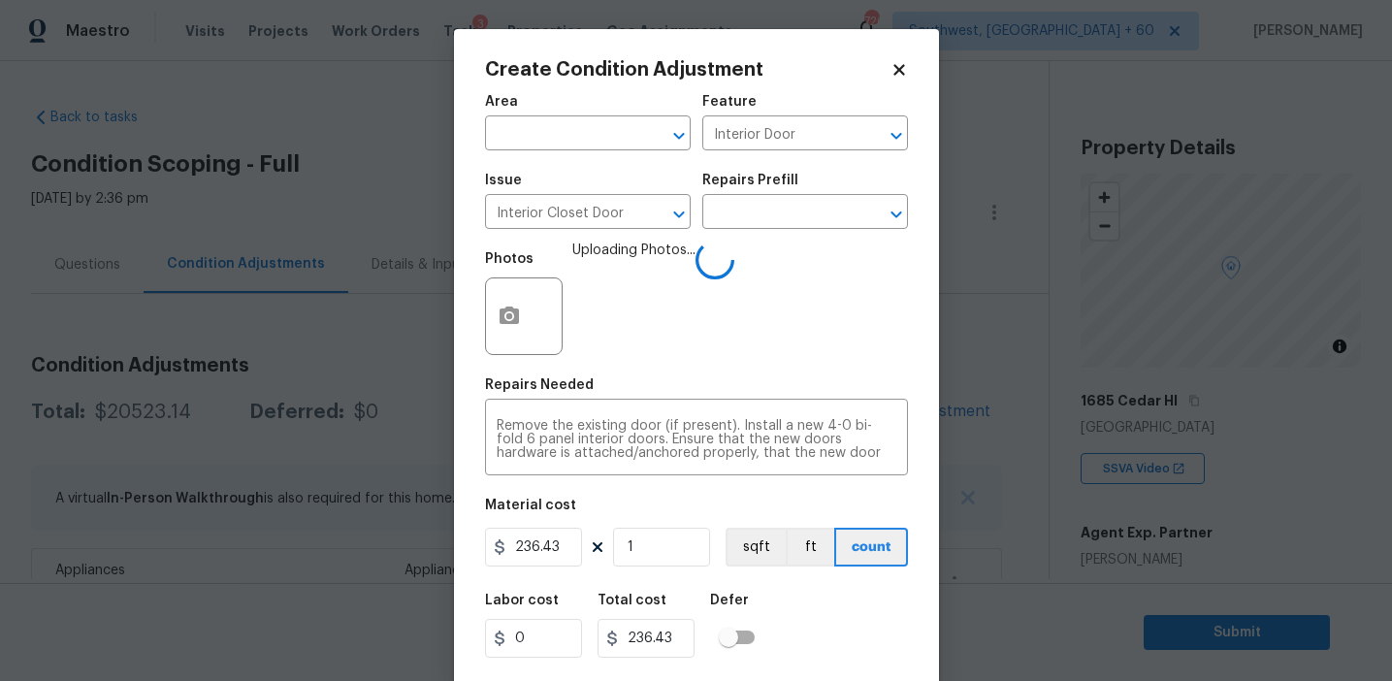
scroll to position [242, 0]
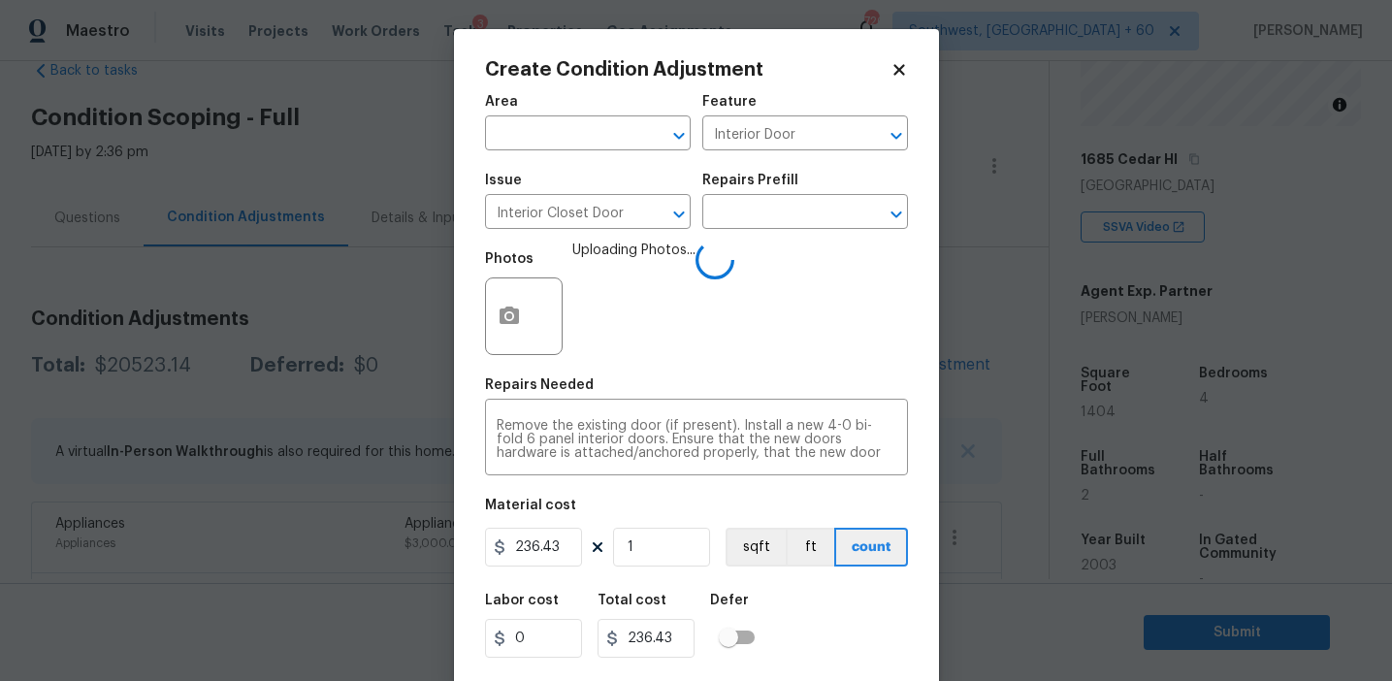
click at [648, 543] on input "1" at bounding box center [661, 547] width 97 height 39
type input "2"
type input "472.86"
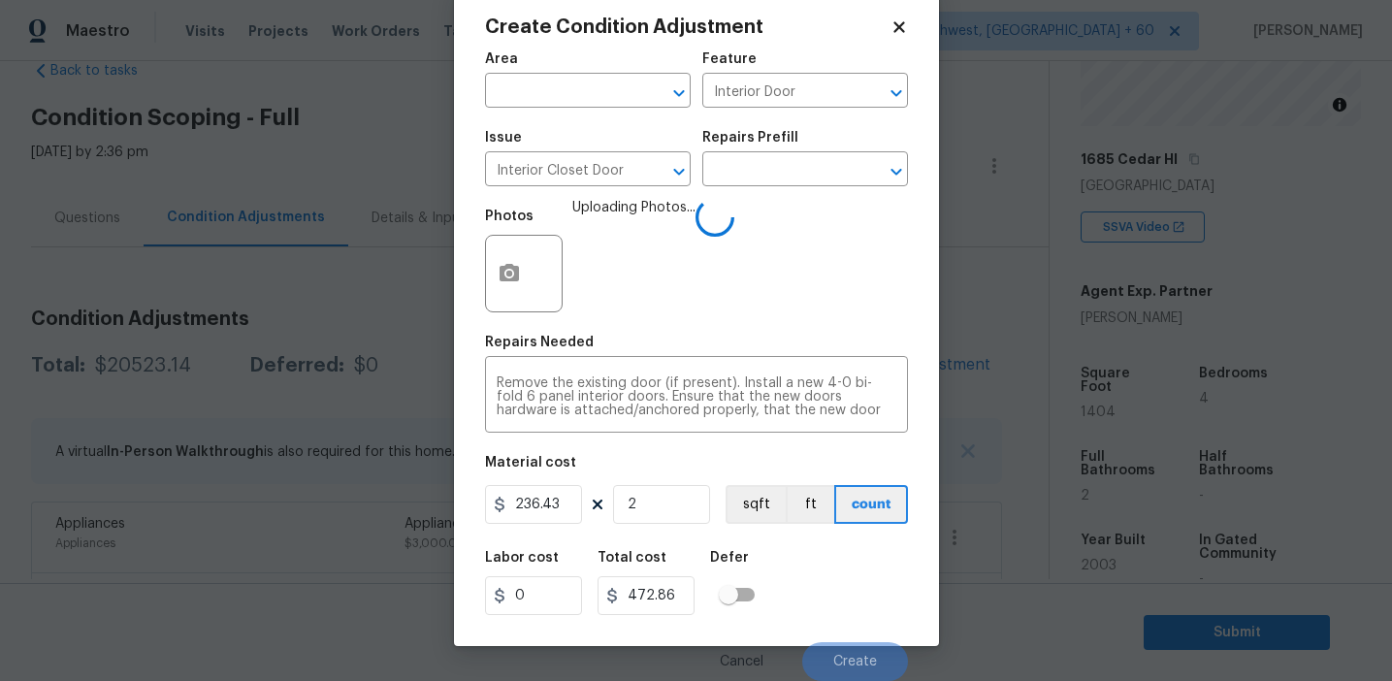
click at [835, 619] on div "Labor cost 0 Total cost 472.86 Defer" at bounding box center [696, 582] width 423 height 87
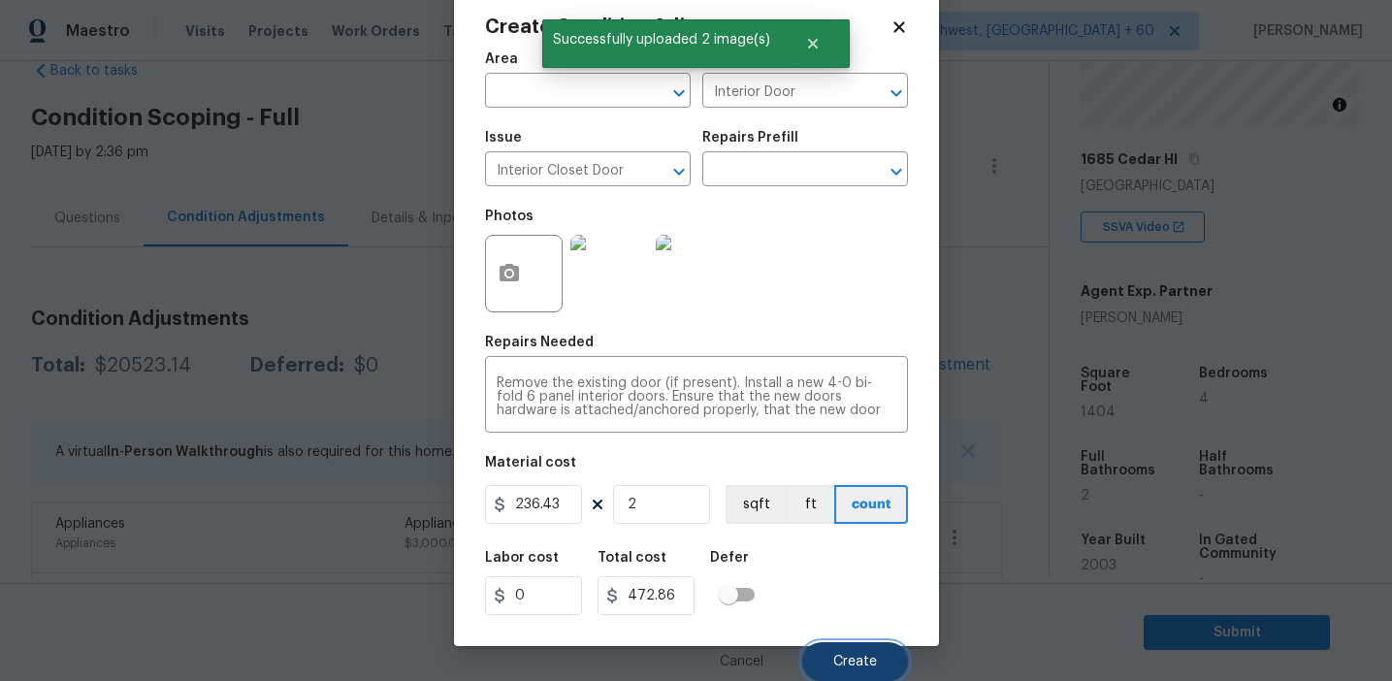
click at [841, 652] on button "Create" at bounding box center [855, 661] width 106 height 39
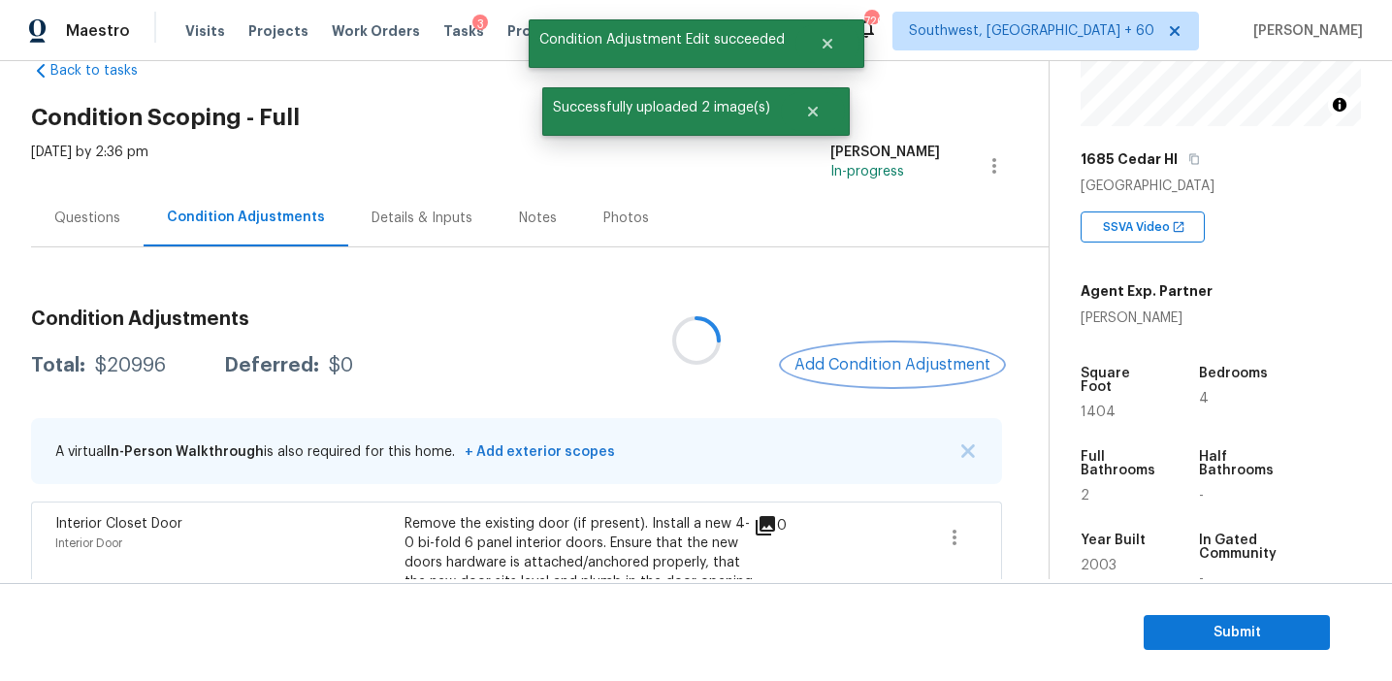
scroll to position [0, 0]
click at [890, 365] on span "Add Condition Adjustment" at bounding box center [893, 364] width 196 height 17
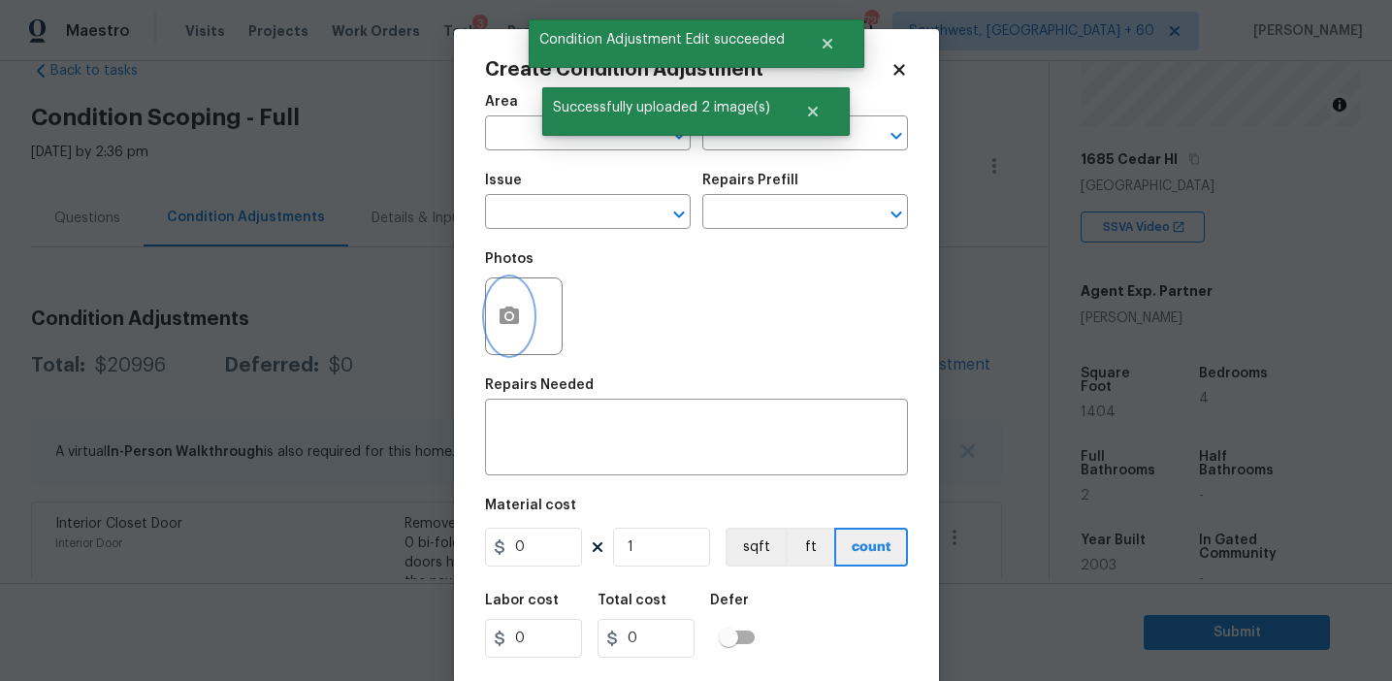
click at [515, 320] on icon "button" at bounding box center [509, 315] width 19 height 17
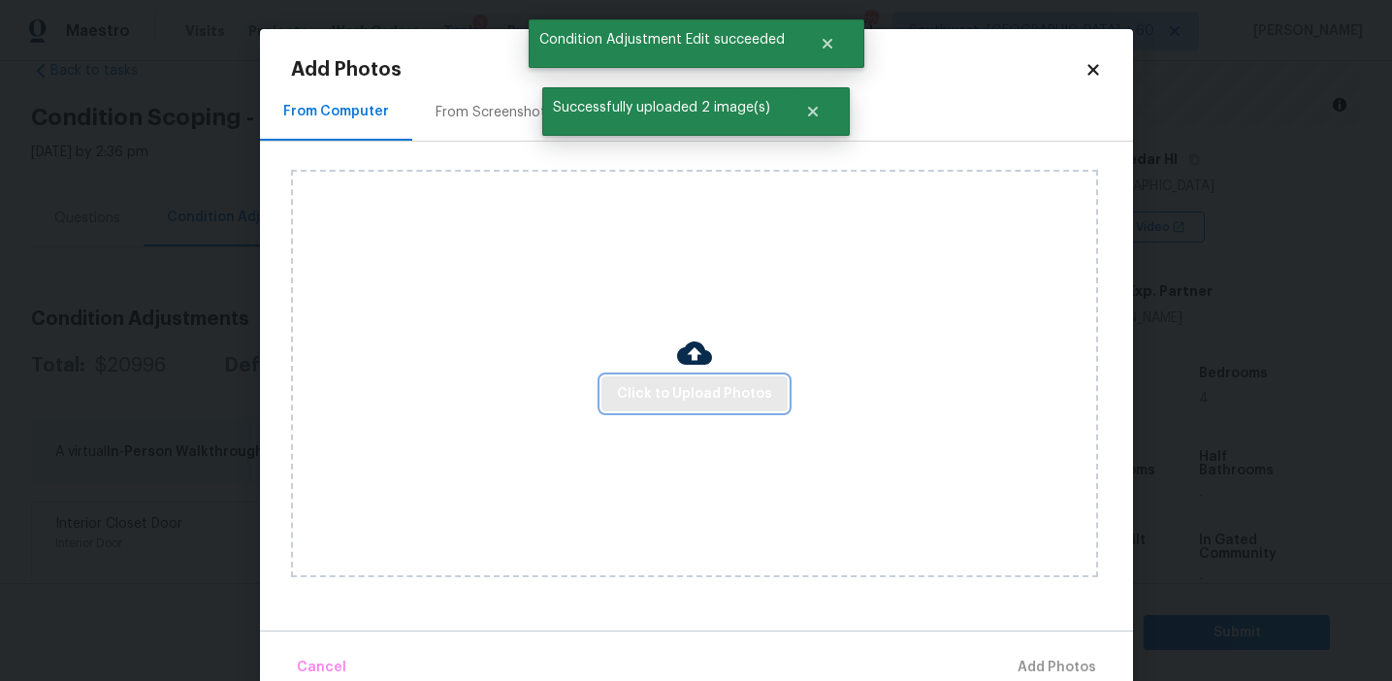
click at [690, 390] on span "Click to Upload Photos" at bounding box center [694, 394] width 155 height 24
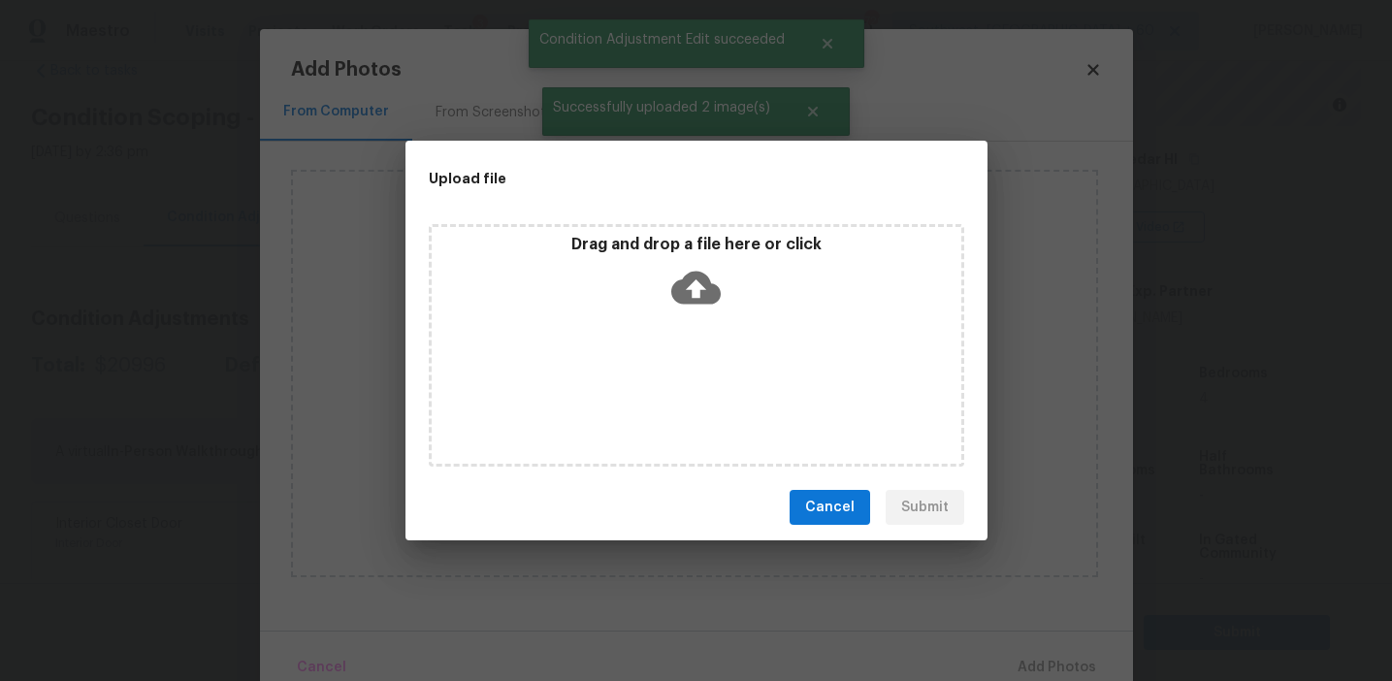
click at [704, 307] on icon at bounding box center [695, 287] width 49 height 49
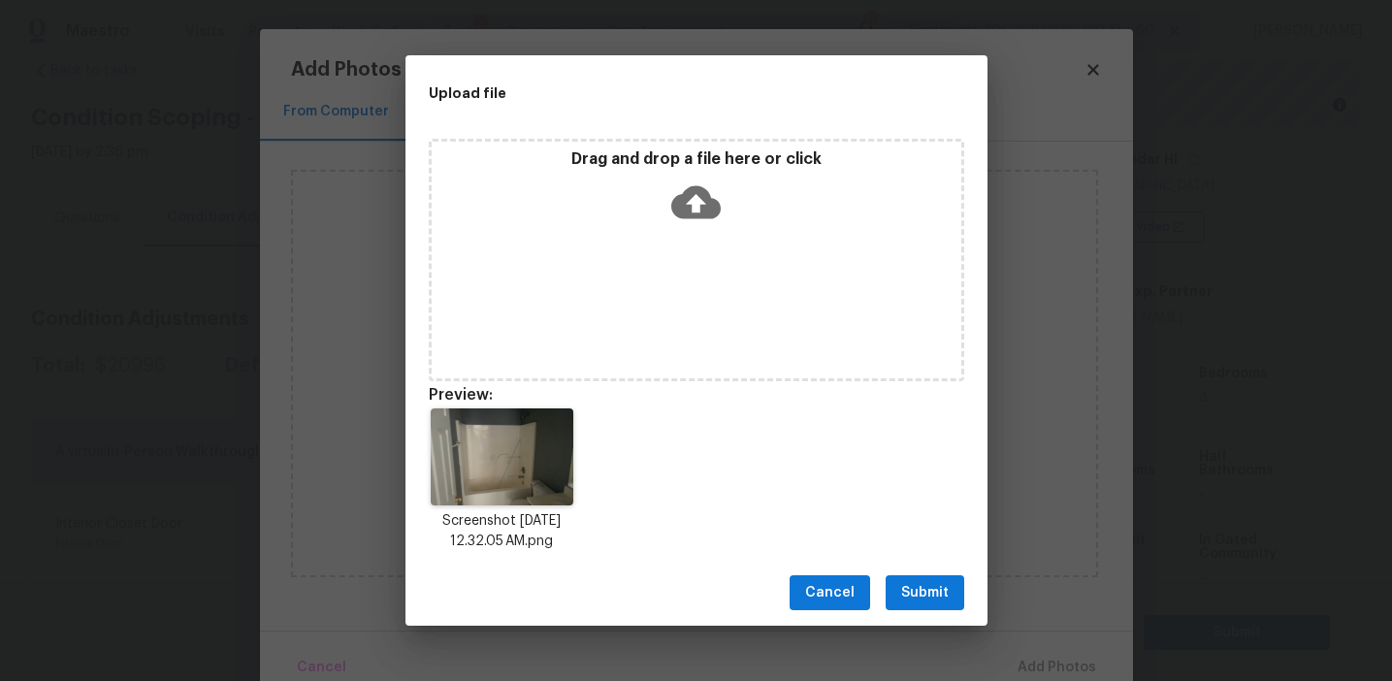
click at [927, 572] on div "Cancel Submit" at bounding box center [697, 593] width 582 height 67
click at [961, 592] on button "Submit" at bounding box center [925, 593] width 79 height 36
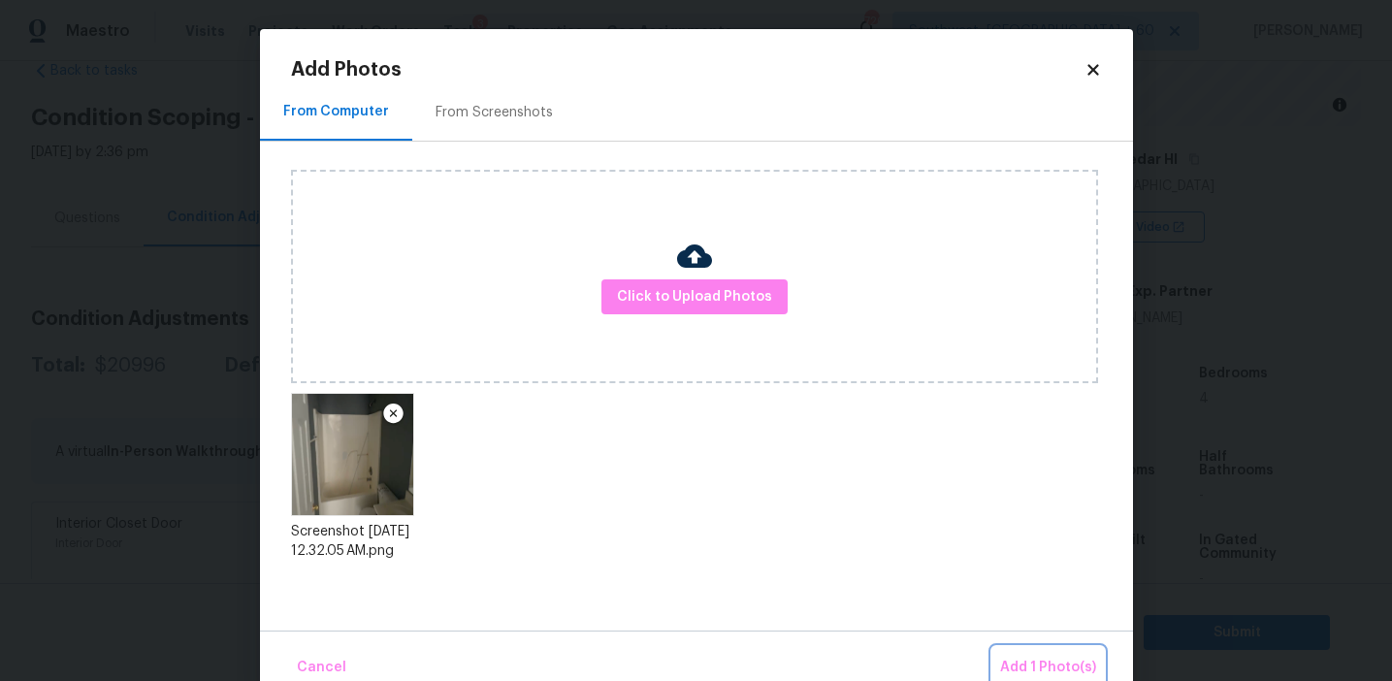
click at [1025, 654] on button "Add 1 Photo(s)" at bounding box center [1049, 668] width 112 height 42
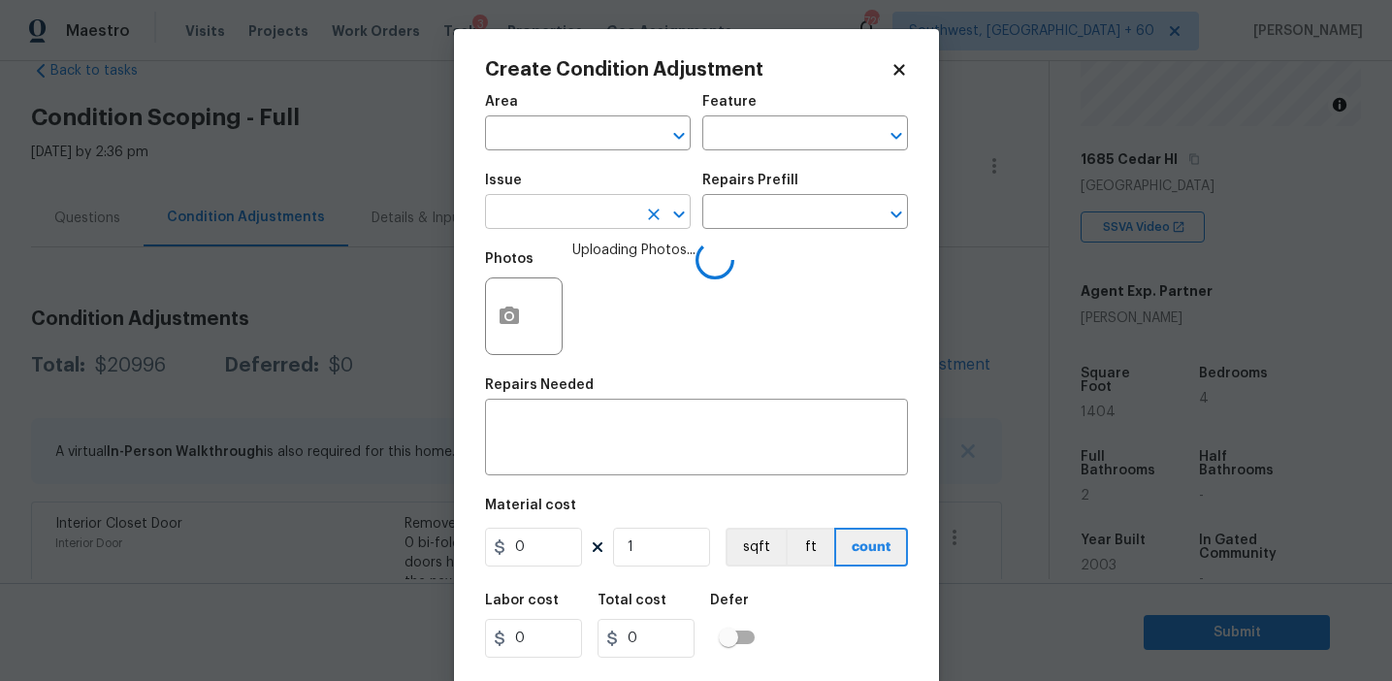
click at [518, 211] on input "text" at bounding box center [560, 214] width 151 height 30
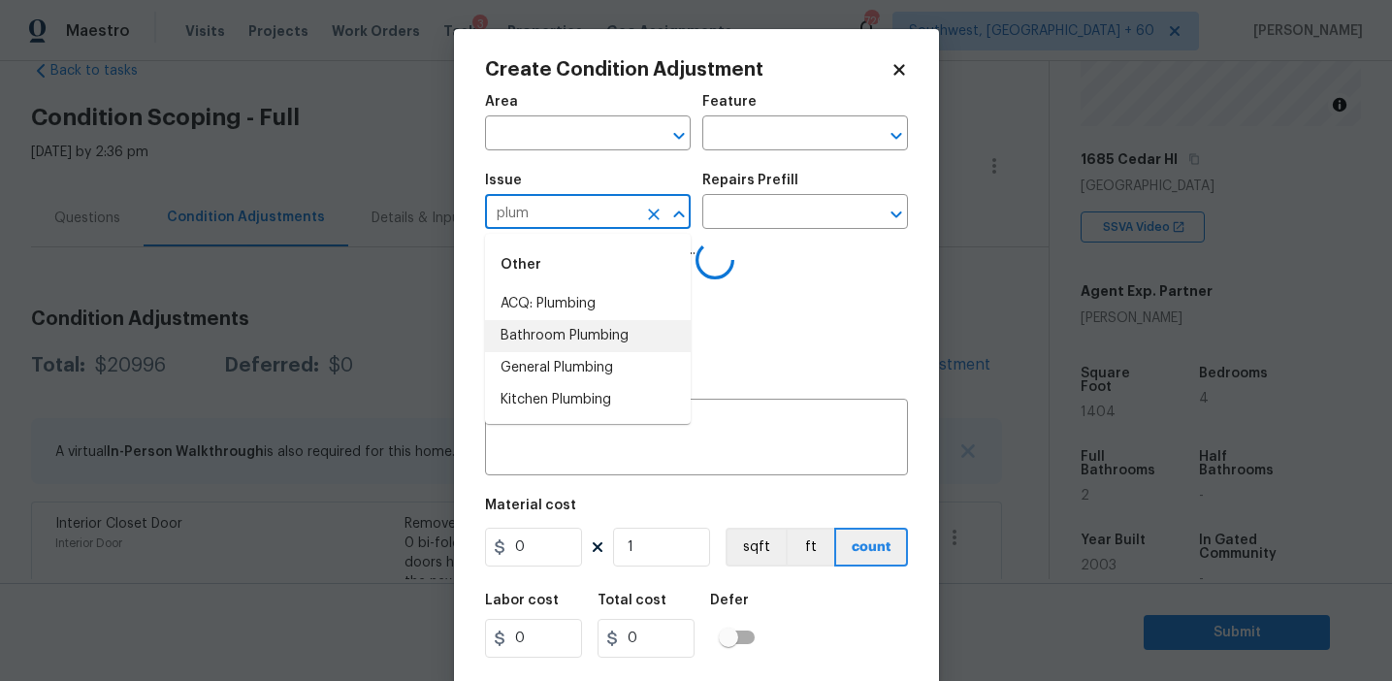
click at [577, 342] on li "Bathroom Plumbing" at bounding box center [588, 336] width 206 height 32
type input "Bathroom Plumbing"
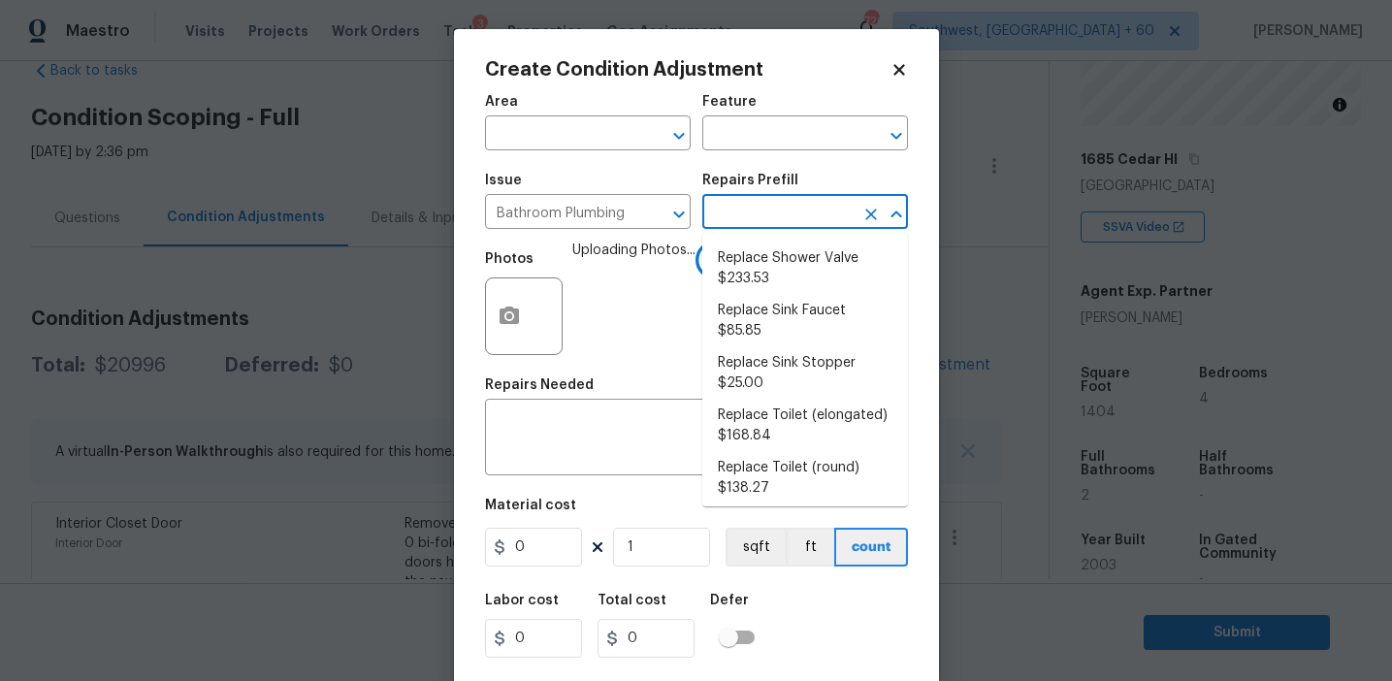
scroll to position [1067, 0]
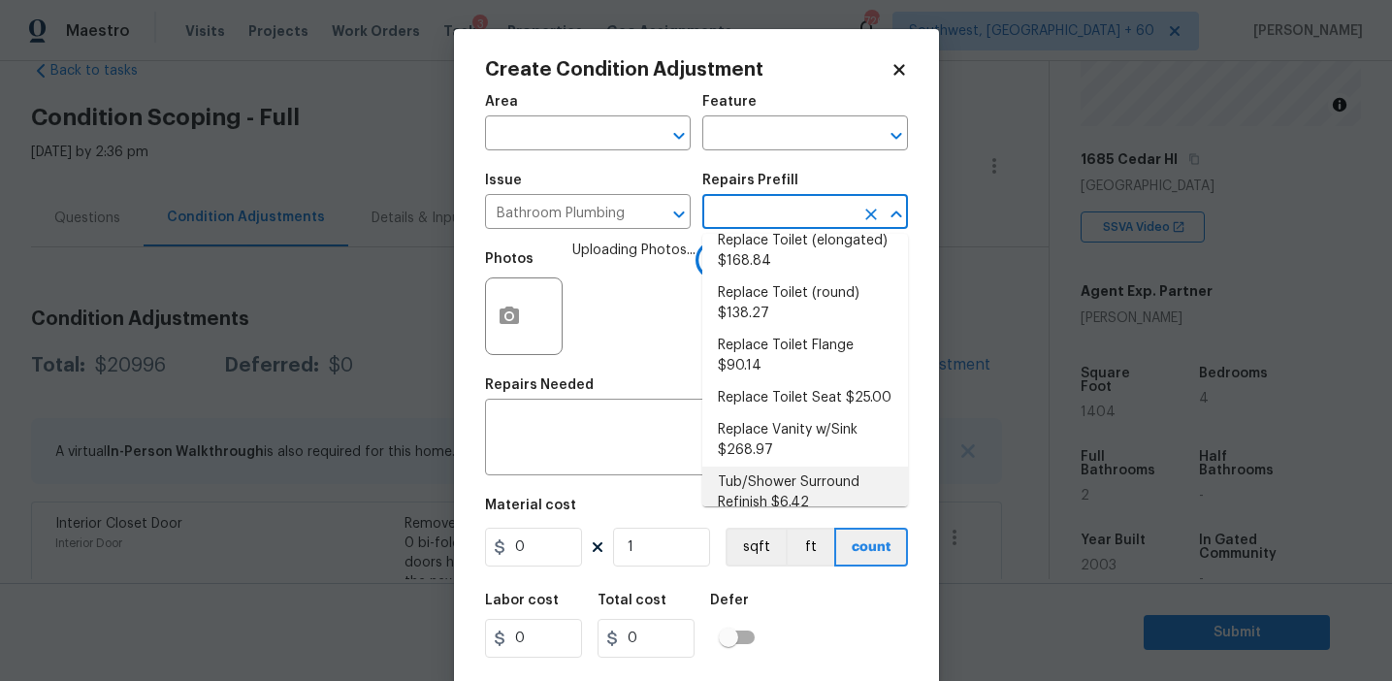
click at [770, 474] on li "Tub/Shower Surround Refinish $6.42" at bounding box center [806, 493] width 206 height 52
type input "Plumbing"
type textarea "Prep, mask, clean and refinish the tub/shower tile surround both all sides ensu…"
type input "6.42"
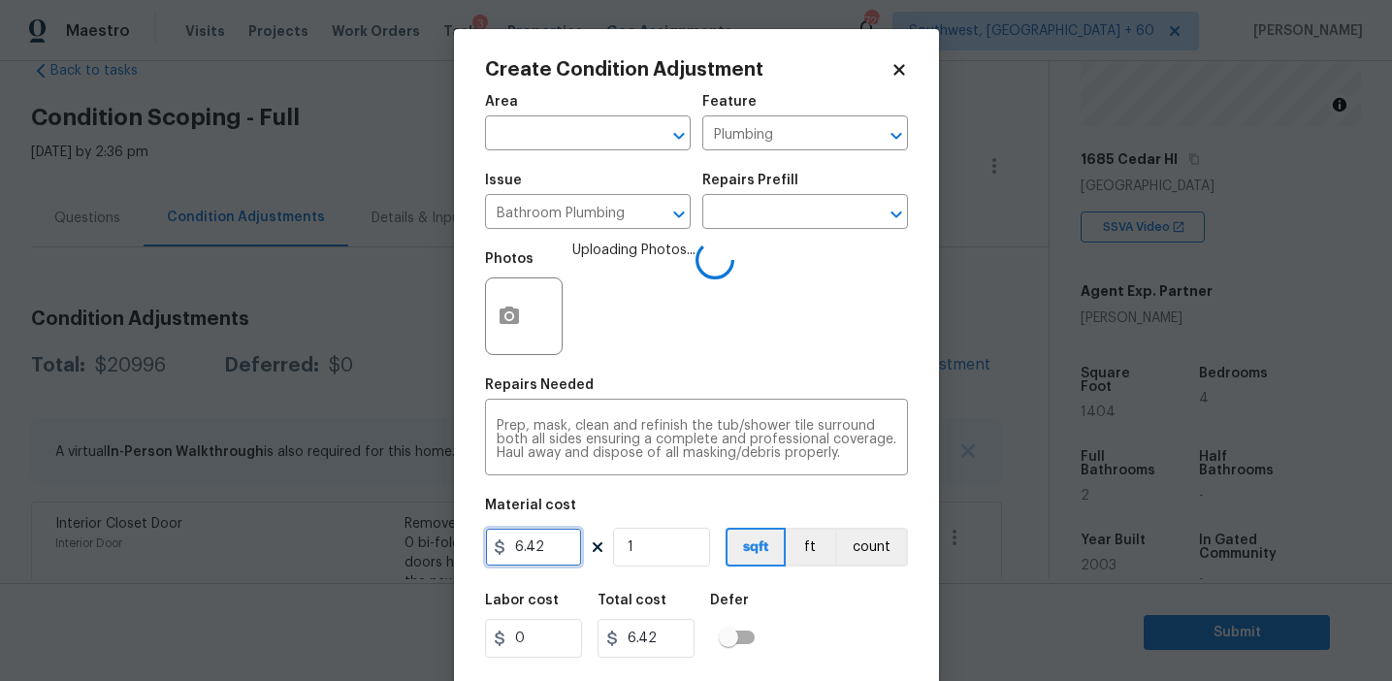
click at [561, 550] on input "6.42" at bounding box center [533, 547] width 97 height 39
type input "350"
type input "2"
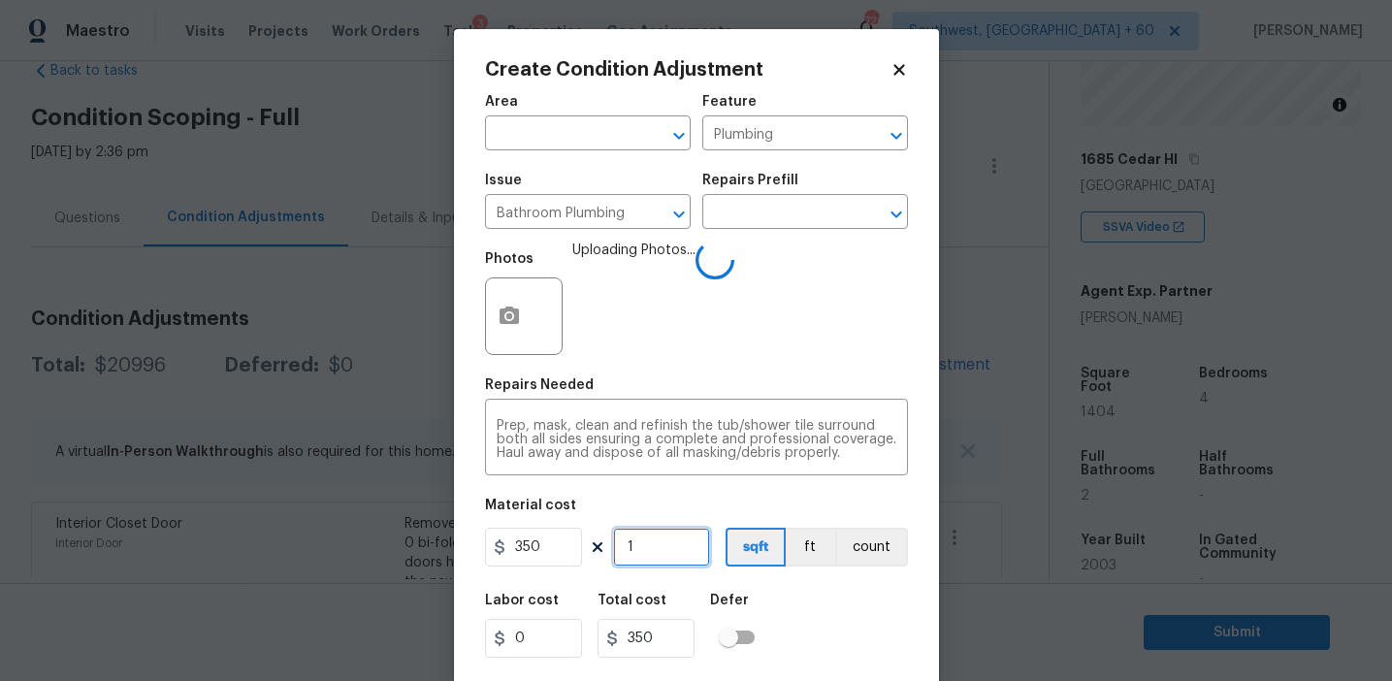
type input "700"
type input "2"
click at [849, 544] on button "count" at bounding box center [871, 547] width 73 height 39
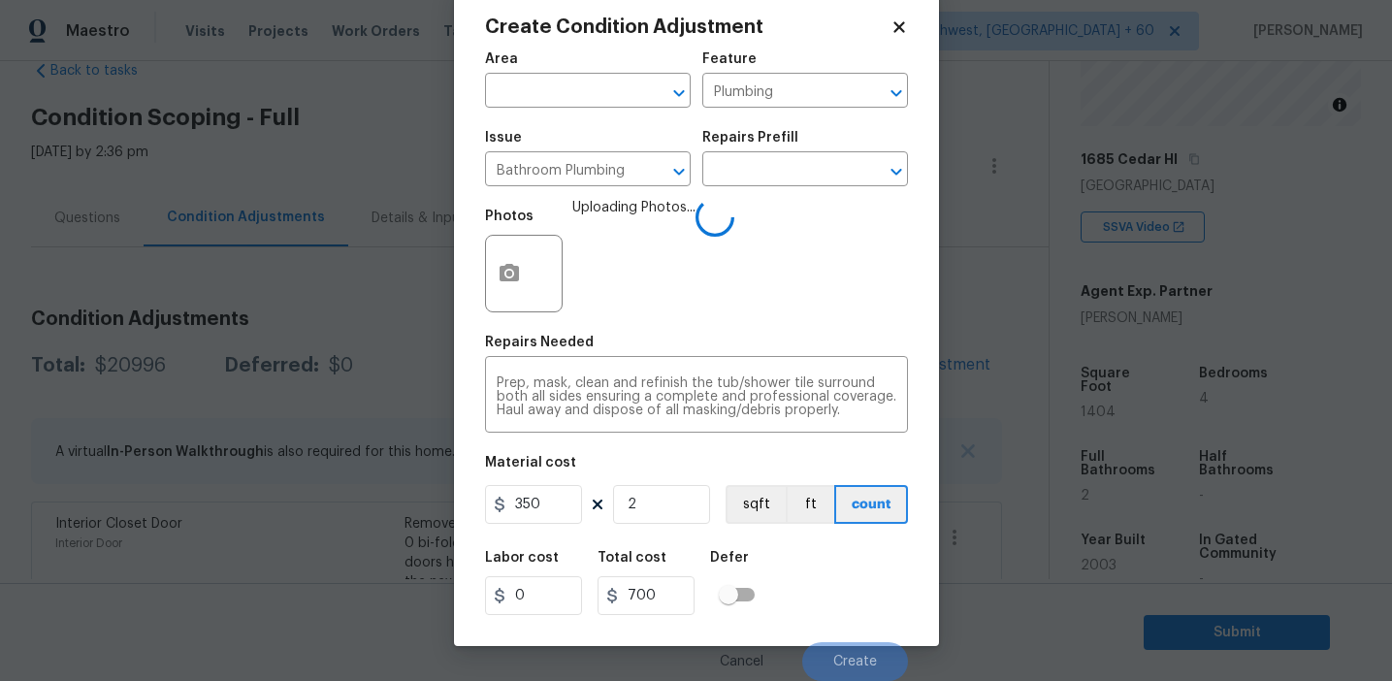
click at [841, 578] on div "Labor cost 0 Total cost 700 Defer" at bounding box center [696, 582] width 423 height 87
click at [840, 596] on div "Labor cost 0 Total cost 700 Defer" at bounding box center [696, 582] width 423 height 87
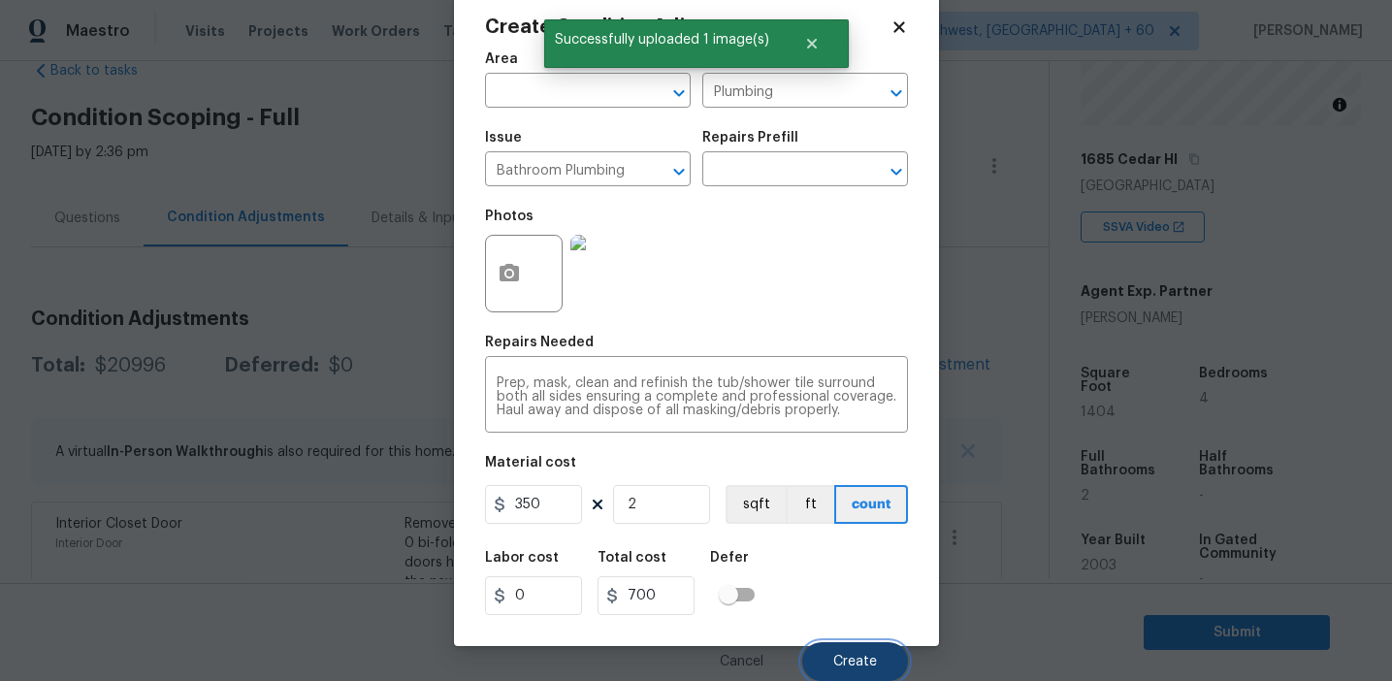
click at [848, 666] on span "Create" at bounding box center [855, 662] width 44 height 15
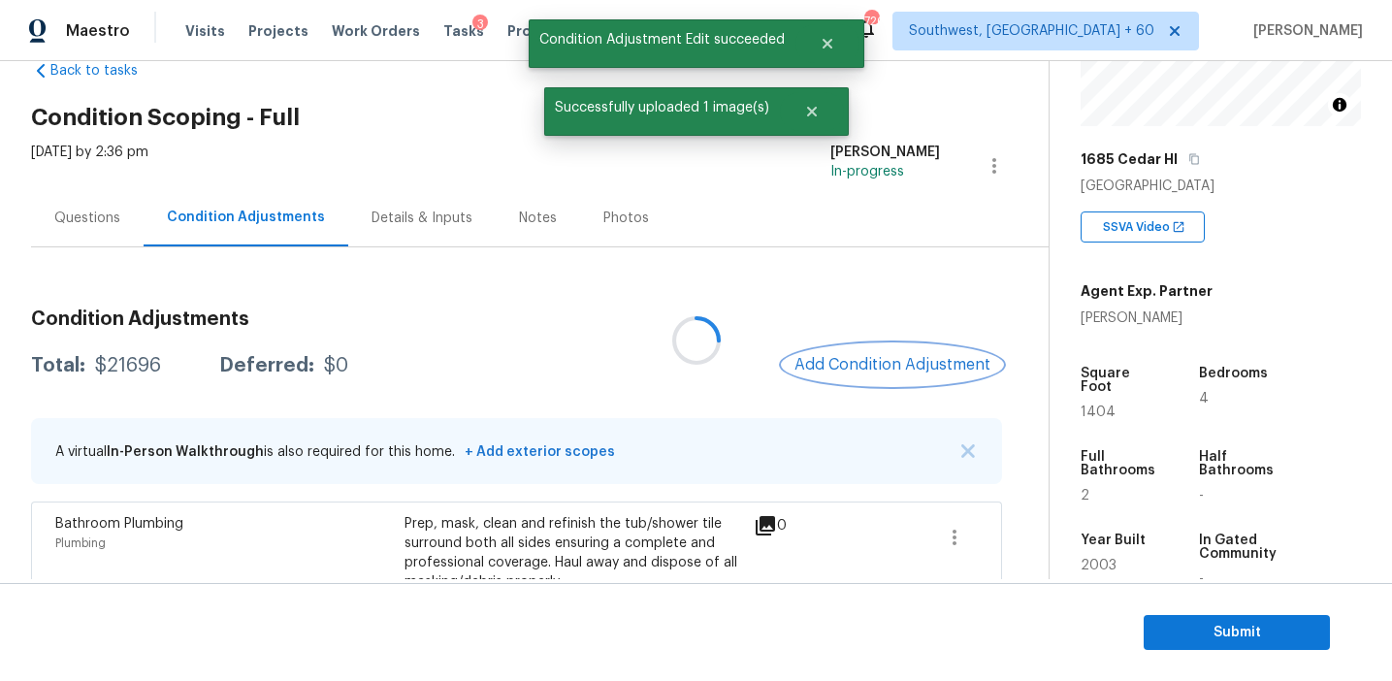
scroll to position [0, 0]
click at [875, 383] on button "Add Condition Adjustment" at bounding box center [892, 364] width 219 height 41
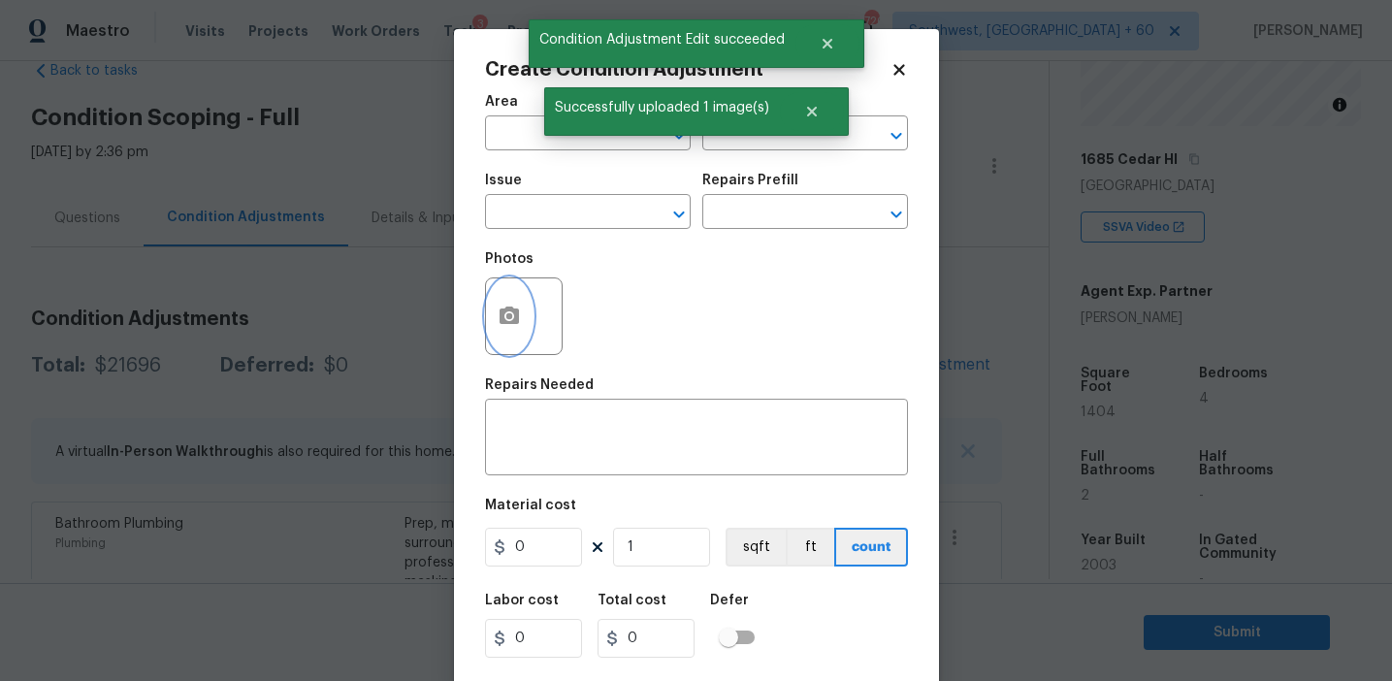
click at [516, 343] on button "button" at bounding box center [509, 316] width 47 height 76
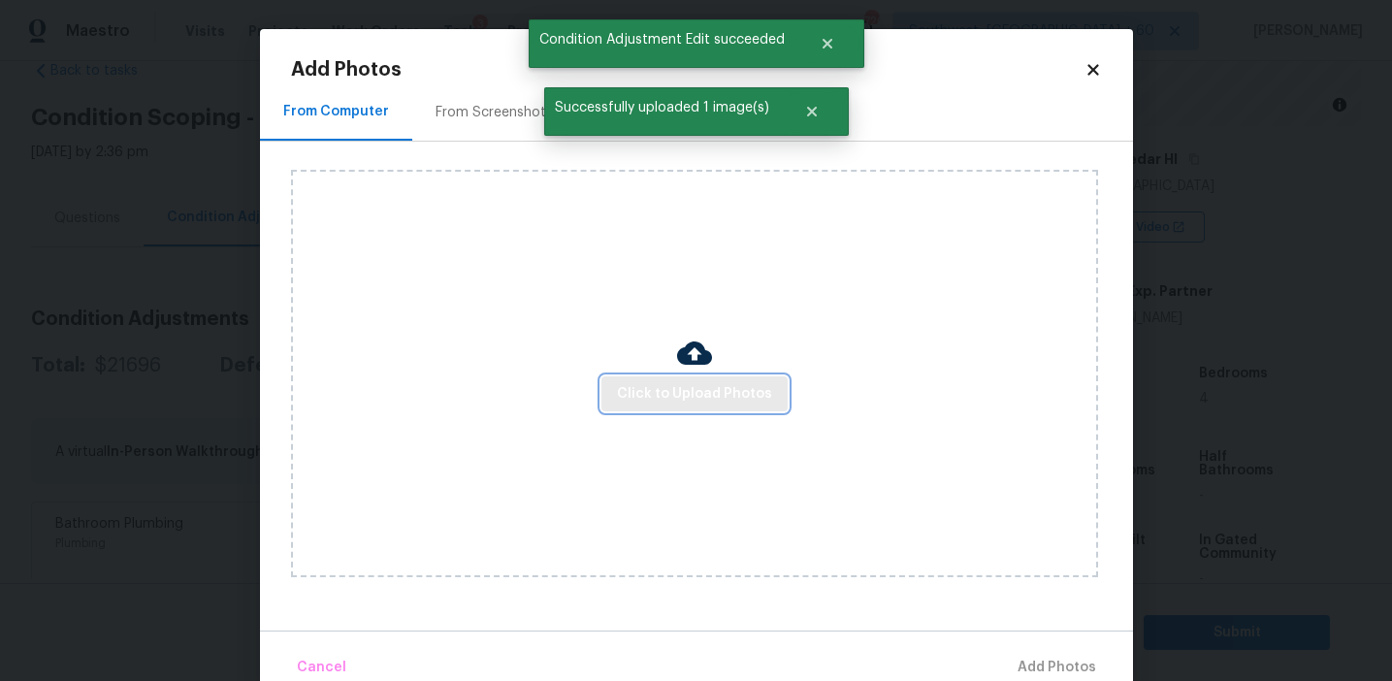
click at [668, 386] on span "Click to Upload Photos" at bounding box center [694, 394] width 155 height 24
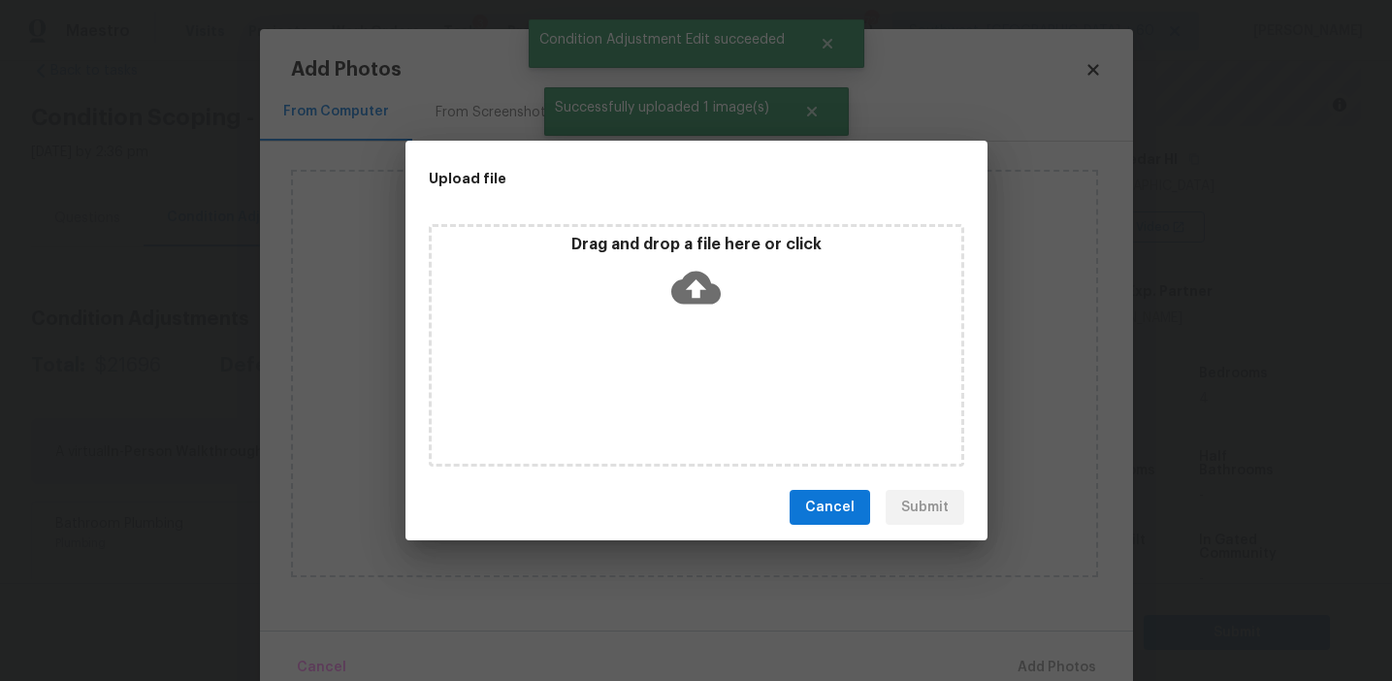
click at [665, 284] on div "Drag and drop a file here or click" at bounding box center [697, 276] width 530 height 83
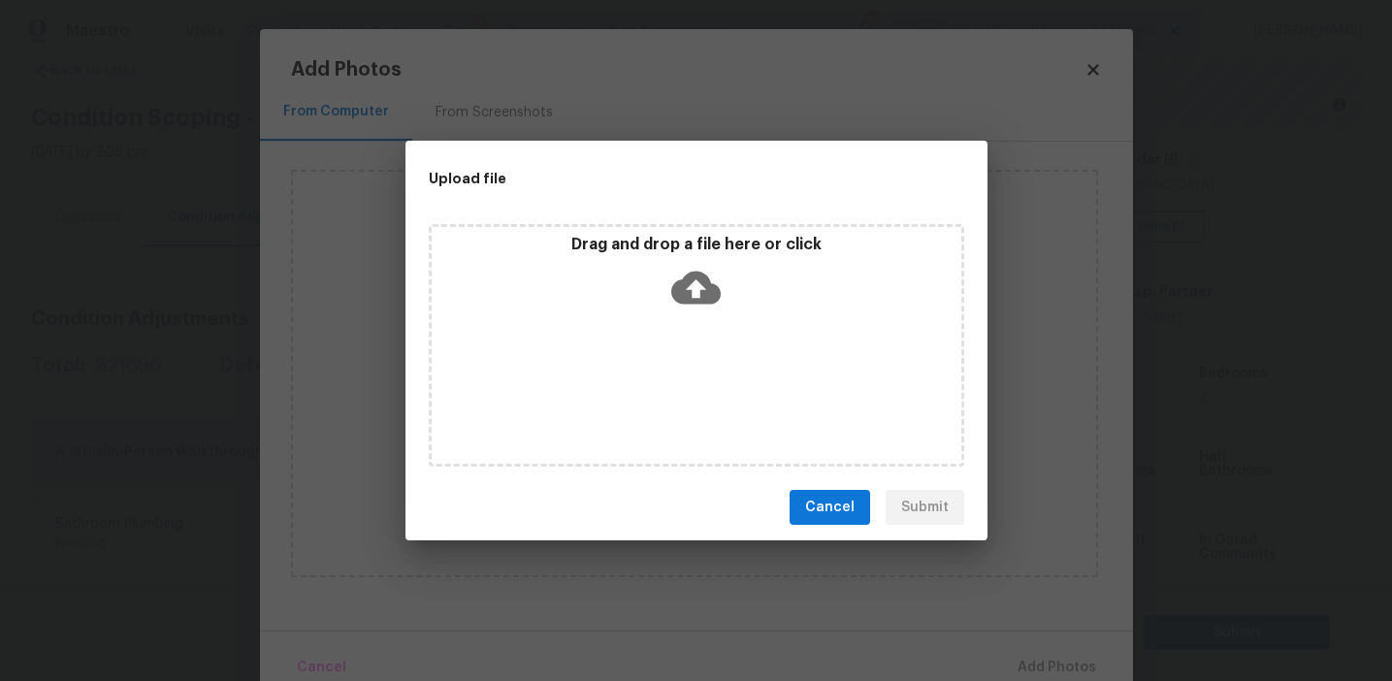
click at [853, 491] on button "Cancel" at bounding box center [830, 508] width 81 height 36
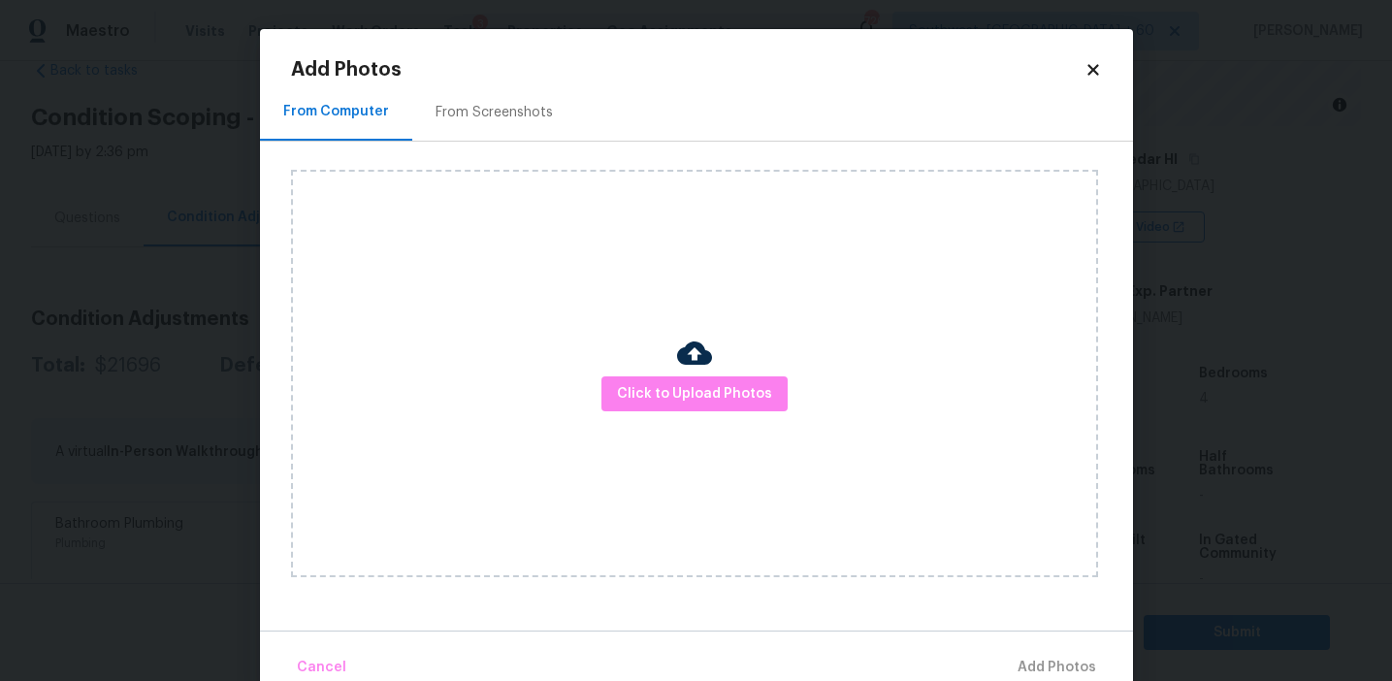
click at [312, 387] on div "Click to Upload Photos" at bounding box center [694, 374] width 807 height 408
click at [242, 375] on body "Maestro Visits Projects Work Orders Tasks 3 Properties Geo Assignments 720 Sout…" at bounding box center [696, 340] width 1392 height 681
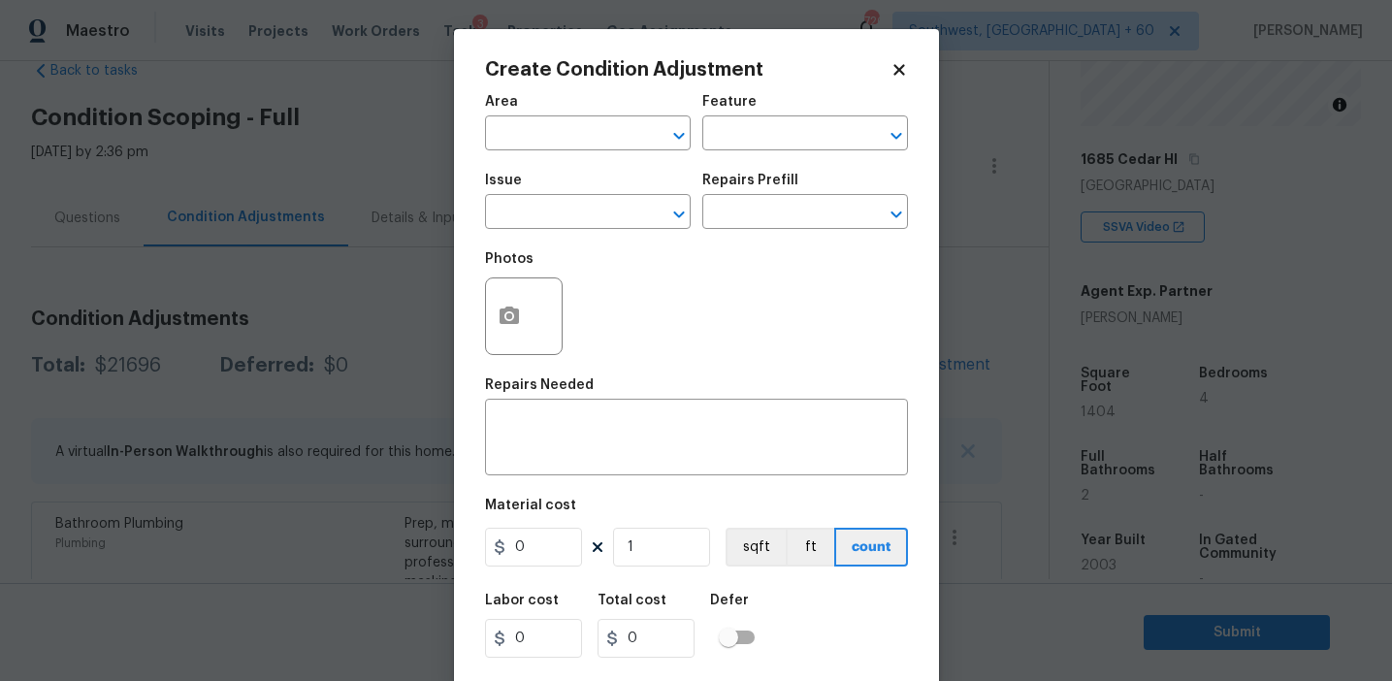
click at [445, 335] on body "Maestro Visits Projects Work Orders Tasks 3 Properties Geo Assignments 720 Sout…" at bounding box center [696, 340] width 1392 height 681
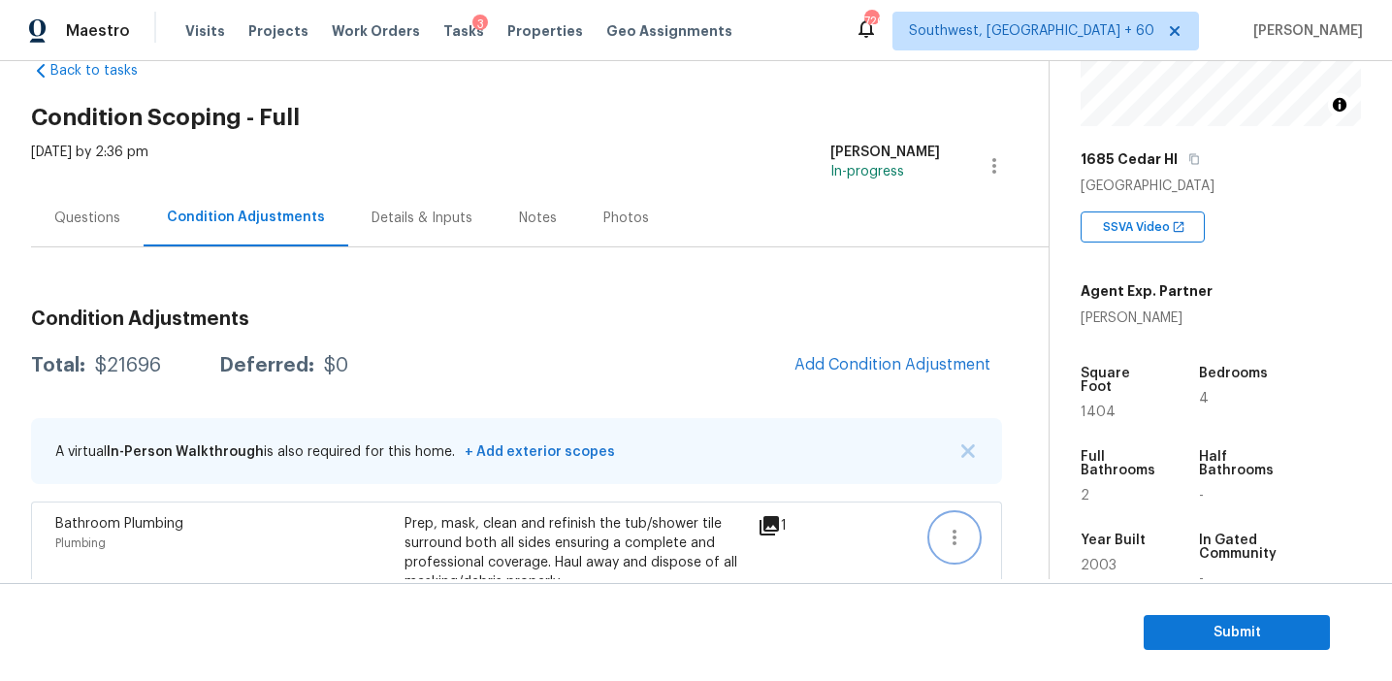
click at [965, 544] on icon "button" at bounding box center [954, 537] width 23 height 23
click at [1024, 530] on div "Edit" at bounding box center [1065, 533] width 151 height 19
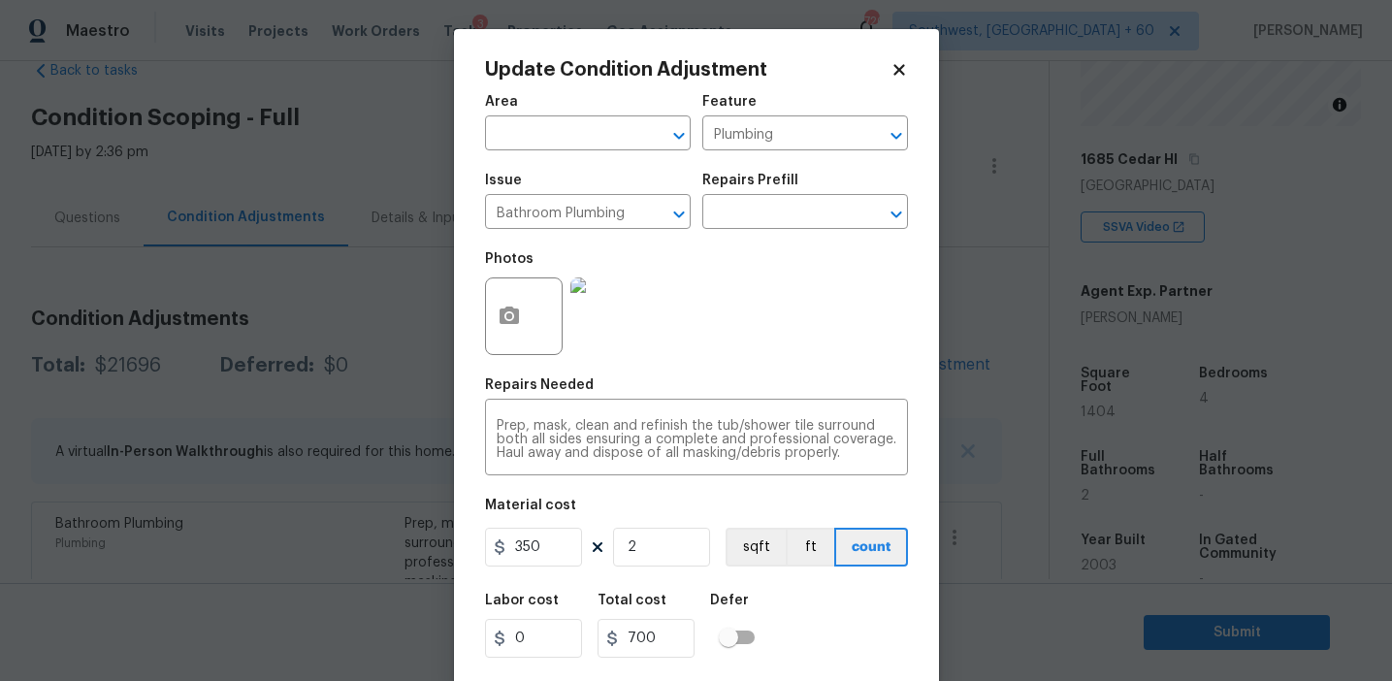
click at [532, 346] on div at bounding box center [524, 317] width 78 height 78
click at [518, 338] on button "button" at bounding box center [509, 316] width 47 height 76
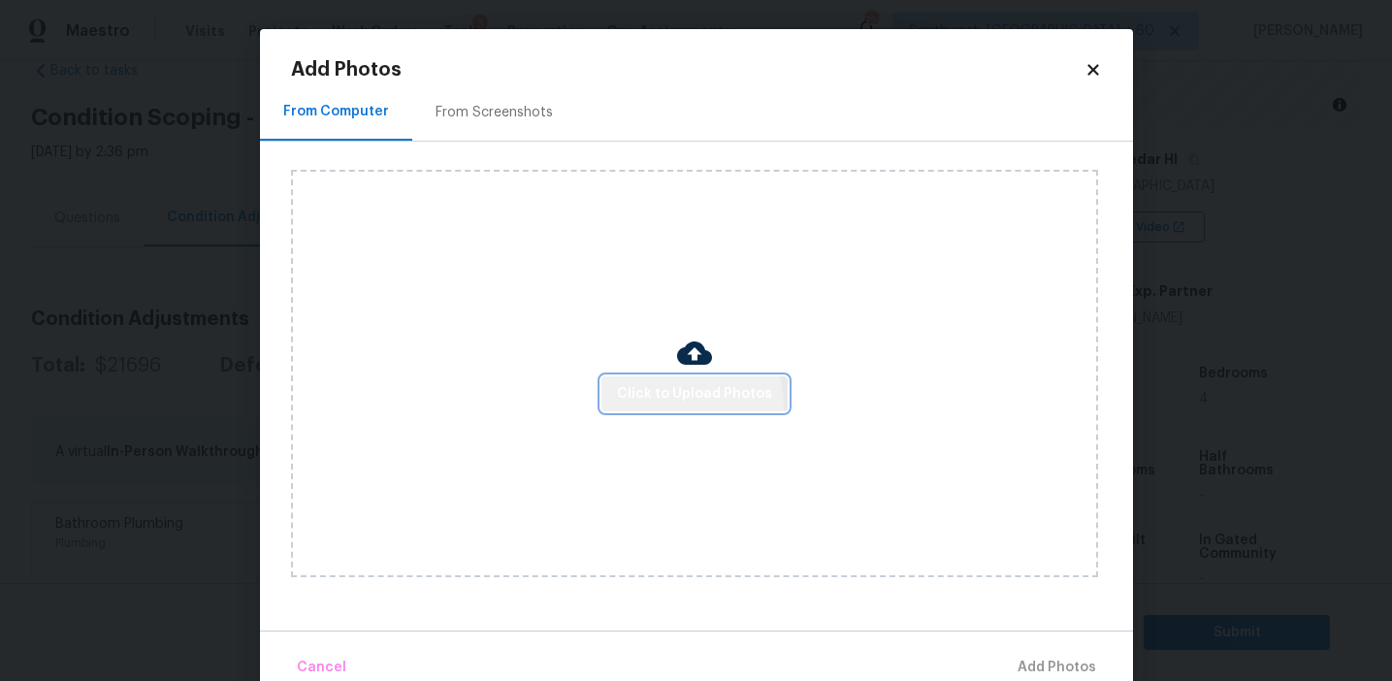
click at [672, 406] on button "Click to Upload Photos" at bounding box center [695, 394] width 186 height 36
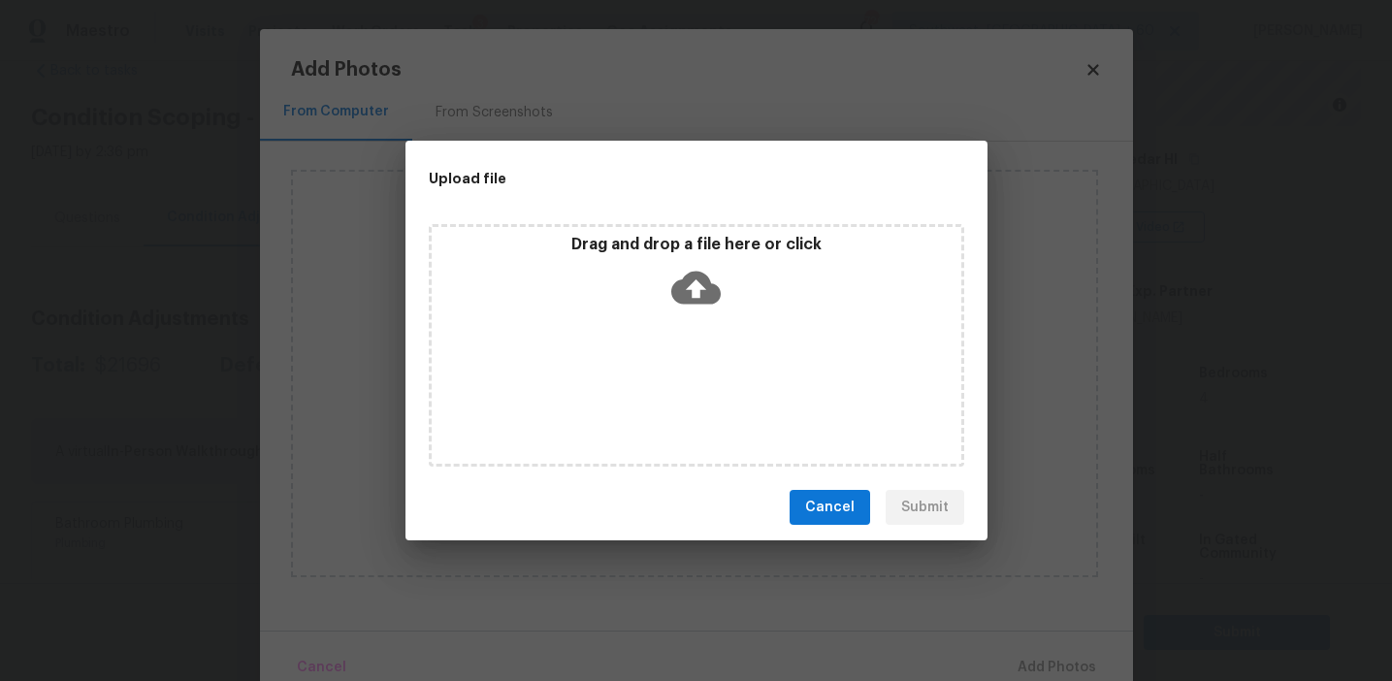
click at [671, 345] on div "Drag and drop a file here or click" at bounding box center [697, 345] width 536 height 243
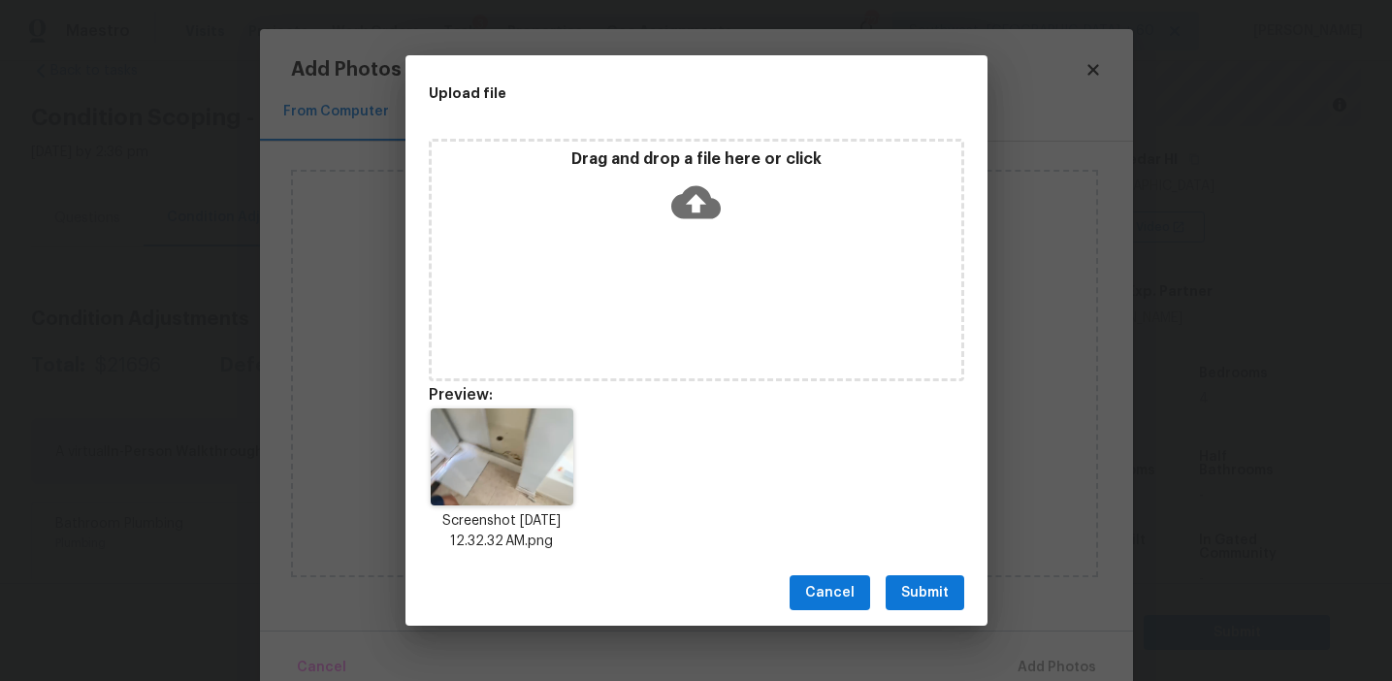
click at [913, 582] on span "Submit" at bounding box center [925, 593] width 48 height 24
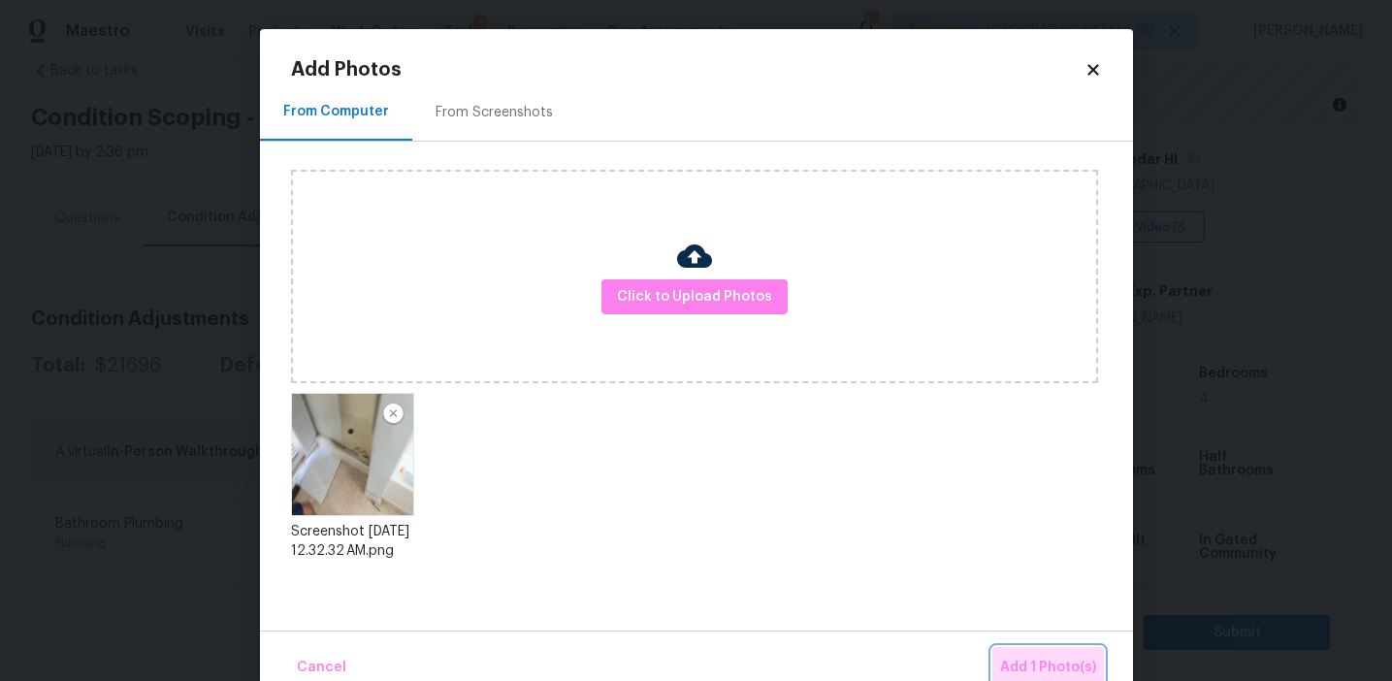
click at [1063, 657] on span "Add 1 Photo(s)" at bounding box center [1048, 668] width 96 height 24
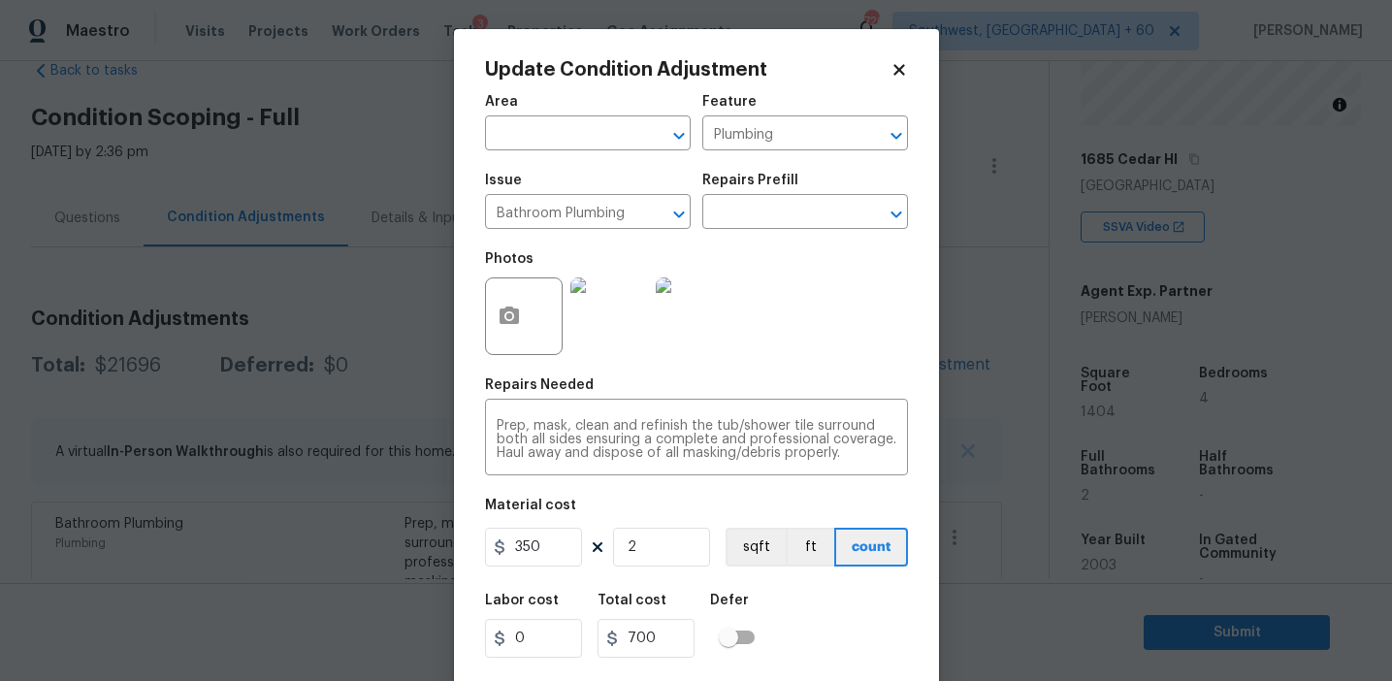
click at [846, 657] on div "Labor cost 0 Total cost 700 Defer" at bounding box center [696, 625] width 423 height 87
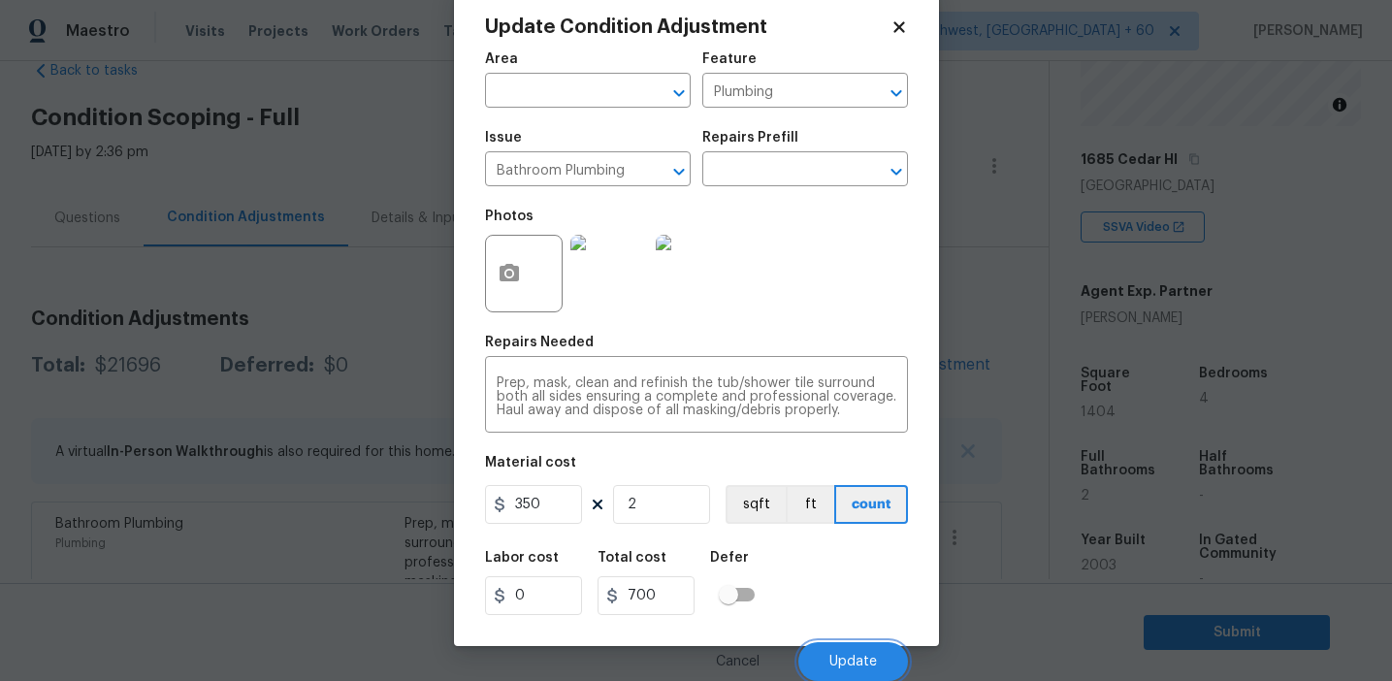
click at [846, 657] on span "Update" at bounding box center [854, 662] width 48 height 15
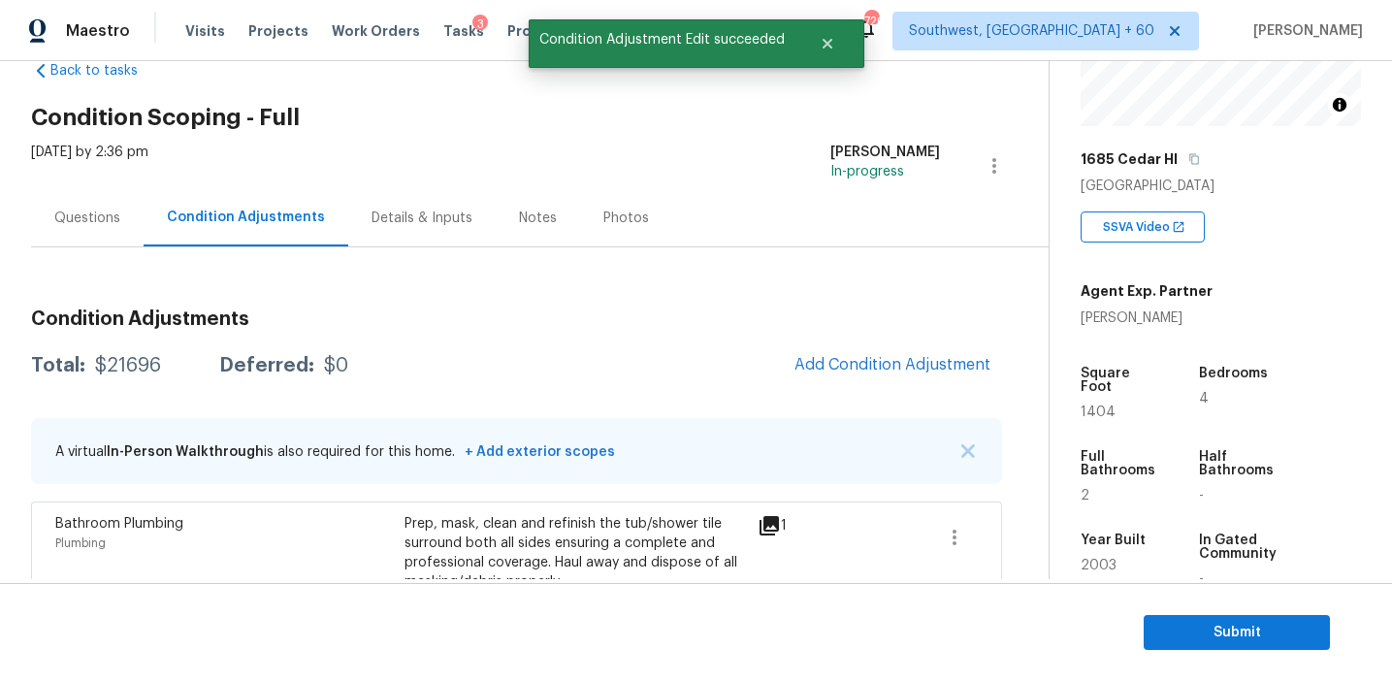
scroll to position [0, 0]
click at [838, 370] on span "Add Condition Adjustment" at bounding box center [893, 364] width 196 height 17
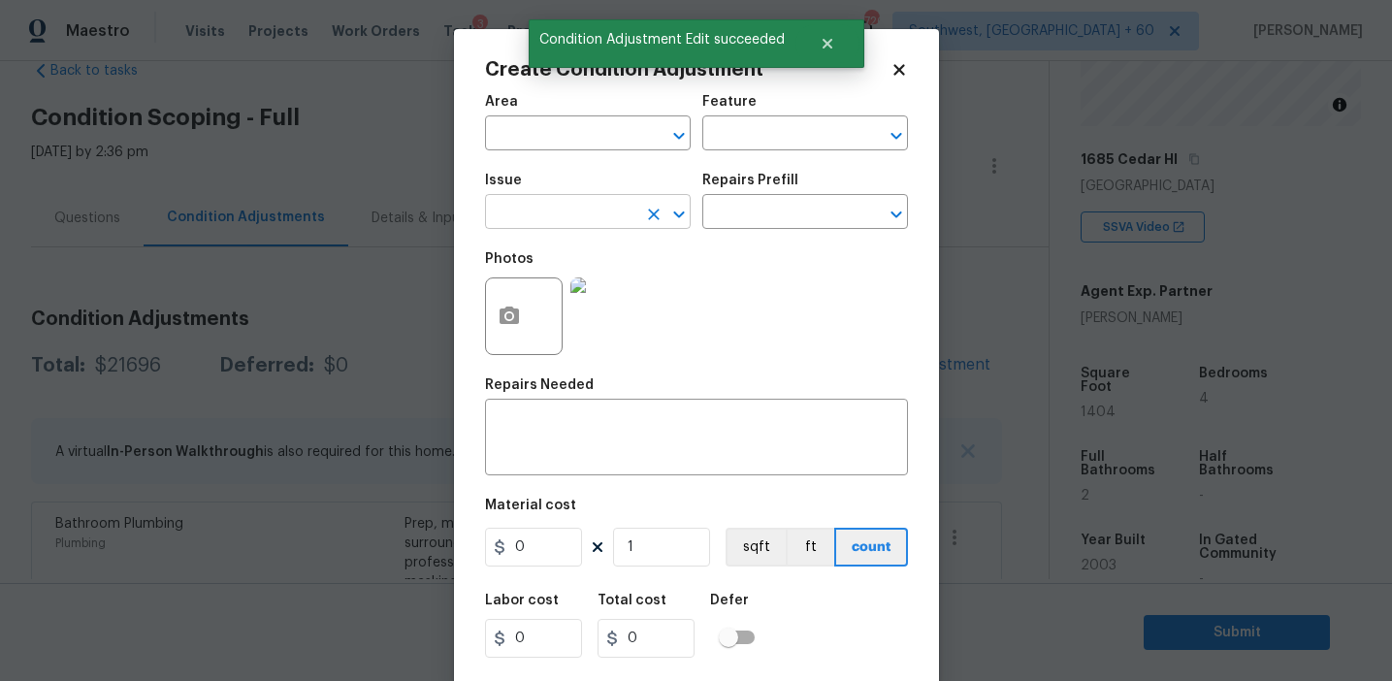
click at [527, 205] on input "text" at bounding box center [560, 214] width 151 height 30
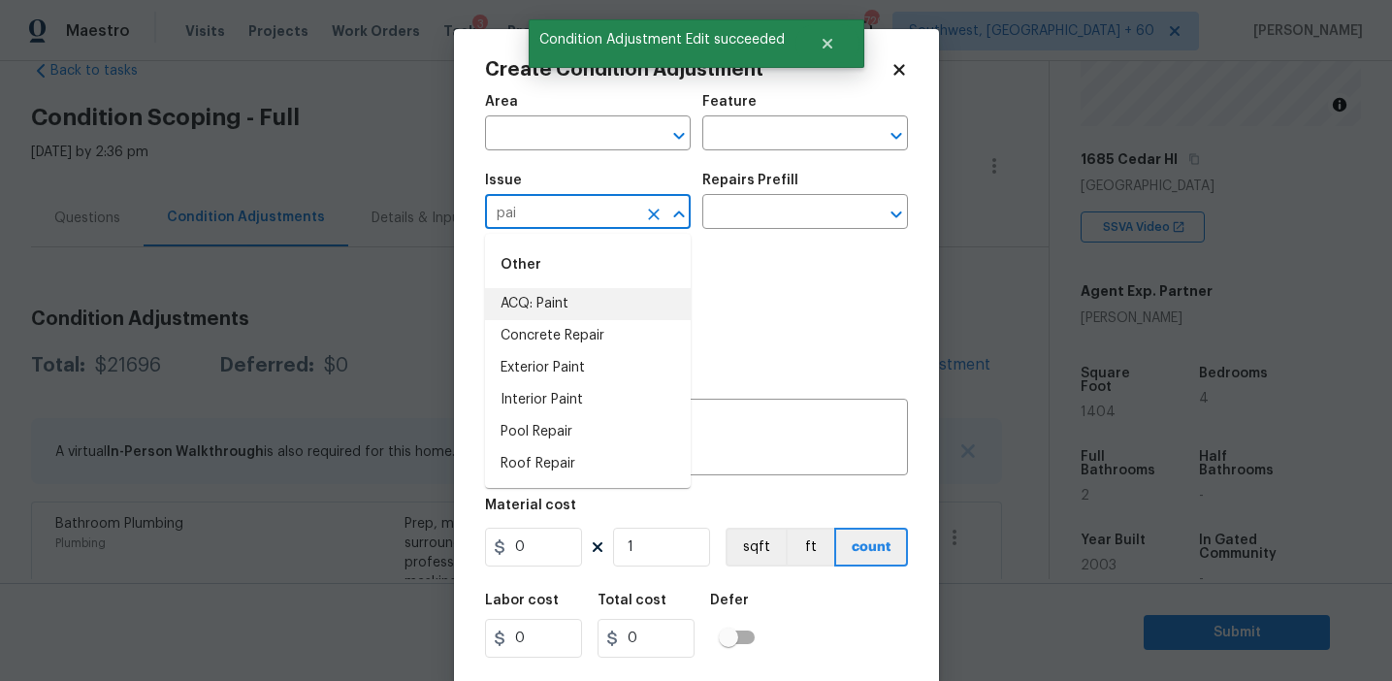
click at [581, 293] on li "ACQ: Paint" at bounding box center [588, 304] width 206 height 32
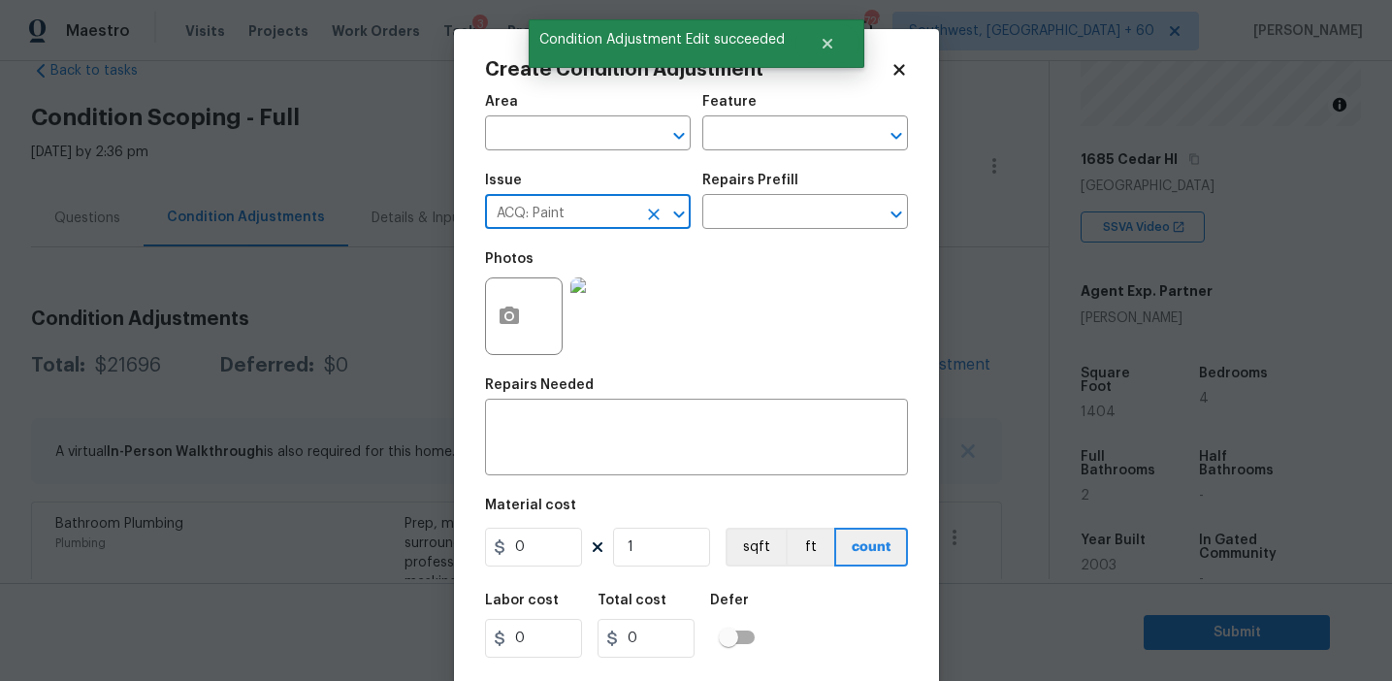
type input "ACQ: Paint"
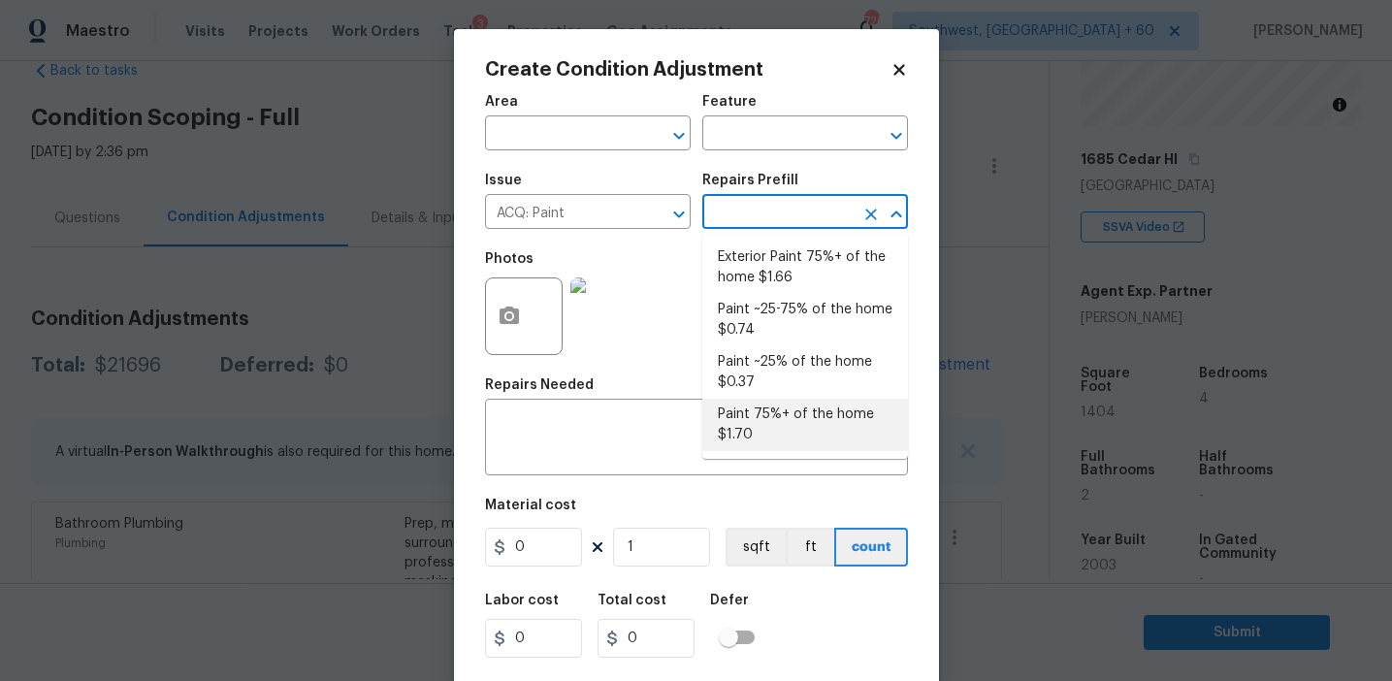
click at [760, 399] on li "Paint 75%+ of the home $1.70" at bounding box center [806, 425] width 206 height 52
type input "Acquisition"
type textarea "Acquisition Scope: 75%+ of the home will likely require interior paint"
type input "1.7"
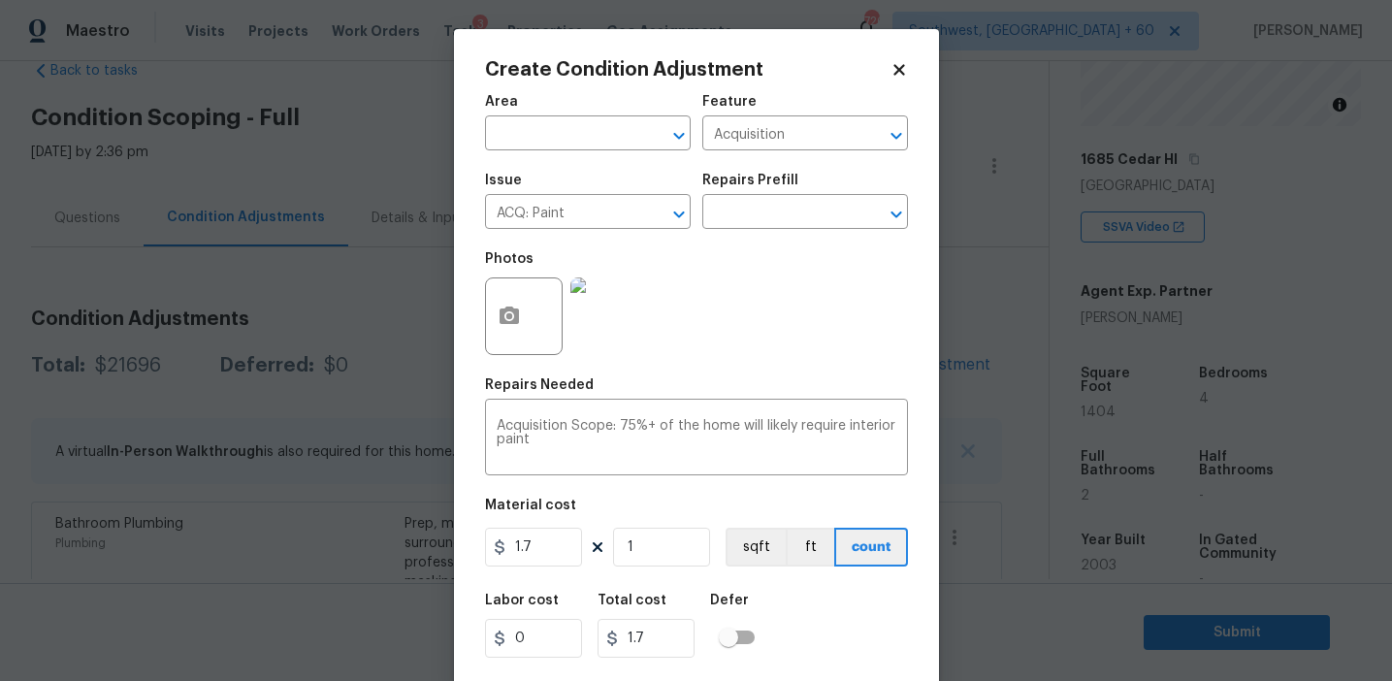
click at [742, 519] on div "Material cost" at bounding box center [696, 511] width 423 height 25
click at [742, 545] on button "sqft" at bounding box center [756, 547] width 60 height 39
click at [636, 548] on input "1" at bounding box center [661, 547] width 97 height 39
type input "14"
type input "23.8"
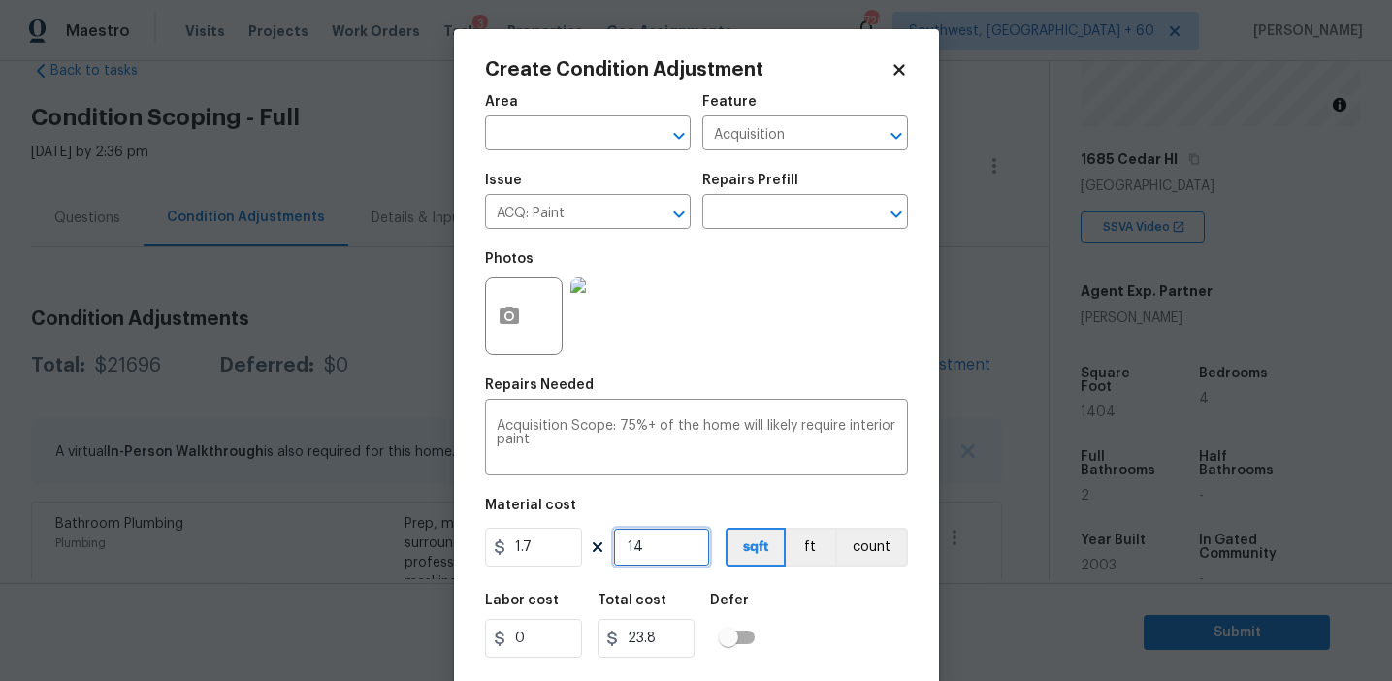
type input "140"
type input "238"
type input "1404"
type input "2386.8"
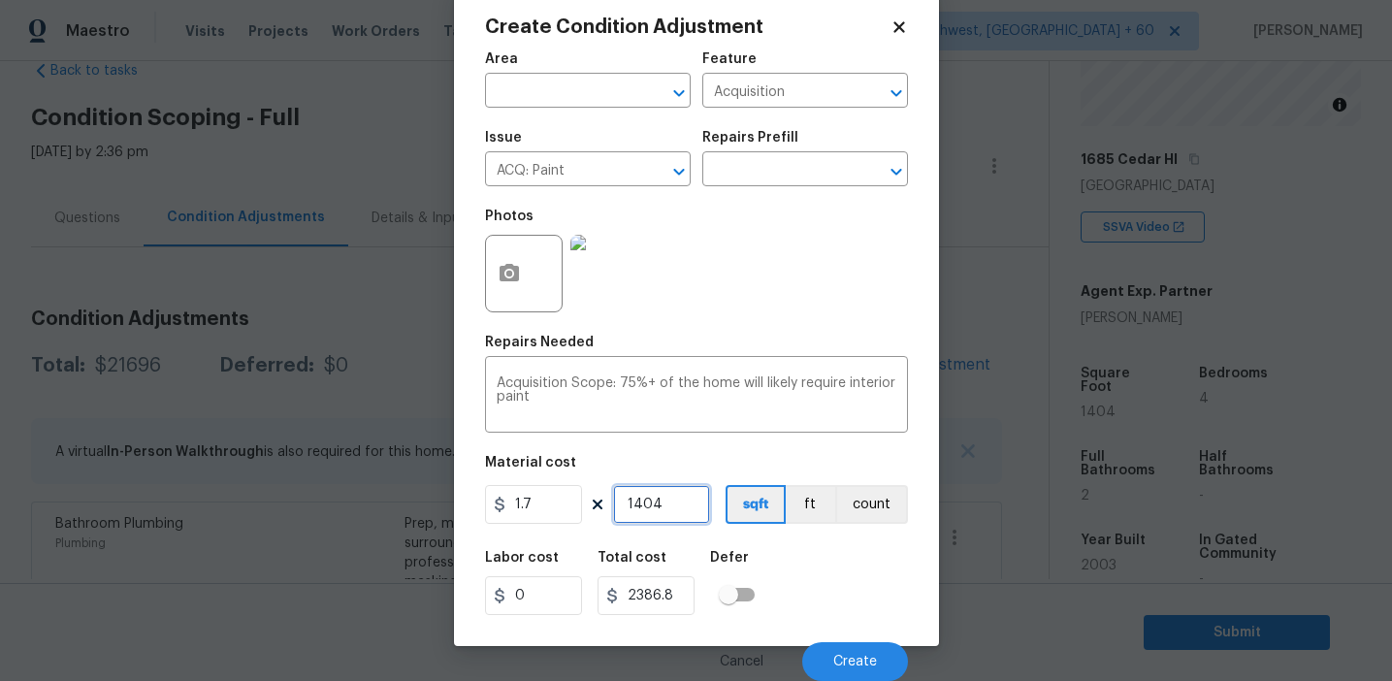
type input "1404"
click at [861, 651] on button "Create" at bounding box center [855, 661] width 106 height 39
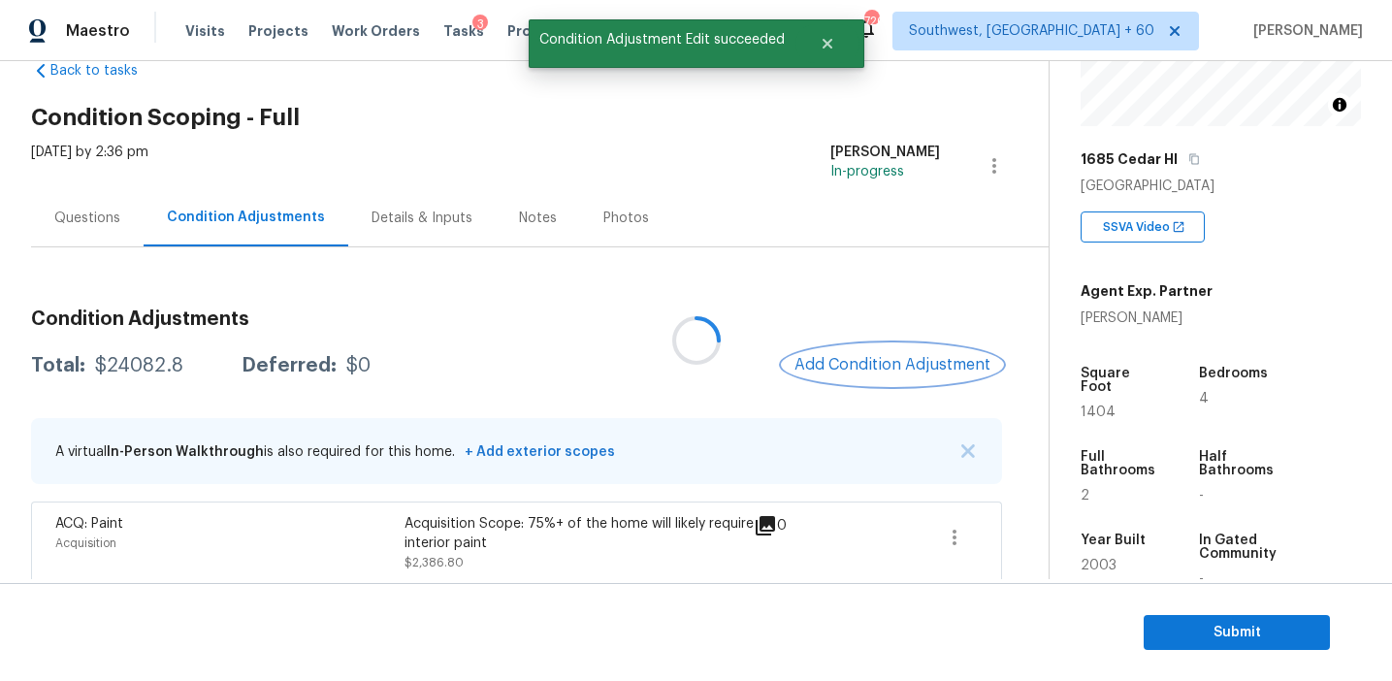
scroll to position [0, 0]
click at [981, 536] on div "ACQ: Paint Acquisition Acquisition Scope: 75%+ of the home will likely require …" at bounding box center [516, 543] width 971 height 82
click at [951, 533] on icon "button" at bounding box center [954, 537] width 23 height 23
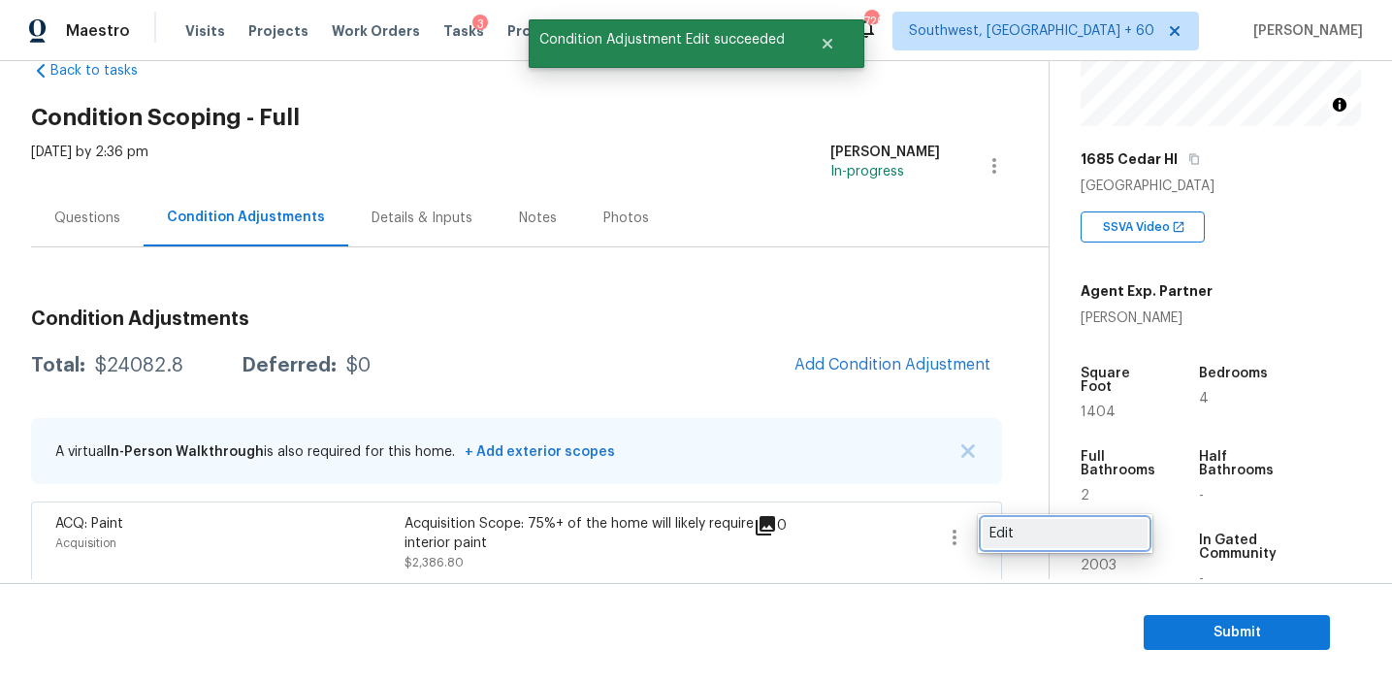
click at [995, 534] on div "Edit" at bounding box center [1065, 533] width 151 height 19
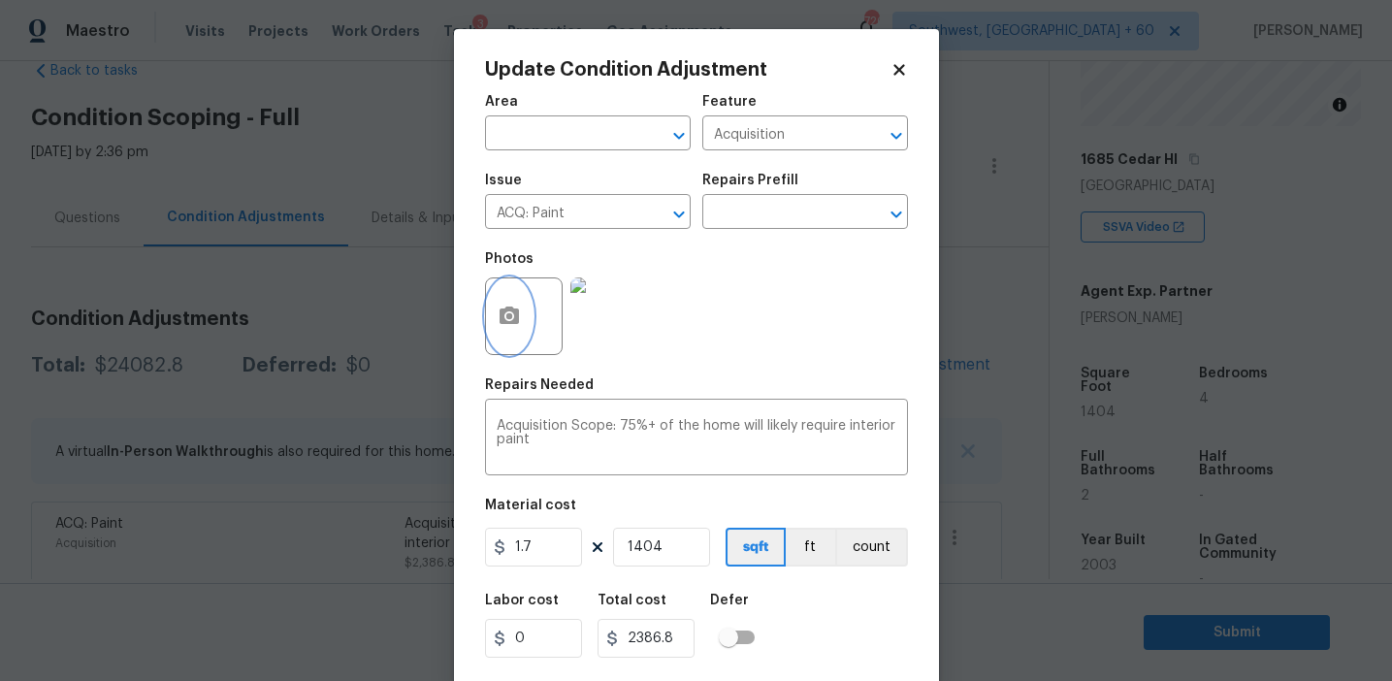
click at [510, 299] on button "button" at bounding box center [509, 316] width 47 height 76
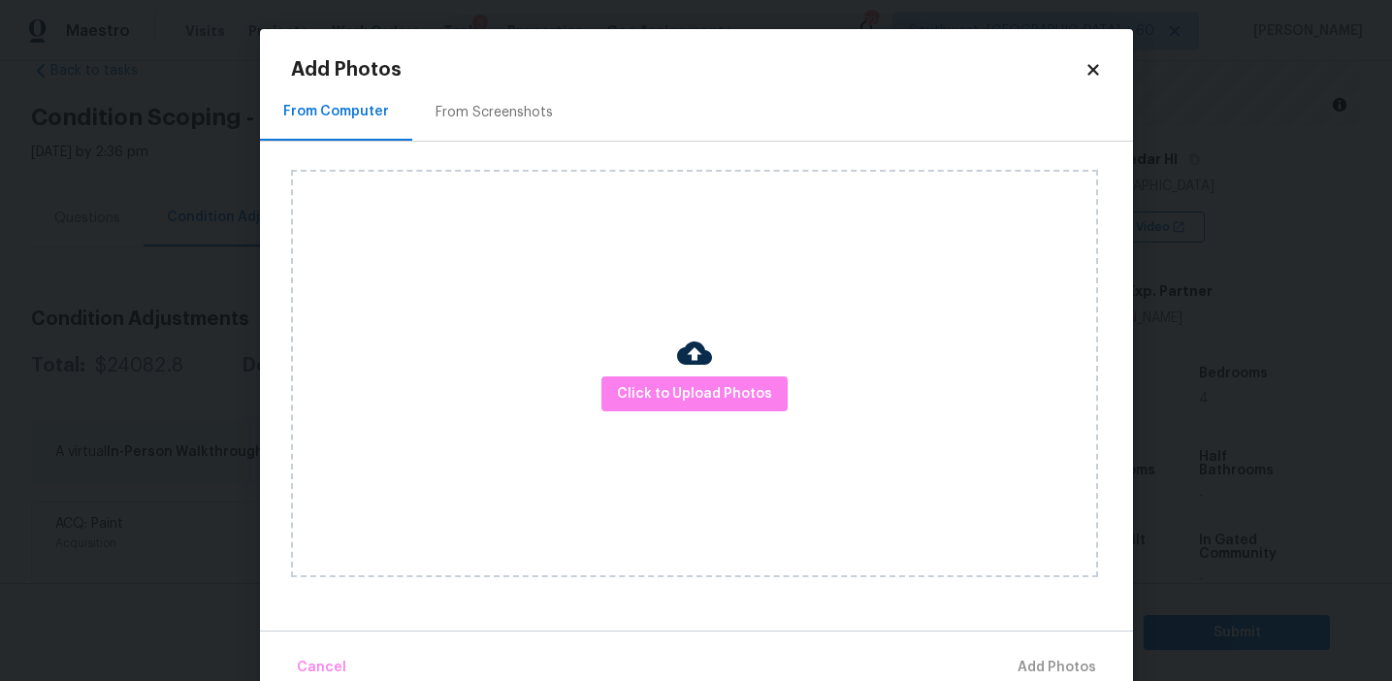
click at [507, 109] on div "From Screenshots" at bounding box center [494, 112] width 117 height 19
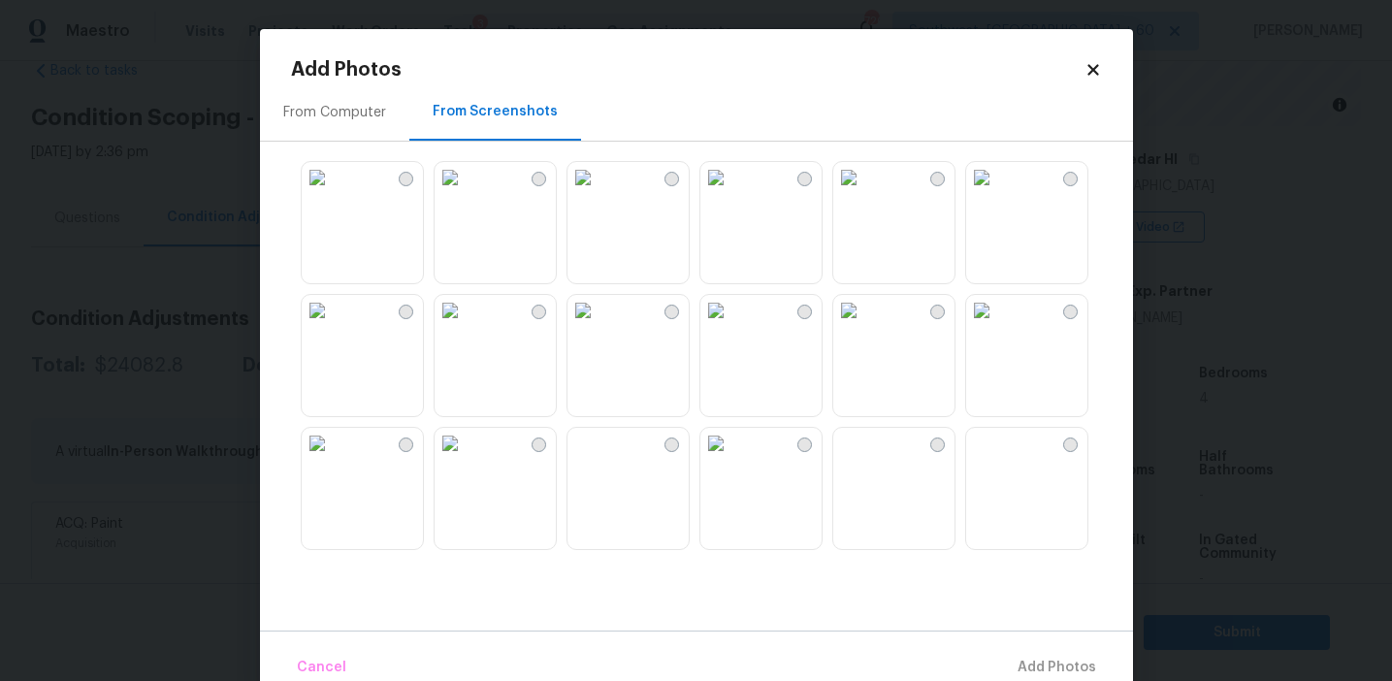
click at [333, 315] on img at bounding box center [317, 310] width 31 height 31
click at [732, 459] on img at bounding box center [716, 443] width 31 height 31
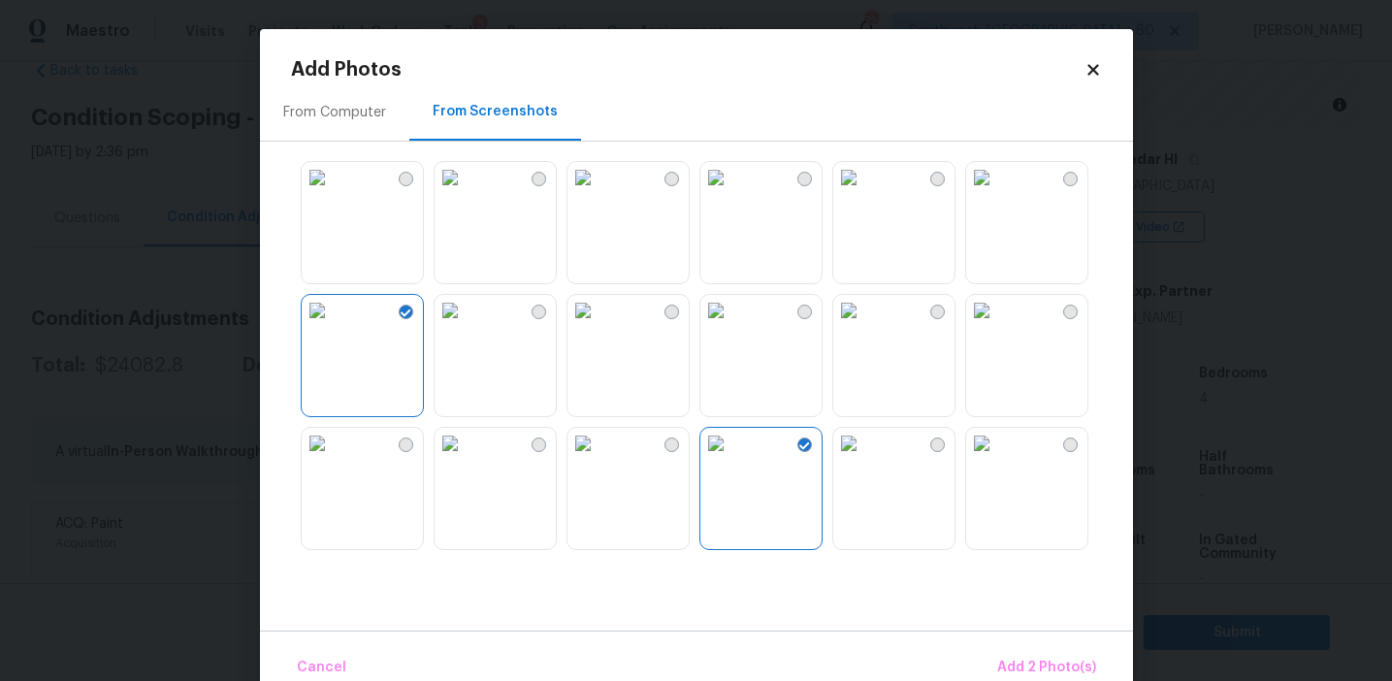
click at [865, 459] on img at bounding box center [848, 443] width 31 height 31
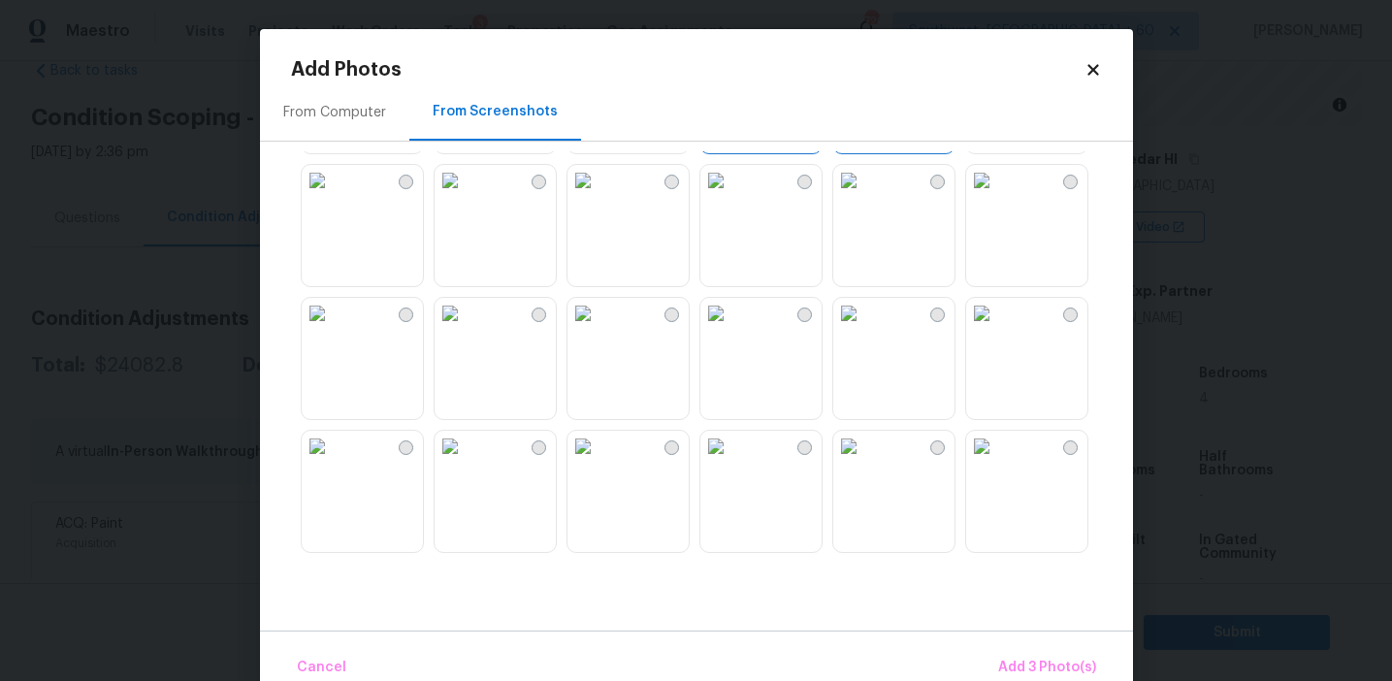
scroll to position [494, 0]
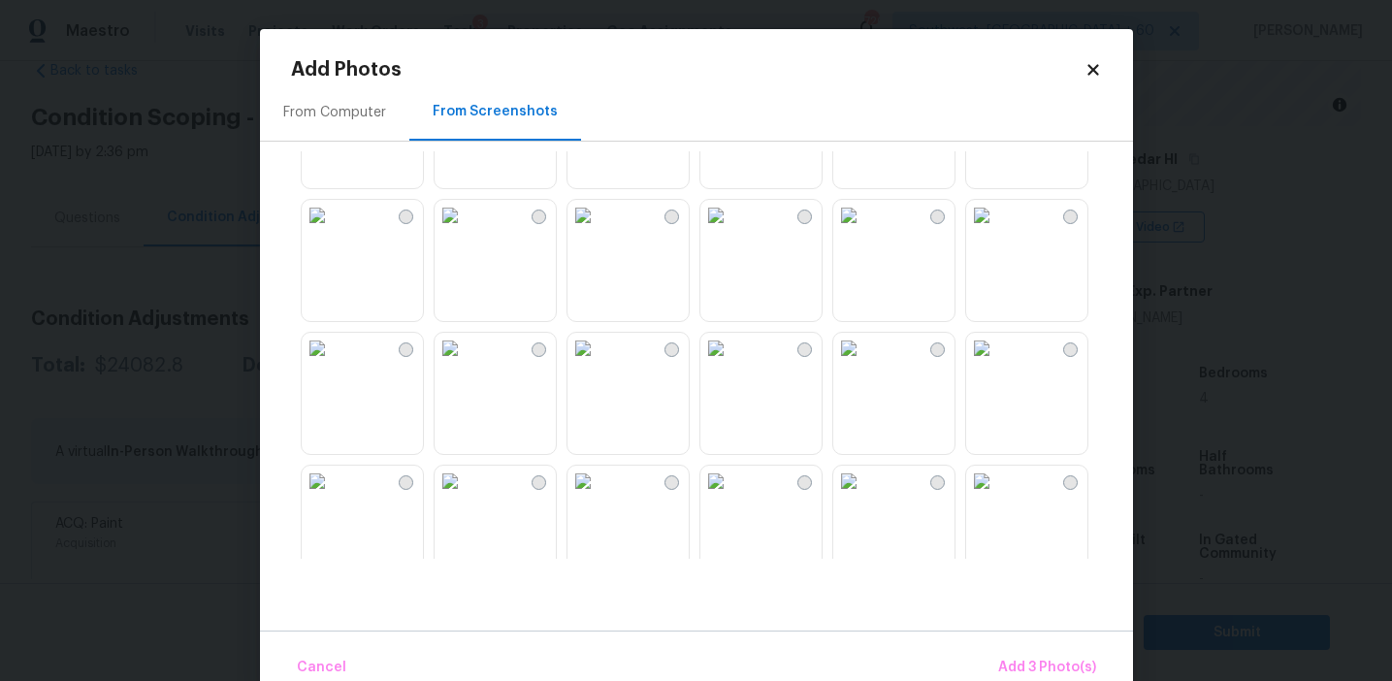
click at [599, 231] on img at bounding box center [583, 215] width 31 height 31
click at [557, 397] on div at bounding box center [712, 355] width 842 height 408
click at [466, 364] on img at bounding box center [450, 348] width 31 height 31
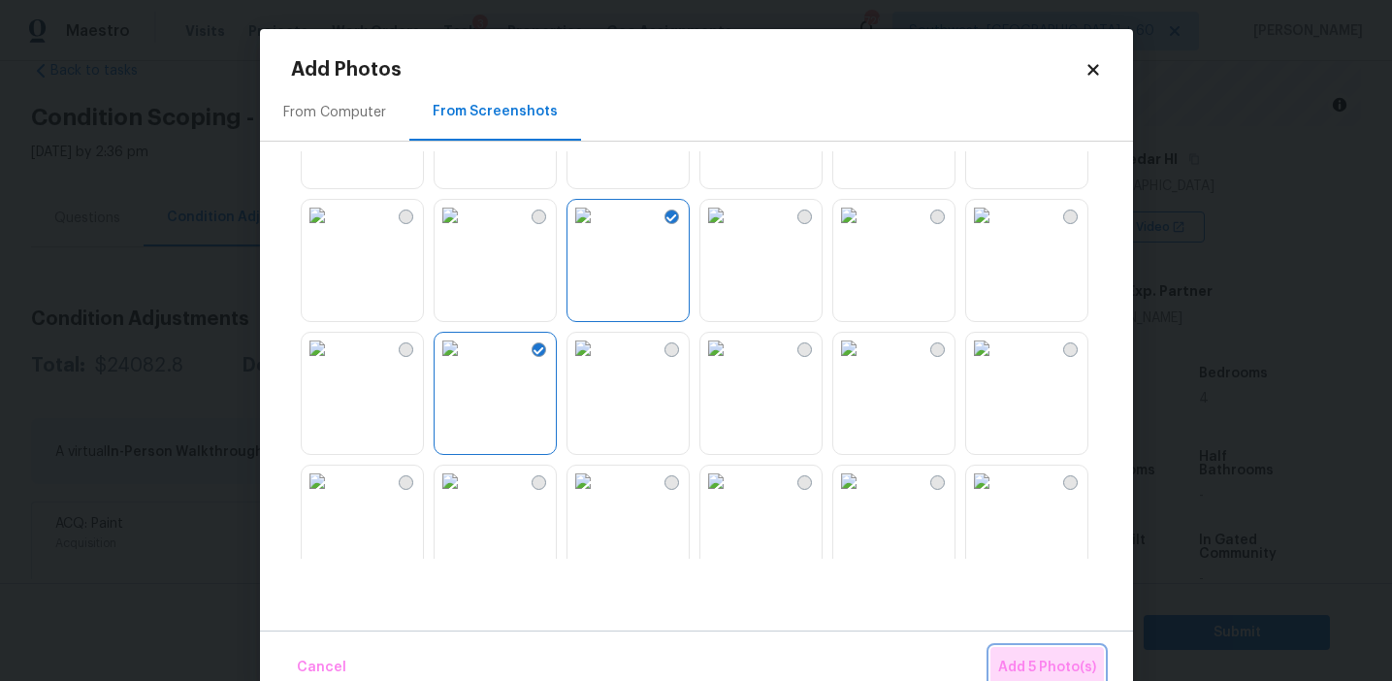
click at [1029, 662] on span "Add 5 Photo(s)" at bounding box center [1047, 668] width 98 height 24
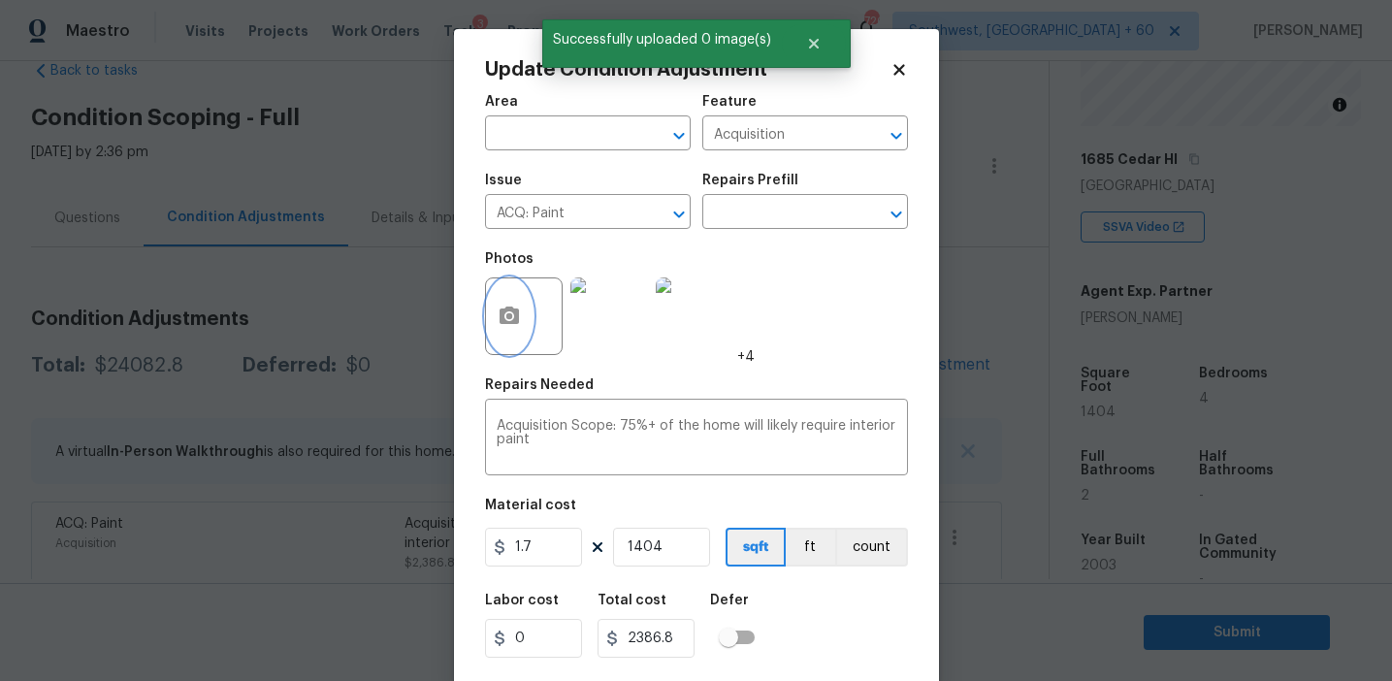
scroll to position [44, 0]
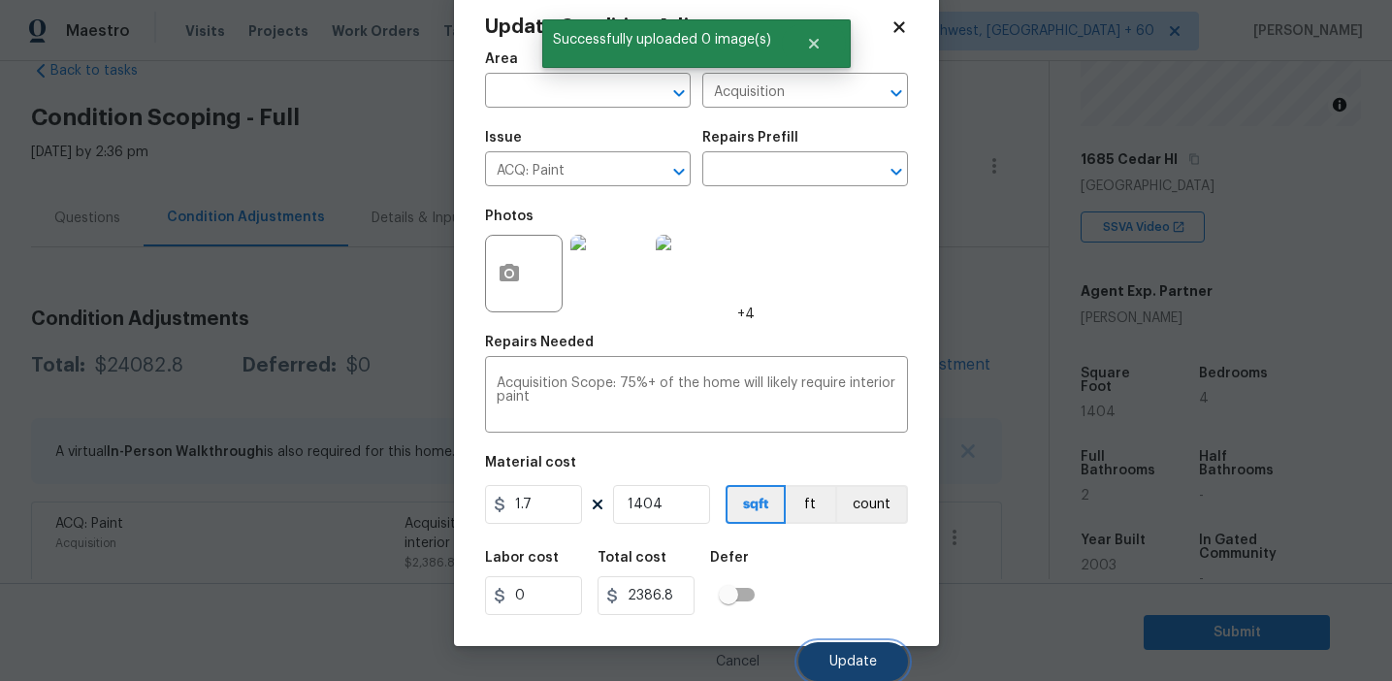
click at [859, 654] on button "Update" at bounding box center [854, 661] width 110 height 39
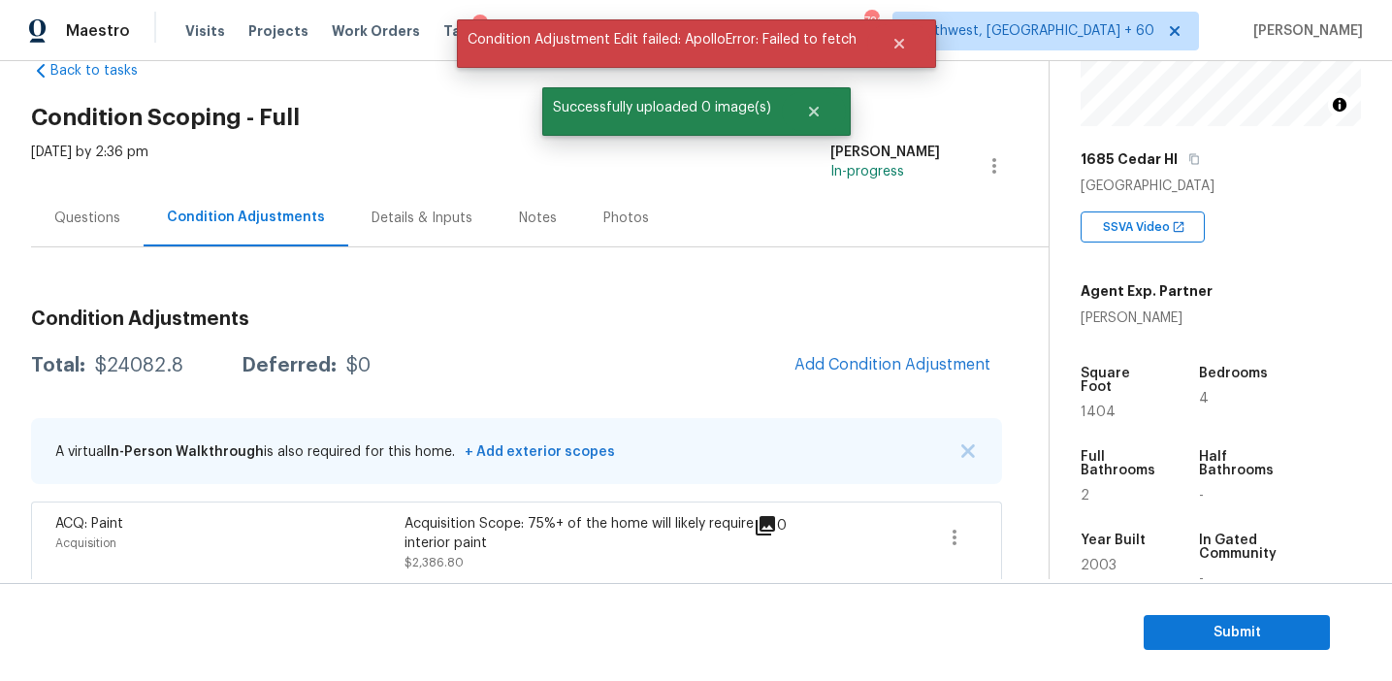
scroll to position [0, 0]
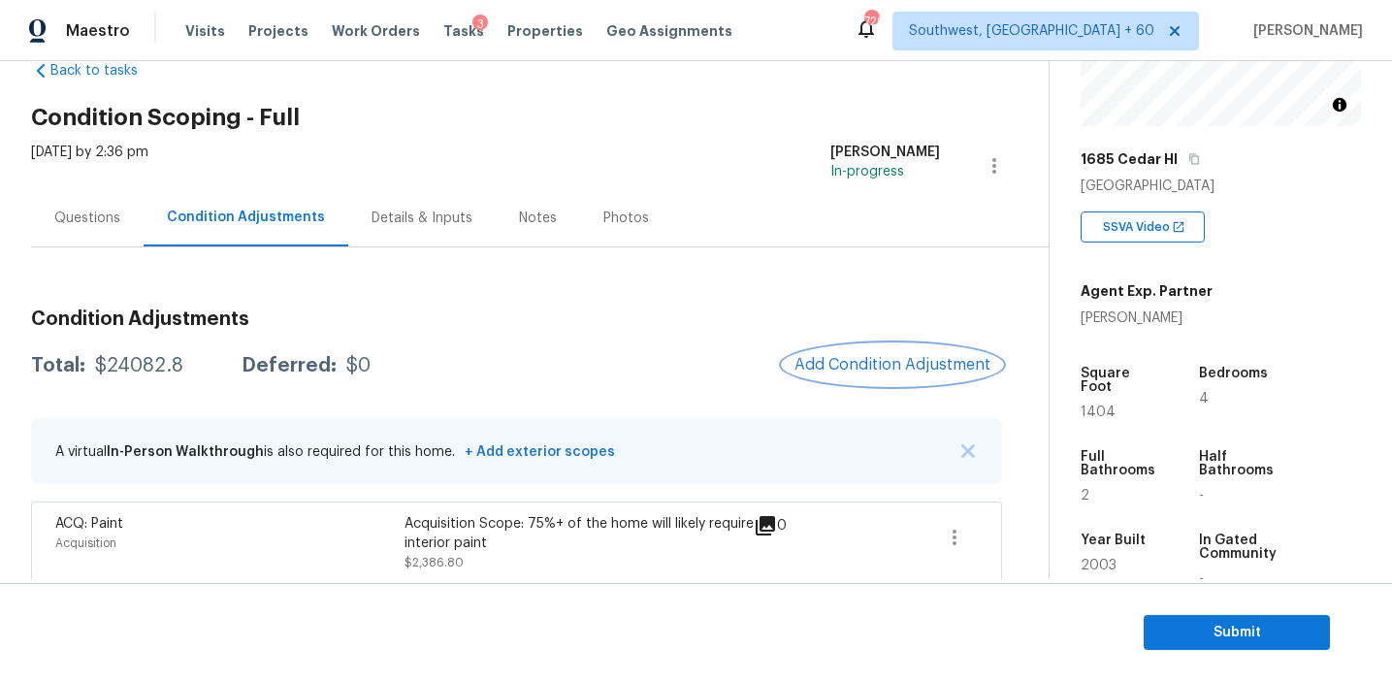
click at [816, 370] on span "Add Condition Adjustment" at bounding box center [893, 364] width 196 height 17
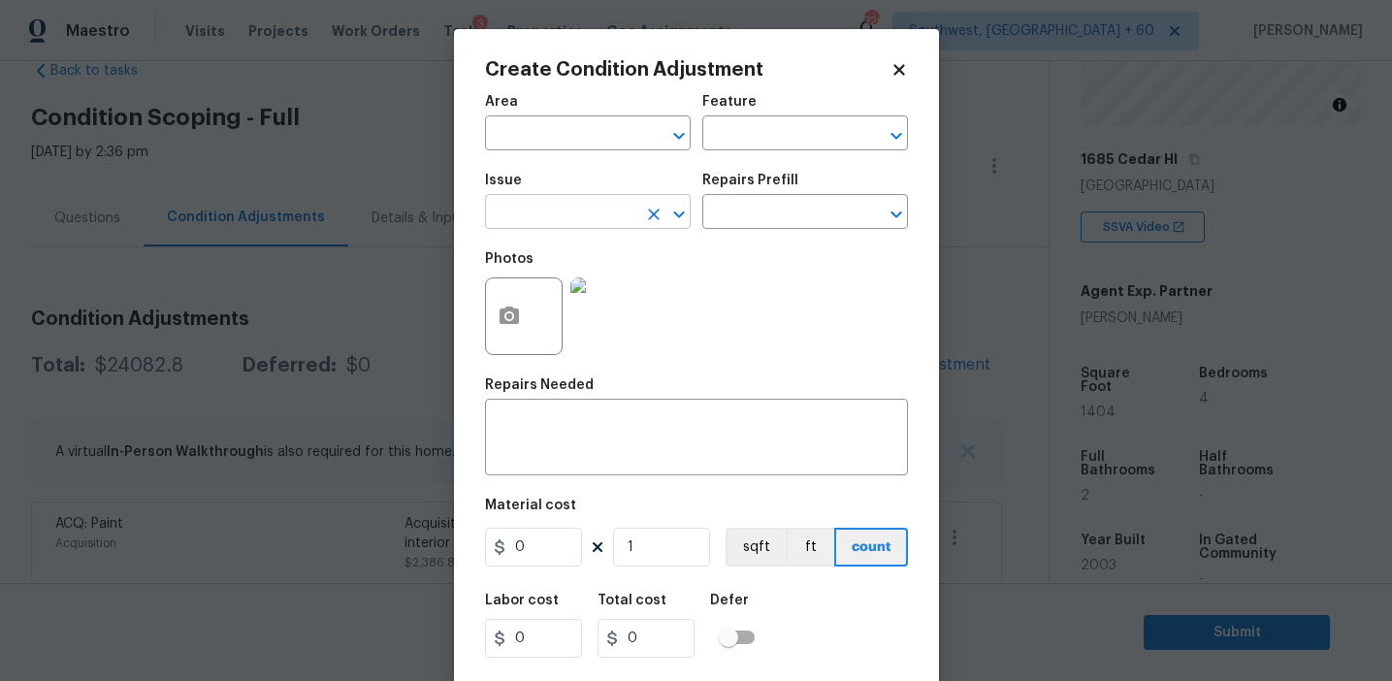
click at [547, 214] on input "text" at bounding box center [560, 214] width 151 height 30
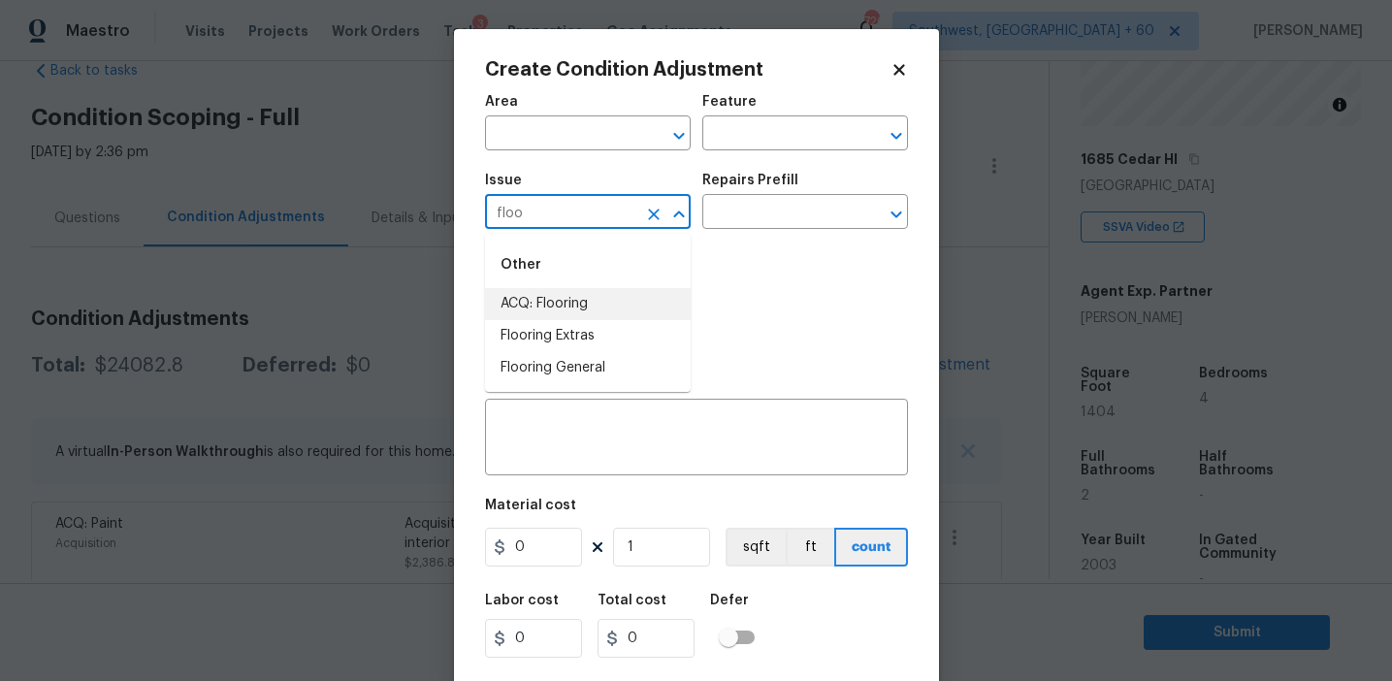
click at [595, 294] on li "ACQ: Flooring" at bounding box center [588, 304] width 206 height 32
type input "ACQ: Flooring"
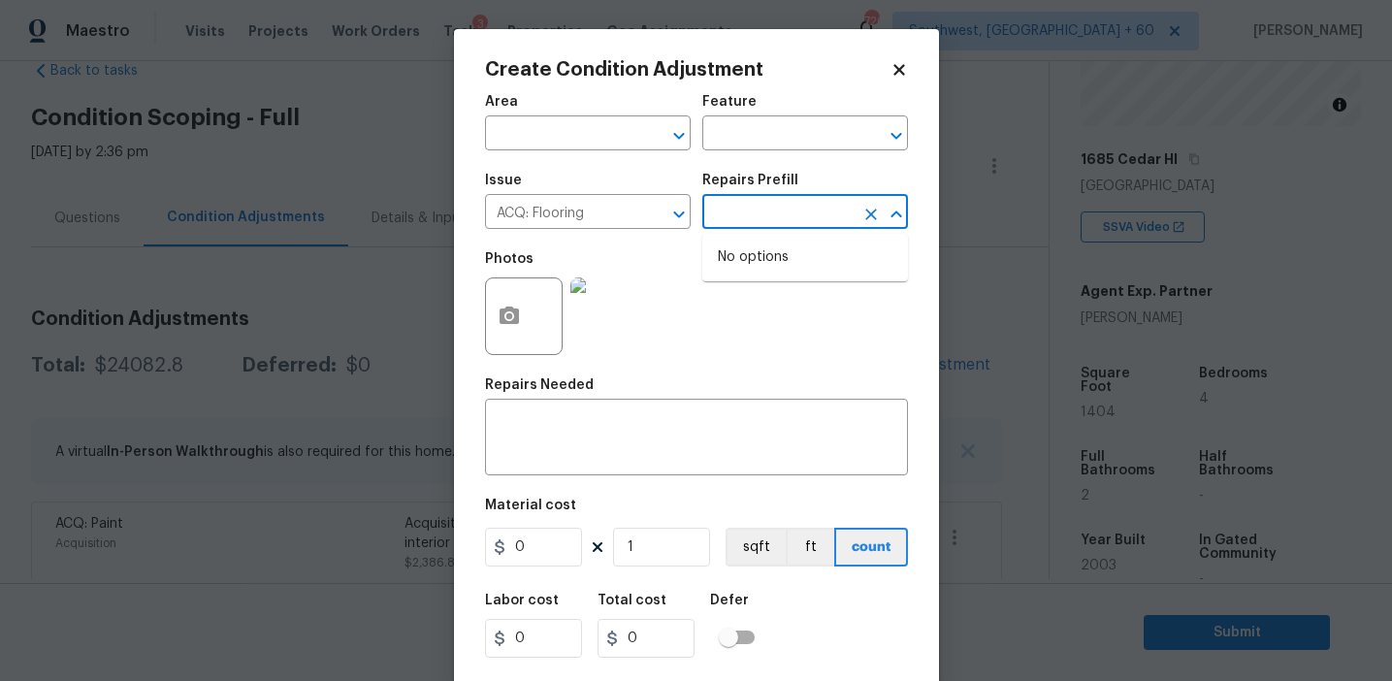
click at [663, 252] on div "Photos" at bounding box center [696, 304] width 423 height 126
click at [770, 212] on input "text" at bounding box center [778, 214] width 151 height 30
click at [389, 285] on body "Maestro Visits Projects Work Orders Tasks 3 Properties Geo Assignments 720 Sout…" at bounding box center [696, 340] width 1392 height 681
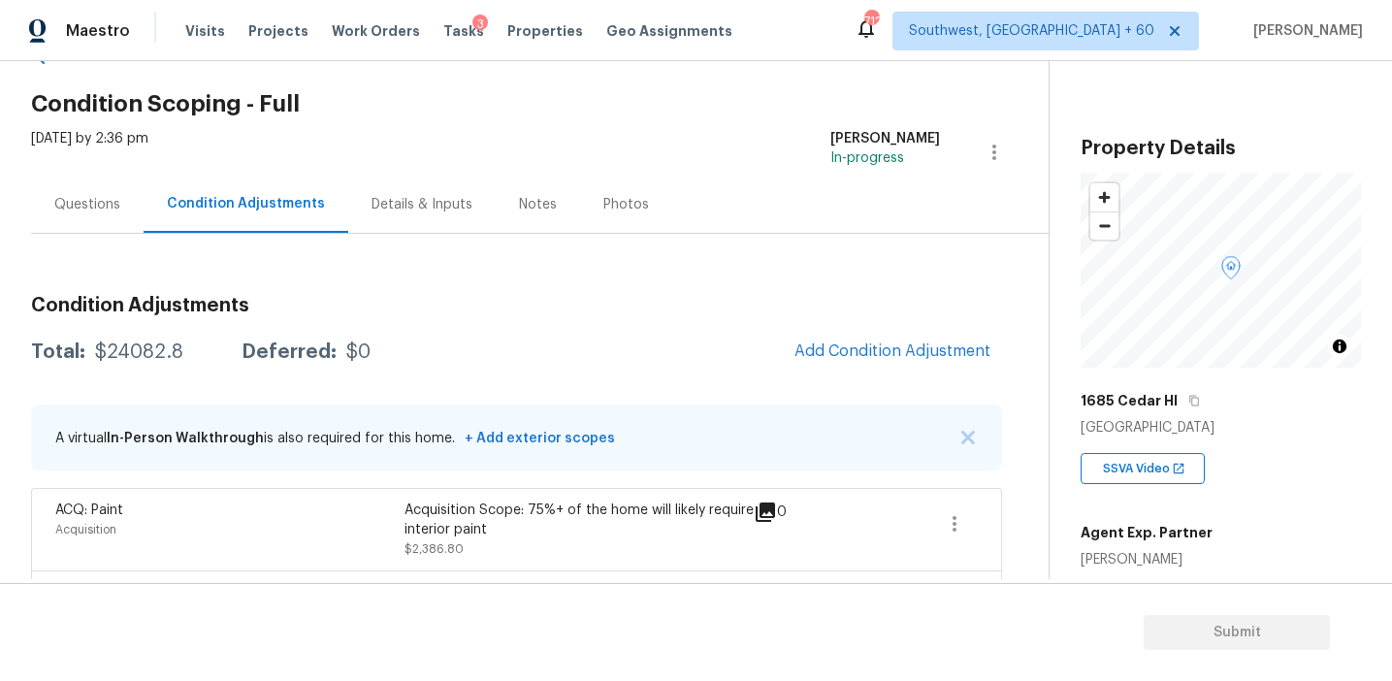
scroll to position [147, 0]
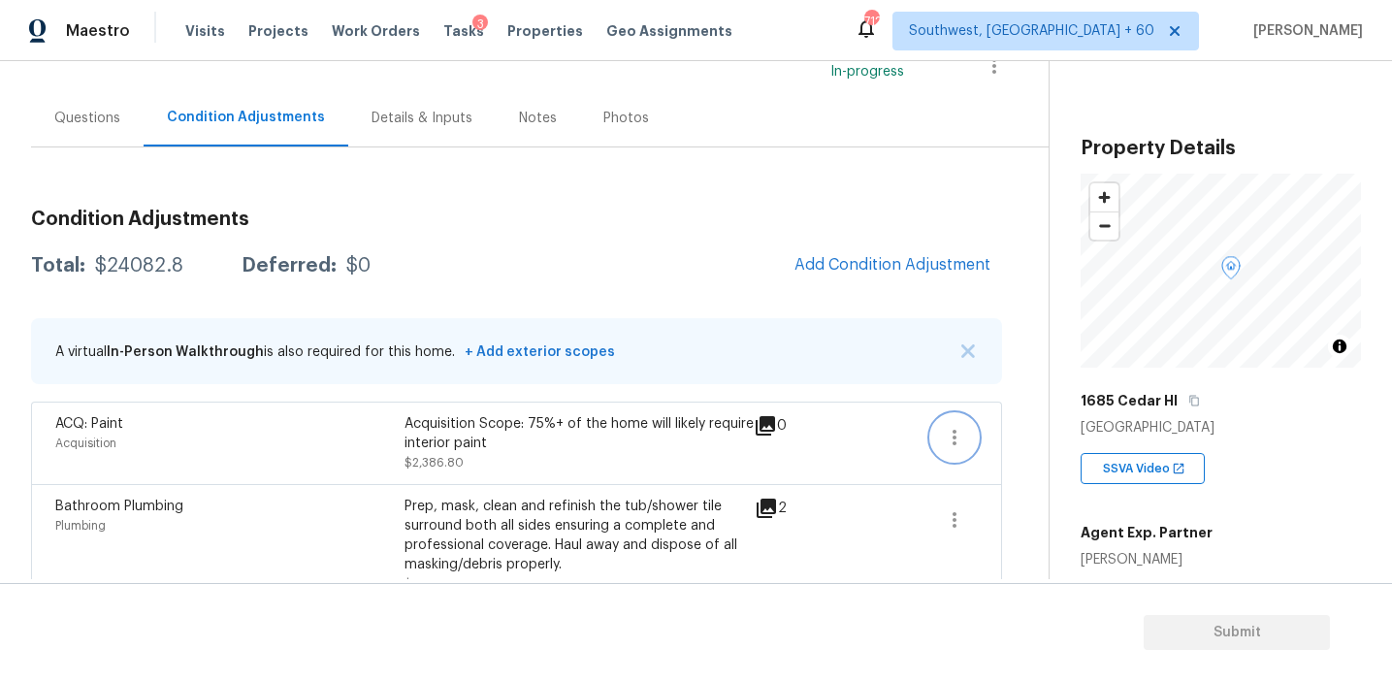
click at [960, 436] on icon "button" at bounding box center [954, 437] width 23 height 23
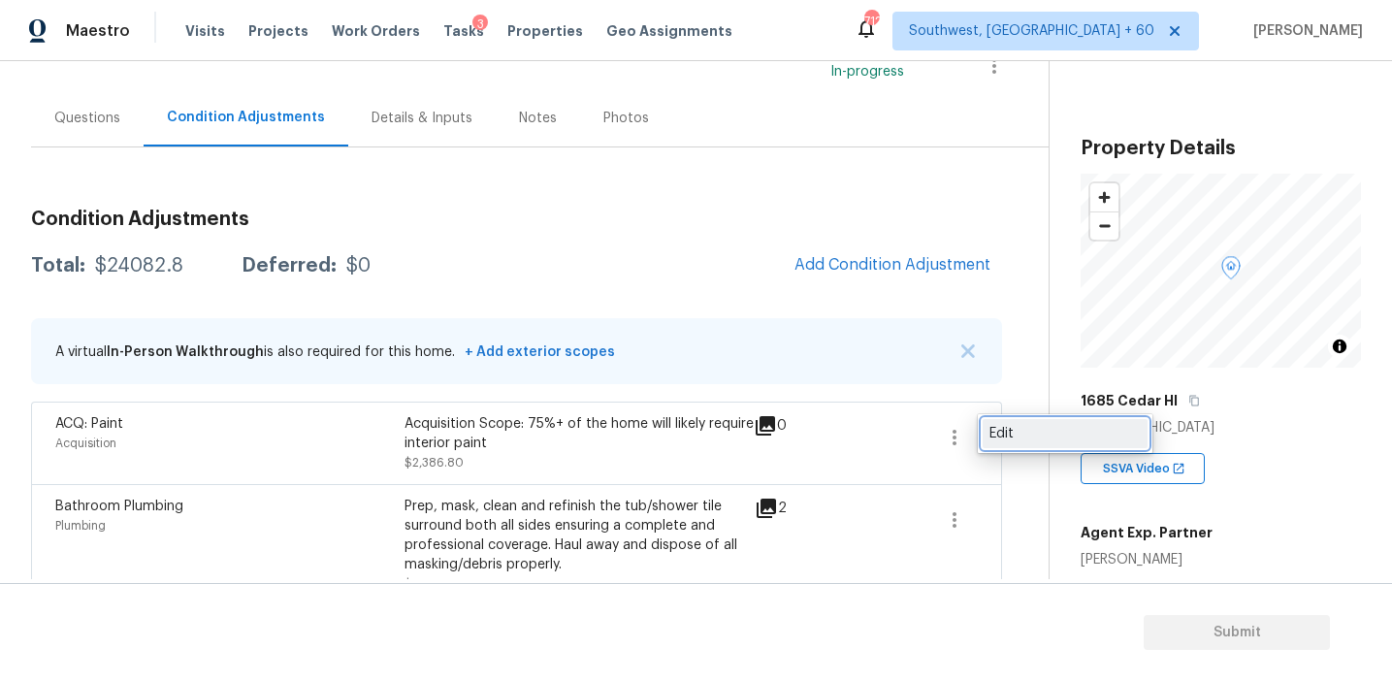
click at [988, 434] on link "Edit" at bounding box center [1065, 433] width 165 height 29
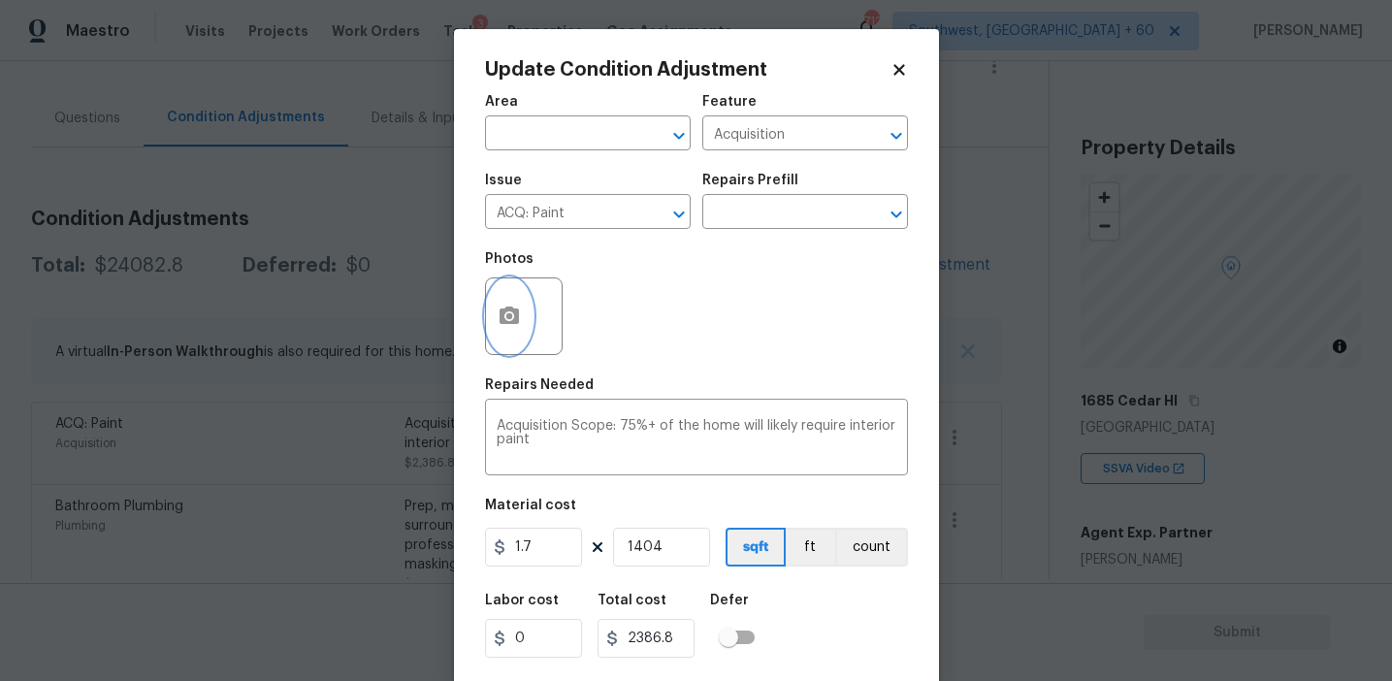
click at [507, 334] on button "button" at bounding box center [509, 316] width 47 height 76
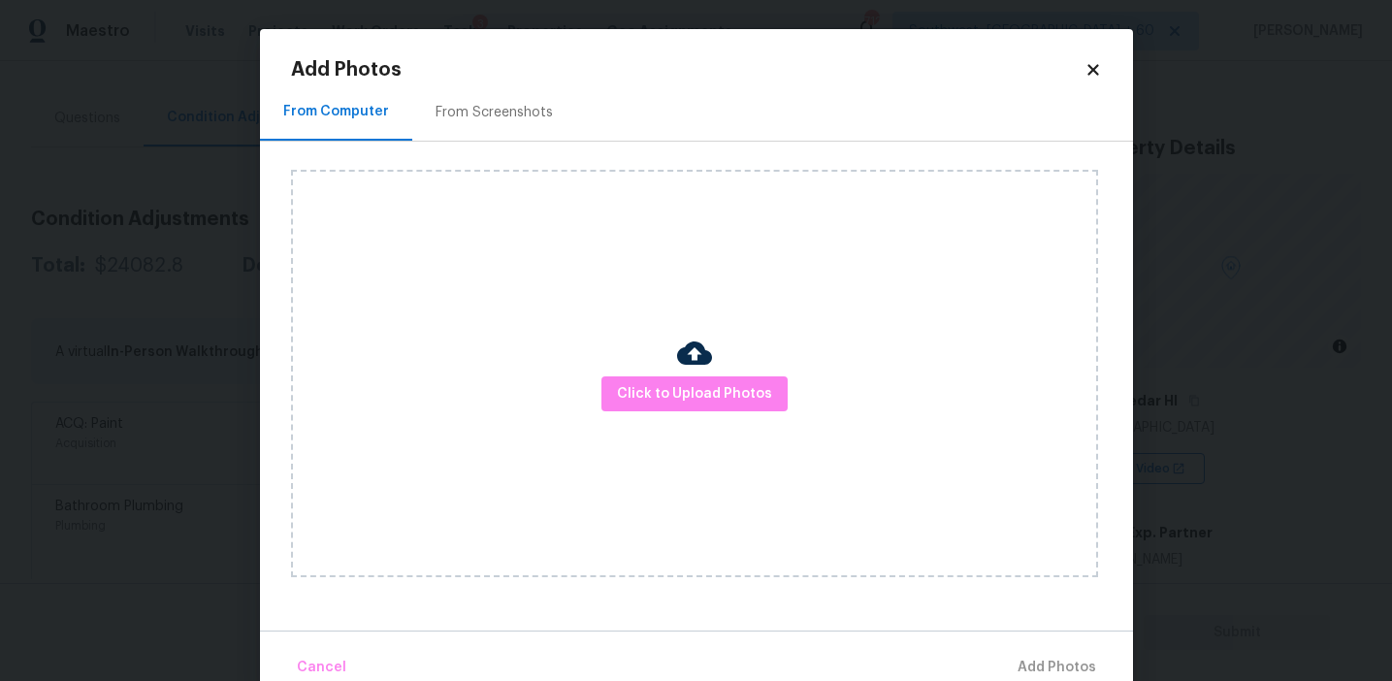
click at [491, 131] on div "From Screenshots" at bounding box center [494, 111] width 164 height 57
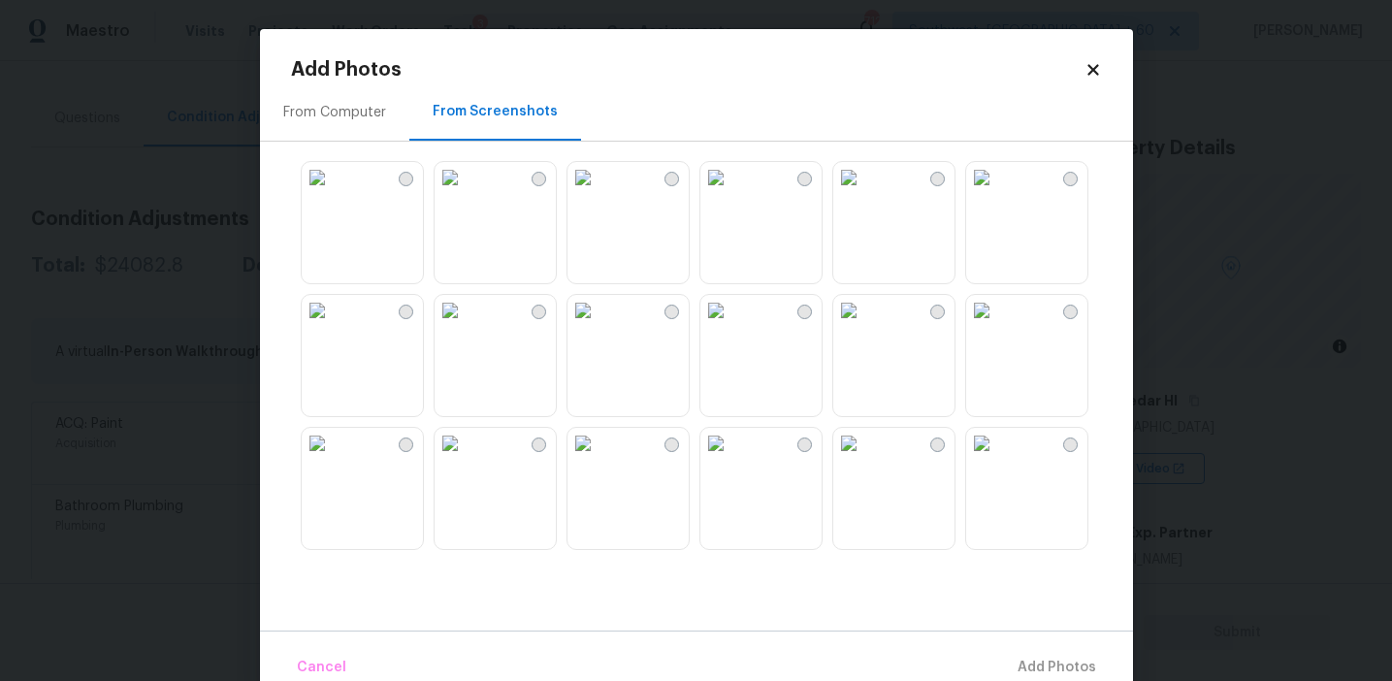
click at [333, 326] on img at bounding box center [317, 310] width 31 height 31
click at [732, 459] on img at bounding box center [716, 443] width 31 height 31
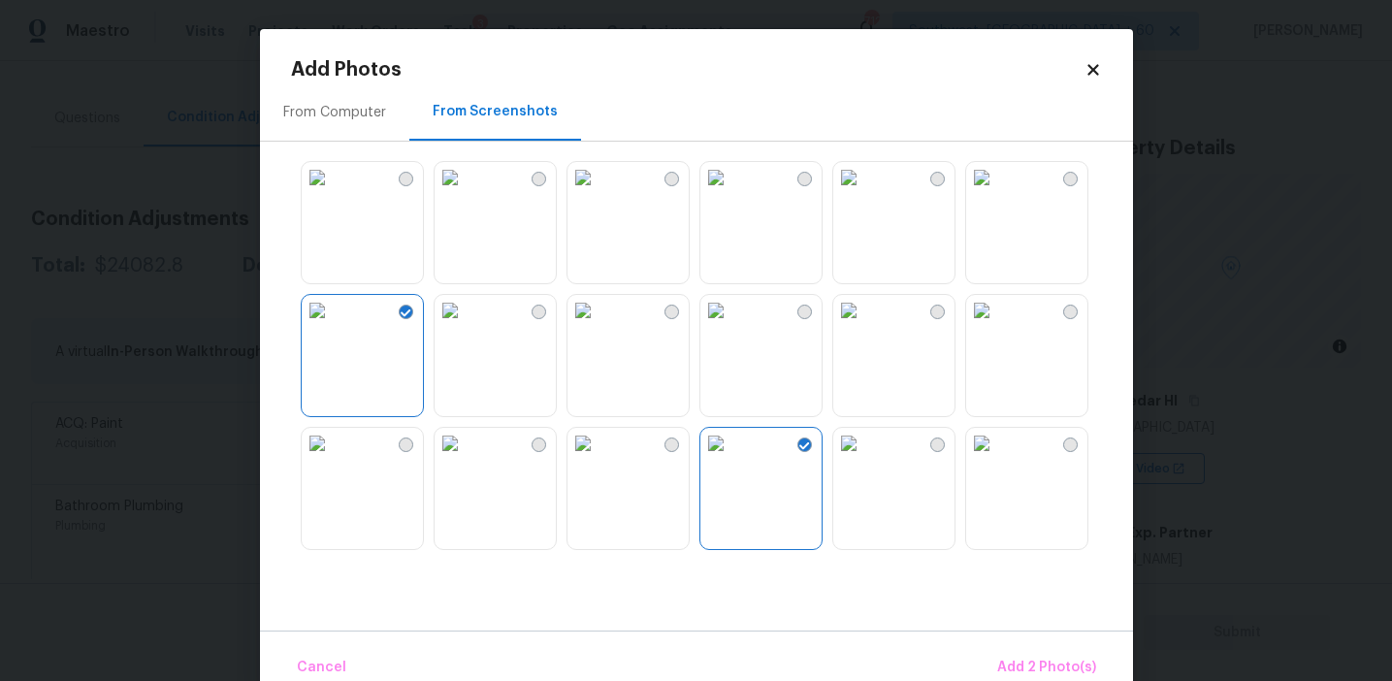
click at [865, 459] on img at bounding box center [848, 443] width 31 height 31
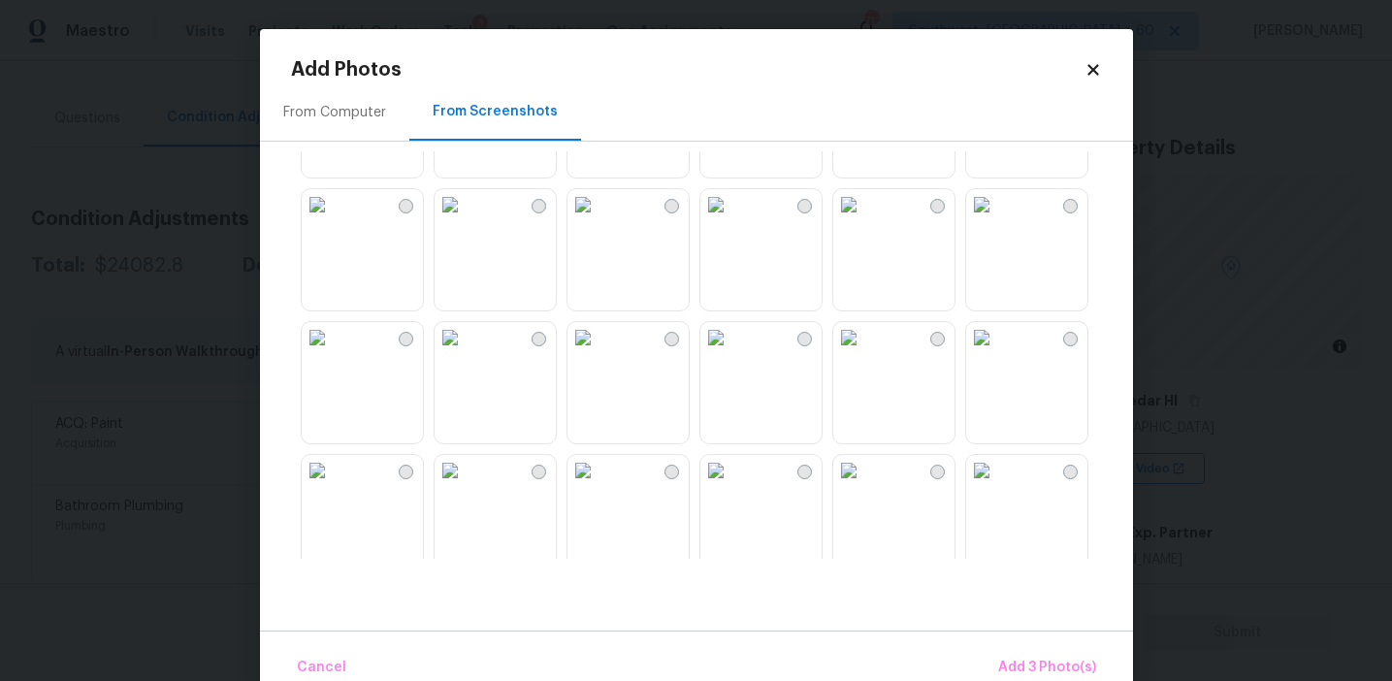
scroll to position [1853, 0]
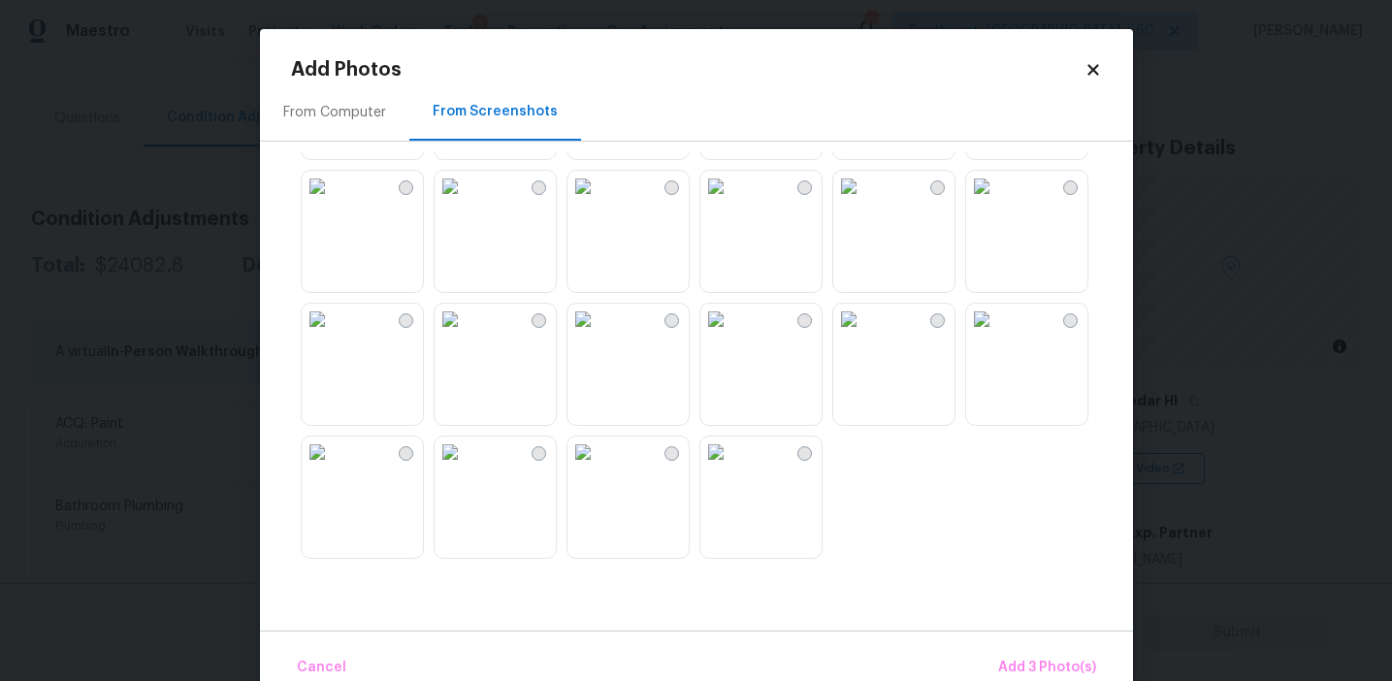
click at [322, 335] on img at bounding box center [317, 319] width 31 height 31
click at [333, 468] on img at bounding box center [317, 452] width 31 height 31
click at [333, 335] on img at bounding box center [317, 319] width 31 height 31
click at [466, 468] on img at bounding box center [450, 452] width 31 height 31
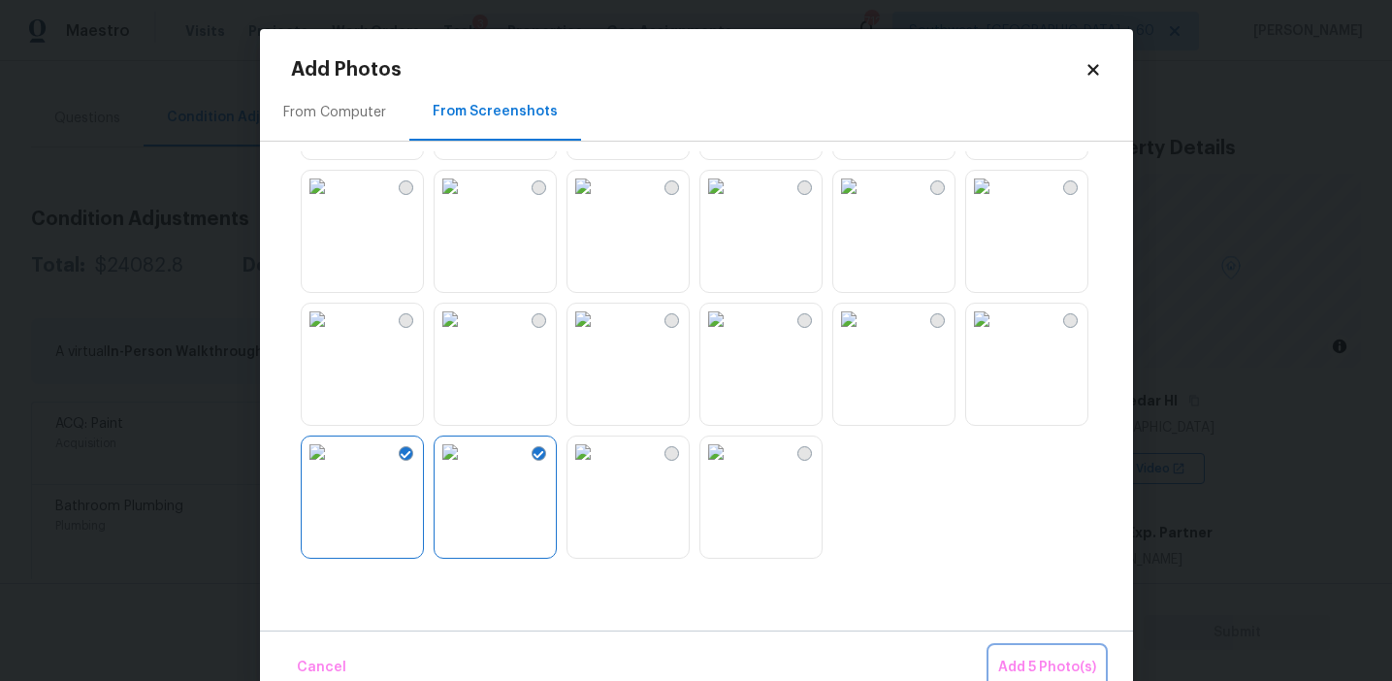
click at [1033, 670] on span "Add 5 Photo(s)" at bounding box center [1047, 668] width 98 height 24
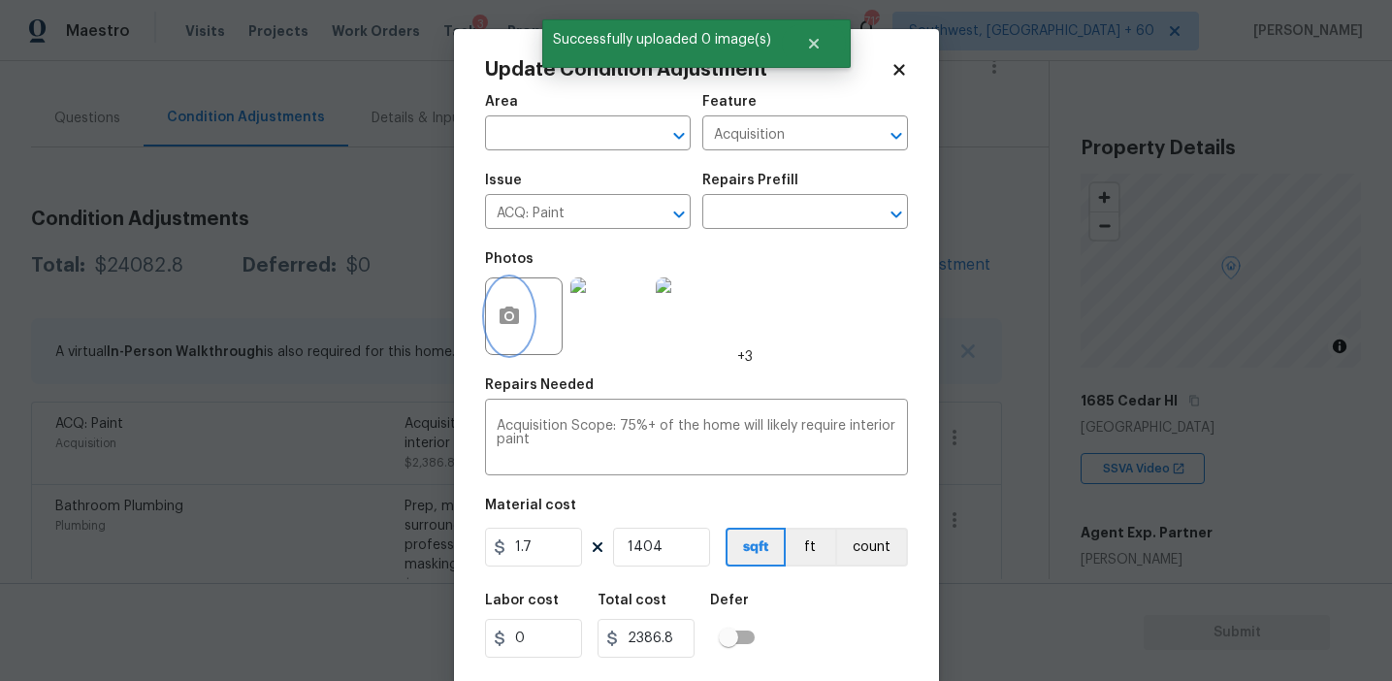
scroll to position [44, 0]
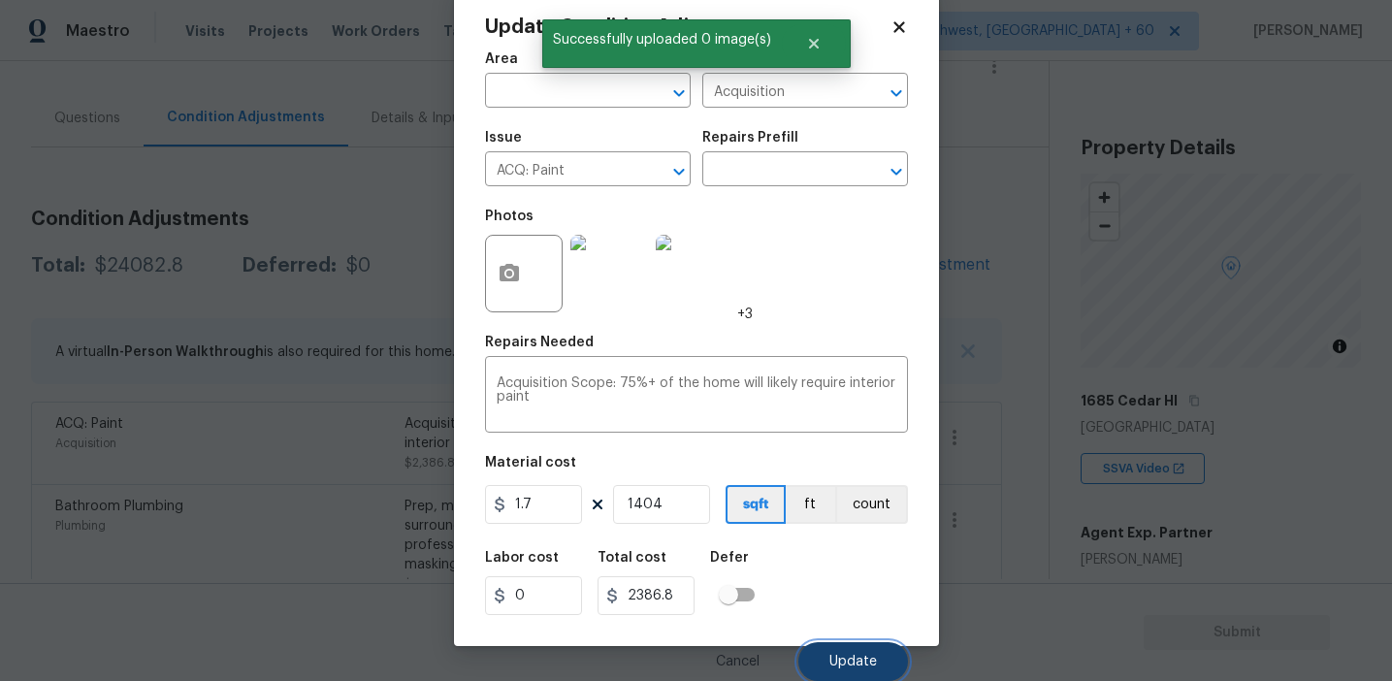
click at [852, 660] on span "Update" at bounding box center [854, 662] width 48 height 15
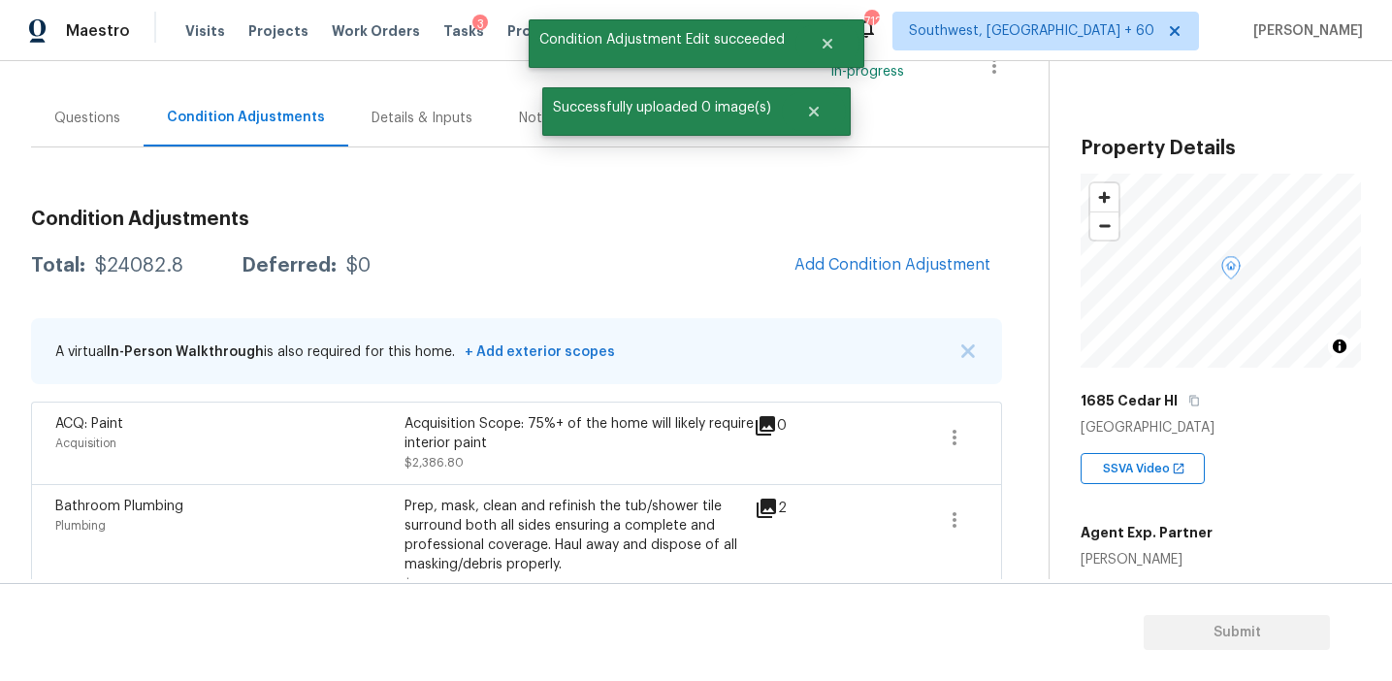
scroll to position [0, 0]
click at [842, 260] on span "Add Condition Adjustment" at bounding box center [893, 264] width 196 height 17
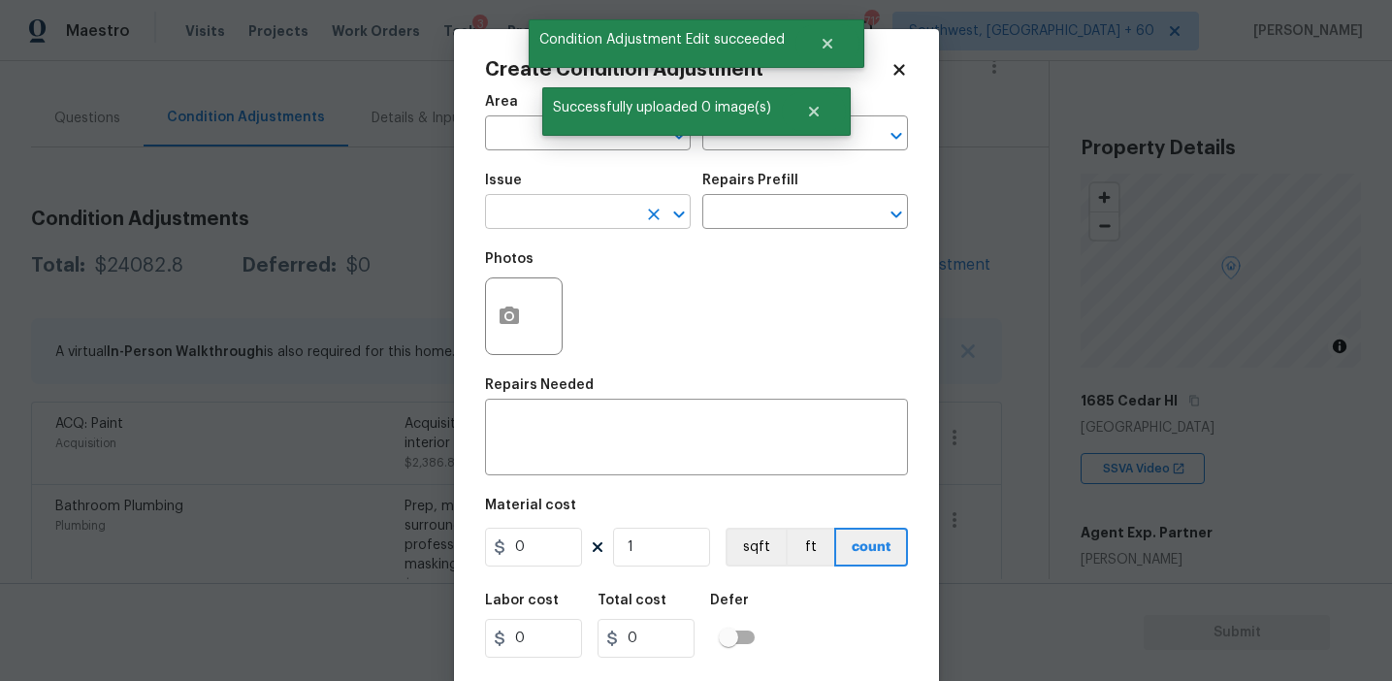
click at [599, 207] on input "text" at bounding box center [560, 214] width 151 height 30
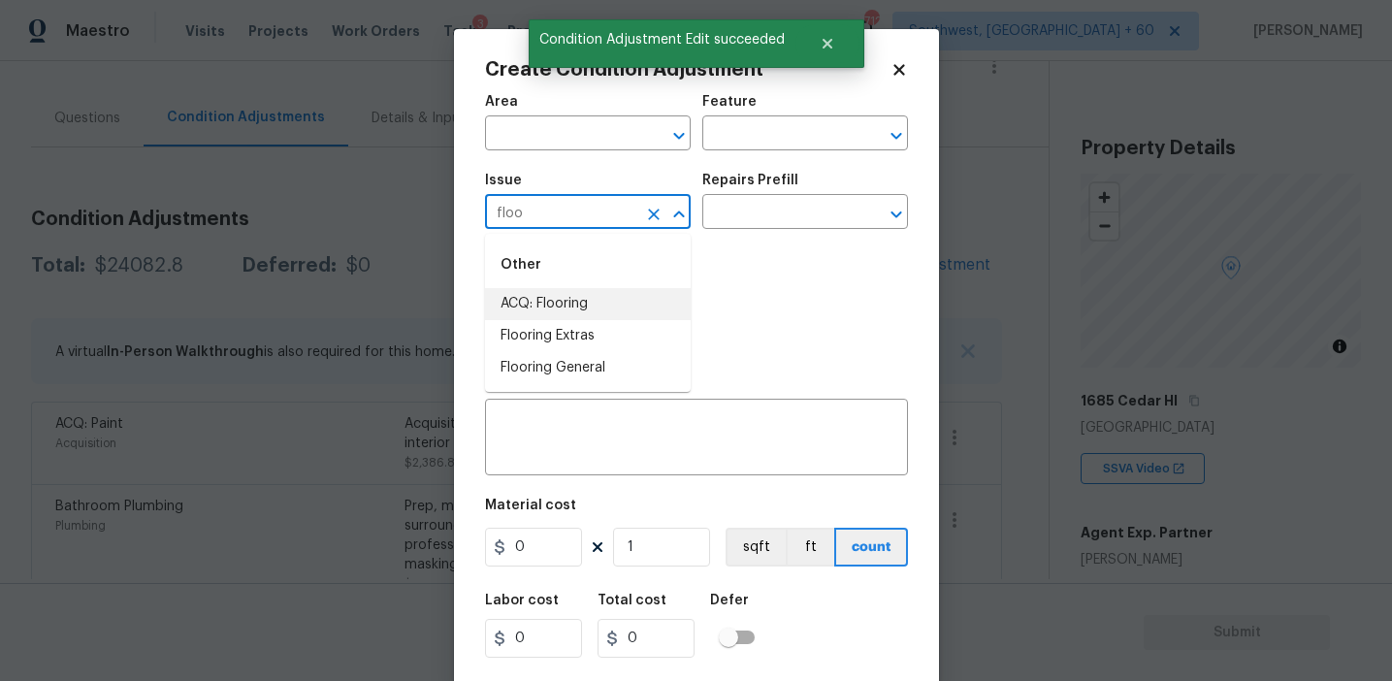
click at [644, 299] on li "ACQ: Flooring" at bounding box center [588, 304] width 206 height 32
type input "ACQ: Flooring"
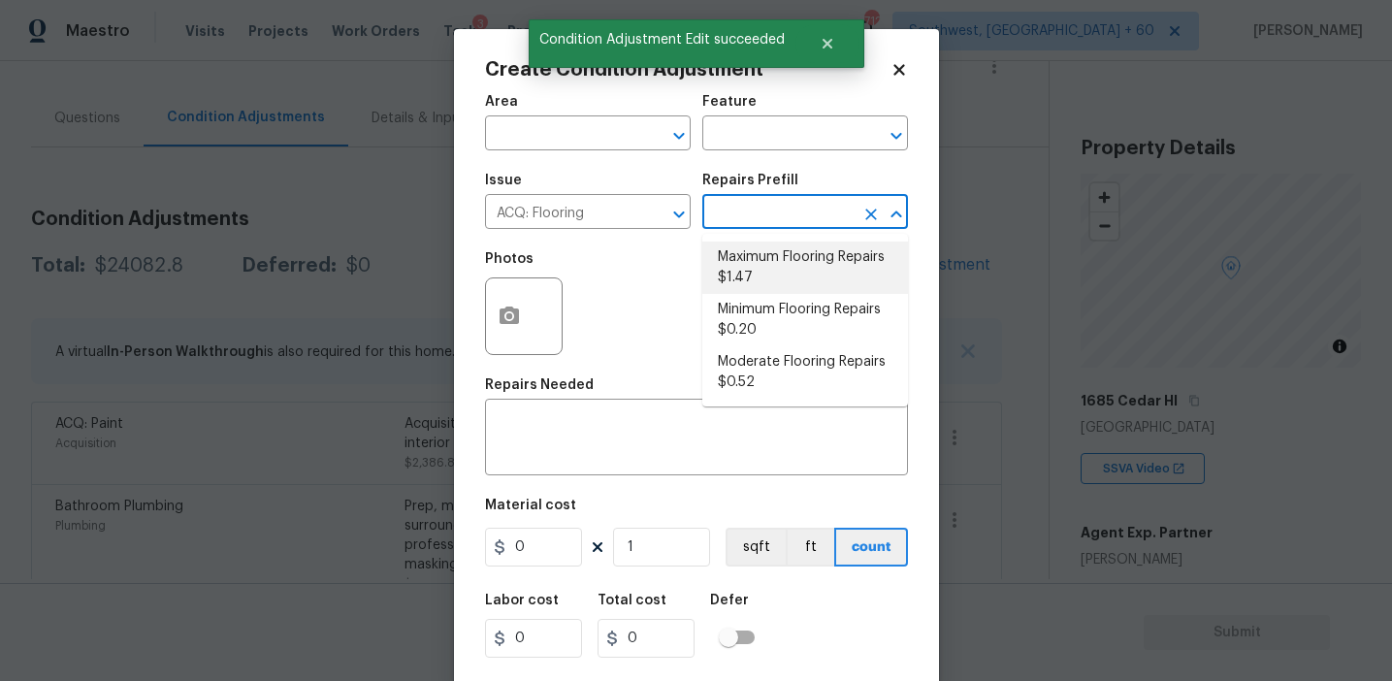
click at [809, 263] on li "Maximum Flooring Repairs $1.47" at bounding box center [806, 268] width 206 height 52
type input "Acquisition"
type textarea "Acquisition Scope: Maximum flooring repairs"
type input "1.47"
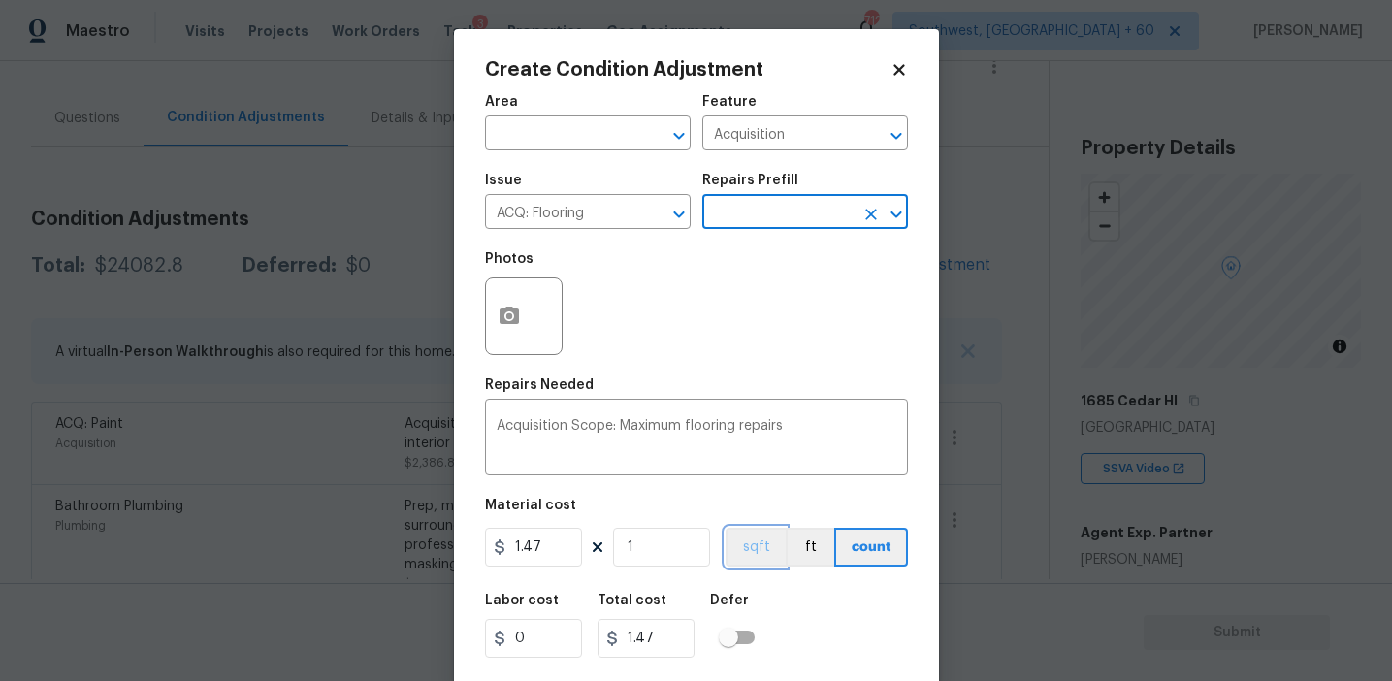
click at [737, 546] on button "sqft" at bounding box center [756, 547] width 60 height 39
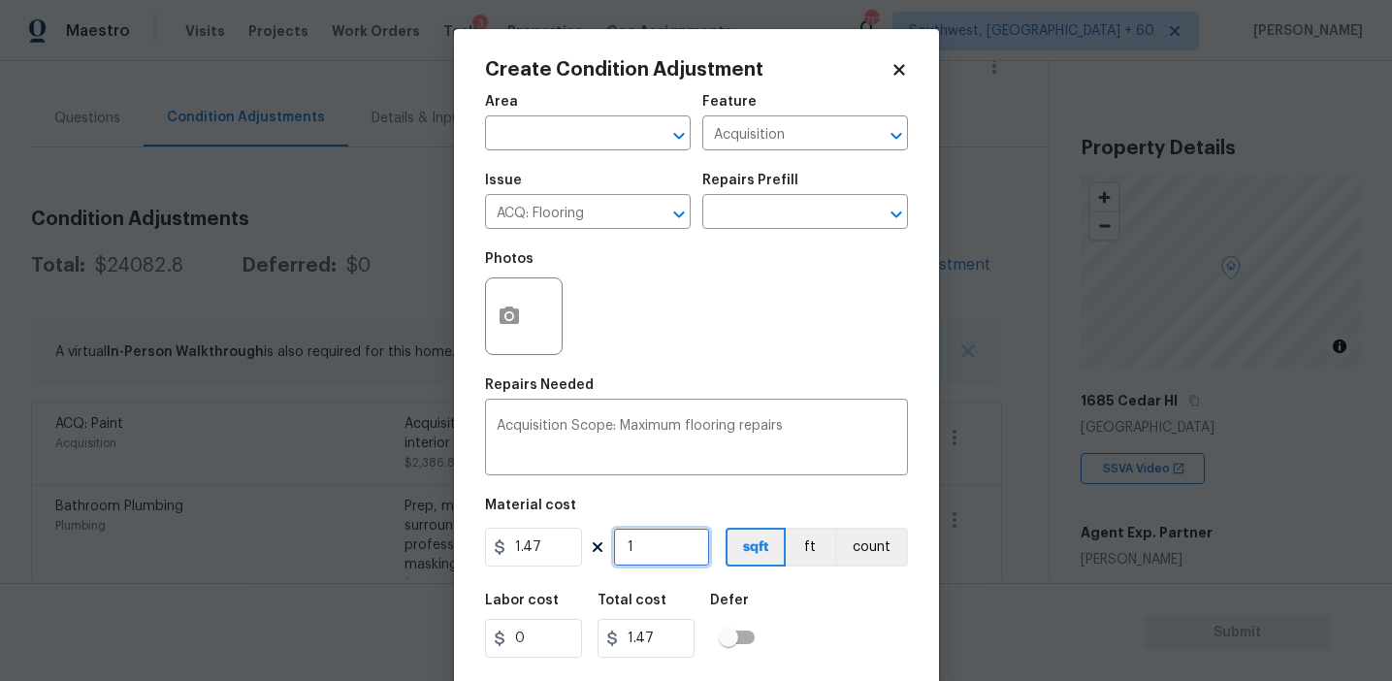
click at [676, 546] on input "1" at bounding box center [661, 547] width 97 height 39
paste input "404"
type input "1404"
type input "2063.88"
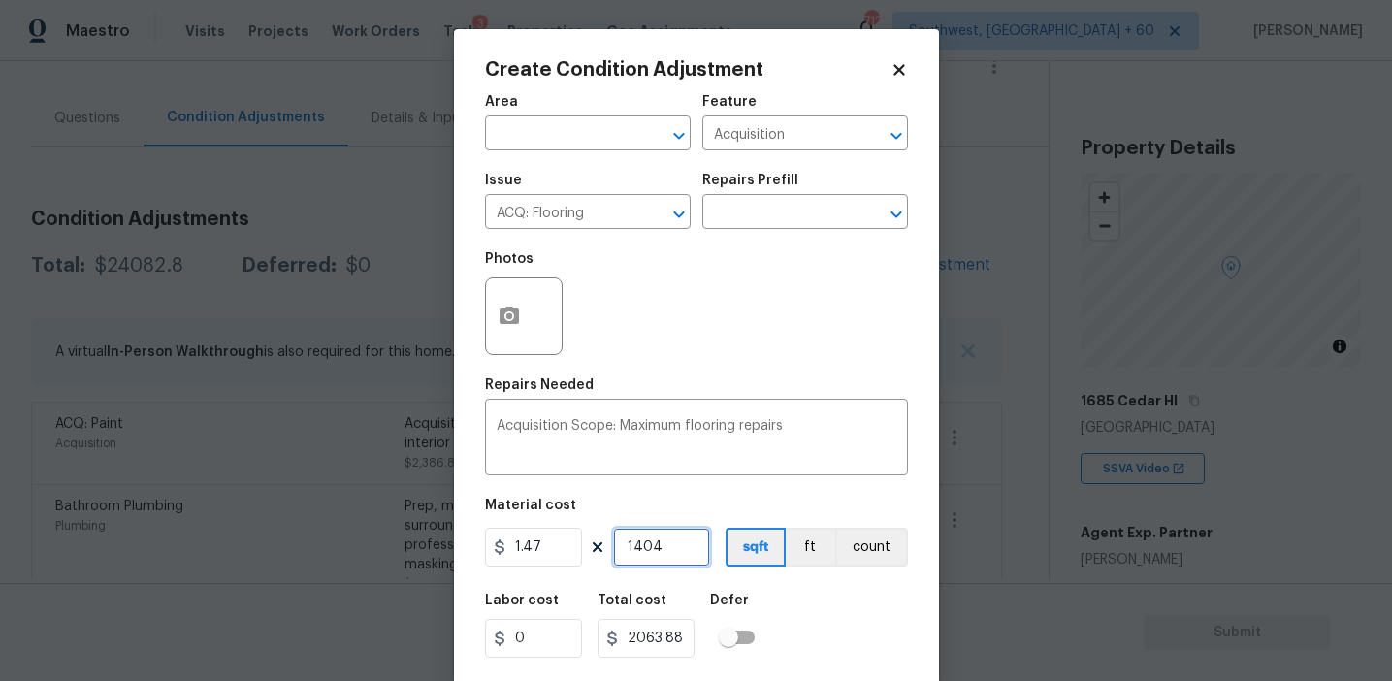
type input "1404"
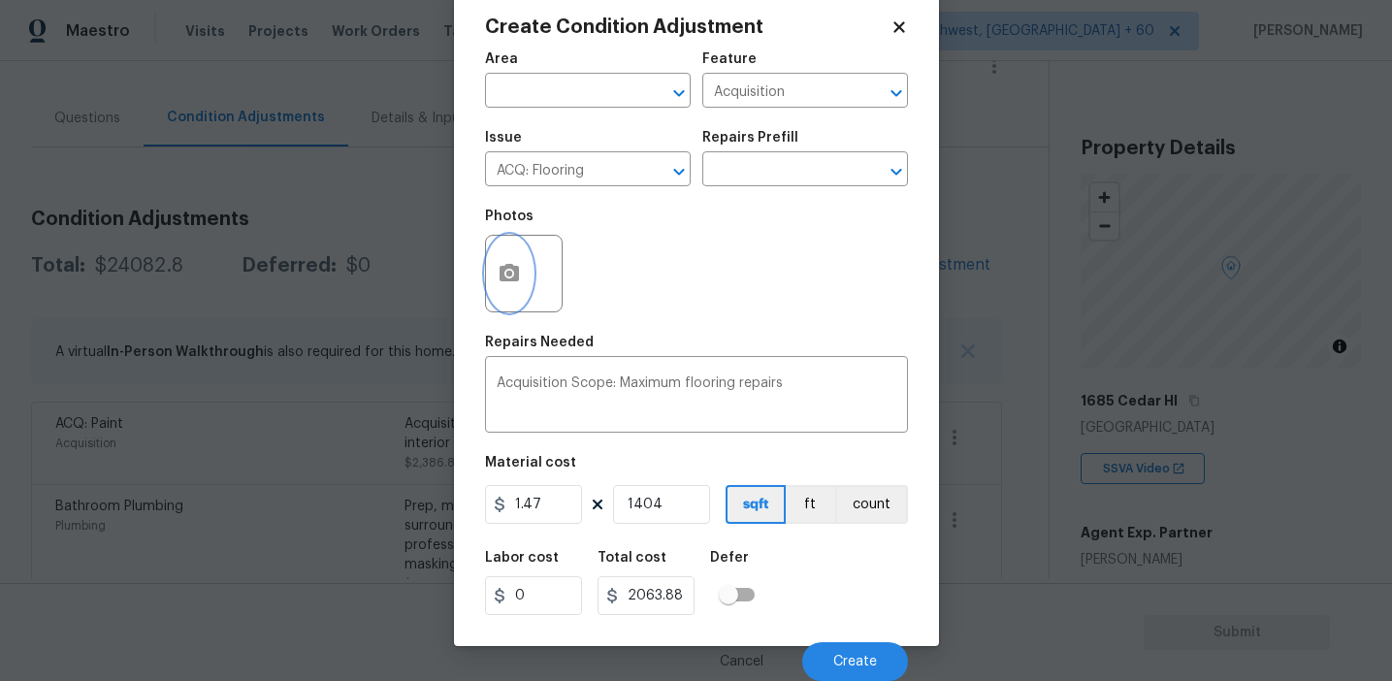
click at [509, 274] on circle "button" at bounding box center [509, 274] width 6 height 6
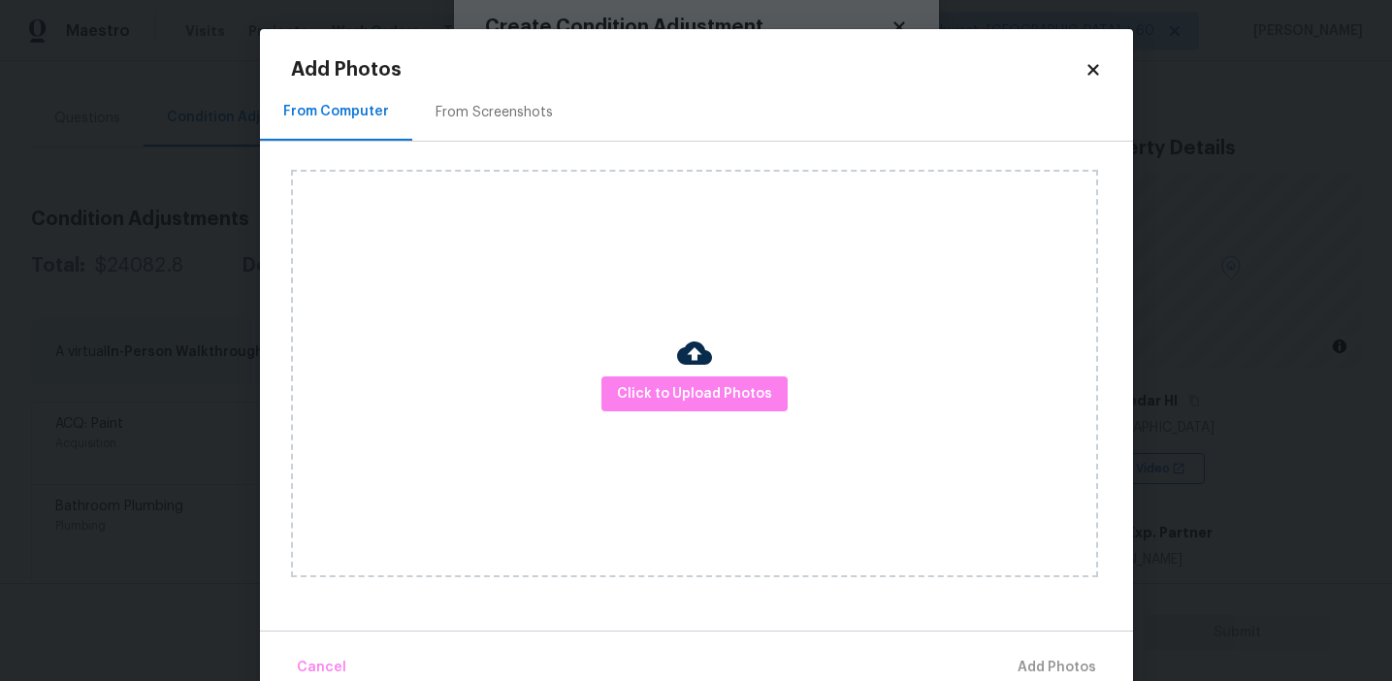
click at [516, 134] on div "From Screenshots" at bounding box center [494, 111] width 164 height 57
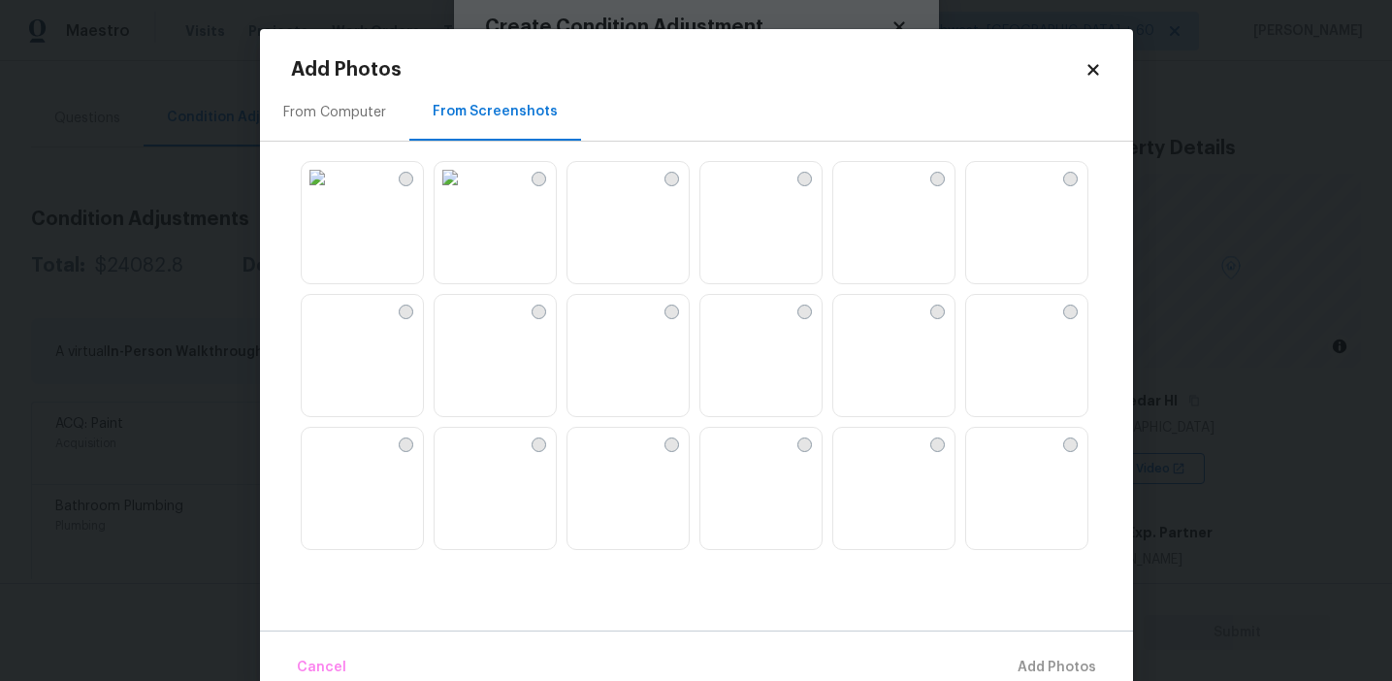
click at [333, 193] on img at bounding box center [317, 177] width 31 height 31
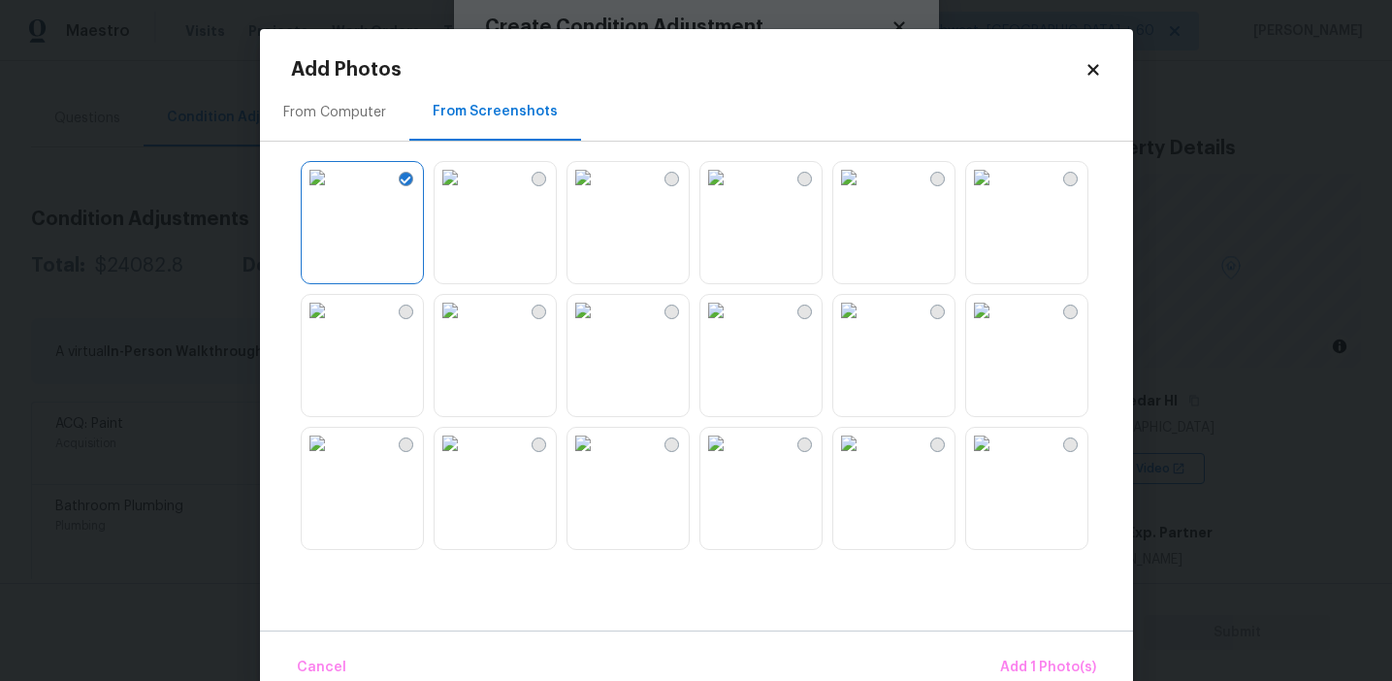
click at [997, 193] on img at bounding box center [981, 177] width 31 height 31
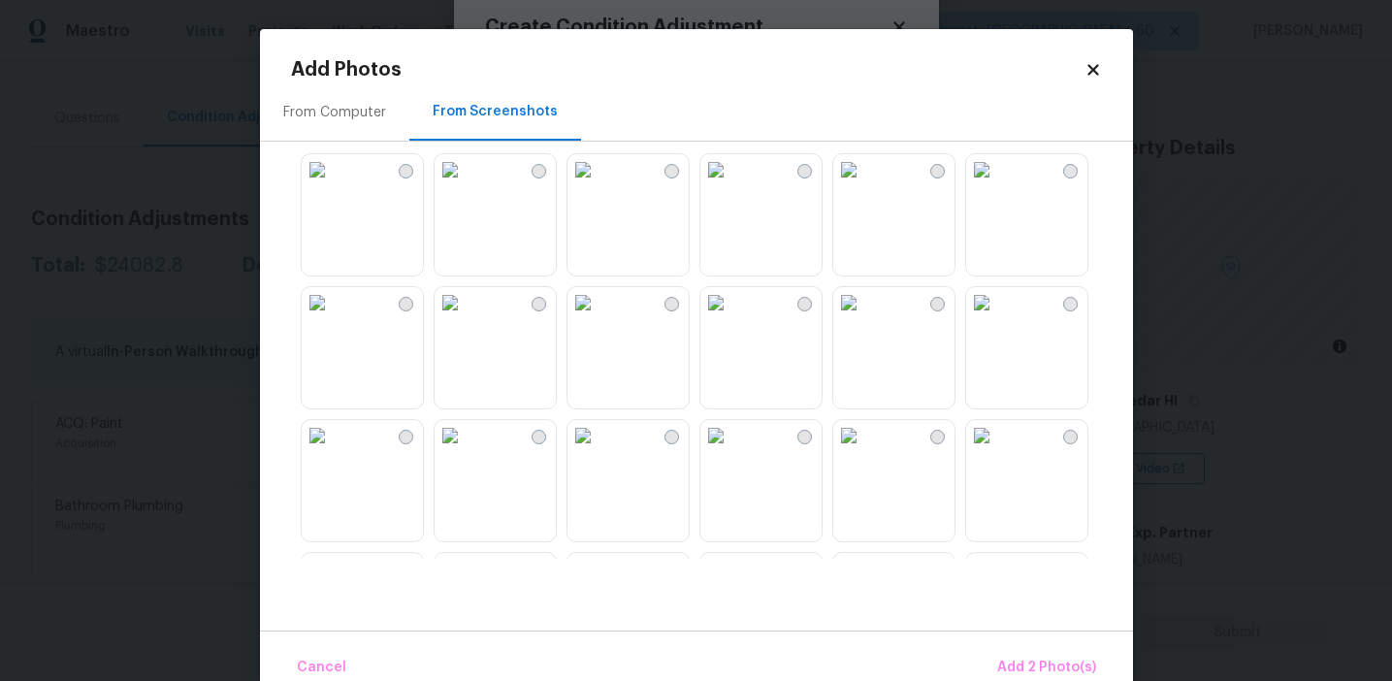
scroll to position [149, 0]
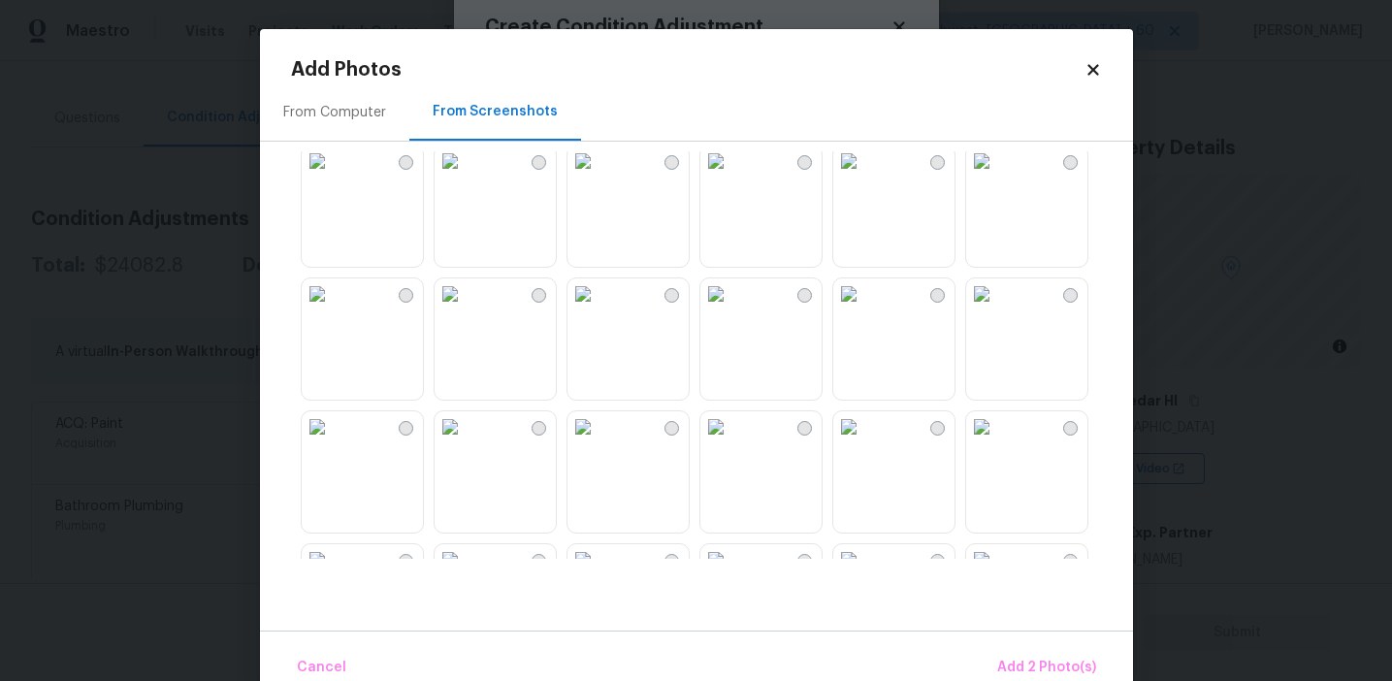
click at [997, 310] on img at bounding box center [981, 293] width 31 height 31
click at [732, 310] on img at bounding box center [716, 293] width 31 height 31
click at [997, 310] on img at bounding box center [981, 293] width 31 height 31
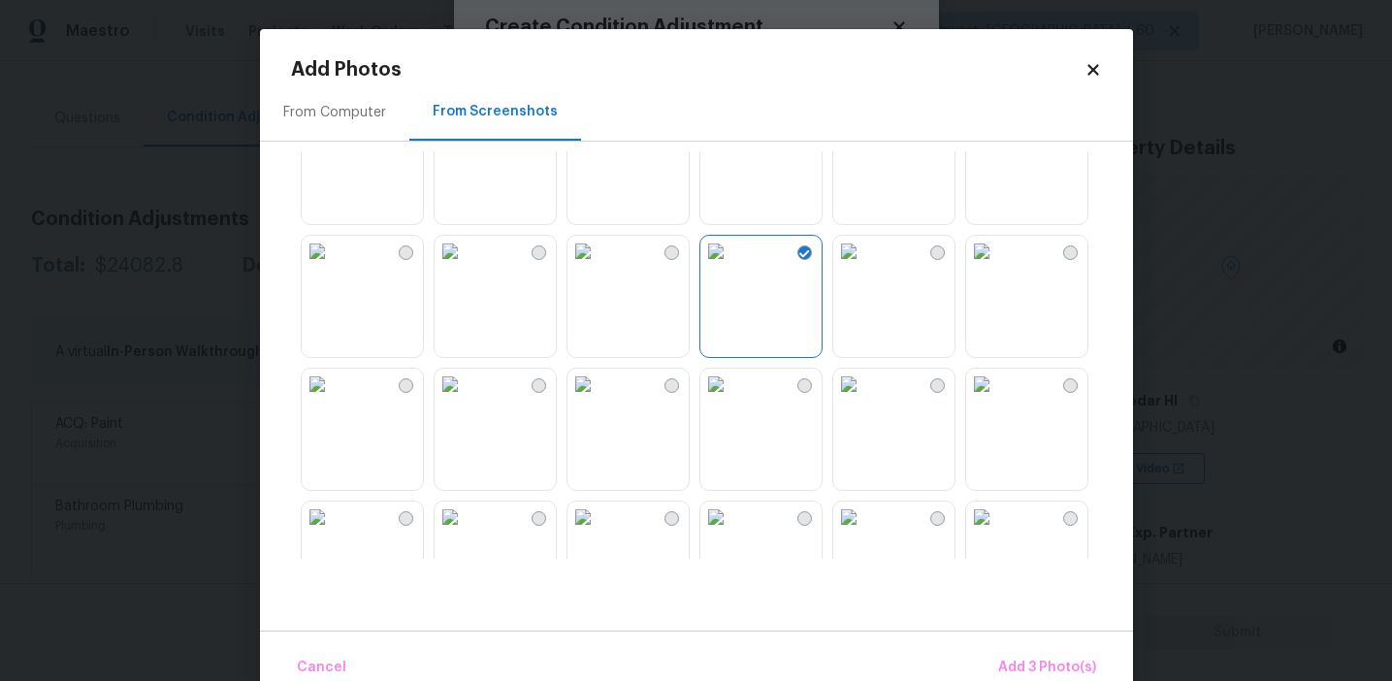
scroll to position [348, 0]
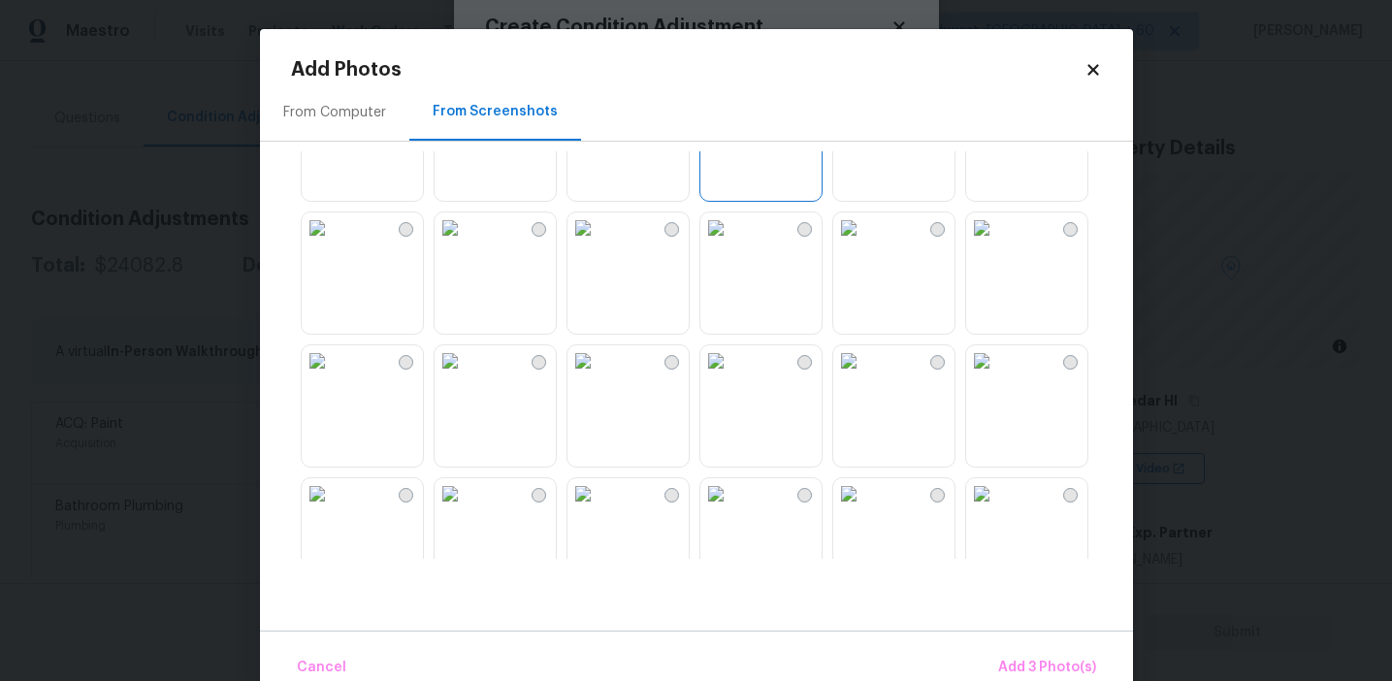
click at [997, 244] on img at bounding box center [981, 227] width 31 height 31
click at [997, 376] on img at bounding box center [981, 360] width 31 height 31
click at [732, 376] on img at bounding box center [716, 360] width 31 height 31
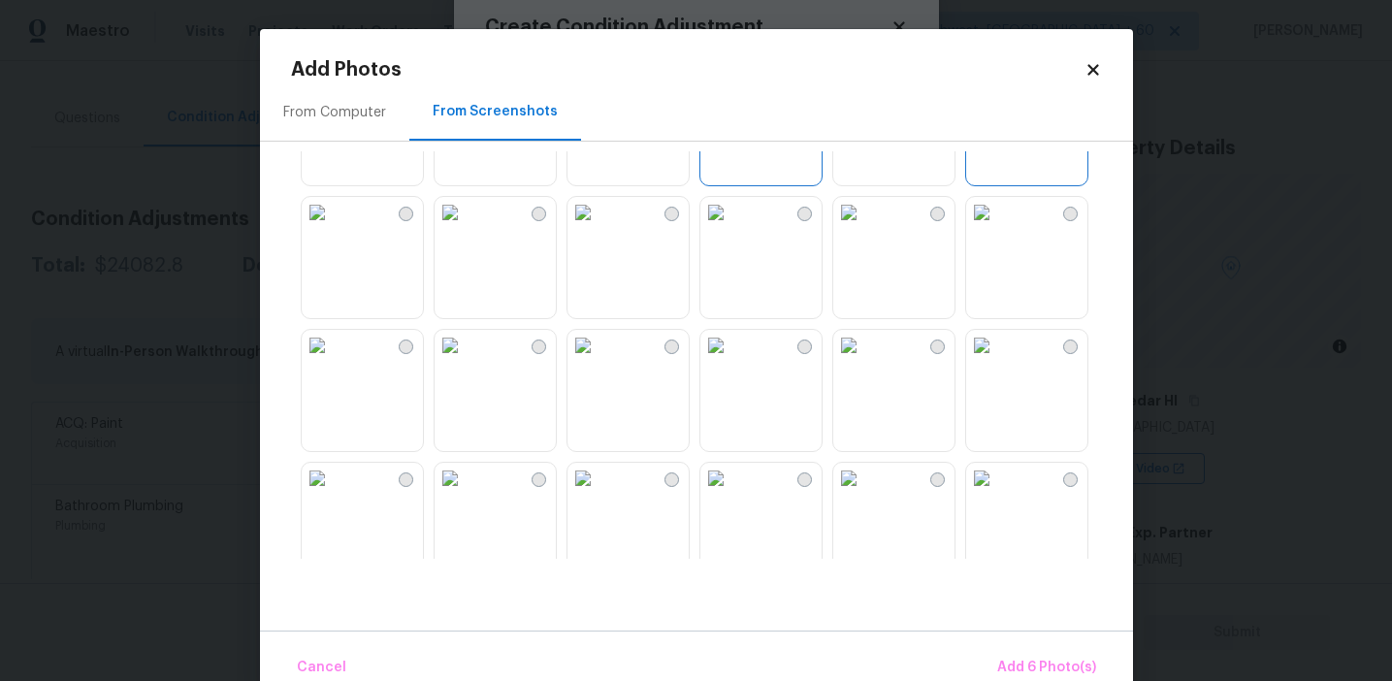
click at [333, 361] on img at bounding box center [317, 345] width 31 height 31
click at [1023, 670] on span "Add 7 Photo(s)" at bounding box center [1046, 668] width 99 height 24
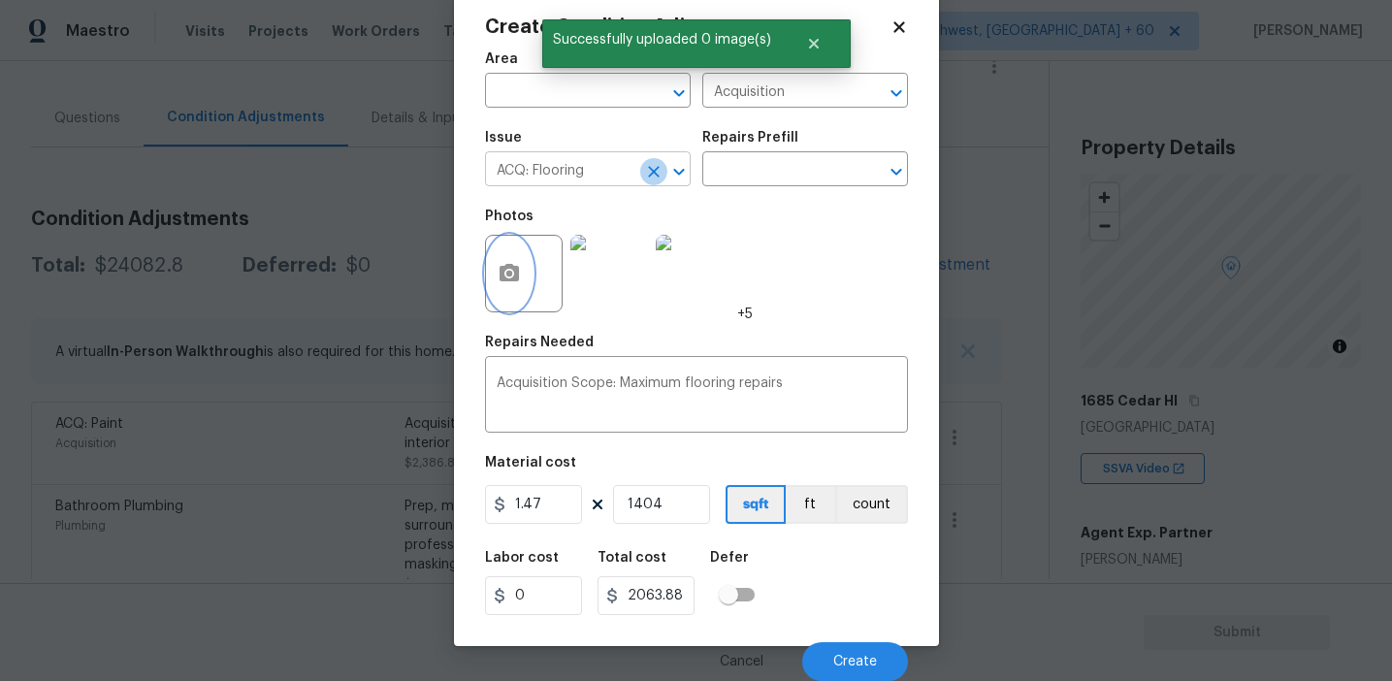
click at [644, 177] on icon "Clear" at bounding box center [653, 171] width 19 height 19
click at [602, 166] on input "text" at bounding box center [560, 171] width 151 height 30
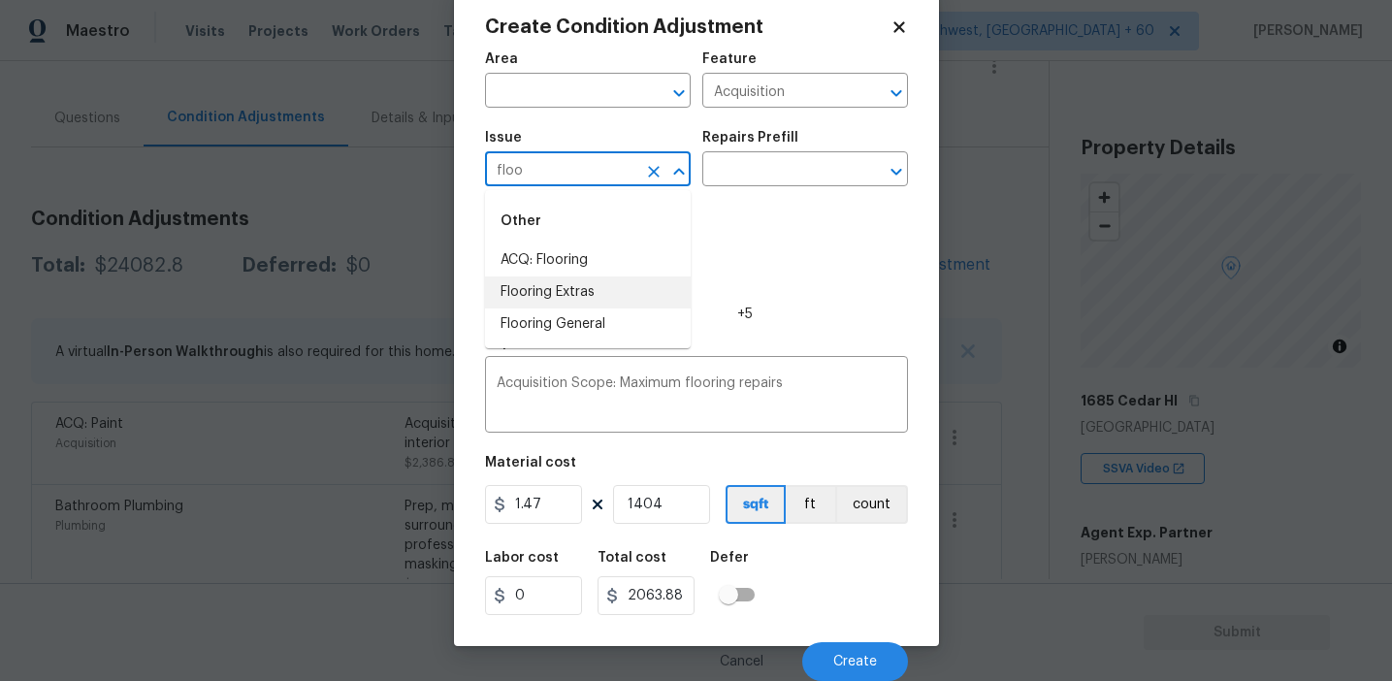
click at [603, 294] on li "Flooring Extras" at bounding box center [588, 293] width 206 height 32
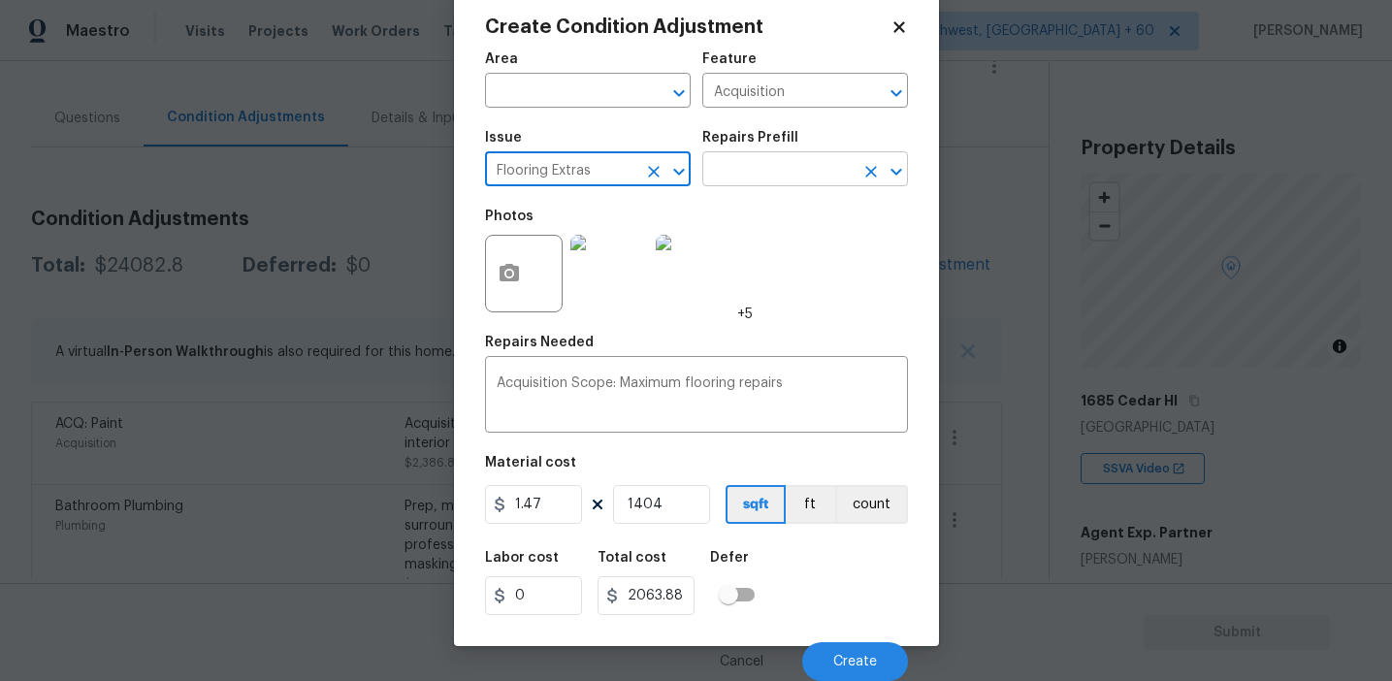
type input "Flooring Extras"
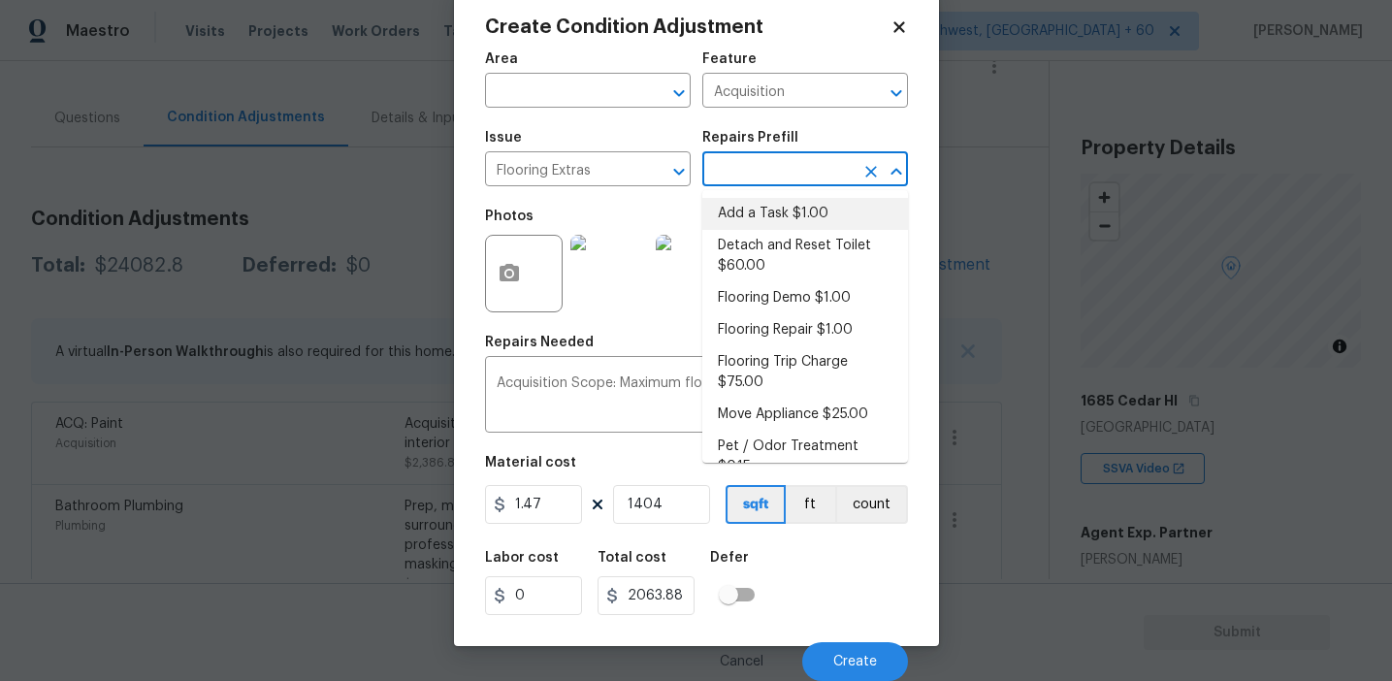
click at [741, 182] on input "text" at bounding box center [778, 171] width 151 height 30
click at [782, 300] on li "Flooring Demo $1.00" at bounding box center [806, 298] width 206 height 32
type input "Overall Flooring"
type textarea "Demo existing flooring."
type input "1"
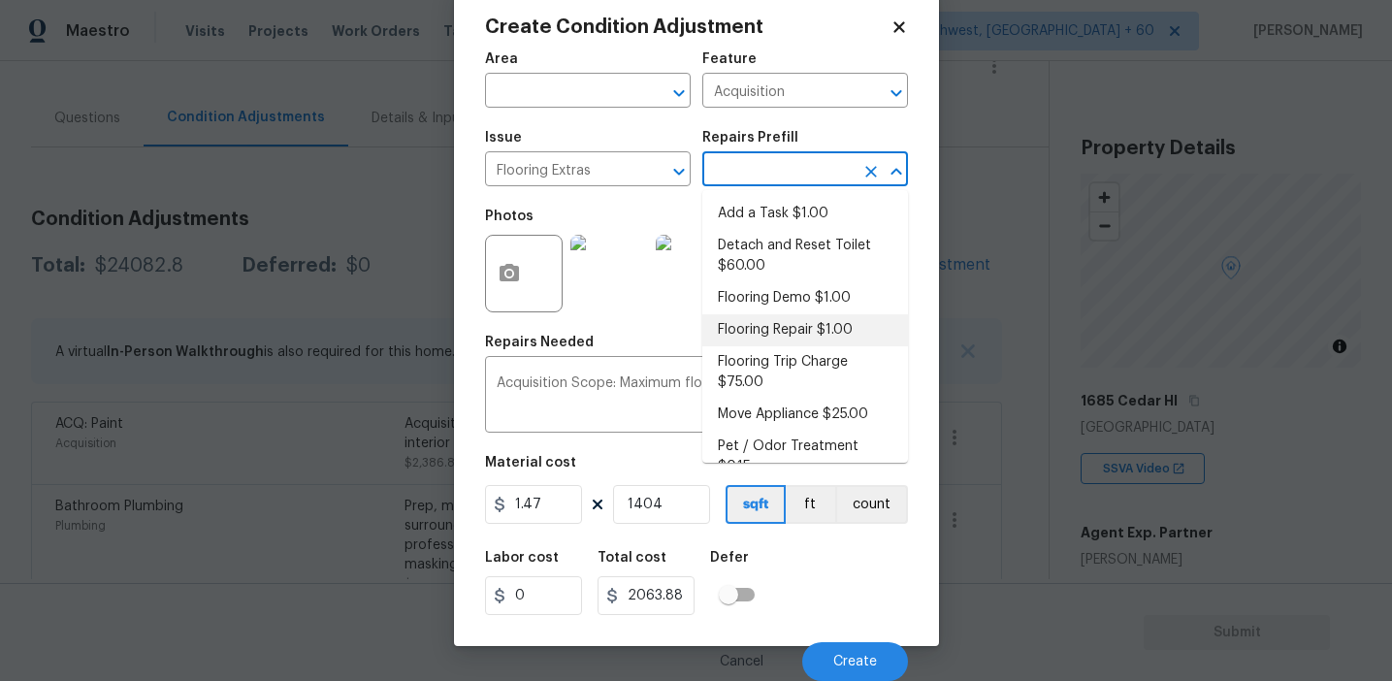
type input "1404"
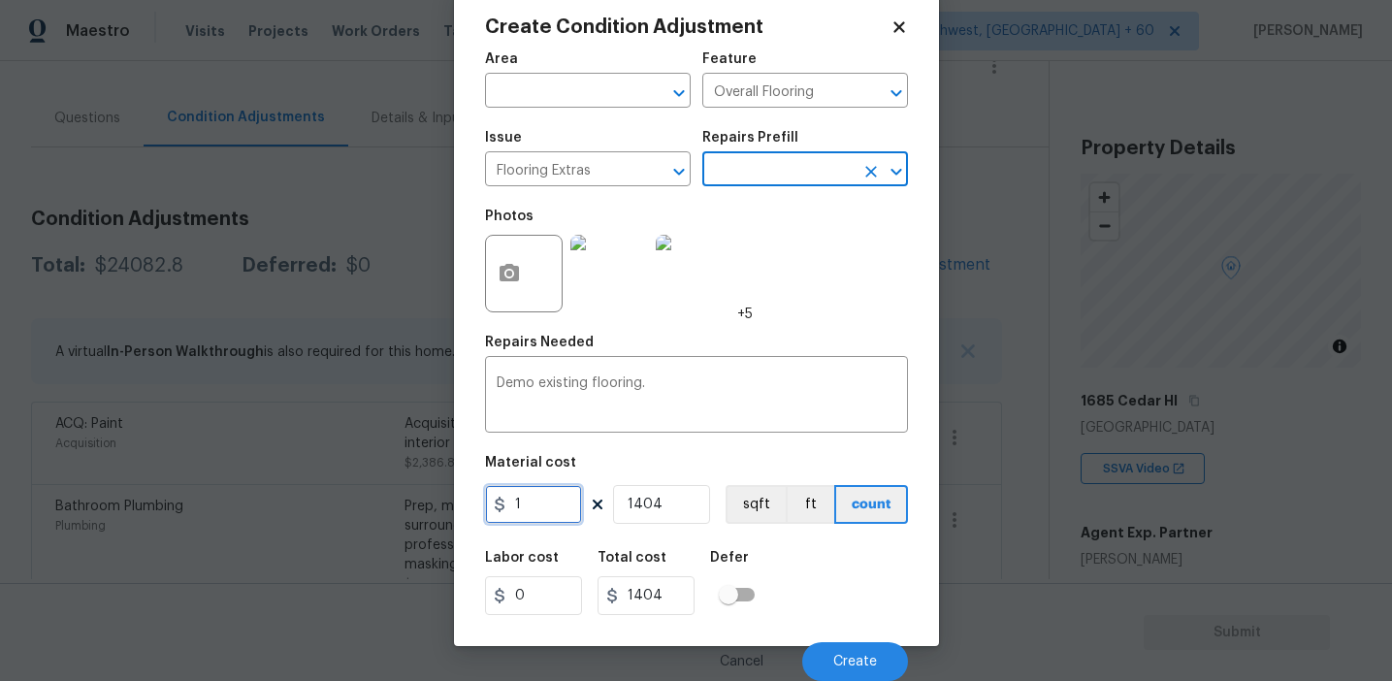
click at [544, 507] on input "1" at bounding box center [533, 504] width 97 height 39
type input "2"
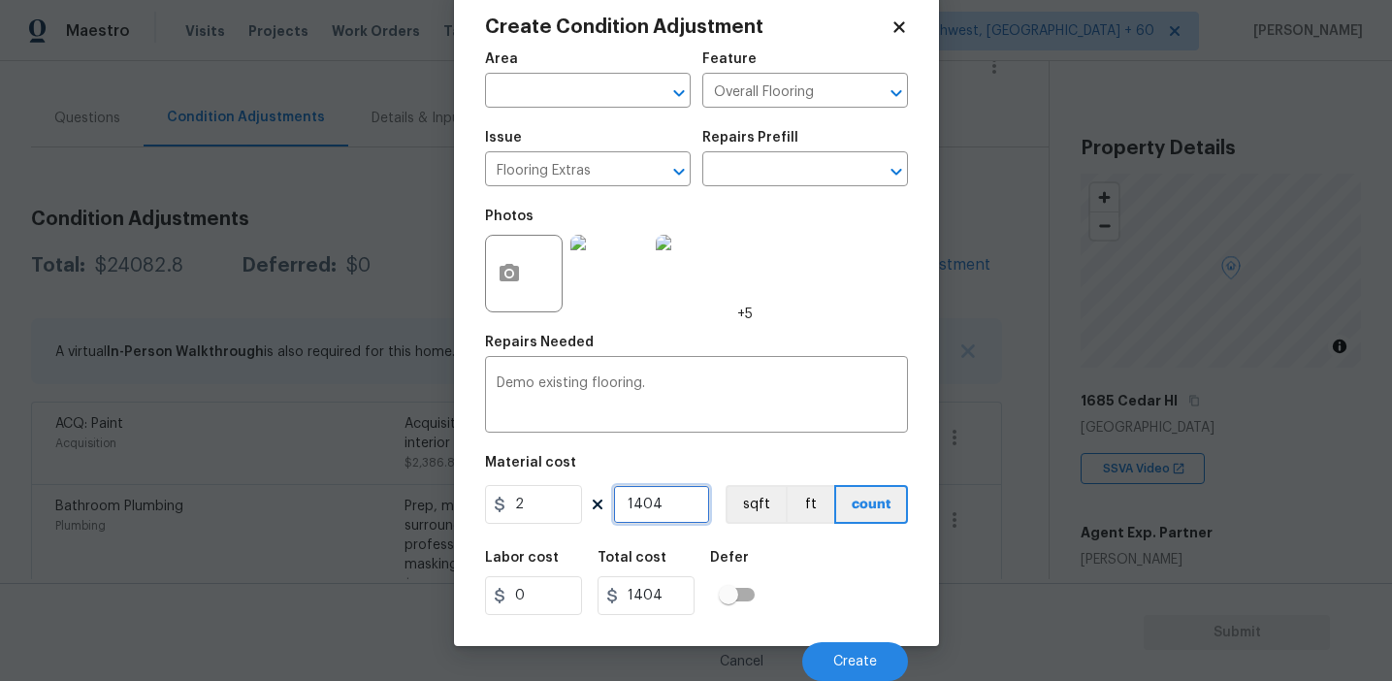
type input "2808"
paste input "702"
type input "702"
type input "1404"
type input "702"
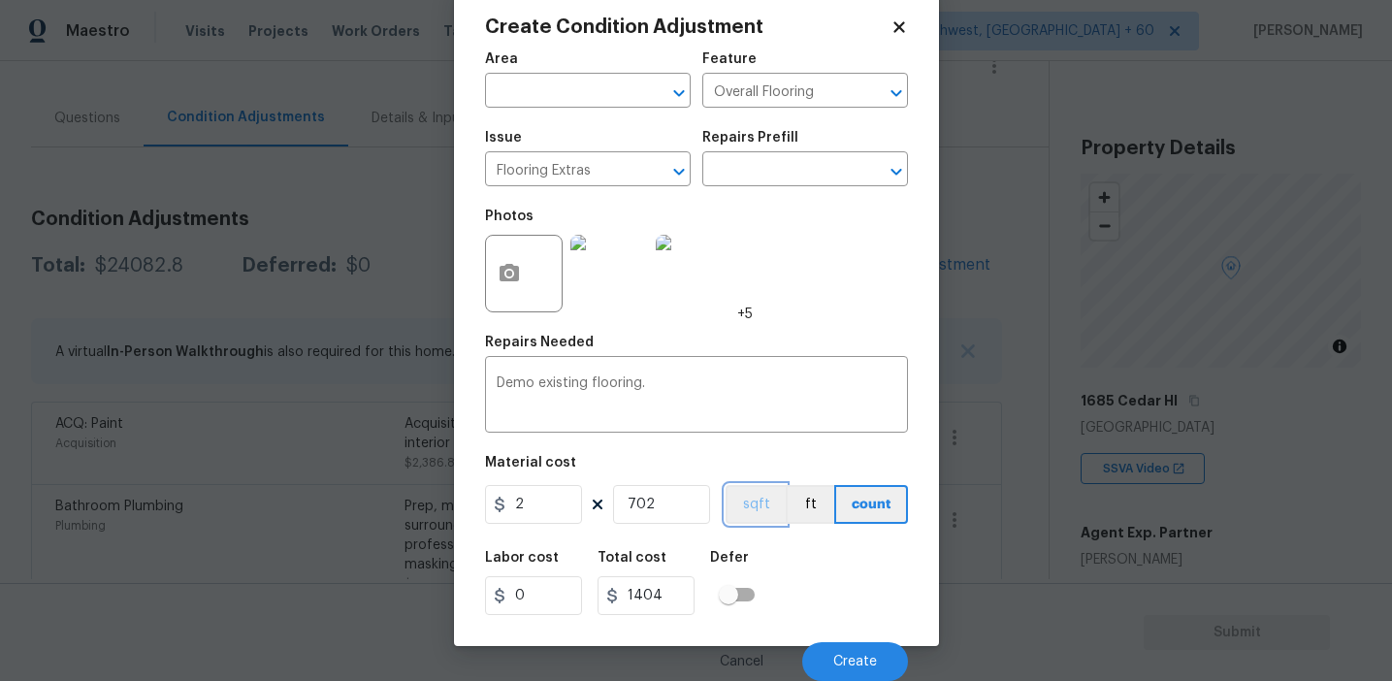
click at [737, 515] on button "sqft" at bounding box center [756, 504] width 60 height 39
click at [879, 660] on button "Create" at bounding box center [855, 661] width 106 height 39
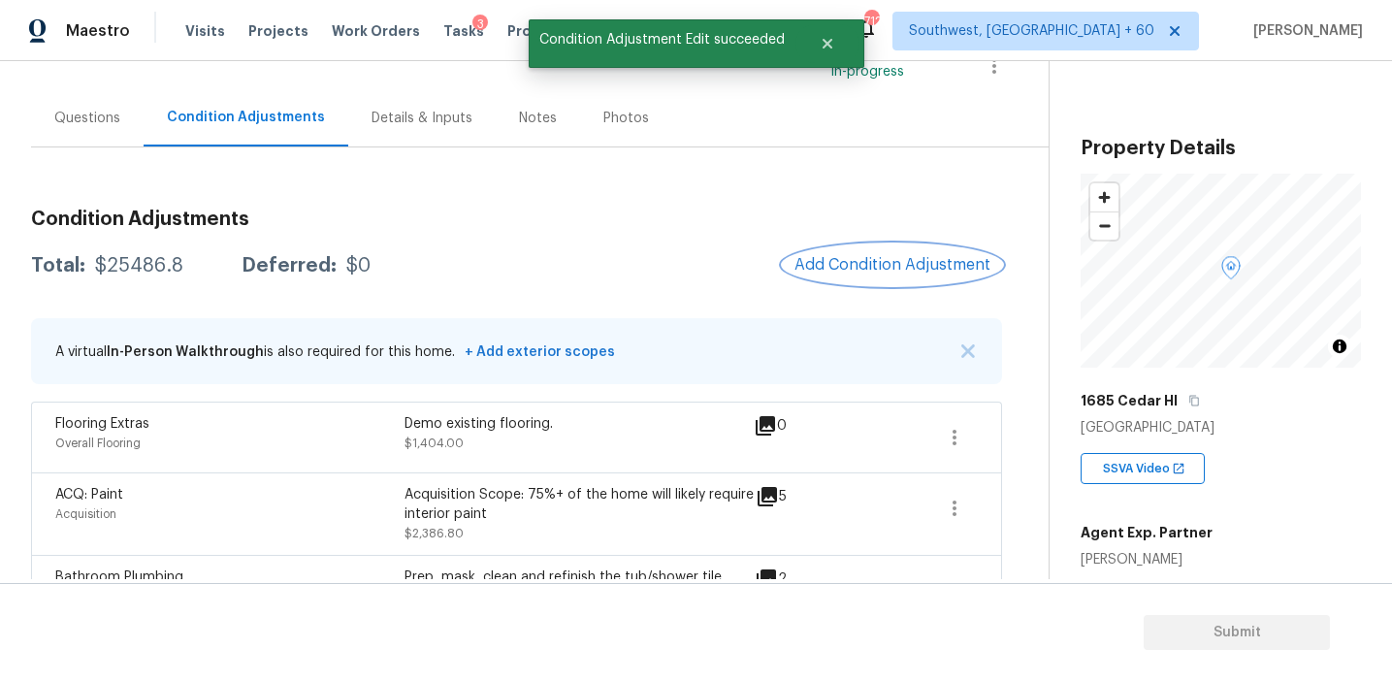
scroll to position [0, 0]
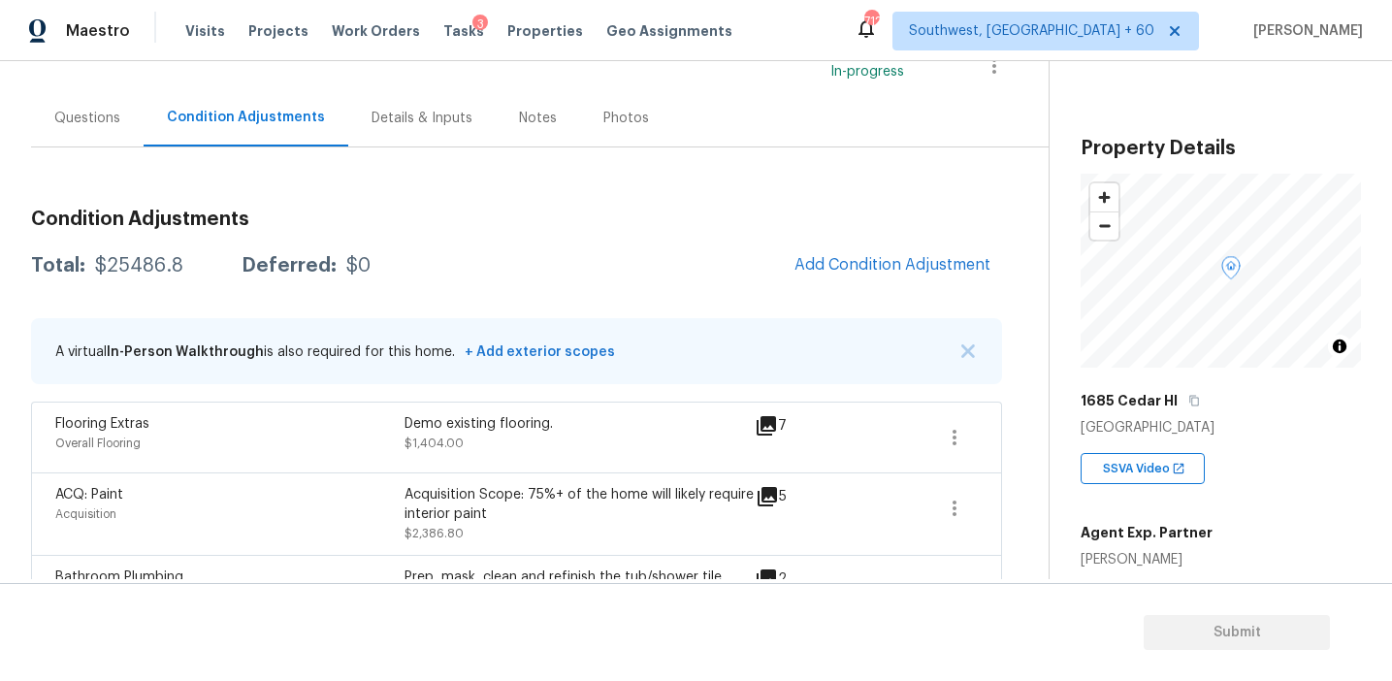
click at [889, 286] on span "Add Condition Adjustment" at bounding box center [892, 266] width 219 height 43
click at [839, 252] on button "Add Condition Adjustment" at bounding box center [892, 265] width 219 height 41
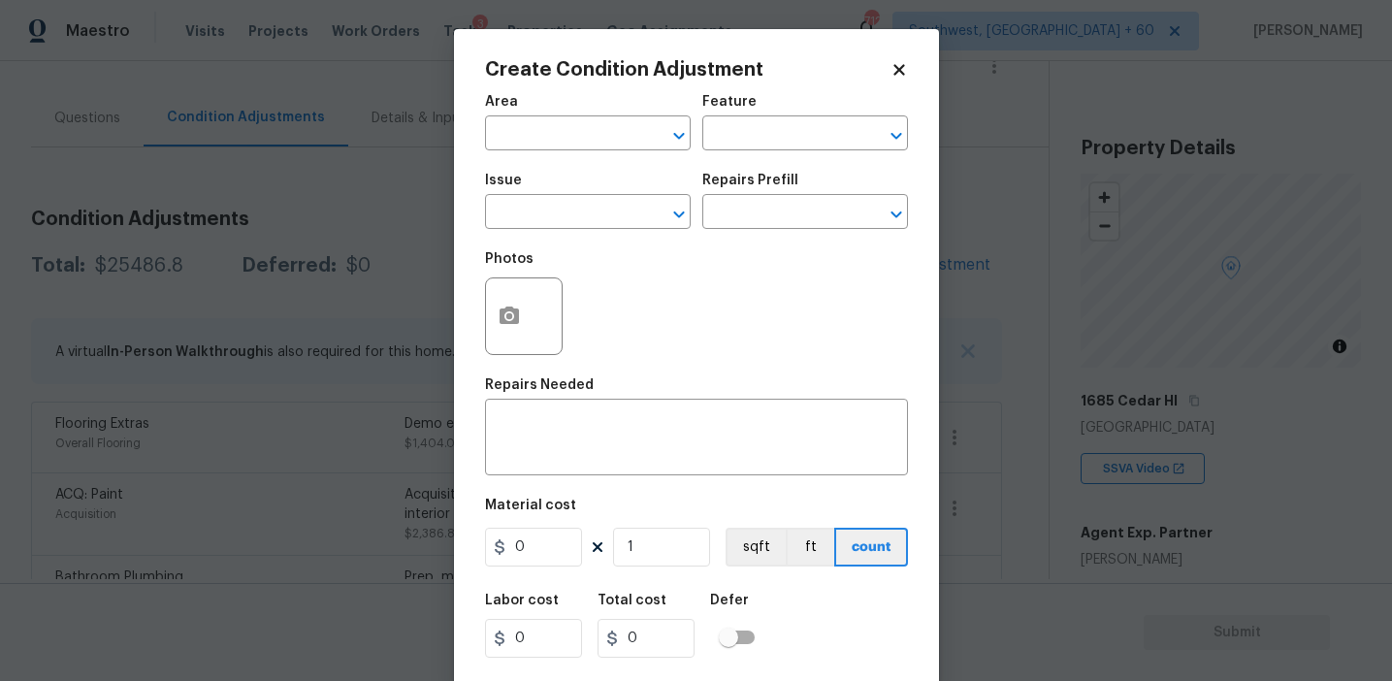
click at [545, 233] on span "Issue ​" at bounding box center [588, 201] width 206 height 79
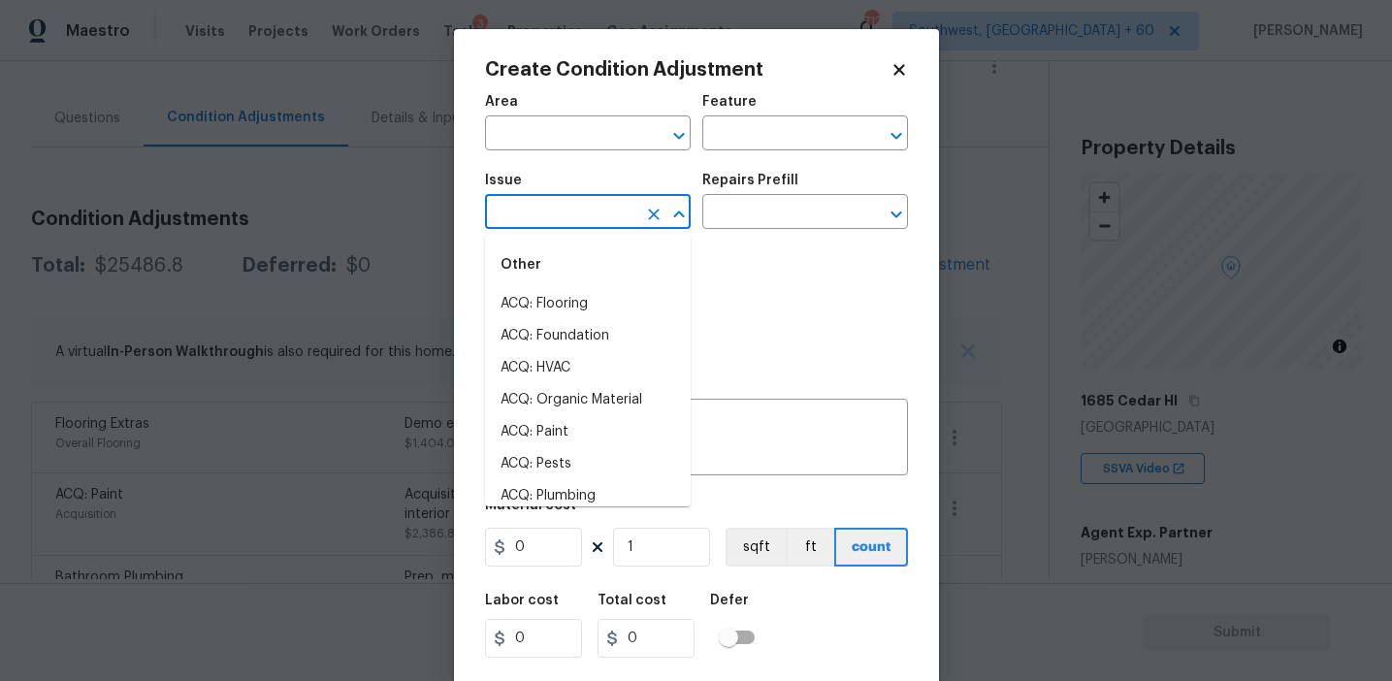
click at [542, 223] on input "text" at bounding box center [560, 214] width 151 height 30
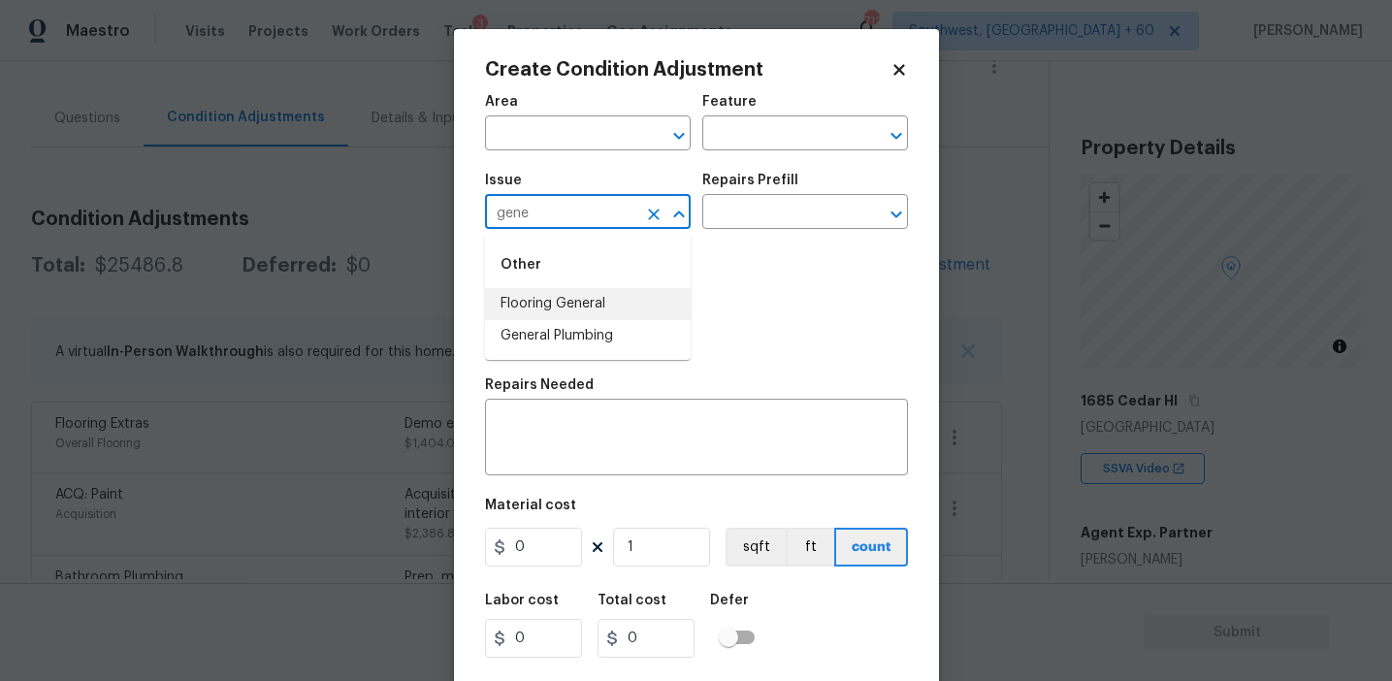
click at [600, 307] on li "Flooring General" at bounding box center [588, 304] width 206 height 32
type input "Flooring General"
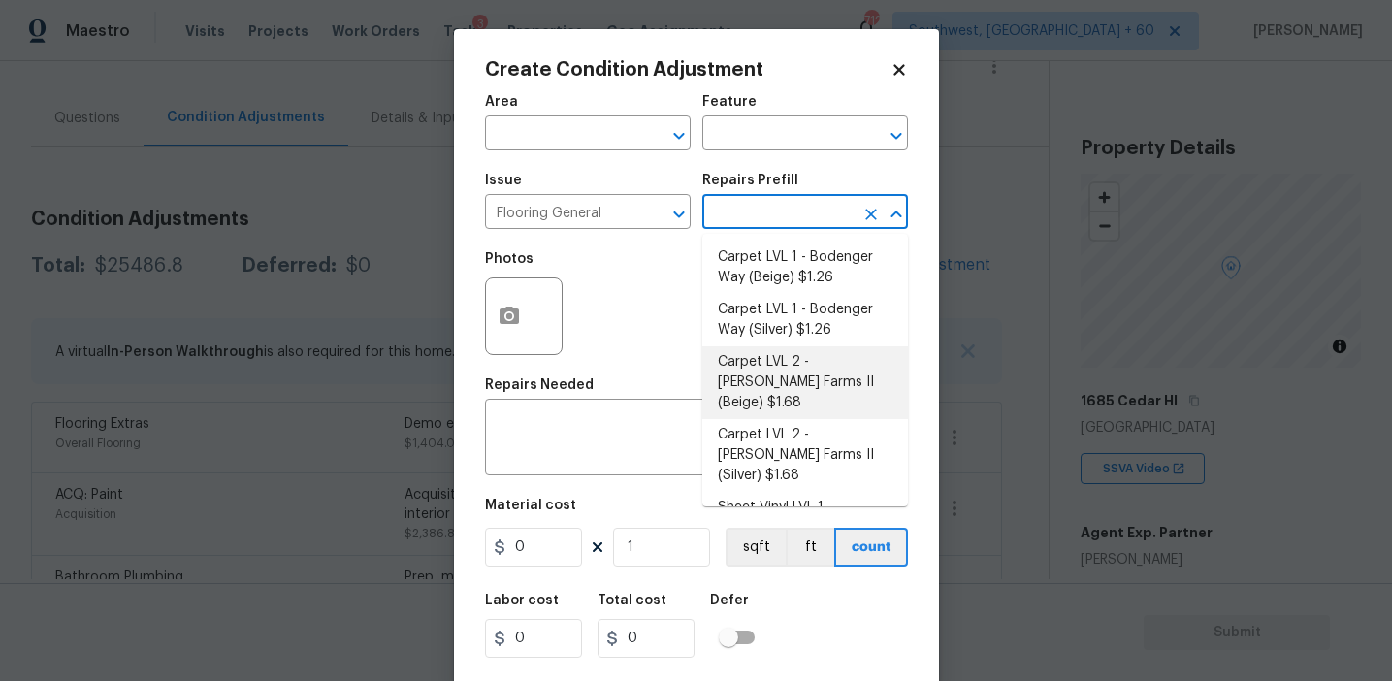
click at [774, 384] on li "Carpet LVL 2 - Abshire Farms II (Beige) $1.68" at bounding box center [806, 382] width 206 height 73
type input "Overall Flooring"
type textarea "Install new carpet (Abshire Farms II - 749 Stony Glade) at all previously carpe…"
type input "1.68"
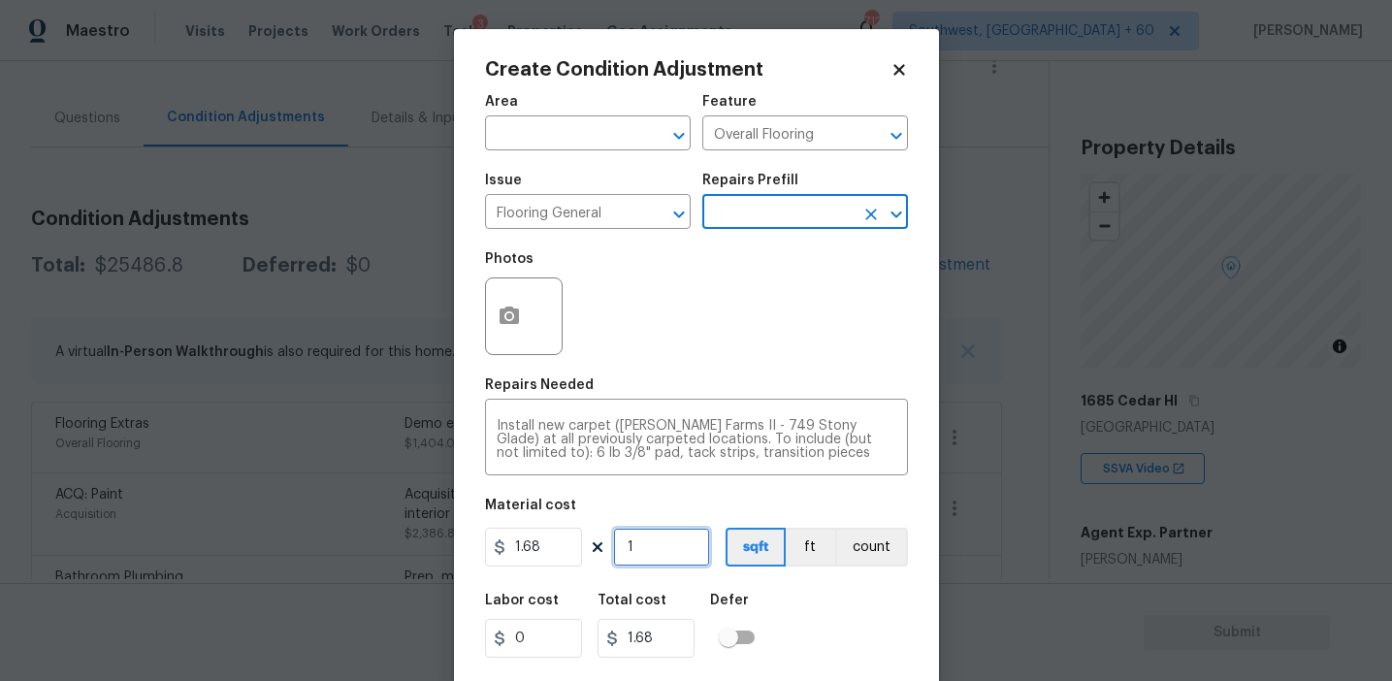
click at [640, 562] on input "1" at bounding box center [661, 547] width 97 height 39
paste input "468"
type input "468"
type input "786.24"
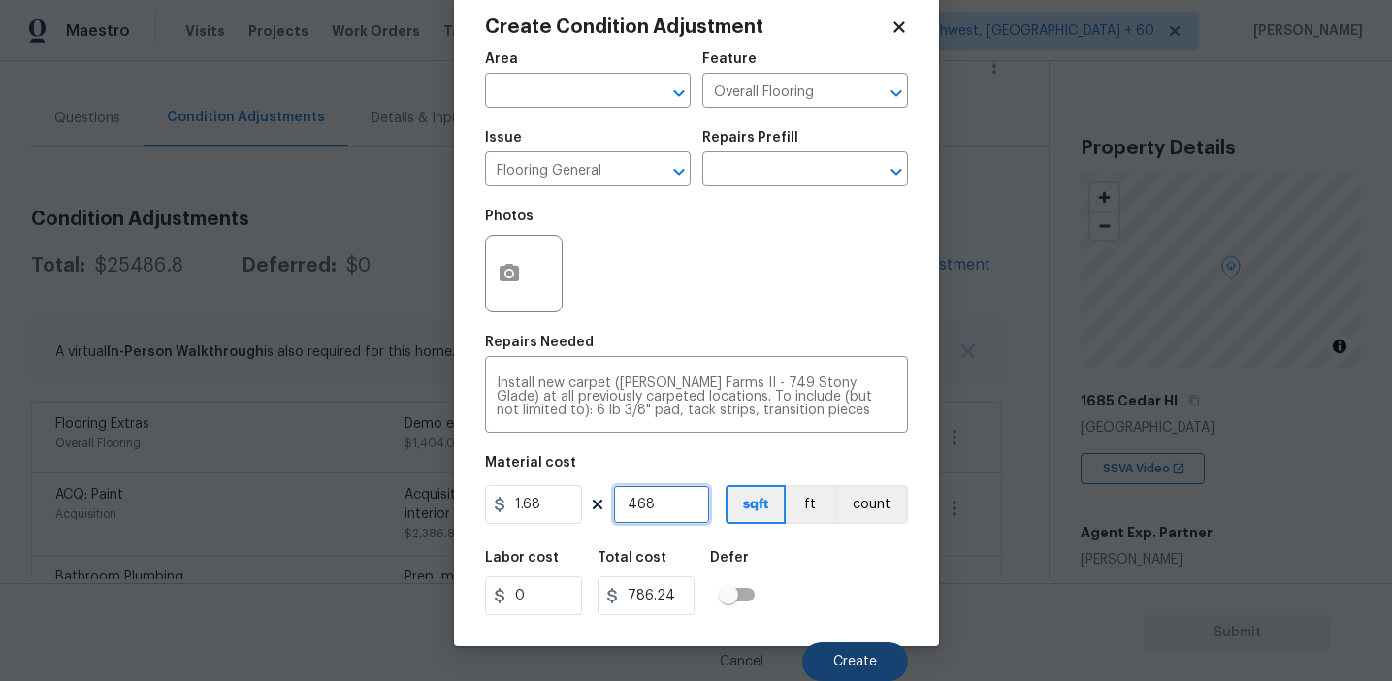
type input "468"
click at [843, 652] on button "Create" at bounding box center [855, 661] width 106 height 39
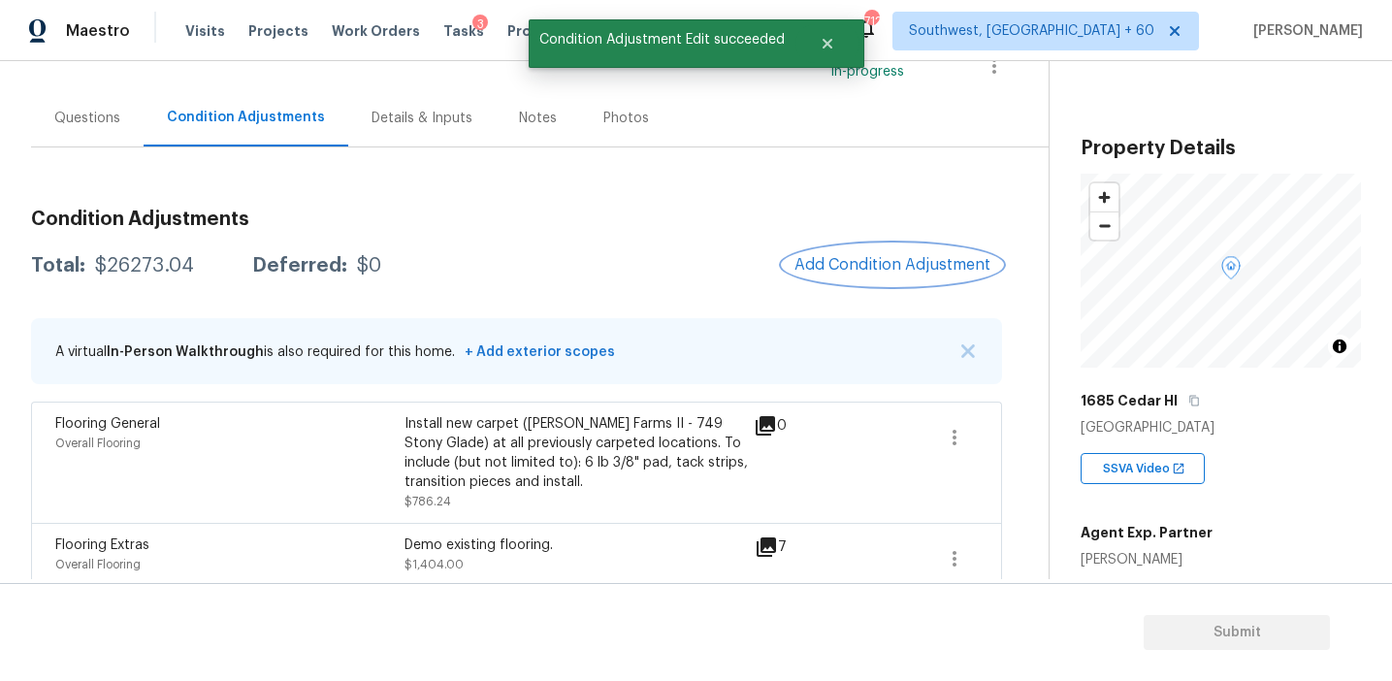
click at [869, 268] on span "Add Condition Adjustment" at bounding box center [893, 264] width 196 height 17
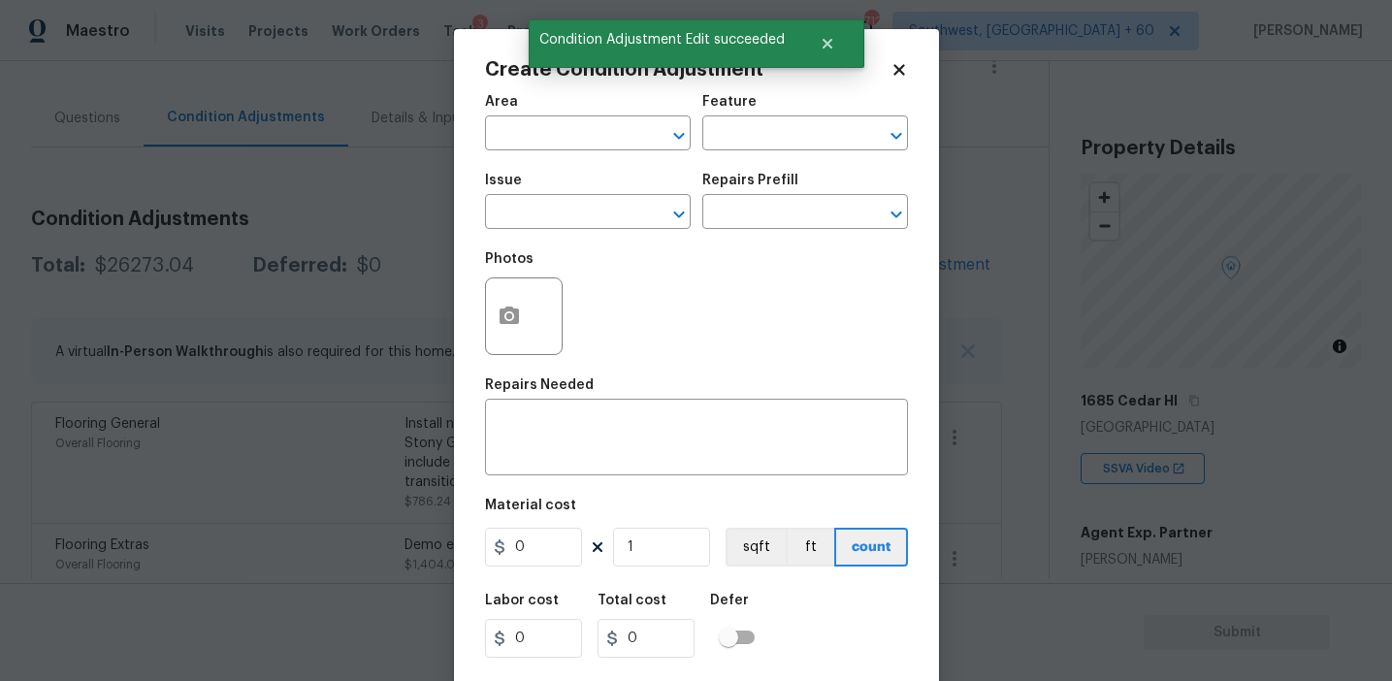
click at [575, 233] on span "Issue ​" at bounding box center [588, 201] width 206 height 79
click at [572, 205] on input "text" at bounding box center [560, 214] width 151 height 30
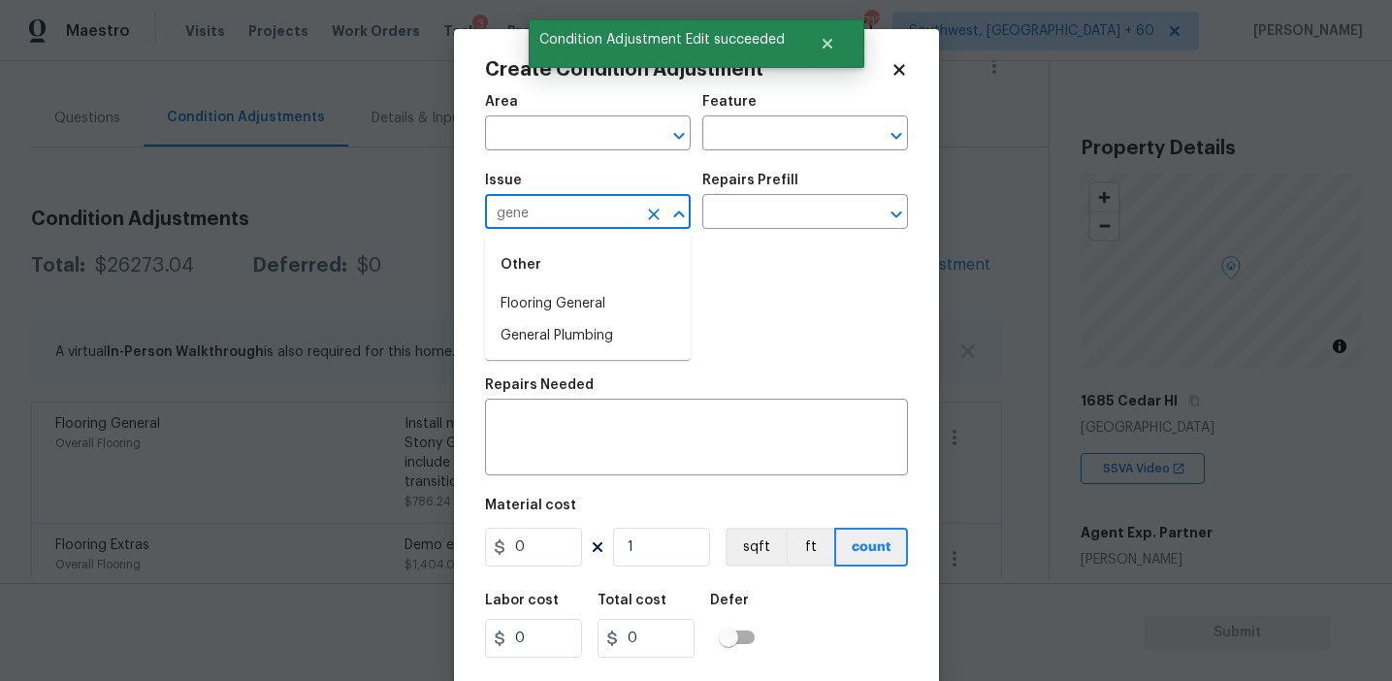
click at [611, 293] on li "Flooring General" at bounding box center [588, 304] width 206 height 32
type input "Flooring General"
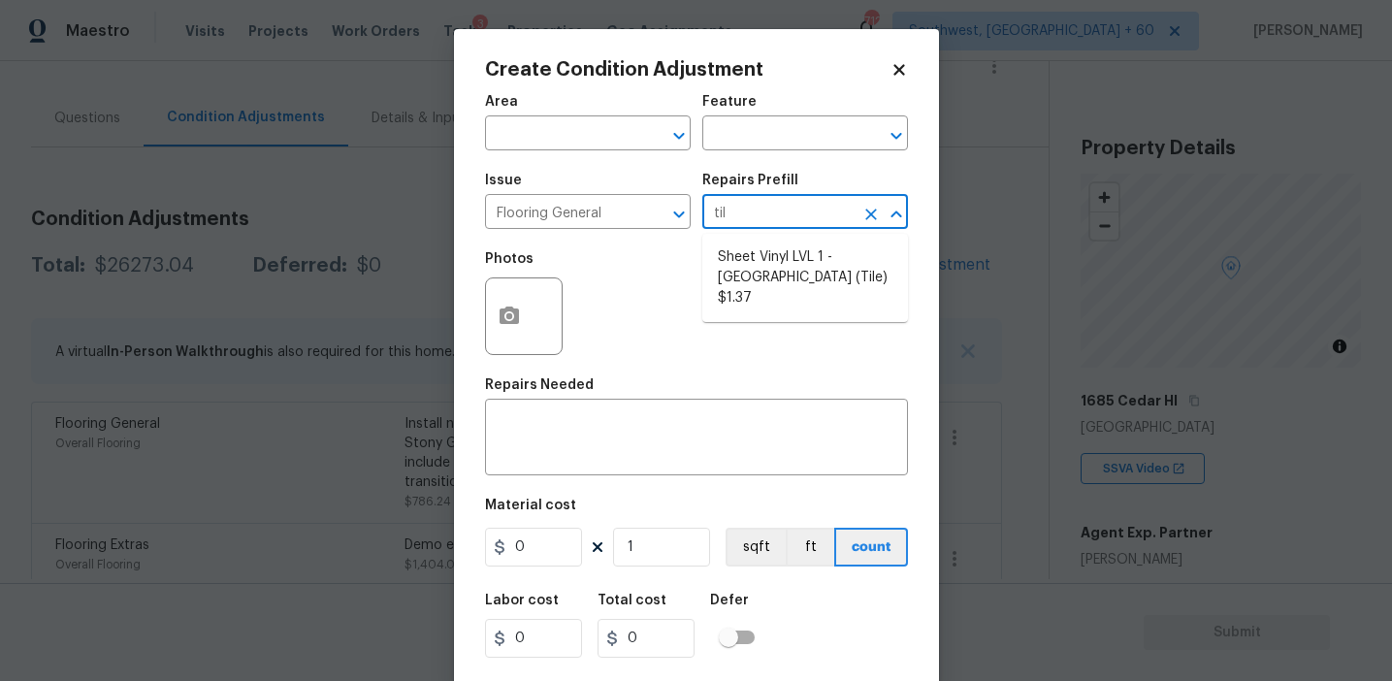
type input "tile"
click at [854, 275] on li "Sheet Vinyl LVL 1 - Sugar Valley (Tile) $1.37" at bounding box center [806, 278] width 206 height 73
type input "Overall Flooring"
type textarea "Install sheet vinyl flooring (Sugar Valley - Tile "Look", 592 Cool Sands) inclu…"
type input "1.37"
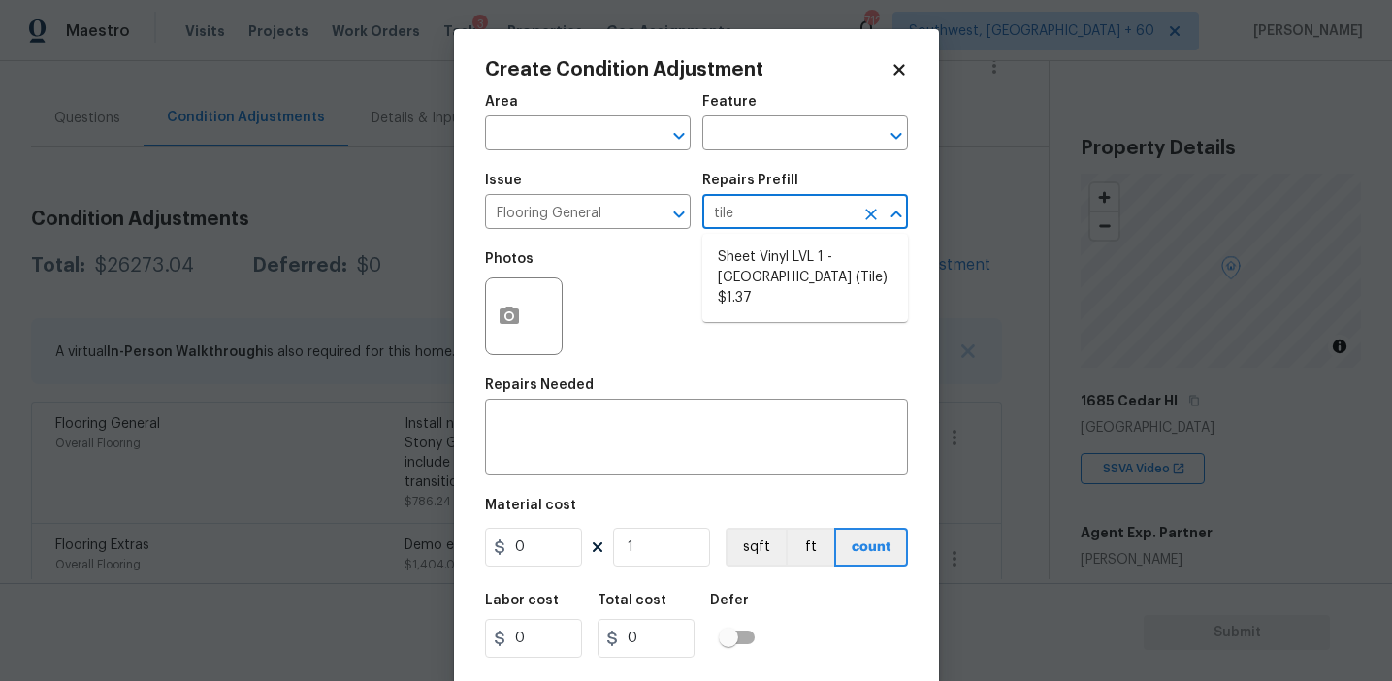
type input "1.37"
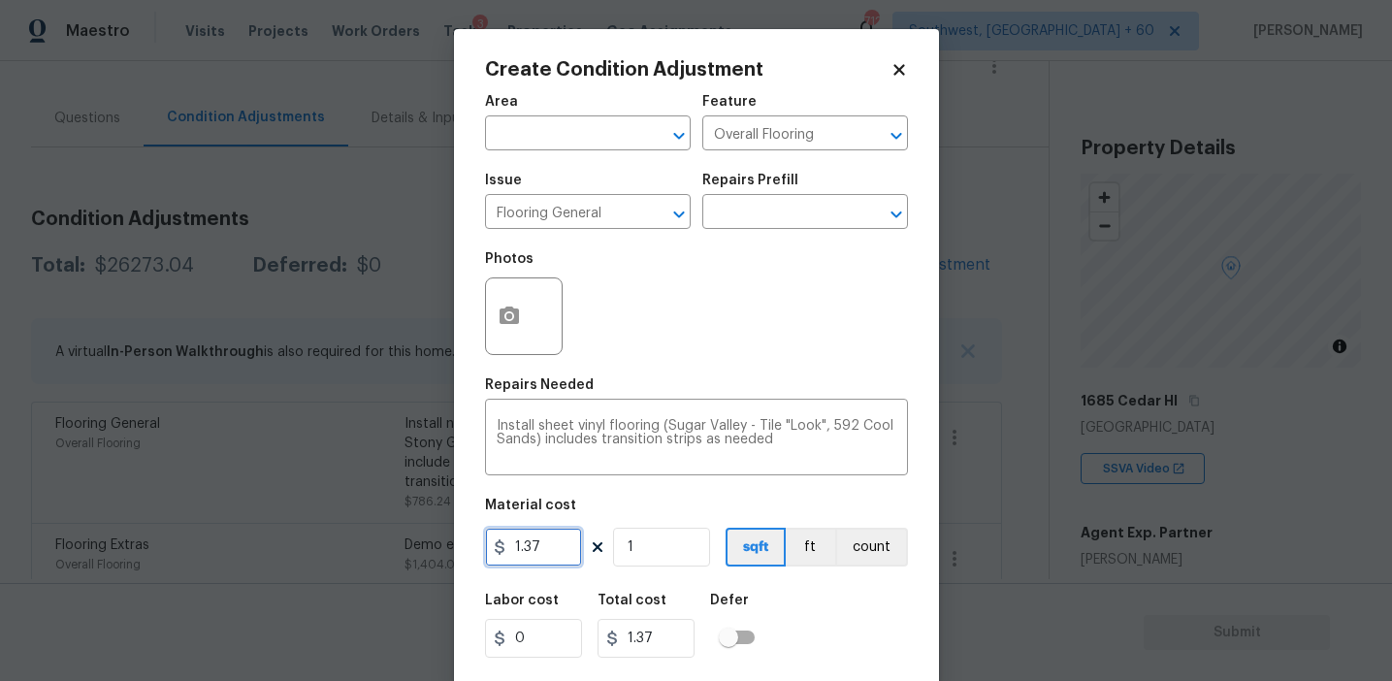
drag, startPoint x: 525, startPoint y: 551, endPoint x: 507, endPoint y: 547, distance: 18.8
click at [507, 549] on input "1.37" at bounding box center [533, 547] width 97 height 39
type input "3.7"
paste input "468"
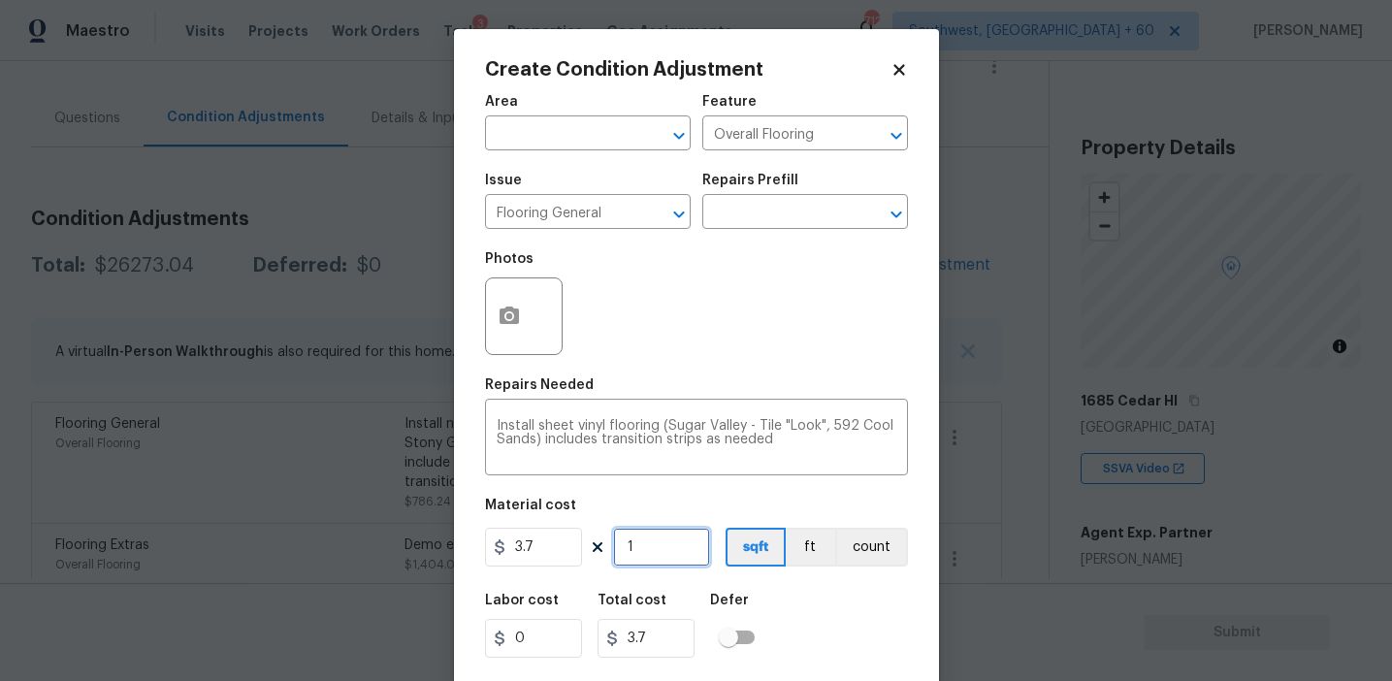
type input "468"
type input "1731.6"
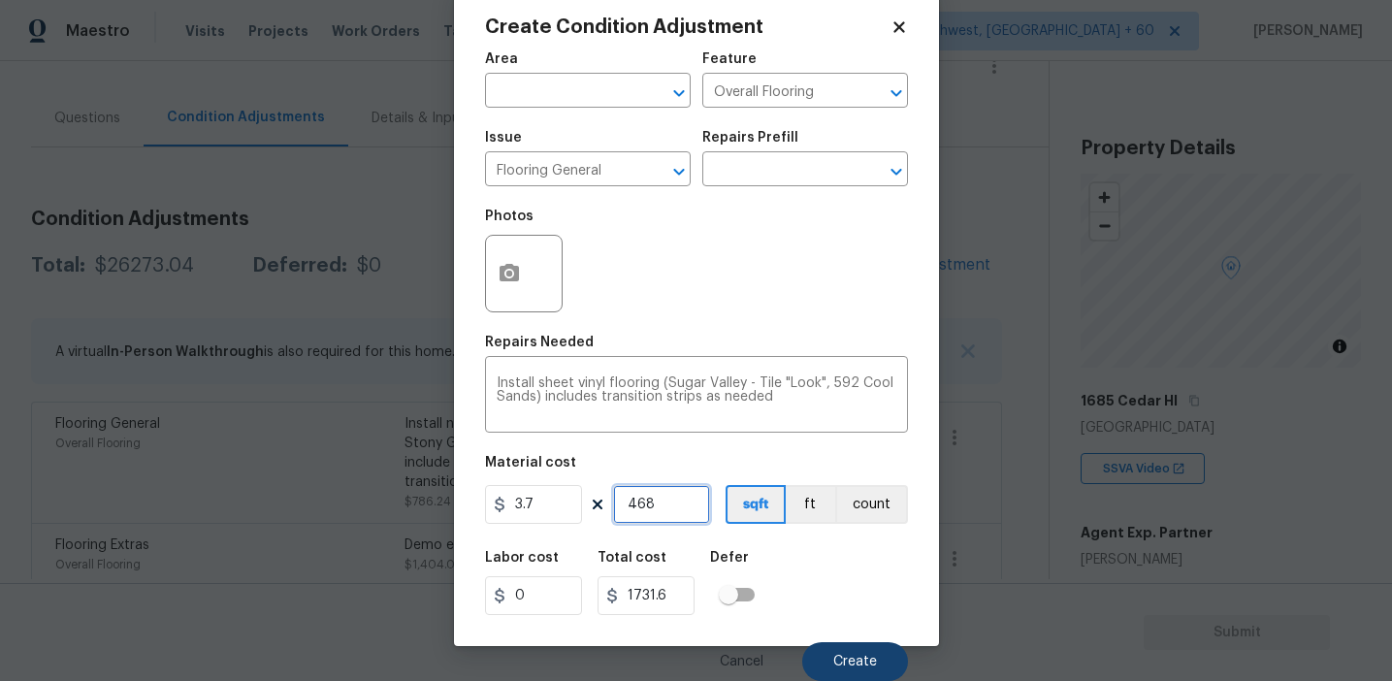
type input "468"
click at [869, 652] on button "Create" at bounding box center [855, 661] width 106 height 39
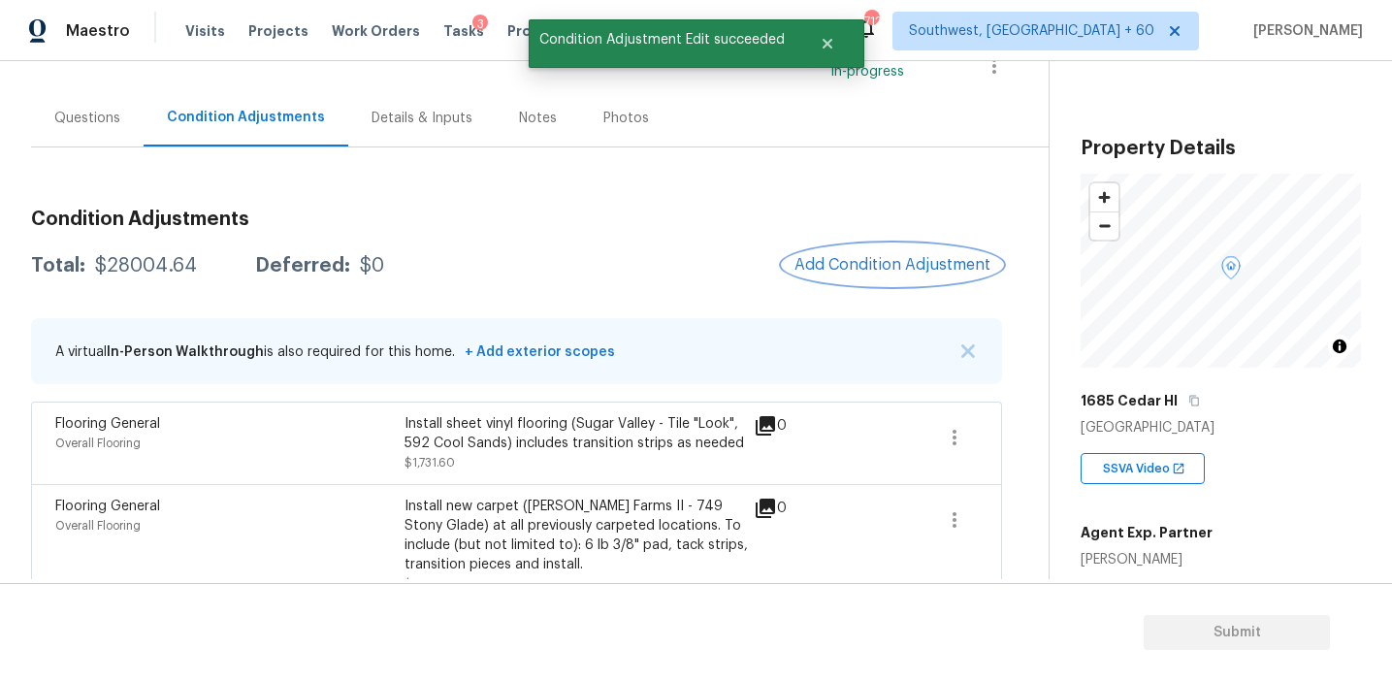
click at [871, 256] on span "Add Condition Adjustment" at bounding box center [893, 264] width 196 height 17
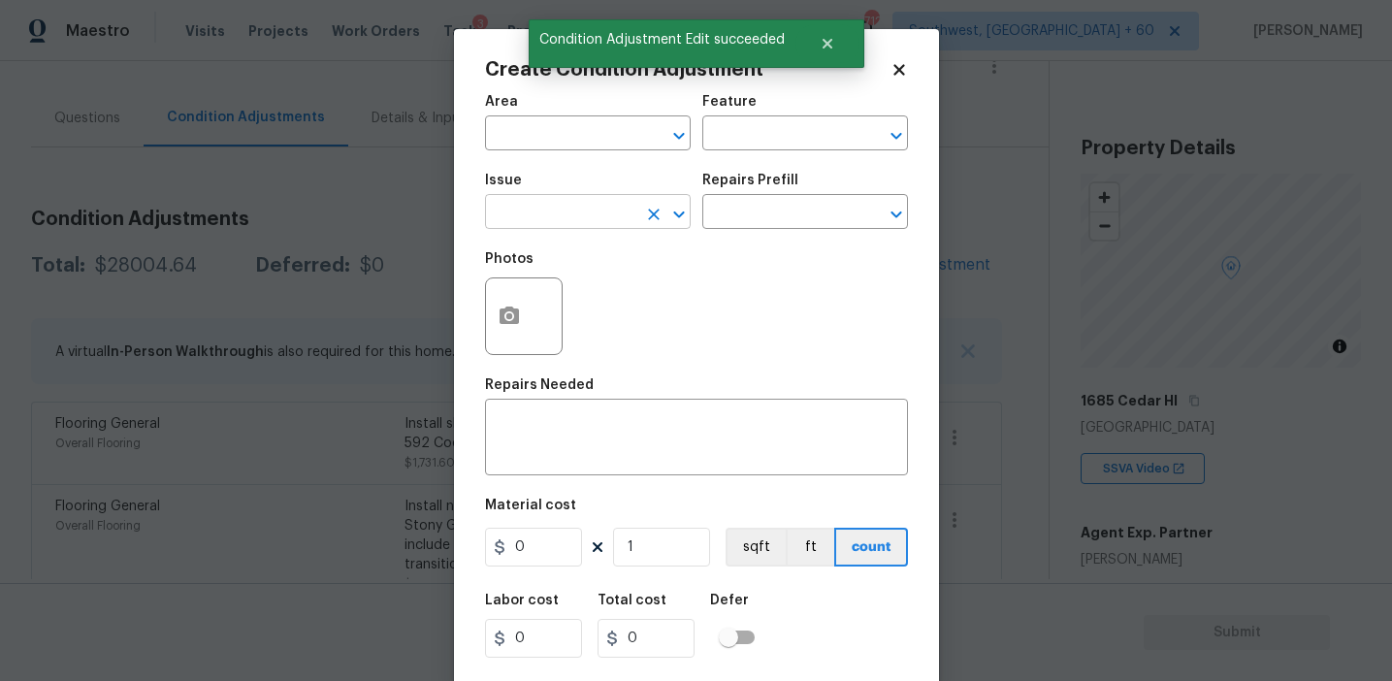
click at [557, 219] on input "text" at bounding box center [560, 214] width 151 height 30
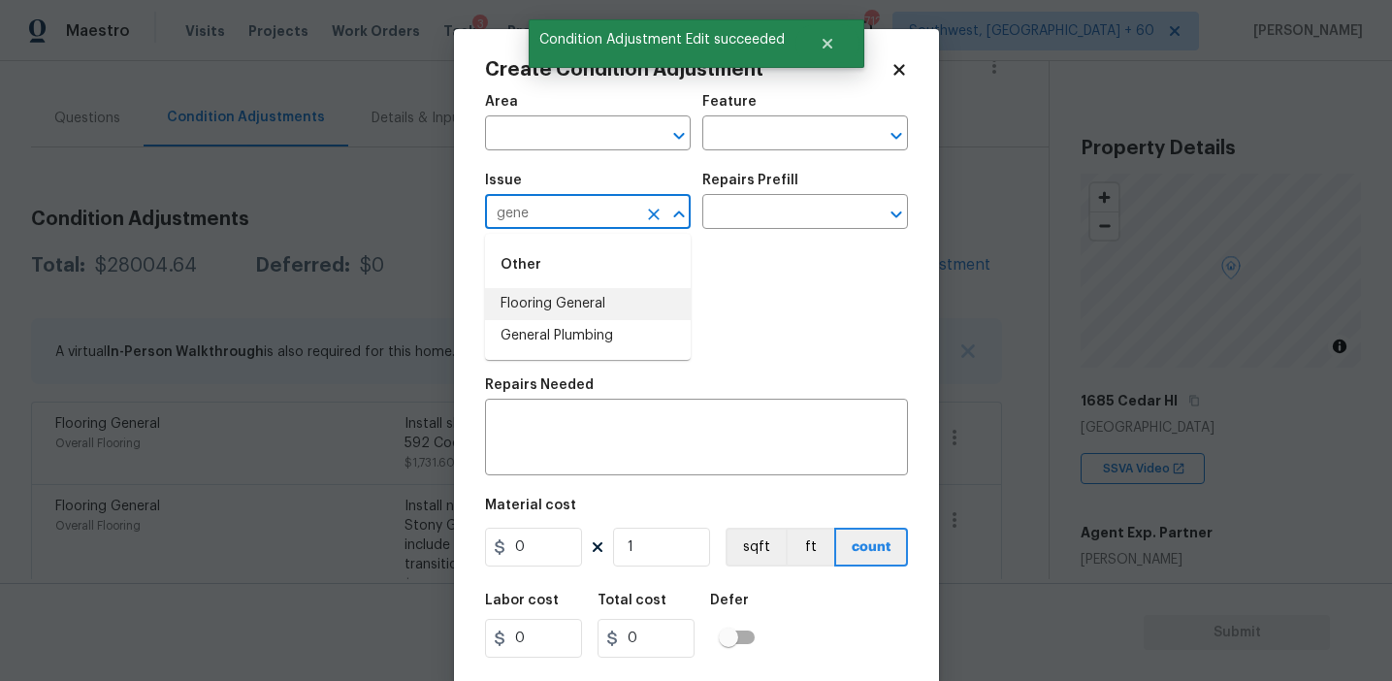
click at [600, 308] on li "Flooring General" at bounding box center [588, 304] width 206 height 32
type input "Flooring General"
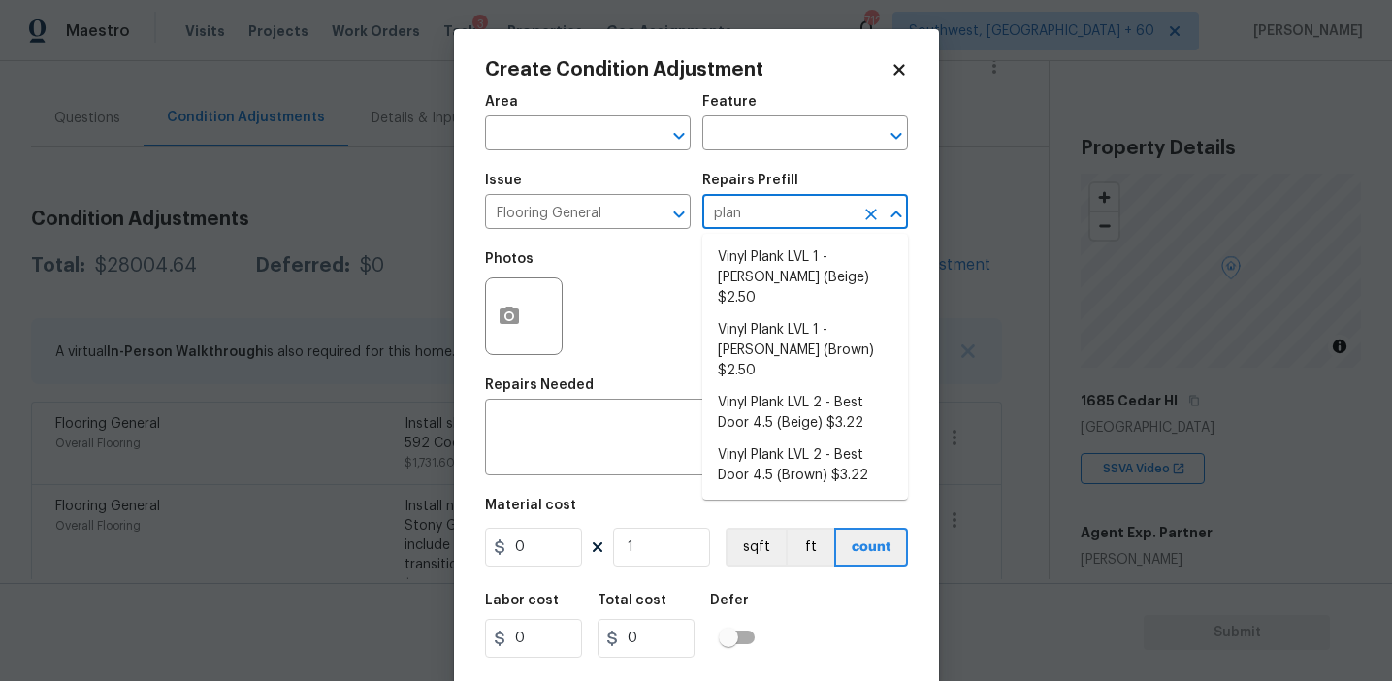
type input "plank"
click at [800, 387] on li "Vinyl Plank LVL 2 - Best Door 4.5 (Beige) $3.22" at bounding box center [806, 413] width 206 height 52
type input "Overall Flooring"
type textarea "Install LVP (Best Door 4.5 220 Sweeper Beige) Includes transitions, glue and as…"
type input "3.22"
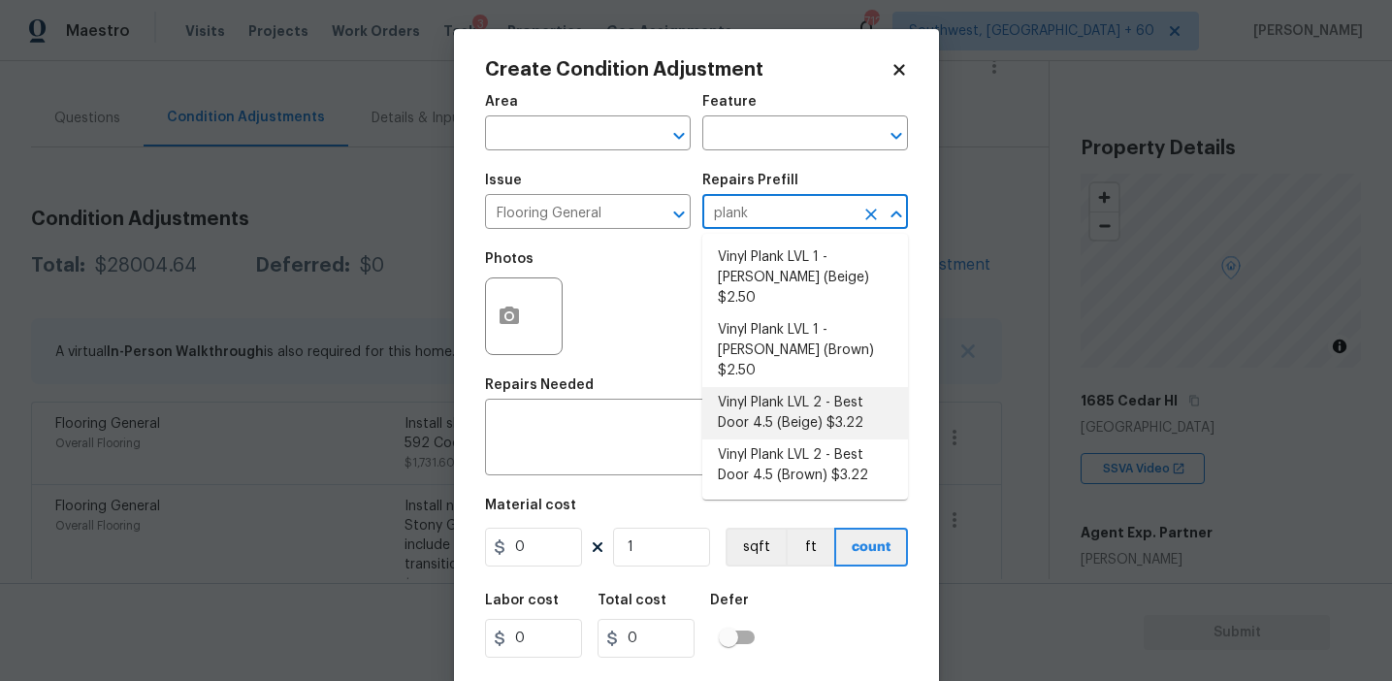
type input "3.22"
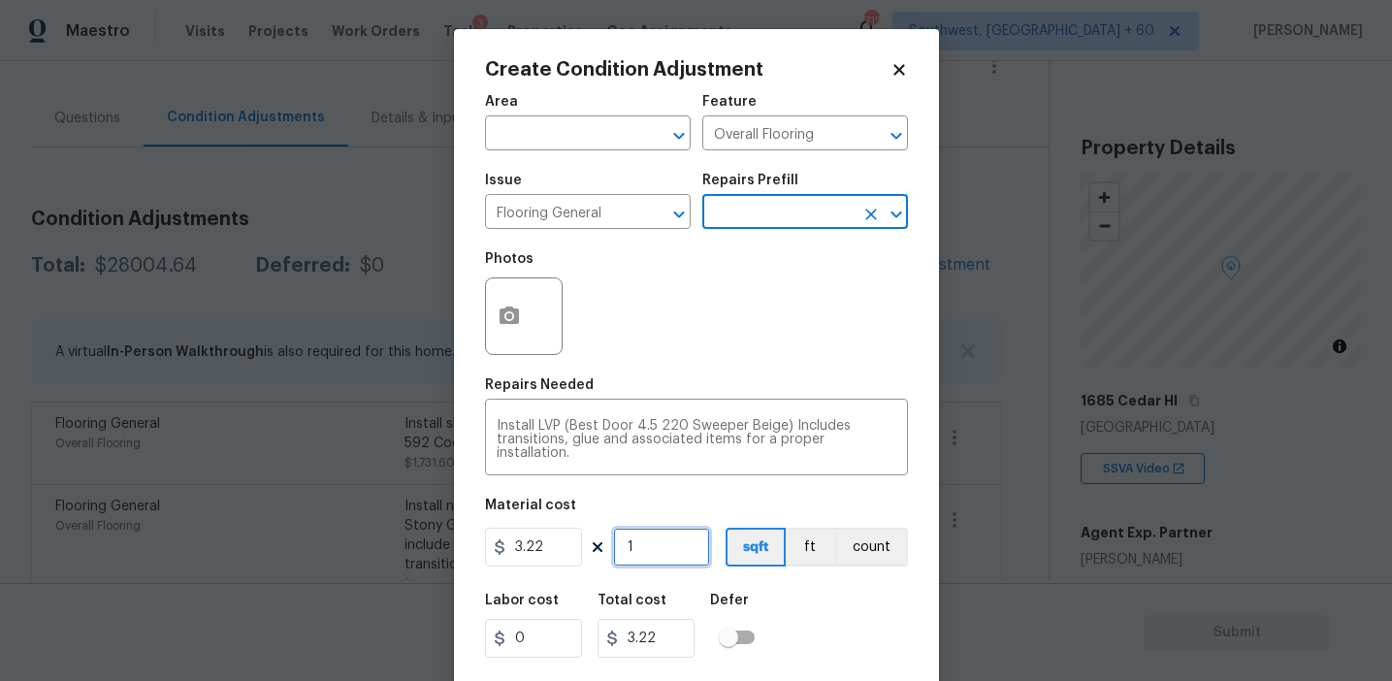
click at [657, 560] on input "1" at bounding box center [661, 547] width 97 height 39
paste input "468"
type input "468"
type input "1506.96"
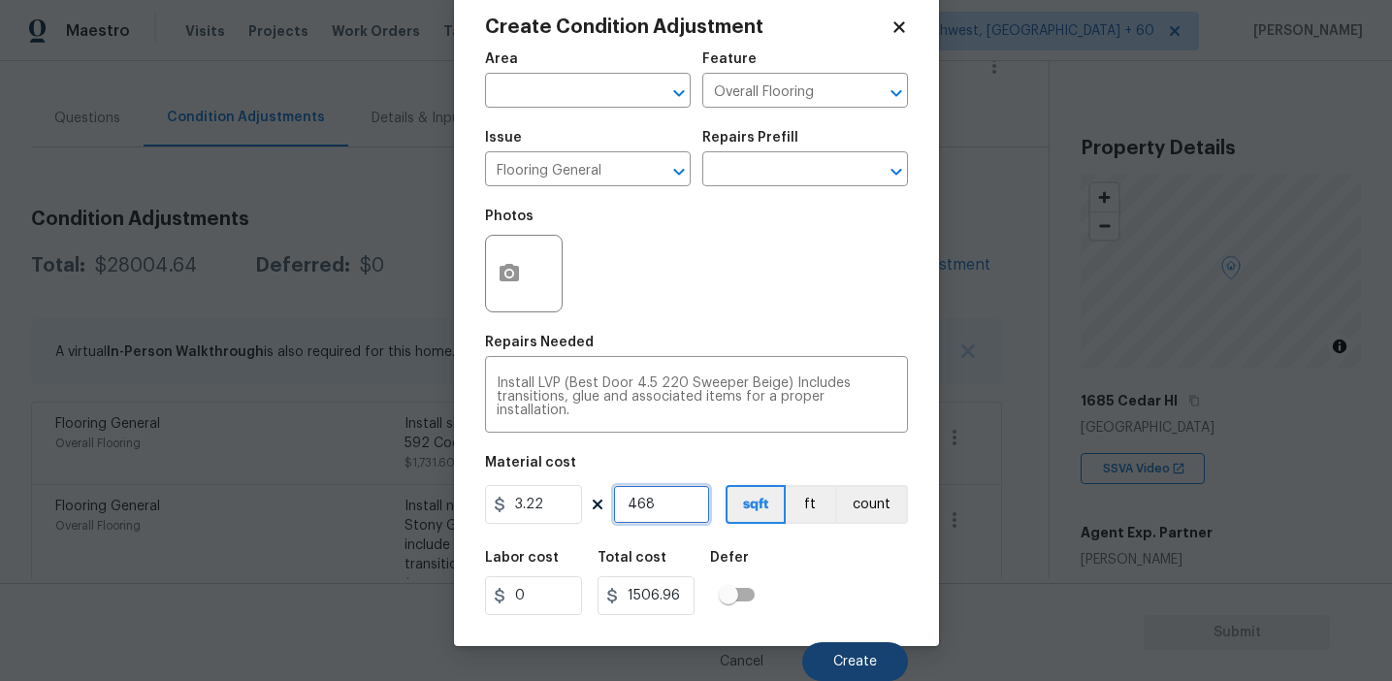
type input "468"
click at [858, 662] on span "Create" at bounding box center [855, 662] width 44 height 15
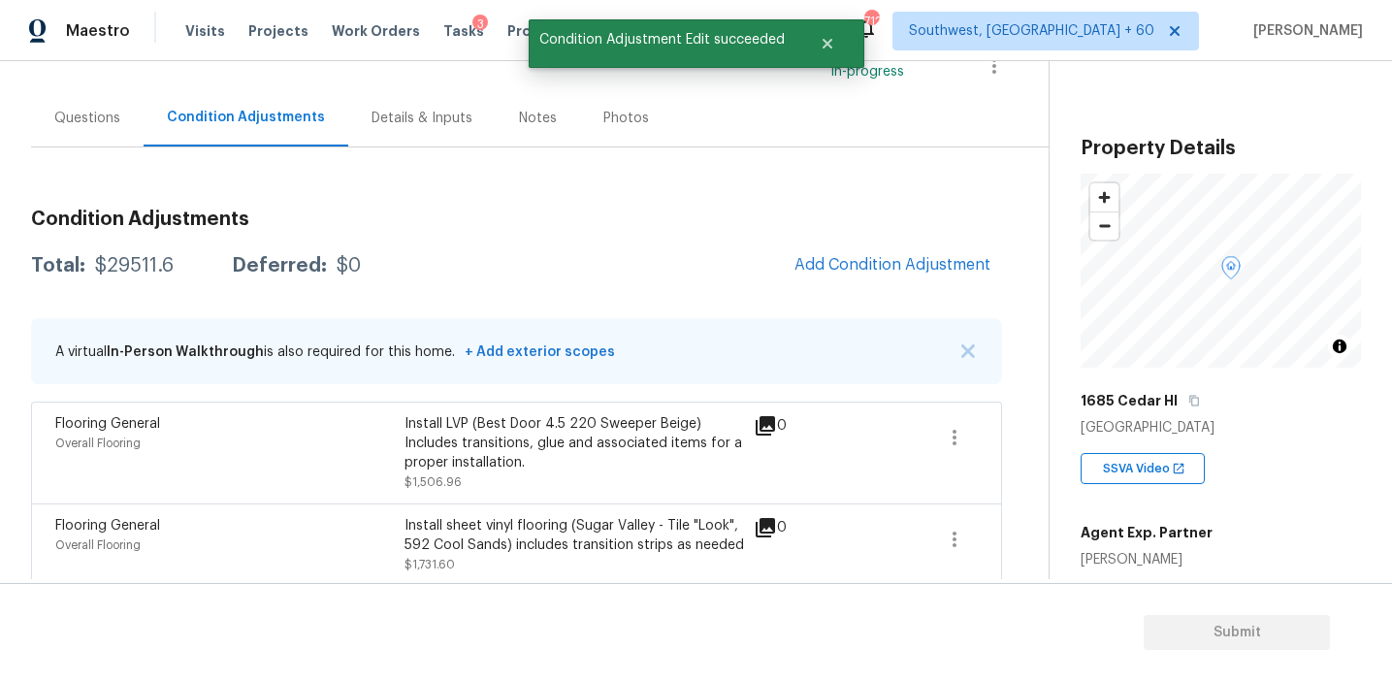
click at [143, 266] on div "$29511.6" at bounding box center [134, 265] width 79 height 19
copy div "29511.6"
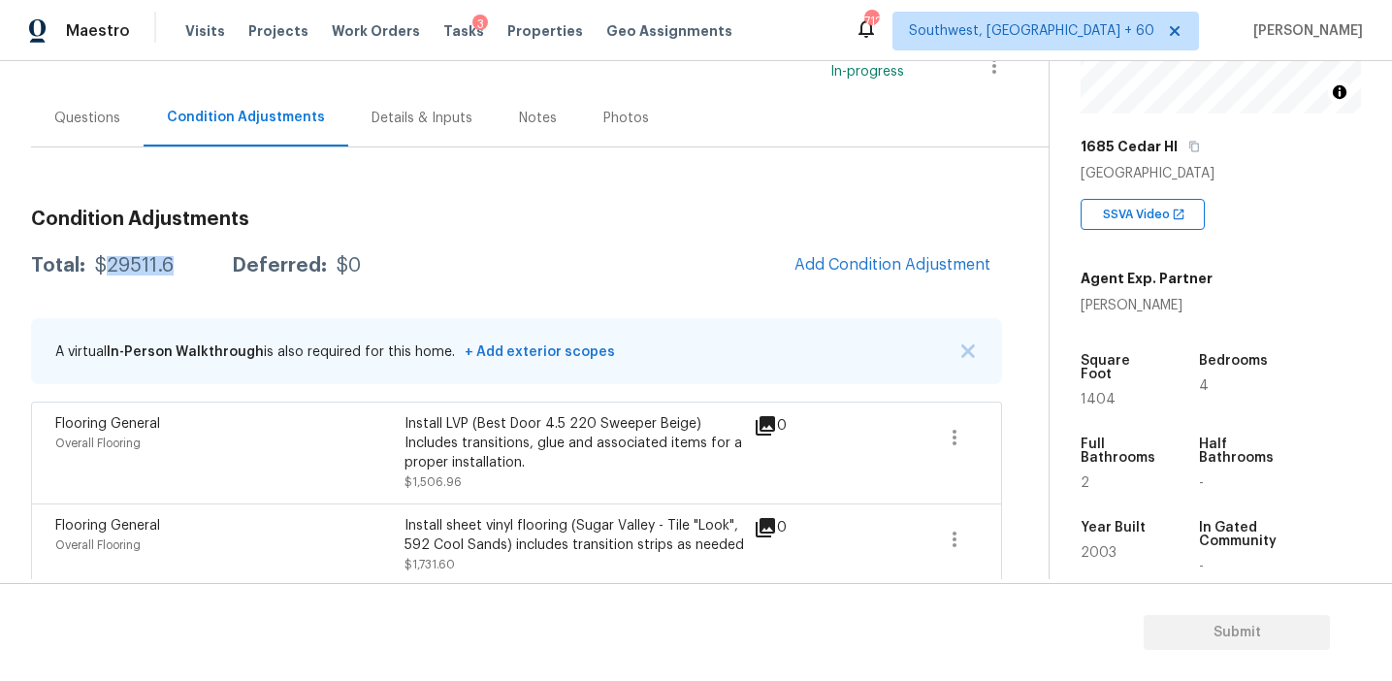
scroll to position [228, 0]
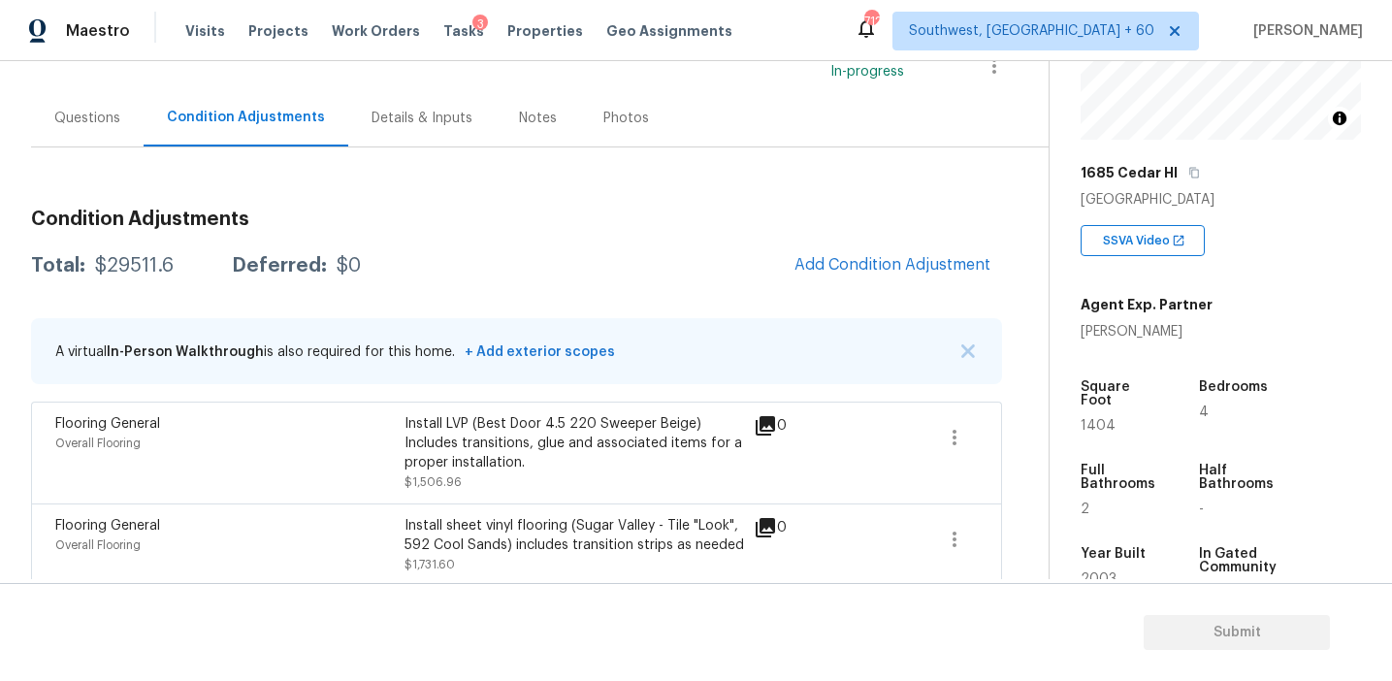
click at [72, 118] on div "Questions" at bounding box center [87, 118] width 66 height 19
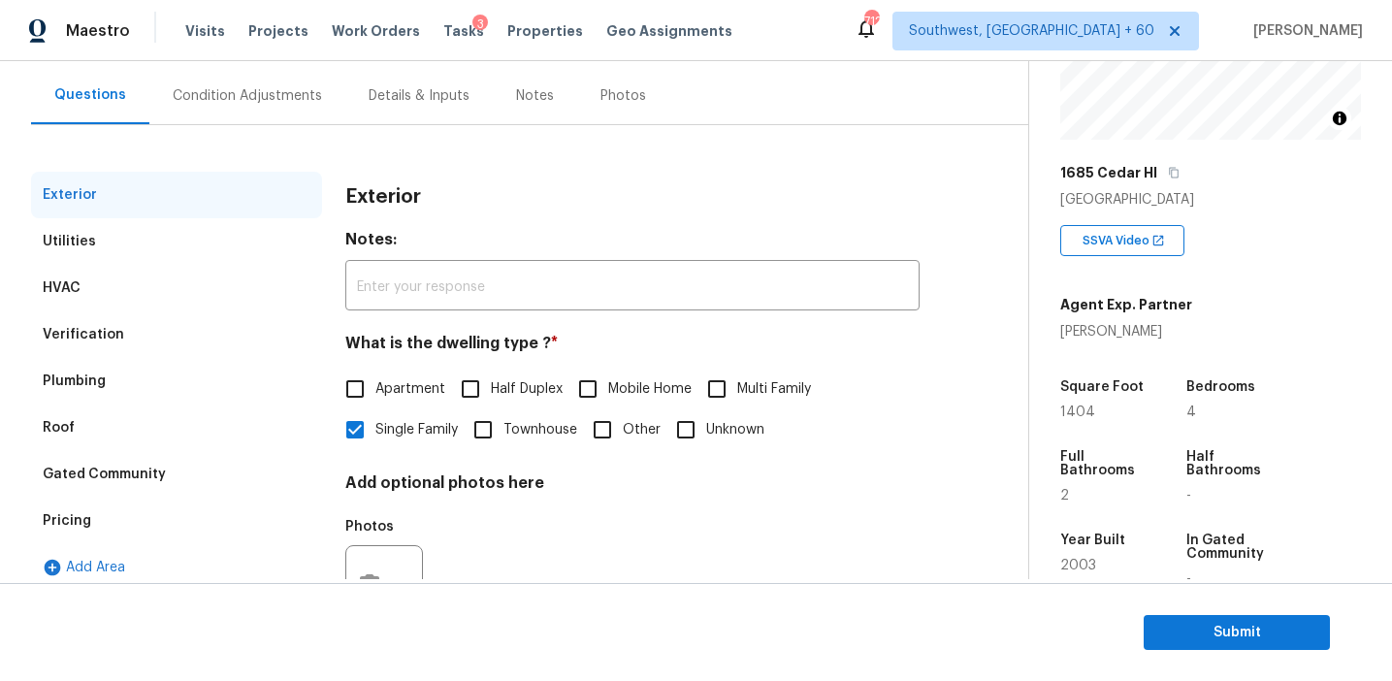
scroll to position [168, 0]
click at [150, 523] on div "Pricing" at bounding box center [176, 522] width 291 height 47
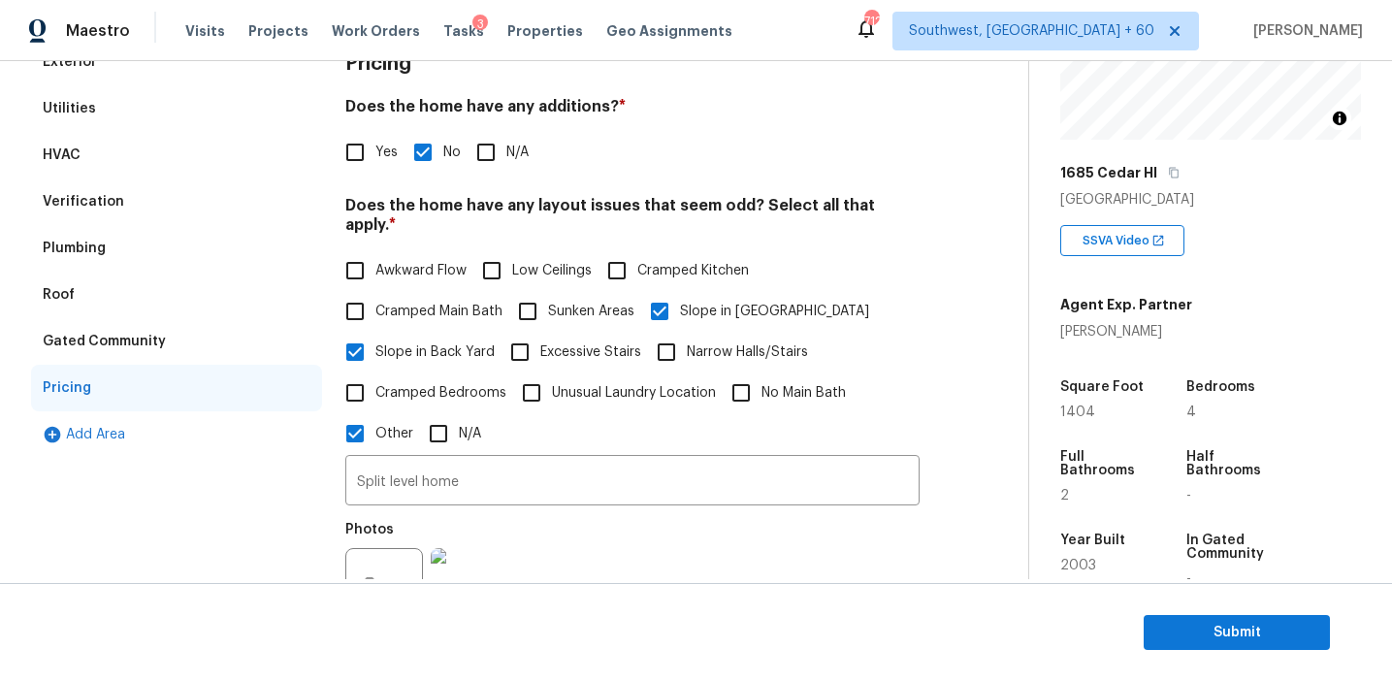
click at [194, 344] on div "Gated Community" at bounding box center [176, 341] width 291 height 47
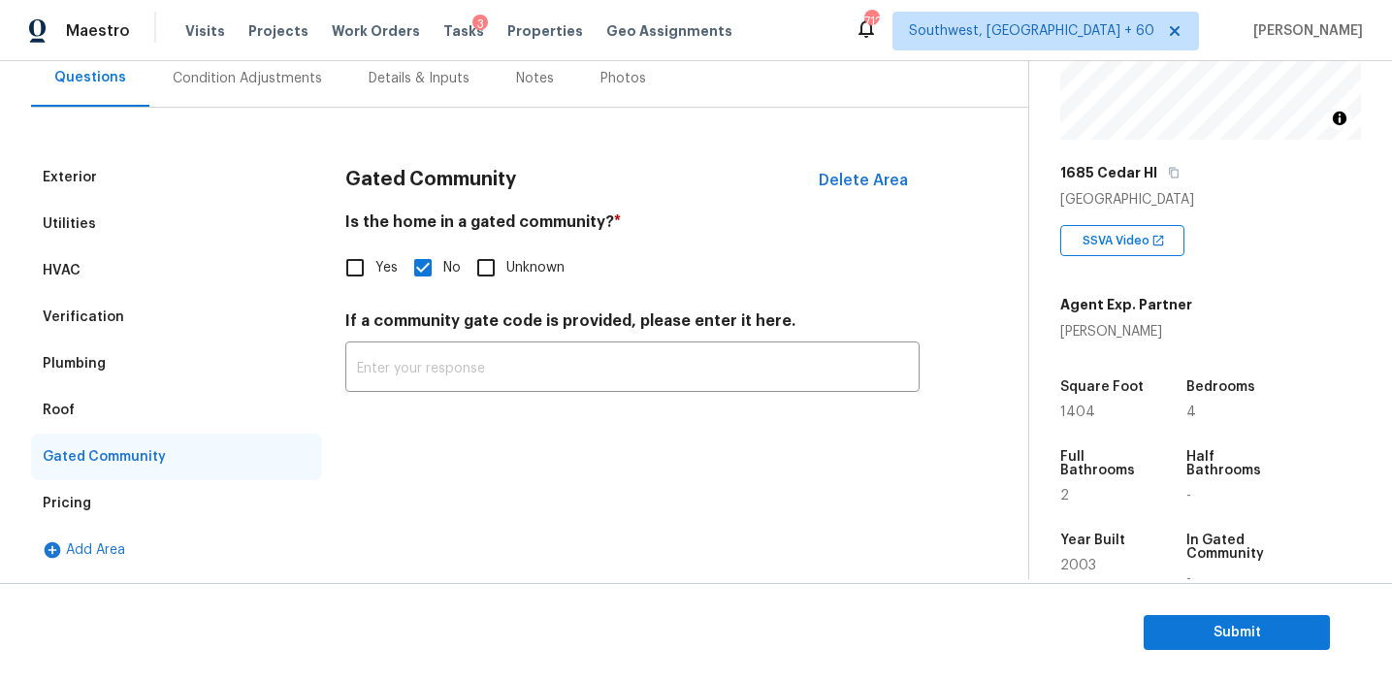
scroll to position [186, 0]
click at [98, 416] on div "Roof" at bounding box center [176, 410] width 291 height 47
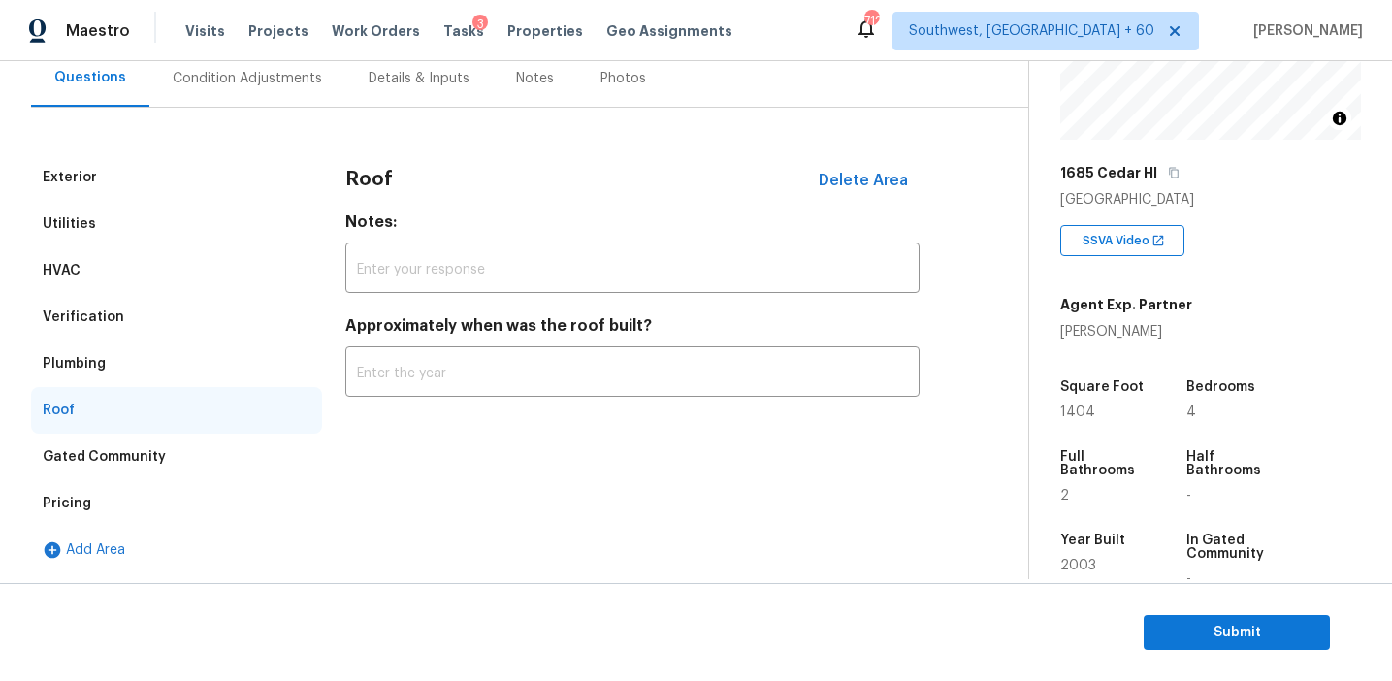
click at [100, 380] on div "Plumbing" at bounding box center [176, 364] width 291 height 47
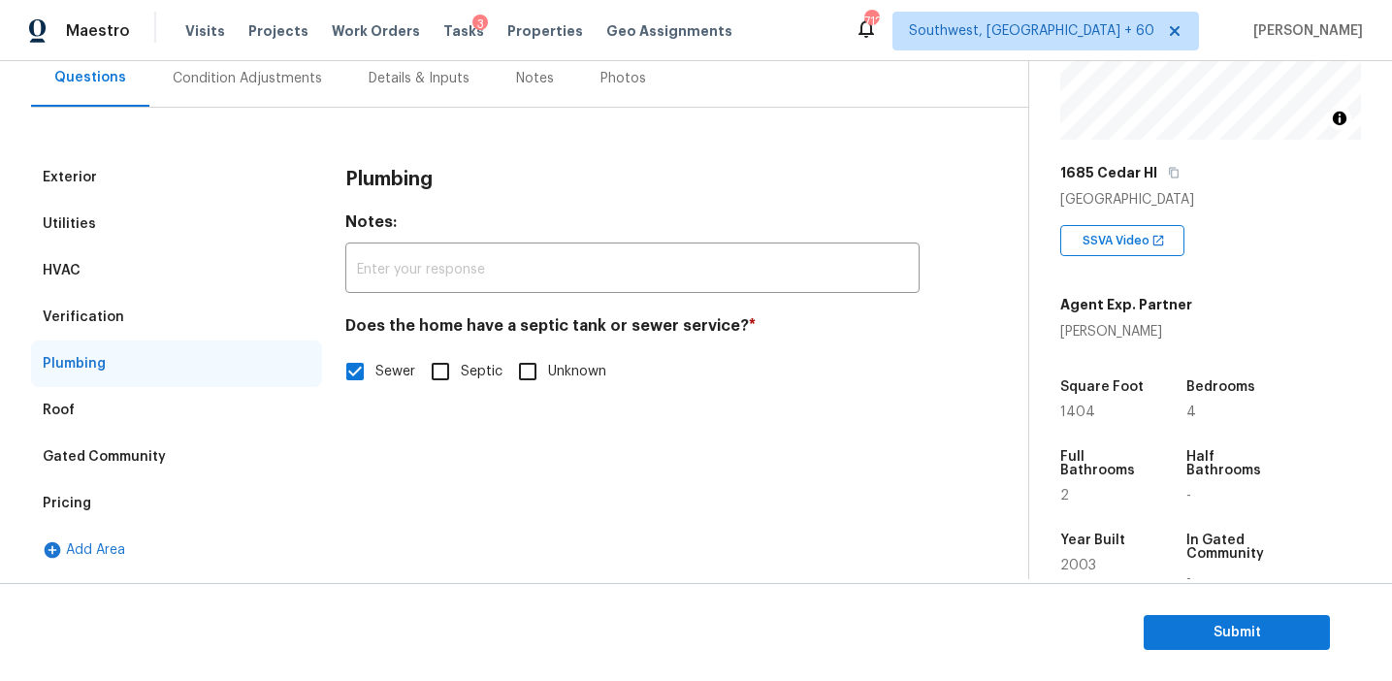
click at [118, 327] on div "Verification" at bounding box center [176, 317] width 291 height 47
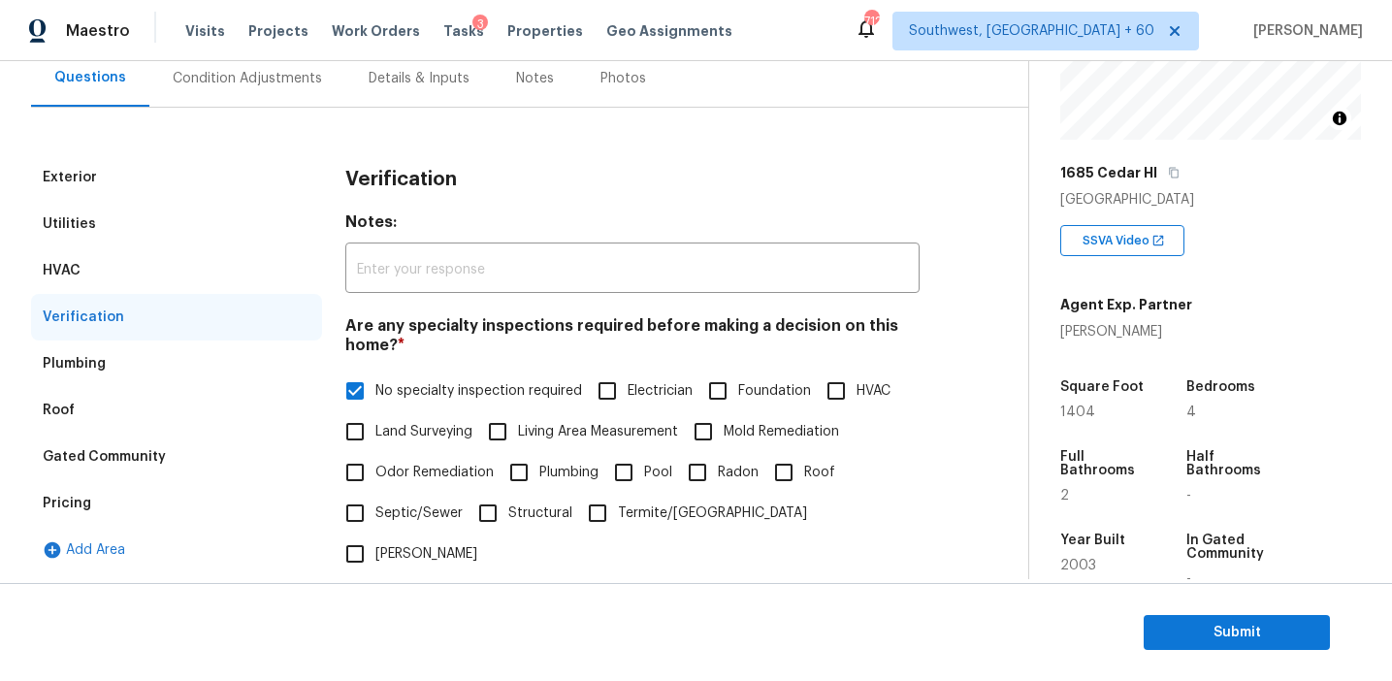
click at [217, 278] on div "HVAC" at bounding box center [176, 270] width 291 height 47
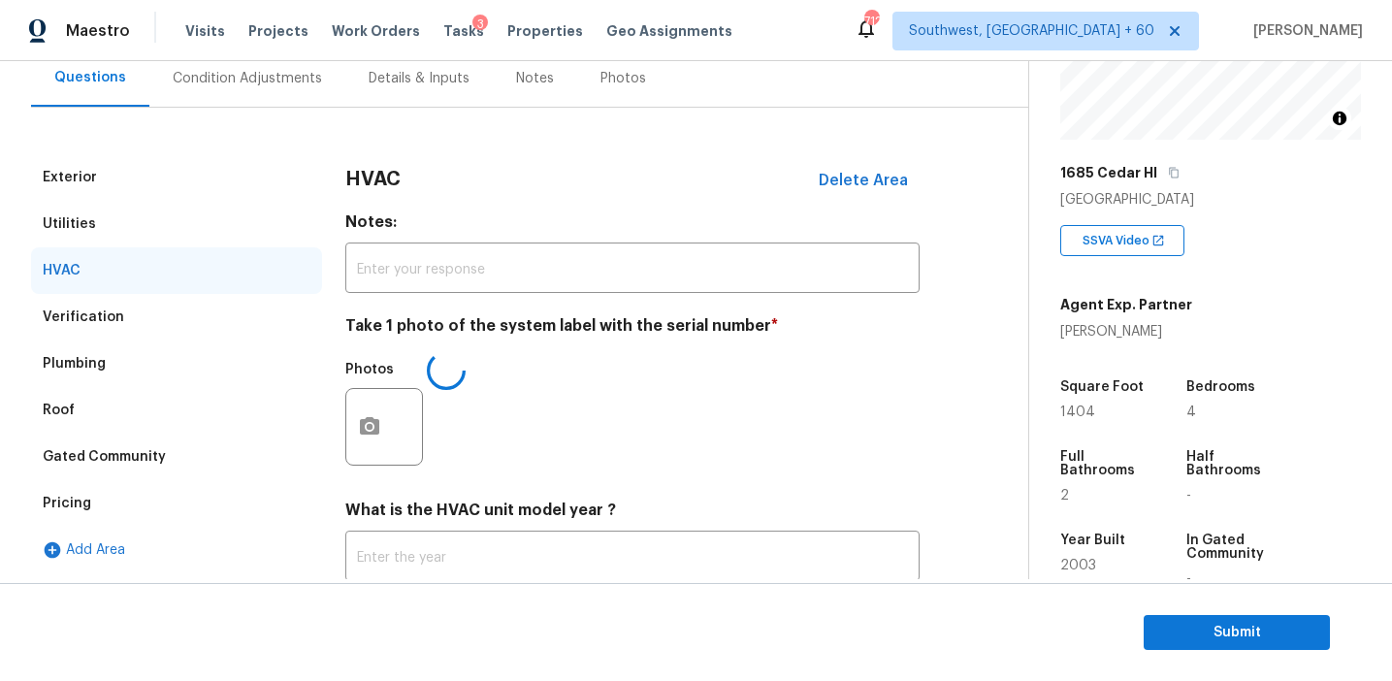
click at [216, 215] on div "Utilities" at bounding box center [176, 224] width 291 height 47
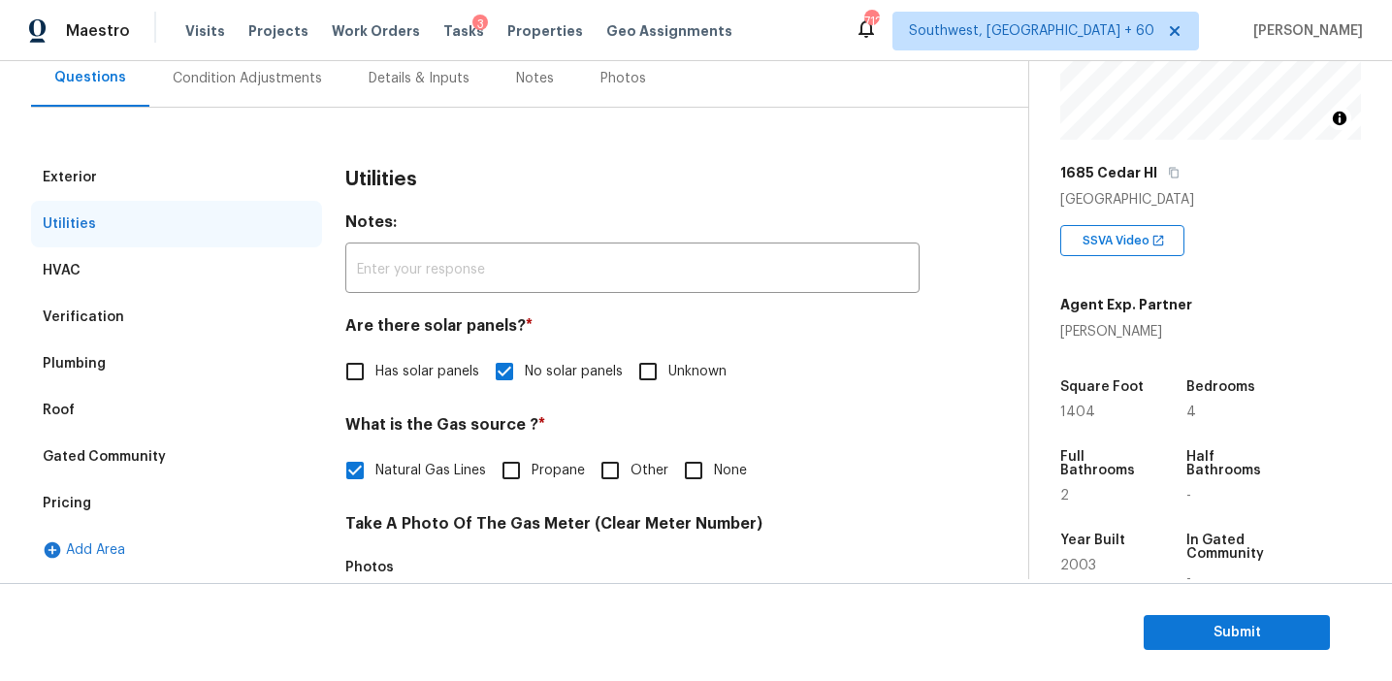
click at [215, 178] on div "Exterior" at bounding box center [176, 177] width 291 height 47
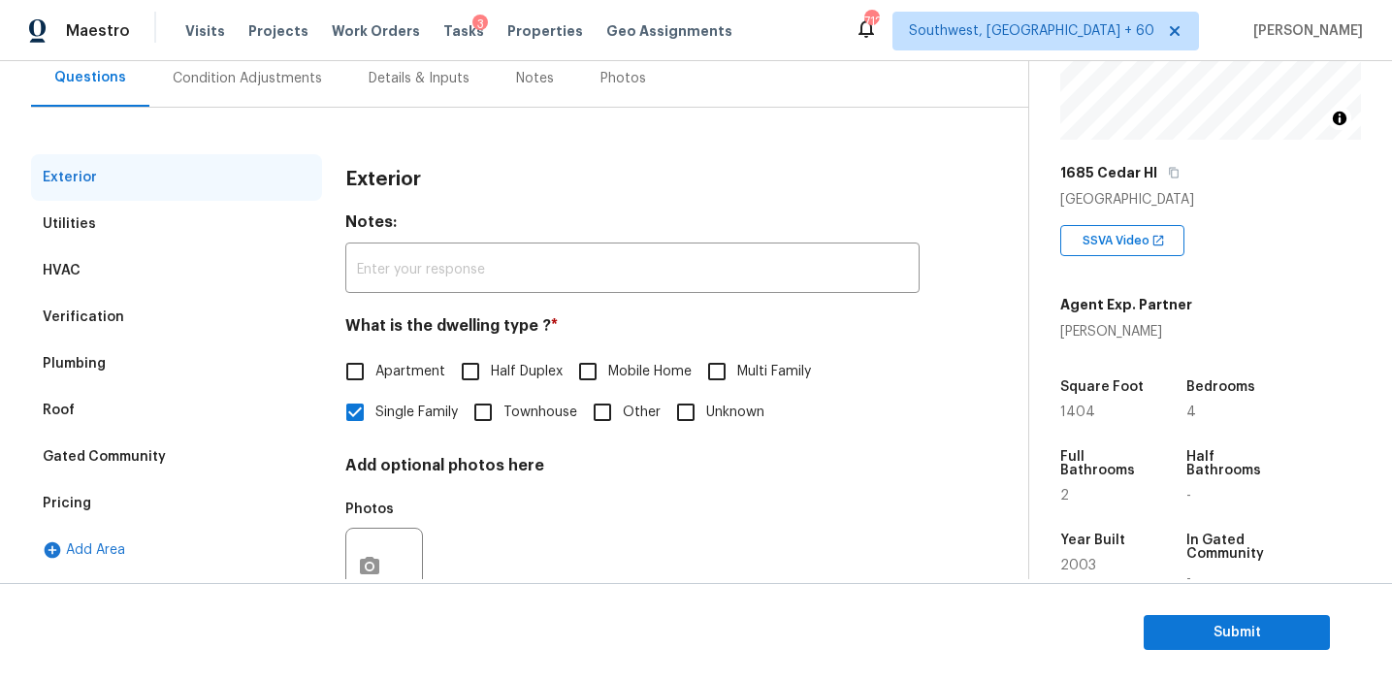
click at [320, 84] on div "Condition Adjustments" at bounding box center [247, 77] width 196 height 57
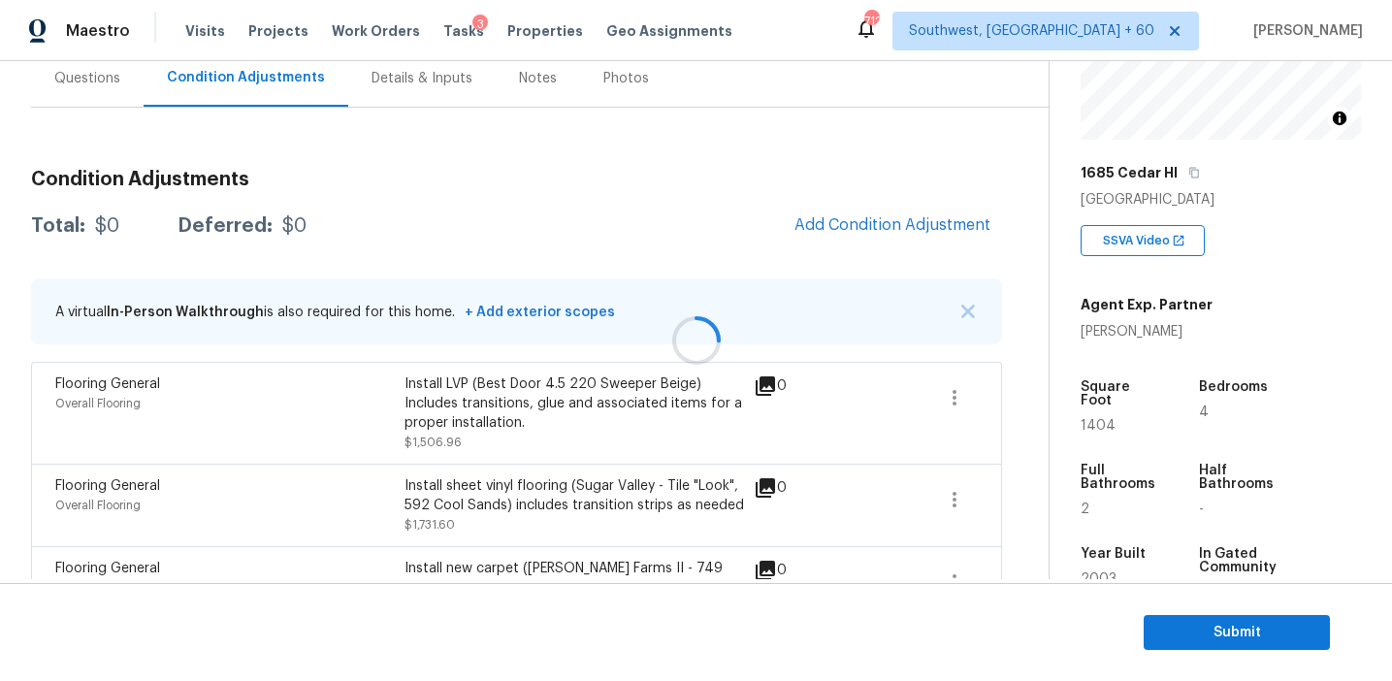
scroll to position [187, 0]
click at [969, 304] on img "button" at bounding box center [969, 311] width 14 height 14
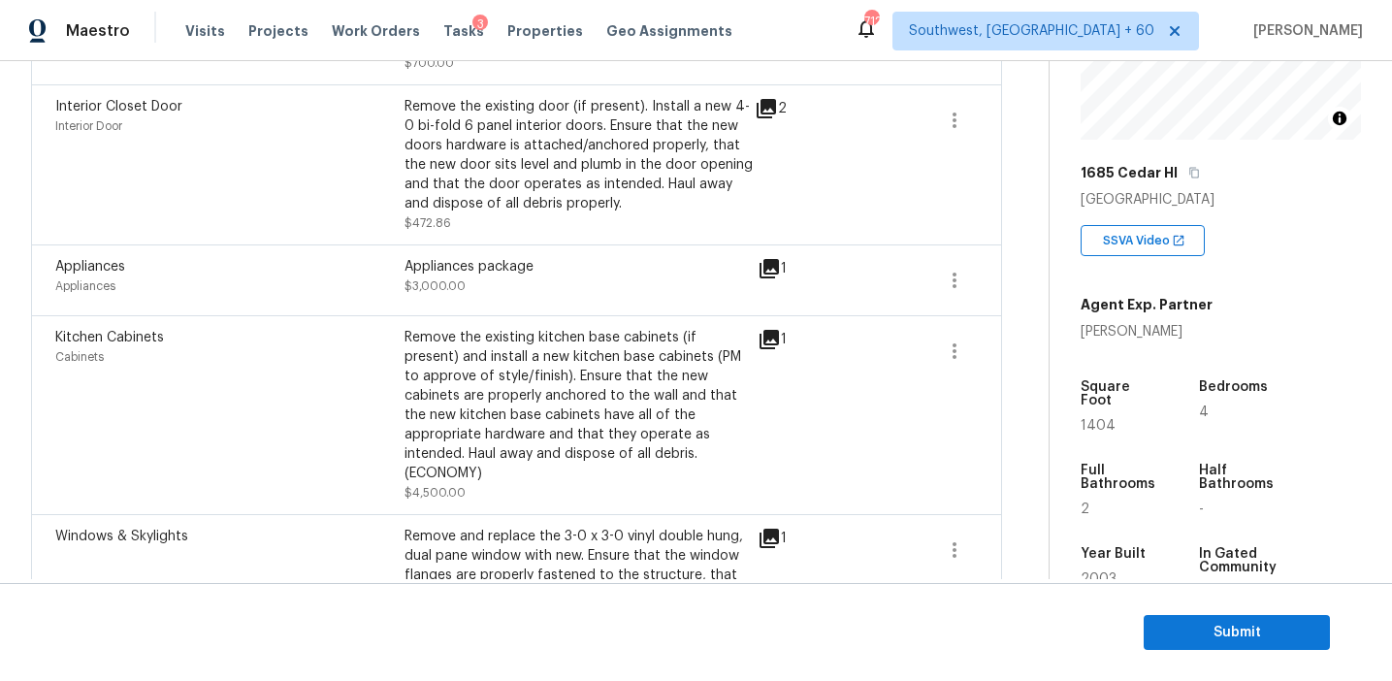
scroll to position [1735, 0]
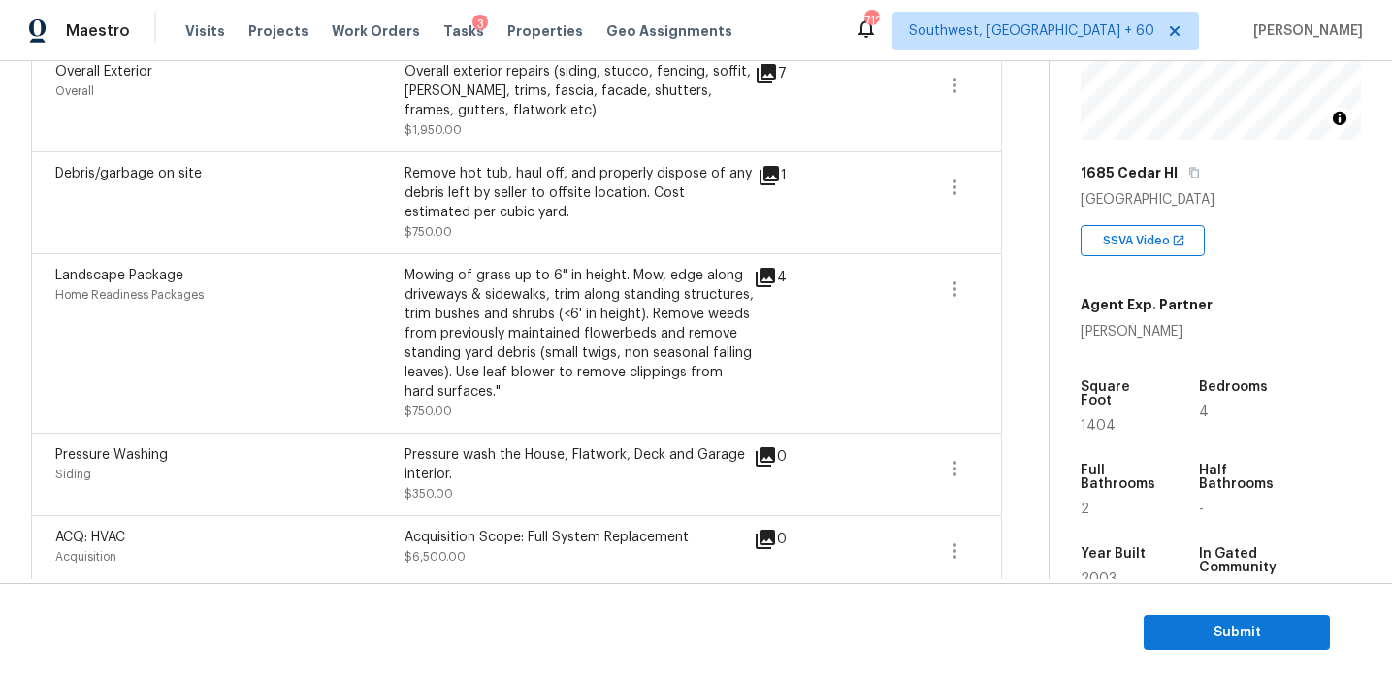
click at [821, 331] on div "4" at bounding box center [801, 343] width 95 height 155
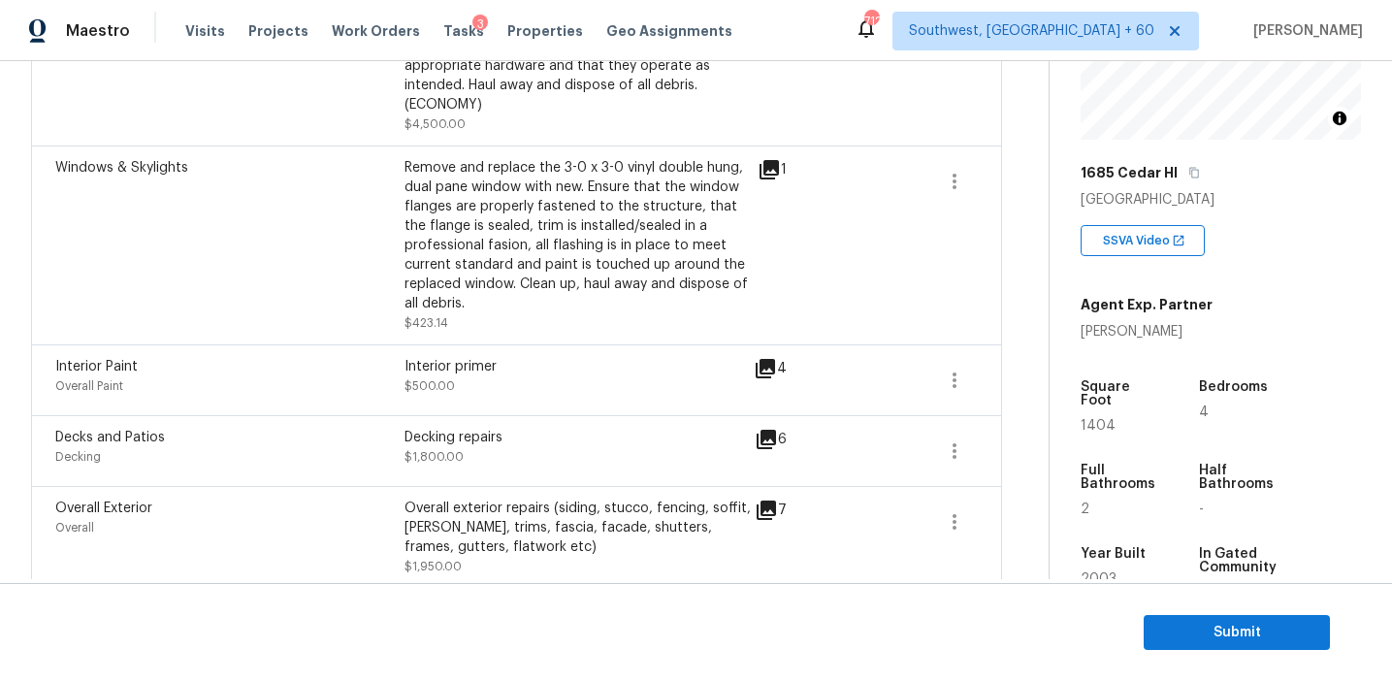
scroll to position [1291, 0]
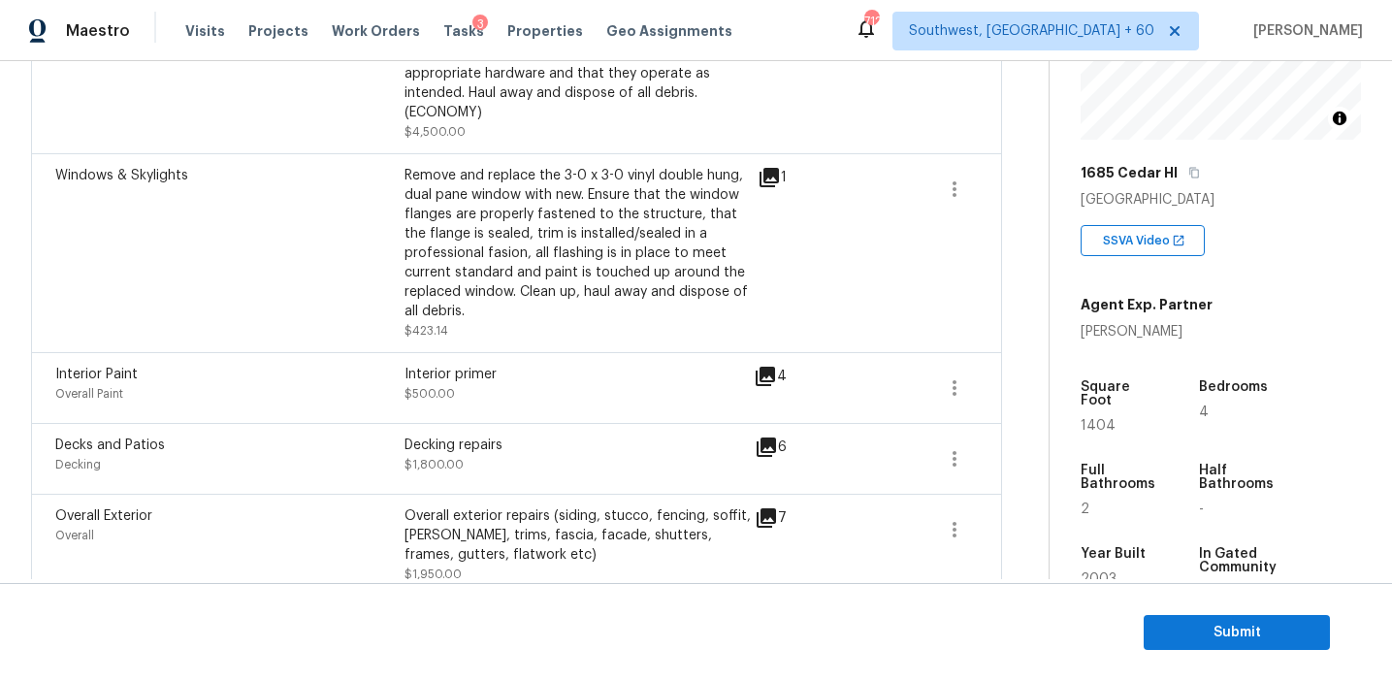
click at [644, 294] on div "Remove and replace the 3-0 x 3-0 vinyl double hung, dual pane window with new. …" at bounding box center [579, 243] width 349 height 155
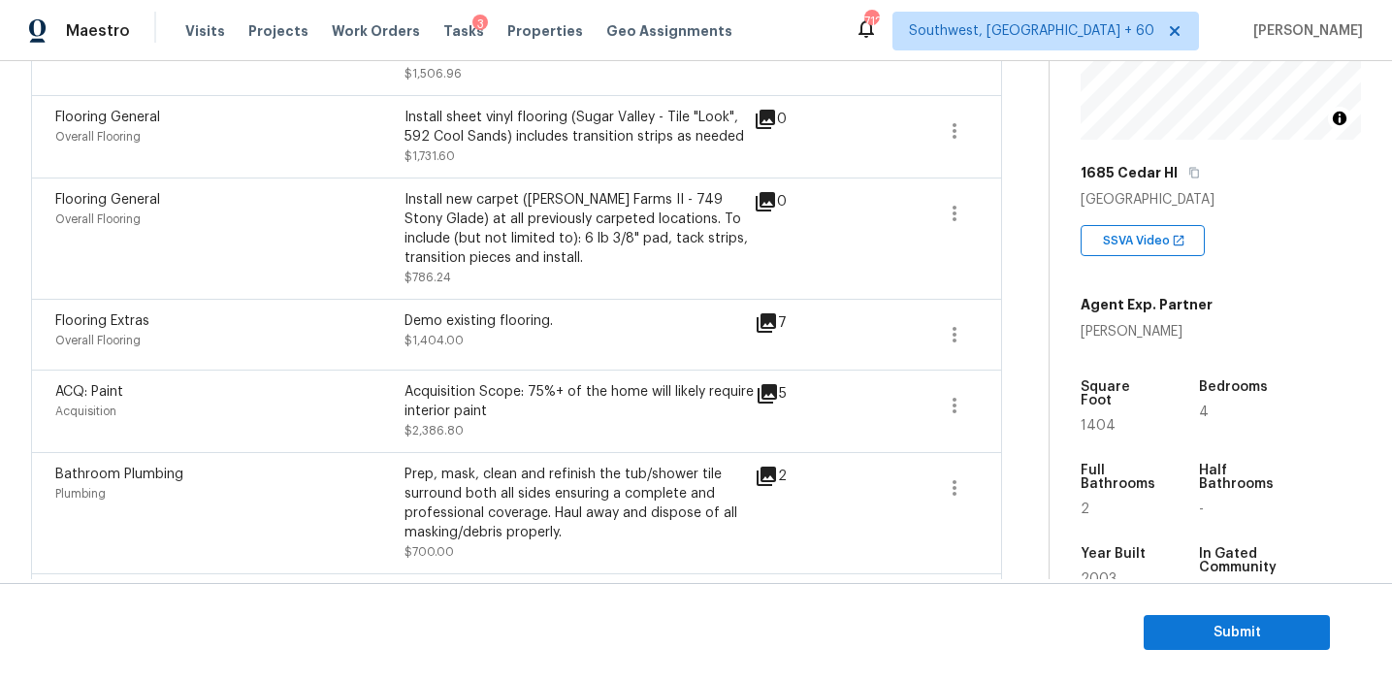
scroll to position [439, 0]
click at [591, 328] on div "Demo existing flooring." at bounding box center [579, 322] width 349 height 19
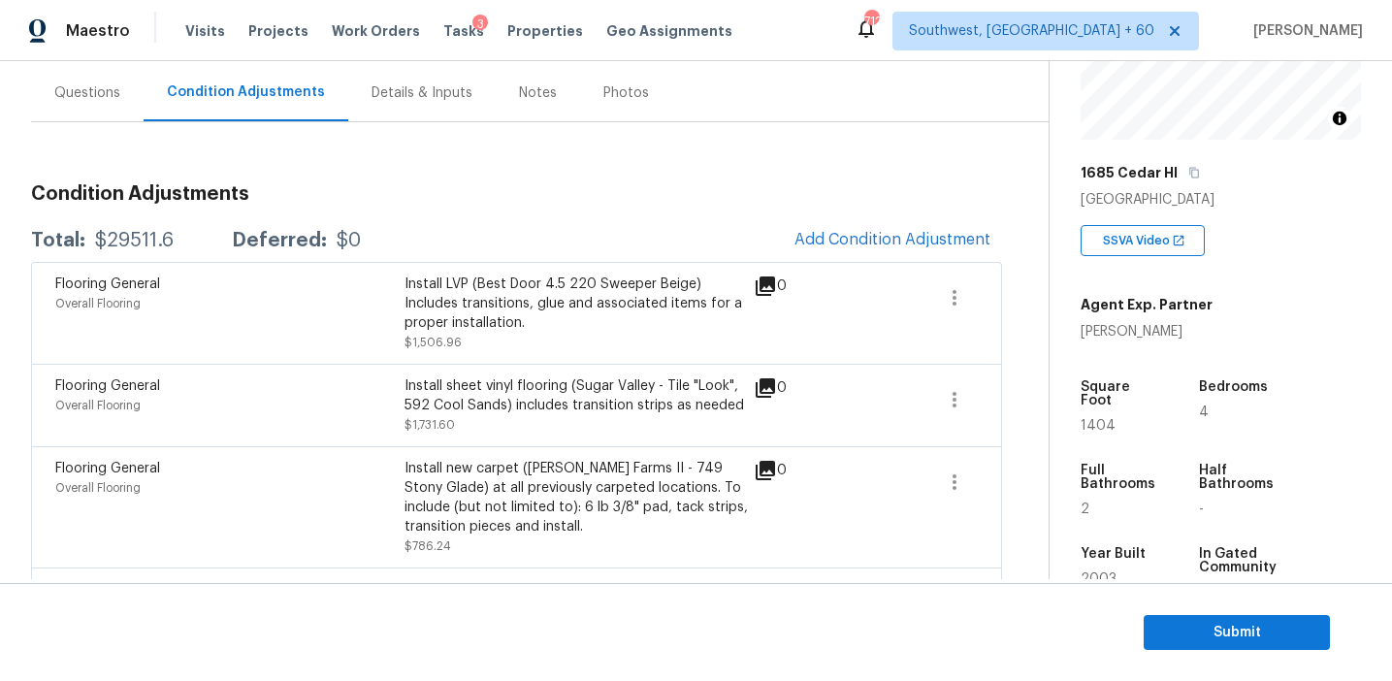
scroll to position [180, 0]
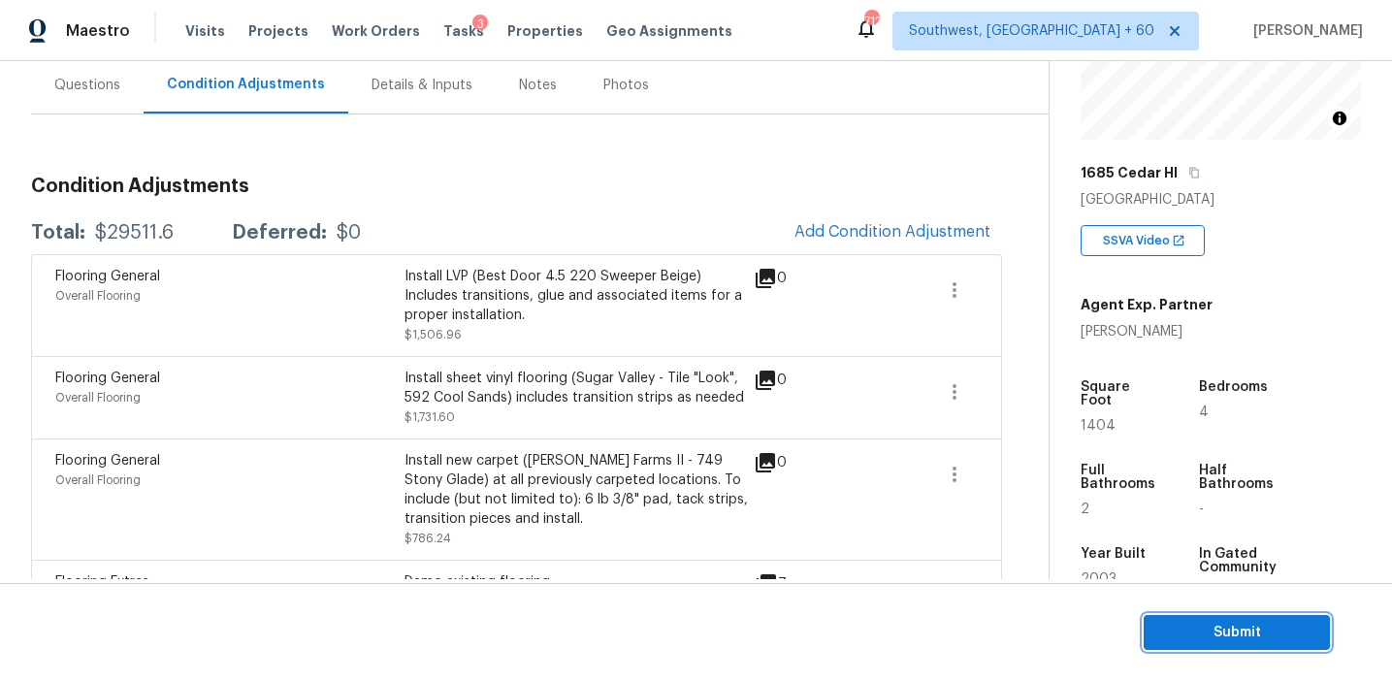
click at [1187, 633] on span "Submit" at bounding box center [1237, 633] width 155 height 24
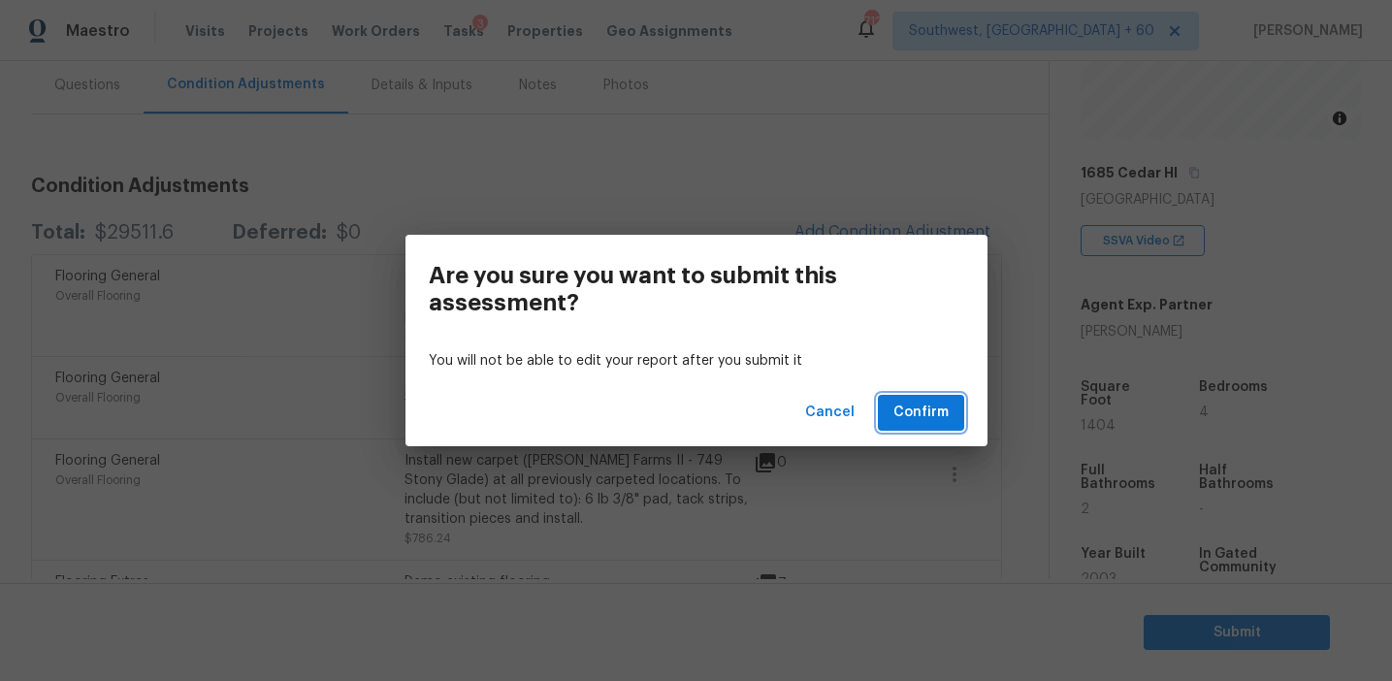
click at [911, 404] on span "Confirm" at bounding box center [921, 413] width 55 height 24
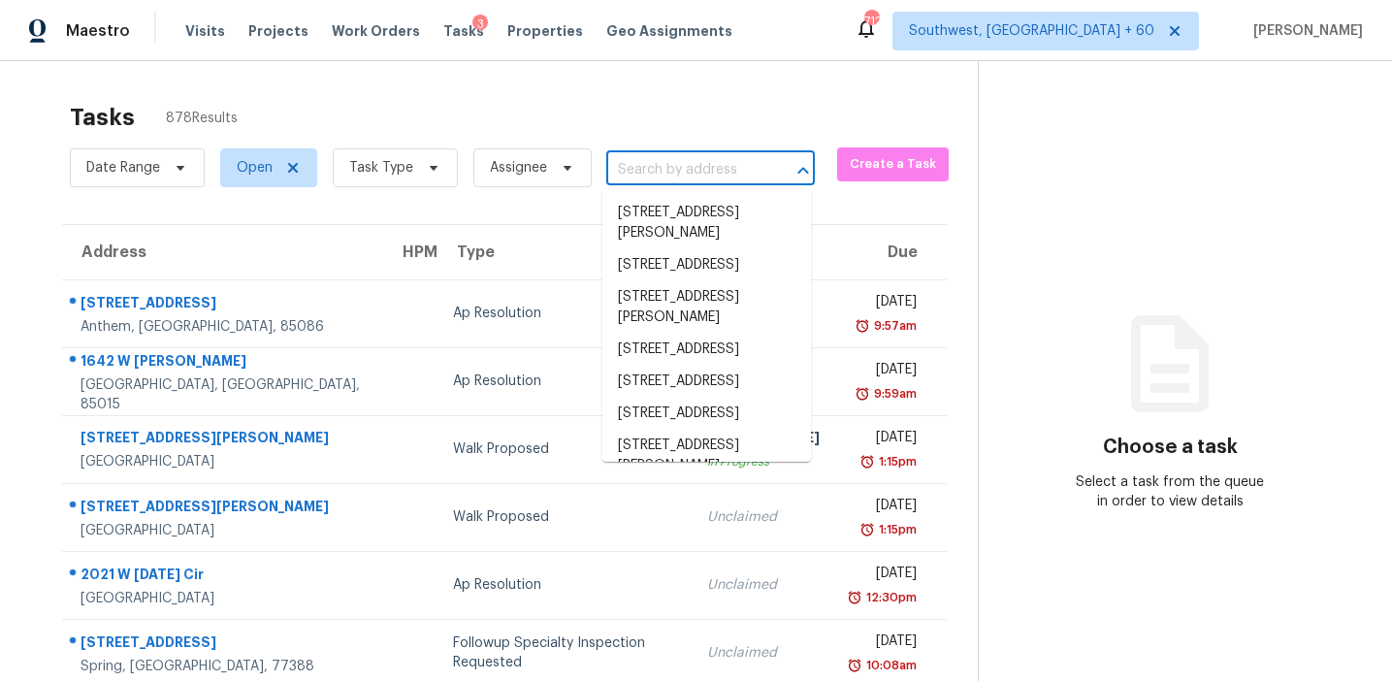
click at [696, 176] on input "text" at bounding box center [683, 170] width 154 height 30
paste input "1023 Dawson Forest Rd W Dawsonville, GA, 30534"
type input "1023 Dawson Forest Rd W Dawsonville, GA, 30534"
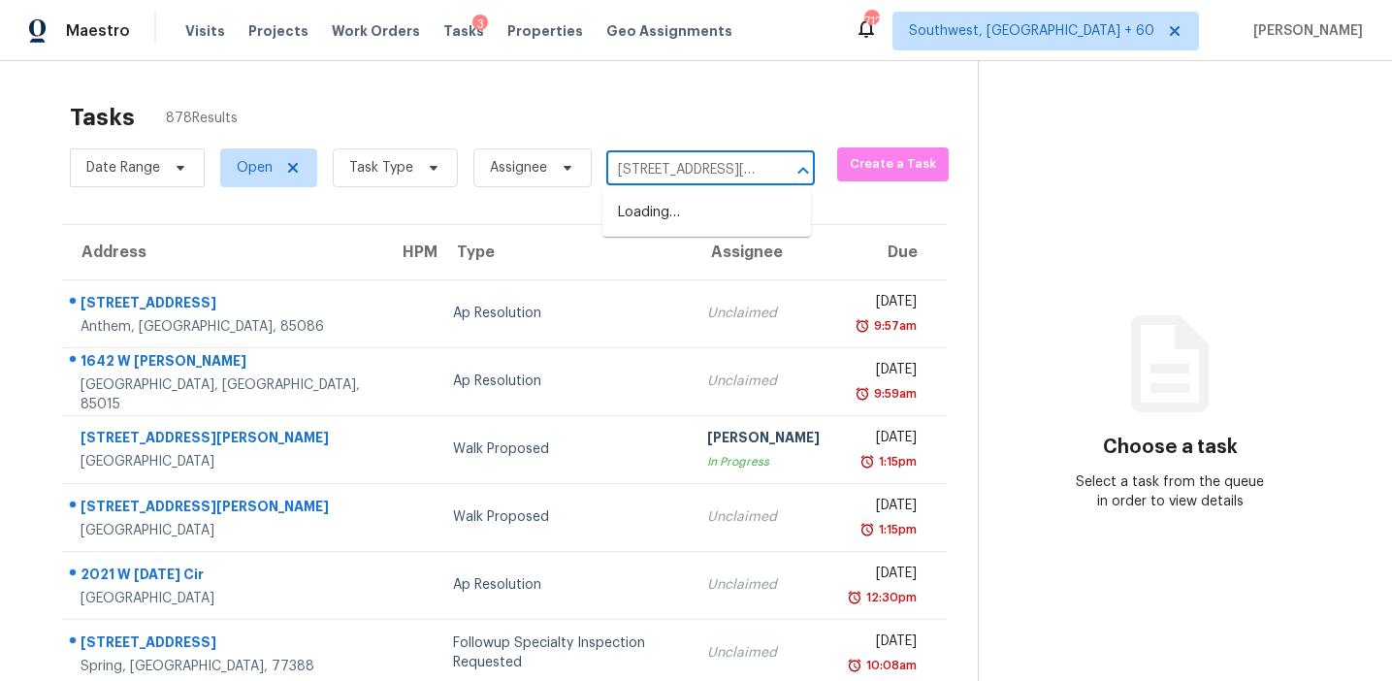
scroll to position [0, 176]
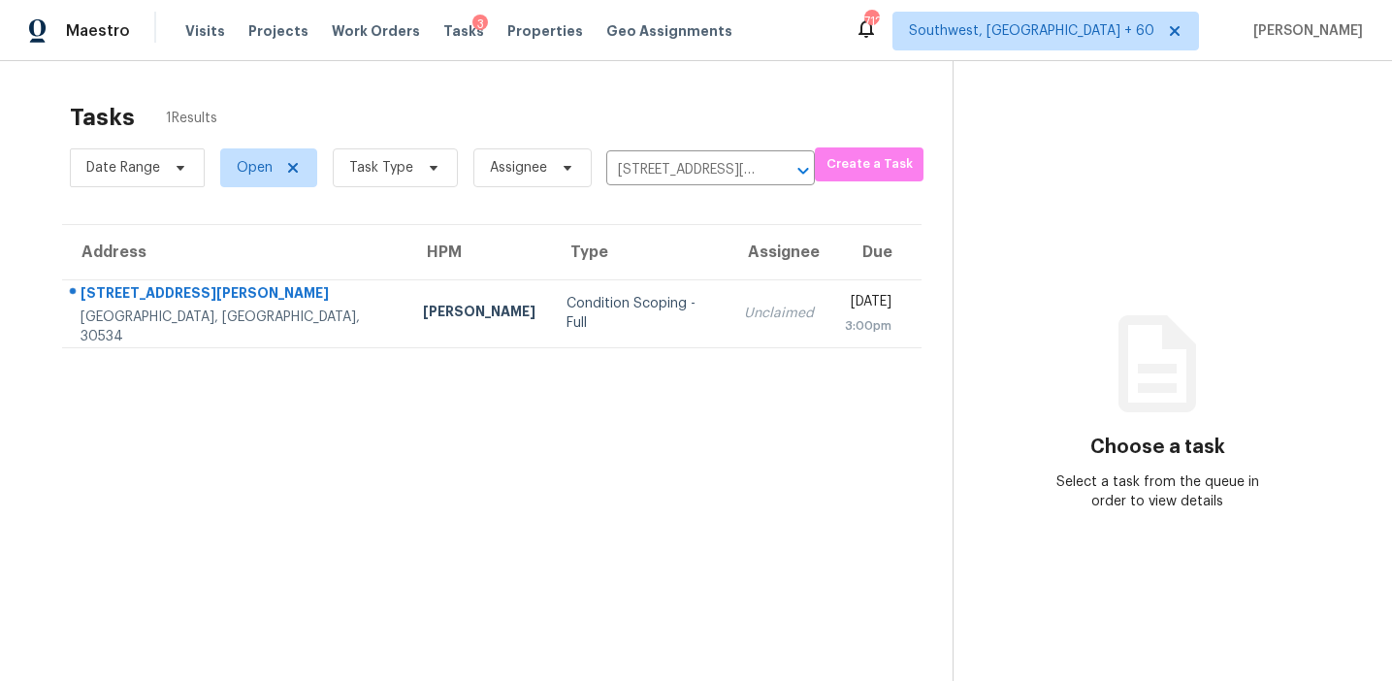
click at [729, 314] on td "Unclaimed" at bounding box center [779, 313] width 101 height 68
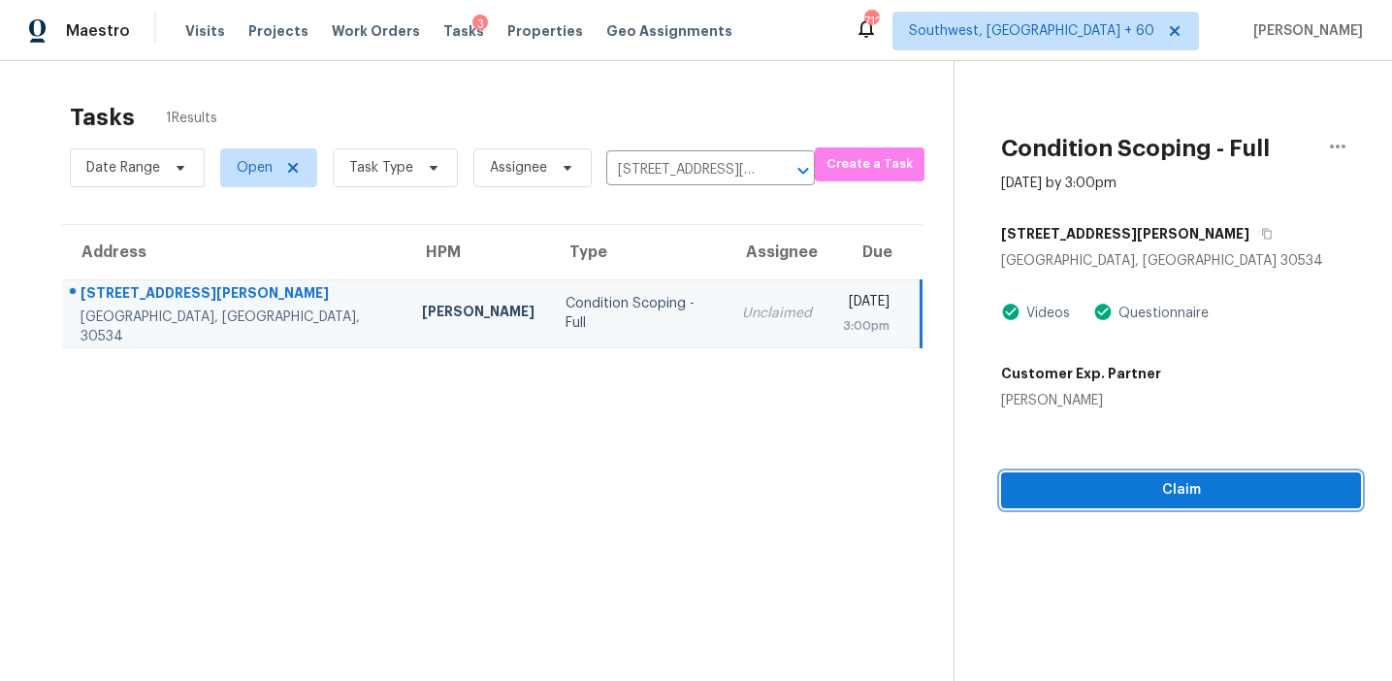
click at [1068, 481] on span "Claim" at bounding box center [1181, 490] width 329 height 24
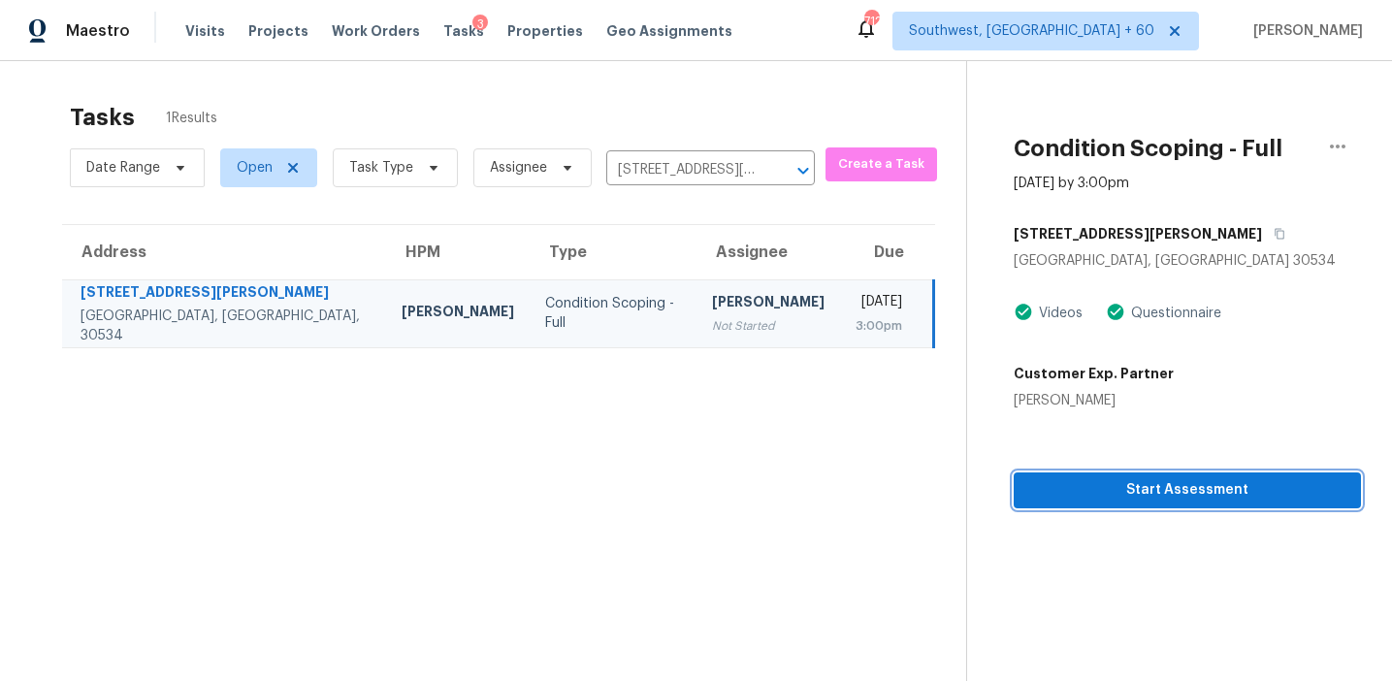
click at [1076, 483] on span "Start Assessment" at bounding box center [1187, 490] width 316 height 24
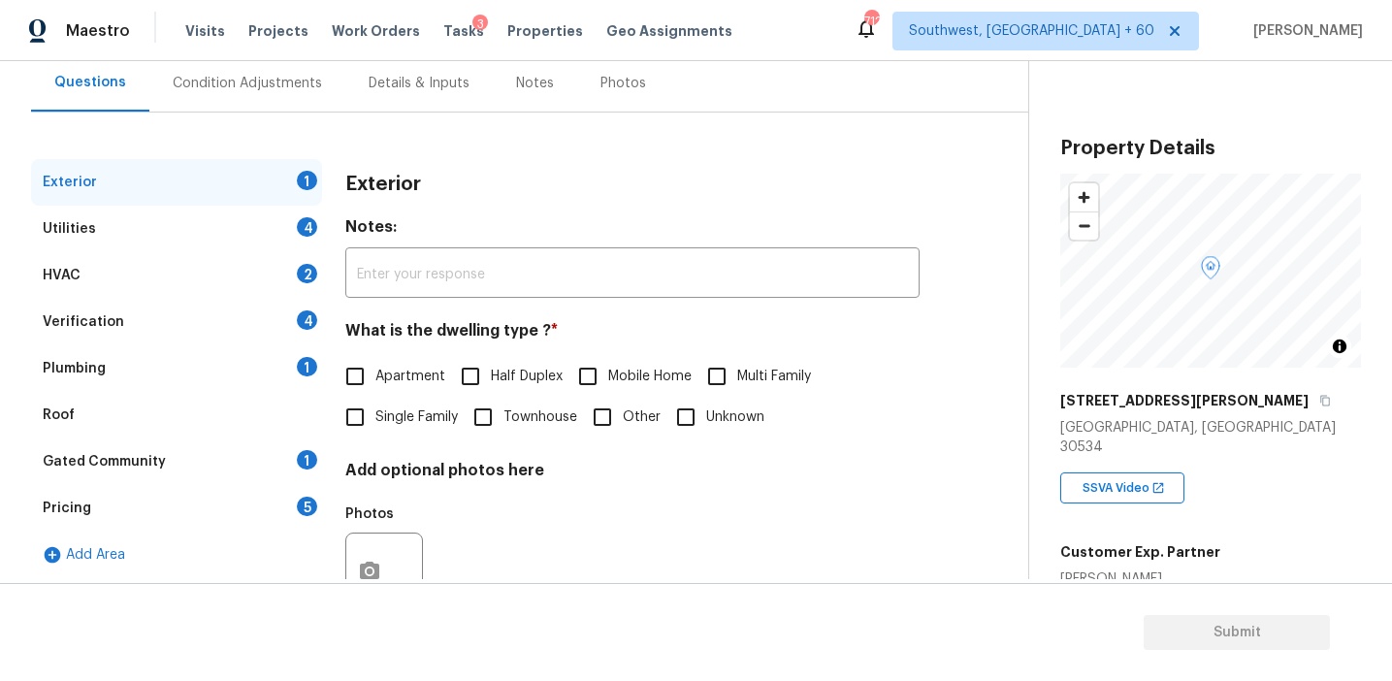
scroll to position [177, 0]
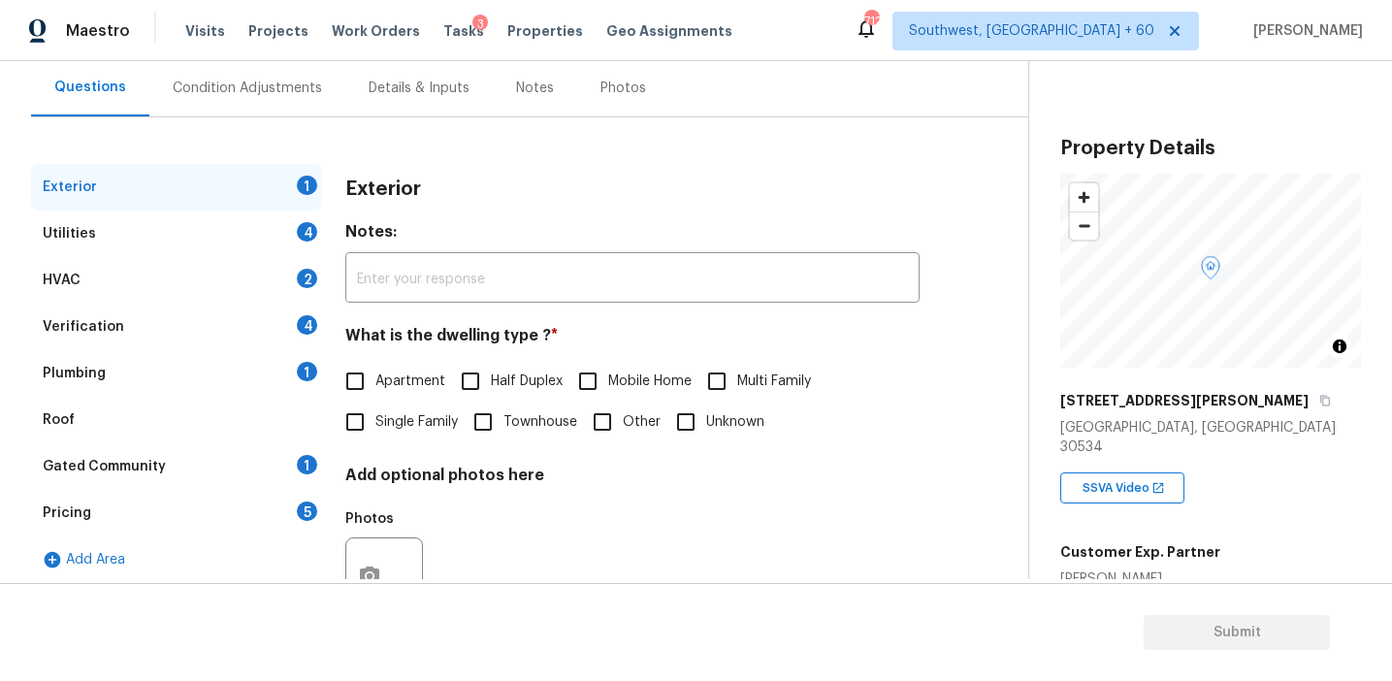
click at [270, 508] on div "Pricing 5" at bounding box center [176, 513] width 291 height 47
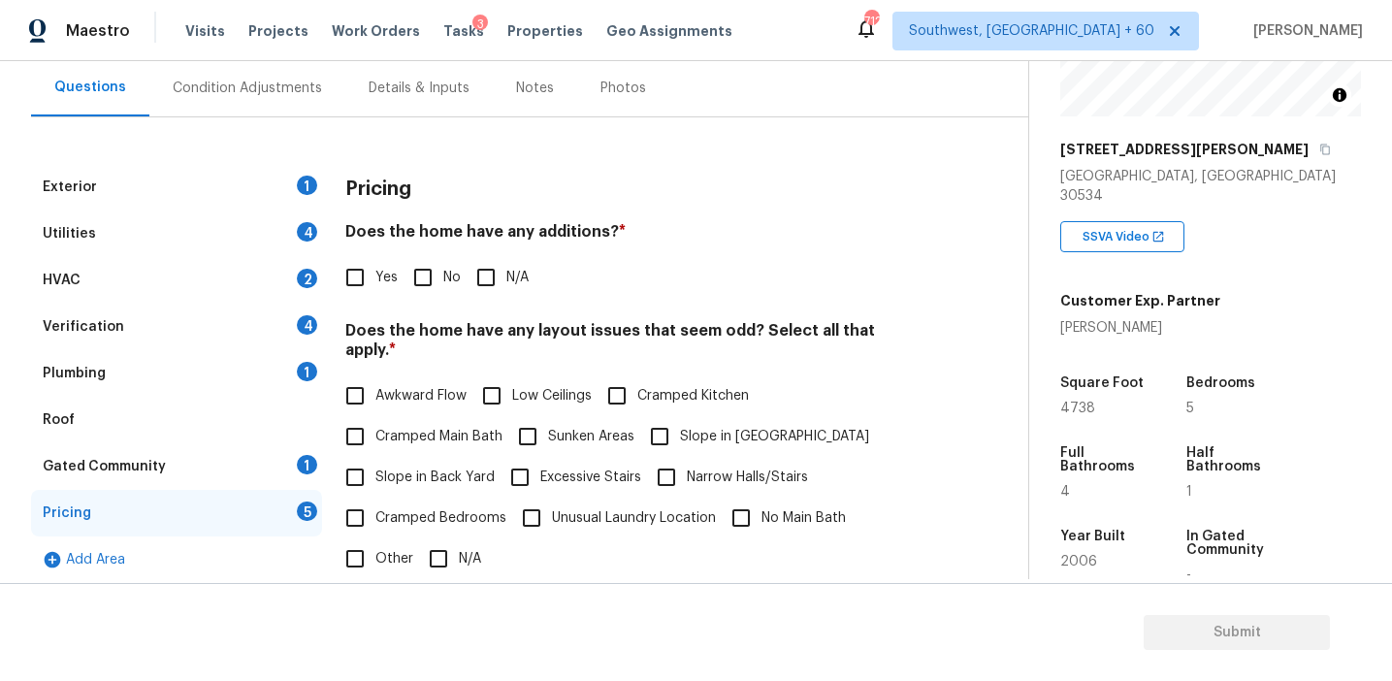
scroll to position [320, 0]
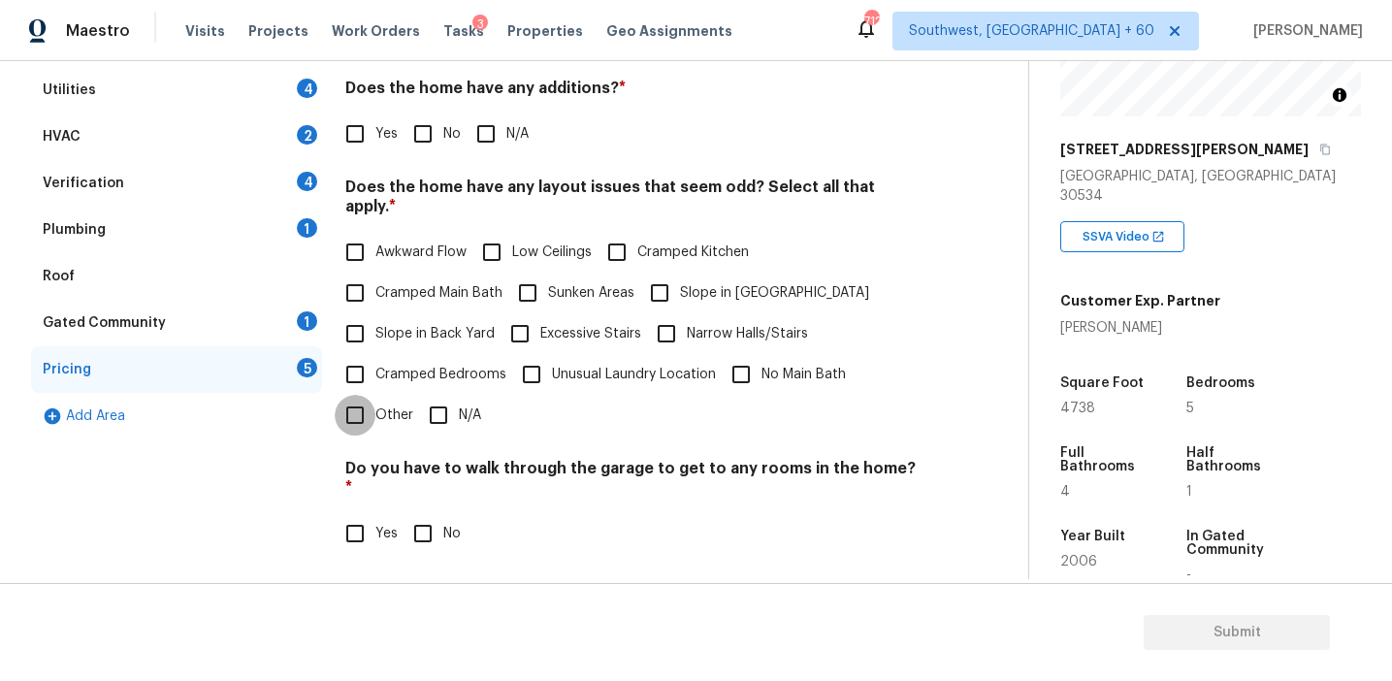
click at [367, 395] on input "Other" at bounding box center [355, 415] width 41 height 41
checkbox input "true"
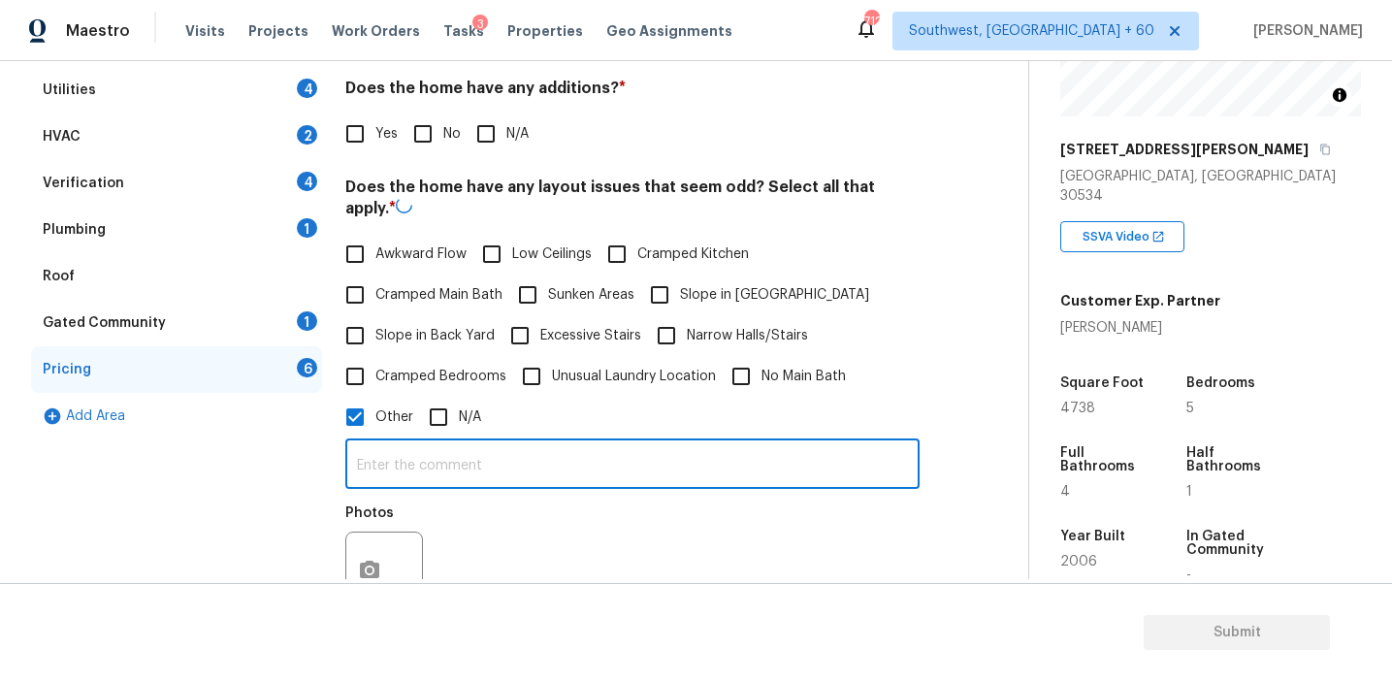
click at [421, 453] on input "text" at bounding box center [632, 466] width 574 height 46
click at [390, 445] on input "Sq.ft discrepancy" at bounding box center [632, 464] width 574 height 46
type input "Sq.ft and bedroom count discrepancy"
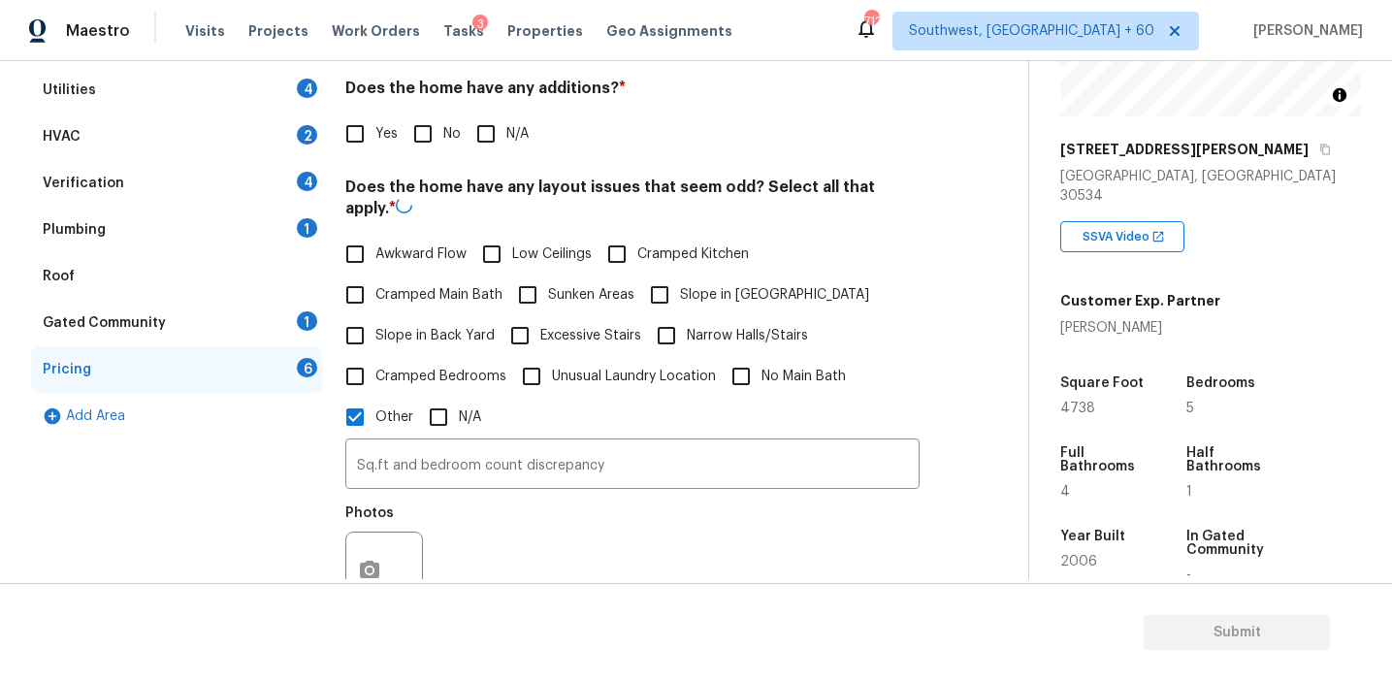
click at [511, 533] on div "Photos" at bounding box center [632, 558] width 574 height 126
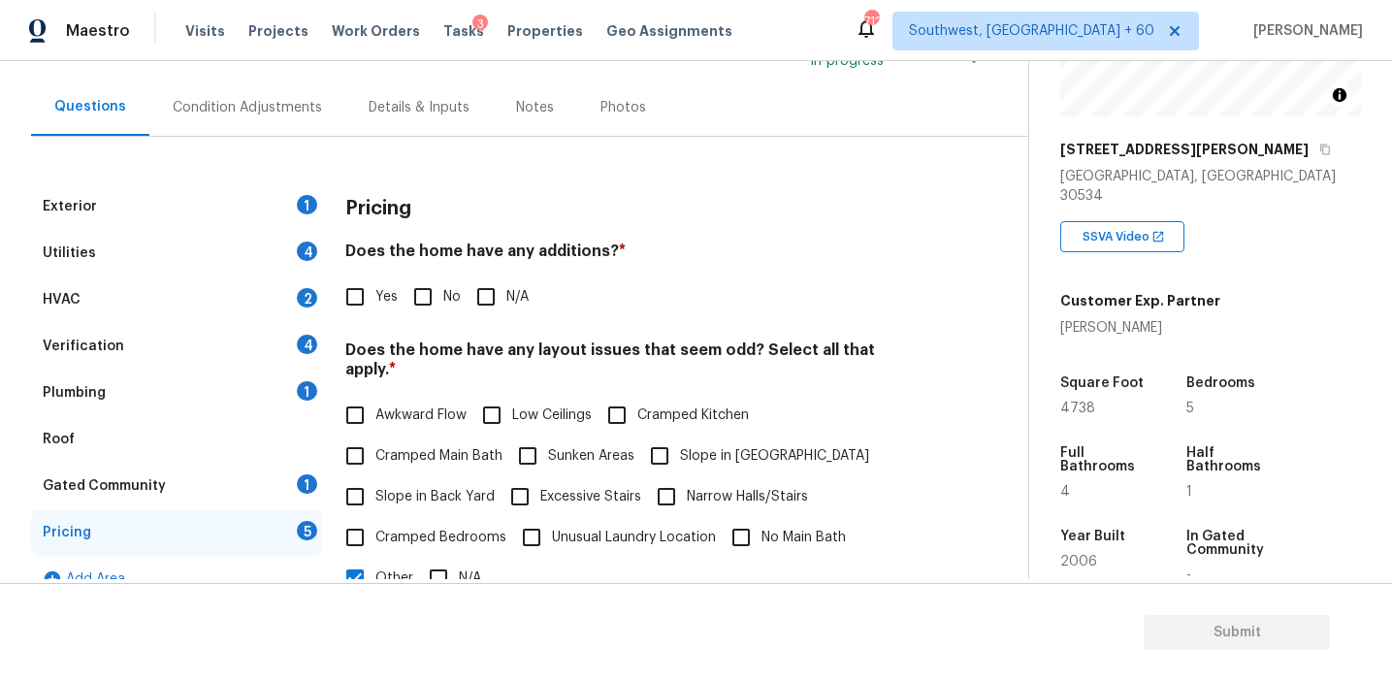
scroll to position [172, 0]
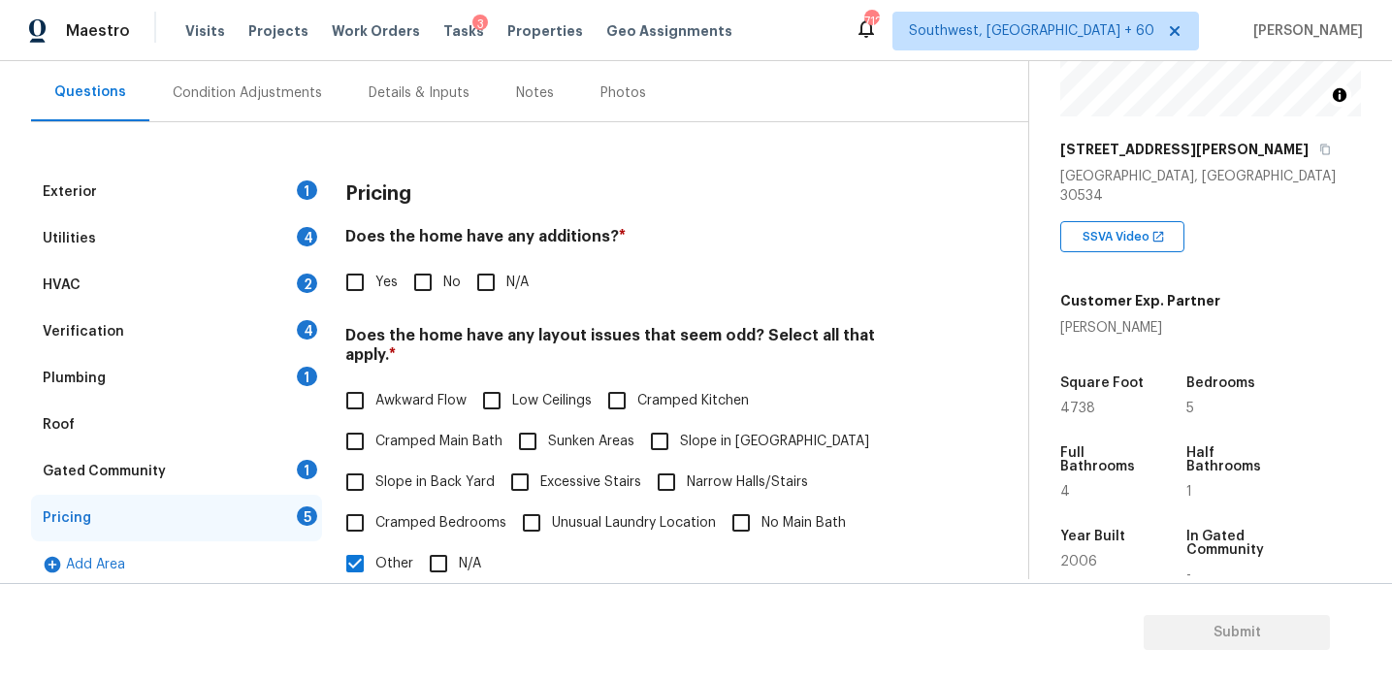
click at [397, 191] on h3 "Pricing" at bounding box center [378, 193] width 66 height 19
click at [310, 112] on div "Condition Adjustments" at bounding box center [247, 92] width 196 height 57
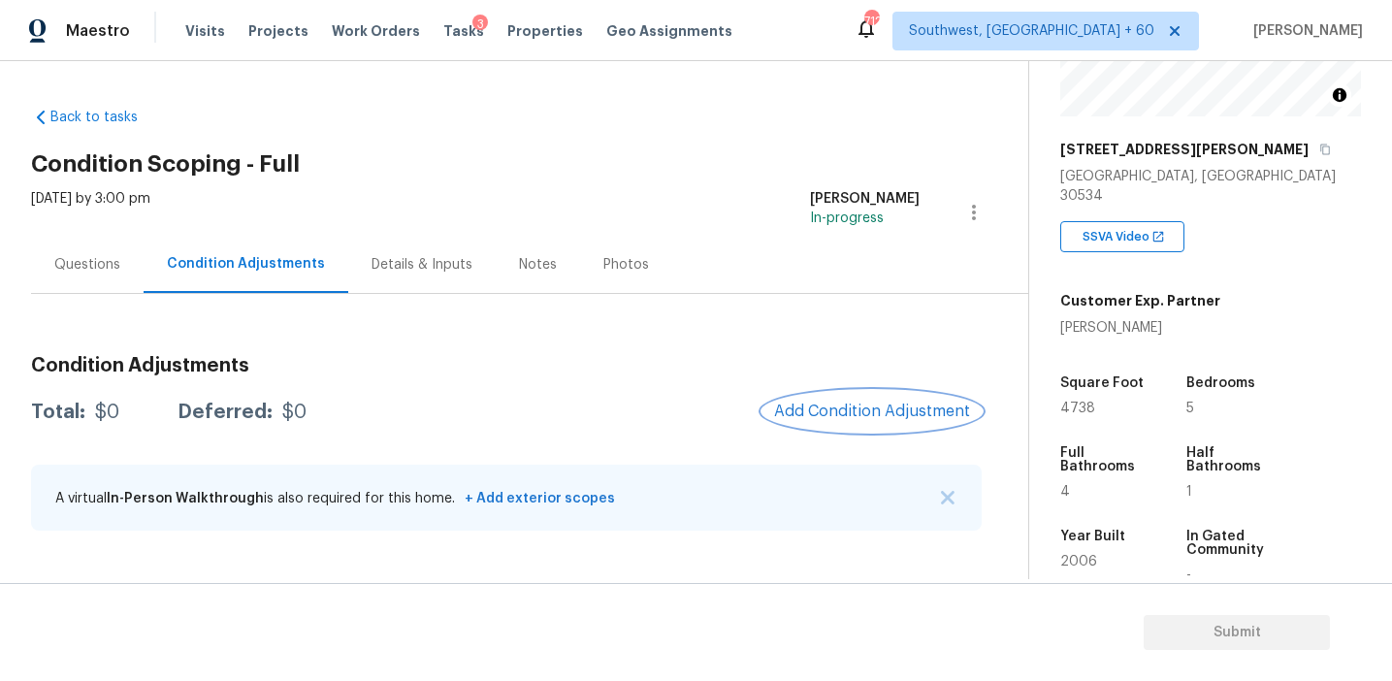
click at [837, 408] on span "Add Condition Adjustment" at bounding box center [872, 411] width 196 height 17
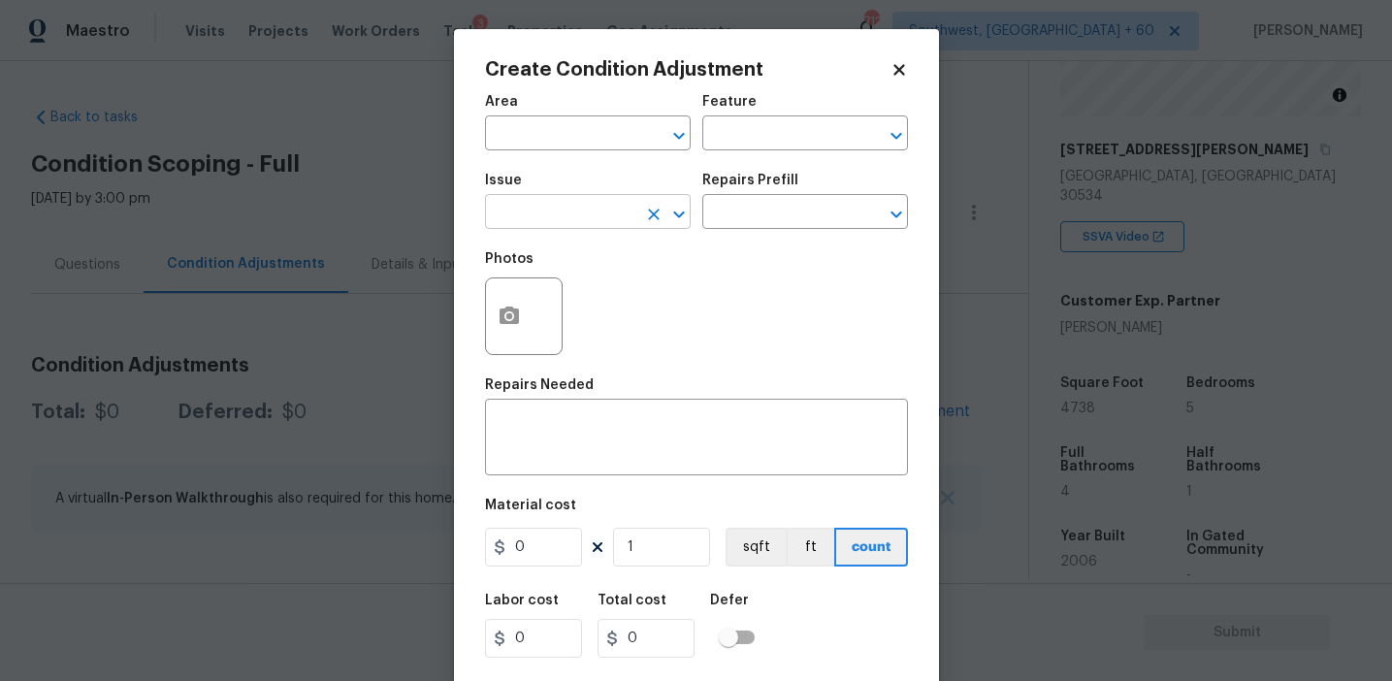
click at [535, 226] on input "text" at bounding box center [560, 214] width 151 height 30
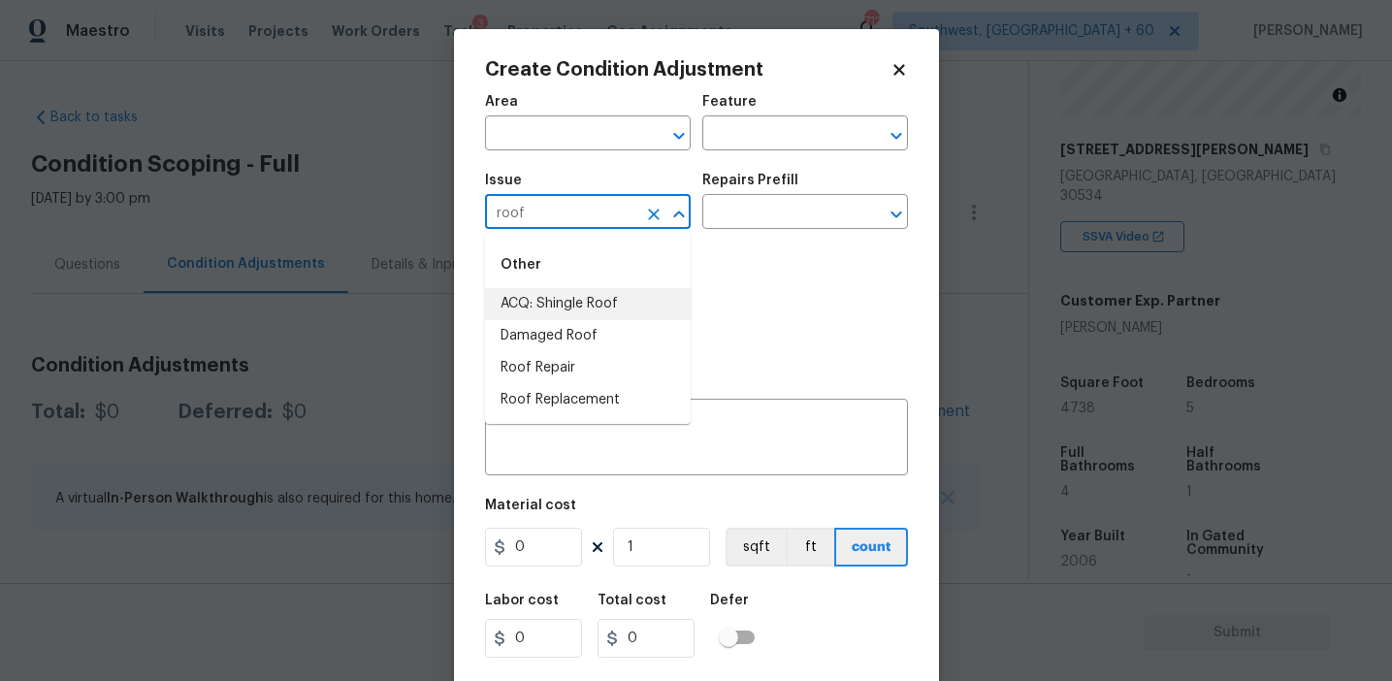
click at [567, 312] on li "ACQ: Shingle Roof" at bounding box center [588, 304] width 206 height 32
type input "ACQ: Shingle Roof"
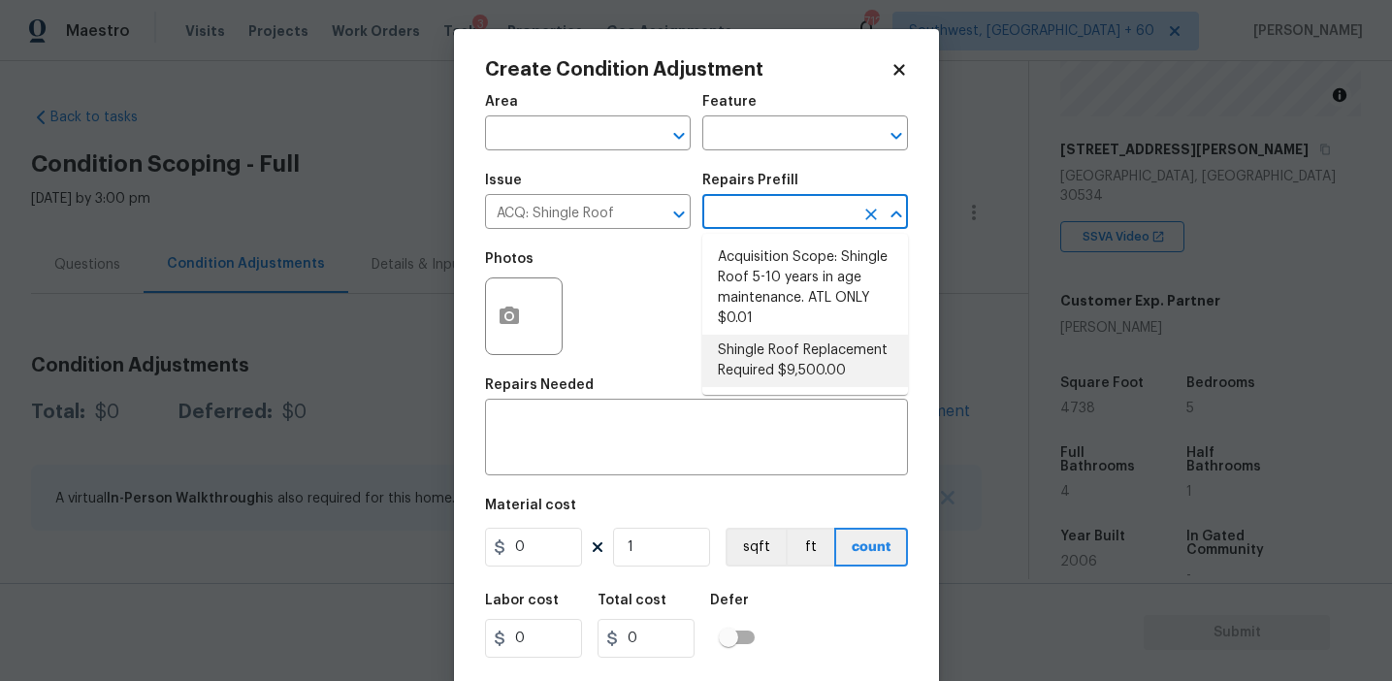
click at [774, 364] on li "Shingle Roof Replacement Required $9,500.00" at bounding box center [806, 361] width 206 height 52
type input "Acquisition"
type textarea "Acquisition Scope: Shingle Roof Replacement required."
type input "9500"
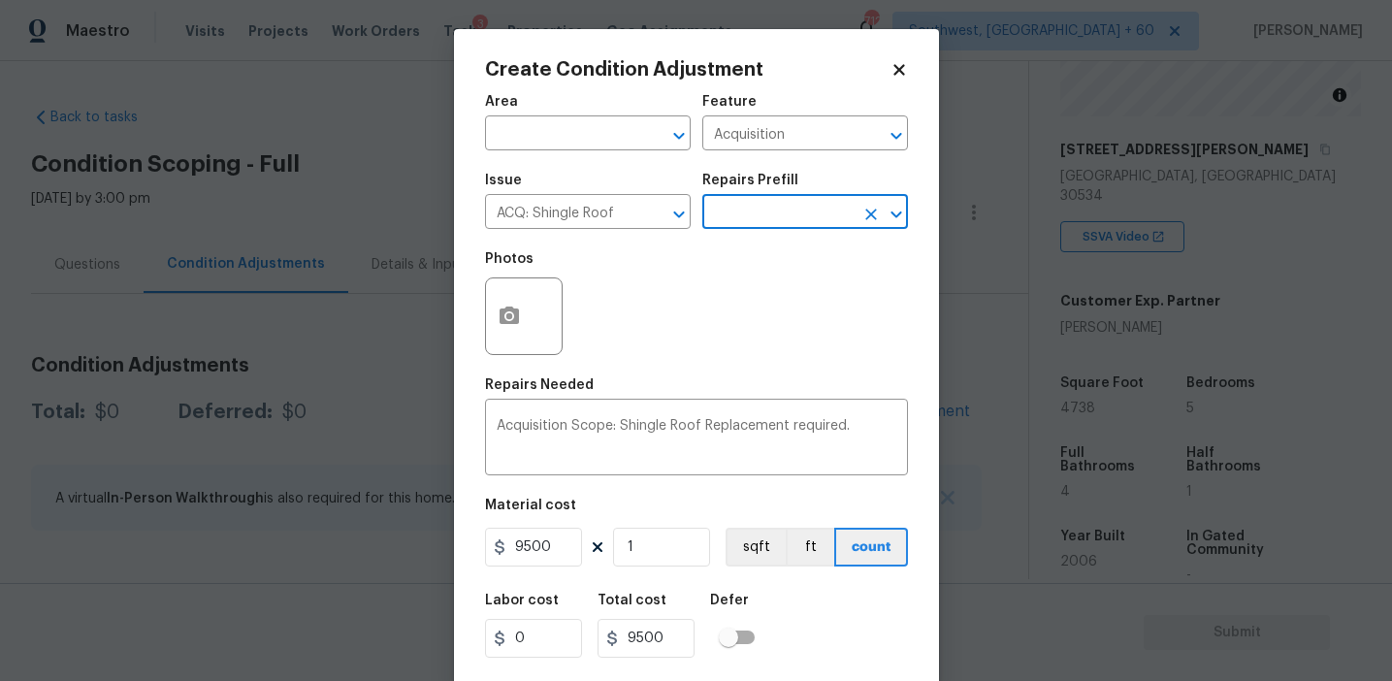
scroll to position [44, 0]
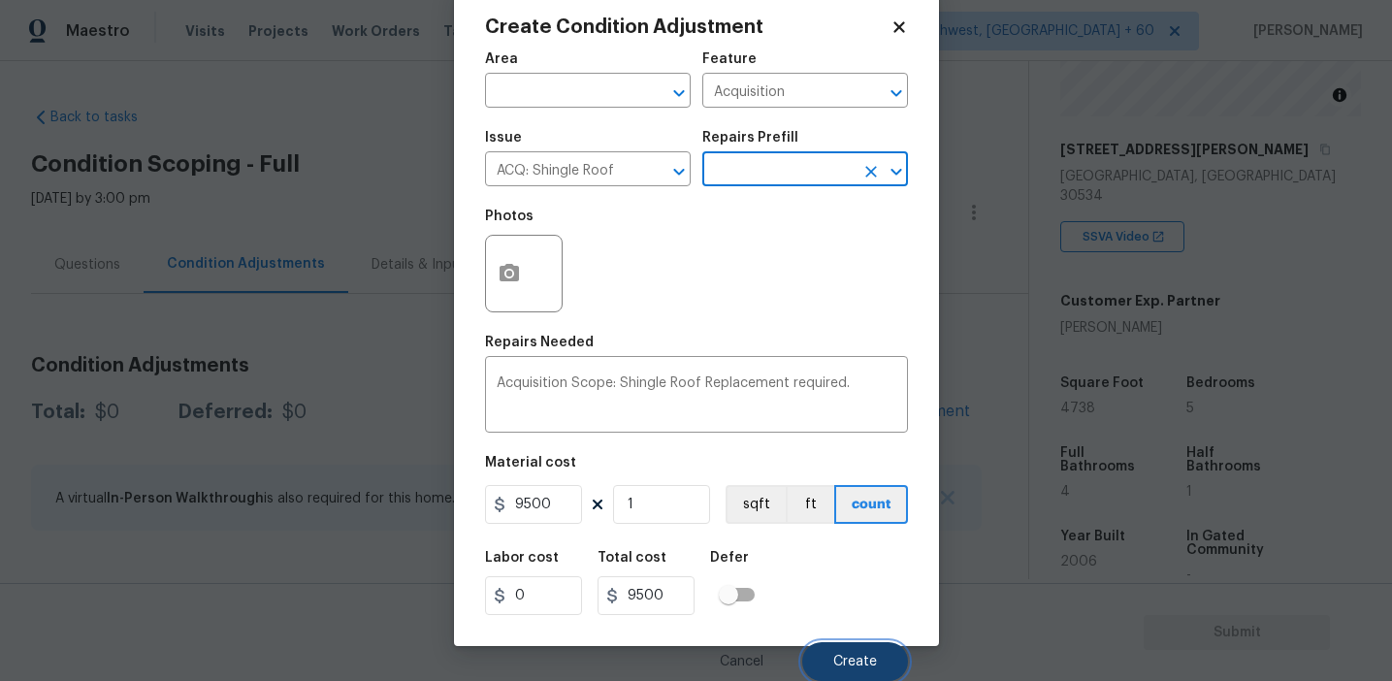
click at [822, 655] on button "Create" at bounding box center [855, 661] width 106 height 39
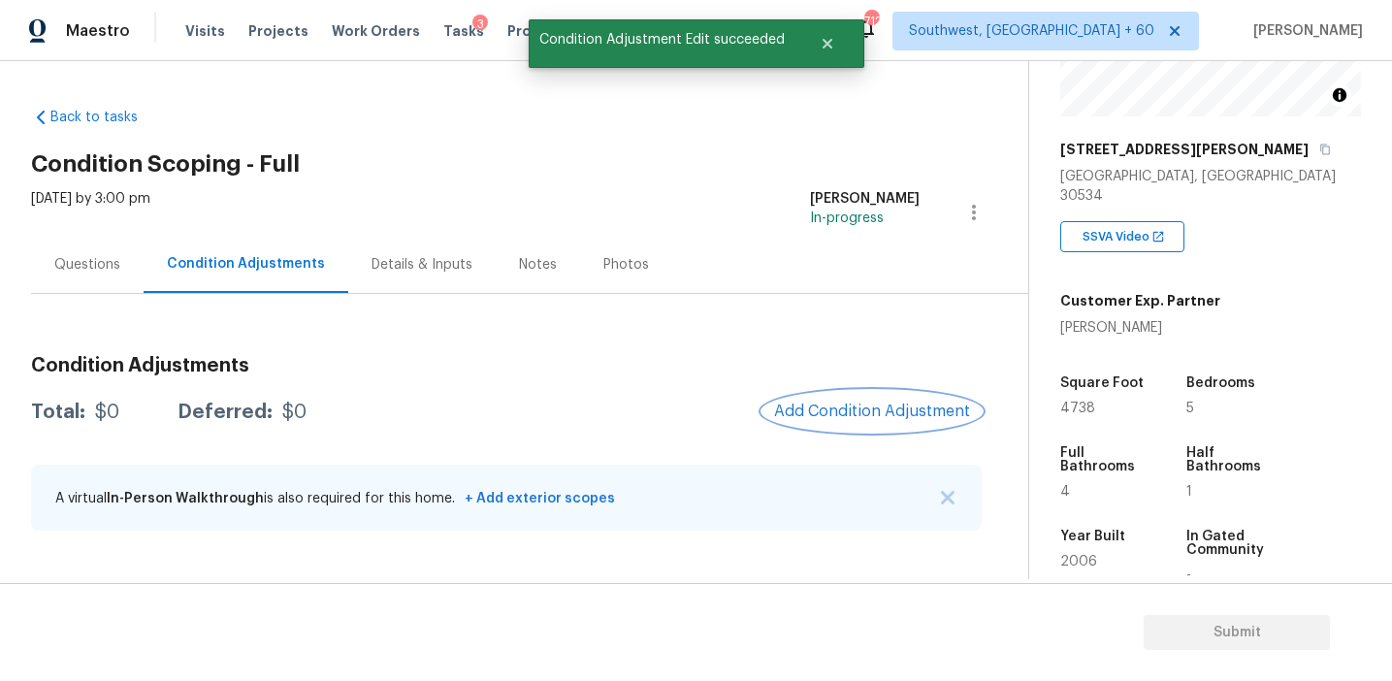
scroll to position [0, 0]
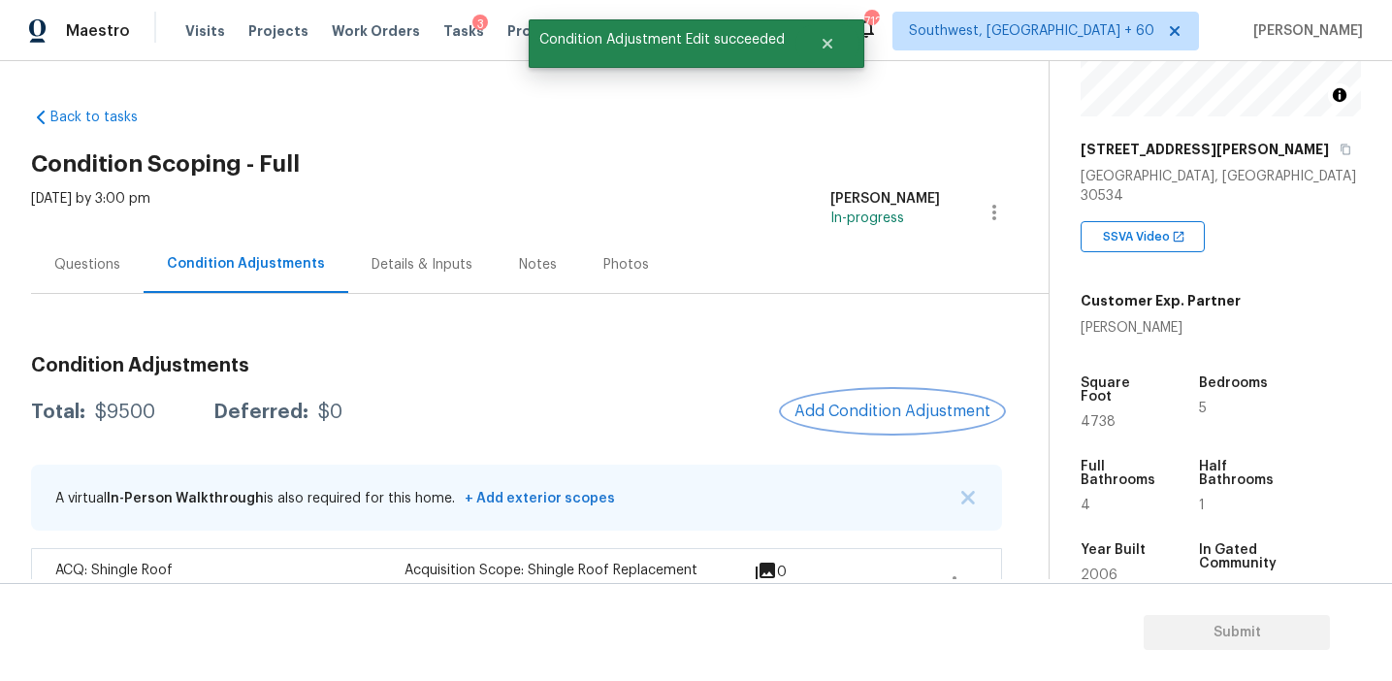
click at [860, 406] on span "Add Condition Adjustment" at bounding box center [893, 411] width 196 height 17
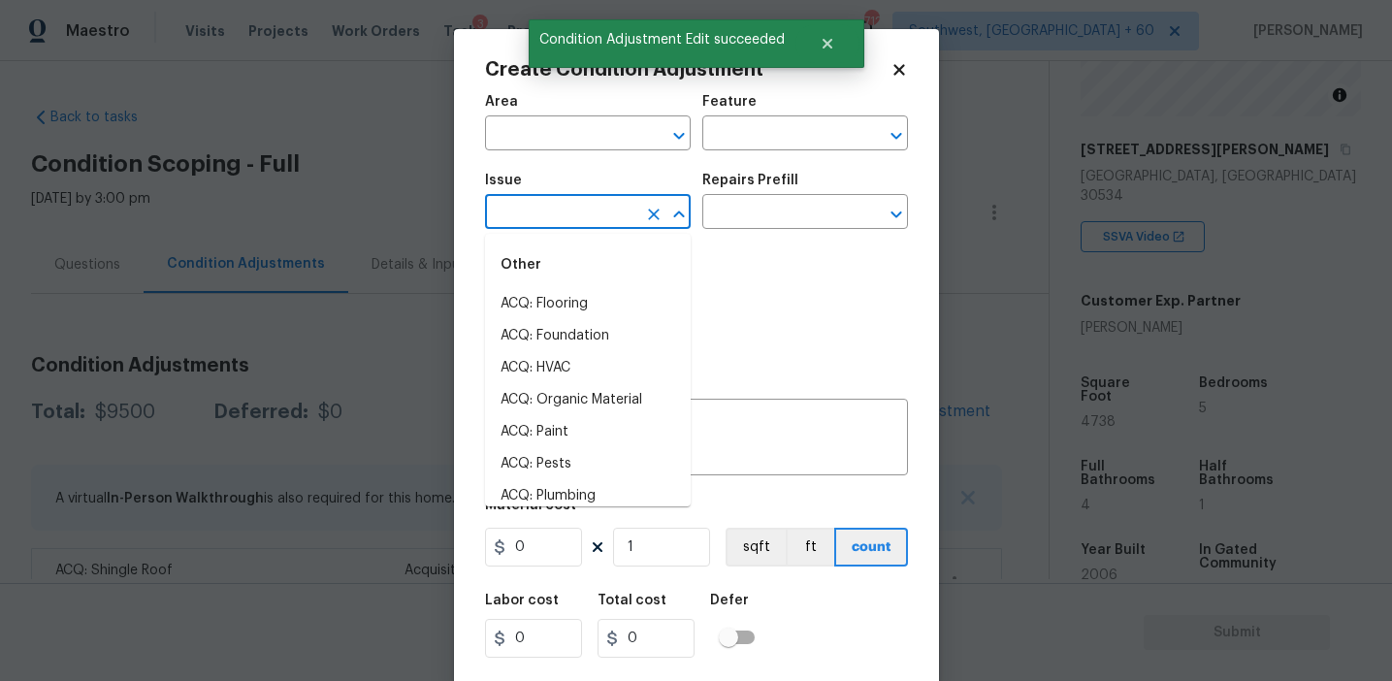
click at [567, 210] on input "text" at bounding box center [560, 214] width 151 height 30
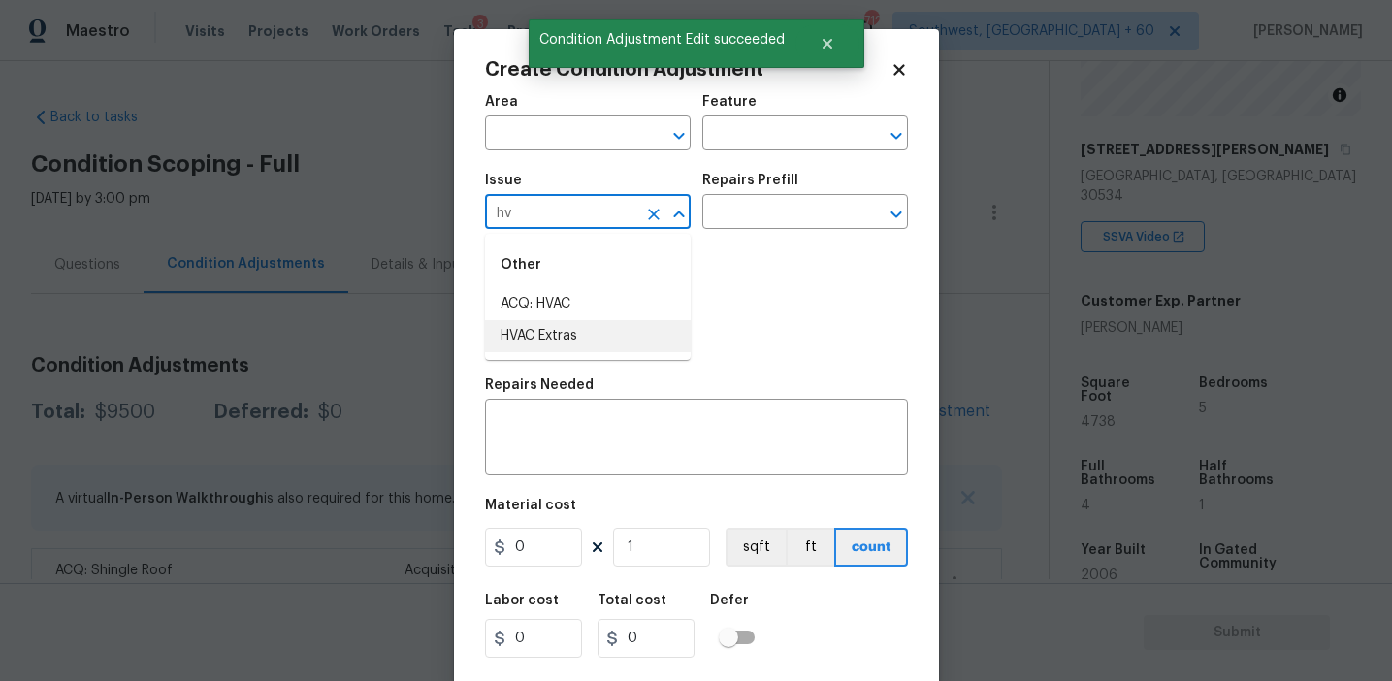
click at [620, 343] on li "HVAC Extras" at bounding box center [588, 336] width 206 height 32
type input "HVAC Extras"
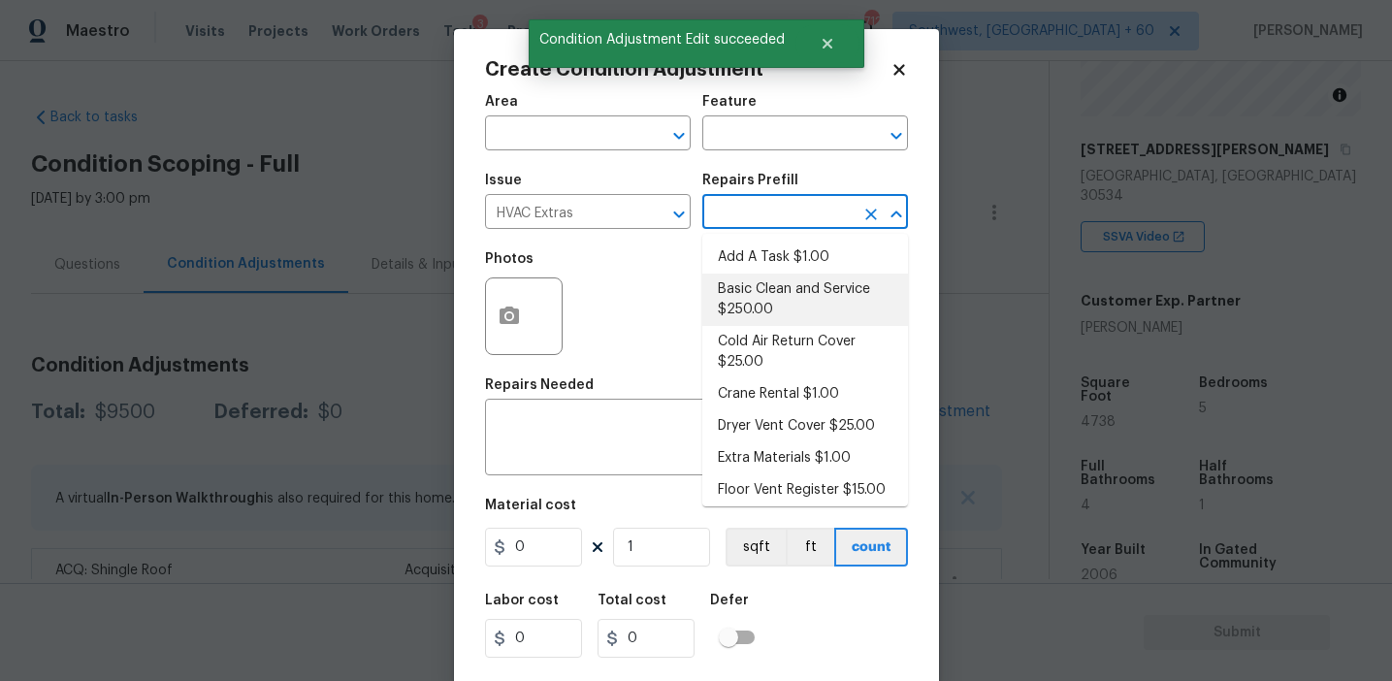
click at [754, 288] on li "Basic Clean and Service $250.00" at bounding box center [806, 300] width 206 height 52
type input "HVAC"
type textarea "General Service HVAC system including: cleaning condenser and evaporator coils,…"
type input "250"
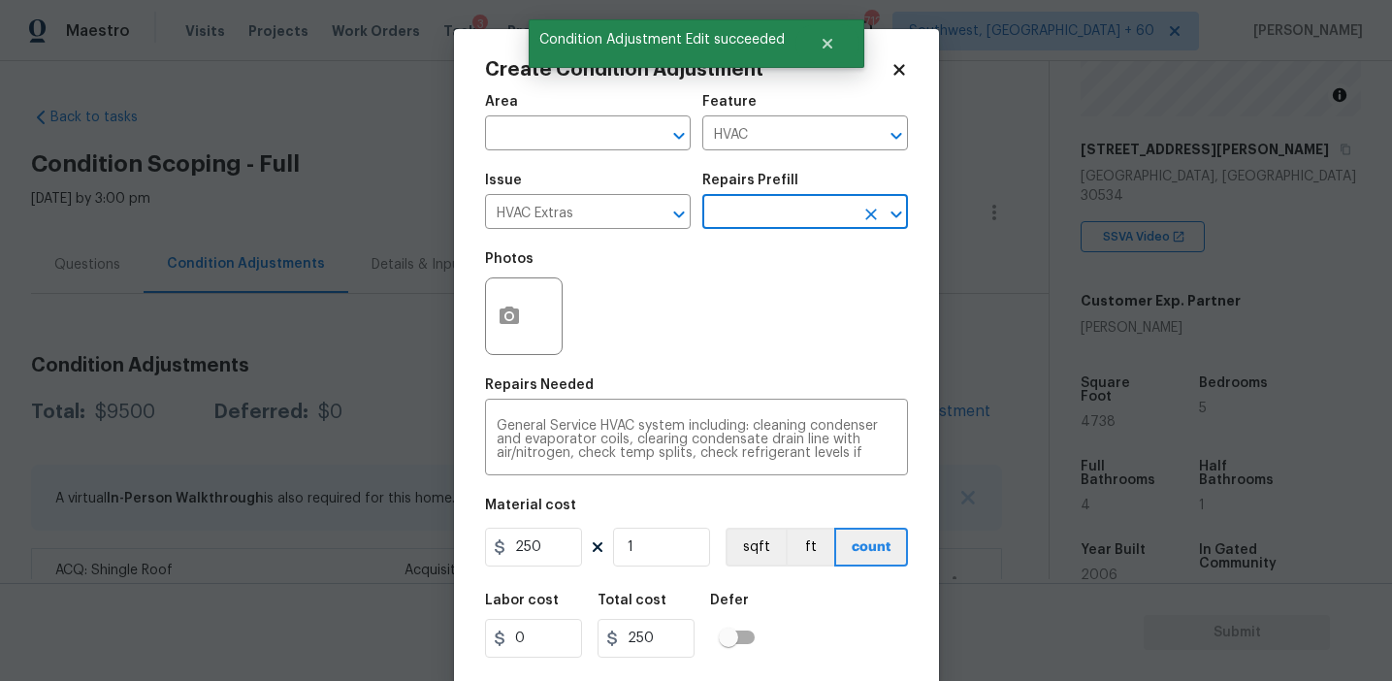
scroll to position [44, 0]
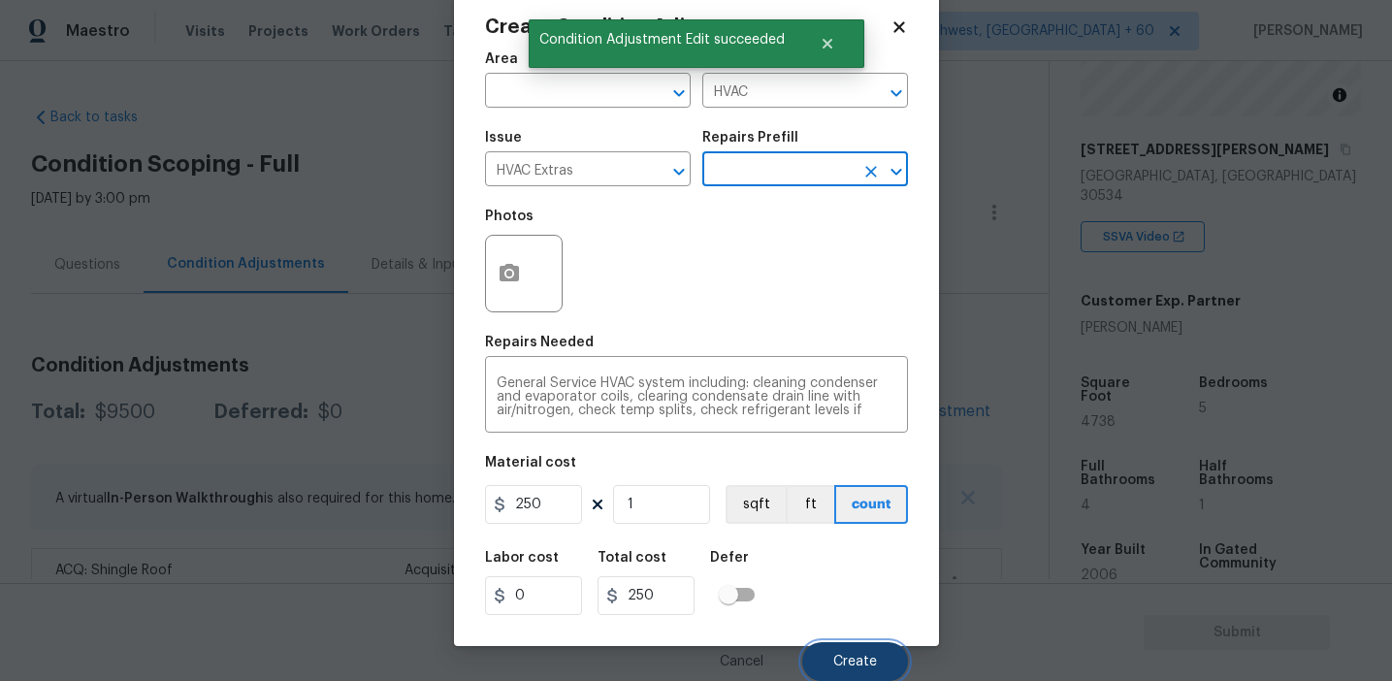
click at [829, 652] on button "Create" at bounding box center [855, 661] width 106 height 39
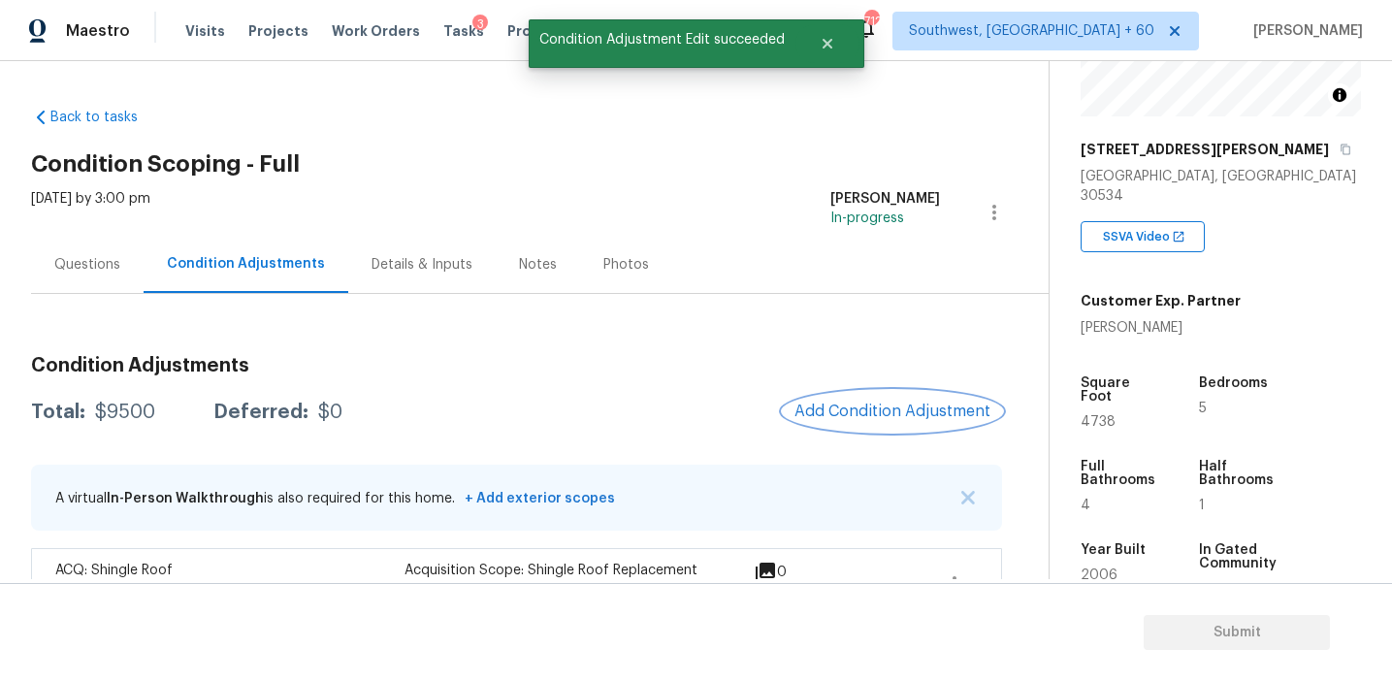
scroll to position [0, 0]
click at [839, 413] on span "Add Condition Adjustment" at bounding box center [893, 411] width 196 height 17
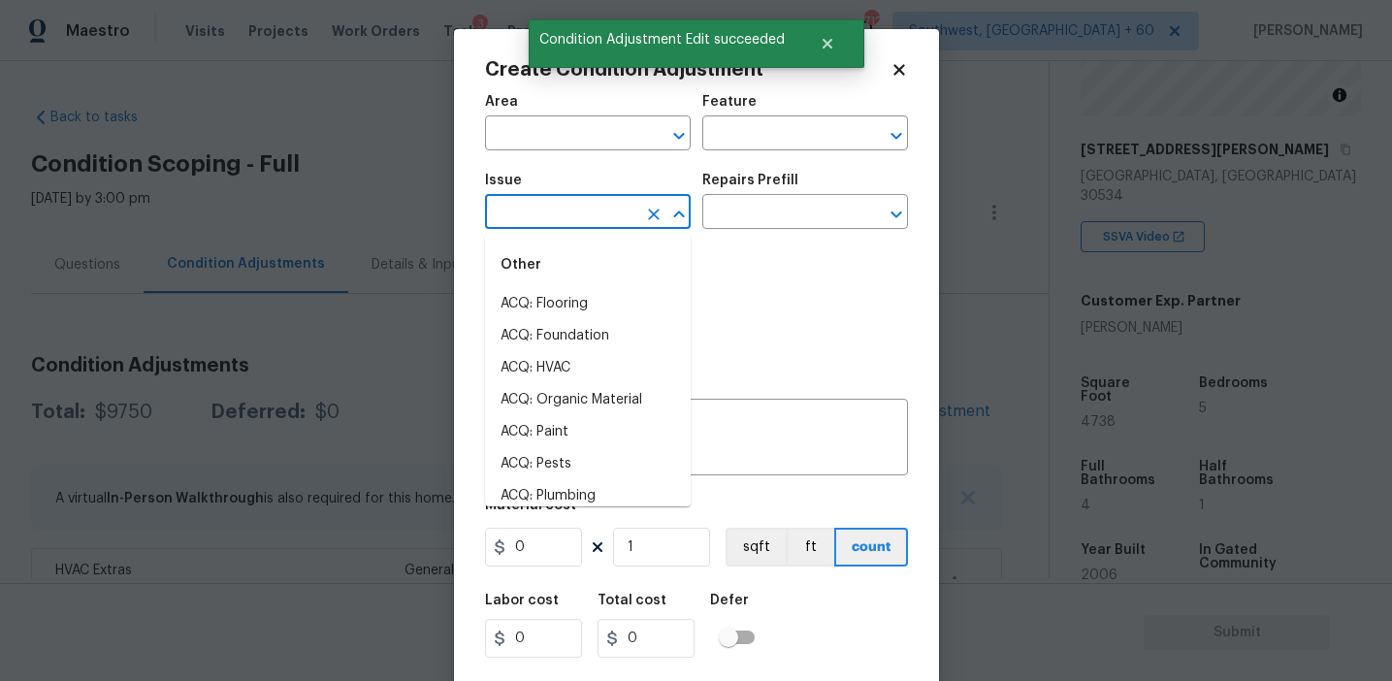
click at [618, 222] on input "text" at bounding box center [560, 214] width 151 height 30
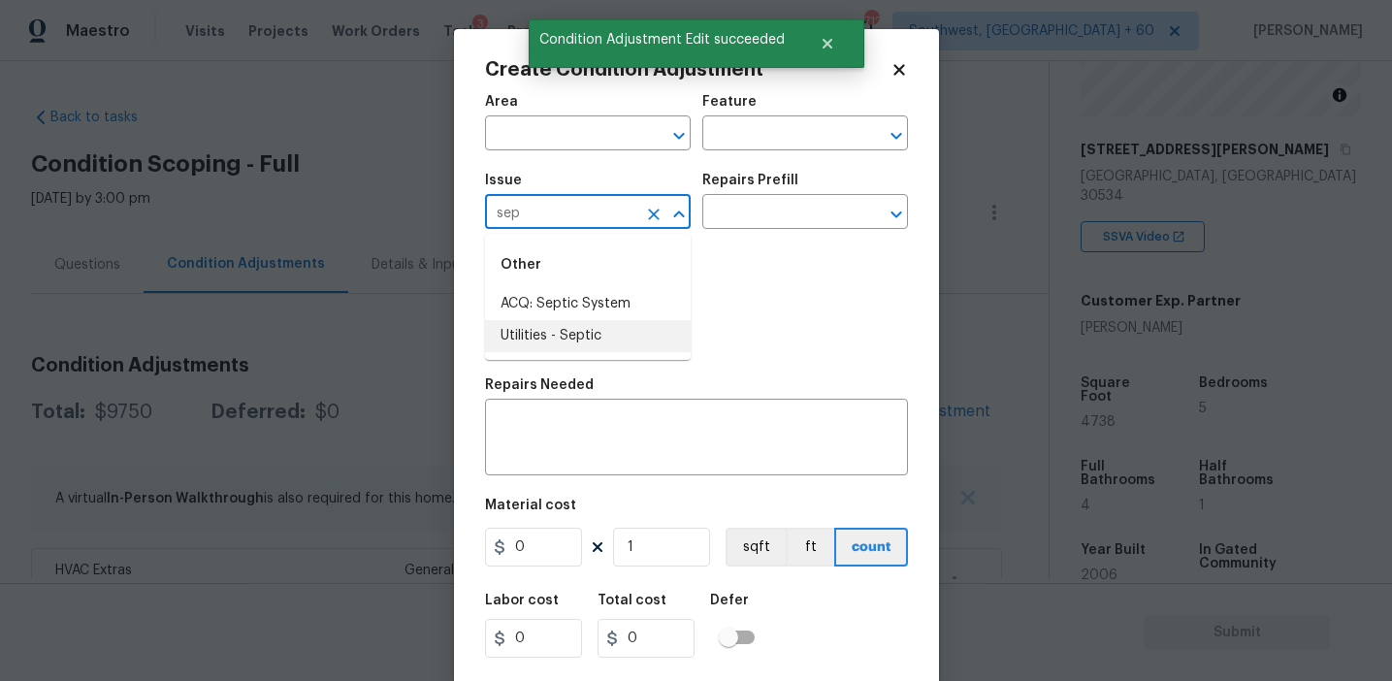
click at [620, 326] on li "Utilities - Septic" at bounding box center [588, 336] width 206 height 32
type input "Utilities - Septic"
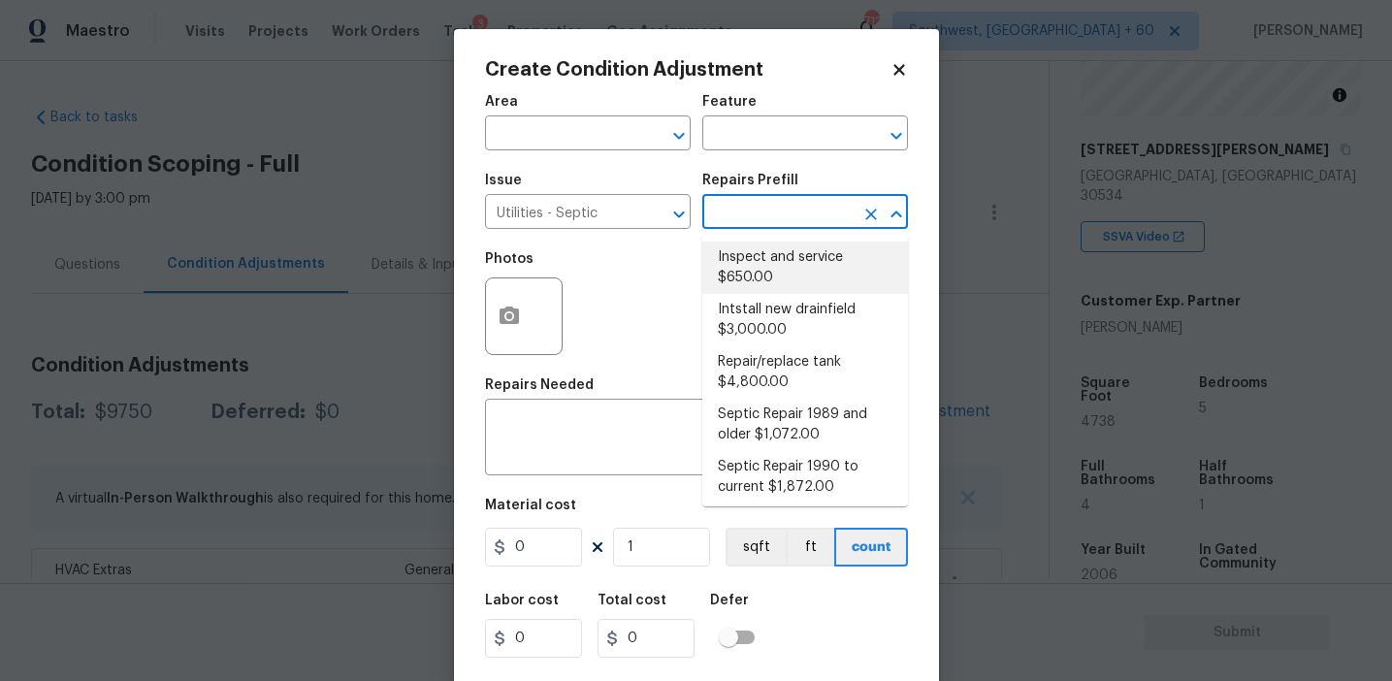
type input "s"
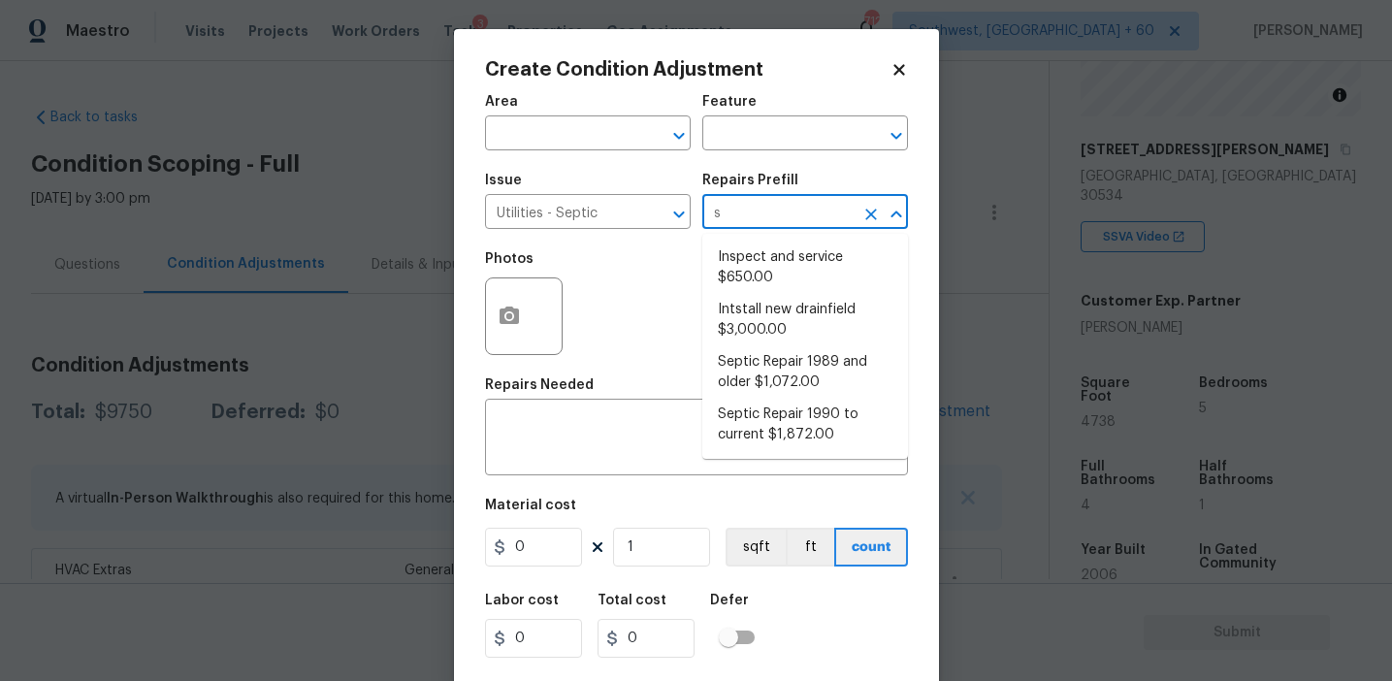
click at [777, 274] on li "Inspect and service $650.00" at bounding box center [806, 268] width 206 height 52
type textarea "Pump and inspect septic tank and provide clean bill of health from specialist c…"
type input "650"
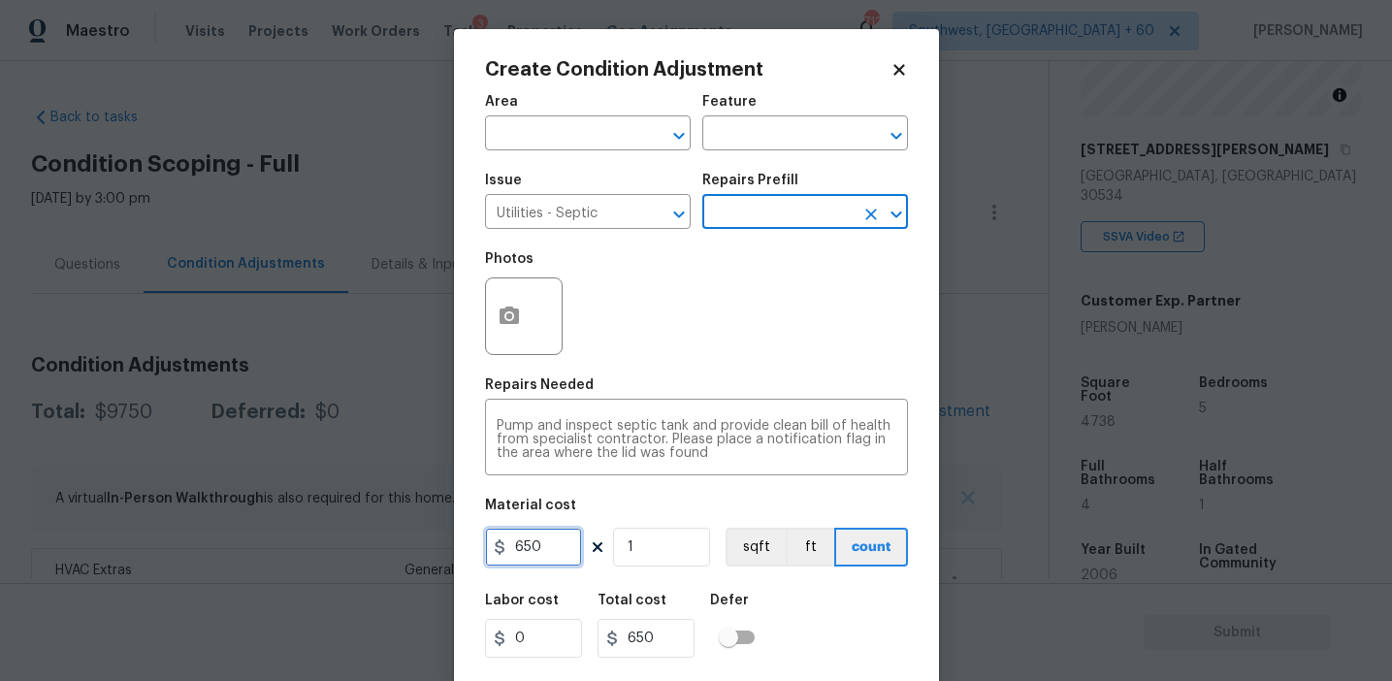
click at [559, 539] on input "650" at bounding box center [533, 547] width 97 height 39
type input "2000"
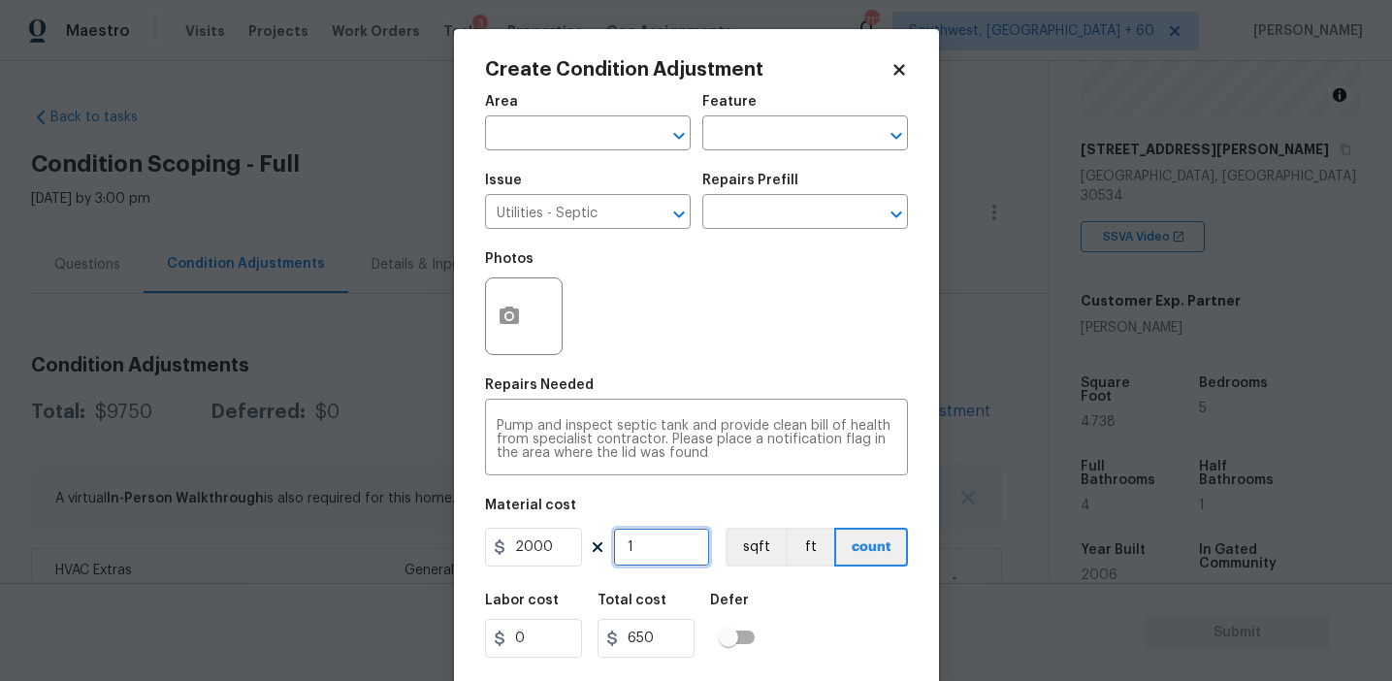
type input "2000"
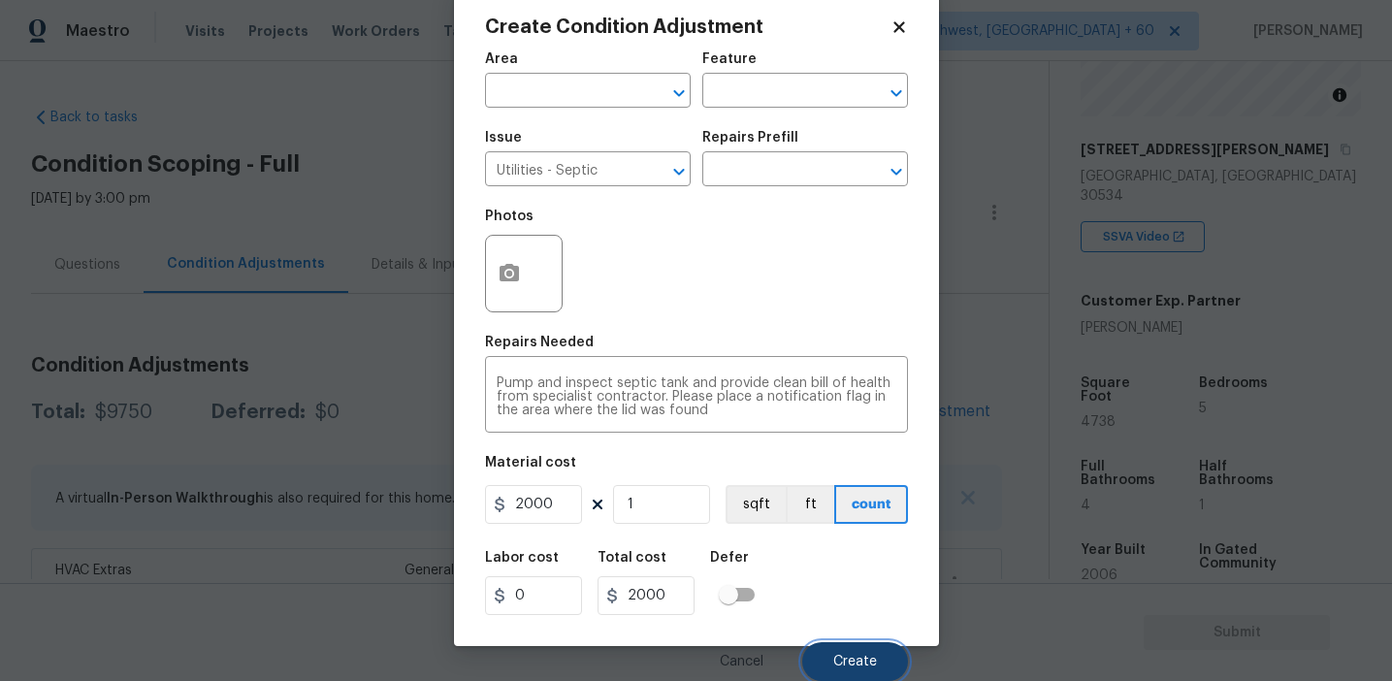
click at [843, 655] on span "Create" at bounding box center [855, 662] width 44 height 15
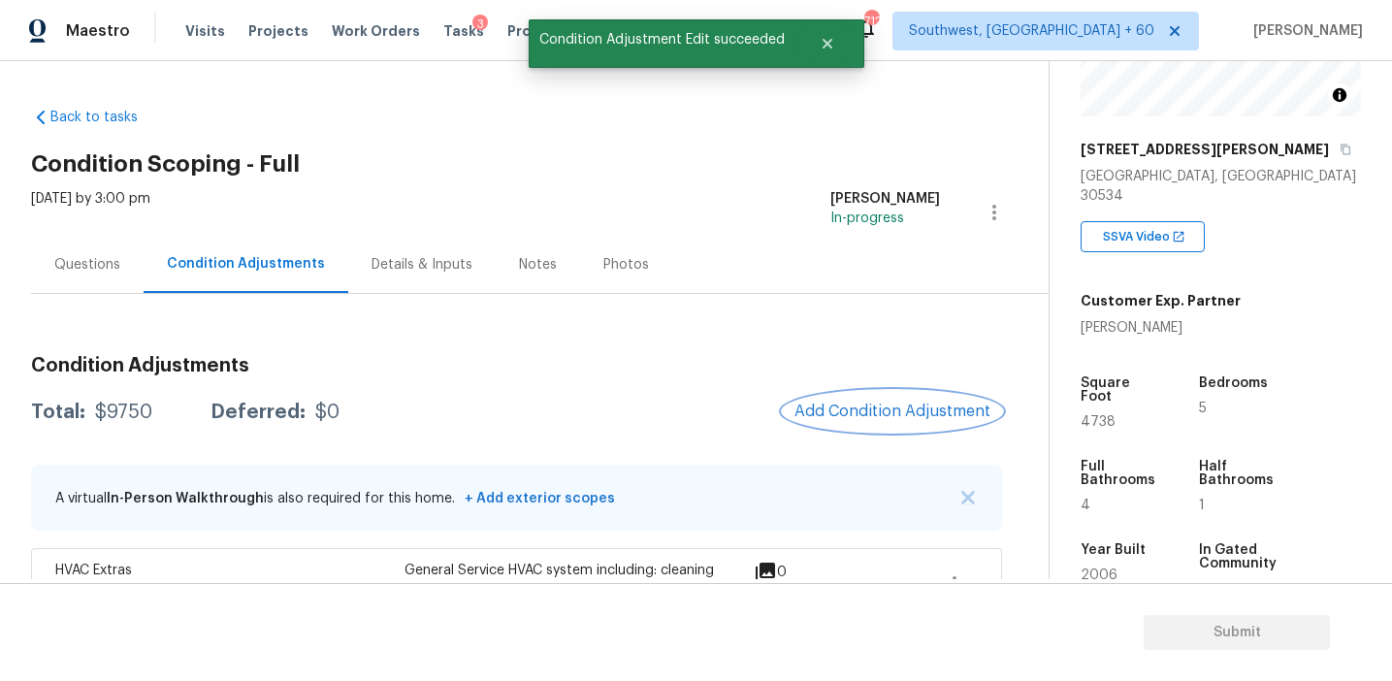
scroll to position [0, 0]
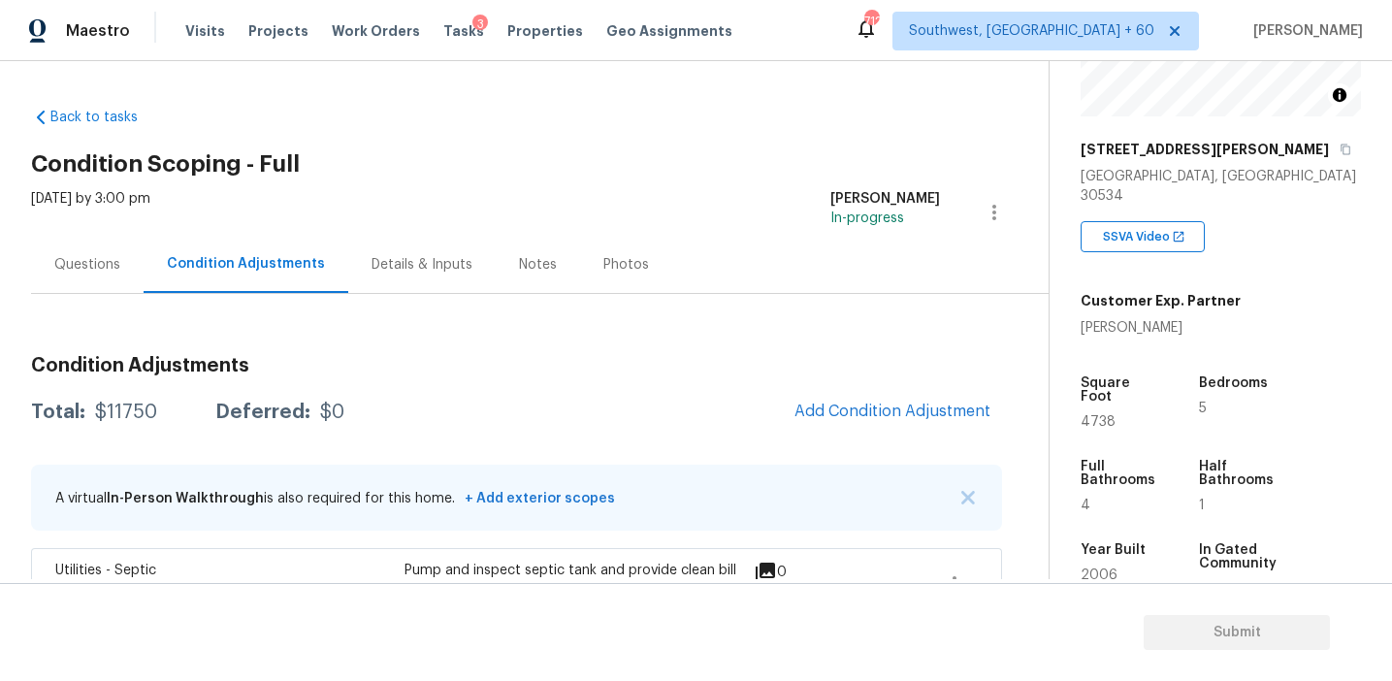
click at [395, 400] on div "Total: $11750 Deferred: $0 Add Condition Adjustment" at bounding box center [516, 412] width 971 height 43
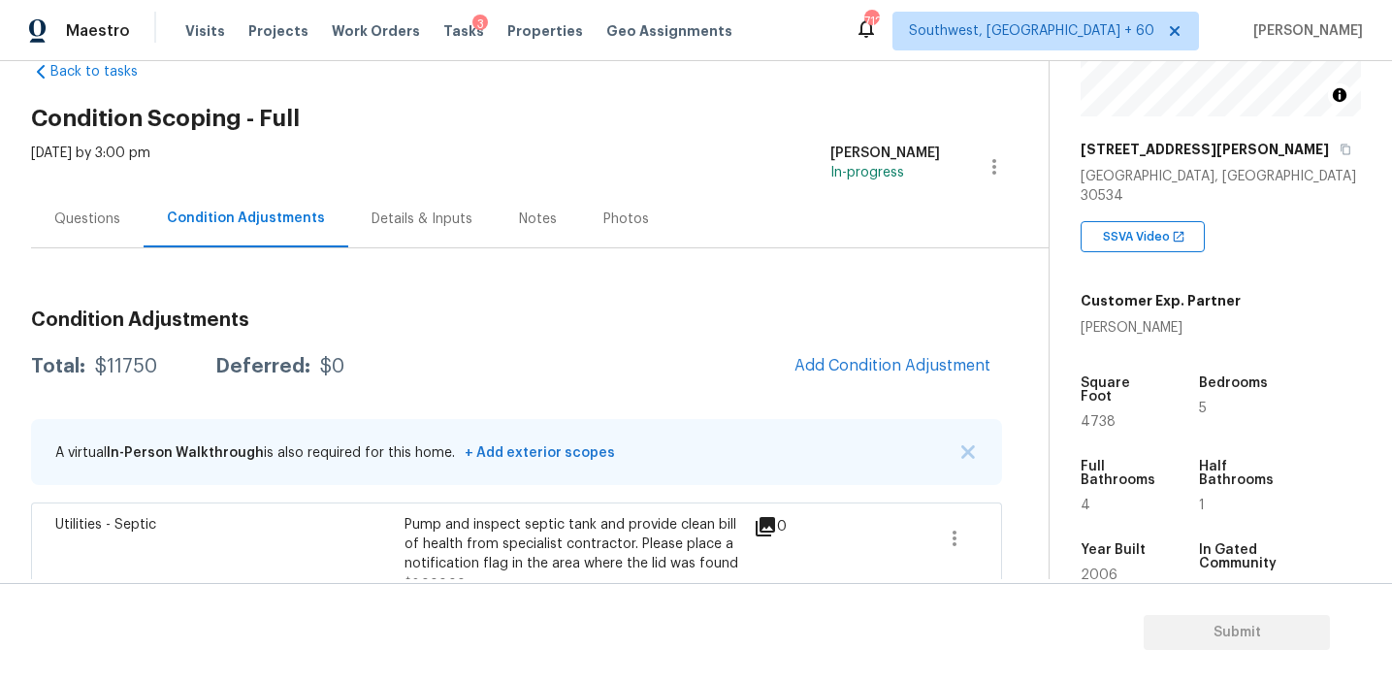
scroll to position [58, 0]
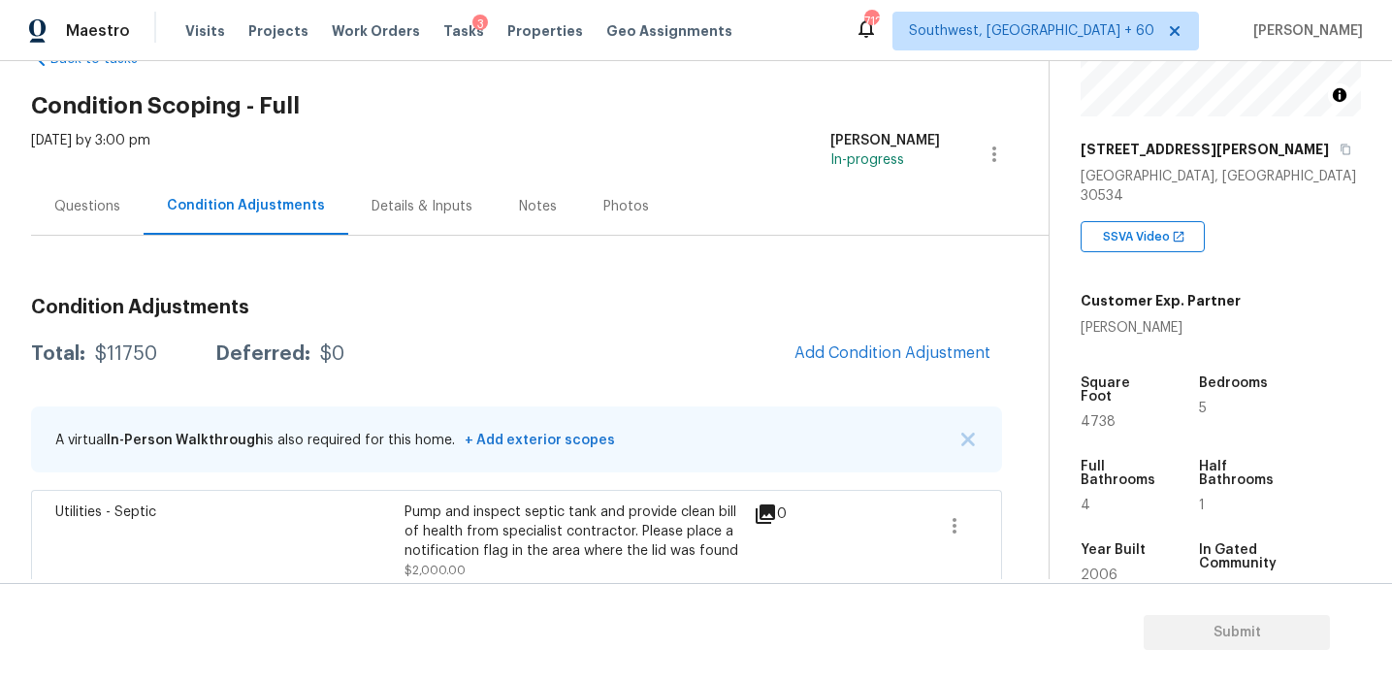
click at [103, 211] on div "Questions" at bounding box center [87, 206] width 66 height 19
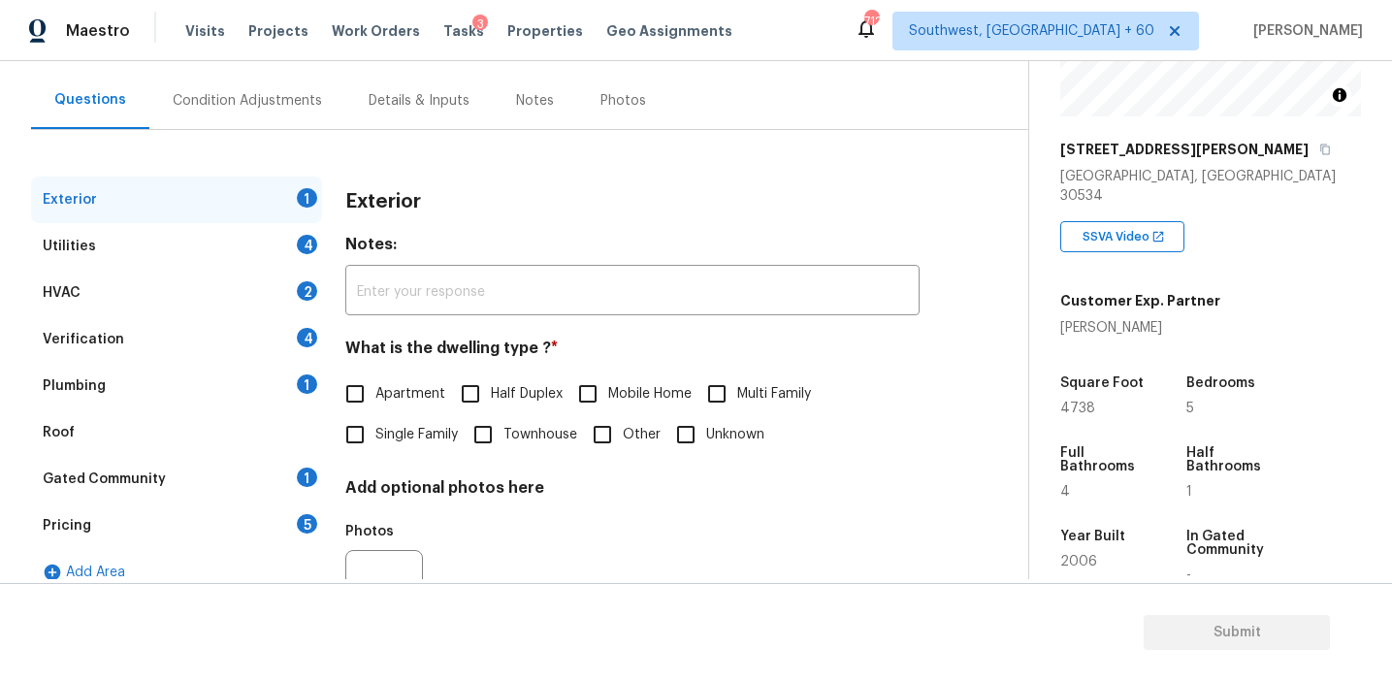
scroll to position [167, 0]
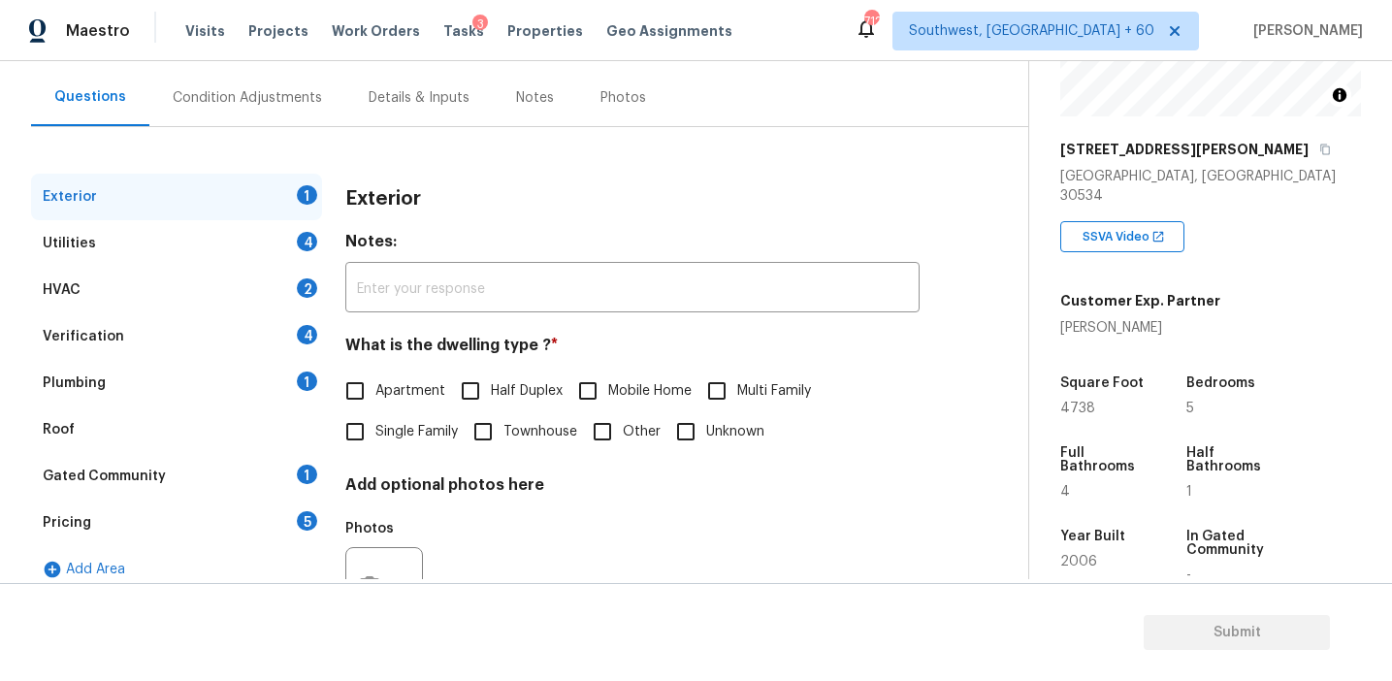
click at [167, 512] on div "Pricing 5" at bounding box center [176, 523] width 291 height 47
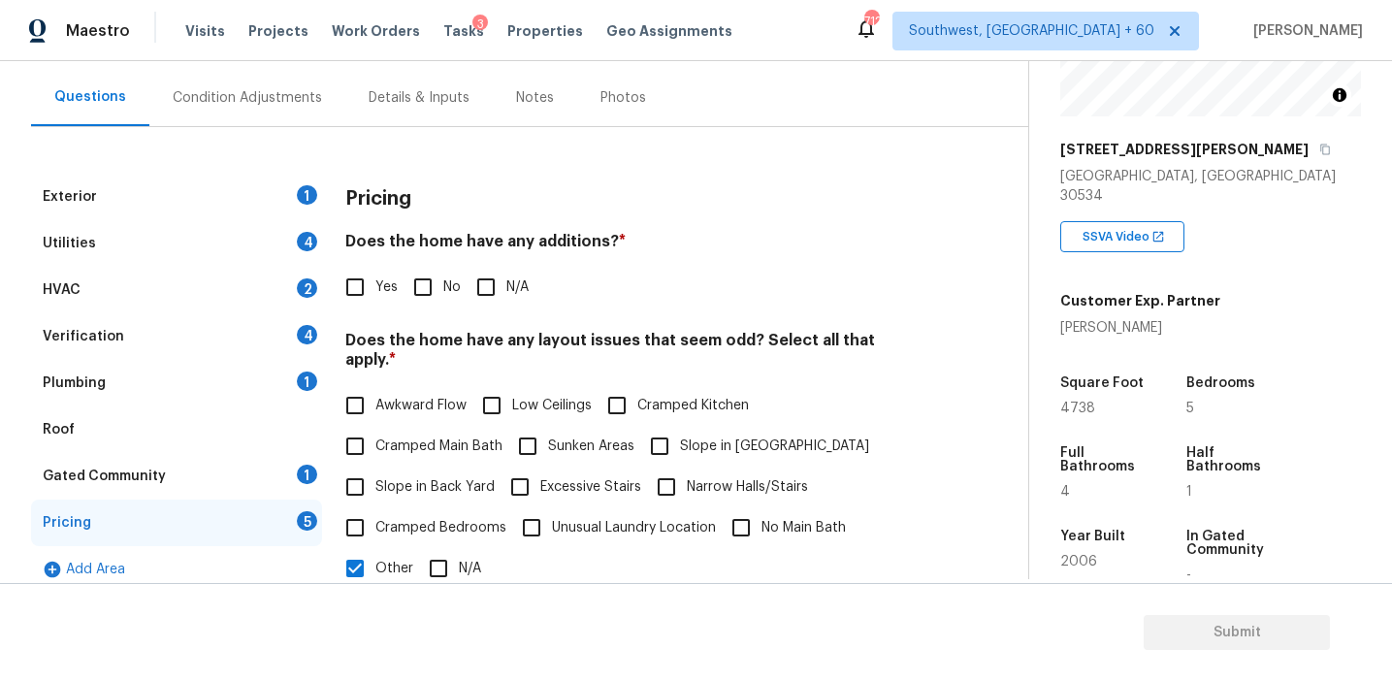
click at [637, 242] on h4 "Does the home have any additions? *" at bounding box center [632, 245] width 574 height 27
click at [767, 247] on h4 "Does the home have any additions? *" at bounding box center [632, 245] width 574 height 27
click at [430, 477] on span "Slope in Back Yard" at bounding box center [435, 487] width 119 height 20
click at [376, 467] on input "Slope in Back Yard" at bounding box center [355, 487] width 41 height 41
checkbox input "true"
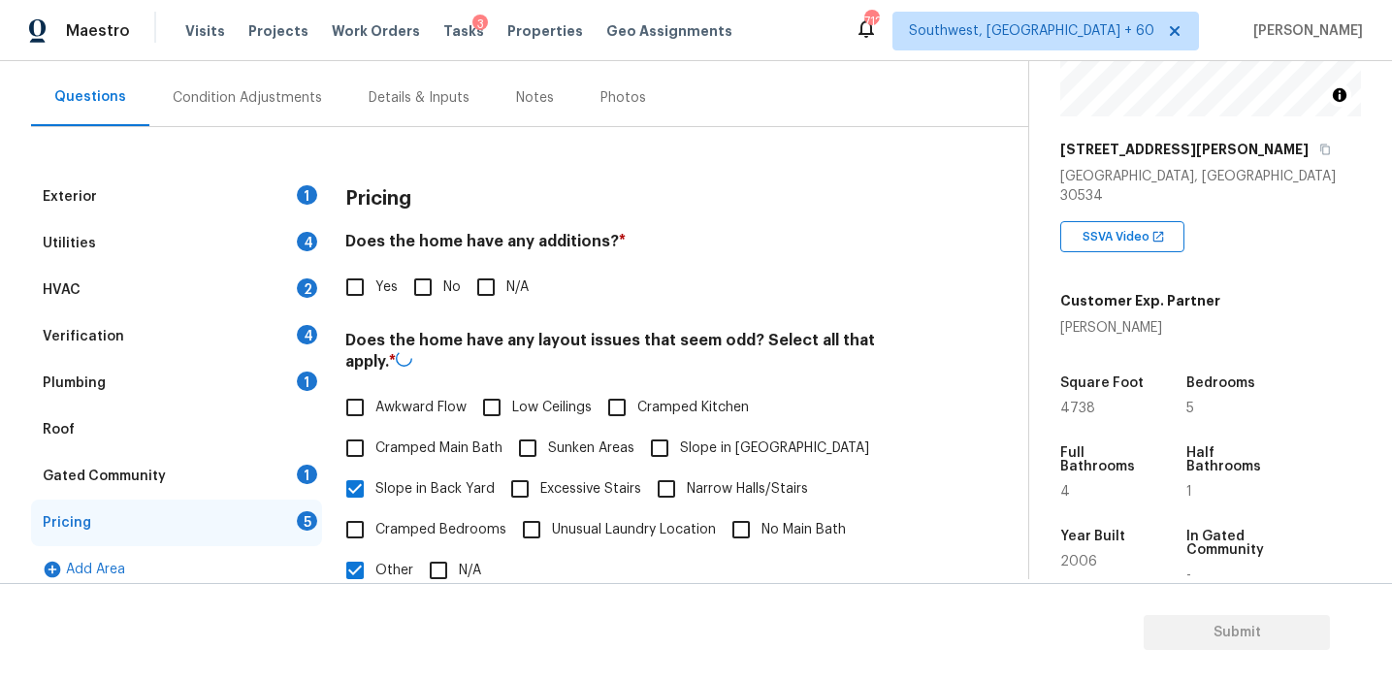
click at [668, 433] on input "Slope in [GEOGRAPHIC_DATA]" at bounding box center [659, 448] width 41 height 41
checkbox input "true"
click at [420, 280] on input "No" at bounding box center [423, 287] width 41 height 41
checkbox input "true"
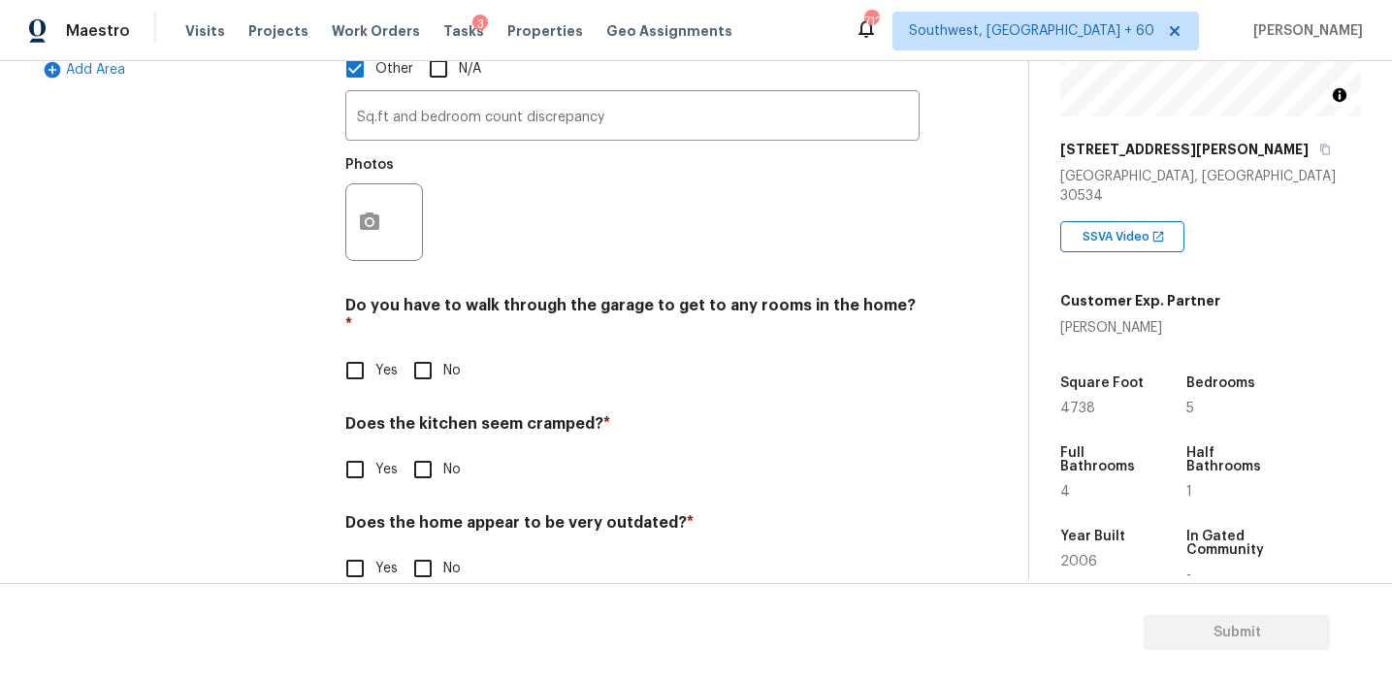
click at [426, 350] on input "No" at bounding box center [423, 370] width 41 height 41
checkbox input "true"
click at [435, 451] on input "No" at bounding box center [423, 471] width 41 height 41
checkbox input "true"
click at [411, 515] on h4 "Does the home appear to be very outdated? *" at bounding box center [632, 528] width 574 height 27
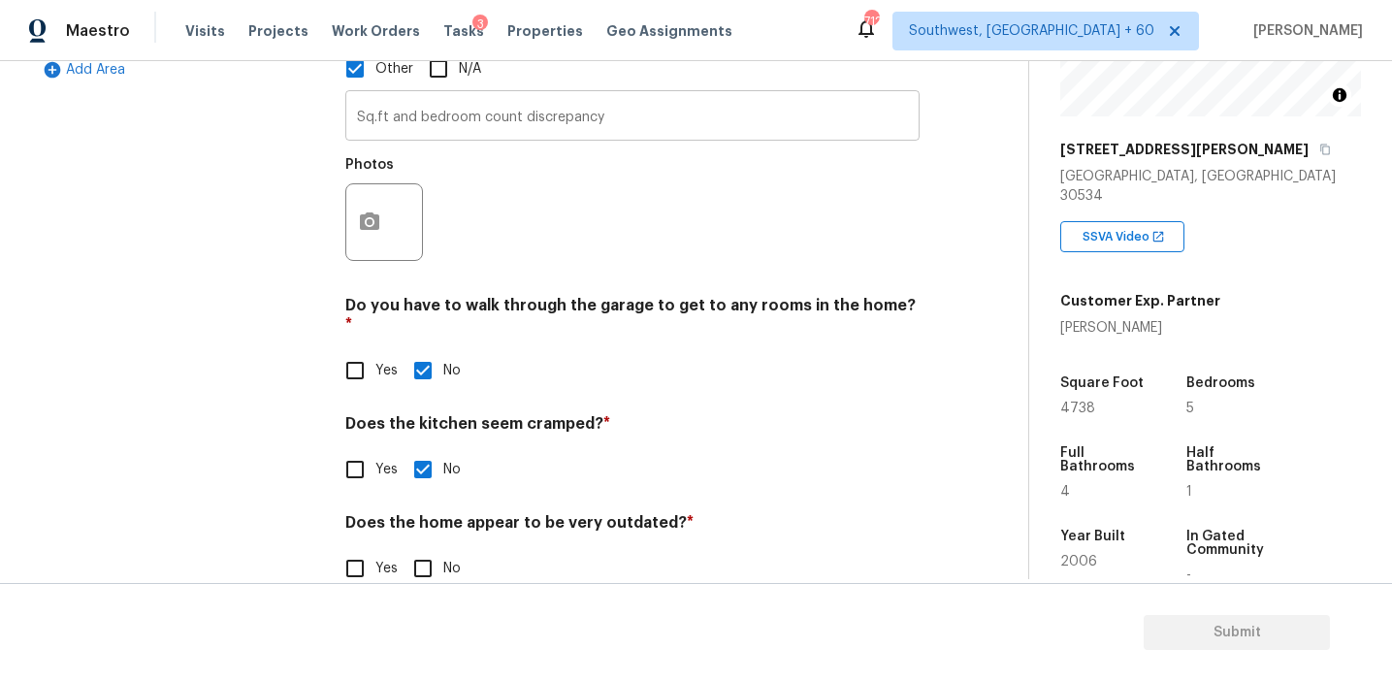
click at [623, 107] on input "Sq.ft and bedroom count discrepancy" at bounding box center [632, 118] width 574 height 46
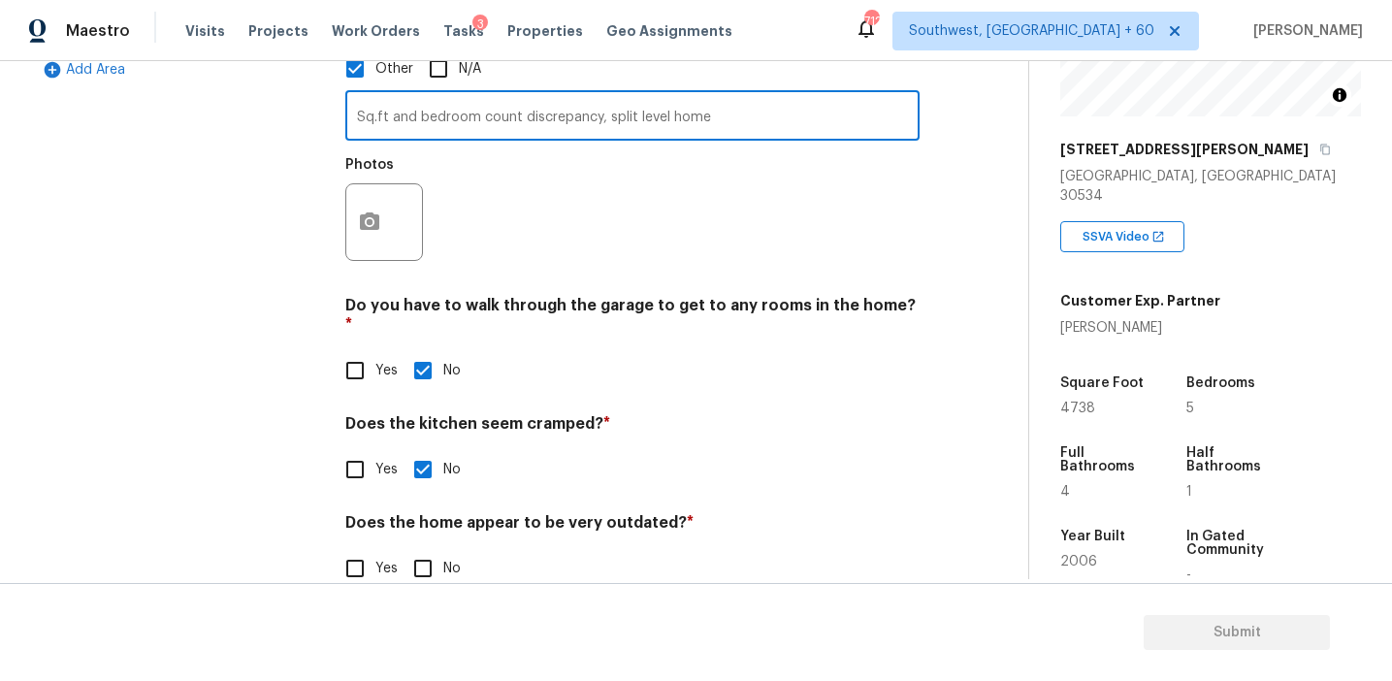
type input "Sq.ft and bedroom count discrepancy, split level home"
click at [379, 212] on icon "button" at bounding box center [369, 222] width 23 height 23
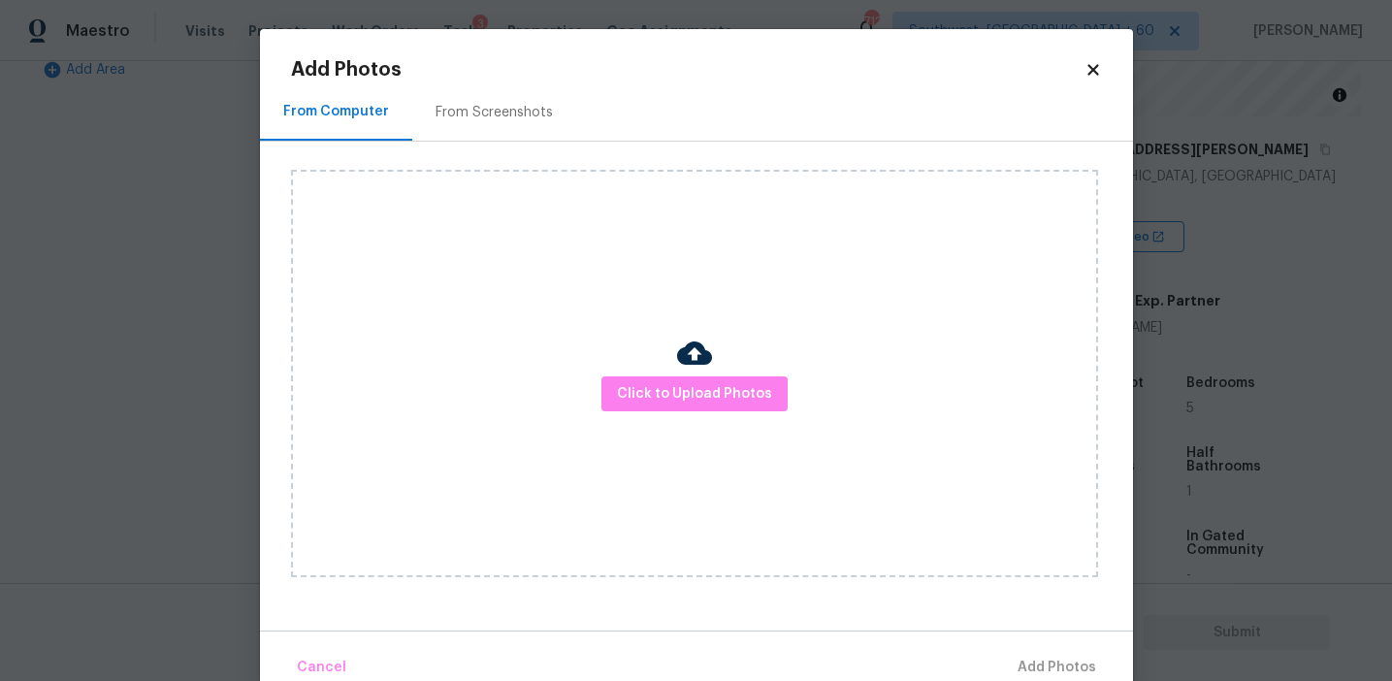
click at [628, 373] on div "Click to Upload Photos" at bounding box center [694, 374] width 807 height 408
click at [630, 382] on span "Click to Upload Photos" at bounding box center [694, 394] width 155 height 24
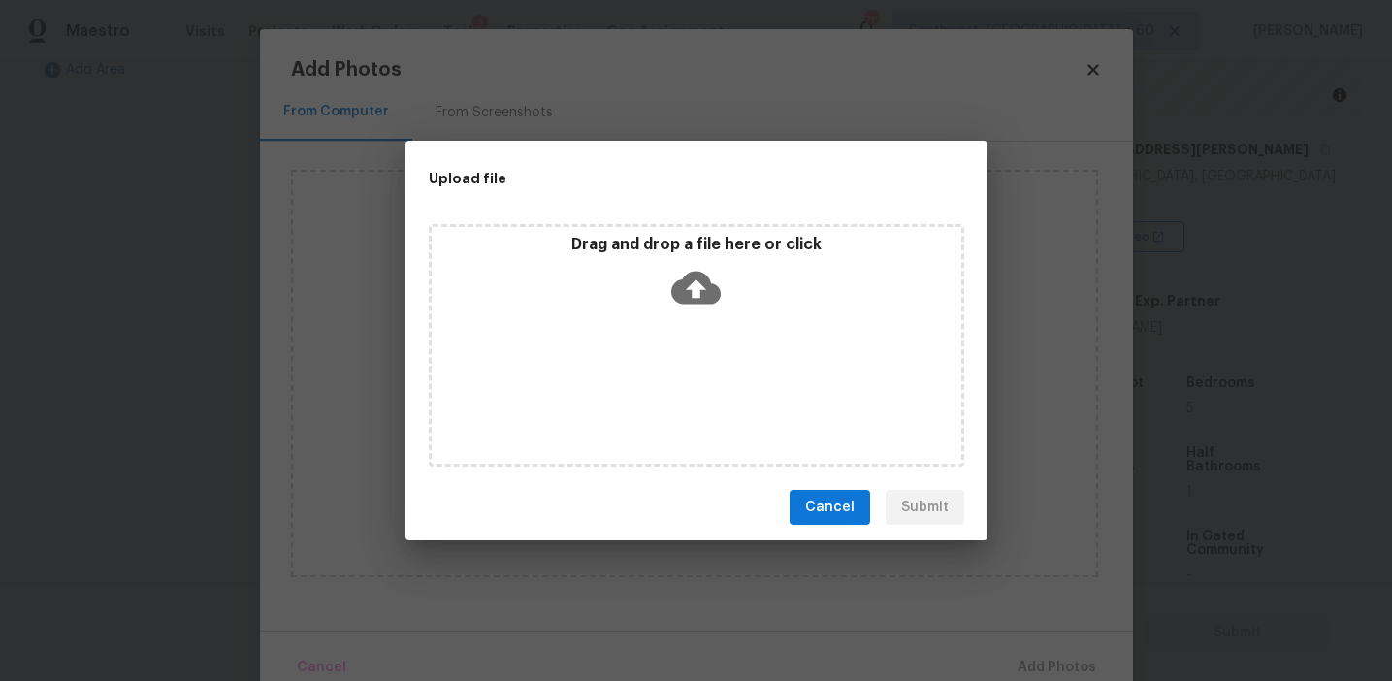
click at [630, 263] on div "Drag and drop a file here or click" at bounding box center [697, 276] width 530 height 83
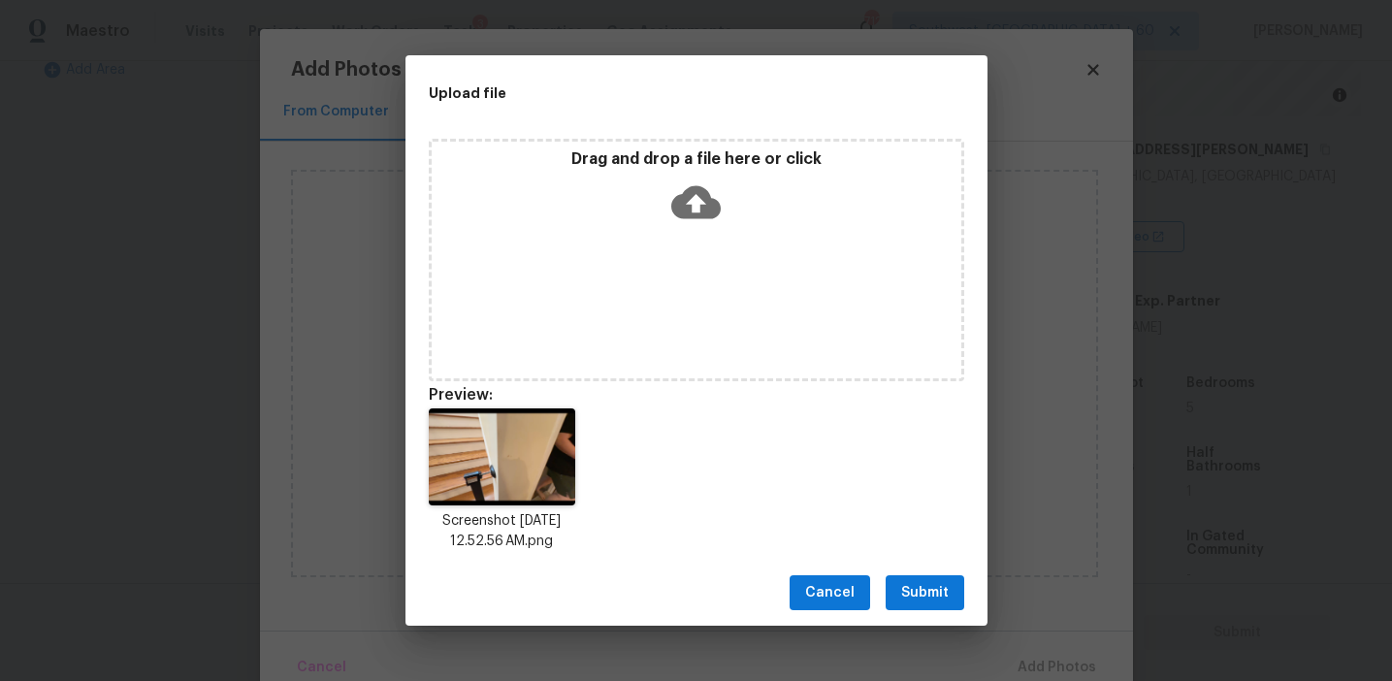
click at [897, 588] on button "Submit" at bounding box center [925, 593] width 79 height 36
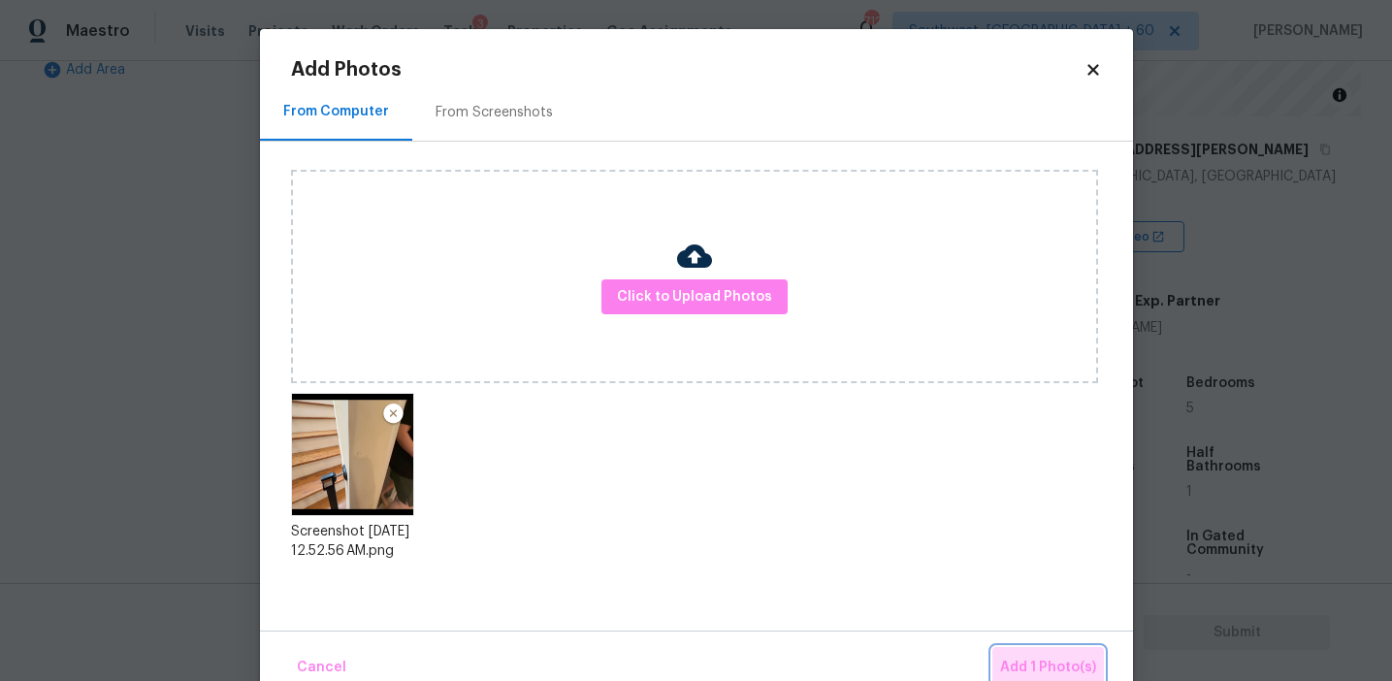
click at [1025, 656] on span "Add 1 Photo(s)" at bounding box center [1048, 668] width 96 height 24
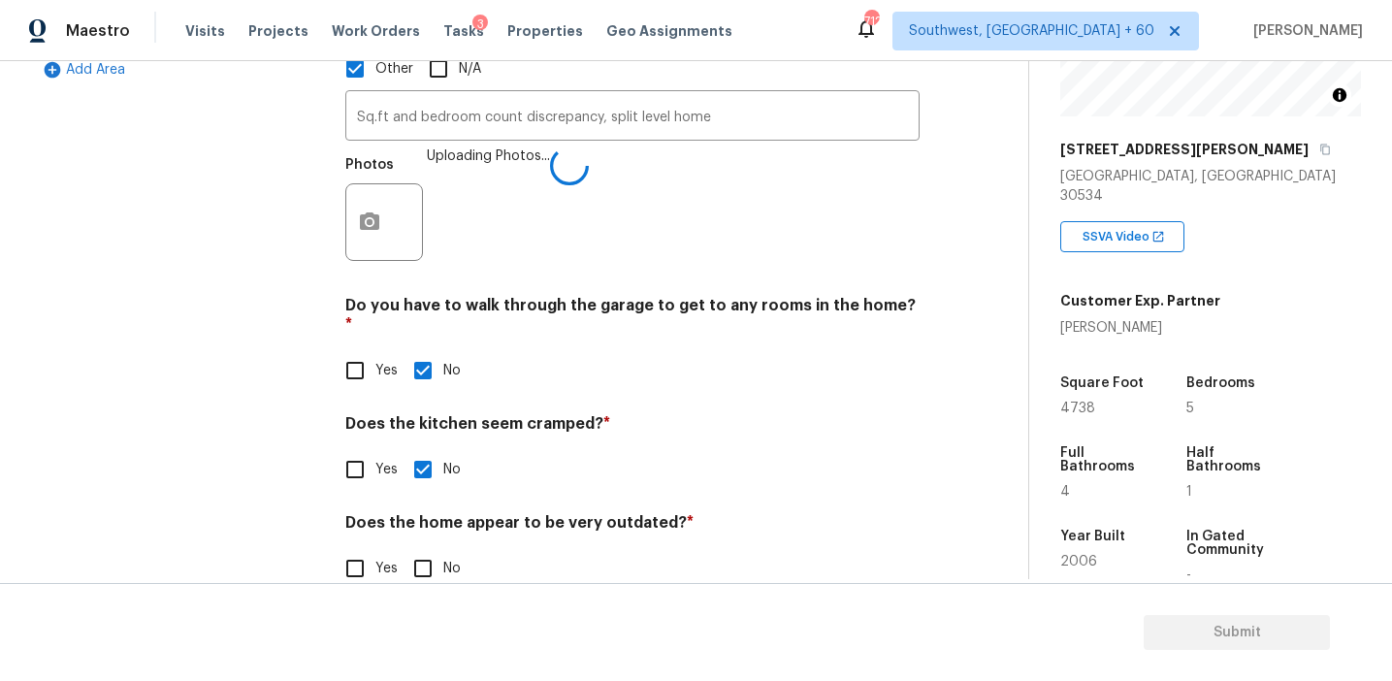
click at [416, 548] on input "No" at bounding box center [423, 568] width 41 height 41
checkbox input "true"
click at [330, 479] on div "Exterior 1 Utilities 4 HVAC 2 Verification 4 Plumbing 1 Roof Gated Community 1 …" at bounding box center [506, 143] width 951 height 938
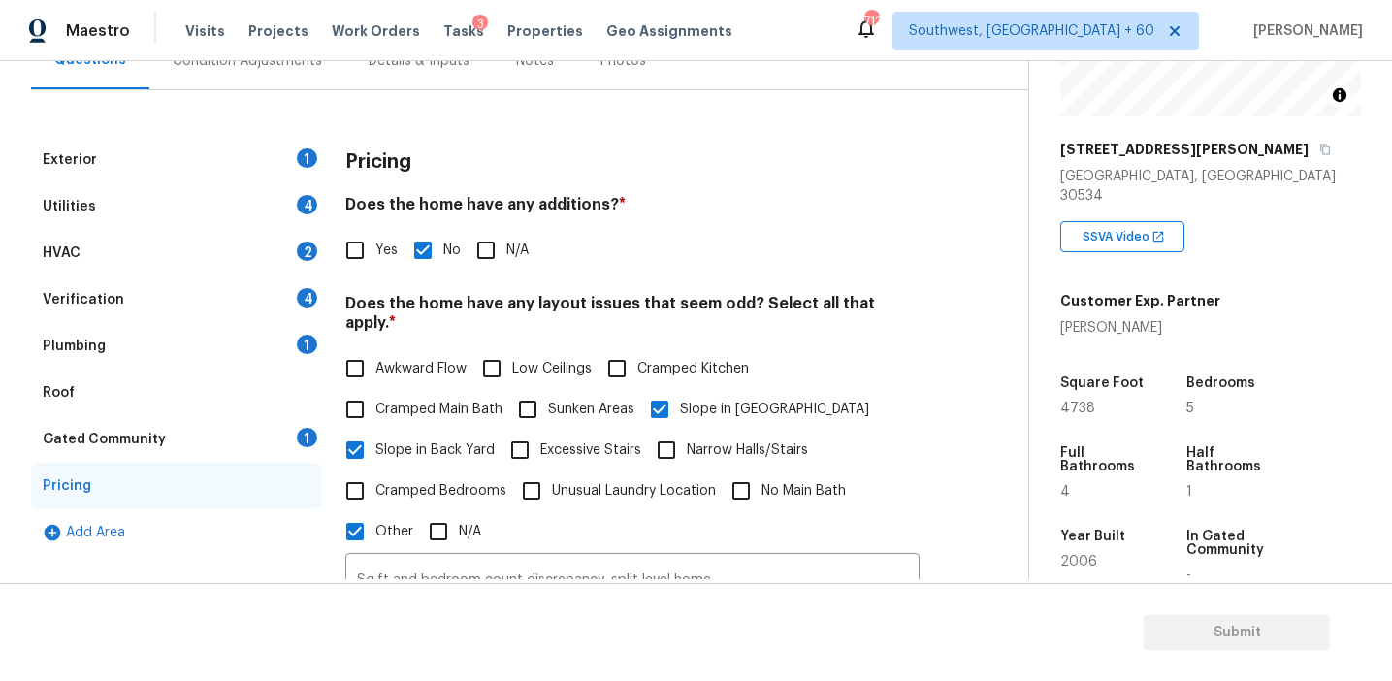
click at [268, 433] on div "Gated Community 1" at bounding box center [176, 439] width 291 height 47
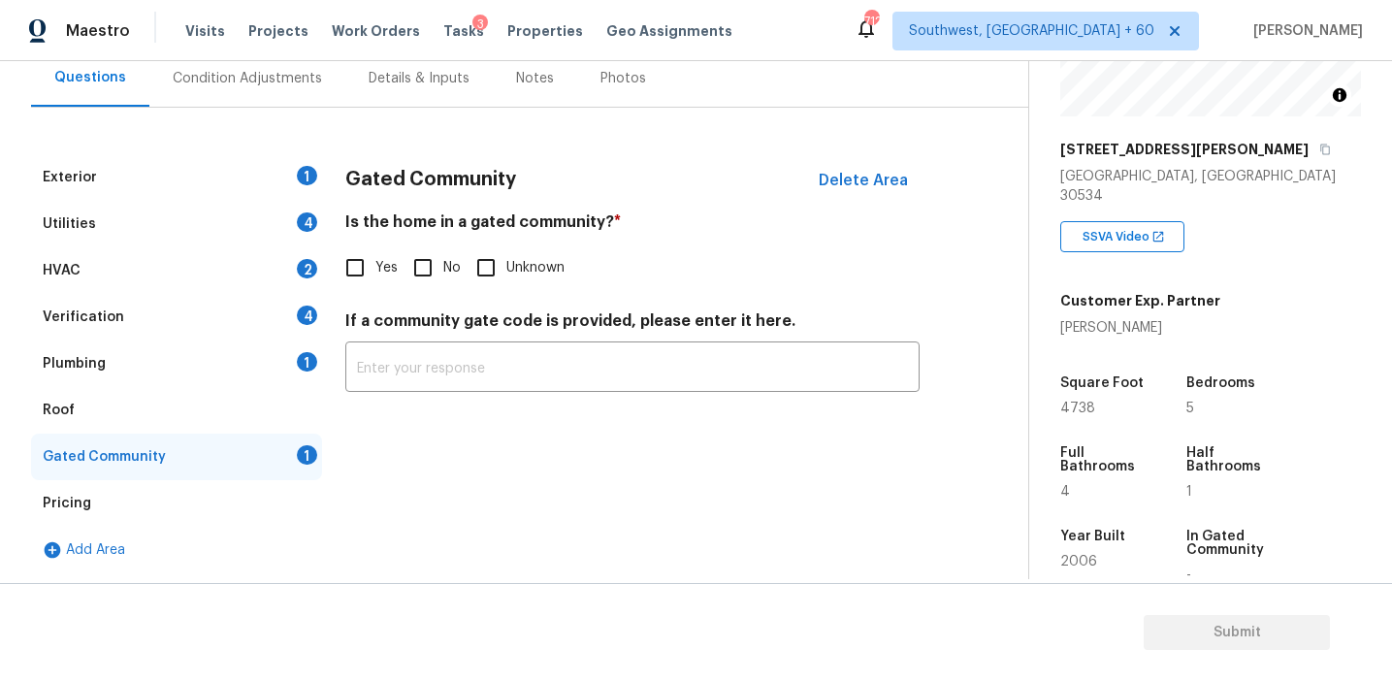
click at [423, 289] on div "Gated Community Delete Area Is the home in a gated community? * Yes No Unknown …" at bounding box center [632, 284] width 574 height 261
click at [423, 263] on input "No" at bounding box center [423, 267] width 41 height 41
checkbox input "true"
click at [275, 374] on div "Plumbing 1" at bounding box center [176, 364] width 291 height 47
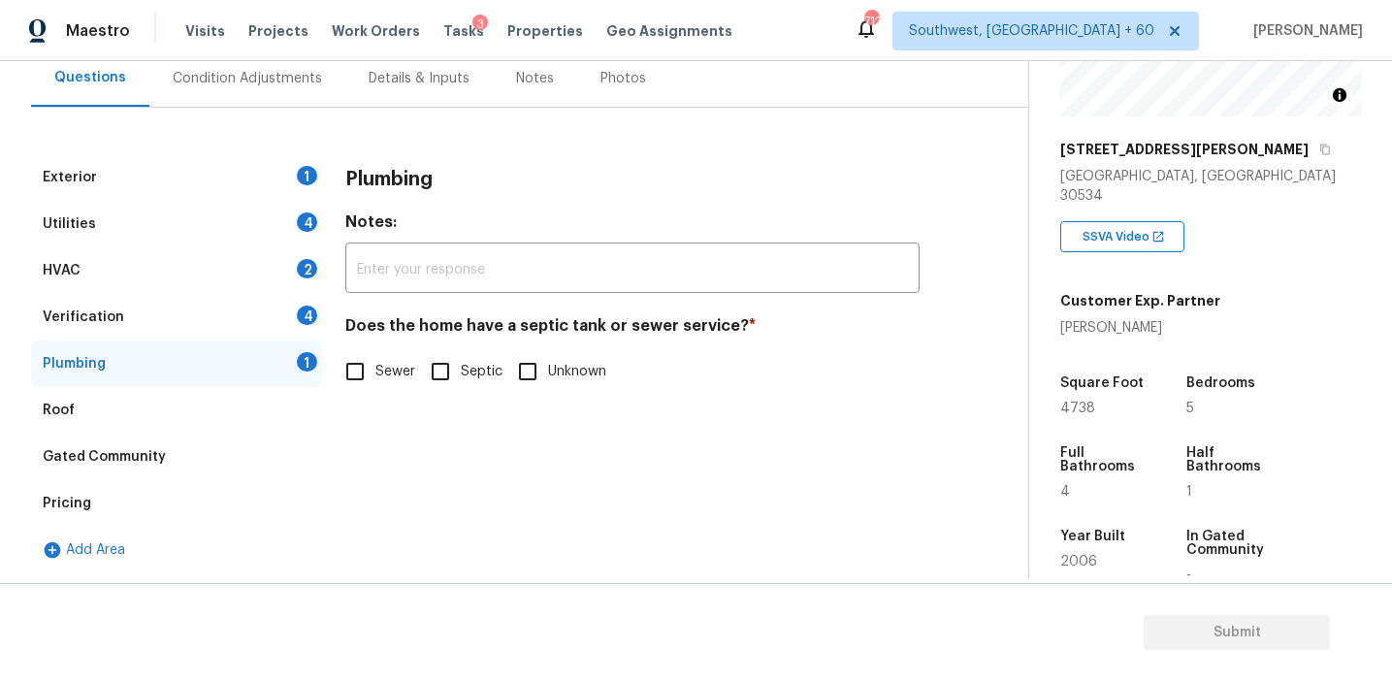
click at [364, 373] on input "Sewer" at bounding box center [355, 371] width 41 height 41
checkbox input "true"
click at [307, 324] on div "Verification 4" at bounding box center [176, 317] width 291 height 47
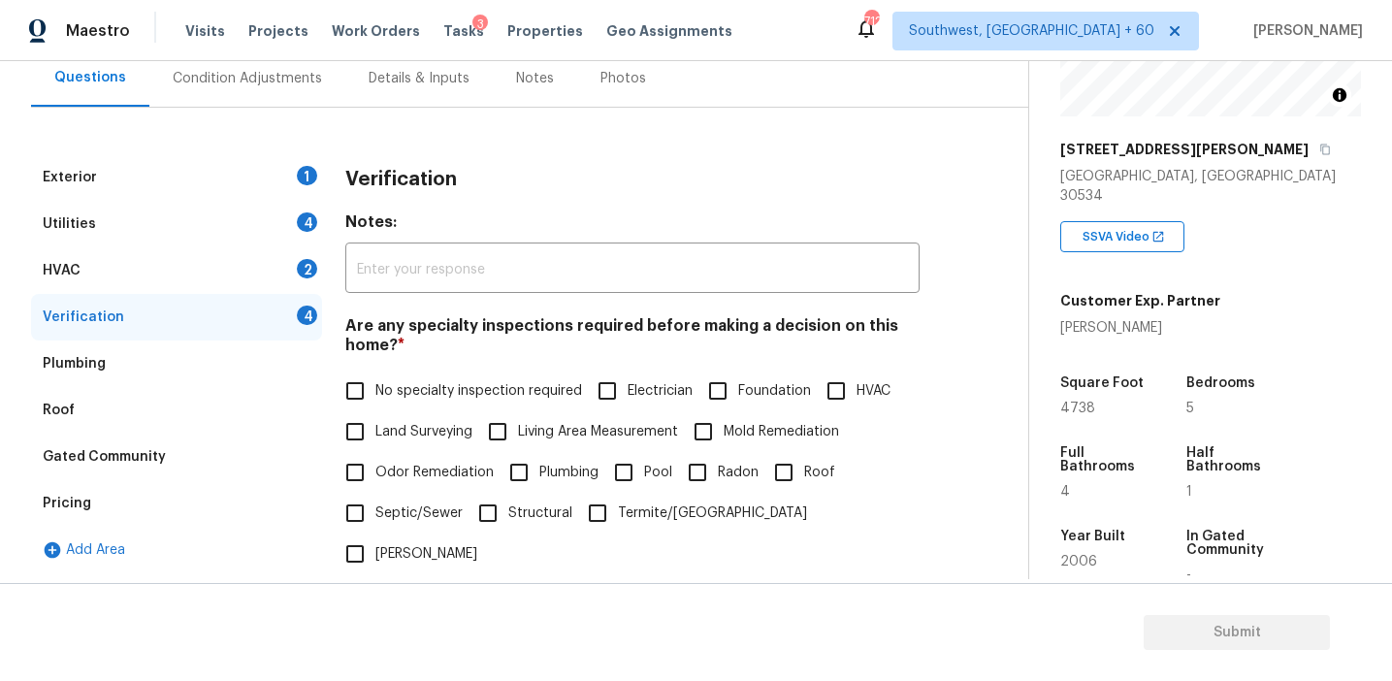
click at [293, 353] on div "Plumbing" at bounding box center [176, 364] width 291 height 47
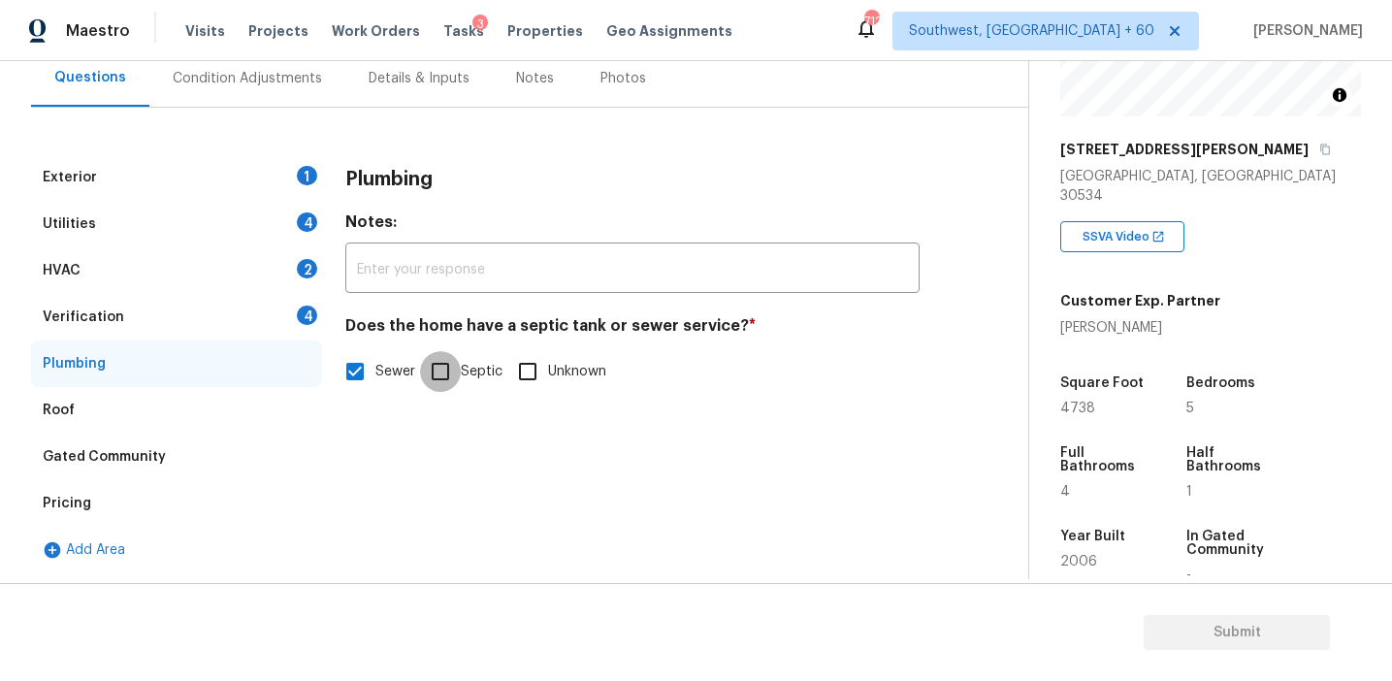
click at [438, 358] on input "Septic" at bounding box center [440, 371] width 41 height 41
checkbox input "true"
checkbox input "false"
click at [302, 308] on div "4" at bounding box center [307, 315] width 20 height 19
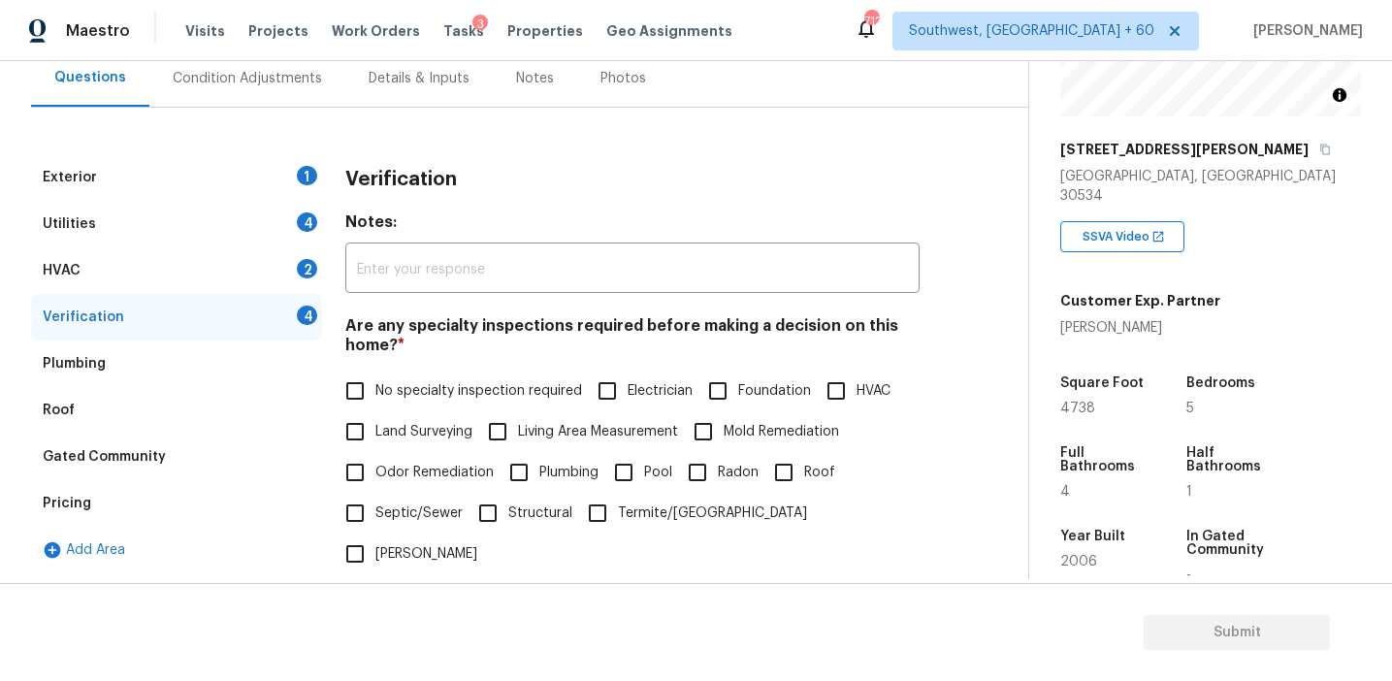
click at [448, 376] on label "No specialty inspection required" at bounding box center [458, 391] width 247 height 41
click at [376, 376] on input "No specialty inspection required" at bounding box center [355, 391] width 41 height 41
checkbox input "true"
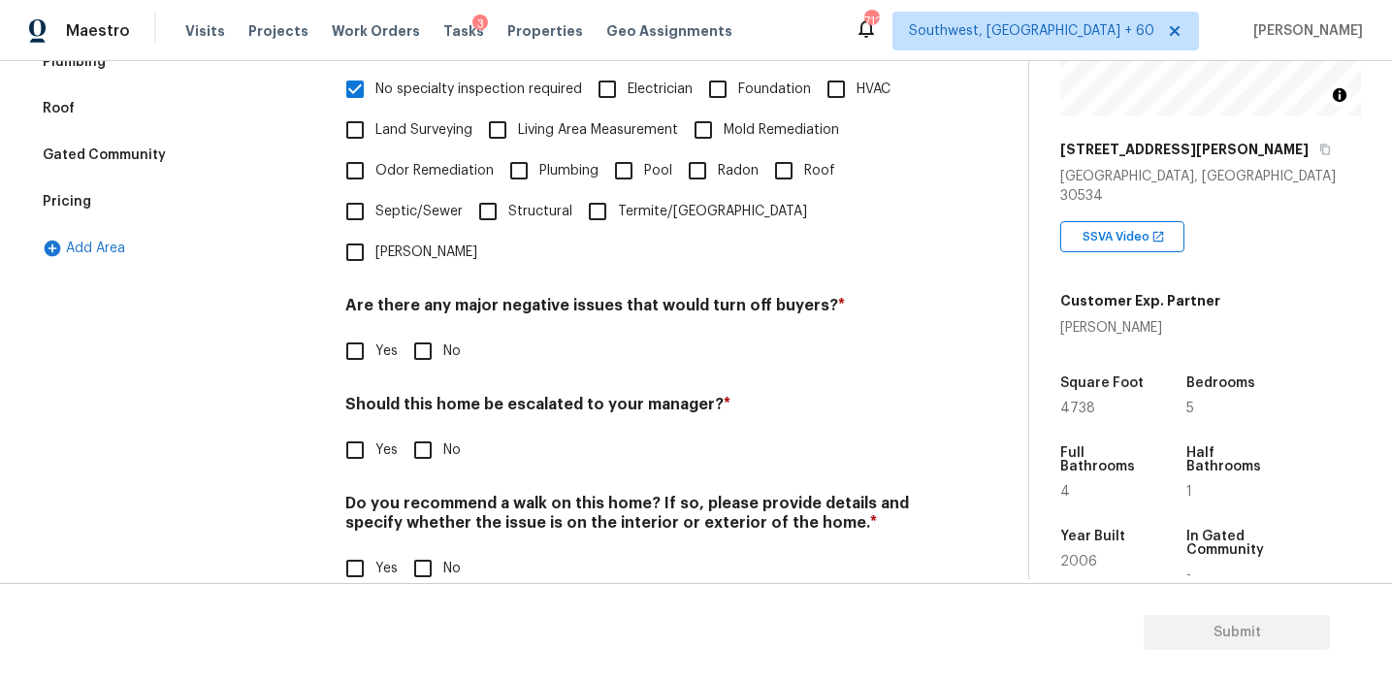
scroll to position [486, 0]
click at [429, 333] on input "No" at bounding box center [423, 353] width 41 height 41
checkbox input "true"
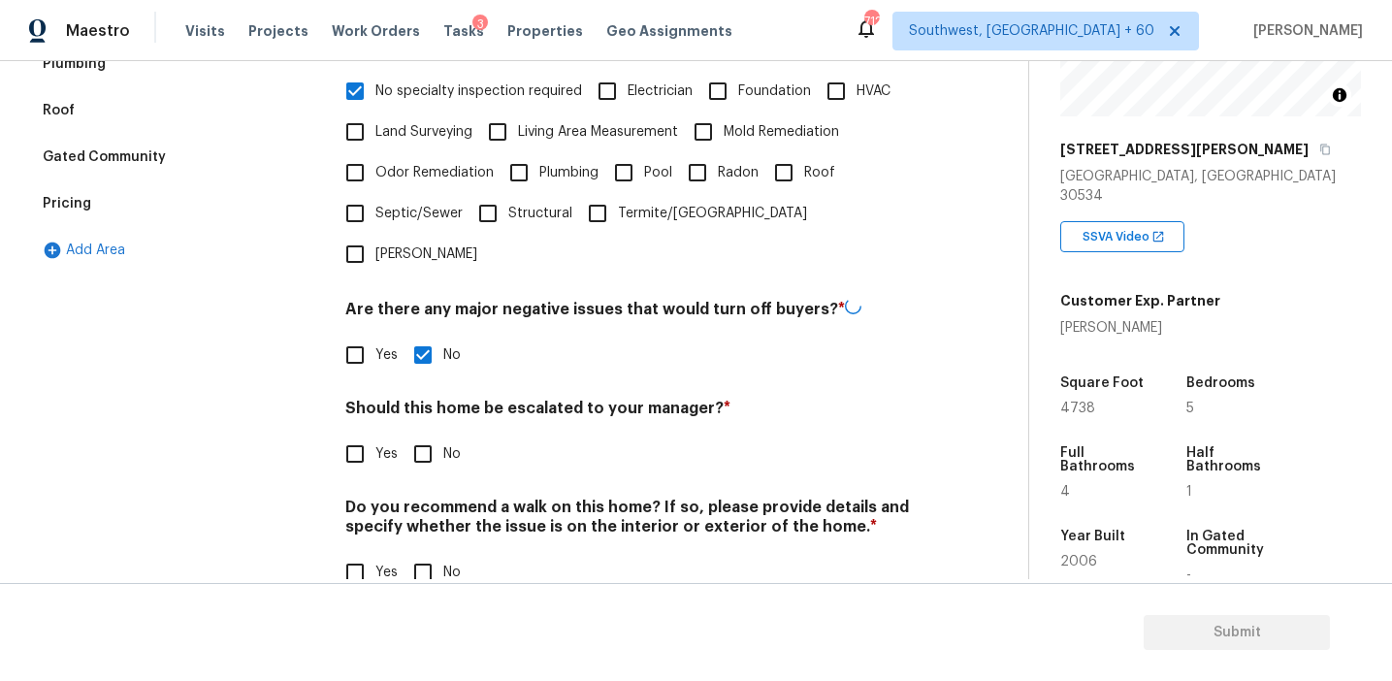
click at [422, 434] on input "No" at bounding box center [423, 454] width 41 height 41
checkbox input "true"
click at [424, 552] on input "No" at bounding box center [423, 572] width 41 height 41
checkbox input "true"
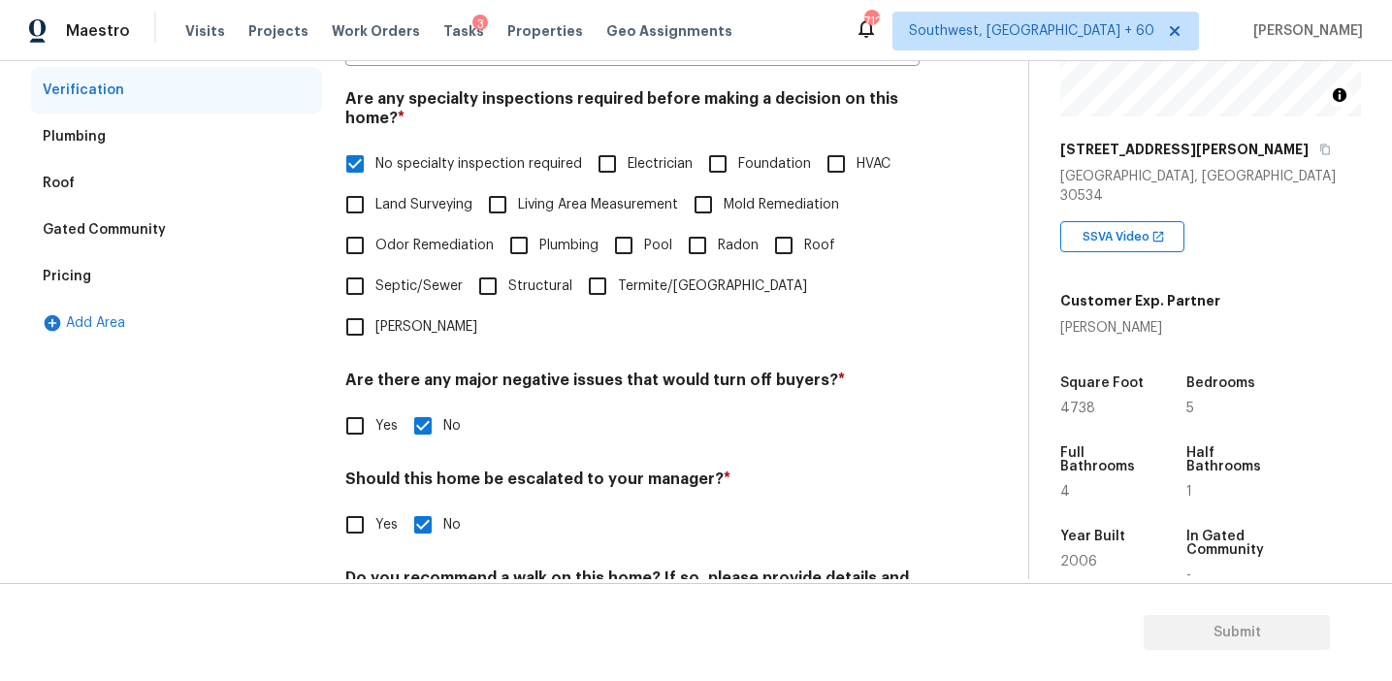
scroll to position [283, 0]
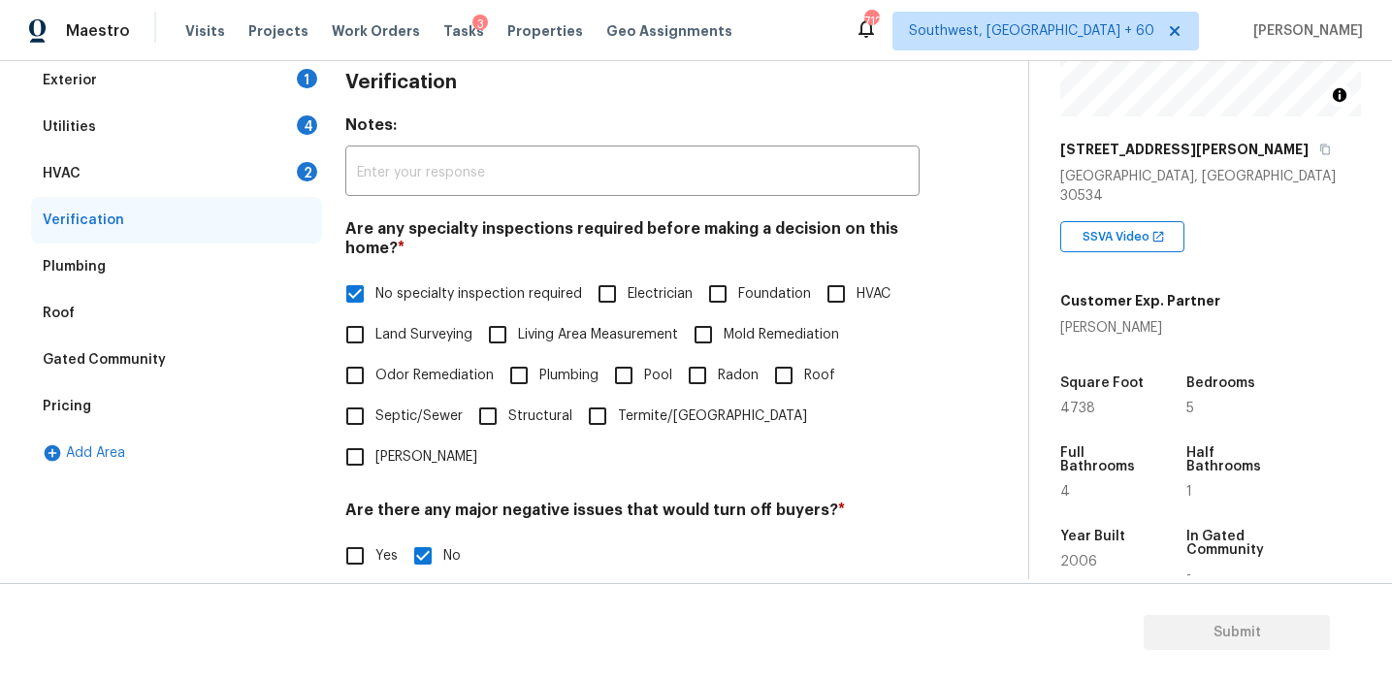
click at [275, 167] on div "HVAC 2" at bounding box center [176, 173] width 291 height 47
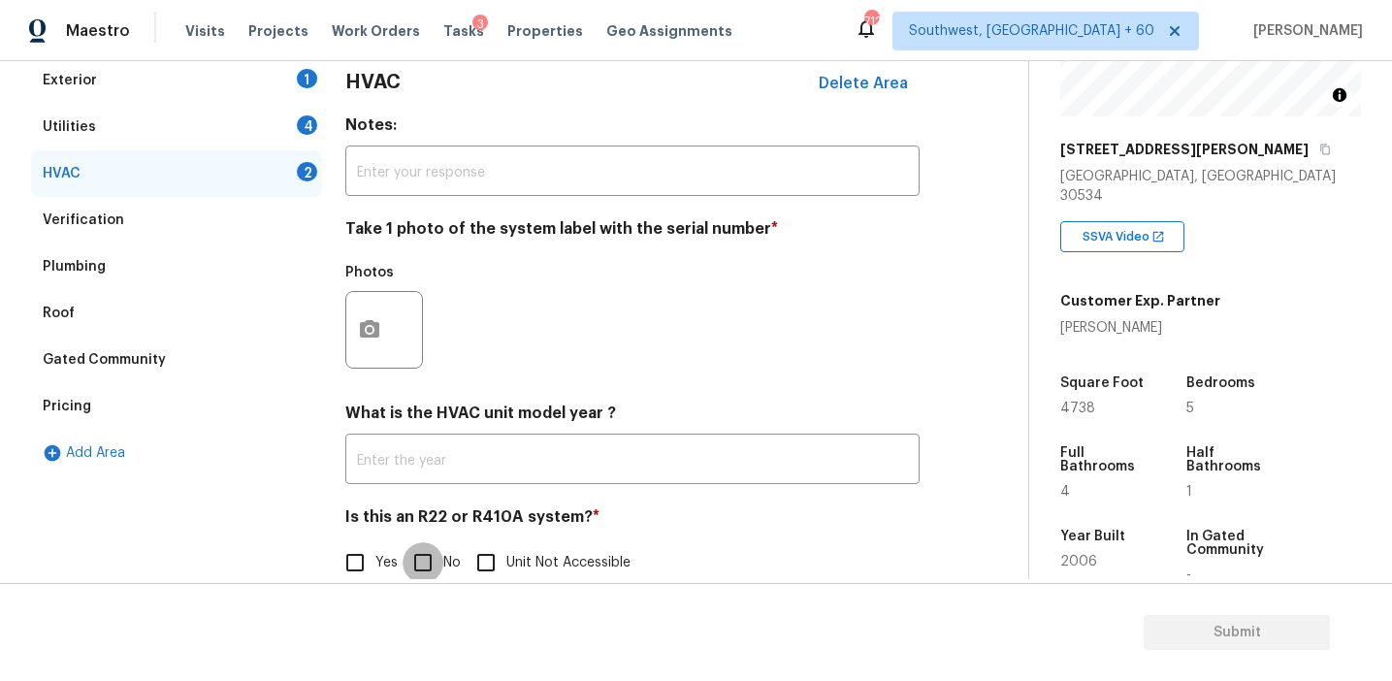
click at [433, 550] on input "No" at bounding box center [423, 562] width 41 height 41
checkbox input "true"
click at [364, 325] on icon "button" at bounding box center [369, 328] width 19 height 17
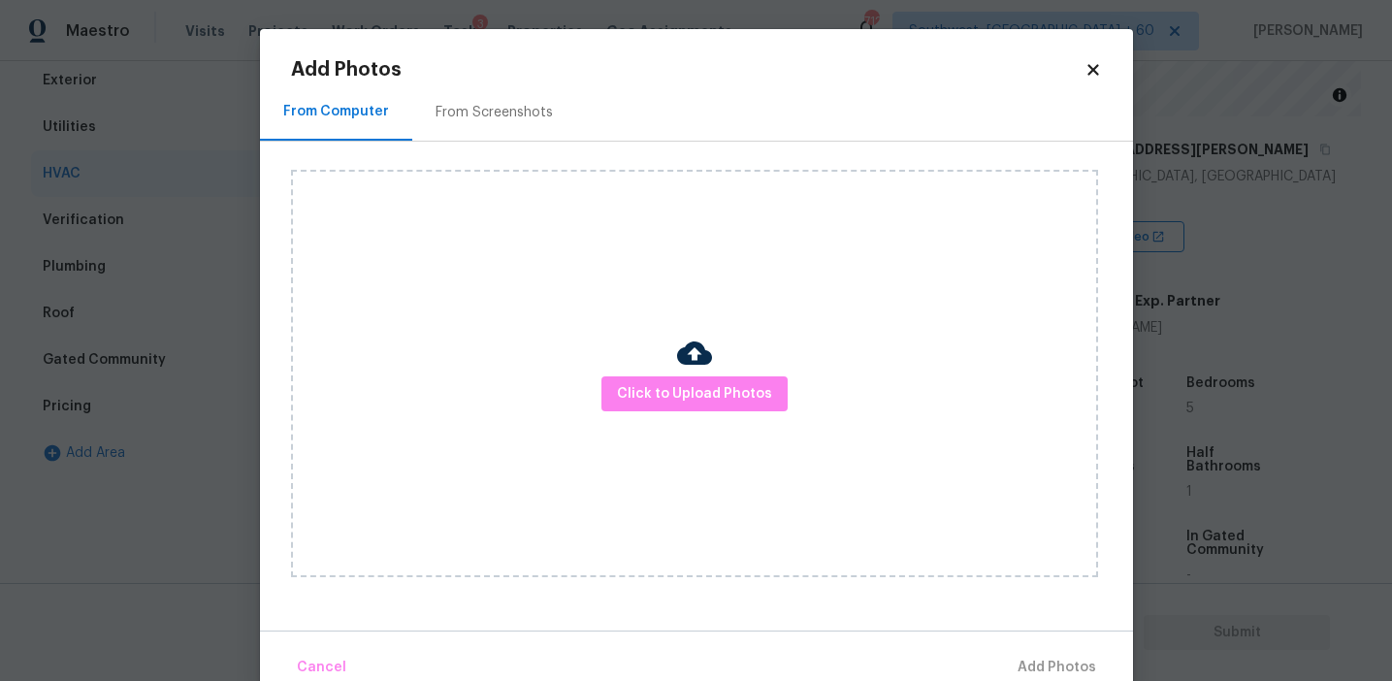
click at [658, 414] on div "Click to Upload Photos" at bounding box center [694, 374] width 807 height 408
click at [658, 405] on span "Click to Upload Photos" at bounding box center [694, 394] width 155 height 24
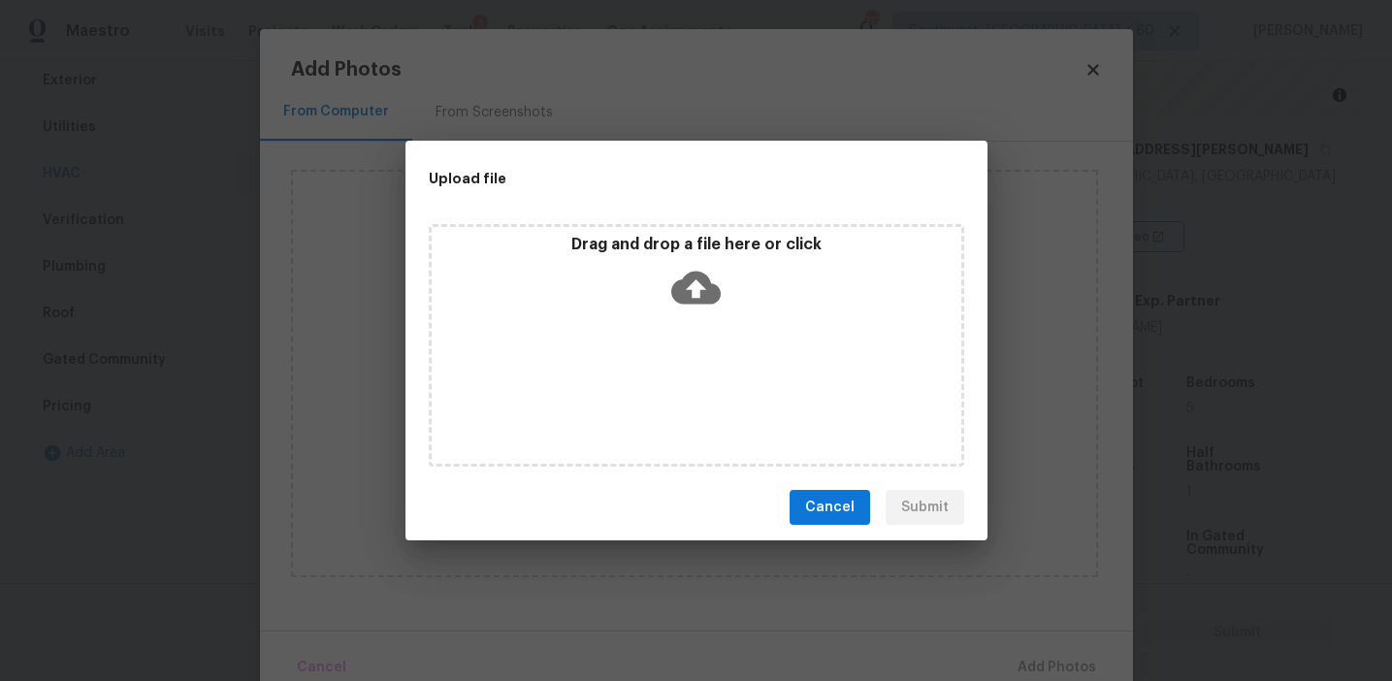
click at [653, 273] on div "Drag and drop a file here or click" at bounding box center [697, 276] width 530 height 83
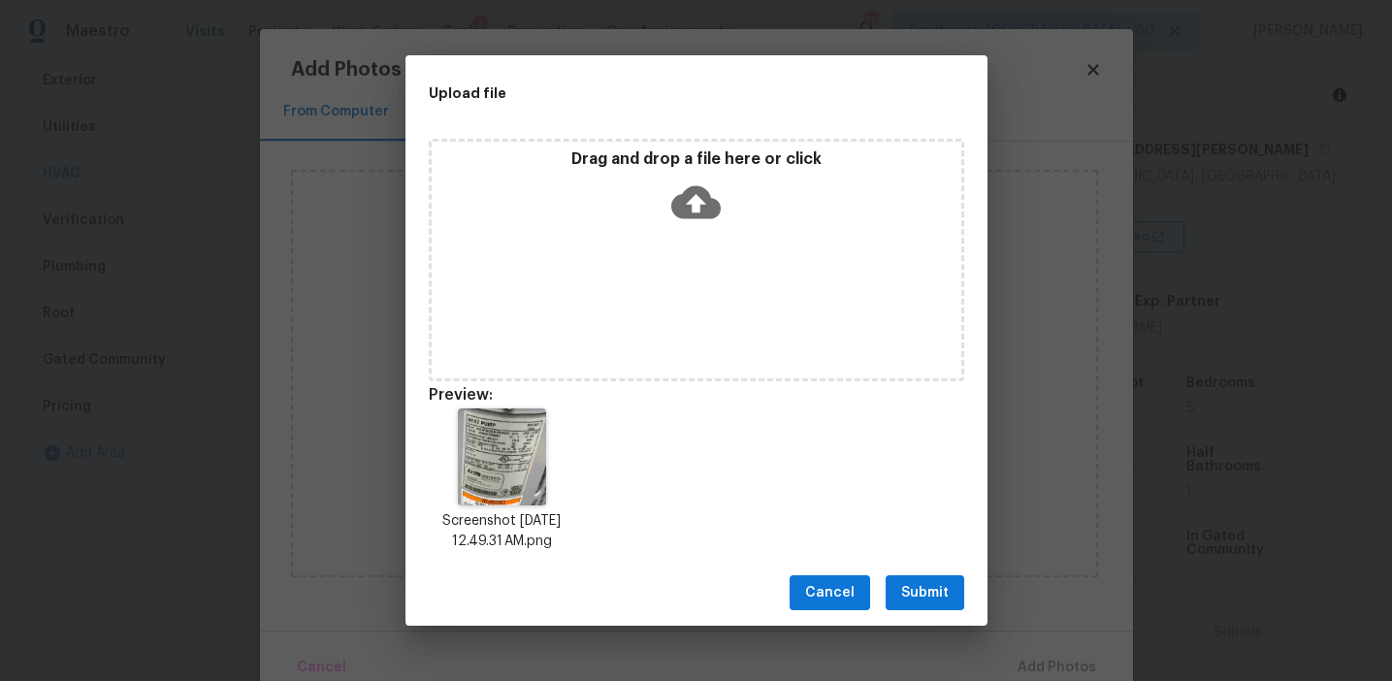
click at [929, 593] on span "Submit" at bounding box center [925, 593] width 48 height 24
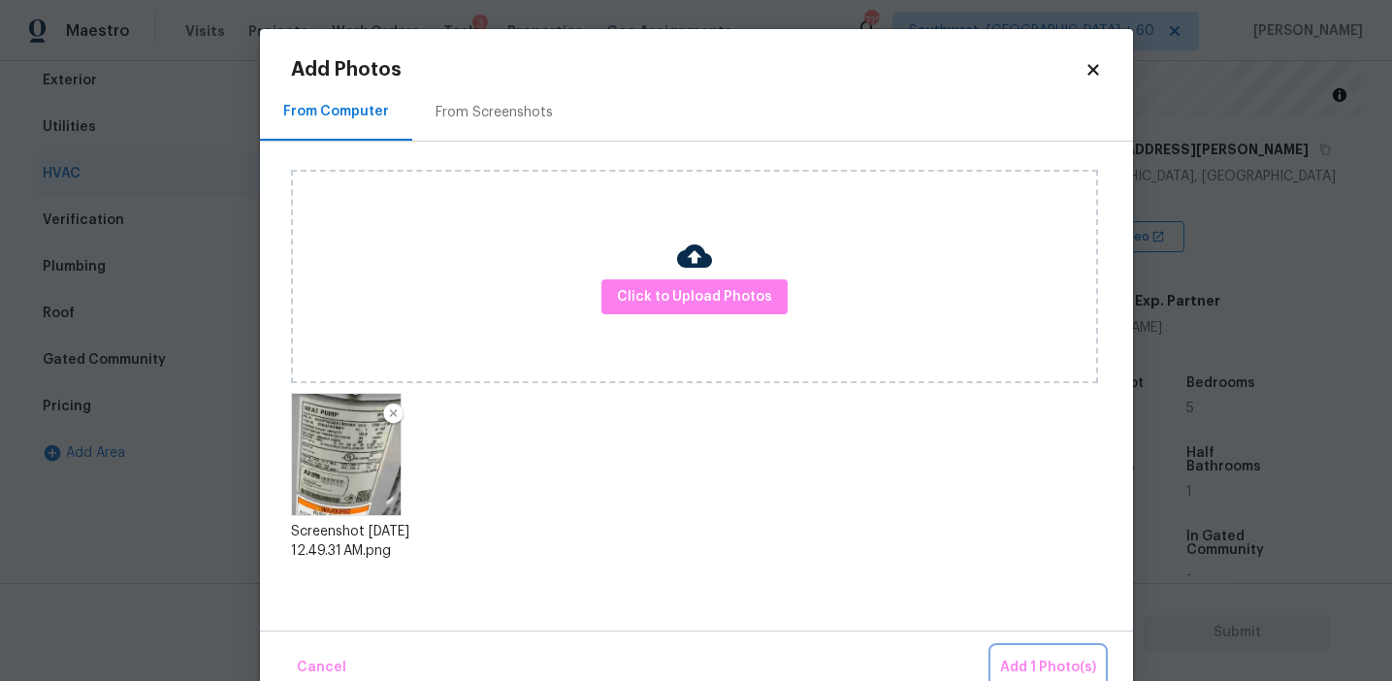
click at [1020, 652] on button "Add 1 Photo(s)" at bounding box center [1049, 668] width 112 height 42
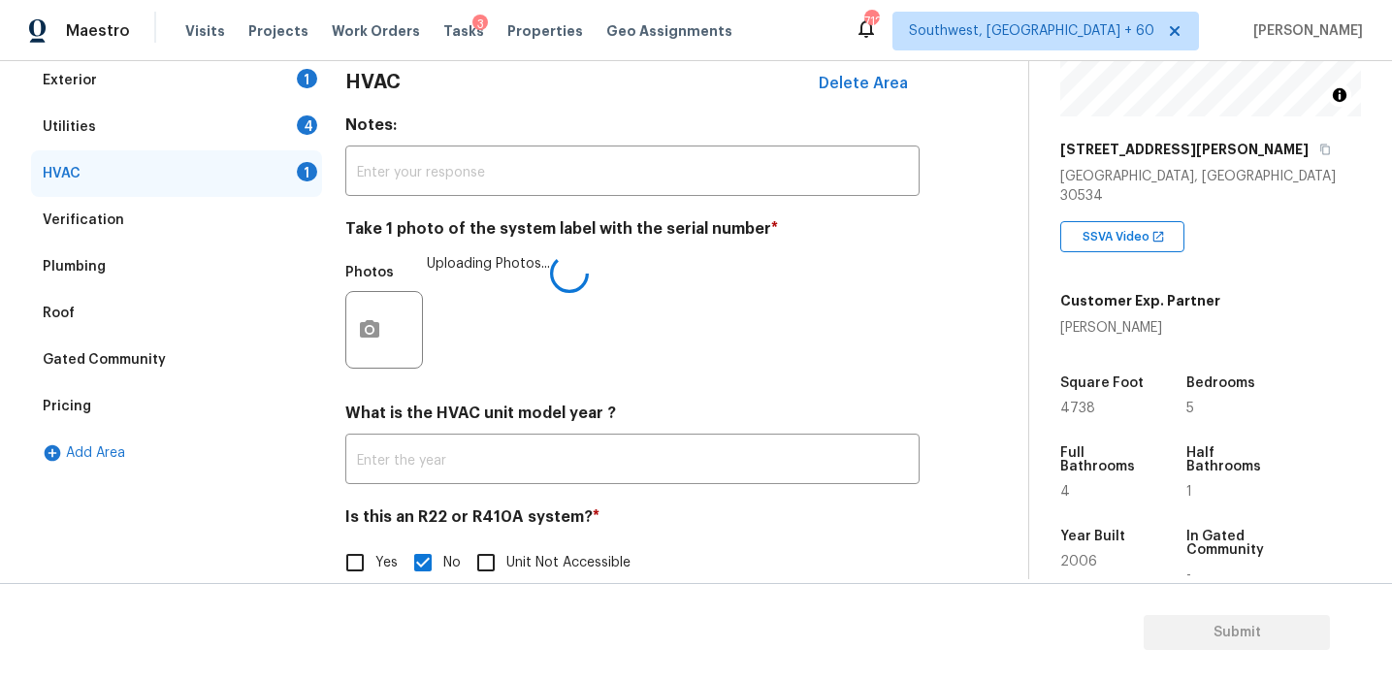
click at [369, 547] on input "Yes" at bounding box center [355, 562] width 41 height 41
checkbox input "true"
checkbox input "false"
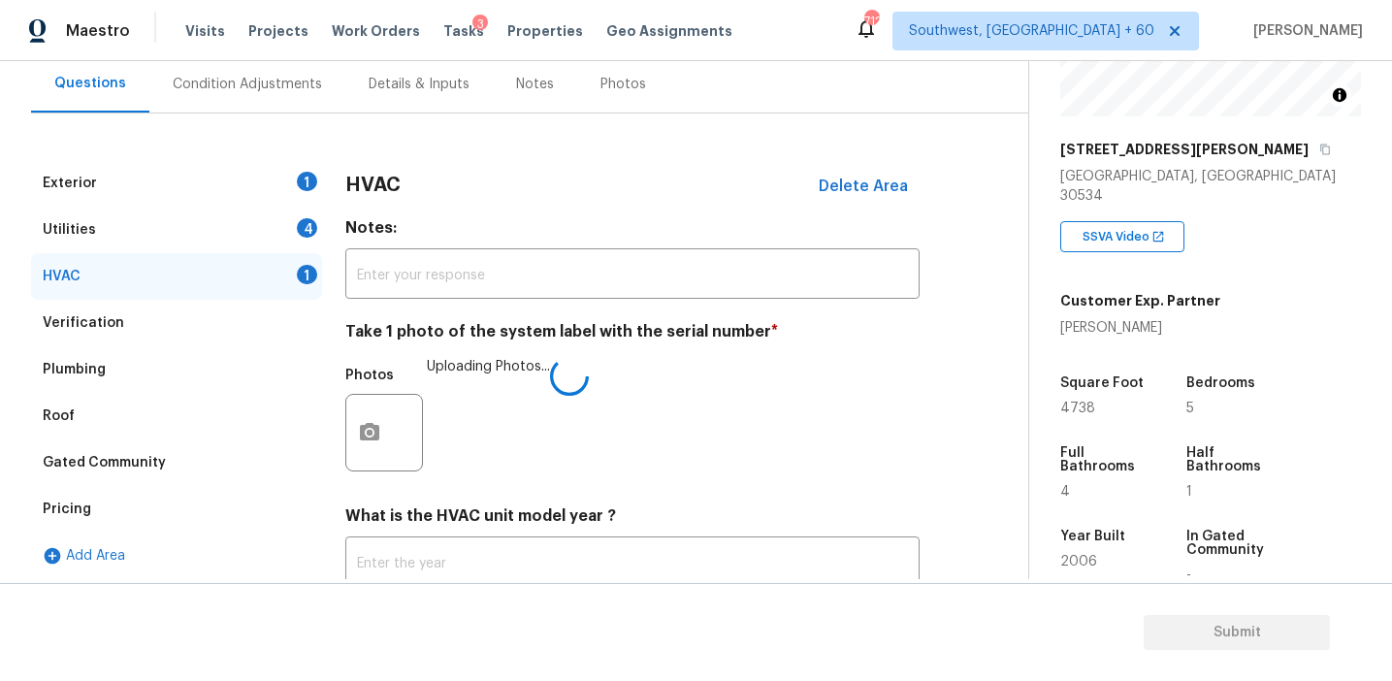
scroll to position [173, 0]
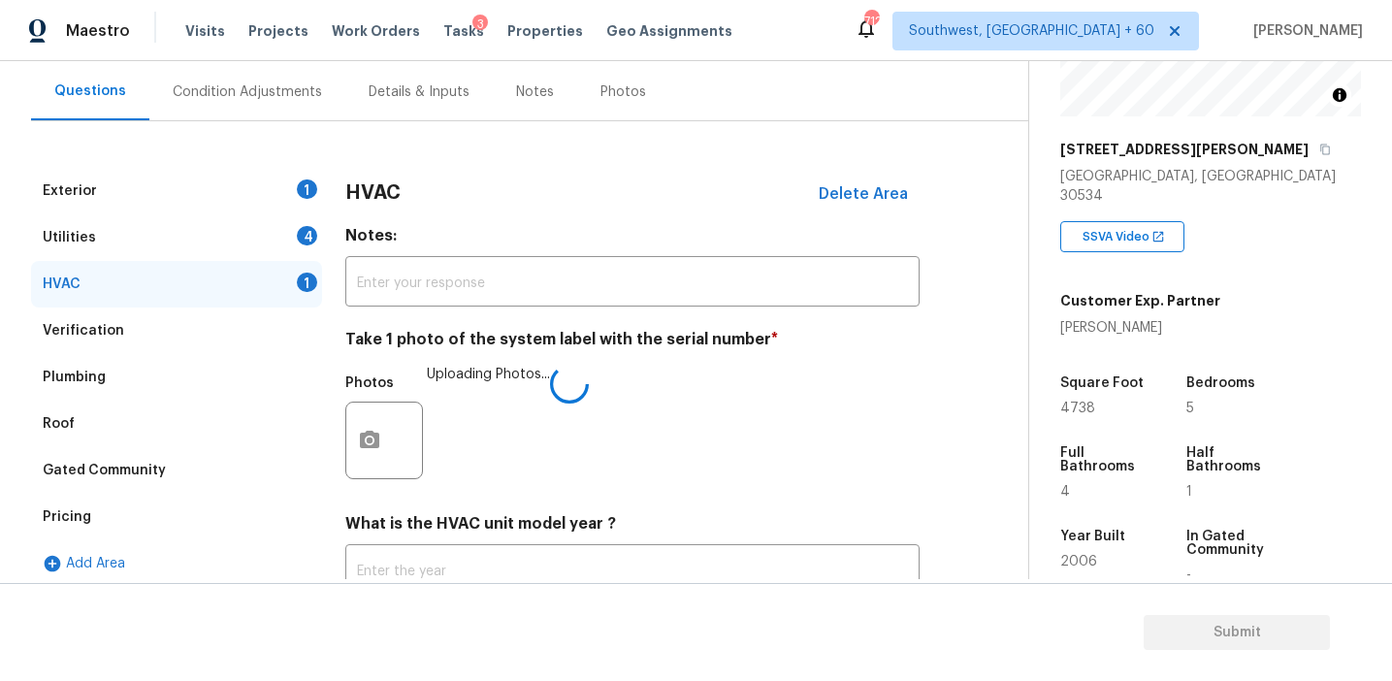
click at [362, 183] on h3 "HVAC" at bounding box center [372, 192] width 55 height 19
click at [312, 229] on div "4" at bounding box center [307, 235] width 20 height 19
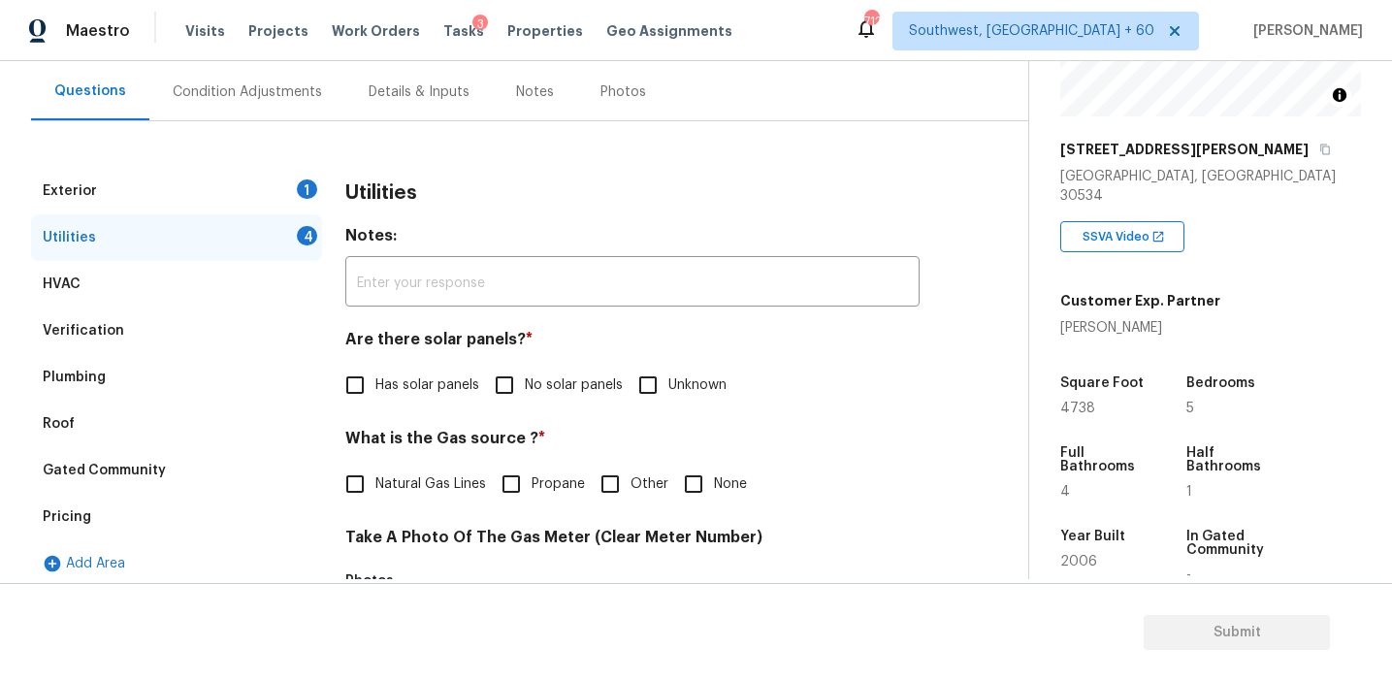
click at [505, 382] on input "No solar panels" at bounding box center [504, 385] width 41 height 41
checkbox input "true"
click at [430, 491] on span "Natural Gas Lines" at bounding box center [431, 486] width 111 height 20
click at [376, 491] on input "Natural Gas Lines" at bounding box center [355, 486] width 41 height 41
checkbox input "true"
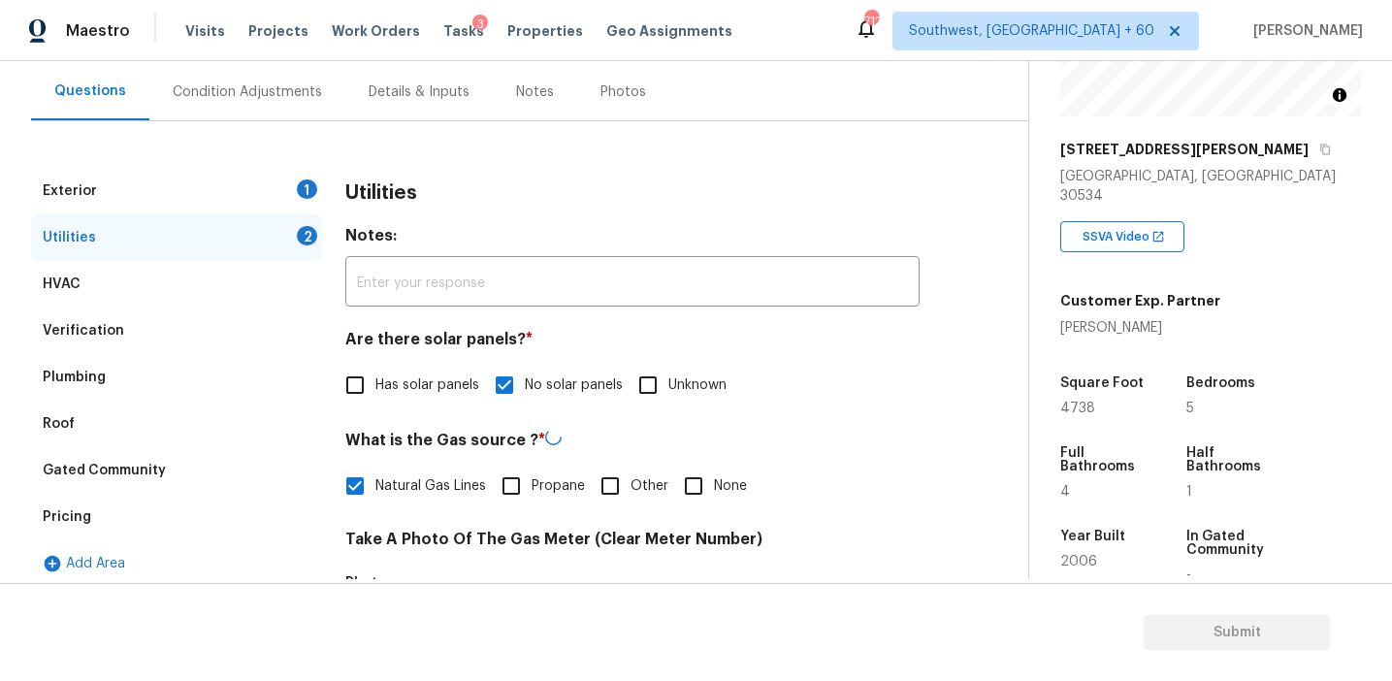
scroll to position [779, 0]
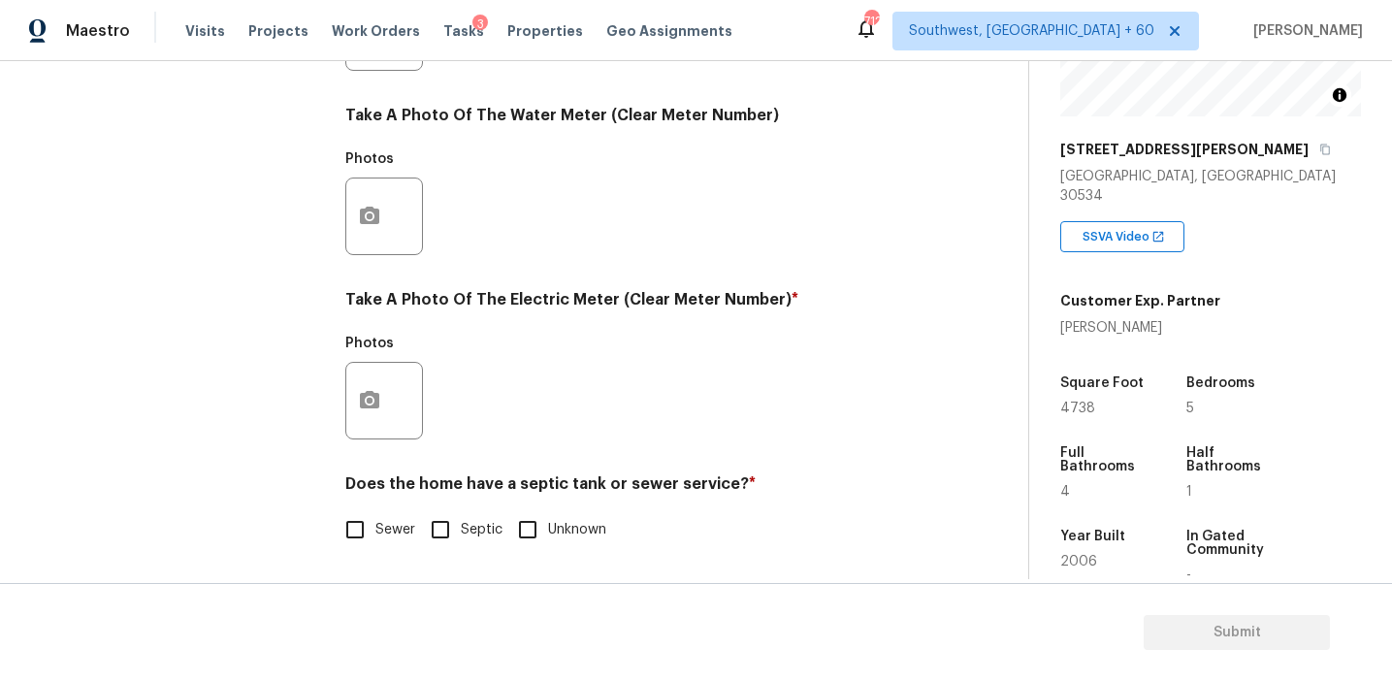
click at [375, 528] on input "Sewer" at bounding box center [355, 529] width 41 height 41
checkbox input "true"
click at [463, 530] on span "Septic" at bounding box center [482, 530] width 42 height 20
click at [461, 530] on input "Septic" at bounding box center [440, 529] width 41 height 41
checkbox input "true"
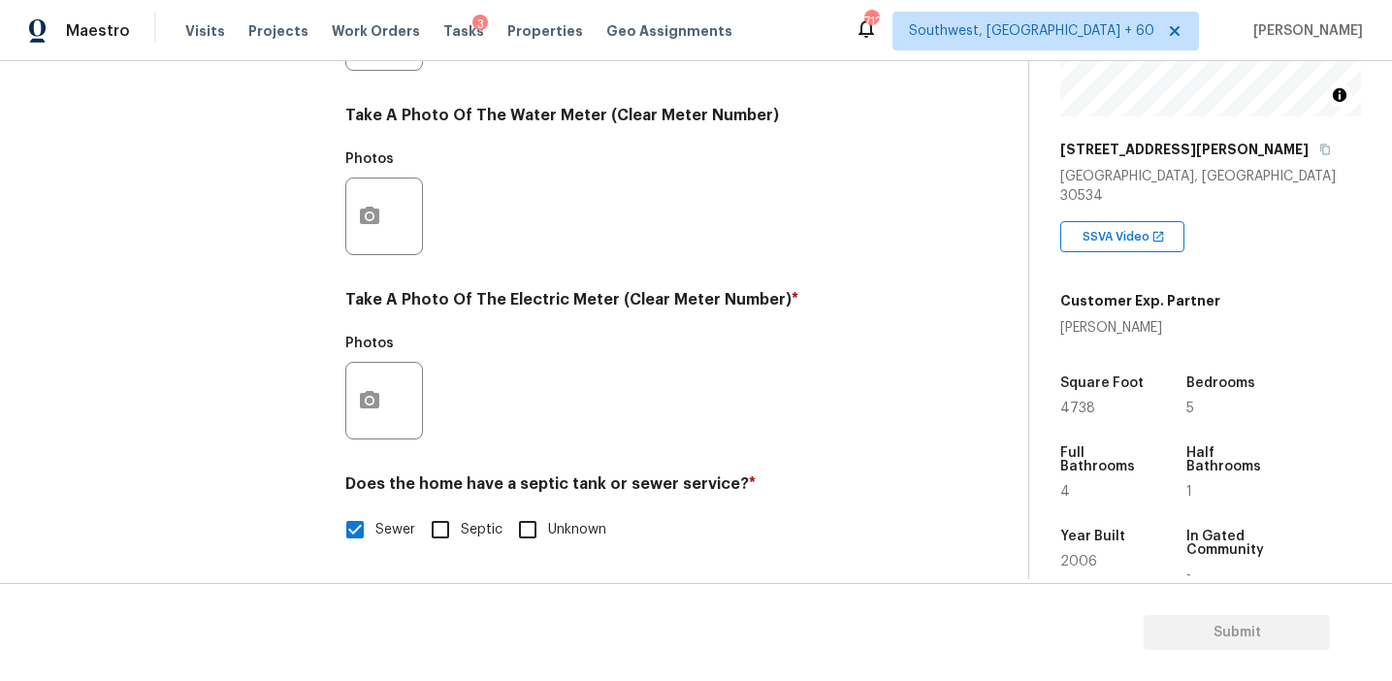
checkbox input "false"
click at [374, 427] on button "button" at bounding box center [369, 401] width 47 height 76
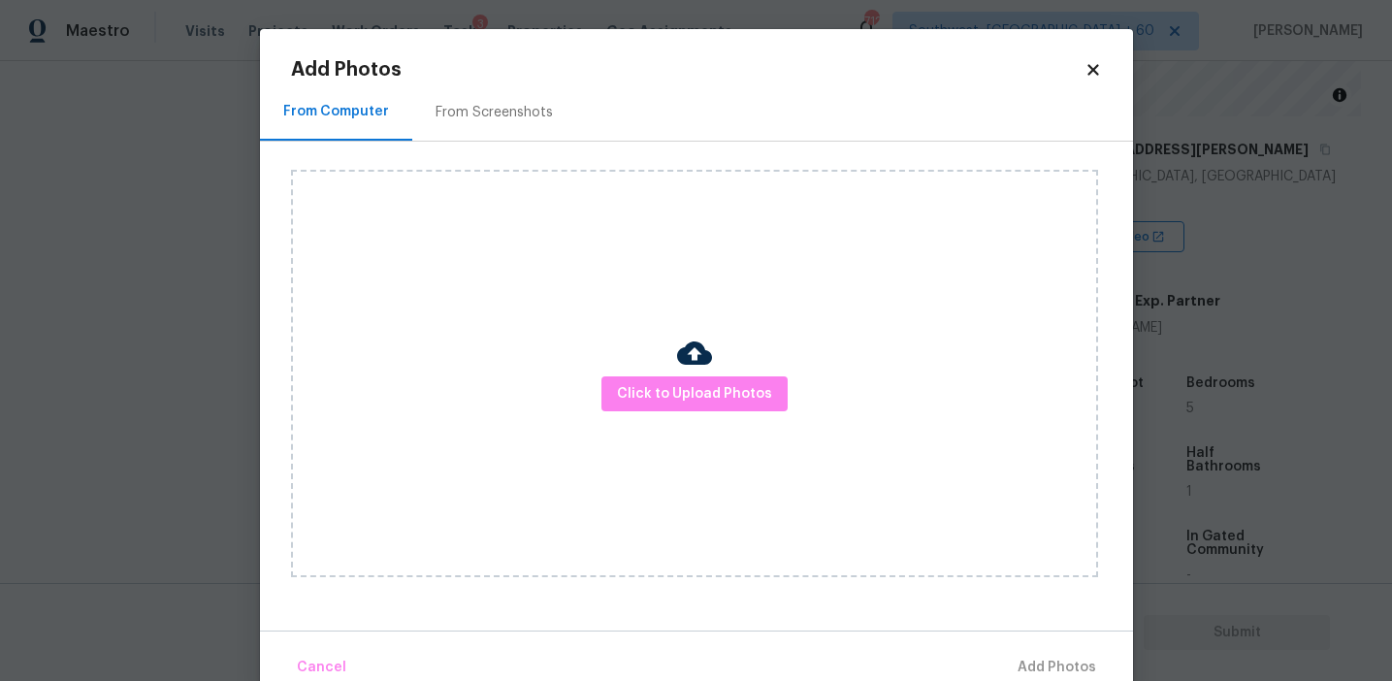
click at [639, 371] on div "Click to Upload Photos" at bounding box center [694, 374] width 807 height 408
click at [637, 382] on span "Click to Upload Photos" at bounding box center [694, 394] width 155 height 24
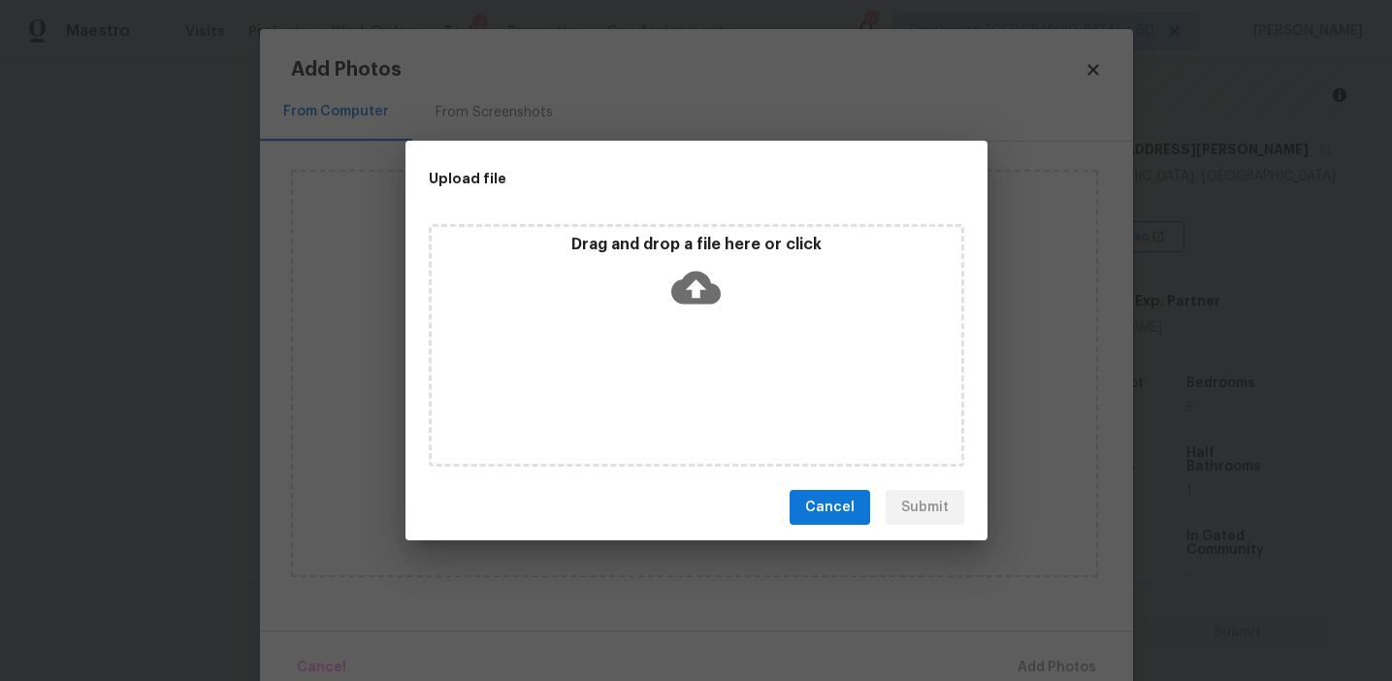
click at [637, 276] on div "Drag and drop a file here or click" at bounding box center [697, 276] width 530 height 83
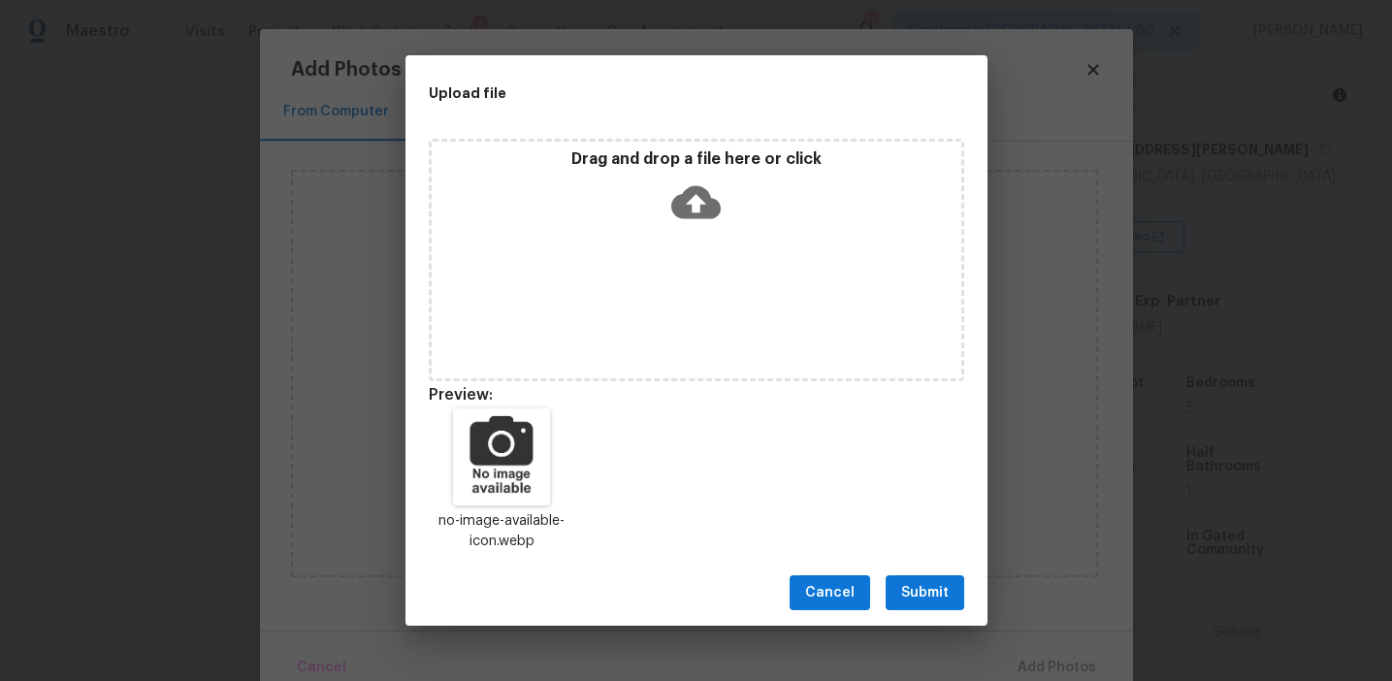
click at [911, 591] on span "Submit" at bounding box center [925, 593] width 48 height 24
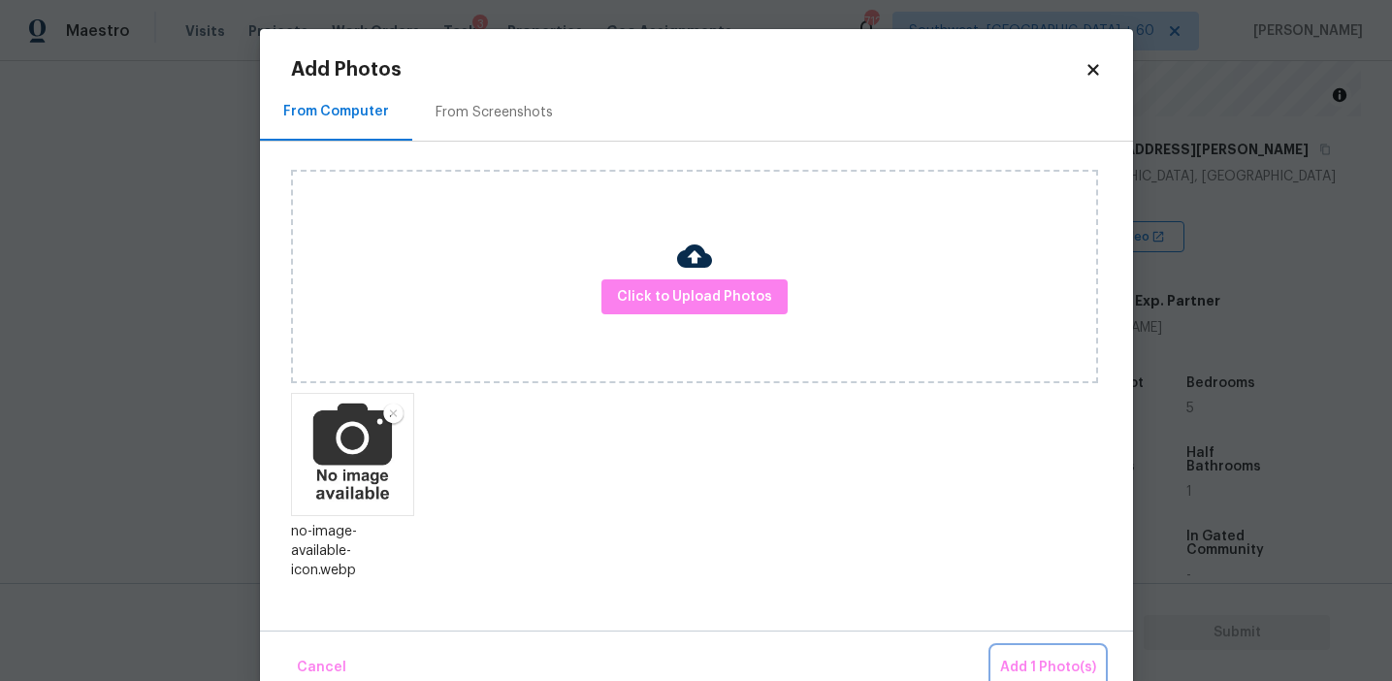
click at [1014, 648] on button "Add 1 Photo(s)" at bounding box center [1049, 668] width 112 height 42
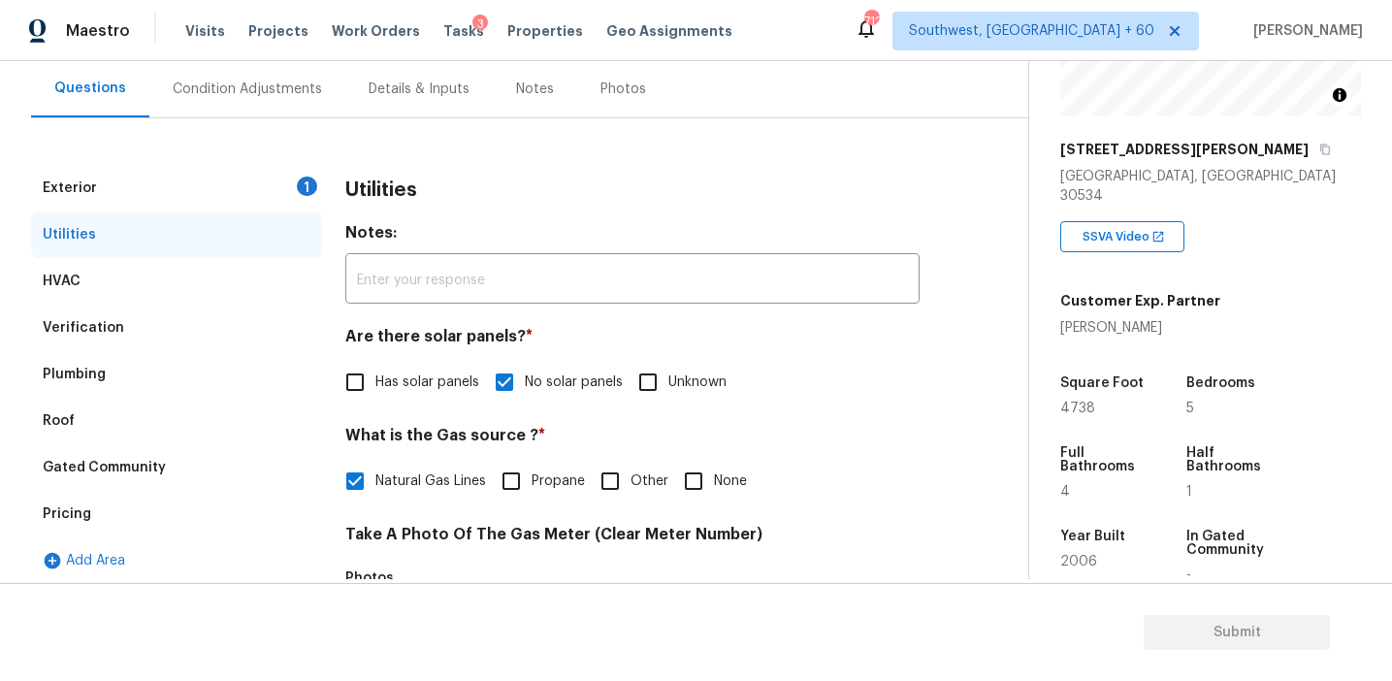
scroll to position [179, 0]
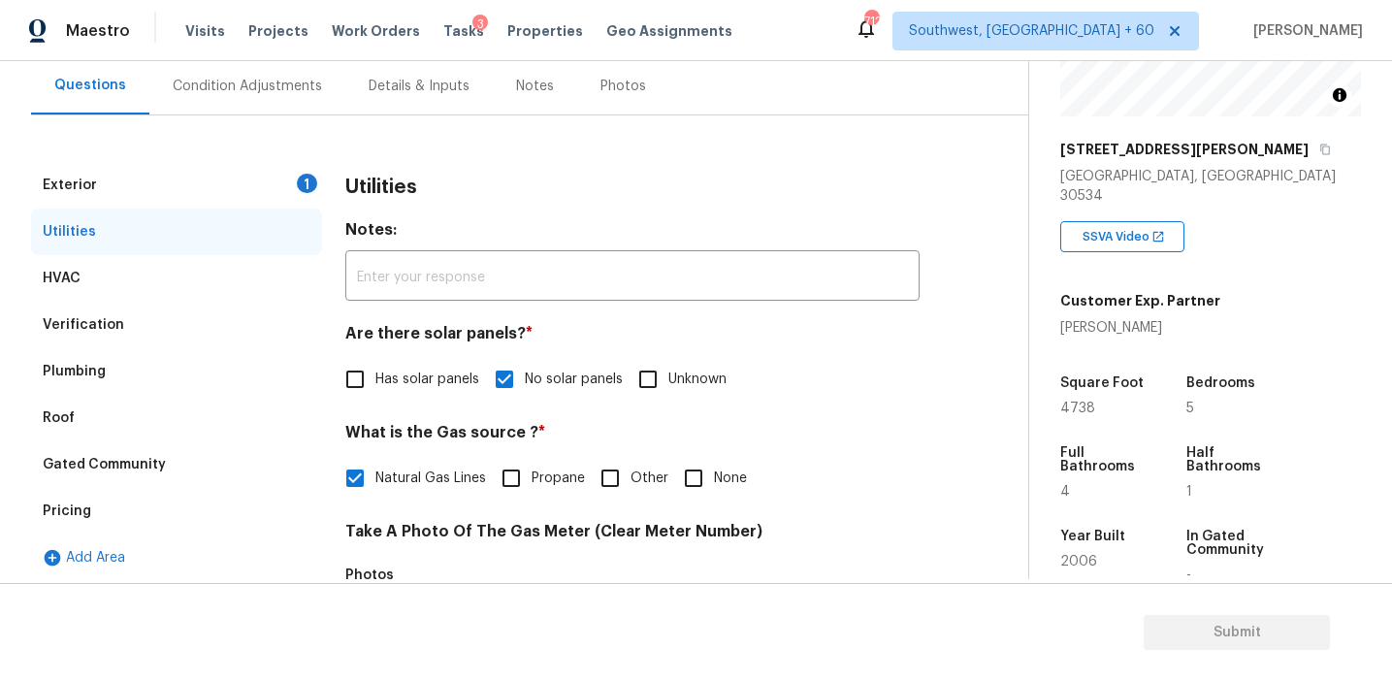
click at [284, 192] on div "Exterior 1" at bounding box center [176, 185] width 291 height 47
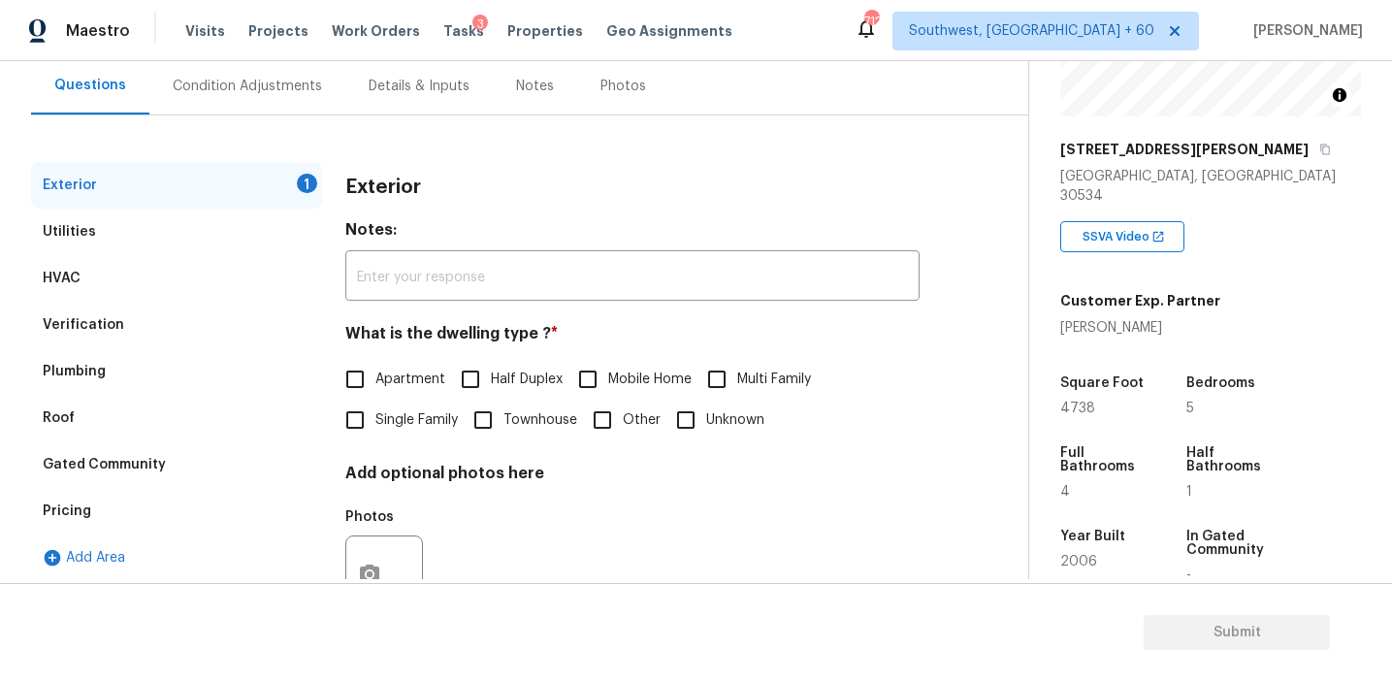
click at [376, 419] on label "Single Family" at bounding box center [396, 420] width 123 height 41
click at [376, 419] on input "Single Family" at bounding box center [355, 420] width 41 height 41
checkbox input "true"
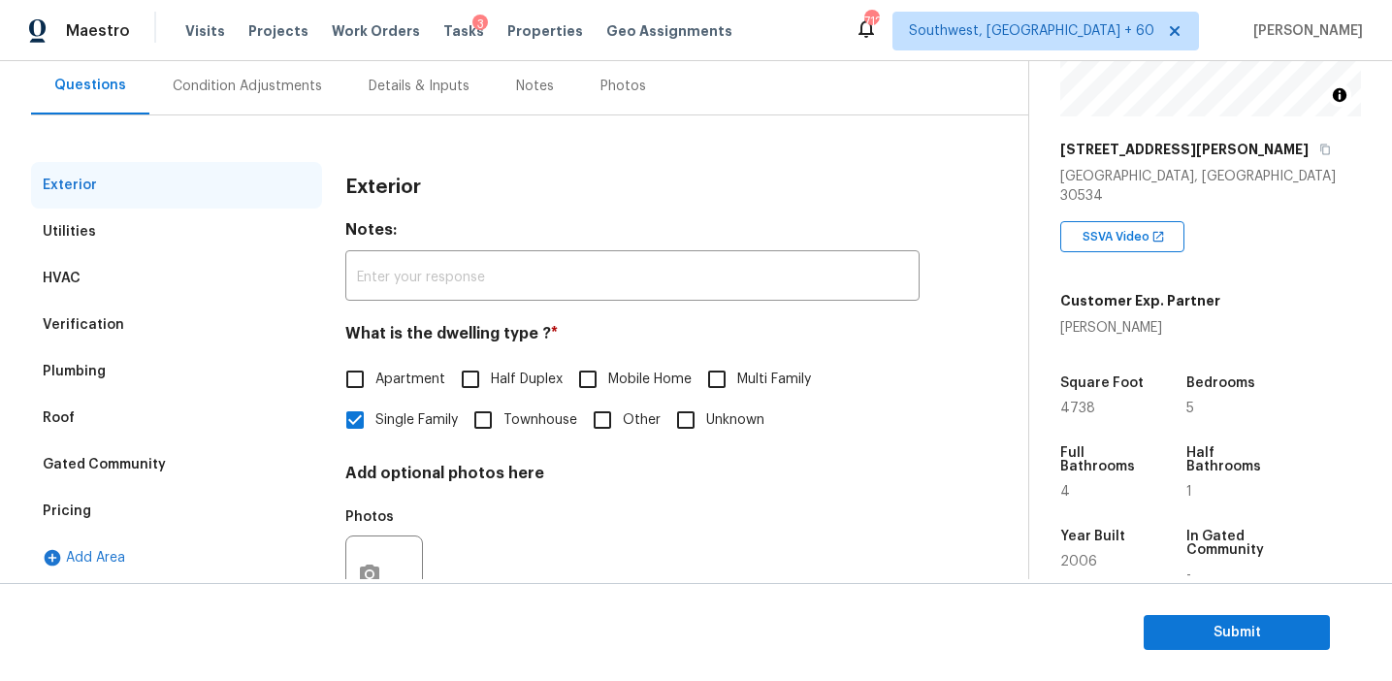
click at [269, 82] on div "Condition Adjustments" at bounding box center [247, 86] width 149 height 19
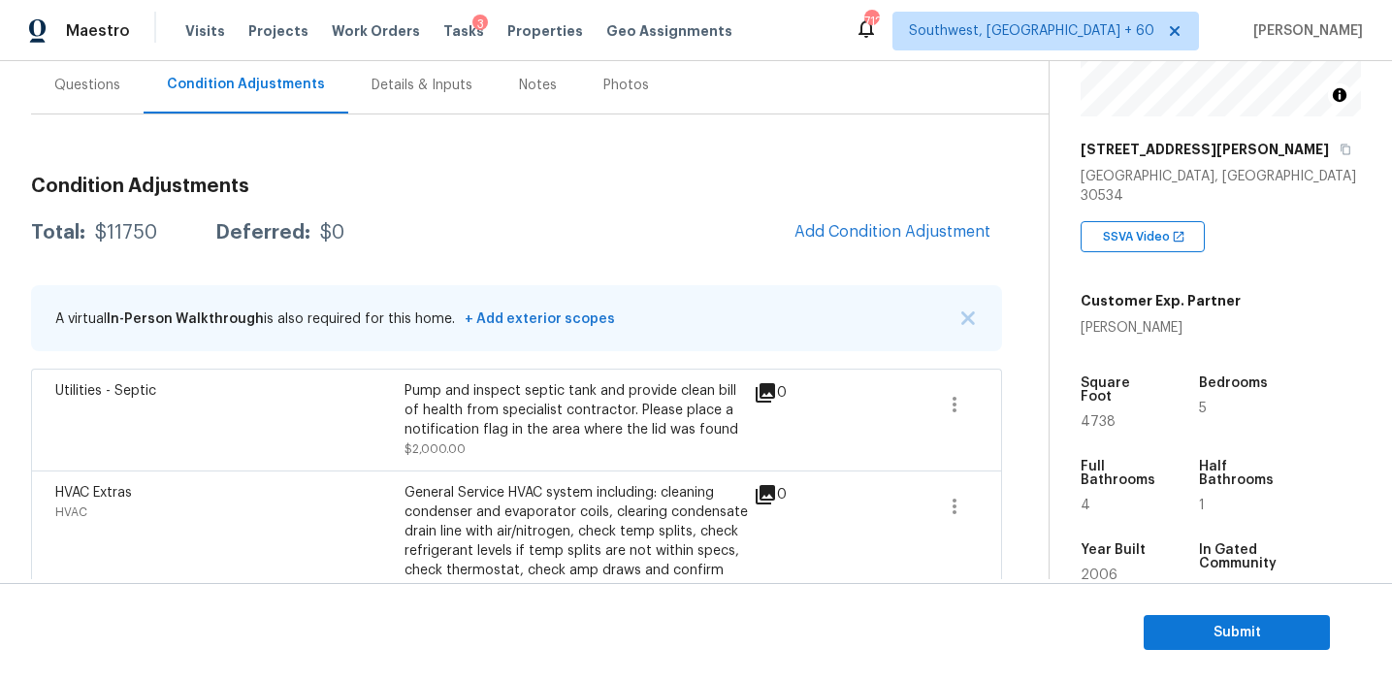
scroll to position [341, 0]
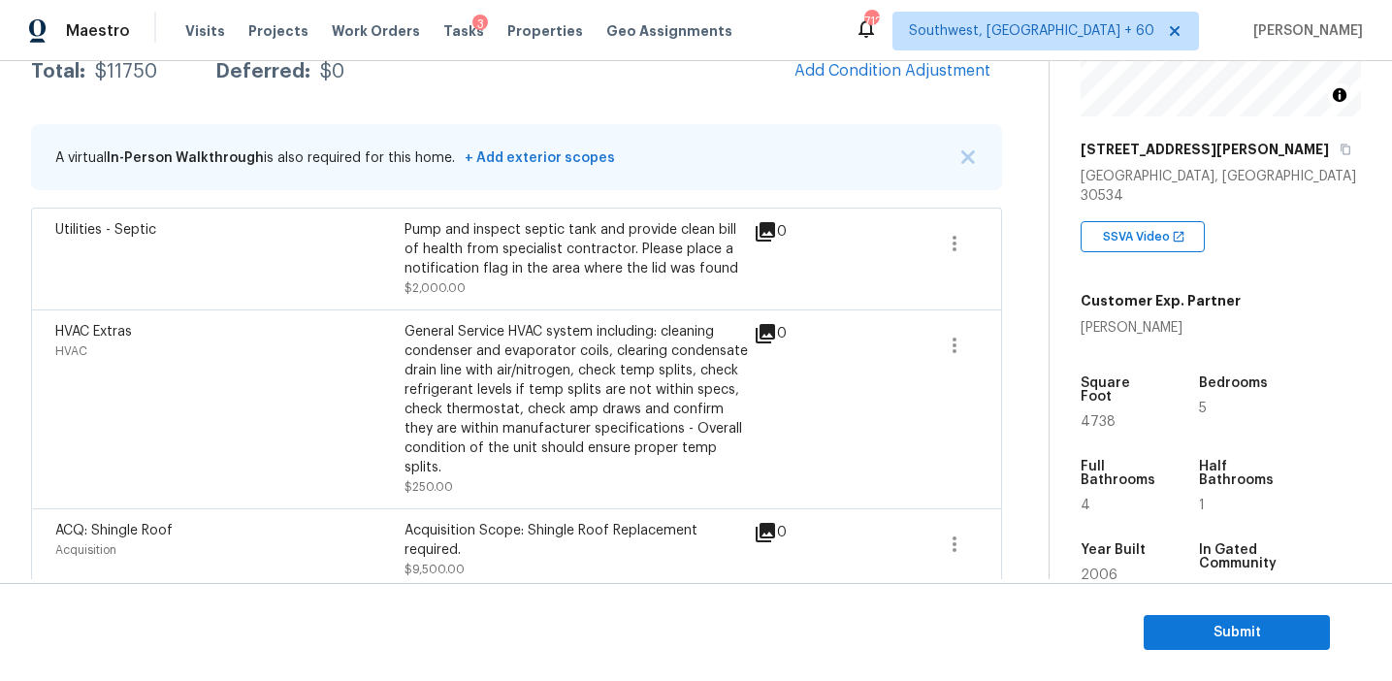
click at [734, 330] on div "General Service HVAC system including: cleaning condenser and evaporator coils,…" at bounding box center [579, 399] width 349 height 155
click at [947, 345] on icon "button" at bounding box center [954, 345] width 23 height 23
click at [1018, 346] on div "Edit" at bounding box center [1065, 341] width 151 height 19
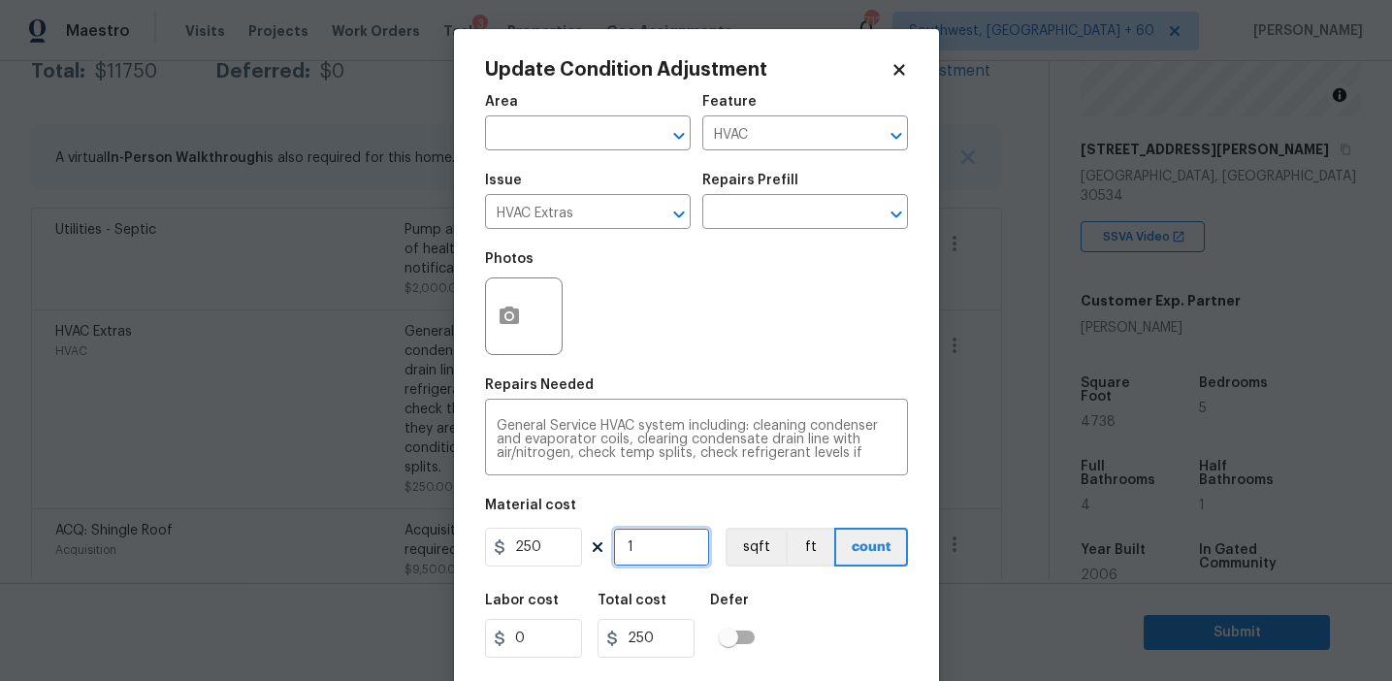
click at [655, 565] on input "1" at bounding box center [661, 547] width 97 height 39
type input "2"
type input "500"
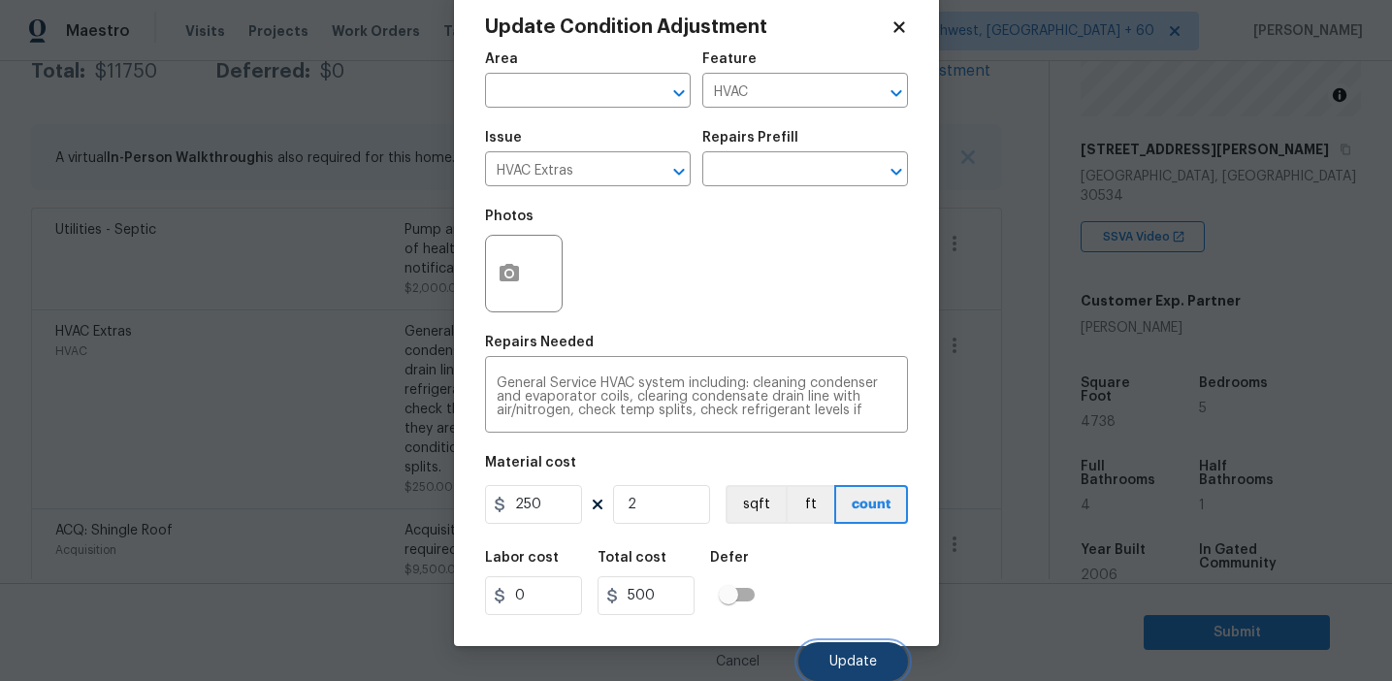
click at [860, 643] on button "Update" at bounding box center [854, 661] width 110 height 39
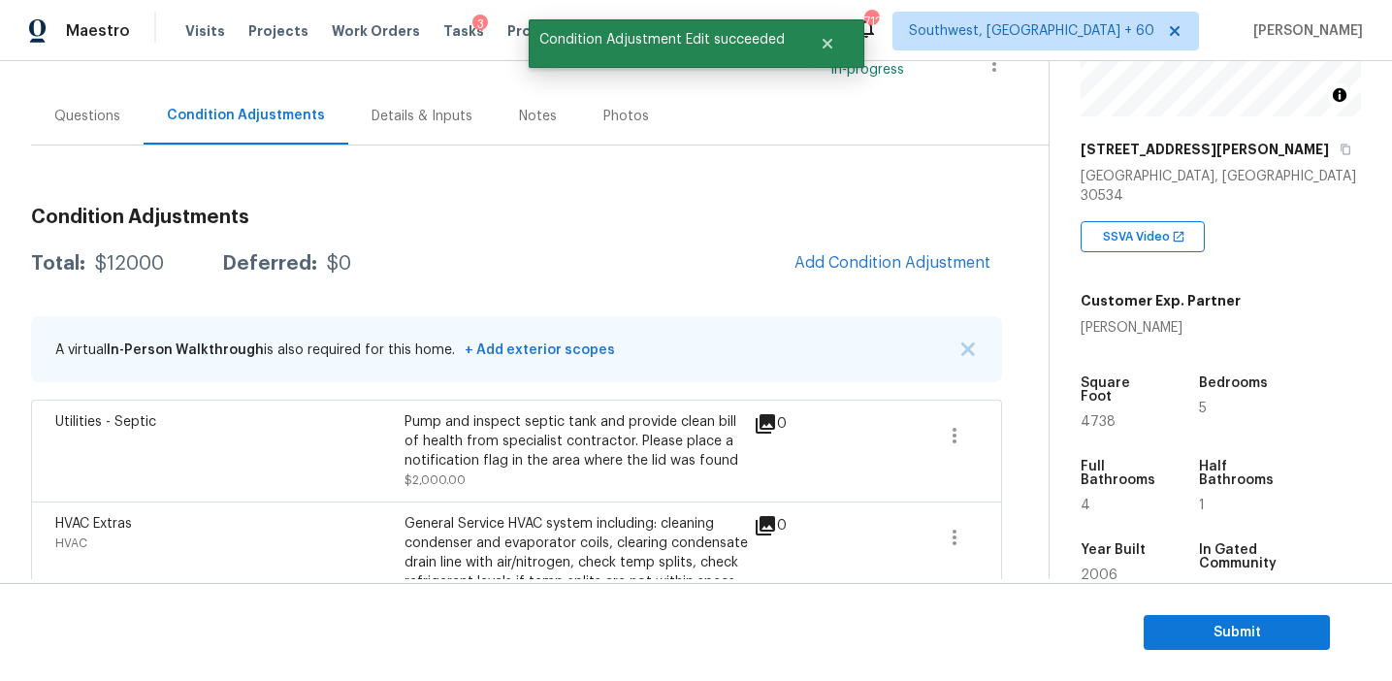
scroll to position [162, 0]
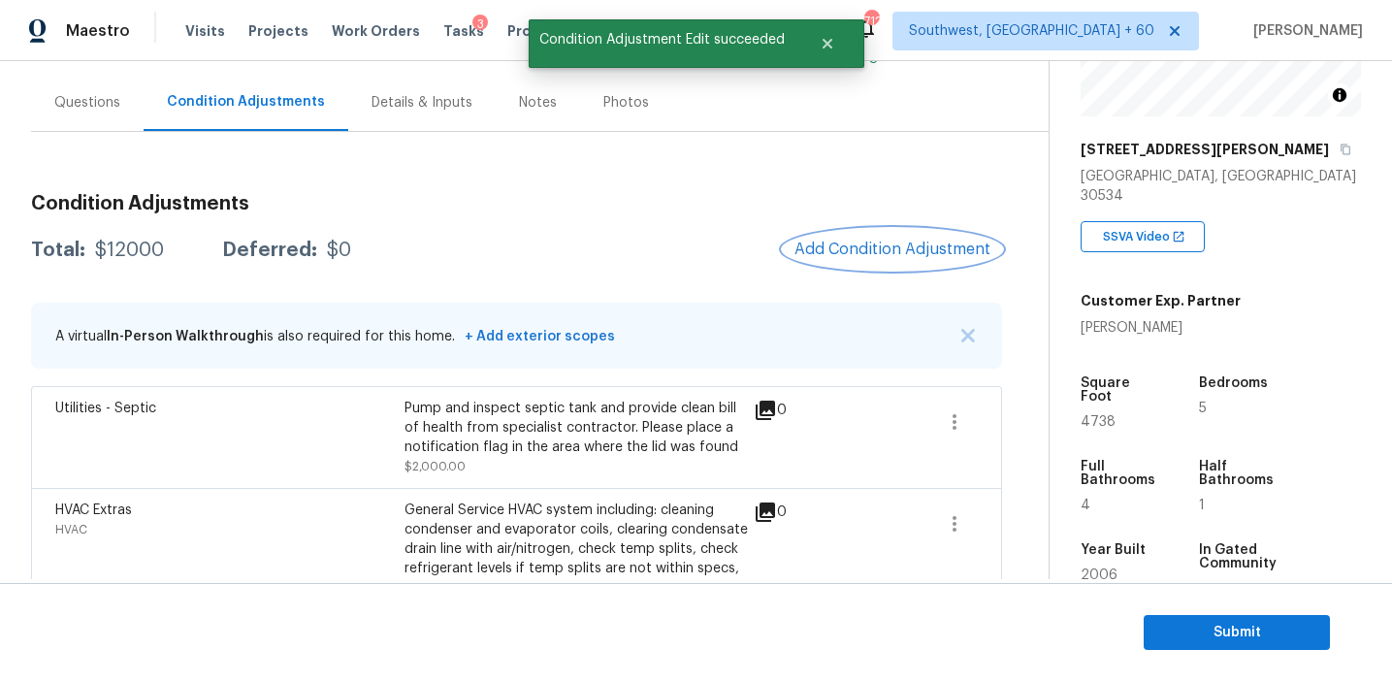
click at [842, 250] on span "Add Condition Adjustment" at bounding box center [893, 249] width 196 height 17
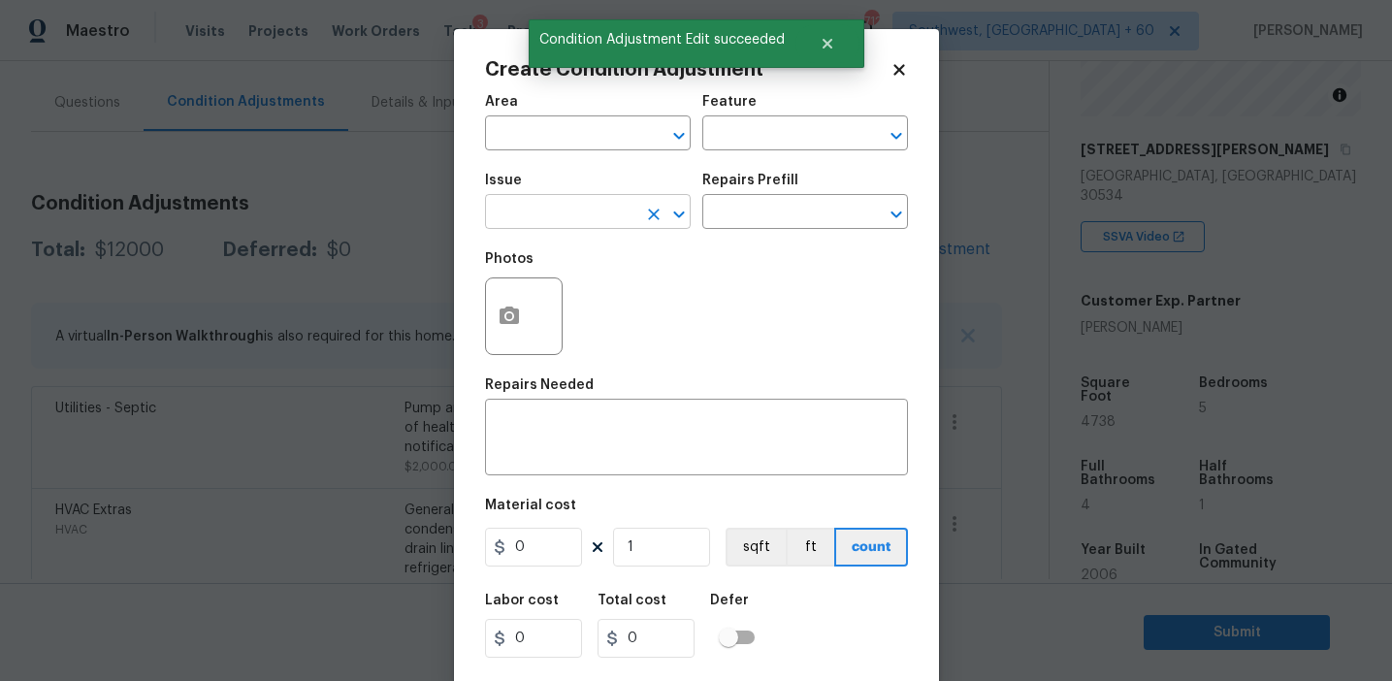
click at [579, 220] on input "text" at bounding box center [560, 214] width 151 height 30
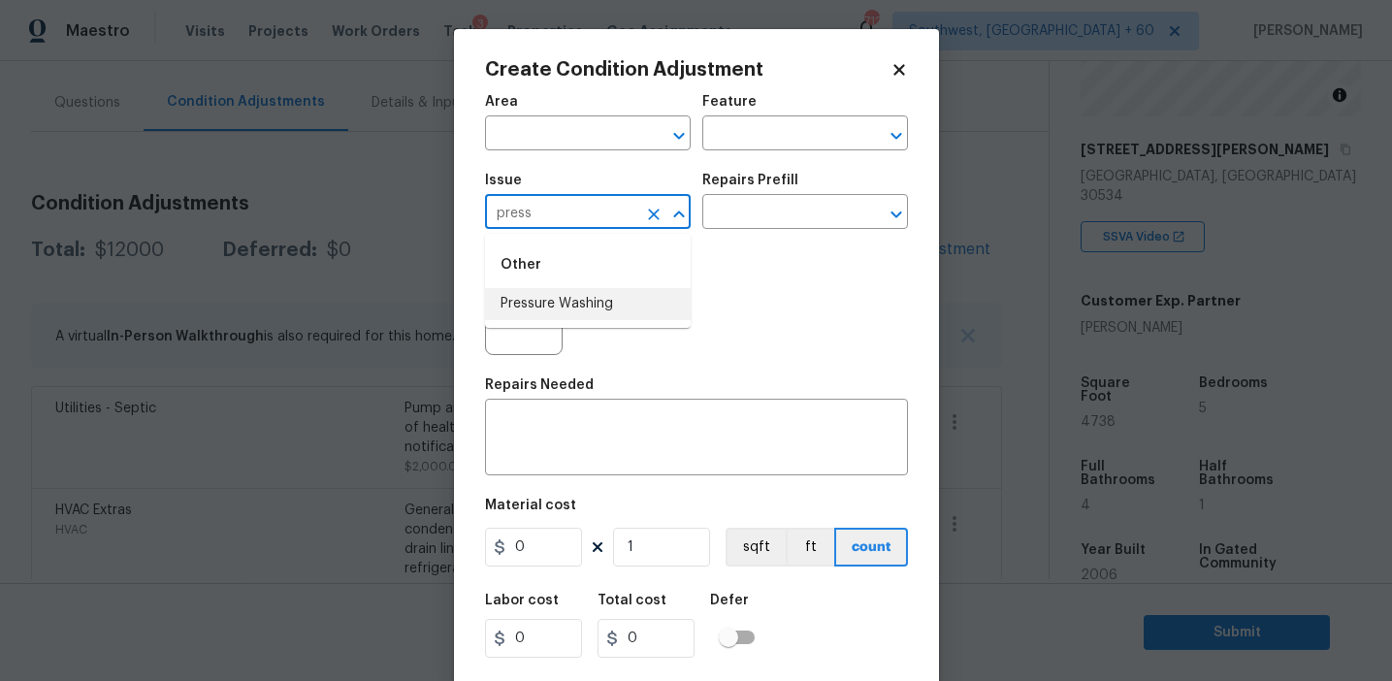
click at [621, 303] on li "Pressure Washing" at bounding box center [588, 304] width 206 height 32
type input "Pressure Washing"
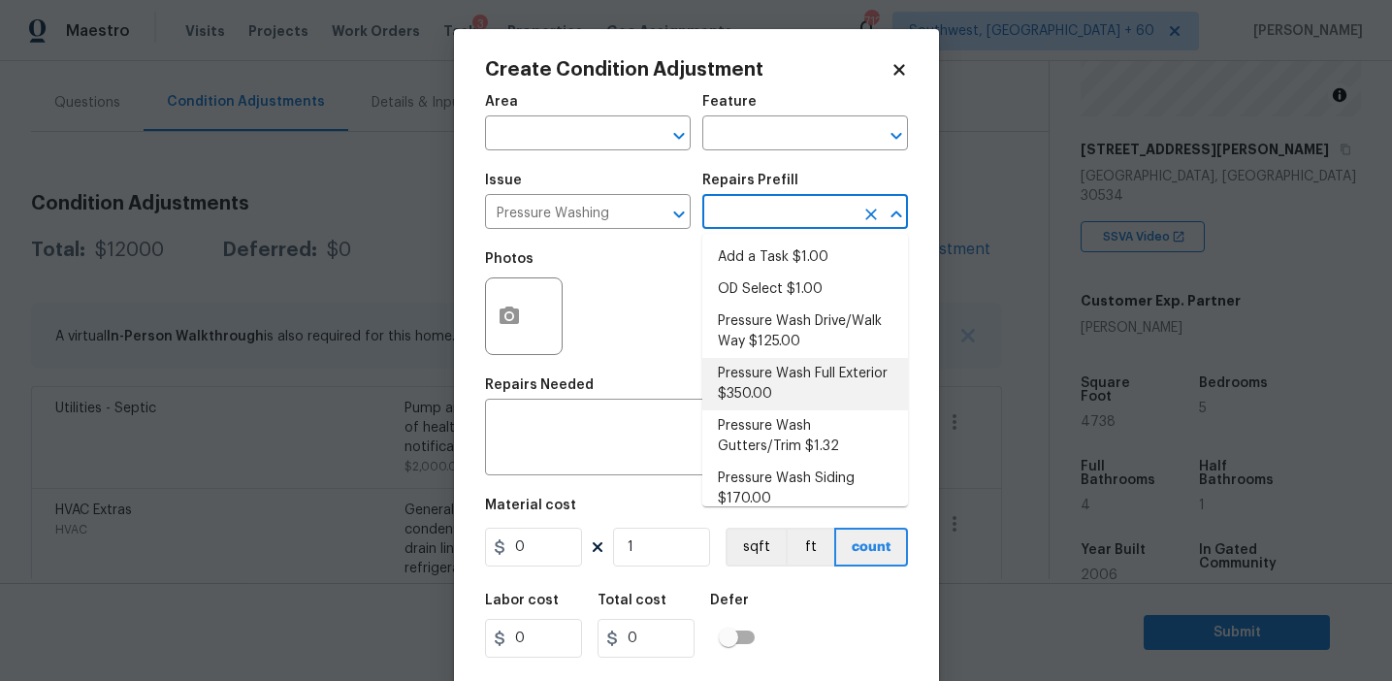
click at [778, 381] on li "Pressure Wash Full Exterior $350.00" at bounding box center [806, 384] width 206 height 52
type input "Siding"
type textarea "Pressure wash the House, Flatwork, Deck and Garage interior."
type input "350"
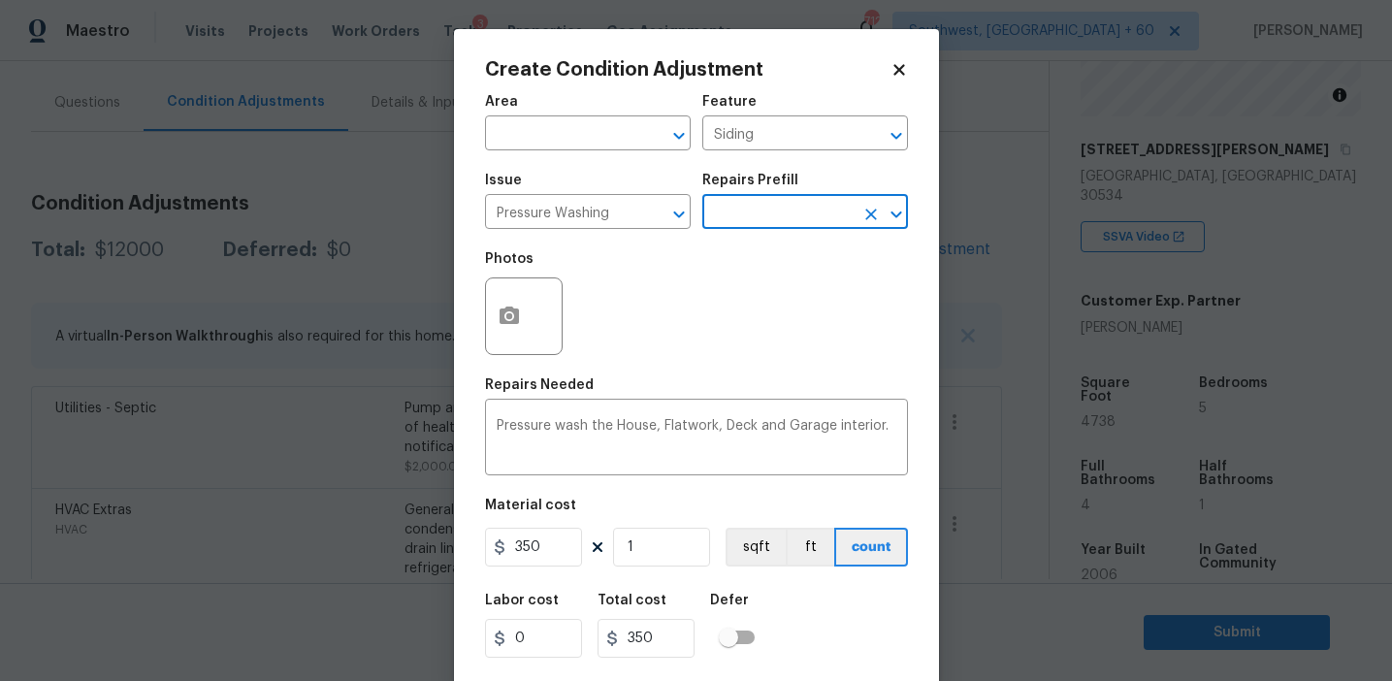
scroll to position [44, 0]
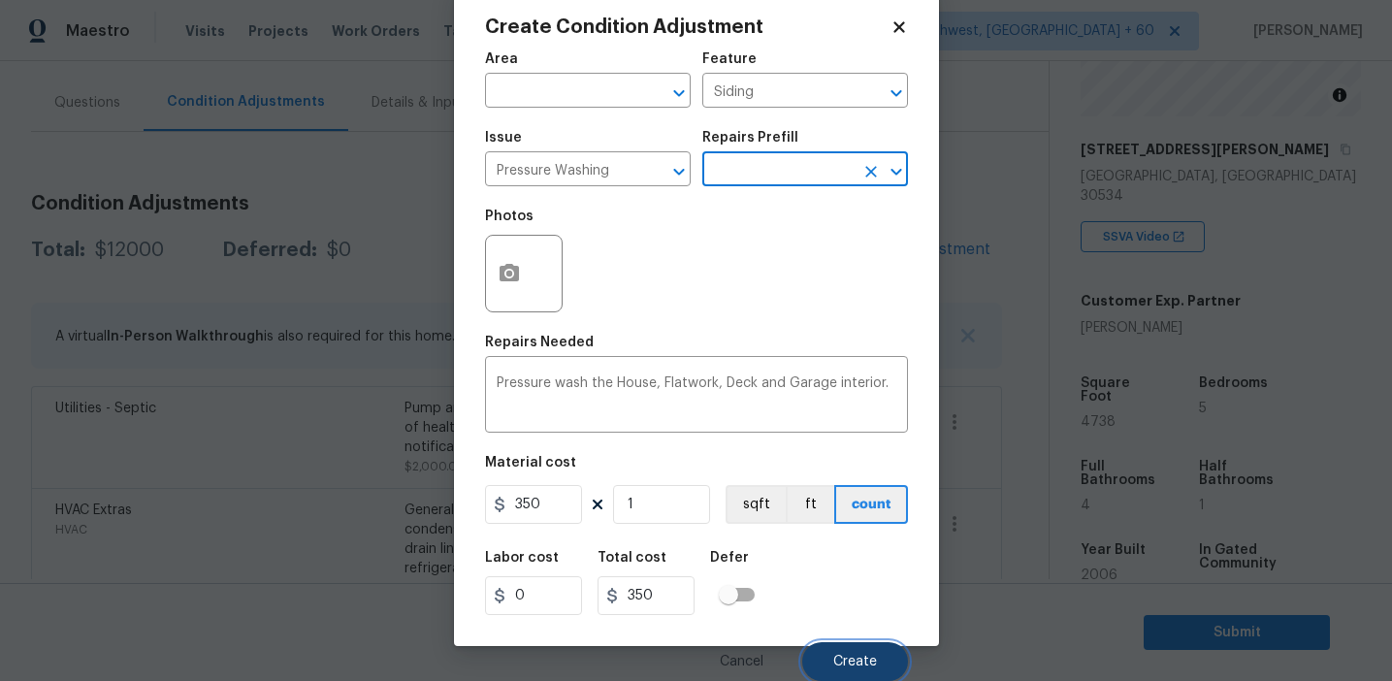
click at [833, 656] on span "Create" at bounding box center [855, 662] width 44 height 15
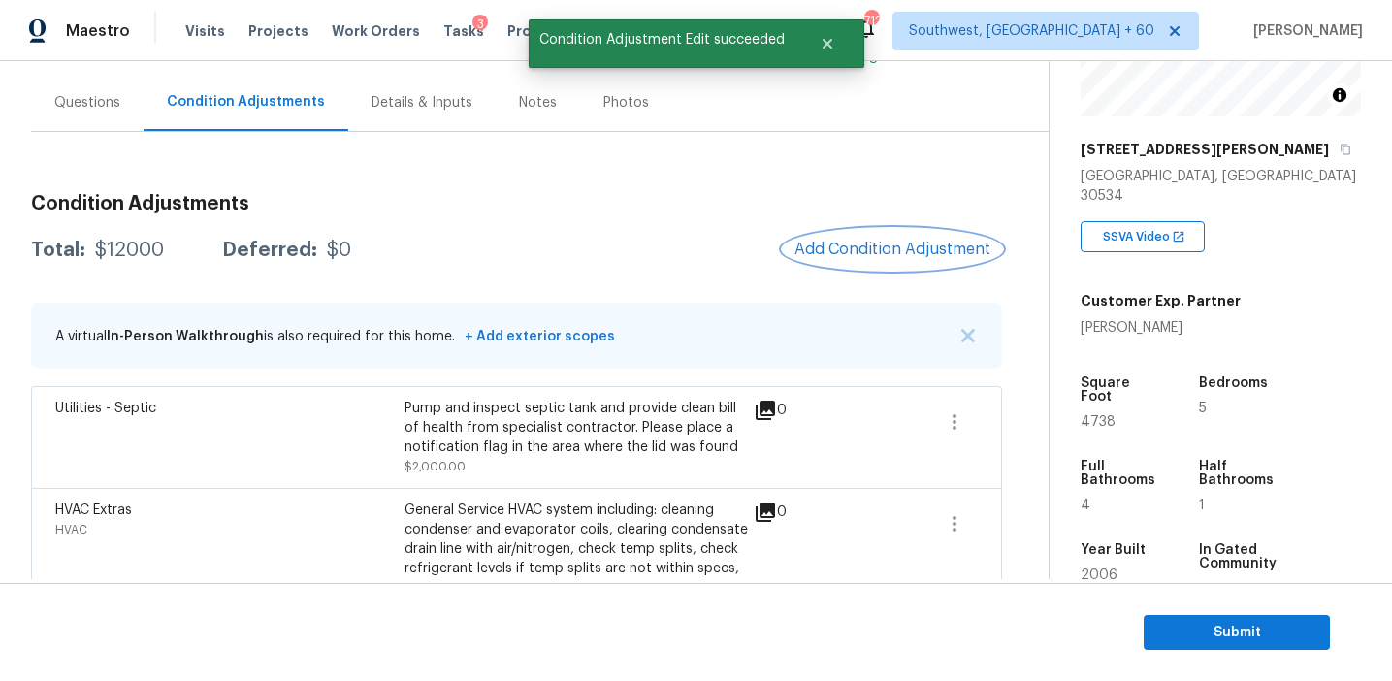
scroll to position [0, 0]
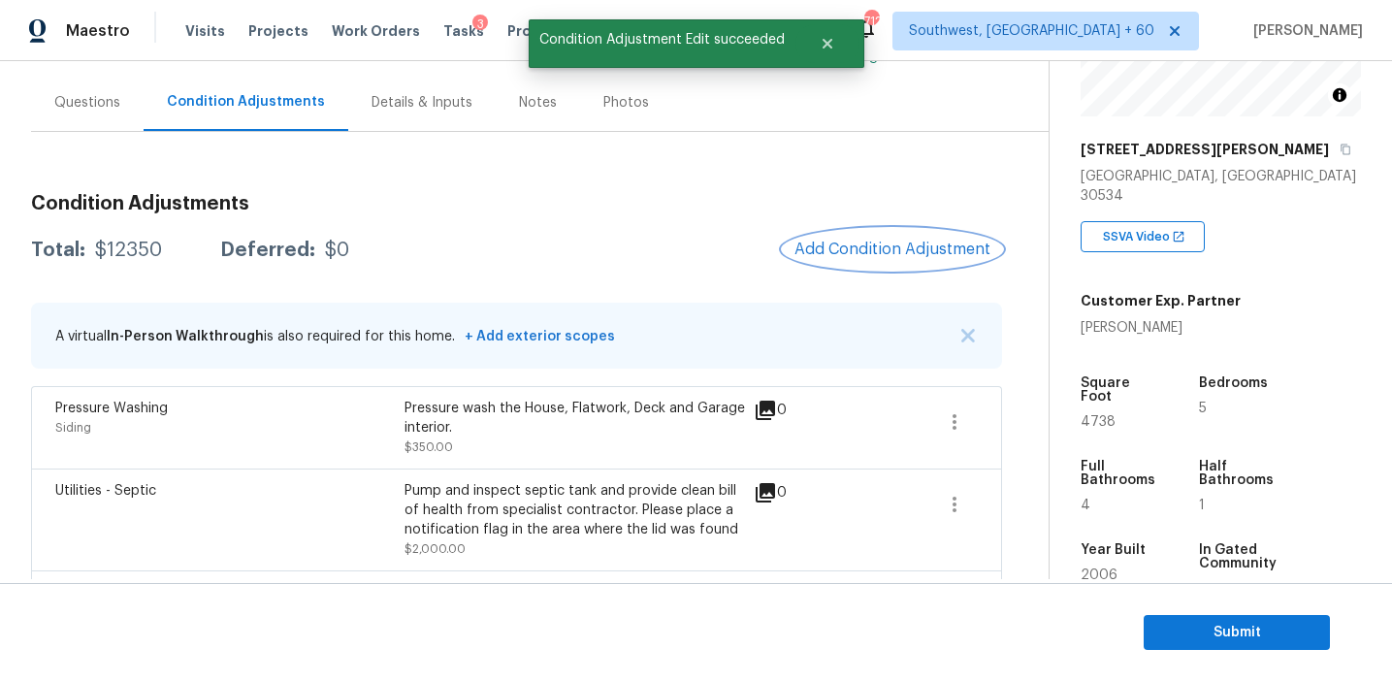
click at [843, 251] on span "Add Condition Adjustment" at bounding box center [893, 249] width 196 height 17
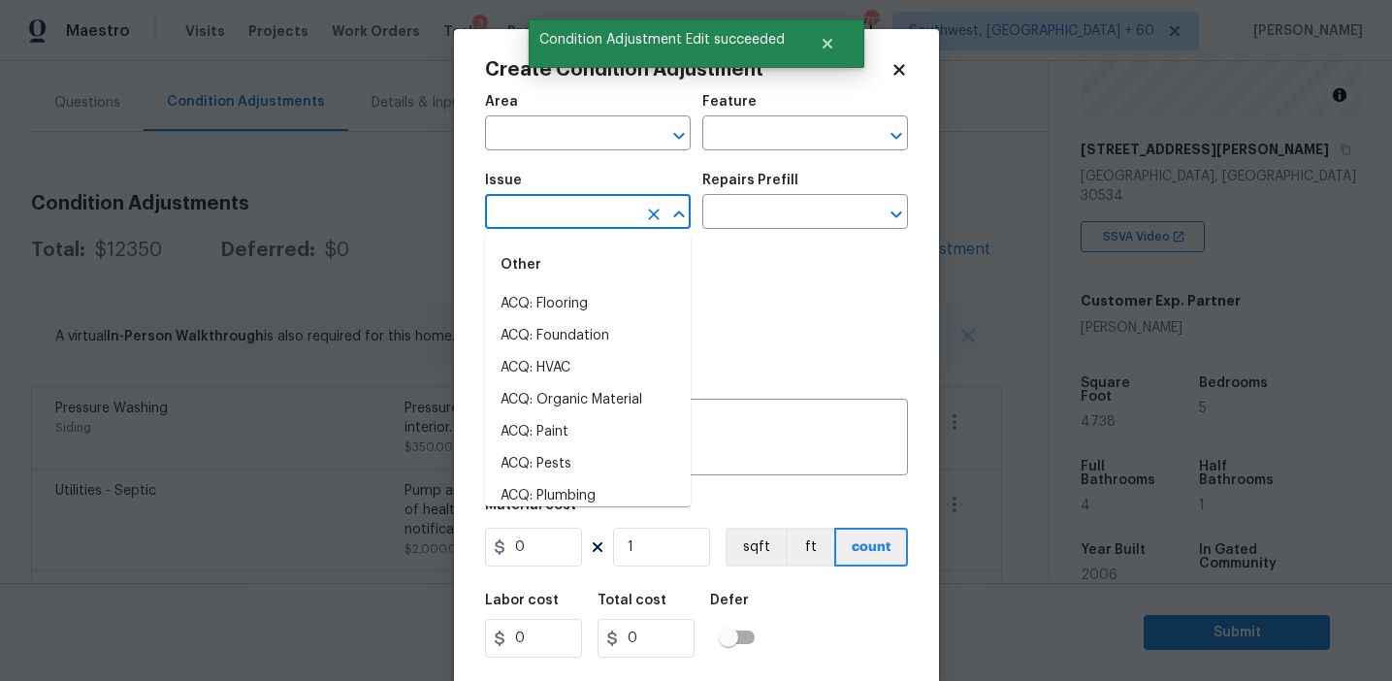
click at [558, 214] on input "text" at bounding box center [560, 214] width 151 height 30
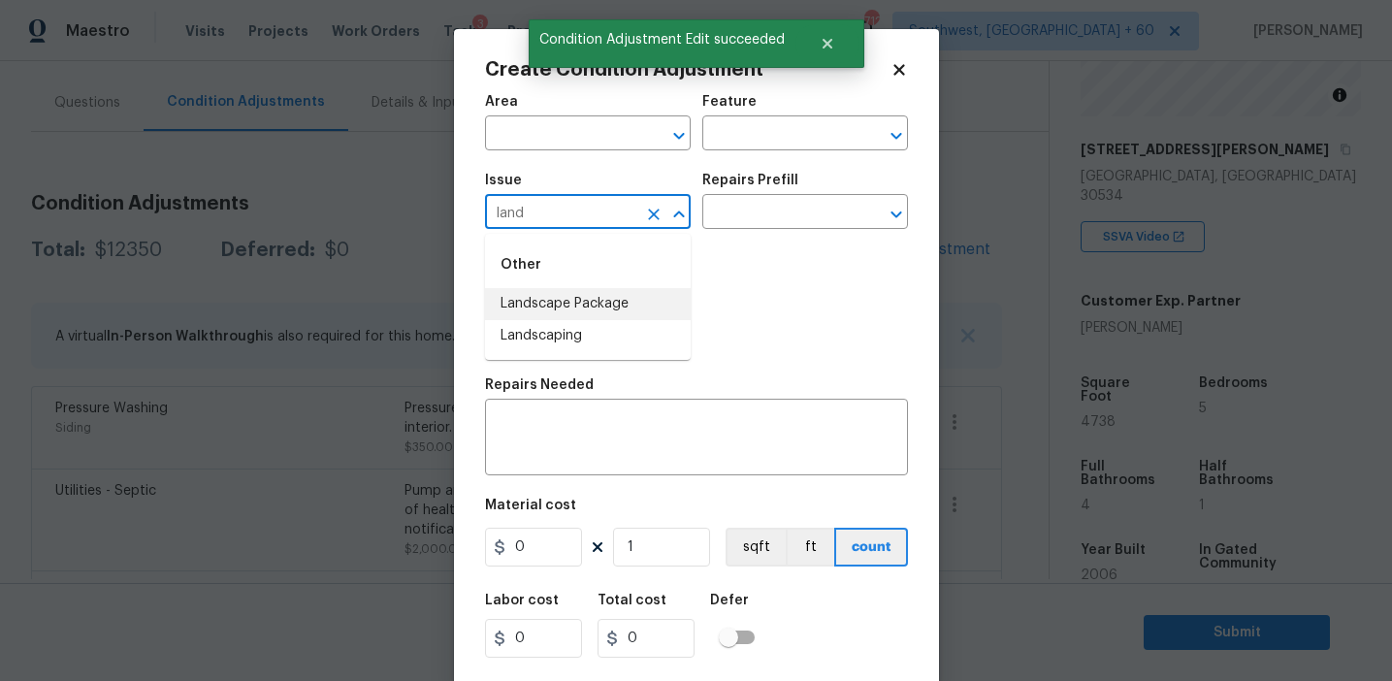
click at [600, 304] on li "Landscape Package" at bounding box center [588, 304] width 206 height 32
type input "Landscape Package"
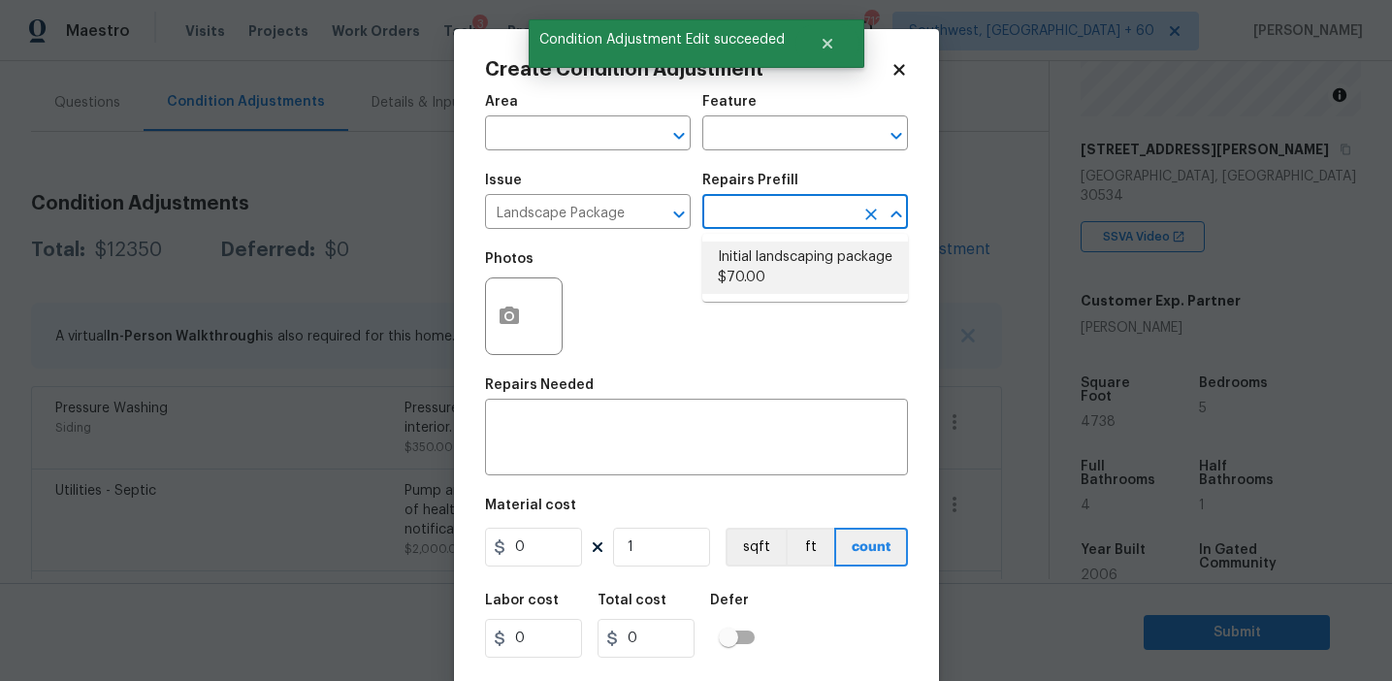
click at [761, 258] on li "Initial landscaping package $70.00" at bounding box center [806, 268] width 206 height 52
type input "Home Readiness Packages"
type textarea "Mowing of grass up to 6" in height. Mow, edge along driveways & sidewalks, trim…"
type input "70"
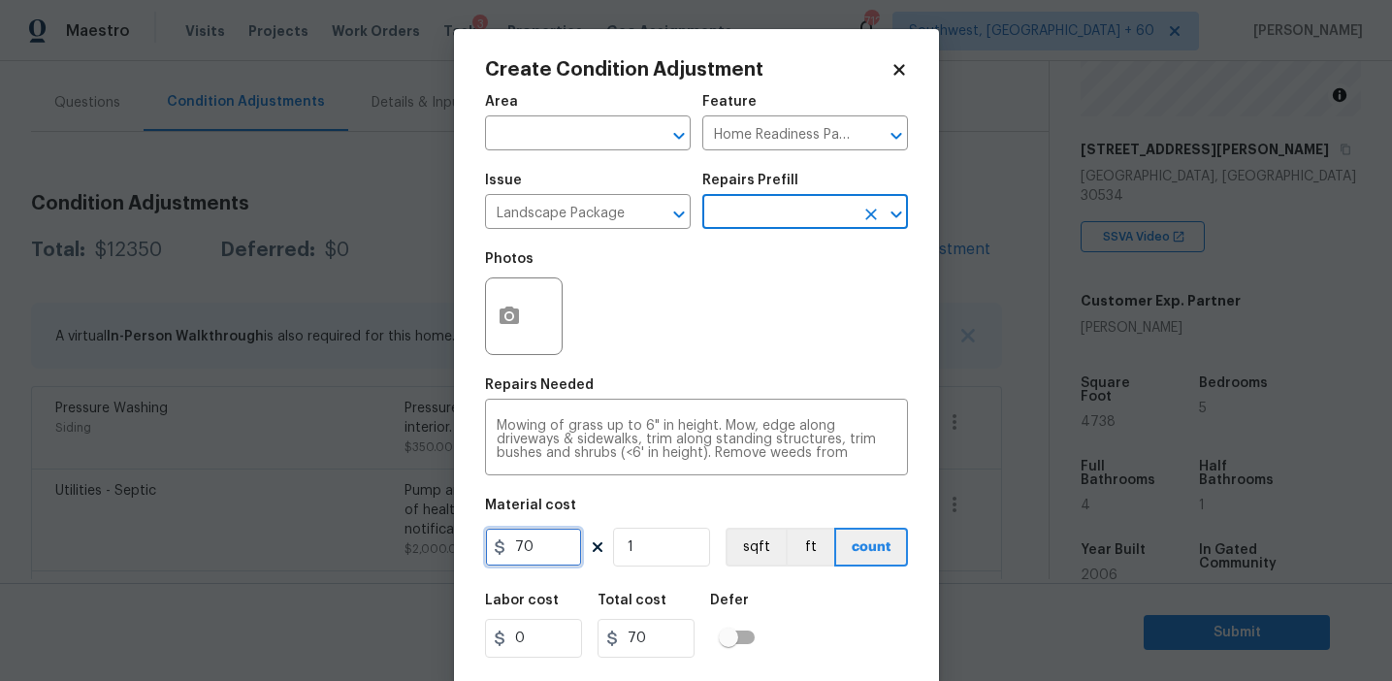
click at [520, 549] on input "70" at bounding box center [533, 547] width 97 height 39
type input "300"
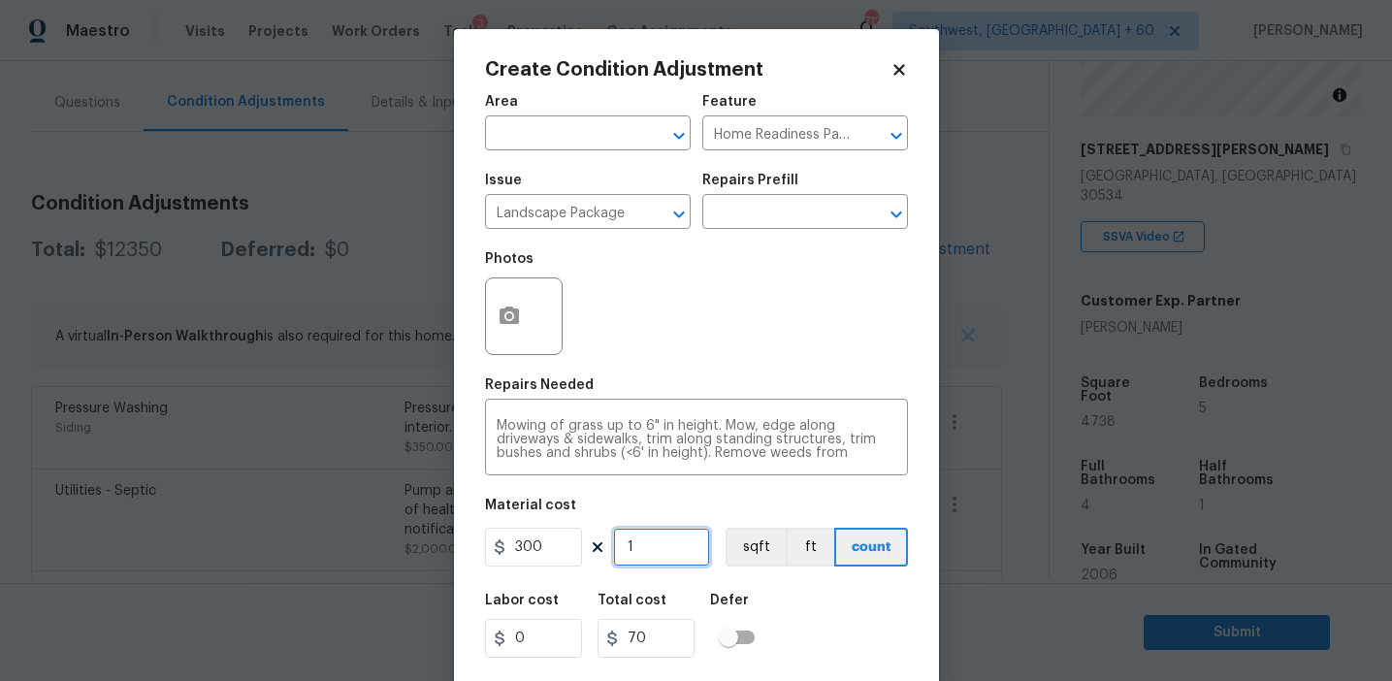
type input "300"
click at [516, 276] on div "Photos" at bounding box center [526, 264] width 82 height 25
click at [504, 312] on icon "button" at bounding box center [509, 315] width 19 height 17
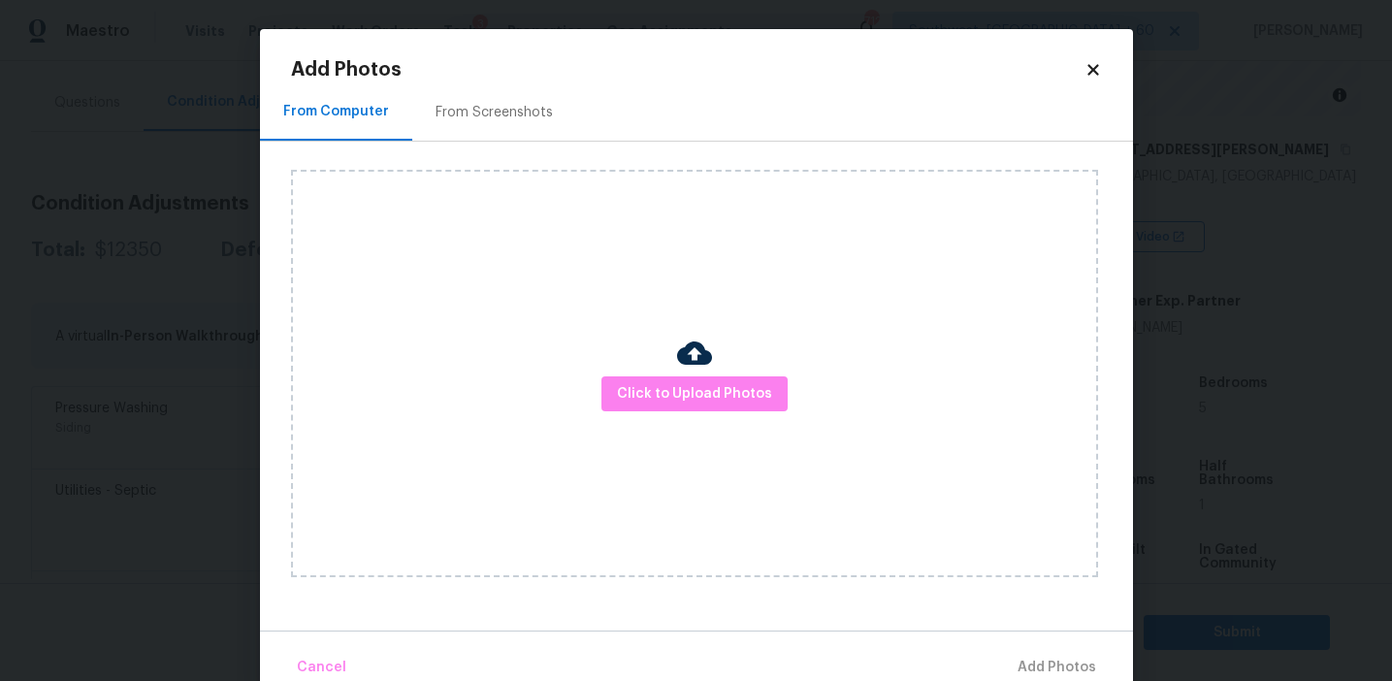
click at [457, 151] on div "Click to Upload Photos" at bounding box center [712, 374] width 842 height 464
click at [457, 128] on div "From Screenshots" at bounding box center [494, 111] width 164 height 57
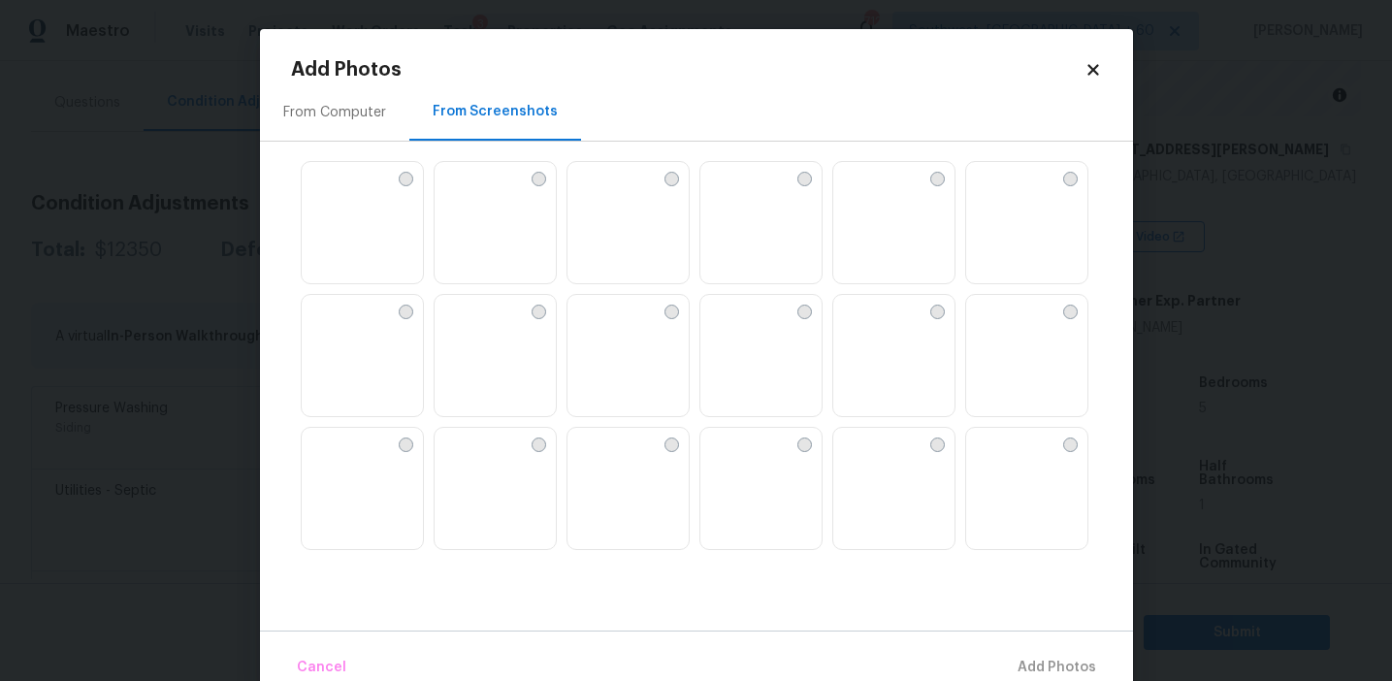
click at [333, 326] on img at bounding box center [317, 310] width 31 height 31
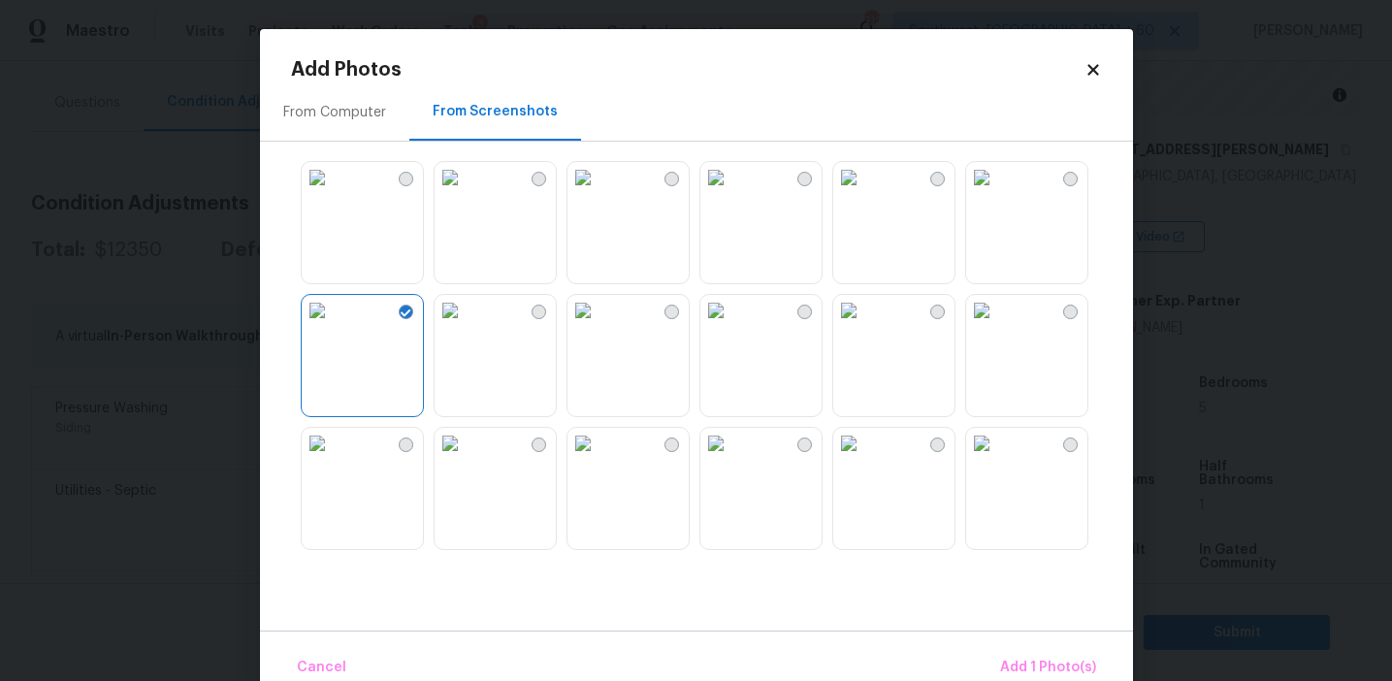
click at [860, 193] on img at bounding box center [848, 177] width 31 height 31
click at [598, 326] on img at bounding box center [583, 310] width 31 height 31
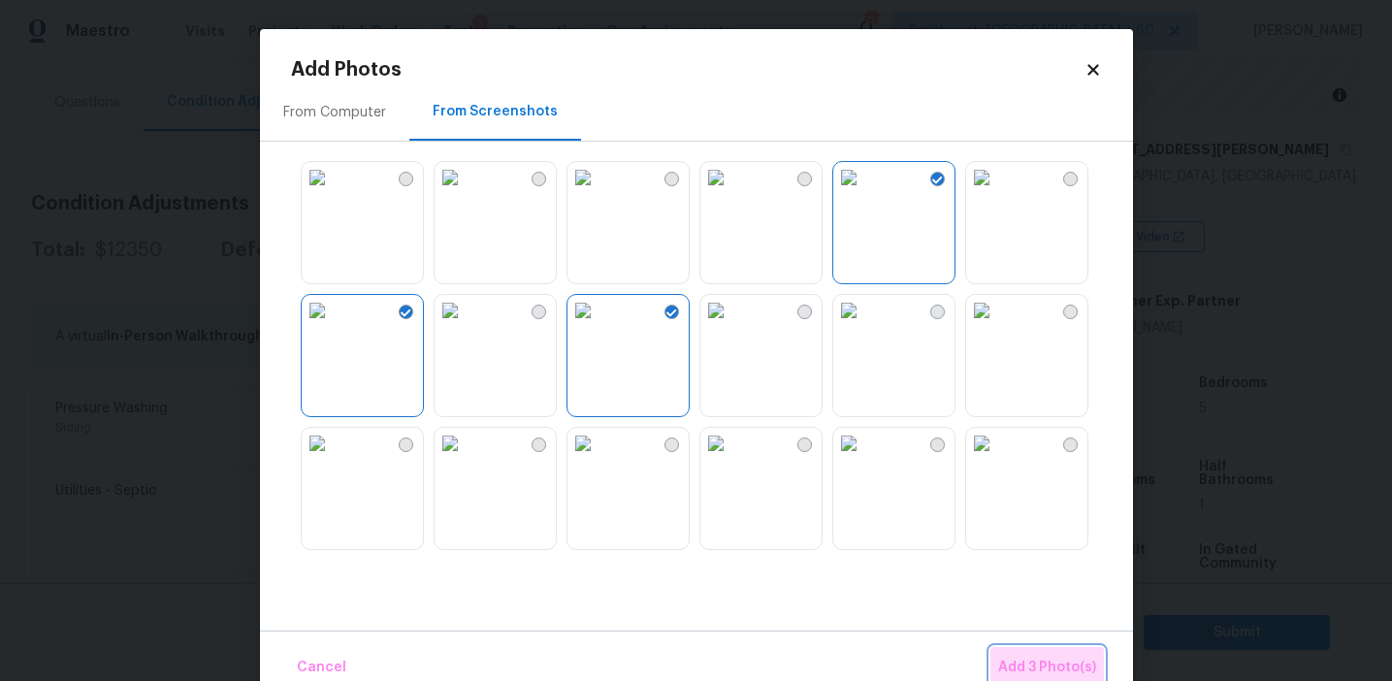
click at [1012, 653] on button "Add 3 Photo(s)" at bounding box center [1048, 668] width 114 height 42
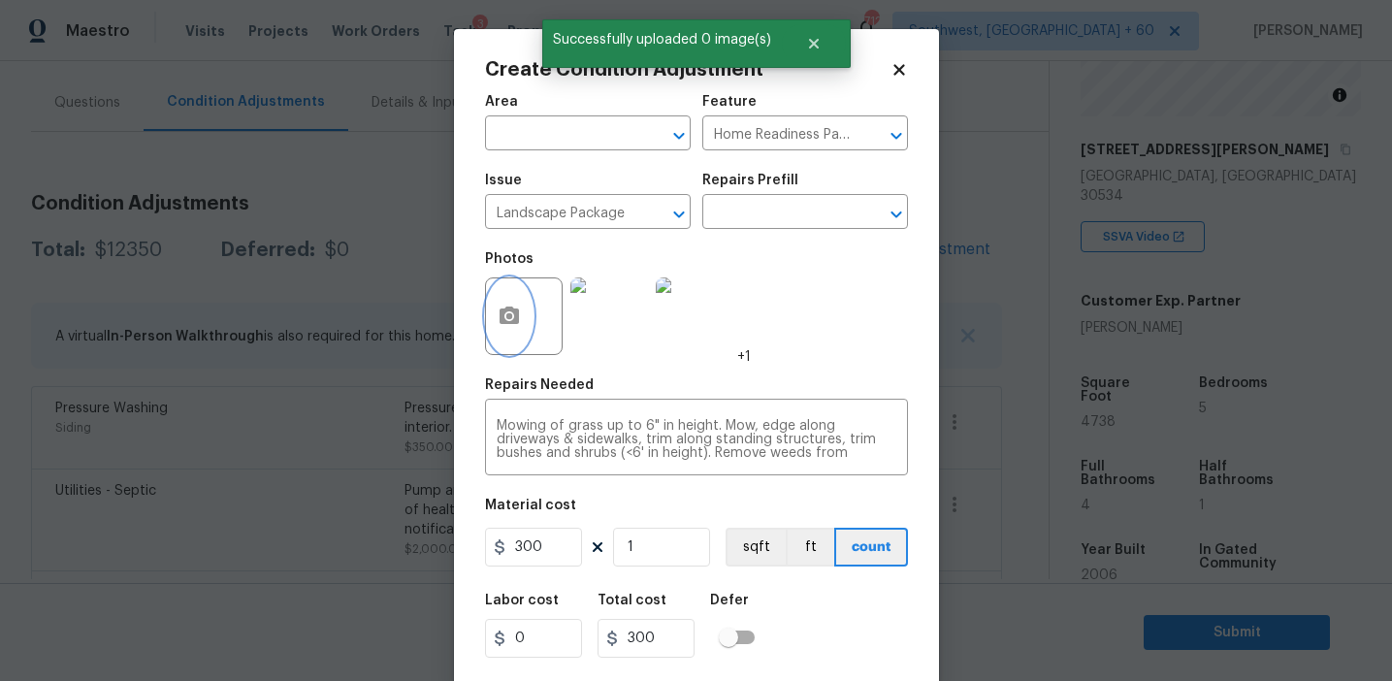
scroll to position [44, 0]
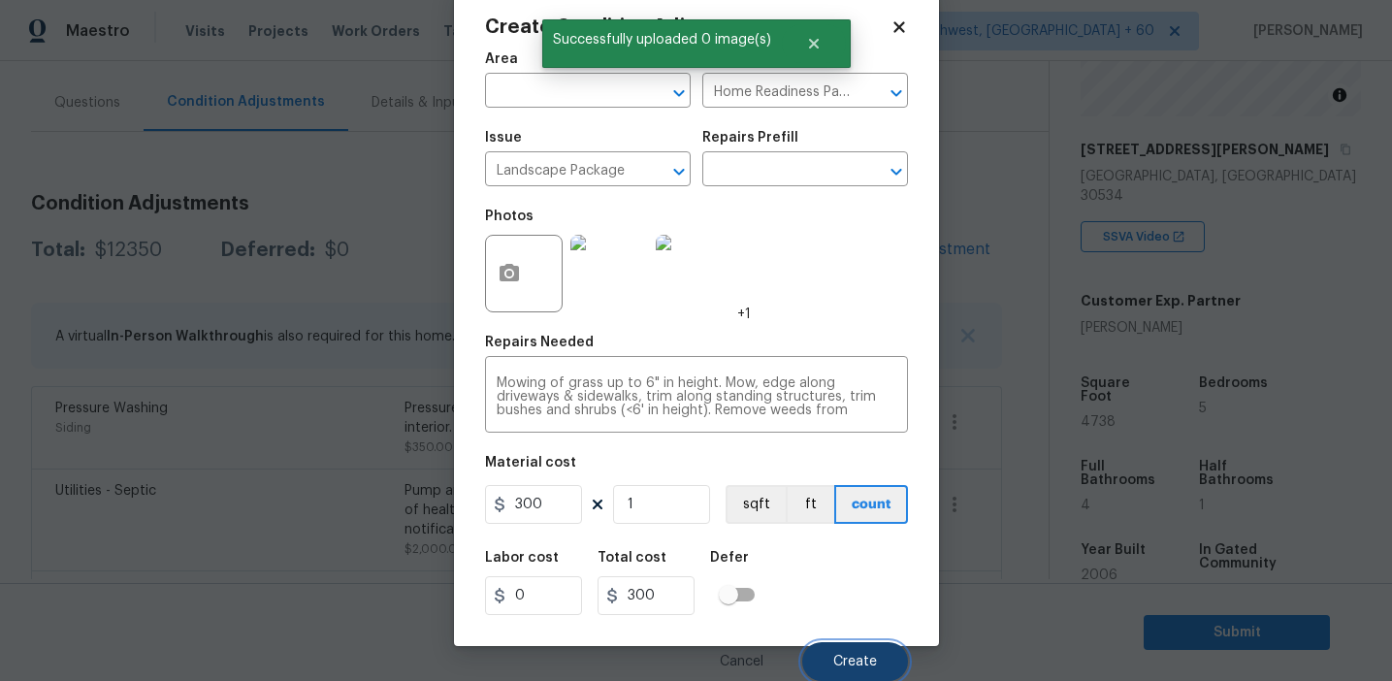
click at [850, 662] on span "Create" at bounding box center [855, 662] width 44 height 15
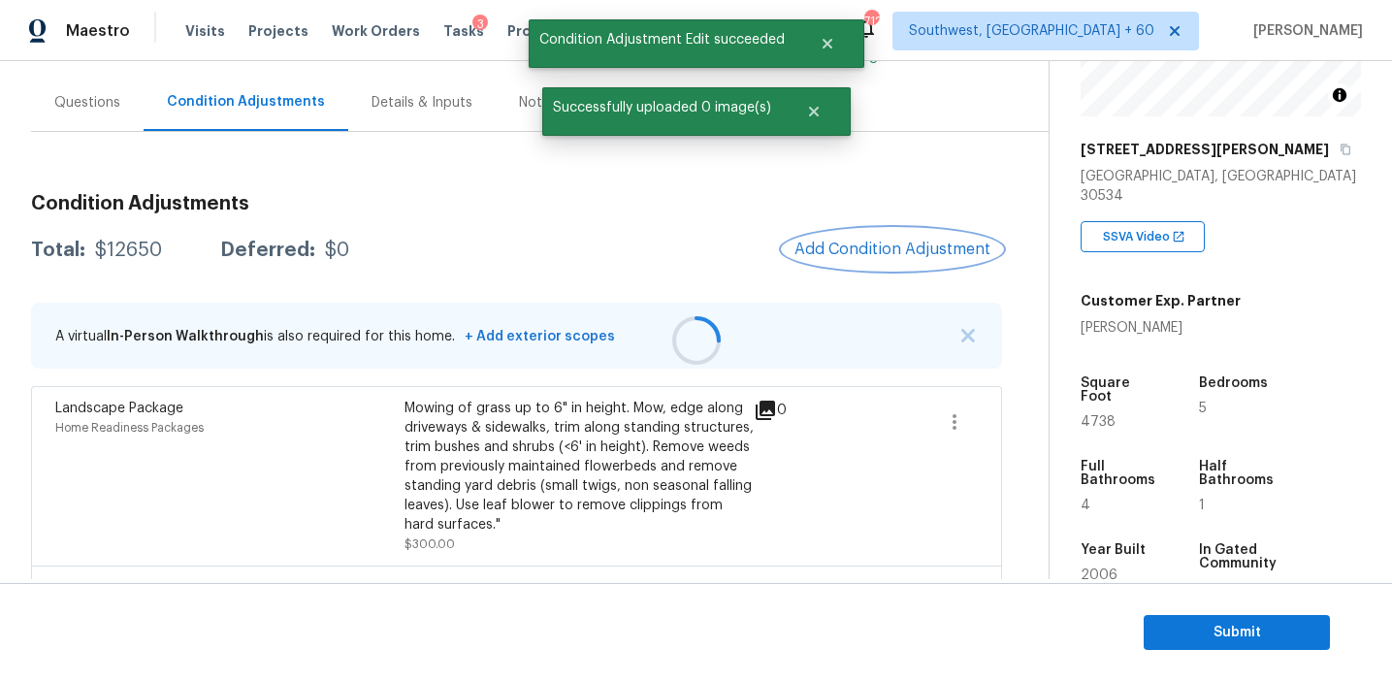
scroll to position [0, 0]
click at [838, 245] on span "Add Condition Adjustment" at bounding box center [893, 249] width 196 height 17
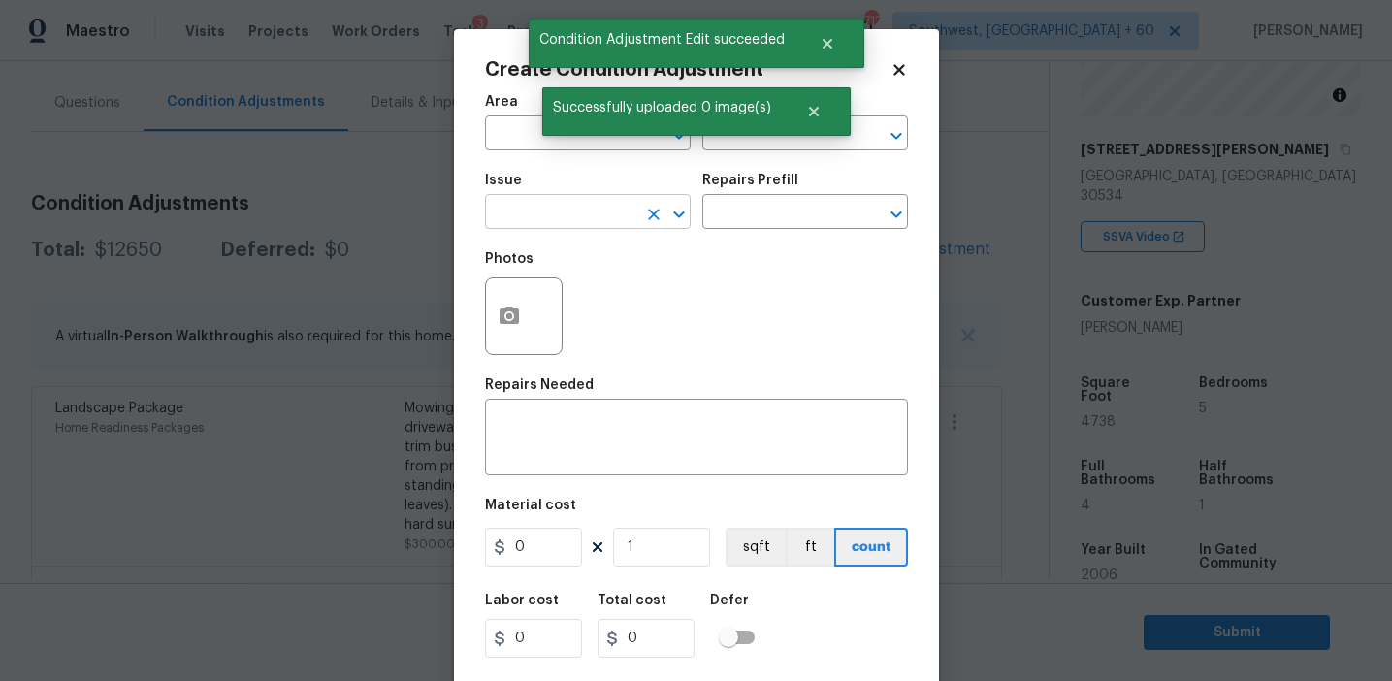
click at [560, 229] on input "text" at bounding box center [560, 214] width 151 height 30
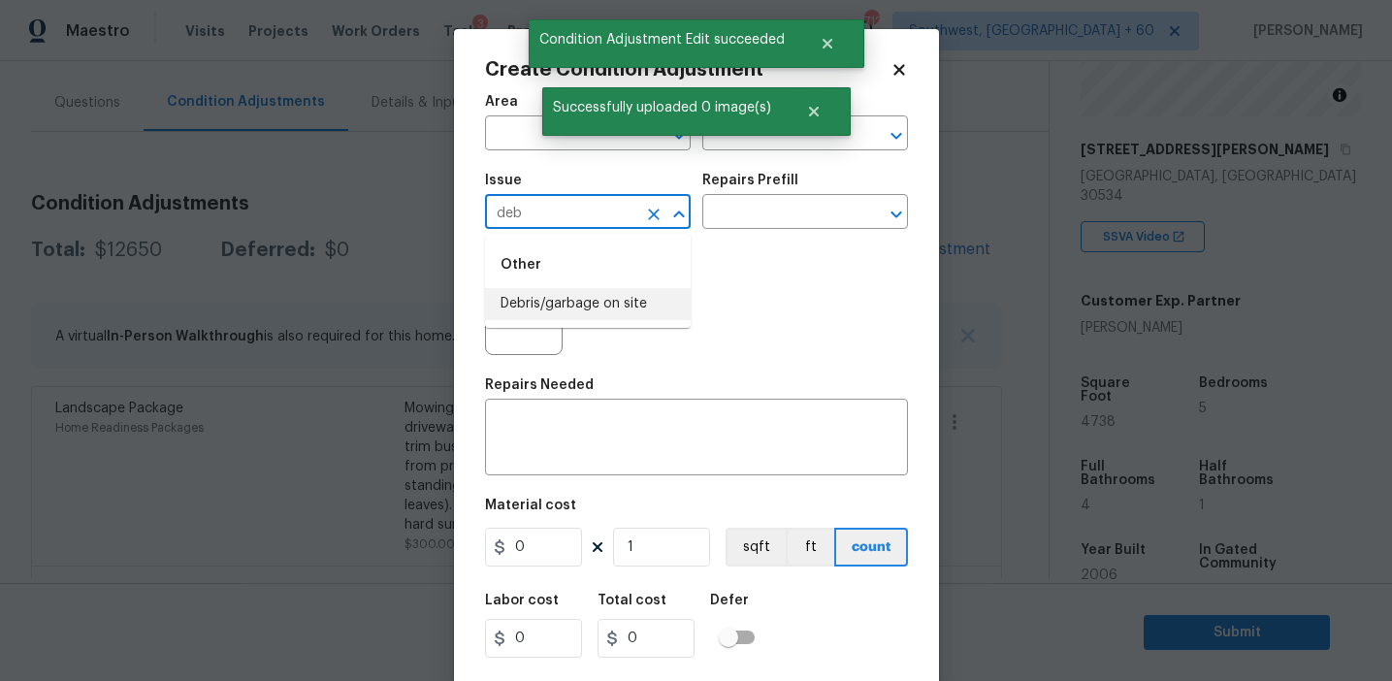
click at [617, 321] on ul "Other Debris/garbage on site" at bounding box center [588, 281] width 206 height 94
click at [617, 315] on li "Debris/garbage on site" at bounding box center [588, 304] width 206 height 32
type input "Debris/garbage on site"
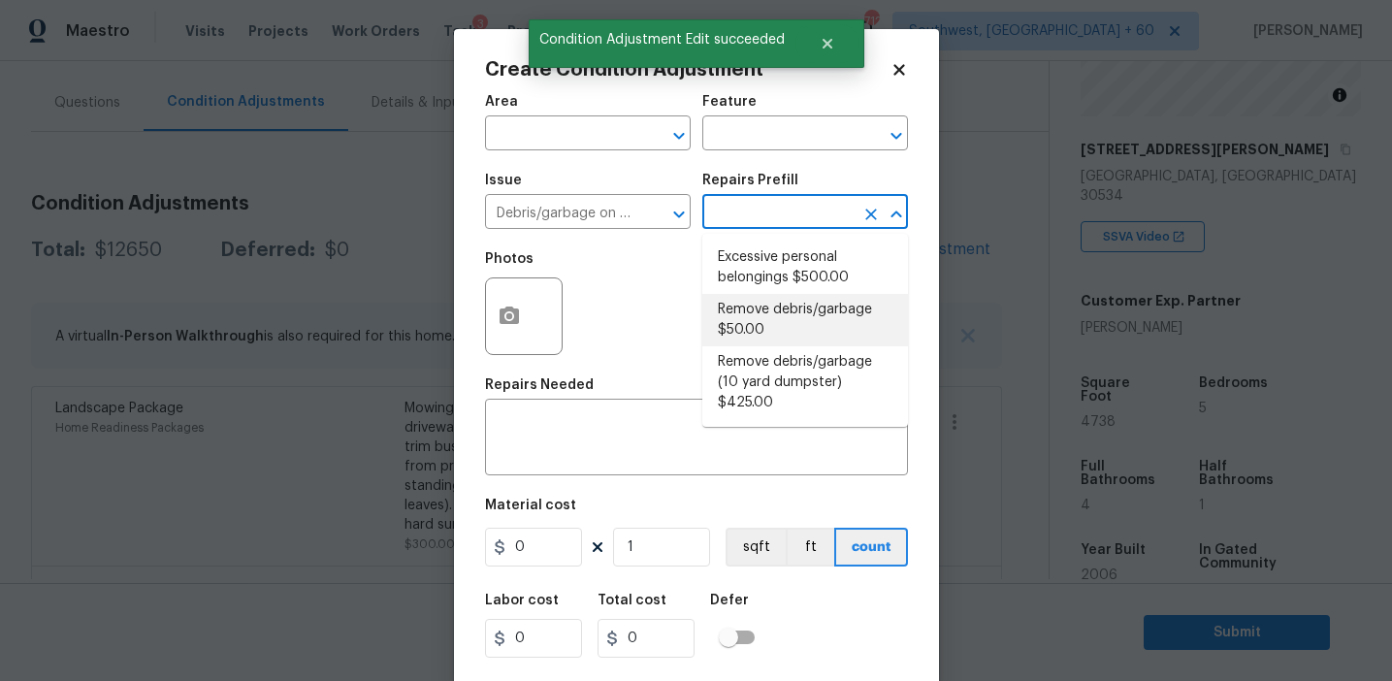
click at [741, 345] on li "Remove debris/garbage $50.00" at bounding box center [806, 320] width 206 height 52
type textarea "Remove, haul off, and properly dispose of any debris left by seller to offsite …"
type input "50"
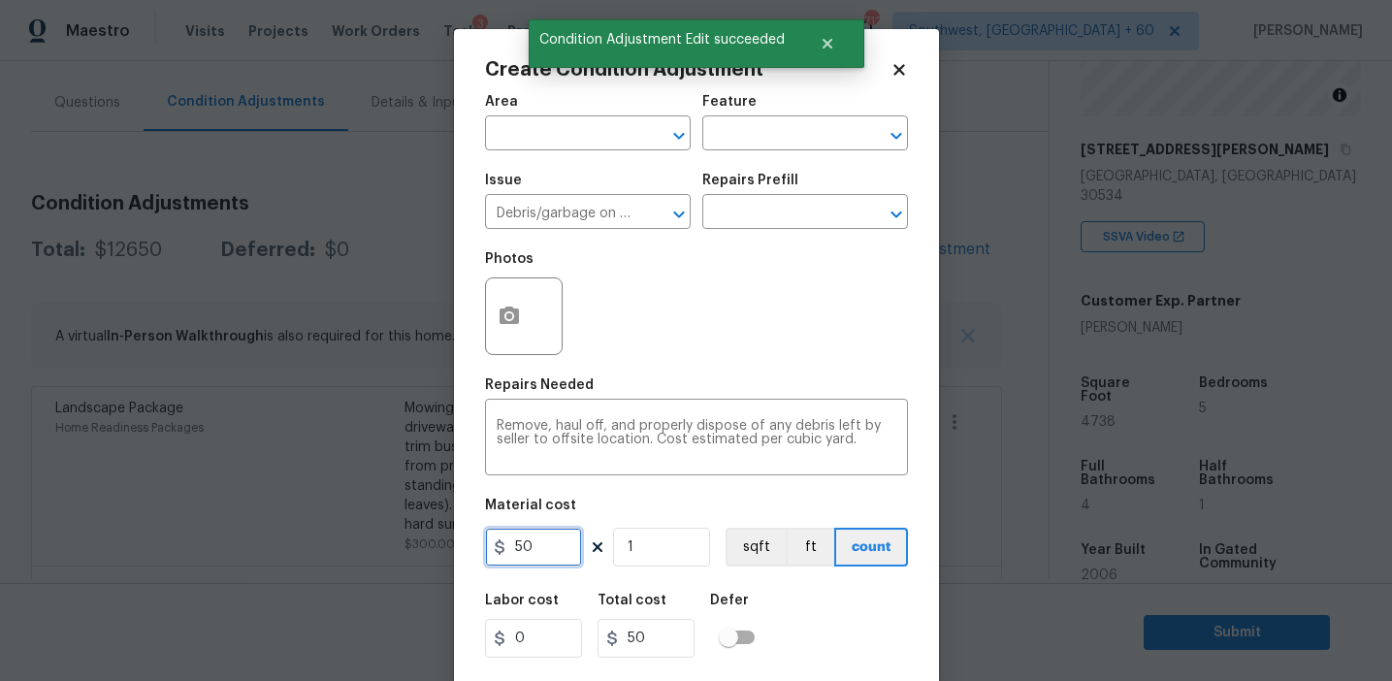
click at [513, 539] on input "50" at bounding box center [533, 547] width 97 height 39
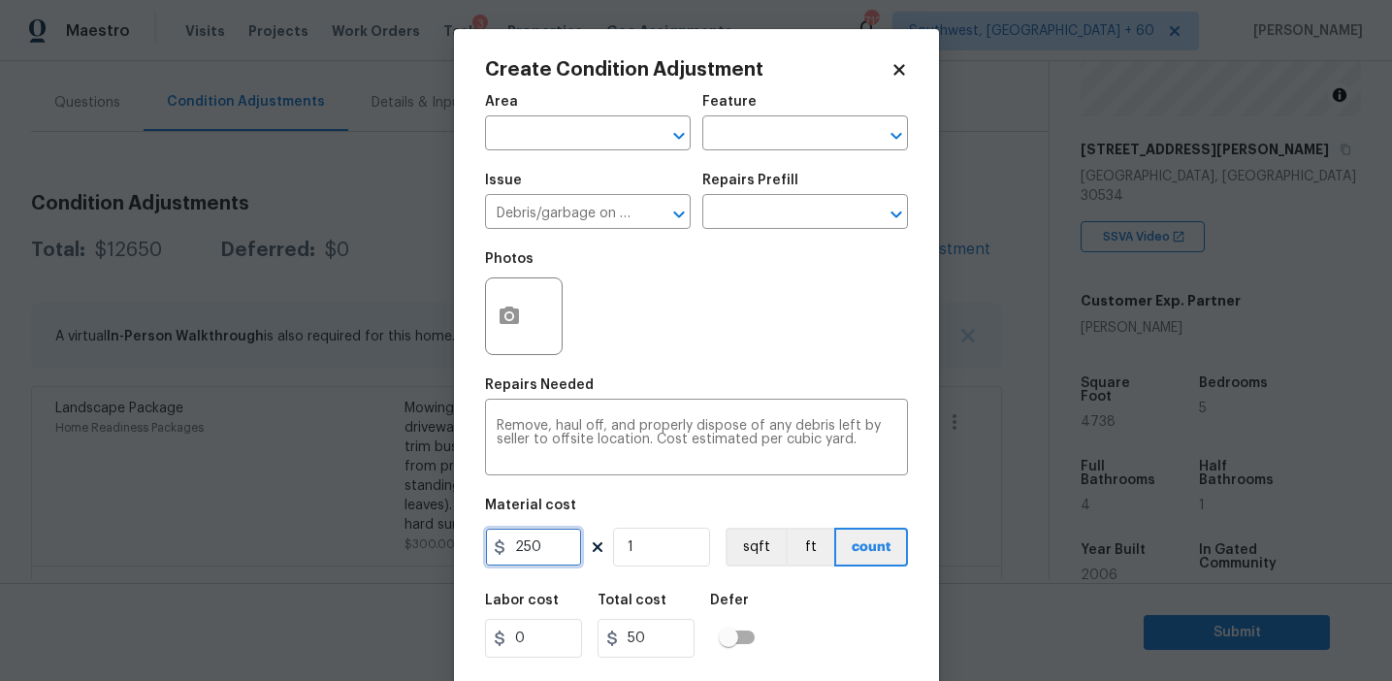
type input "250"
click at [505, 303] on button "button" at bounding box center [509, 316] width 47 height 76
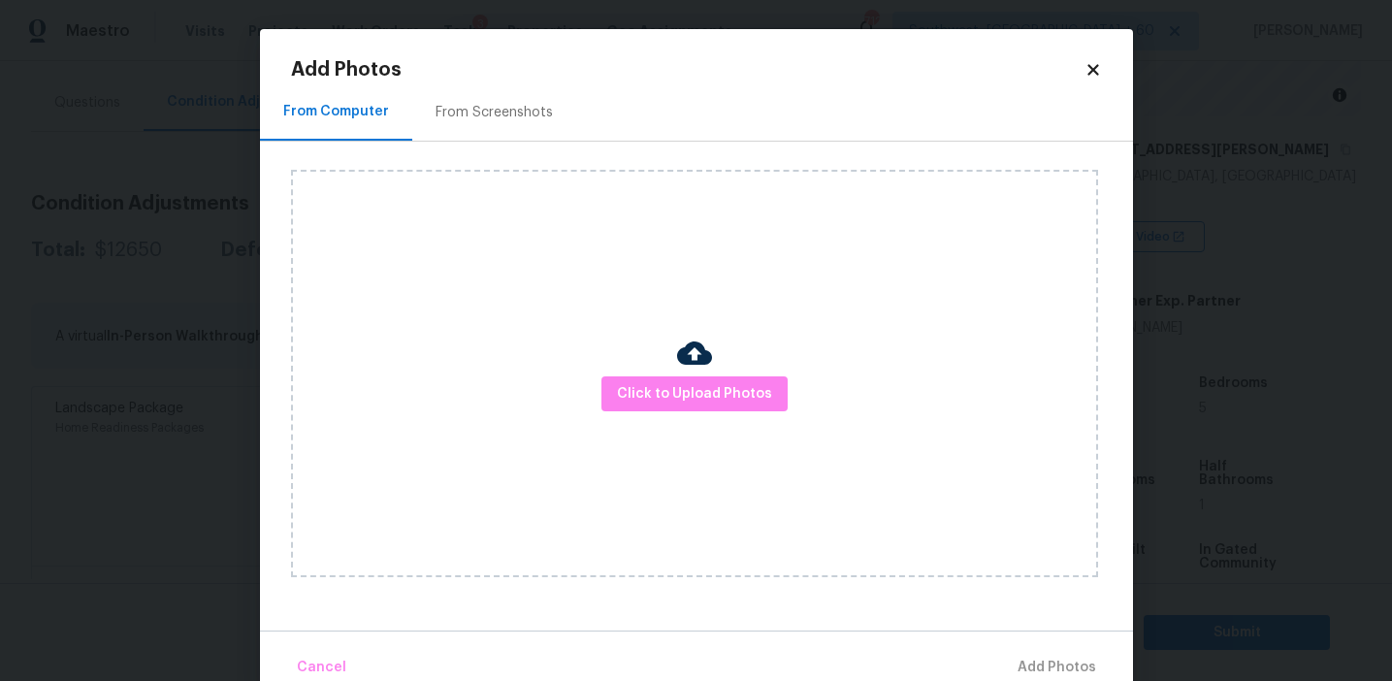
click at [505, 116] on div "From Screenshots" at bounding box center [494, 112] width 117 height 19
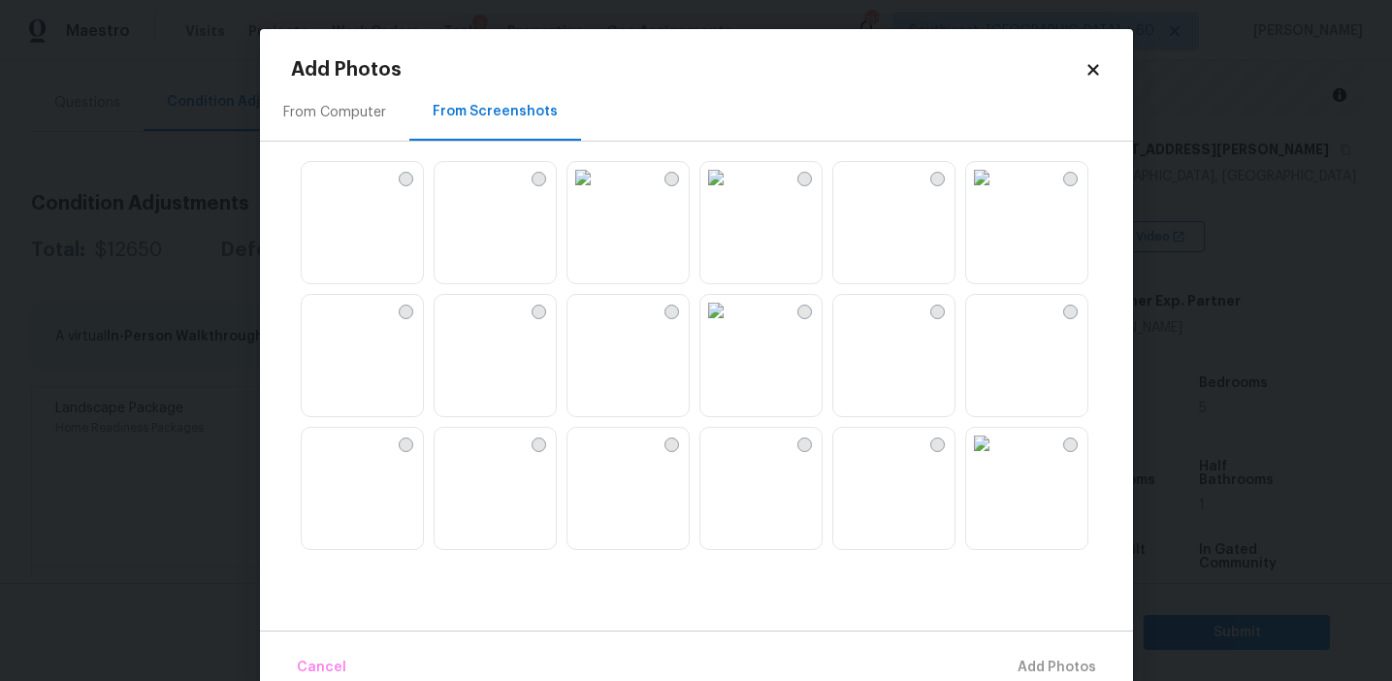
click at [333, 326] on img at bounding box center [317, 310] width 31 height 31
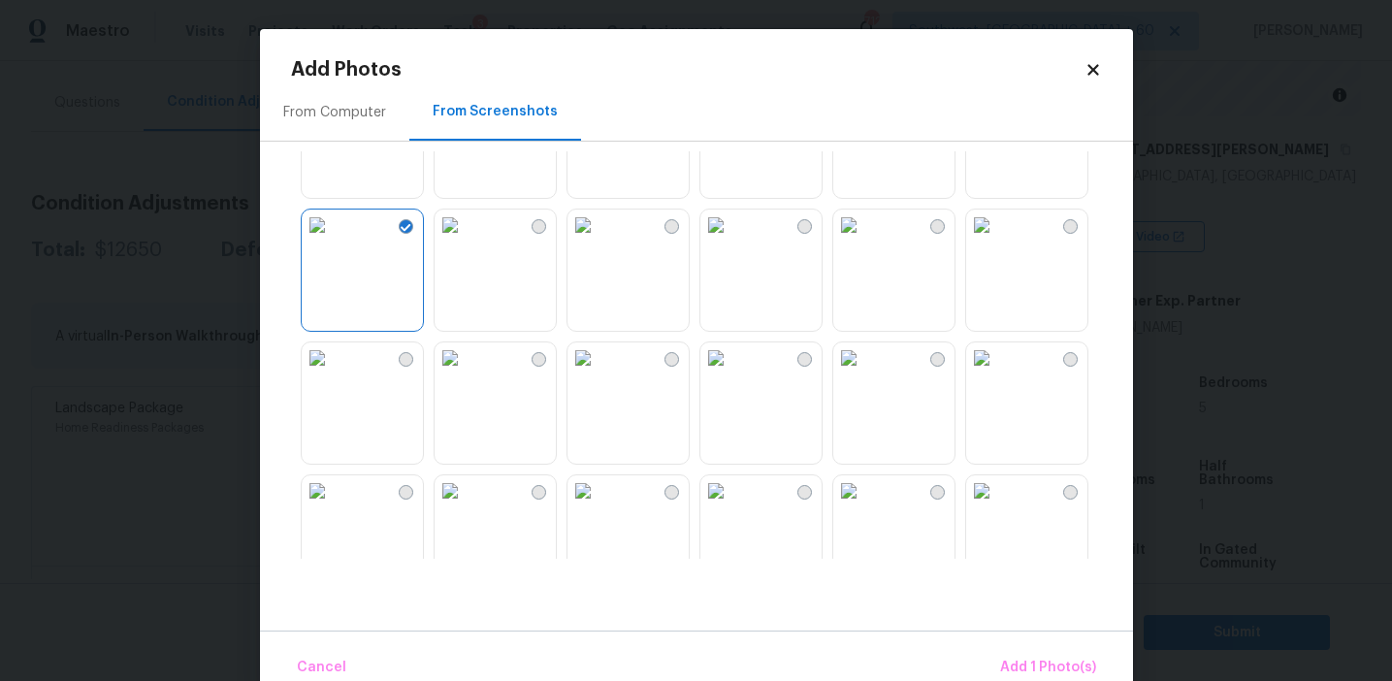
scroll to position [118, 0]
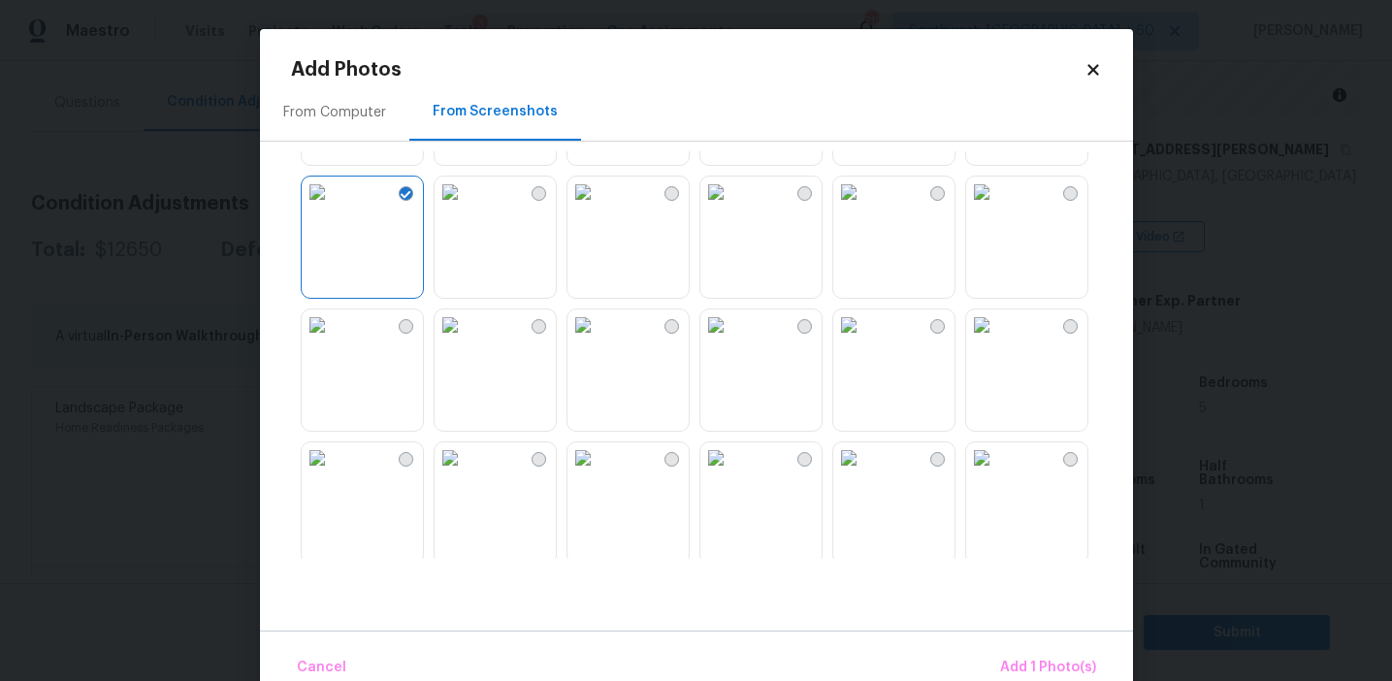
click at [599, 460] on img at bounding box center [583, 457] width 31 height 31
click at [997, 474] on img at bounding box center [981, 457] width 31 height 31
click at [1029, 650] on button "Add 3 Photo(s)" at bounding box center [1048, 668] width 114 height 42
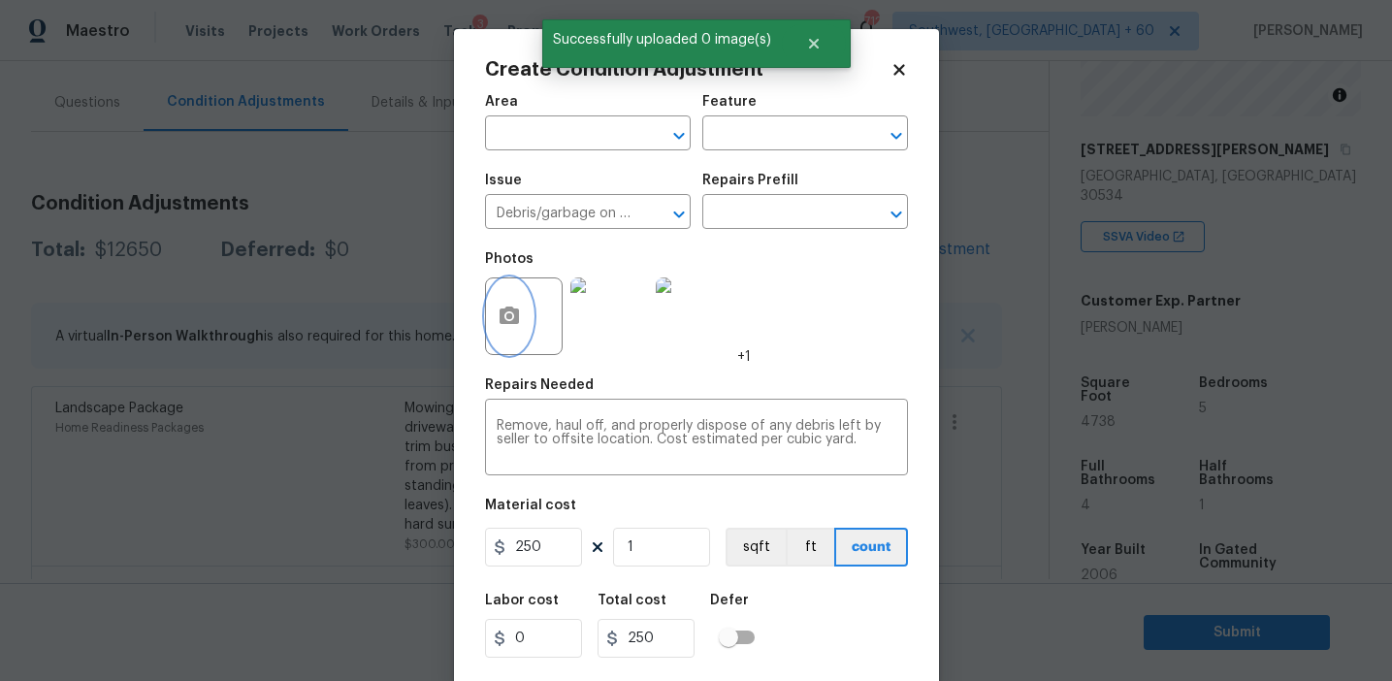
scroll to position [44, 0]
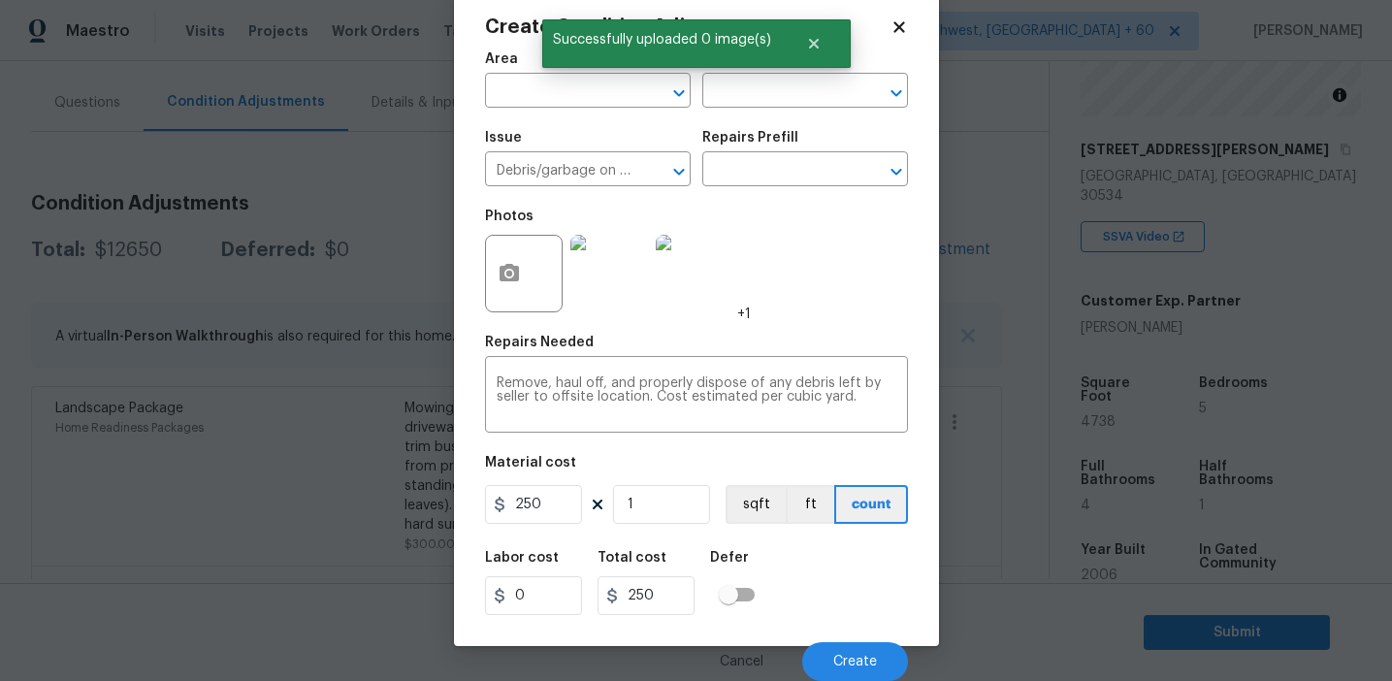
click at [845, 636] on div "Cancel Create" at bounding box center [696, 654] width 423 height 54
click at [844, 649] on button "Create" at bounding box center [855, 661] width 106 height 39
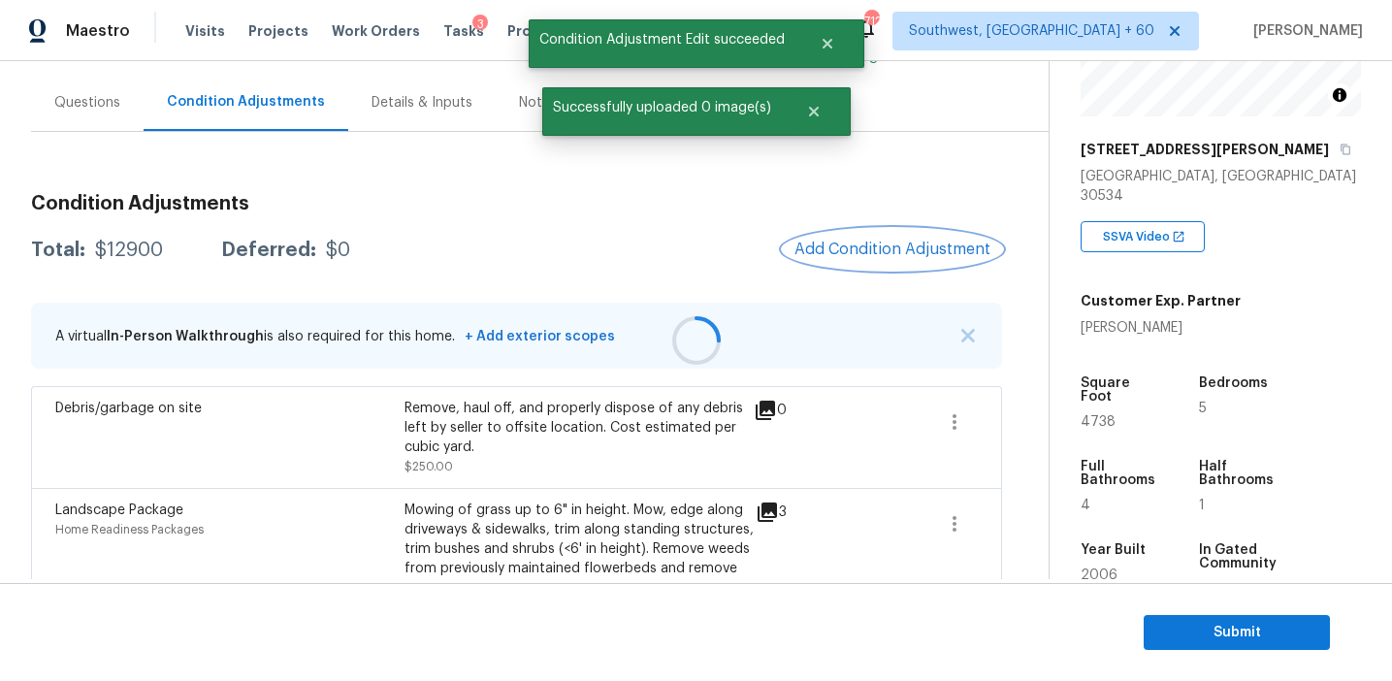
scroll to position [0, 0]
click at [853, 261] on button "Add Condition Adjustment" at bounding box center [892, 249] width 219 height 41
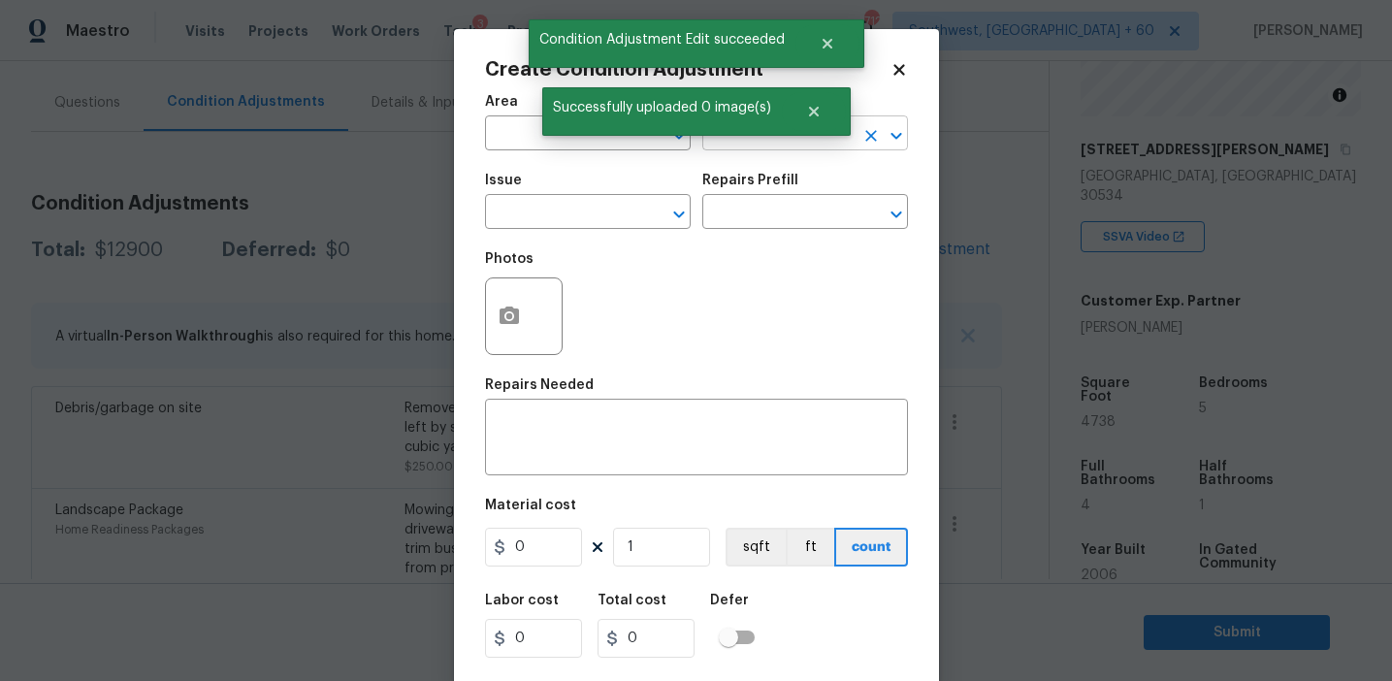
click at [735, 147] on input "text" at bounding box center [778, 135] width 151 height 30
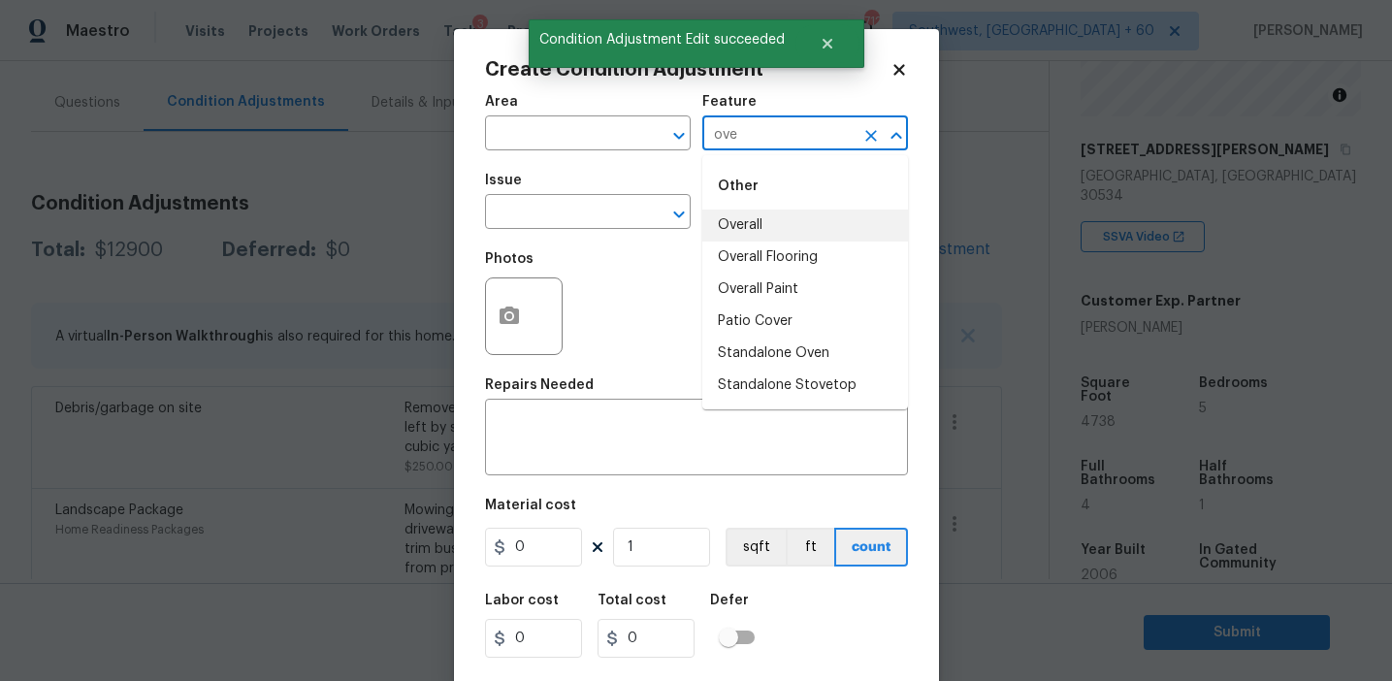
click at [798, 226] on li "Overall" at bounding box center [806, 226] width 206 height 32
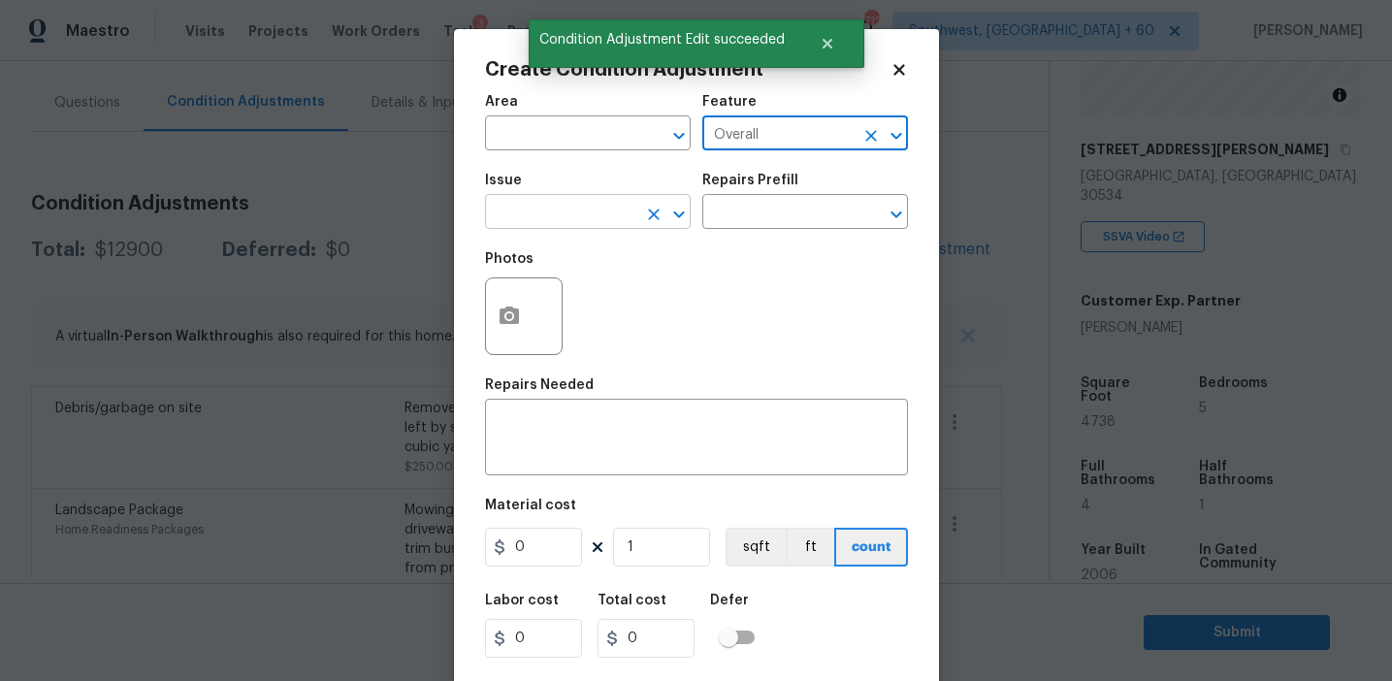
type input "Overall"
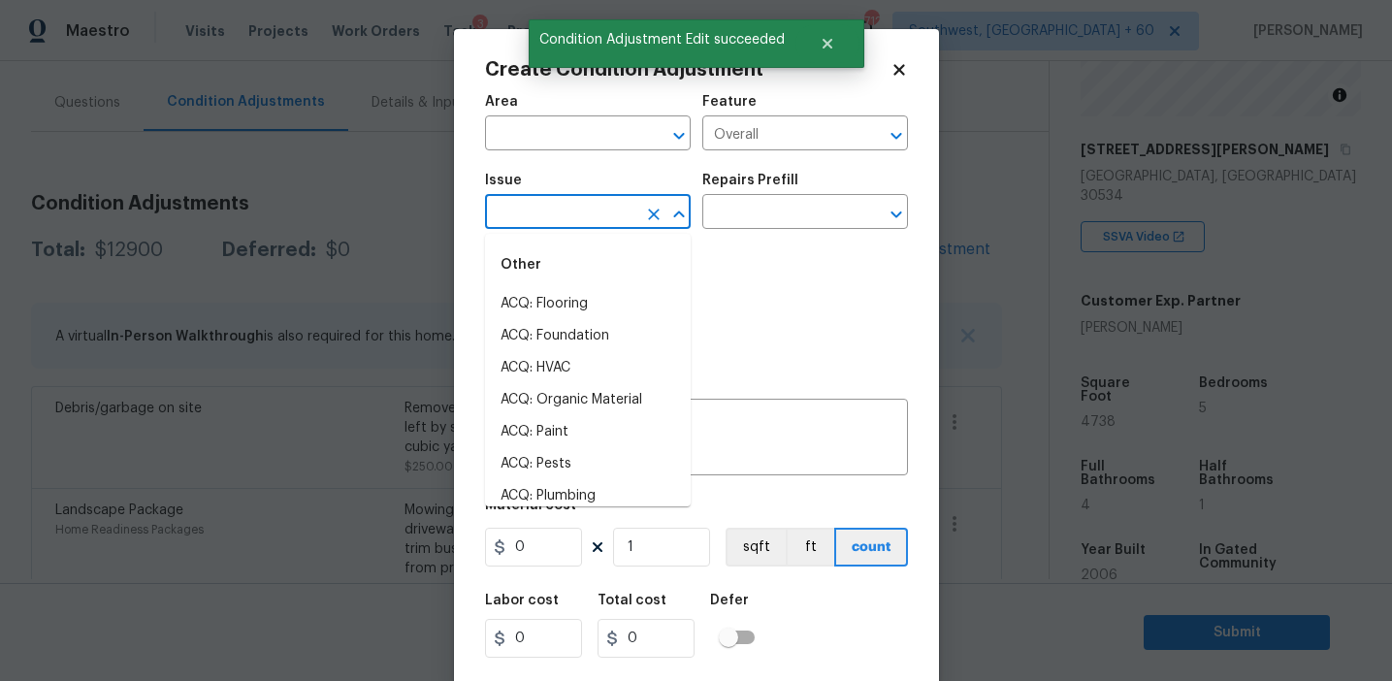
click at [605, 220] on input "text" at bounding box center [560, 214] width 151 height 30
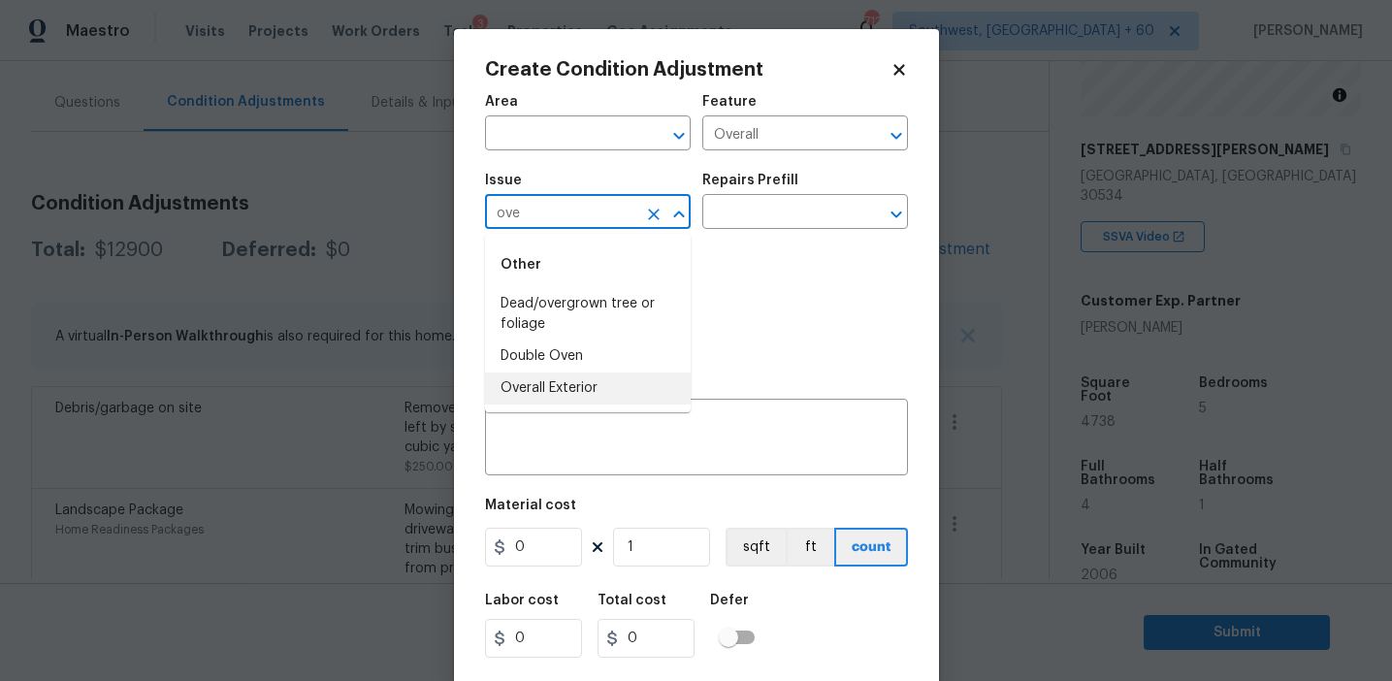
click at [639, 391] on li "Overall Exterior" at bounding box center [588, 389] width 206 height 32
type input "Overall Exterior"
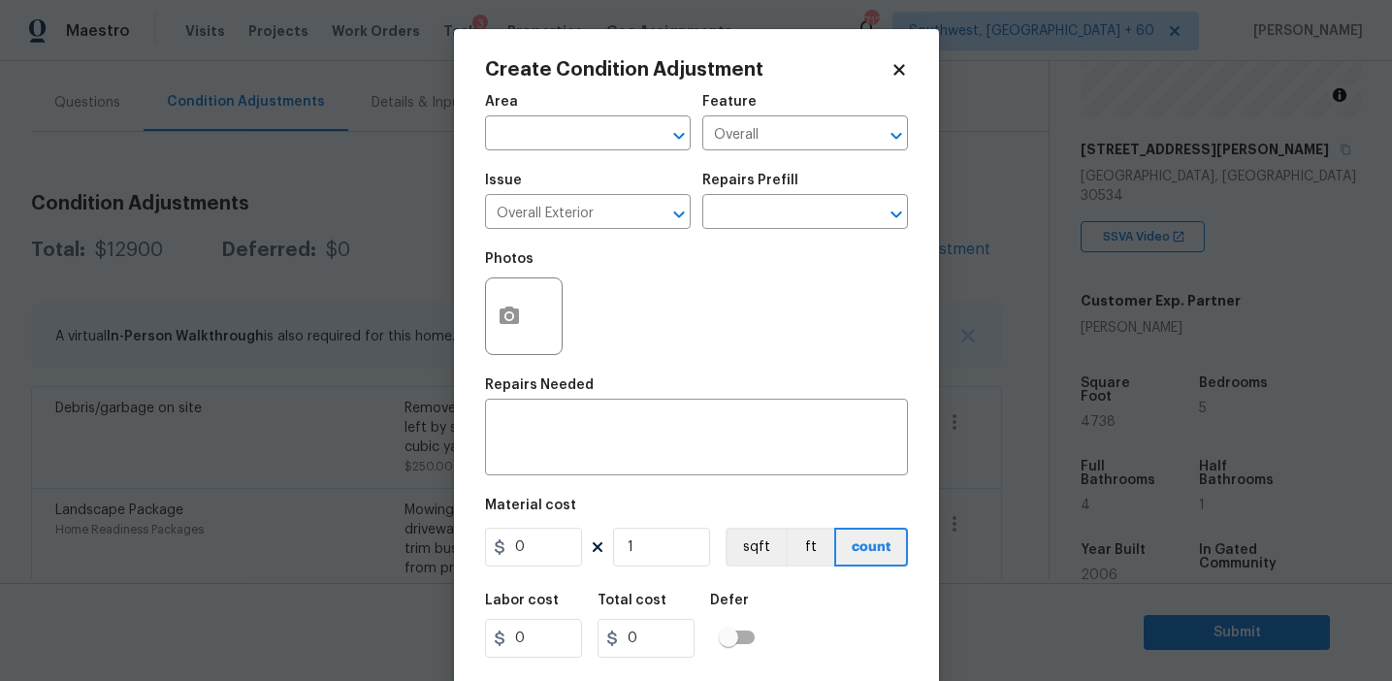
click at [639, 391] on div "Repairs Needed" at bounding box center [696, 390] width 423 height 25
click at [648, 458] on textarea at bounding box center [697, 439] width 400 height 41
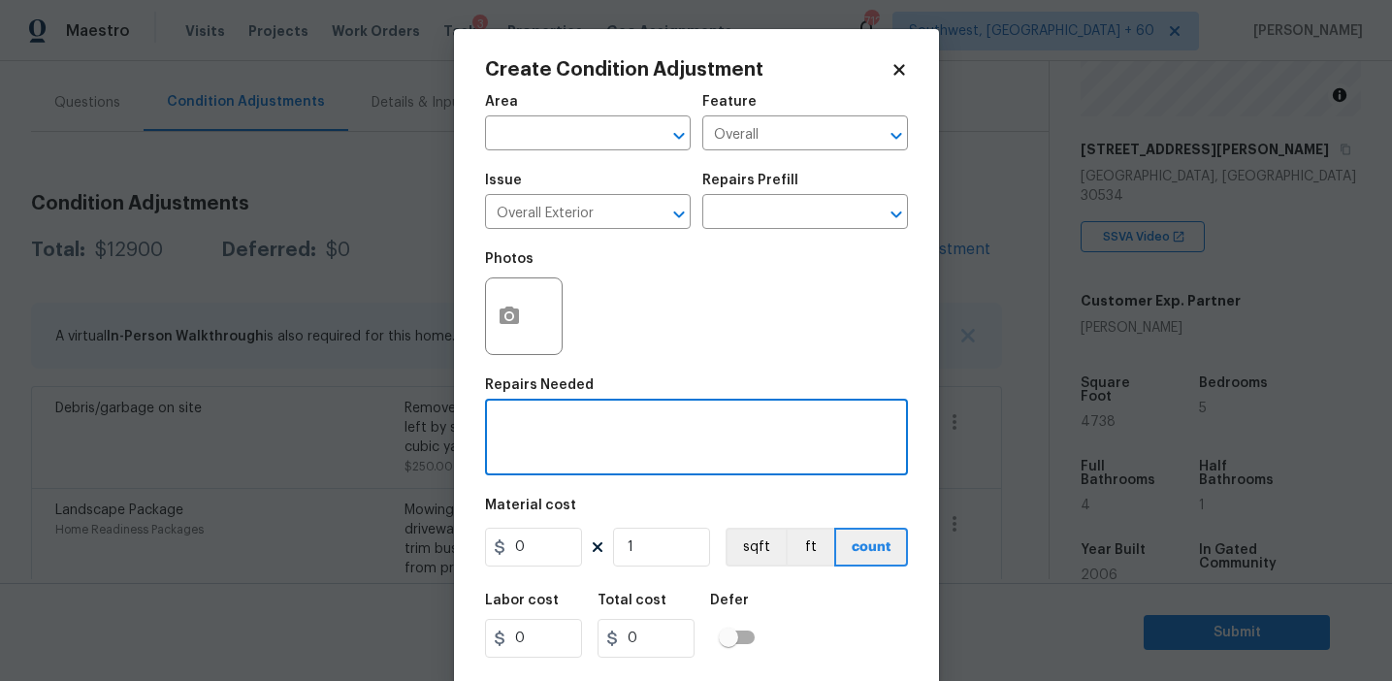
paste textarea "Overall exterior repairs (siding, stucco, fencing, soffit, eaves, trims, fascia…"
click at [537, 441] on textarea "Overall exterior repairs (siding, stucco, fencing, soffit, eaves, trims, fascia…" at bounding box center [697, 439] width 400 height 41
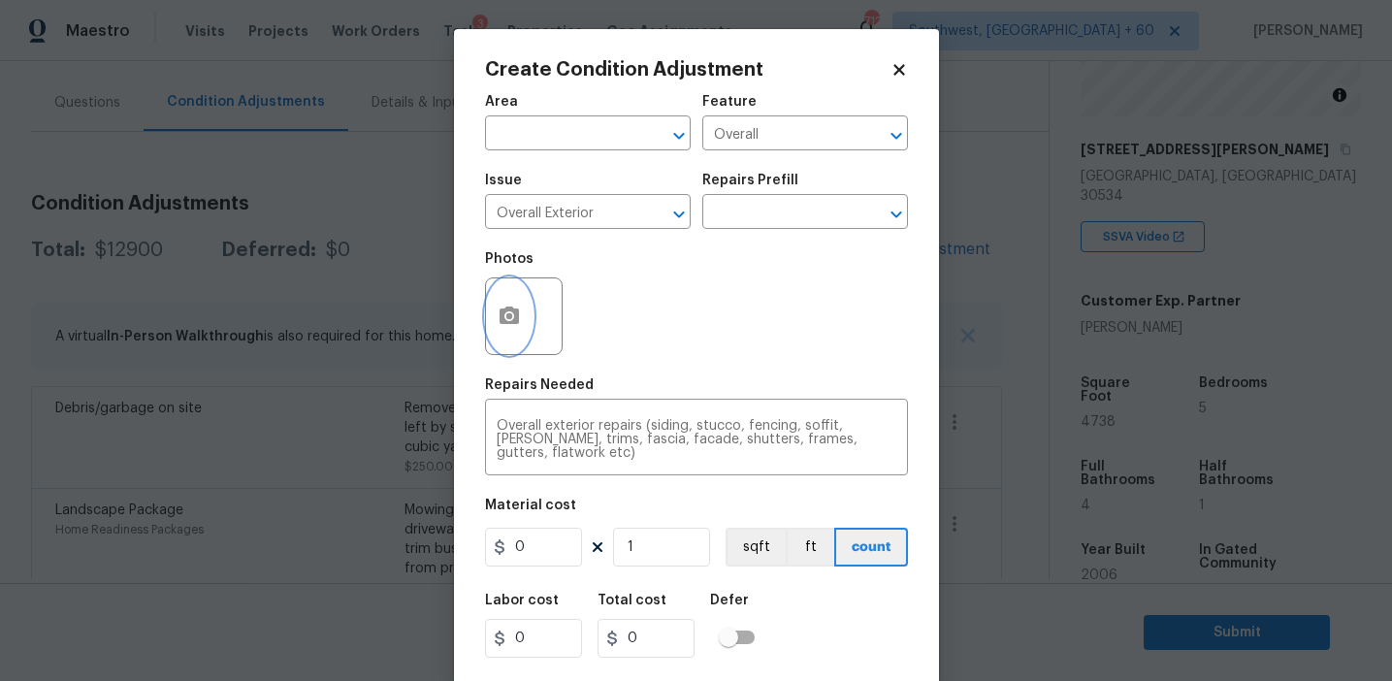
click at [513, 309] on icon "button" at bounding box center [509, 316] width 23 height 23
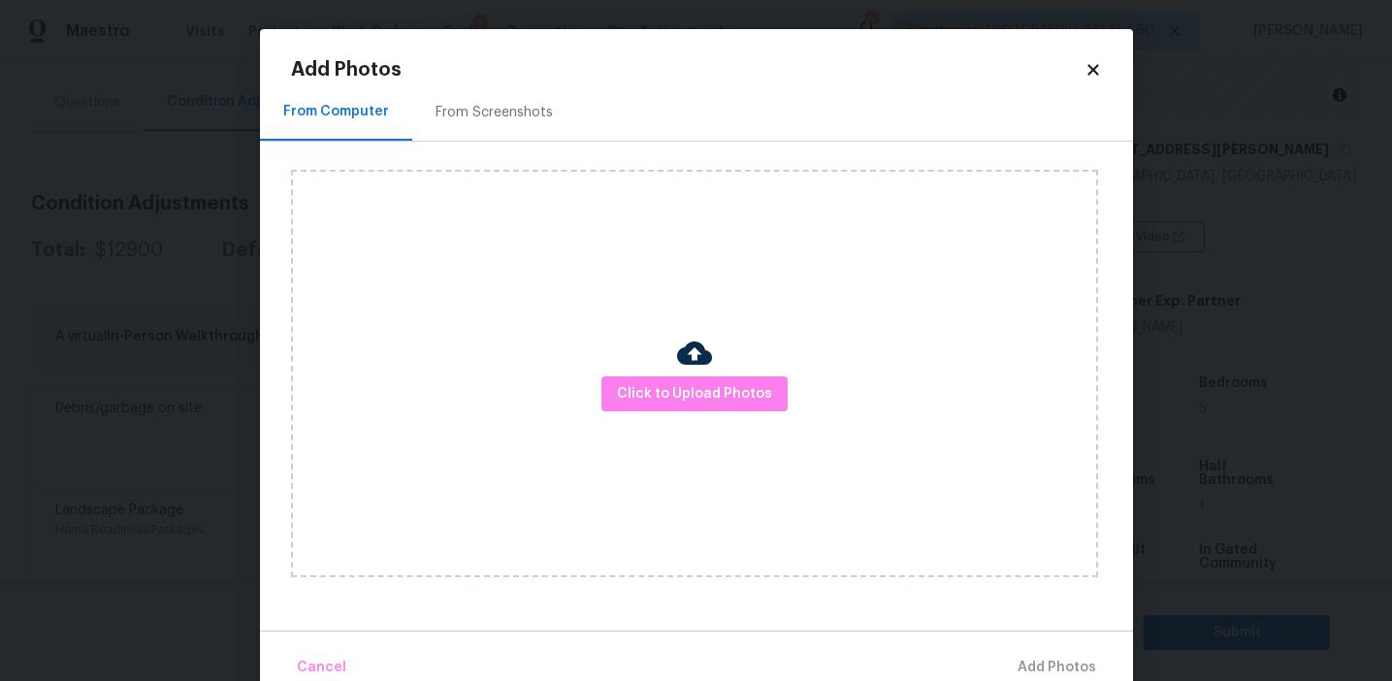
click at [498, 116] on div "From Screenshots" at bounding box center [494, 112] width 117 height 19
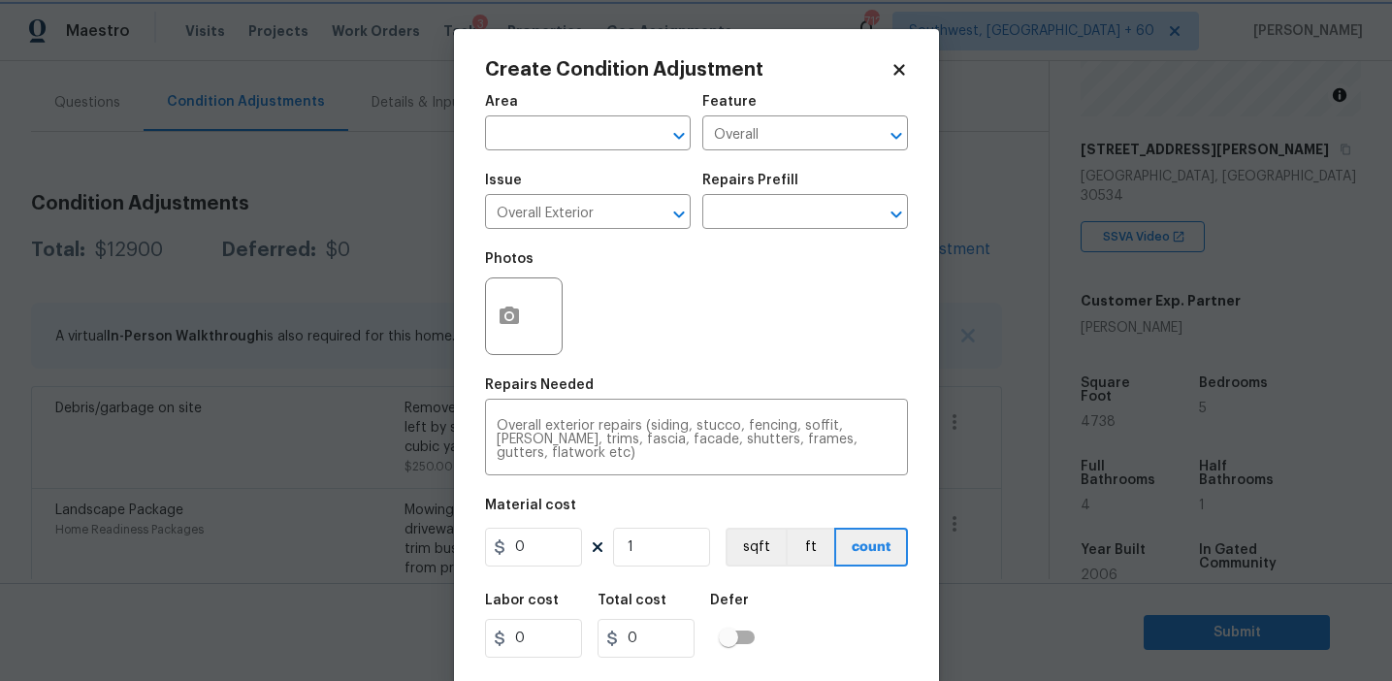
click at [158, 324] on body "Maestro Visits Projects Work Orders Tasks 3 Properties Geo Assignments 712 Sout…" at bounding box center [696, 340] width 1392 height 681
click at [801, 442] on textarea "Overall exterior repairs (siding, stucco, fencing, soffit, eaves, trims, fascia…" at bounding box center [697, 439] width 400 height 41
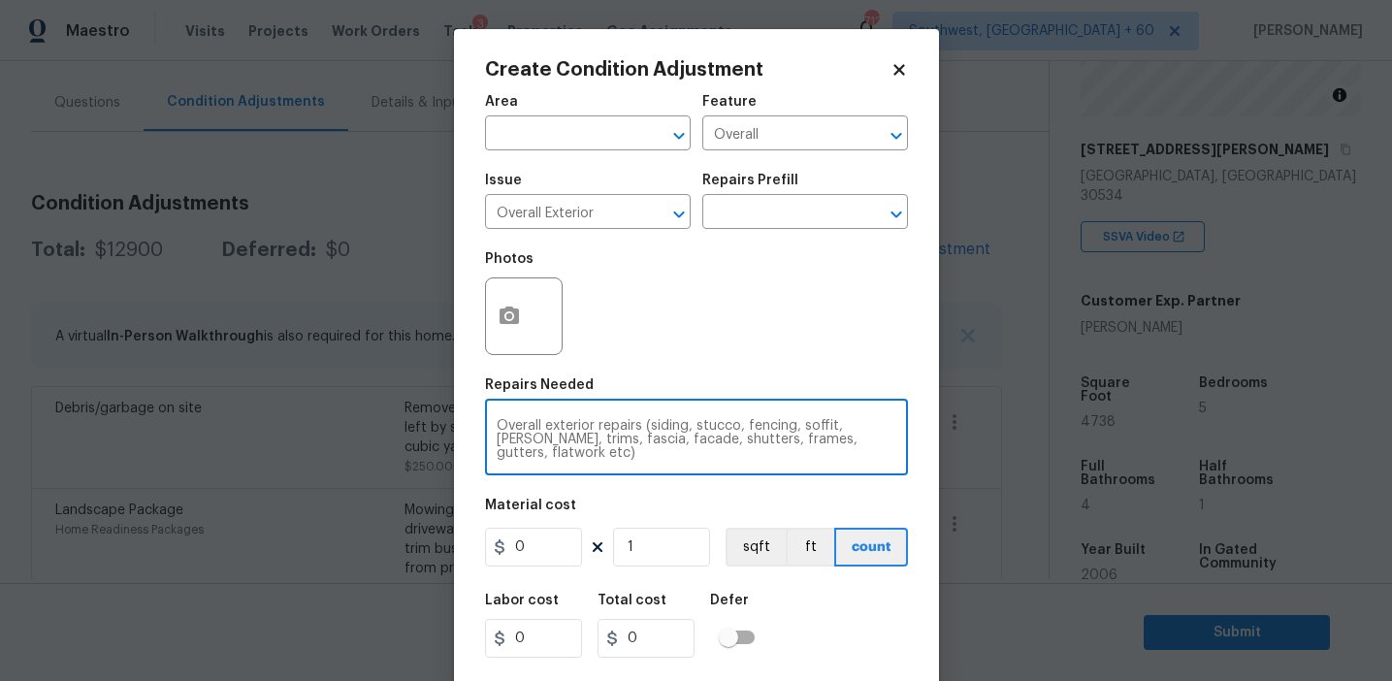
click at [801, 442] on textarea "Overall exterior repairs (siding, stucco, fencing, soffit, eaves, trims, fascia…" at bounding box center [697, 439] width 400 height 41
type textarea "Overall exterior repairs (siding, stucco, fencing, soffit, [PERSON_NAME], trims…"
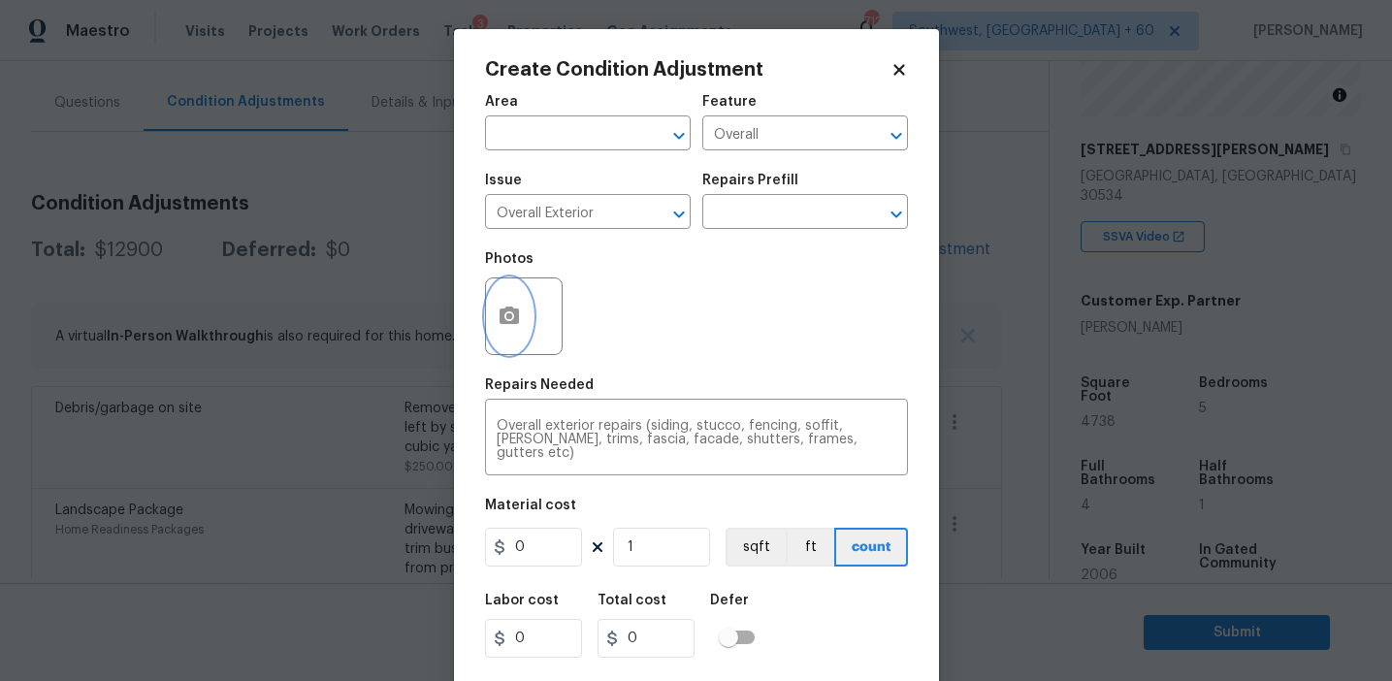
click at [518, 314] on icon "button" at bounding box center [509, 315] width 19 height 17
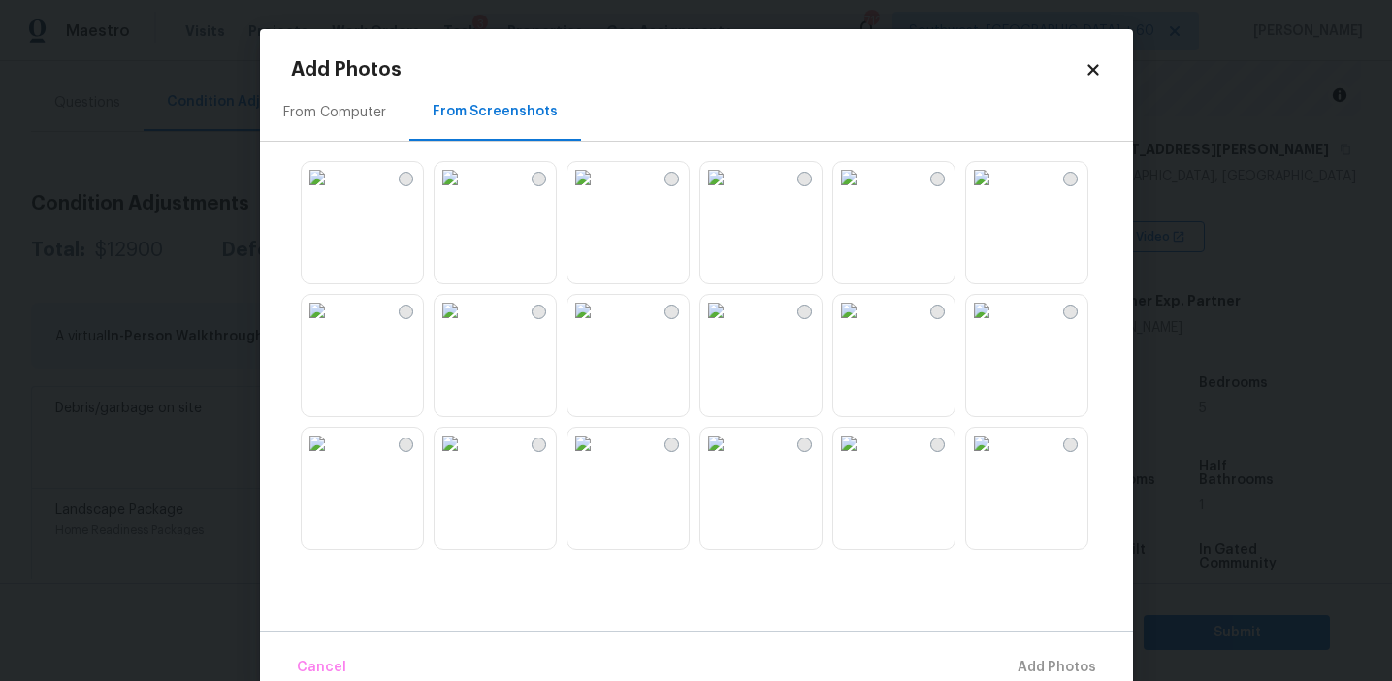
click at [997, 193] on img at bounding box center [981, 177] width 31 height 31
click at [333, 193] on img at bounding box center [317, 177] width 31 height 31
click at [466, 326] on img at bounding box center [450, 310] width 31 height 31
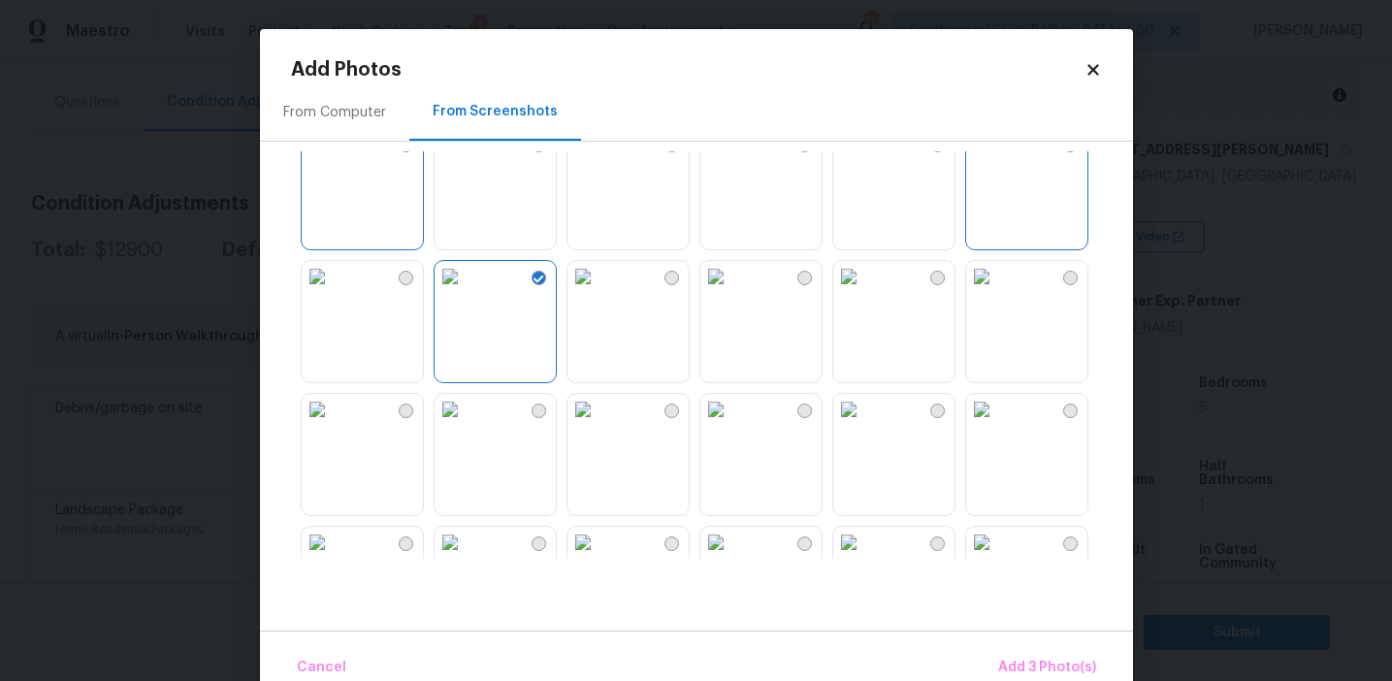
scroll to position [82, 0]
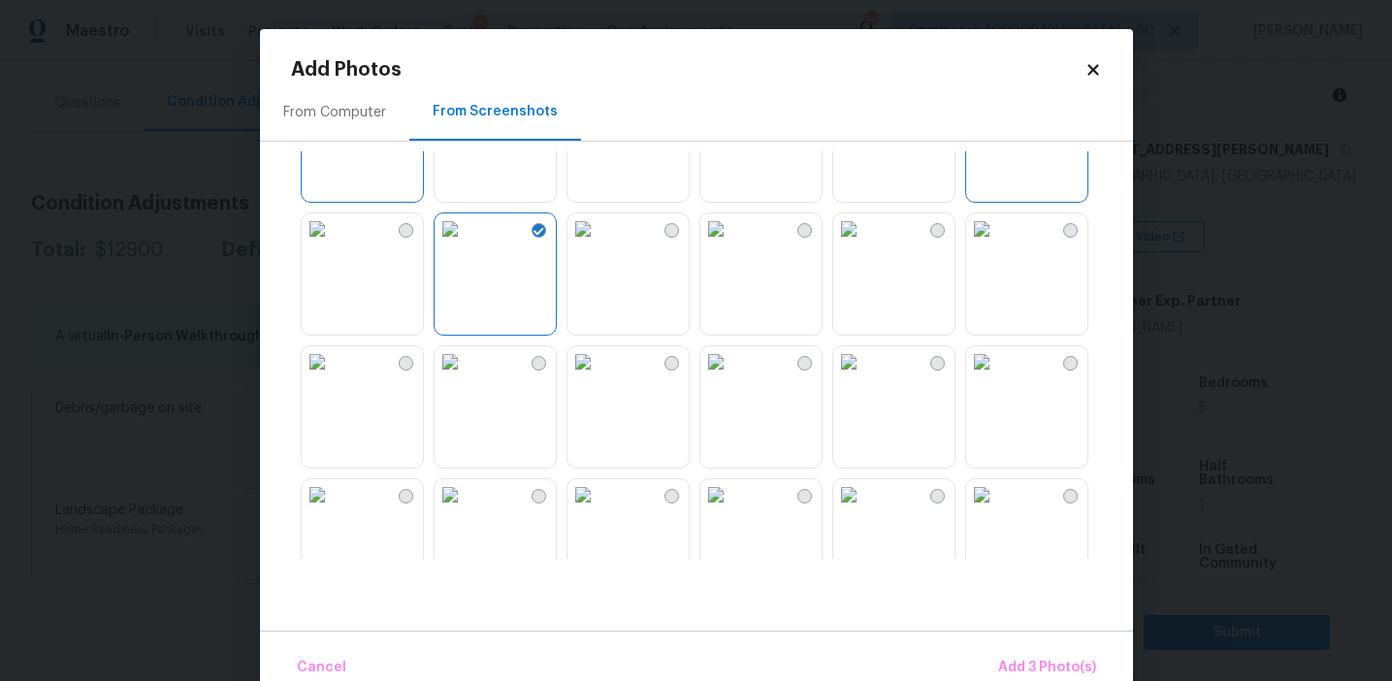
click at [599, 377] on img at bounding box center [583, 361] width 31 height 31
click at [732, 377] on img at bounding box center [716, 361] width 31 height 31
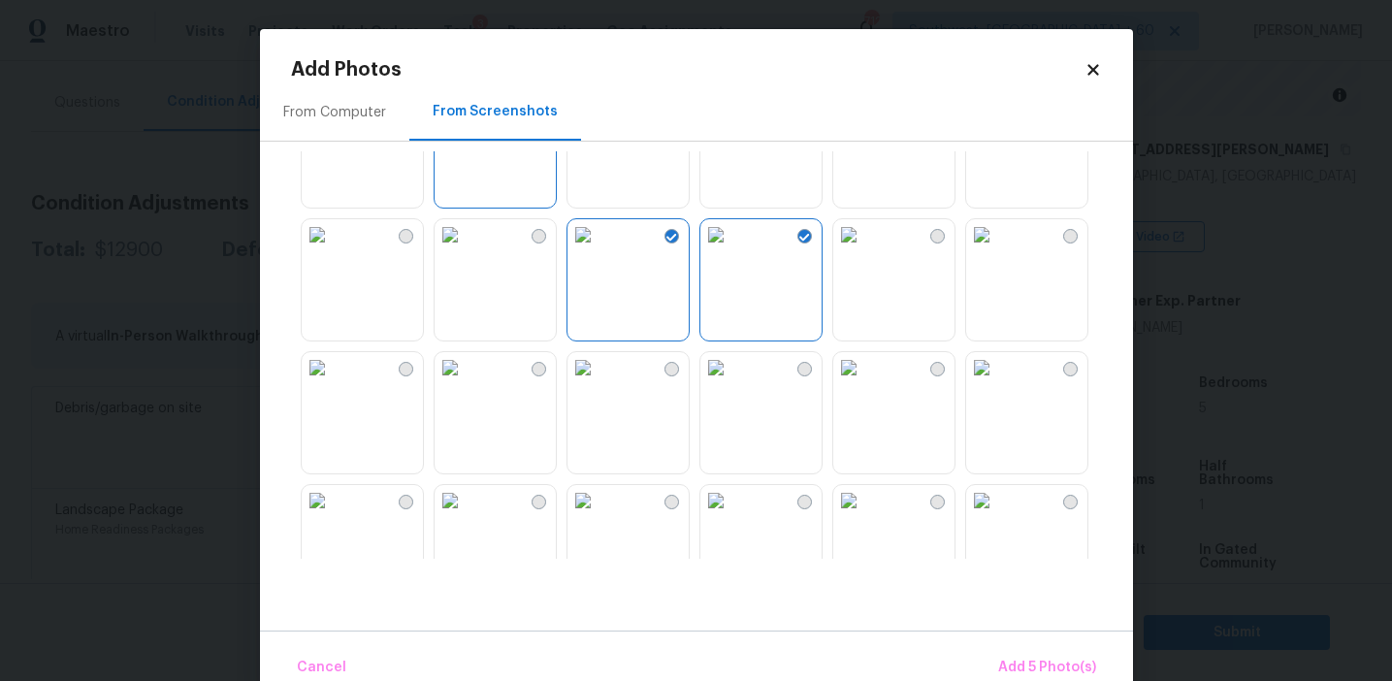
click at [599, 383] on img at bounding box center [583, 367] width 31 height 31
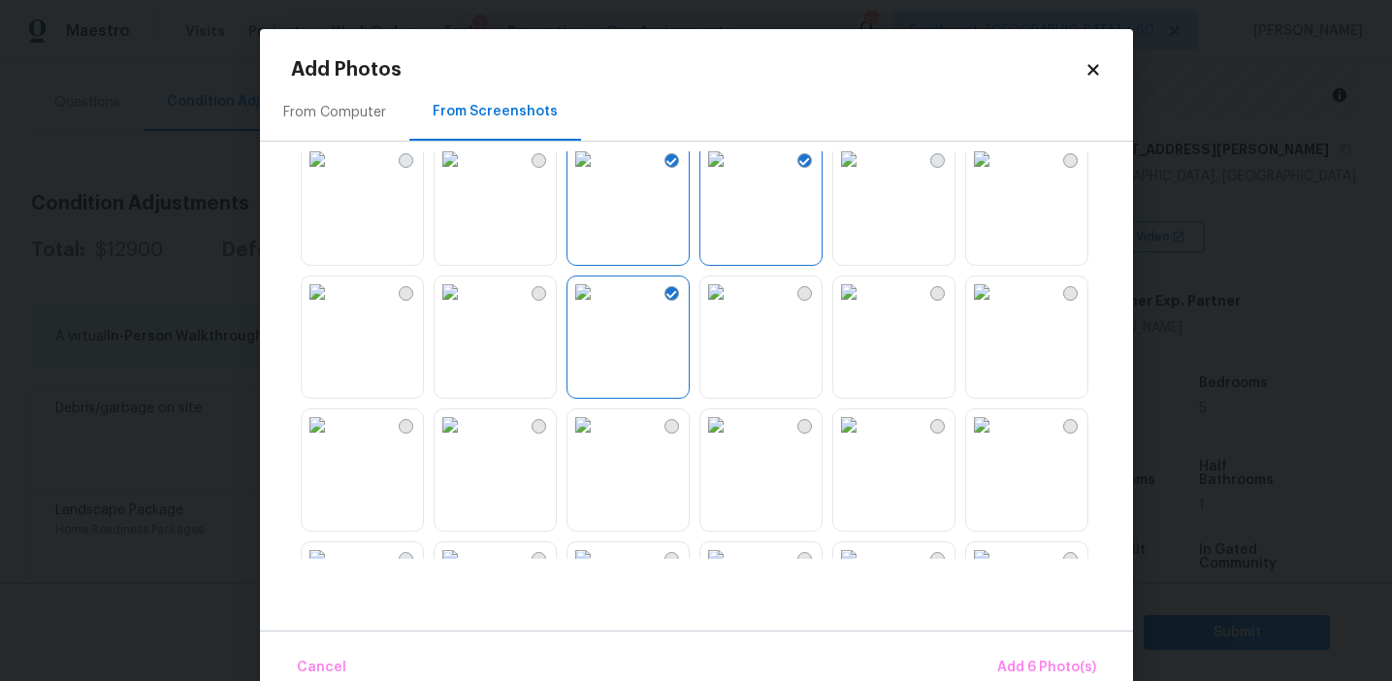
click at [466, 308] on img at bounding box center [450, 292] width 31 height 31
click at [599, 409] on img at bounding box center [583, 423] width 31 height 31
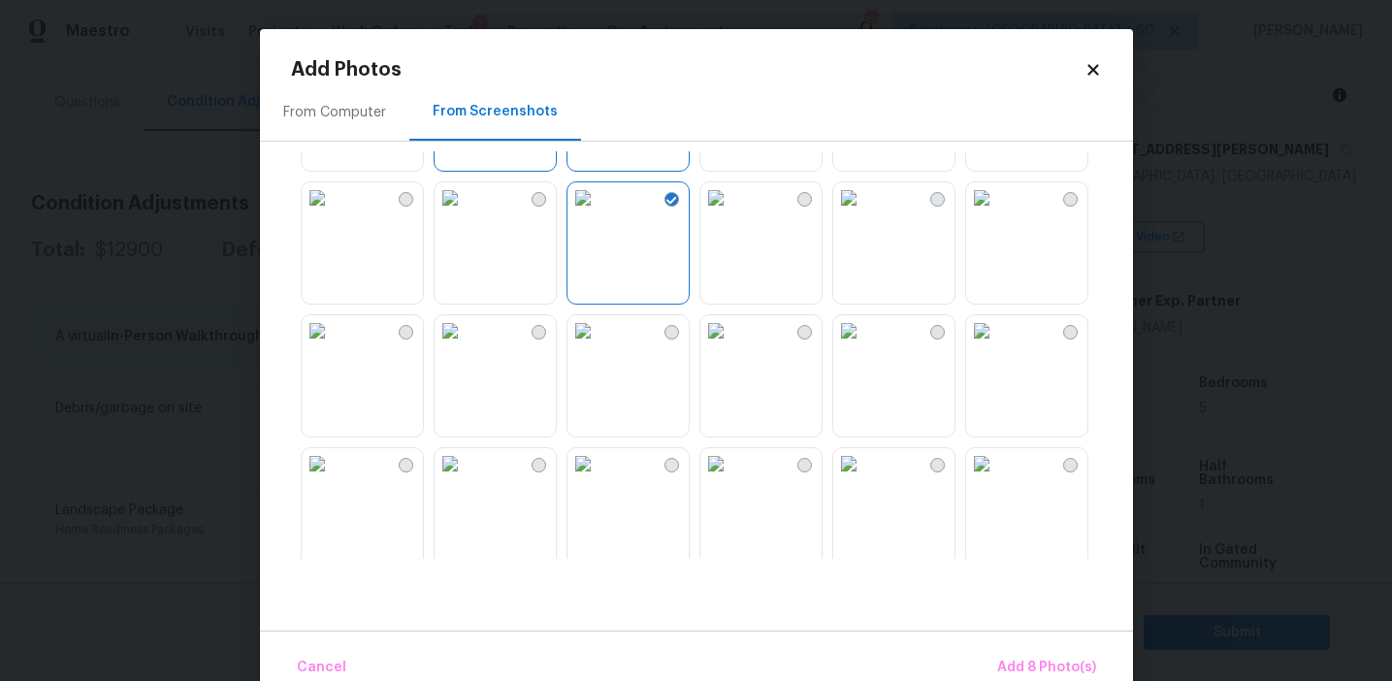
click at [582, 346] on img at bounding box center [583, 330] width 31 height 31
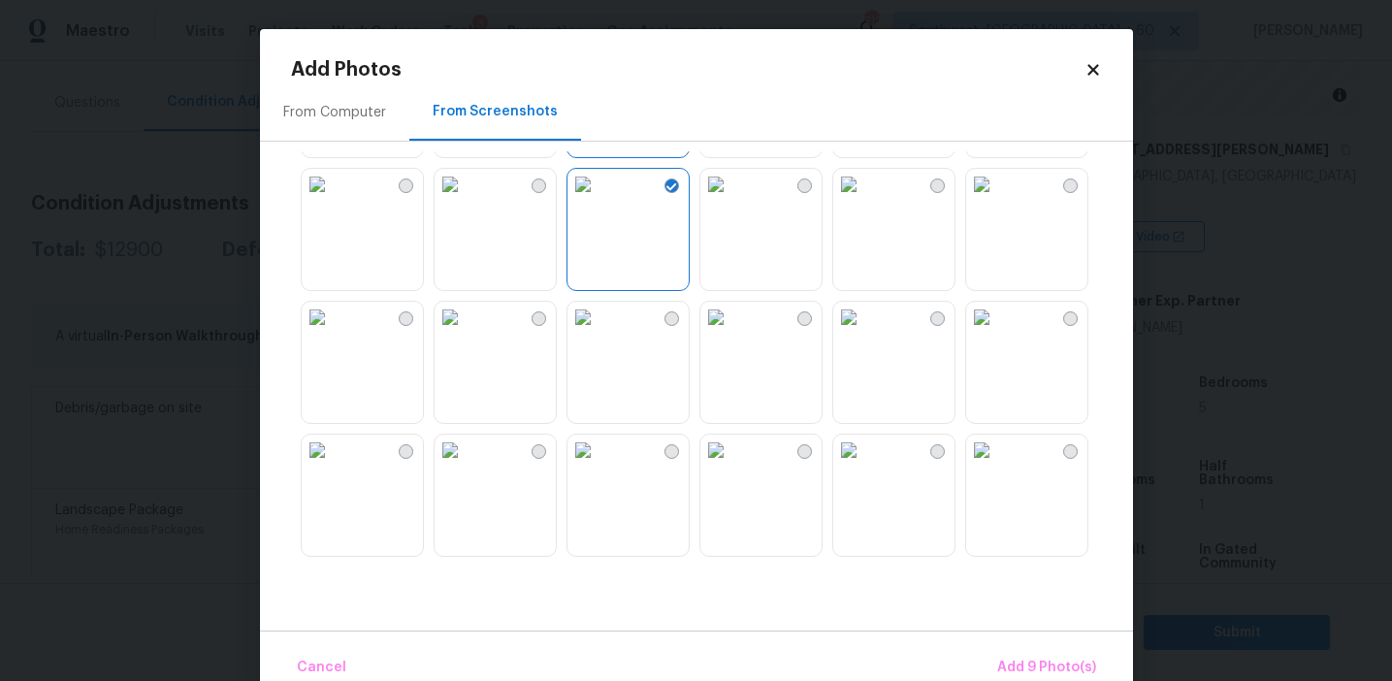
scroll to position [759, 0]
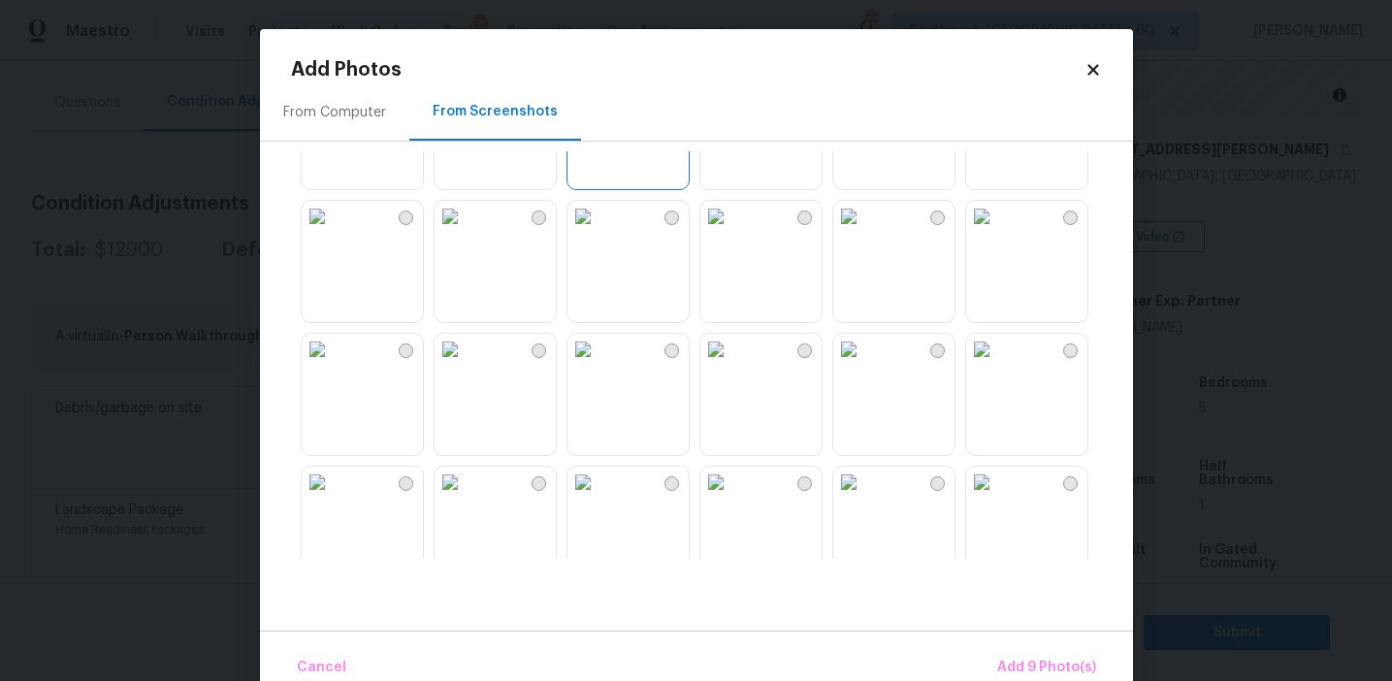
click at [865, 365] on img at bounding box center [848, 349] width 31 height 31
click at [865, 232] on img at bounding box center [848, 216] width 31 height 31
click at [865, 365] on img at bounding box center [848, 349] width 31 height 31
click at [865, 362] on img at bounding box center [848, 346] width 31 height 31
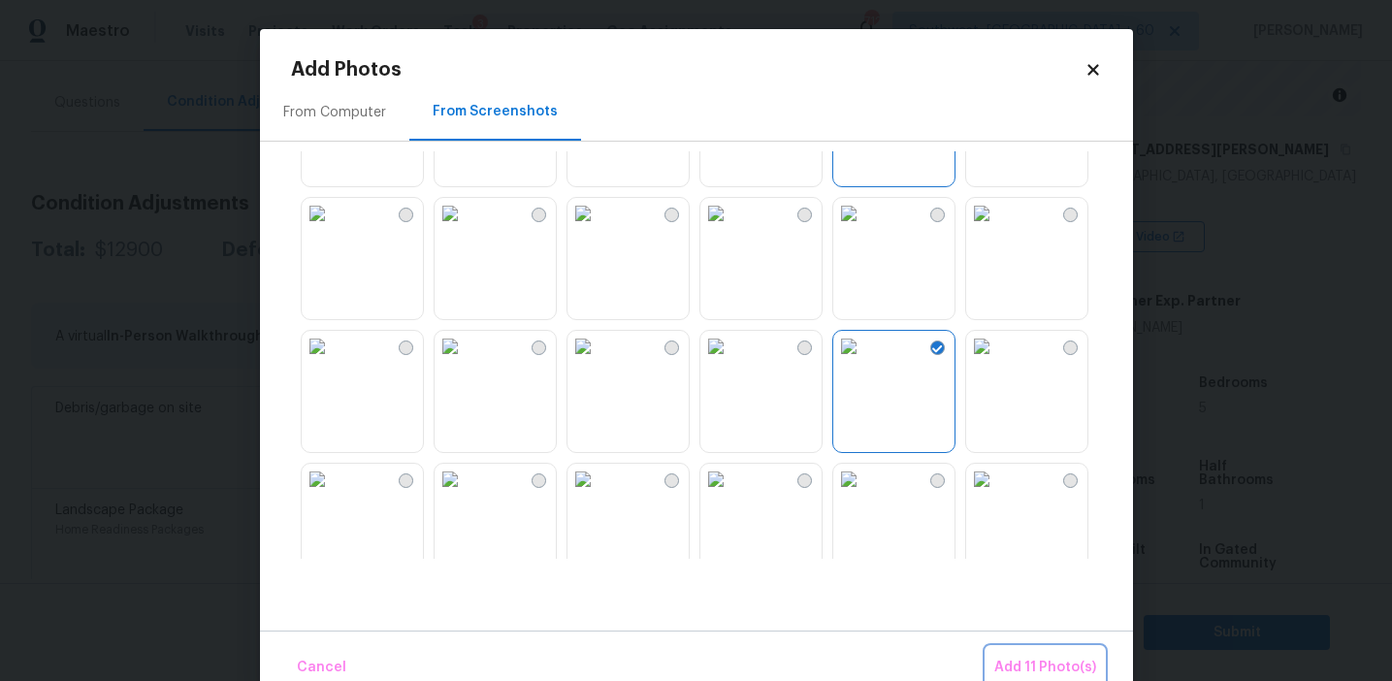
click at [1009, 656] on span "Add 11 Photo(s)" at bounding box center [1046, 668] width 102 height 24
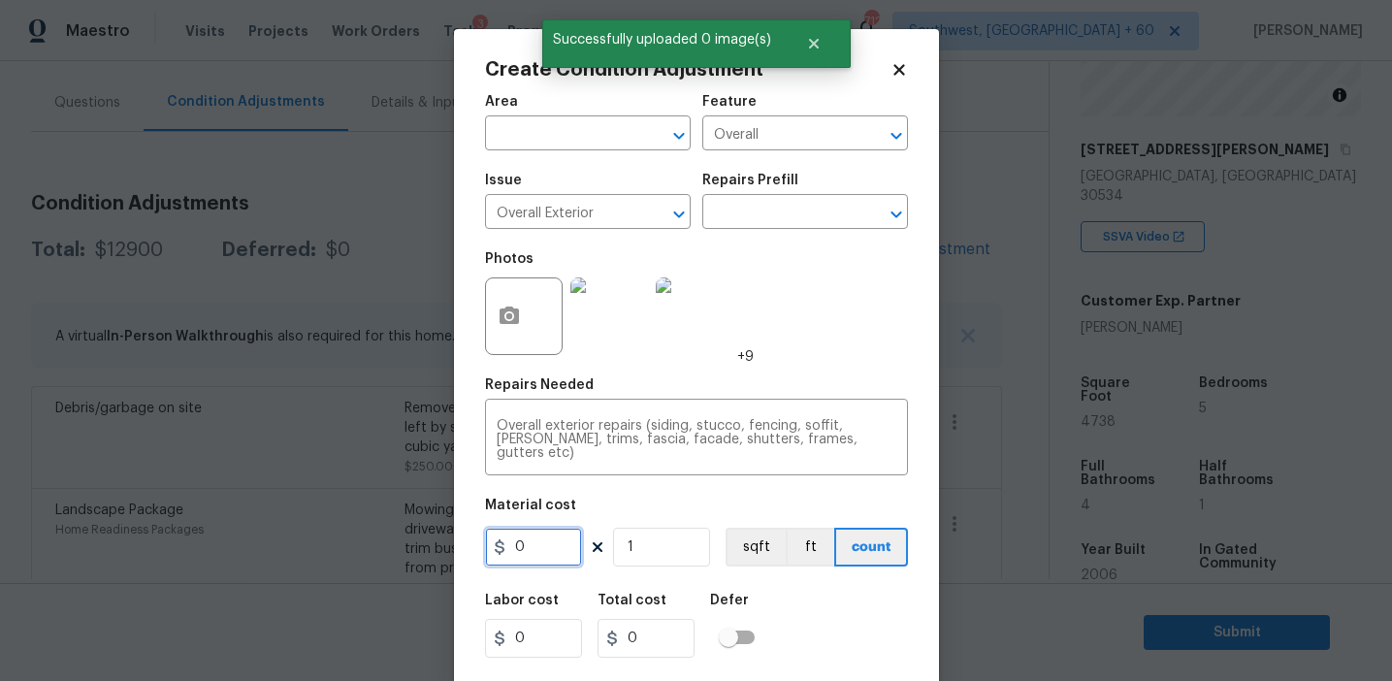
click at [567, 545] on input "0" at bounding box center [533, 547] width 97 height 39
type input "875"
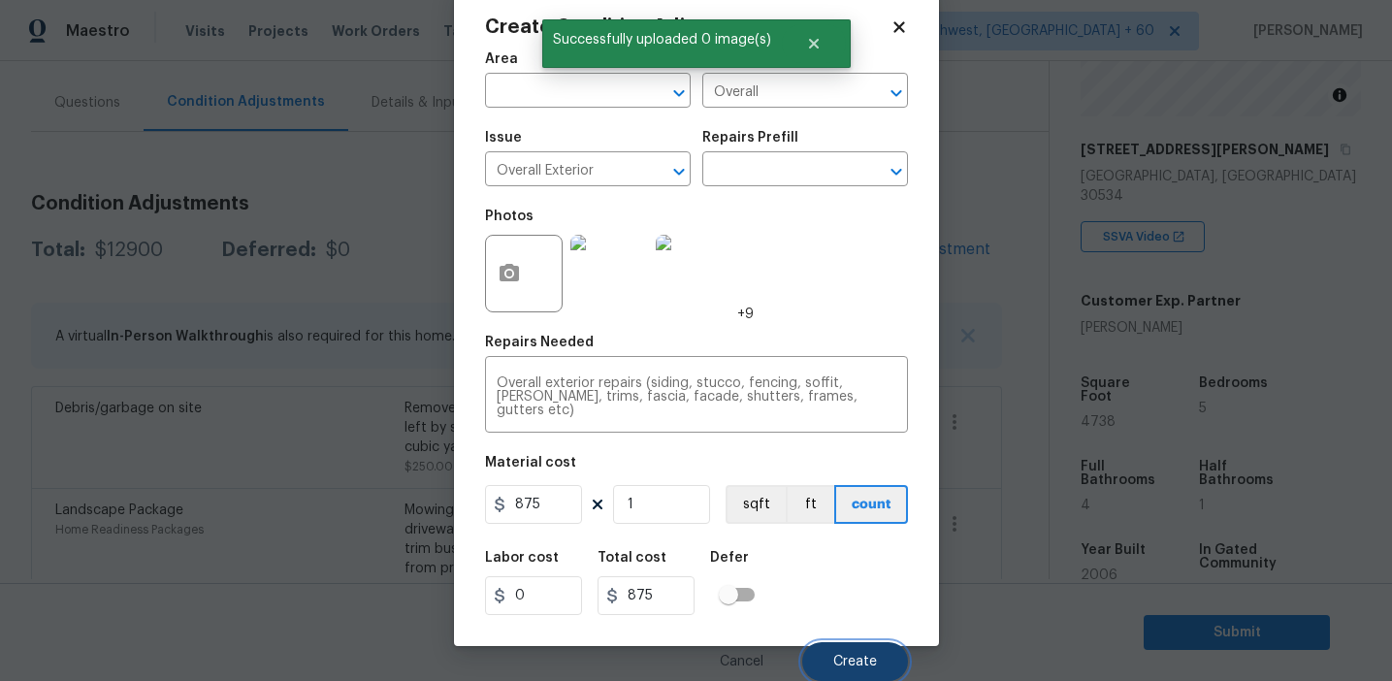
click at [842, 655] on span "Create" at bounding box center [855, 662] width 44 height 15
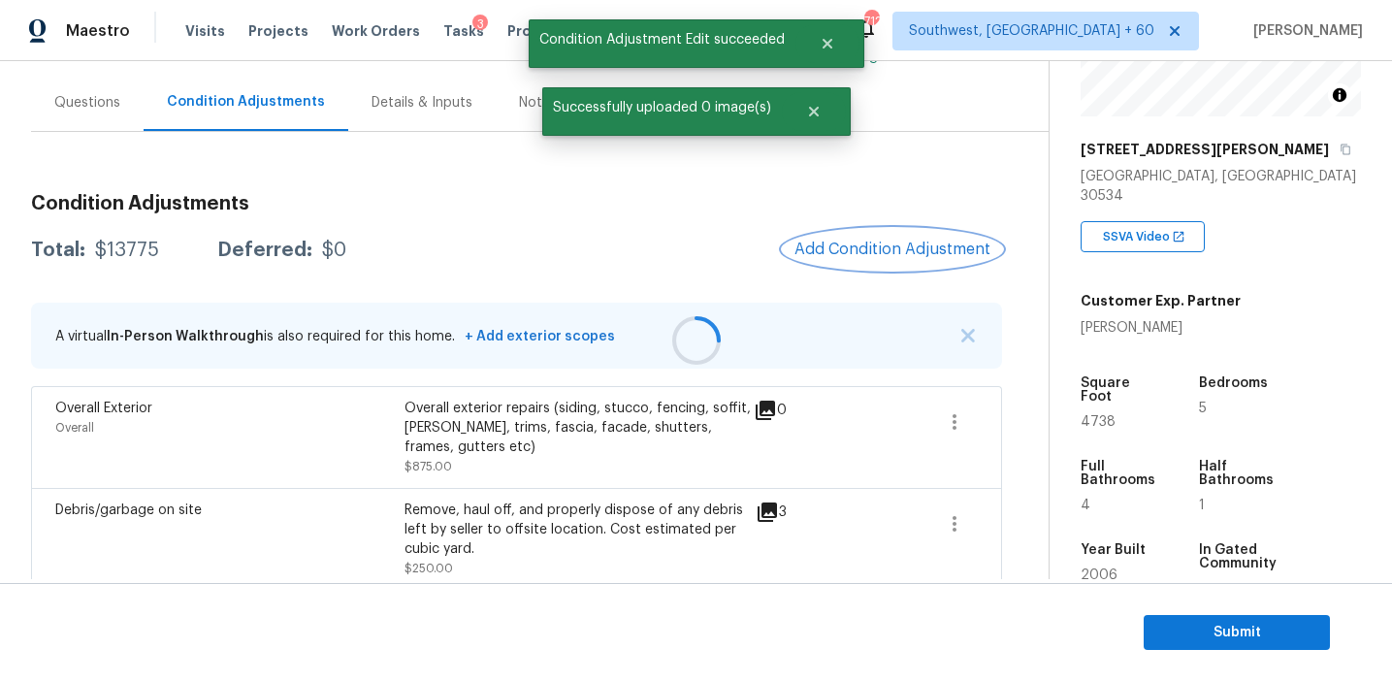
scroll to position [0, 0]
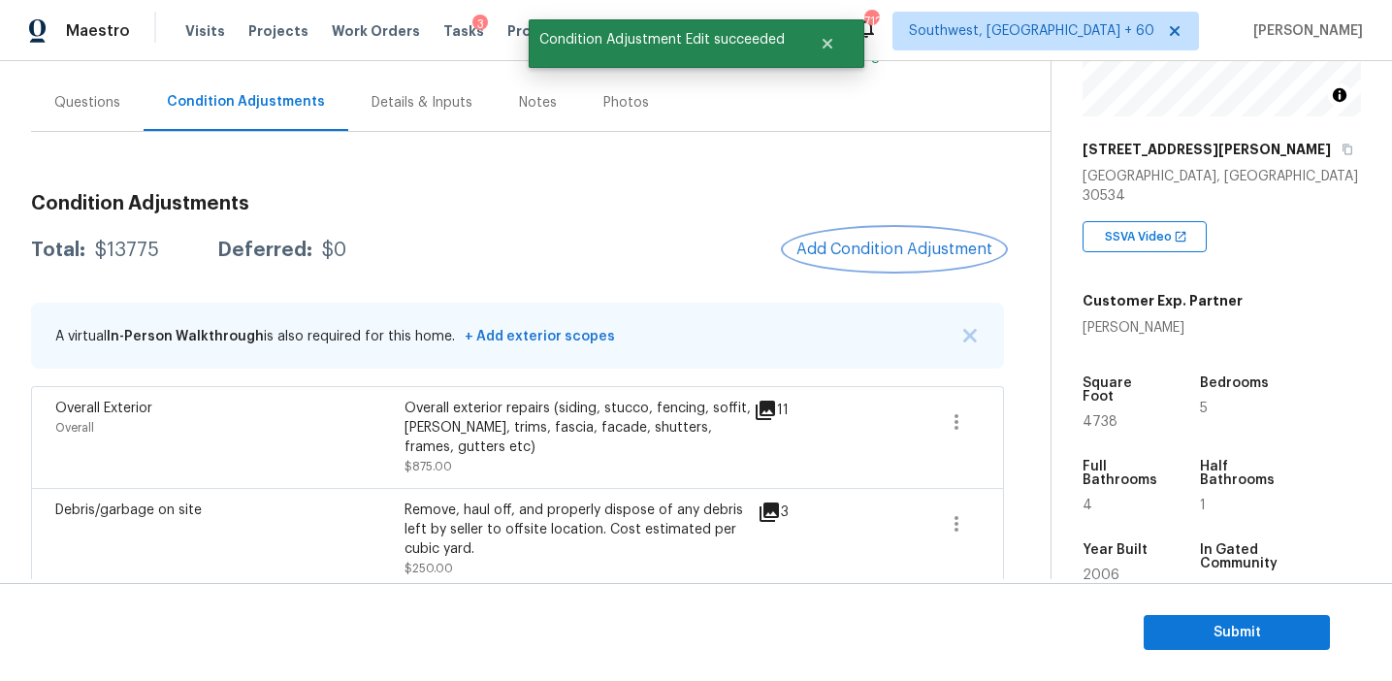
click at [839, 262] on button "Add Condition Adjustment" at bounding box center [894, 249] width 219 height 41
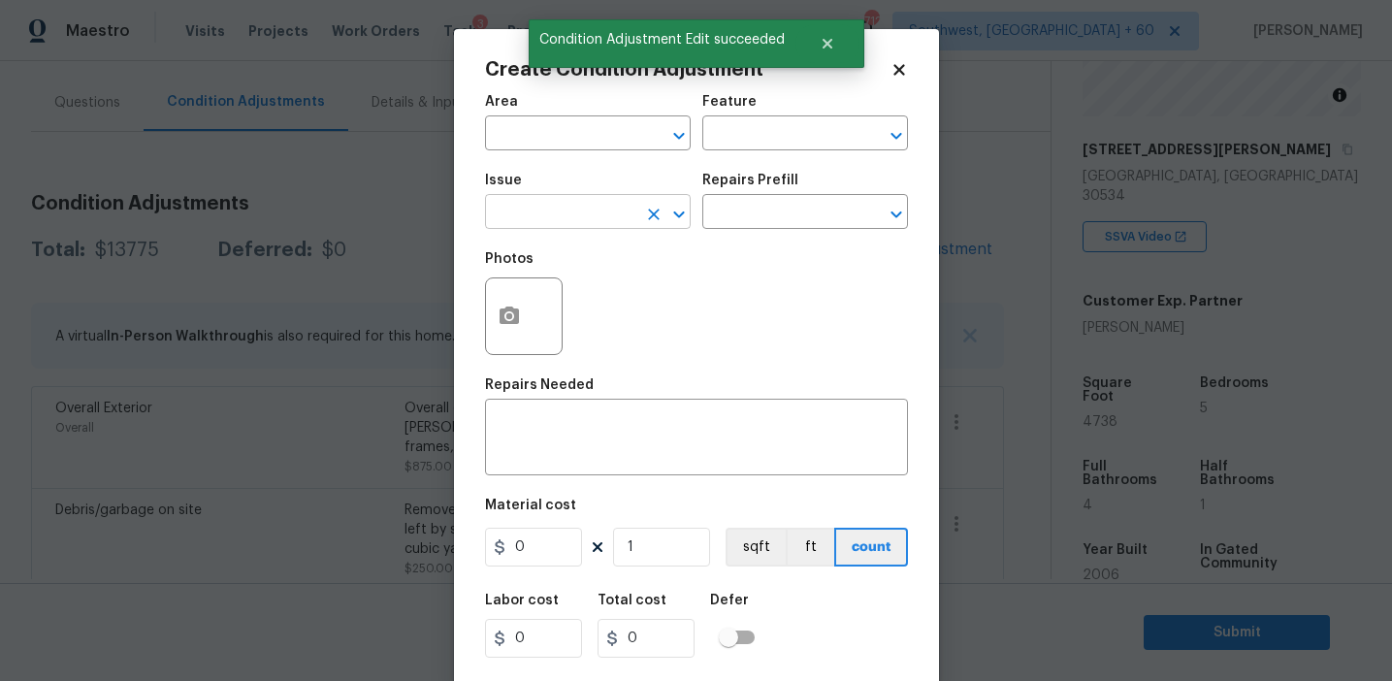
click at [574, 212] on input "text" at bounding box center [560, 214] width 151 height 30
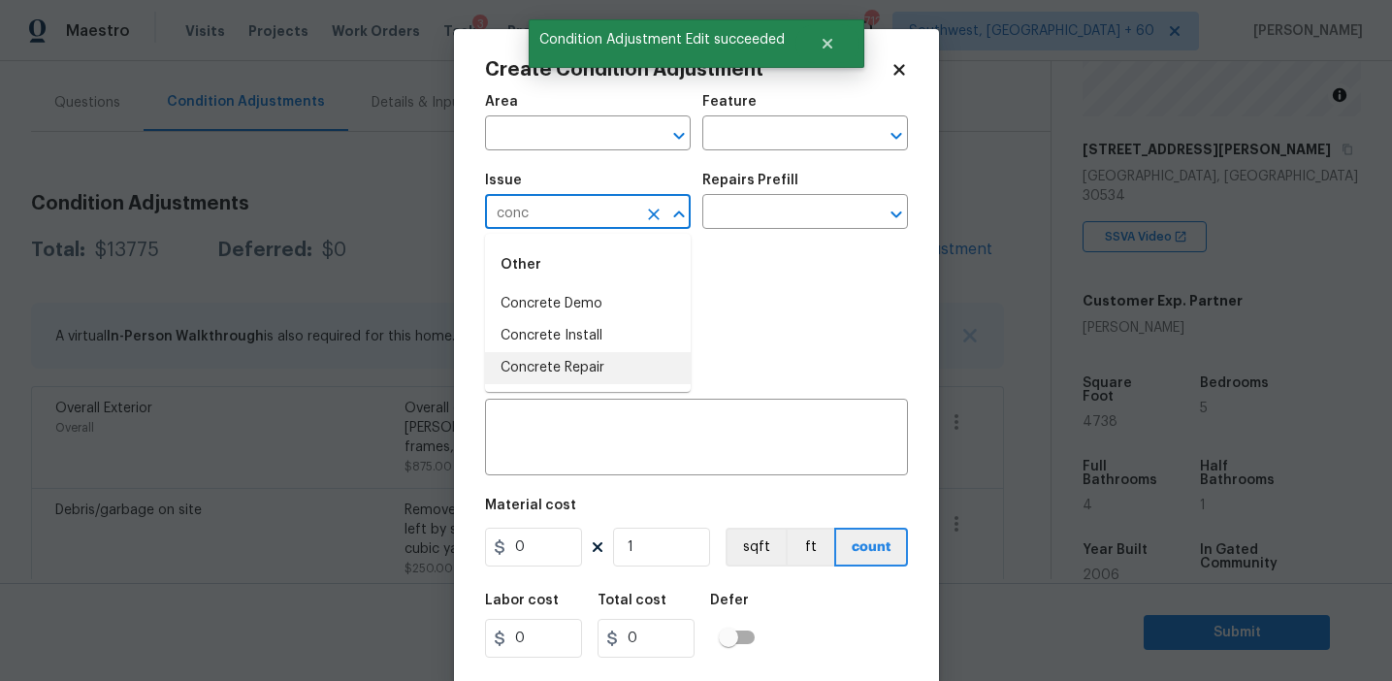
click at [609, 363] on li "Concrete Repair" at bounding box center [588, 368] width 206 height 32
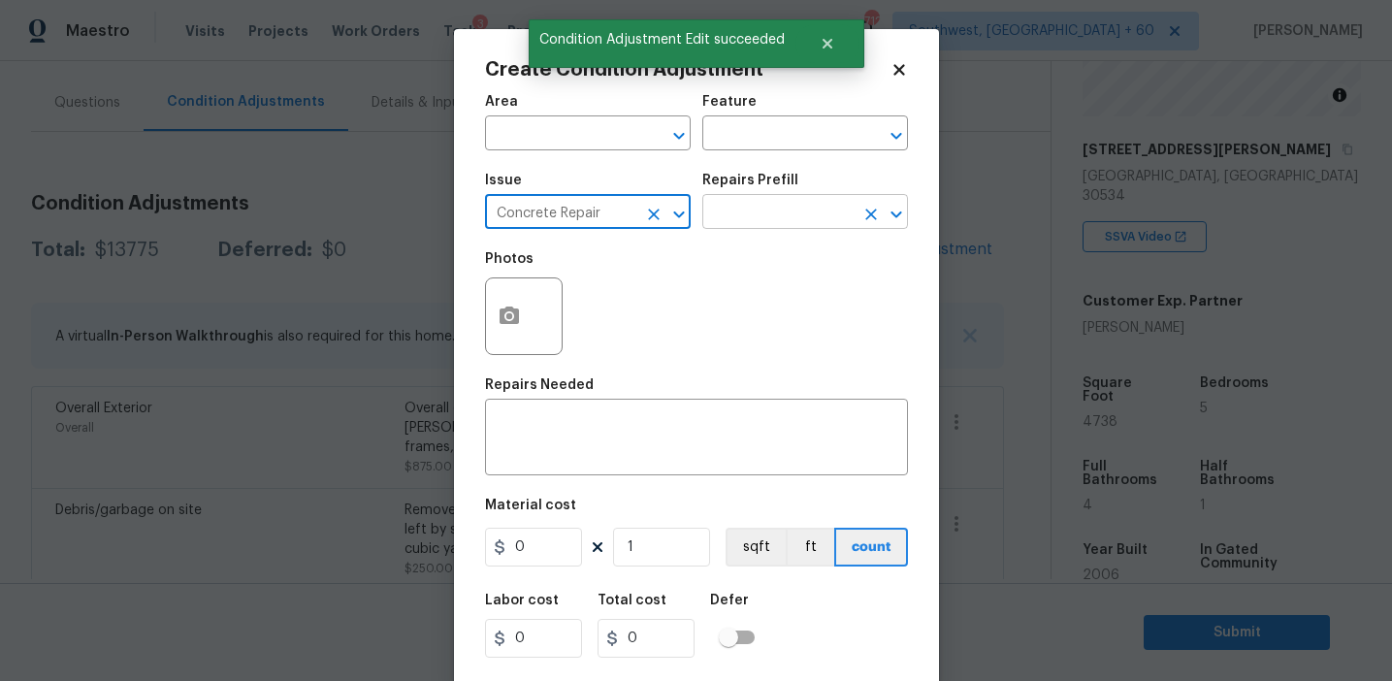
type input "Concrete Repair"
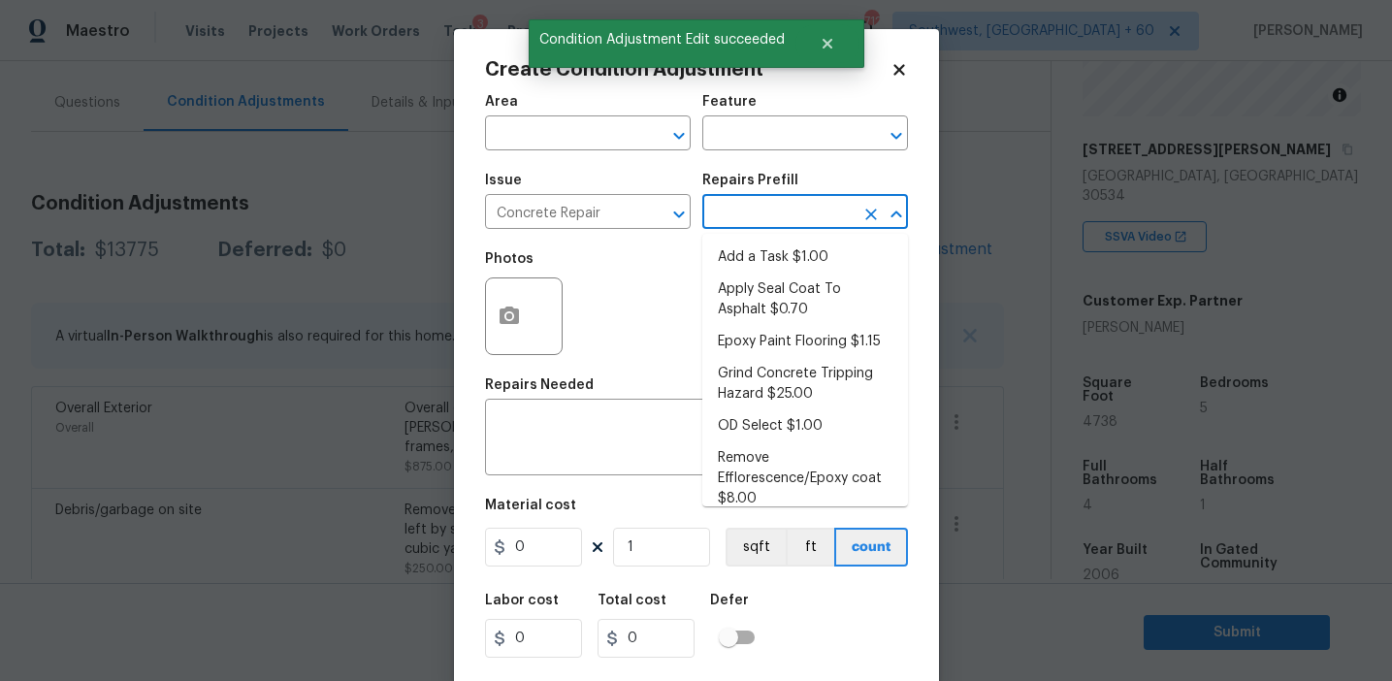
click at [792, 206] on input "text" at bounding box center [778, 214] width 151 height 30
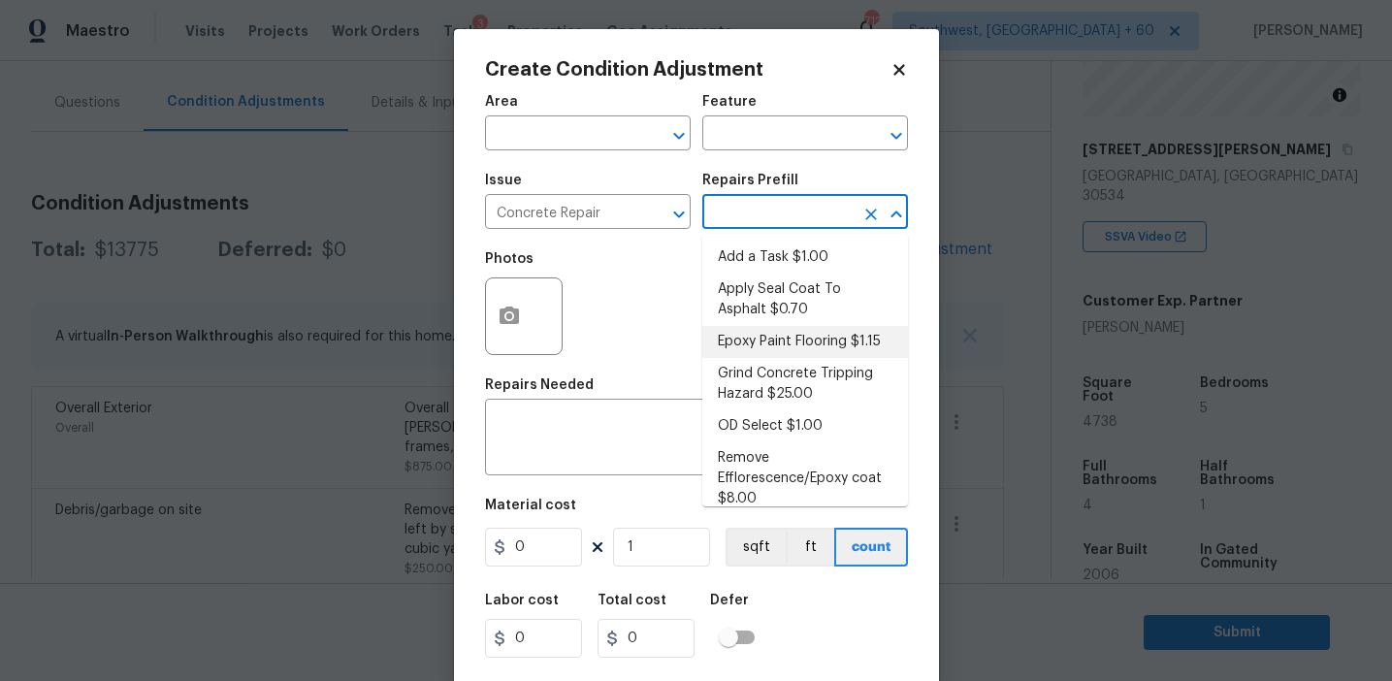
click at [762, 335] on li "Epoxy Paint Flooring $1.15" at bounding box center [806, 342] width 206 height 32
type input "Flatwork"
type textarea "Mask, scrape and prep flooring for new coat of epoxy paint."
type input "1.15"
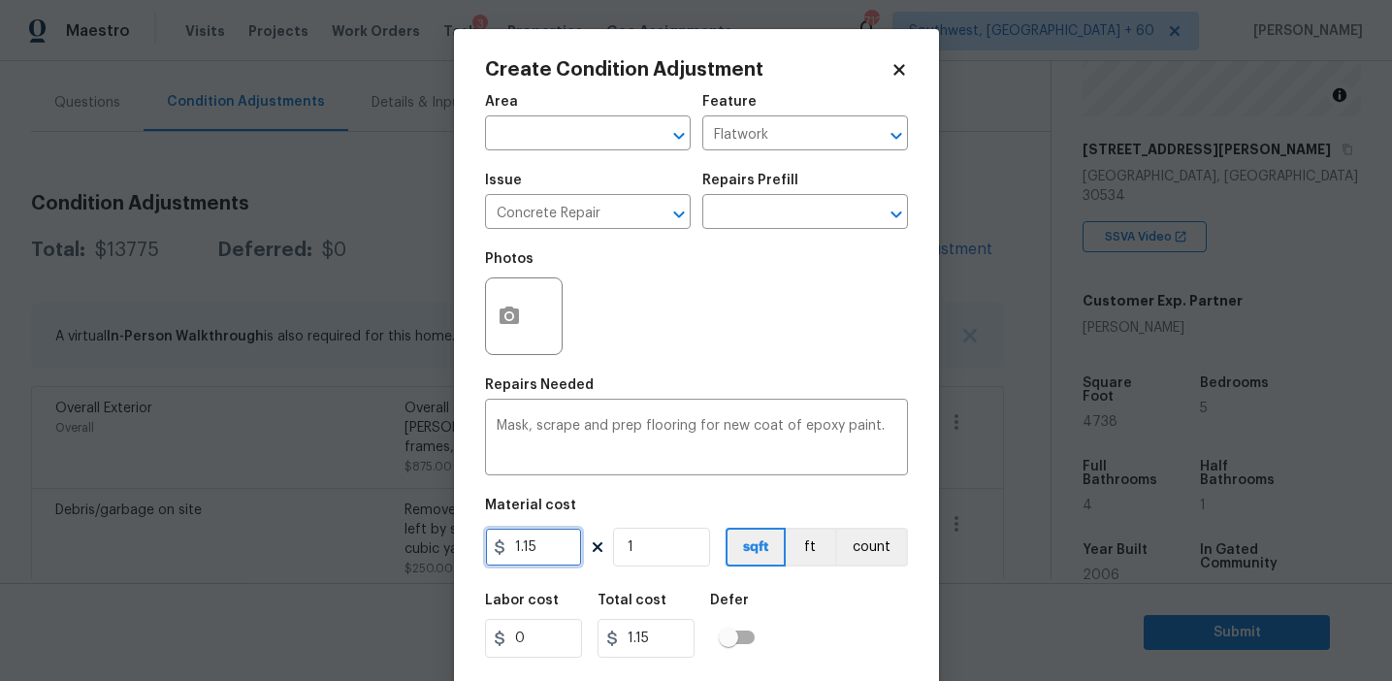
click at [548, 533] on input "1.15" at bounding box center [533, 547] width 97 height 39
type input "2500"
click at [857, 556] on button "count" at bounding box center [871, 547] width 73 height 39
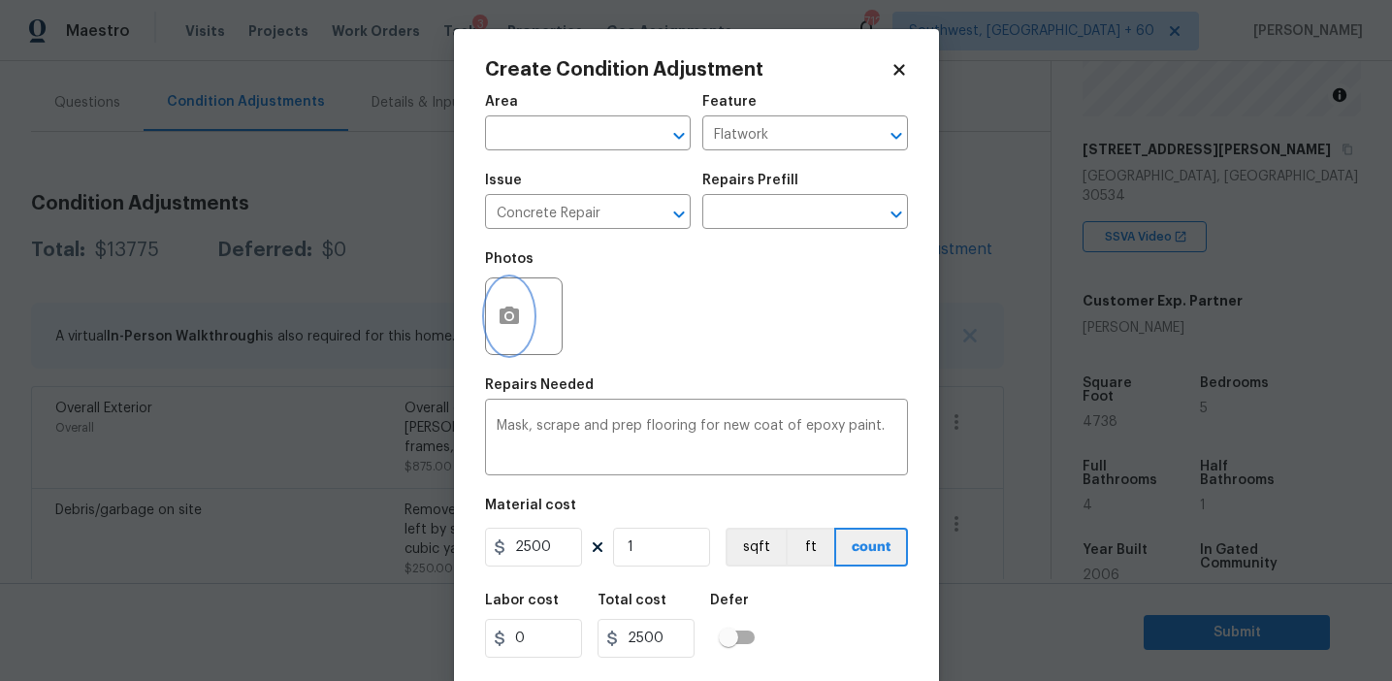
click at [504, 317] on icon "button" at bounding box center [509, 315] width 19 height 17
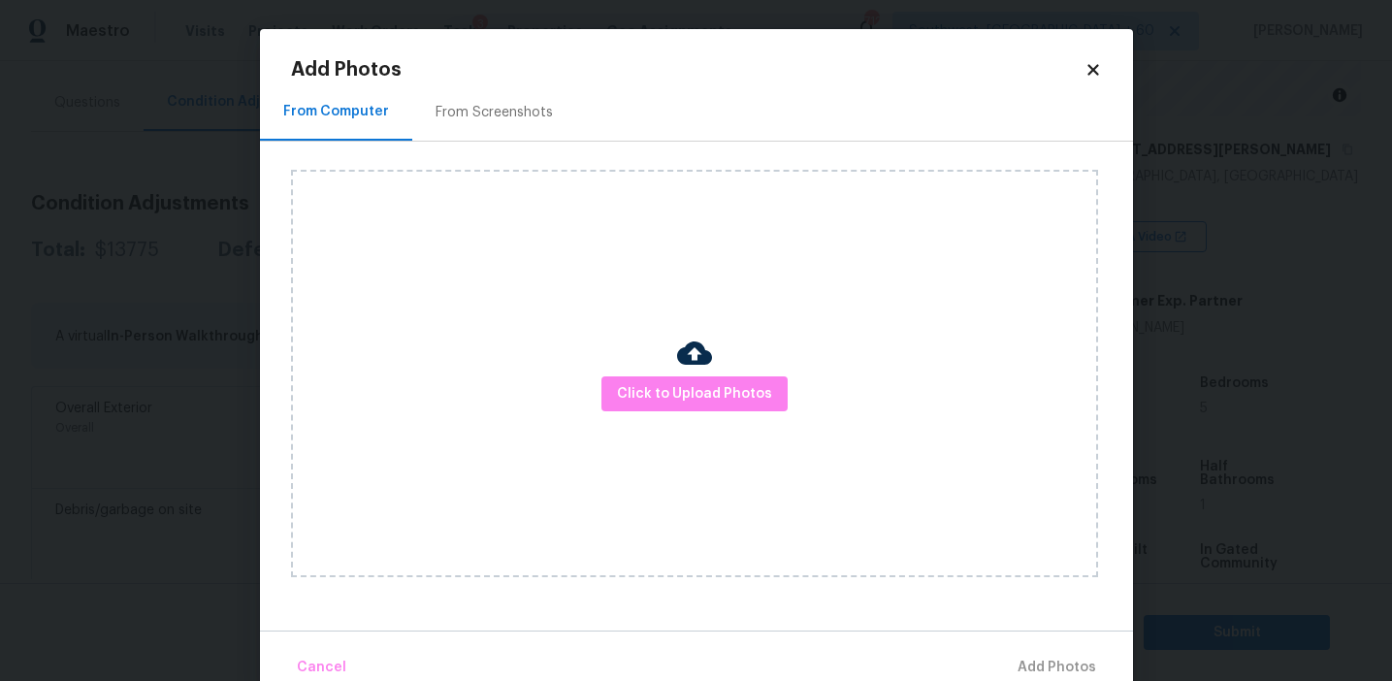
click at [505, 121] on div "From Screenshots" at bounding box center [494, 111] width 164 height 57
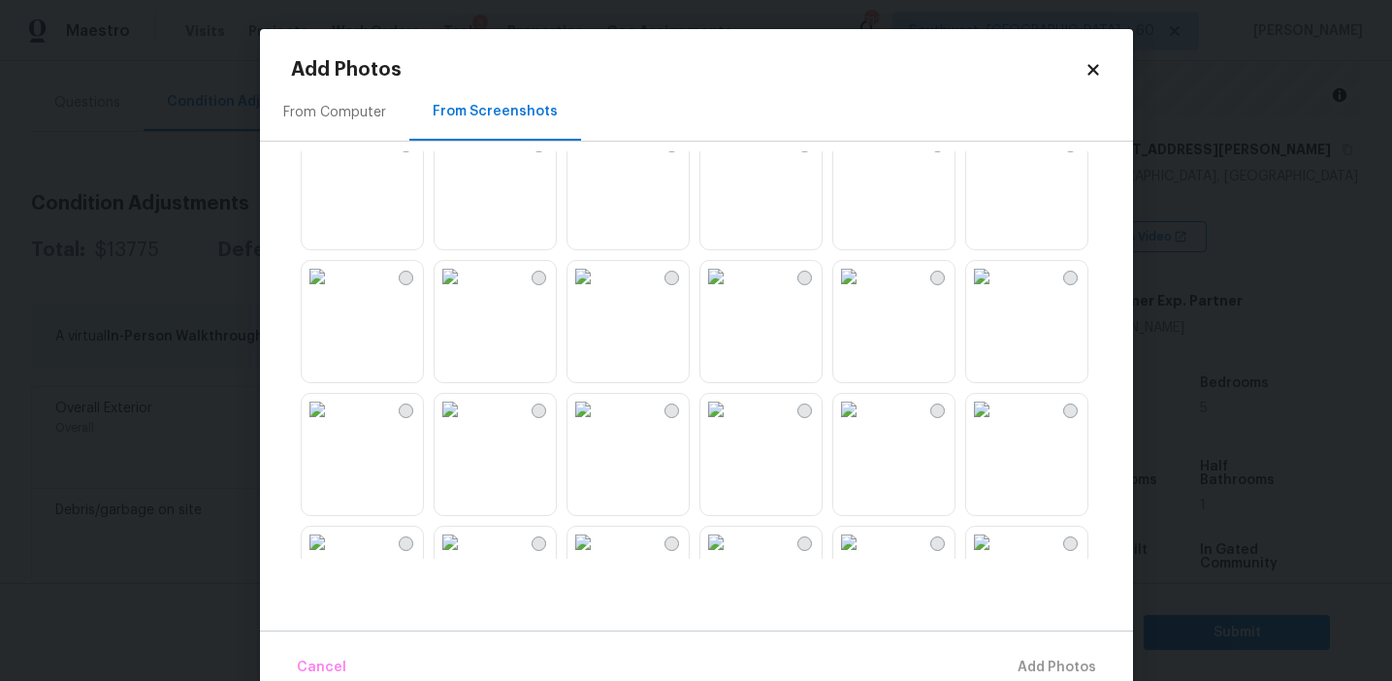
scroll to position [783, 0]
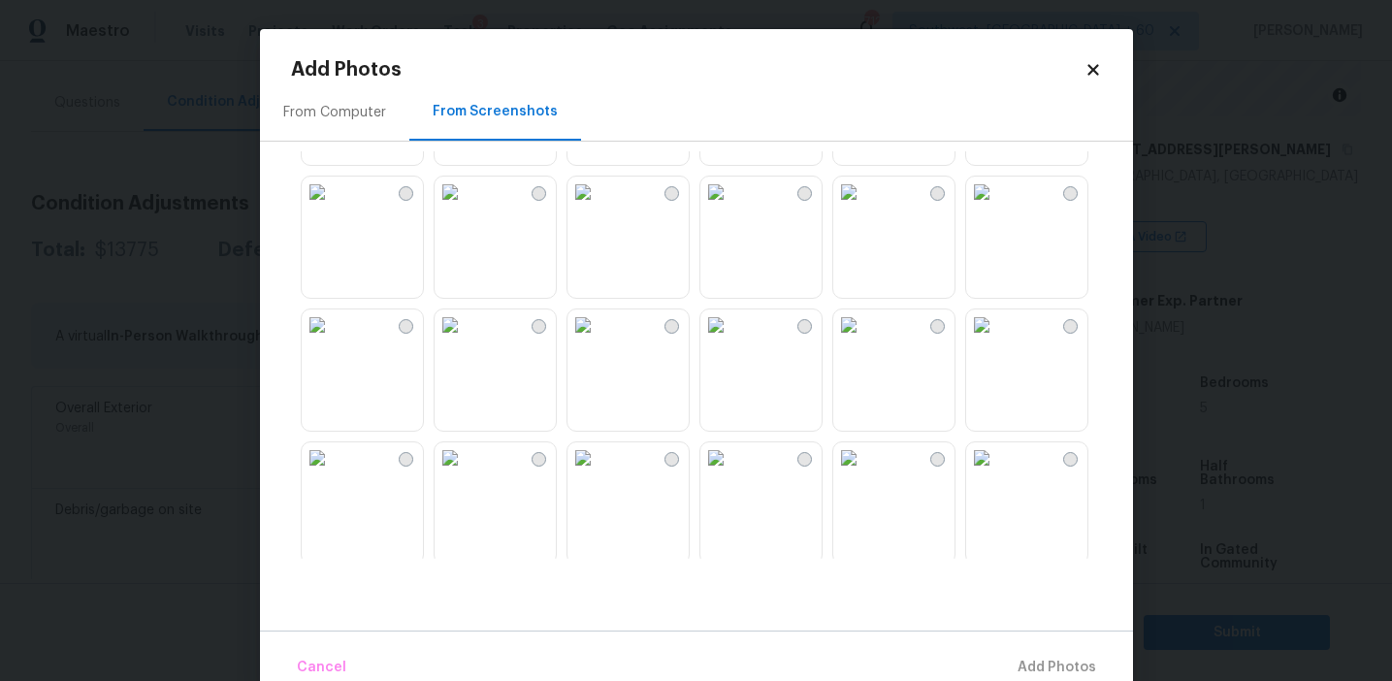
click at [466, 208] on img at bounding box center [450, 192] width 31 height 31
click at [599, 208] on img at bounding box center [583, 192] width 31 height 31
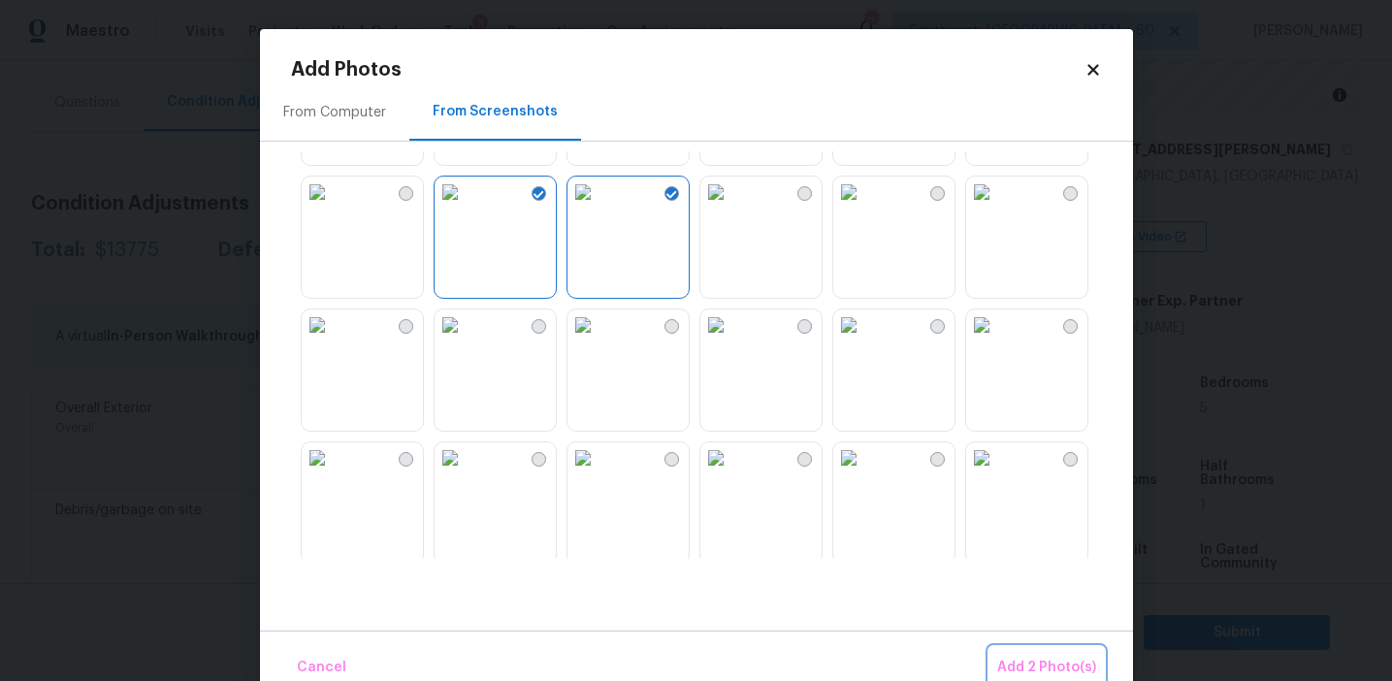
click at [1016, 665] on span "Add 2 Photo(s)" at bounding box center [1046, 668] width 99 height 24
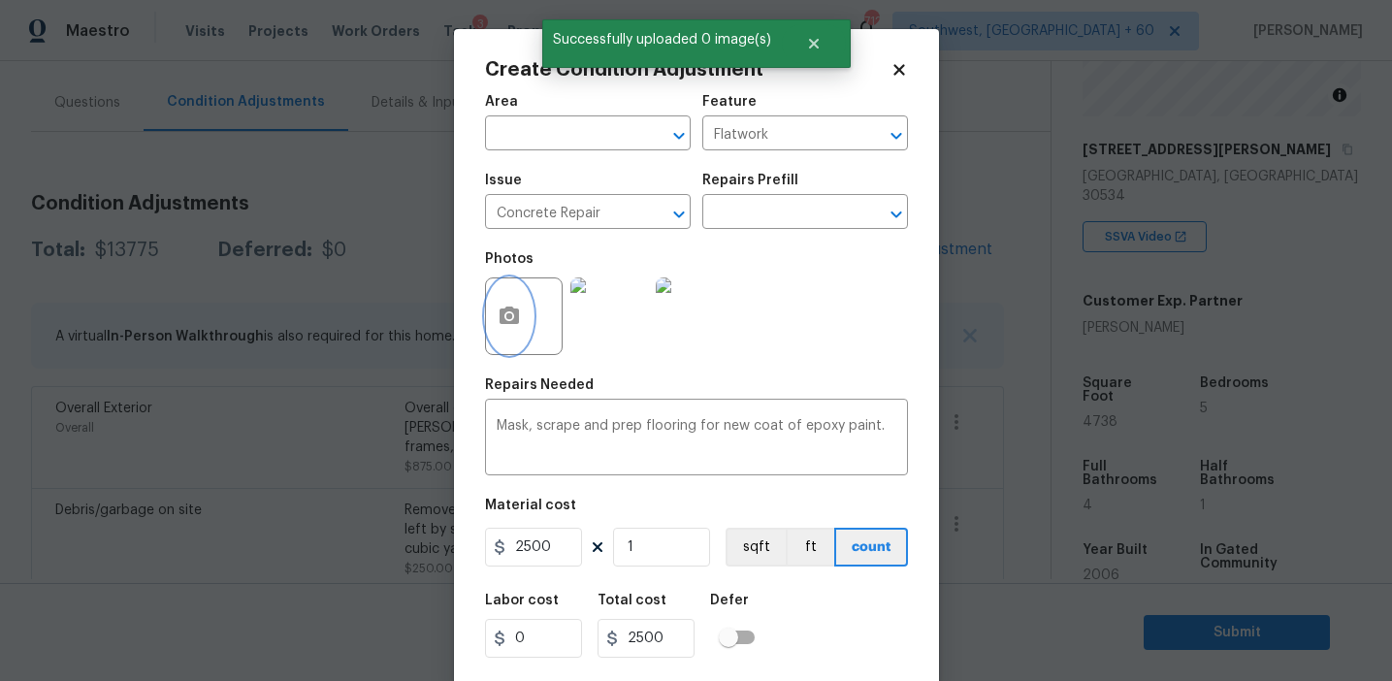
scroll to position [44, 0]
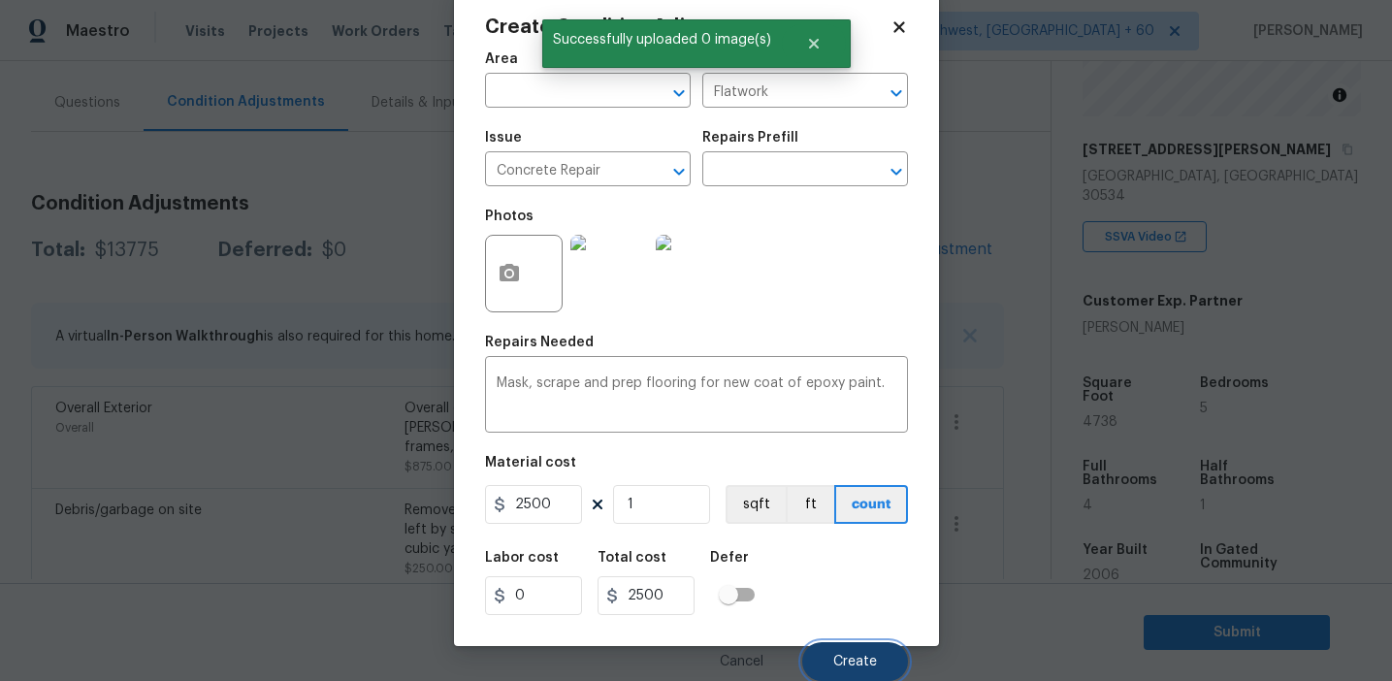
click at [866, 655] on span "Create" at bounding box center [855, 662] width 44 height 15
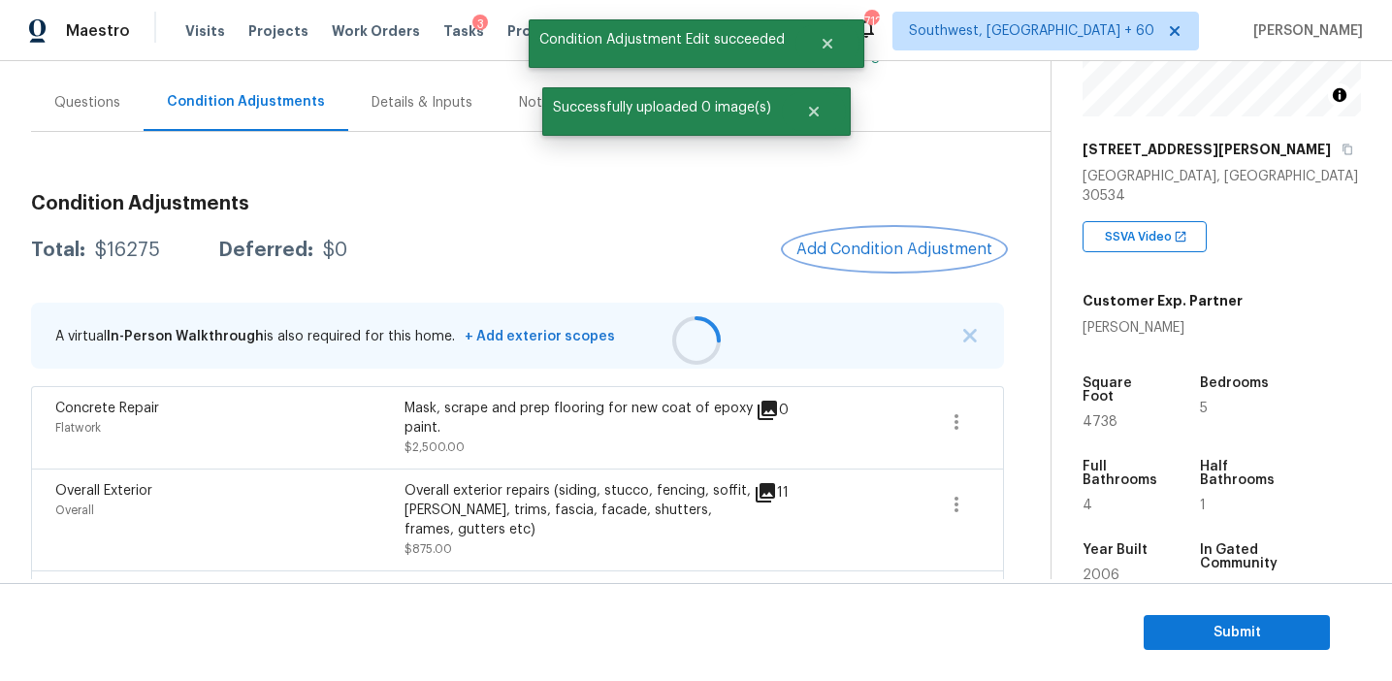
scroll to position [0, 0]
click at [862, 244] on span "Add Condition Adjustment" at bounding box center [895, 249] width 196 height 17
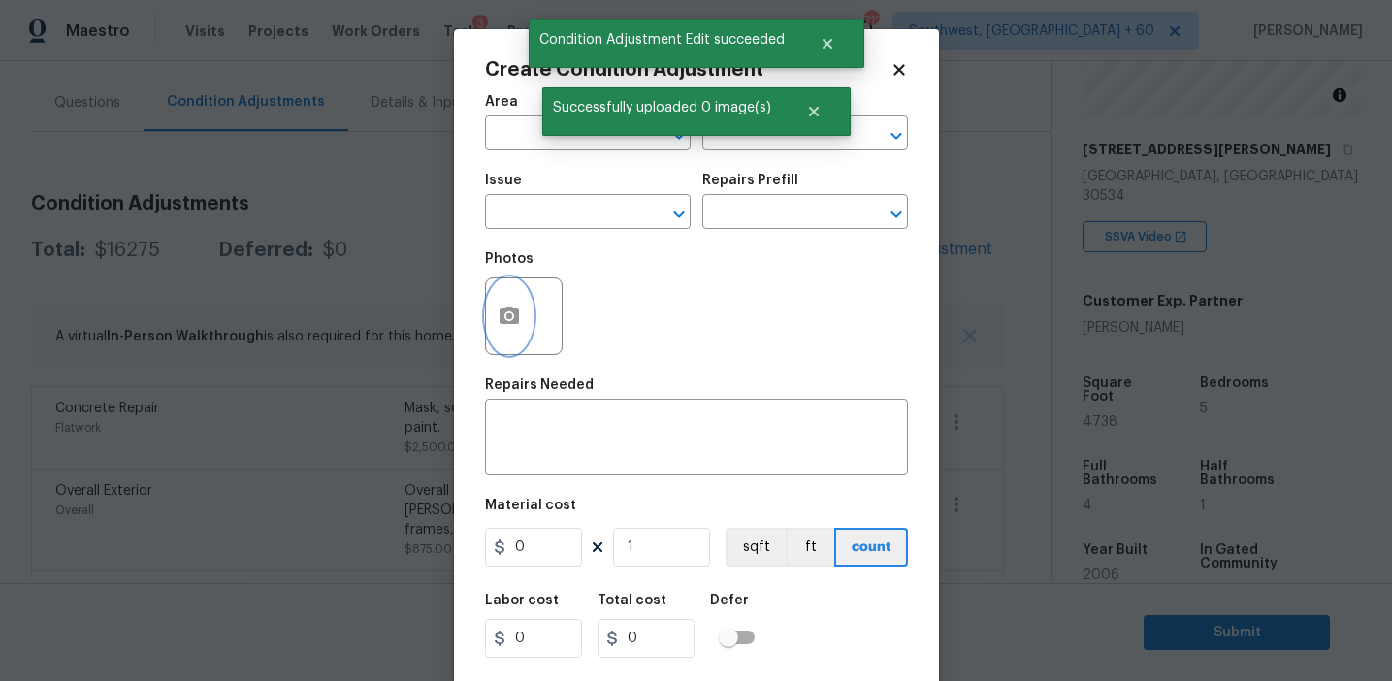
click at [502, 331] on button "button" at bounding box center [509, 316] width 47 height 76
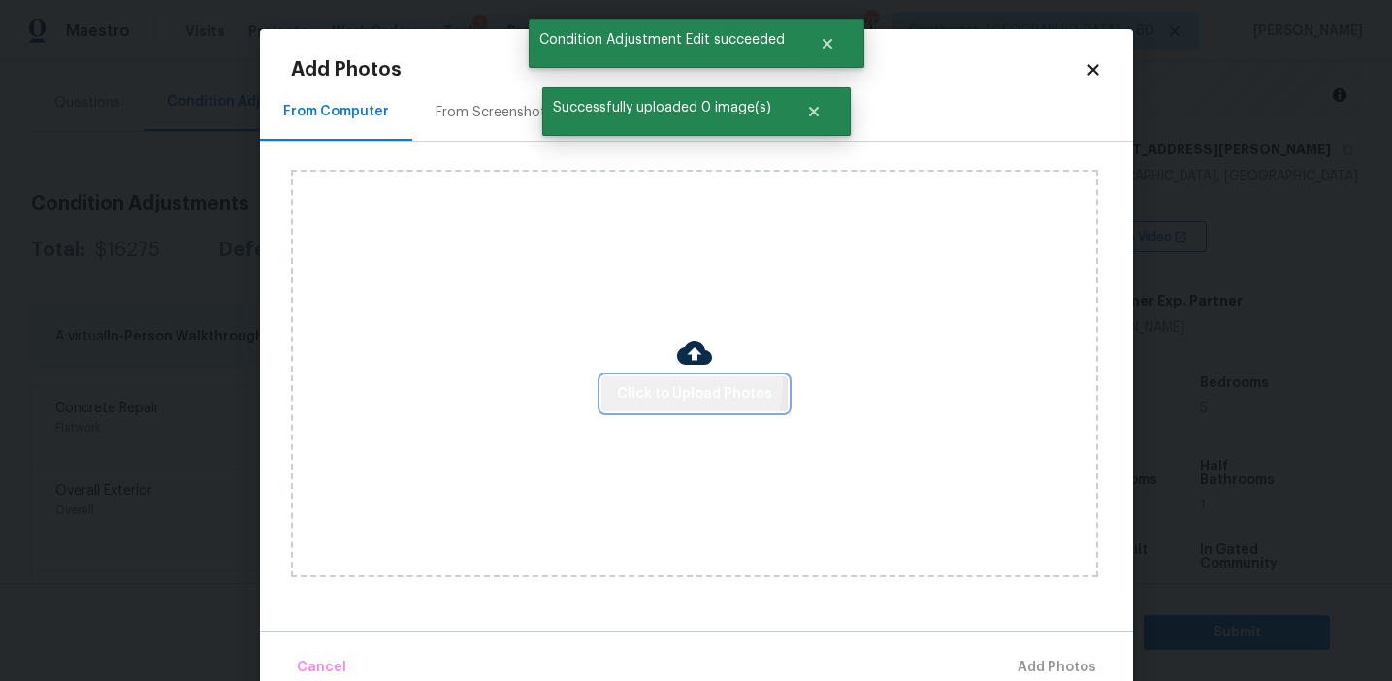
click at [672, 385] on span "Click to Upload Photos" at bounding box center [694, 394] width 155 height 24
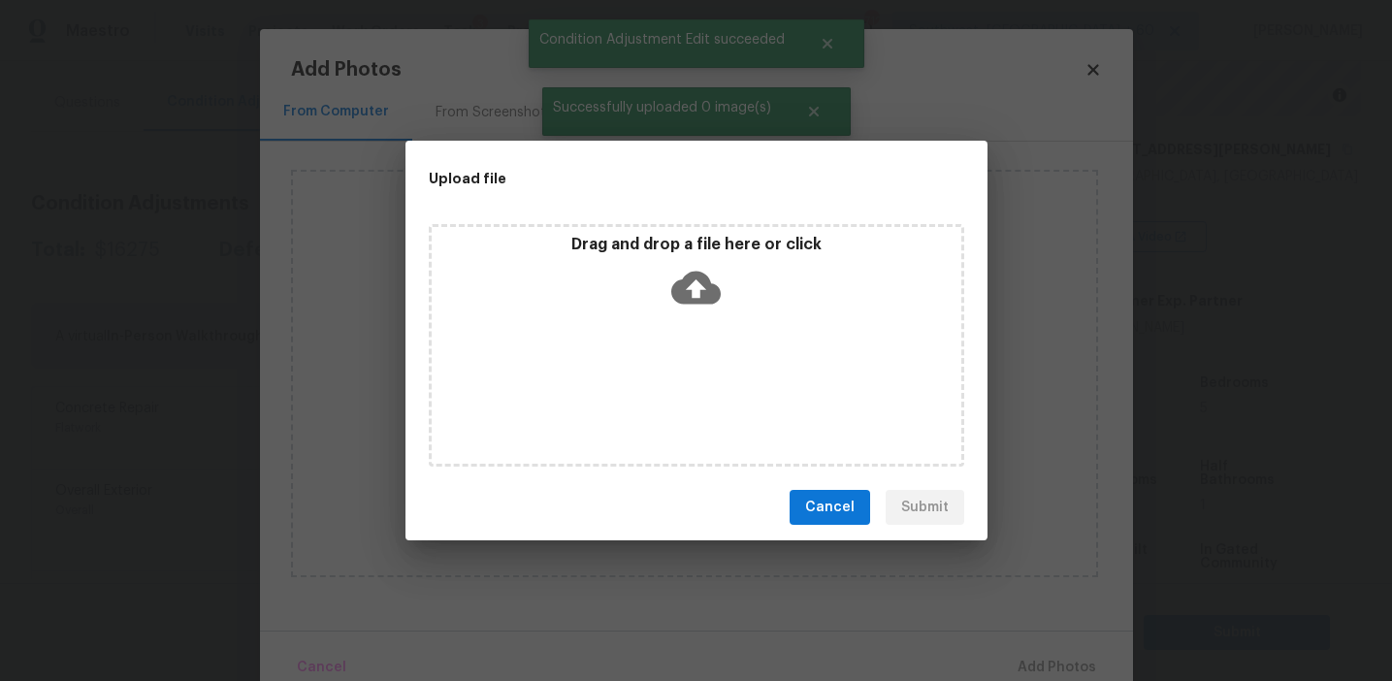
click at [654, 280] on div "Drag and drop a file here or click" at bounding box center [697, 276] width 530 height 83
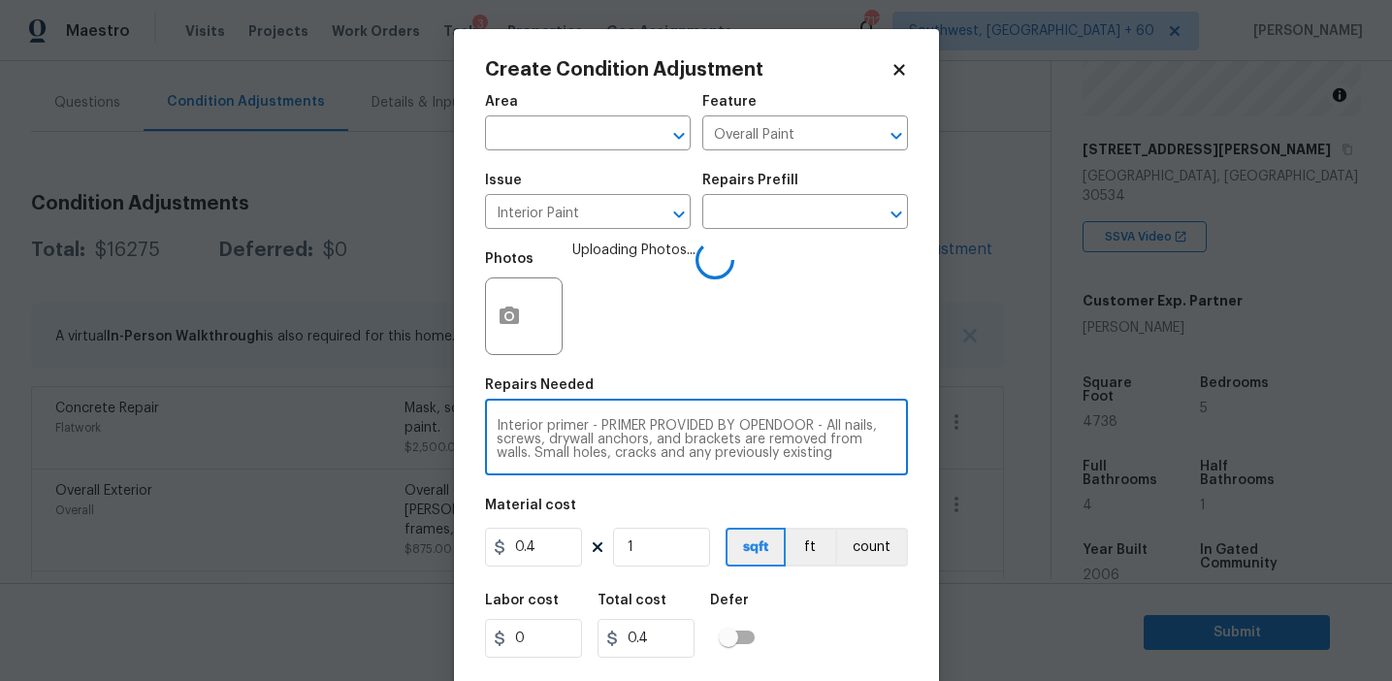
scroll to position [41, 0]
drag, startPoint x: 591, startPoint y: 424, endPoint x: 787, endPoint y: 466, distance: 200.4
click at [787, 466] on div "Interior primer - PRIMER PROVIDED BY OPENDOOR - All nails, screws, drywall anch…" at bounding box center [696, 440] width 423 height 72
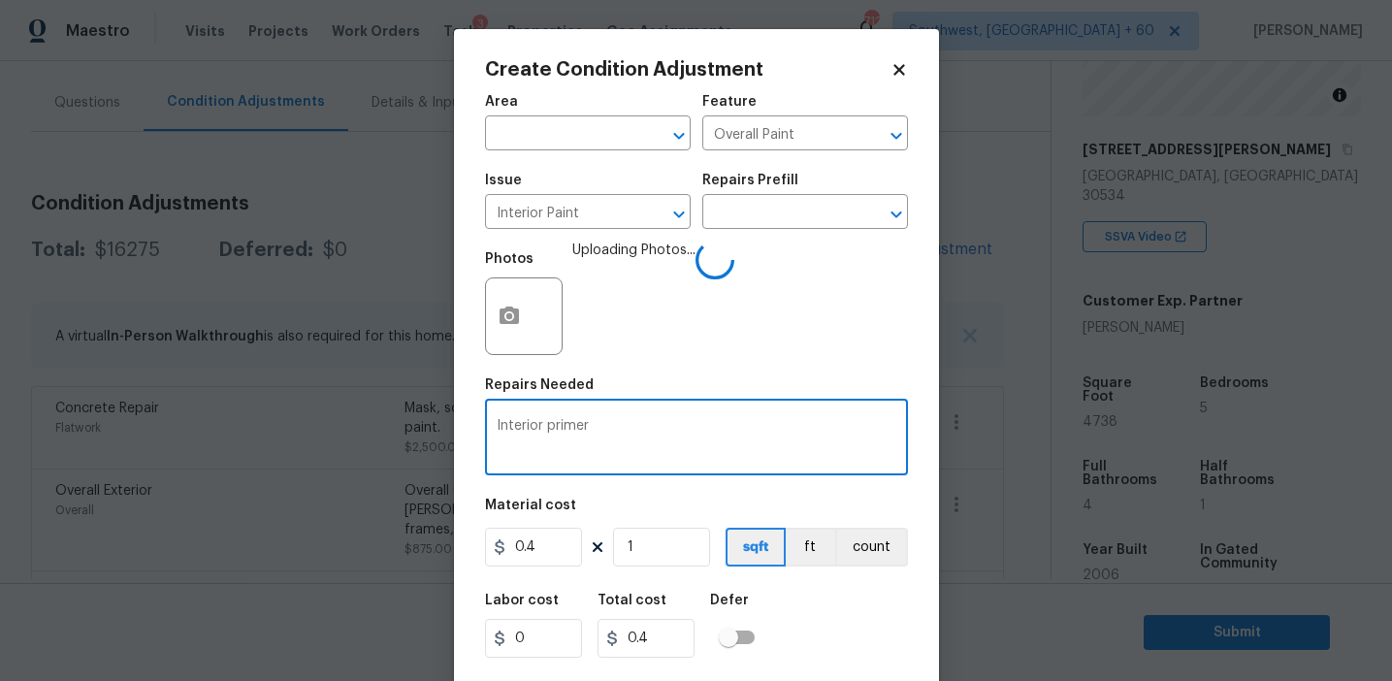
scroll to position [0, 0]
type textarea "Interior primer"
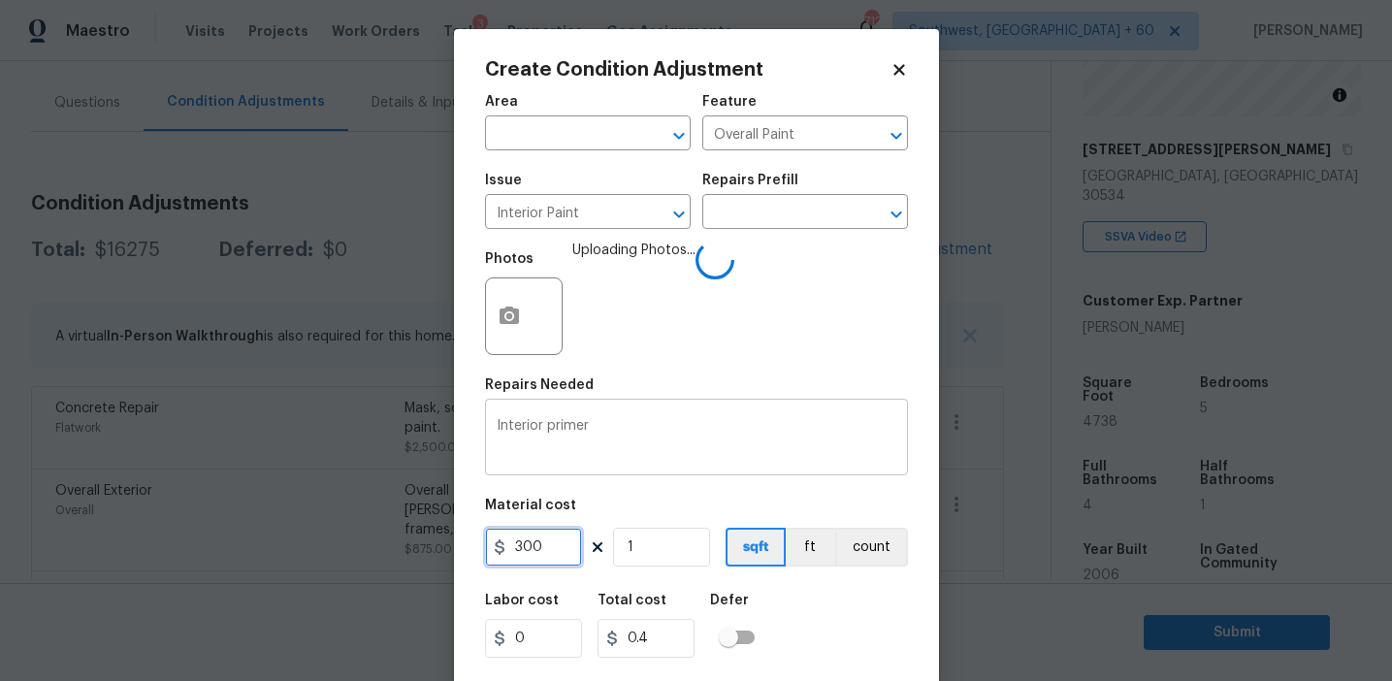
type input "300"
click at [857, 543] on button "count" at bounding box center [871, 547] width 73 height 39
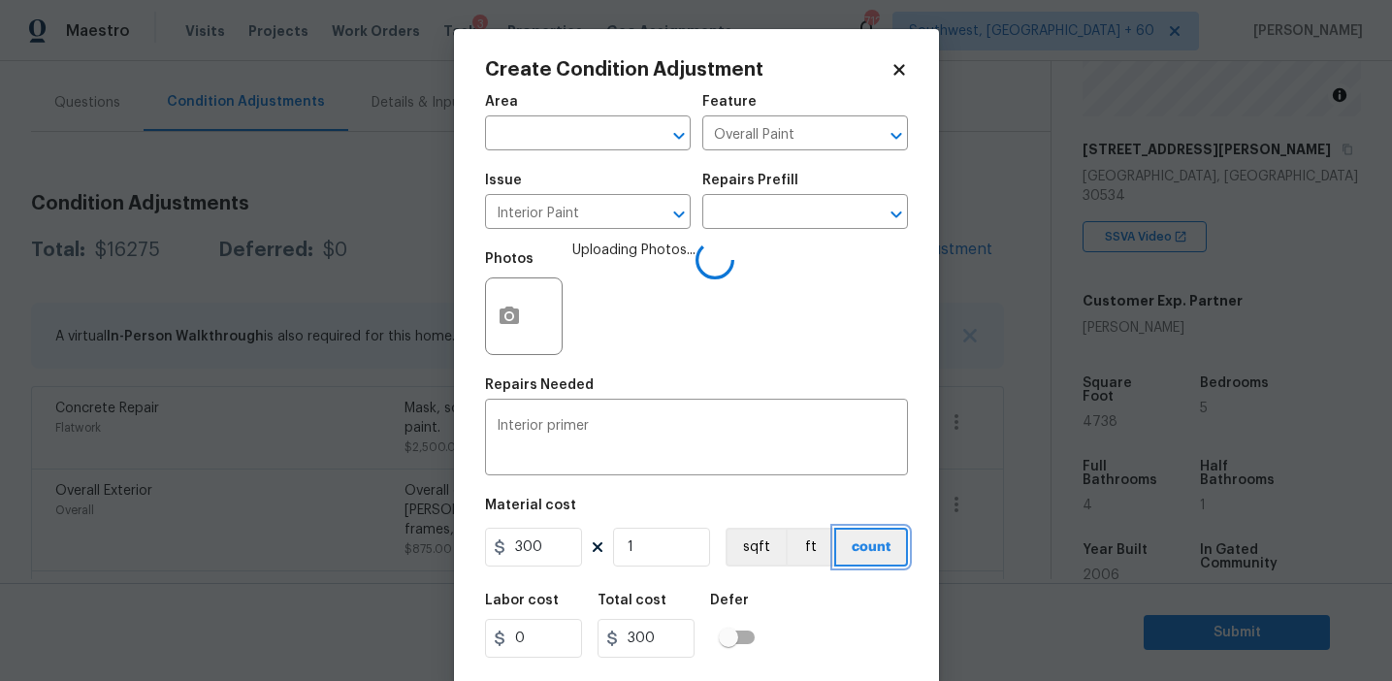
scroll to position [44, 0]
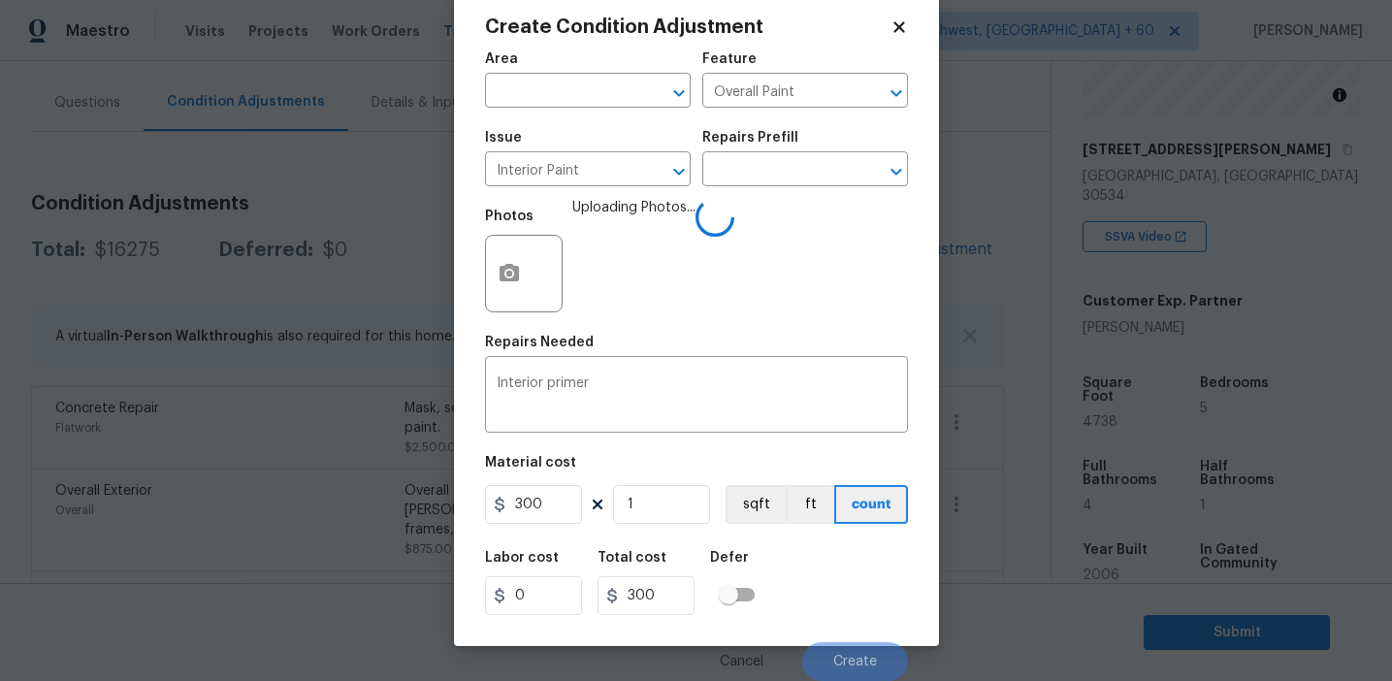
click at [843, 596] on div "Labor cost 0 Total cost 300 Defer" at bounding box center [696, 582] width 423 height 87
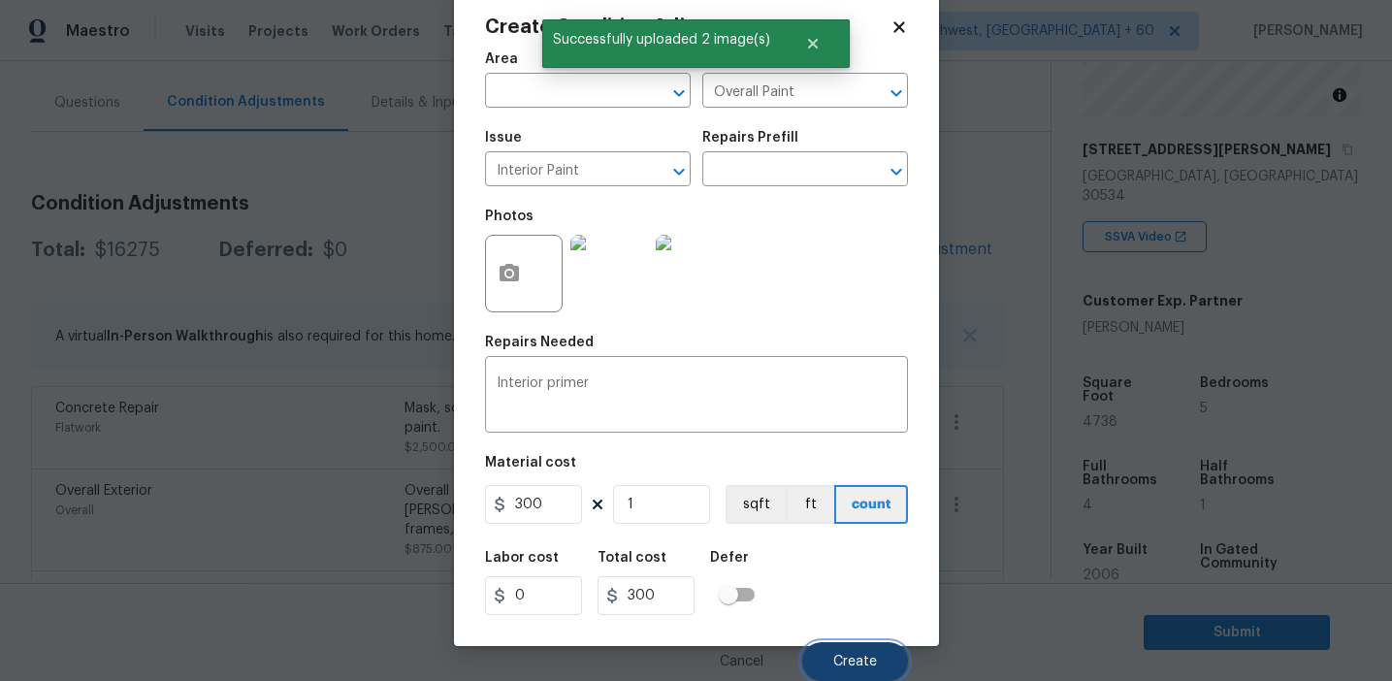
click at [857, 652] on button "Create" at bounding box center [855, 661] width 106 height 39
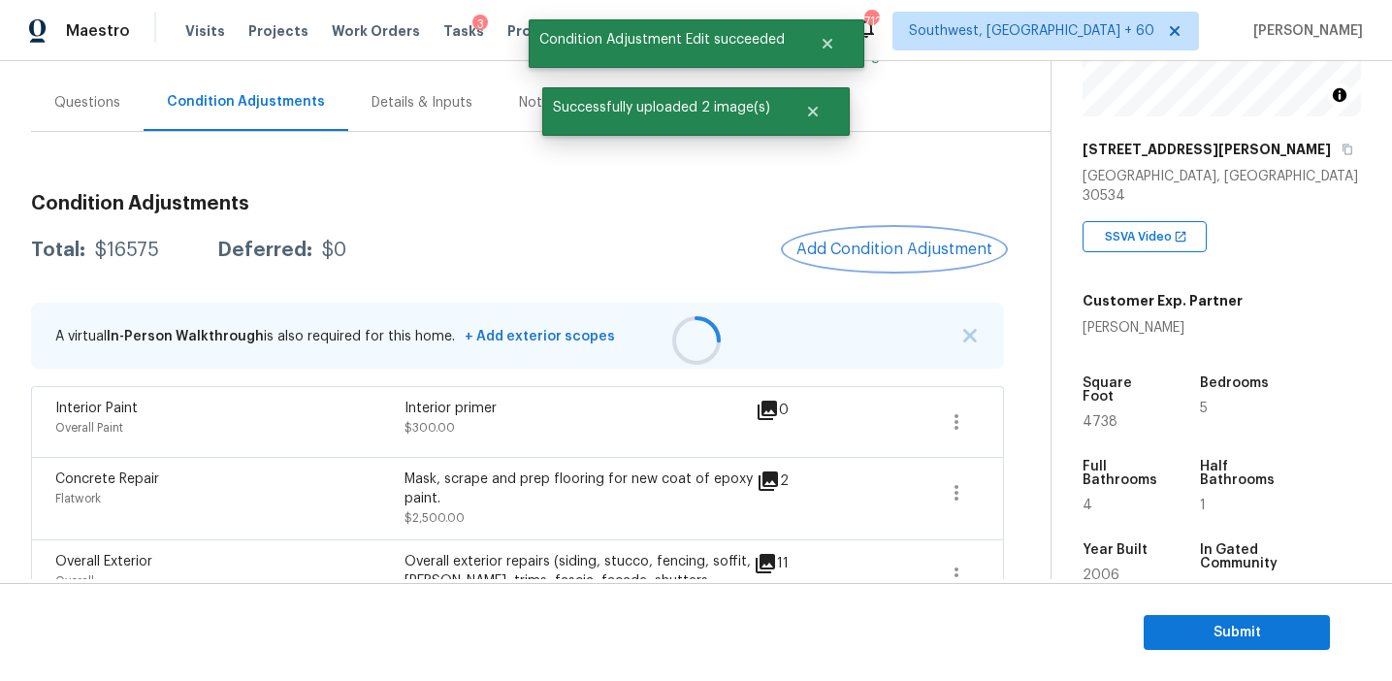
scroll to position [0, 0]
click at [841, 253] on span "Add Condition Adjustment" at bounding box center [895, 249] width 196 height 17
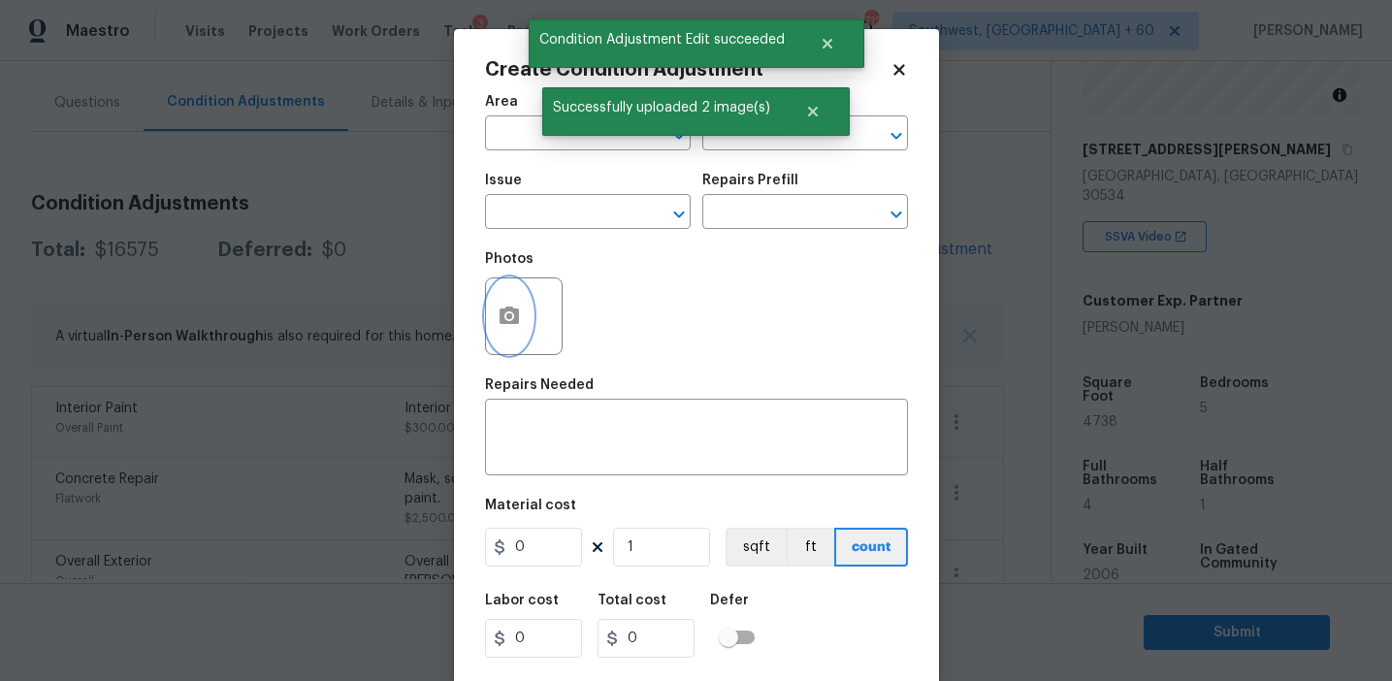
click at [519, 327] on icon "button" at bounding box center [509, 316] width 23 height 23
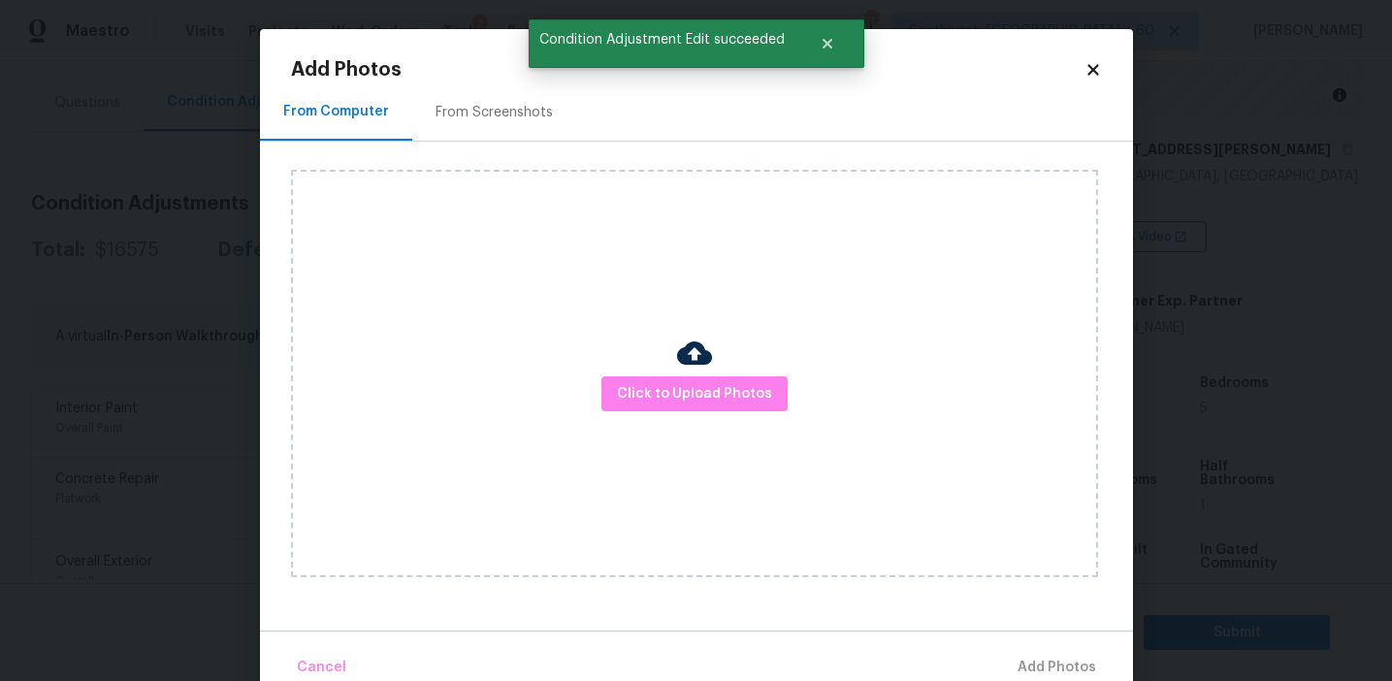
click at [719, 411] on div "Click to Upload Photos" at bounding box center [694, 374] width 807 height 408
click at [714, 400] on span "Click to Upload Photos" at bounding box center [694, 394] width 155 height 24
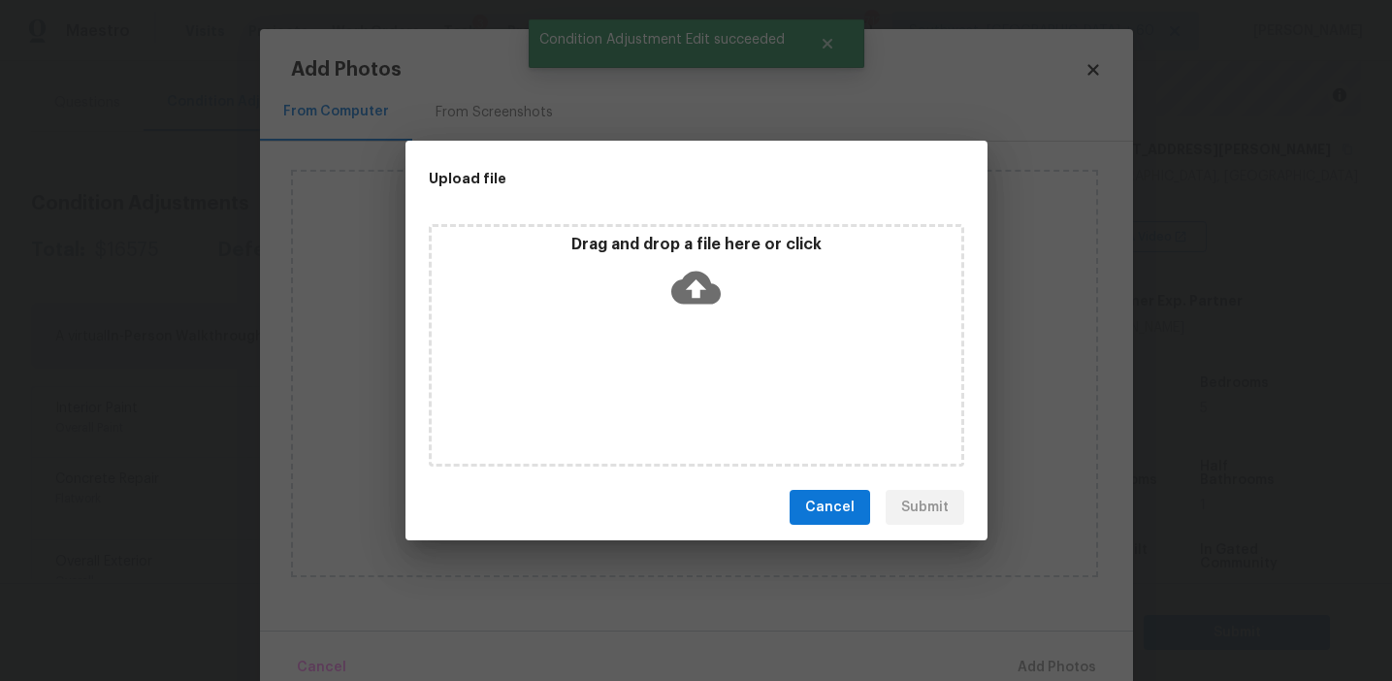
click at [698, 348] on div "Drag and drop a file here or click" at bounding box center [697, 345] width 536 height 243
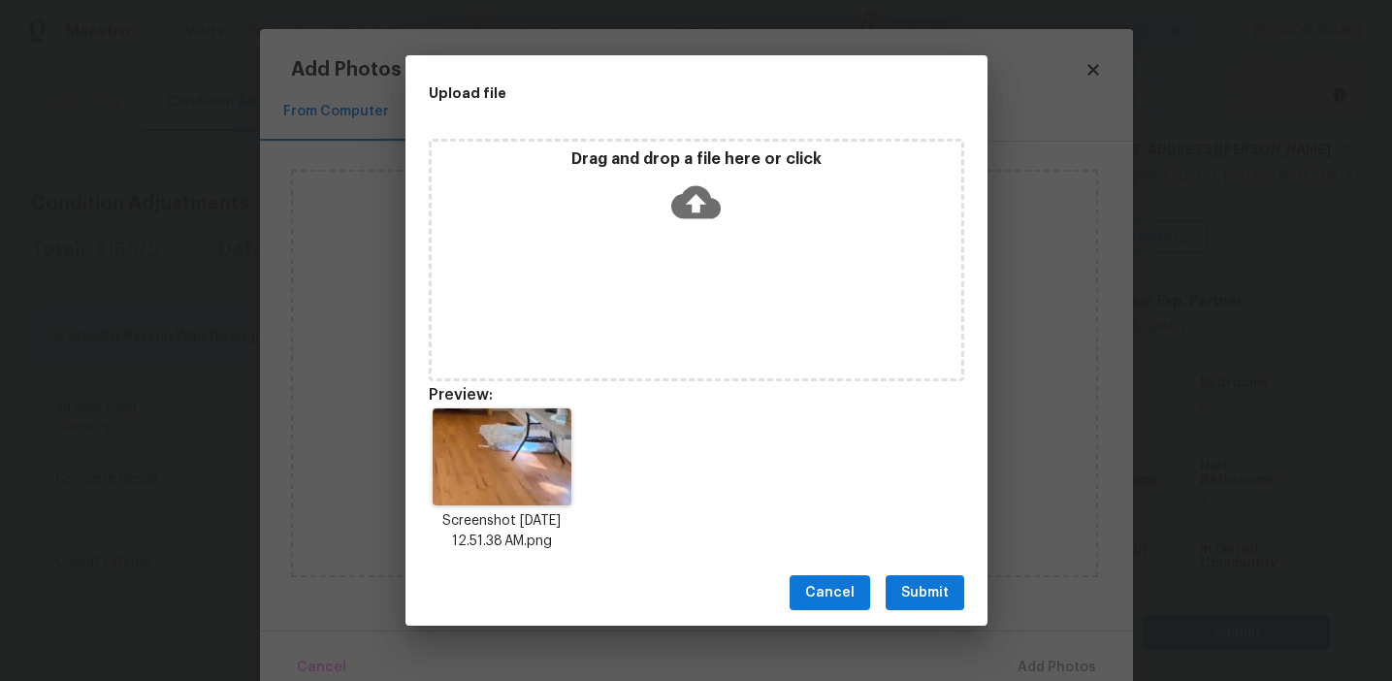
click at [918, 579] on button "Submit" at bounding box center [925, 593] width 79 height 36
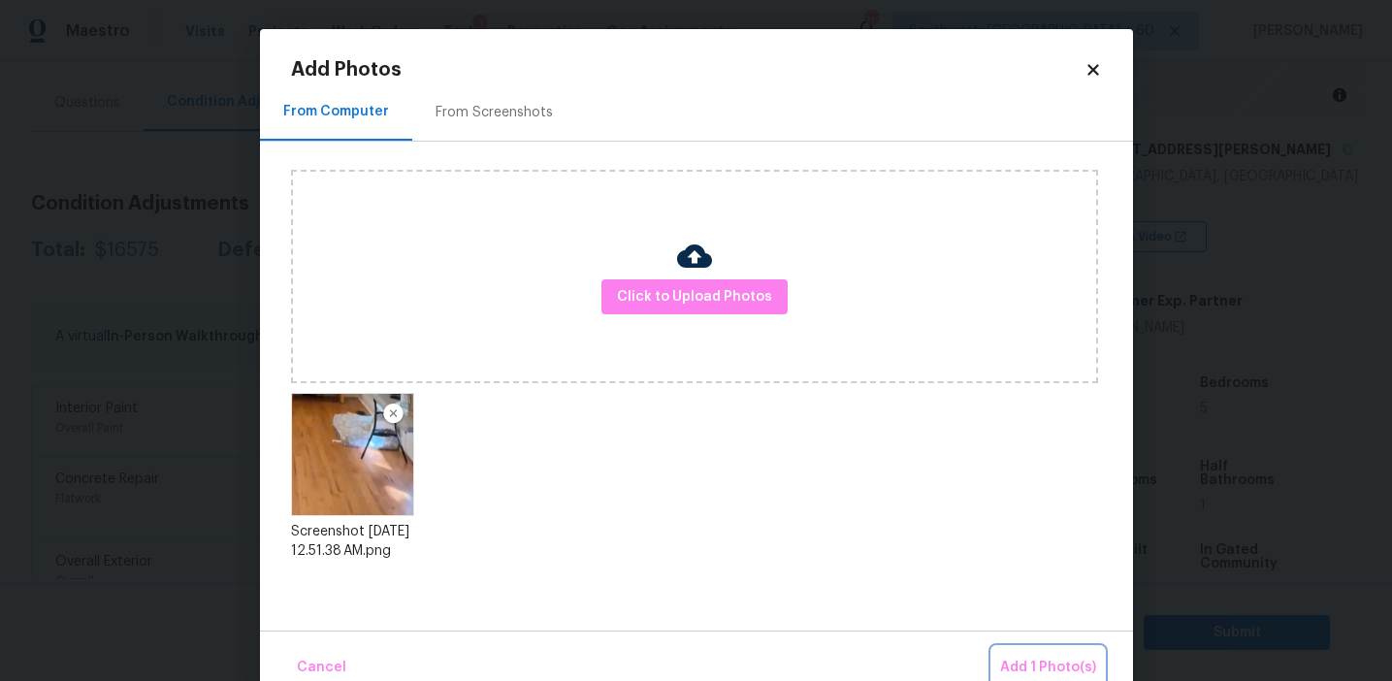
click at [1021, 669] on span "Add 1 Photo(s)" at bounding box center [1048, 668] width 96 height 24
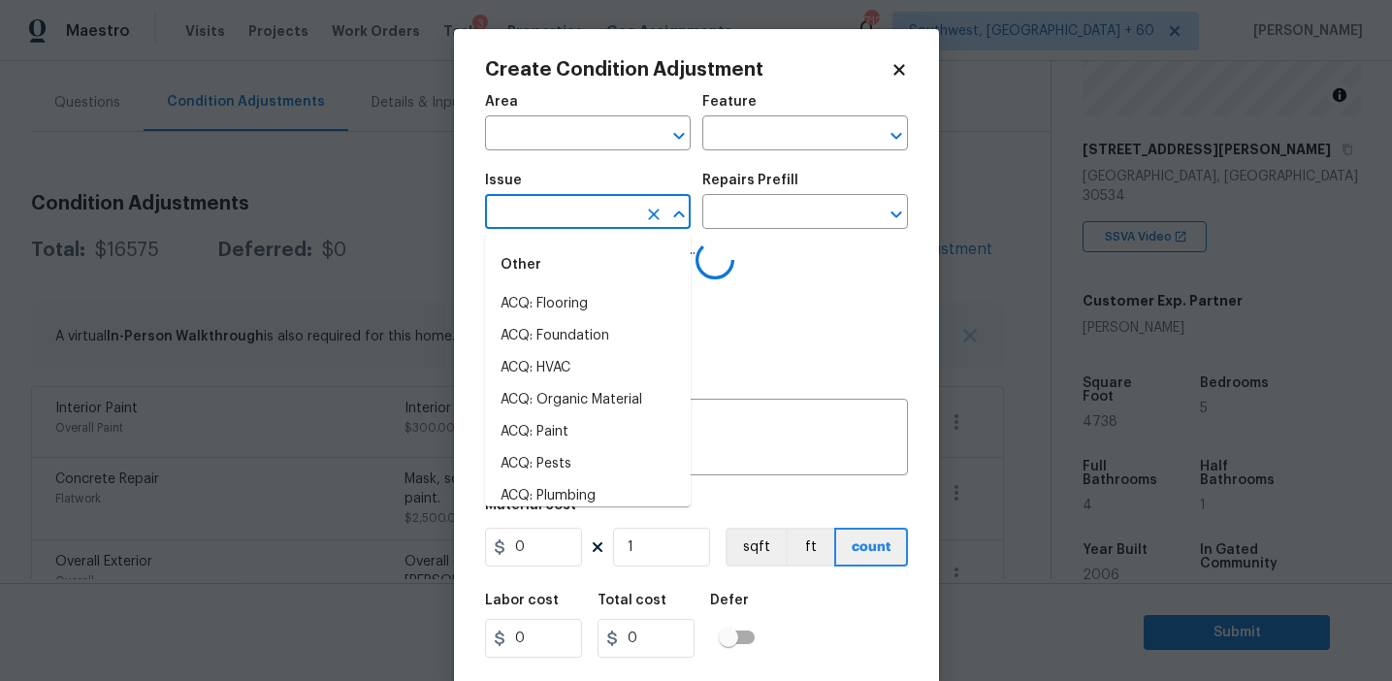
click at [542, 225] on input "text" at bounding box center [560, 214] width 151 height 30
type input "o"
type input "di"
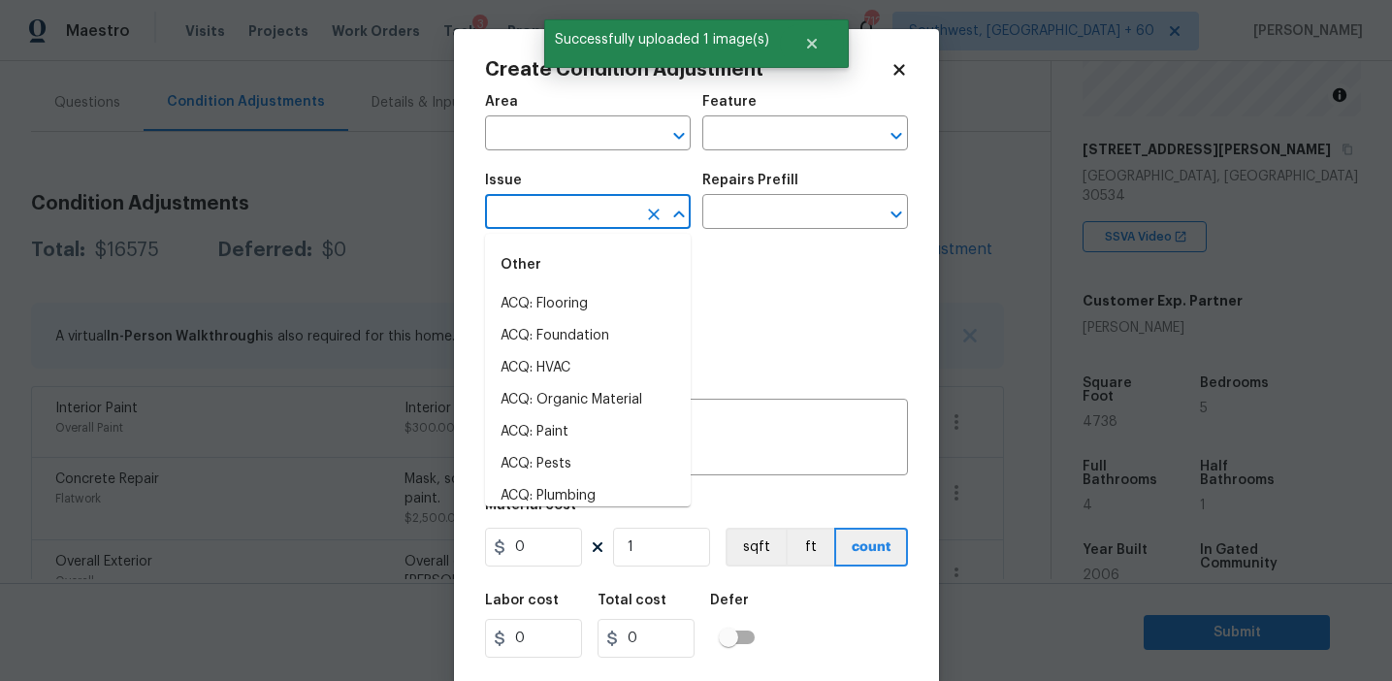
type input "o"
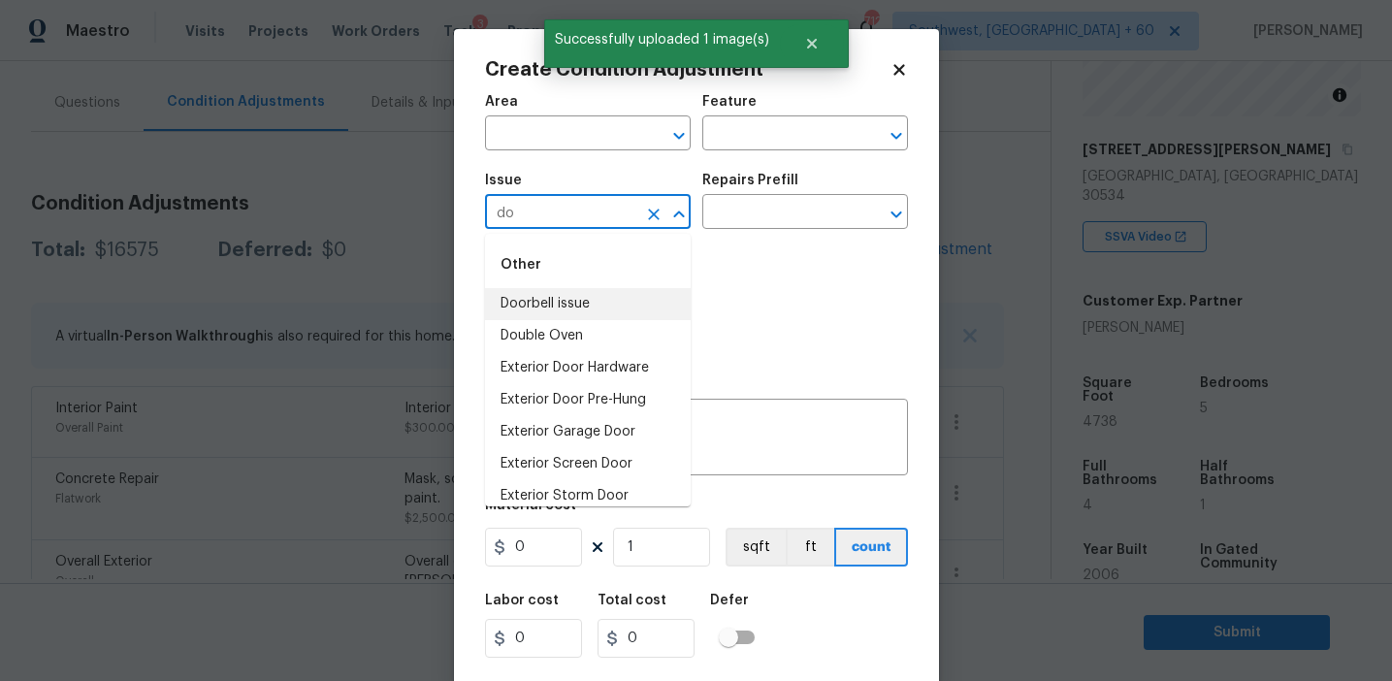
type input "d"
click at [619, 301] on li "Light Pet Odor" at bounding box center [588, 304] width 206 height 32
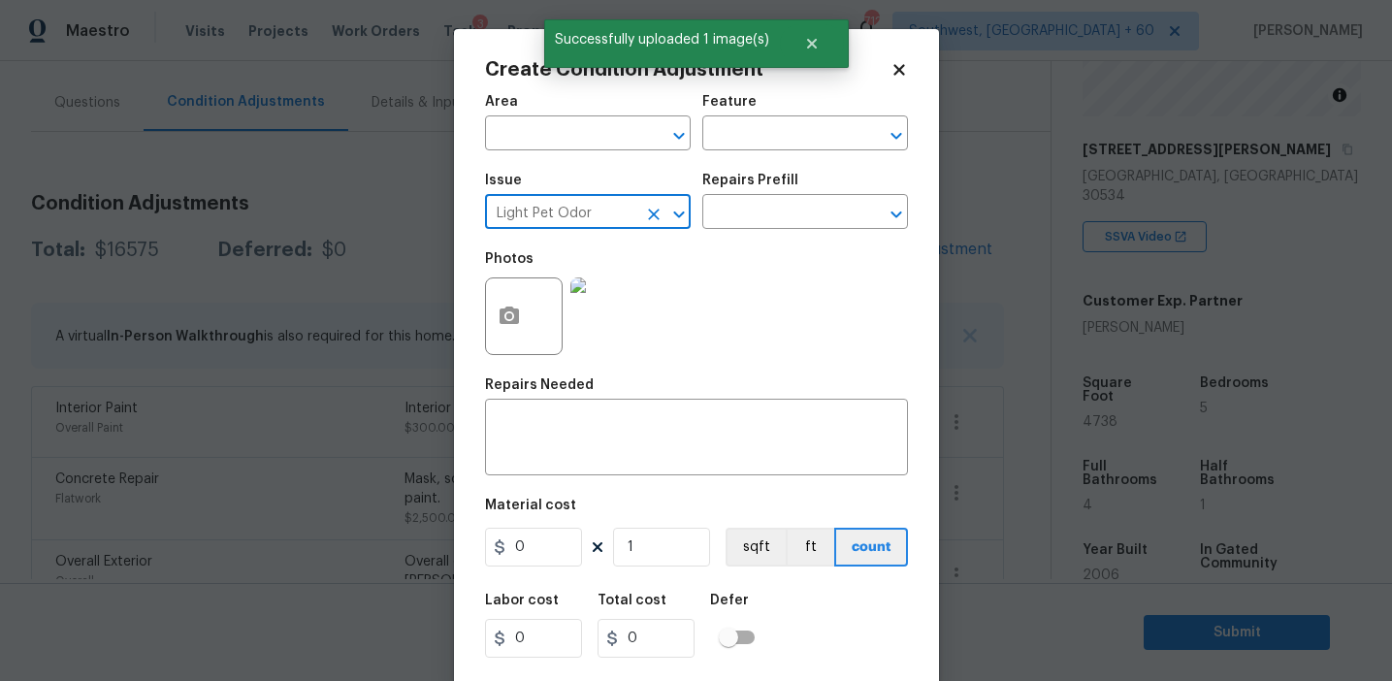
type input "Light Pet Odor"
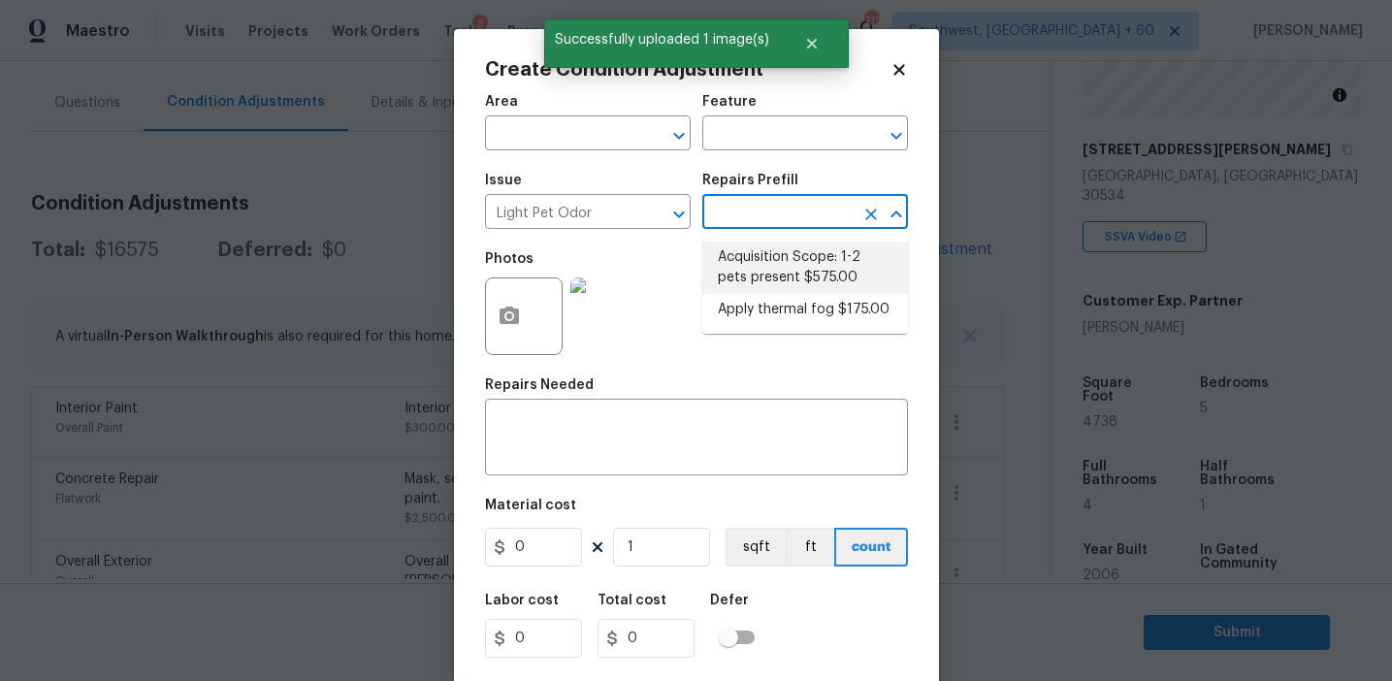
click at [777, 275] on li "Acquisition Scope: 1-2 pets present $575.00" at bounding box center [806, 268] width 206 height 52
type textarea "Acquisition Scope: 1-2 pets present"
type input "575"
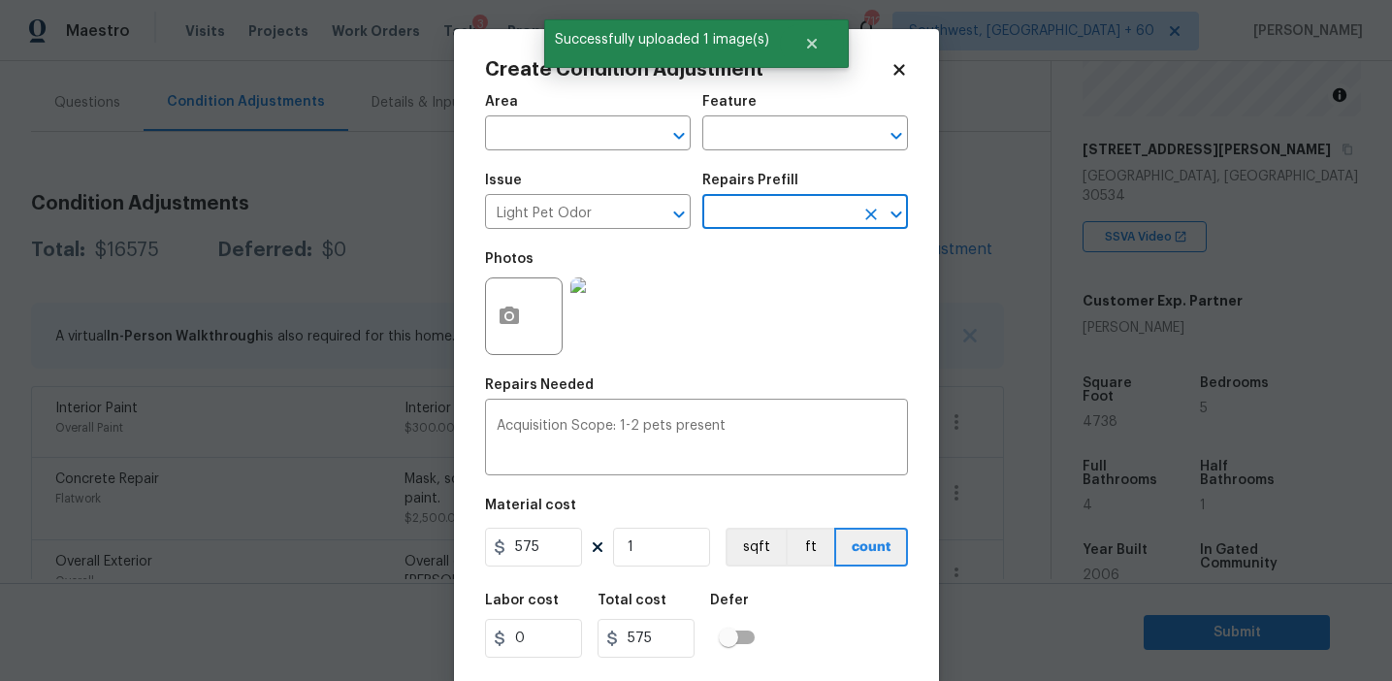
scroll to position [44, 0]
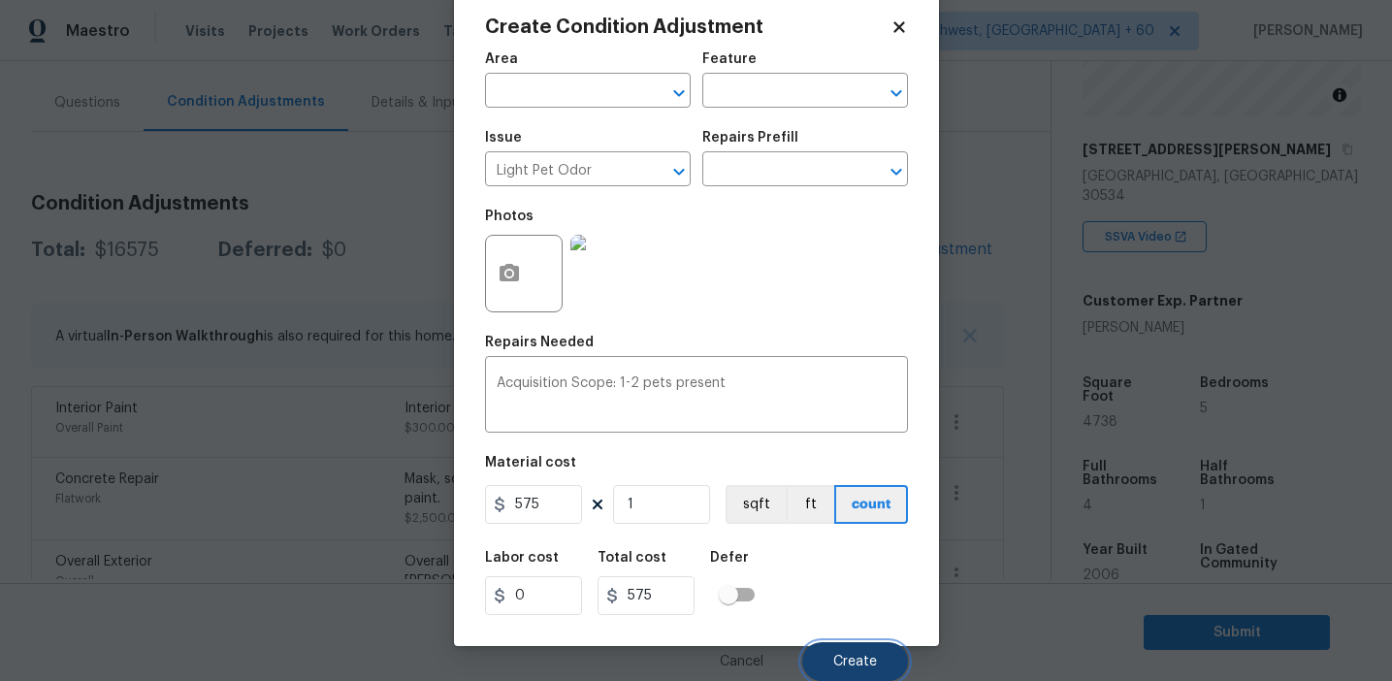
click at [831, 657] on button "Create" at bounding box center [855, 661] width 106 height 39
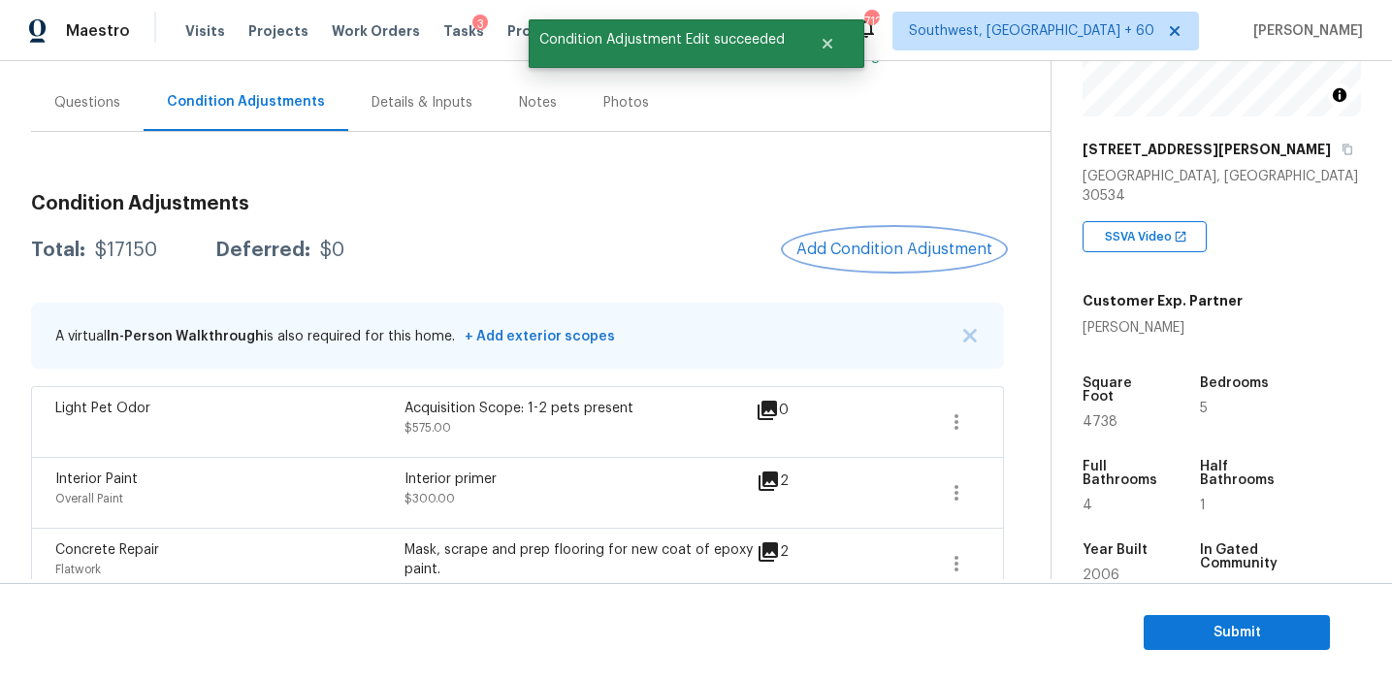
scroll to position [0, 0]
click at [866, 263] on button "Add Condition Adjustment" at bounding box center [894, 249] width 219 height 41
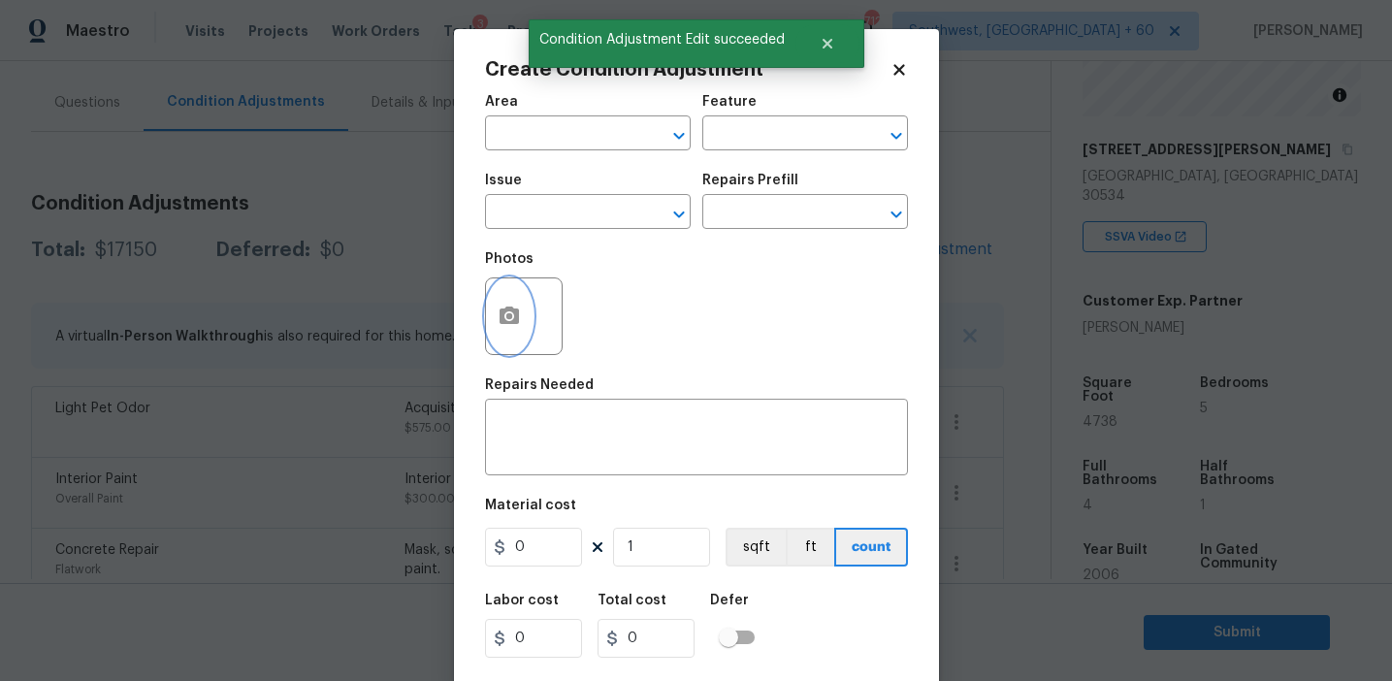
click at [508, 317] on circle "button" at bounding box center [509, 316] width 6 height 6
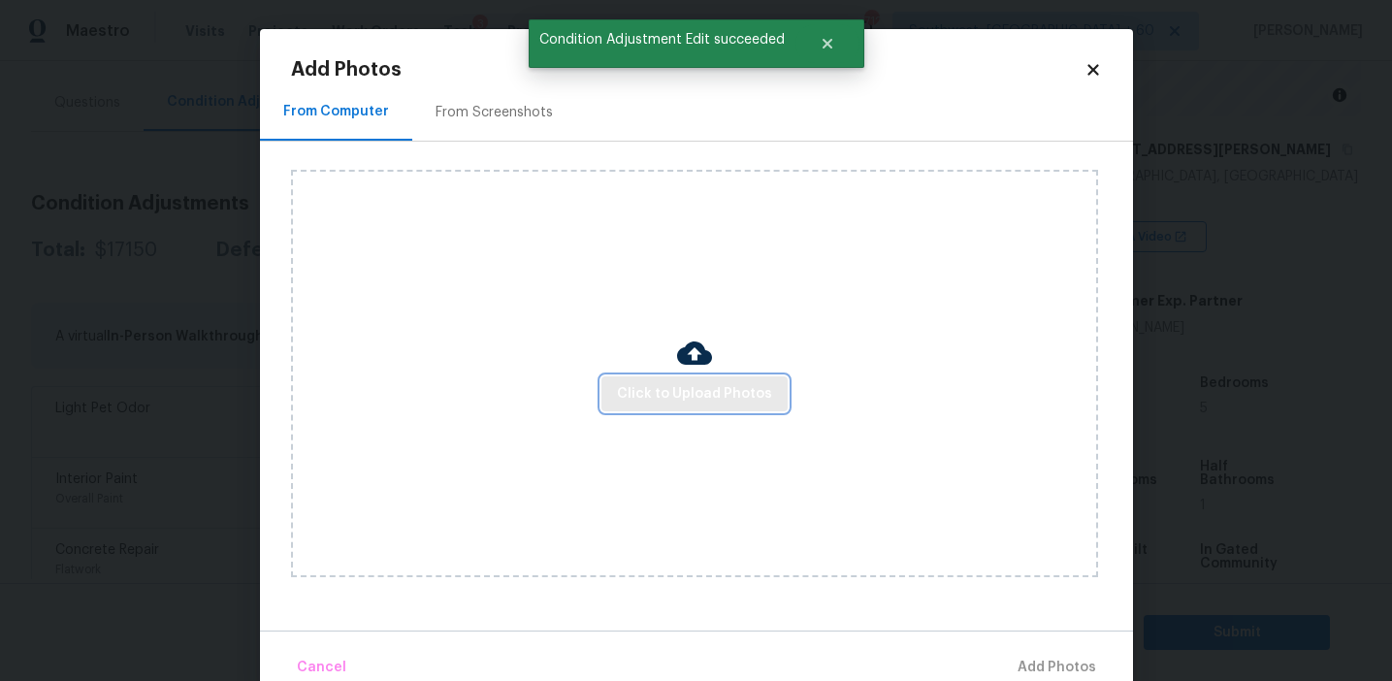
click at [709, 394] on span "Click to Upload Photos" at bounding box center [694, 394] width 155 height 24
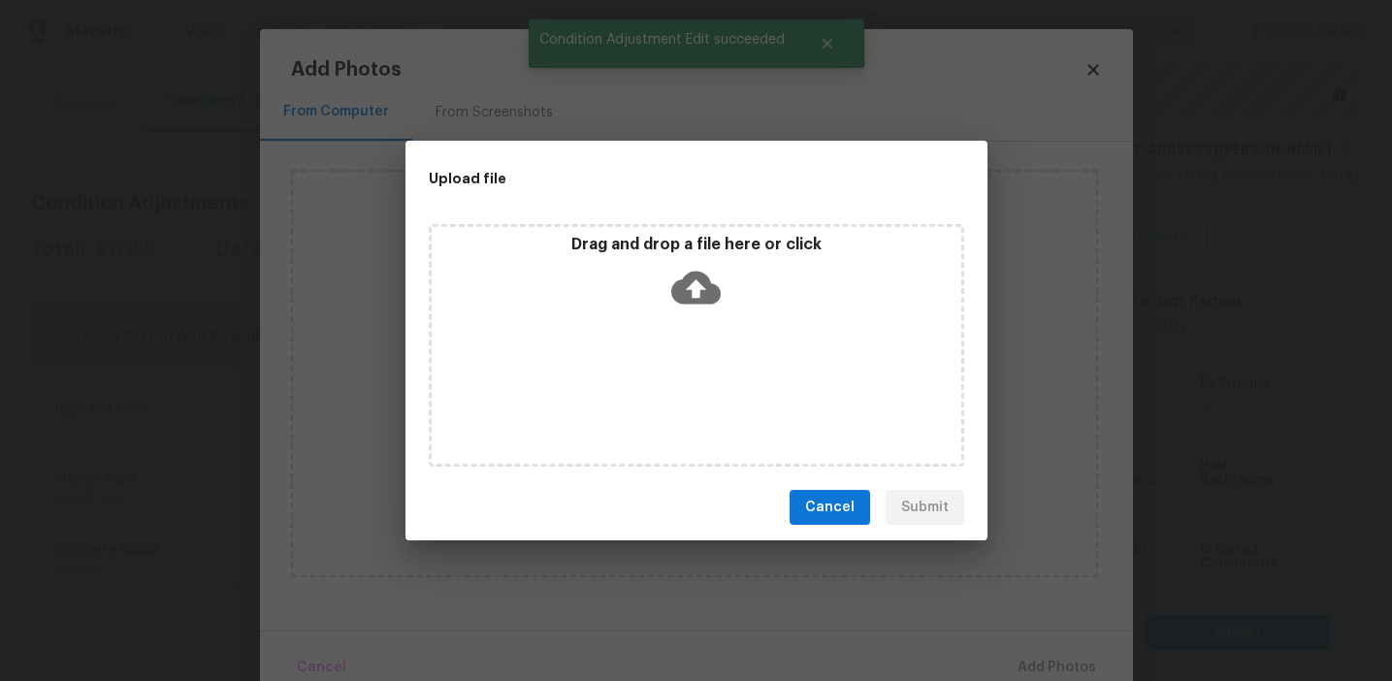
click at [709, 308] on icon at bounding box center [695, 287] width 49 height 49
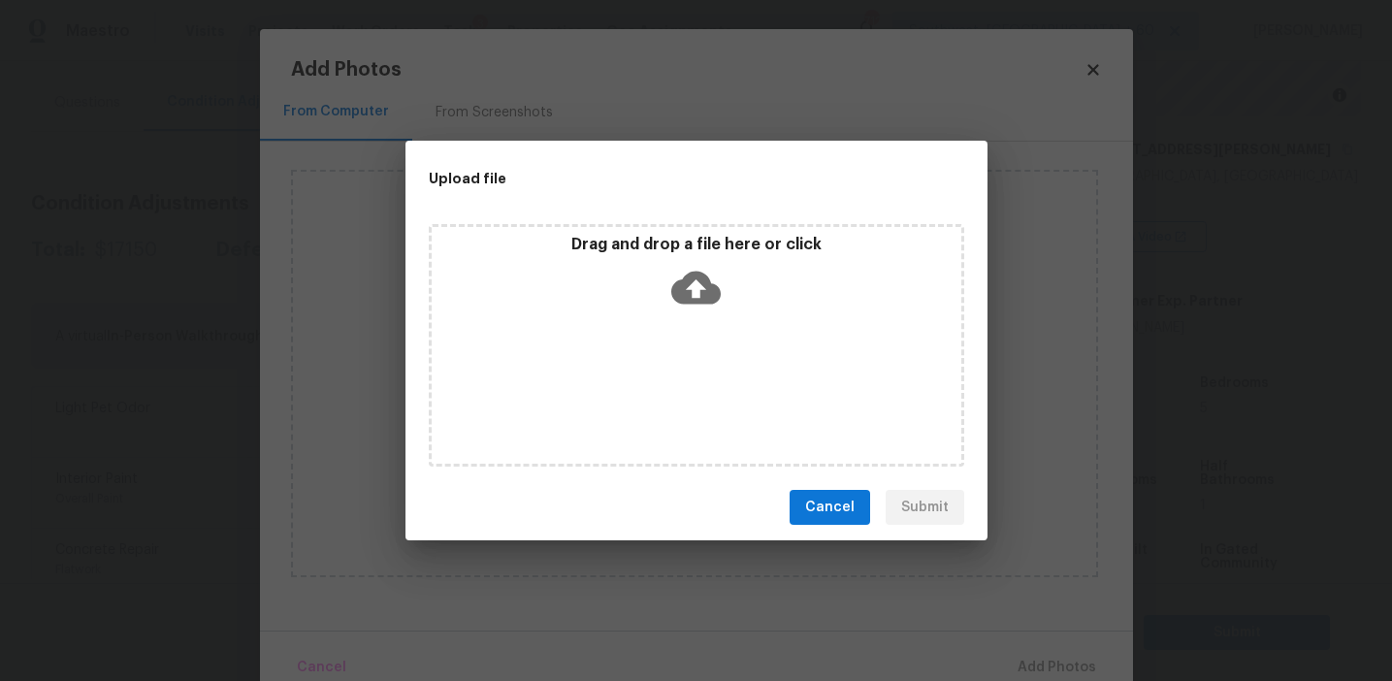
click at [828, 500] on span "Cancel" at bounding box center [829, 508] width 49 height 24
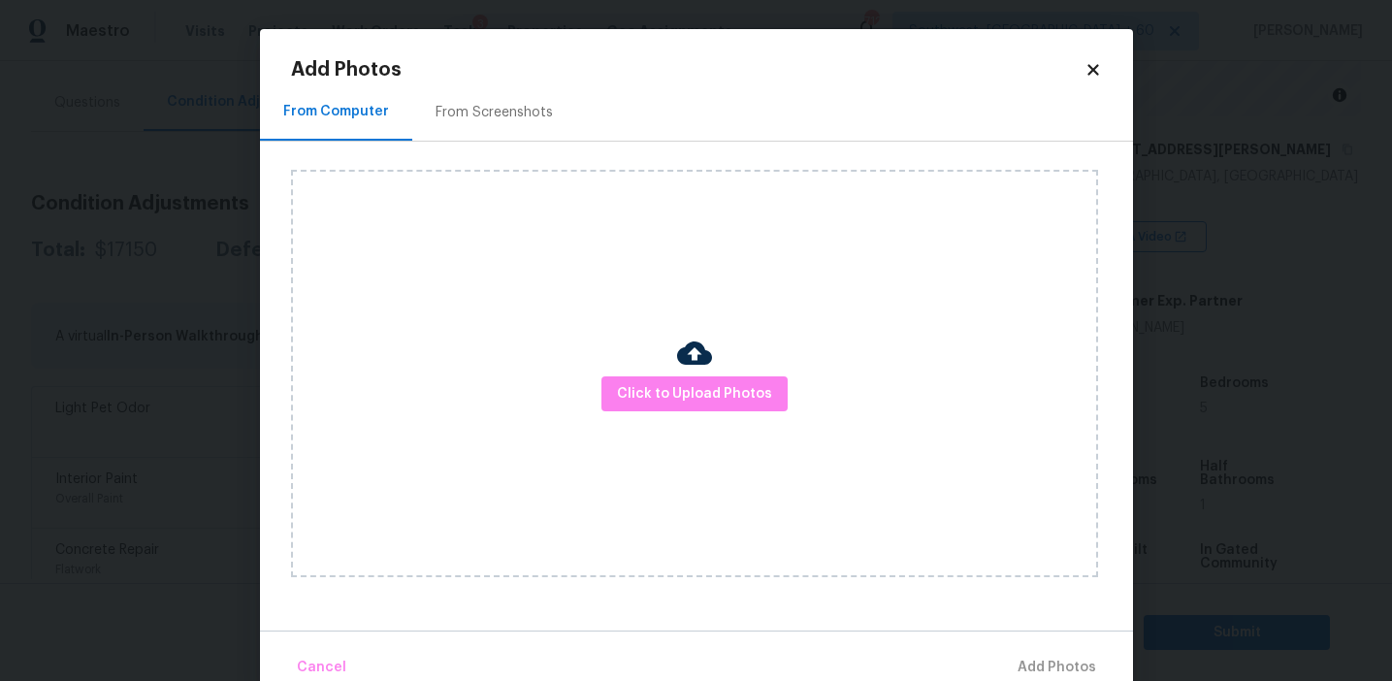
click at [463, 128] on div "From Screenshots" at bounding box center [494, 111] width 164 height 57
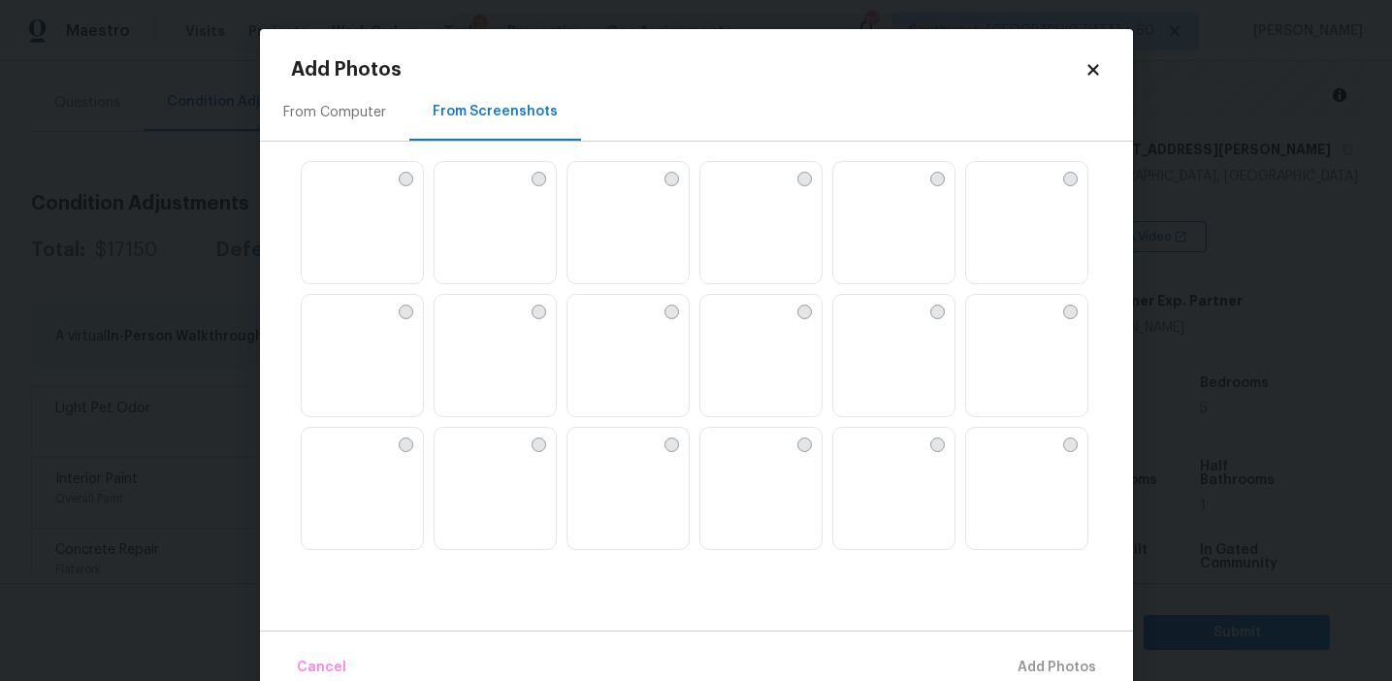
click at [732, 326] on img at bounding box center [716, 310] width 31 height 31
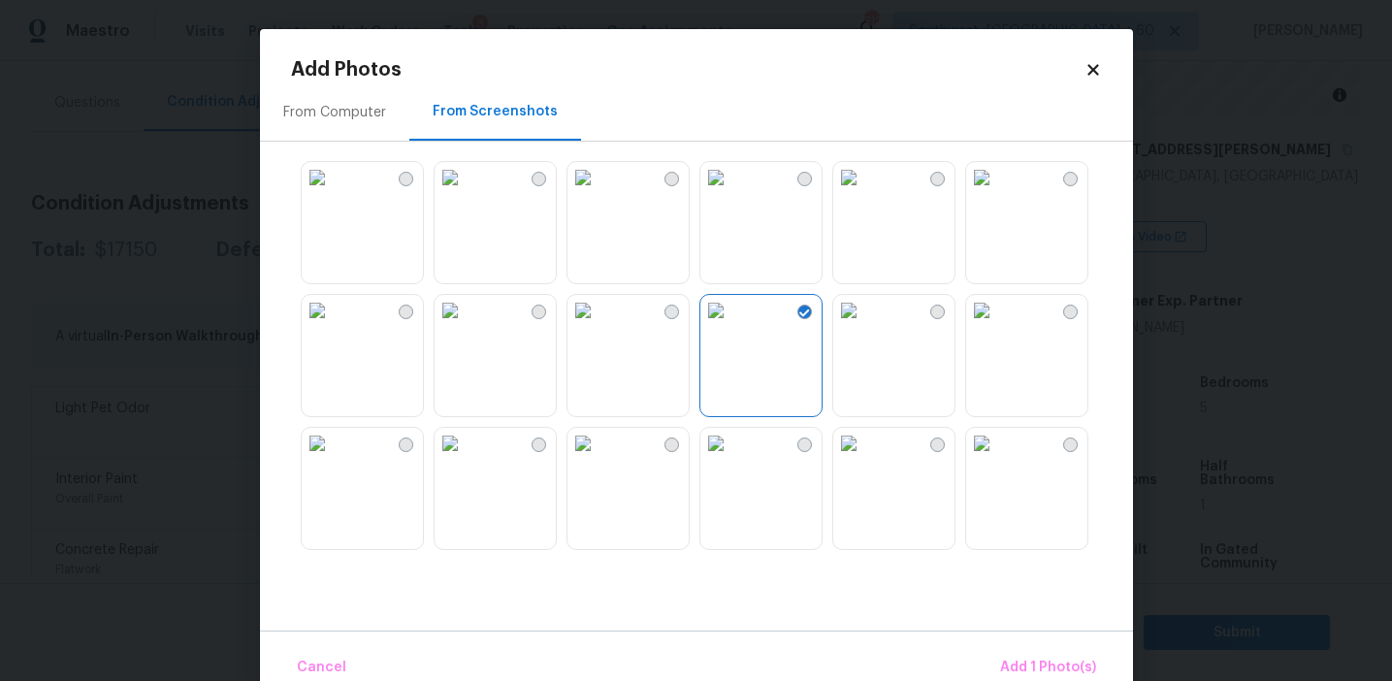
click at [865, 326] on img at bounding box center [848, 310] width 31 height 31
click at [997, 326] on img at bounding box center [981, 310] width 31 height 31
click at [997, 459] on img at bounding box center [981, 443] width 31 height 31
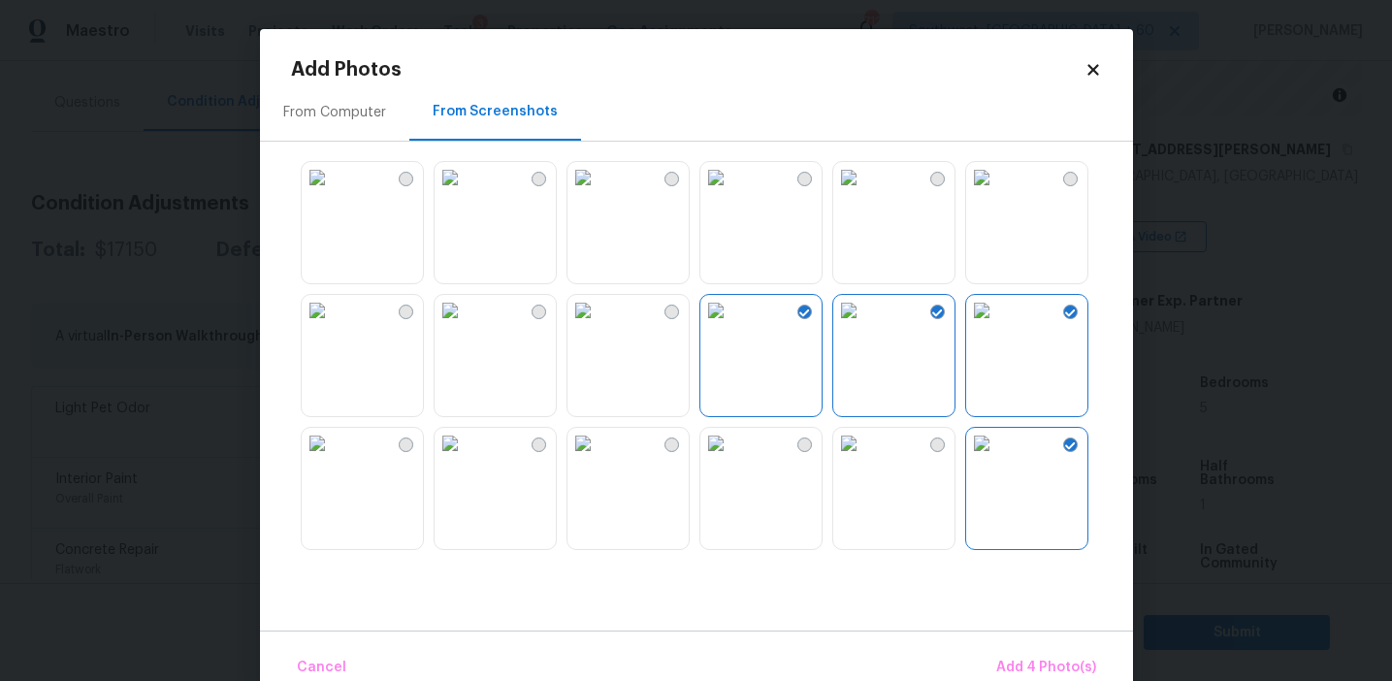
click at [865, 459] on img at bounding box center [848, 443] width 31 height 31
click at [333, 459] on img at bounding box center [317, 443] width 31 height 31
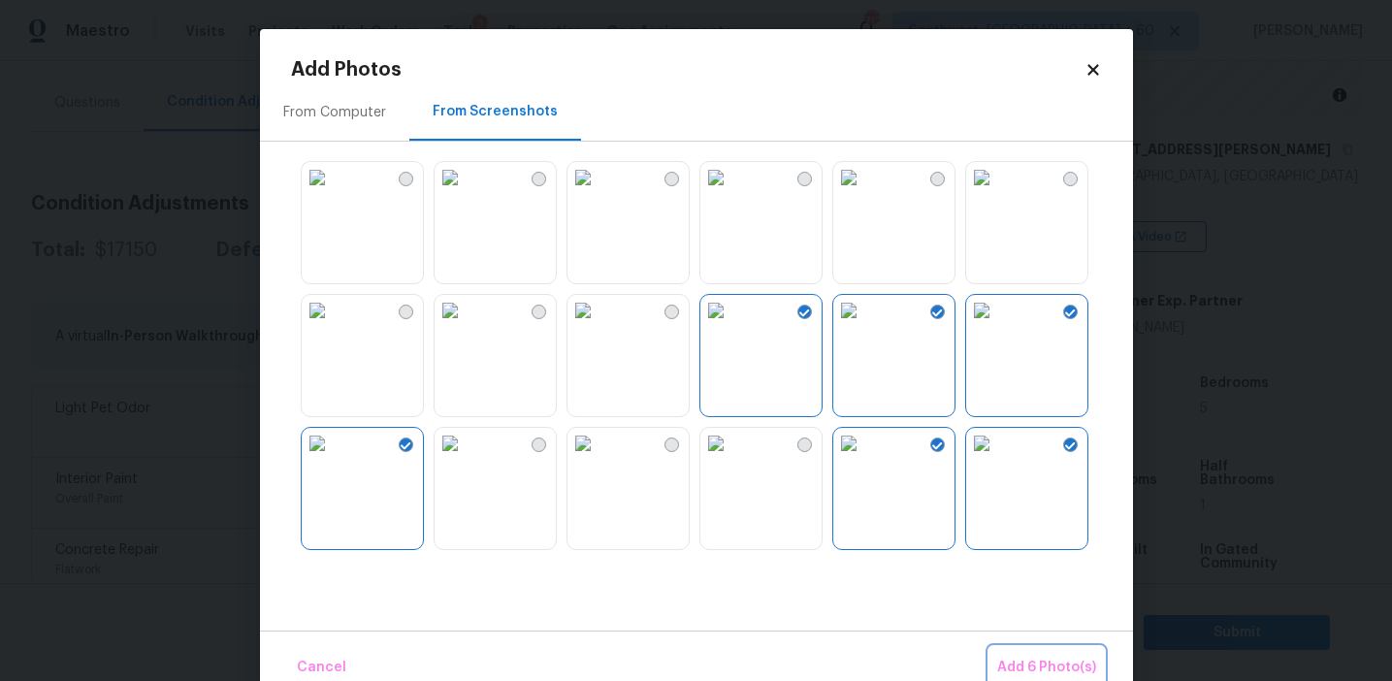
click at [1025, 656] on span "Add 6 Photo(s)" at bounding box center [1046, 668] width 99 height 24
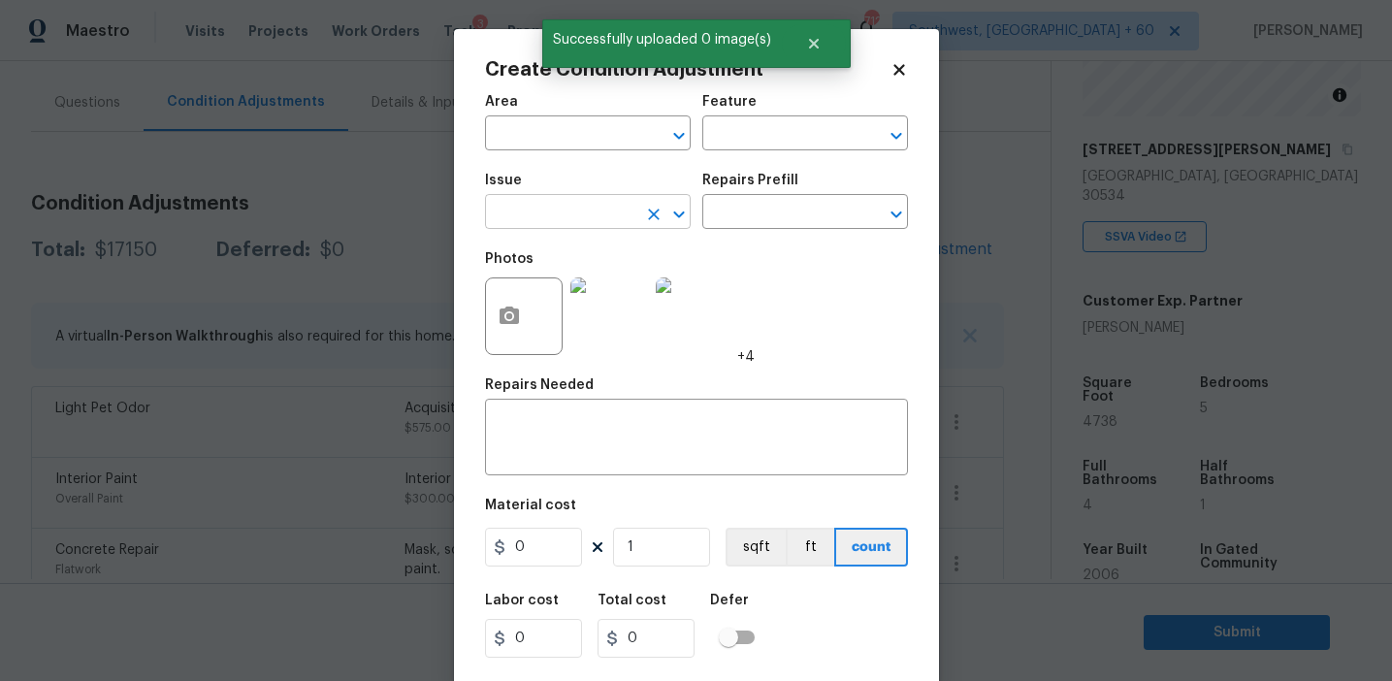
click at [567, 223] on input "text" at bounding box center [560, 214] width 151 height 30
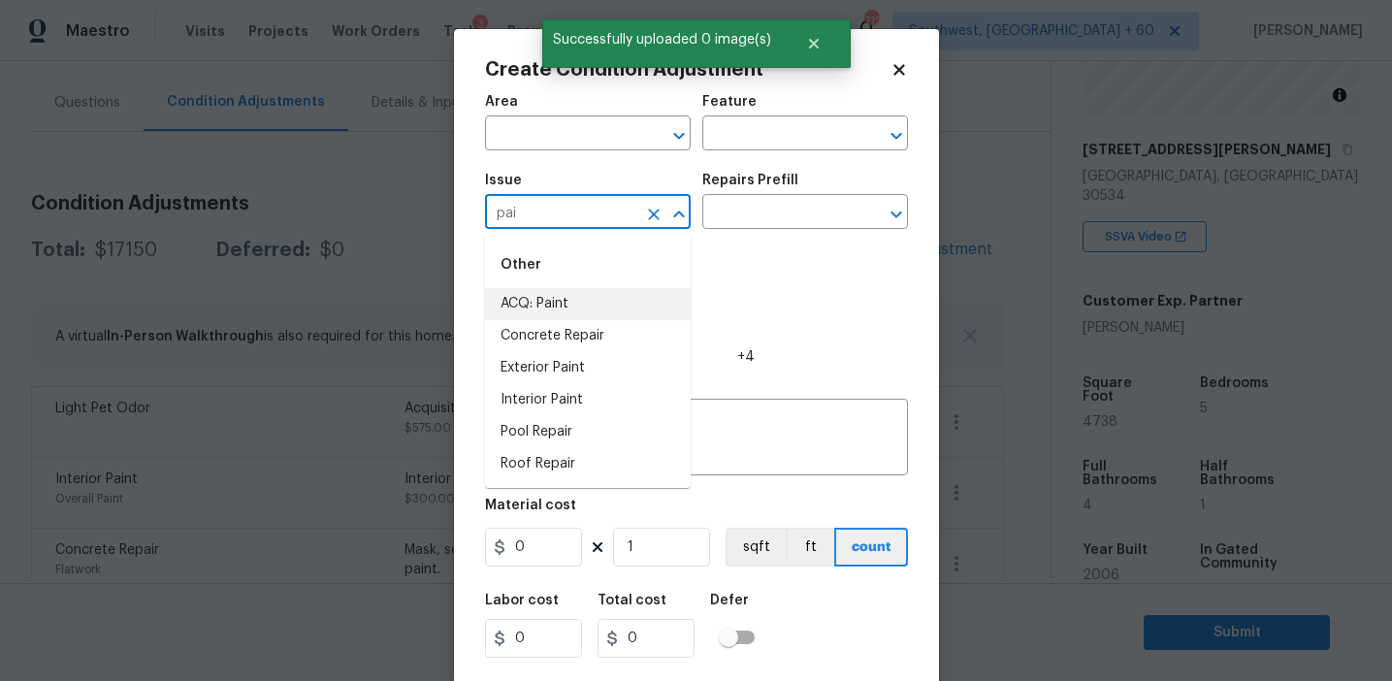
click at [605, 302] on li "ACQ: Paint" at bounding box center [588, 304] width 206 height 32
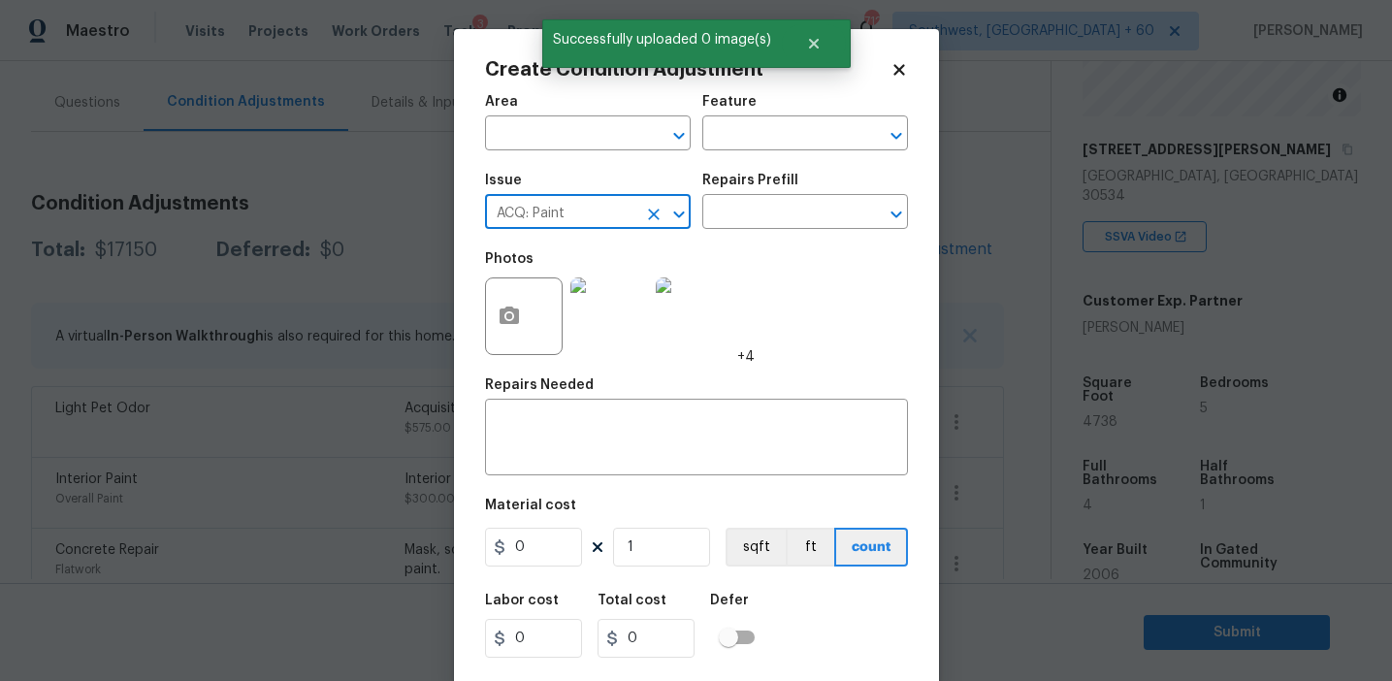
type input "ACQ: Paint"
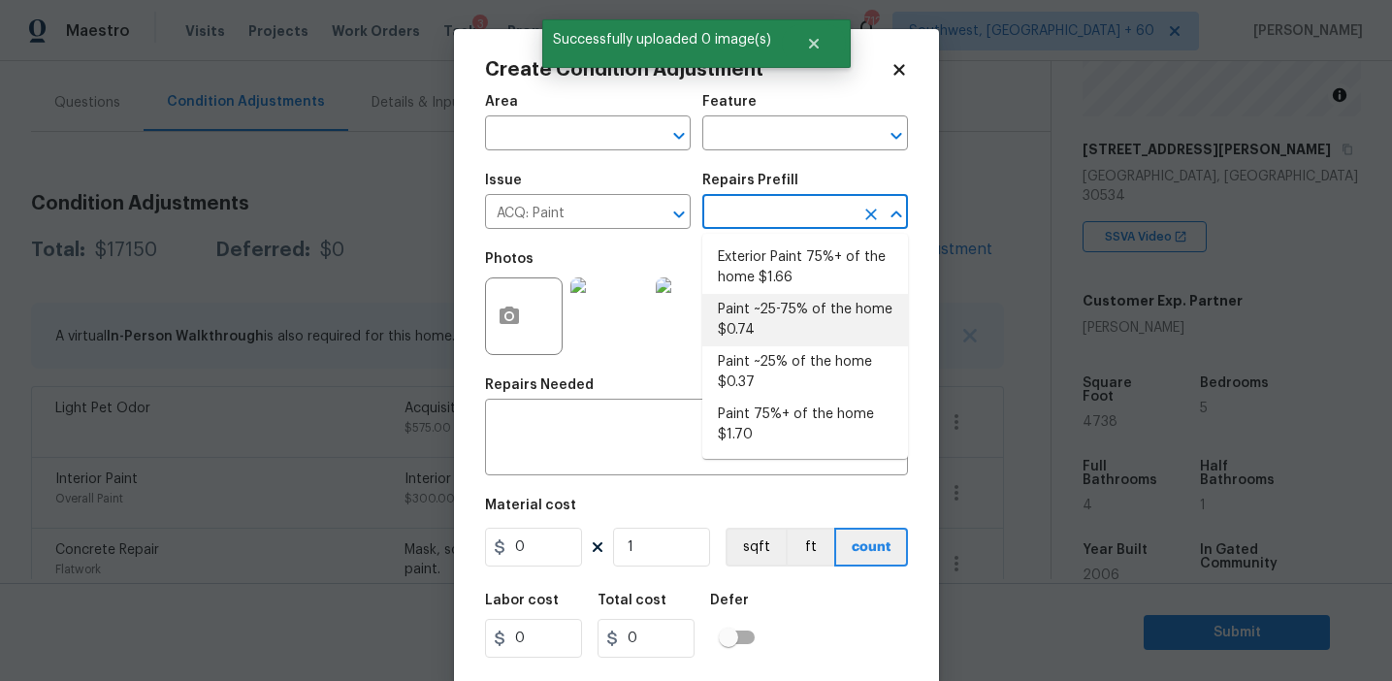
click at [743, 326] on li "Paint ~25-75% of the home $0.74" at bounding box center [806, 320] width 206 height 52
type input "Acquisition"
type textarea "Acquisition Scope: ~25 - 75% of the home needs interior paint"
type input "0.74"
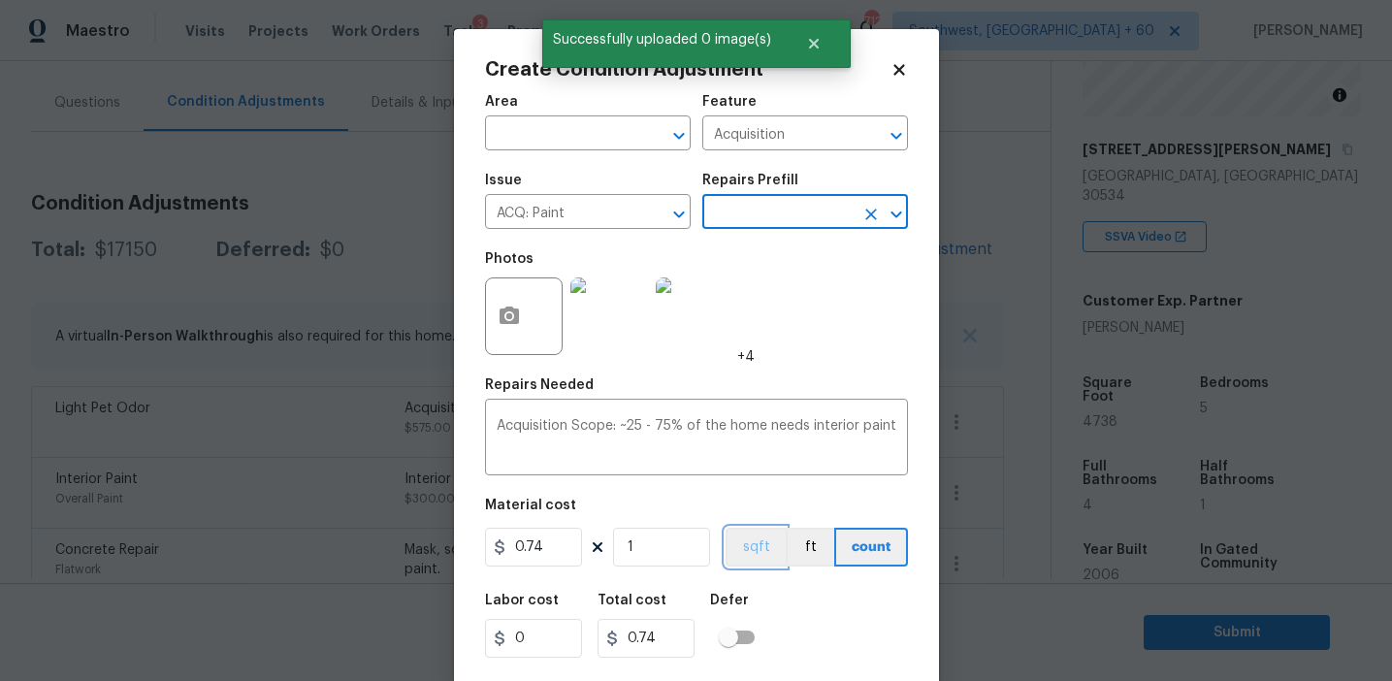
click at [758, 546] on button "sqft" at bounding box center [756, 547] width 60 height 39
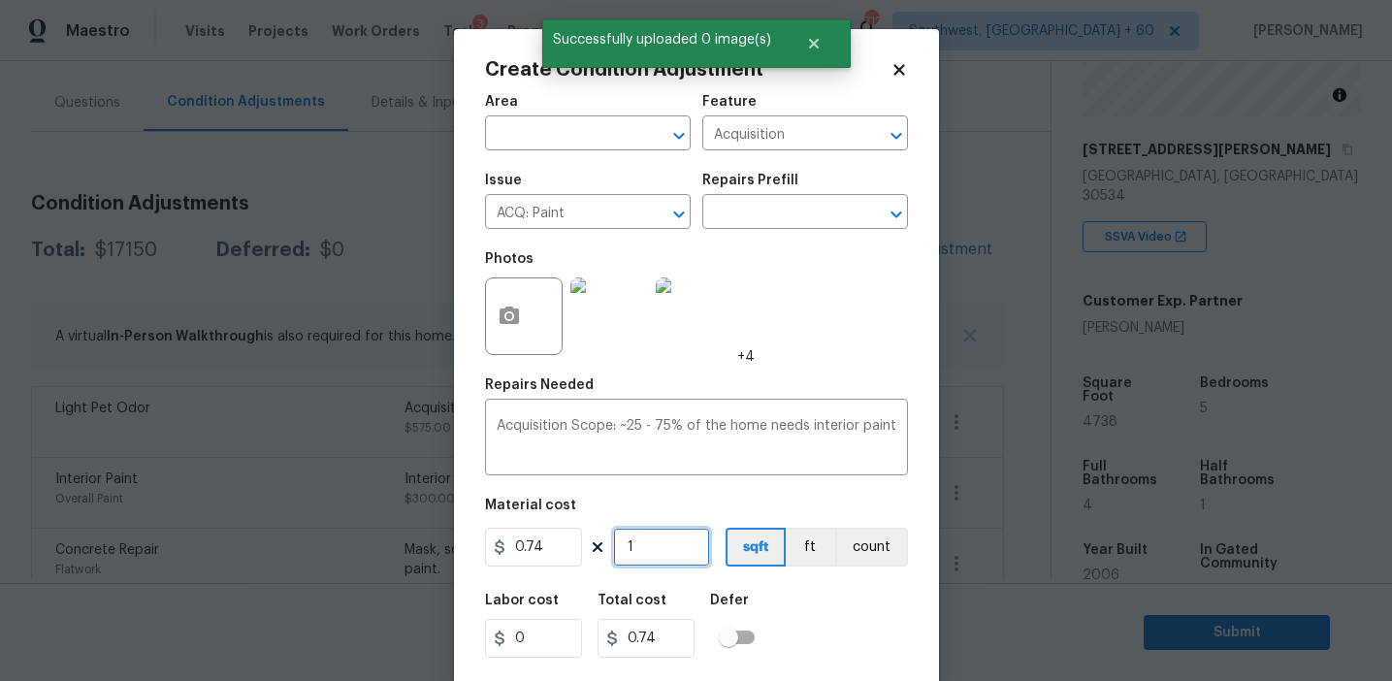
click at [670, 546] on input "1" at bounding box center [661, 547] width 97 height 39
type input "0"
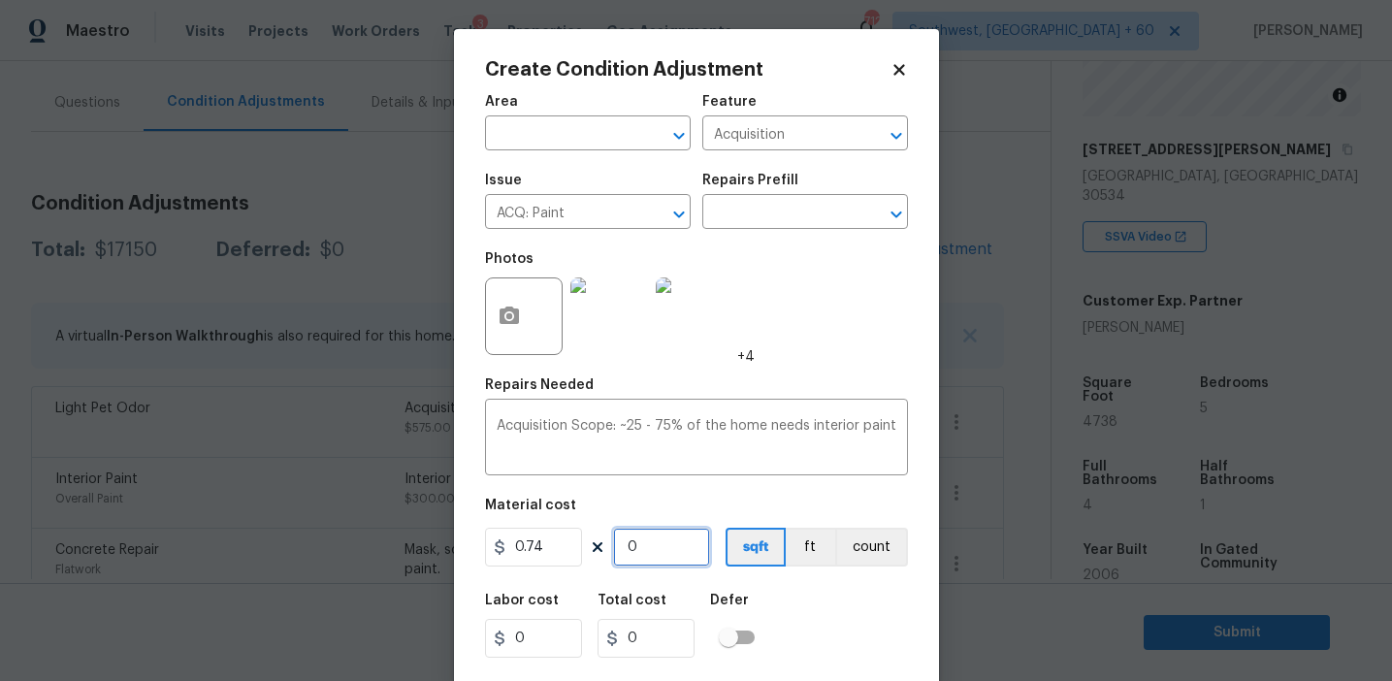
type input "4"
type input "2.96"
type input "47"
type input "34.78"
type input "473"
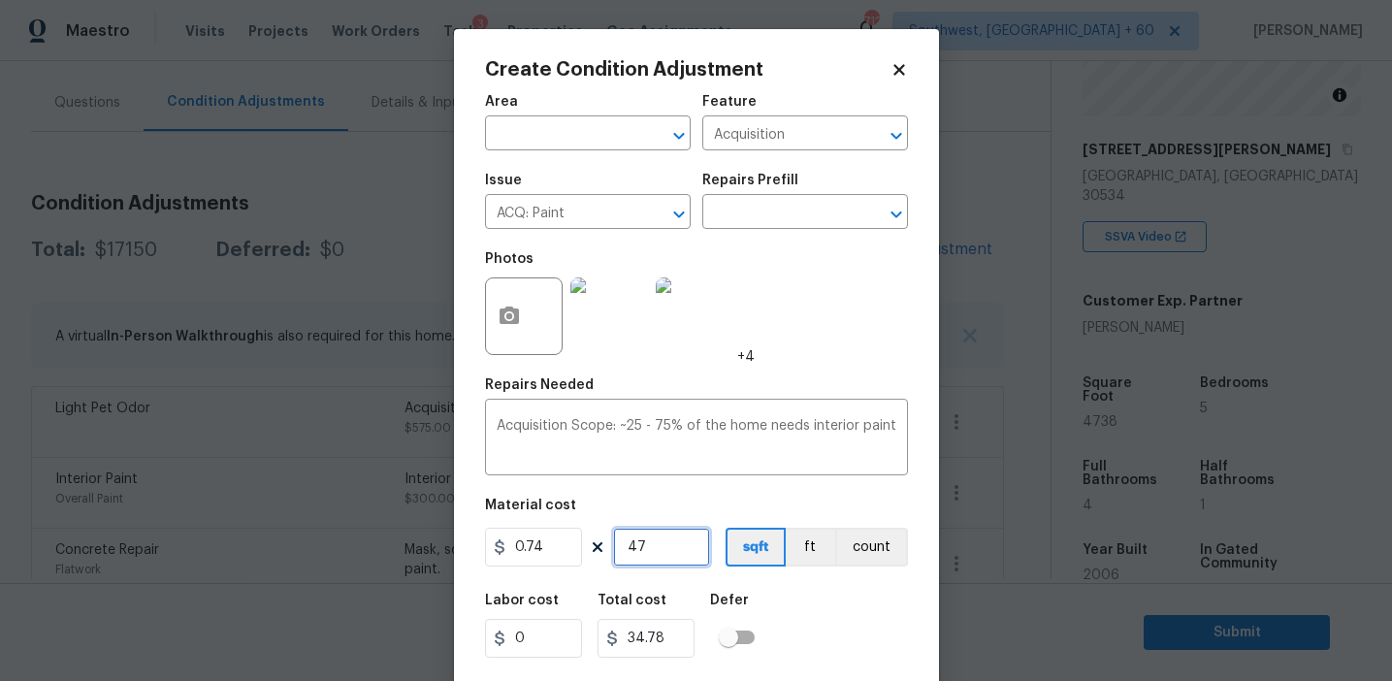
type input "350.02"
type input "4738"
type input "3506.12"
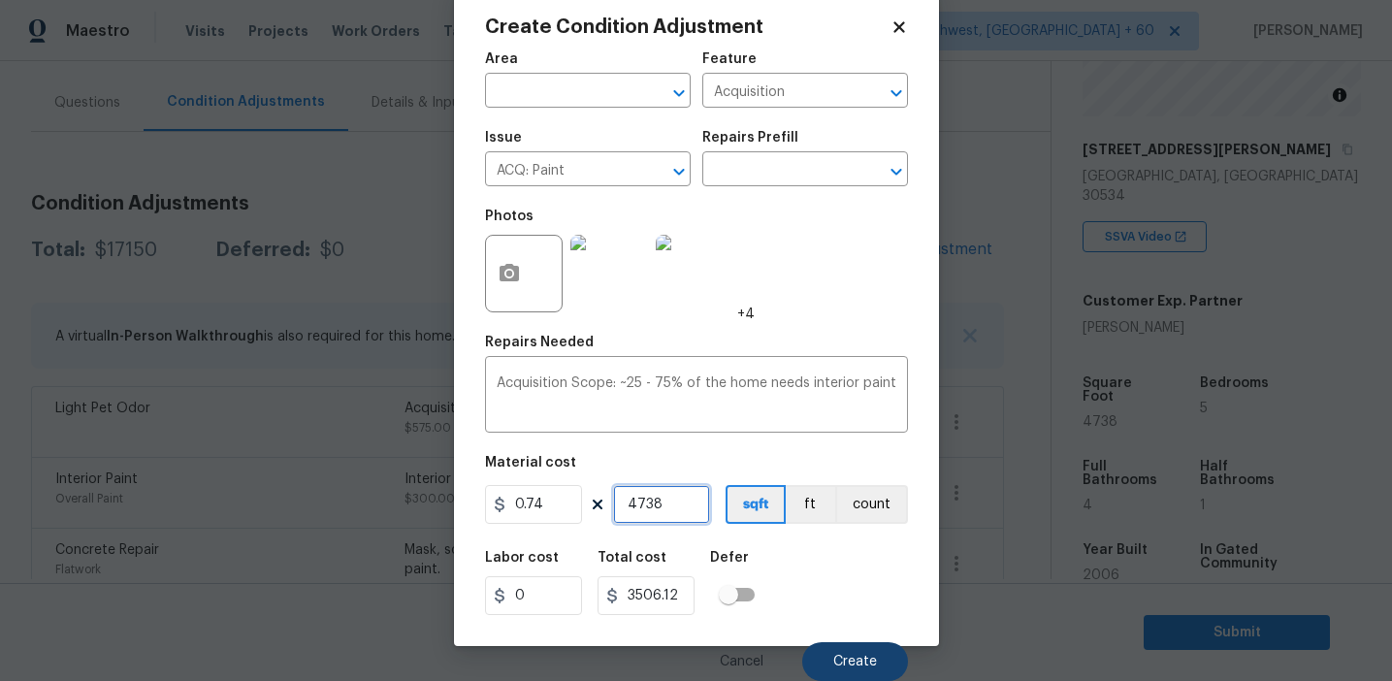
type input "4738"
click at [845, 656] on span "Create" at bounding box center [855, 662] width 44 height 15
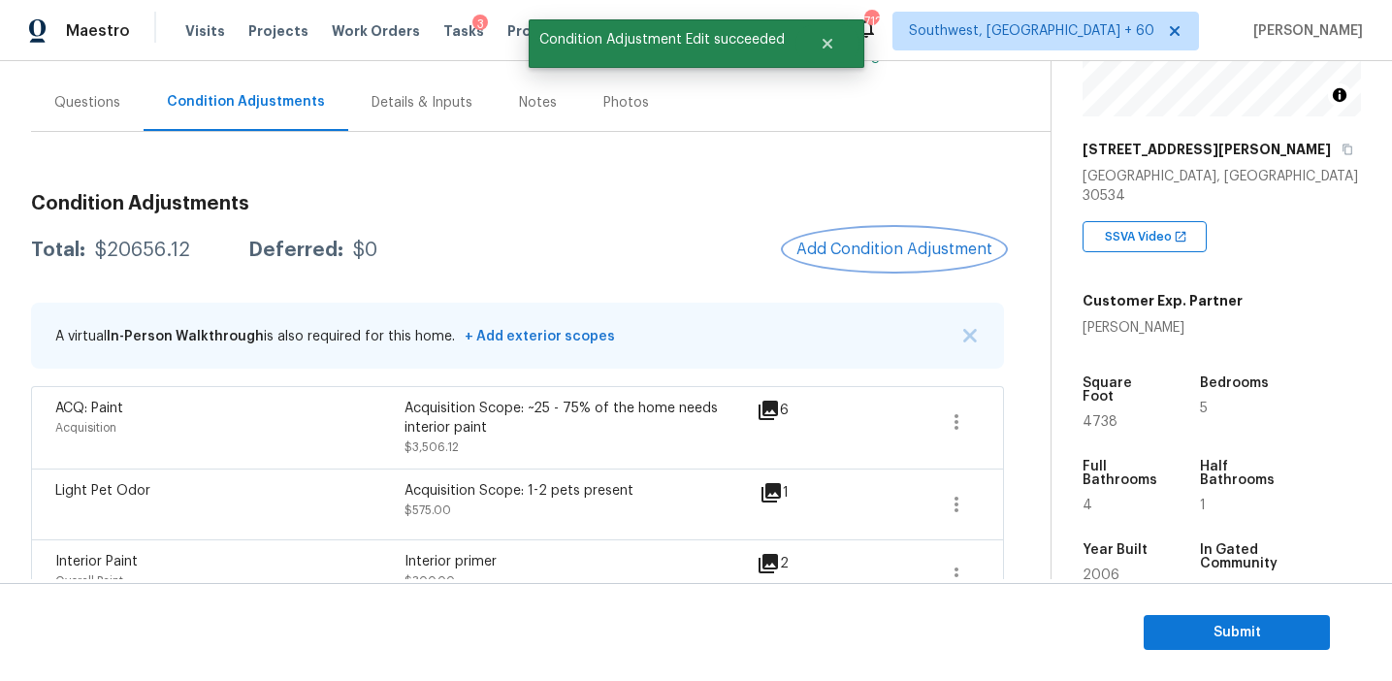
scroll to position [0, 0]
click at [960, 435] on button "button" at bounding box center [956, 422] width 47 height 47
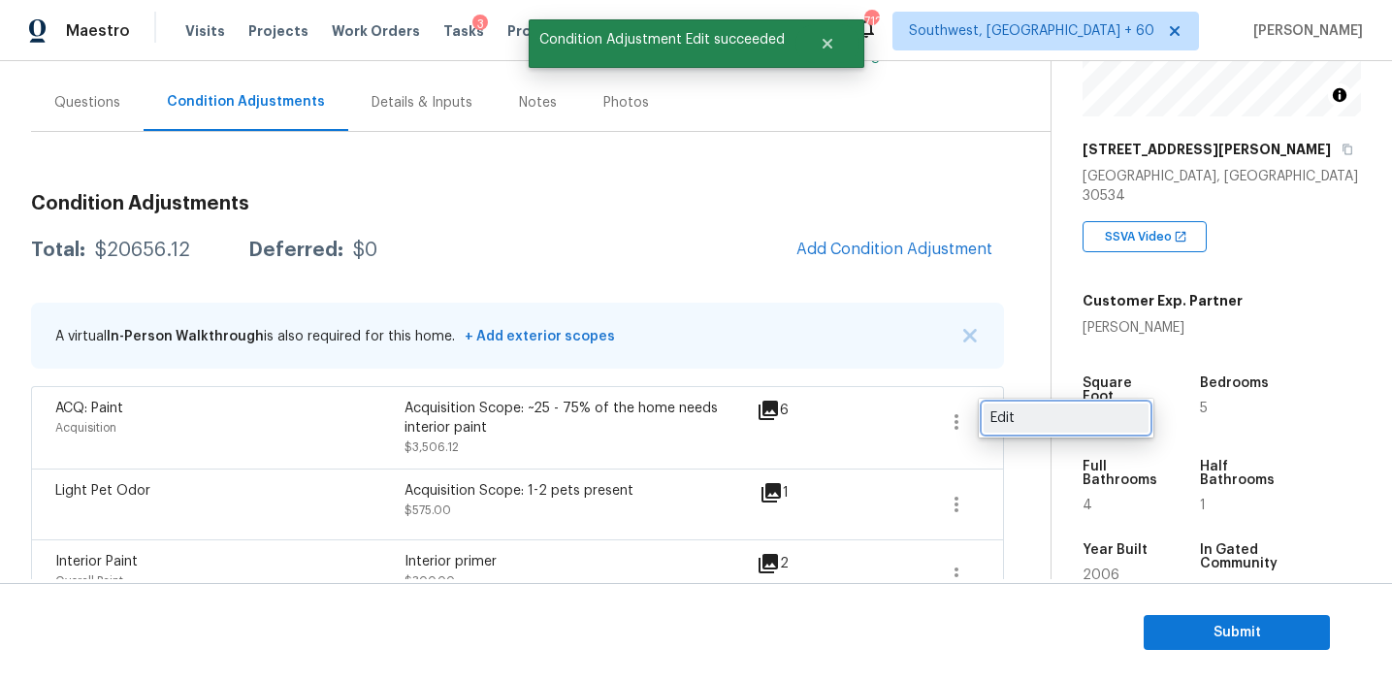
click at [1023, 415] on div "Edit" at bounding box center [1066, 417] width 151 height 19
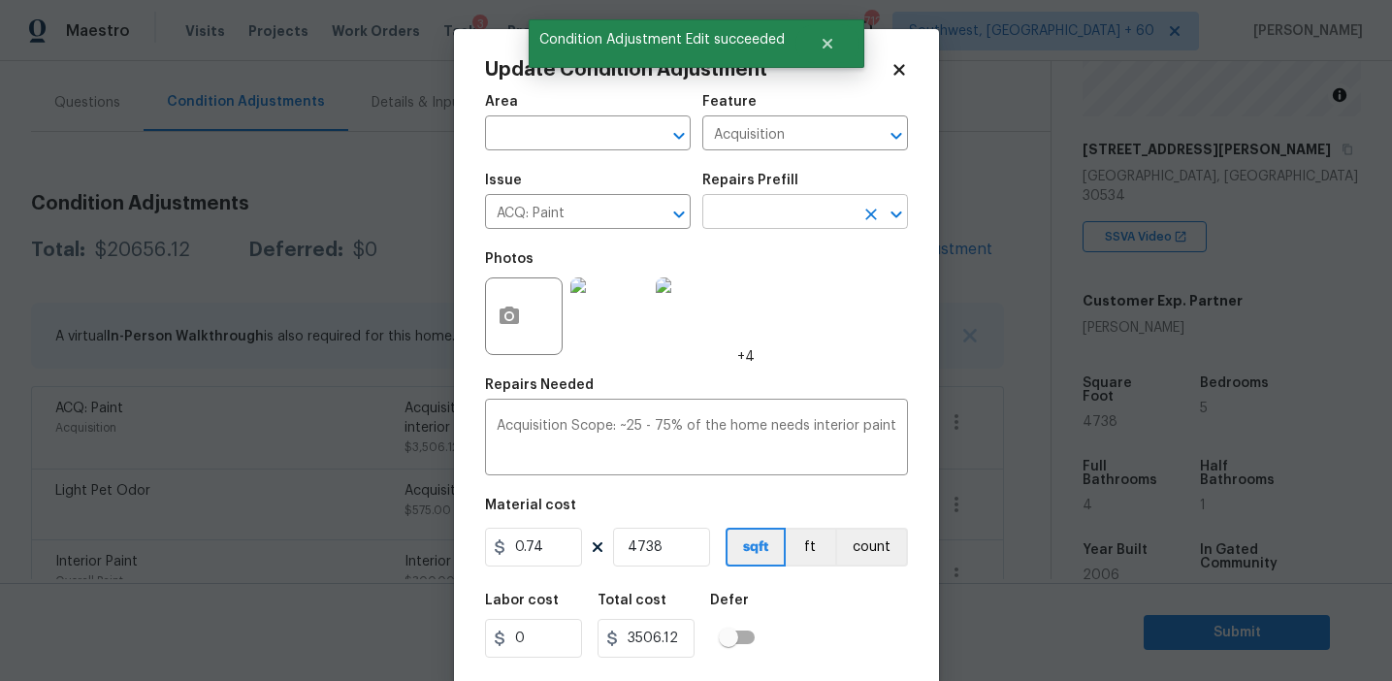
click at [744, 211] on input "text" at bounding box center [778, 214] width 151 height 30
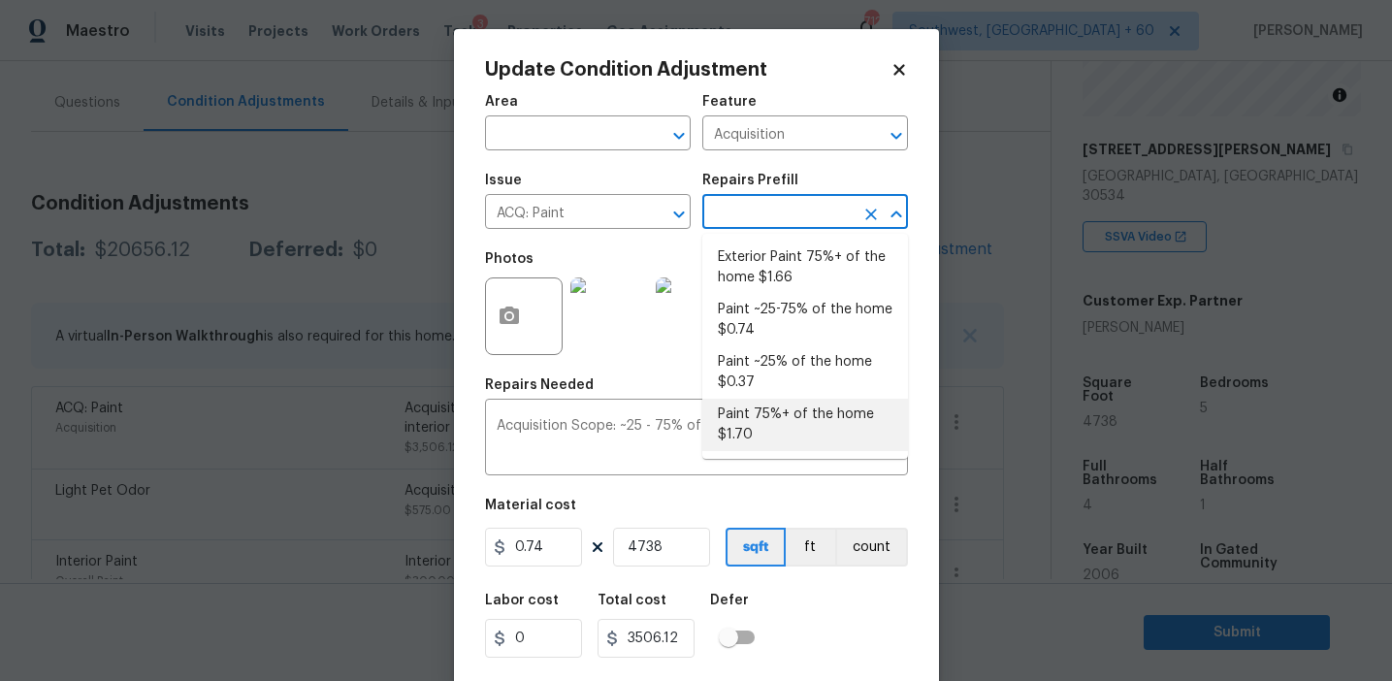
click at [753, 433] on li "Paint 75%+ of the home $1.70" at bounding box center [806, 425] width 206 height 52
type textarea "Acquisition Scope: 75%+ of the home will likely require interior paint"
type input "1.7"
type input "8054.6"
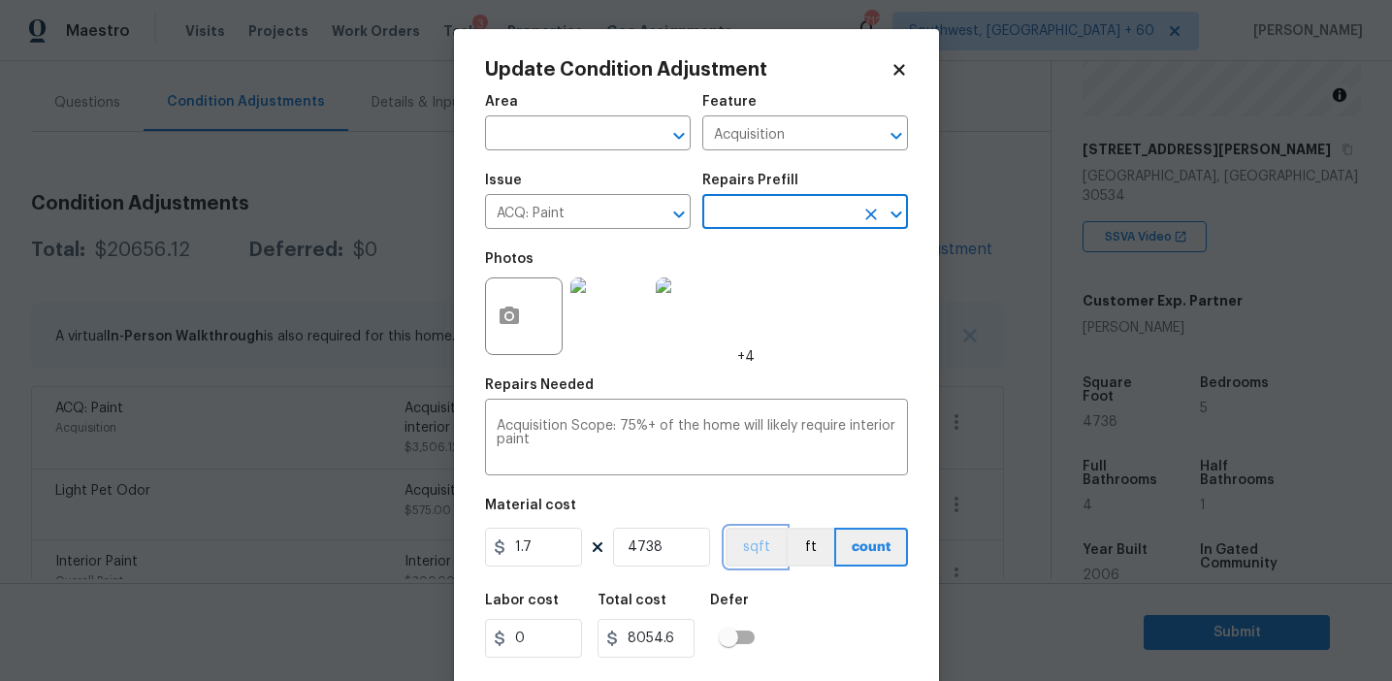
click at [757, 546] on button "sqft" at bounding box center [756, 547] width 60 height 39
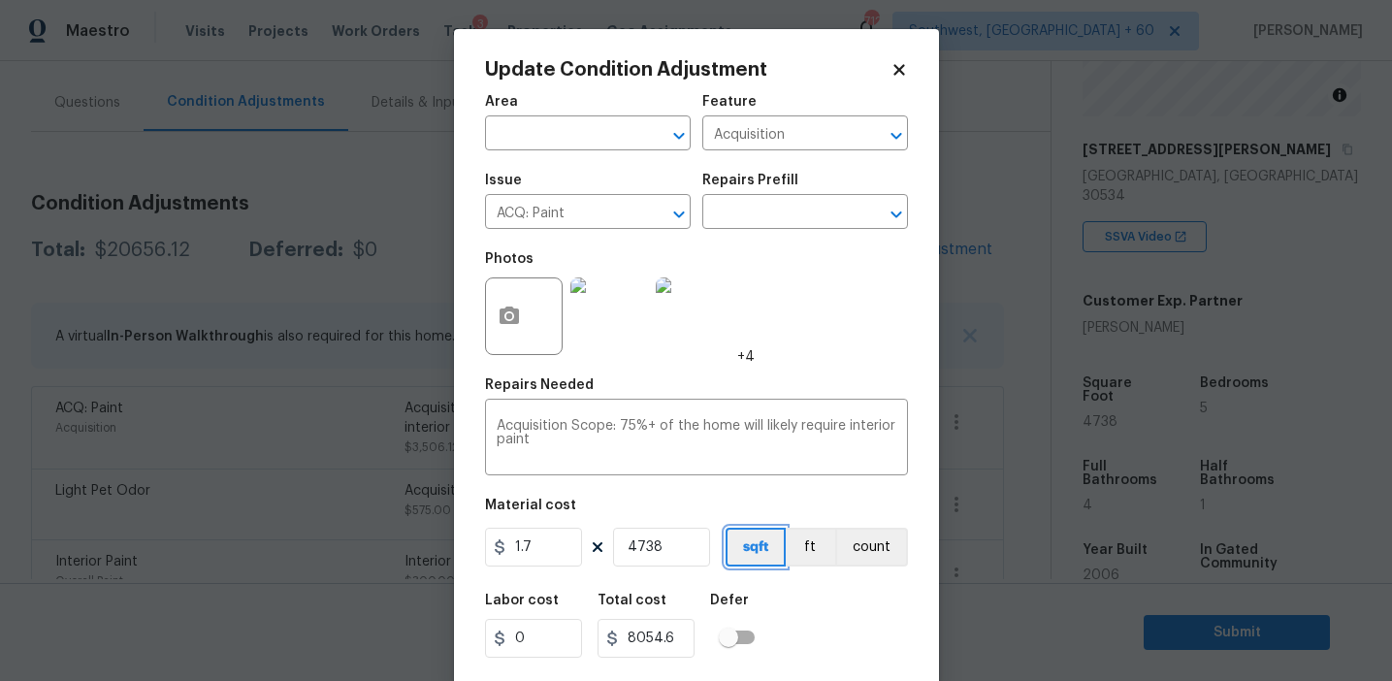
scroll to position [44, 0]
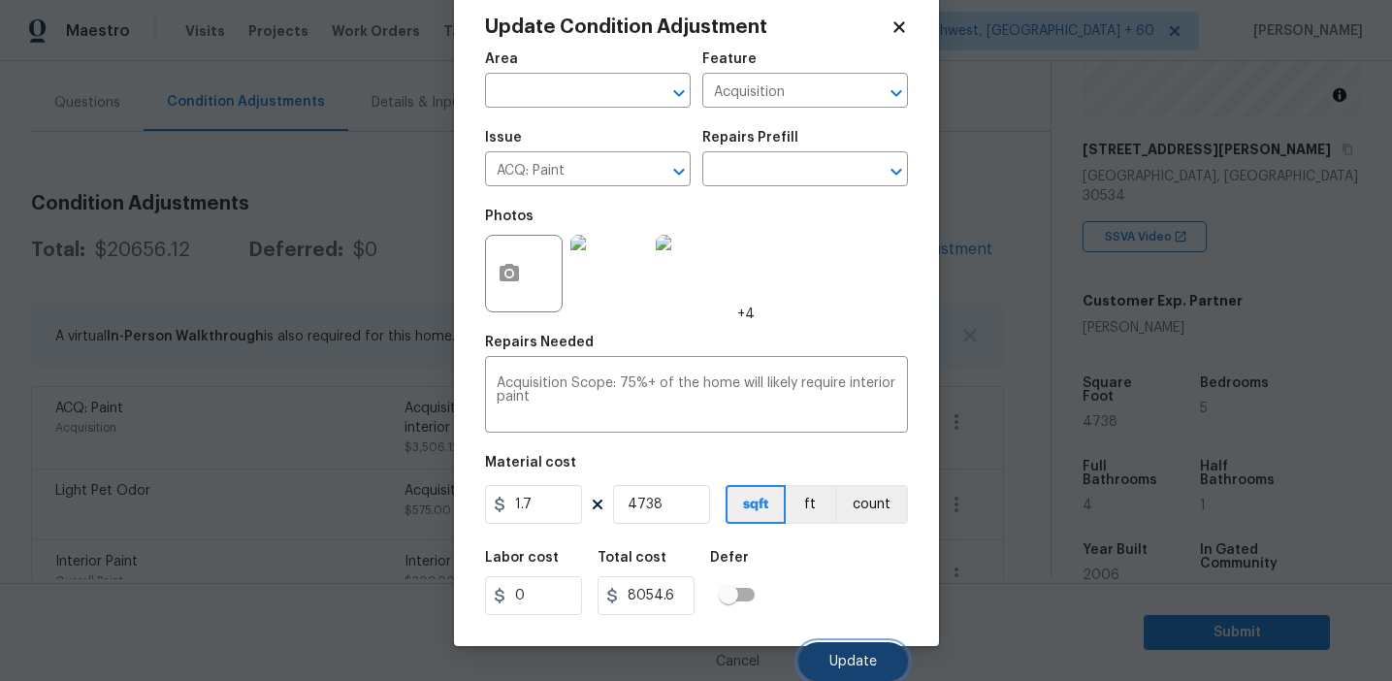
click at [834, 657] on span "Update" at bounding box center [854, 662] width 48 height 15
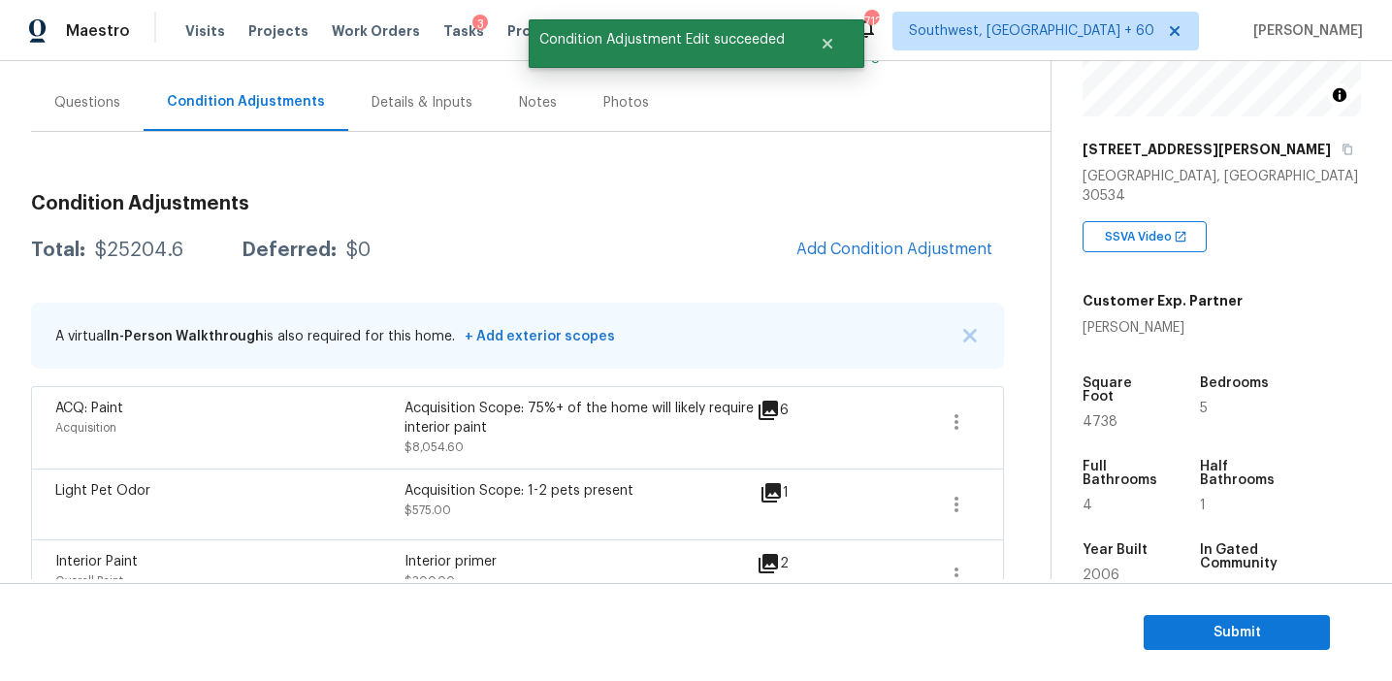
scroll to position [0, 0]
click at [843, 247] on span "Add Condition Adjustment" at bounding box center [895, 249] width 196 height 17
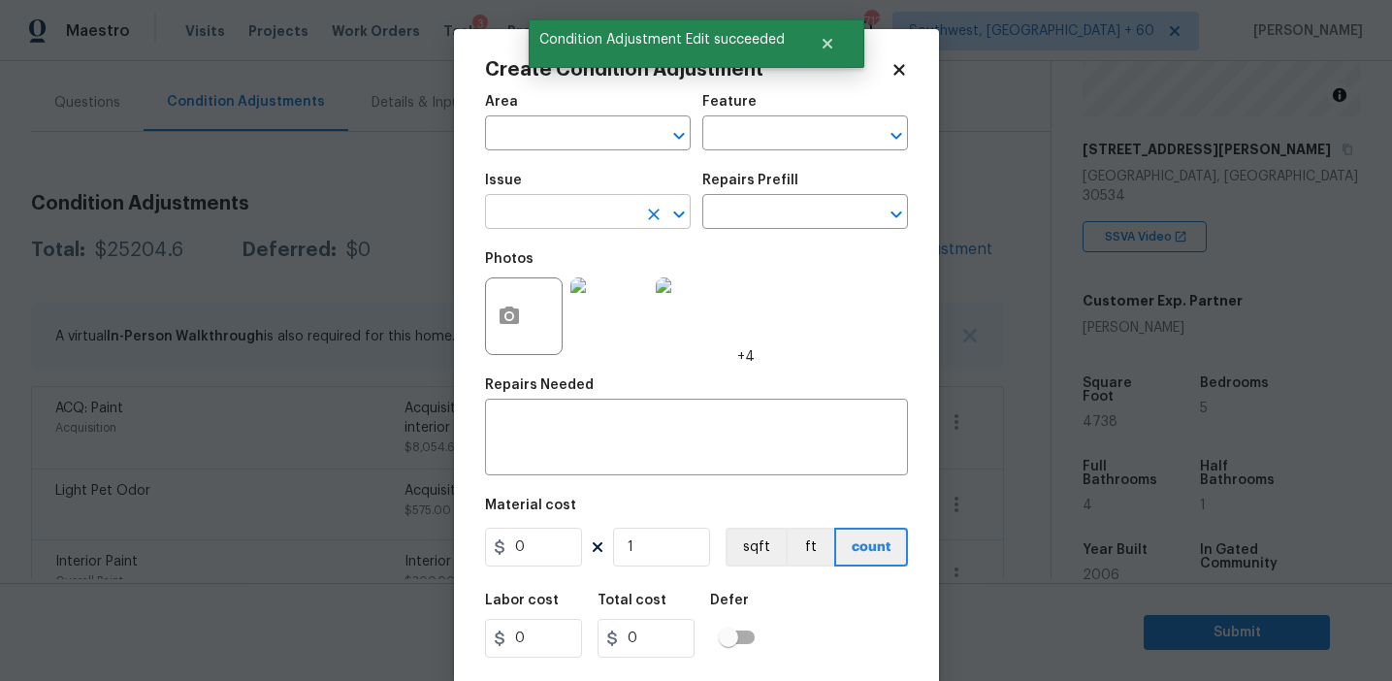
click at [541, 212] on input "text" at bounding box center [560, 214] width 151 height 30
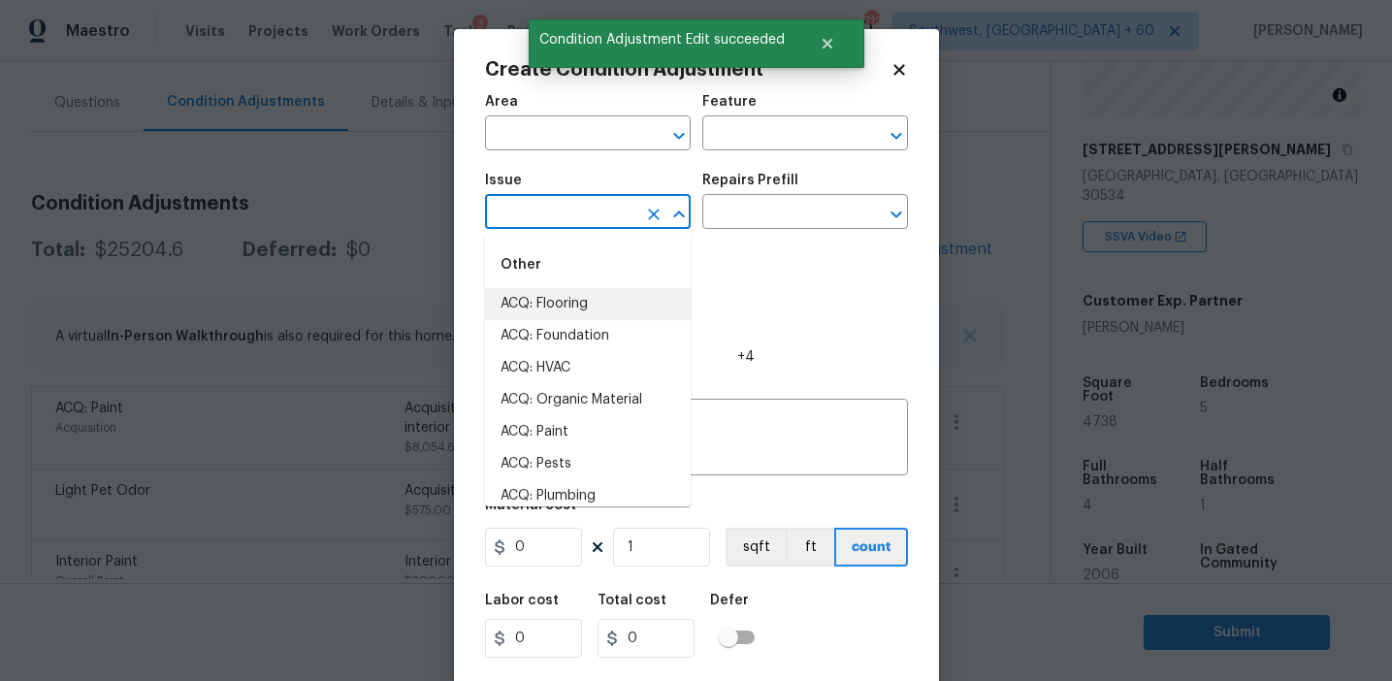
click at [571, 309] on li "ACQ: Flooring" at bounding box center [588, 304] width 206 height 32
type input "ACQ: Flooring"
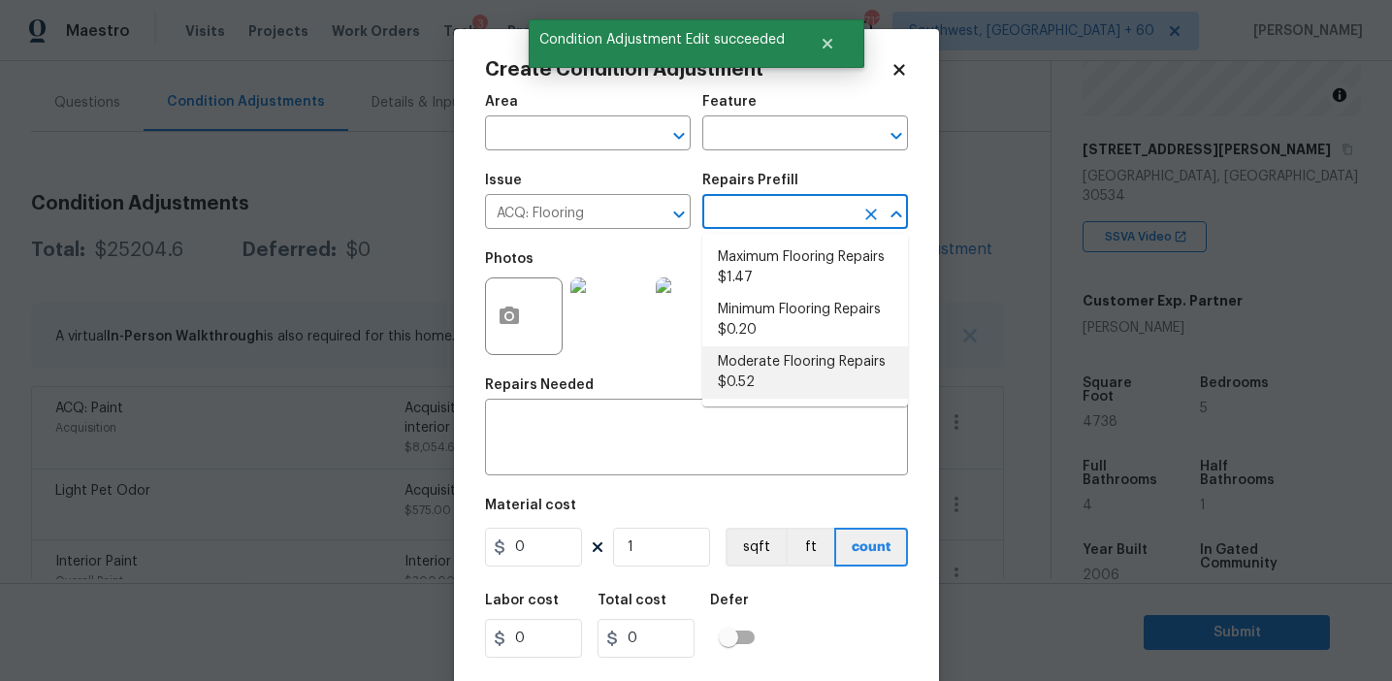
click at [735, 385] on li "Moderate Flooring Repairs $0.52" at bounding box center [806, 372] width 206 height 52
type input "Acquisition"
type textarea "Acquisition Scope: Moderate flooring repairs"
type input "0.52"
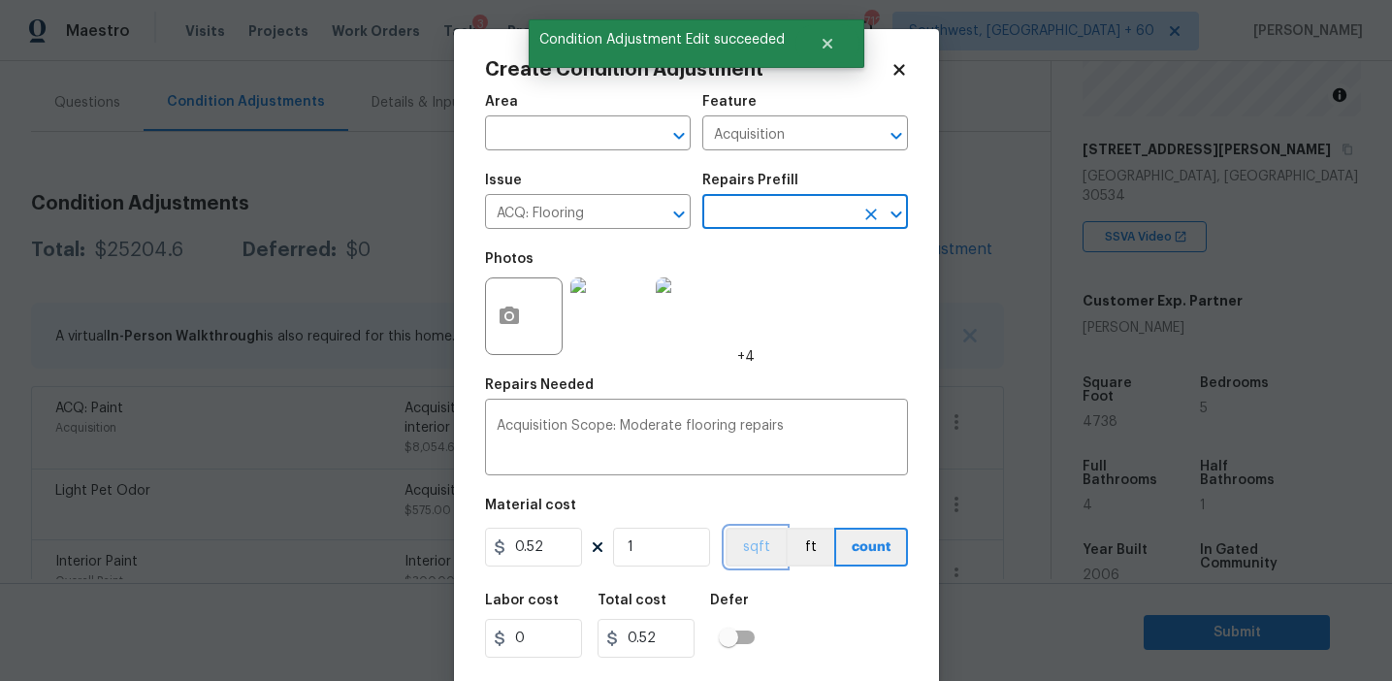
click at [758, 550] on button "sqft" at bounding box center [756, 547] width 60 height 39
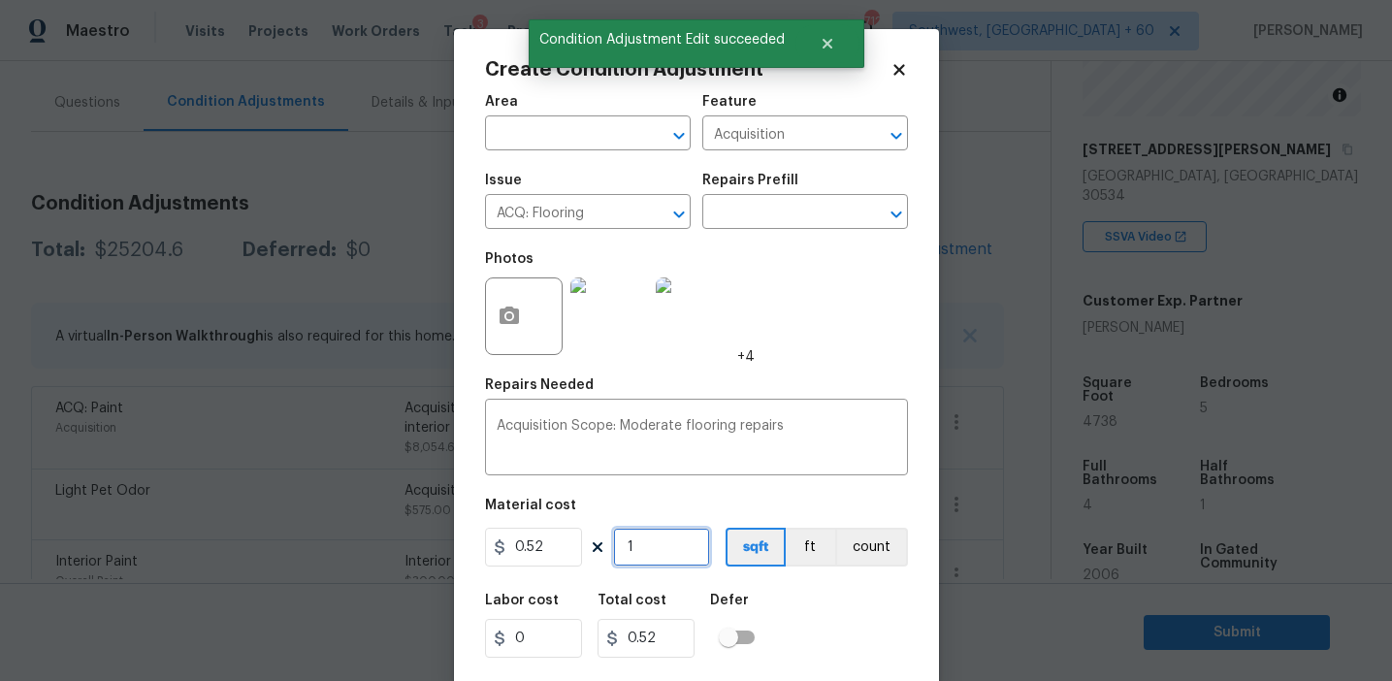
click at [674, 543] on input "1" at bounding box center [661, 547] width 97 height 39
paste input "4738"
type input "4738"
type input "2463.76"
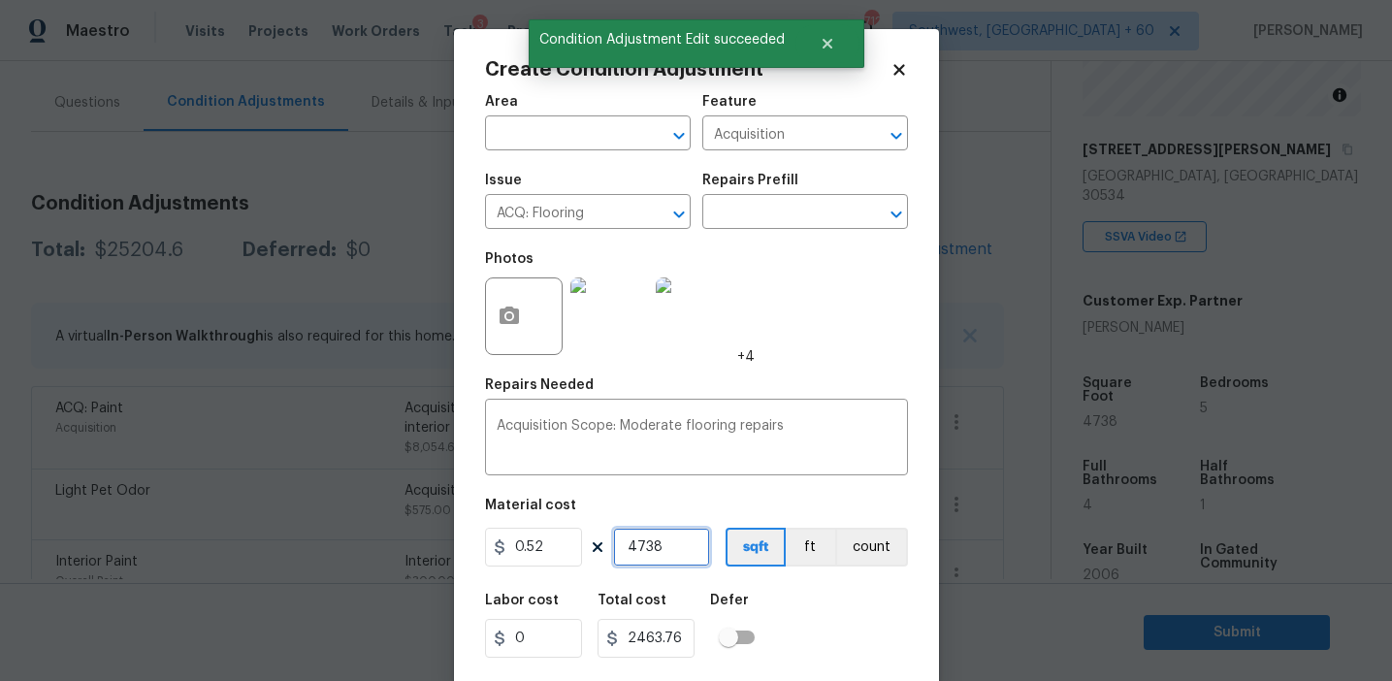
type input "4738"
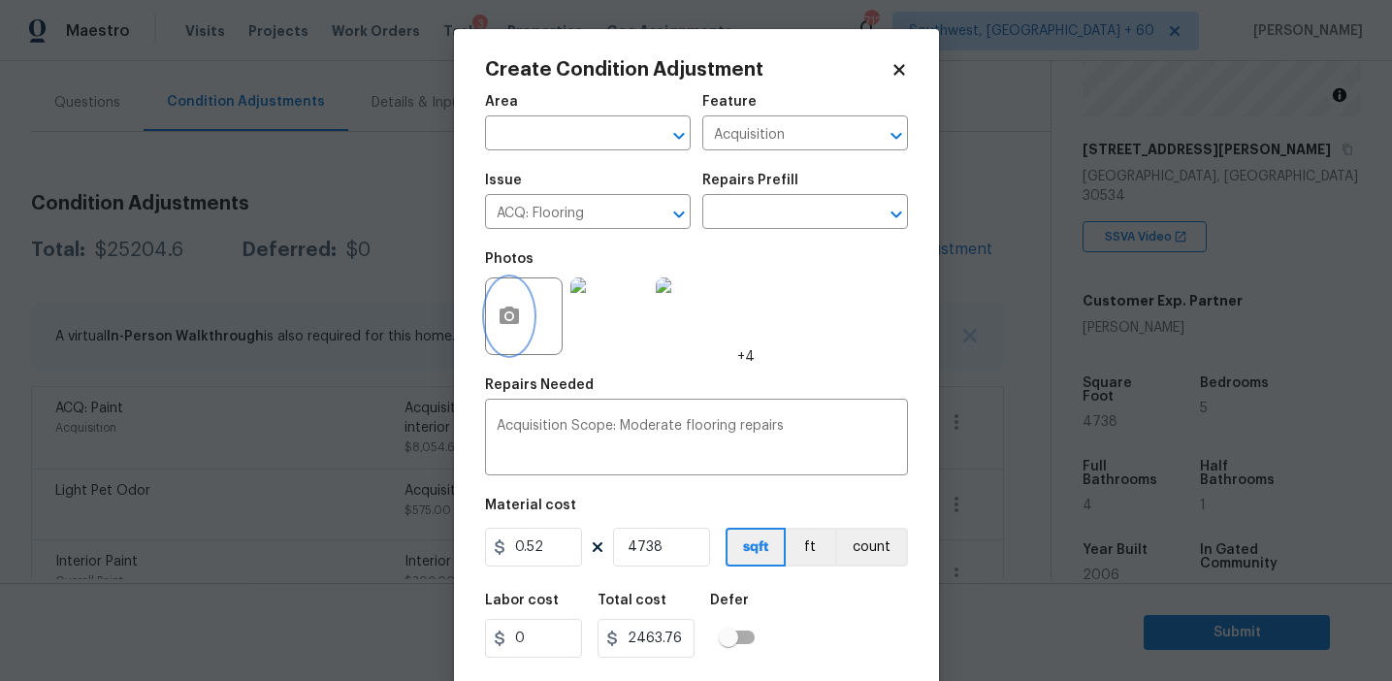
click at [493, 287] on div at bounding box center [524, 317] width 78 height 78
click at [506, 322] on icon "button" at bounding box center [509, 315] width 19 height 17
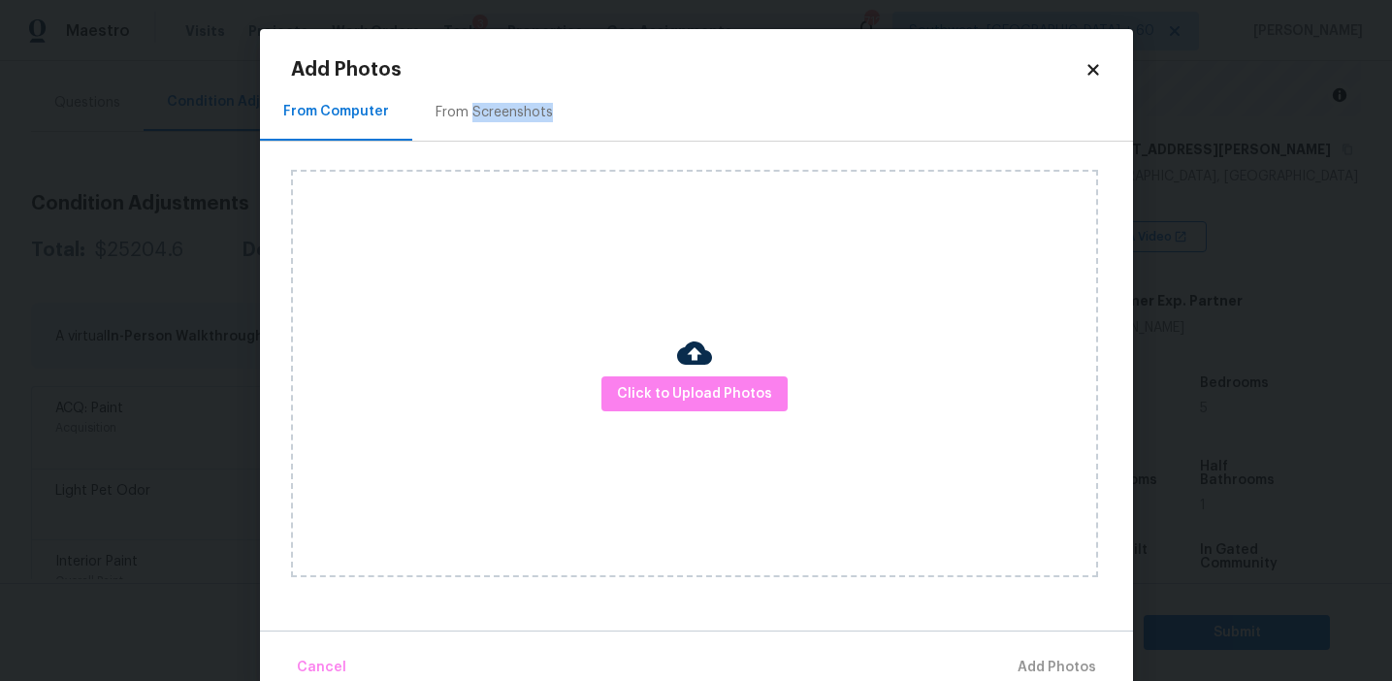
click at [469, 121] on div "From Screenshots" at bounding box center [494, 111] width 164 height 57
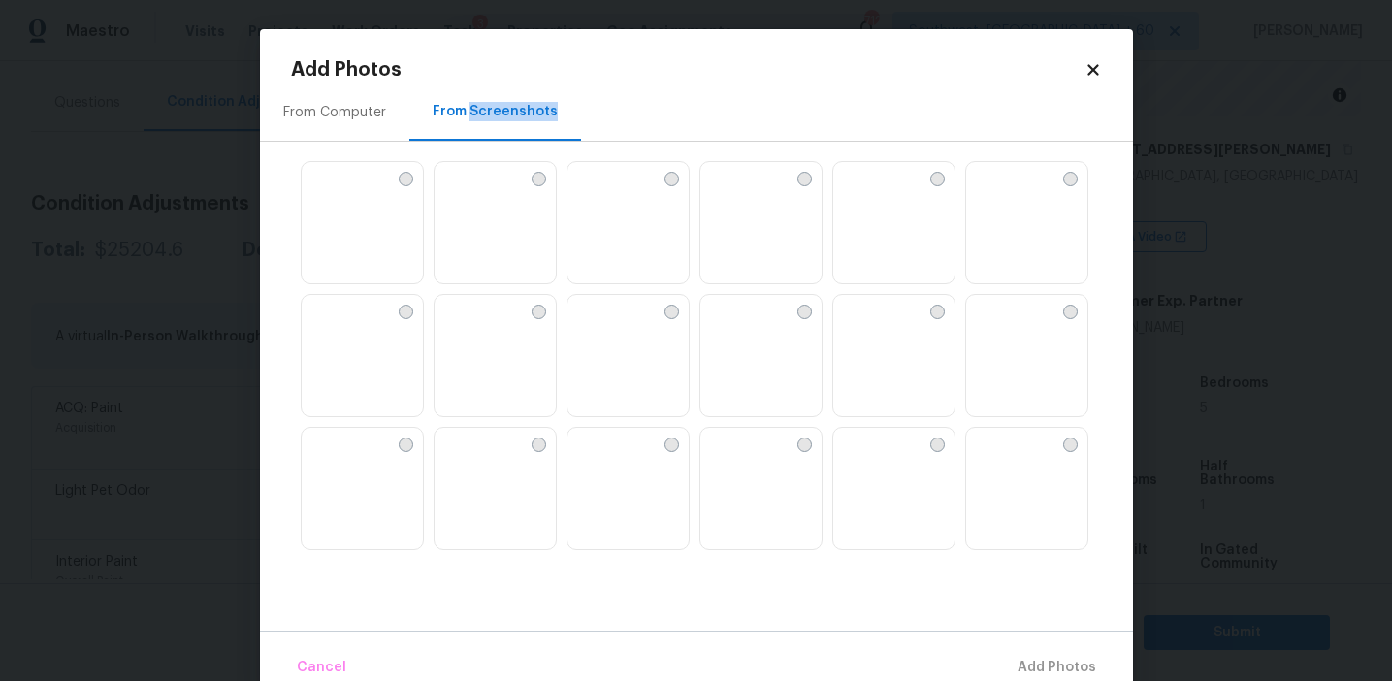
click at [865, 326] on img at bounding box center [848, 310] width 31 height 31
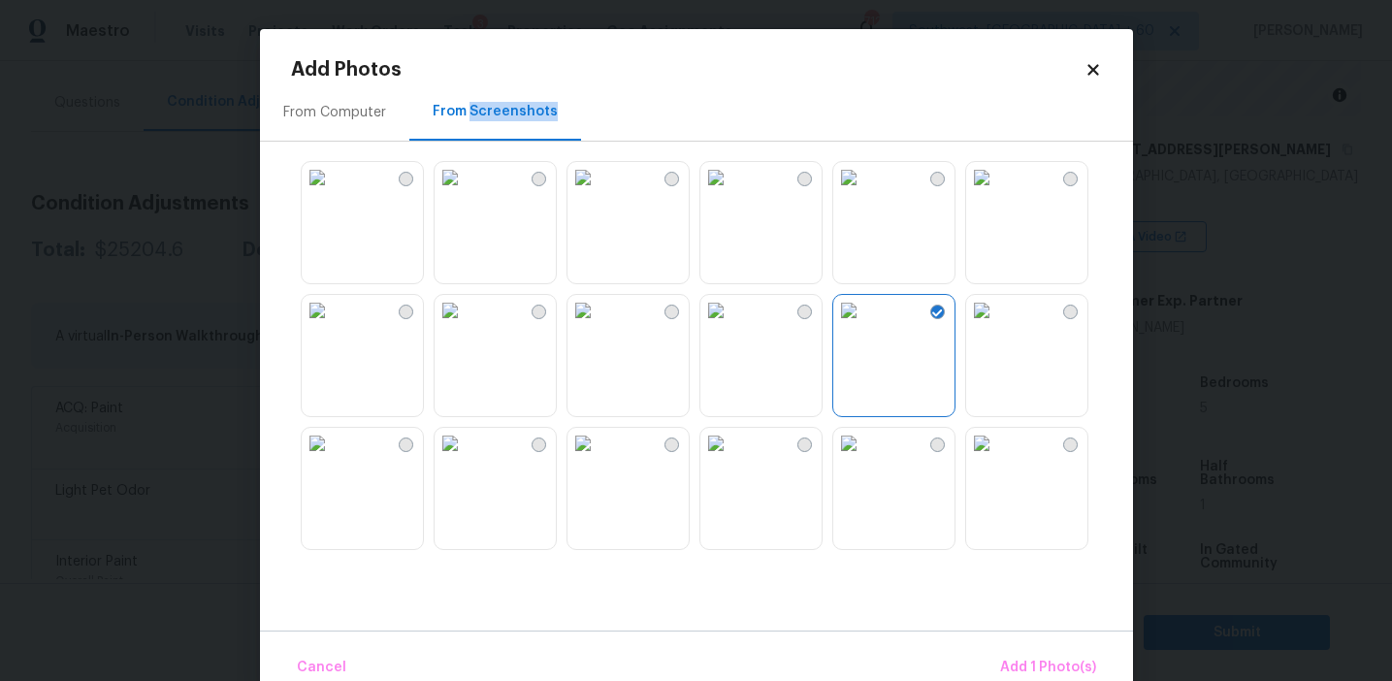
click at [858, 459] on img at bounding box center [848, 443] width 31 height 31
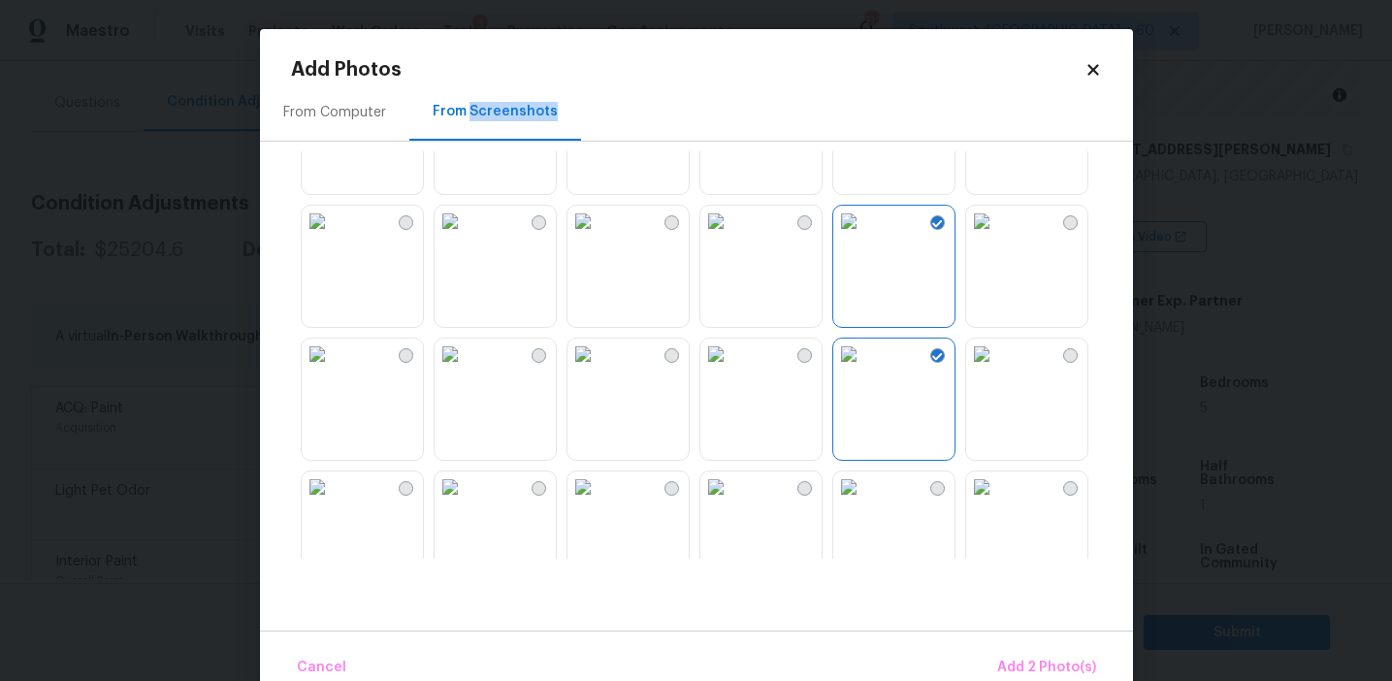
click at [466, 370] on img at bounding box center [450, 354] width 31 height 31
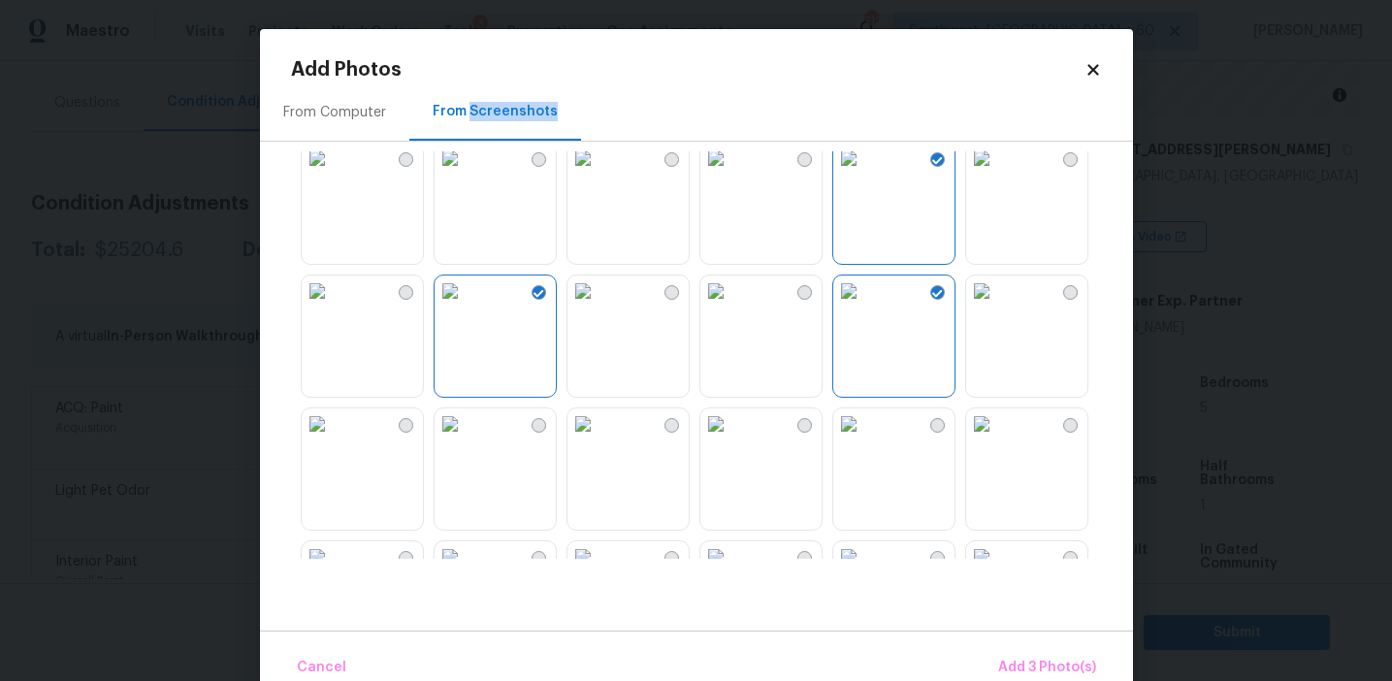
scroll to position [186, 0]
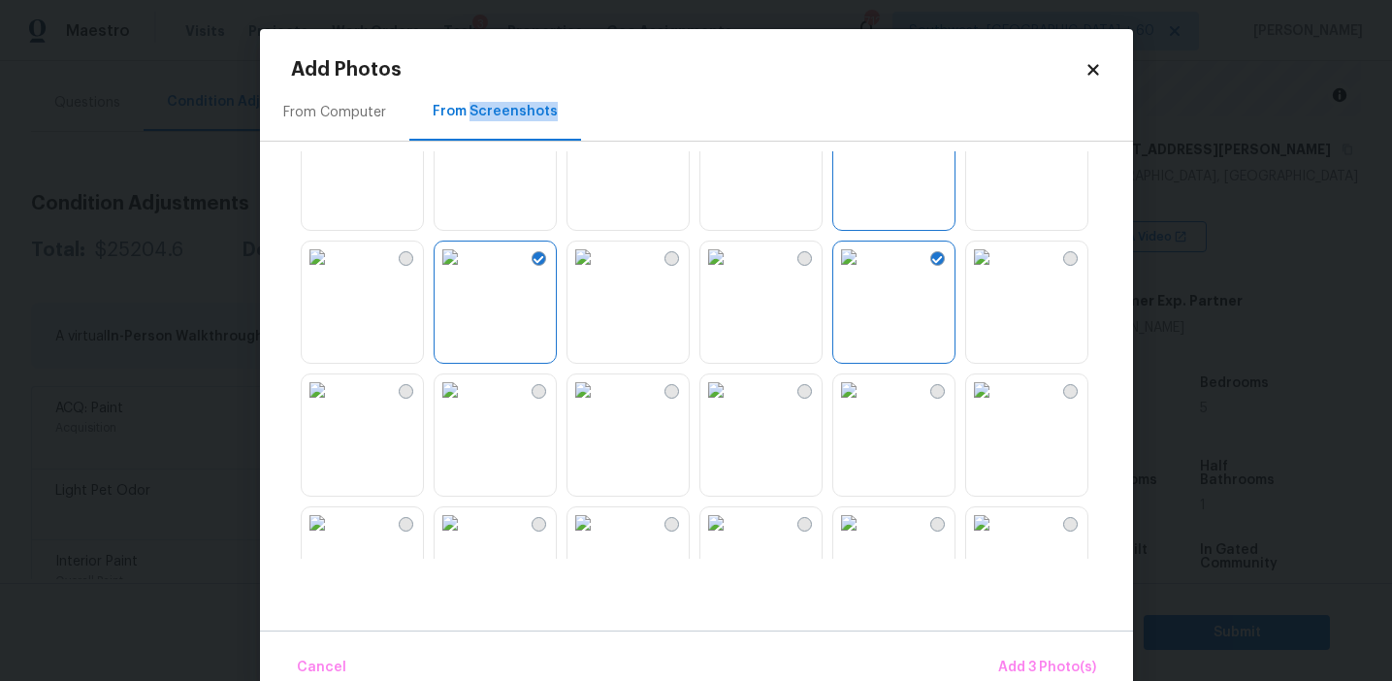
click at [333, 273] on img at bounding box center [317, 257] width 31 height 31
click at [333, 406] on img at bounding box center [317, 390] width 31 height 31
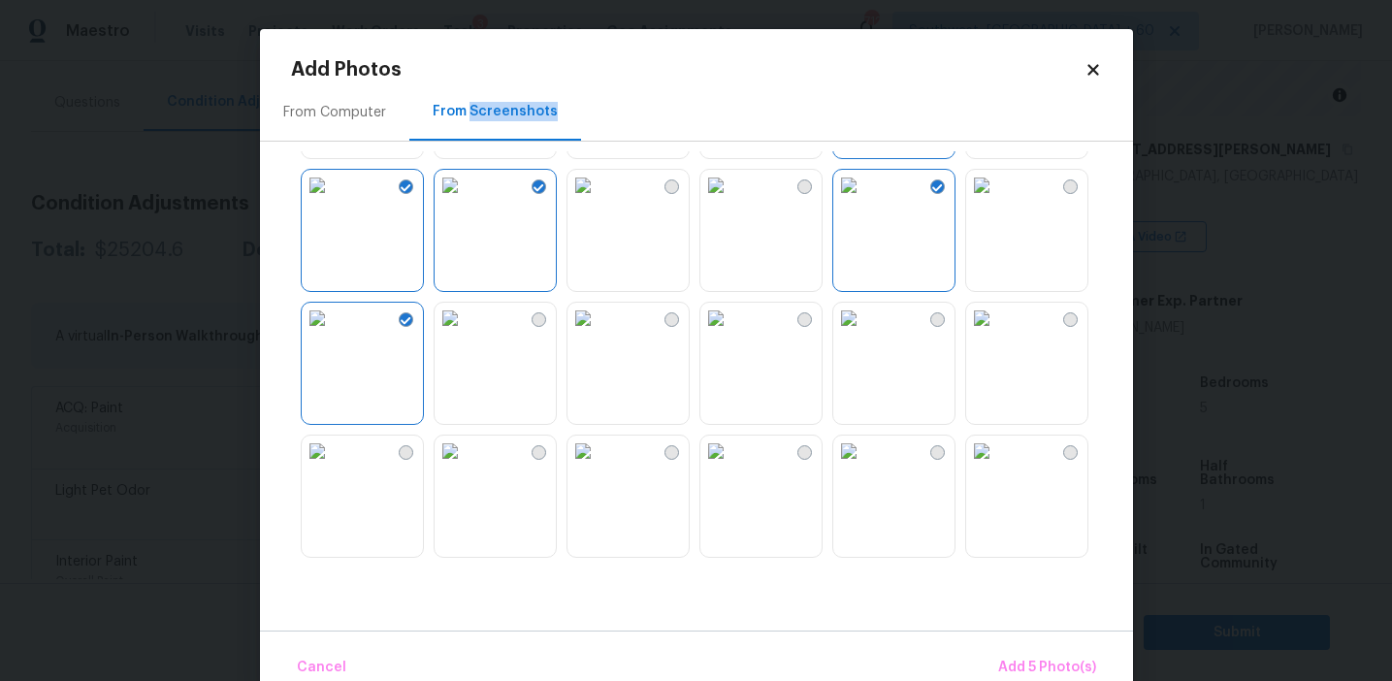
scroll to position [372, 0]
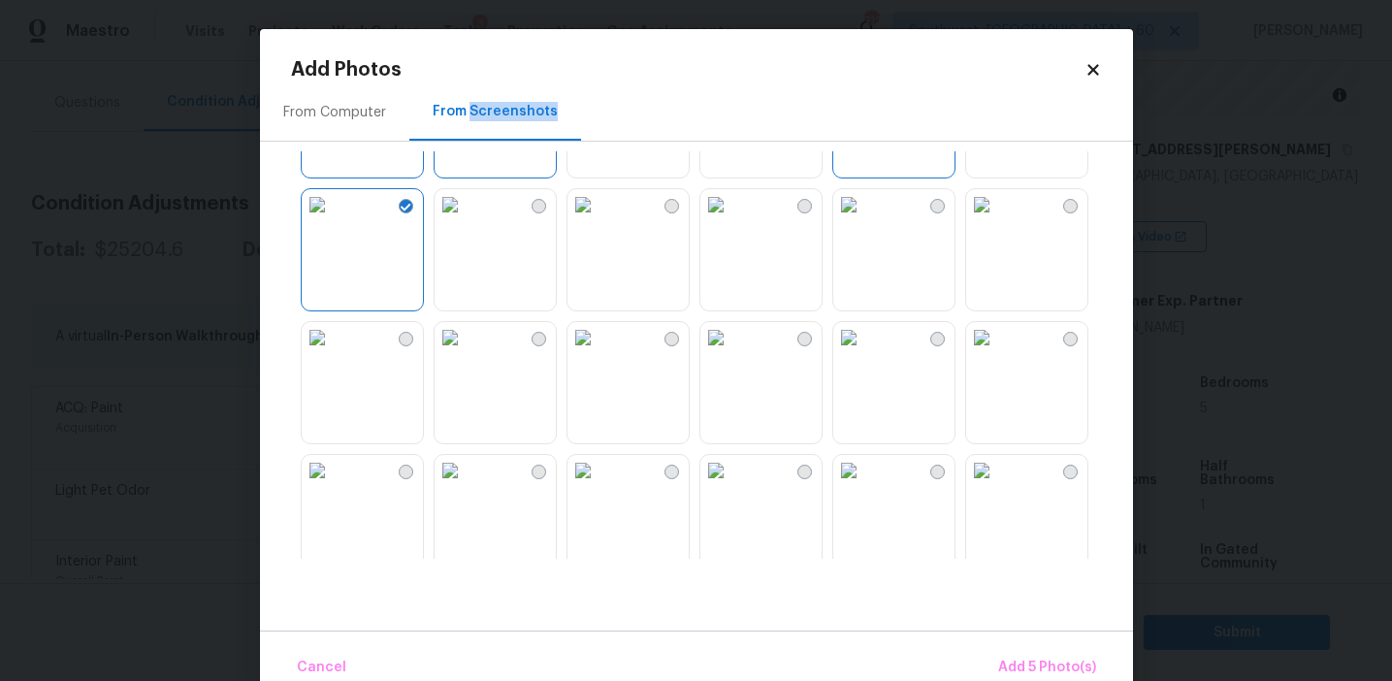
click at [865, 353] on img at bounding box center [848, 337] width 31 height 31
click at [997, 486] on img at bounding box center [981, 470] width 31 height 31
click at [333, 486] on img at bounding box center [317, 470] width 31 height 31
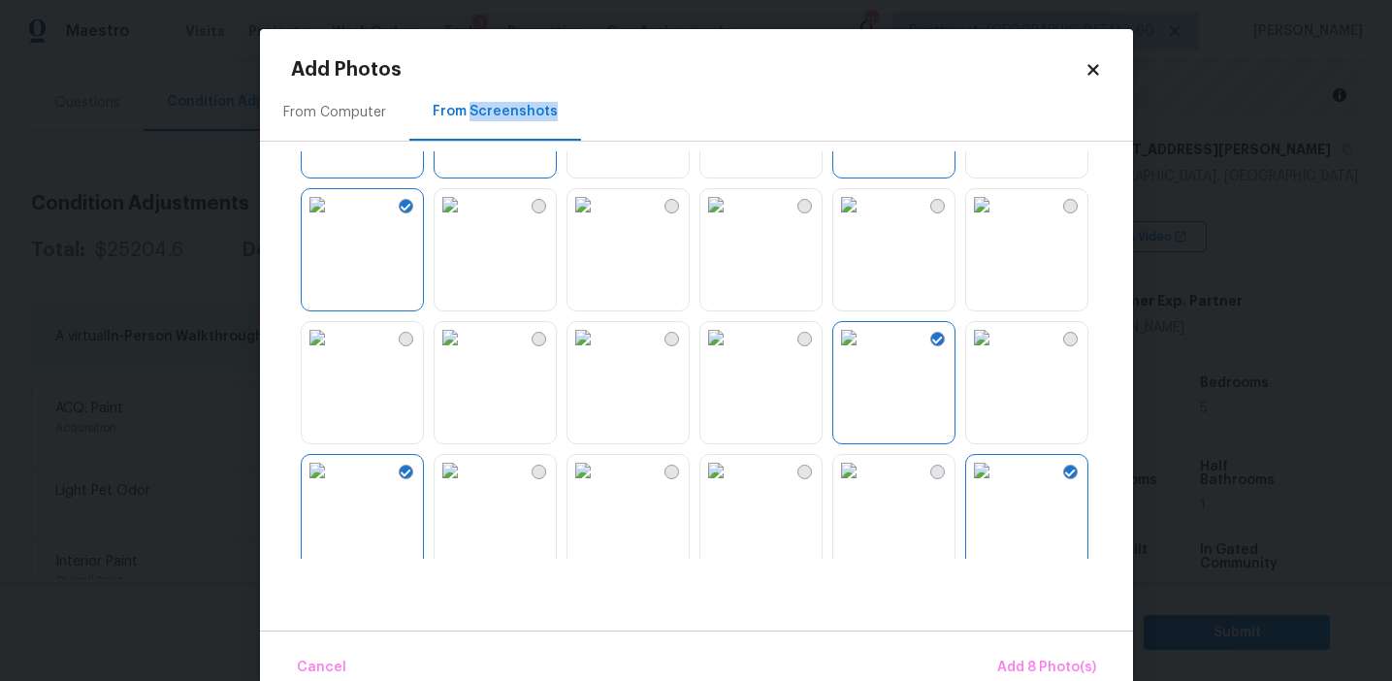
click at [852, 486] on img at bounding box center [848, 470] width 31 height 31
click at [996, 644] on div "Cancel Add 9 Photo(s)" at bounding box center [696, 660] width 873 height 58
click at [1005, 648] on button "Add 9 Photo(s)" at bounding box center [1047, 668] width 114 height 42
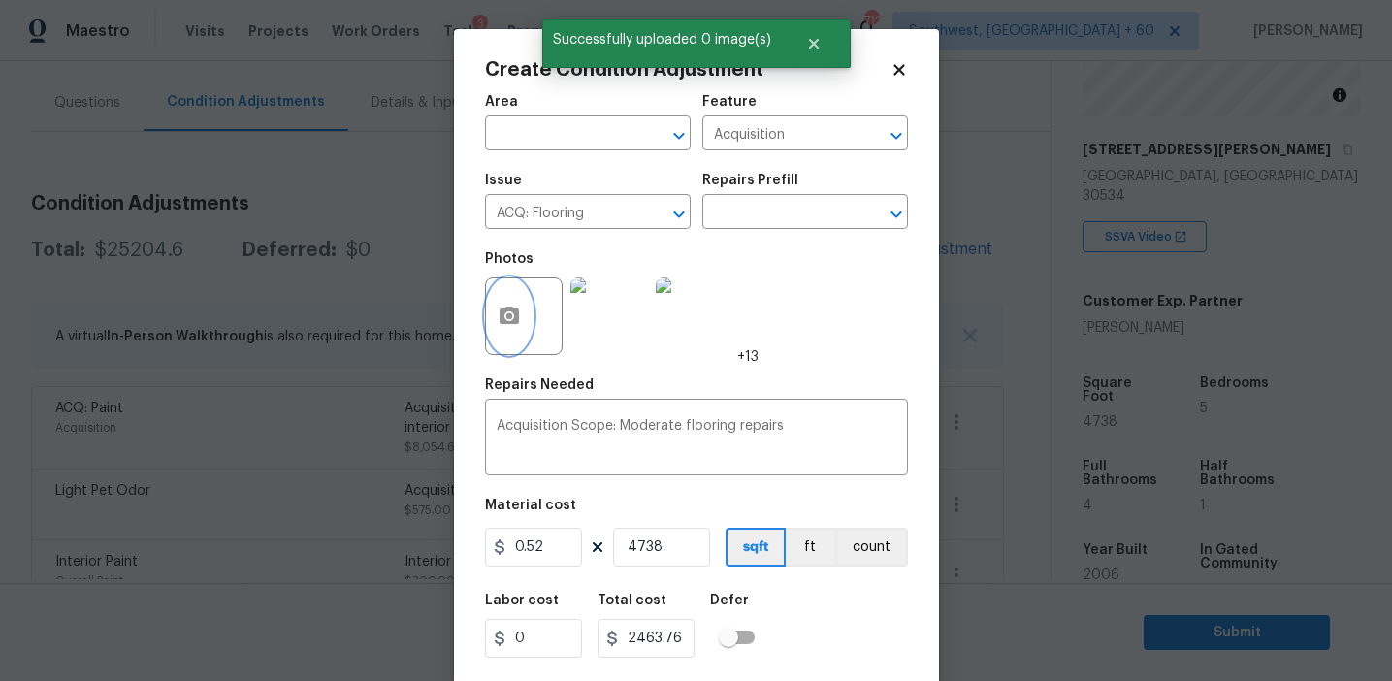
scroll to position [44, 0]
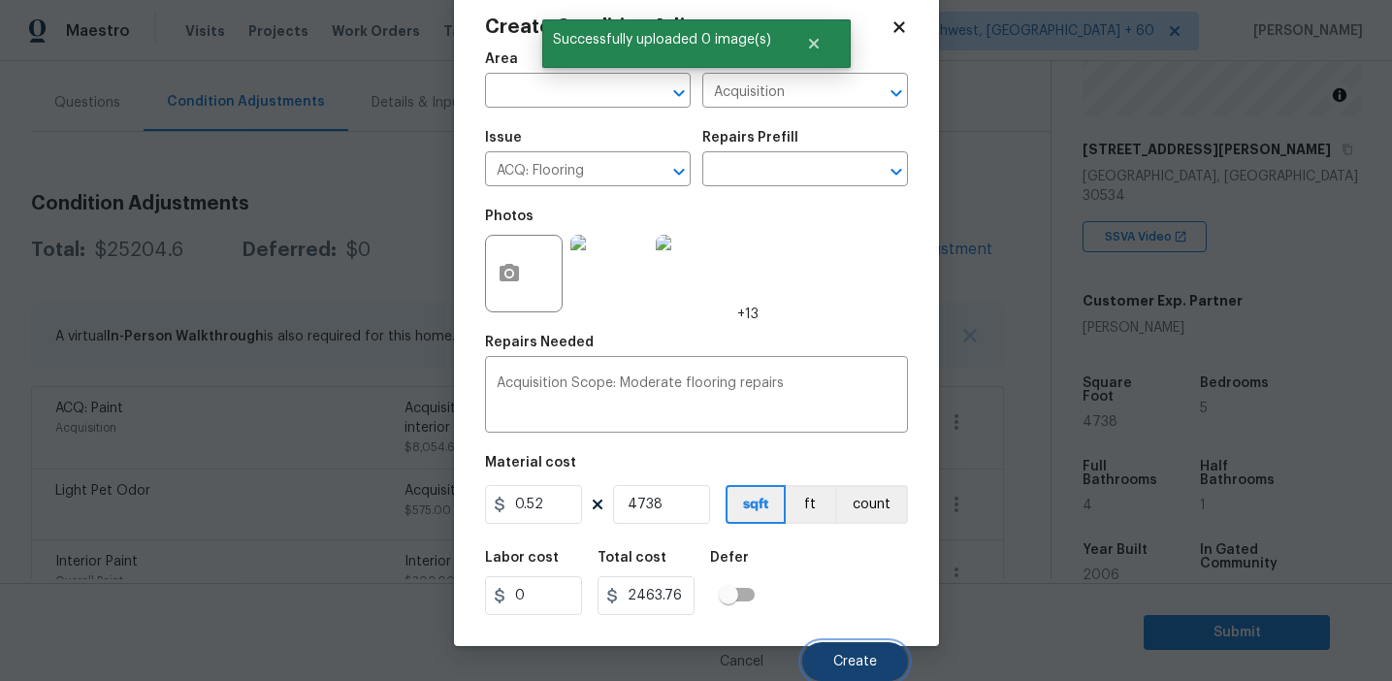
click at [810, 657] on button "Create" at bounding box center [855, 661] width 106 height 39
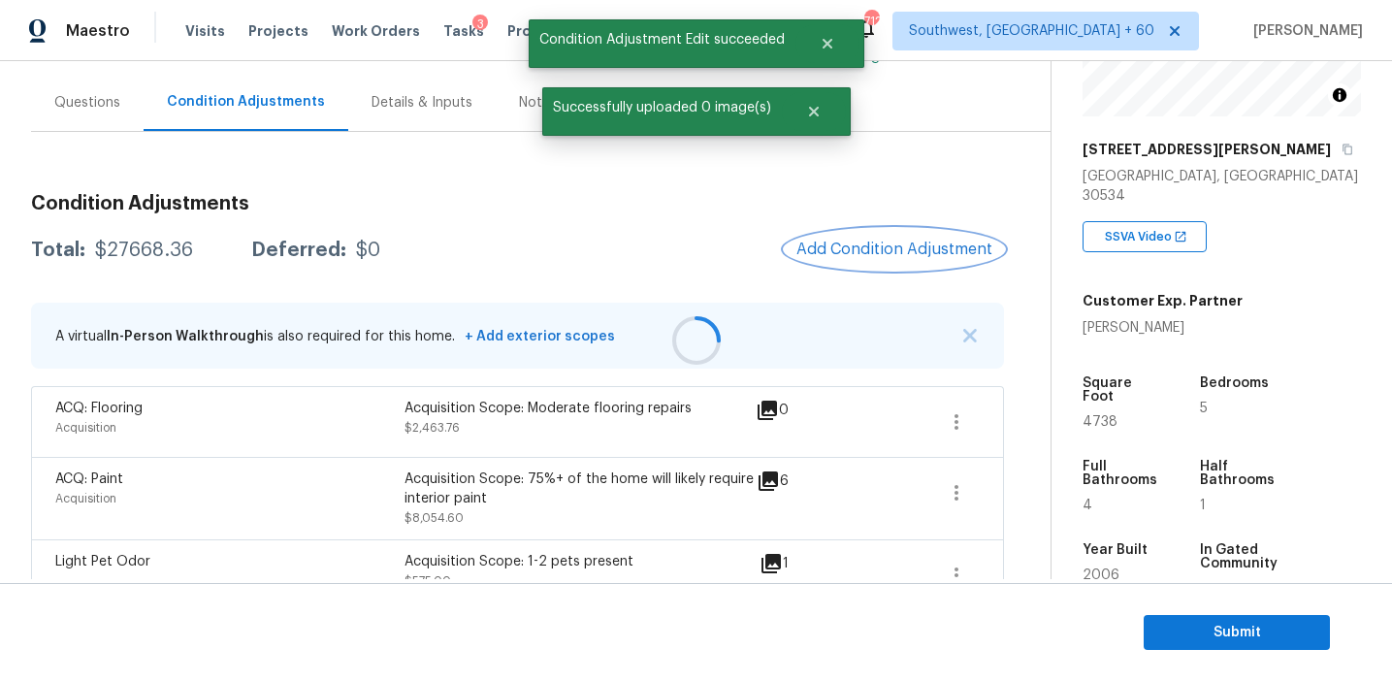
scroll to position [0, 0]
click at [142, 250] on div "$27668.36" at bounding box center [144, 250] width 98 height 19
copy div "27668.36"
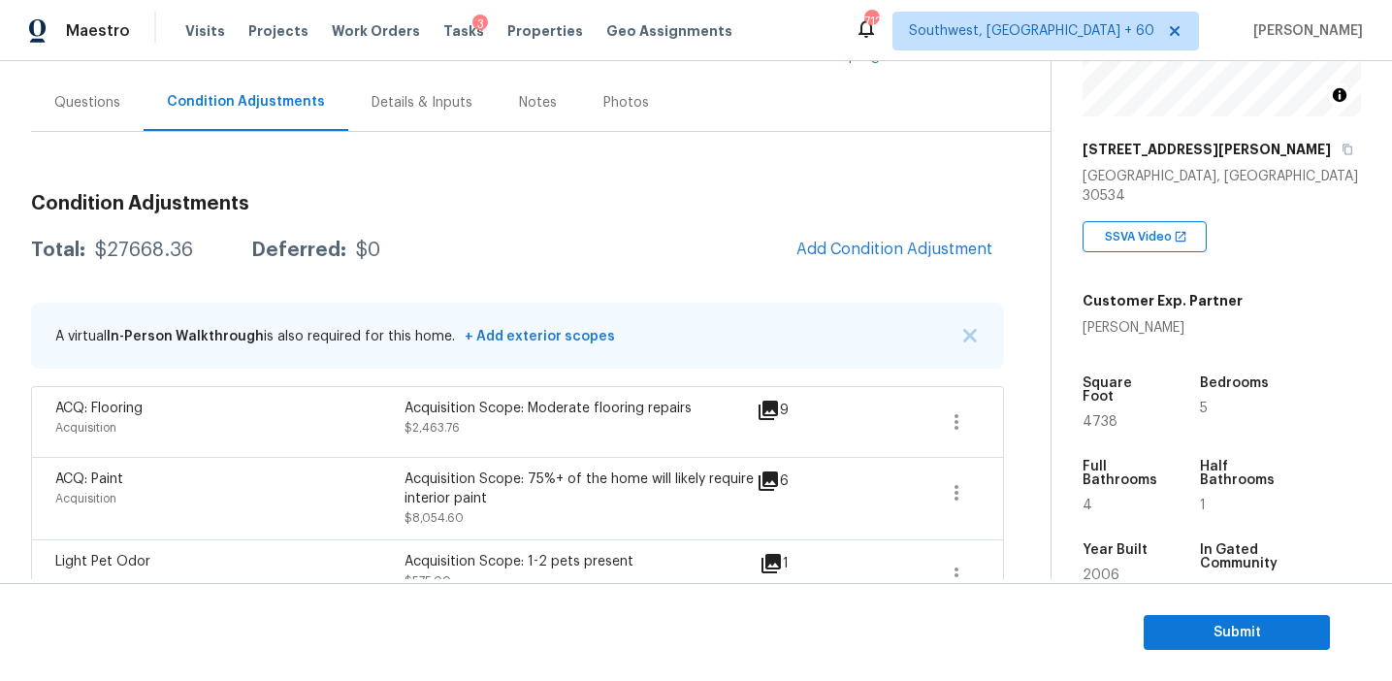
click at [112, 127] on div "Questions" at bounding box center [87, 102] width 113 height 57
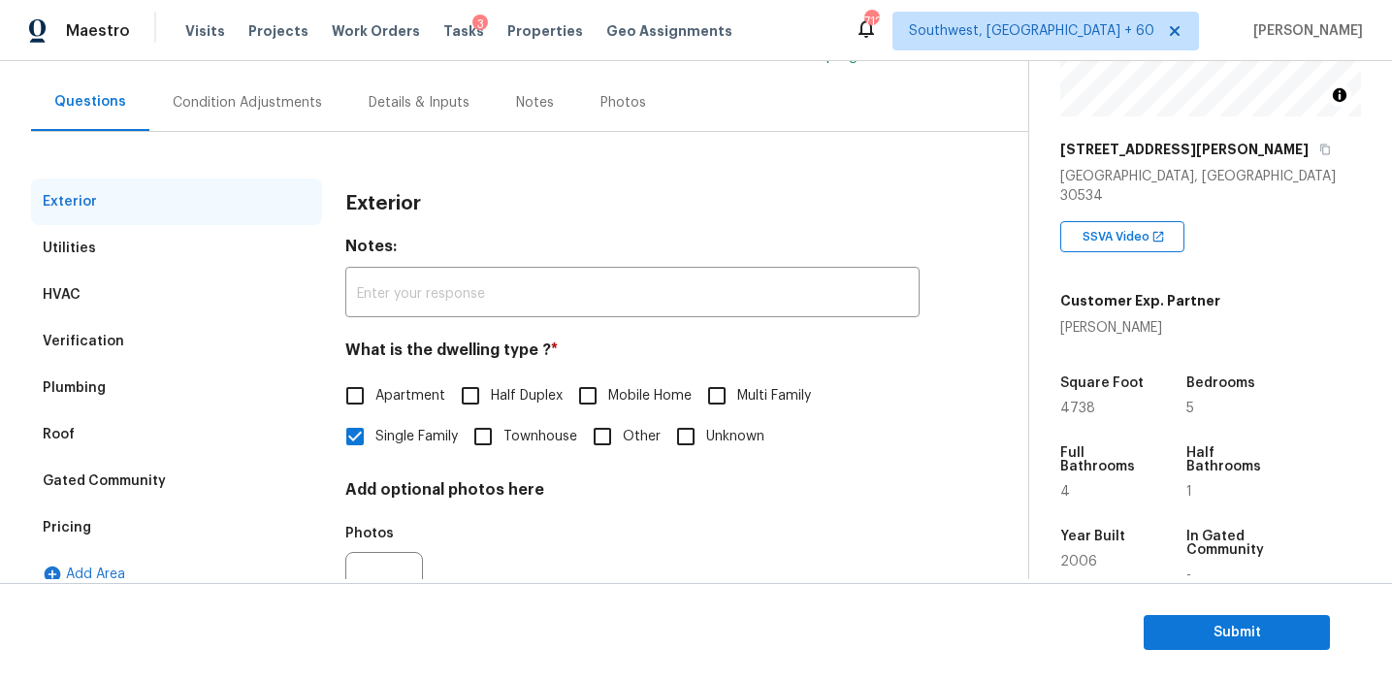
click at [174, 531] on div "Pricing" at bounding box center [176, 528] width 291 height 47
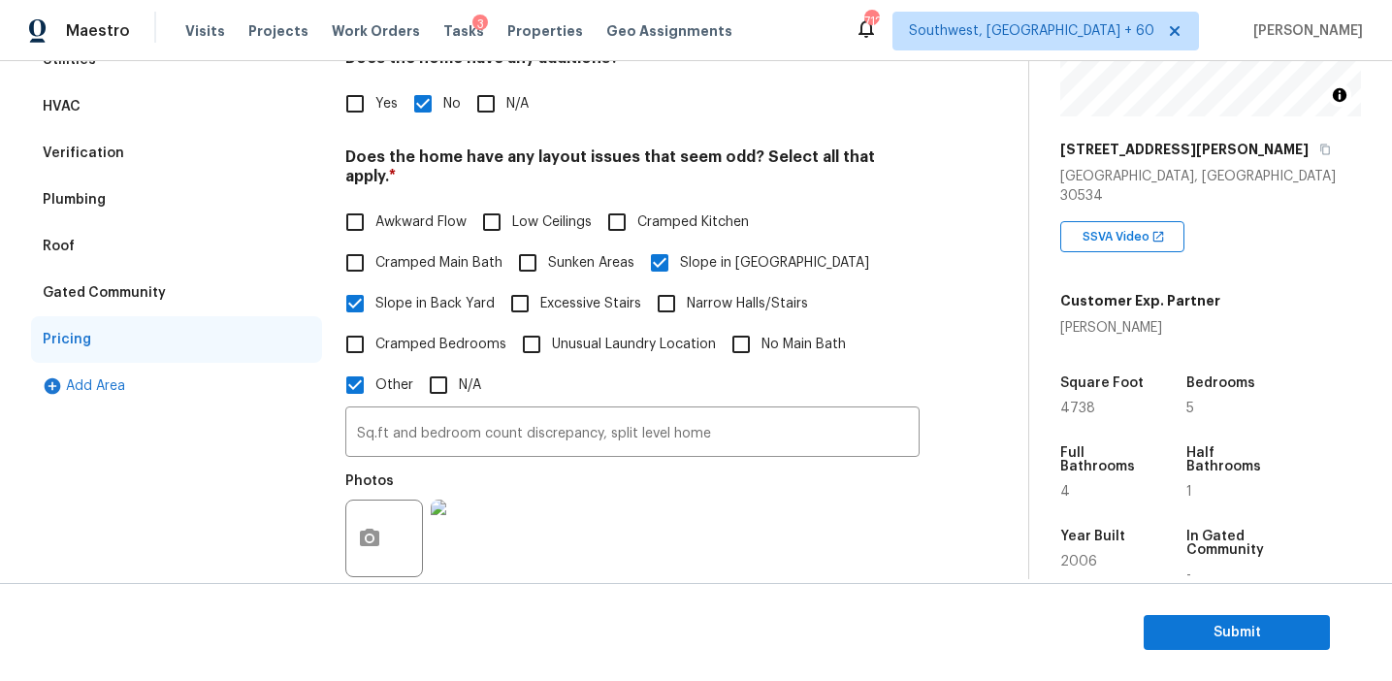
click at [180, 298] on div "Gated Community" at bounding box center [176, 293] width 291 height 47
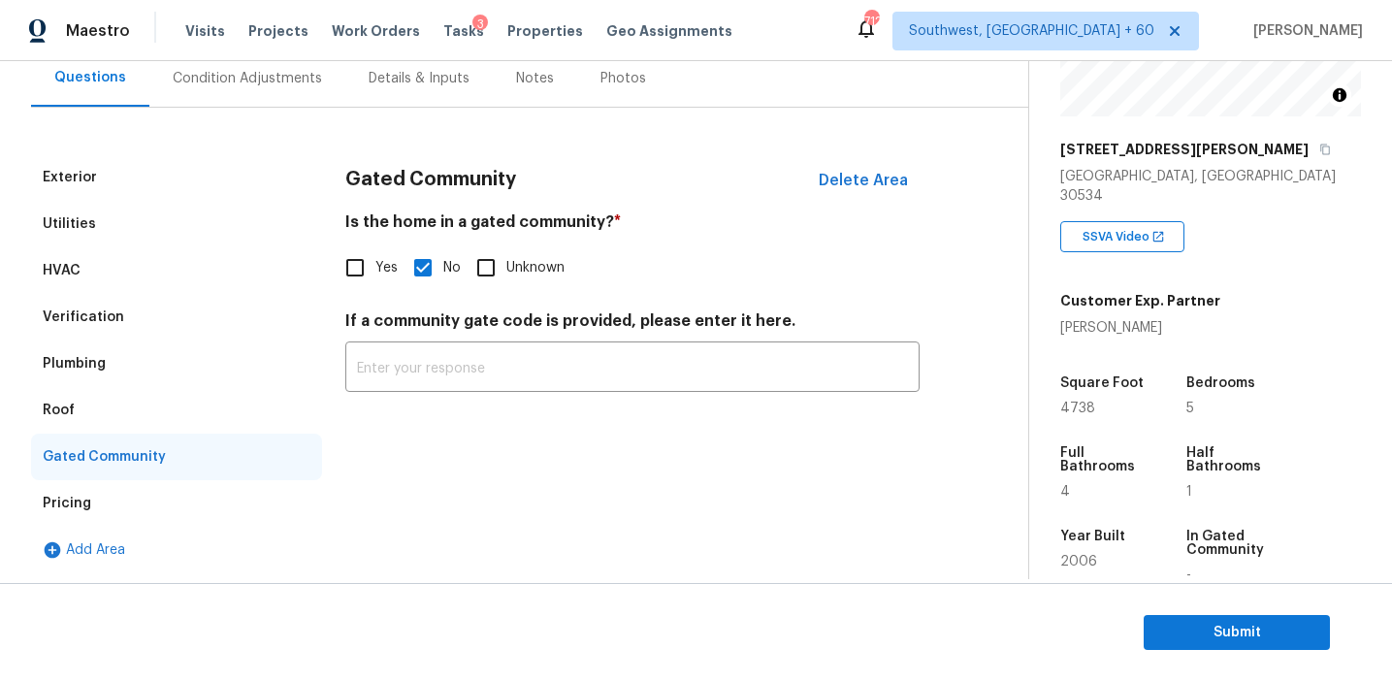
click at [101, 413] on div "Roof" at bounding box center [176, 410] width 291 height 47
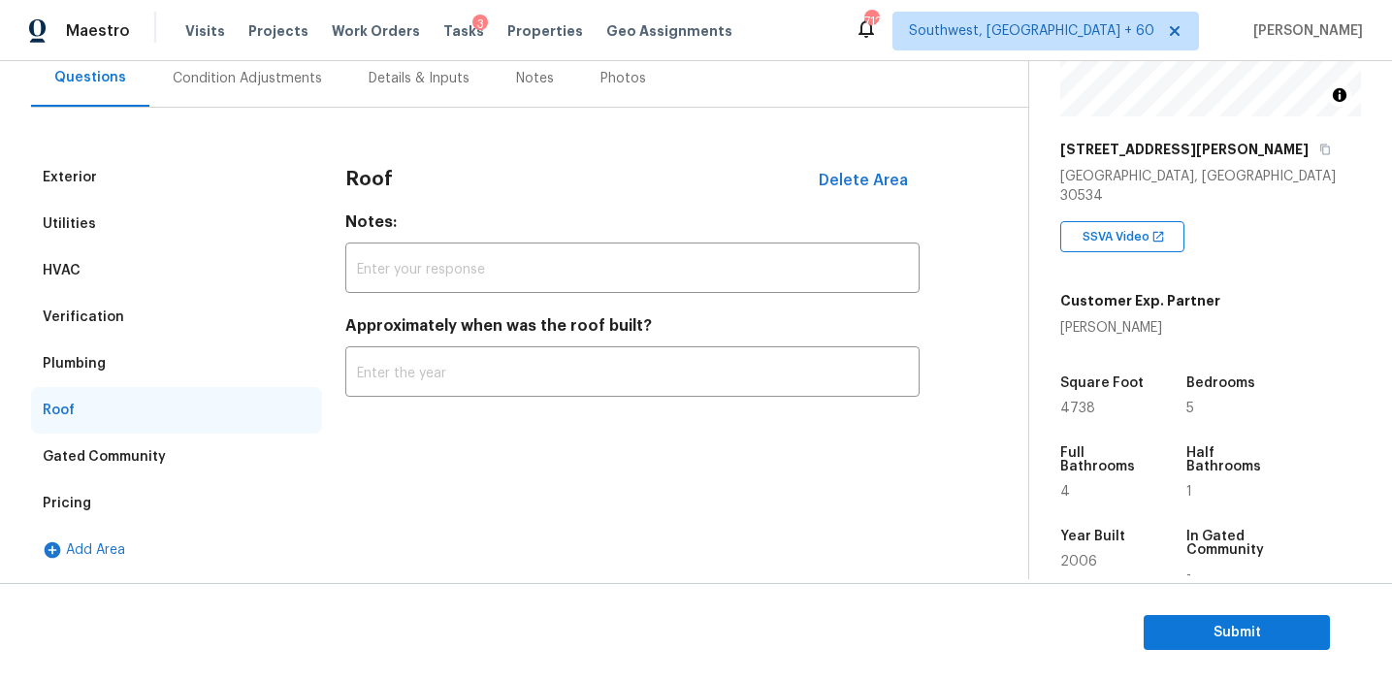
click at [103, 389] on div "Roof" at bounding box center [176, 410] width 291 height 47
click at [114, 363] on div "Plumbing" at bounding box center [176, 364] width 291 height 47
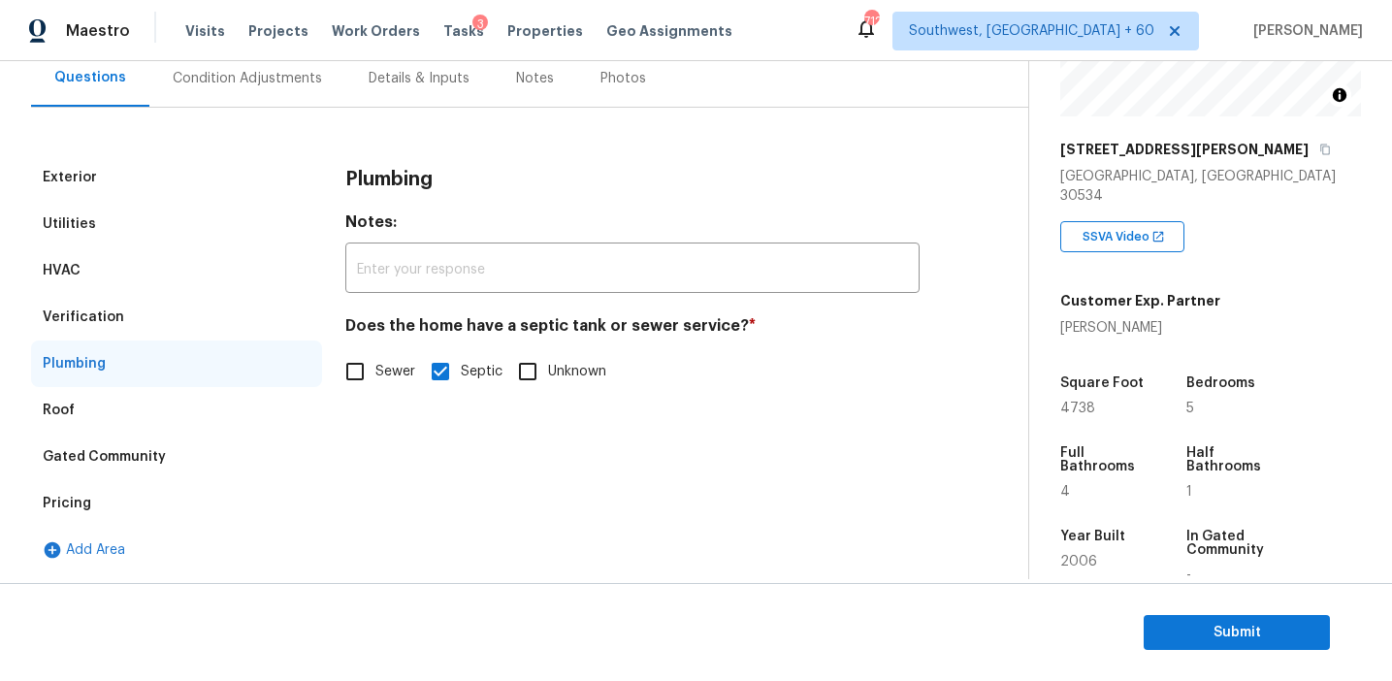
click at [118, 330] on div "Verification" at bounding box center [176, 317] width 291 height 47
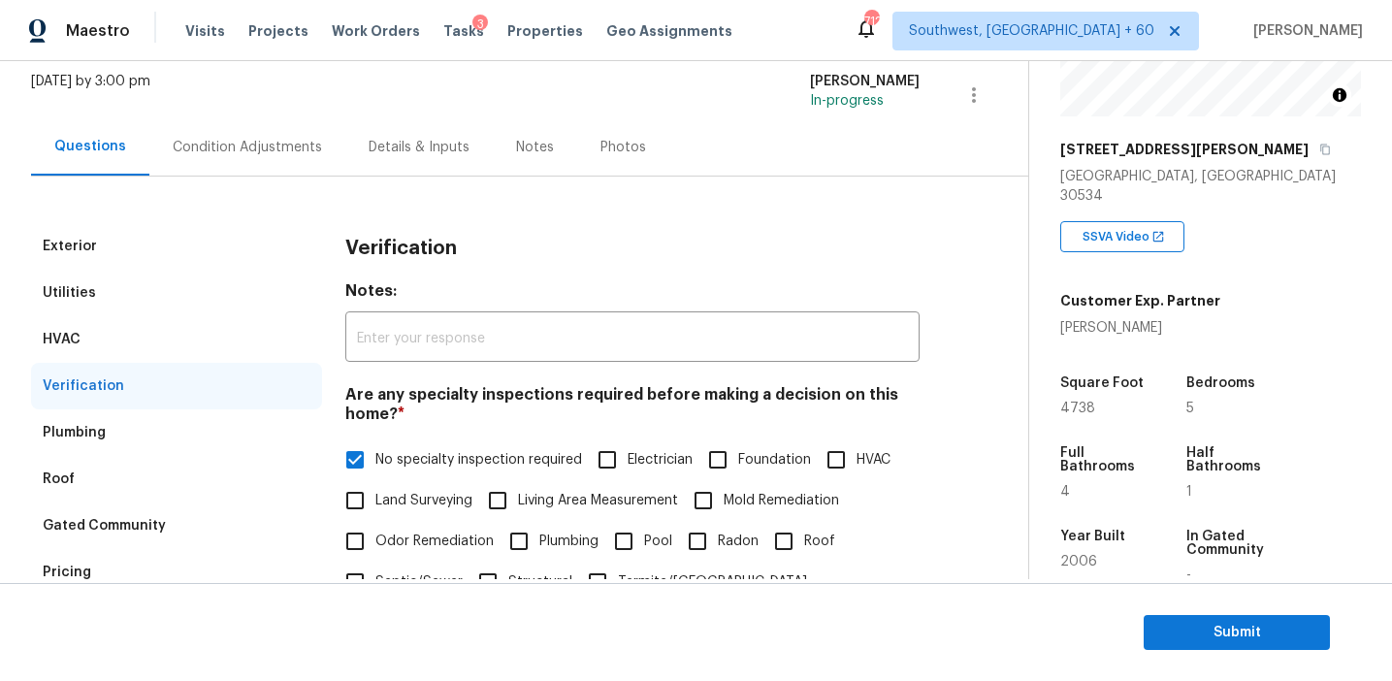
scroll to position [69, 0]
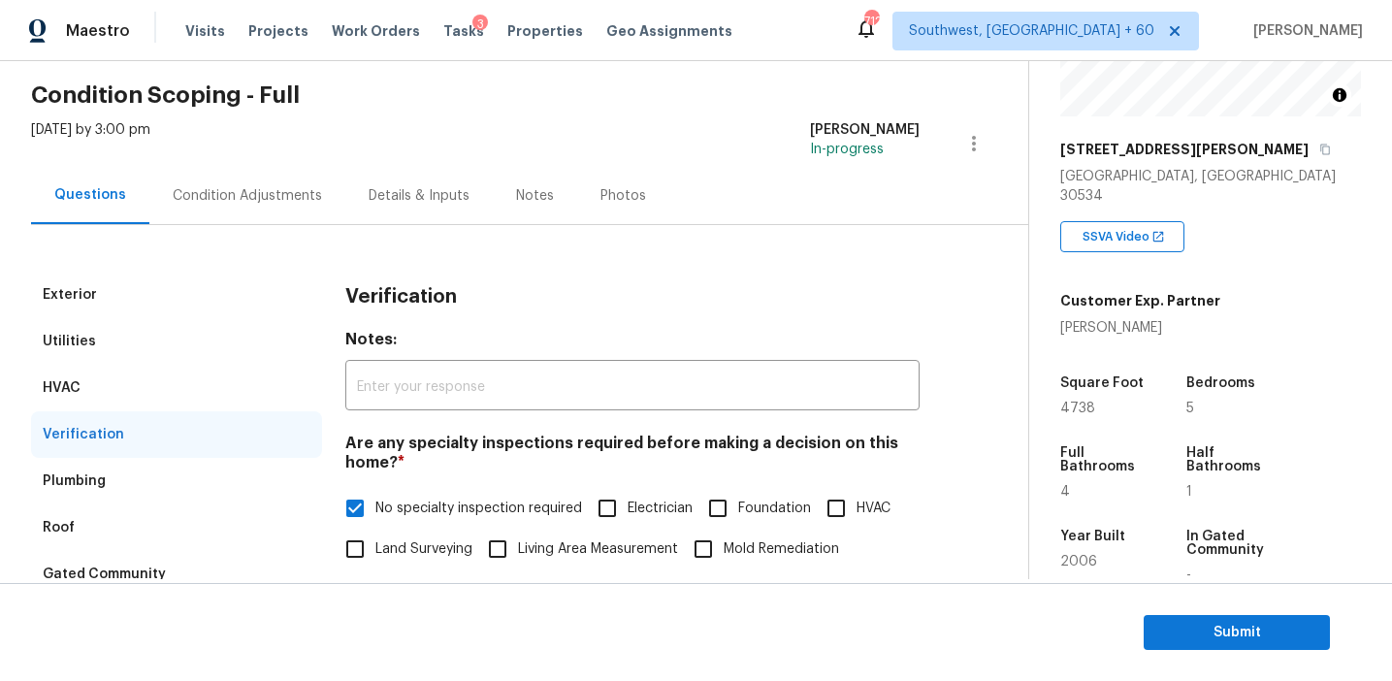
click at [140, 399] on div "HVAC" at bounding box center [176, 388] width 291 height 47
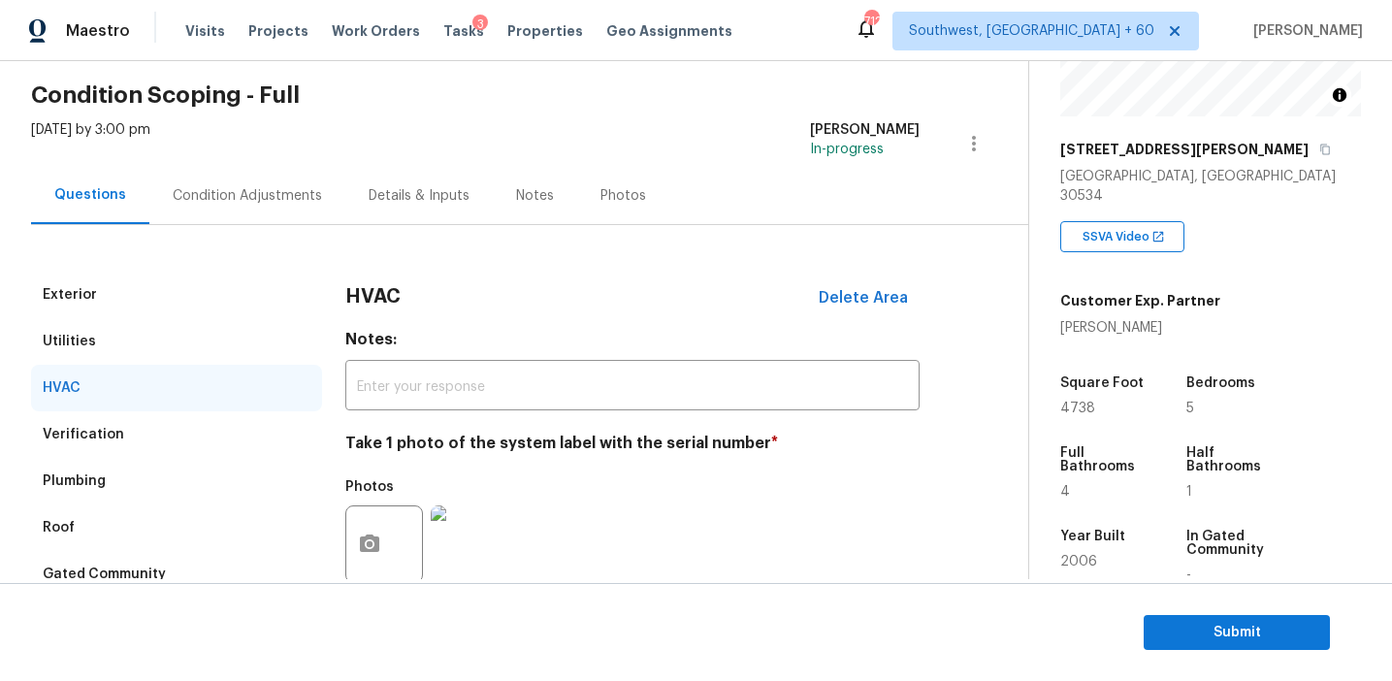
click at [140, 348] on div "Utilities" at bounding box center [176, 341] width 291 height 47
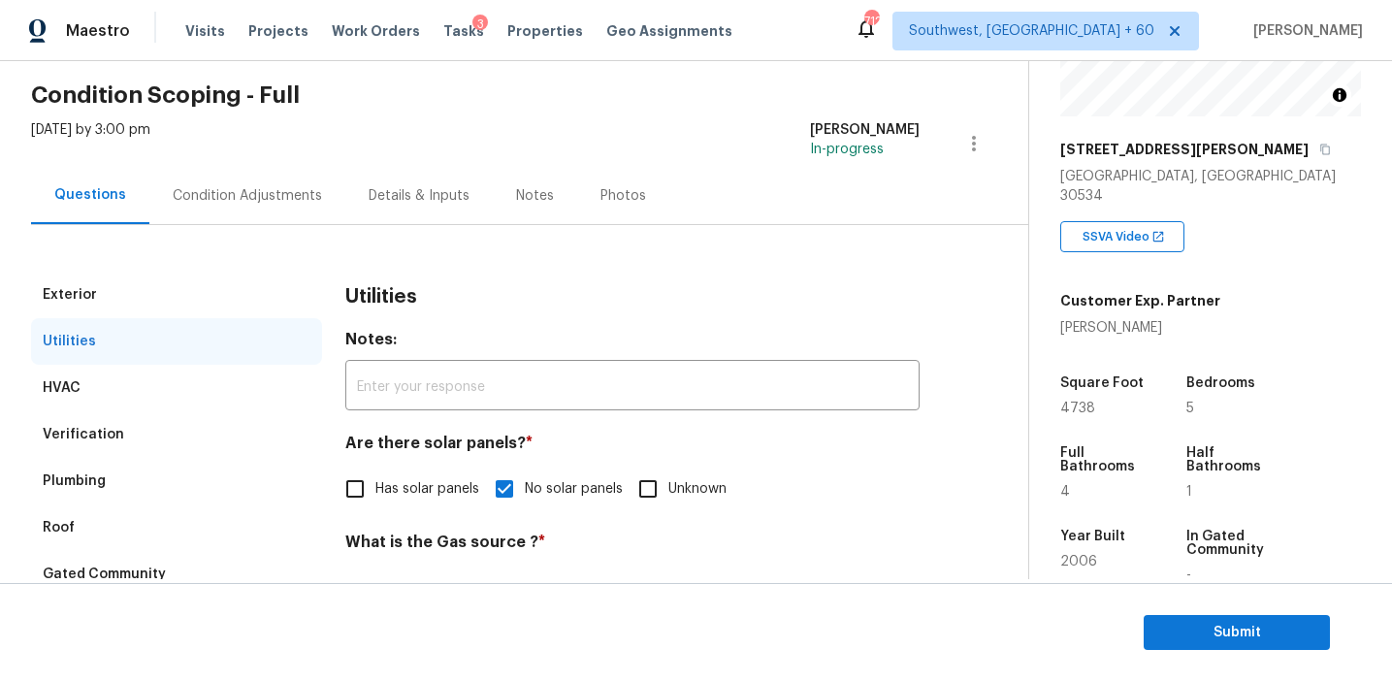
click at [140, 304] on div "Exterior" at bounding box center [176, 295] width 291 height 47
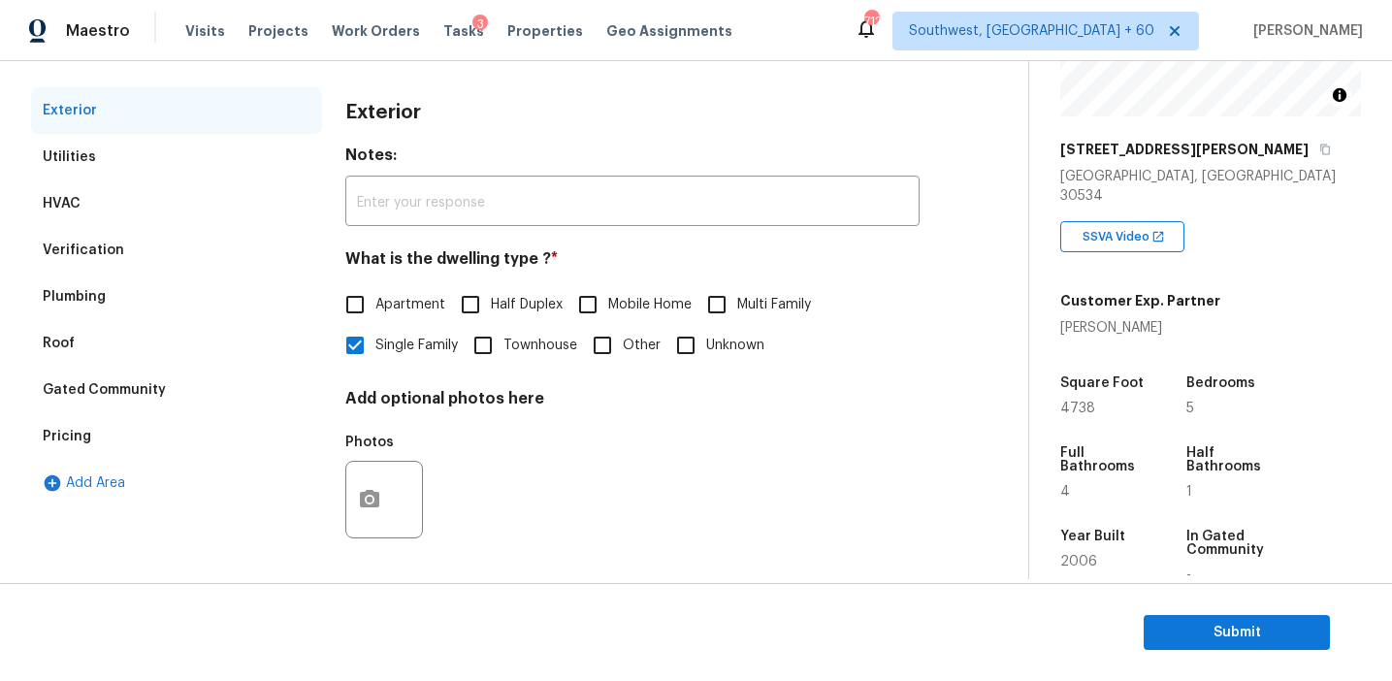
scroll to position [141, 0]
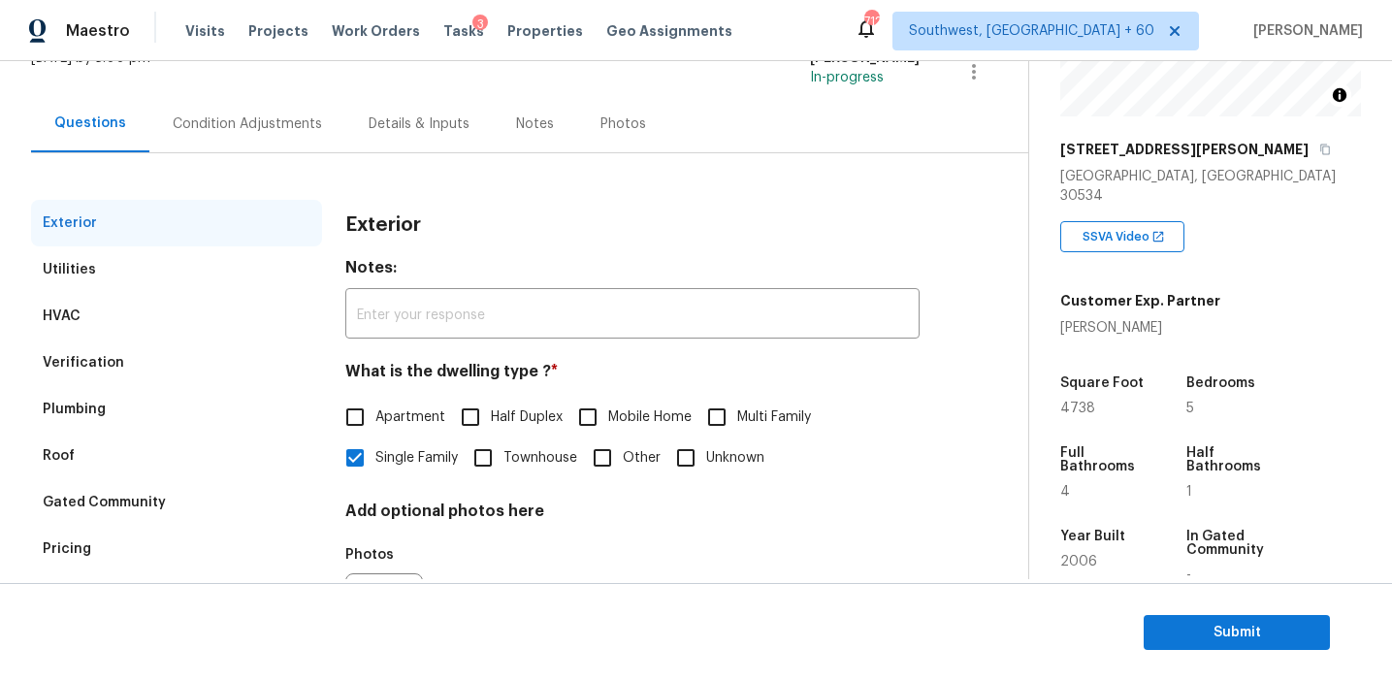
click at [271, 145] on div "Condition Adjustments" at bounding box center [247, 123] width 196 height 57
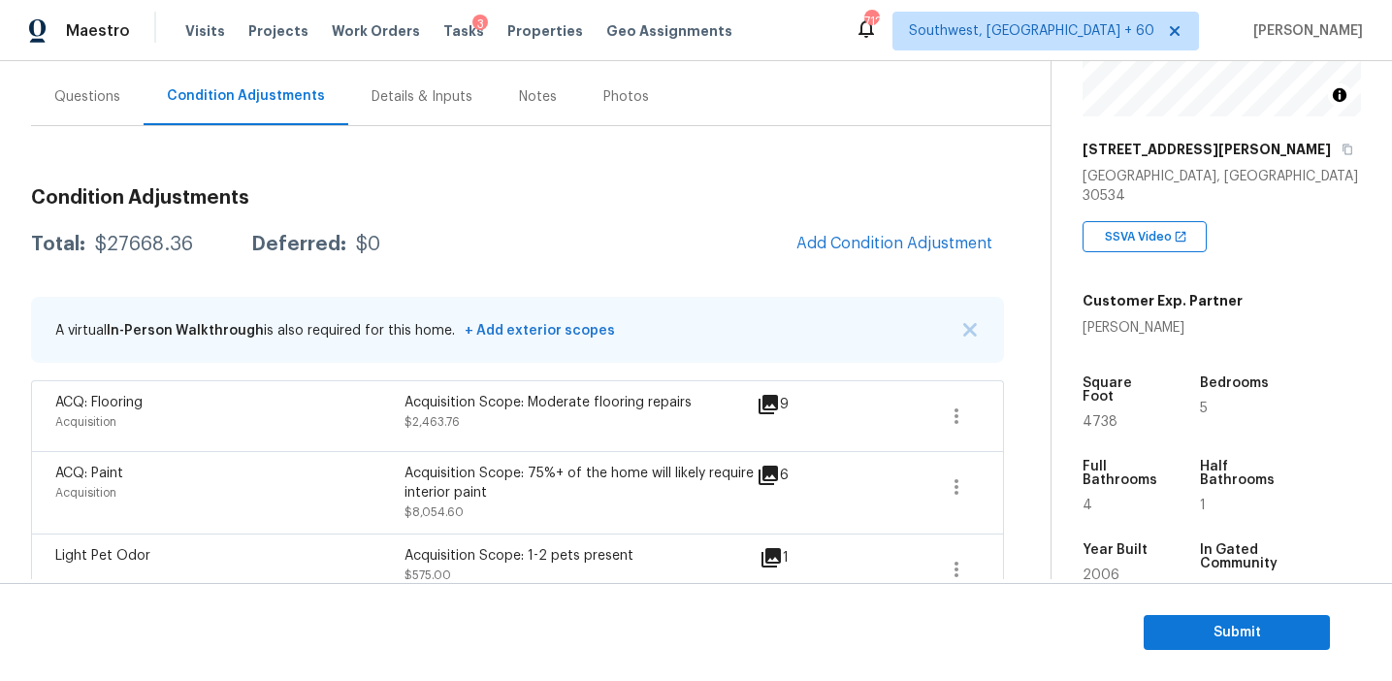
scroll to position [172, 0]
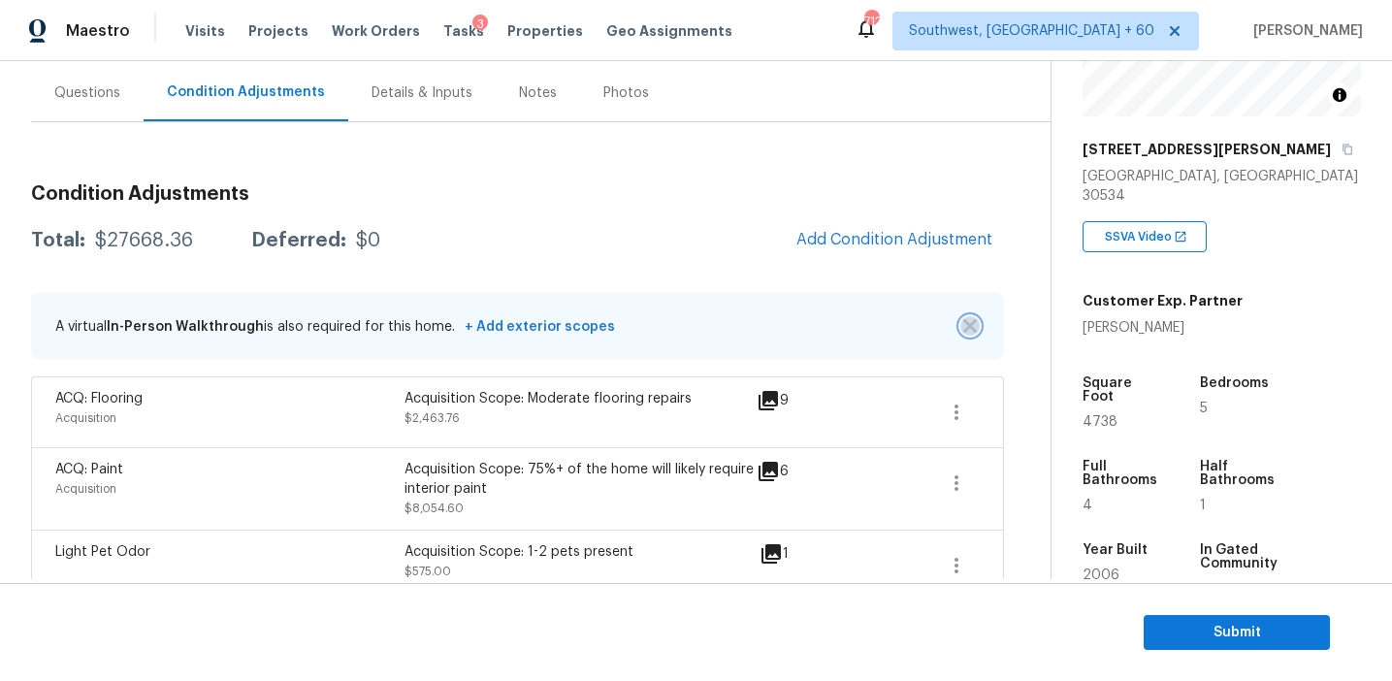
click at [967, 321] on img "button" at bounding box center [971, 326] width 14 height 14
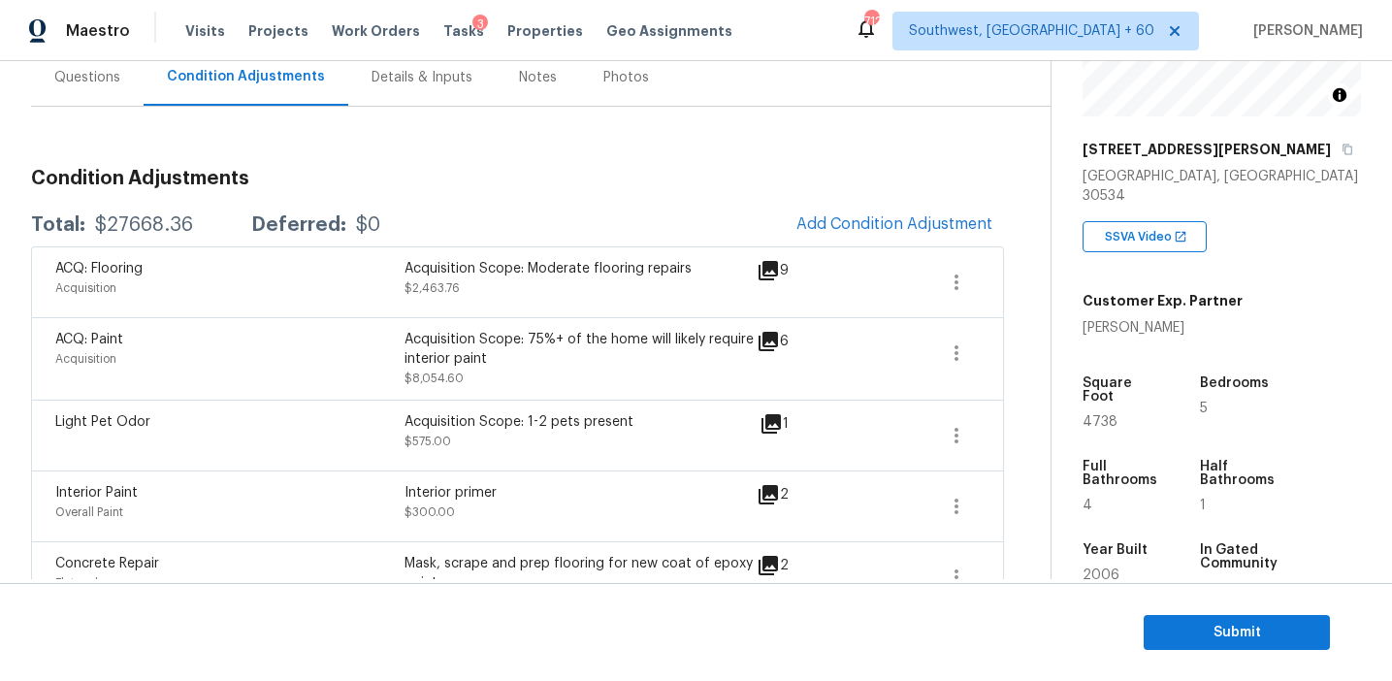
scroll to position [184, 0]
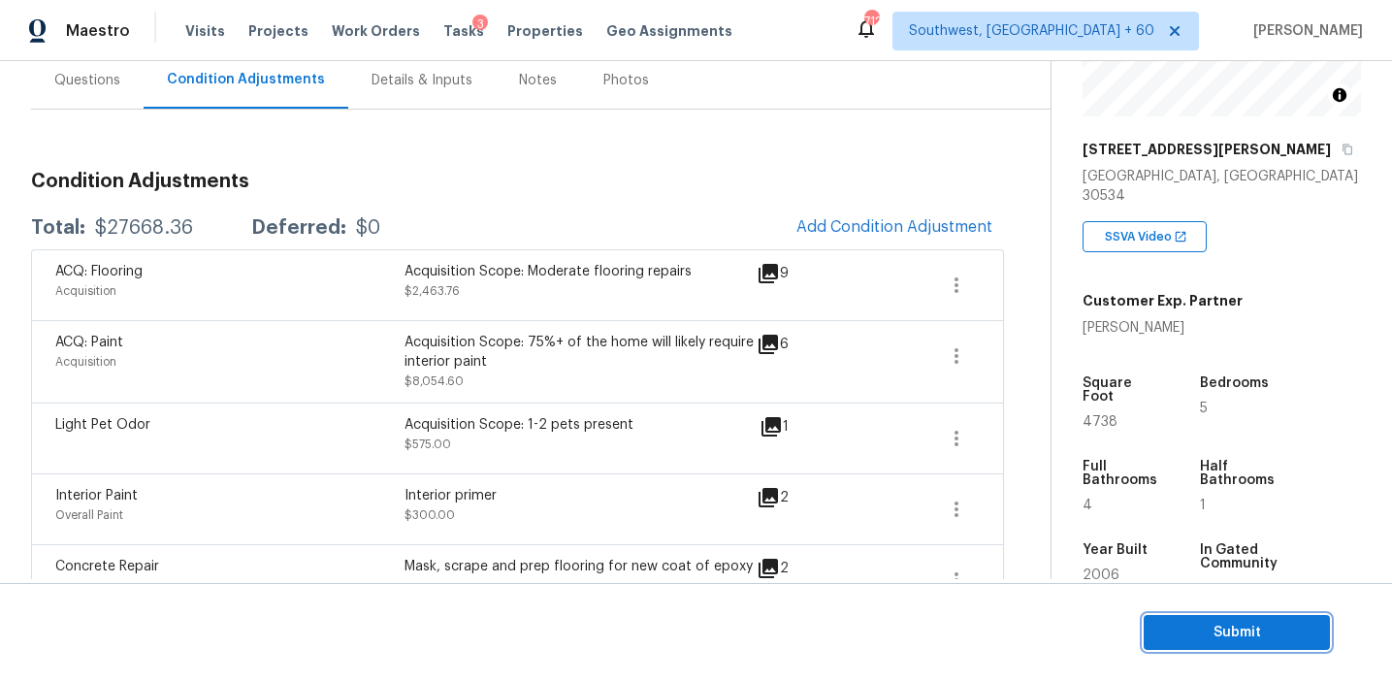
click at [1180, 636] on span "Submit" at bounding box center [1237, 633] width 155 height 24
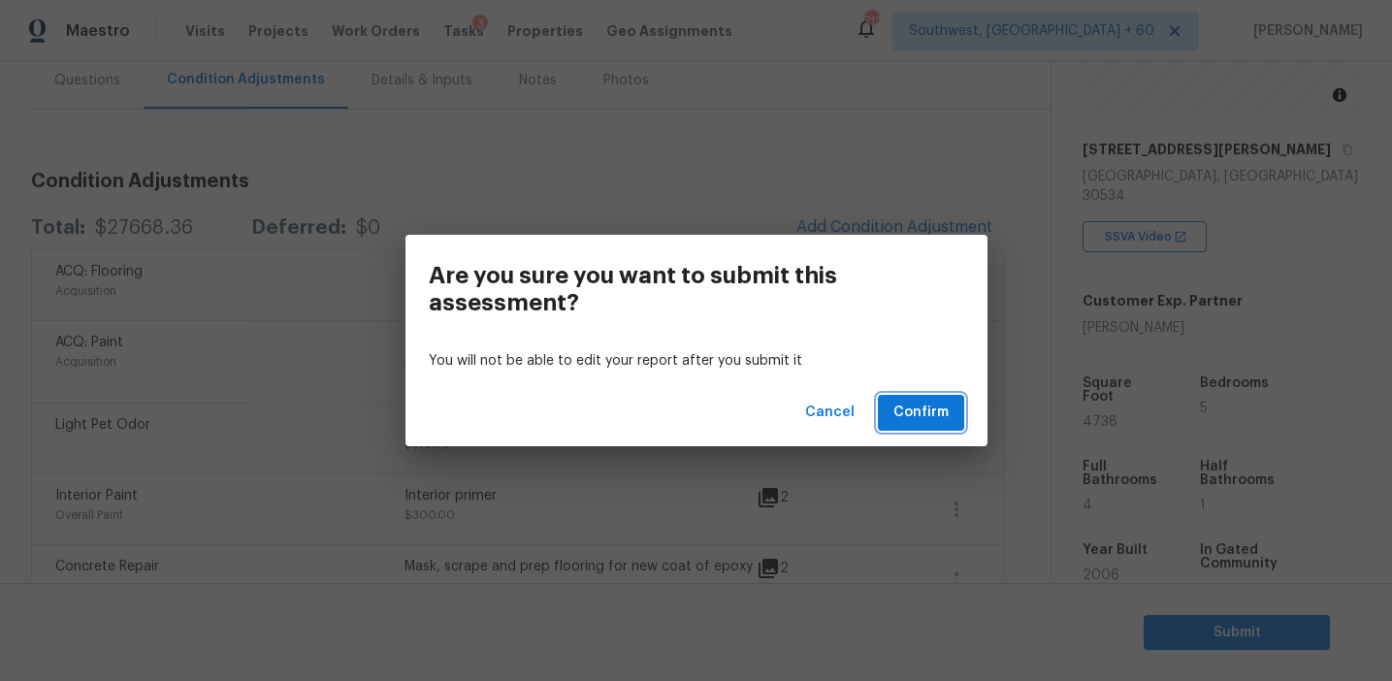
click at [928, 411] on span "Confirm" at bounding box center [921, 413] width 55 height 24
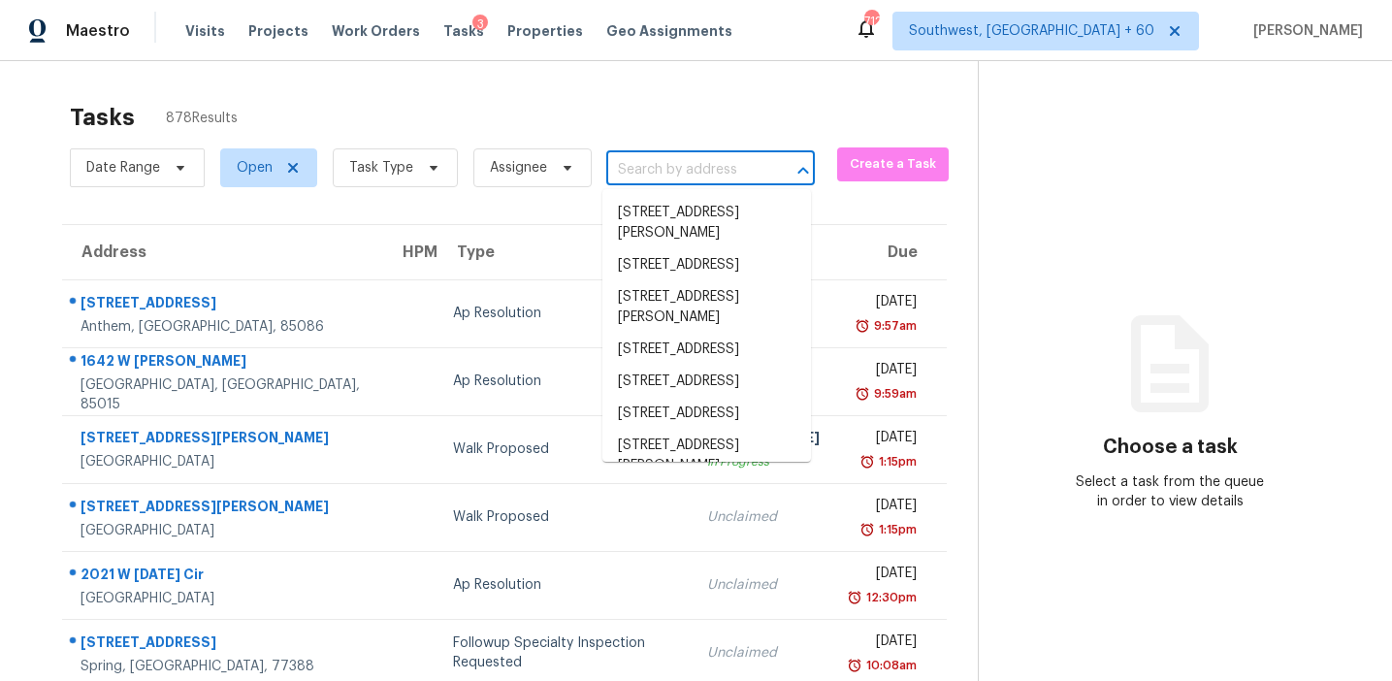
click at [640, 179] on input "text" at bounding box center [683, 170] width 154 height 30
paste input "[STREET_ADDRESS][PERSON_NAME][PERSON_NAME]"
type input "[STREET_ADDRESS][PERSON_NAME][PERSON_NAME]"
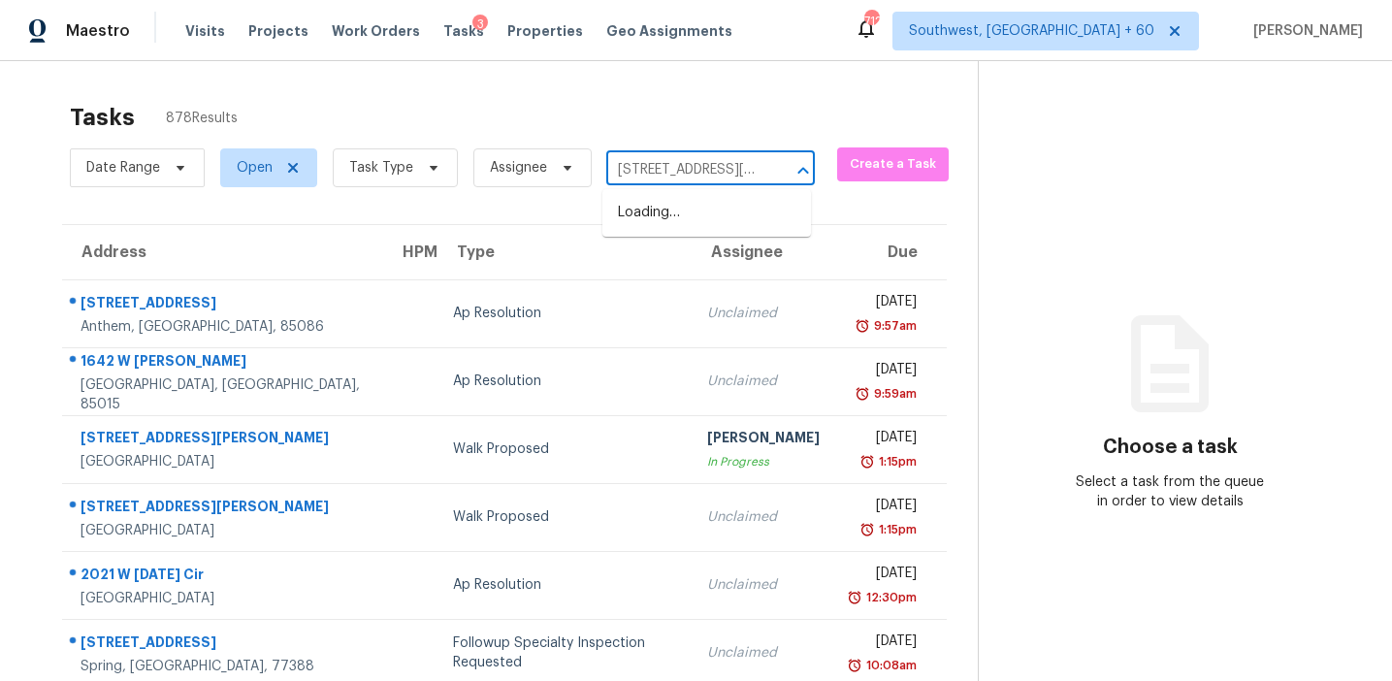
scroll to position [0, 124]
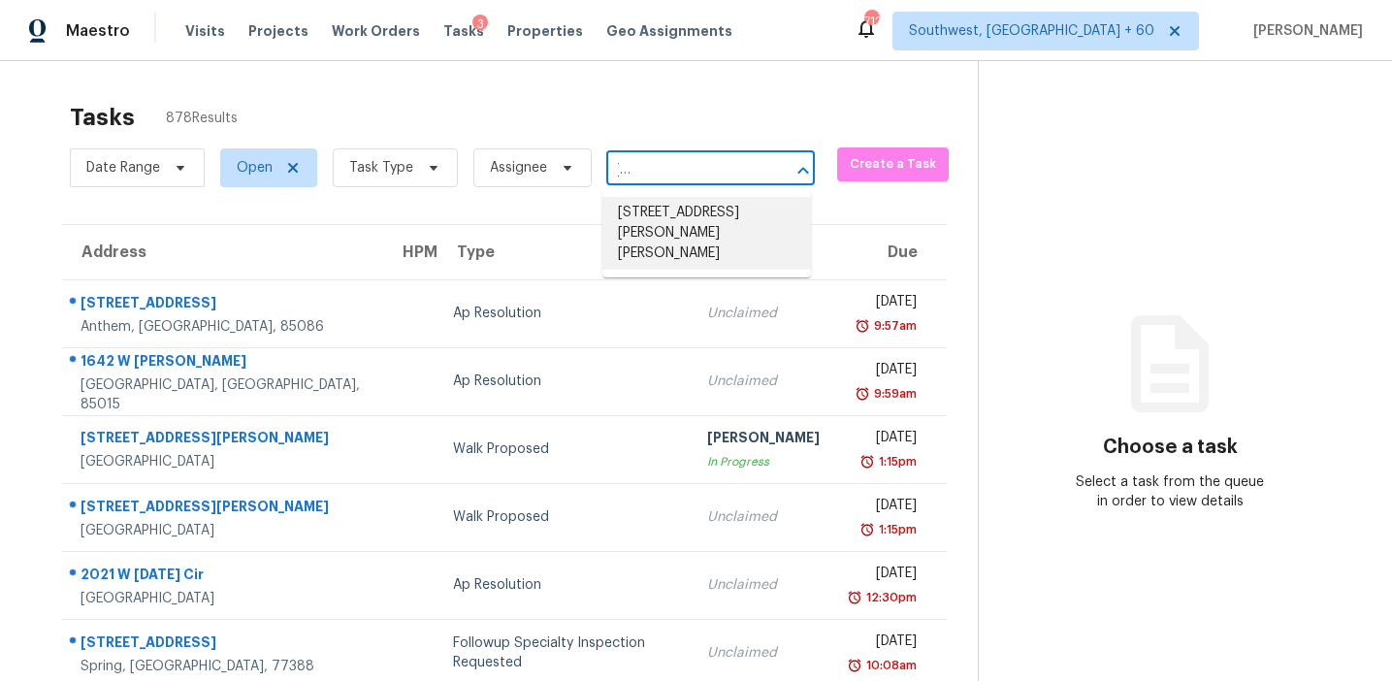
click at [671, 206] on li "[STREET_ADDRESS][PERSON_NAME][PERSON_NAME]" at bounding box center [707, 233] width 209 height 73
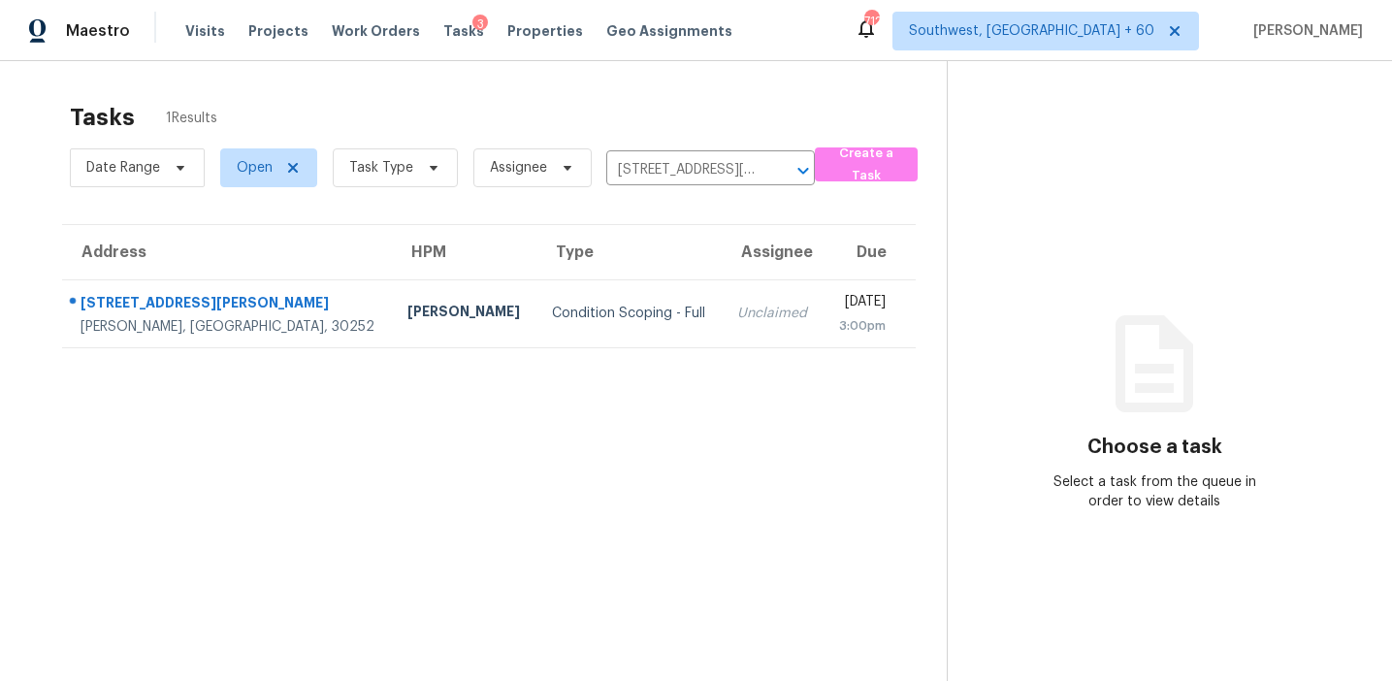
click at [737, 317] on div "Unclaimed" at bounding box center [772, 313] width 71 height 19
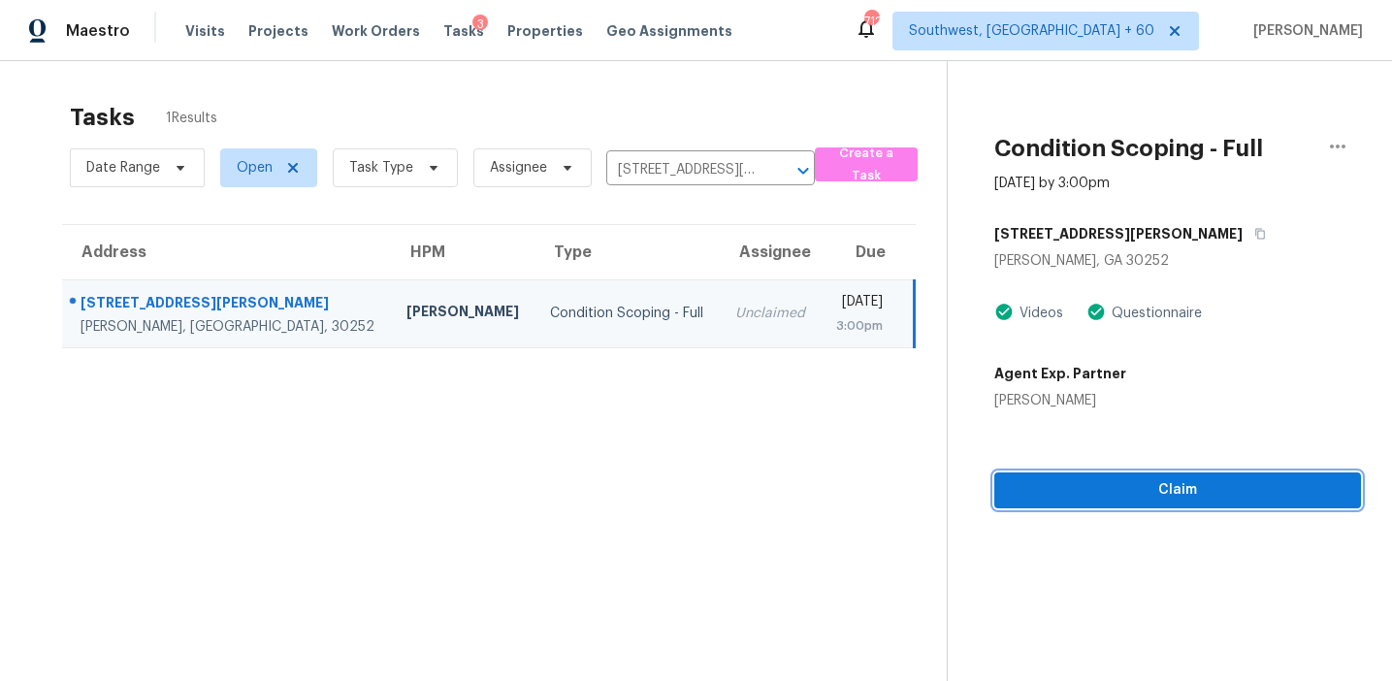
click at [1057, 501] on span "Claim" at bounding box center [1178, 490] width 336 height 24
